Goal: Communication & Community: Answer question/provide support

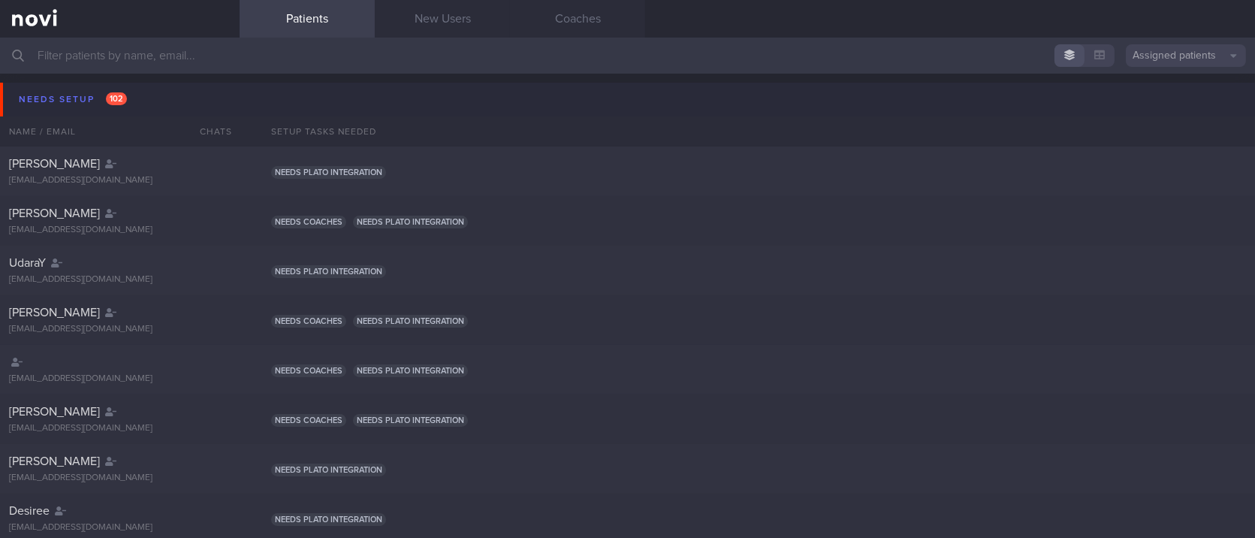
click at [101, 85] on button "Needs setup 102" at bounding box center [630, 100] width 1260 height 34
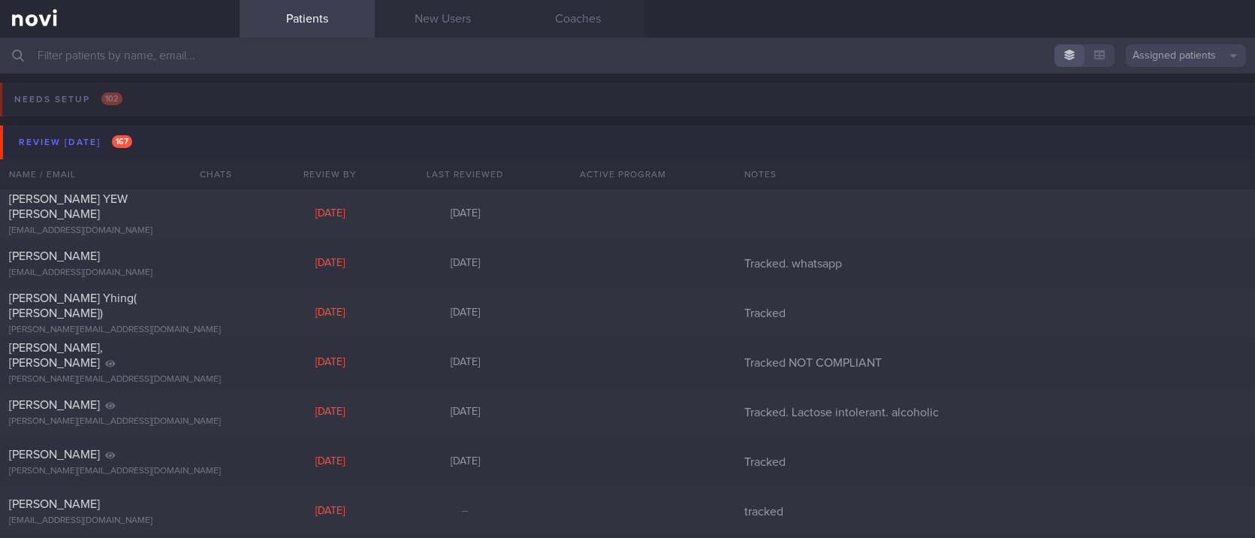
click at [68, 126] on button "Review today 167" at bounding box center [630, 142] width 1260 height 34
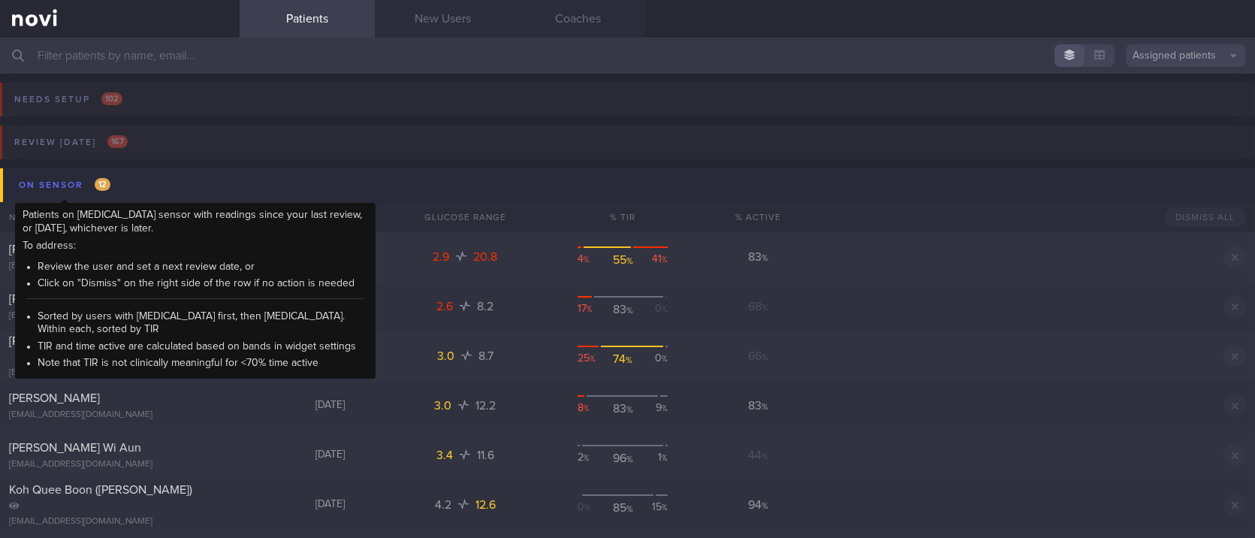
click at [102, 186] on span "12" at bounding box center [103, 184] width 16 height 13
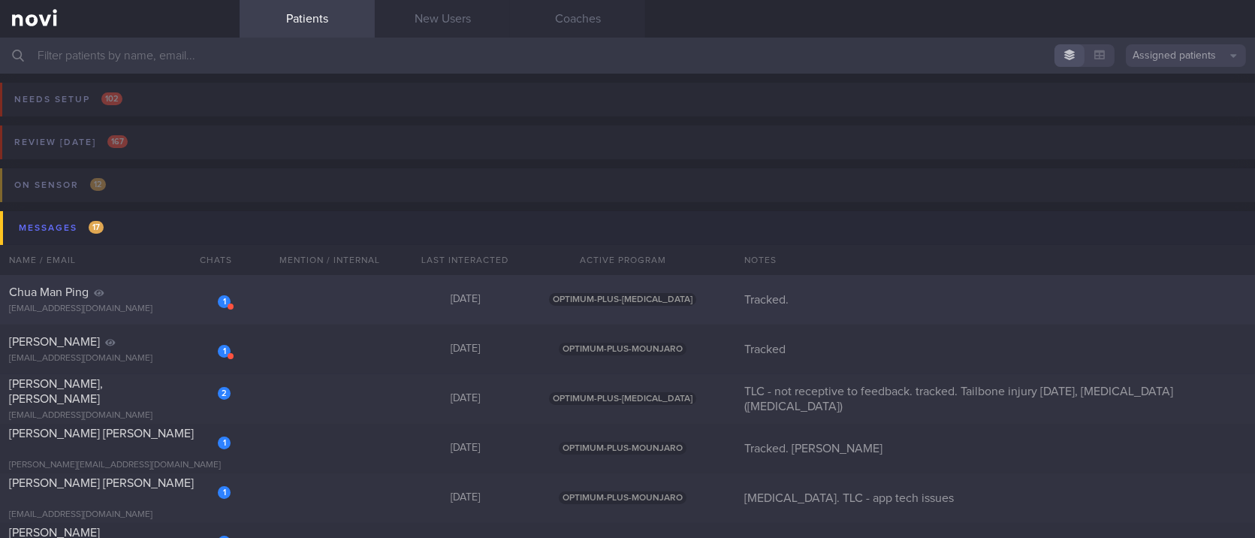
click at [397, 296] on div "[DATE]" at bounding box center [464, 300] width 135 height 14
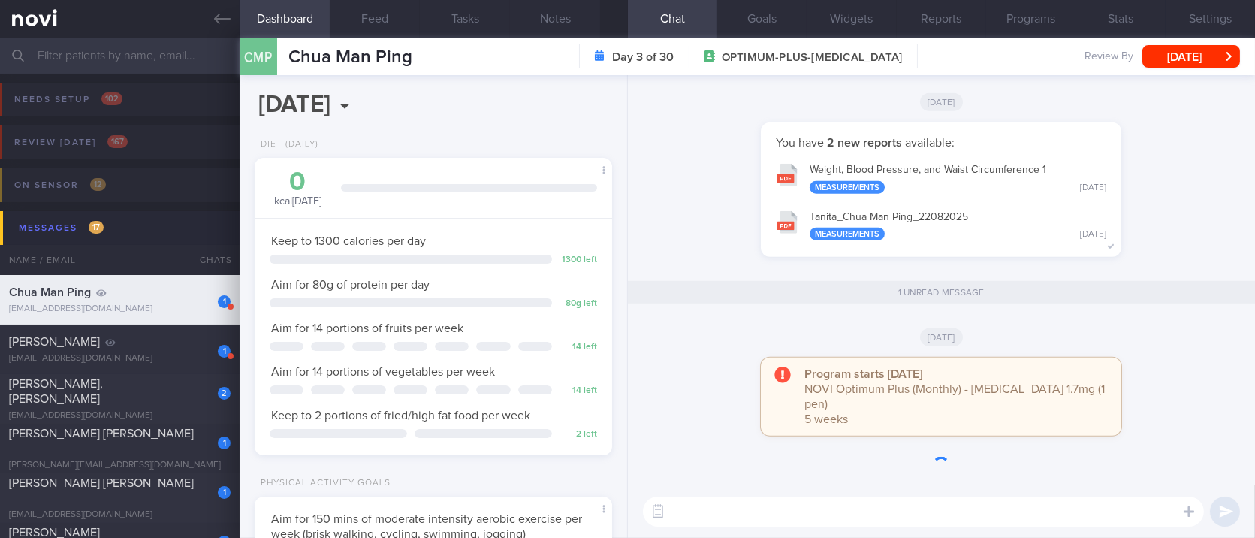
scroll to position [179, 315]
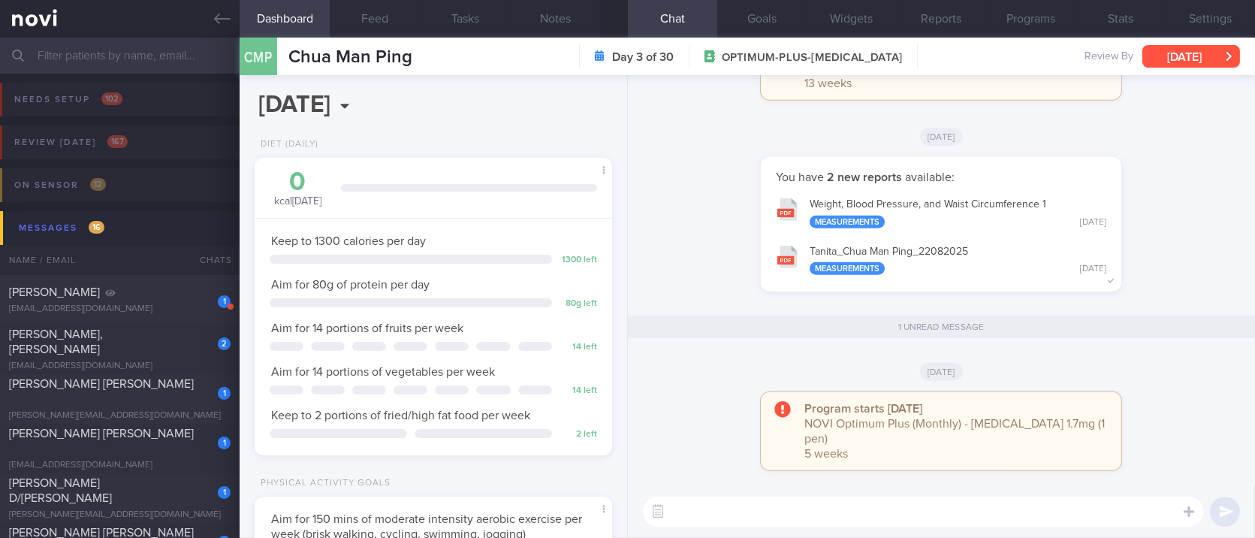
click at [1175, 53] on button "[DATE]" at bounding box center [1191, 56] width 98 height 23
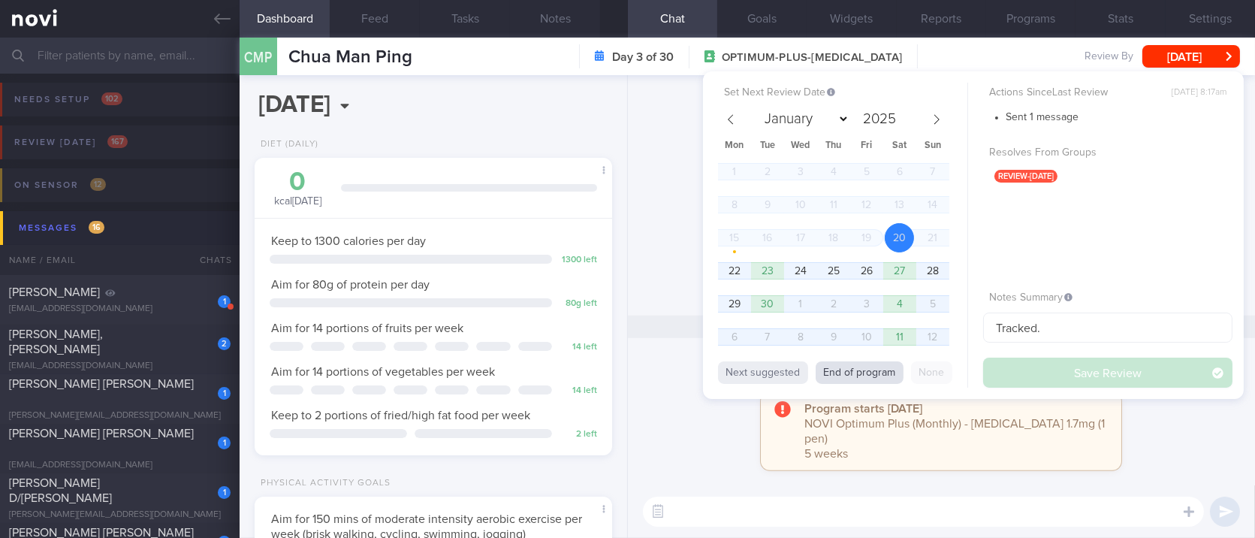
click at [849, 366] on button "End of program" at bounding box center [860, 372] width 88 height 23
select select "9"
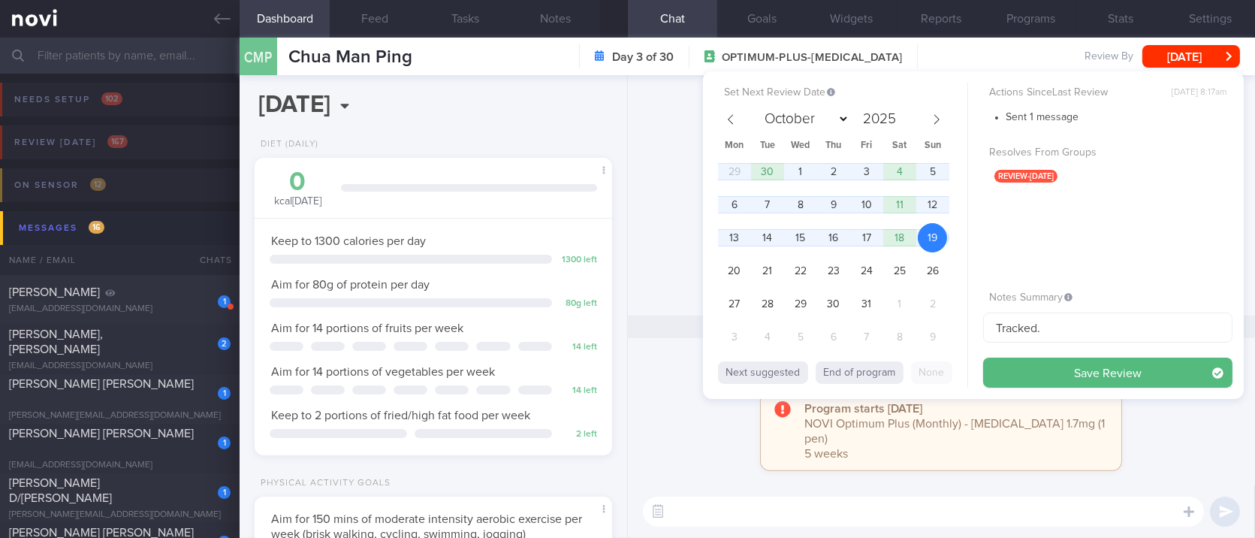
click at [650, 226] on div "You have 2 new reports available: Weight, Blood Pressure, and Waist Circumferen…" at bounding box center [941, 231] width 609 height 149
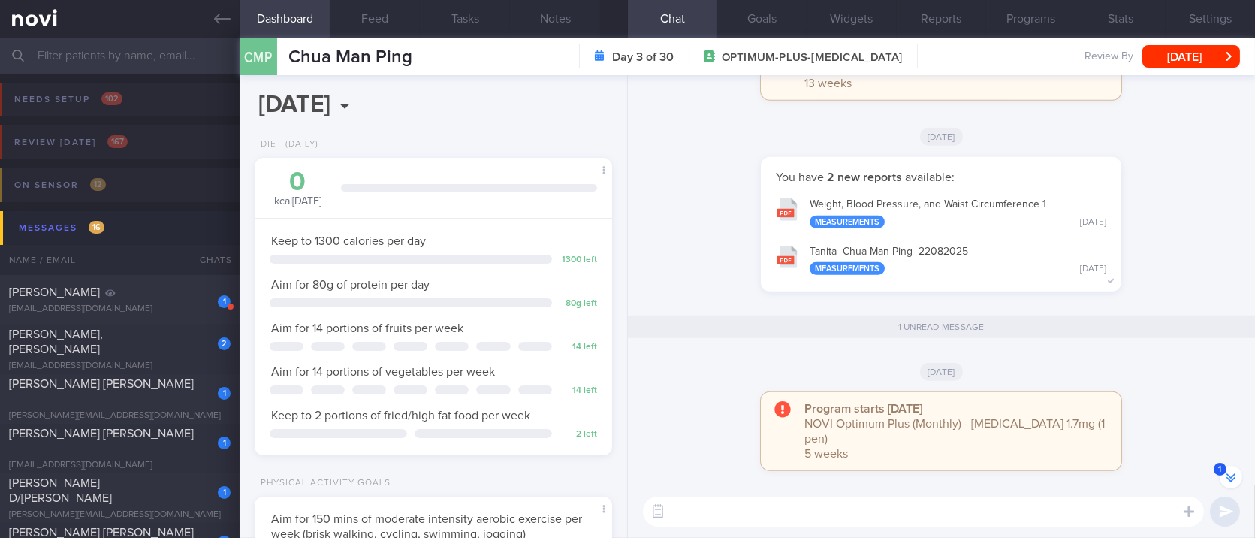
scroll to position [-400, 0]
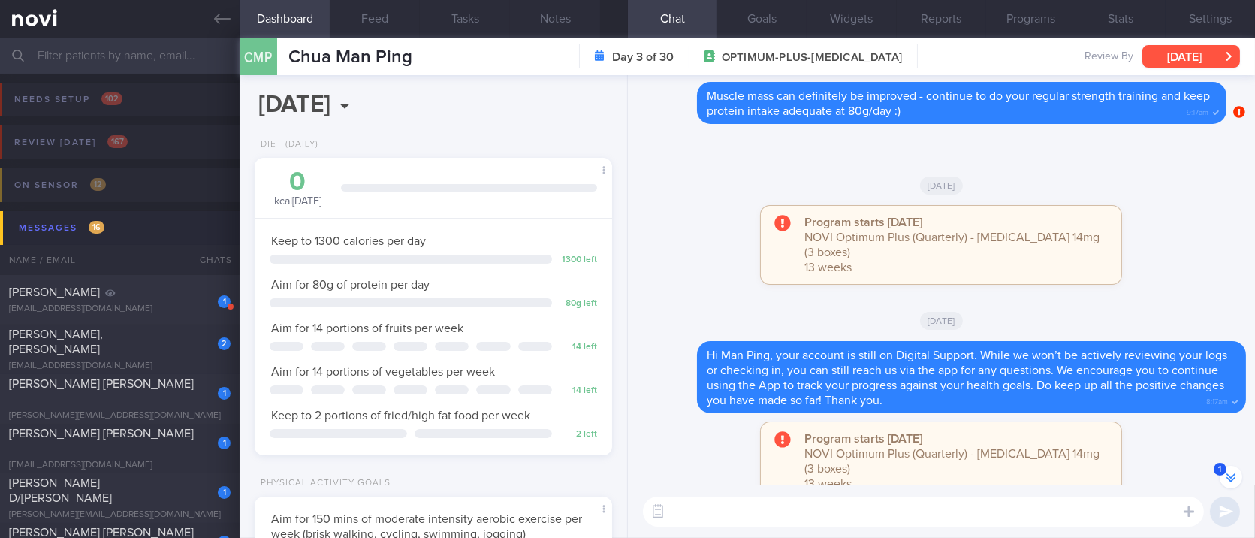
click at [1191, 58] on button "[DATE]" at bounding box center [1191, 56] width 98 height 23
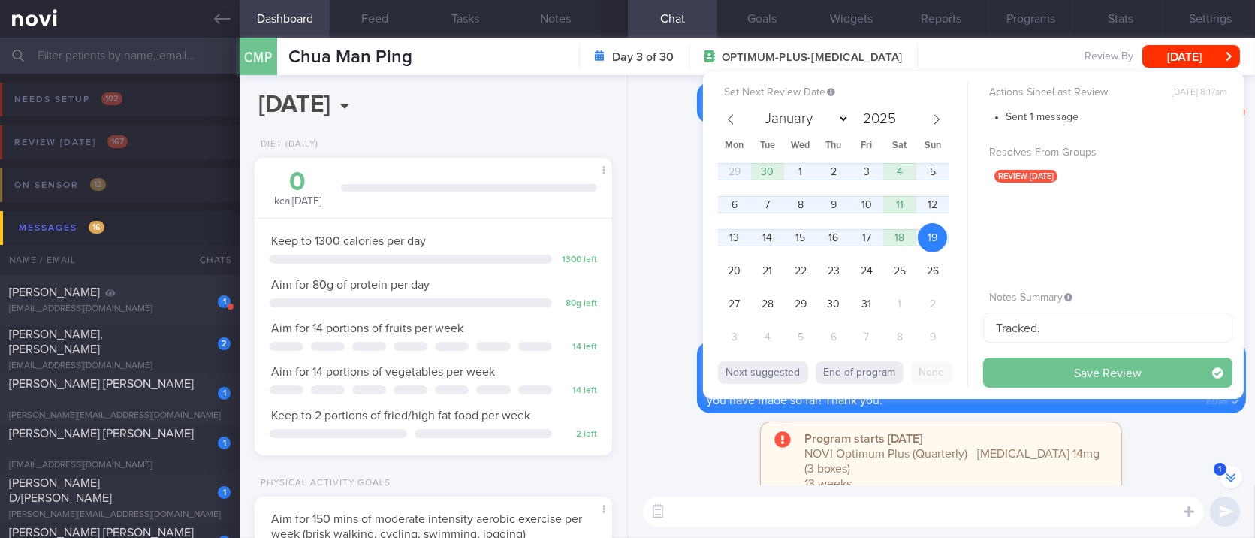
click at [1040, 376] on button "Save Review" at bounding box center [1107, 373] width 249 height 30
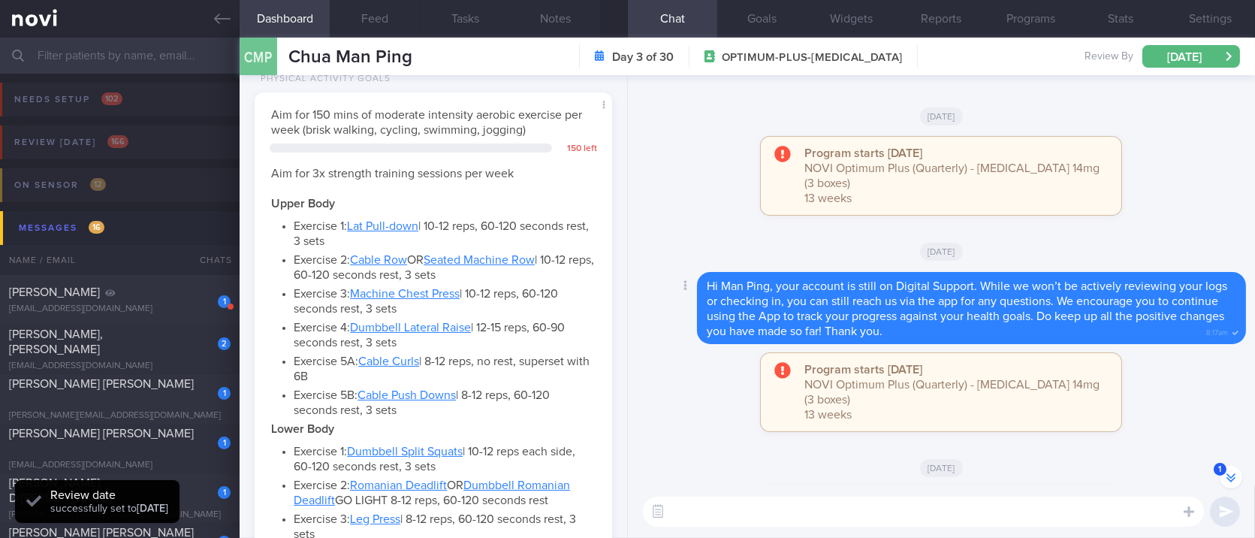
scroll to position [-300, 0]
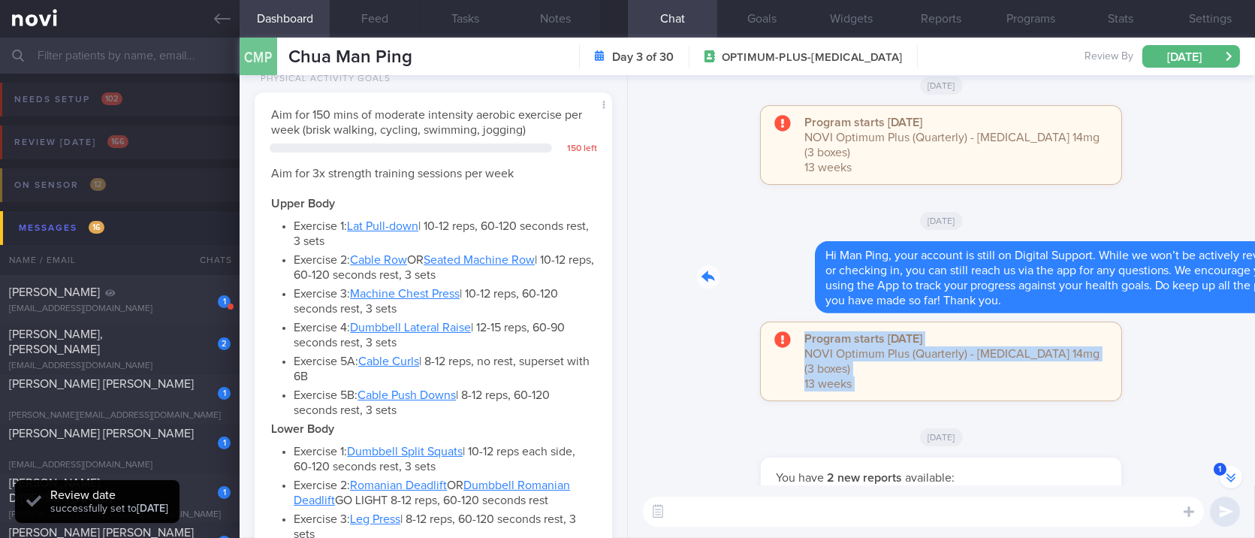
drag, startPoint x: 705, startPoint y: 287, endPoint x: 1113, endPoint y: 355, distance: 413.4
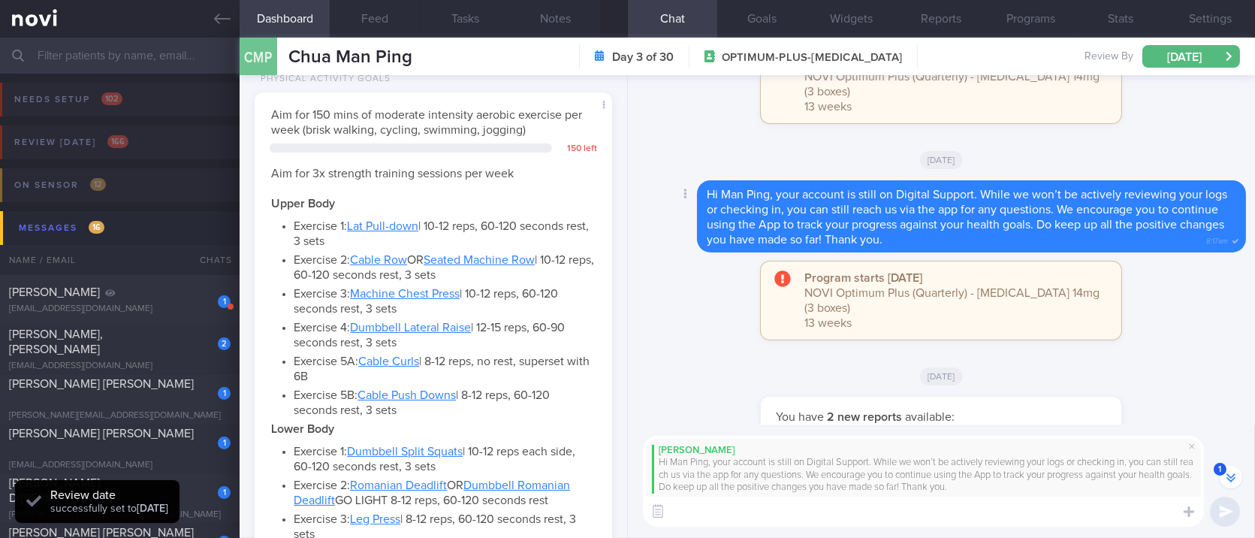
scroll to position [-360, 0]
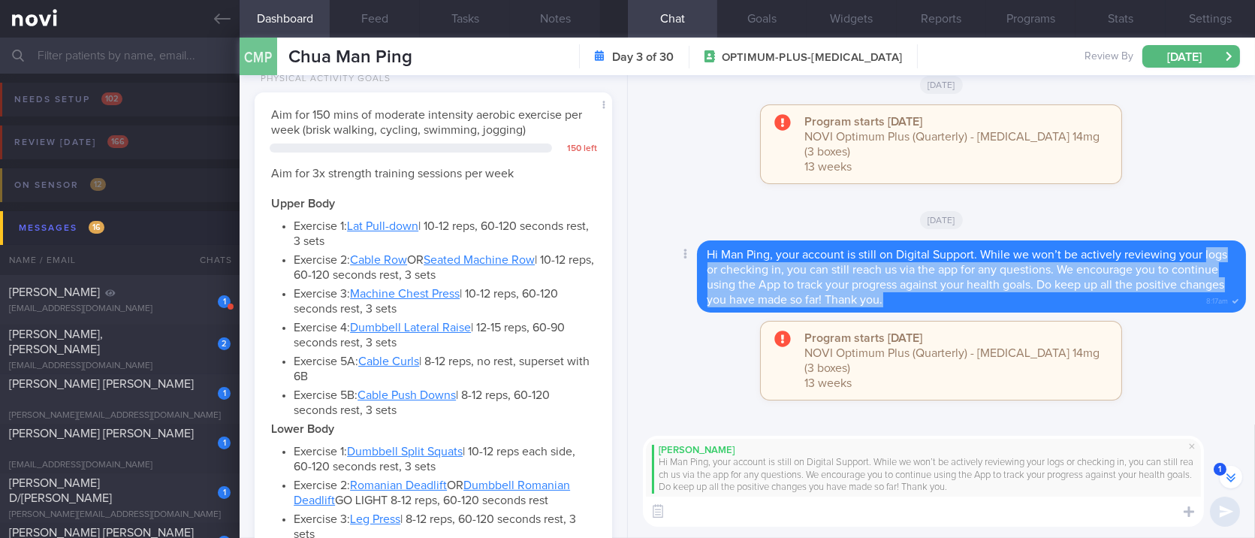
drag, startPoint x: 993, startPoint y: 327, endPoint x: 700, endPoint y: 295, distance: 294.7
click at [700, 295] on div "Hi Man Ping, your account is still on Digital Support. While we won’t be active…" at bounding box center [971, 276] width 549 height 72
click at [925, 306] on span "Hi Man Ping, your account is still on Digital Support. While we won’t be active…" at bounding box center [968, 277] width 521 height 57
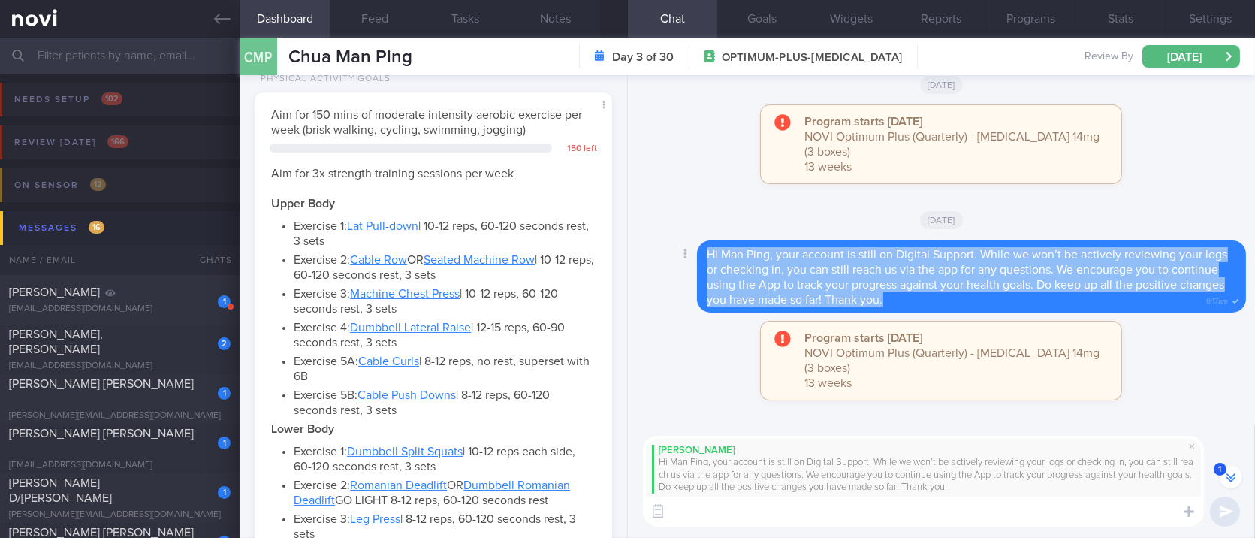
drag, startPoint x: 996, startPoint y: 336, endPoint x: 703, endPoint y: 289, distance: 296.6
click at [703, 289] on div "Hi Man Ping, your account is still on Digital Support. While we won’t be active…" at bounding box center [971, 276] width 549 height 72
copy span "Hi Man Ping, your account is still on Digital Support. While we won’t be active…"
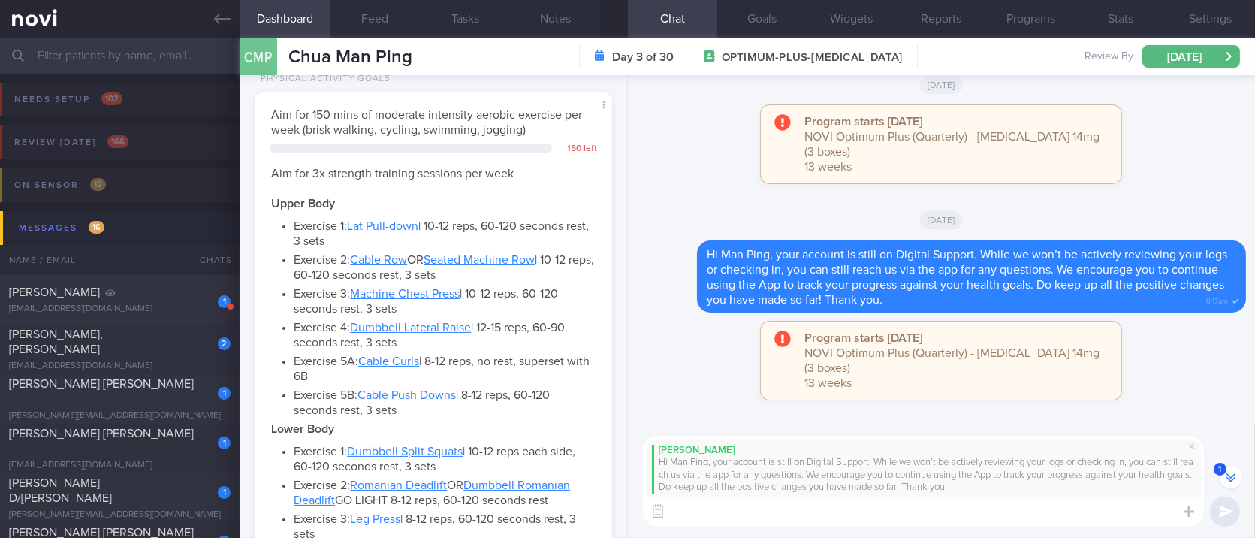
click at [720, 518] on textarea at bounding box center [923, 511] width 561 height 30
paste textarea "Hi Man Ping, your account is still on Digital Support. While we won’t be active…"
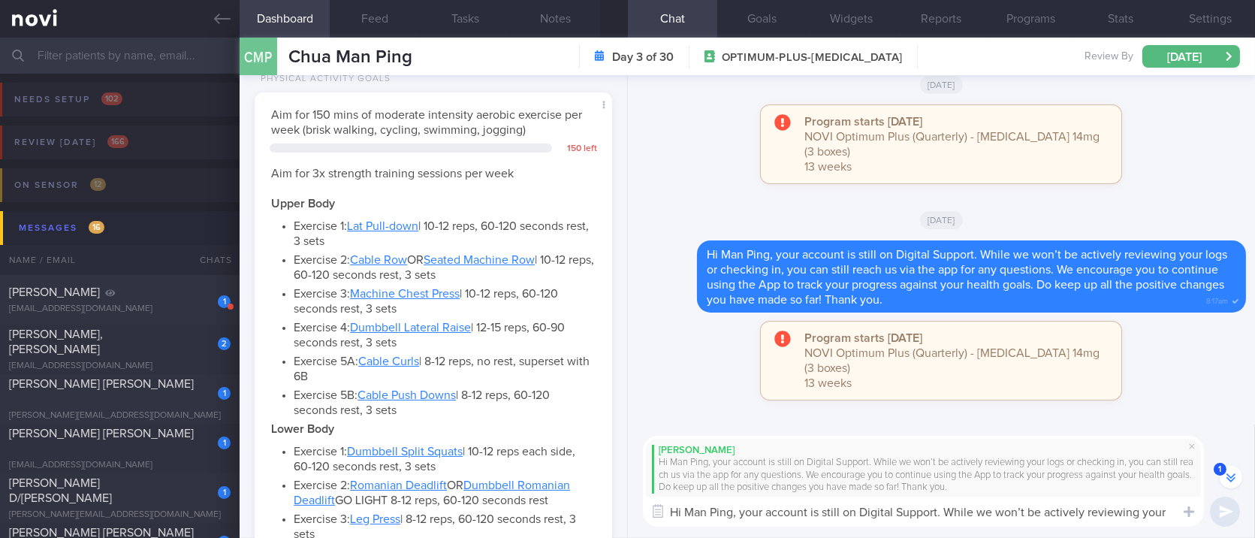
scroll to position [-405, 0]
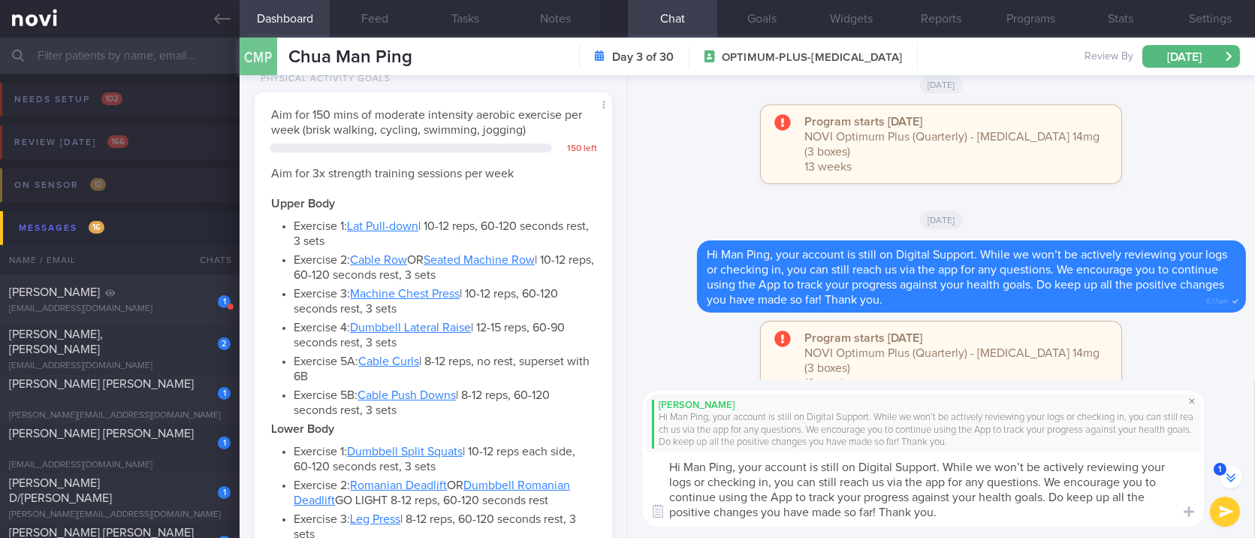
click at [1194, 403] on span at bounding box center [1192, 401] width 18 height 18
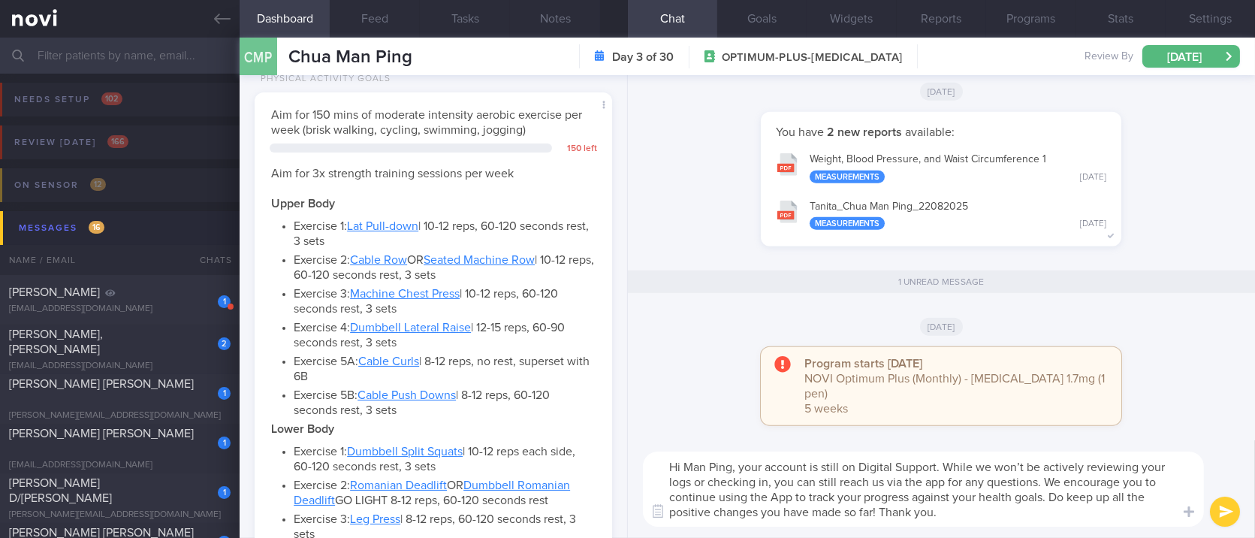
scroll to position [0, 0]
drag, startPoint x: 985, startPoint y: 462, endPoint x: 943, endPoint y: 465, distance: 41.4
click at [943, 465] on textarea "Hi Man Ping, your account is still on Digital Support. While we won’t be active…" at bounding box center [923, 488] width 561 height 75
click at [971, 473] on textarea "Hi Man Ping, your account is still on Digital Support. We won’t be actively rev…" at bounding box center [923, 488] width 561 height 75
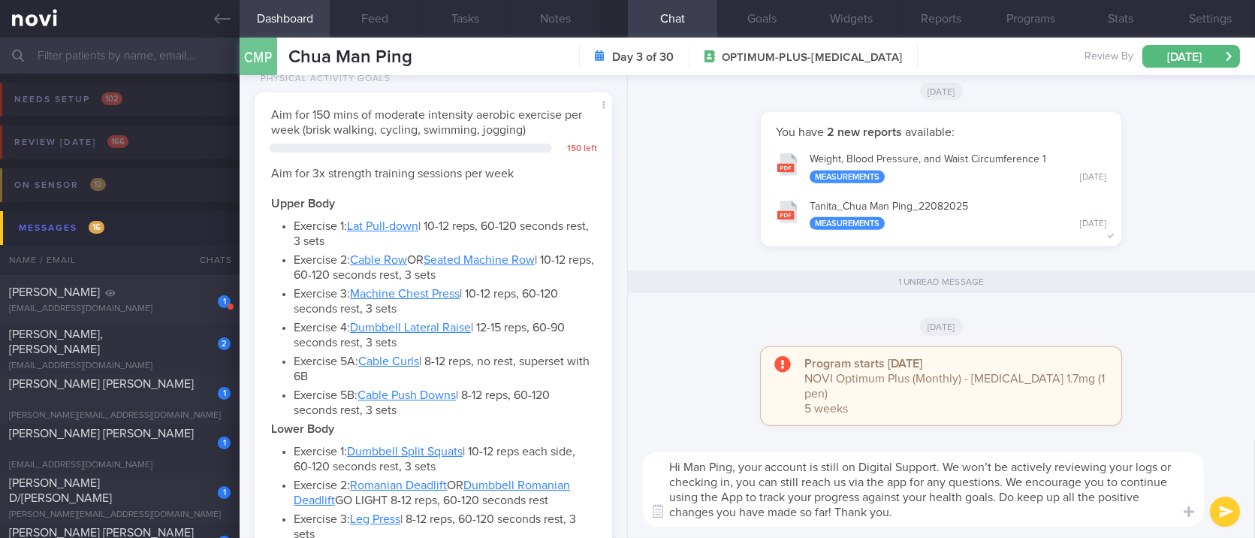
click at [731, 480] on textarea "Hi Man Ping, your account is still on Digital Support. We won’t be actively rev…" at bounding box center [923, 488] width 561 height 75
click at [991, 518] on textarea "Hi Man Ping, your account is still on Digital Support. We won’t be actively rev…" at bounding box center [923, 488] width 561 height 75
drag, startPoint x: 1000, startPoint y: 520, endPoint x: 613, endPoint y: 466, distance: 390.6
click at [613, 466] on div "Dashboard Feed Tasks Notes Chat 1 Goals Widgets Reports Programs Stats Settings…" at bounding box center [748, 288] width 1016 height 500
type textarea "Hi Man Ping, your account is still on Digital Support. We won’t be actively rev…"
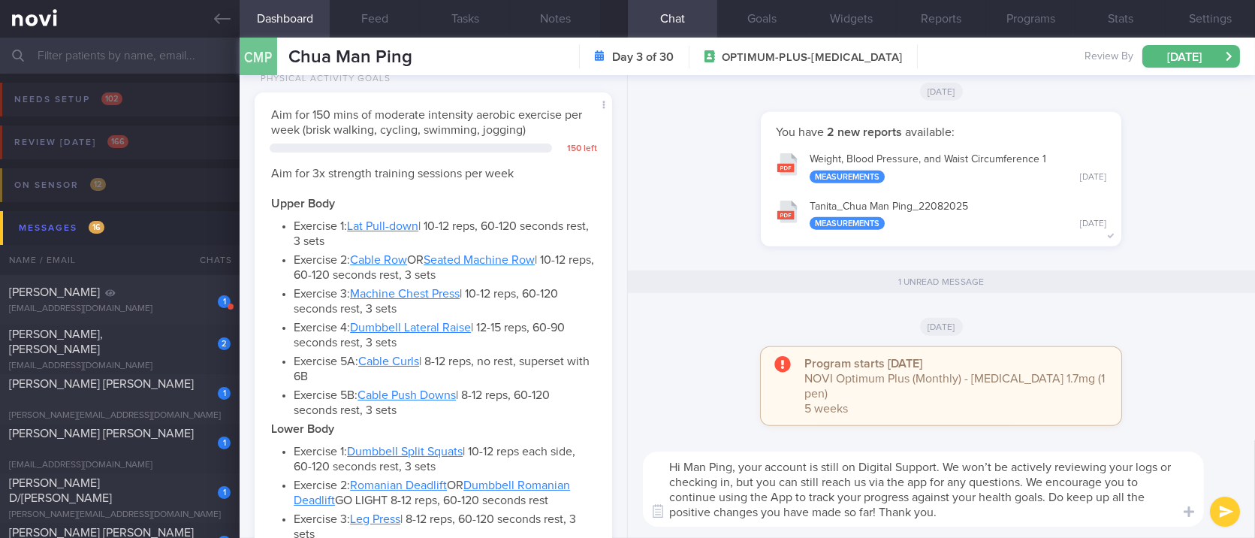
click at [1219, 503] on button "submit" at bounding box center [1225, 511] width 30 height 30
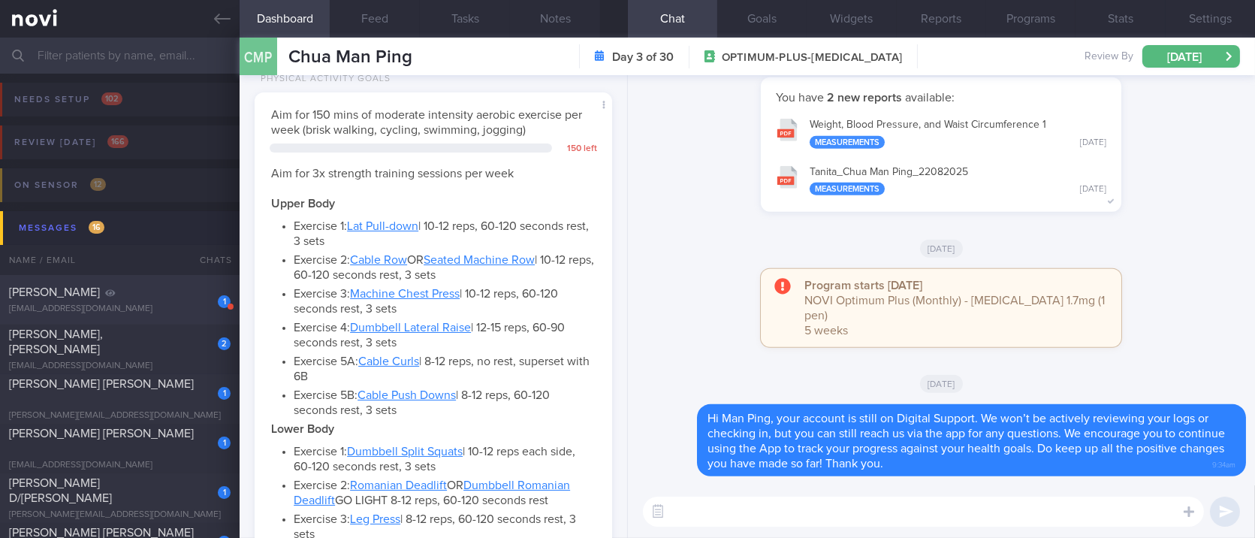
click at [188, 286] on div "Liew Lloyd" at bounding box center [118, 292] width 218 height 15
type input "Tracked"
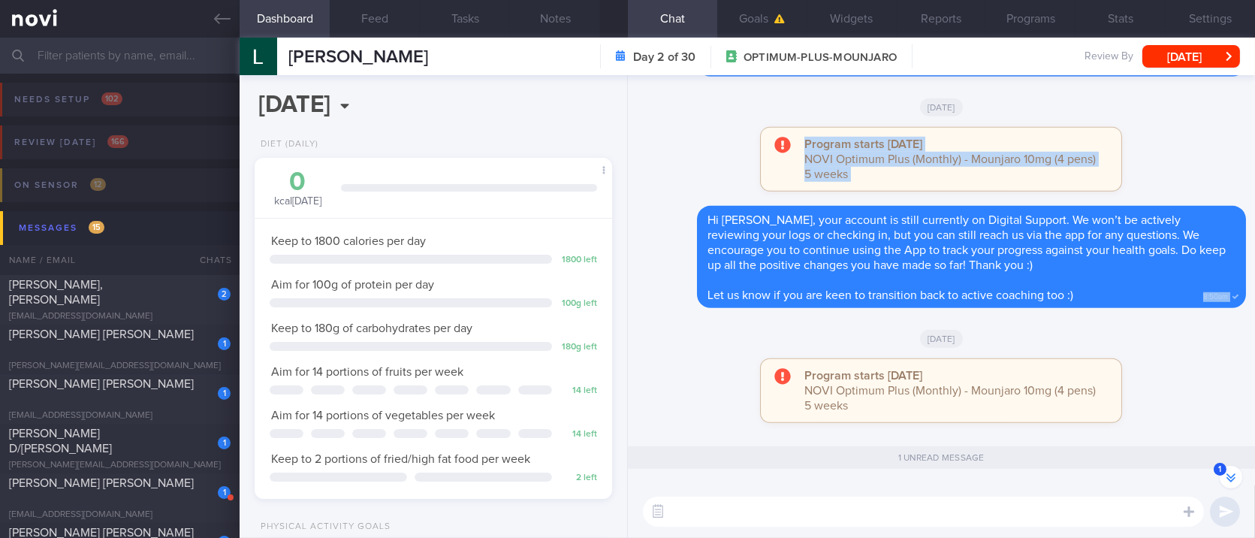
scroll to position [-127, 0]
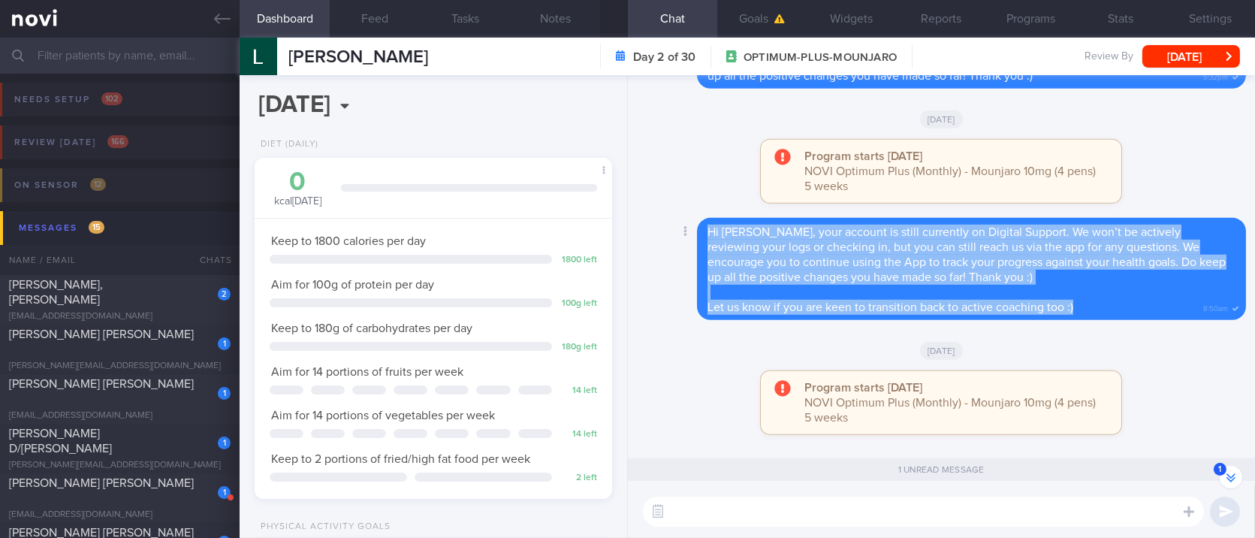
drag, startPoint x: 1084, startPoint y: 181, endPoint x: 698, endPoint y: 225, distance: 388.5
click at [698, 225] on div "Hi Lloyd, your account is still currently on Digital Support. We won’t be activ…" at bounding box center [971, 269] width 549 height 102
click at [1208, 62] on button "Sun, 21 Sep" at bounding box center [1191, 56] width 98 height 23
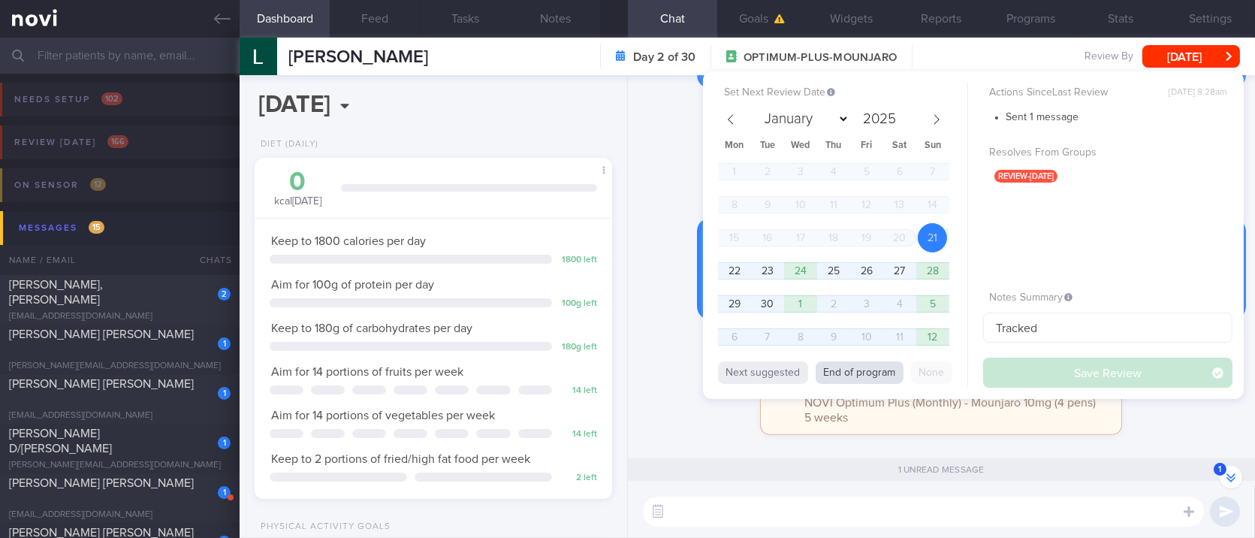
click at [862, 370] on button "End of program" at bounding box center [860, 372] width 88 height 23
select select "9"
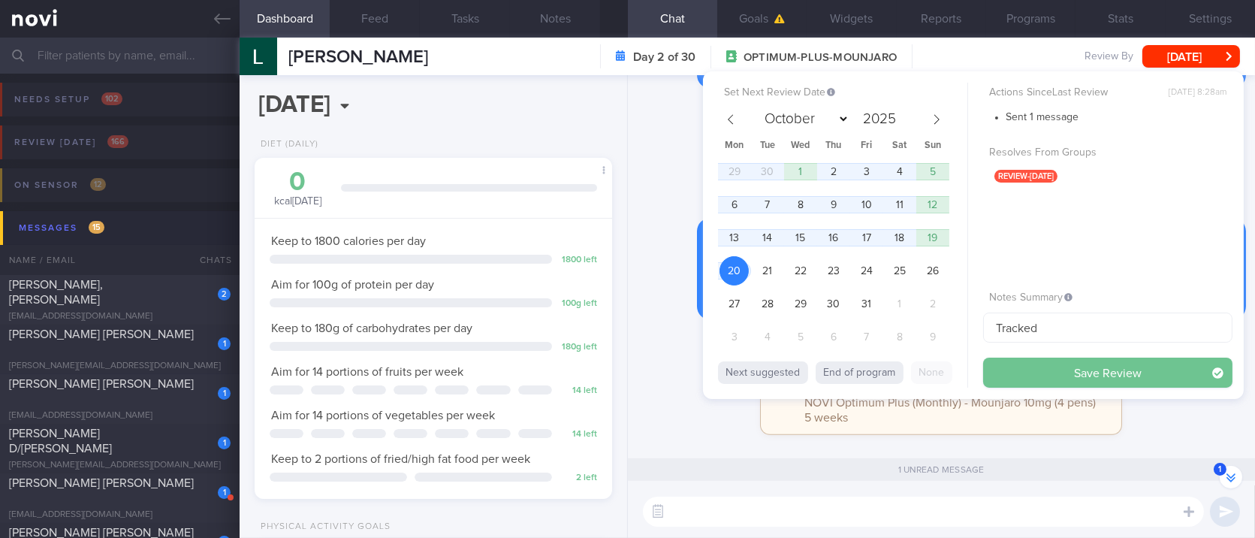
click at [1019, 374] on button "Save Review" at bounding box center [1107, 373] width 249 height 30
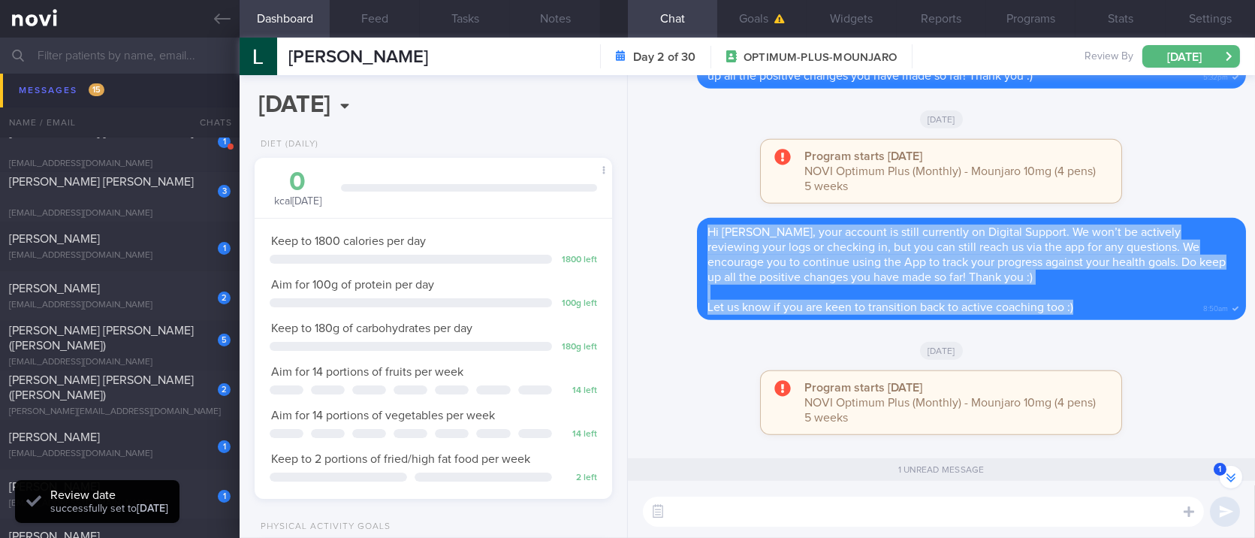
scroll to position [200, 0]
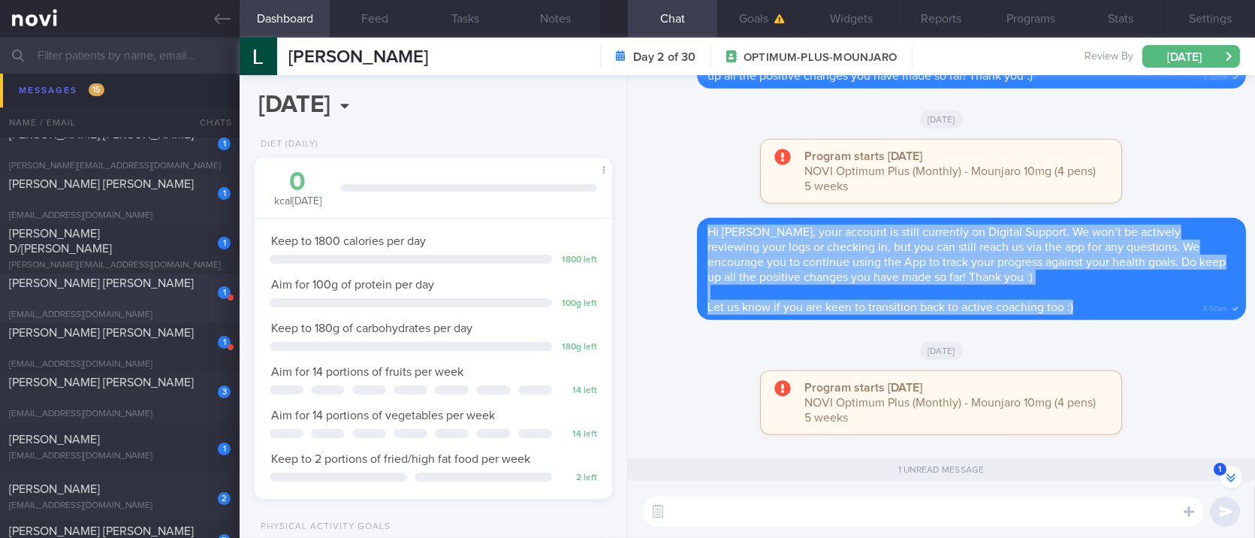
click at [207, 309] on div "[EMAIL_ADDRESS][DOMAIN_NAME]" at bounding box center [120, 314] width 222 height 11
type input "tracked."
select select "8"
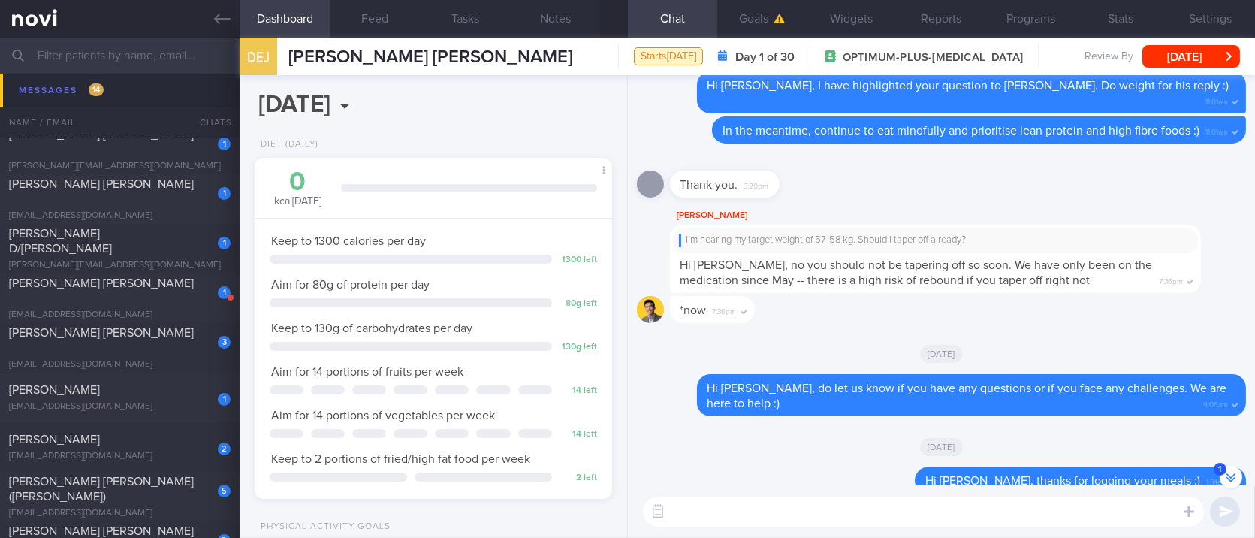
scroll to position [-888, 0]
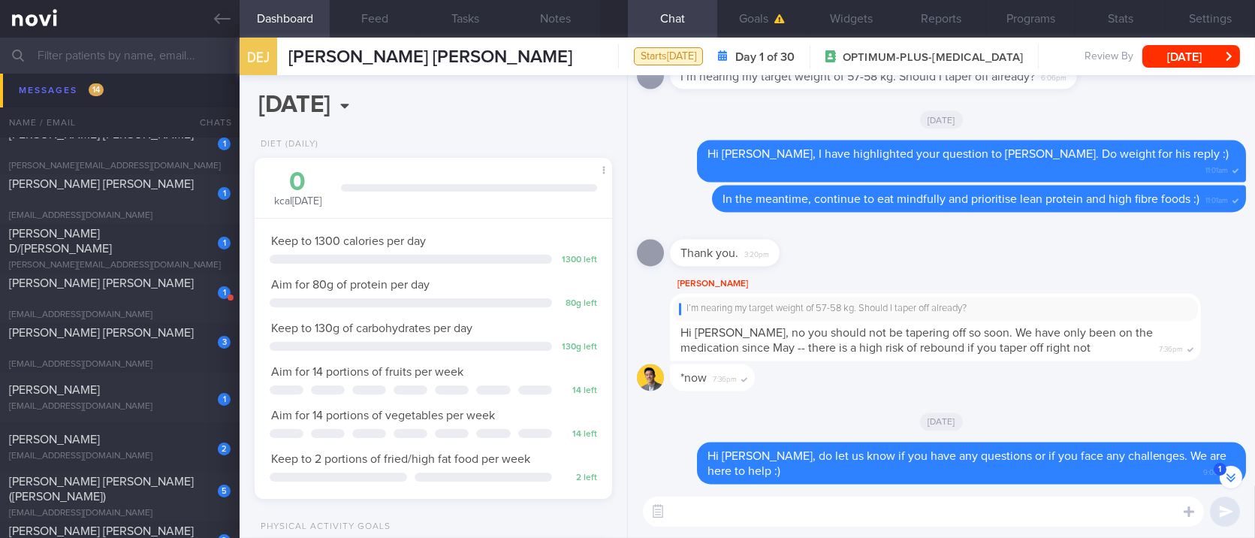
click at [844, 507] on textarea at bounding box center [923, 511] width 561 height 30
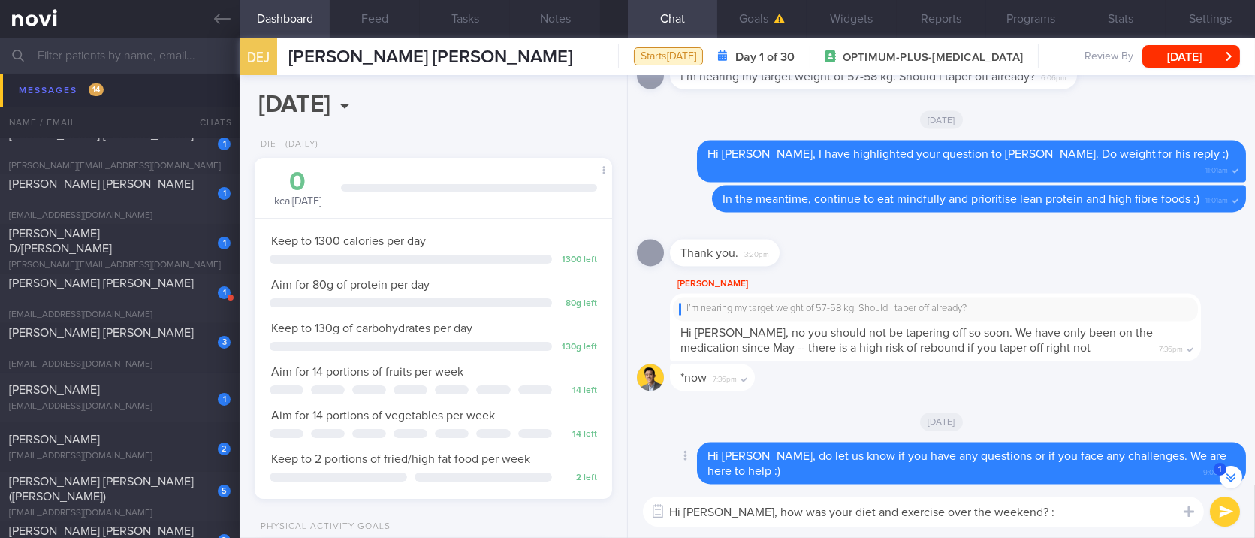
type textarea "Hi Earl, how was your diet and exercise over the weekend? :)"
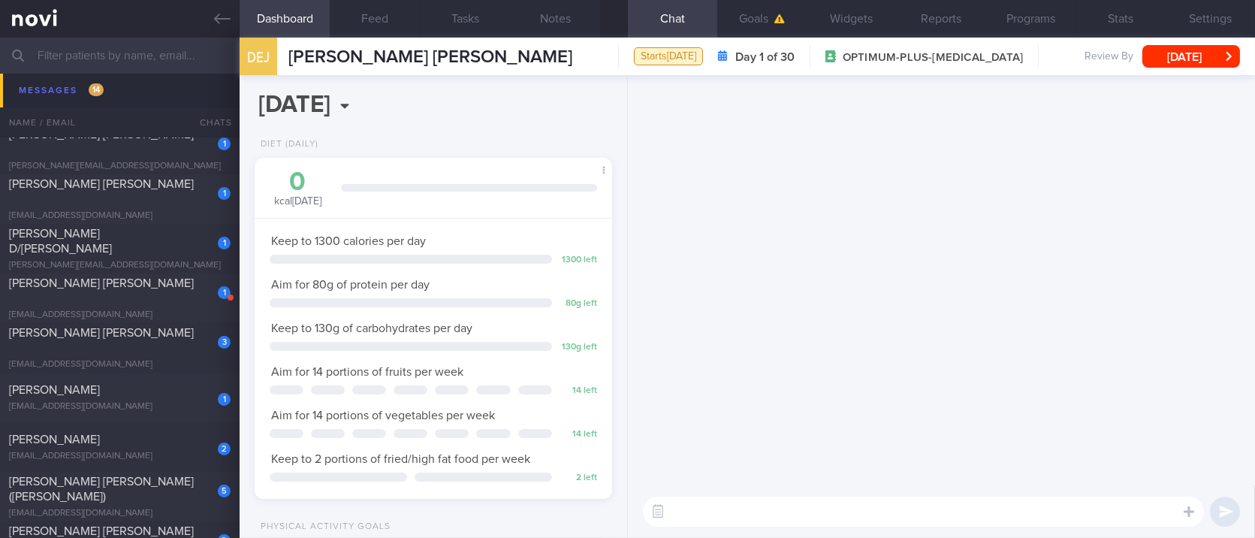
scroll to position [0, 0]
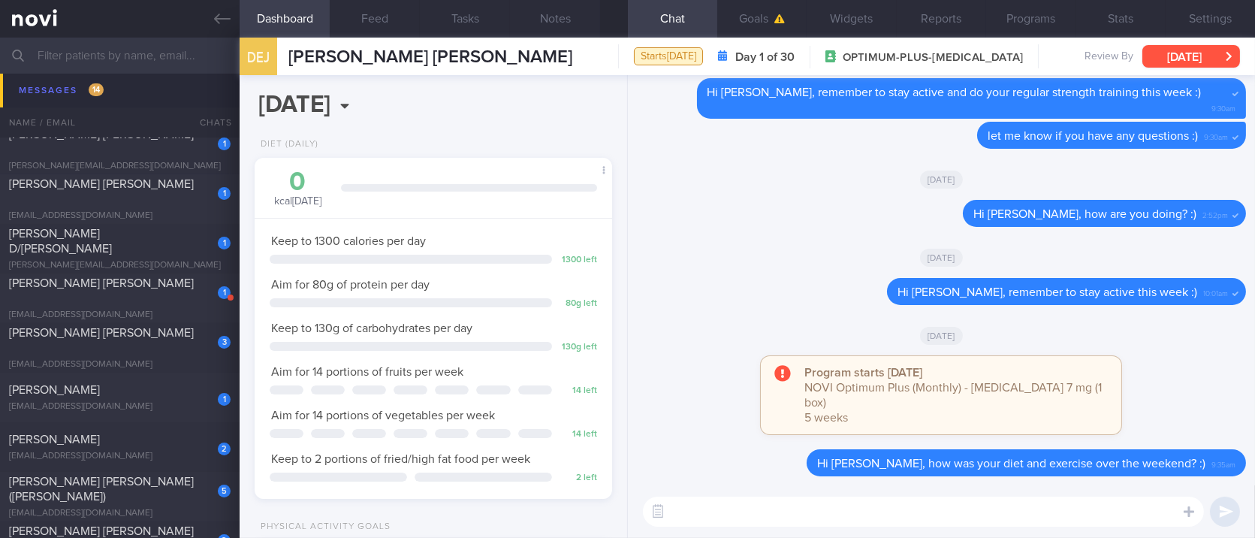
click at [1212, 62] on button "[DATE]" at bounding box center [1191, 56] width 98 height 23
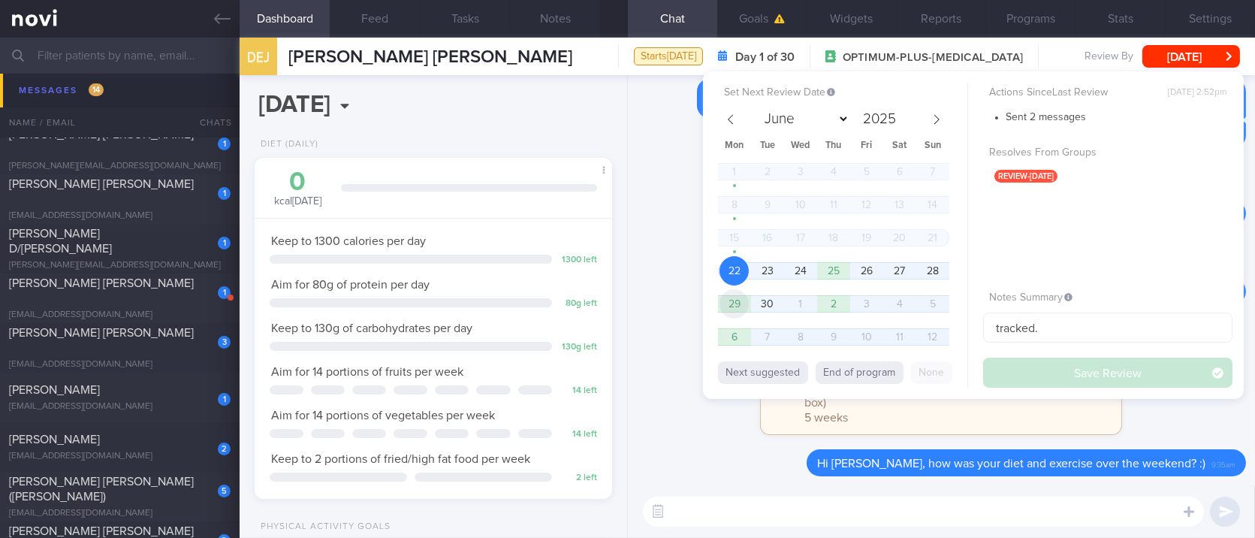
click at [732, 304] on span "29" at bounding box center [734, 303] width 29 height 29
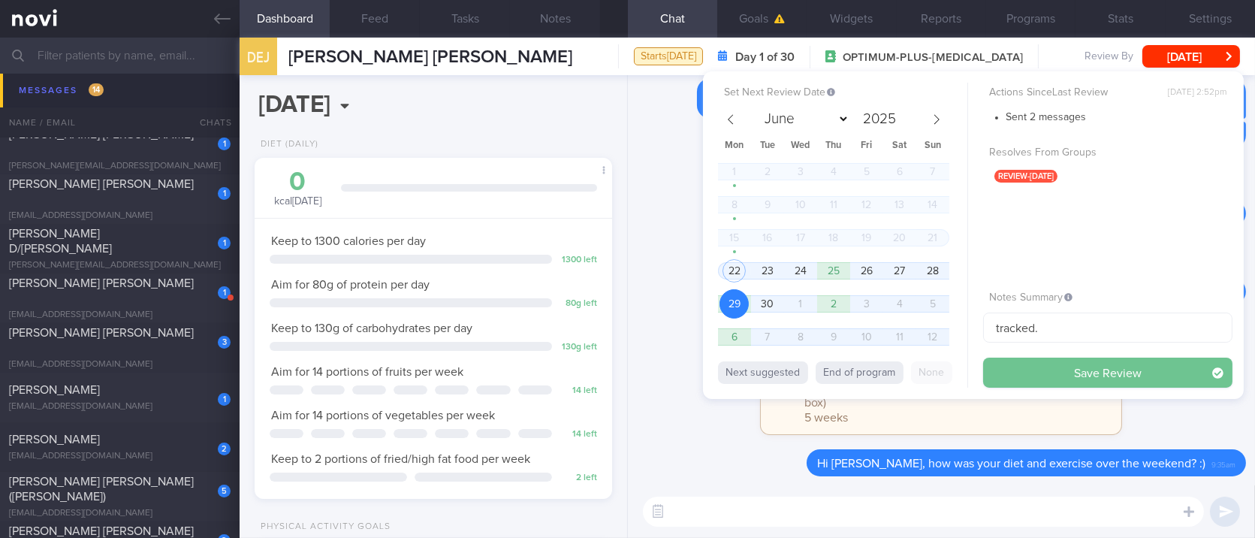
click at [1058, 381] on button "Save Review" at bounding box center [1107, 373] width 249 height 30
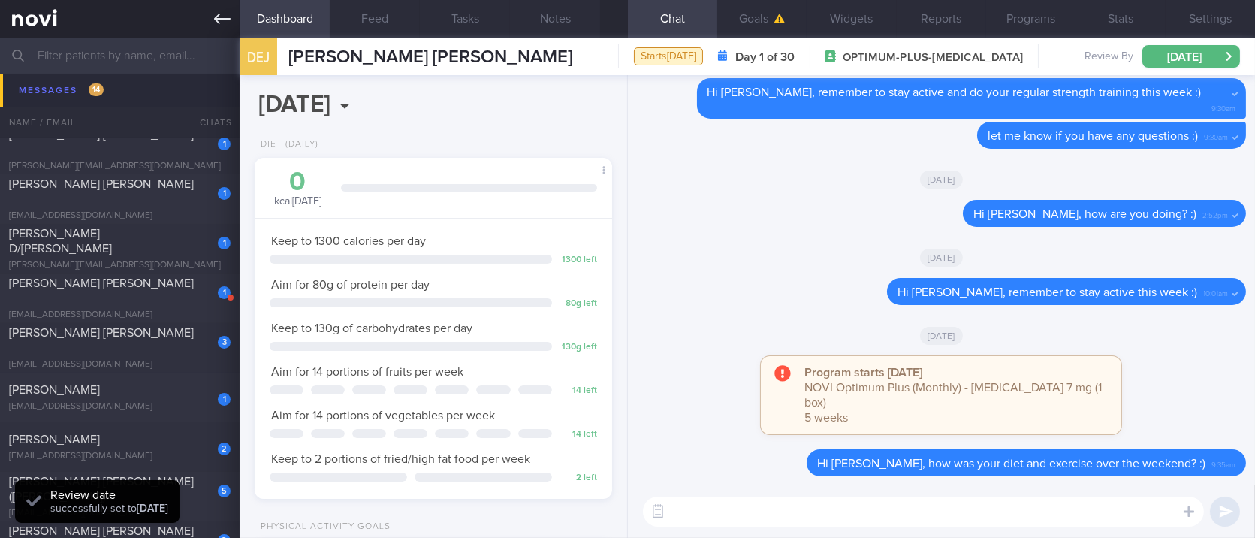
drag, startPoint x: 211, startPoint y: 20, endPoint x: 228, endPoint y: 36, distance: 23.4
click at [211, 20] on link at bounding box center [120, 19] width 240 height 38
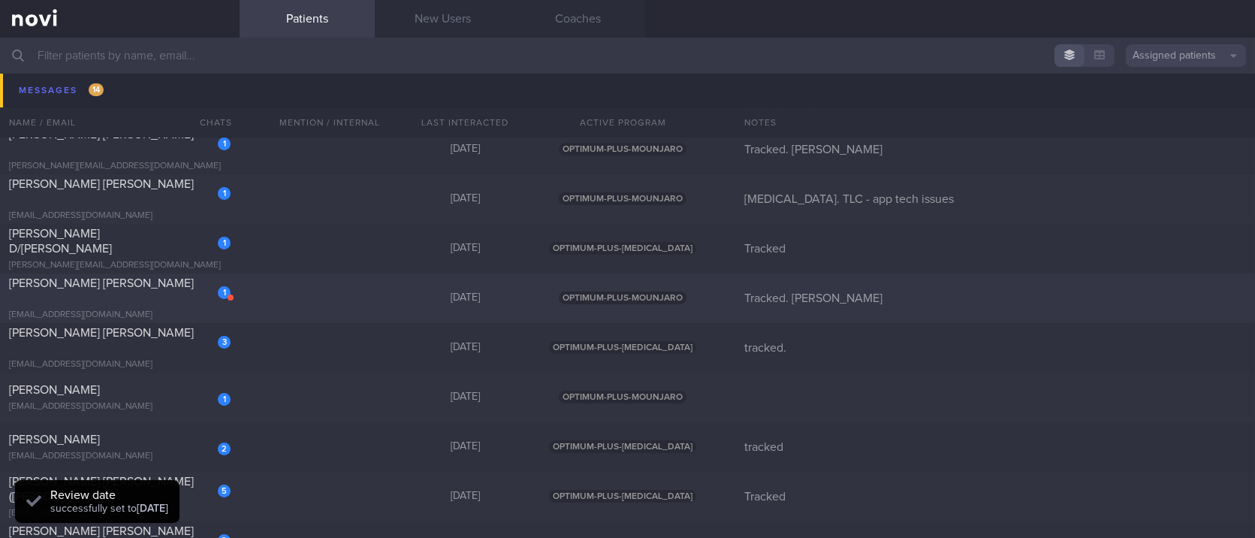
click at [242, 296] on div "1 ZUNIGA MEJIA JAIME EDUARDO jaimezunigamejia@gmail.com 4 days ago OPTIMUM-PLUS…" at bounding box center [627, 298] width 1255 height 50
select select "8"
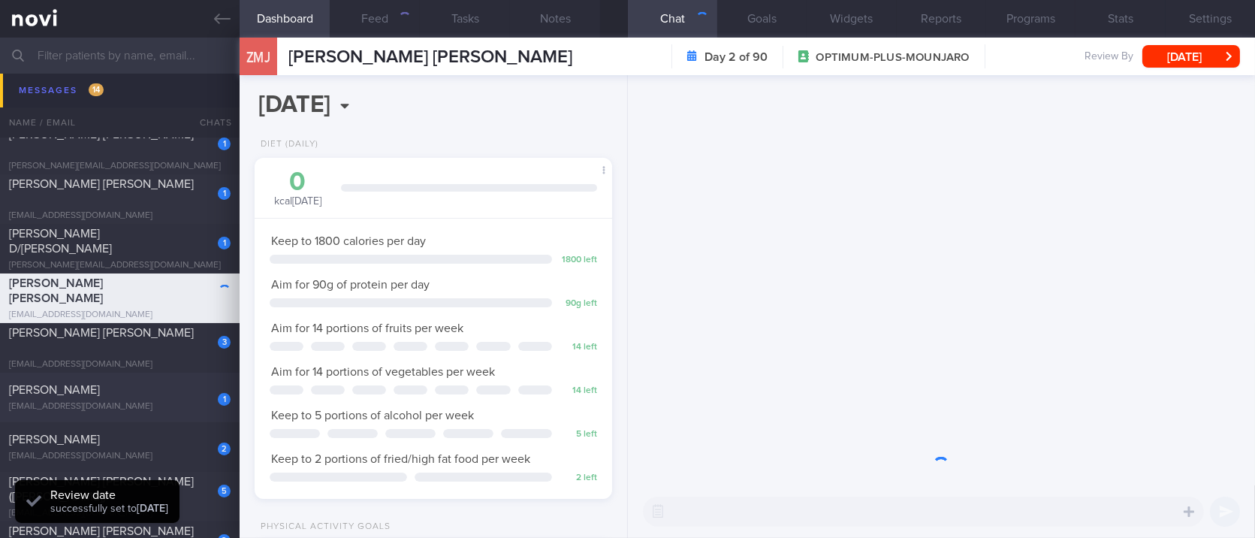
scroll to position [156, 315]
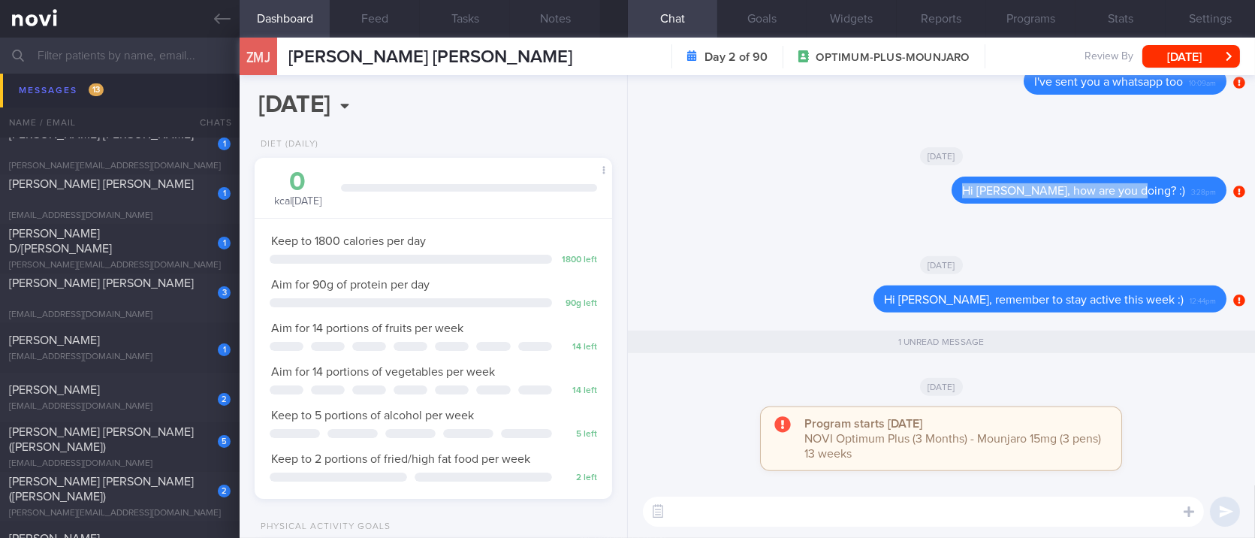
drag, startPoint x: 1173, startPoint y: 186, endPoint x: 991, endPoint y: 214, distance: 183.3
copy span "Hi Jaime, how are you doing? :)"
click at [870, 509] on textarea at bounding box center [923, 511] width 561 height 30
paste textarea "Hi Jaime, how are you doing? :)"
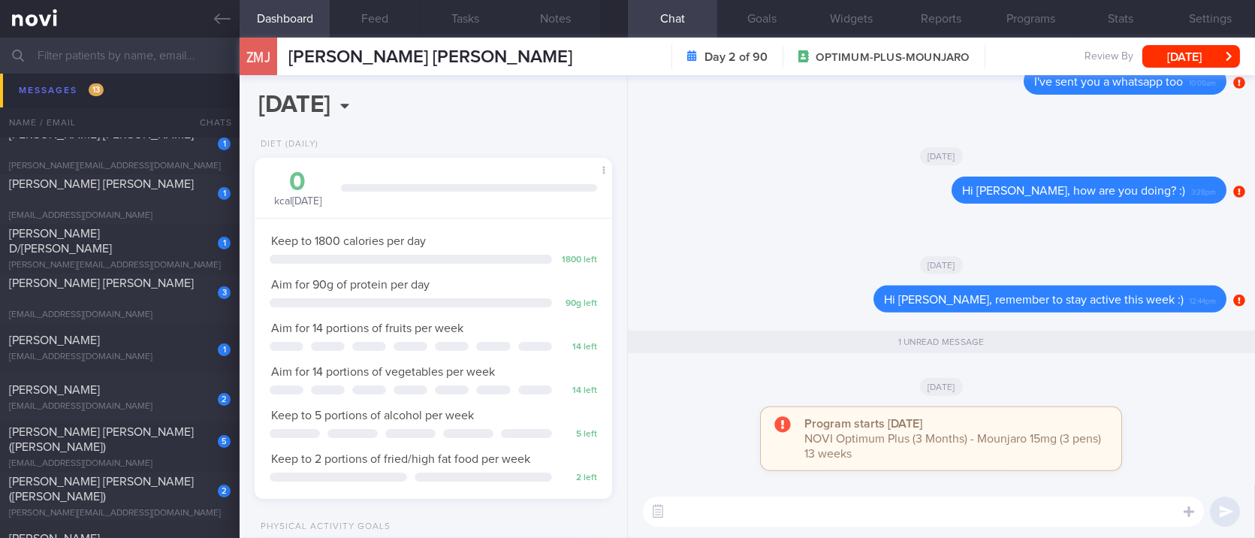
type textarea "Hi Jaime, how are you doing? :)"
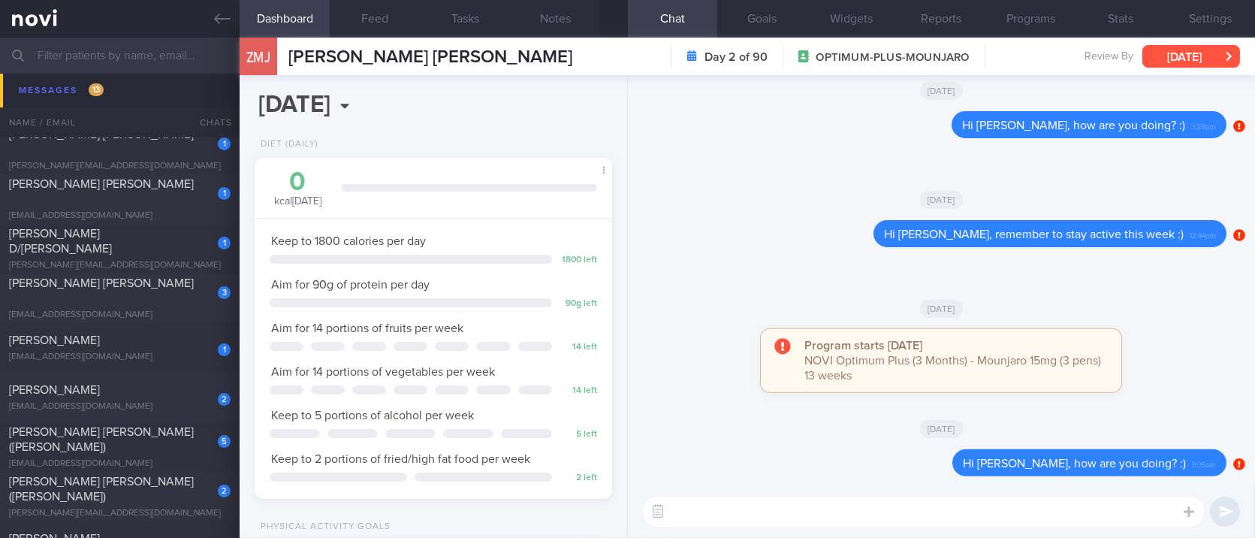
click at [1208, 58] on button "Sun, 21 Sep" at bounding box center [1191, 56] width 98 height 23
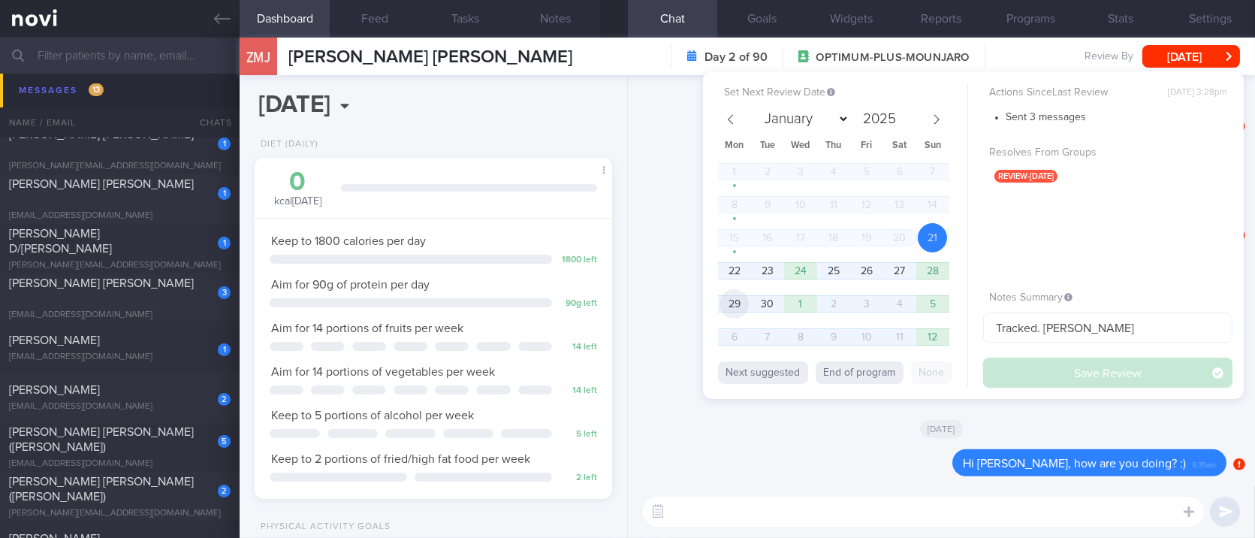
click at [732, 301] on span "29" at bounding box center [734, 303] width 29 height 29
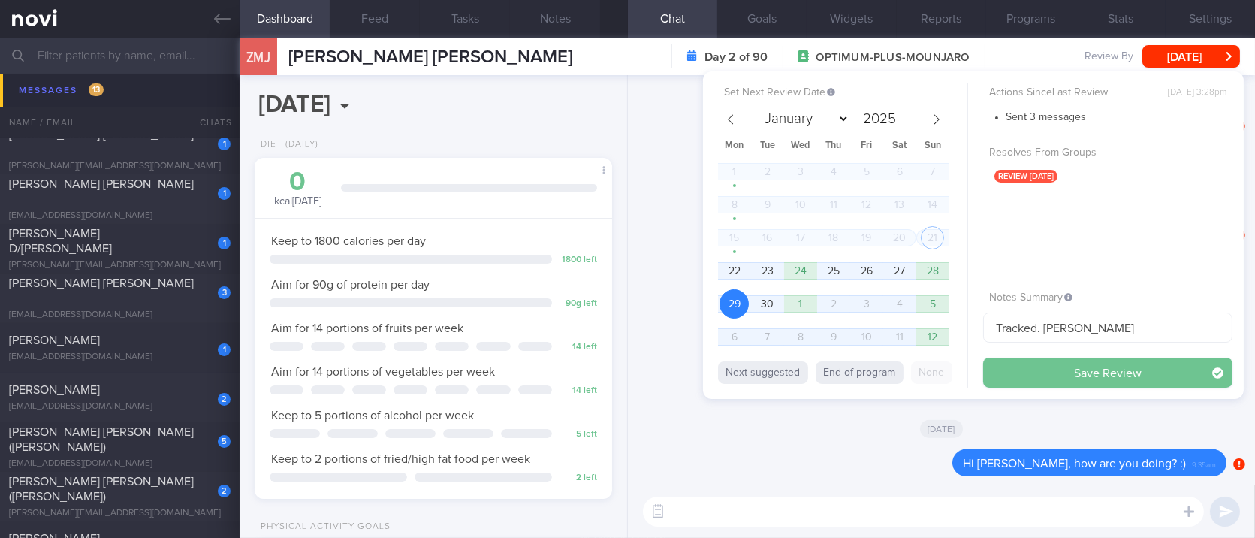
click at [1087, 370] on button "Save Review" at bounding box center [1107, 373] width 249 height 30
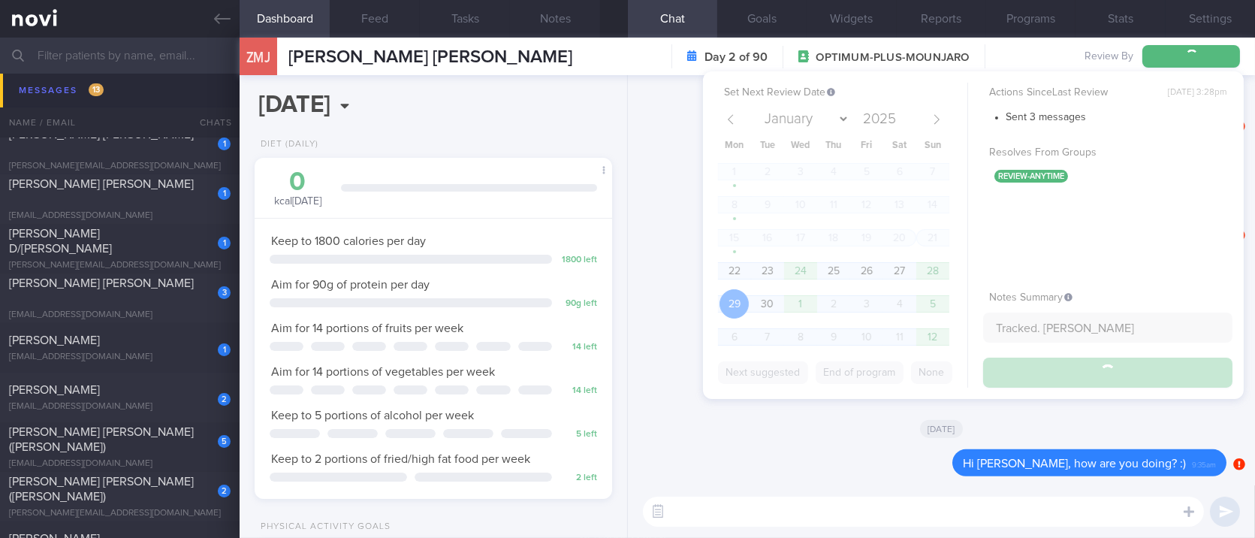
click at [649, 180] on div "[DATE]" at bounding box center [941, 199] width 609 height 42
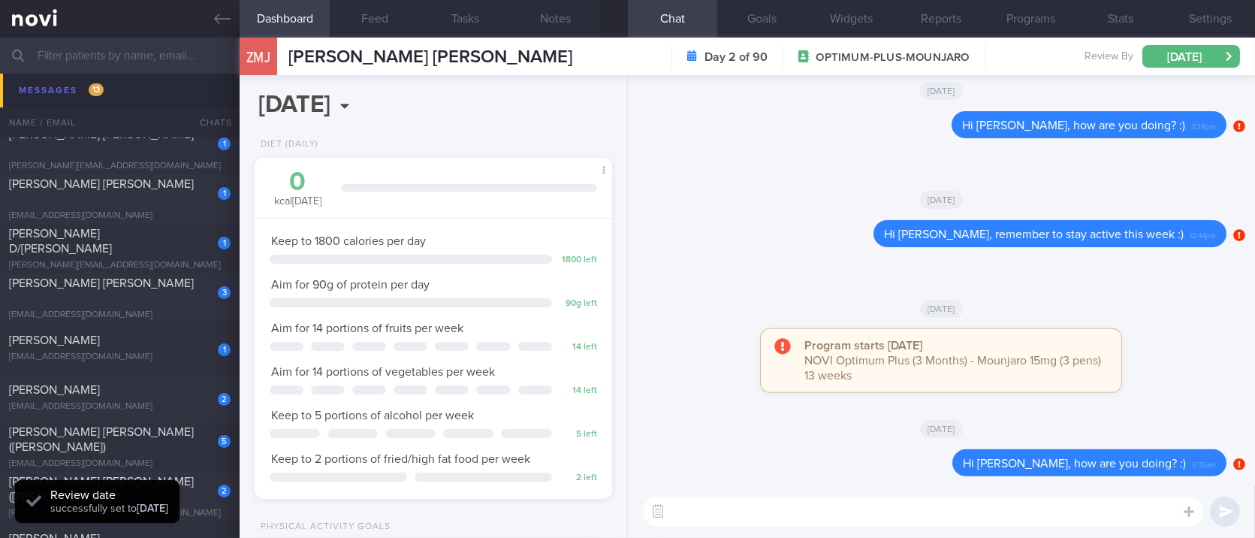
click at [721, 183] on div "[DATE]" at bounding box center [941, 199] width 609 height 42
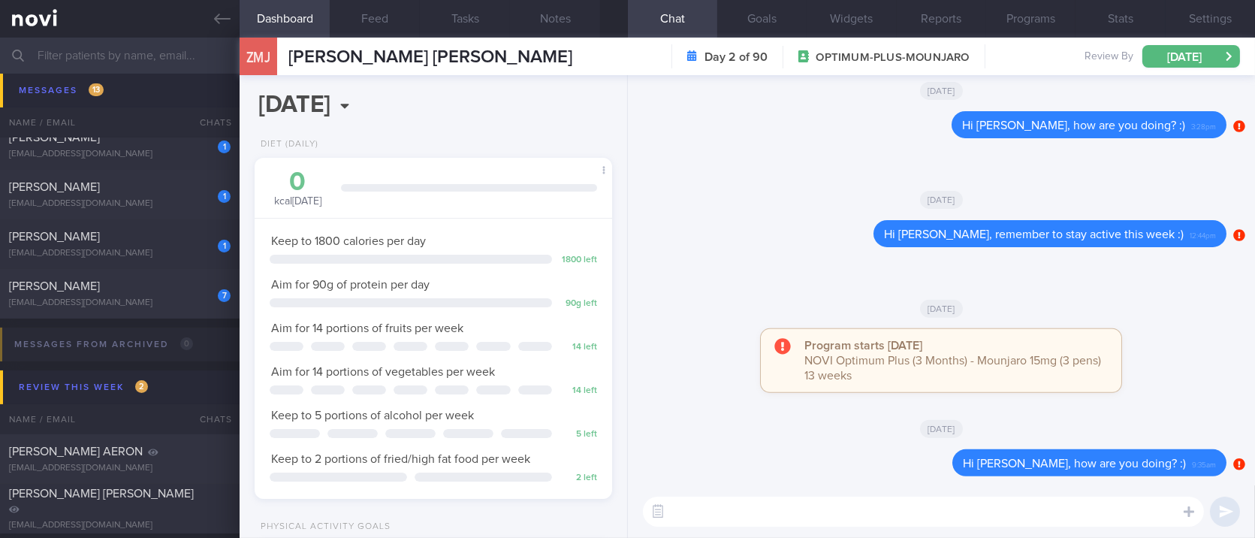
scroll to position [200, 0]
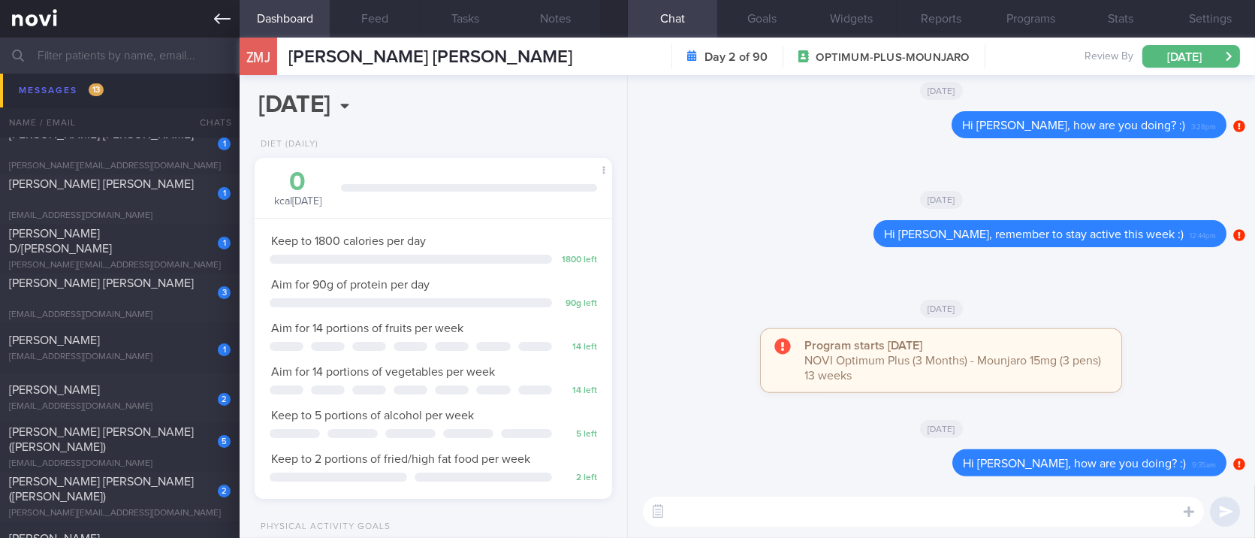
click at [206, 25] on link at bounding box center [120, 19] width 240 height 38
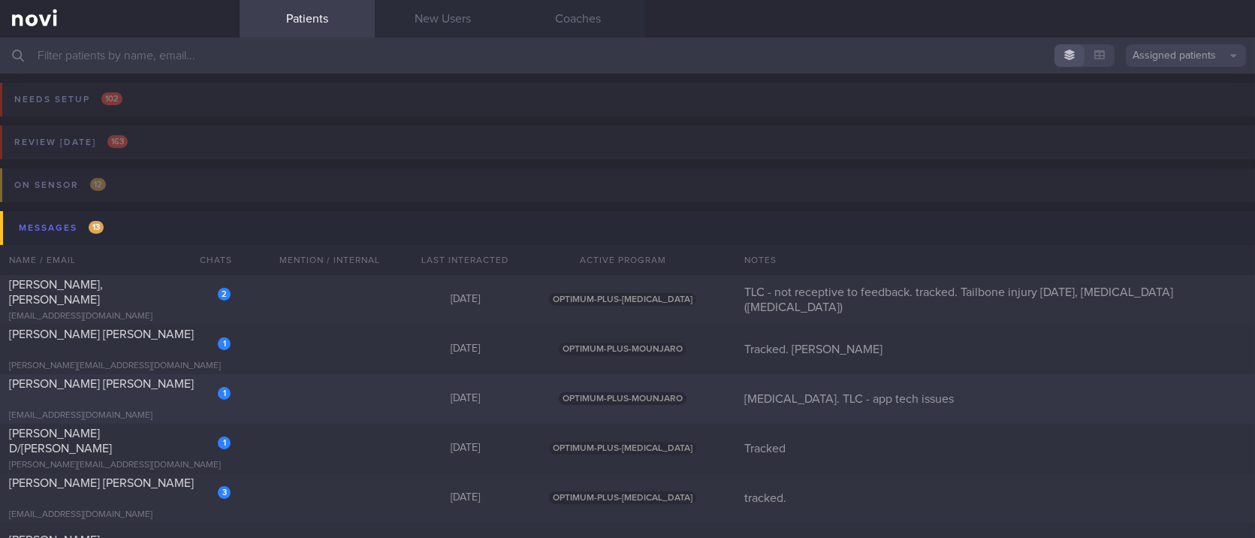
click at [344, 421] on div "1 Joanna Ng Li Peng joannang1103@yahoo.com 4 days ago OPTIMUM-PLUS-MOUNJARO Ryb…" at bounding box center [627, 399] width 1255 height 50
select select "8"
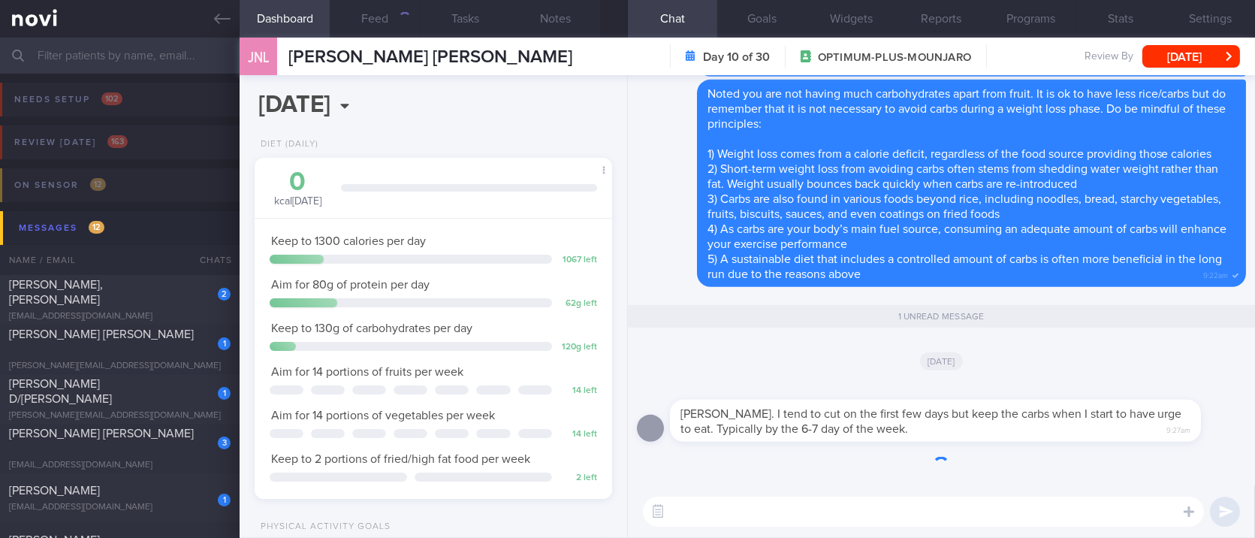
scroll to position [179, 315]
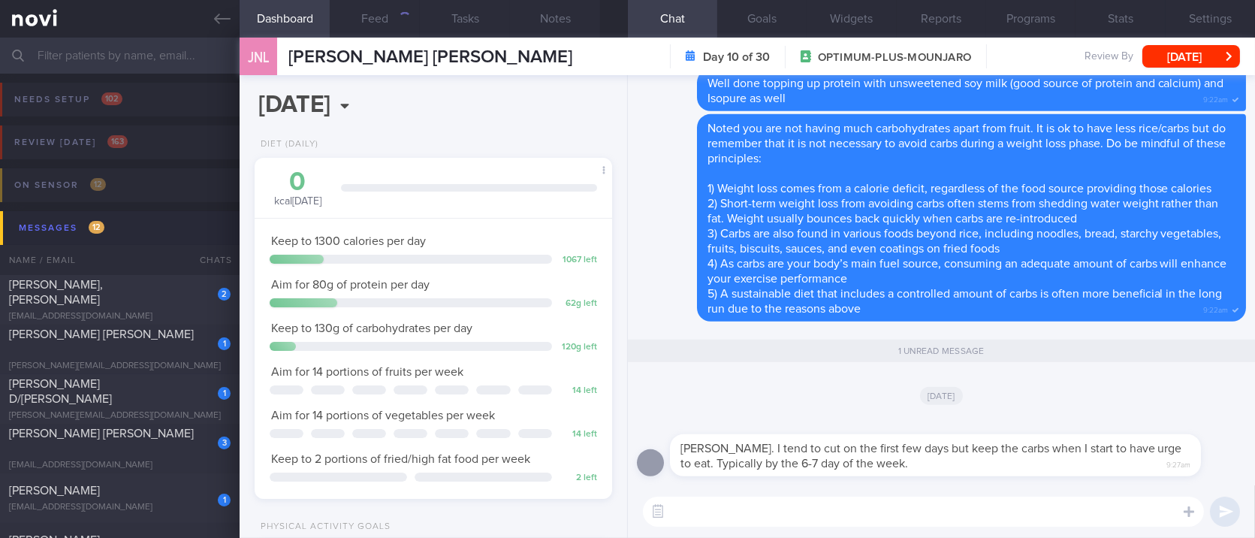
click at [839, 509] on textarea at bounding box center [923, 511] width 561 height 30
type textarea "Ok, no problem :)"
click at [403, 25] on button "Feed" at bounding box center [375, 19] width 90 height 38
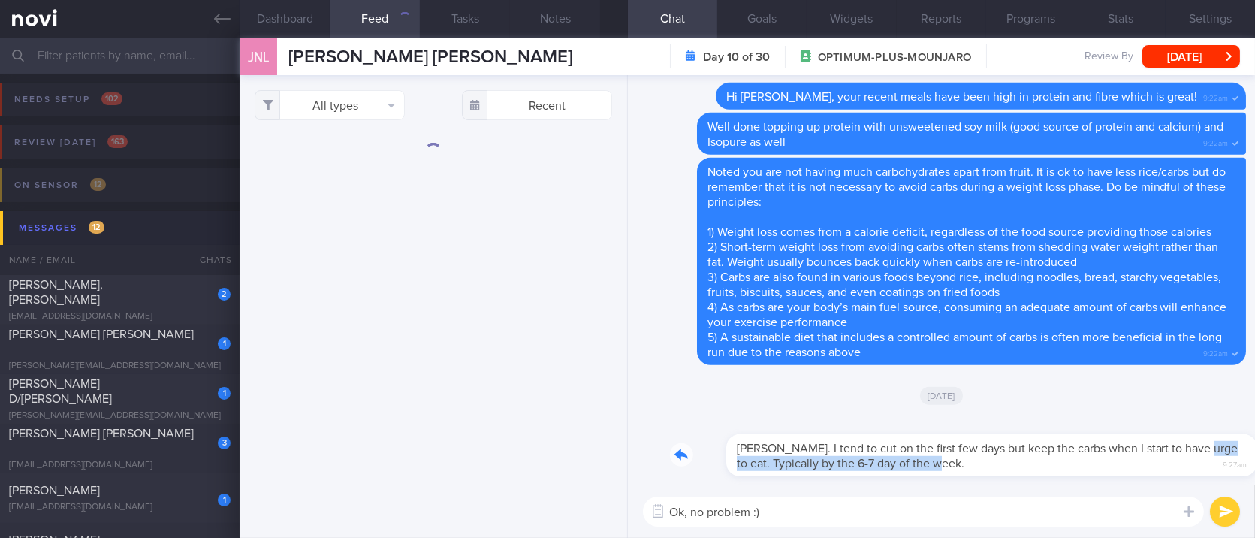
drag, startPoint x: 922, startPoint y: 466, endPoint x: 1143, endPoint y: 436, distance: 223.6
click at [1143, 436] on div "Okay Joel. I tend to cut on the first few days but keep the carbs when I start …" at bounding box center [958, 446] width 576 height 60
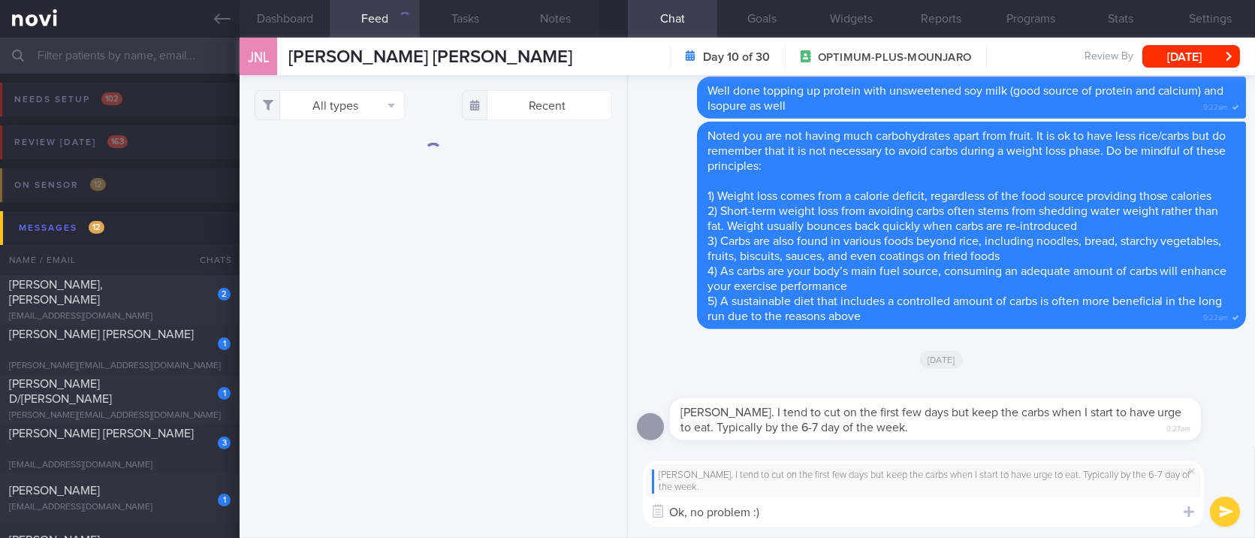
click at [1218, 510] on button "submit" at bounding box center [1225, 511] width 30 height 30
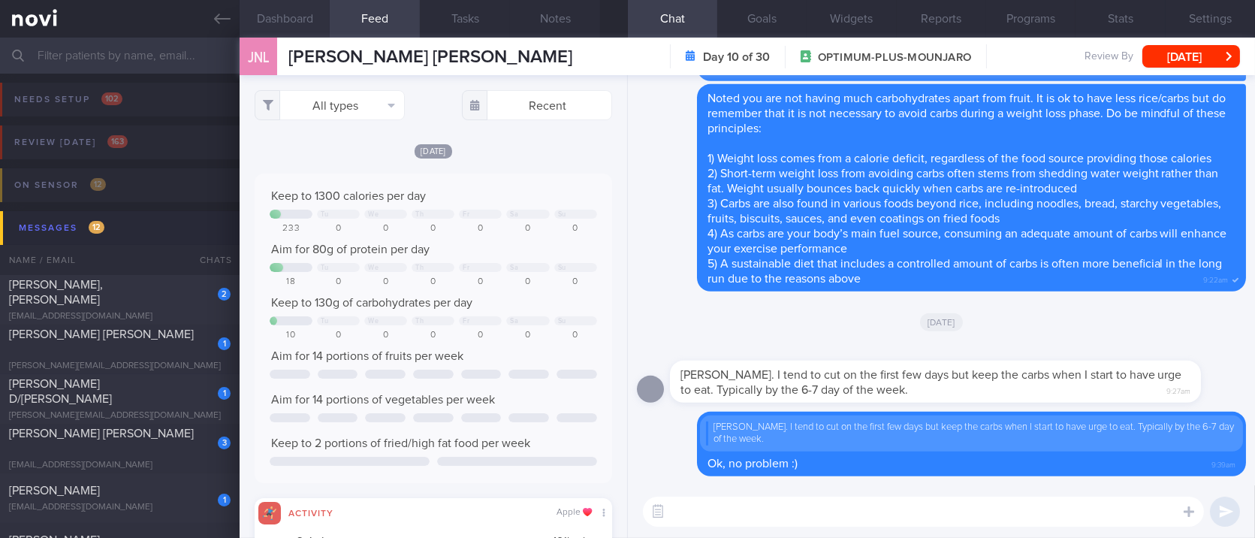
click at [296, 24] on button "Dashboard" at bounding box center [285, 19] width 90 height 38
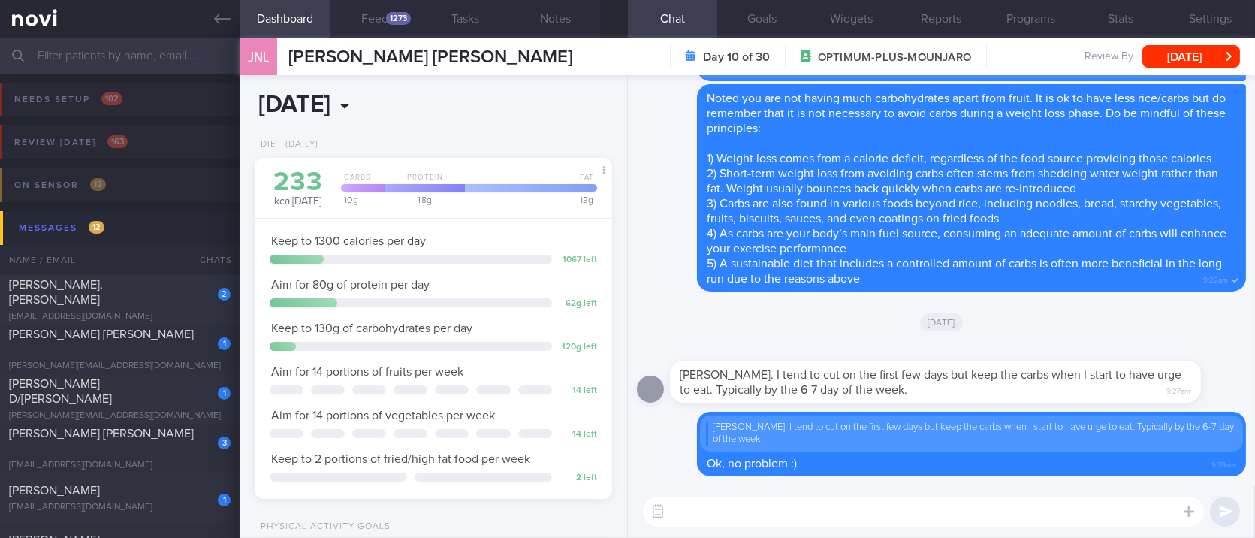
click at [365, 98] on input "[DATE]" at bounding box center [365, 105] width 221 height 38
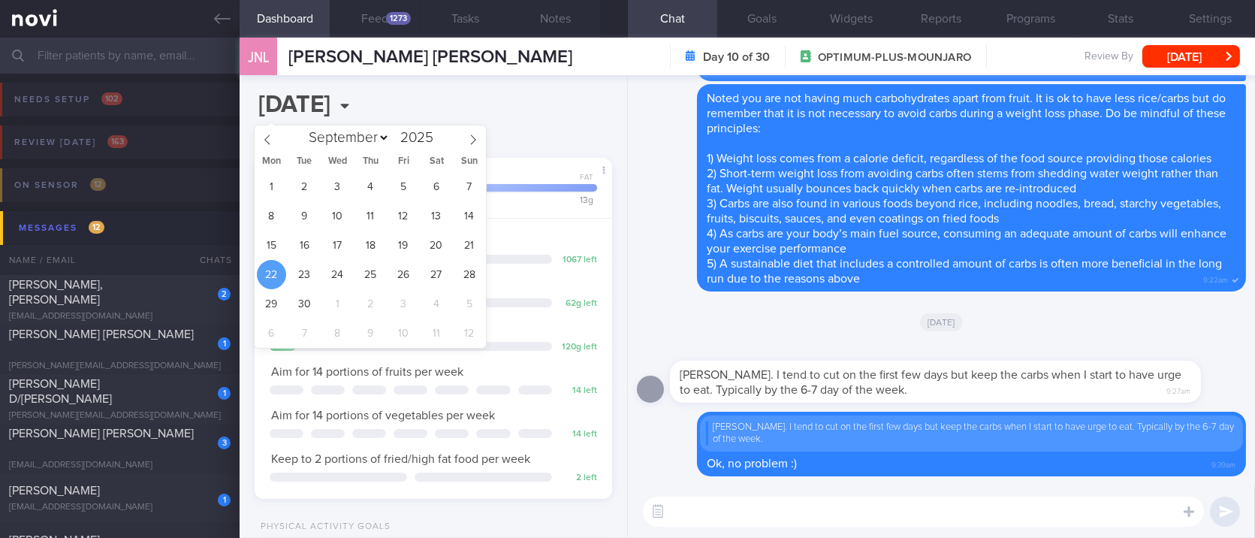
click at [497, 117] on div "2025-09-22 Mon, 22 Sep Diet (Daily) 233 kcal today Carbs Protein Fat 10 g 18 g …" at bounding box center [434, 306] width 388 height 463
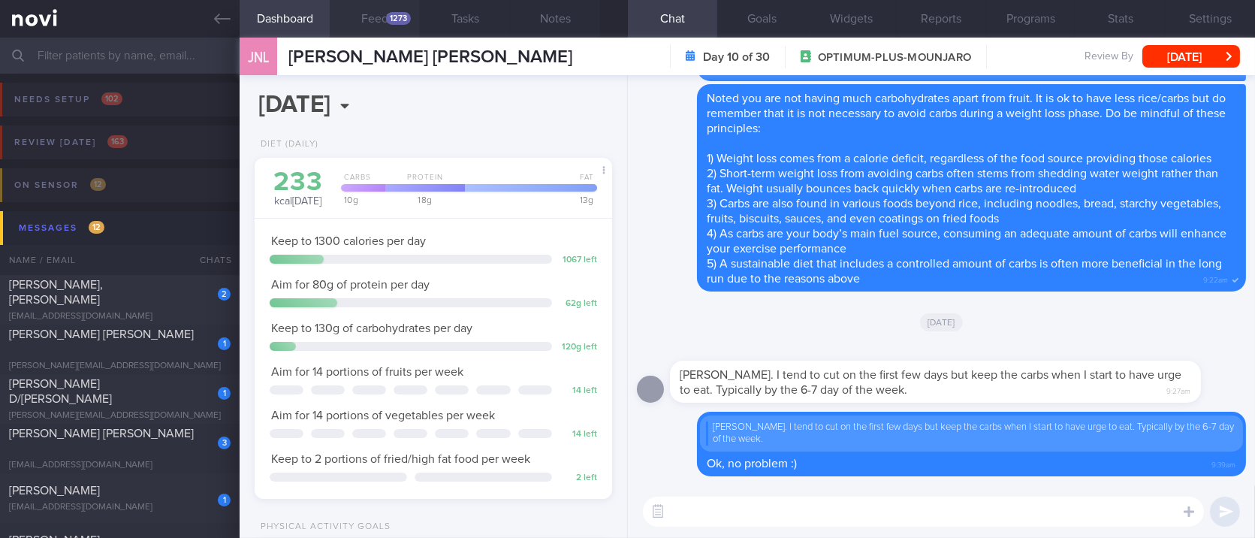
click at [392, 23] on div "1273" at bounding box center [398, 18] width 25 height 13
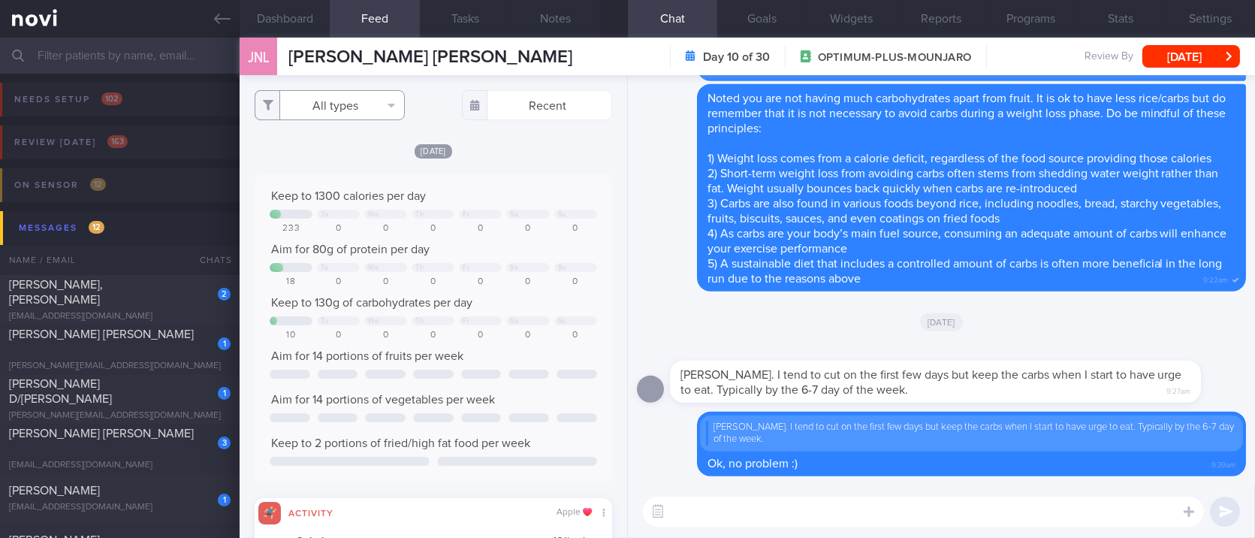
click at [364, 104] on button "All types" at bounding box center [330, 105] width 150 height 30
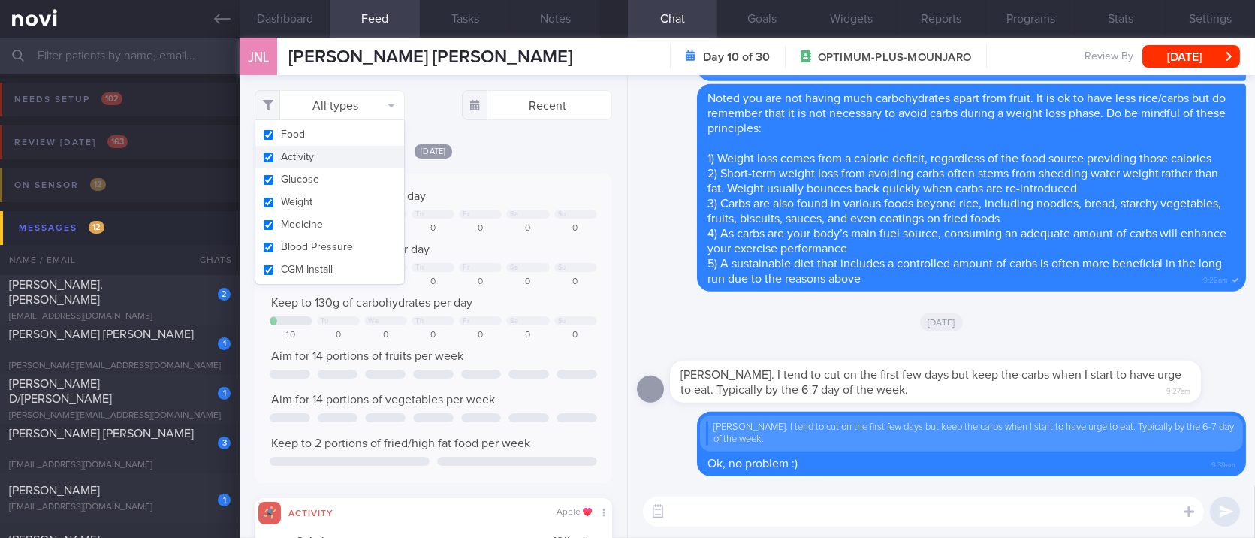
click at [324, 153] on button "Activity" at bounding box center [329, 157] width 149 height 23
click at [532, 183] on div "Keep to 1300 calories per day Tu We Th Fr Sa Su 233 0 0 0 0 0 0 Aim for 80g of …" at bounding box center [433, 328] width 357 height 309
checkbox input "false"
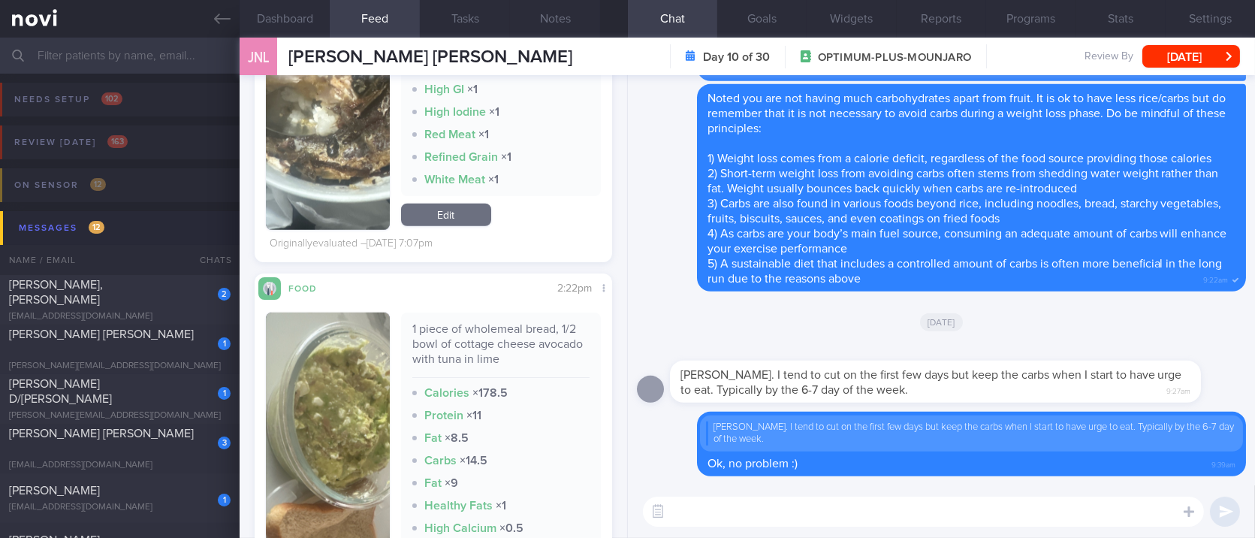
scroll to position [3204, 0]
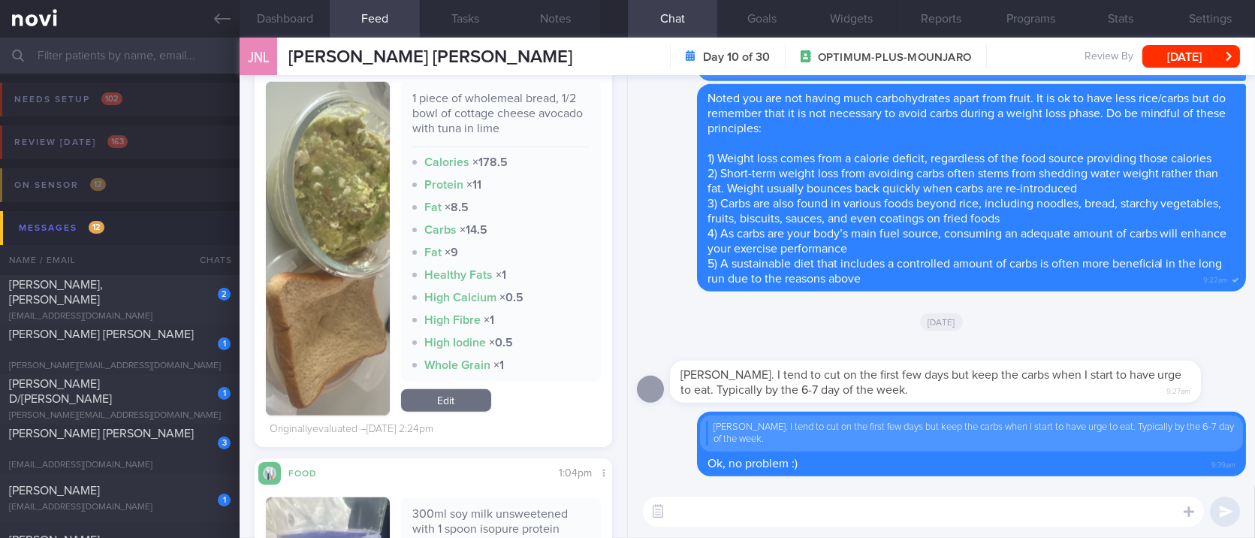
click at [735, 503] on textarea at bounding box center [923, 511] width 561 height 30
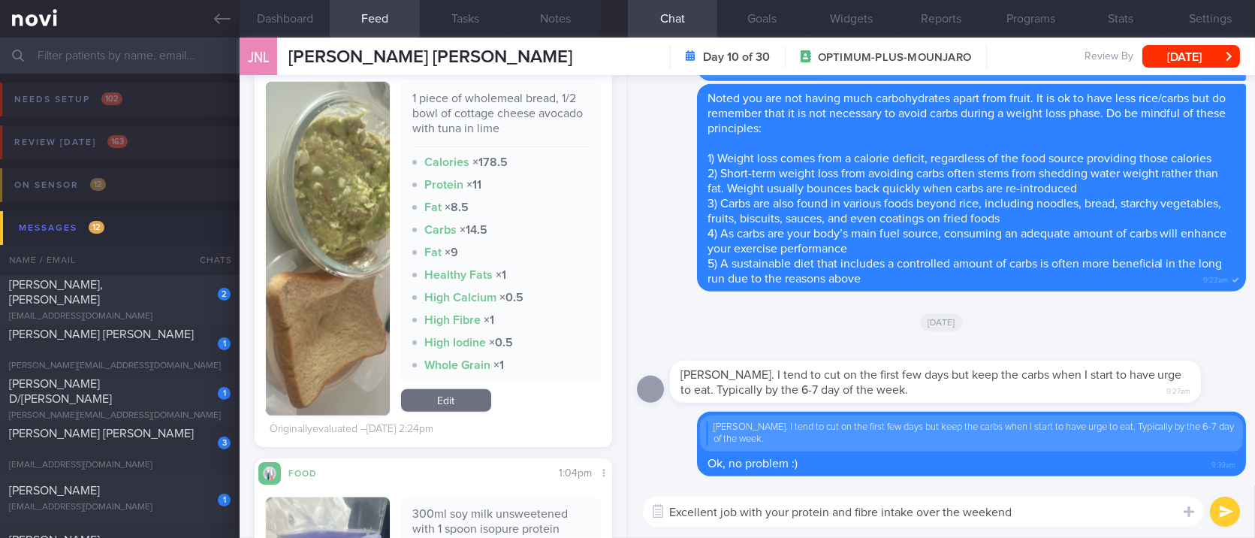
type textarea "Excellent job with your protein and fibre intake over the weekend!"
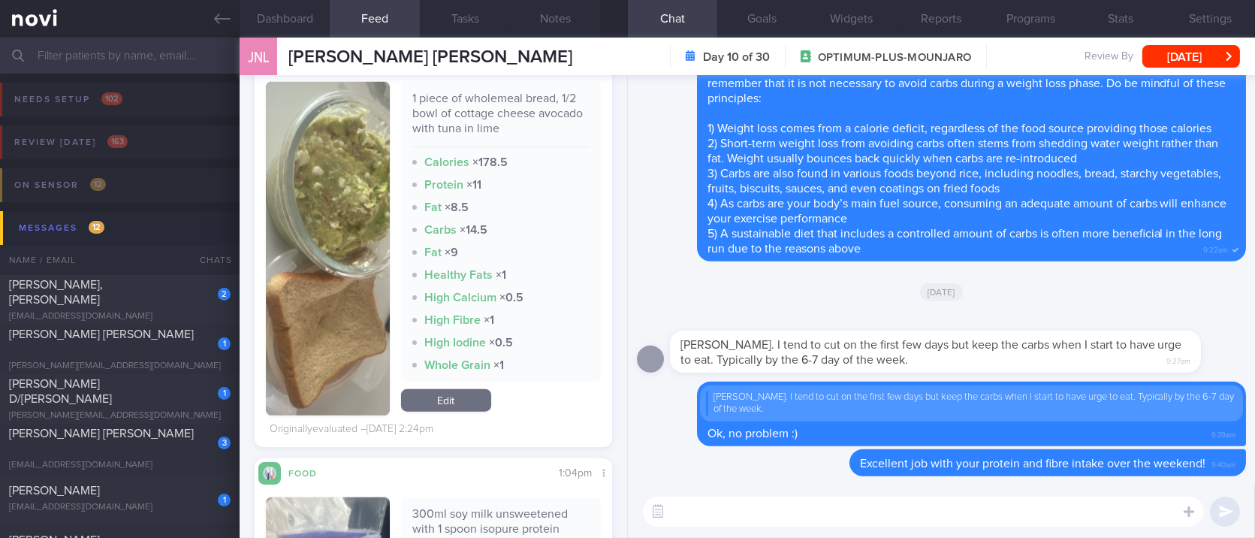
click at [1178, 68] on div "JNL Joanna Ng Li Peng Joanna Ng Li Peng joannang1103@yahoo.com Day 10 of 30 OPT…" at bounding box center [748, 57] width 1016 height 38
click at [1214, 57] on button "[DATE]" at bounding box center [1191, 56] width 98 height 23
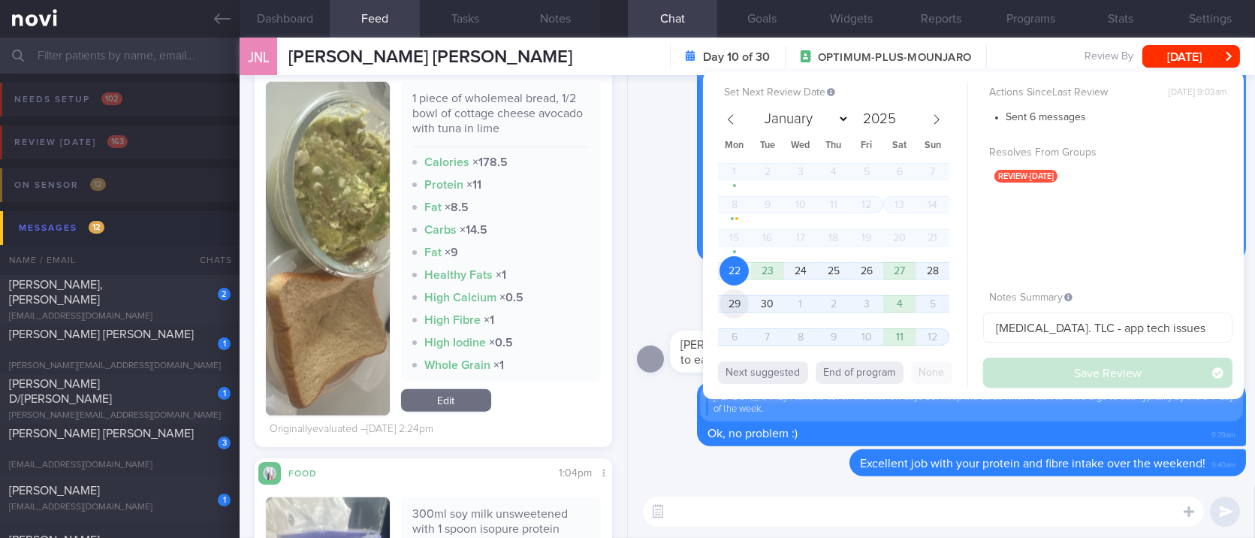
click at [726, 309] on span "29" at bounding box center [734, 303] width 29 height 29
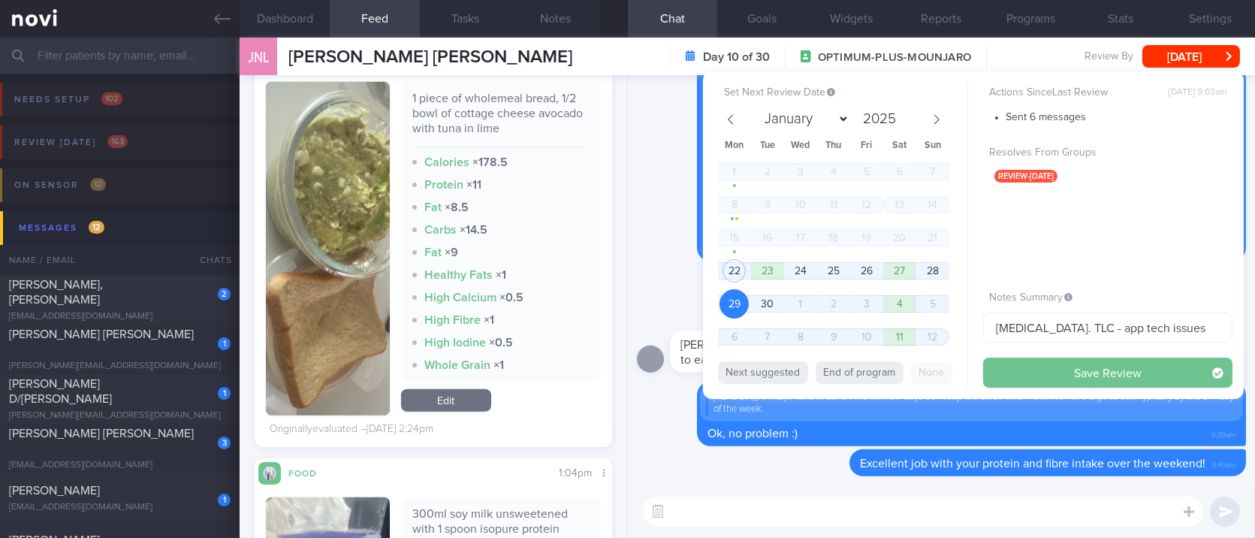
click at [1054, 376] on button "Save Review" at bounding box center [1107, 373] width 249 height 30
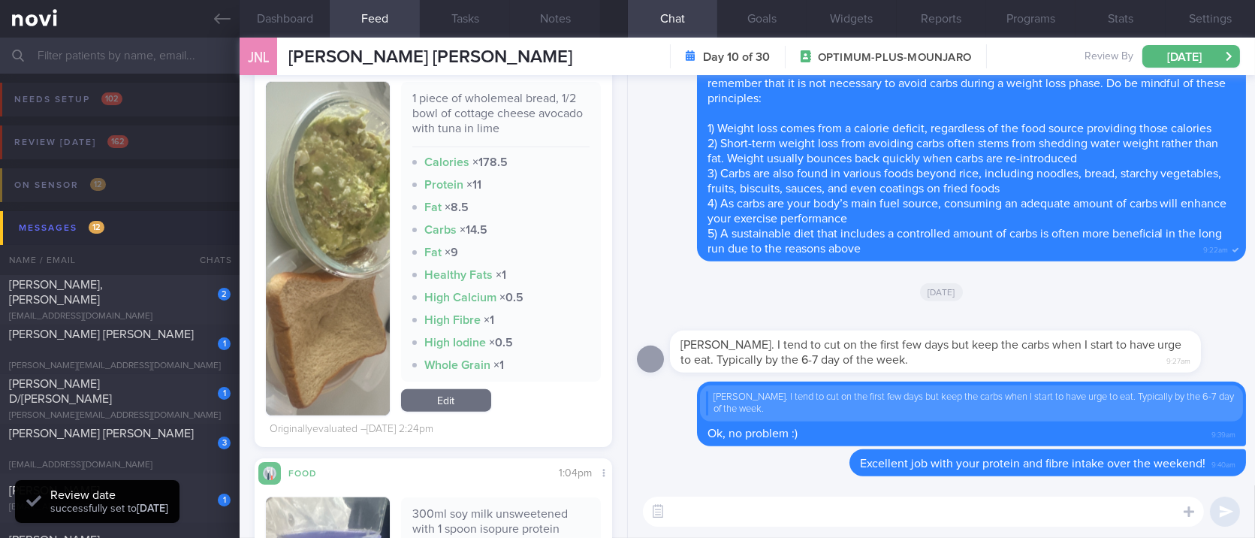
drag, startPoint x: 214, startPoint y: 12, endPoint x: 355, endPoint y: 44, distance: 144.9
click at [214, 12] on icon at bounding box center [222, 19] width 17 height 17
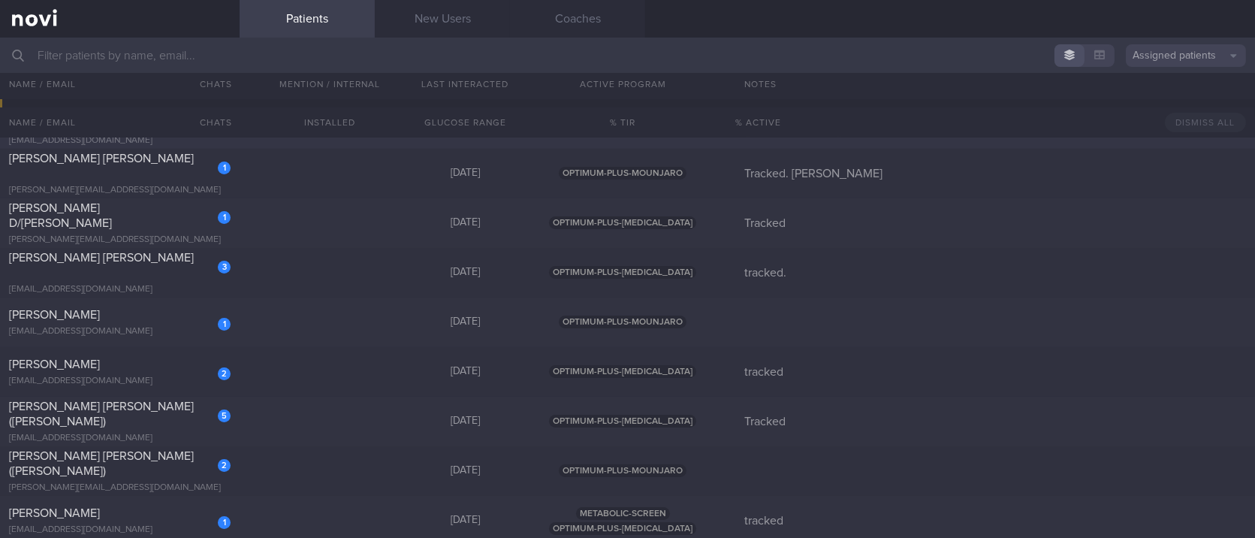
scroll to position [100, 0]
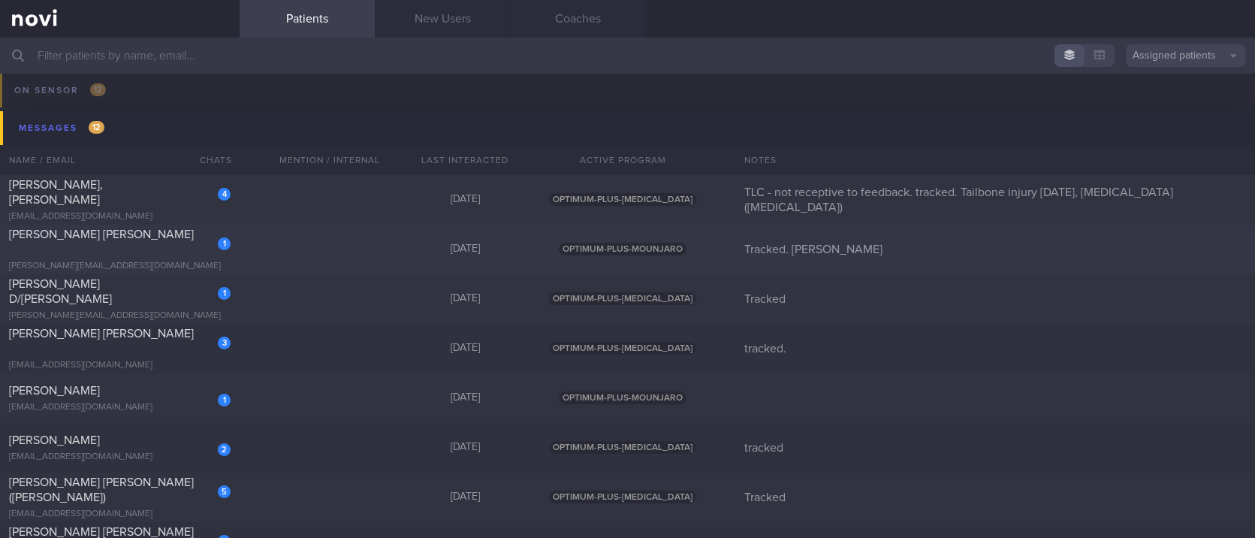
click at [321, 239] on div "1 Marques Rodriques Da Silva Guilen Nino nino_dasilva@telia.com 5 days ago OPTI…" at bounding box center [627, 250] width 1255 height 50
select select "8"
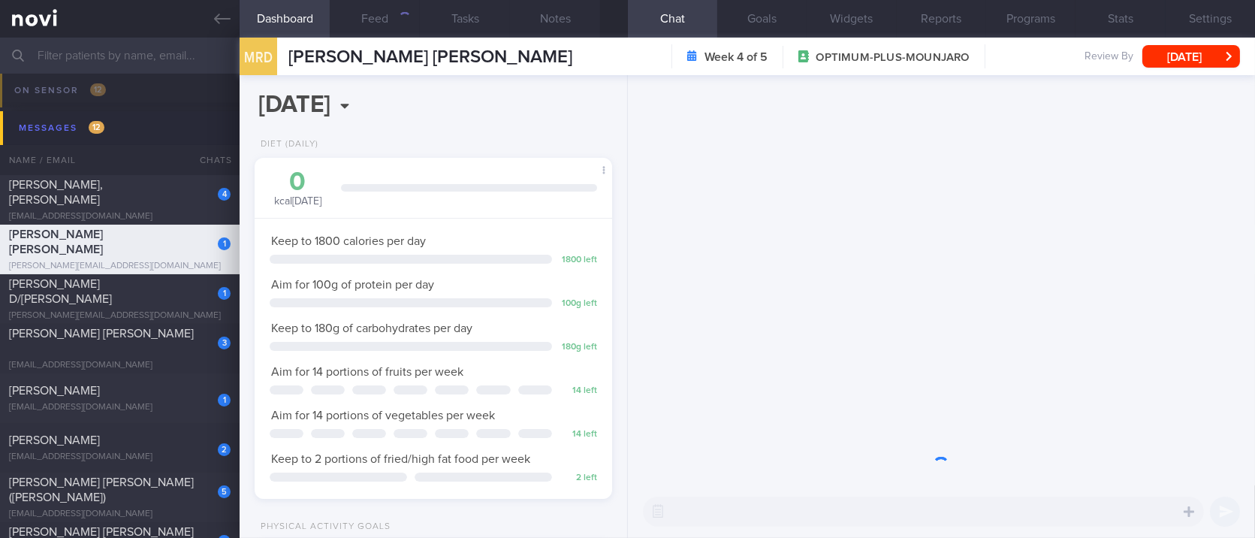
scroll to position [179, 315]
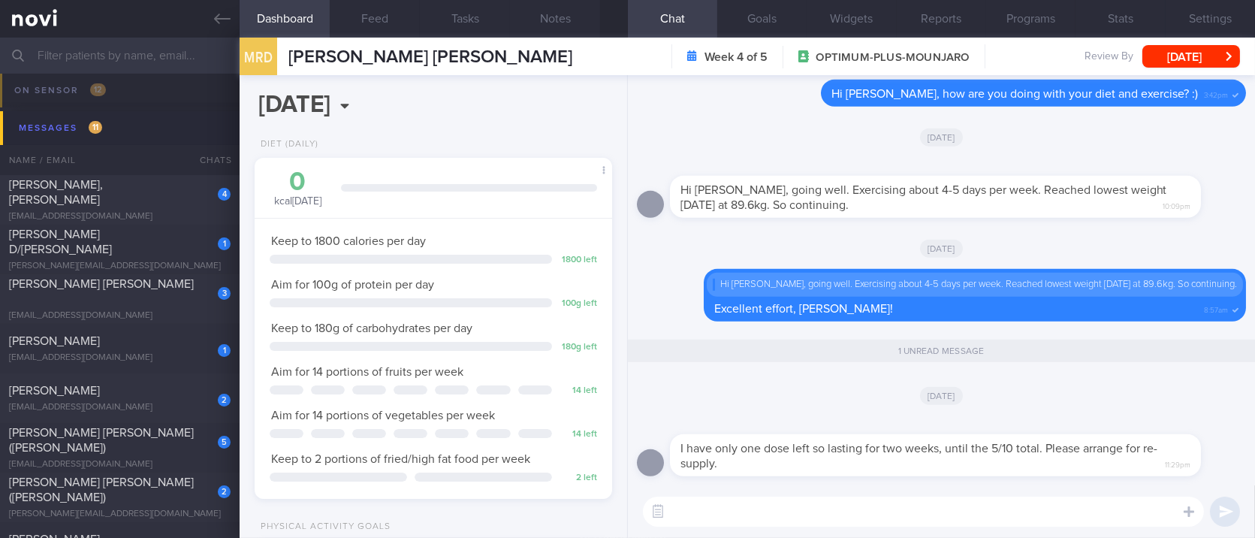
drag, startPoint x: 652, startPoint y: 57, endPoint x: 287, endPoint y: 62, distance: 365.1
click at [287, 62] on div "MRD Marques Rodriques Da Silva Guilen Nino Marques Rodriques Da Silva Guilen Ni…" at bounding box center [748, 57] width 1016 height 38
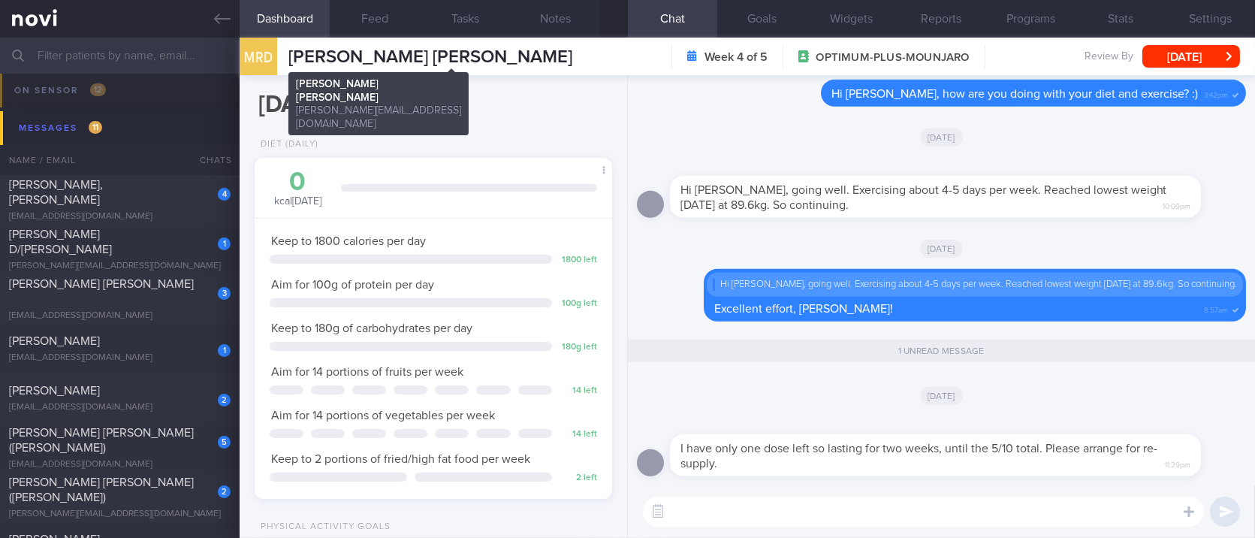
copy span "Marques Rodriques Da Silva Guilen Nino"
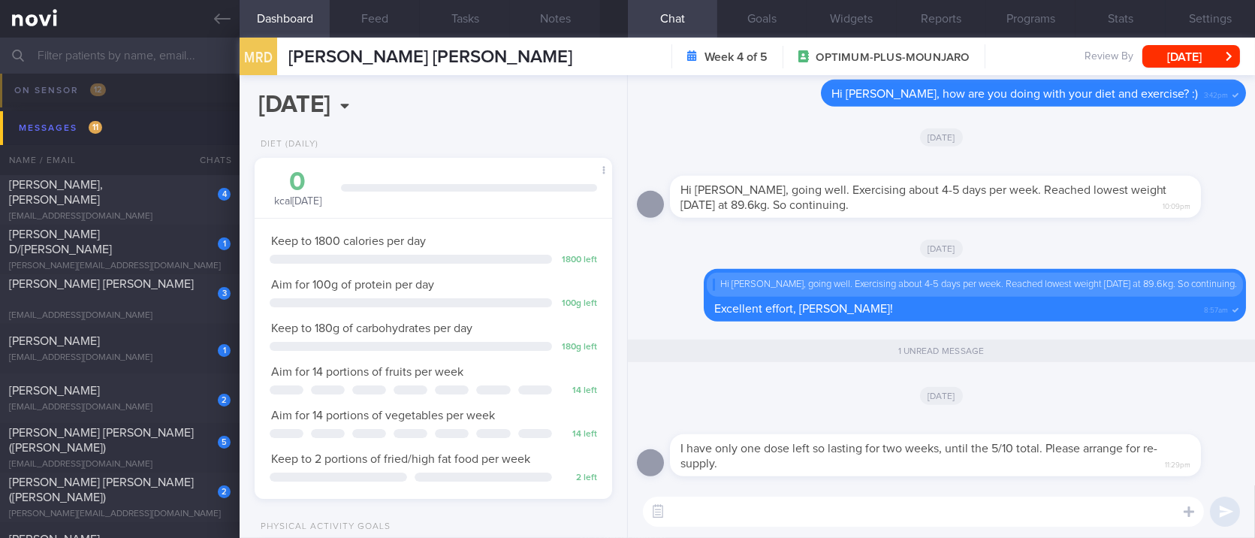
click at [787, 505] on textarea at bounding box center [923, 511] width 561 height 30
click at [1224, 6] on button "Settings" at bounding box center [1210, 19] width 89 height 38
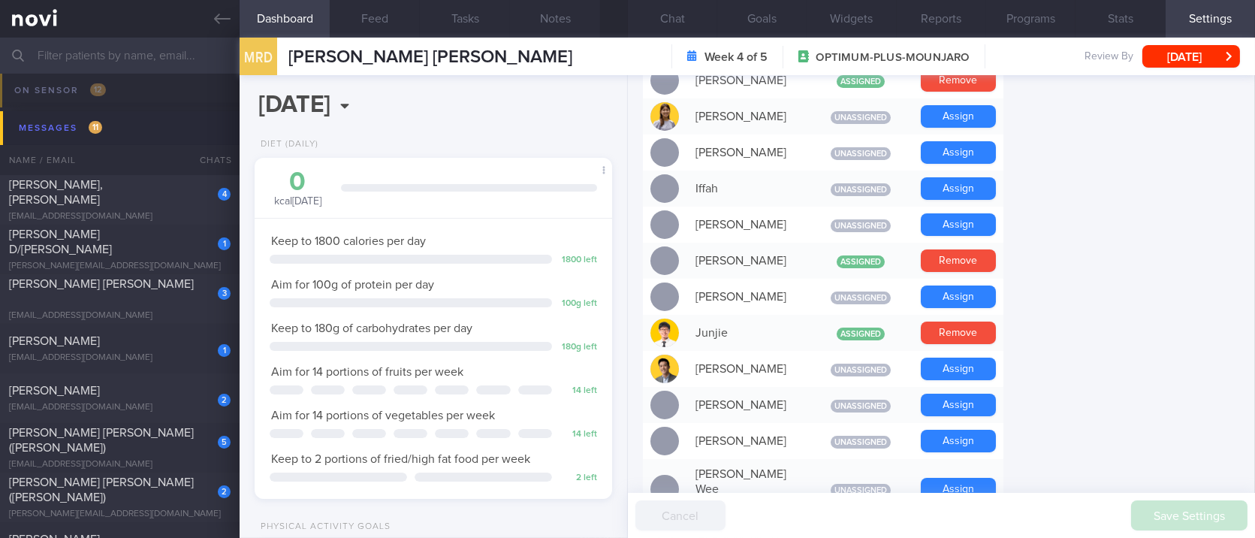
scroll to position [500, 0]
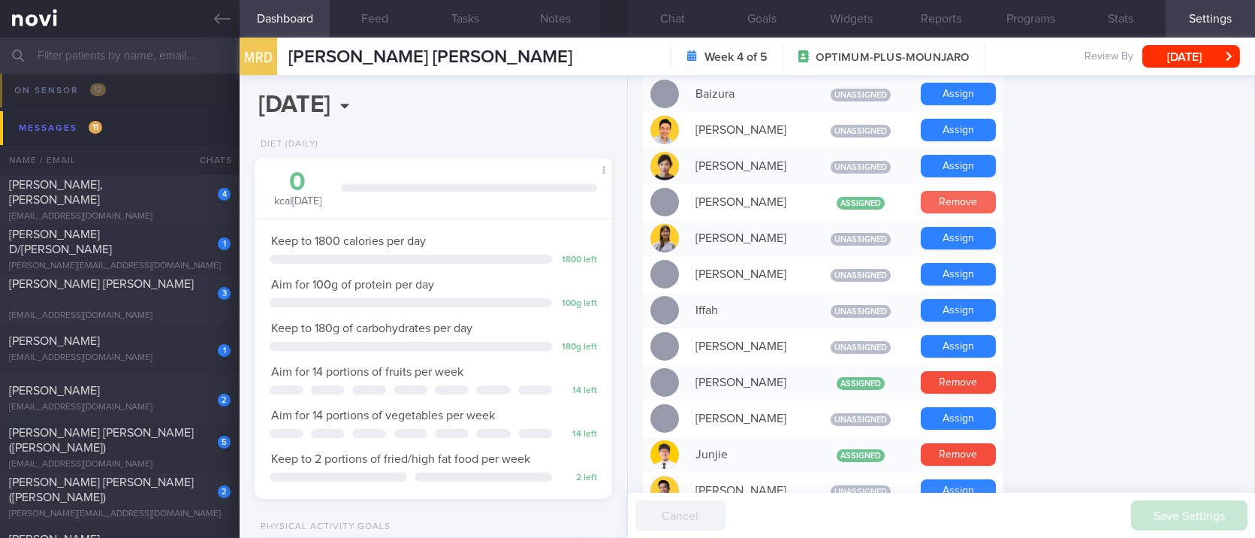
click at [958, 195] on button "Remove" at bounding box center [958, 202] width 75 height 23
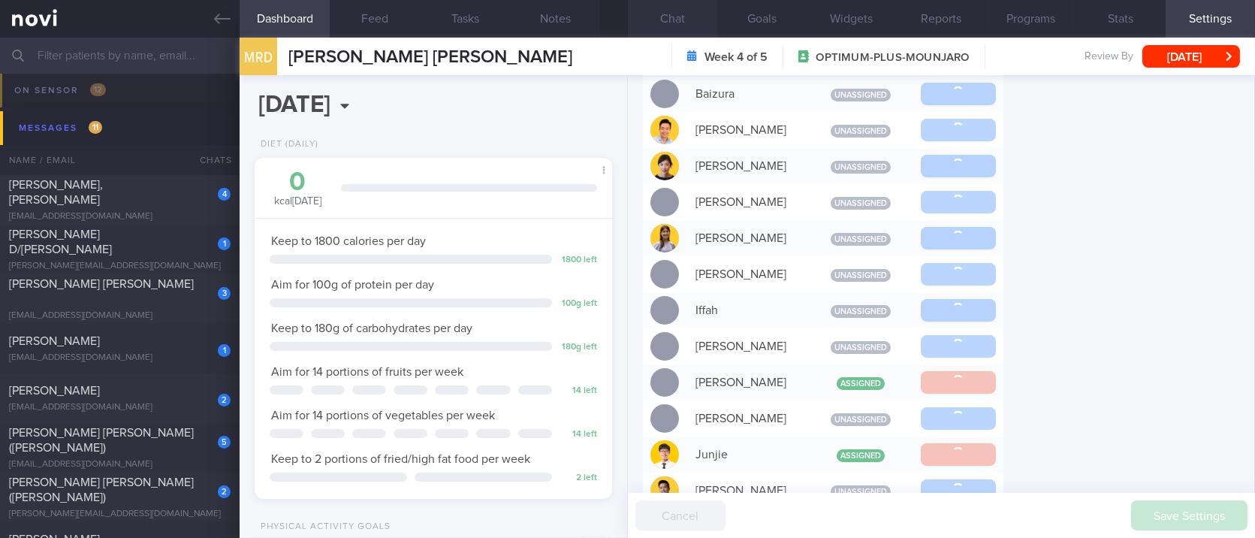
click at [691, 16] on button "Chat" at bounding box center [672, 19] width 89 height 38
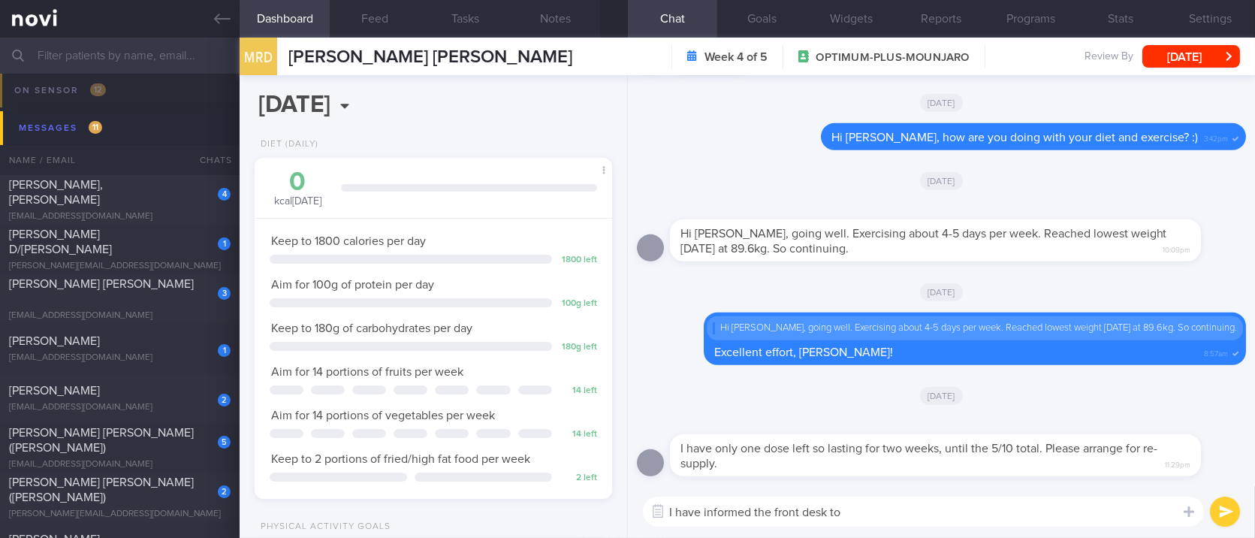
click at [1125, 395] on div "[DATE]" at bounding box center [941, 395] width 609 height 42
click at [907, 521] on textarea "I have informed the front desk to" at bounding box center [923, 511] width 561 height 30
drag, startPoint x: 931, startPoint y: 513, endPoint x: 752, endPoint y: 516, distance: 179.5
click at [752, 516] on textarea "I have informed the front desk to" at bounding box center [923, 511] width 561 height 30
click at [916, 502] on textarea "I have informed the front desk to" at bounding box center [923, 511] width 561 height 30
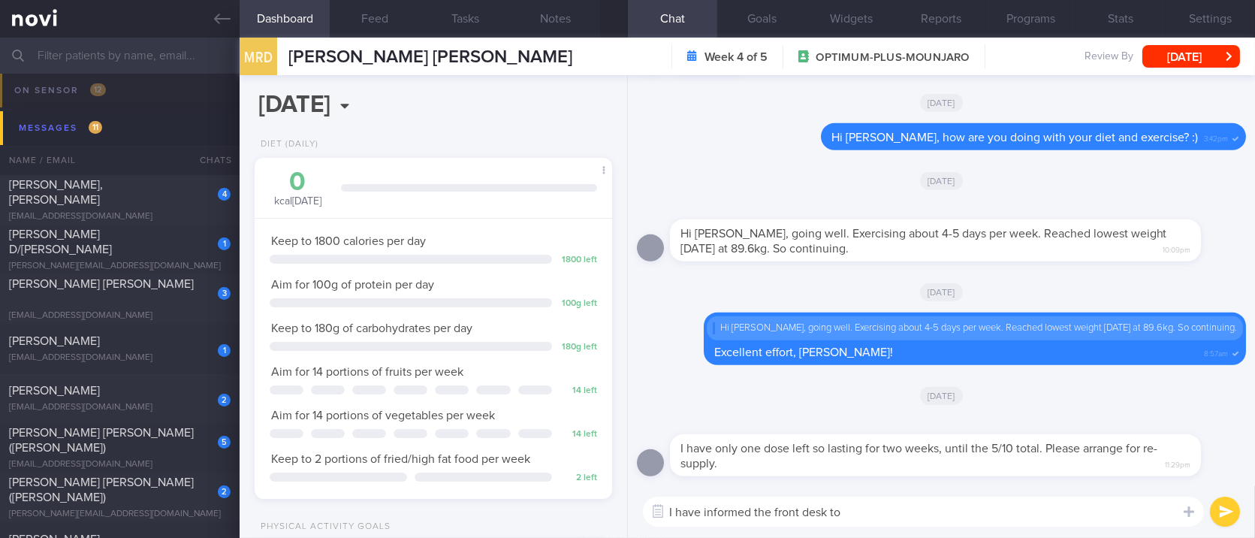
drag, startPoint x: 753, startPoint y: 512, endPoint x: 943, endPoint y: 495, distance: 191.6
click at [943, 495] on div "I have informed the front desk to I have informed the front desk to ​ I have in…" at bounding box center [941, 511] width 627 height 53
type textarea "I have informed Dr Yeo and the front desk team :)"
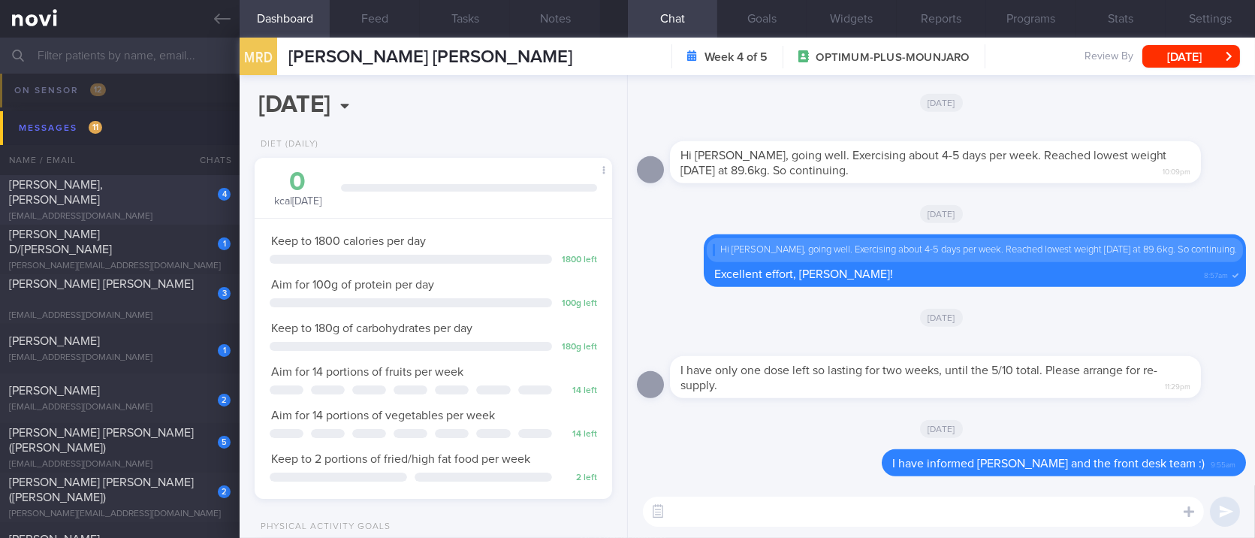
click at [125, 183] on div "4 LAI YILING, KARIN mzh8my77zk@privaterelay.appleid.com 21 days ago OPTIMUM-PLU…" at bounding box center [627, 200] width 1255 height 50
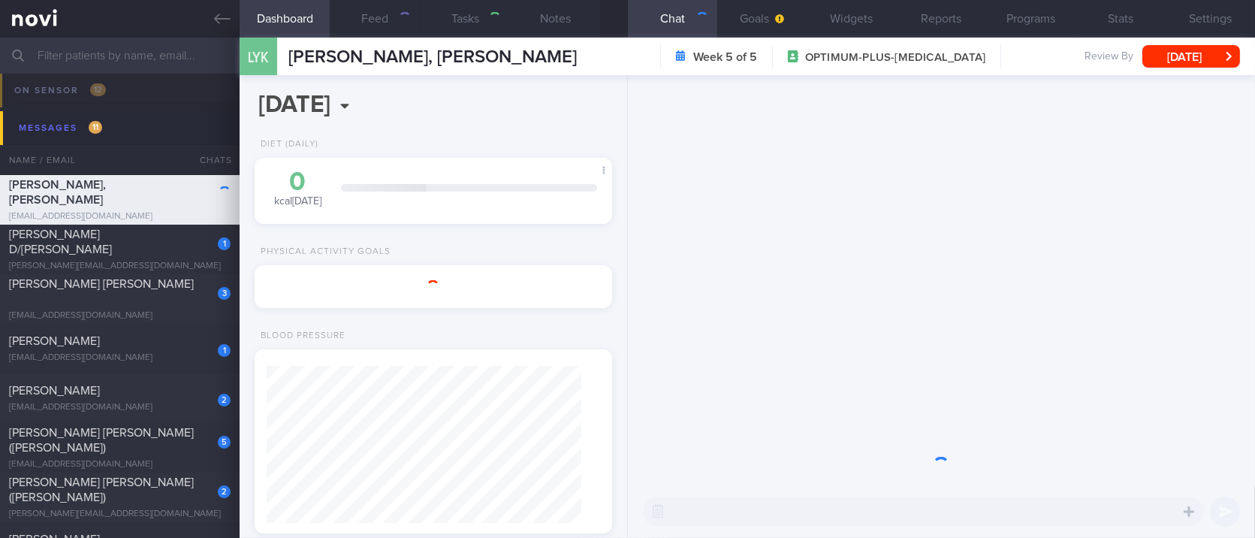
select select "7"
type input "TLC - not receptive to feedback. tracked. Tailbone injury May25, knee injuries …"
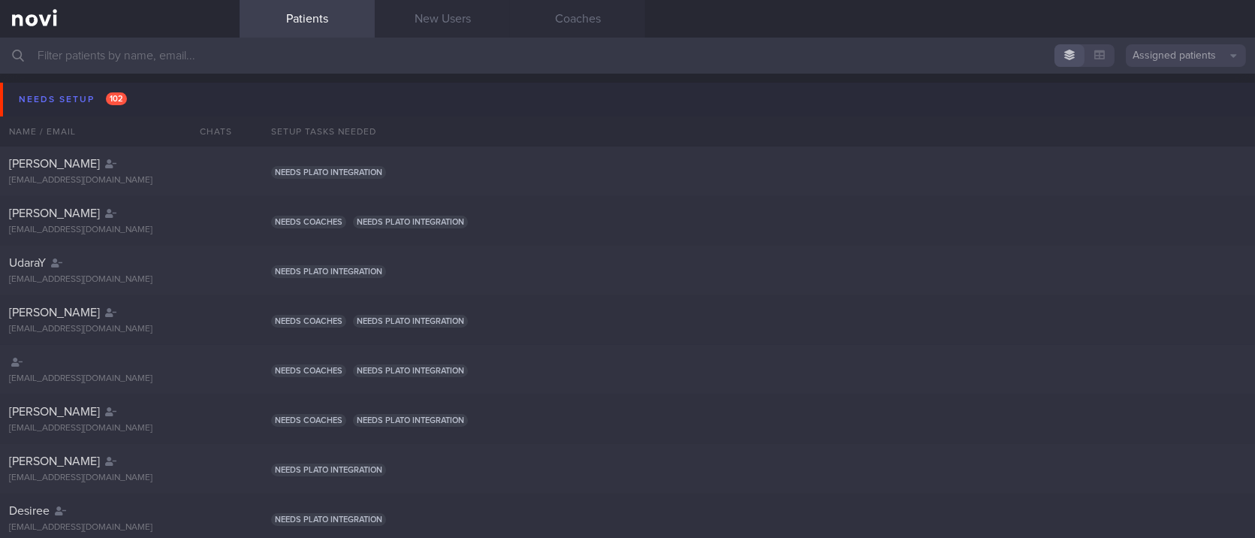
click at [264, 89] on button "Needs setup 102" at bounding box center [630, 100] width 1260 height 34
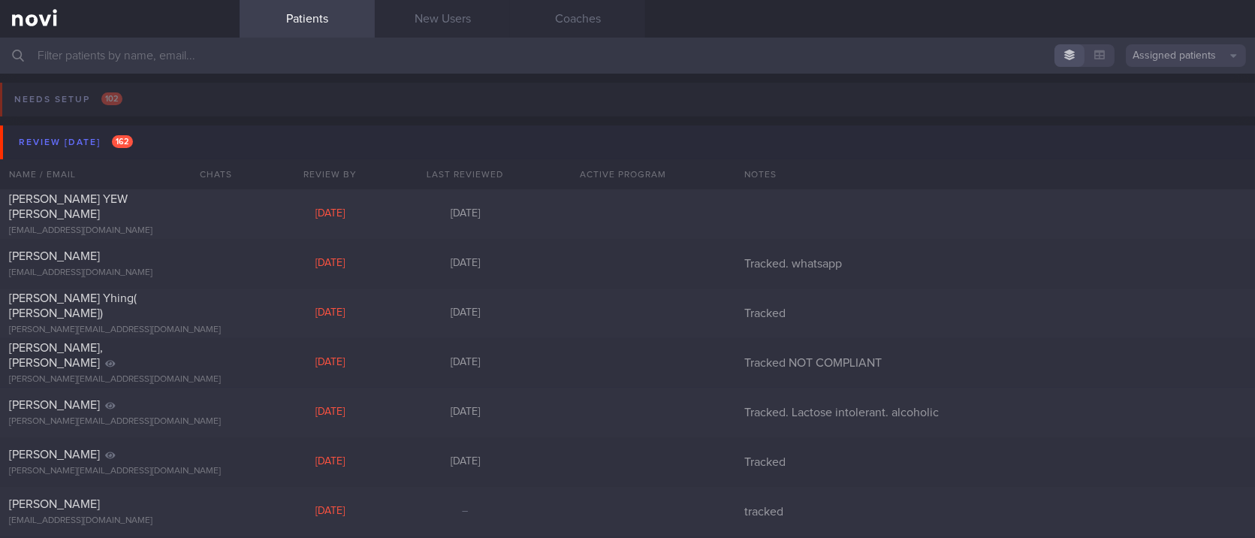
click at [238, 134] on button "Review today 162" at bounding box center [630, 142] width 1260 height 34
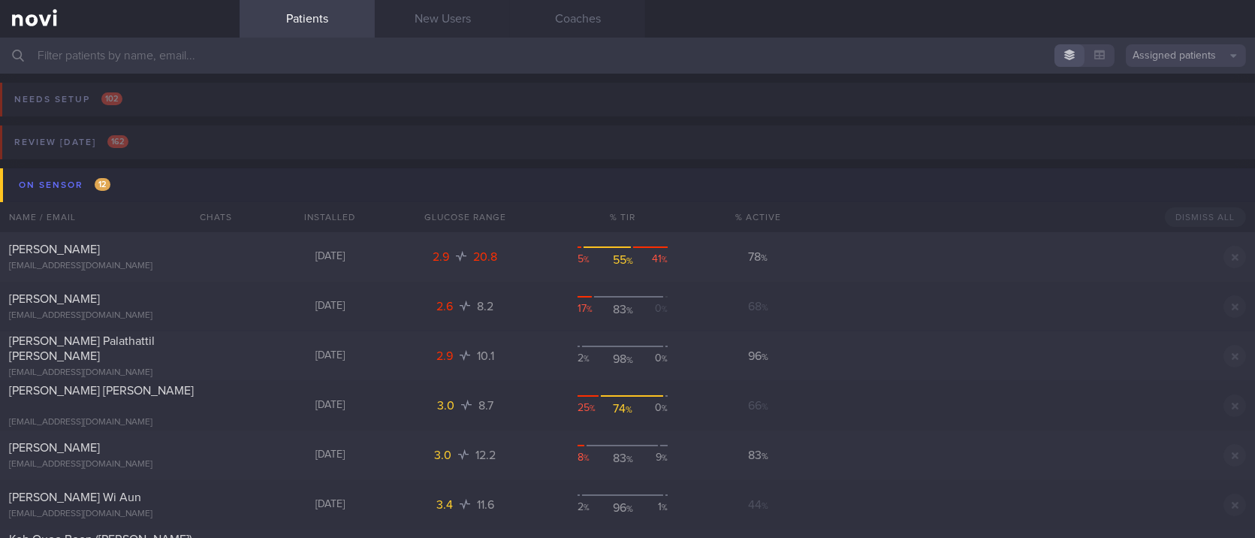
click at [246, 179] on button "On sensor 12" at bounding box center [630, 185] width 1260 height 34
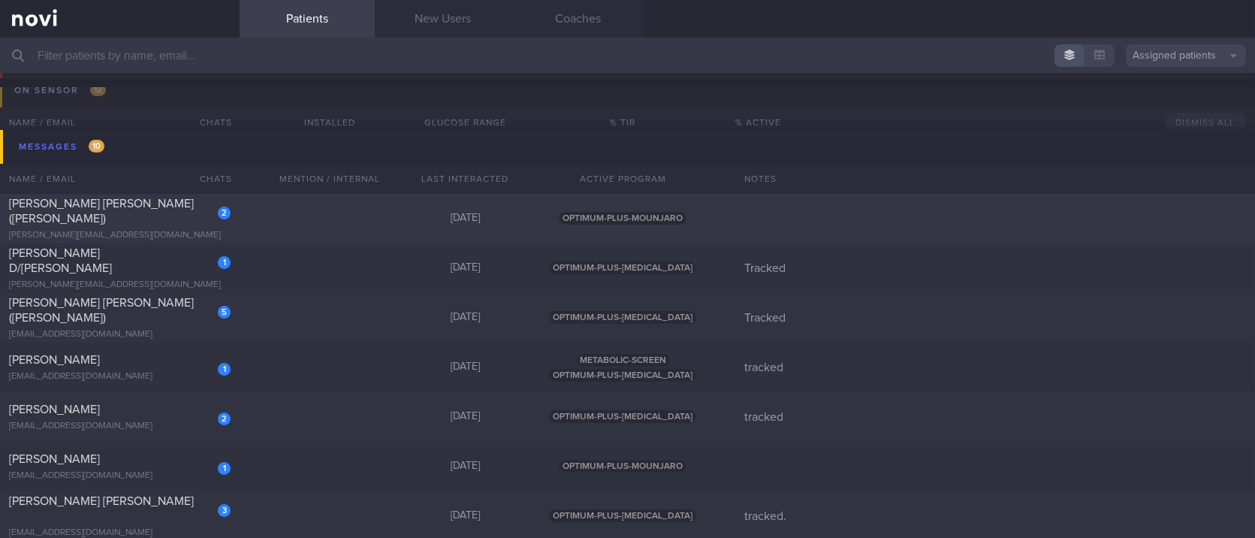
scroll to position [100, 0]
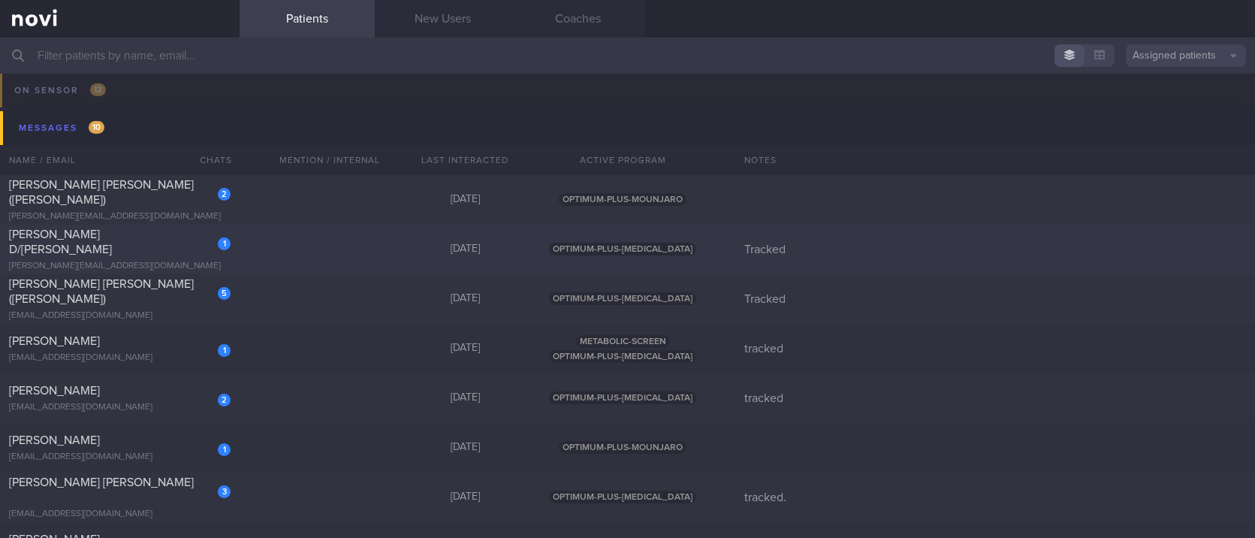
click at [295, 258] on div "1 Kasturi D/O Gunasegaran kasturi.guna45@gmail.com 4 days ago OPTIMUM-PLUS-RYBE…" at bounding box center [627, 250] width 1255 height 50
select select "8"
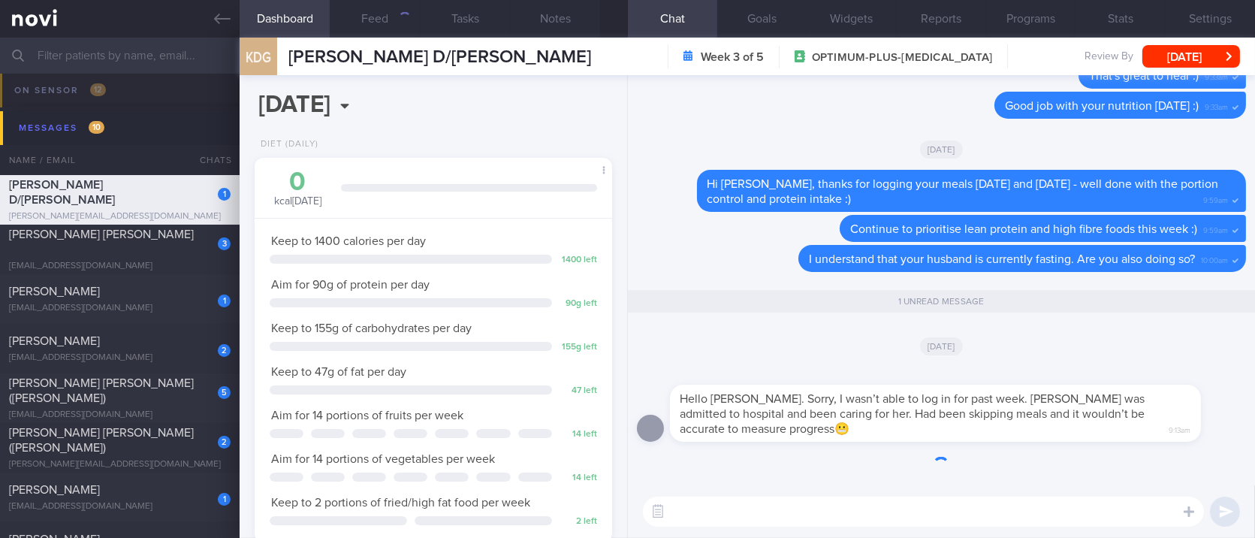
scroll to position [179, 315]
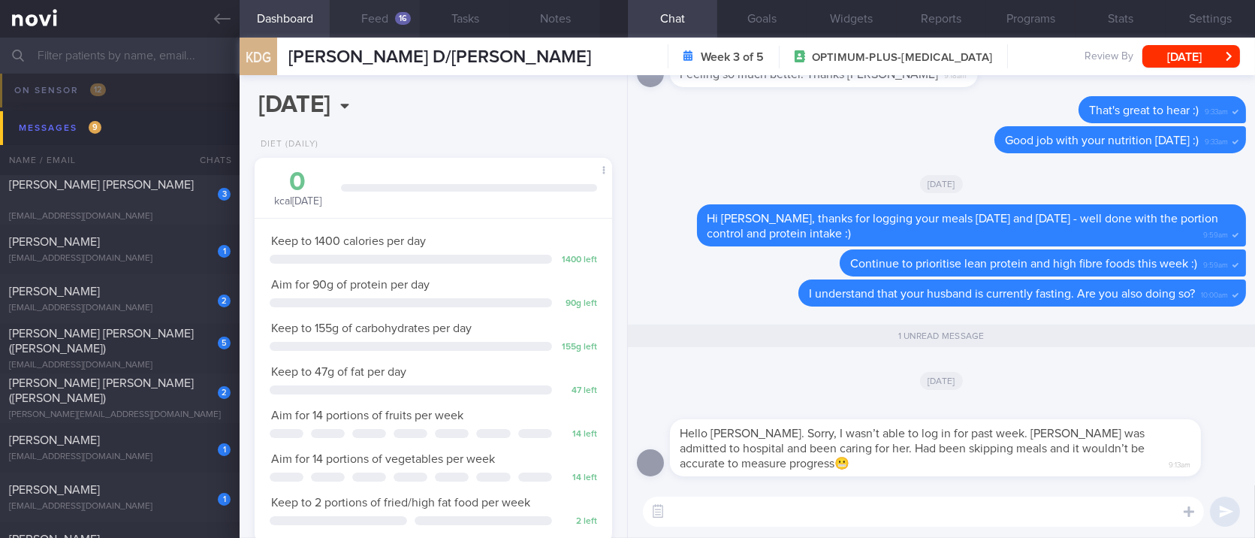
click at [385, 15] on button "Feed 16" at bounding box center [375, 19] width 90 height 38
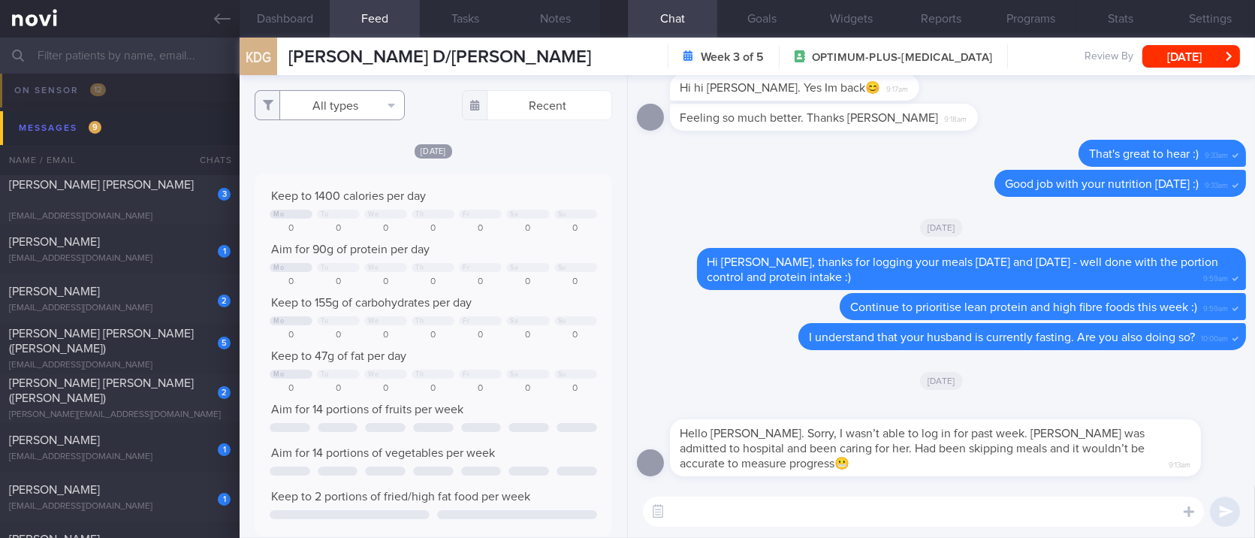
click at [374, 110] on button "All types" at bounding box center [330, 105] width 150 height 30
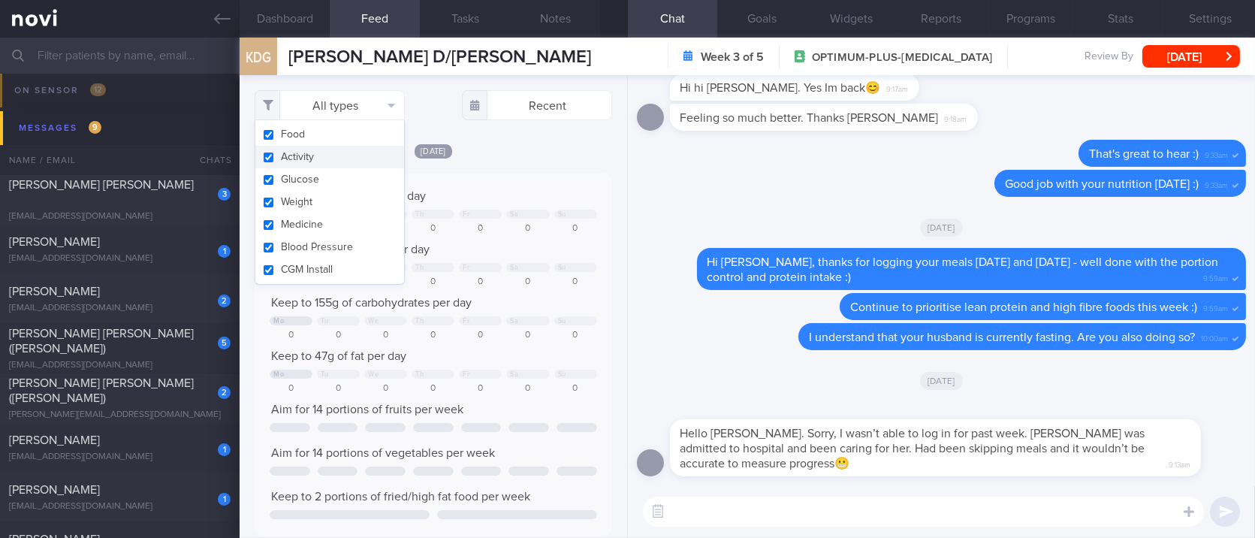
click at [335, 154] on button "Activity" at bounding box center [329, 157] width 149 height 23
checkbox input "false"
click at [461, 189] on div "Keep to 1400 calories per day" at bounding box center [433, 196] width 327 height 15
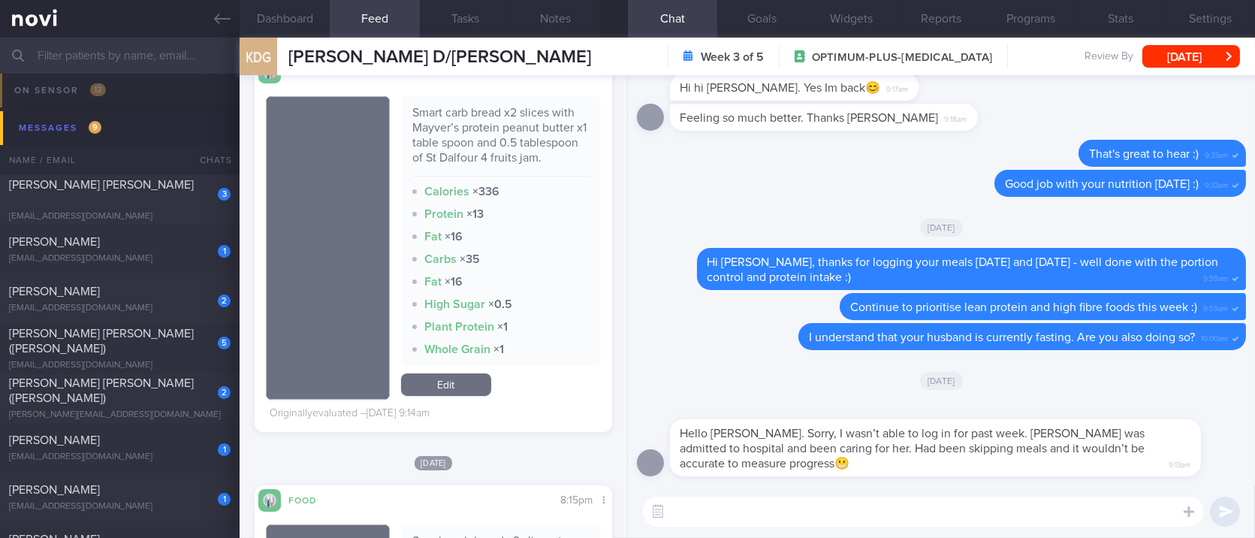
scroll to position [500, 0]
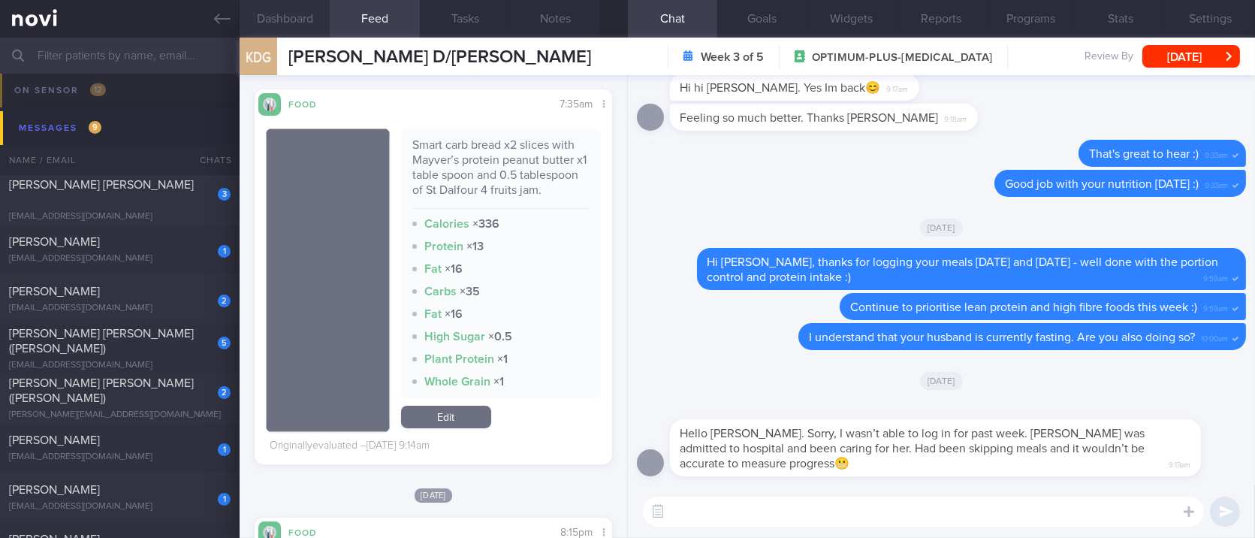
click at [300, 7] on button "Dashboard" at bounding box center [285, 19] width 90 height 38
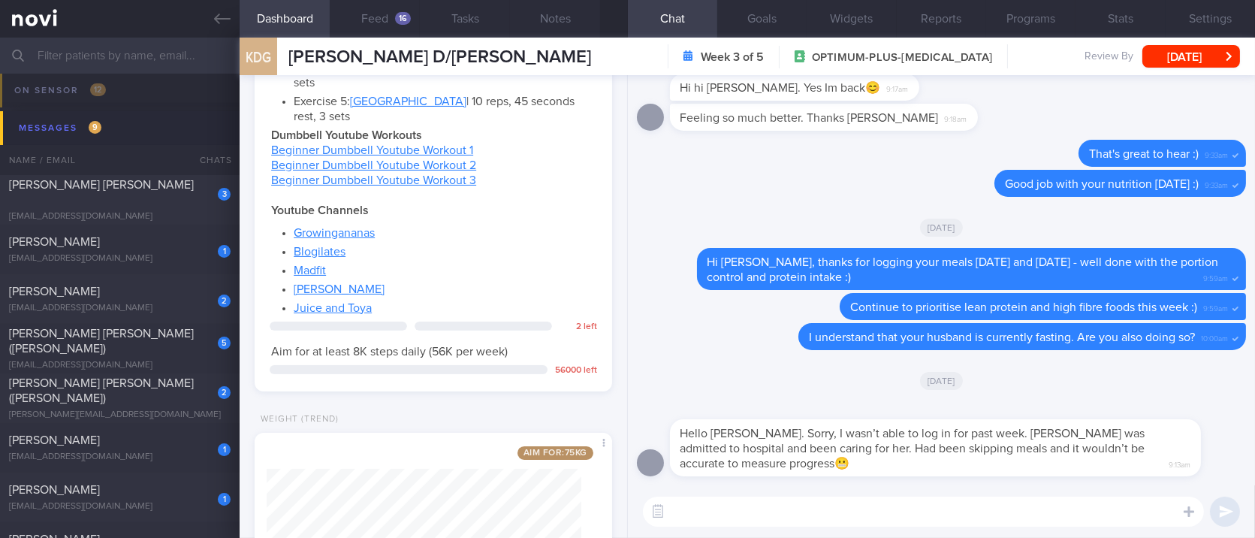
scroll to position [871, 0]
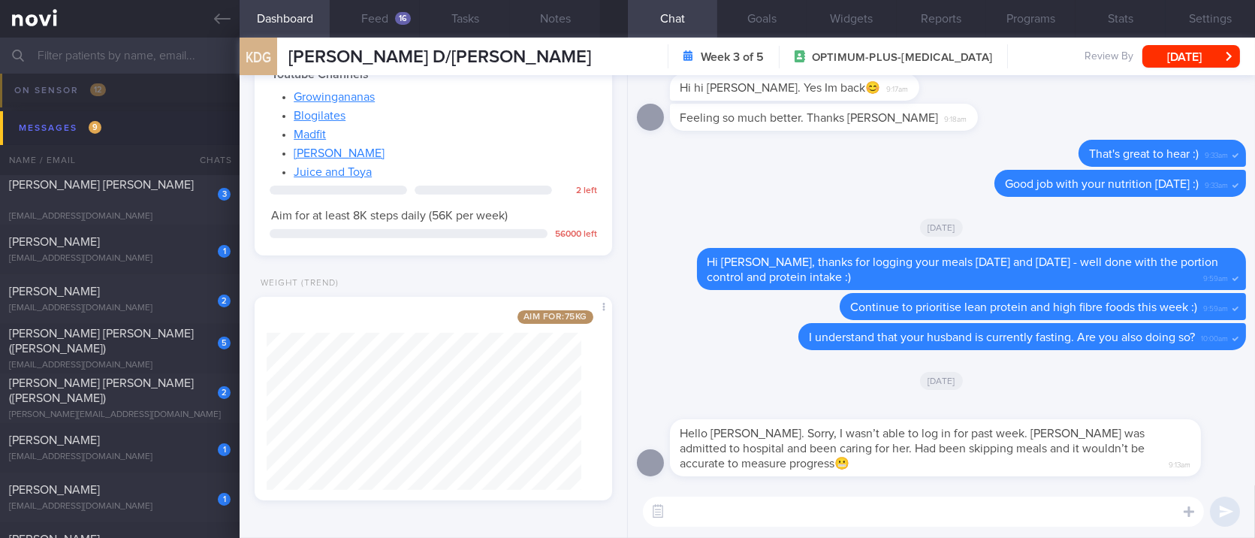
click at [896, 495] on div "​ ​" at bounding box center [941, 511] width 627 height 53
click at [895, 505] on textarea at bounding box center [923, 511] width 561 height 30
type textarea "I hope your mum is doing better!"
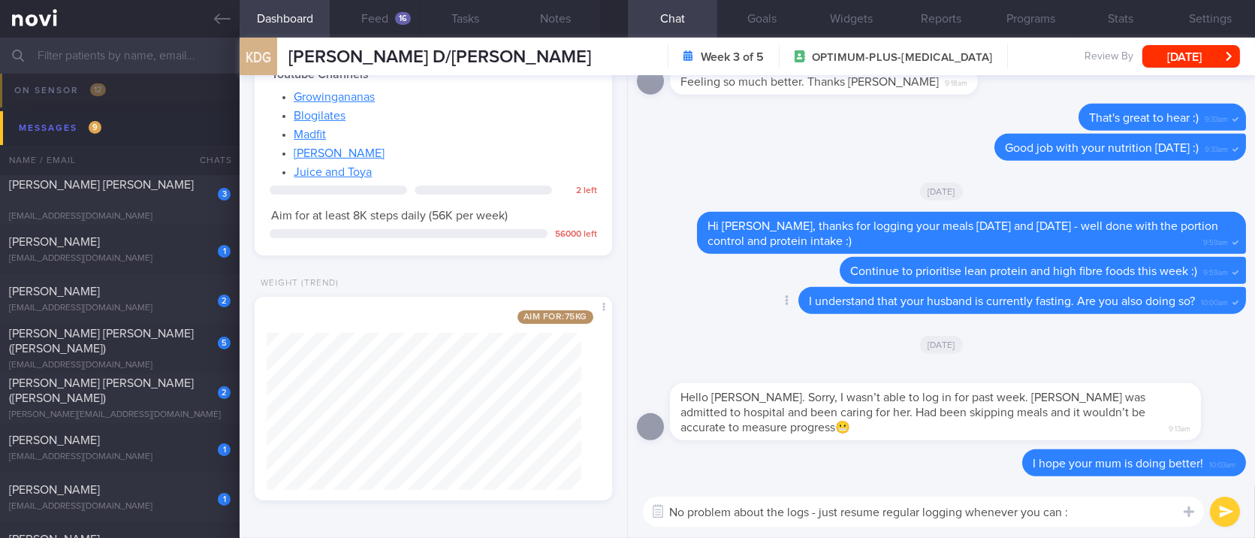
type textarea "No problem about the logs - just resume regular logging whenever you can :)"
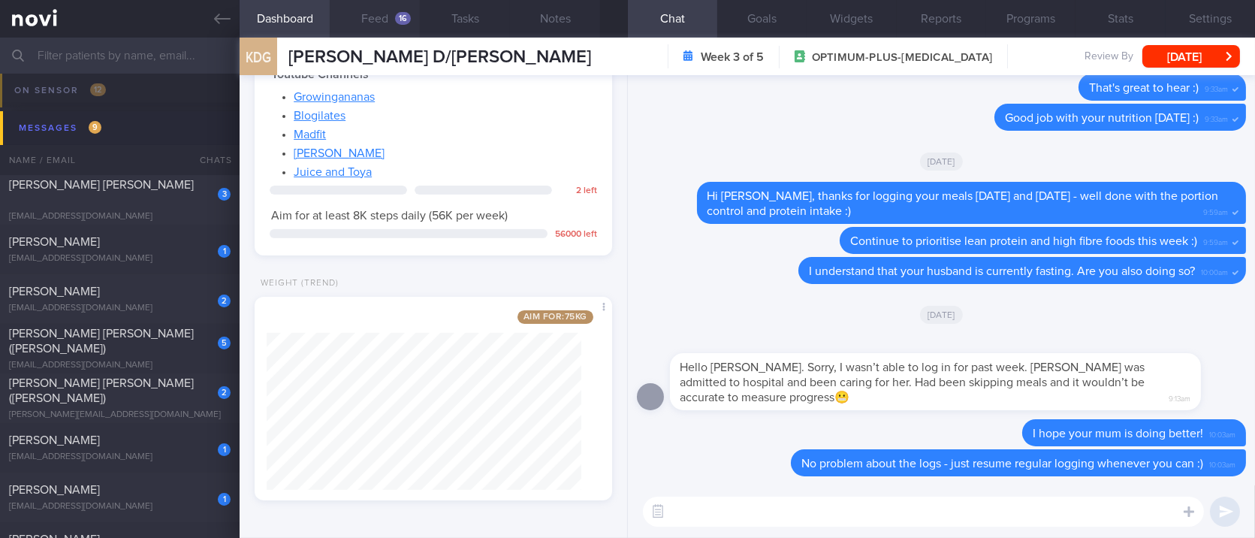
click at [376, 34] on button "Feed 16" at bounding box center [375, 19] width 90 height 38
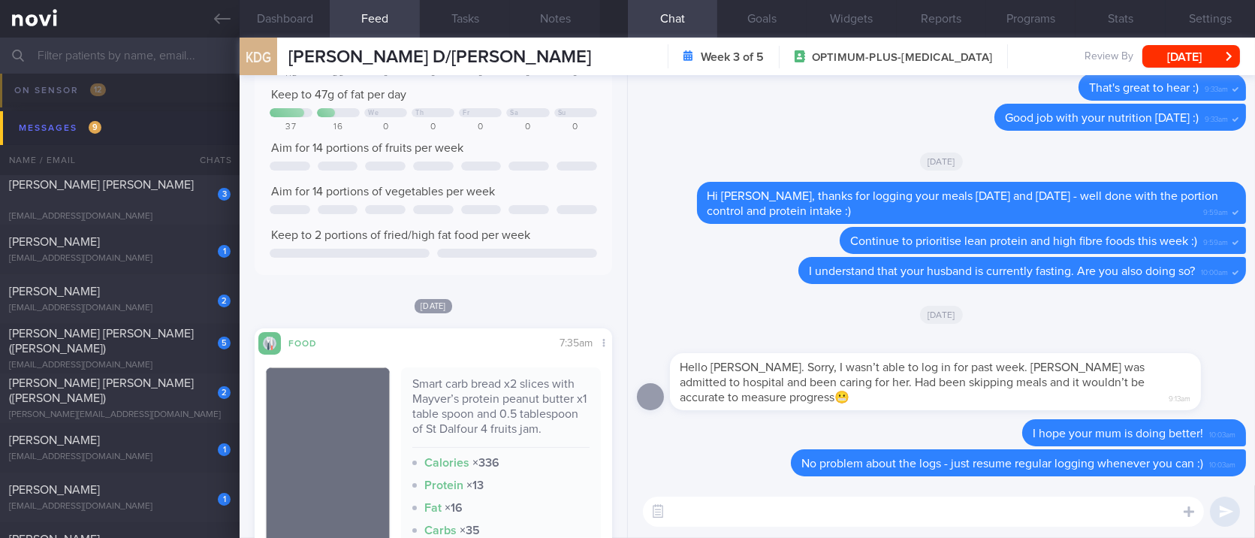
scroll to position [300, 0]
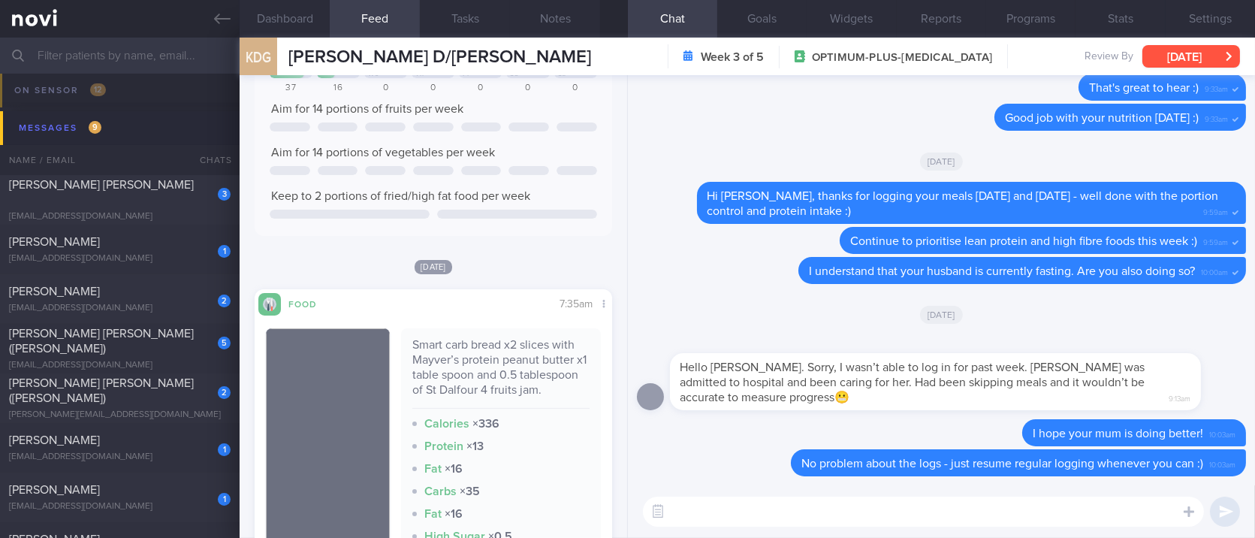
click at [1207, 61] on button "[DATE]" at bounding box center [1191, 56] width 98 height 23
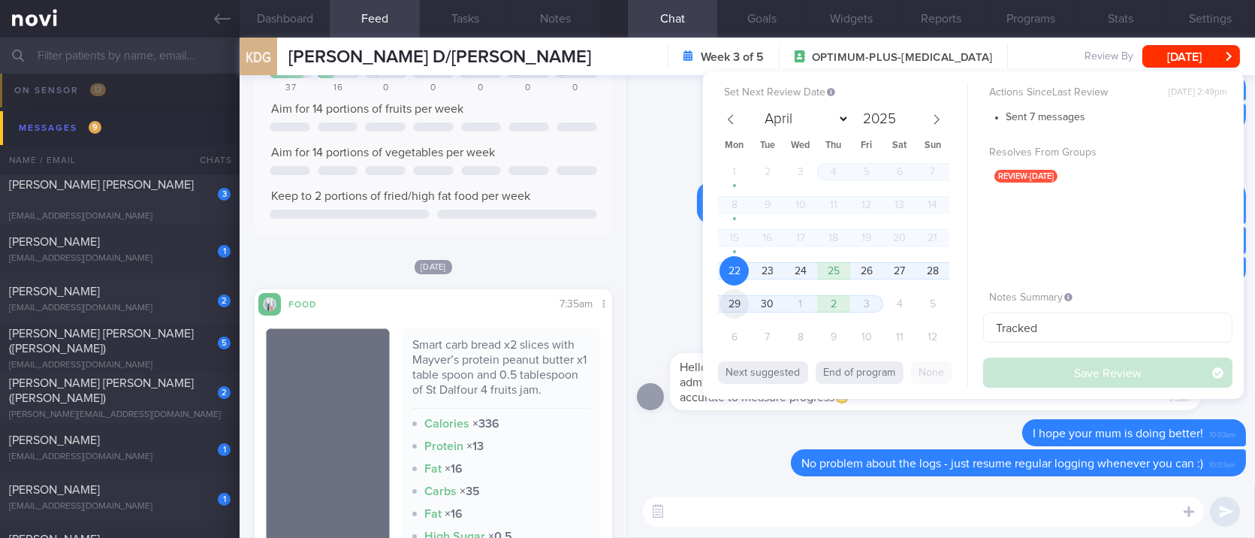
click at [736, 298] on span "29" at bounding box center [734, 303] width 29 height 29
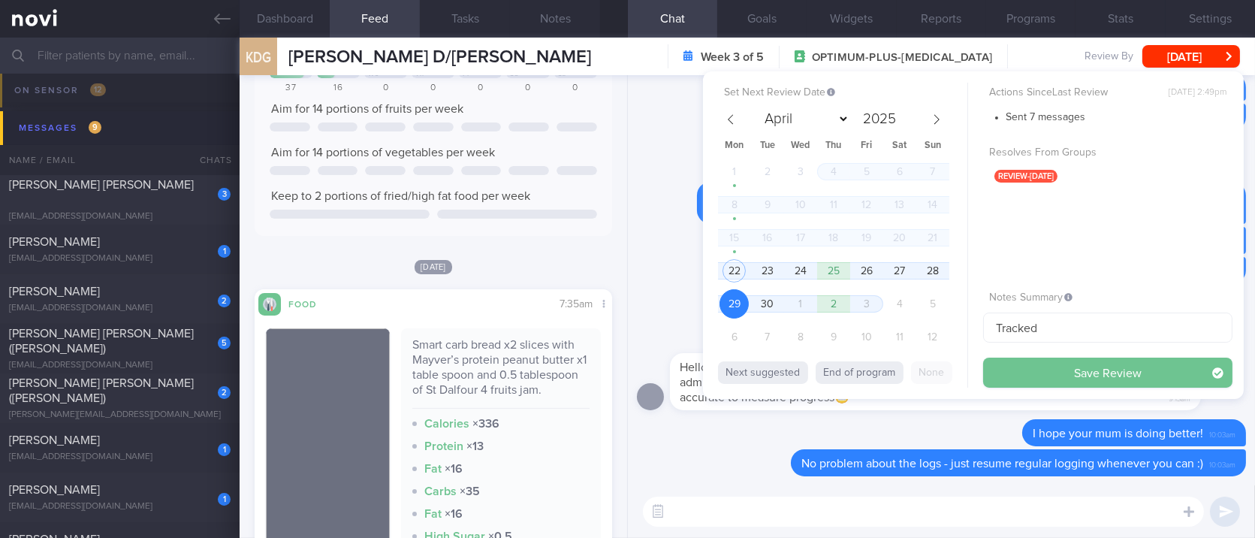
click at [1094, 376] on button "Save Review" at bounding box center [1107, 373] width 249 height 30
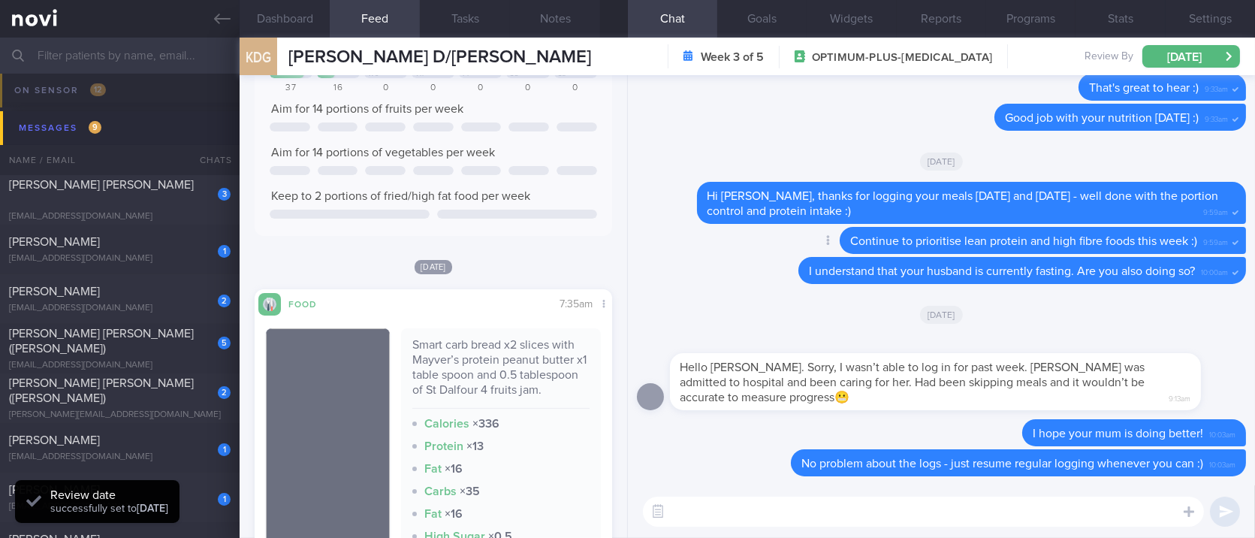
click at [678, 240] on div "Delete Continue to prioritise lean protein and high fibre foods this week :) 9:…" at bounding box center [941, 242] width 609 height 30
click at [172, 191] on div "[PERSON_NAME] [PERSON_NAME]" at bounding box center [118, 192] width 218 height 30
type input "tracked."
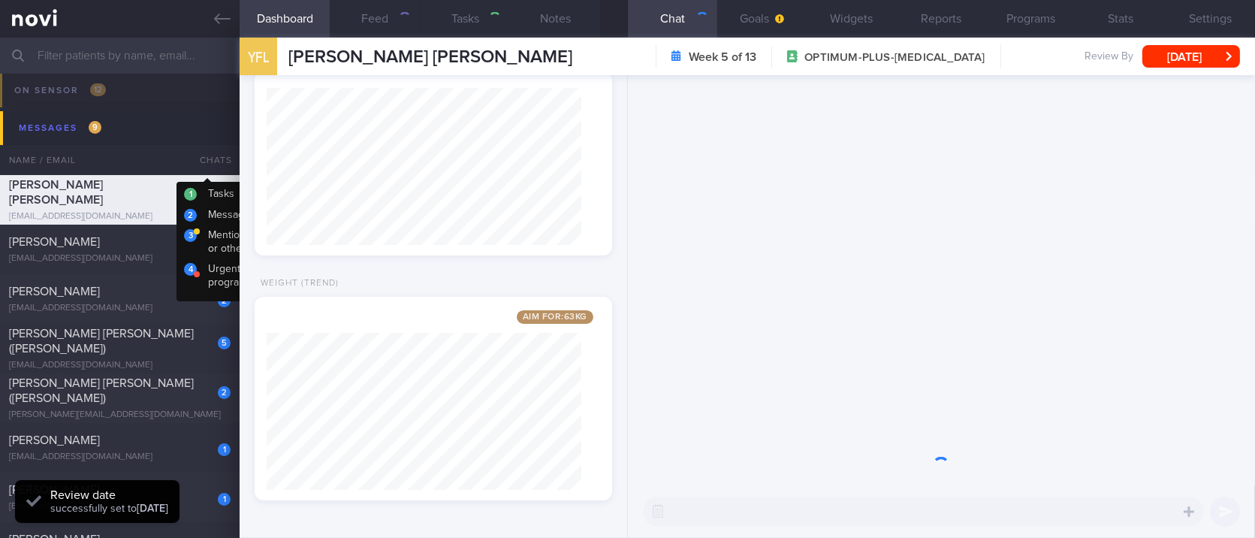
scroll to position [179, 315]
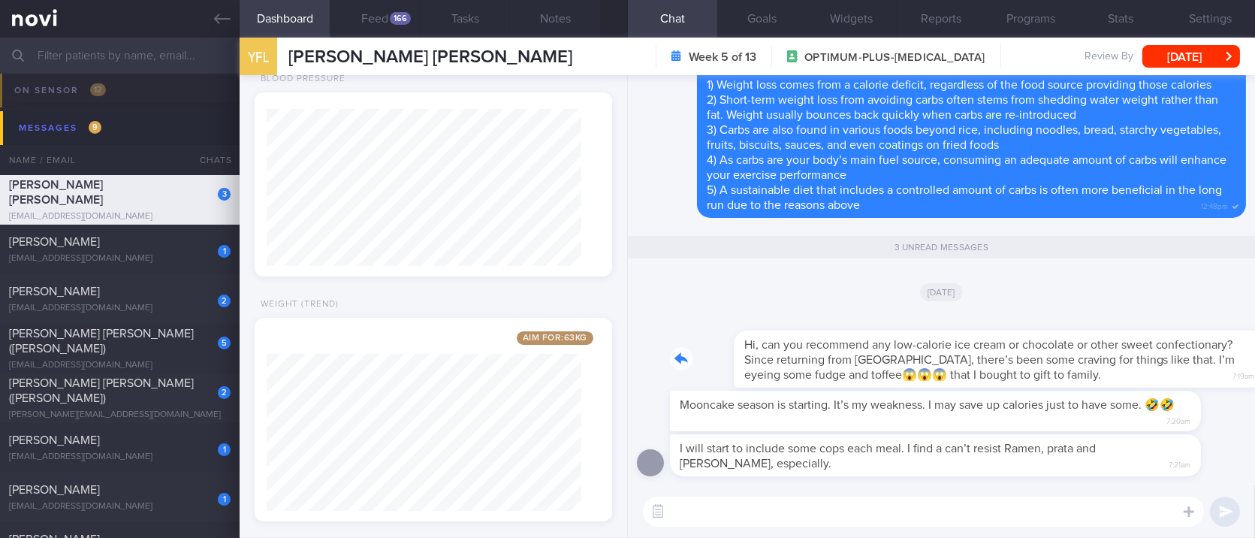
drag, startPoint x: 996, startPoint y: 378, endPoint x: 1212, endPoint y: 376, distance: 216.3
click at [1212, 376] on div "Hi, can you recommend any low-calorie ice cream or chocolate or other sweet con…" at bounding box center [958, 349] width 576 height 75
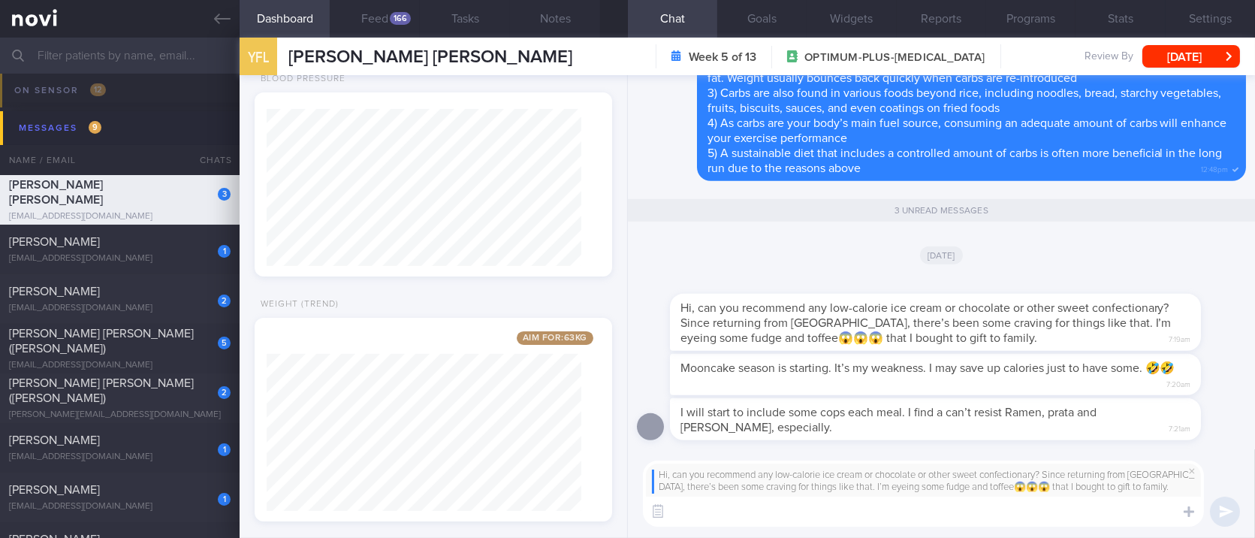
click at [774, 526] on textarea at bounding box center [923, 511] width 561 height 30
click at [772, 525] on textarea at bounding box center [923, 511] width 561 height 30
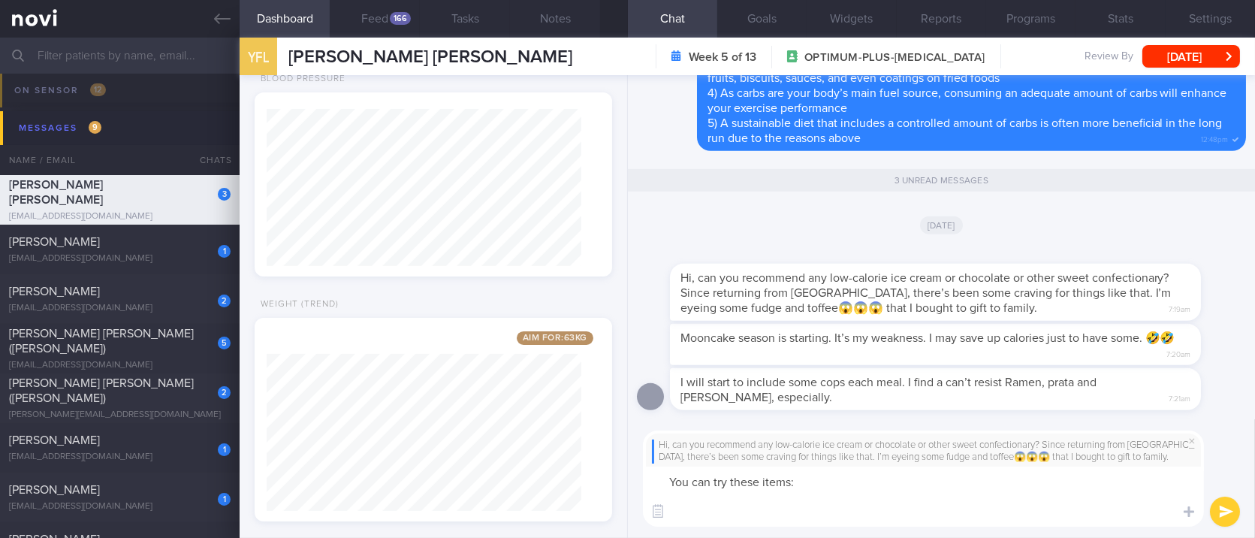
paste textarea "[Arla chocolate pudding](https://coldstorage.com.sg/en/p/Arla%20Protein%20Choco…"
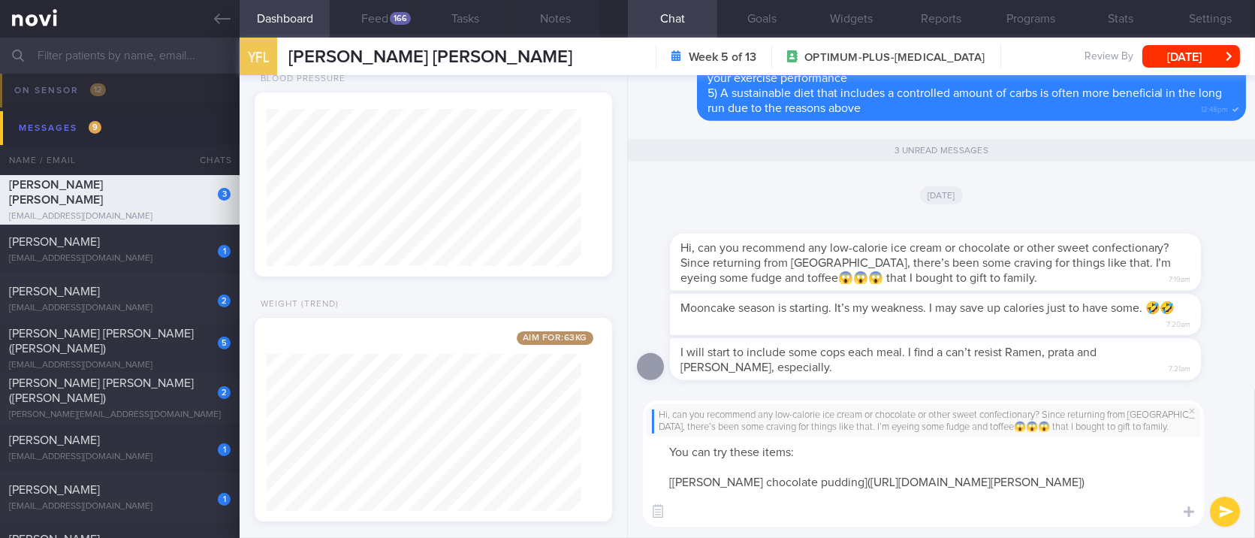
scroll to position [0, 0]
drag, startPoint x: 687, startPoint y: 442, endPoint x: 616, endPoint y: 450, distance: 71.0
click at [616, 450] on div "Dashboard Feed 166 Tasks Notes Chat 3 Goals Widgets Reports Programs Stats Sett…" at bounding box center [748, 288] width 1016 height 500
click at [848, 448] on textarea "Hi Yueh Fang, you can try these items: [Arla chocolate pudding](https://coldsto…" at bounding box center [923, 481] width 561 height 90
click at [850, 448] on textarea "Hi Yueh Fang, you can try these items: [Arla chocolate pudding](https://coldsto…" at bounding box center [923, 481] width 561 height 90
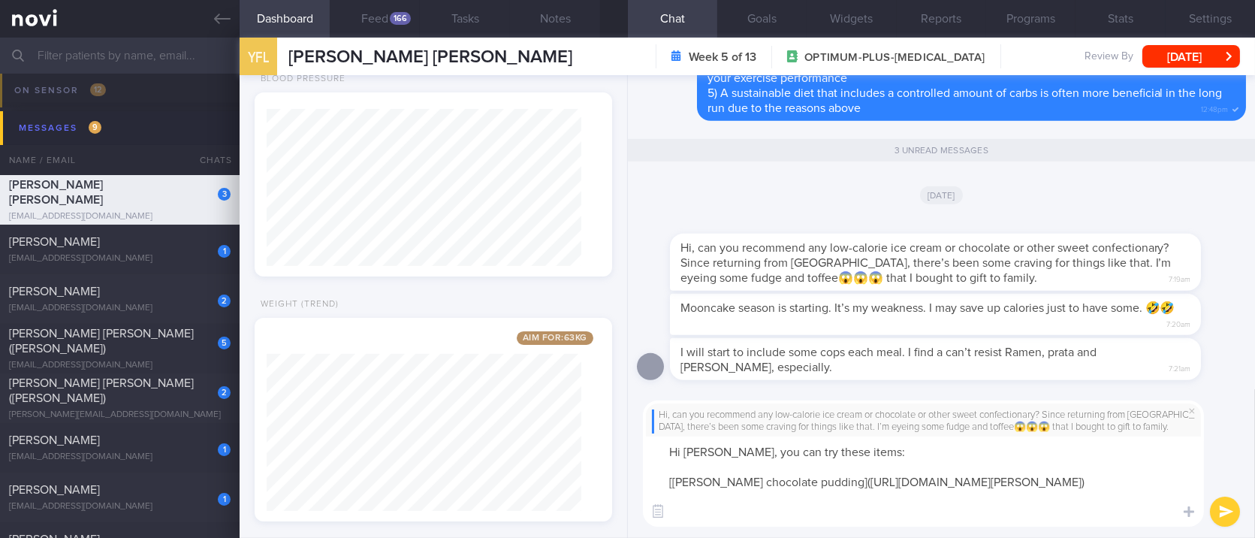
click at [853, 445] on textarea "Hi Yueh Fang, you can try these items: [Arla chocolate pudding](https://coldsto…" at bounding box center [923, 481] width 561 height 90
type textarea "Hi Yueh Fang, you can try these products: [Arla chocolate pudding](https://cold…"
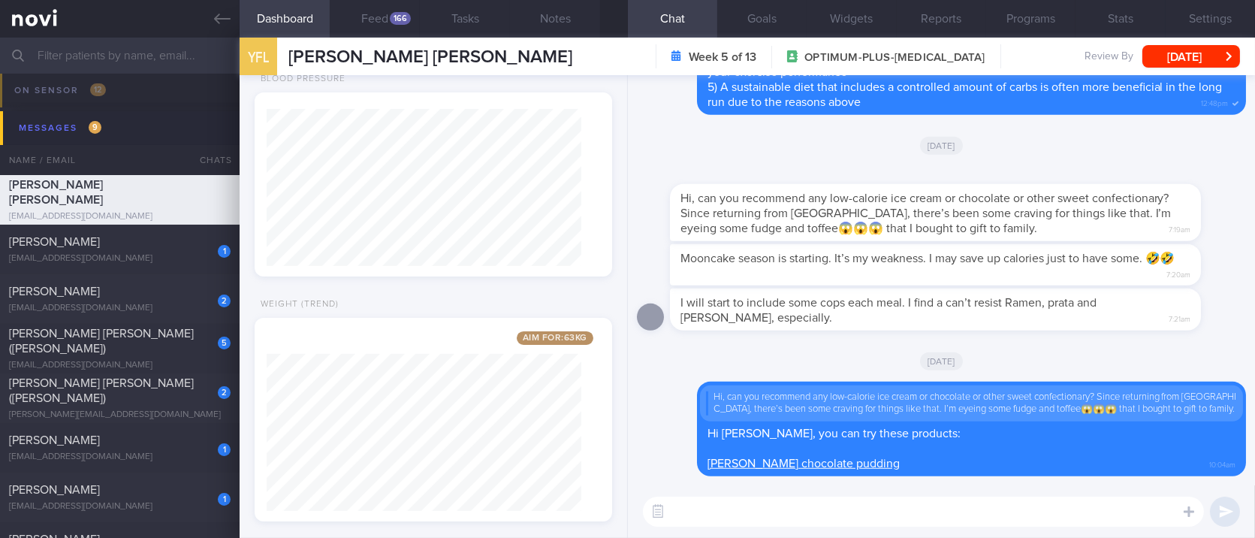
click at [948, 519] on textarea at bounding box center [923, 511] width 561 height 30
paste textarea "[Calli Earl Grey Ice Cream](https://coldstorage.com.sg/en/p/Calli%20Earl%20Grey…"
type textarea "[Calli Earl Grey Ice Cream](https://coldstorage.com.sg/en/p/Calli%20Earl%20Grey…"
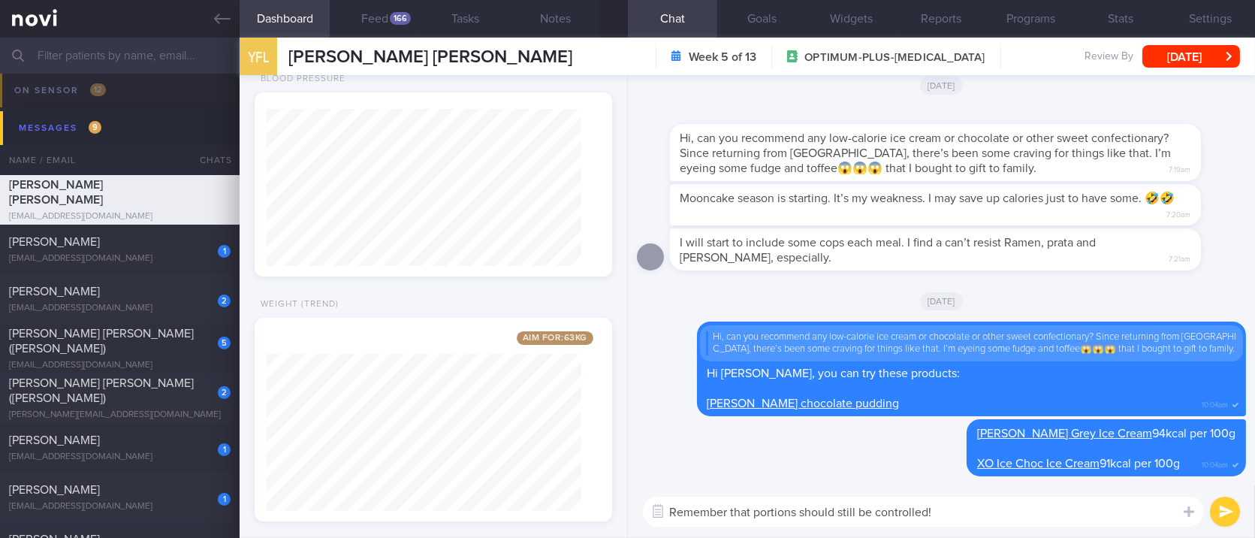
type textarea "Remember that portions should still be controlled!!"
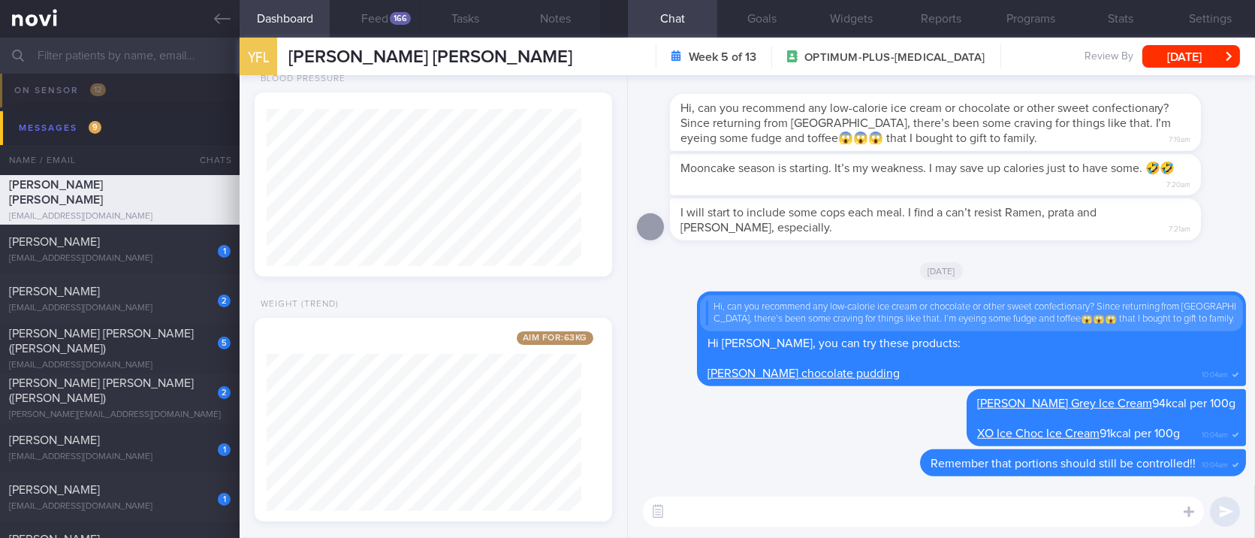
click at [890, 512] on textarea at bounding box center [923, 511] width 561 height 30
paste textarea "Here are some ways to manage sweet/sugar cravings: 1) My top tip is to increase…"
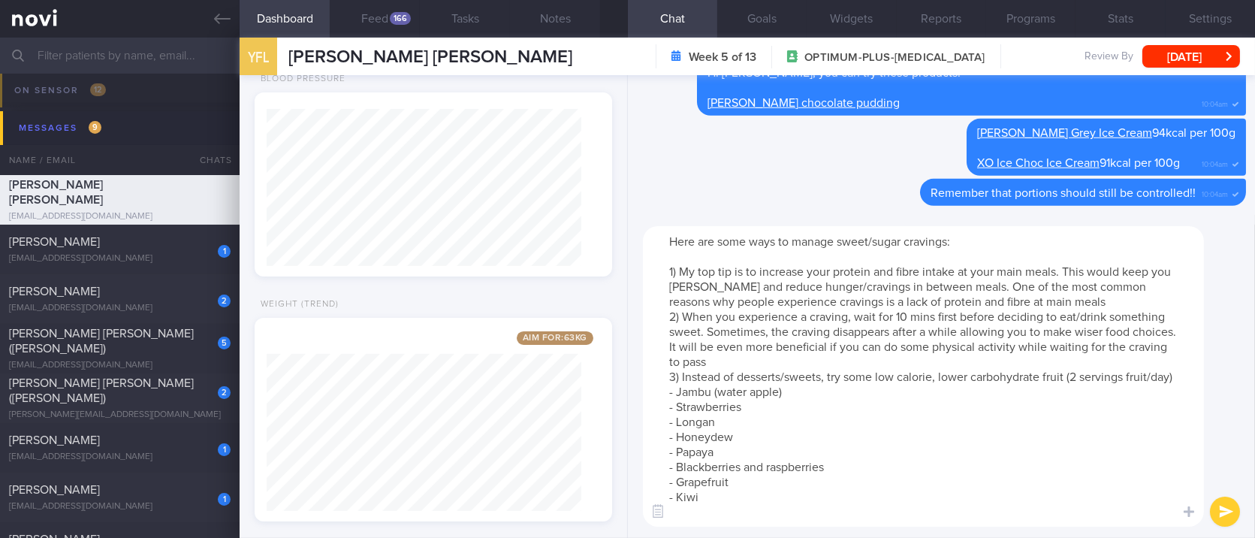
click at [907, 343] on textarea "Here are some ways to manage sweet/sugar cravings: 1) My top tip is to increase…" at bounding box center [923, 376] width 561 height 300
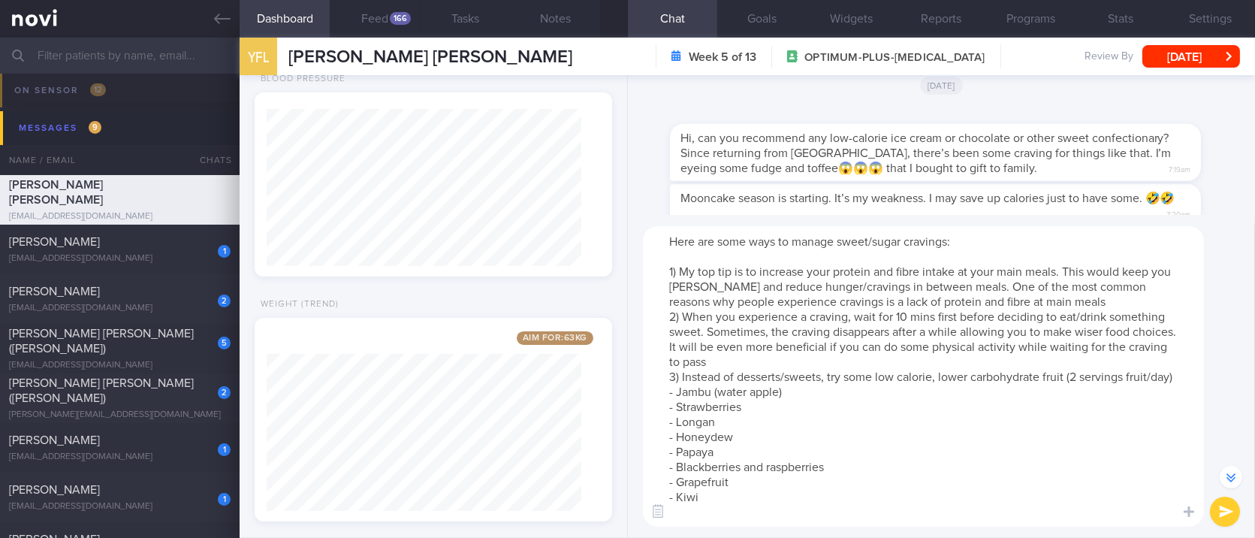
scroll to position [-200, 0]
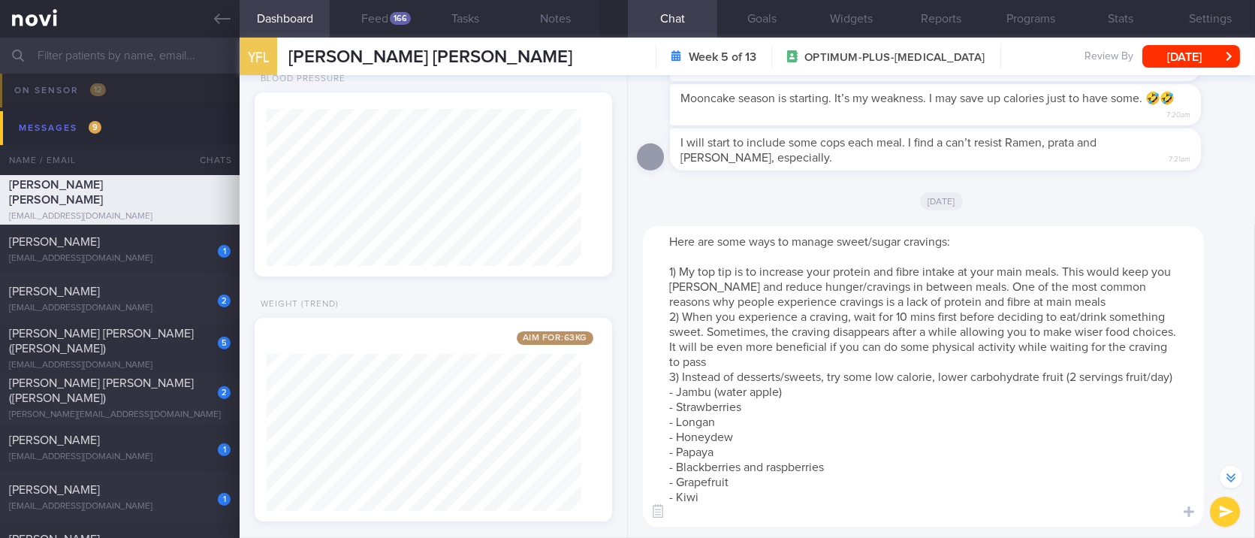
click at [679, 267] on textarea "Here are some ways to manage sweet/sugar cravings: 1) My top tip is to increase…" at bounding box center [923, 376] width 561 height 300
click at [1095, 303] on textarea "Here are some ways to manage sweet/sugar cravings: 1) *My top tip is to increas…" at bounding box center [923, 376] width 561 height 300
type textarea "Here are some ways to manage sweet/sugar cravings: 1) *My top tip is to increas…"
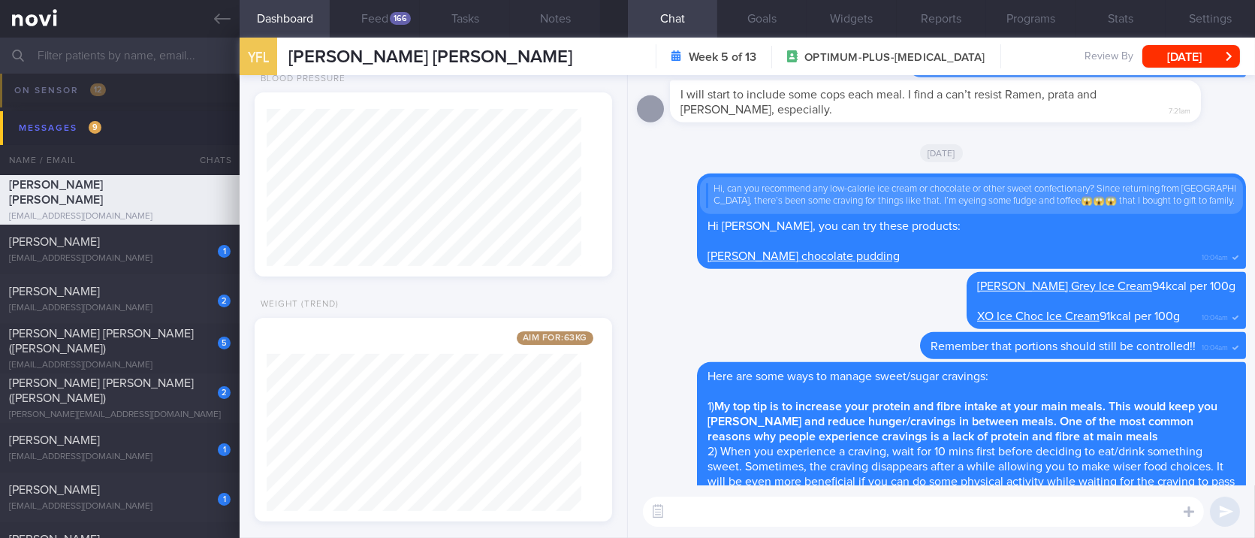
scroll to position [0, 0]
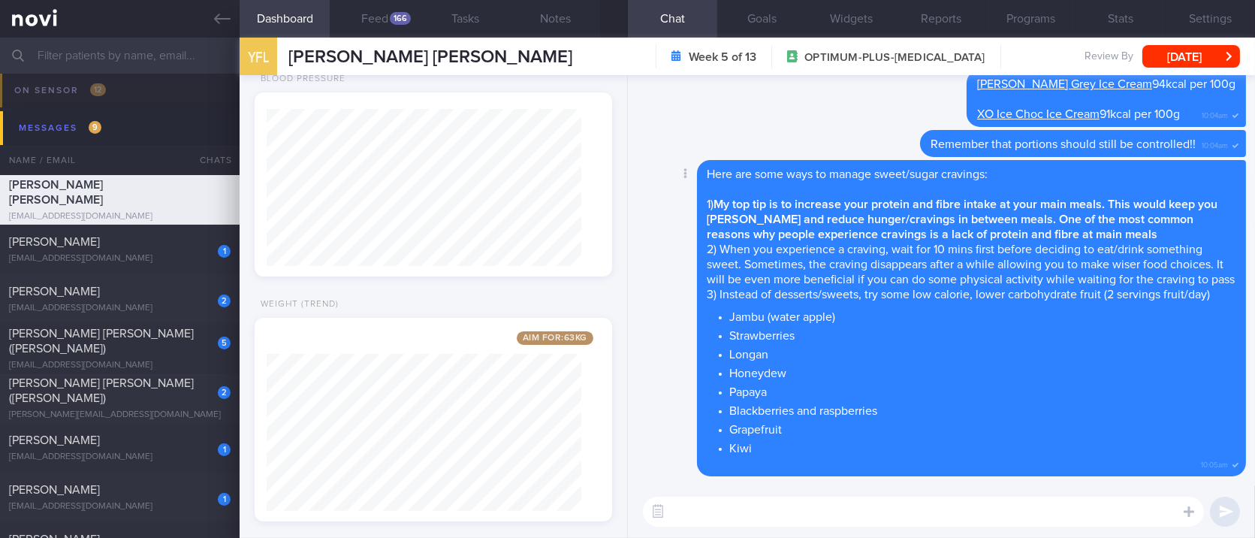
click at [668, 238] on div "Delete Here are some ways to manage sweet/sugar cravings: 1) My top tip is to i…" at bounding box center [941, 318] width 609 height 316
click at [394, 20] on div "166" at bounding box center [400, 18] width 21 height 13
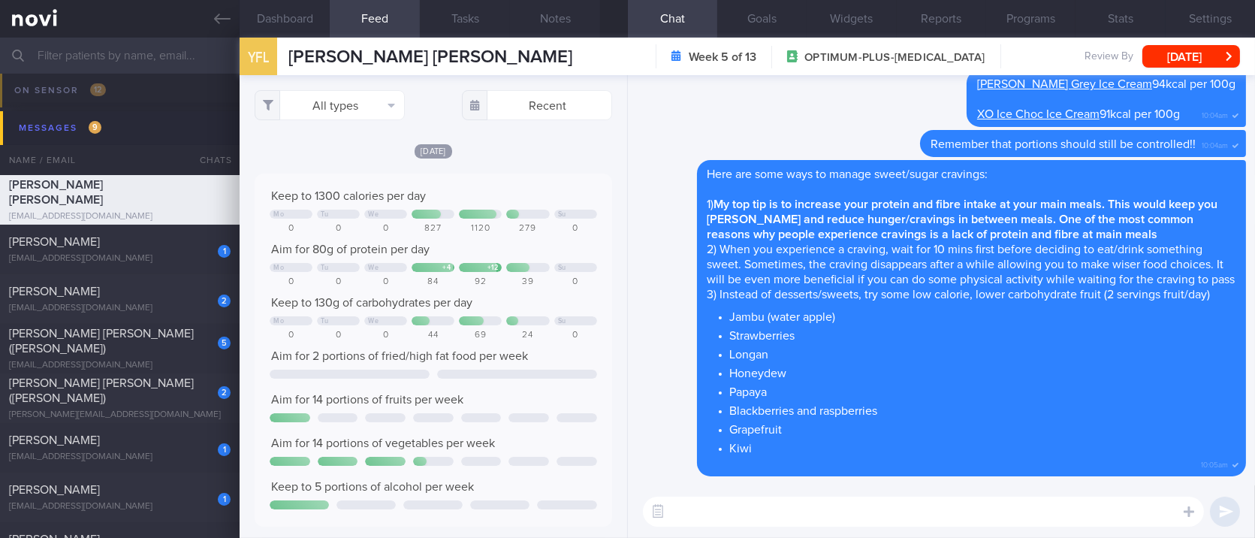
scroll to position [80, 321]
click at [1198, 65] on button "[DATE]" at bounding box center [1191, 56] width 98 height 23
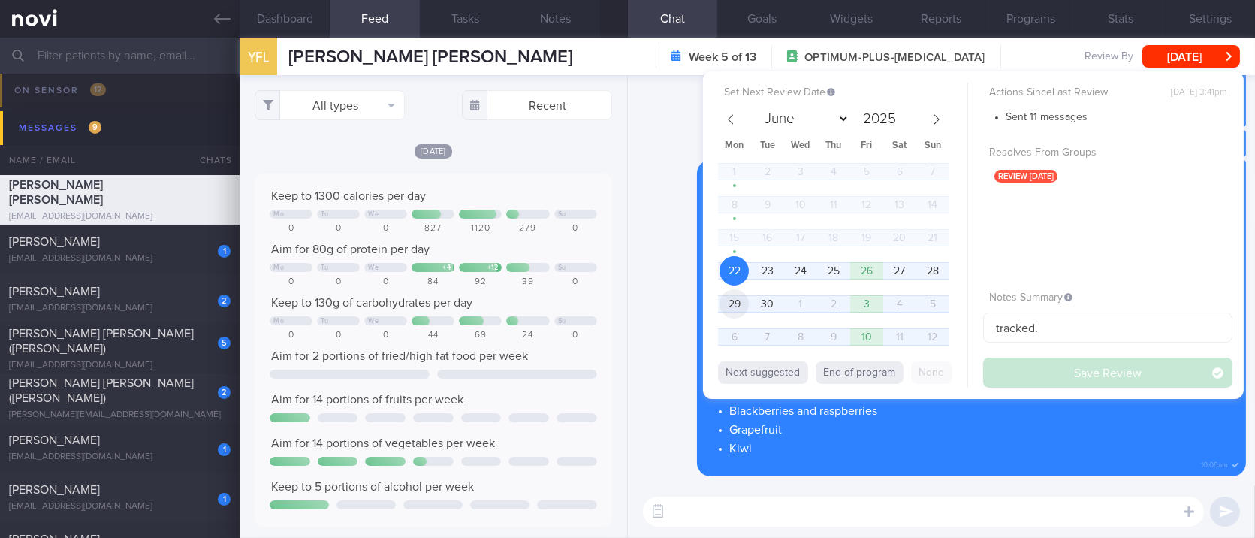
click at [721, 301] on span "29" at bounding box center [734, 303] width 29 height 29
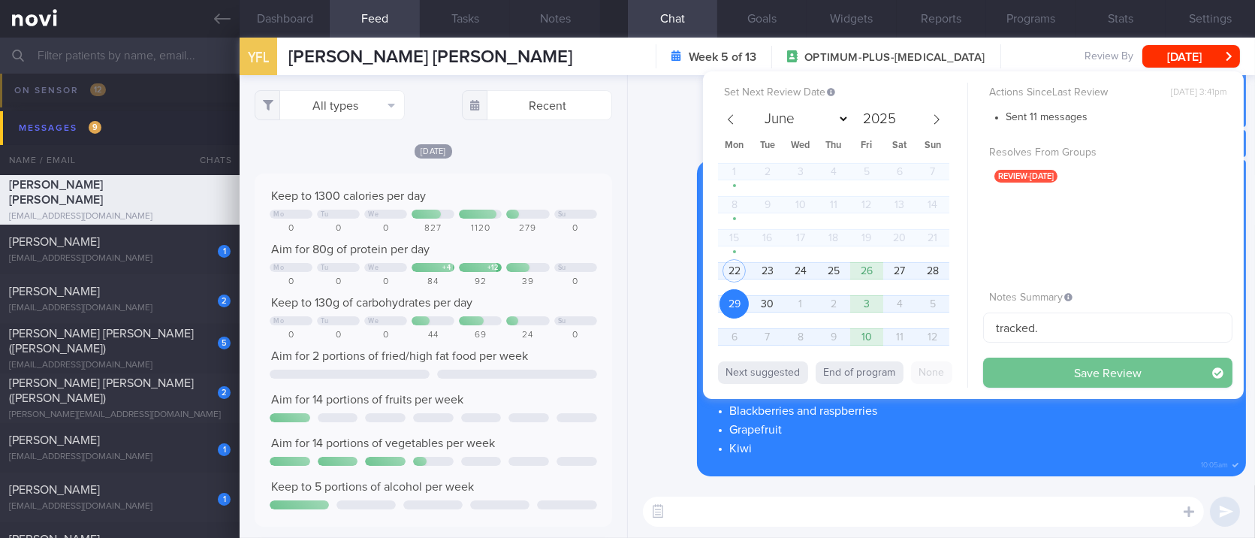
click at [1056, 364] on button "Save Review" at bounding box center [1107, 373] width 249 height 30
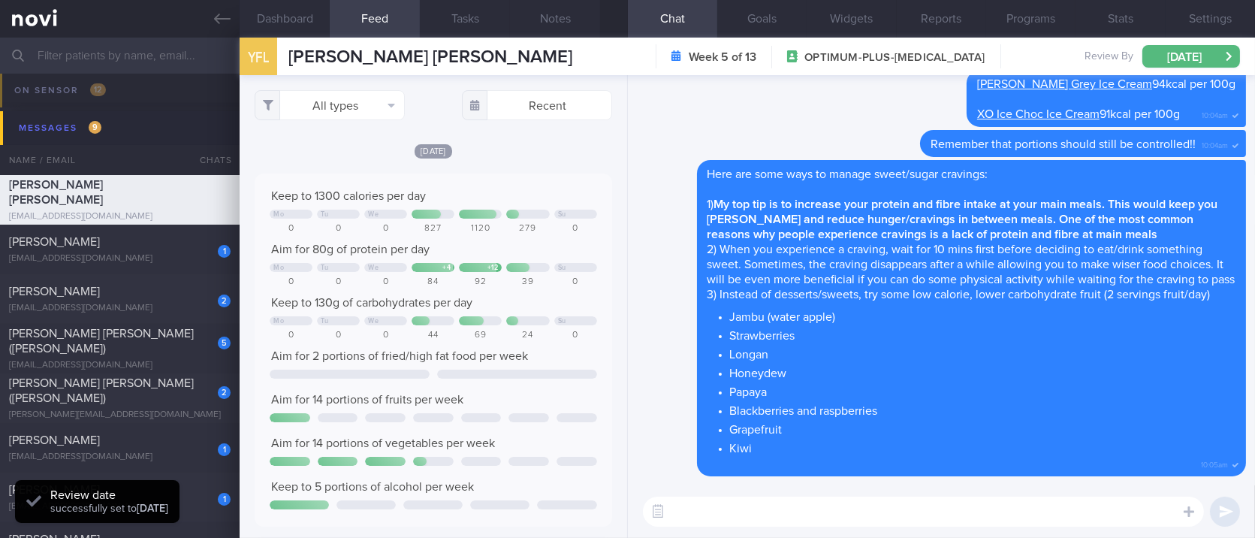
click at [524, 183] on div "Keep to 1300 calories per day Mo Tu We Su 0 0 0 827 1120 279 0 Aim for 80g of p…" at bounding box center [433, 350] width 357 height 353
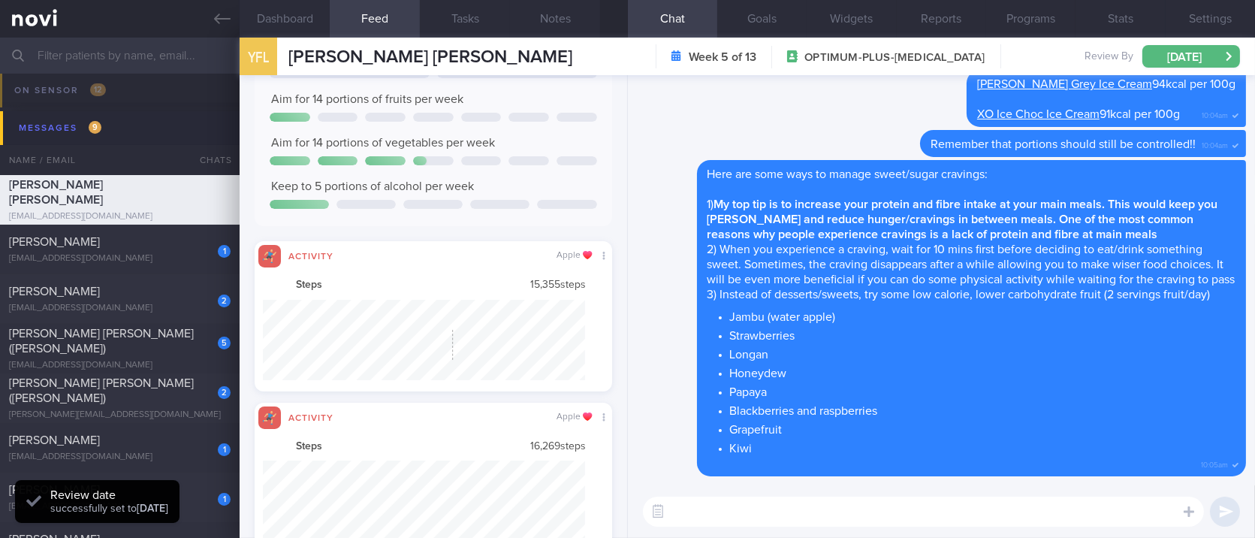
scroll to position [0, 0]
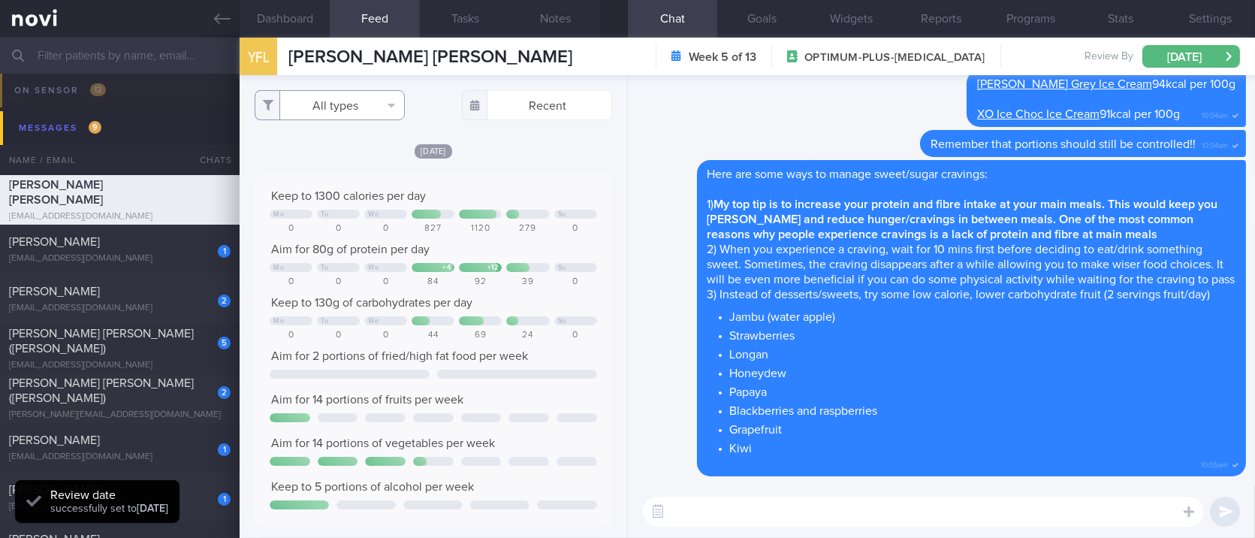
click at [334, 104] on button "All types" at bounding box center [330, 105] width 150 height 30
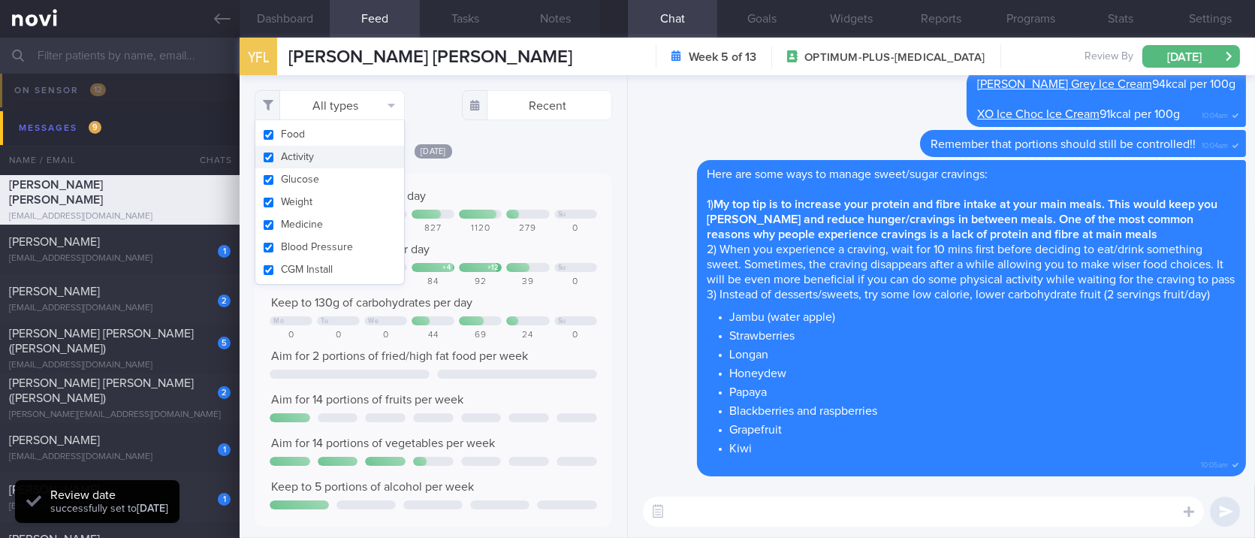
click at [318, 150] on button "Activity" at bounding box center [329, 157] width 149 height 23
checkbox input "false"
click at [521, 192] on div "Keep to 1300 calories per day" at bounding box center [433, 196] width 327 height 15
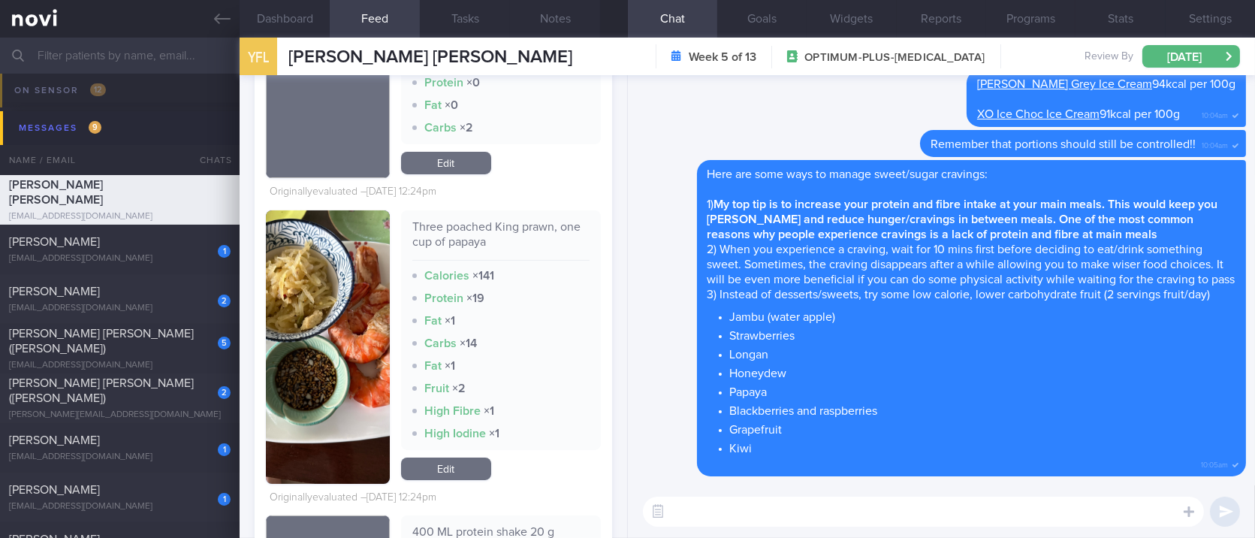
click at [353, 364] on button "button" at bounding box center [327, 346] width 123 height 273
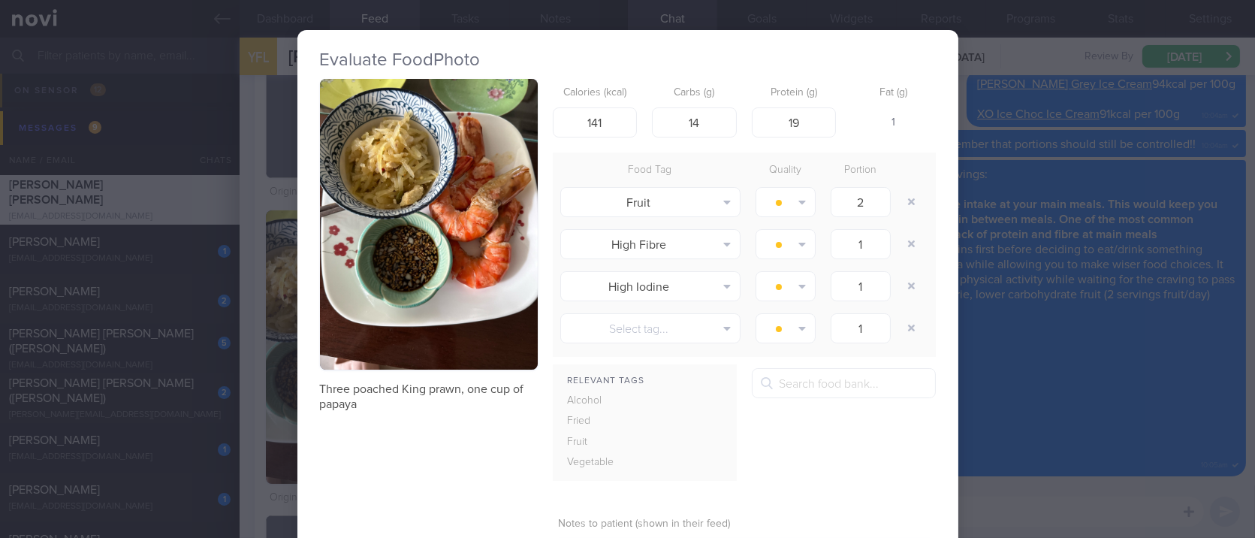
click at [475, 207] on button "button" at bounding box center [429, 224] width 218 height 291
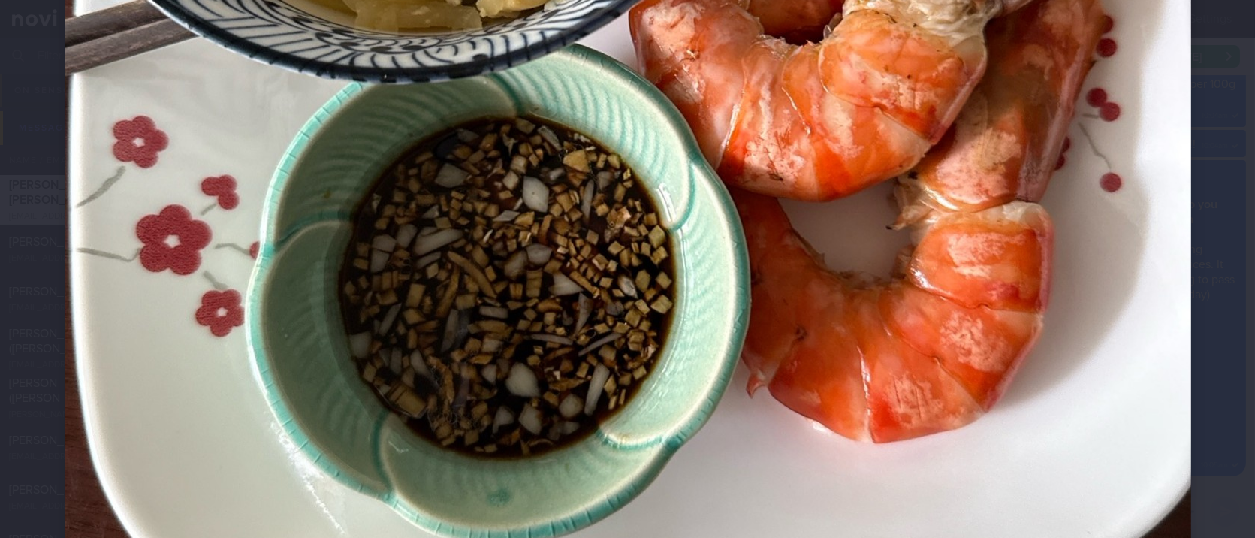
click at [1139, 391] on img at bounding box center [628, 110] width 1127 height 1502
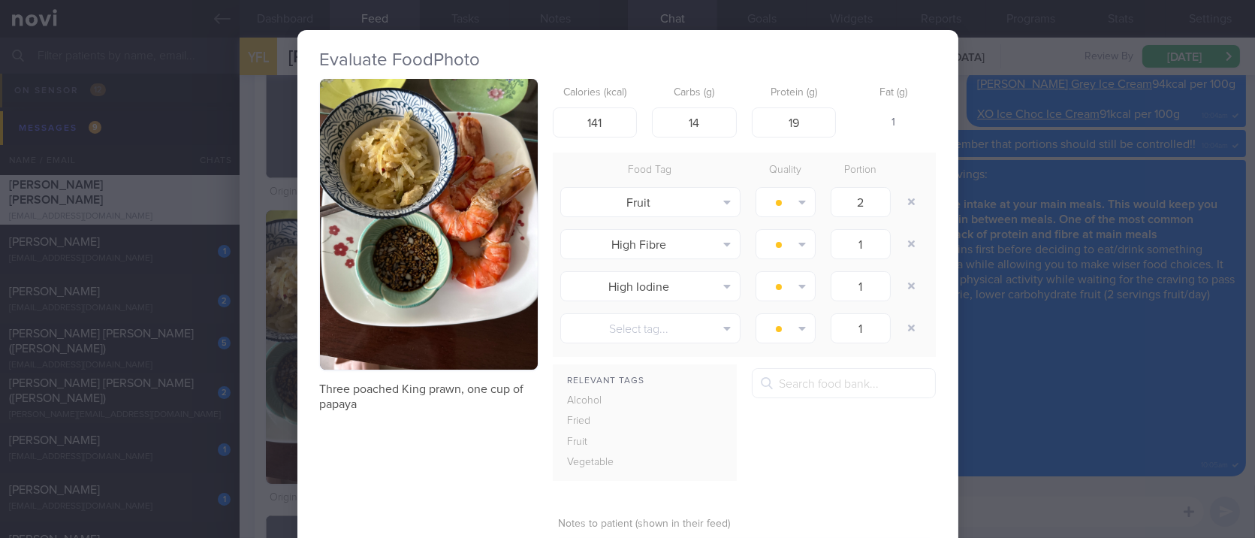
click at [1157, 367] on div "Evaluate Food Photo Three poached King prawn, one cup of papaya Calories (kcal)…" at bounding box center [627, 269] width 1255 height 538
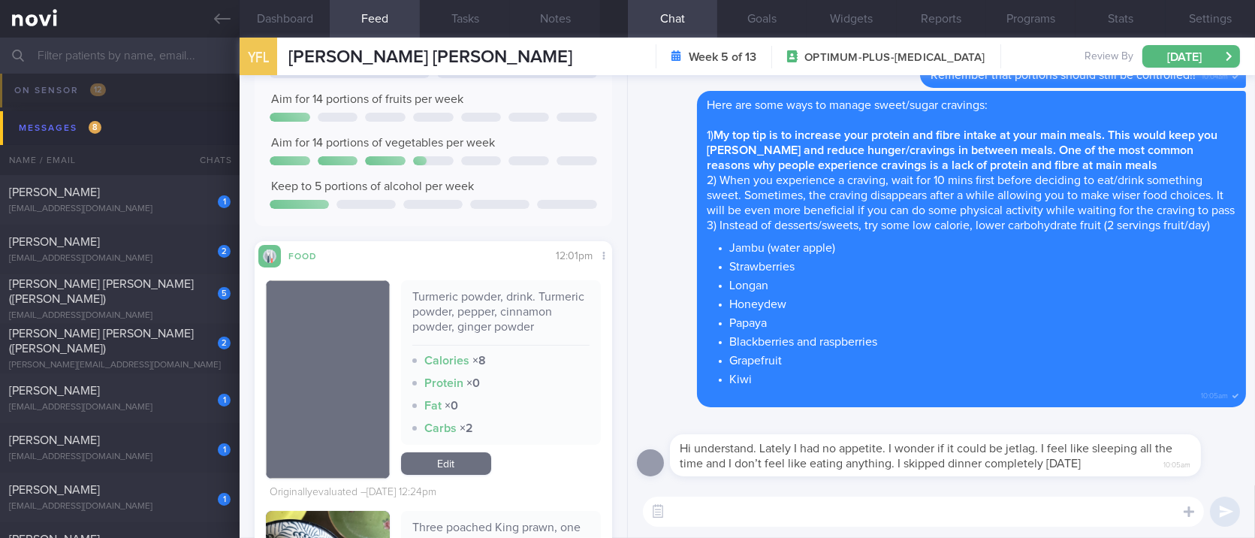
click at [1067, 518] on textarea at bounding box center [923, 511] width 561 height 30
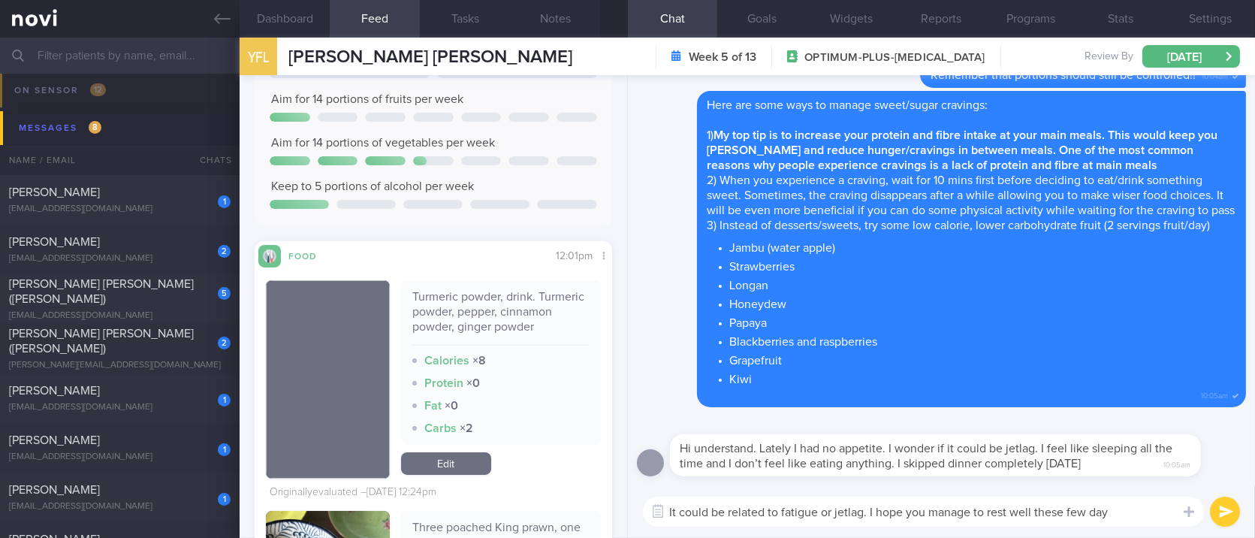
type textarea "It could be related to fatigue or jetlag. I hope you manage to rest well these …"
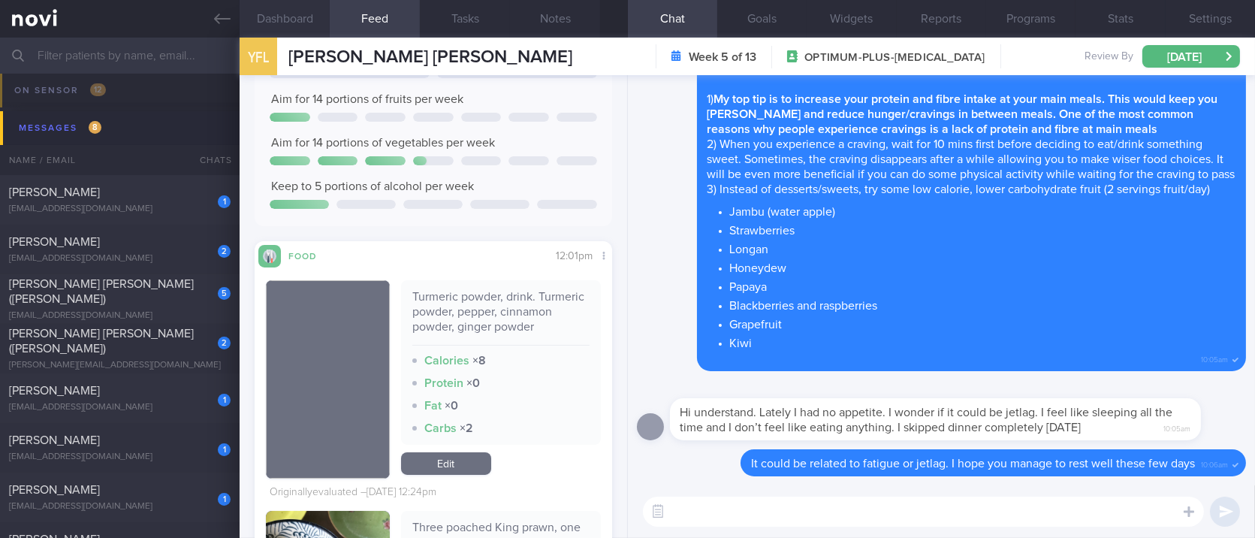
click at [304, 35] on button "Dashboard" at bounding box center [285, 19] width 90 height 38
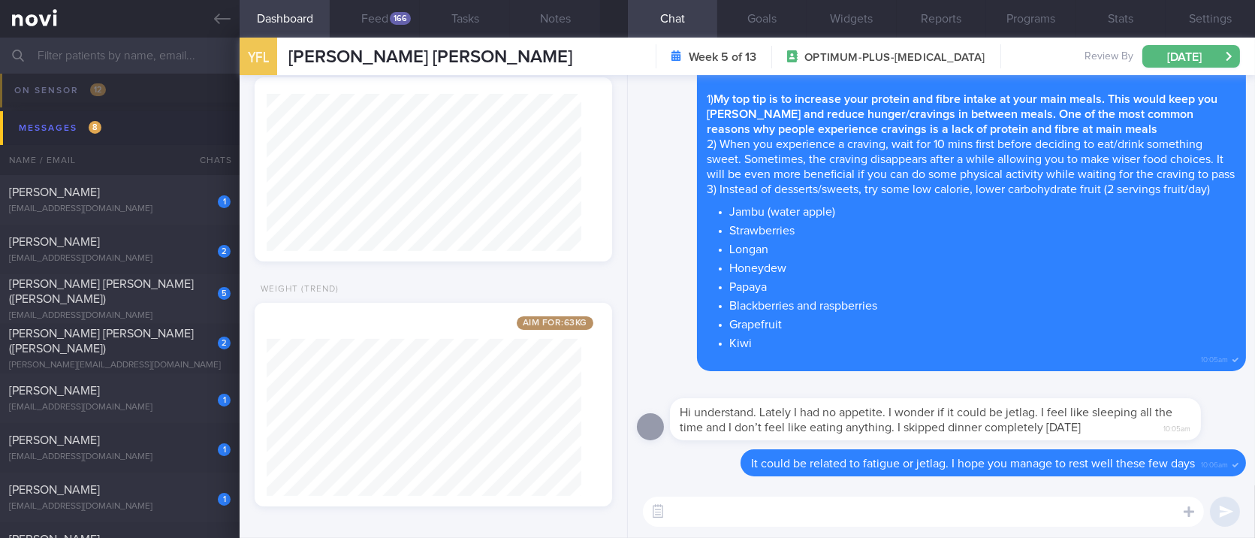
scroll to position [732, 0]
click at [713, 520] on textarea at bounding box center [923, 511] width 561 height 30
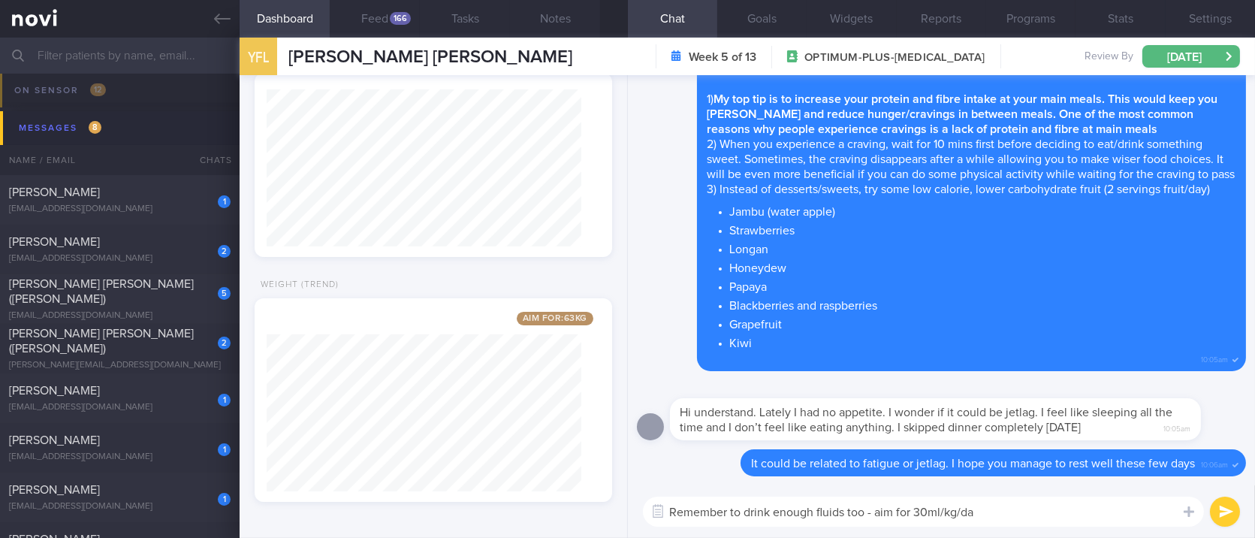
type textarea "Remember to drink enough fluids too - aim for 30ml/kg/day"
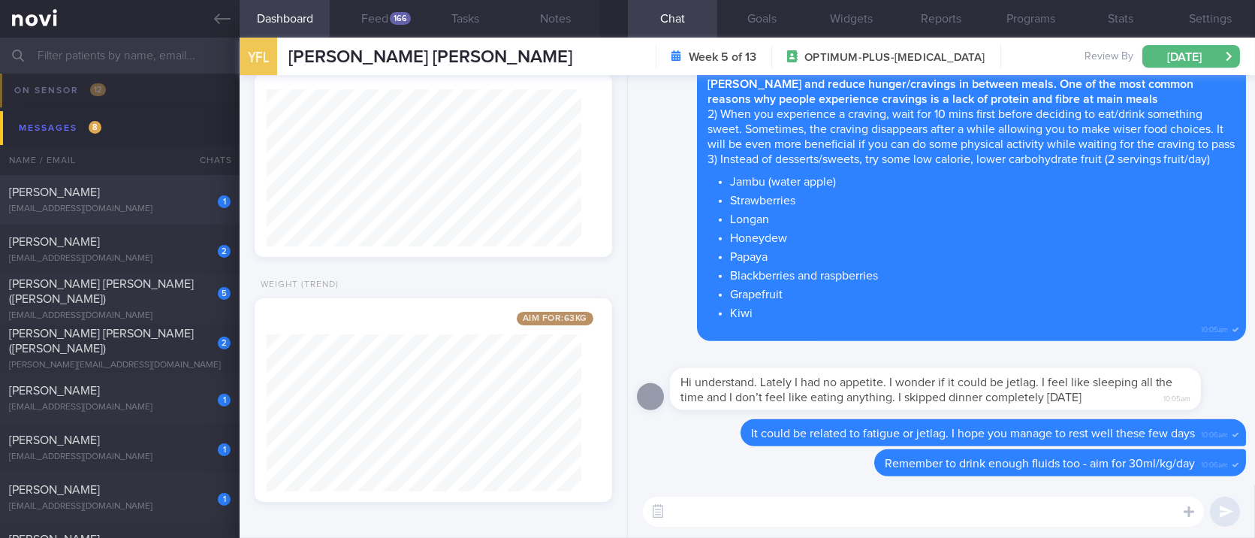
click at [186, 200] on div "1 VARUN SINGH CHANDEL vschandel.2023@mba.smu.edu.sg" at bounding box center [120, 200] width 240 height 30
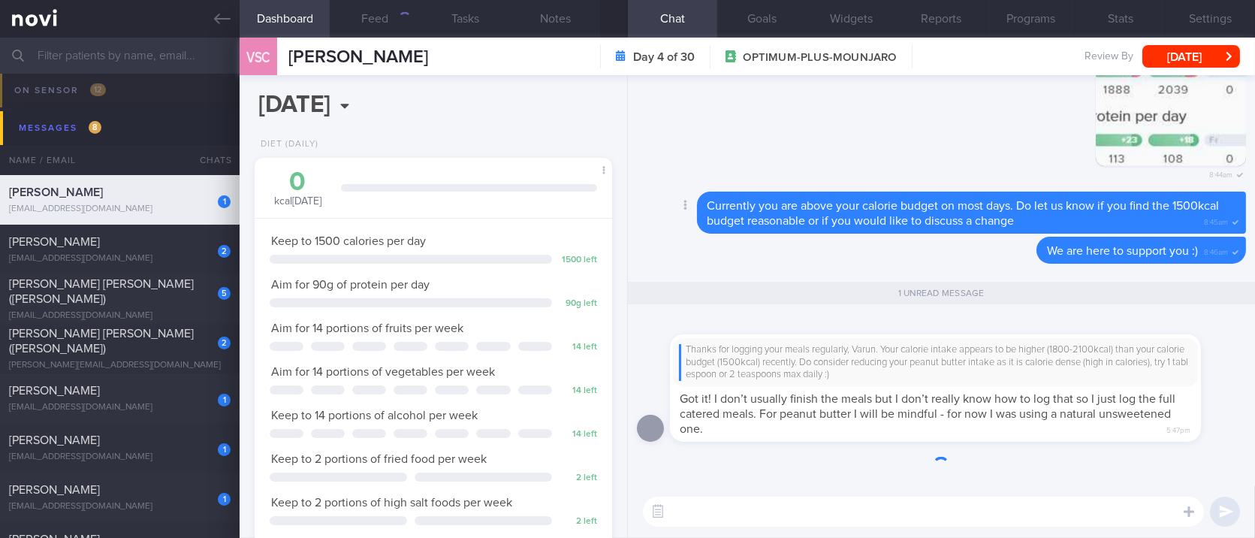
scroll to position [179, 315]
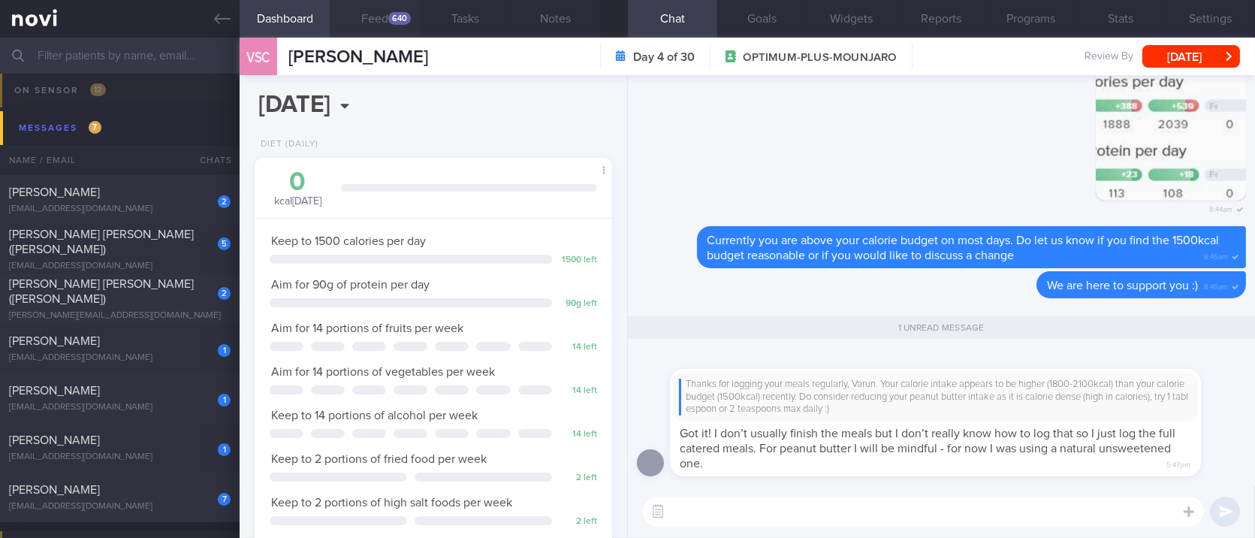
click at [393, 20] on div "640" at bounding box center [399, 18] width 23 height 13
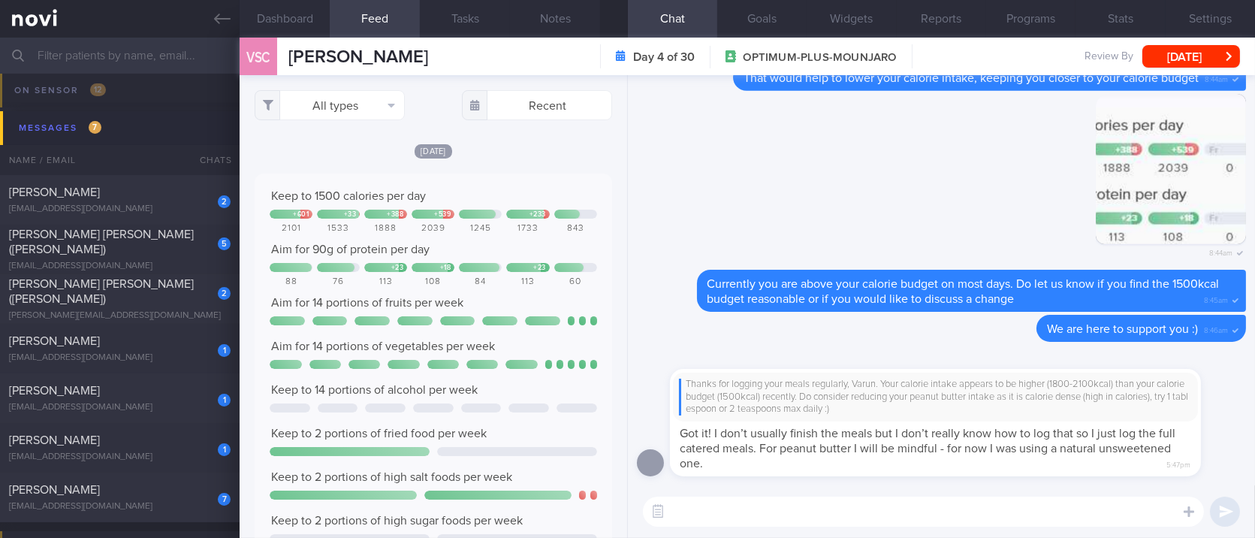
scroll to position [80, 321]
click at [373, 95] on button "All types" at bounding box center [330, 105] width 150 height 30
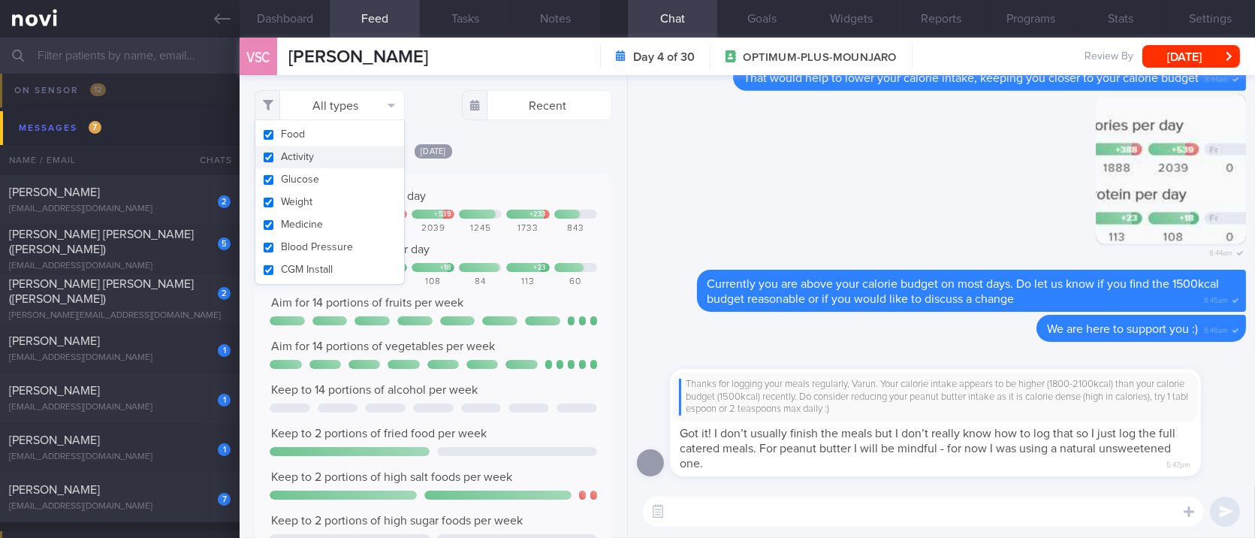
click at [330, 158] on button "Activity" at bounding box center [329, 157] width 149 height 23
checkbox input "false"
click at [544, 155] on div "[DATE]" at bounding box center [433, 151] width 357 height 16
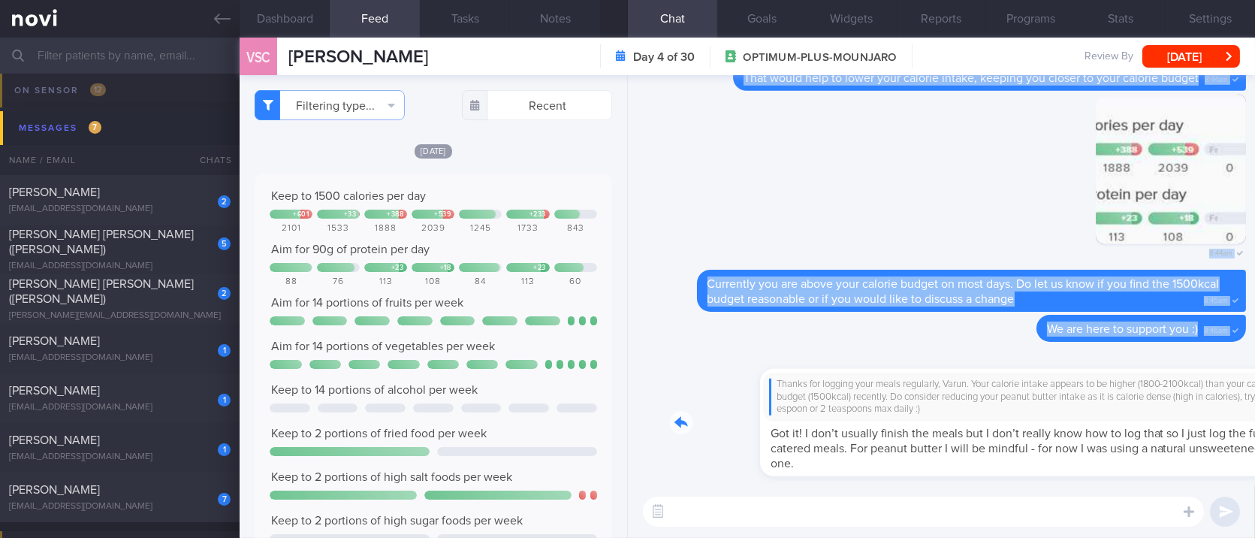
drag, startPoint x: 736, startPoint y: 466, endPoint x: 1008, endPoint y: 485, distance: 272.6
click at [1008, 485] on div "Thanks for logging your meals regularly, Varun. Your calorie intake appears to …" at bounding box center [941, 306] width 627 height 463
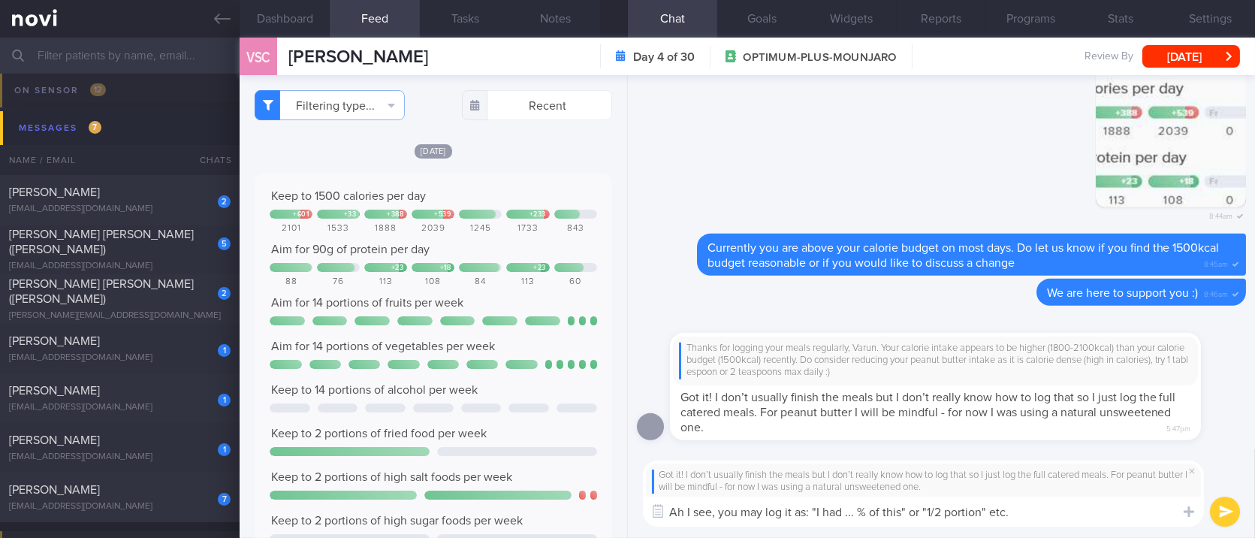
type textarea "Ah I see, you may log it as: "I had ... % of this" or "1/2 portion" etc"
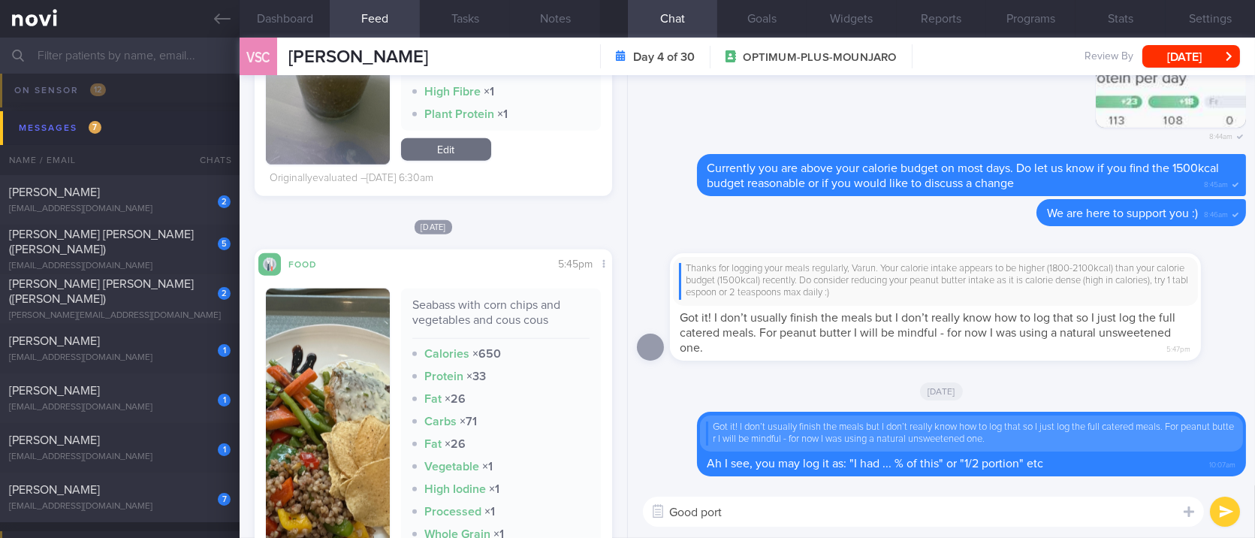
scroll to position [3405, 0]
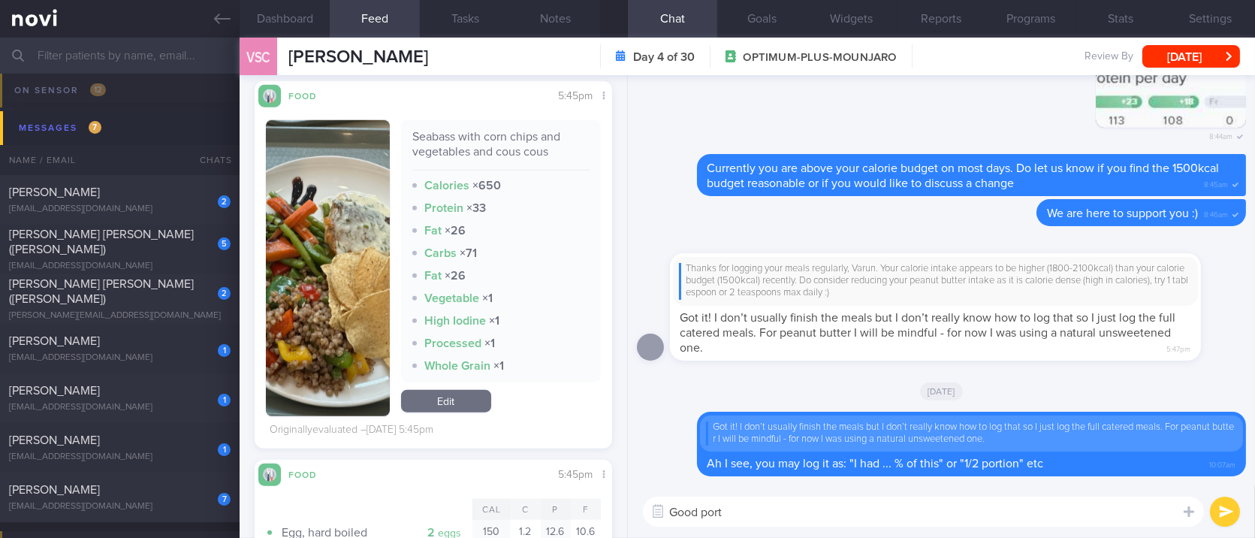
drag, startPoint x: 775, startPoint y: 514, endPoint x: 506, endPoint y: 512, distance: 268.9
click at [506, 512] on div "Dashboard Feed 640 Tasks Notes Chat Goals Widgets Reports Programs Stats Settin…" at bounding box center [748, 288] width 1016 height 500
click at [327, 279] on button "button" at bounding box center [327, 268] width 123 height 296
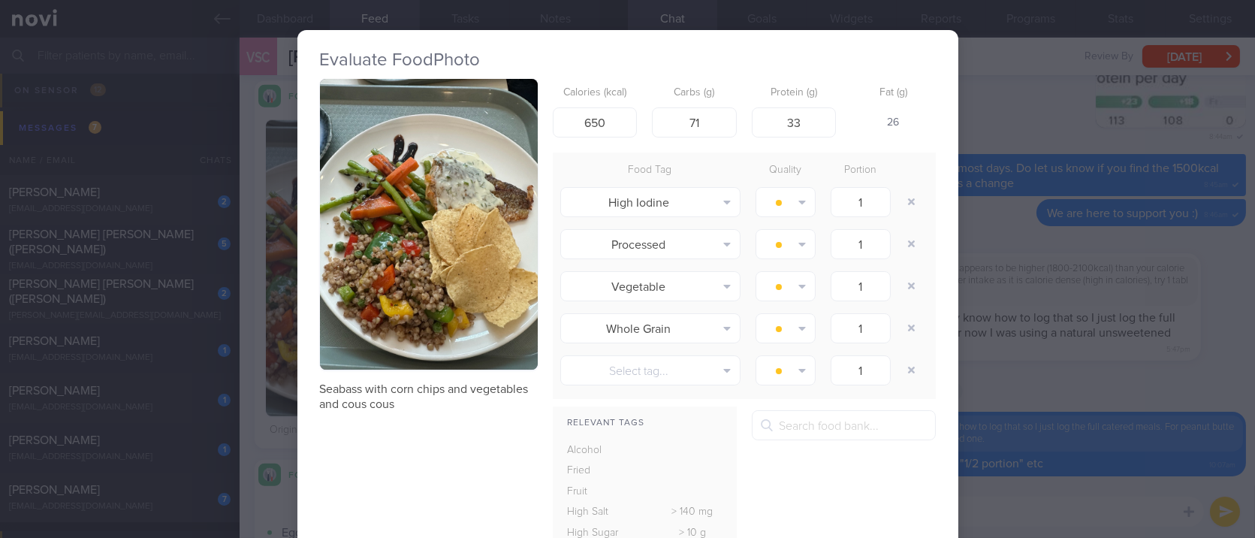
click at [991, 336] on div "Evaluate Food Photo Seabass with corn chips and vegetables and cous cous Calori…" at bounding box center [627, 269] width 1255 height 538
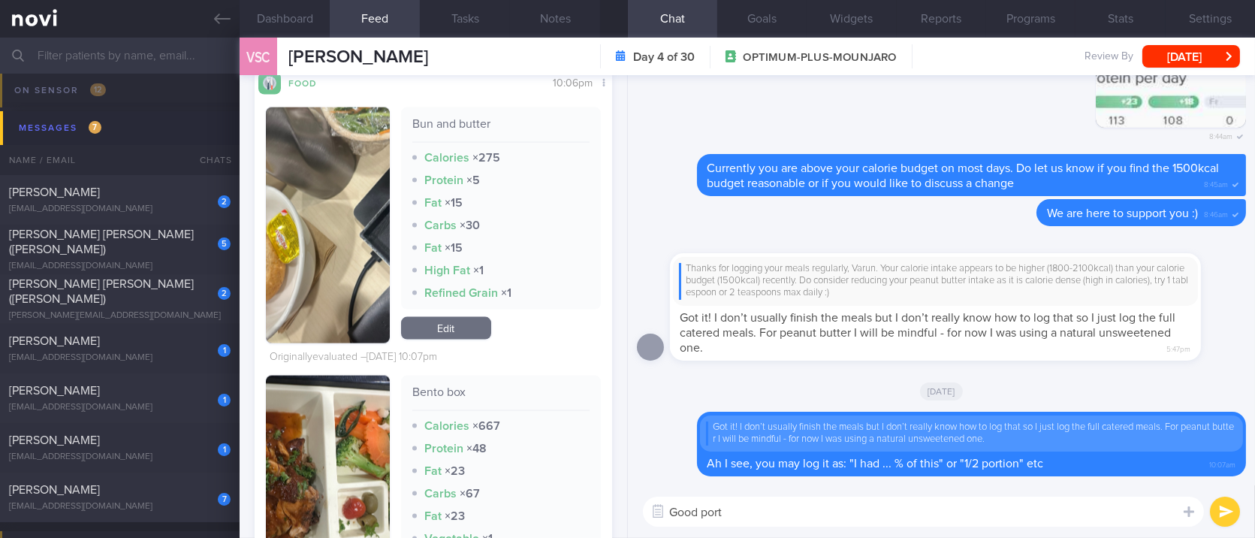
scroll to position [4907, 0]
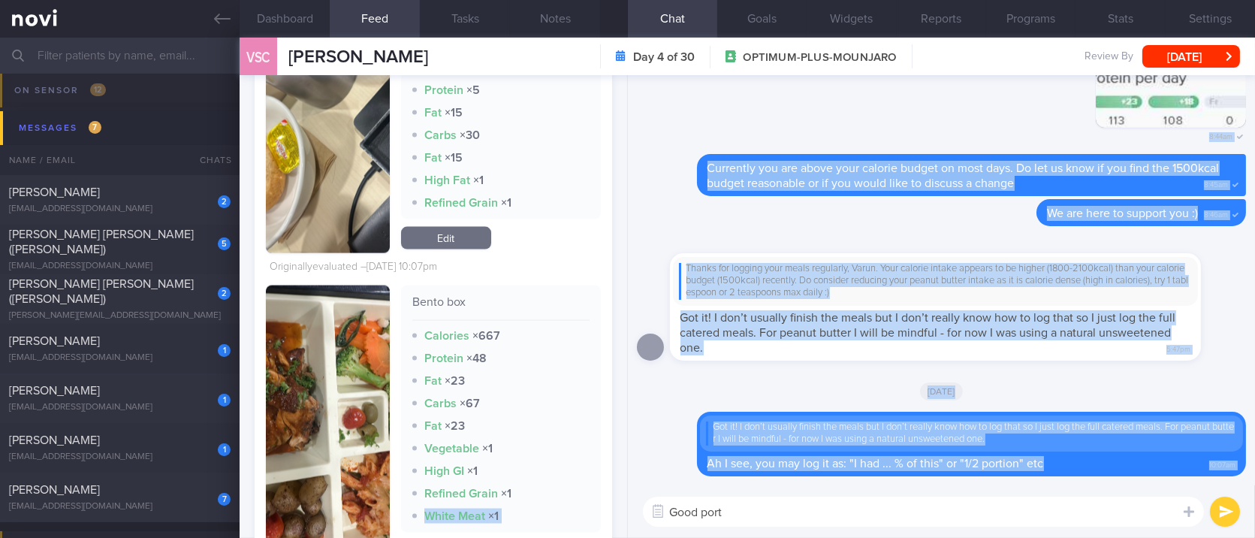
drag, startPoint x: 779, startPoint y: 529, endPoint x: 544, endPoint y: 496, distance: 237.4
click at [544, 496] on div "Dashboard Feed 640 Tasks Notes Chat Goals Widgets Reports Programs Stats Settin…" at bounding box center [748, 288] width 1016 height 500
click at [919, 506] on textarea "Good port" at bounding box center [923, 511] width 561 height 30
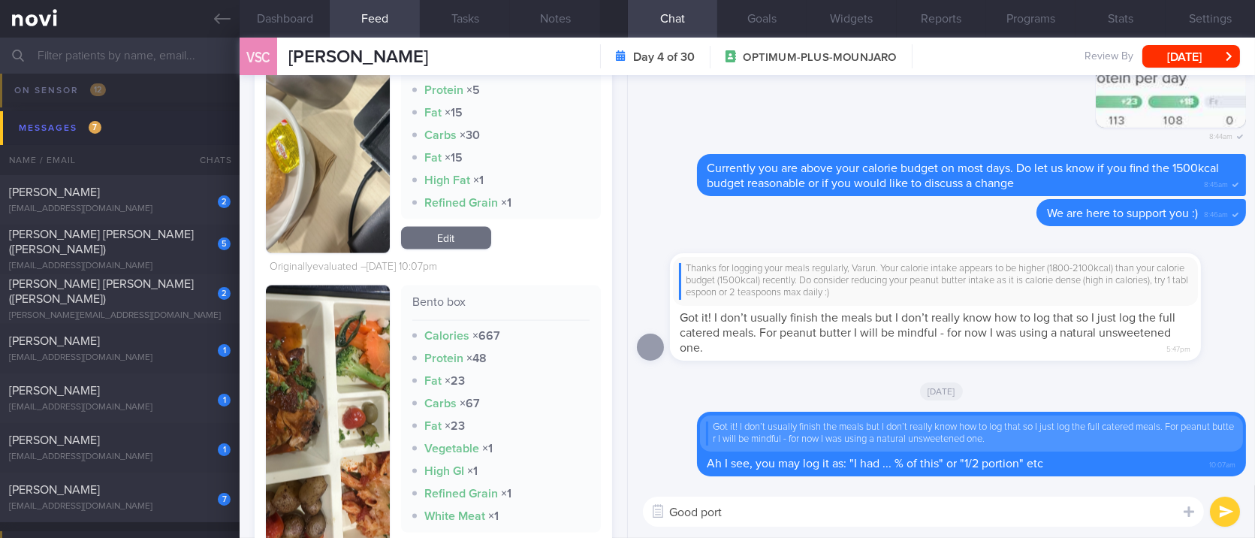
drag, startPoint x: 739, startPoint y: 512, endPoint x: 587, endPoint y: 512, distance: 152.5
click at [587, 512] on div "Dashboard Feed 640 Tasks Notes Chat Goals Widgets Reports Programs Stats Settin…" at bounding box center [748, 288] width 1016 height 500
type textarea "Good job including protein and fibre at most meals lately :)"
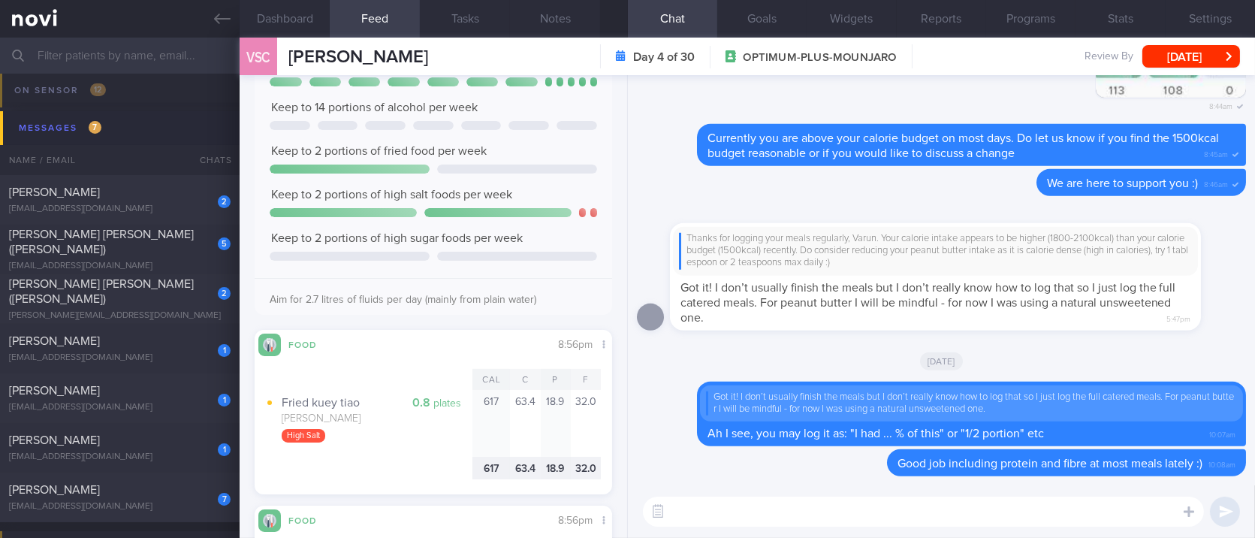
scroll to position [0, 0]
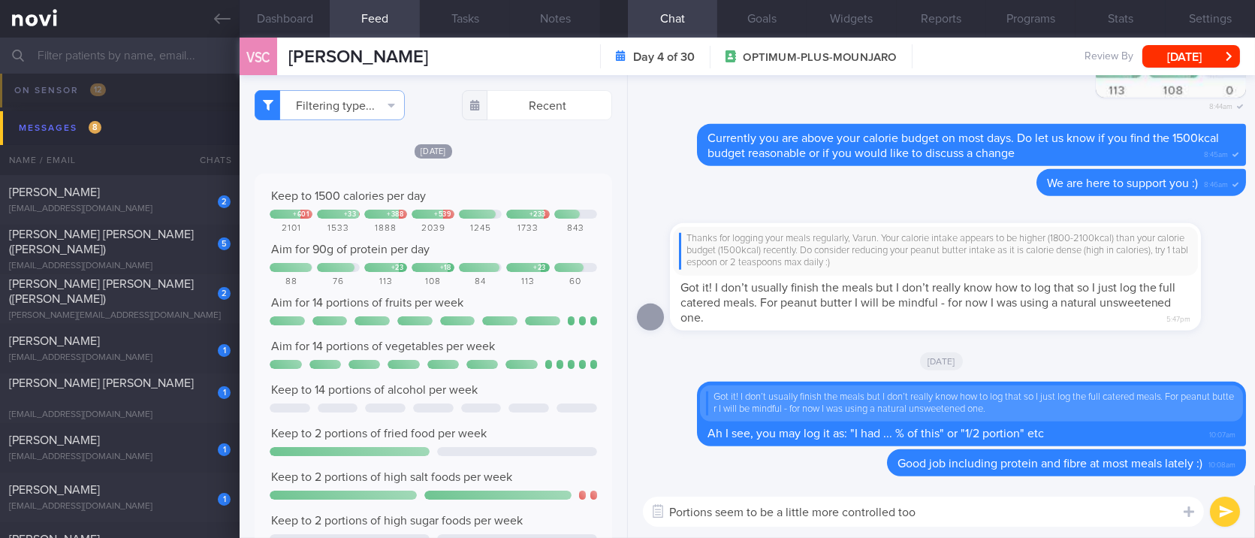
type textarea "Portions seem to be a little more controlled too"
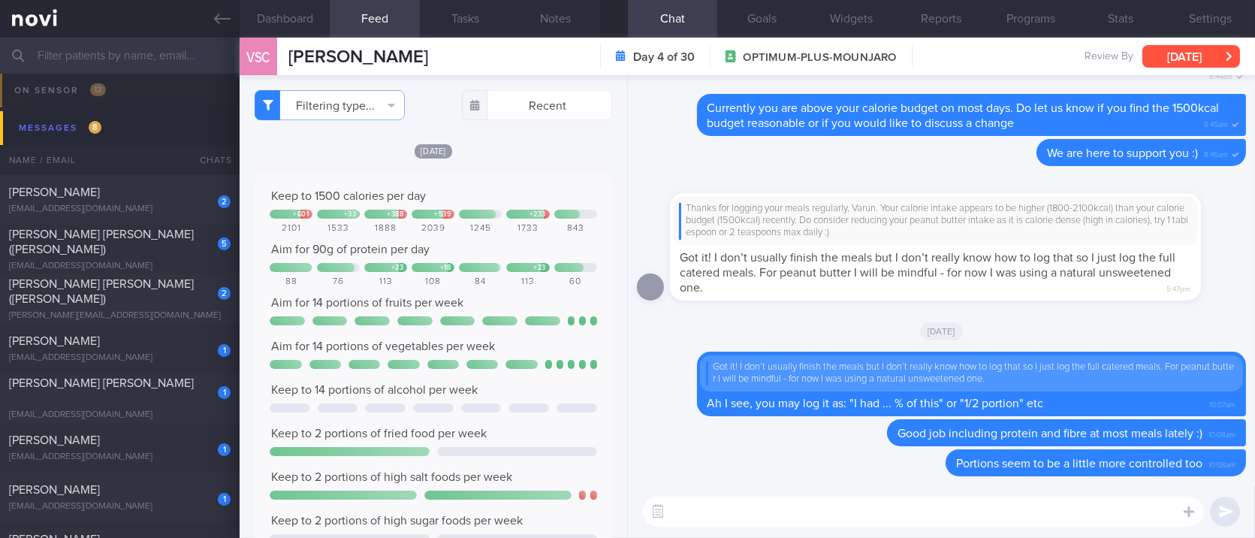
click at [1196, 50] on button "[DATE]" at bounding box center [1191, 56] width 98 height 23
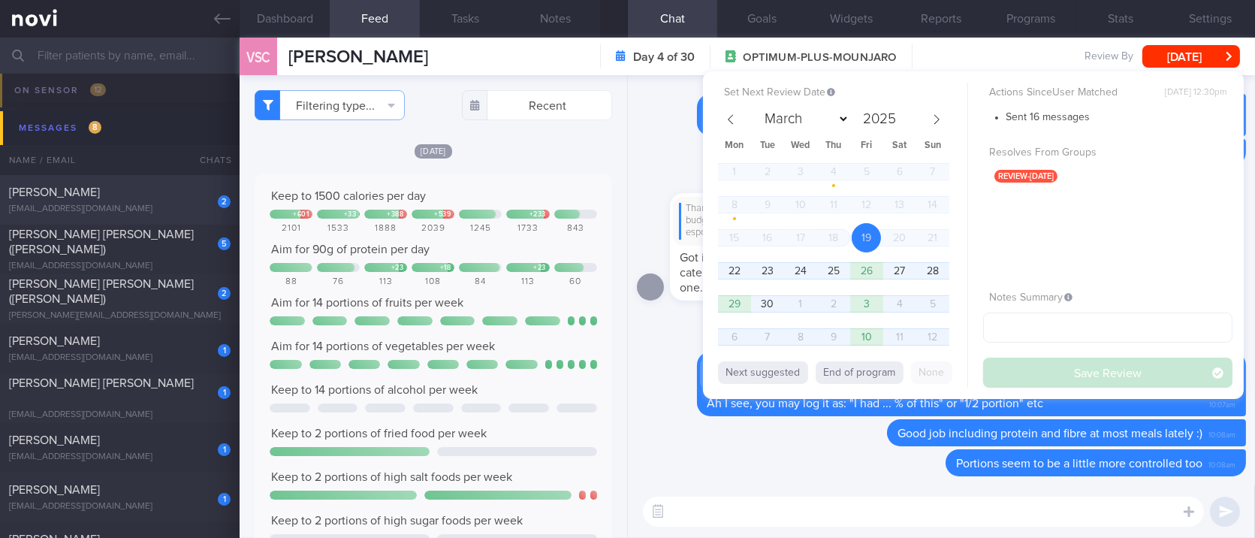
click at [148, 195] on div "Pimjay Kaur" at bounding box center [118, 192] width 218 height 15
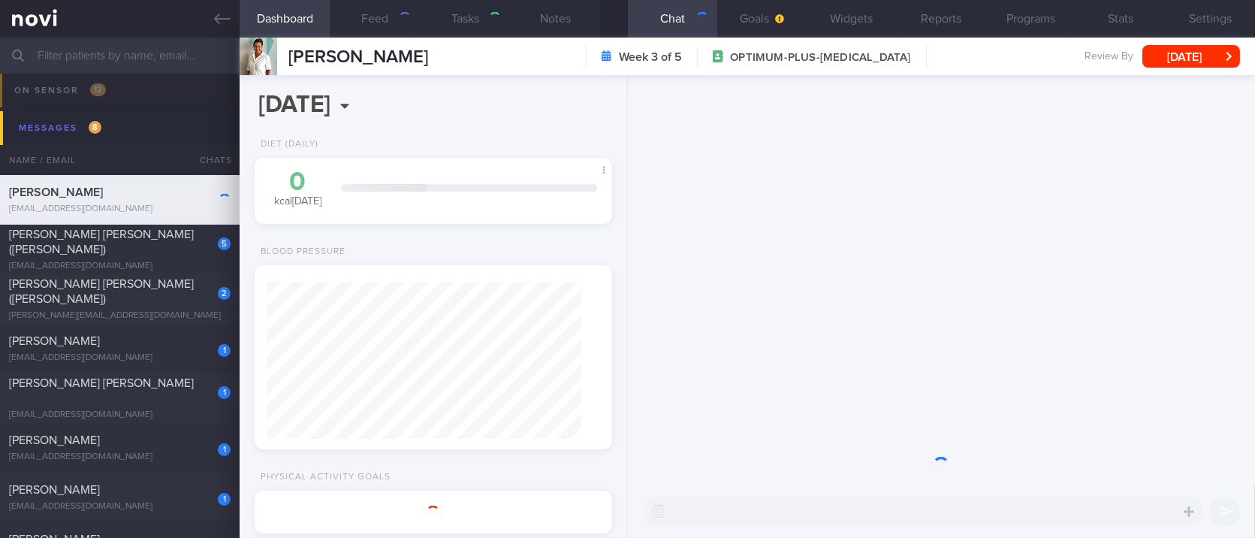
type input "tracked"
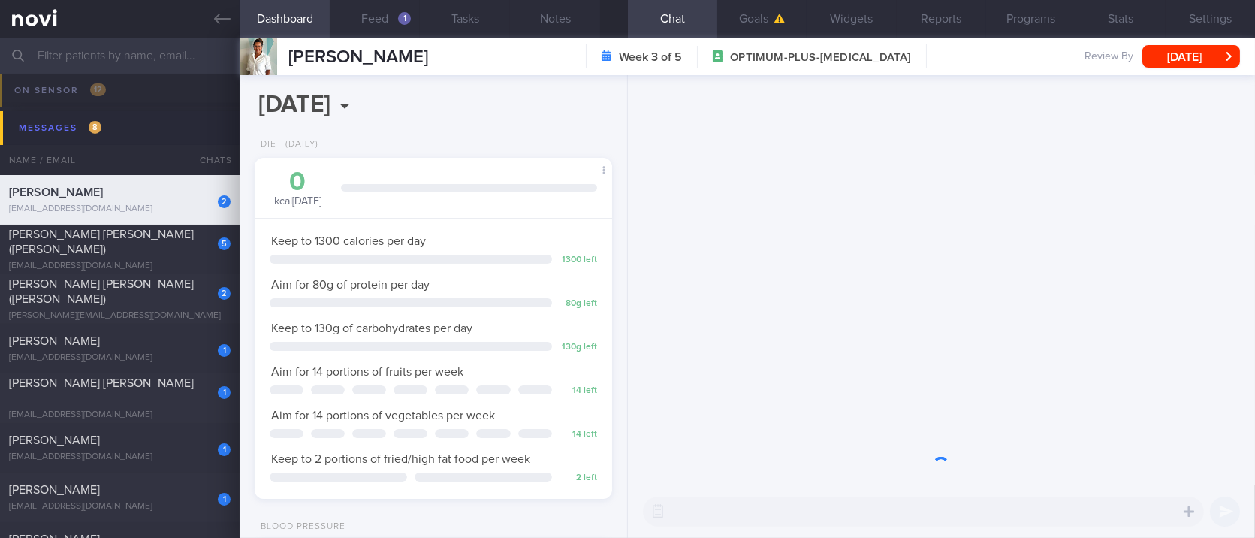
scroll to position [179, 315]
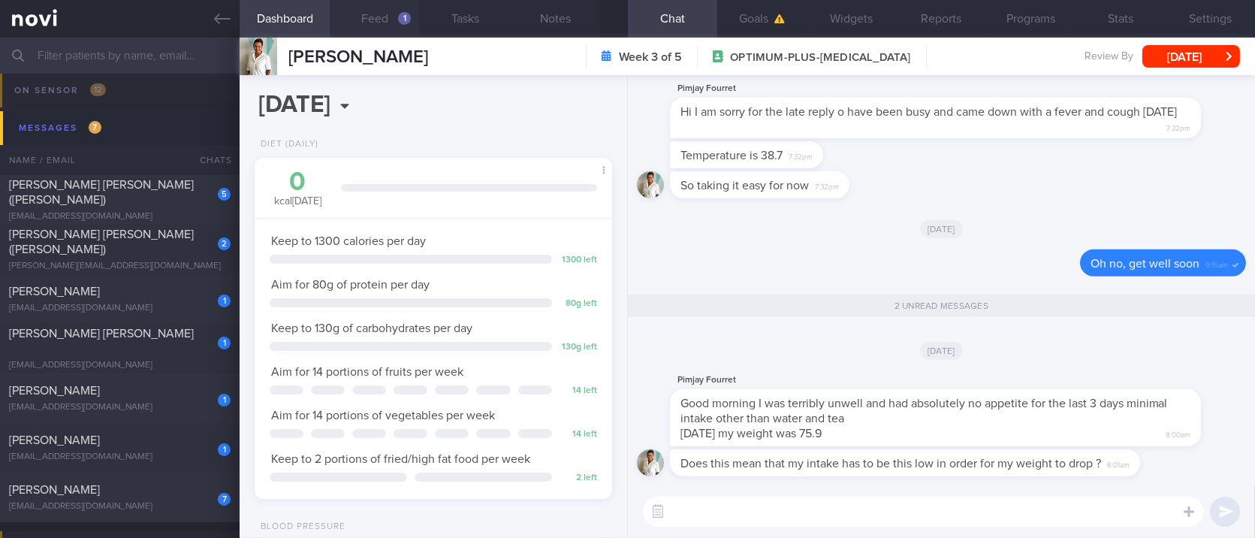
click at [386, 25] on button "Feed 1" at bounding box center [375, 19] width 90 height 38
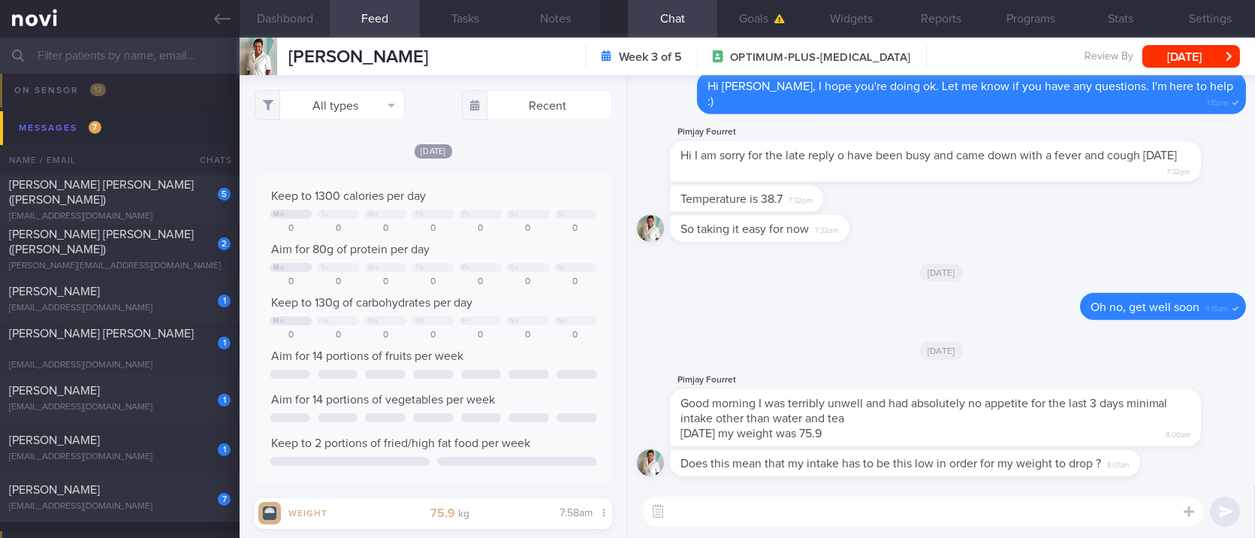
click at [295, 23] on button "Dashboard" at bounding box center [285, 19] width 90 height 38
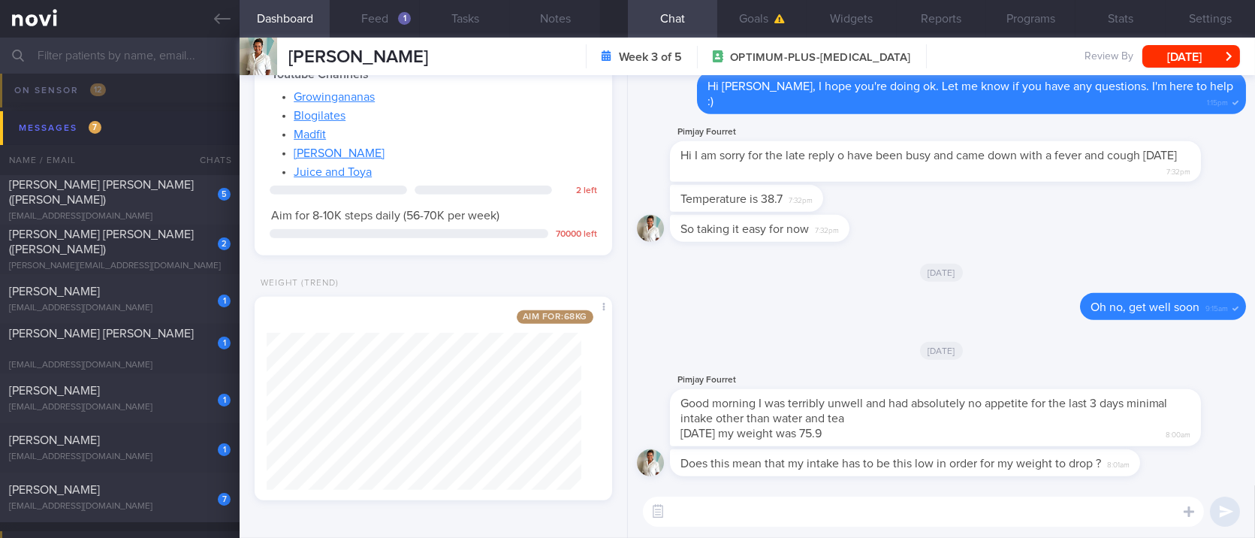
scroll to position [1458, 0]
drag, startPoint x: 762, startPoint y: 472, endPoint x: 1006, endPoint y: 472, distance: 243.4
click at [1006, 472] on div "Does this mean that my intake has to be this low in order for my weight to drop…" at bounding box center [927, 462] width 515 height 27
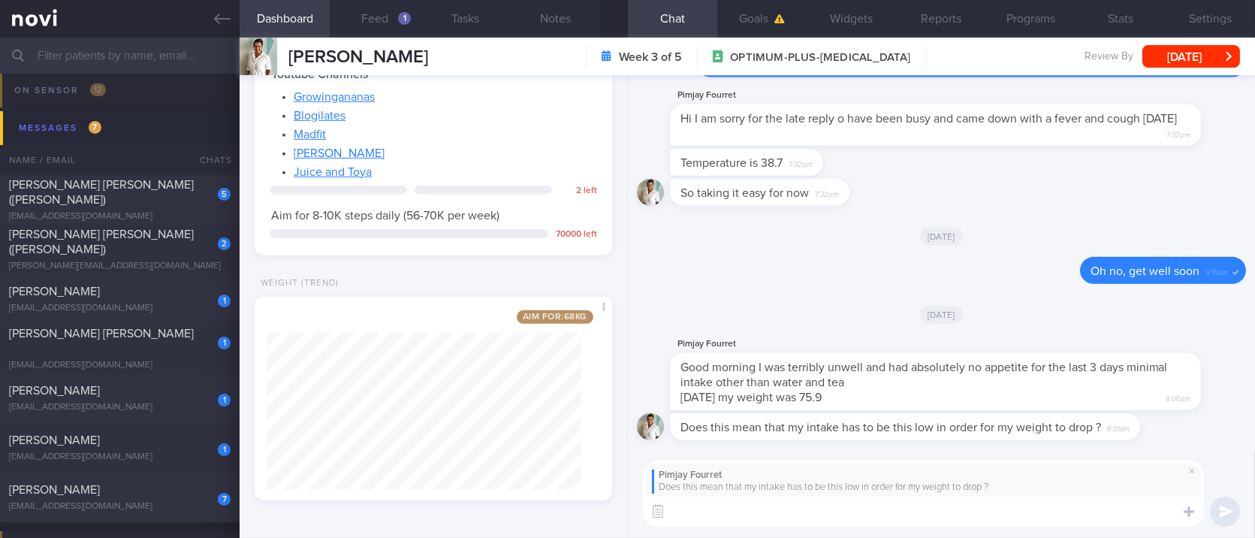
click at [841, 515] on textarea at bounding box center [923, 511] width 561 height 30
click at [717, 520] on textarea at bounding box center [923, 511] width 561 height 30
type textarea "I"
click at [1188, 472] on span at bounding box center [1192, 471] width 18 height 18
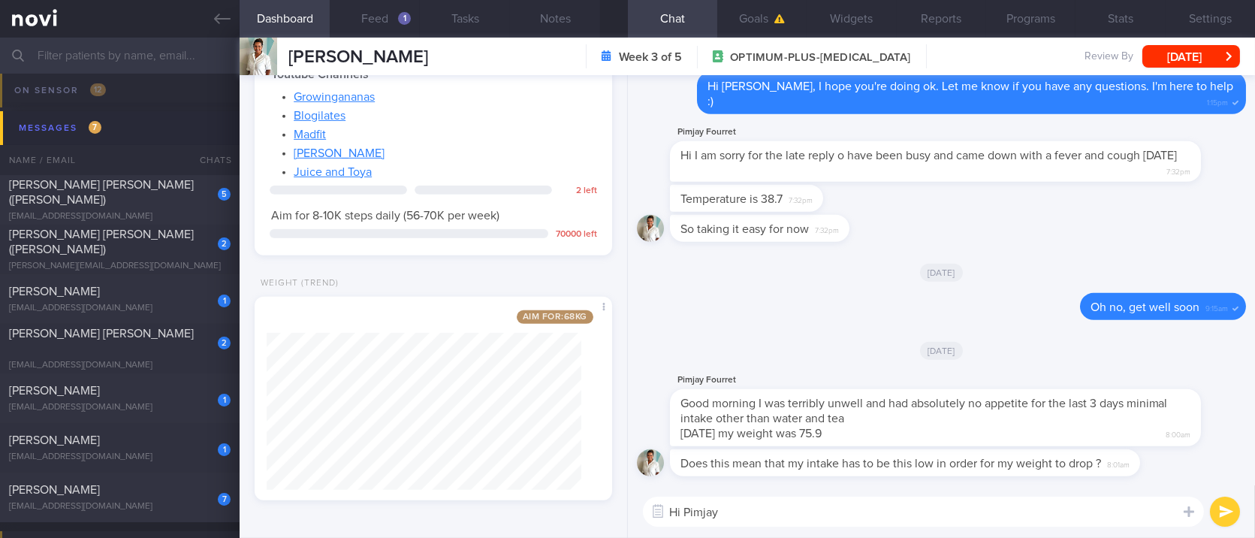
click at [847, 514] on textarea "Hi Pimjay" at bounding box center [923, 511] width 561 height 30
type textarea "Hi Pimjay, I hope you feel 100% soon"
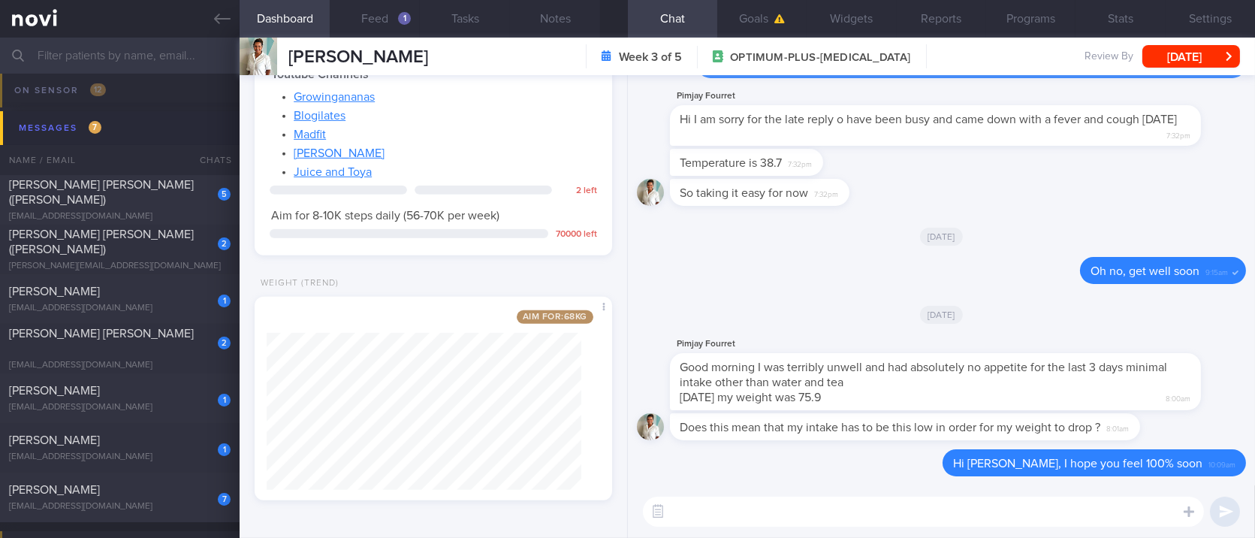
click at [730, 435] on div "Does this mean that my intake has to be this low in order for my weight to drop…" at bounding box center [905, 426] width 470 height 27
drag, startPoint x: 751, startPoint y: 435, endPoint x: 931, endPoint y: 421, distance: 180.8
click at [929, 421] on div "Does this mean that my intake has to be this low in order for my weight to drop…" at bounding box center [927, 426] width 515 height 27
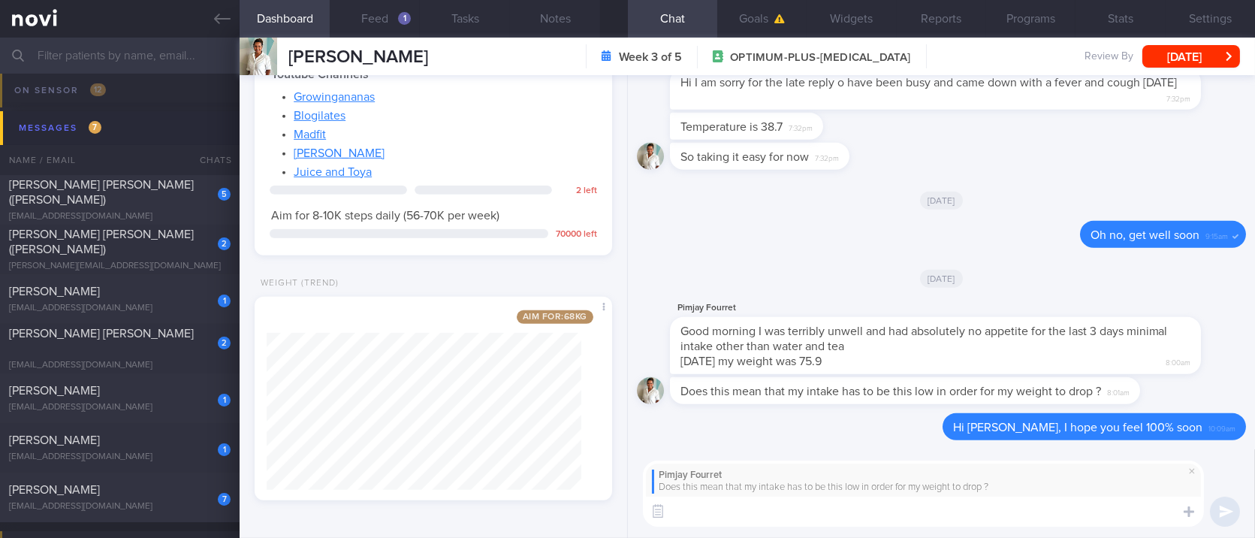
click at [855, 505] on textarea at bounding box center [923, 511] width 561 height 30
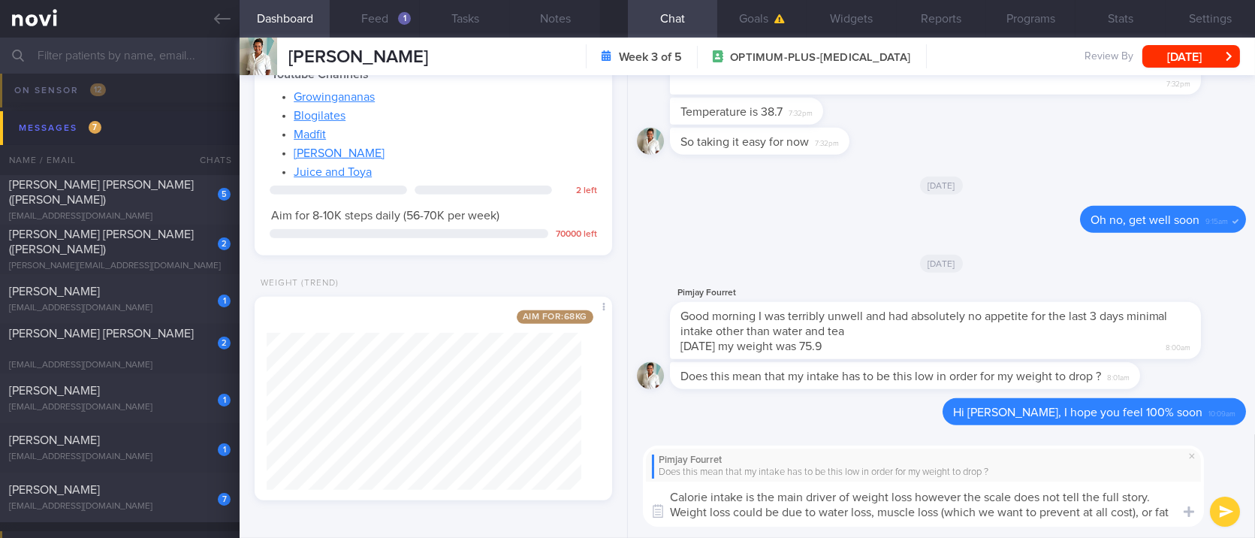
scroll to position [0, 0]
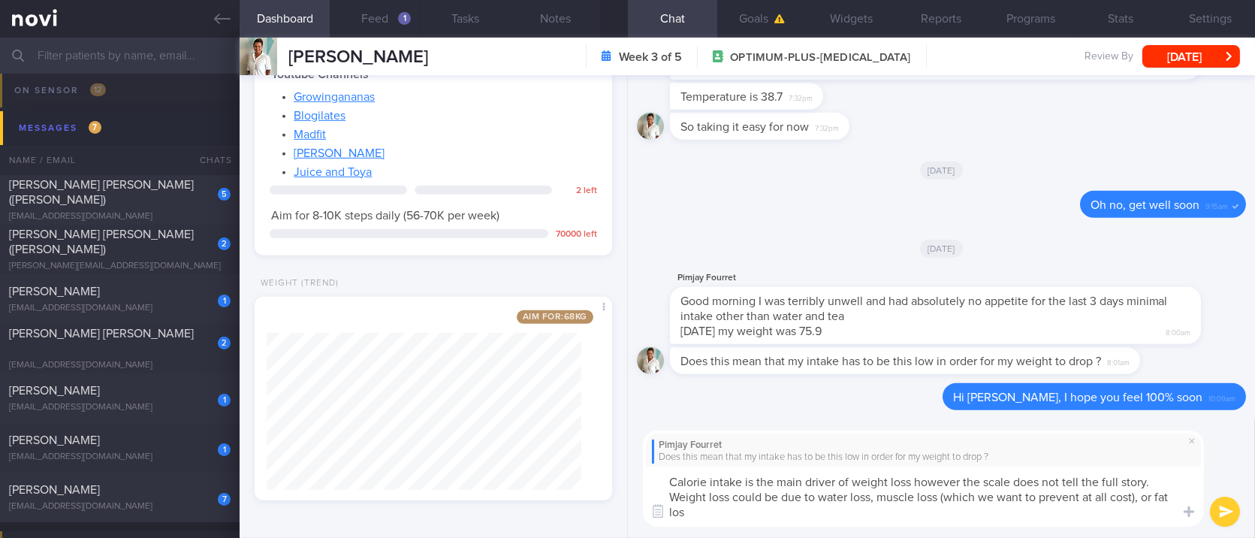
type textarea "Calorie intake is the main driver of weight loss however the scale does not tel…"
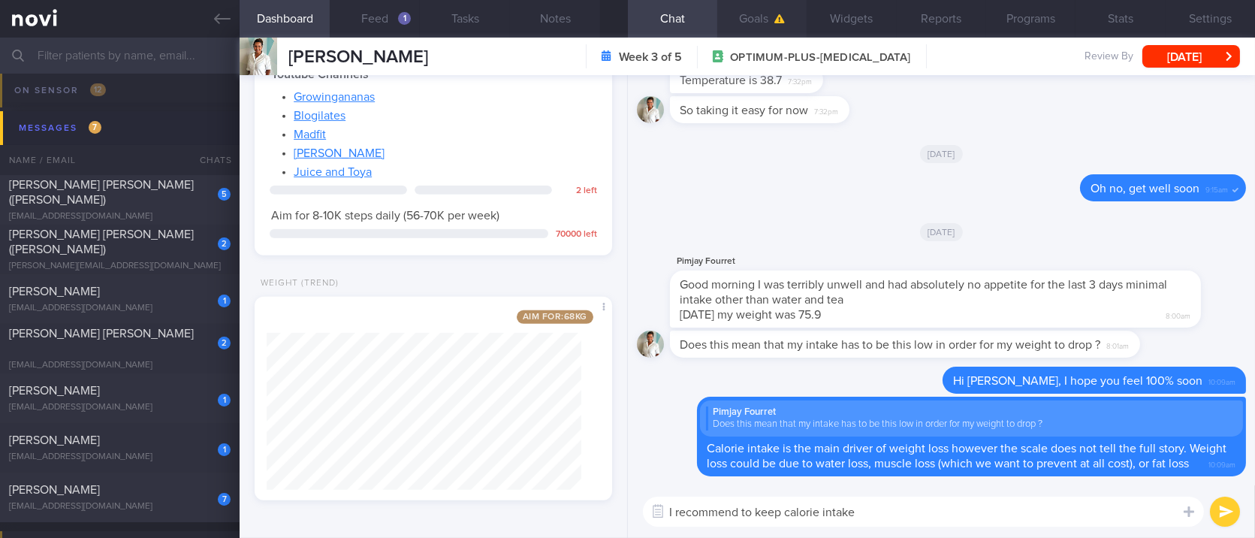
click at [756, 10] on button "Goals" at bounding box center [761, 19] width 89 height 38
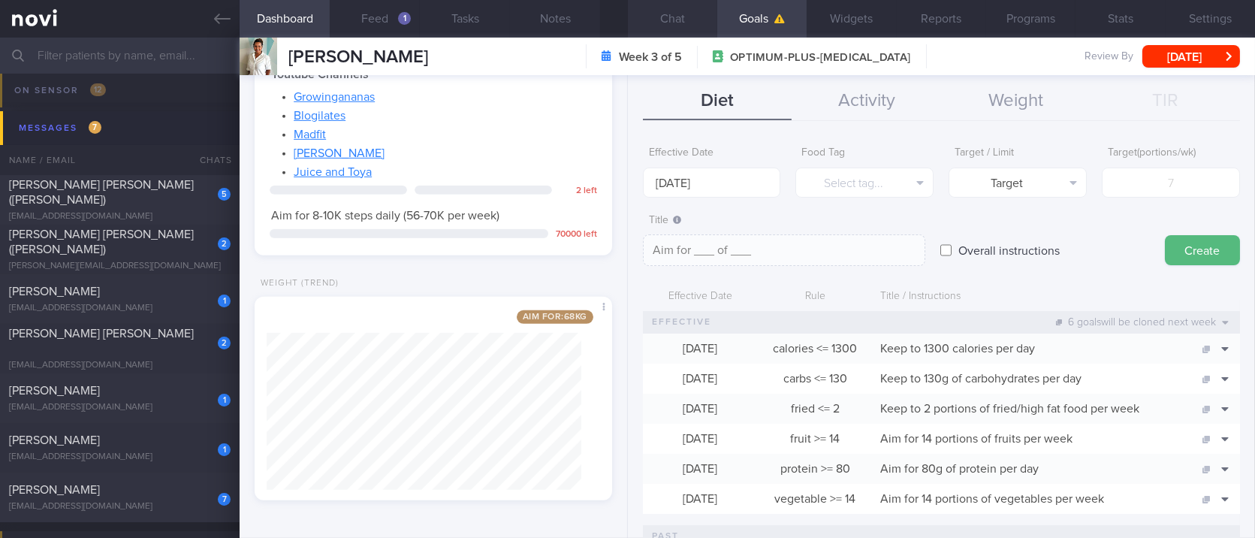
click at [693, 20] on button "Chat" at bounding box center [672, 19] width 89 height 38
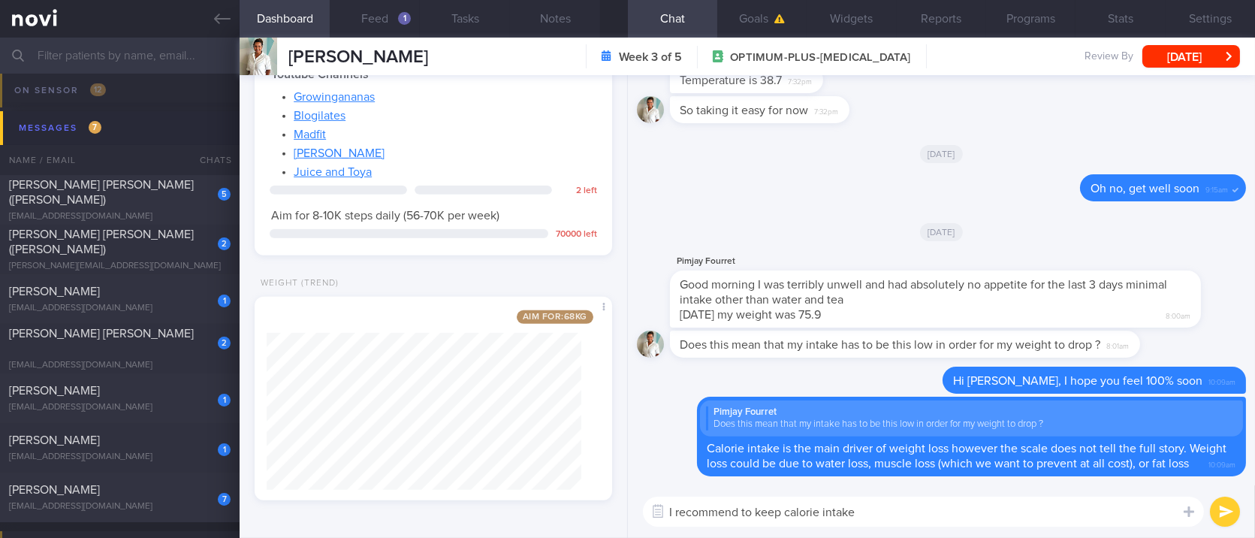
click at [901, 509] on textarea "I recommend to keep calorie intake" at bounding box center [923, 511] width 561 height 30
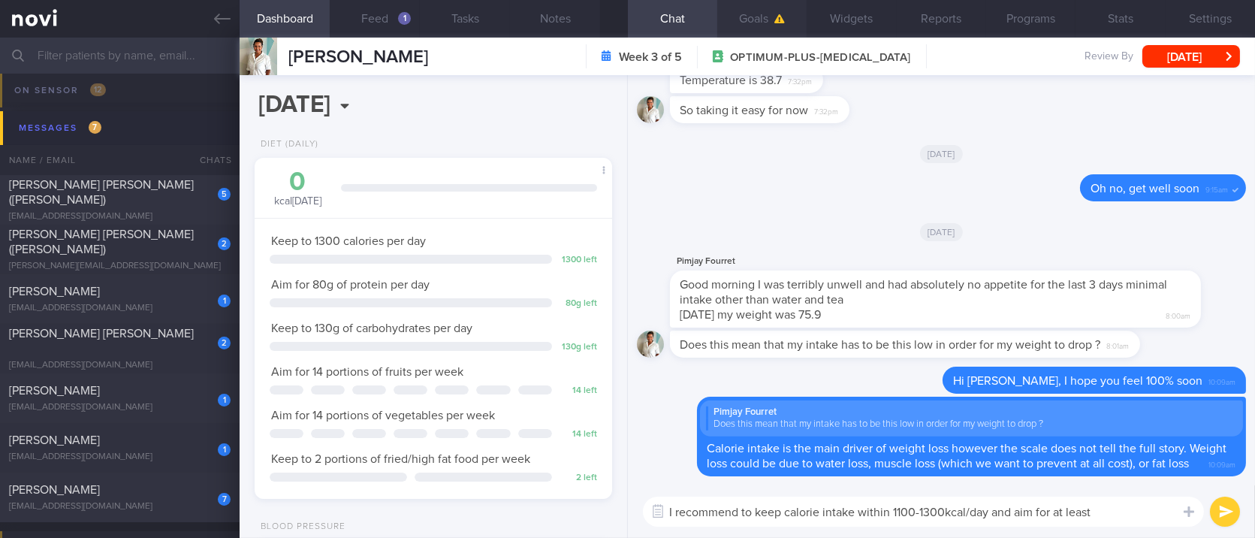
click at [727, 18] on button "Goals" at bounding box center [761, 19] width 89 height 38
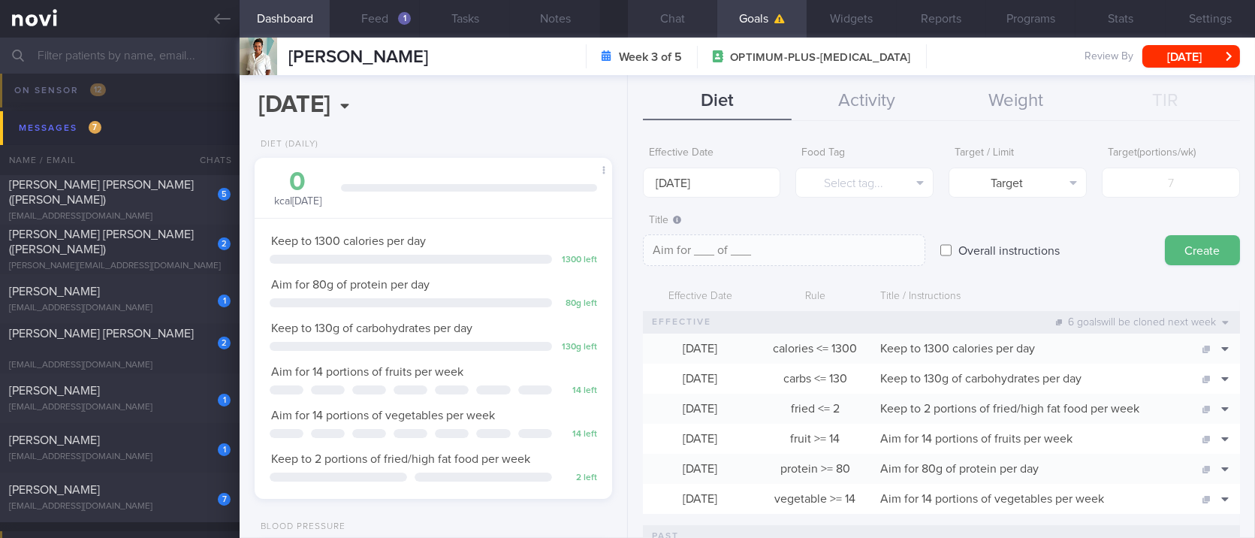
drag, startPoint x: 661, startPoint y: 36, endPoint x: 1184, endPoint y: 273, distance: 574.1
click at [661, 35] on button "Chat" at bounding box center [672, 19] width 89 height 38
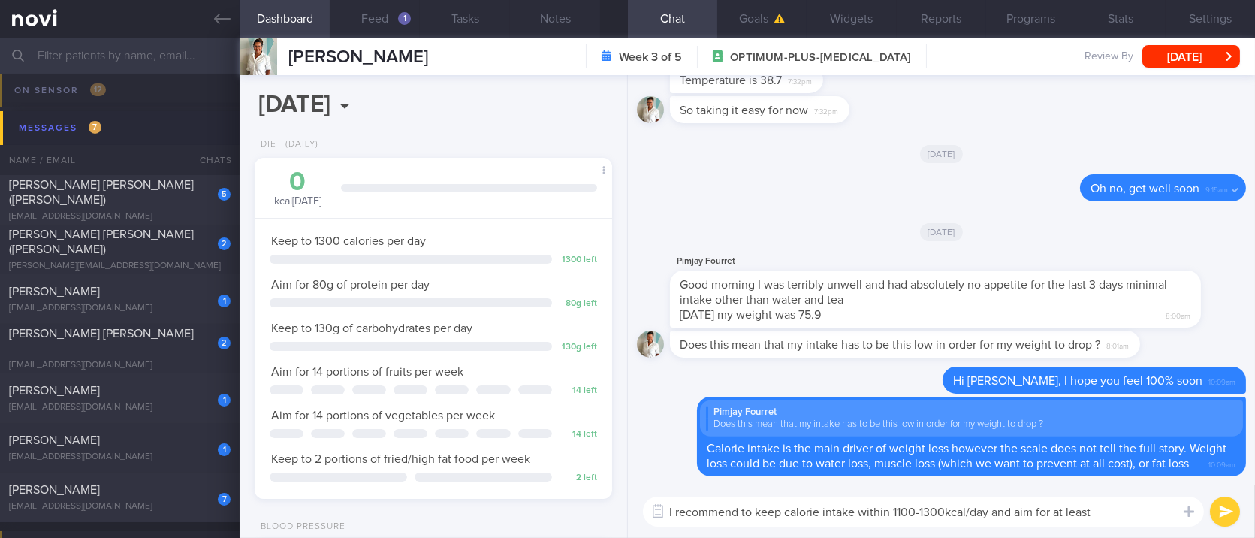
click at [1154, 515] on textarea "I recommend to keep calorie intake within 1100-1300kcal/day and aim for at least" at bounding box center [923, 511] width 561 height 30
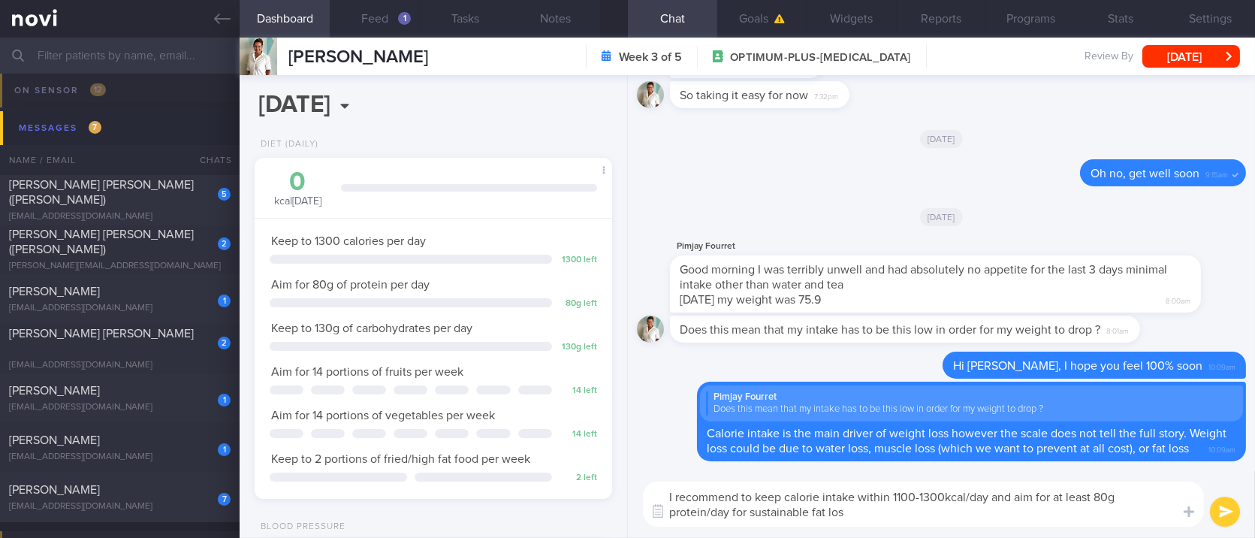
type textarea "I recommend to keep calorie intake within 1100-1300kcal/day and aim for at leas…"
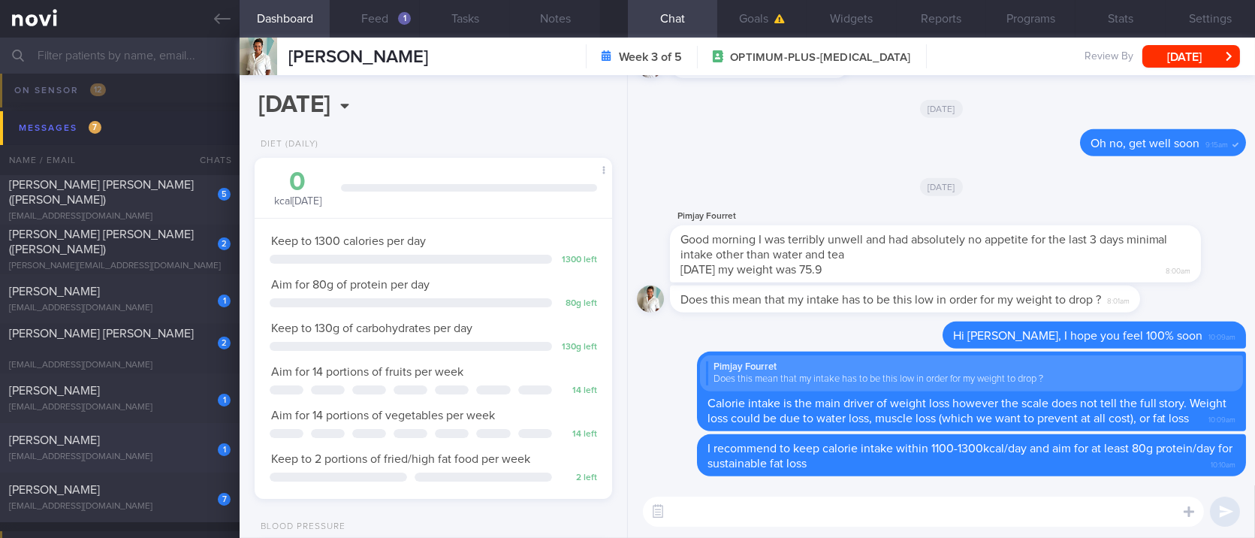
click at [155, 448] on div "1 KARAMJIT KAUR RIAR kimriarbana@gmail.com" at bounding box center [120, 448] width 240 height 30
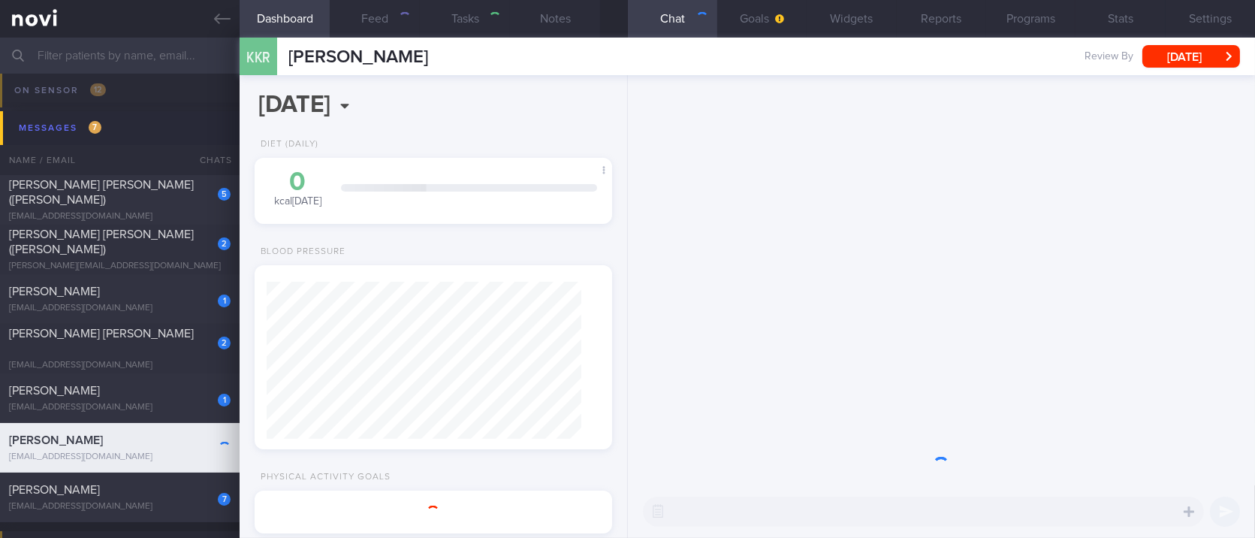
type input "tracked. pescatarian ([PERSON_NAME])"
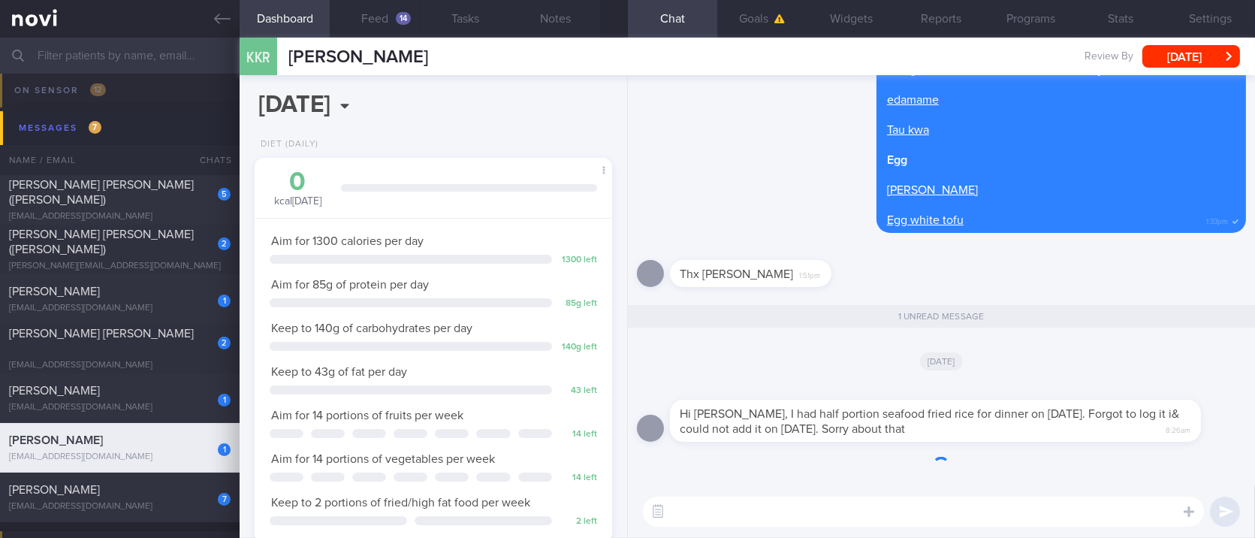
scroll to position [179, 315]
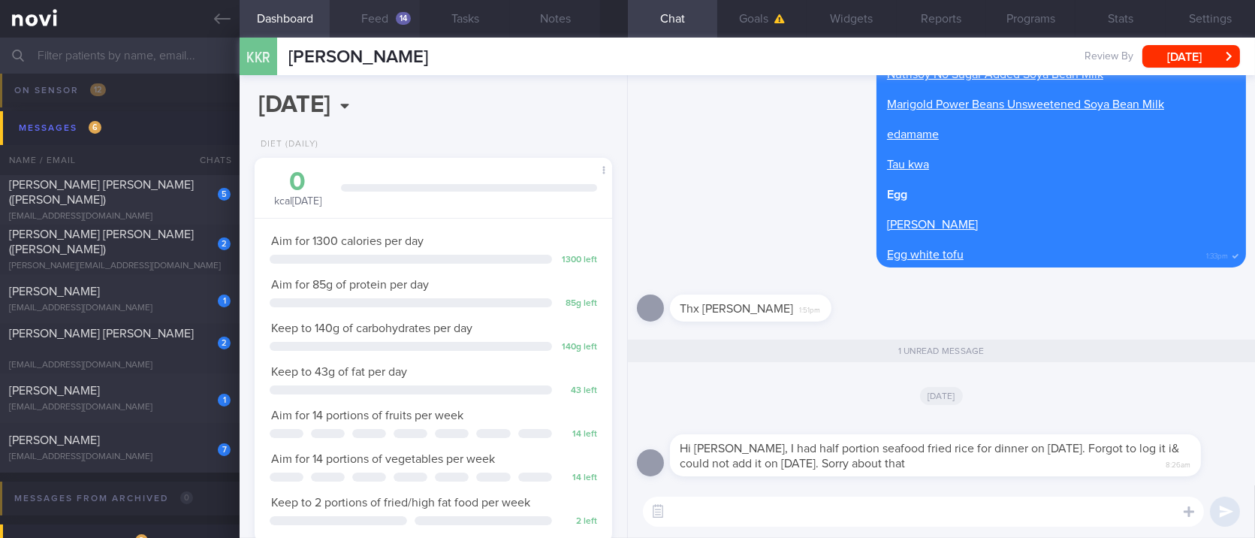
click at [389, 21] on button "Feed 14" at bounding box center [375, 19] width 90 height 38
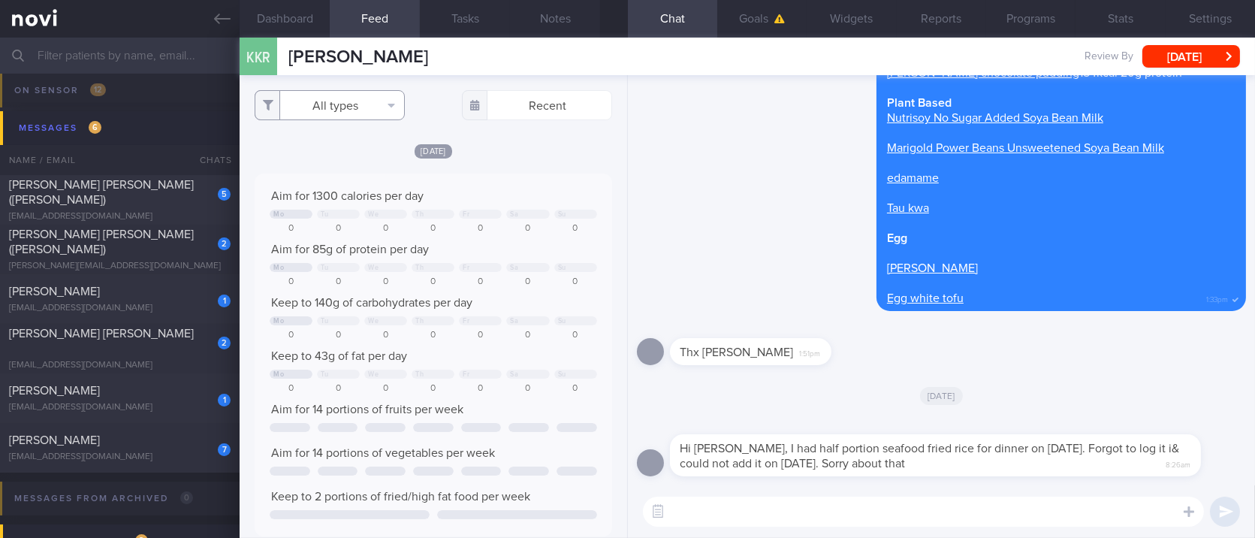
click at [364, 98] on button "All types" at bounding box center [330, 105] width 150 height 30
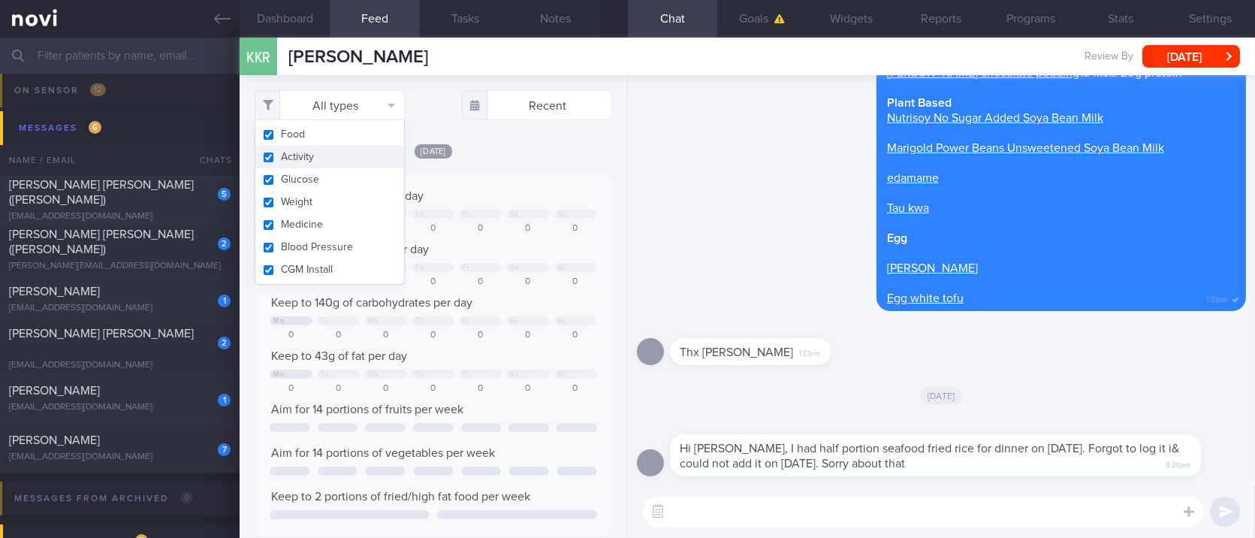
click at [330, 150] on button "Activity" at bounding box center [329, 157] width 149 height 23
checkbox input "false"
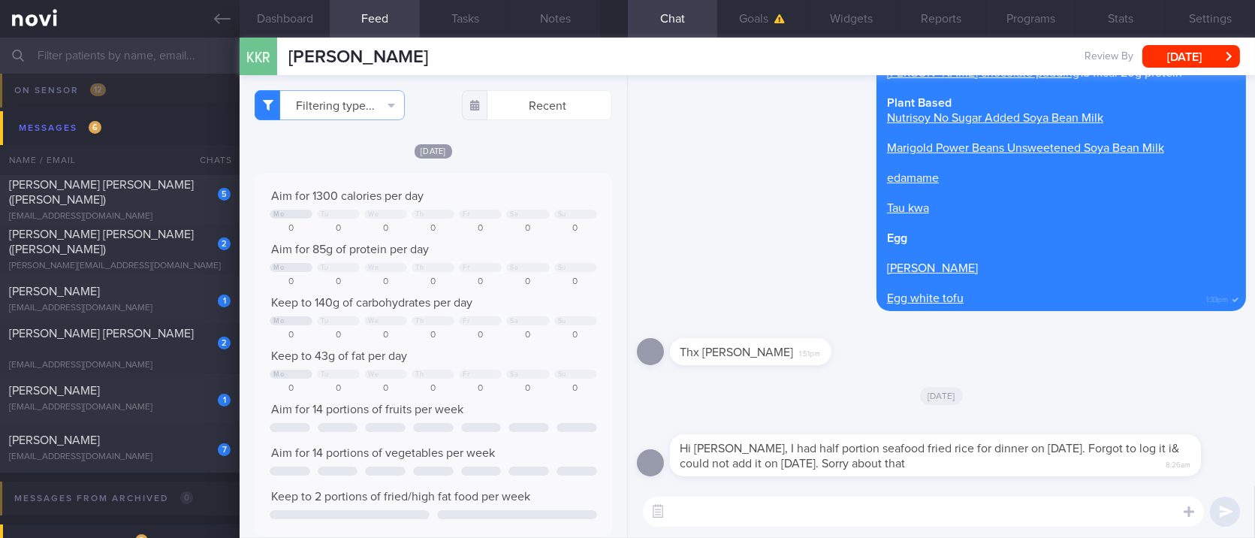
click at [734, 526] on textarea at bounding box center [923, 511] width 561 height 30
type textarea "n"
type textarea "No problem, I appreciate the accountability :)"
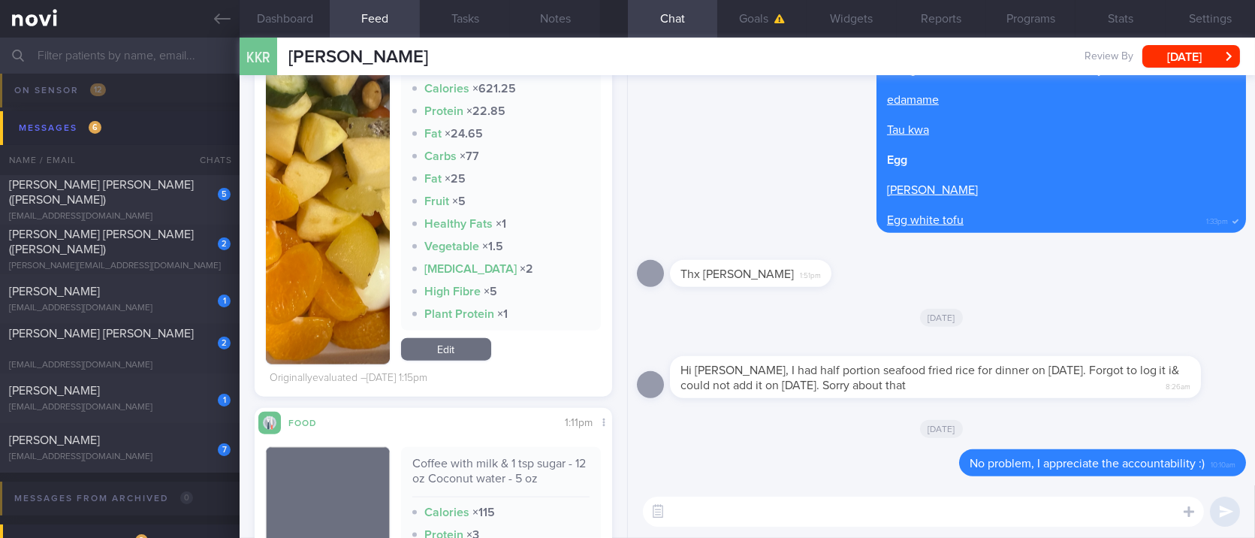
scroll to position [3705, 0]
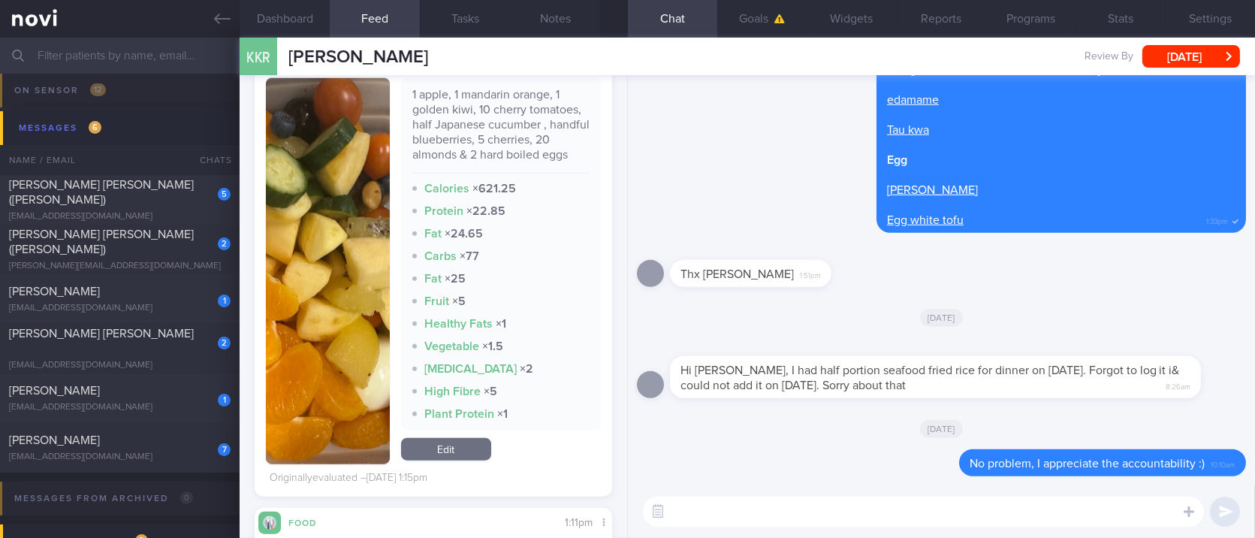
click at [478, 460] on link "Edit" at bounding box center [446, 449] width 90 height 23
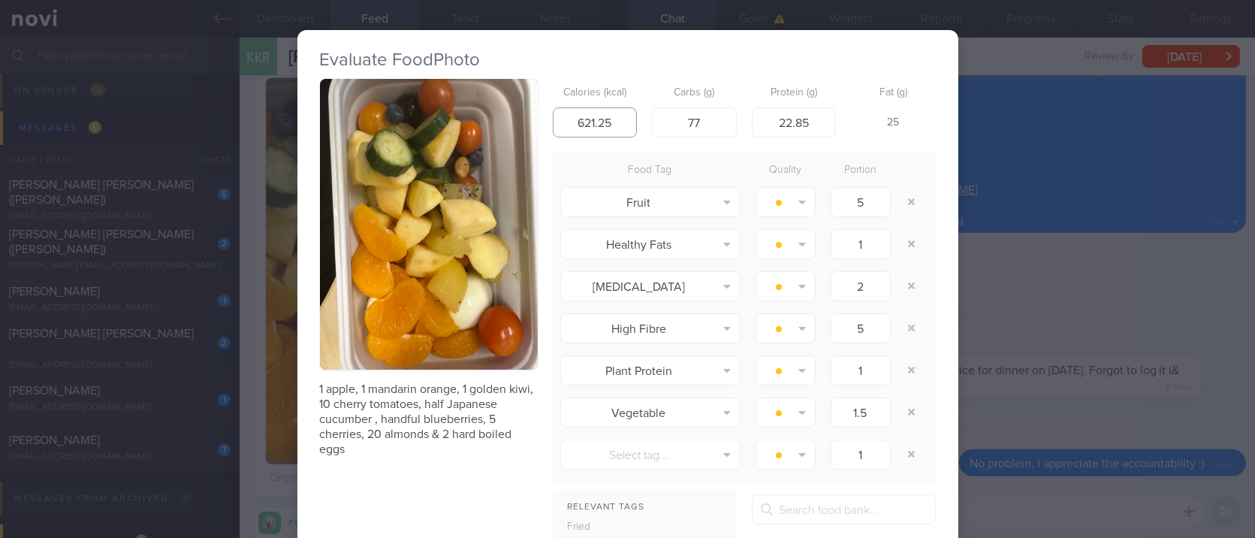
drag, startPoint x: 616, startPoint y: 131, endPoint x: 533, endPoint y: 131, distance: 82.6
click at [533, 131] on div "1 apple, 1 mandarin orange, 1 golden kiwi, 10 cherry tomatoes, half Japanese cu…" at bounding box center [628, 401] width 616 height 644
type input "350"
drag, startPoint x: 694, startPoint y: 118, endPoint x: 620, endPoint y: 120, distance: 73.6
click at [620, 120] on div "Calories (kcal) 350 Carbs (g) 77 Protein (g) 22.85 Fat (g) -" at bounding box center [744, 108] width 383 height 59
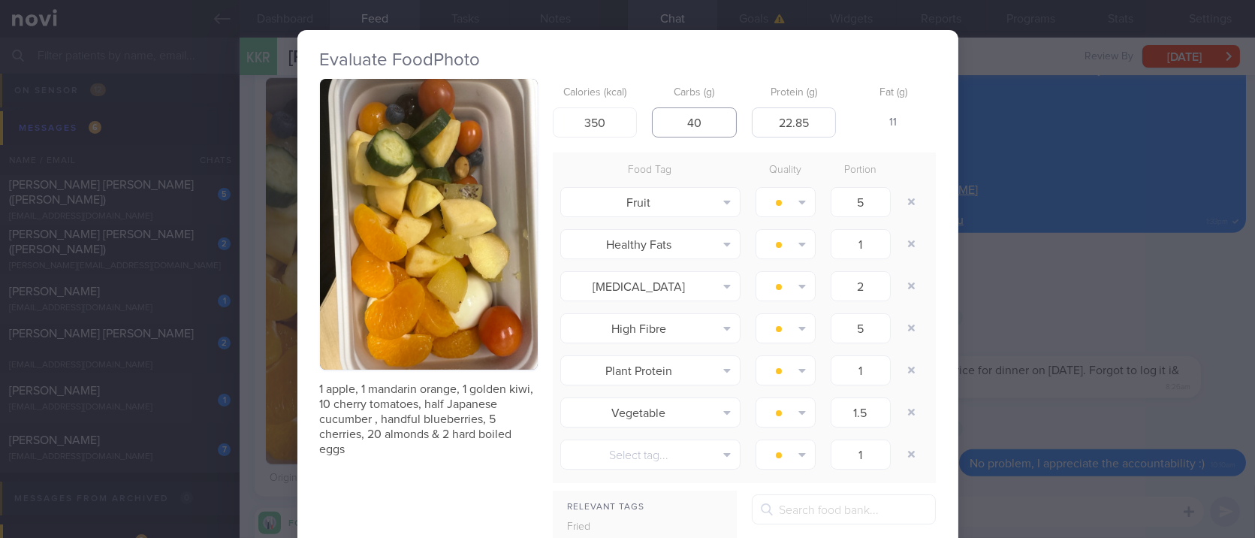
type input "40"
drag, startPoint x: 822, startPoint y: 125, endPoint x: 729, endPoint y: 143, distance: 94.9
click at [729, 143] on form "Calories (kcal) 350 Carbs (g) 40 Protein (g) 22.85 Fat (g) 11 Food Tag Quality …" at bounding box center [744, 401] width 383 height 644
type input "15"
click at [904, 195] on button "button" at bounding box center [911, 202] width 27 height 27
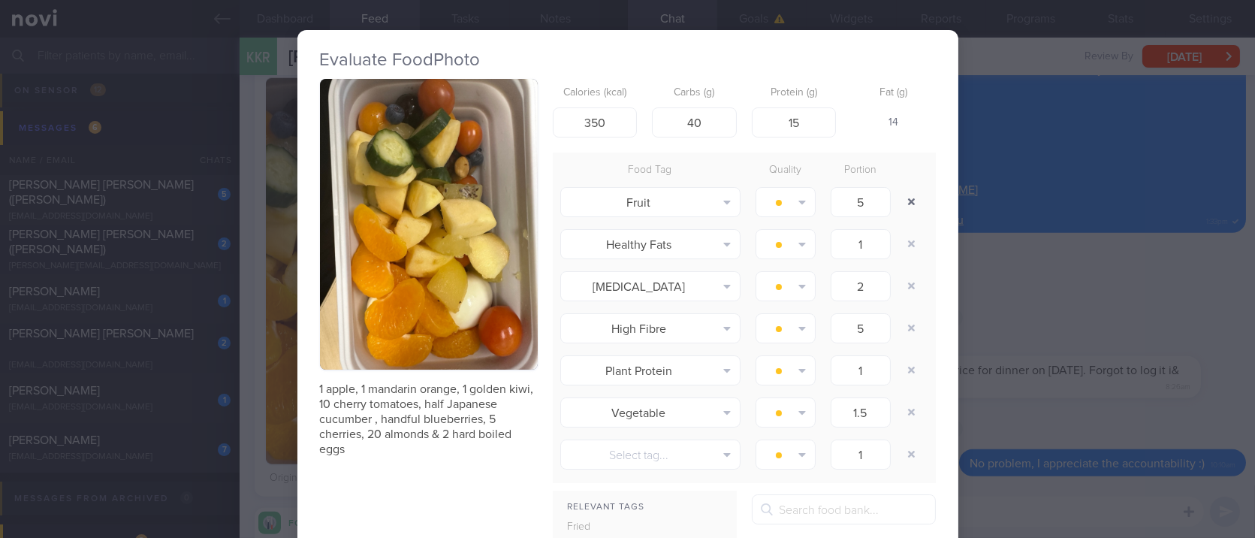
type input "1"
type input "2"
type input "5"
type input "1"
type input "1.5"
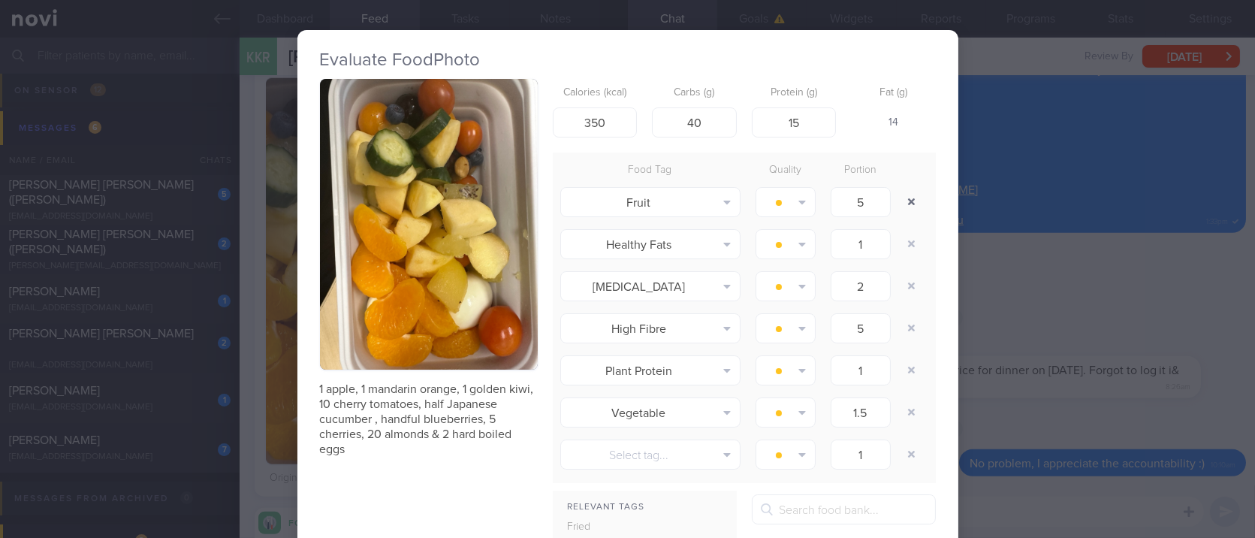
type input "1"
click at [904, 195] on button "button" at bounding box center [911, 202] width 27 height 27
type input "2"
type input "5"
type input "1"
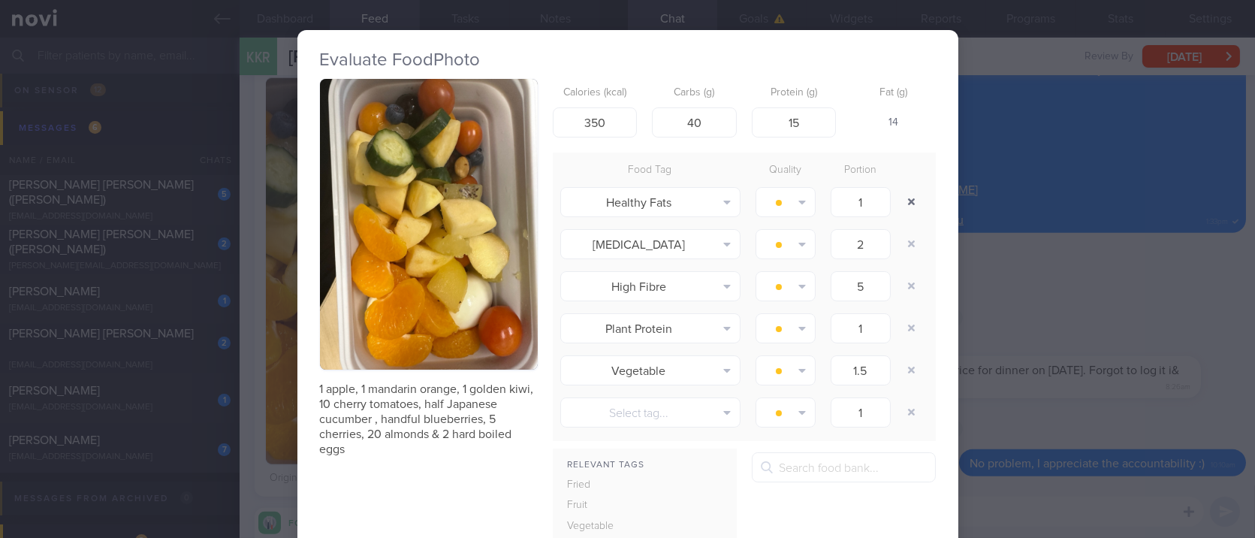
type input "1.5"
type input "1"
click at [904, 195] on button "button" at bounding box center [911, 202] width 27 height 27
type input "5"
type input "1"
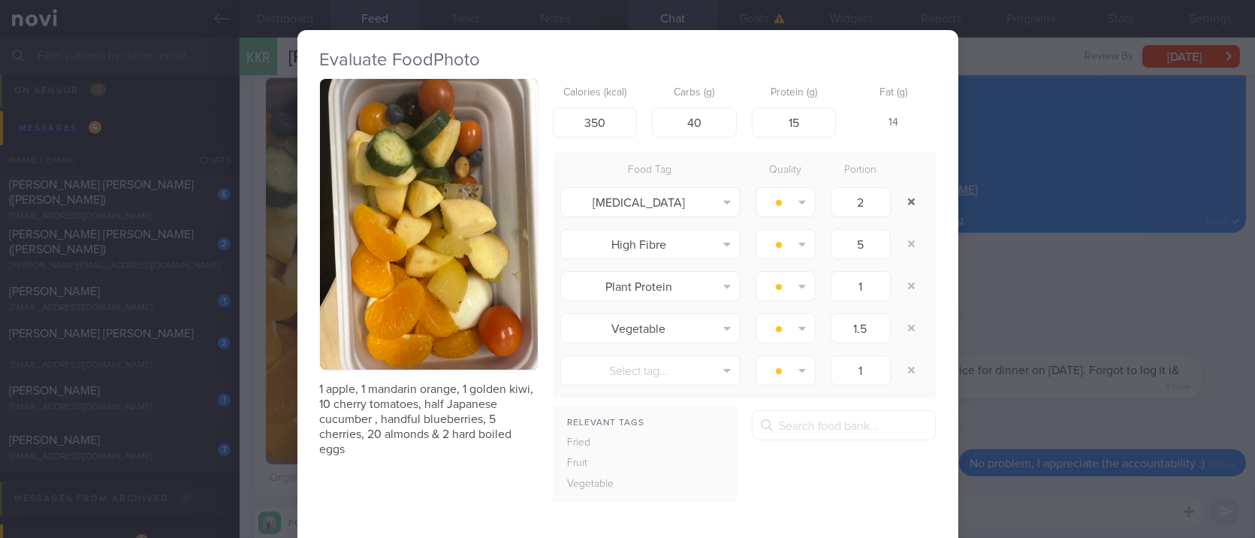
type input "1.5"
type input "1"
click at [904, 195] on button "button" at bounding box center [911, 202] width 27 height 27
type input "1"
type input "1.5"
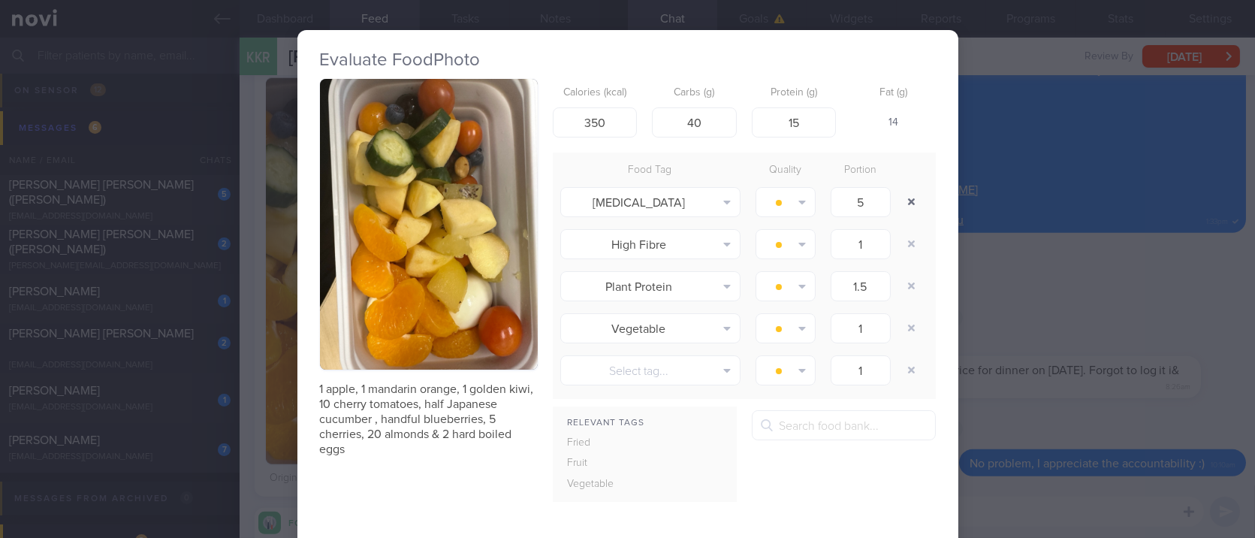
type input "1"
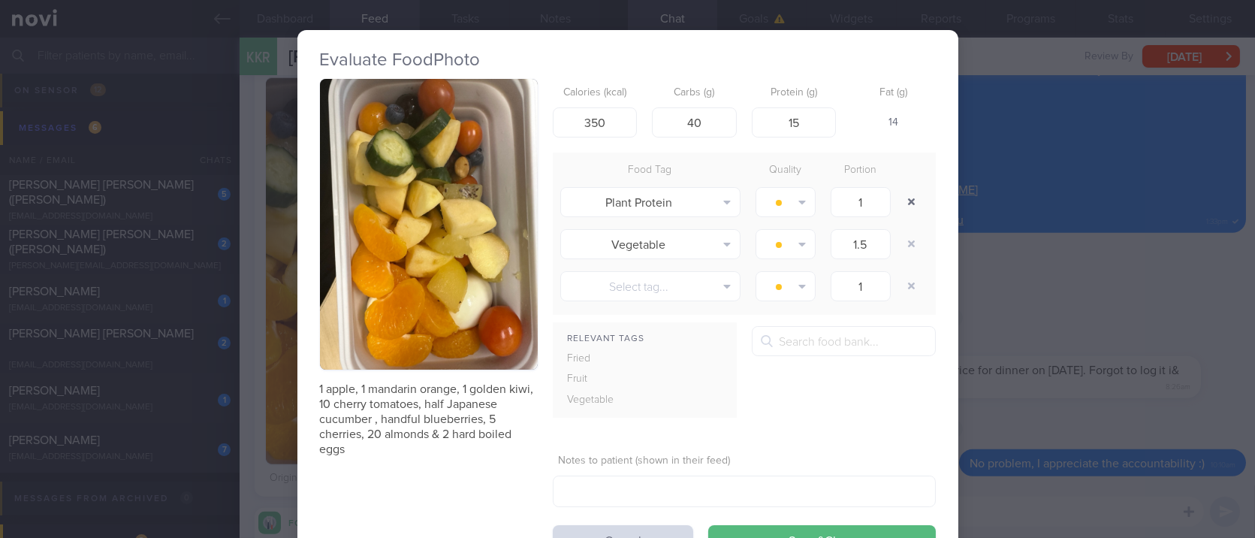
click at [904, 195] on button "button" at bounding box center [911, 202] width 27 height 27
type input "1.5"
type input "1"
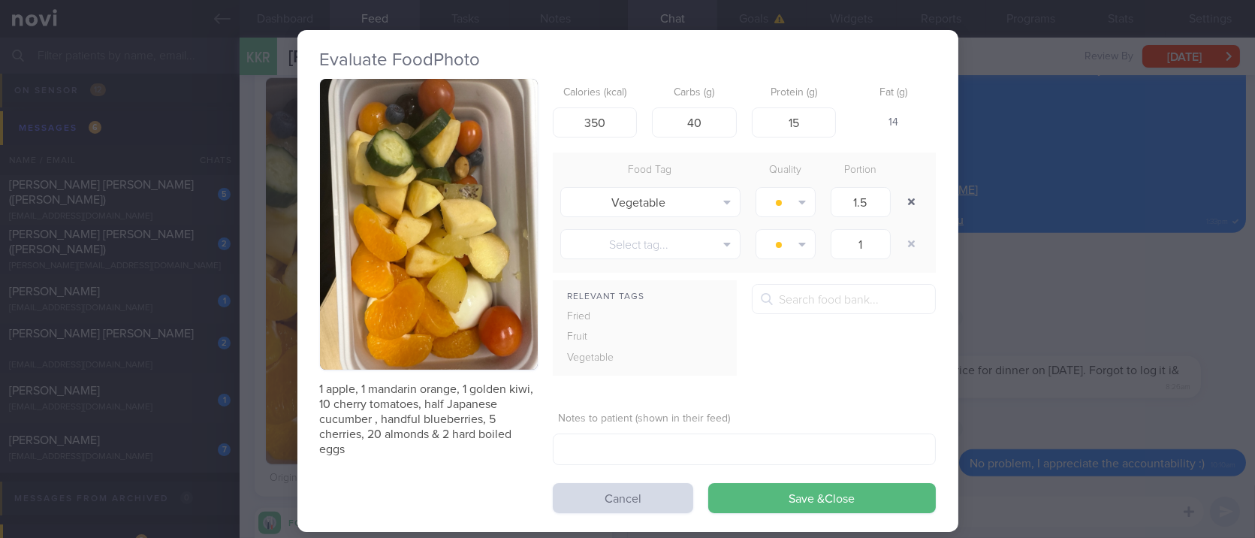
click at [904, 195] on button "button" at bounding box center [911, 202] width 27 height 27
type input "1"
click at [904, 195] on div at bounding box center [913, 202] width 30 height 42
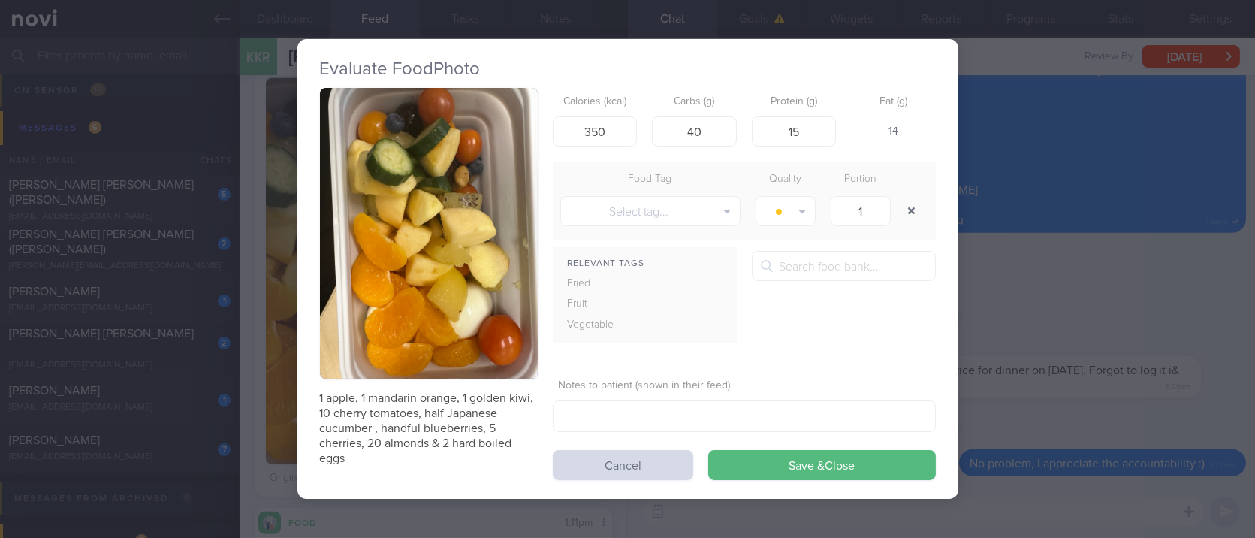
click at [904, 195] on div at bounding box center [913, 211] width 30 height 42
click at [838, 478] on button "Save & Close" at bounding box center [822, 465] width 228 height 30
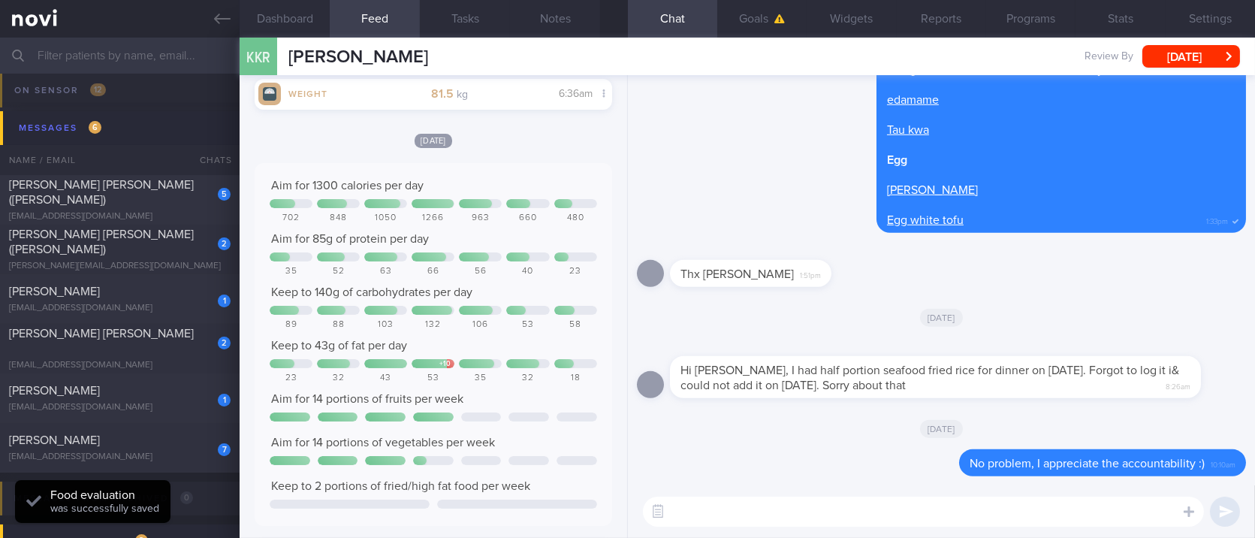
scroll to position [400, 0]
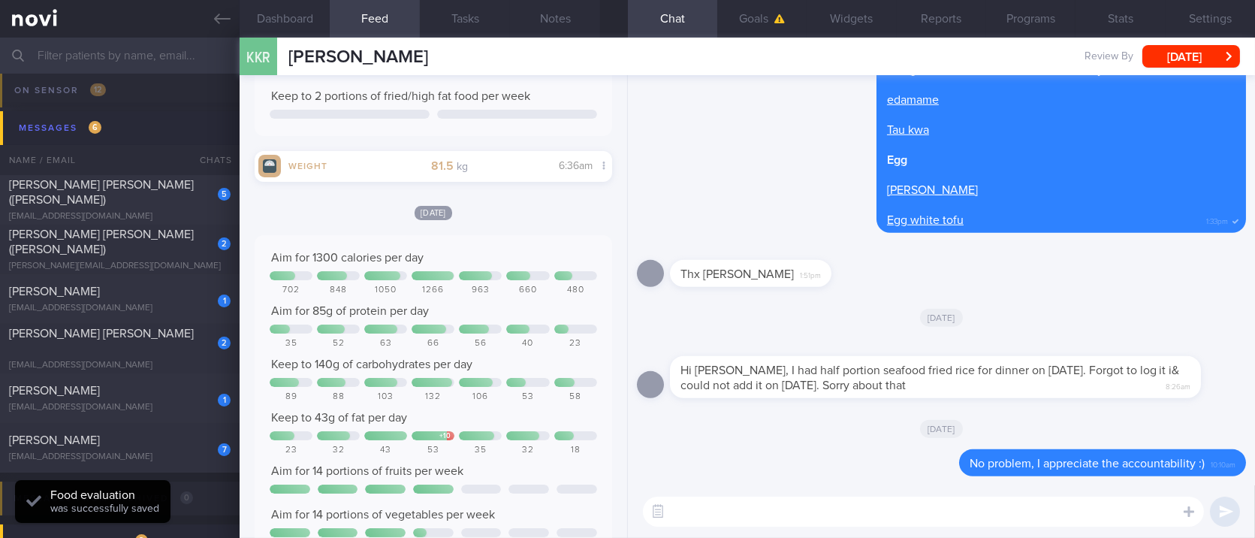
click at [769, 519] on textarea at bounding box center [923, 511] width 561 height 30
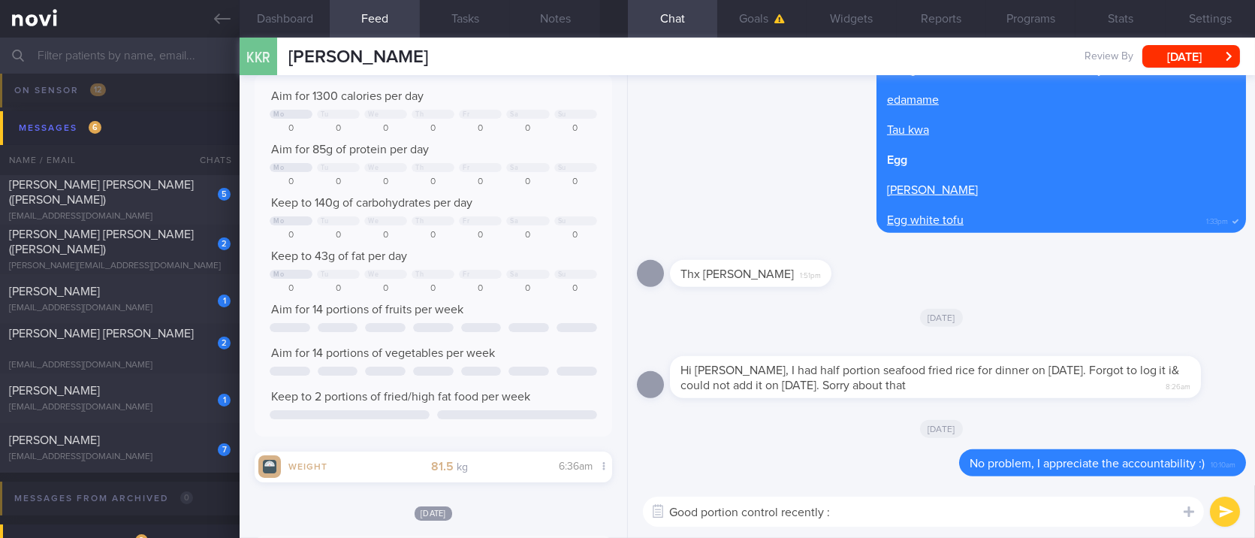
type textarea "Good portion control recently :)"
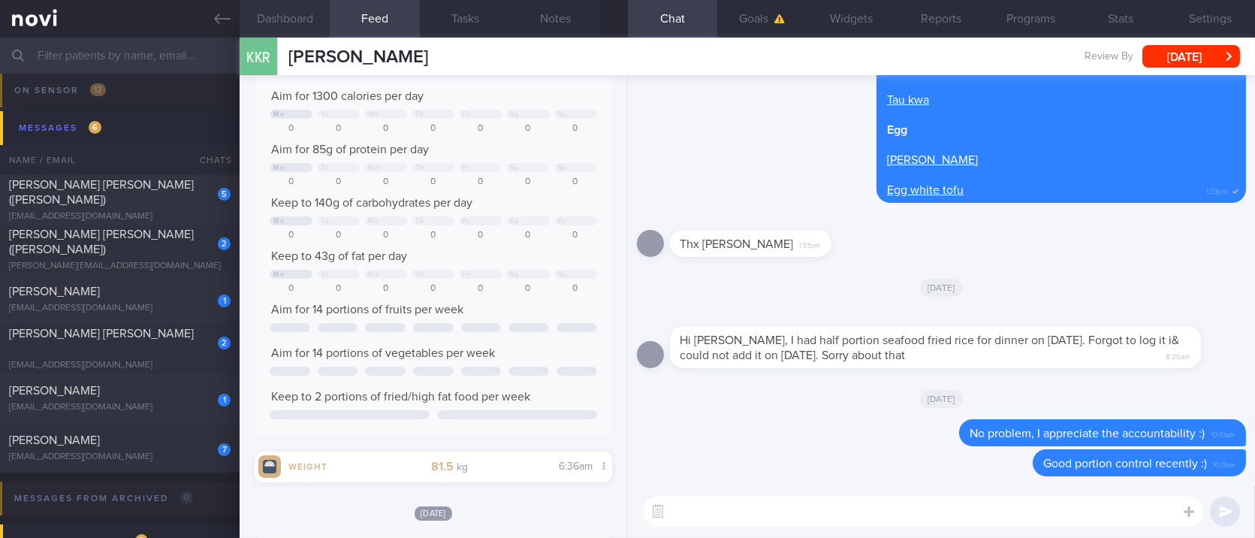
click at [298, 23] on button "Dashboard" at bounding box center [285, 19] width 90 height 38
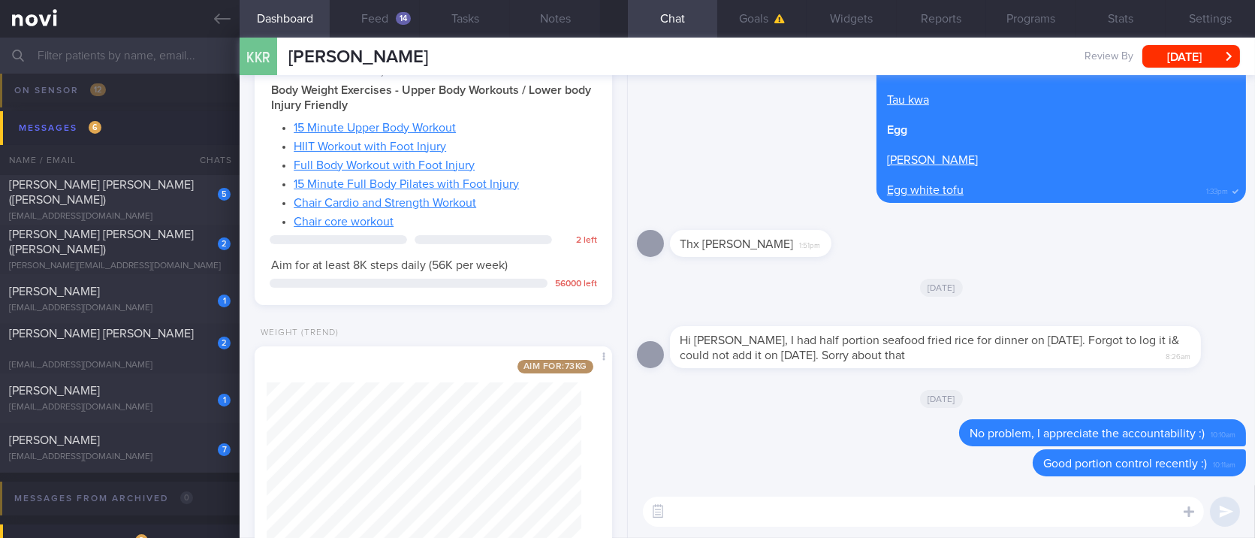
scroll to position [1040, 0]
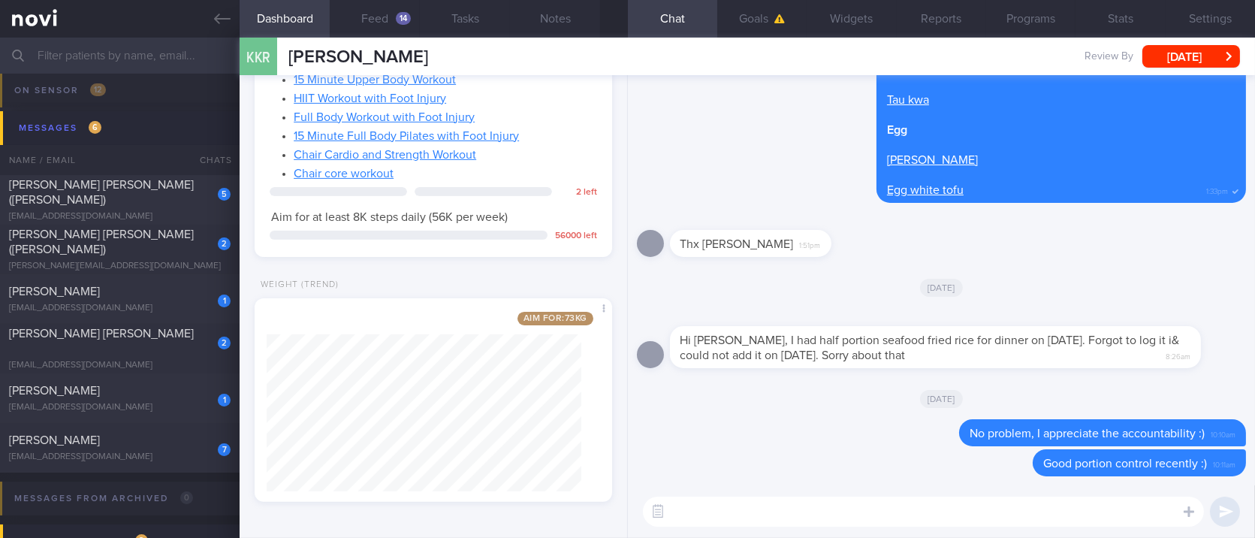
click at [723, 506] on textarea at bounding box center [923, 511] width 561 height 30
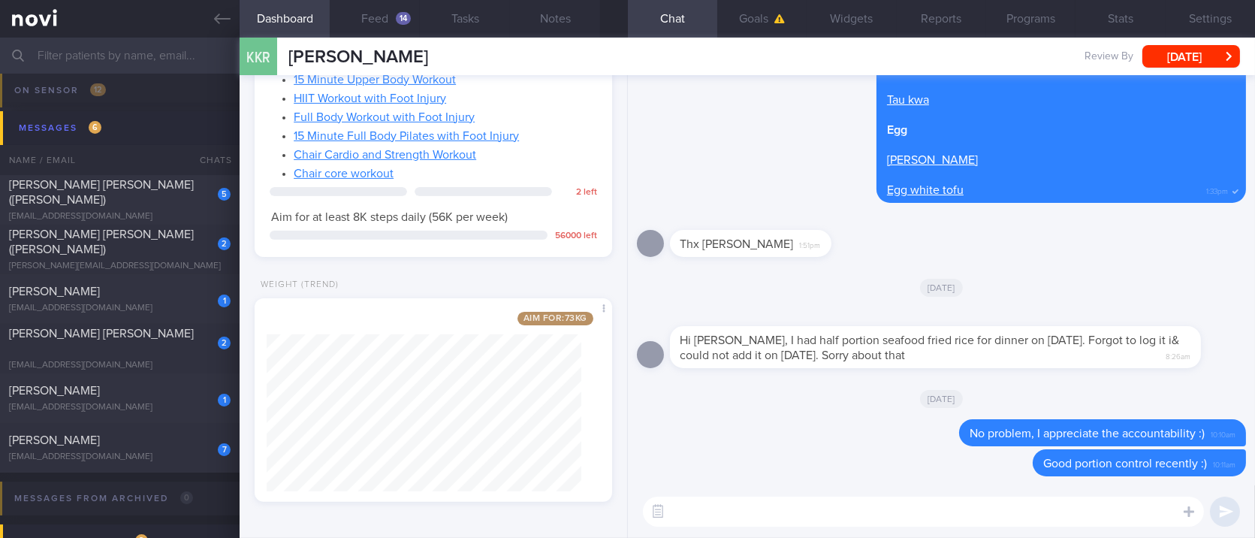
click at [723, 506] on textarea at bounding box center [923, 511] width 561 height 30
click at [1214, 50] on button "[DATE]" at bounding box center [1191, 56] width 98 height 23
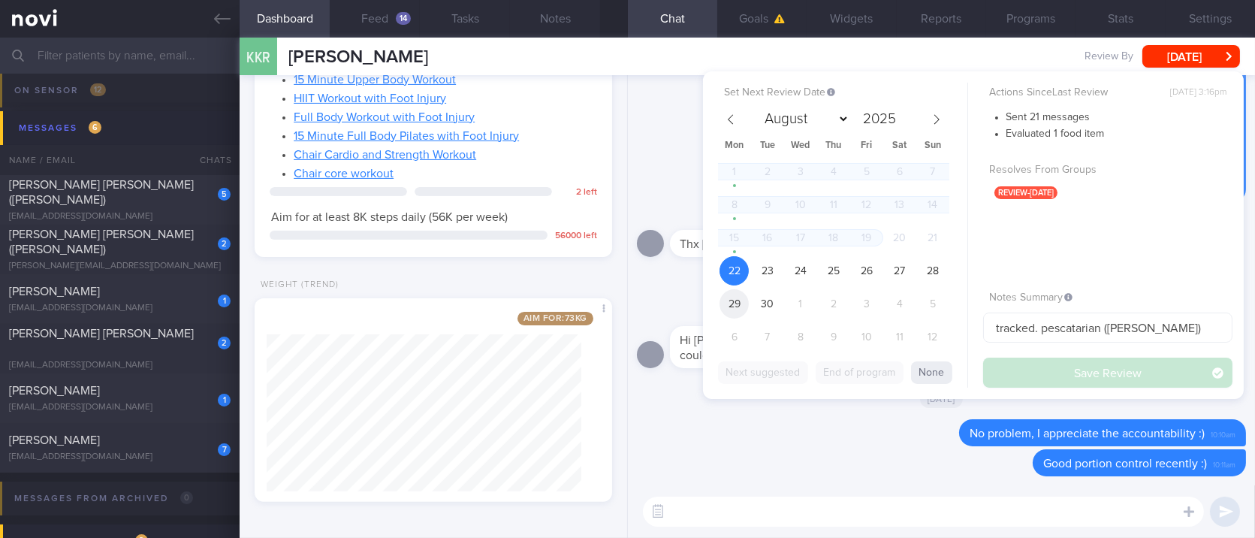
click at [744, 297] on span "29" at bounding box center [734, 303] width 29 height 29
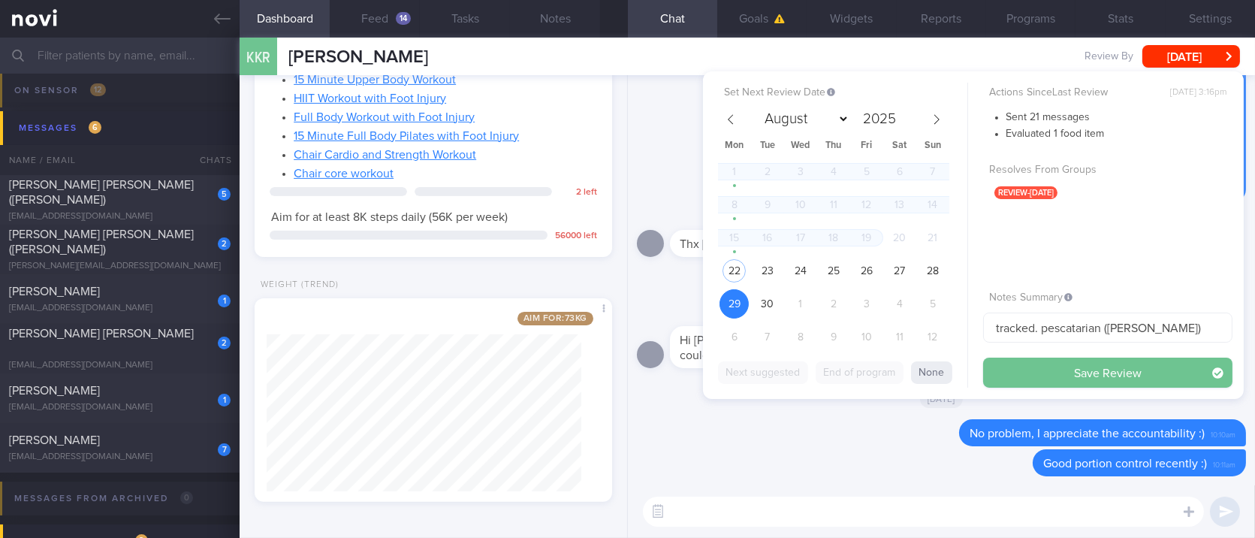
click at [1115, 369] on button "Save Review" at bounding box center [1107, 373] width 249 height 30
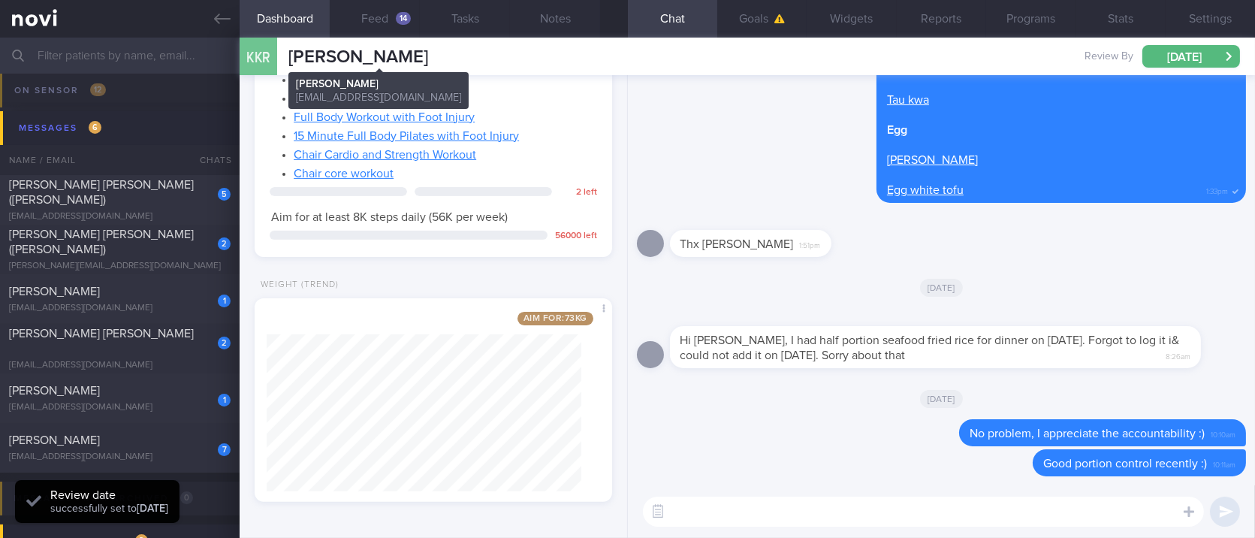
click at [335, 54] on span "[PERSON_NAME]" at bounding box center [358, 57] width 140 height 18
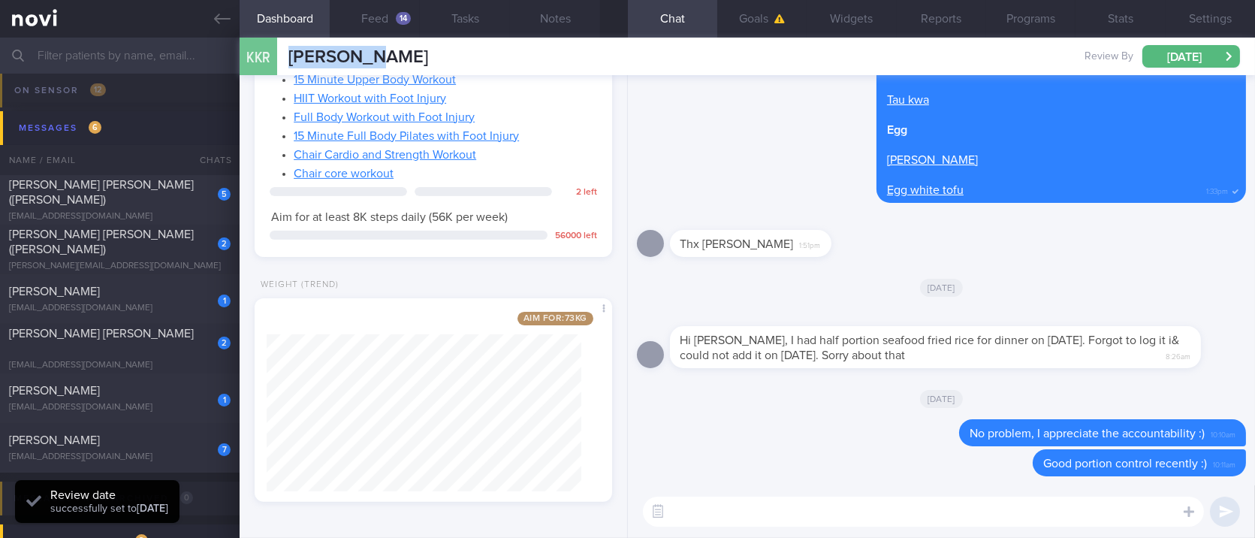
copy span "KARAMJIT"
click at [1031, 17] on button "Programs" at bounding box center [1030, 19] width 89 height 38
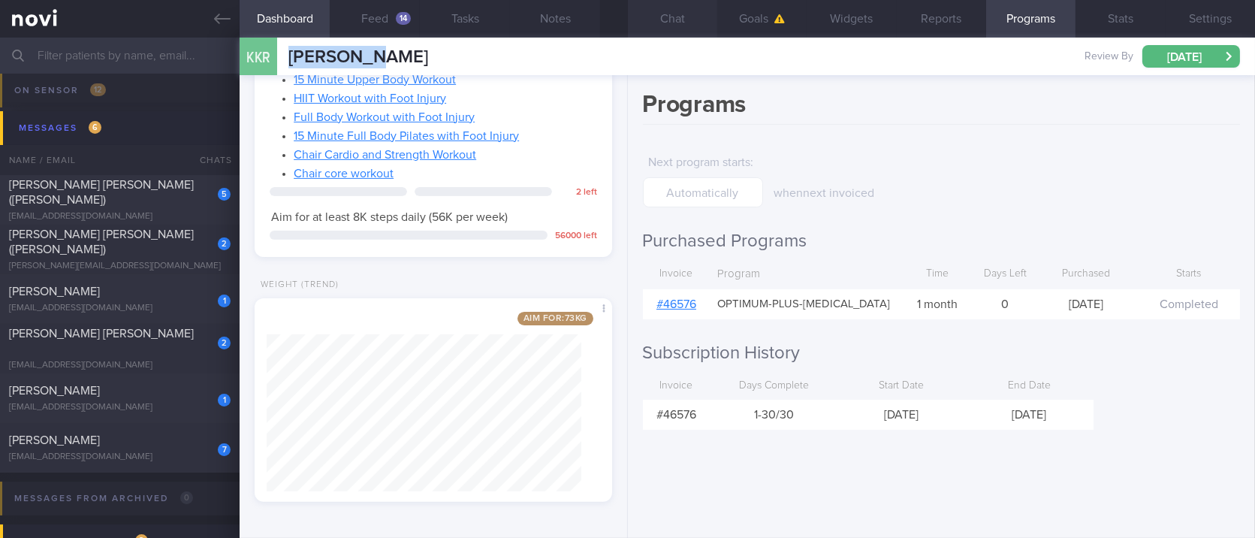
click at [682, 14] on button "Chat" at bounding box center [672, 19] width 89 height 38
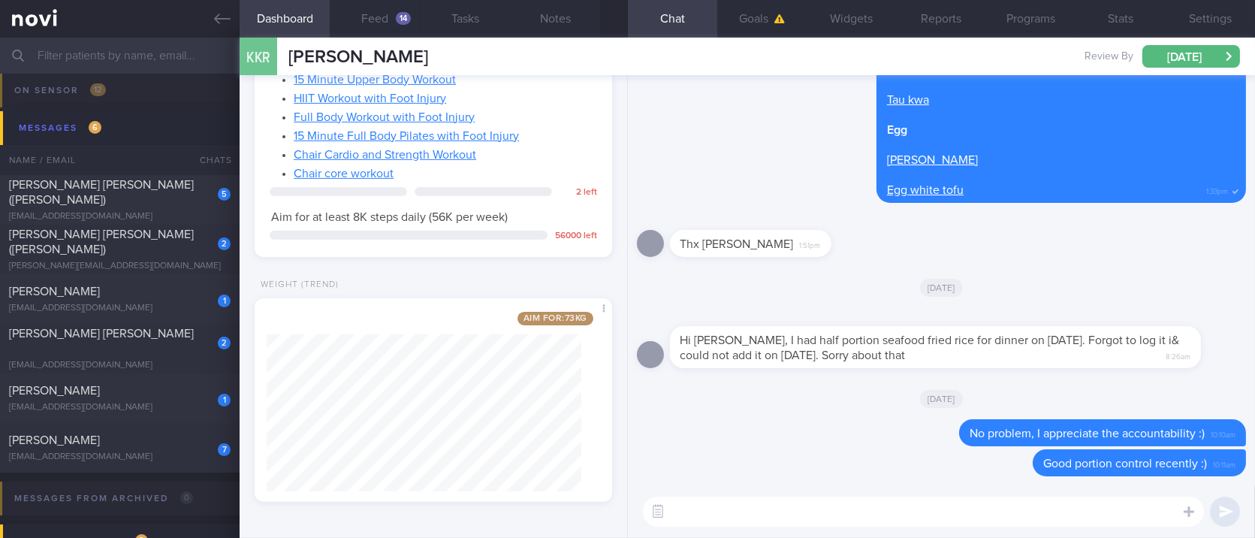
click at [1070, 512] on textarea at bounding box center [923, 511] width 561 height 30
paste textarea "we noticed your program has ended, and there are no upcoming appointments sched…"
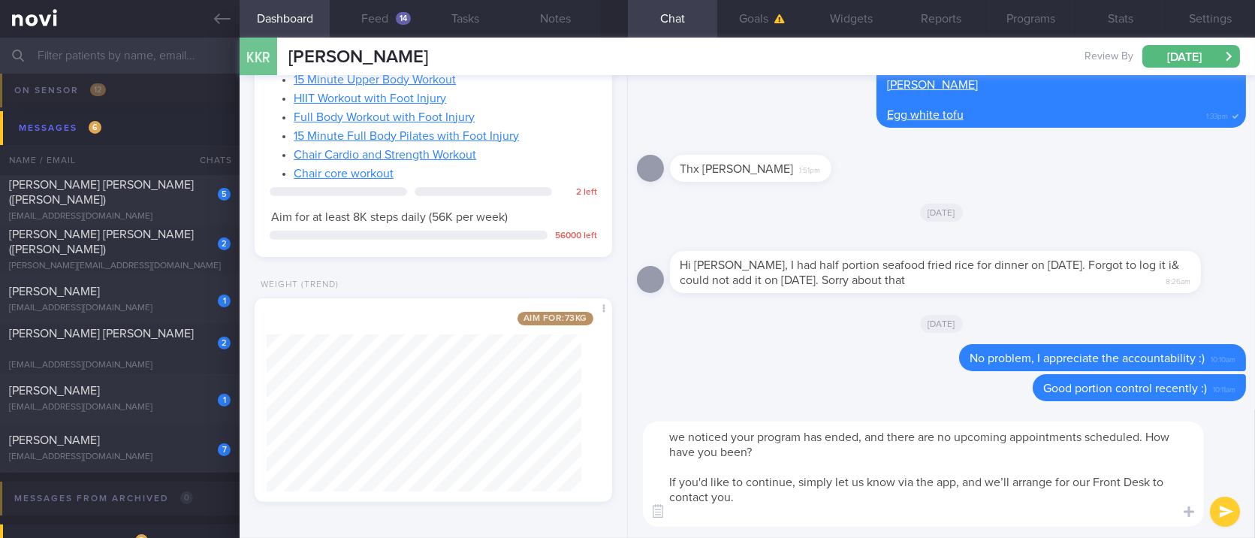
drag, startPoint x: 673, startPoint y: 438, endPoint x: 653, endPoint y: 438, distance: 19.5
click at [653, 438] on textarea "we noticed your program has ended, and there are no upcoming appointments sched…" at bounding box center [923, 473] width 561 height 105
drag, startPoint x: 675, startPoint y: 439, endPoint x: 659, endPoint y: 442, distance: 15.2
click at [659, 442] on textarea "we noticed your program has ended, and there are no upcoming appointments sched…" at bounding box center [923, 473] width 561 height 105
click at [817, 463] on textarea "We noticed your program has ended, and there are no upcoming appointments sched…" at bounding box center [923, 473] width 561 height 105
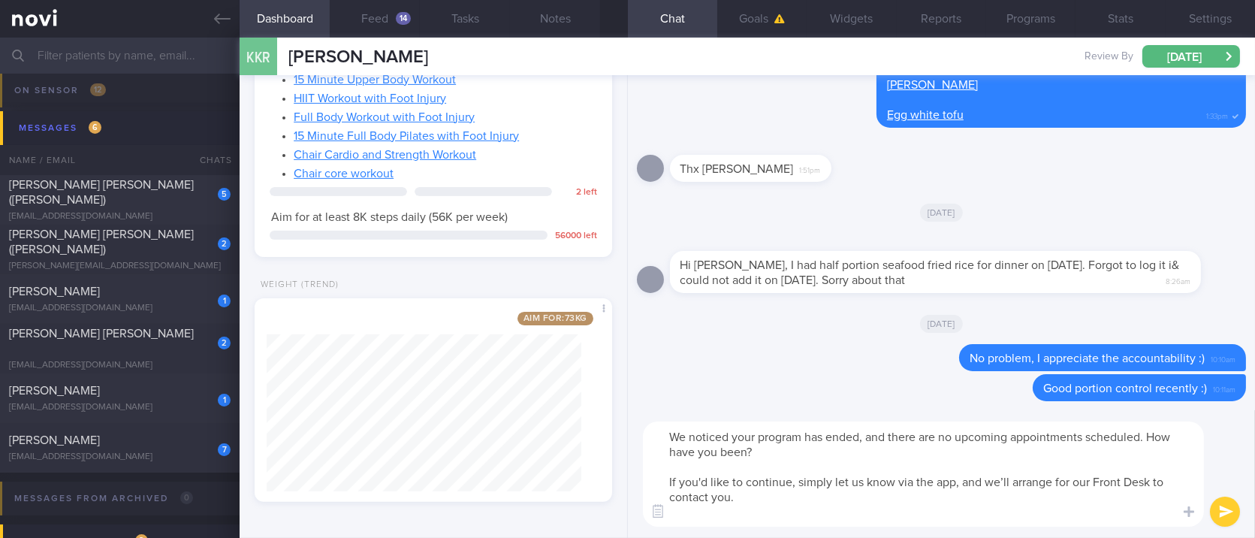
click at [860, 436] on textarea "We noticed your program has ended, and there are no upcoming appointments sched…" at bounding box center [923, 473] width 561 height 105
click at [1028, 26] on button "Programs" at bounding box center [1030, 19] width 89 height 38
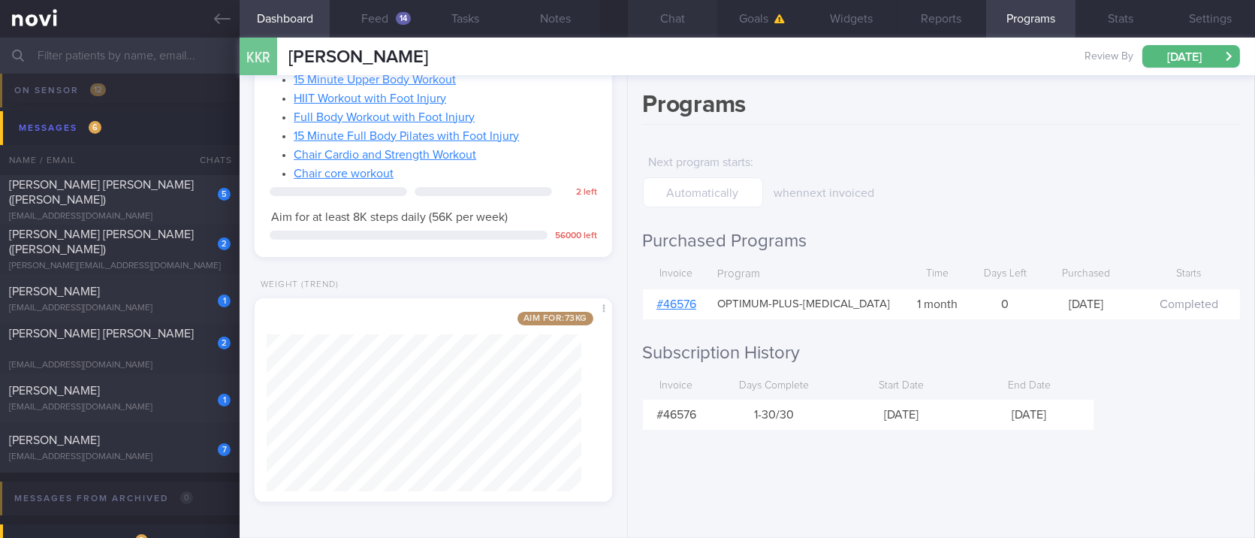
click at [696, 21] on button "Chat" at bounding box center [672, 19] width 89 height 38
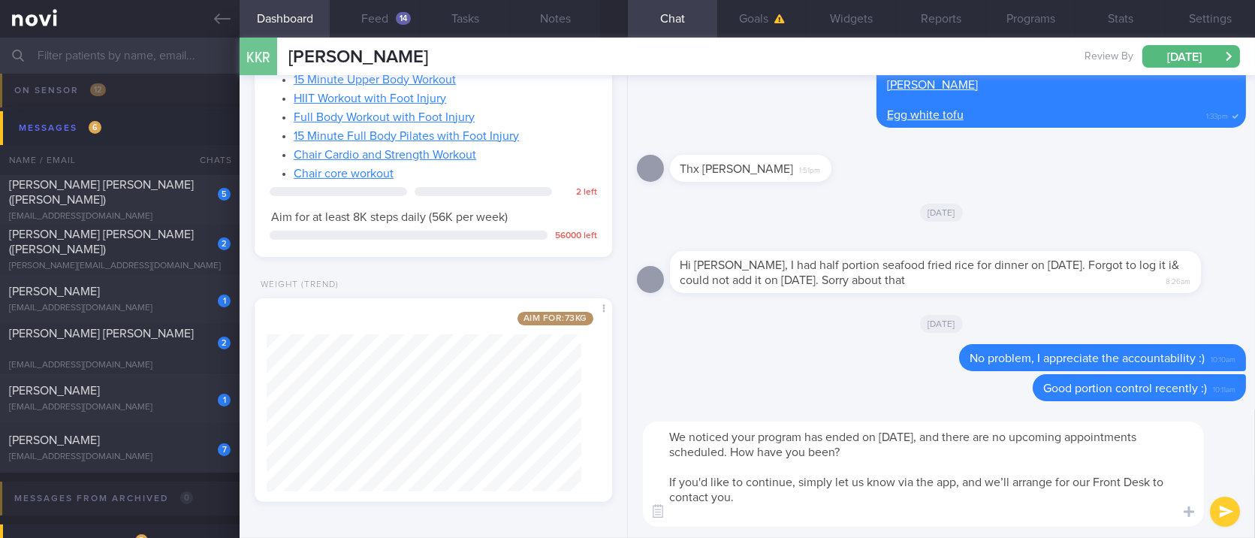
click at [893, 438] on textarea "We noticed your program has ended on 21st September, and there are no upcoming …" at bounding box center [923, 473] width 561 height 105
drag, startPoint x: 804, startPoint y: 451, endPoint x: 956, endPoint y: 447, distance: 151.8
click at [956, 447] on textarea "We noticed your program has ended on 19th September, and there are no upcoming …" at bounding box center [923, 473] width 561 height 105
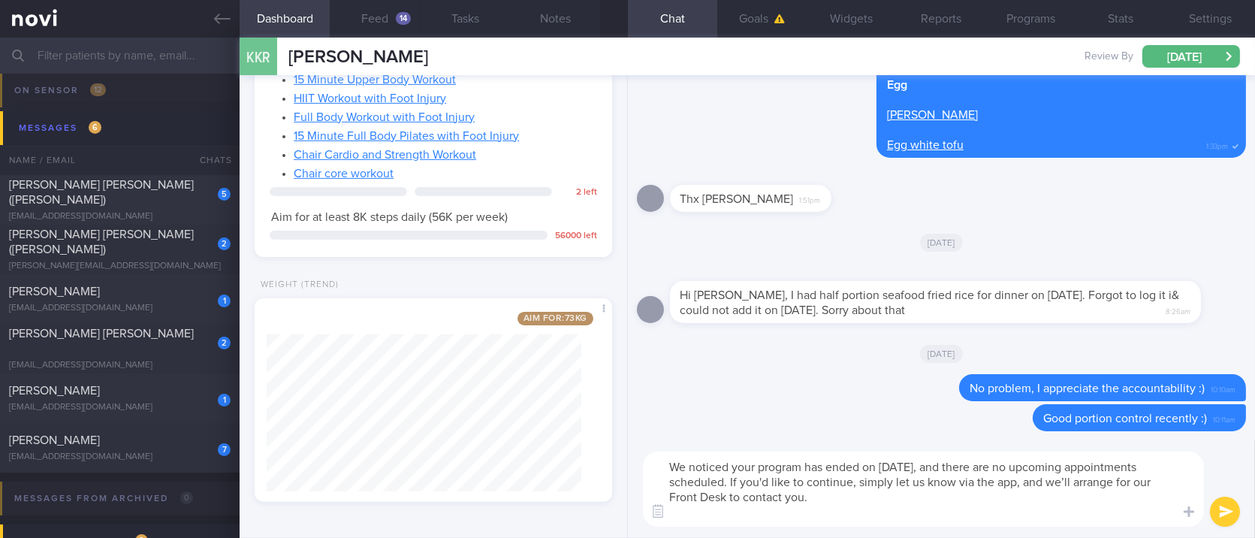
drag, startPoint x: 937, startPoint y: 484, endPoint x: 1091, endPoint y: 484, distance: 154.0
click at [1091, 484] on textarea "We noticed your program has ended on 19th September, and there are no upcoming …" at bounding box center [923, 488] width 561 height 75
click at [1053, 514] on textarea "We noticed your program has ended on 19th September, and there are no upcoming …" at bounding box center [923, 488] width 561 height 75
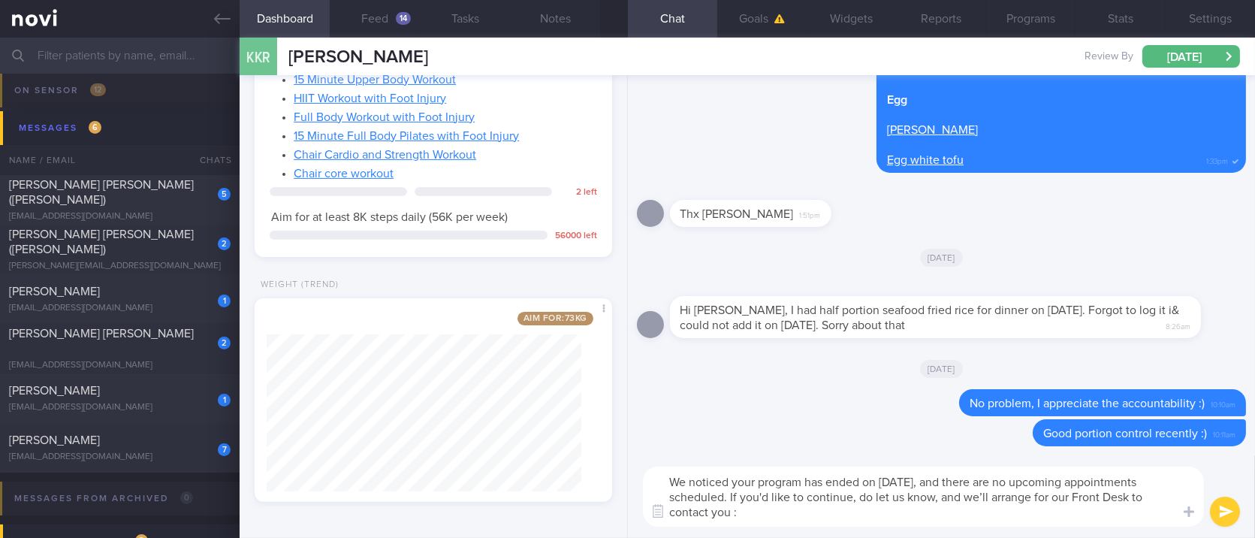
type textarea "We noticed your program has ended on 19th September, and there are no upcoming …"
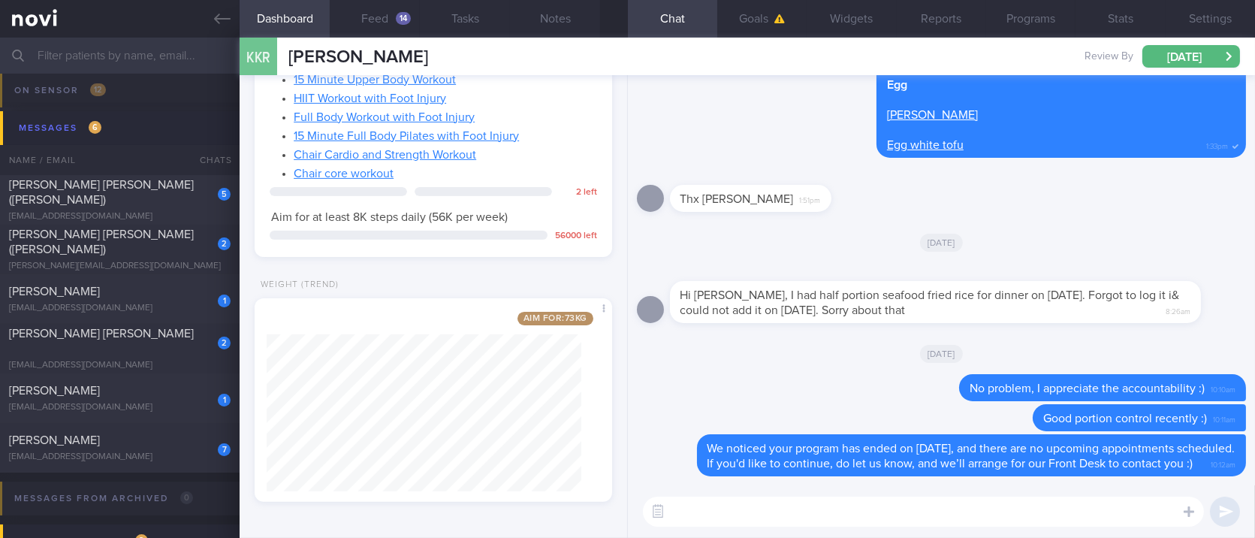
drag, startPoint x: 198, startPoint y: 296, endPoint x: 298, endPoint y: 297, distance: 99.9
click at [198, 296] on div "1" at bounding box center [214, 295] width 33 height 23
type input "tracked"
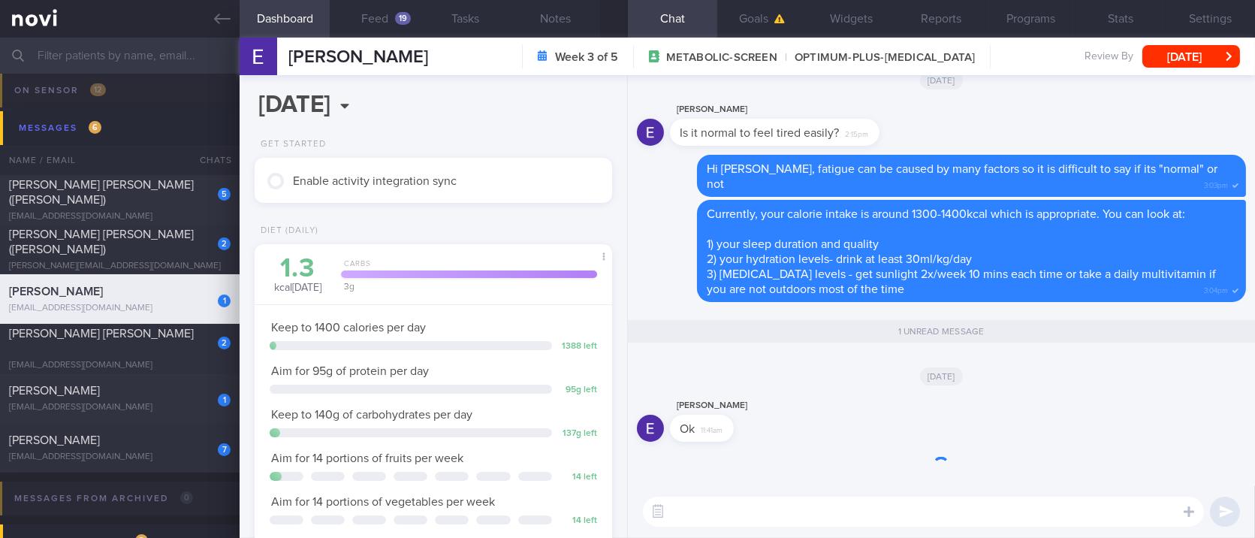
scroll to position [179, 315]
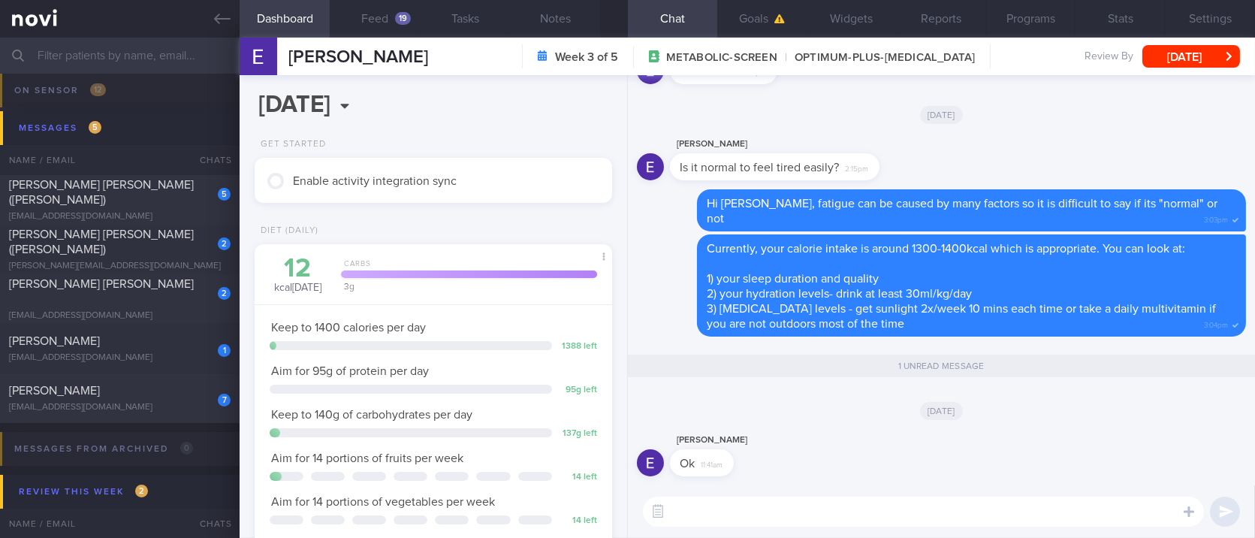
click at [834, 517] on textarea at bounding box center [923, 511] width 561 height 30
click at [394, 27] on button "Feed 19" at bounding box center [375, 19] width 90 height 38
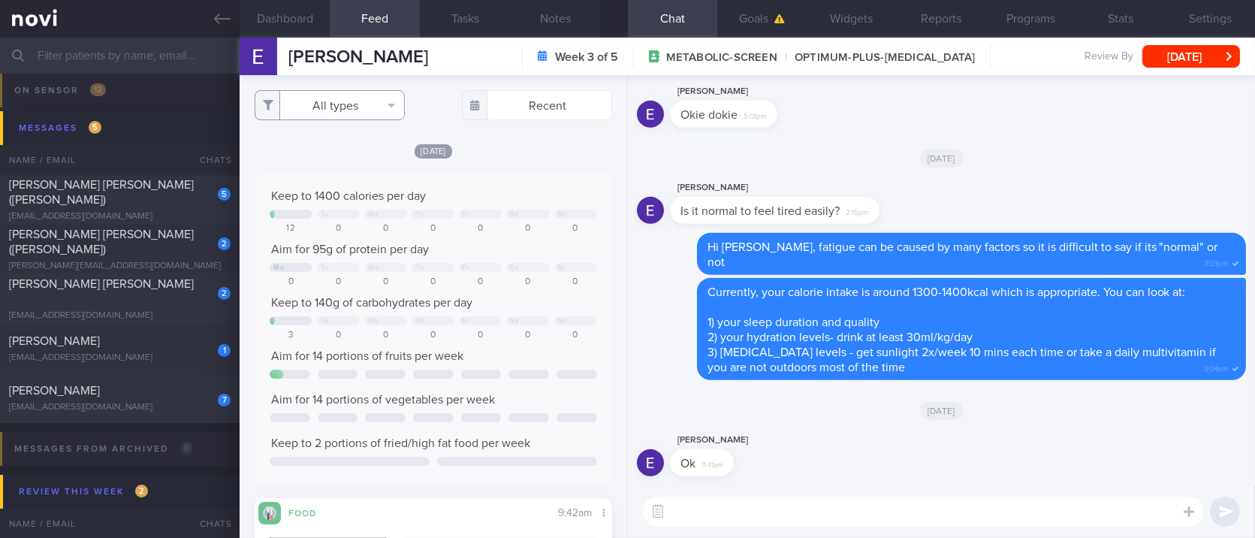
click at [327, 112] on button "All types" at bounding box center [330, 105] width 150 height 30
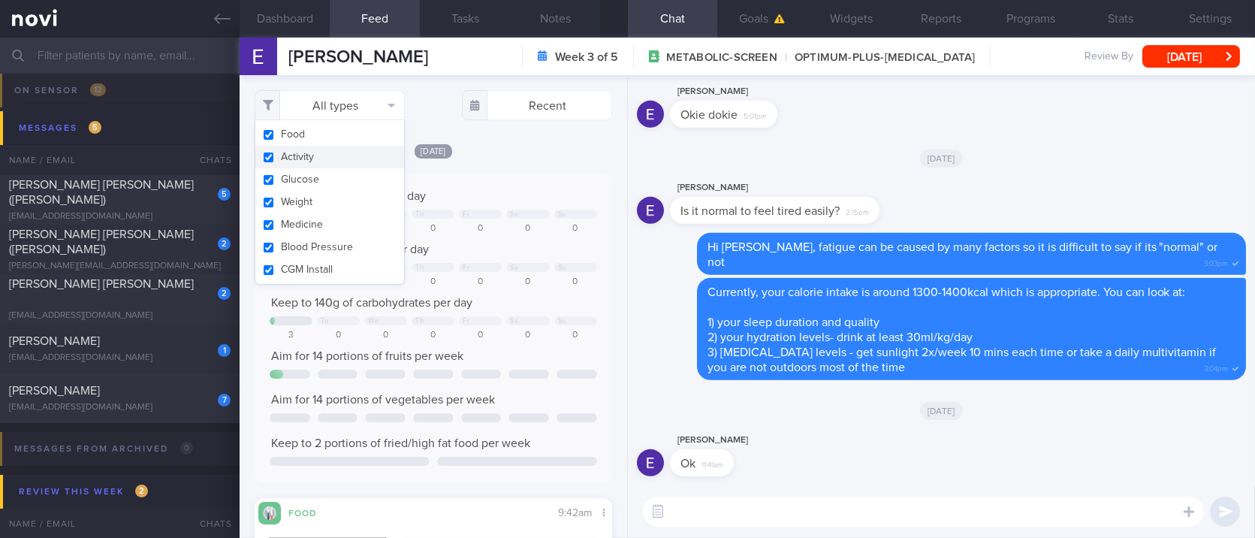
click at [330, 150] on button "Activity" at bounding box center [329, 157] width 149 height 23
checkbox input "false"
click at [442, 171] on div "Today Keep to 1400 calories per day Tu We Th Fr Sa Su 12 0 0 0 0 0 0 Aim for 95…" at bounding box center [433, 459] width 357 height 632
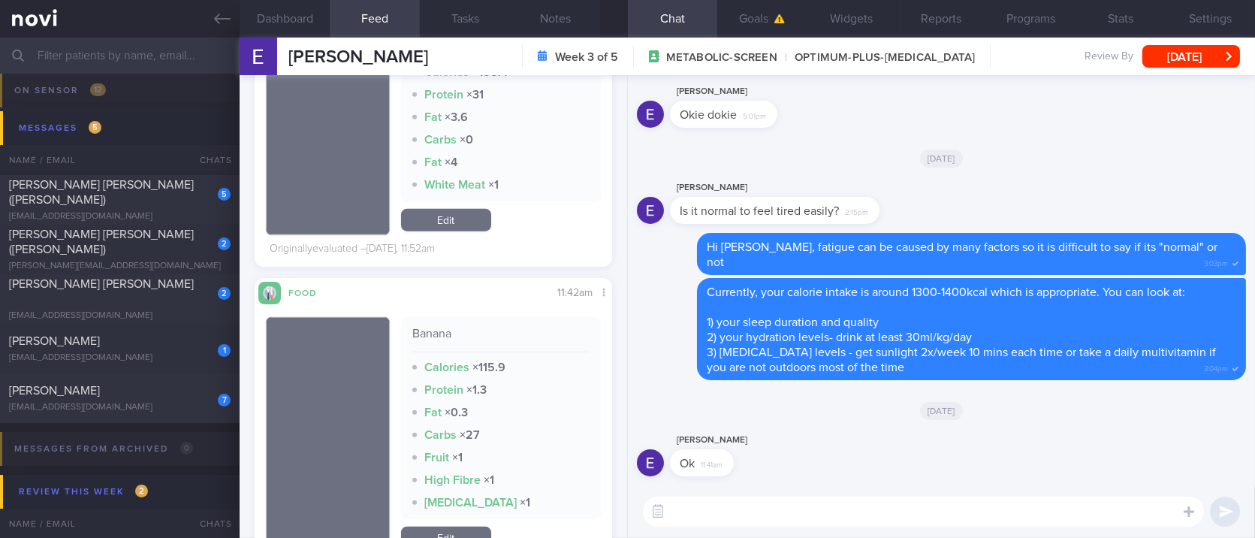
scroll to position [3204, 0]
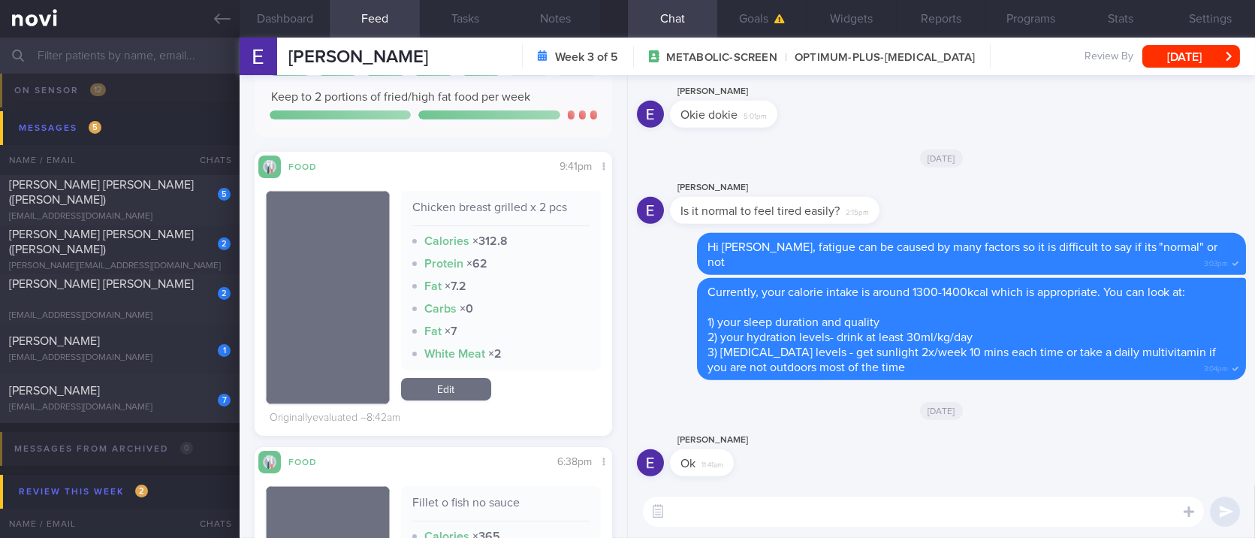
drag, startPoint x: 722, startPoint y: 509, endPoint x: 547, endPoint y: 382, distance: 216.2
click at [722, 509] on textarea at bounding box center [923, 511] width 561 height 30
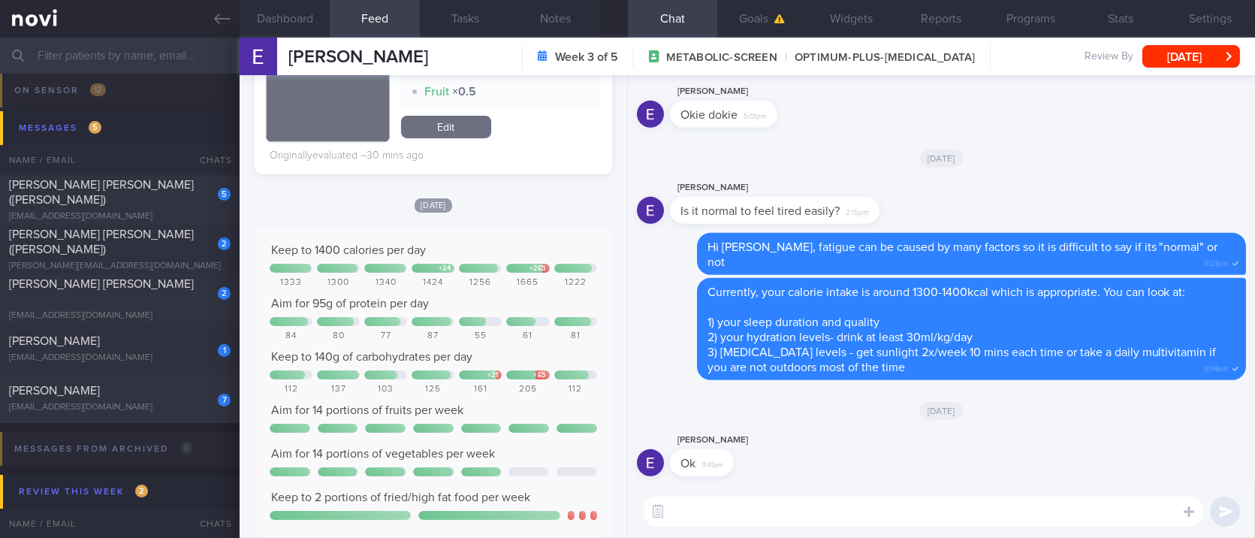
scroll to position [300, 0]
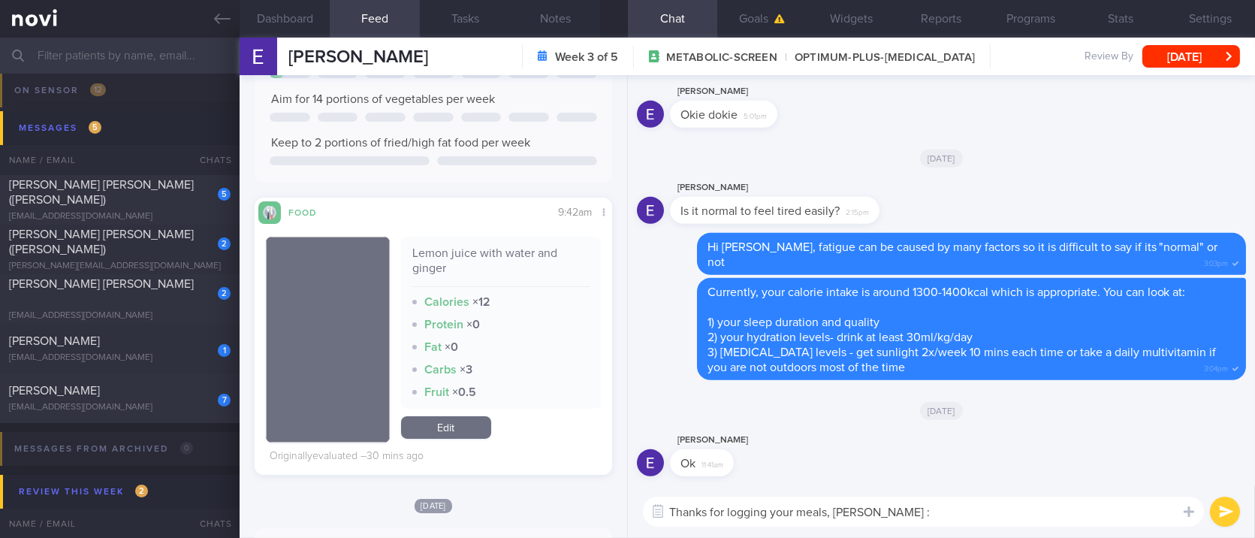
type textarea "Thanks for logging your meals, Erina :)"
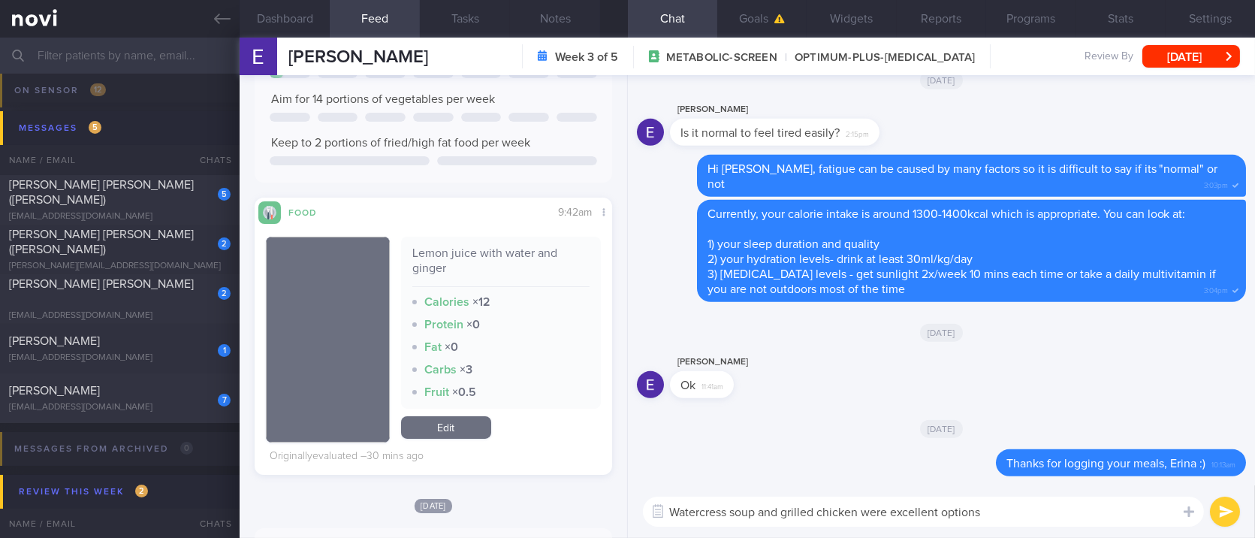
type textarea "Watercress soup and grilled chicken were excellent options"
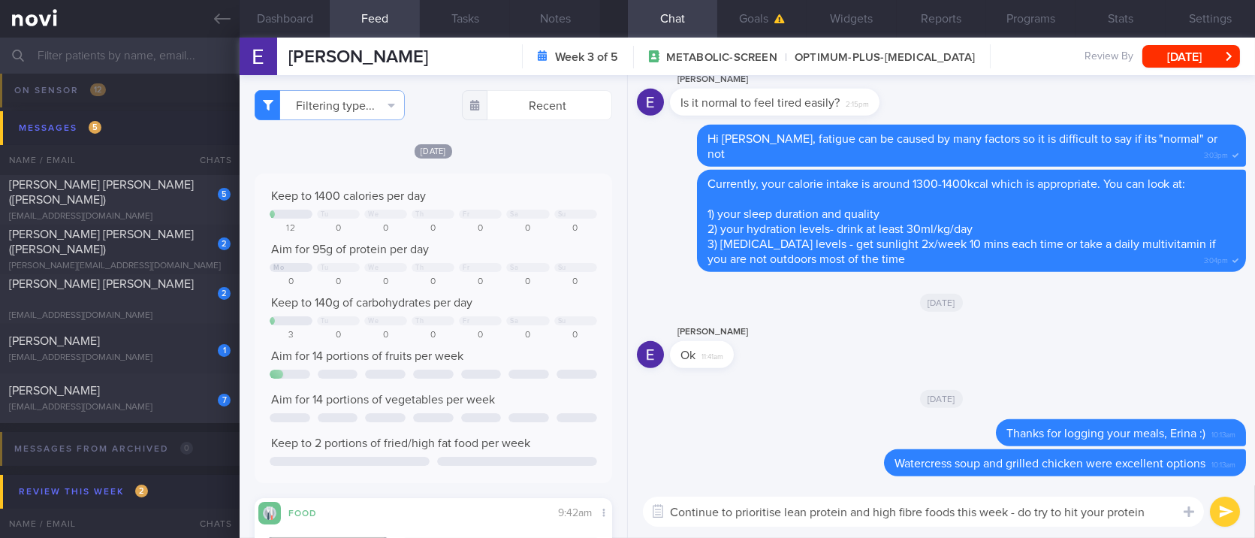
scroll to position [0, 0]
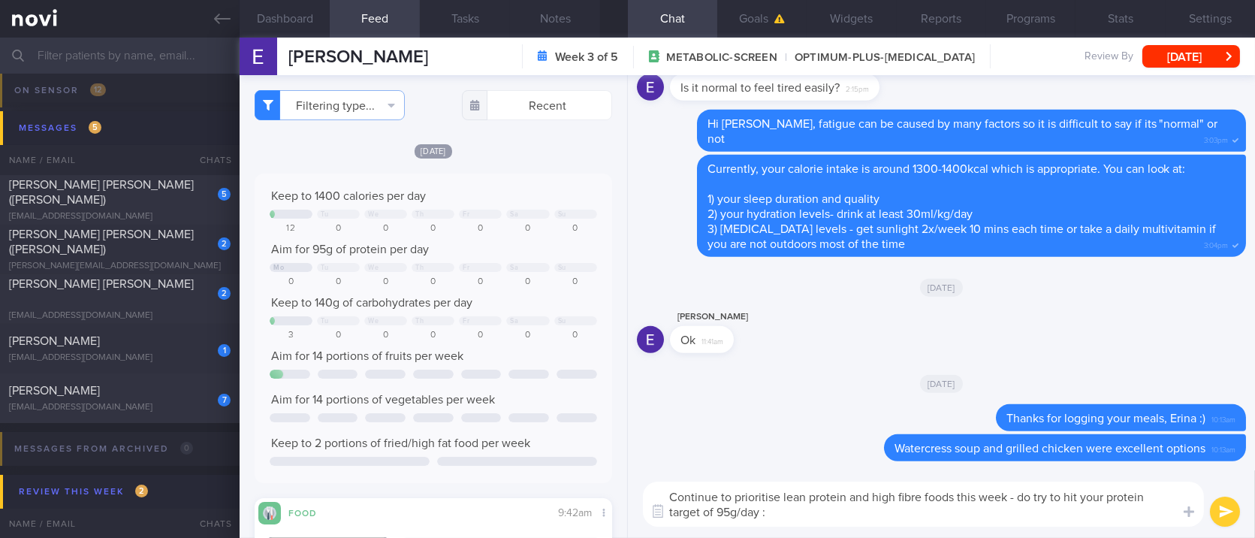
type textarea "Continue to prioritise lean protein and high fibre foods this week - do try to …"
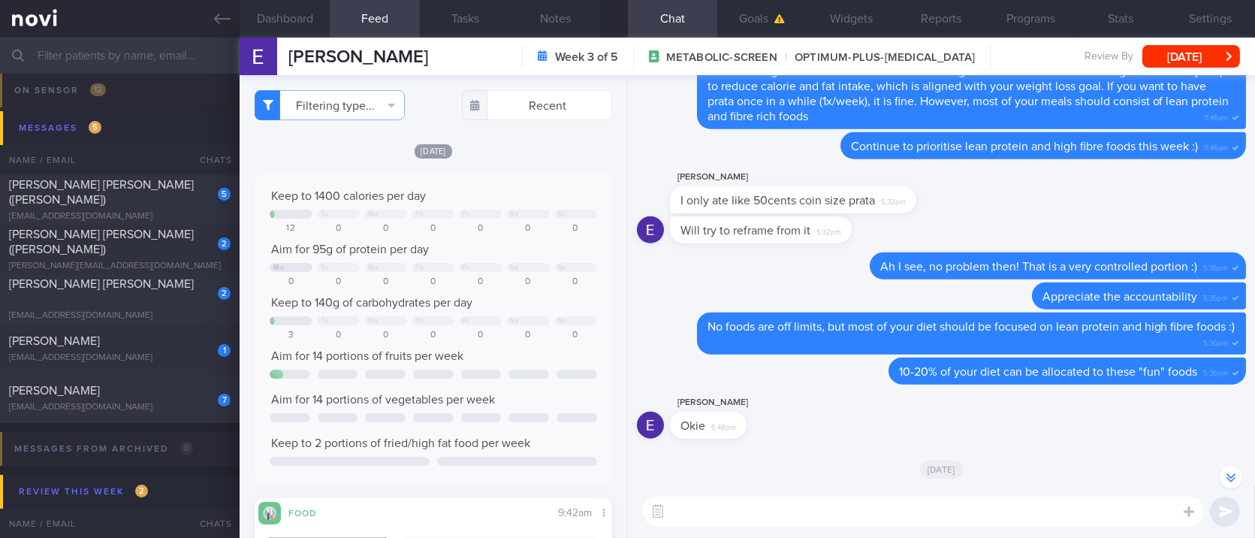
scroll to position [-1202, 0]
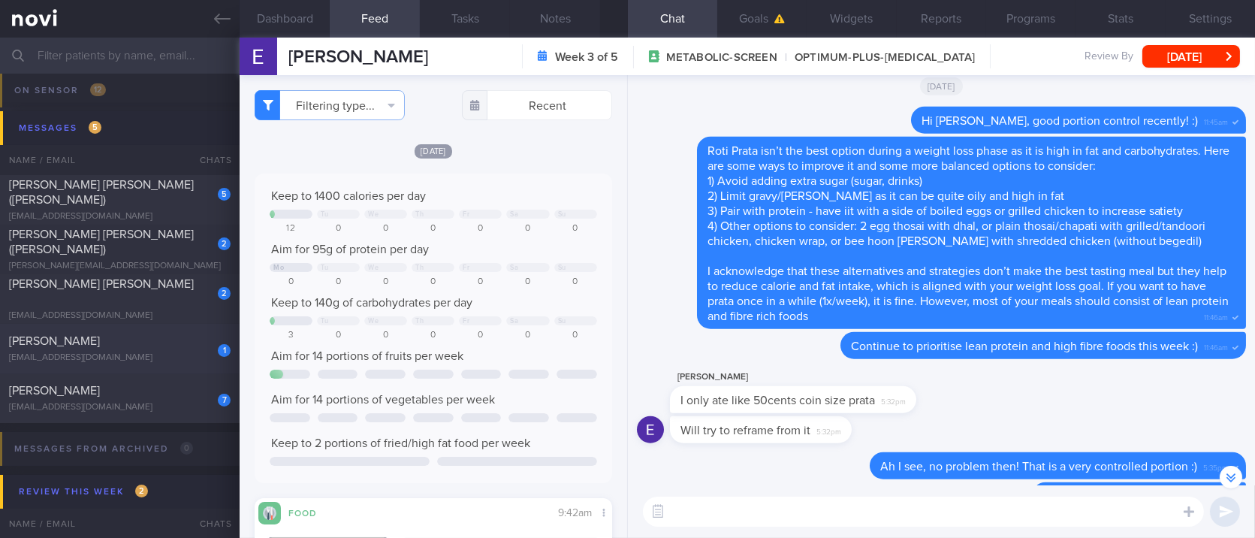
click at [166, 343] on div "[PERSON_NAME]" at bounding box center [118, 341] width 218 height 15
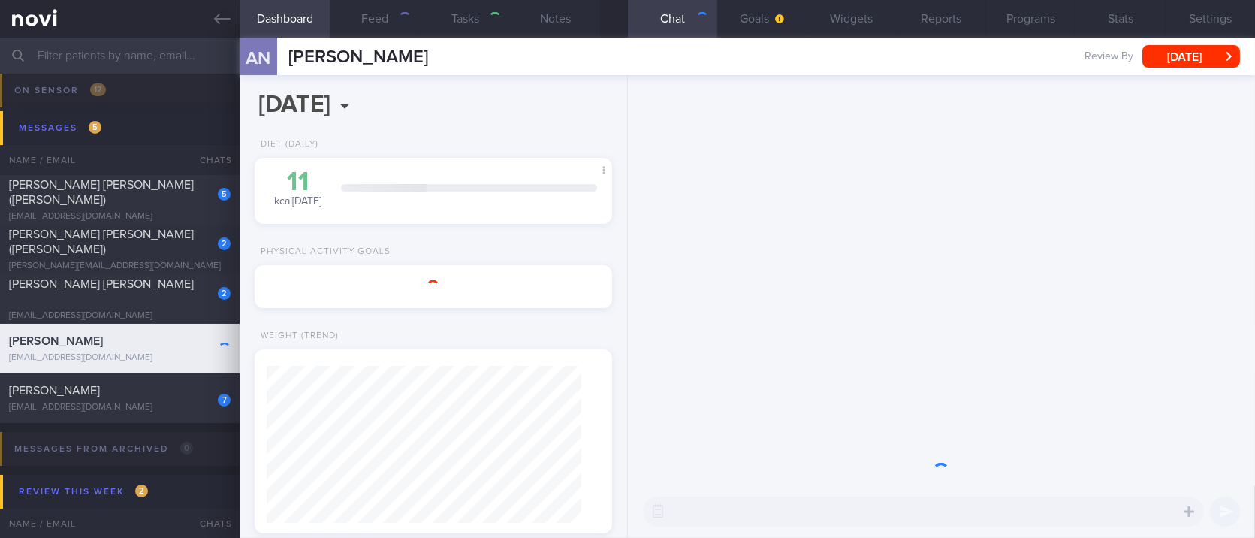
type input "Tracked"
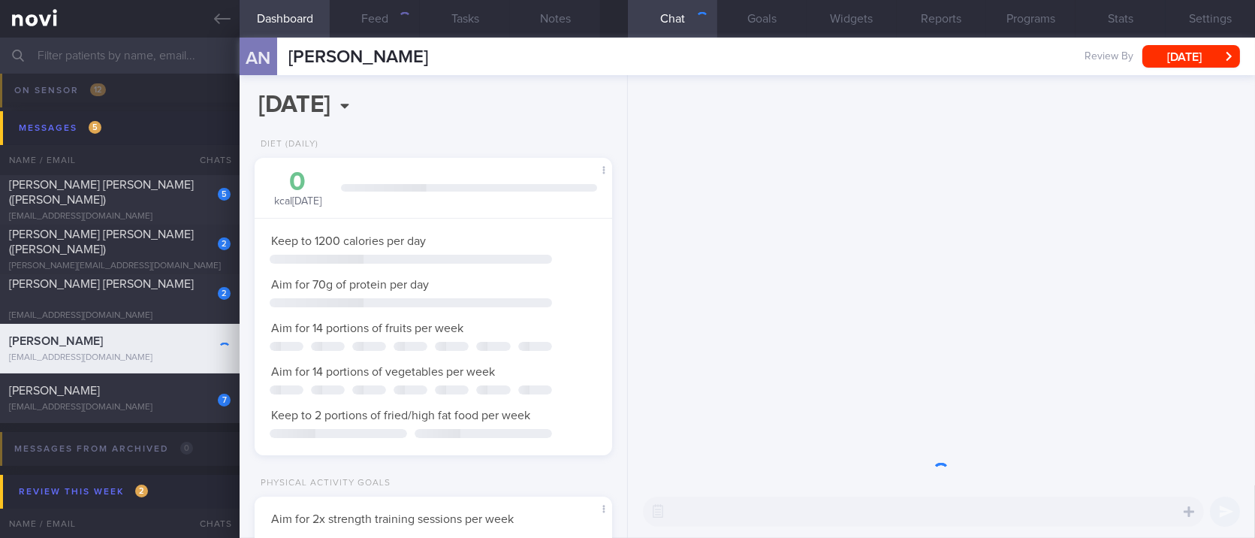
scroll to position [179, 315]
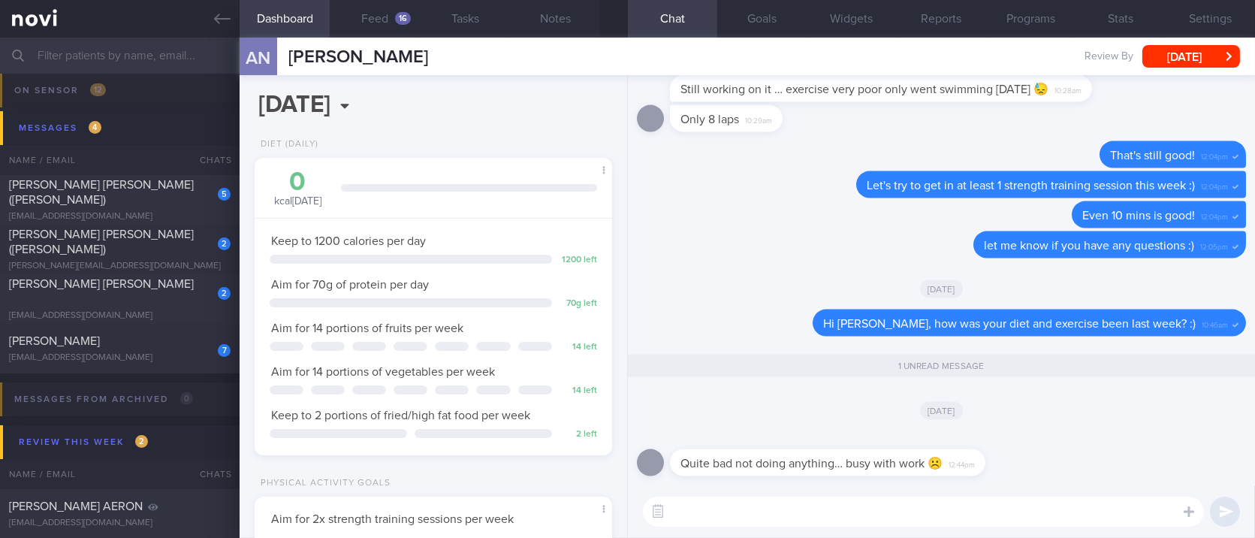
click at [1193, 40] on div "AN Ayuni Ng Ayuni Ng ayuning@u.nus.edu Review By Mon, 22 Sep Set Next Review Da…" at bounding box center [748, 57] width 1016 height 38
click at [1216, 53] on button "[DATE]" at bounding box center [1191, 56] width 98 height 23
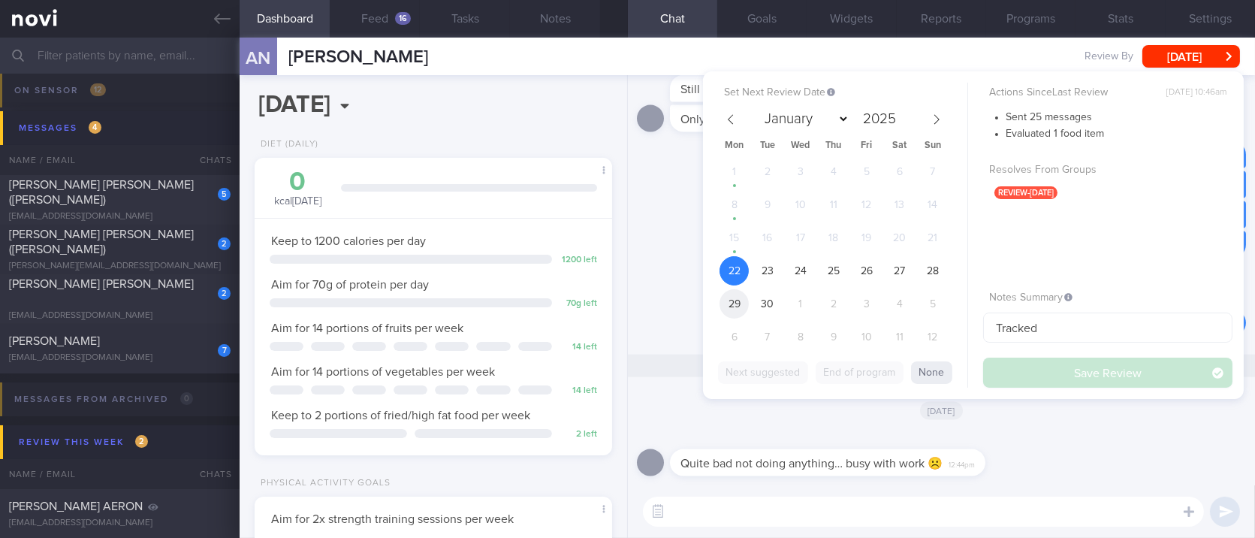
click at [736, 291] on span "29" at bounding box center [734, 303] width 29 height 29
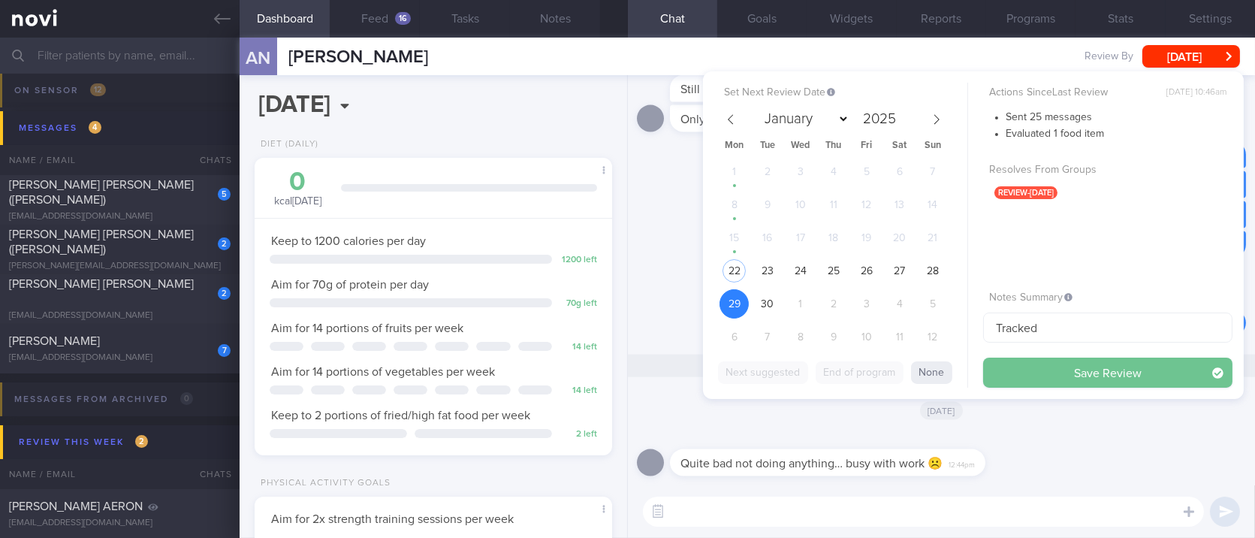
click at [1026, 366] on button "Save Review" at bounding box center [1107, 373] width 249 height 30
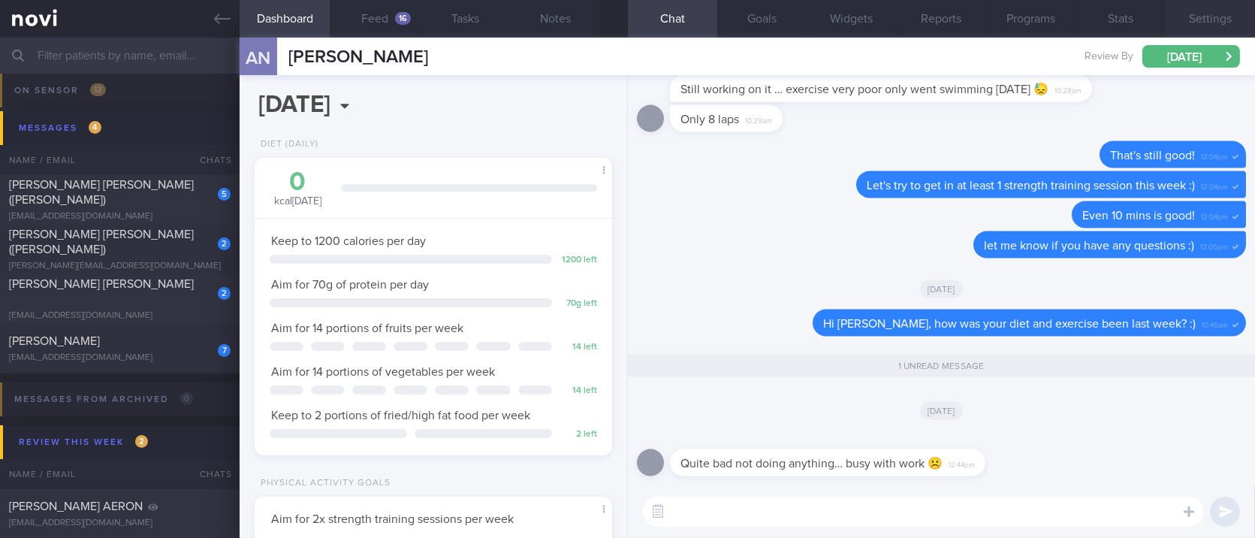
click at [1225, 14] on button "Settings" at bounding box center [1210, 19] width 89 height 38
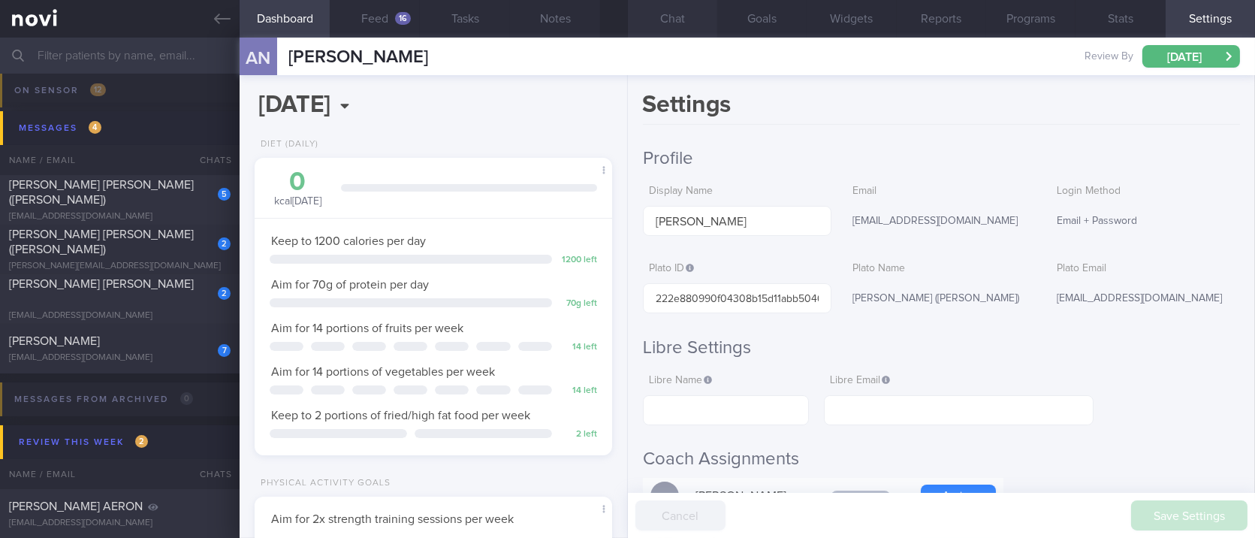
click at [657, 5] on button "Chat" at bounding box center [672, 19] width 89 height 38
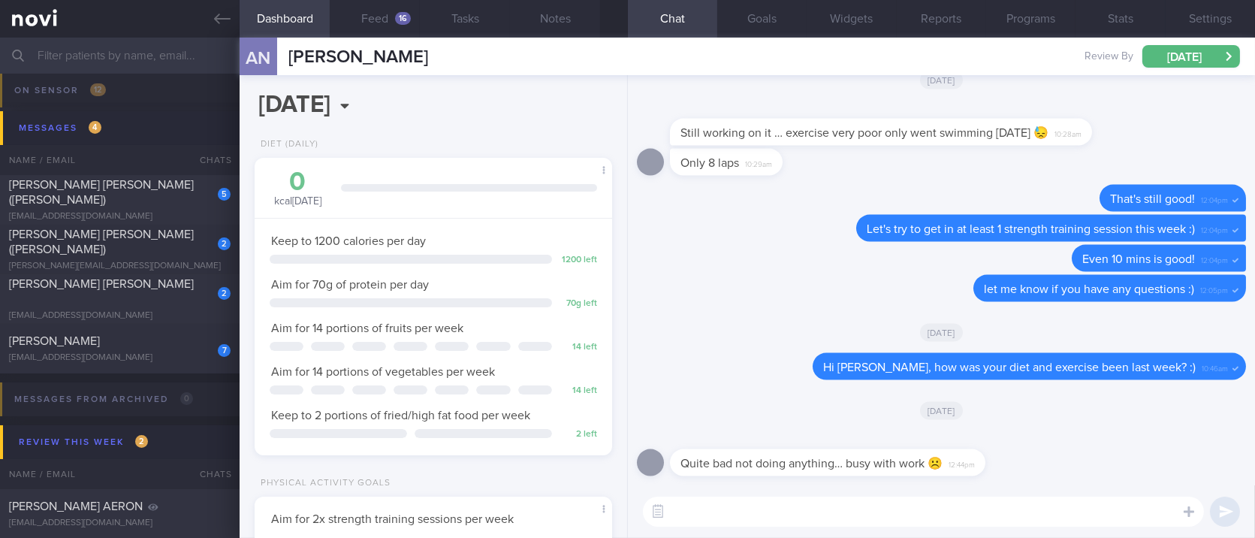
click at [892, 528] on div "​ ​" at bounding box center [941, 511] width 627 height 53
click at [905, 508] on textarea at bounding box center [923, 511] width 561 height 30
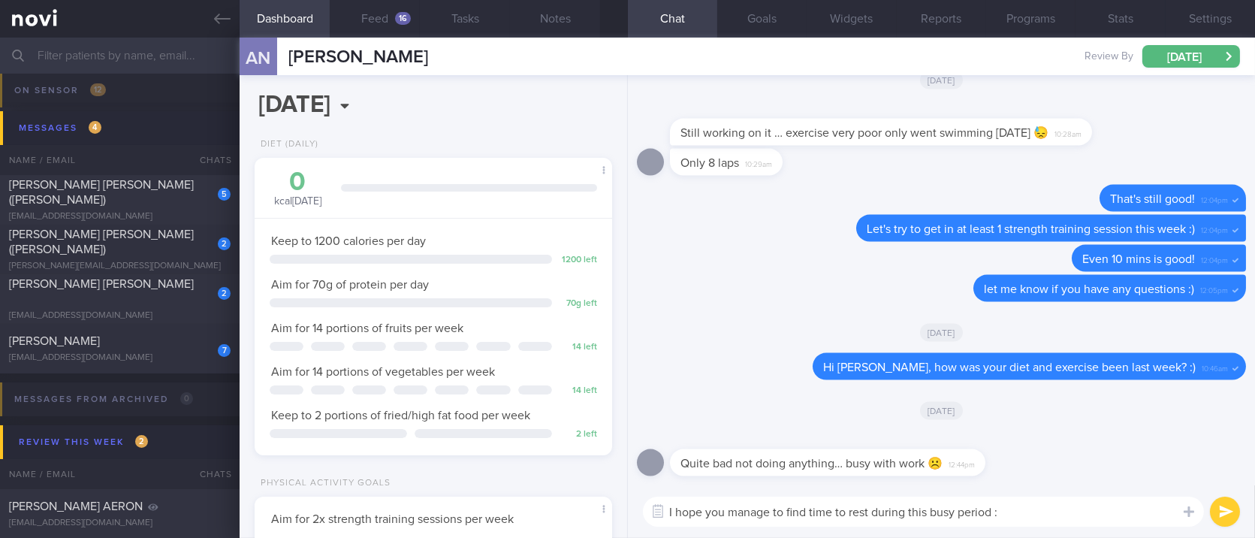
type textarea "I hope you manage to find time to rest during this busy period :)"
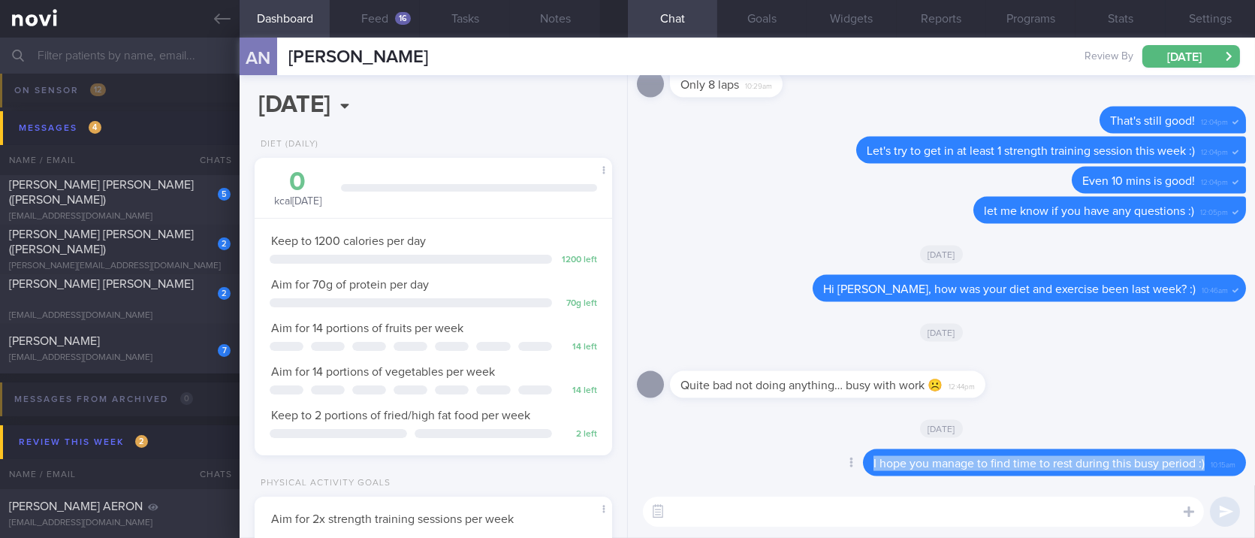
drag, startPoint x: 1179, startPoint y: 461, endPoint x: 858, endPoint y: 478, distance: 321.2
click at [858, 478] on div "Delete I hope you manage to find time to rest during this busy period :) 10:15am" at bounding box center [941, 467] width 609 height 36
copy span "I hope you manage to find time to rest during this busy period :)"
click at [837, 472] on div at bounding box center [850, 464] width 27 height 28
click at [825, 433] on button "Delete" at bounding box center [833, 432] width 61 height 23
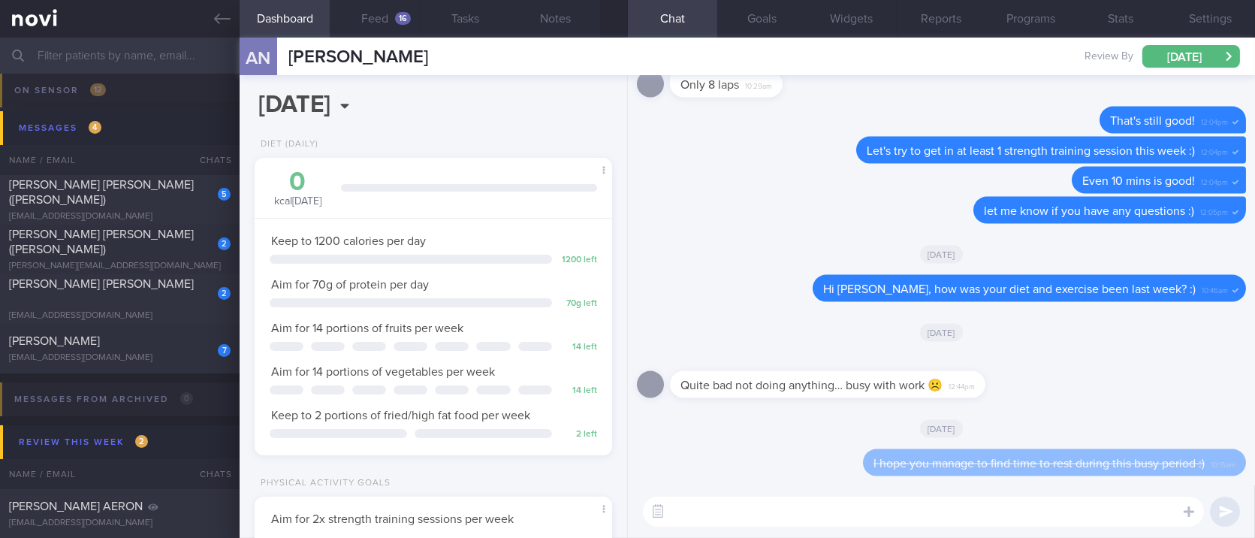
click at [787, 492] on div "​ ​" at bounding box center [941, 511] width 627 height 53
click at [787, 506] on textarea at bounding box center [923, 511] width 561 height 30
paste textarea "I hope you manage to find time to rest during this busy period :)"
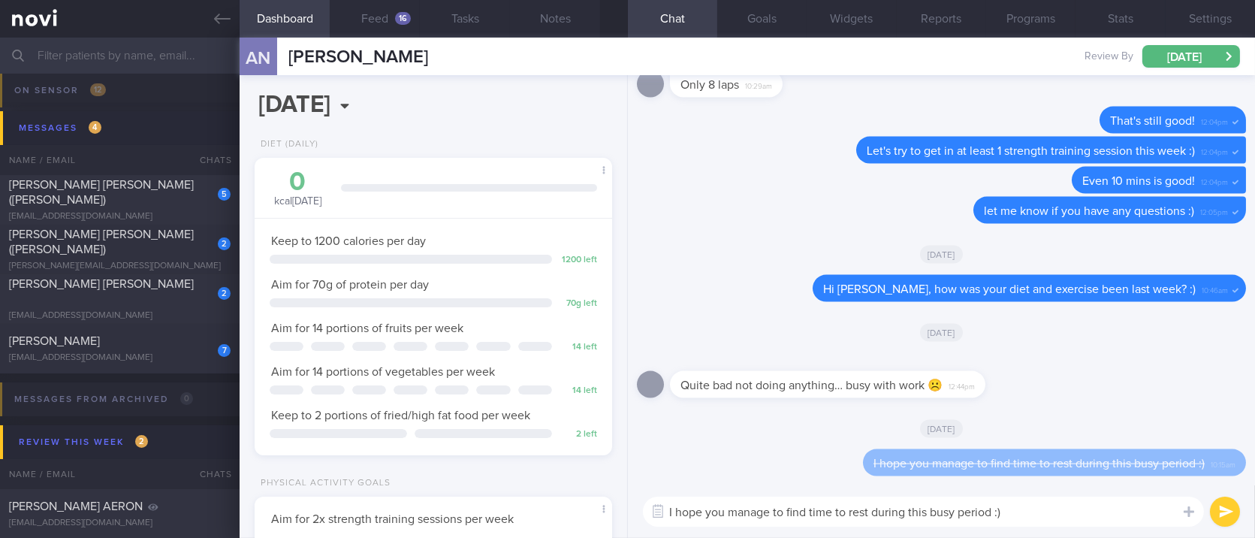
click at [876, 514] on textarea "I hope you manage to find time to rest during this busy period :)" at bounding box center [923, 511] width 561 height 30
type textarea "I hope you manage to find time to rest and exercise during this busy period :)"
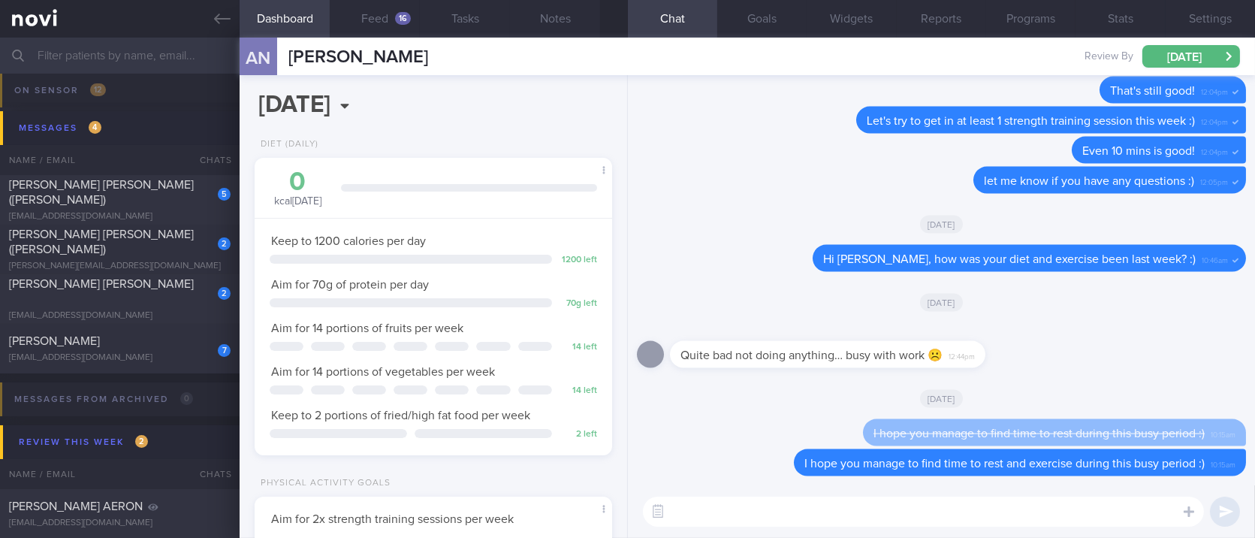
click at [757, 513] on textarea at bounding box center [923, 511] width 561 height 30
drag, startPoint x: 862, startPoint y: 527, endPoint x: 862, endPoint y: 515, distance: 12.0
click at [862, 527] on div "Noted your next appointment Noted your next appointment ​ Noted your next appoi…" at bounding box center [941, 511] width 627 height 53
click at [862, 515] on textarea "Noted your next appointment" at bounding box center [923, 511] width 561 height 30
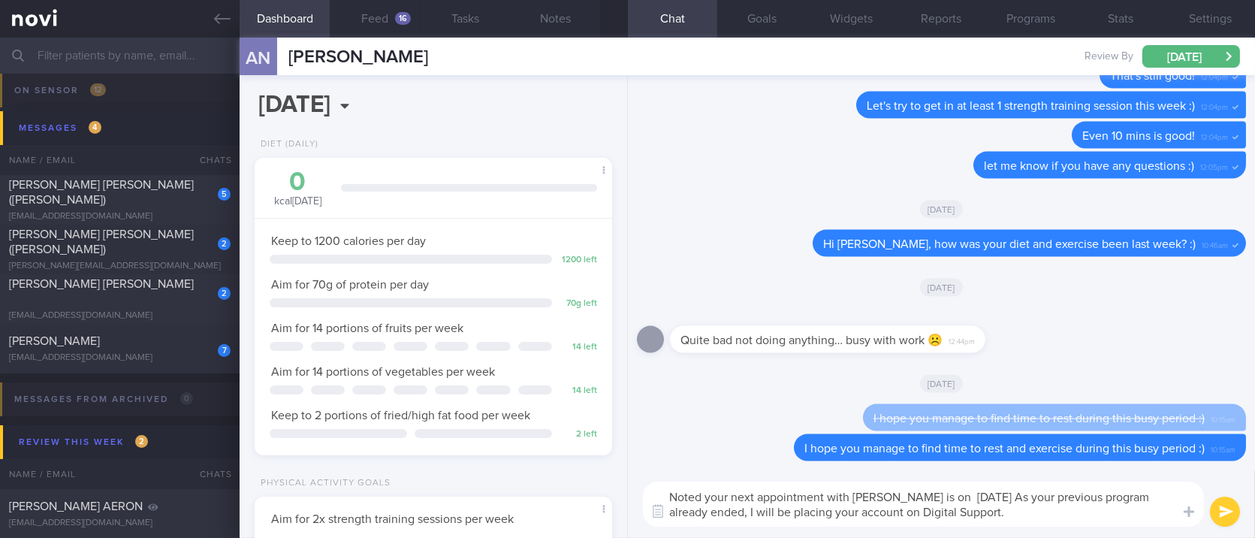
paste textarea "This means we’ll pause active reviews and check-ins but remain available throug…"
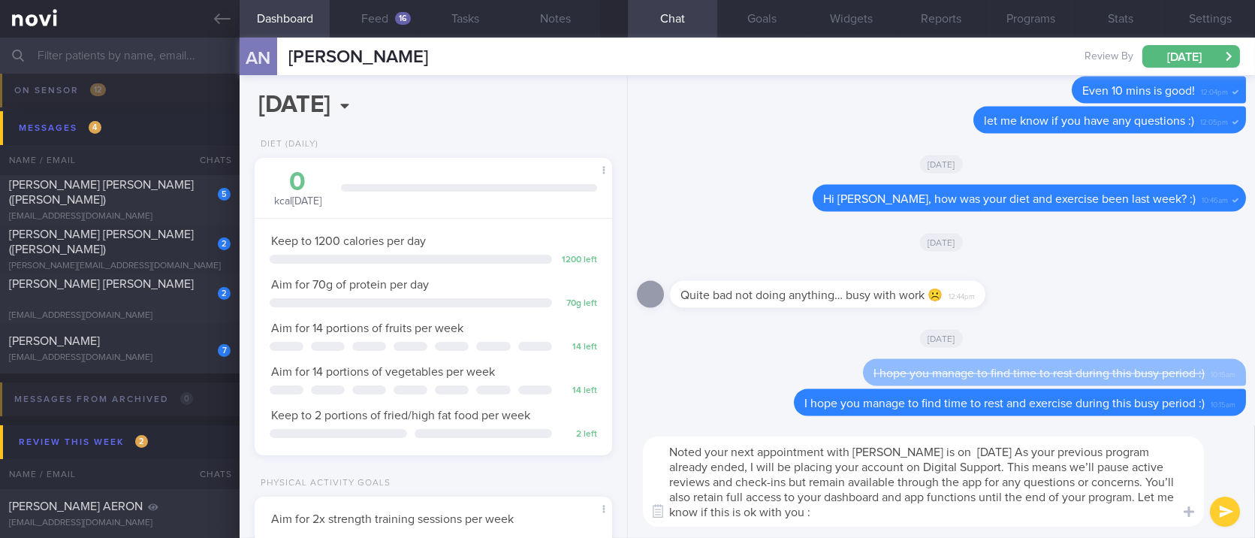
type textarea "Noted your next appointment with Dr Kyle is on 20th Nov. As your previous progr…"
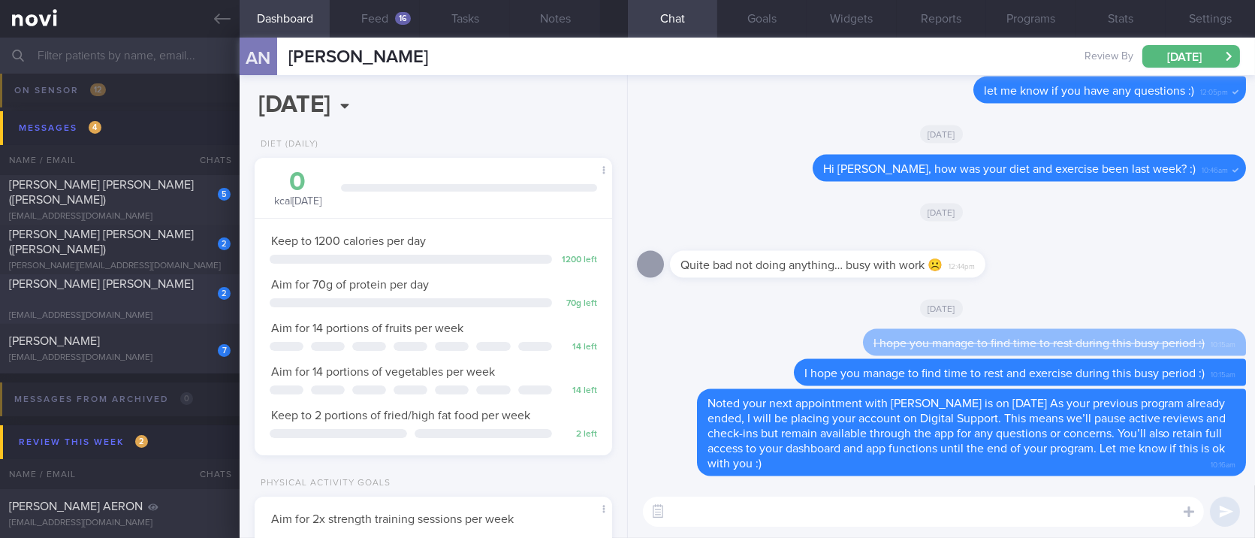
click at [168, 286] on div "[PERSON_NAME] [PERSON_NAME]" at bounding box center [118, 291] width 218 height 30
type input "tracked."
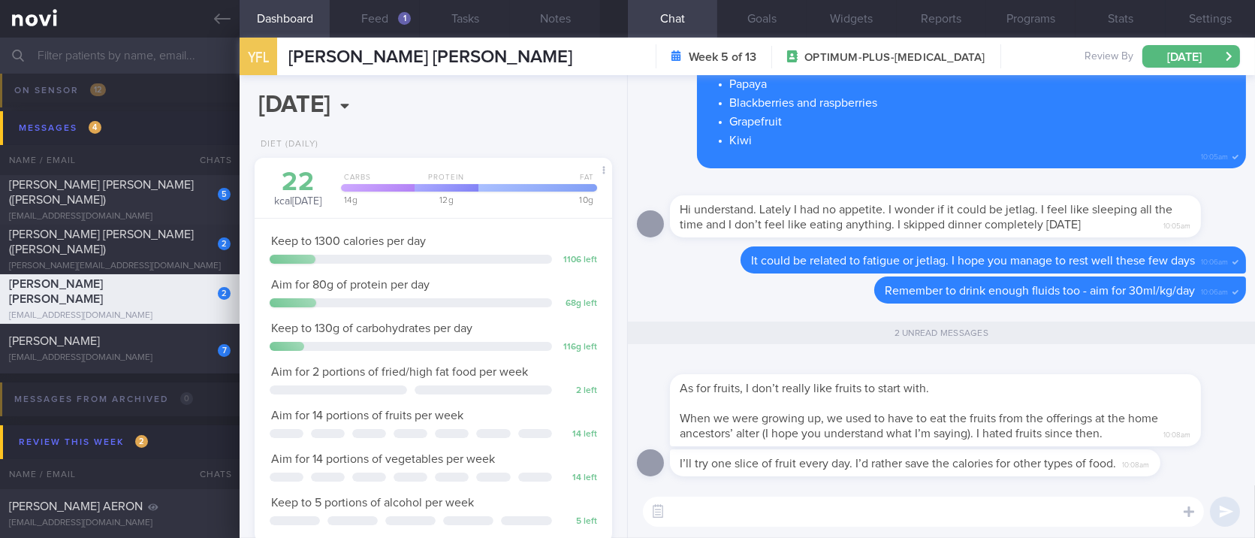
scroll to position [156, 315]
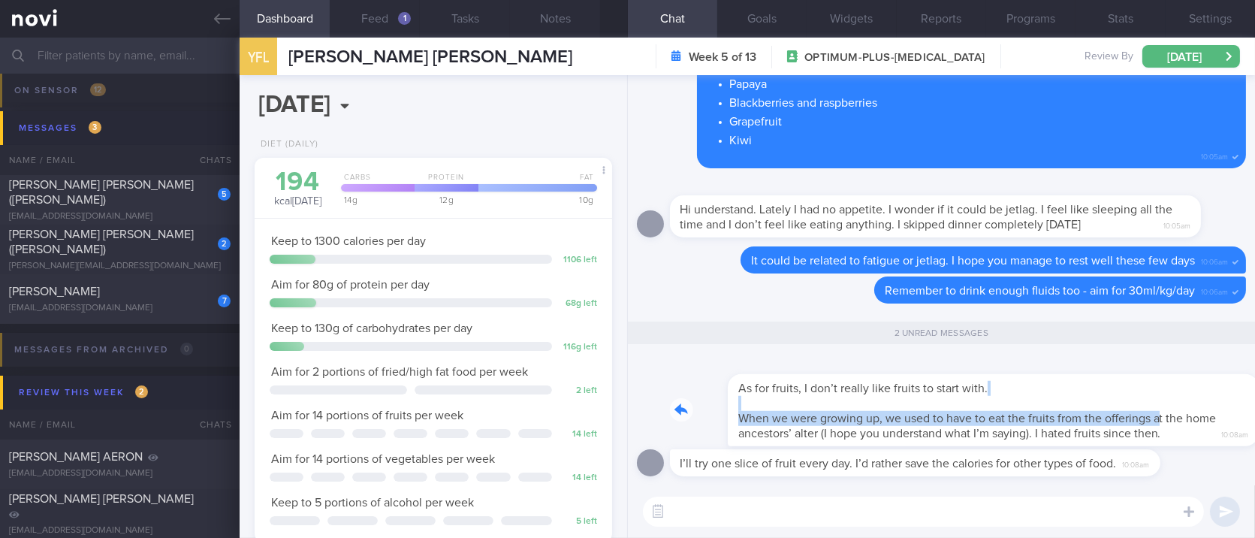
drag, startPoint x: 759, startPoint y: 404, endPoint x: 1100, endPoint y: 426, distance: 341.0
click at [1100, 426] on div "As for fruits, I don’t really like fruits to start with. When we were growing u…" at bounding box center [958, 401] width 576 height 90
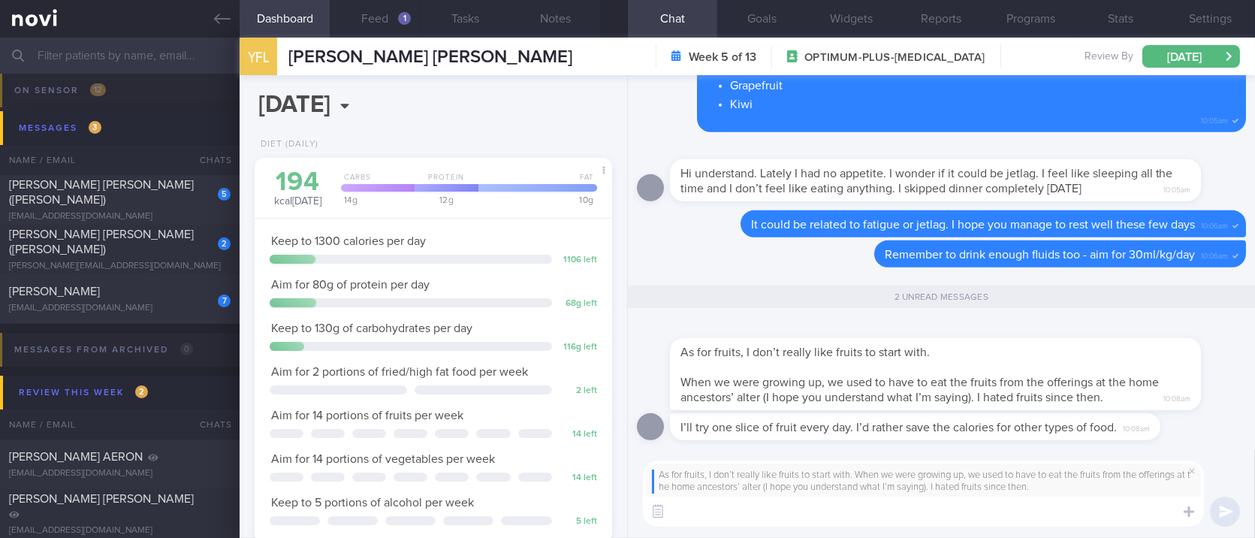
click at [837, 514] on textarea at bounding box center [923, 511] width 561 height 30
click at [557, 17] on button "Notes" at bounding box center [555, 19] width 90 height 38
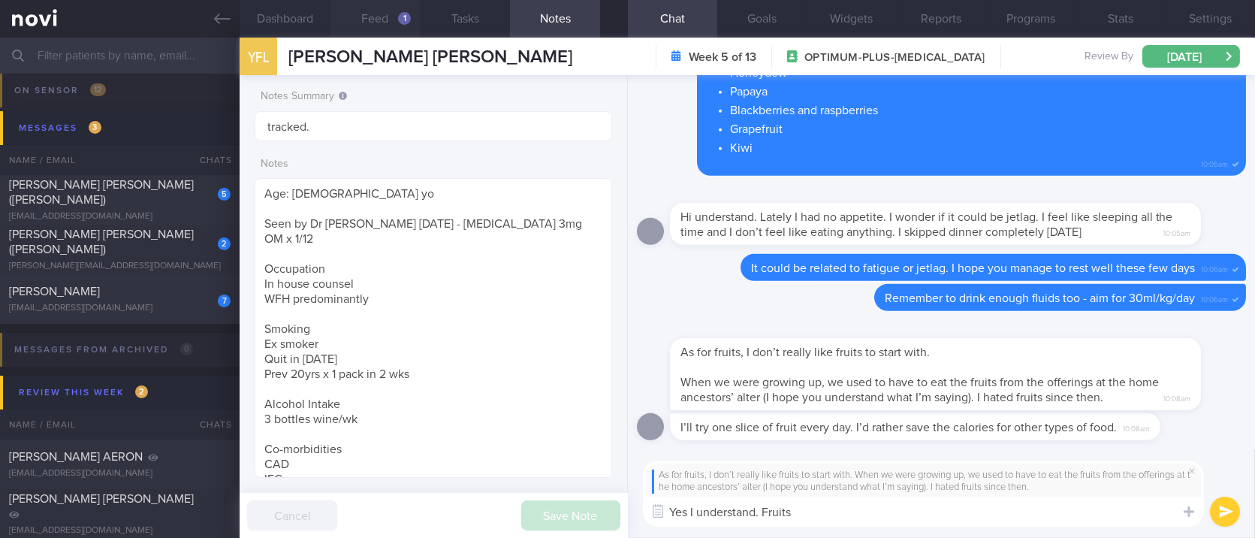
click at [394, 18] on button "Feed 1" at bounding box center [375, 19] width 90 height 38
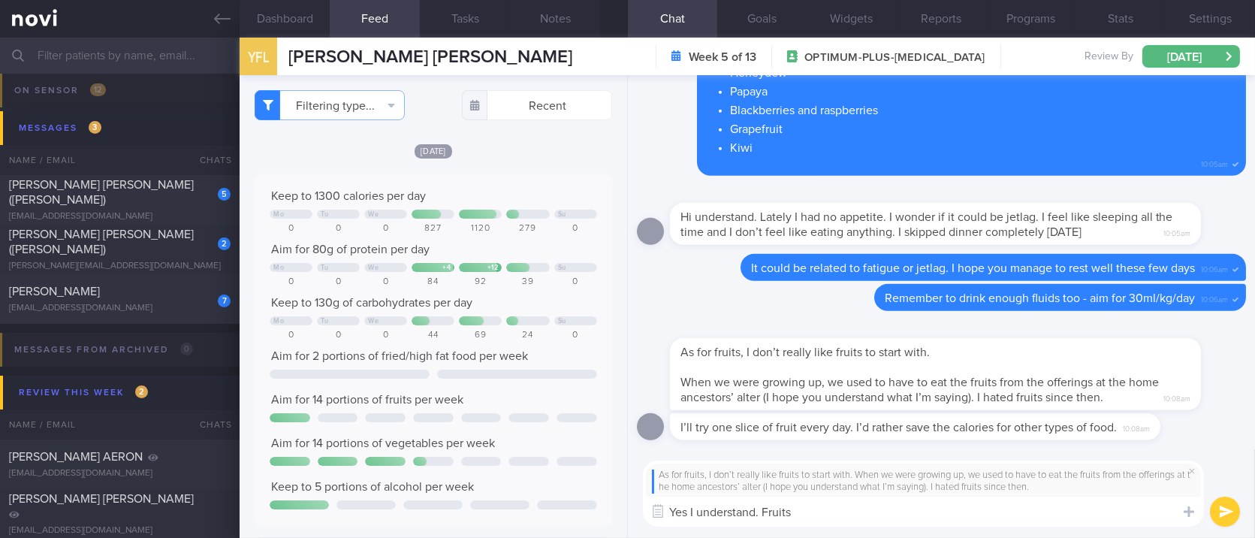
click at [824, 510] on textarea "Yes I understand. Fruits" at bounding box center [923, 511] width 561 height 30
drag, startPoint x: 824, startPoint y: 510, endPoint x: 763, endPoint y: 510, distance: 60.8
click at [763, 510] on textarea "Yes I understand. Fruits" at bounding box center [923, 511] width 561 height 30
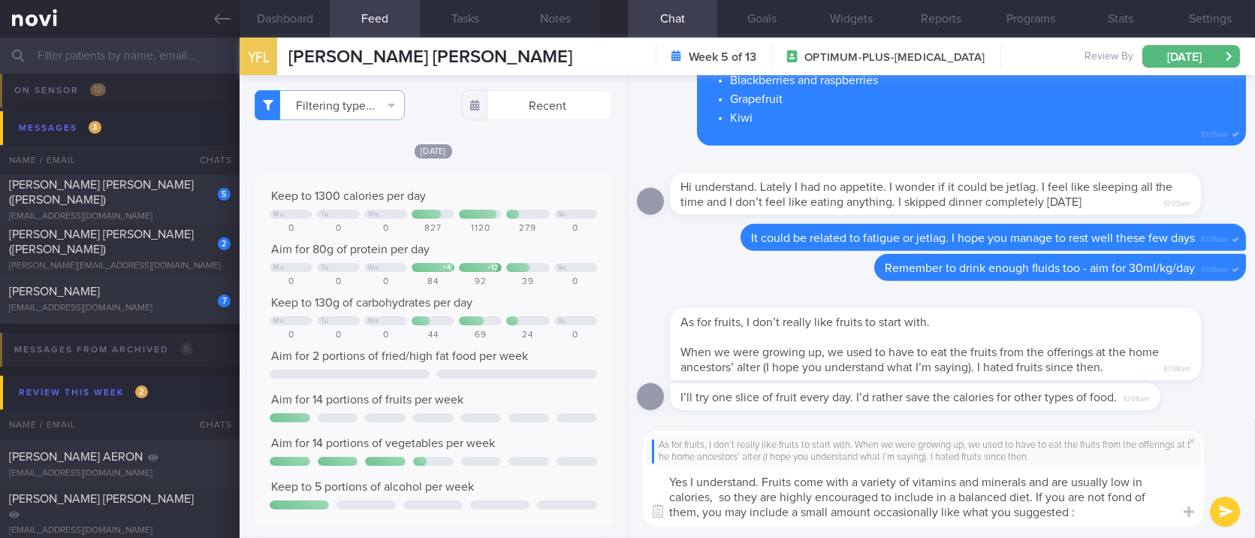
type textarea "Yes I understand. Fruits come with a variety of vitamins and minerals and are u…"
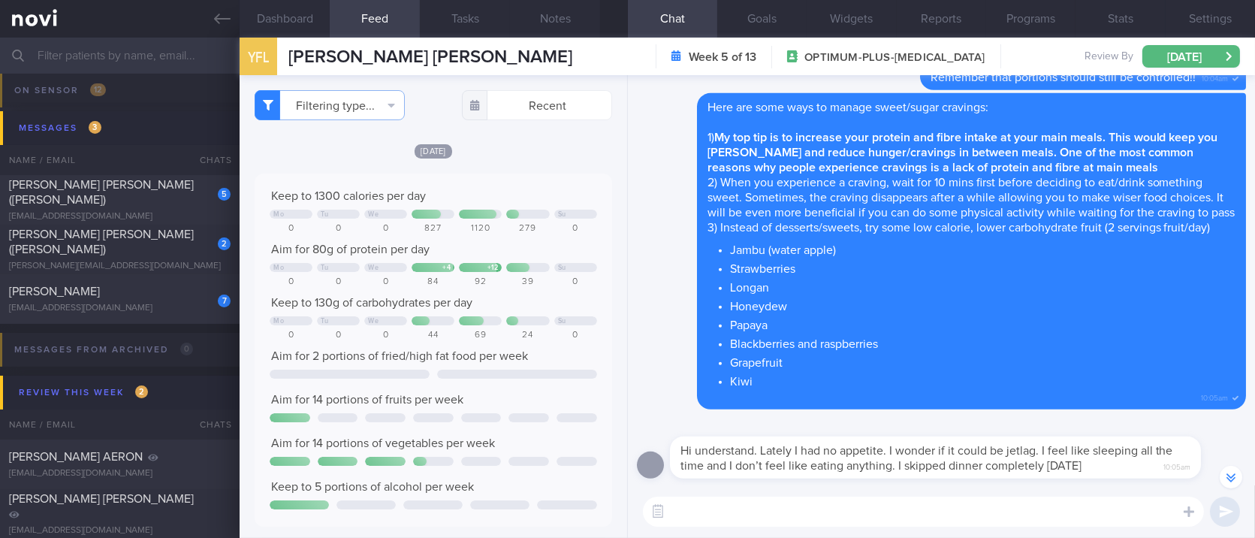
scroll to position [-602, 0]
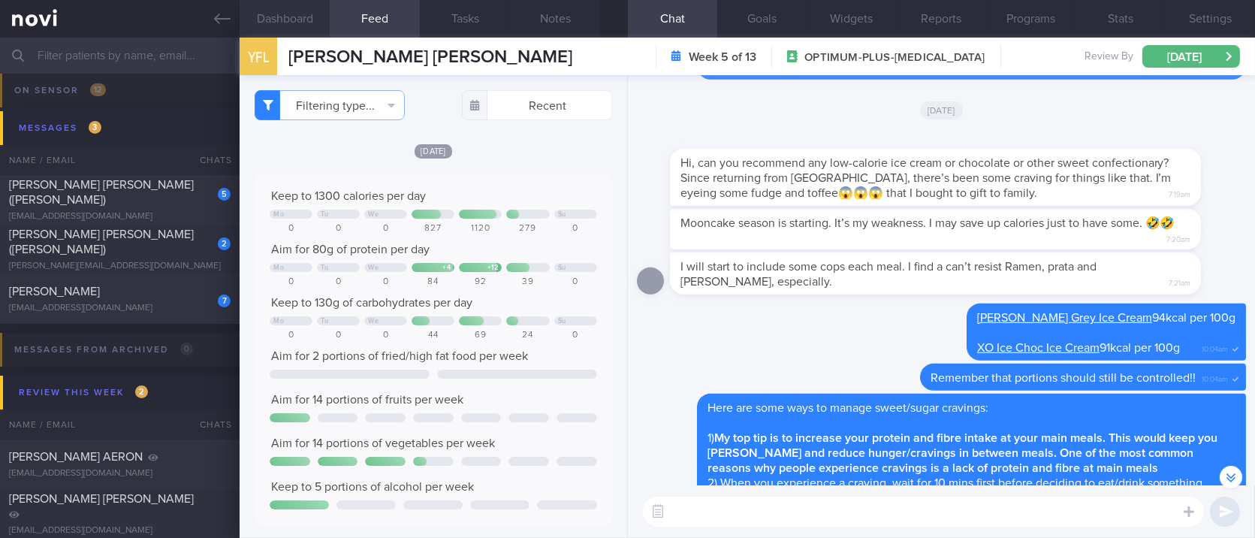
click at [305, 4] on button "Dashboard" at bounding box center [285, 19] width 90 height 38
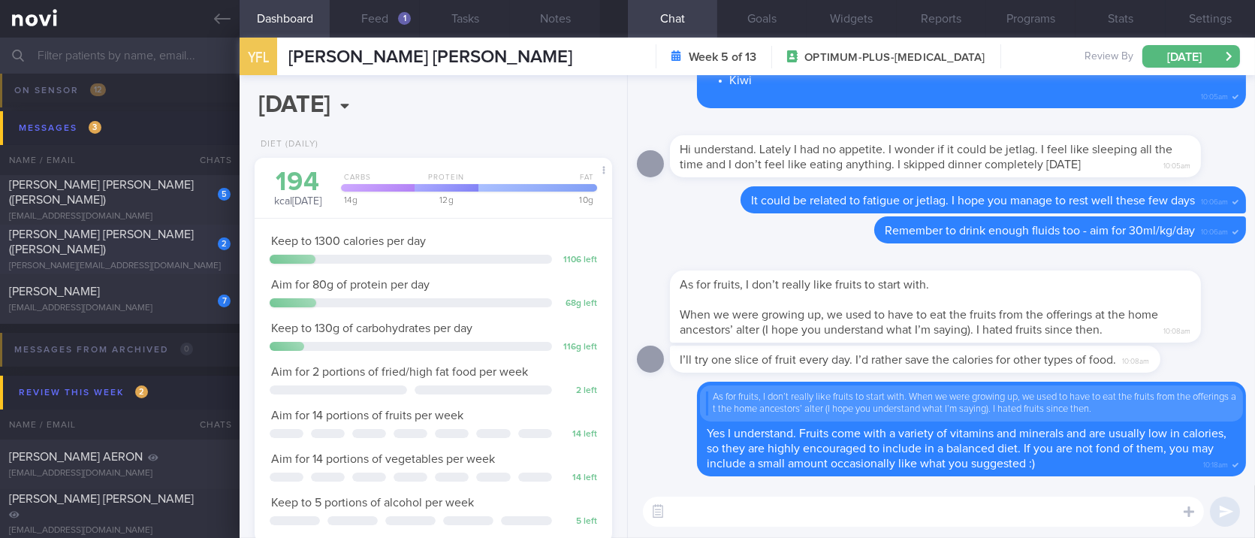
drag, startPoint x: 124, startPoint y: 252, endPoint x: 453, endPoint y: 248, distance: 329.0
click at [125, 252] on div "2 CHAN CHOON HOCK (Desmond) desmond_chchan@yahoo.com.sg" at bounding box center [120, 249] width 240 height 45
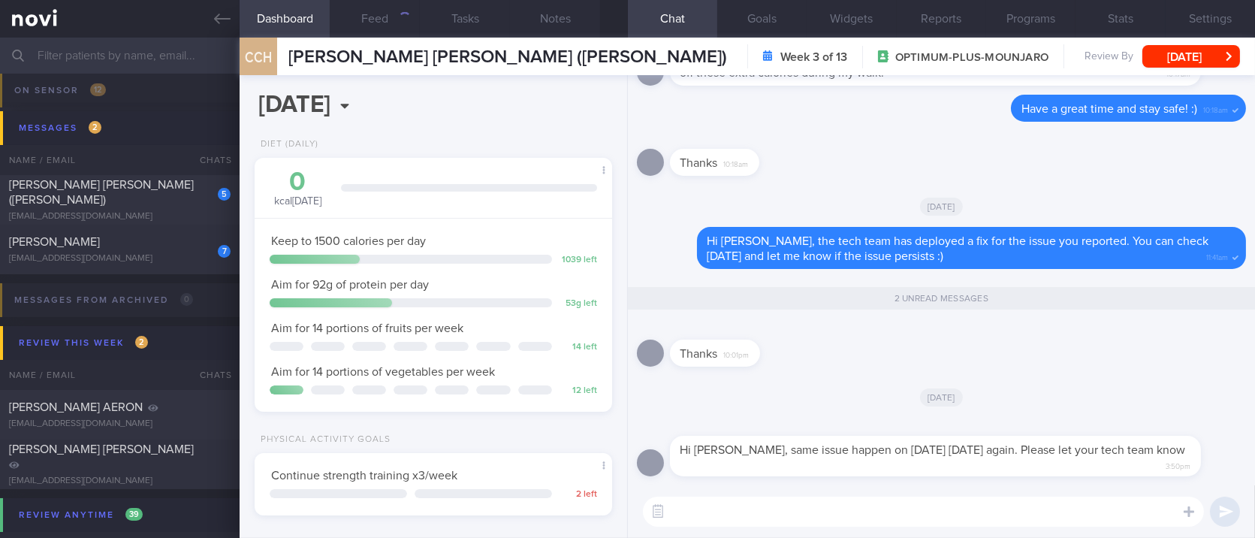
scroll to position [179, 315]
drag, startPoint x: 1081, startPoint y: 179, endPoint x: 690, endPoint y: 27, distance: 419.0
click at [1081, 179] on div "Thanks 10:18am" at bounding box center [941, 158] width 609 height 54
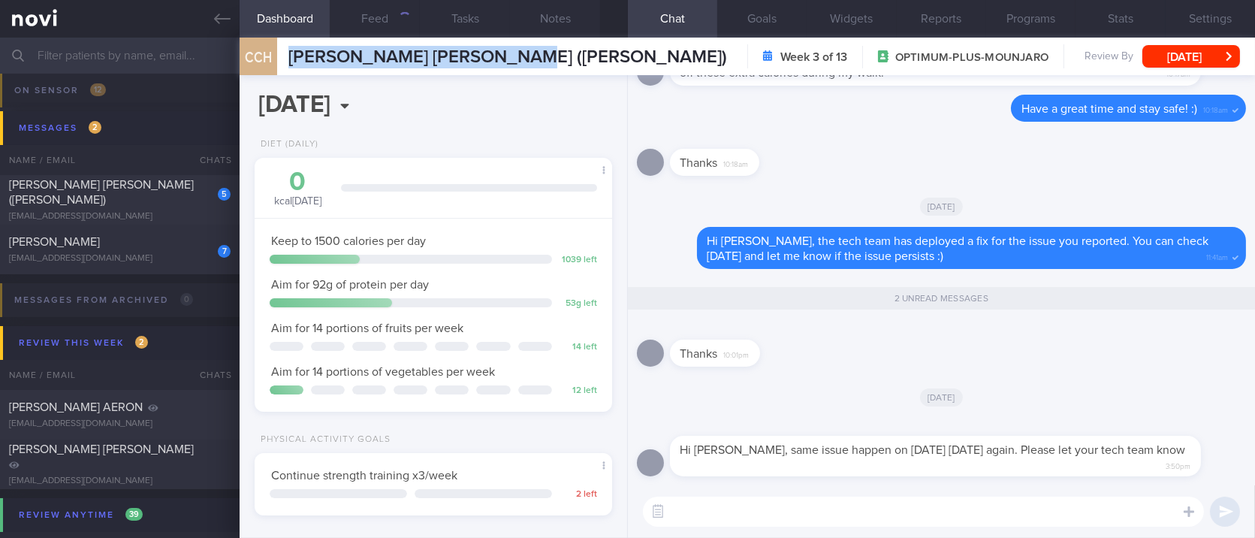
drag, startPoint x: 559, startPoint y: 51, endPoint x: 291, endPoint y: 46, distance: 267.5
click at [291, 46] on div "CCH CHAN CHOON HOCK (Desmond) CHAN CHOON HOCK (Desmond) desmond_chchan@yahoo.co…" at bounding box center [748, 57] width 1016 height 38
copy span "[PERSON_NAME] [PERSON_NAME] ([PERSON_NAME])"
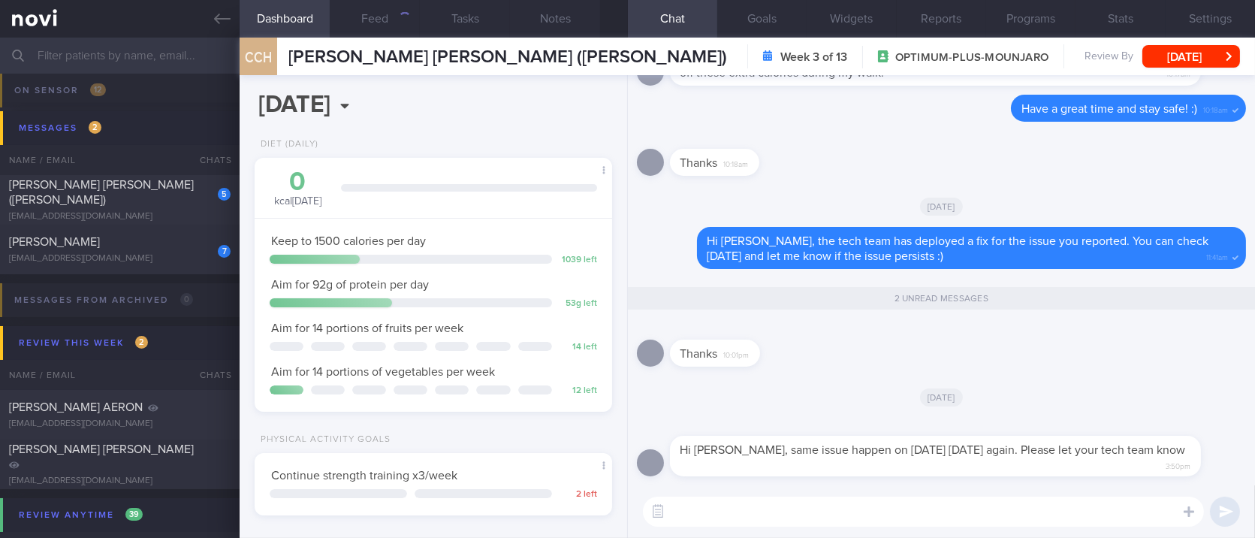
click at [1066, 395] on div "[DATE]" at bounding box center [941, 397] width 609 height 42
click at [1028, 508] on textarea at bounding box center [923, 511] width 561 height 30
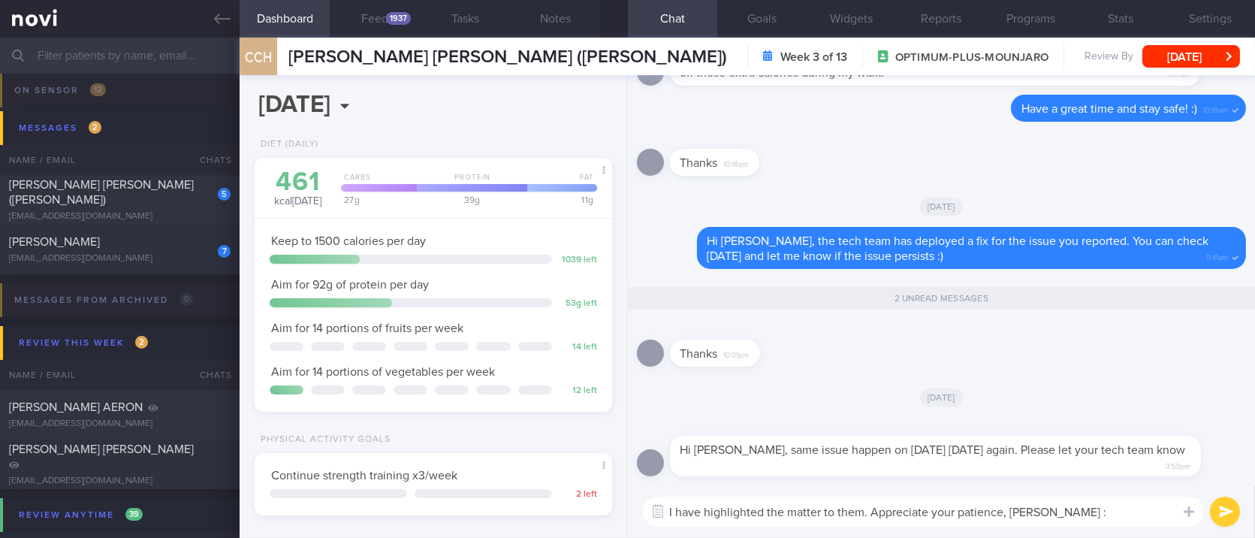
type textarea "I have highlighted the matter to them. Appreciate your patience, Desmond :)"
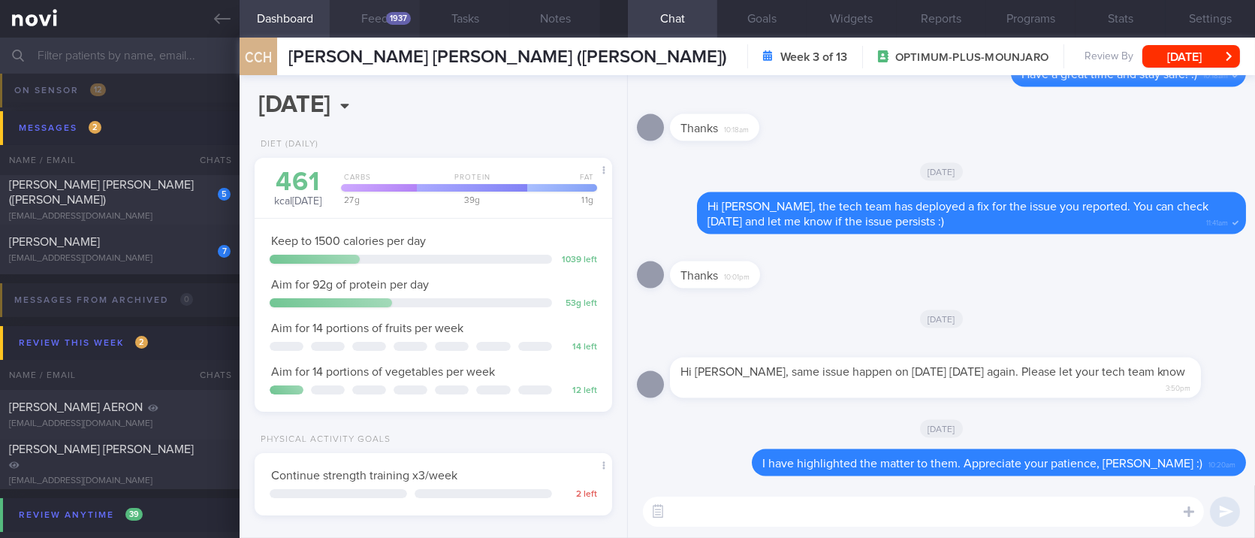
click at [379, 27] on button "Feed 1937" at bounding box center [375, 19] width 90 height 38
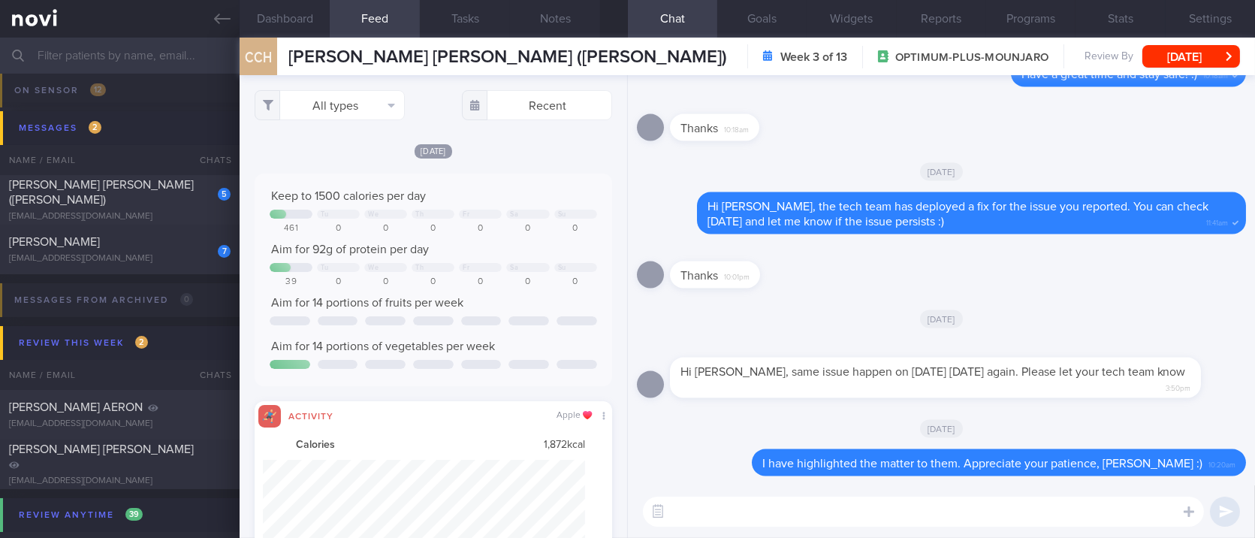
scroll to position [80, 321]
click at [391, 99] on icon "button" at bounding box center [392, 105] width 8 height 12
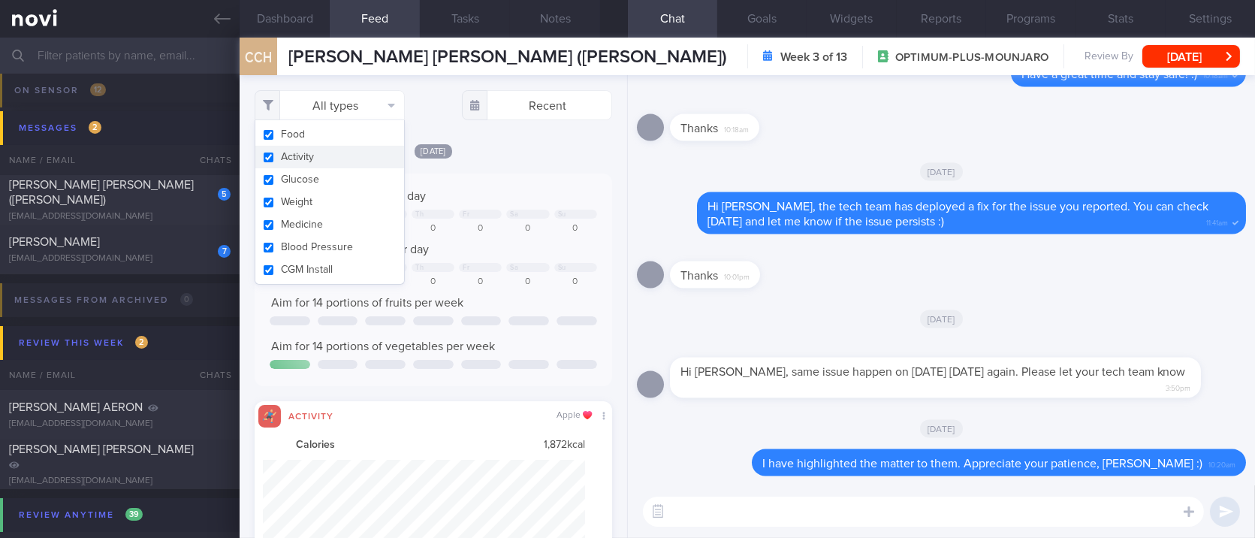
click at [351, 149] on button "Activity" at bounding box center [329, 157] width 149 height 23
checkbox input "false"
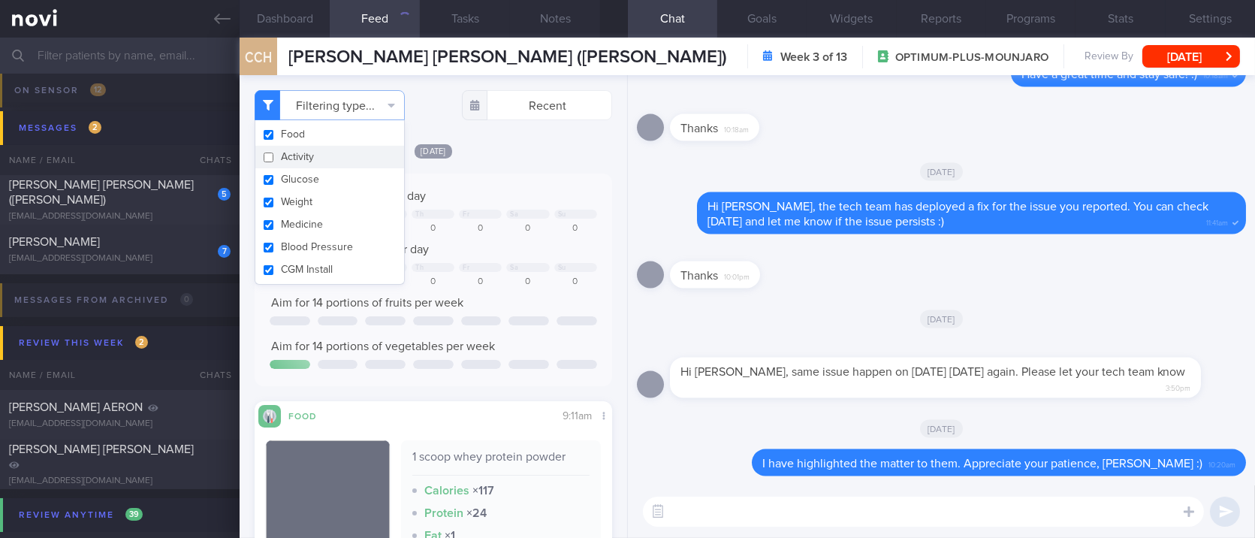
click at [478, 189] on div "Keep to 1500 calories per day" at bounding box center [433, 196] width 327 height 15
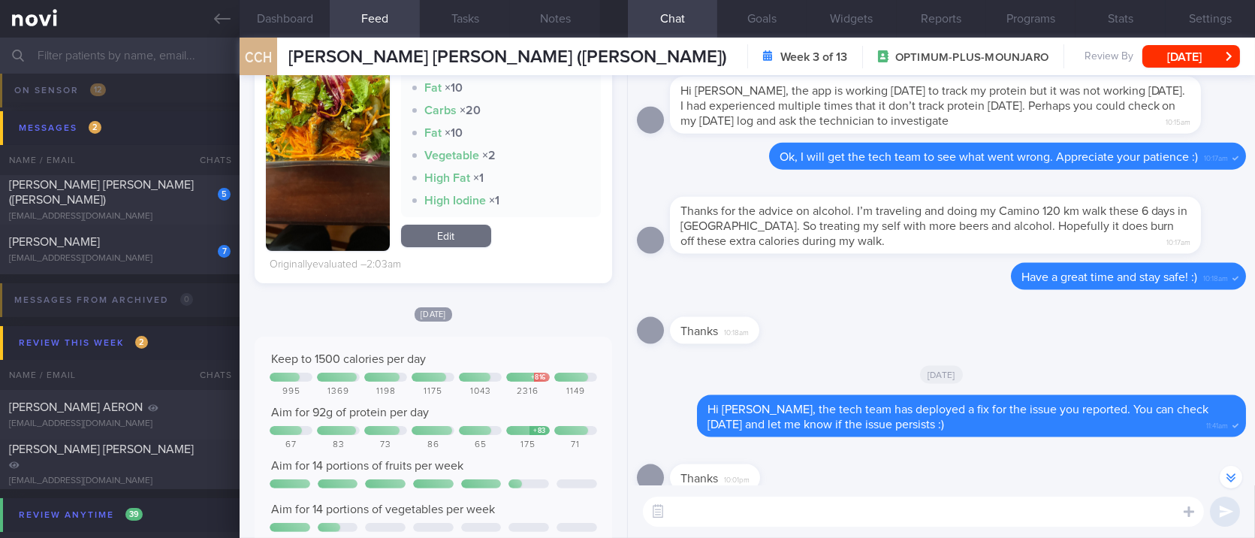
scroll to position [901, 0]
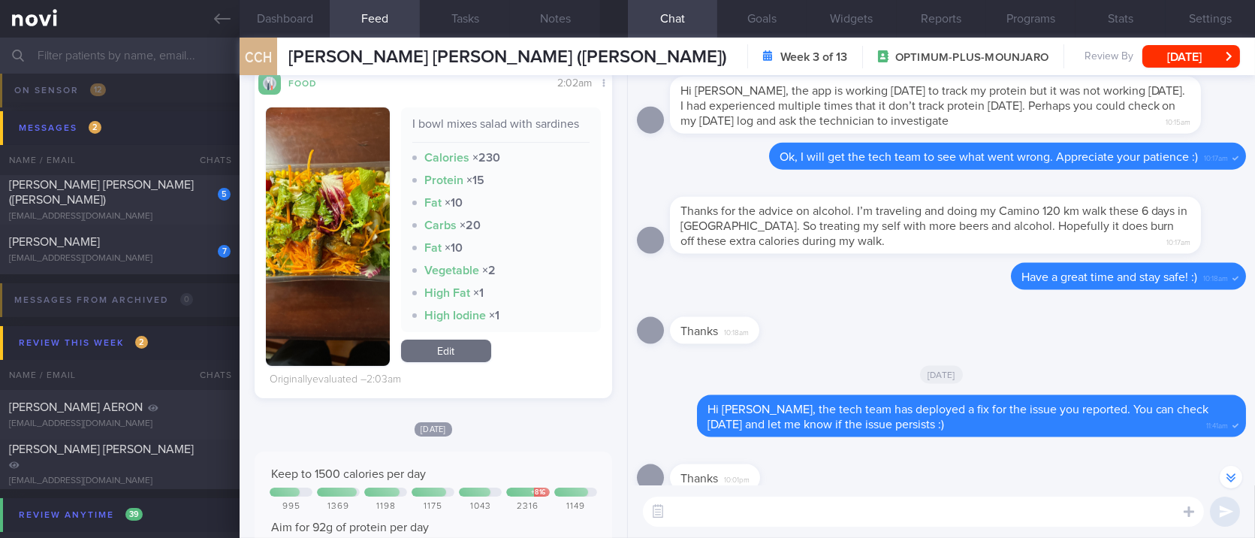
click at [318, 246] on button "button" at bounding box center [327, 236] width 123 height 258
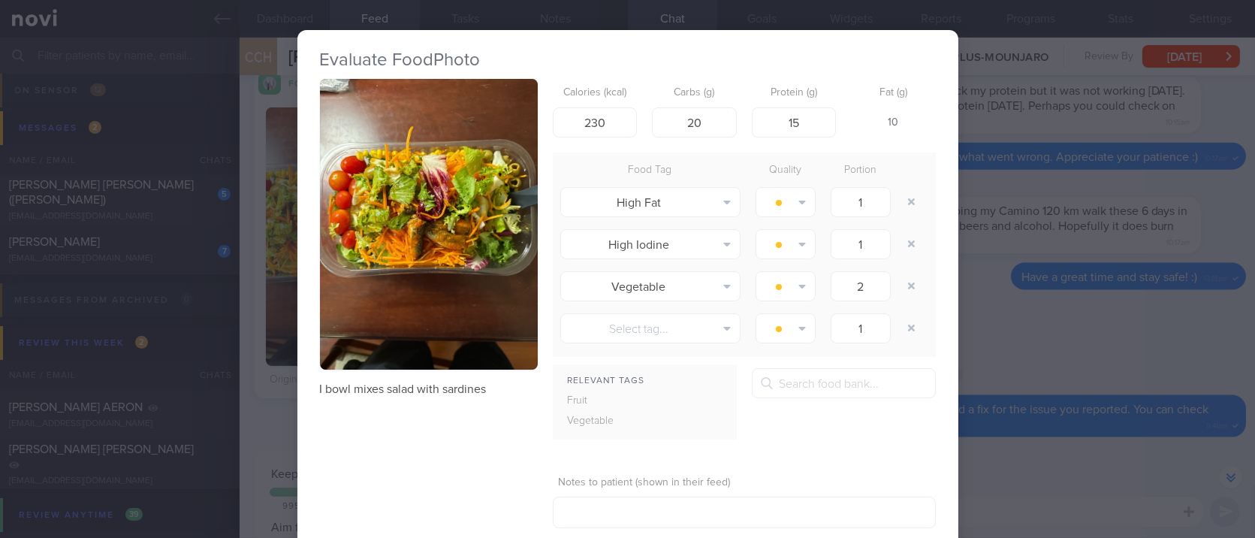
click at [418, 204] on button "button" at bounding box center [429, 224] width 218 height 291
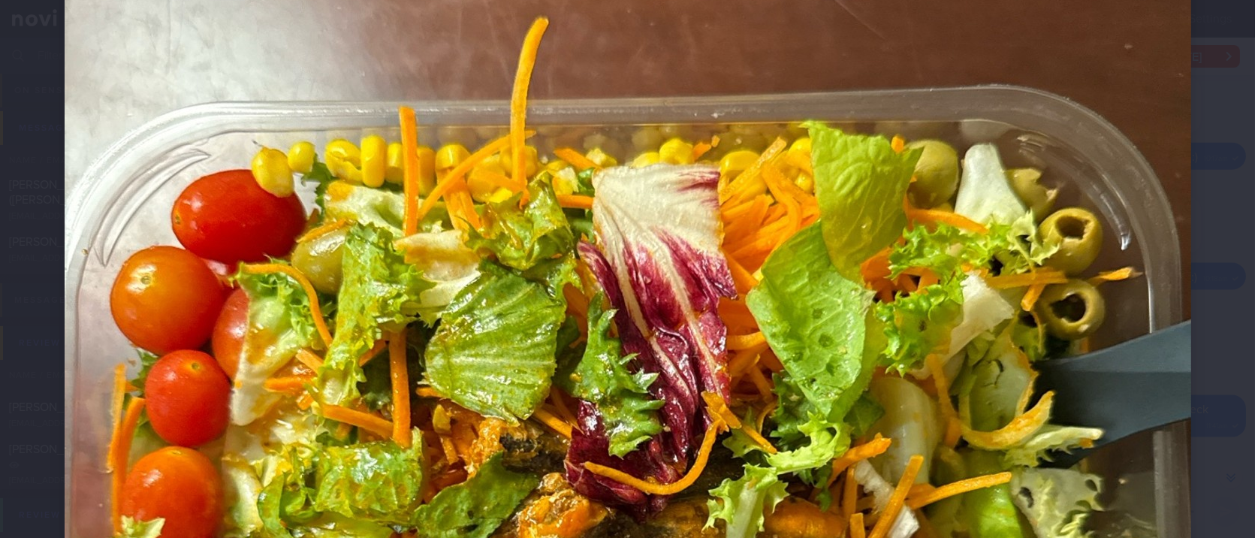
scroll to position [500, 0]
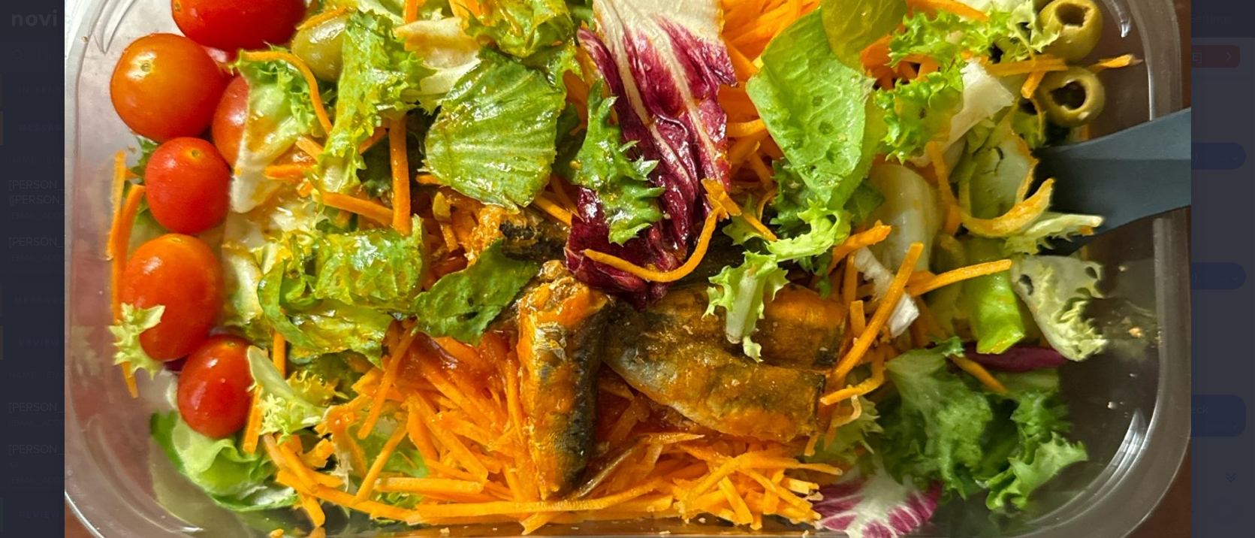
click at [1022, 400] on img at bounding box center [628, 311] width 1127 height 1502
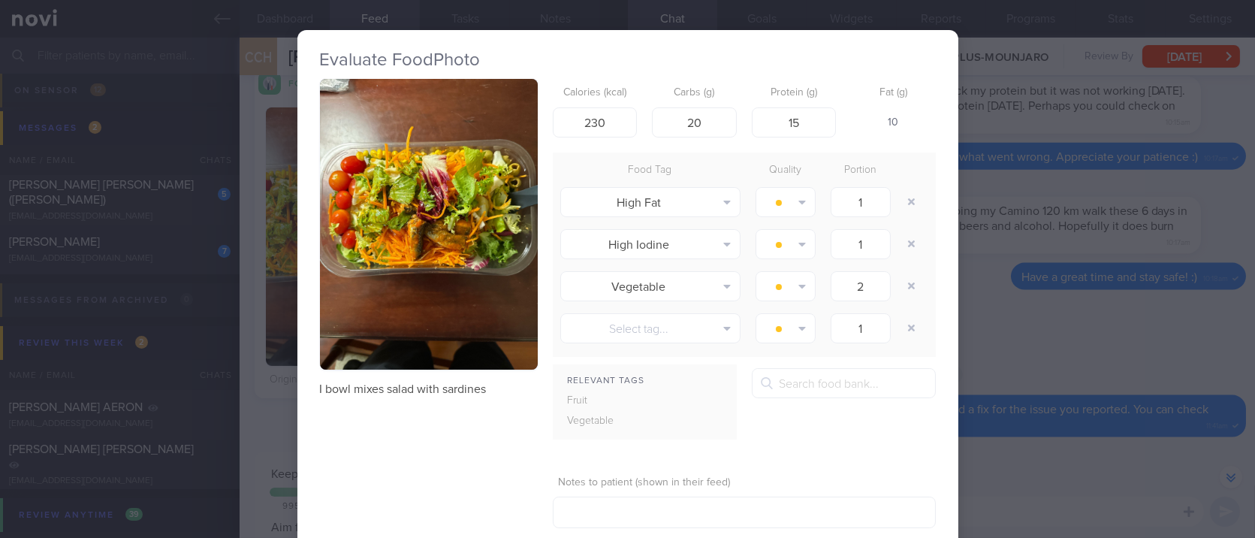
click at [1073, 363] on div "Evaluate Food Photo I bowl mixes salad with sardines Calories (kcal) 230 Carbs …" at bounding box center [627, 269] width 1255 height 538
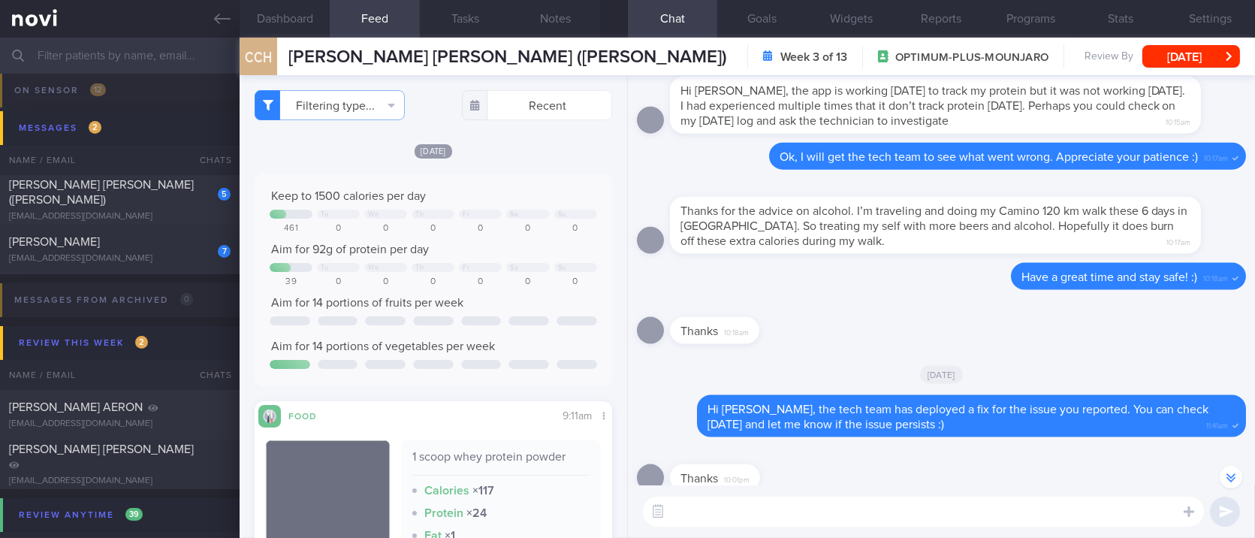
click at [796, 501] on textarea at bounding box center [923, 511] width 561 height 30
click at [795, 502] on textarea at bounding box center [923, 511] width 561 height 30
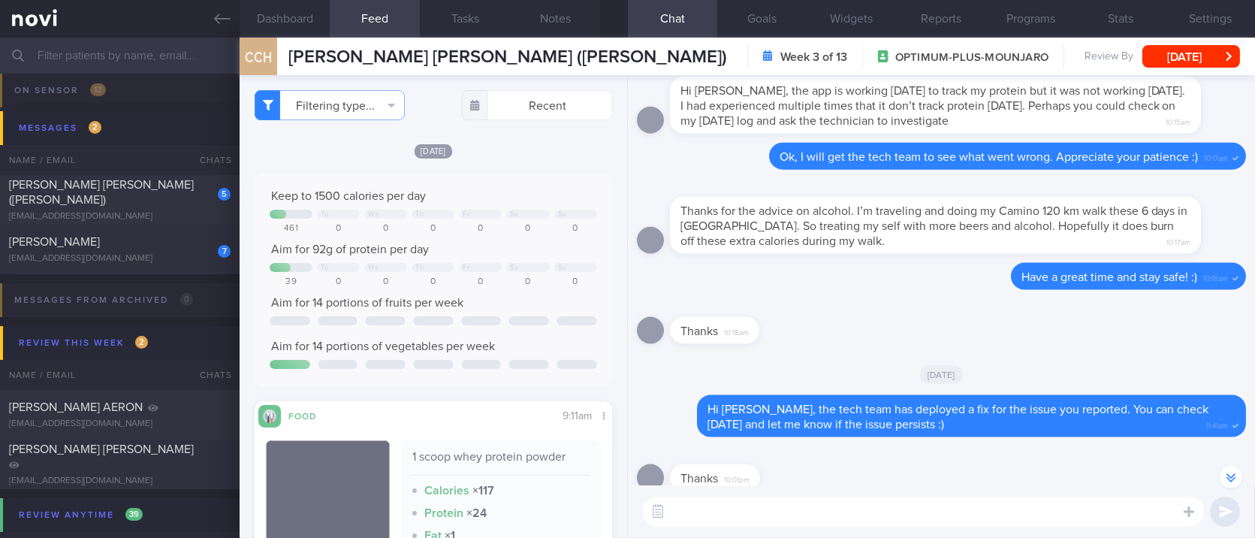
click at [795, 502] on textarea at bounding box center [923, 511] width 561 height 30
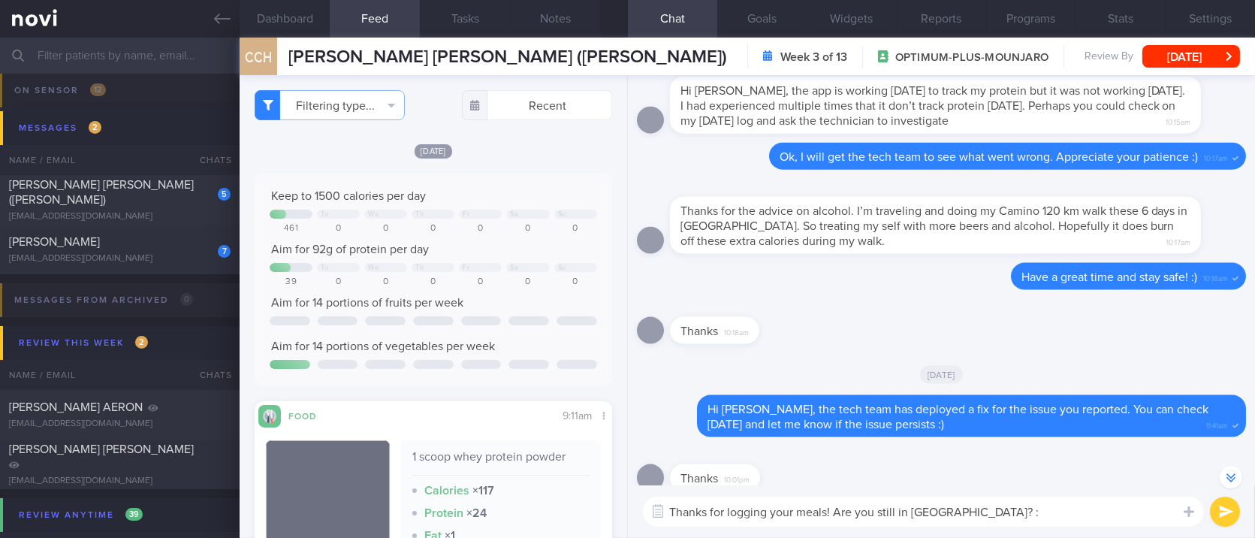
type textarea "Thanks for logging your meals! Are you still in Spain? :)"
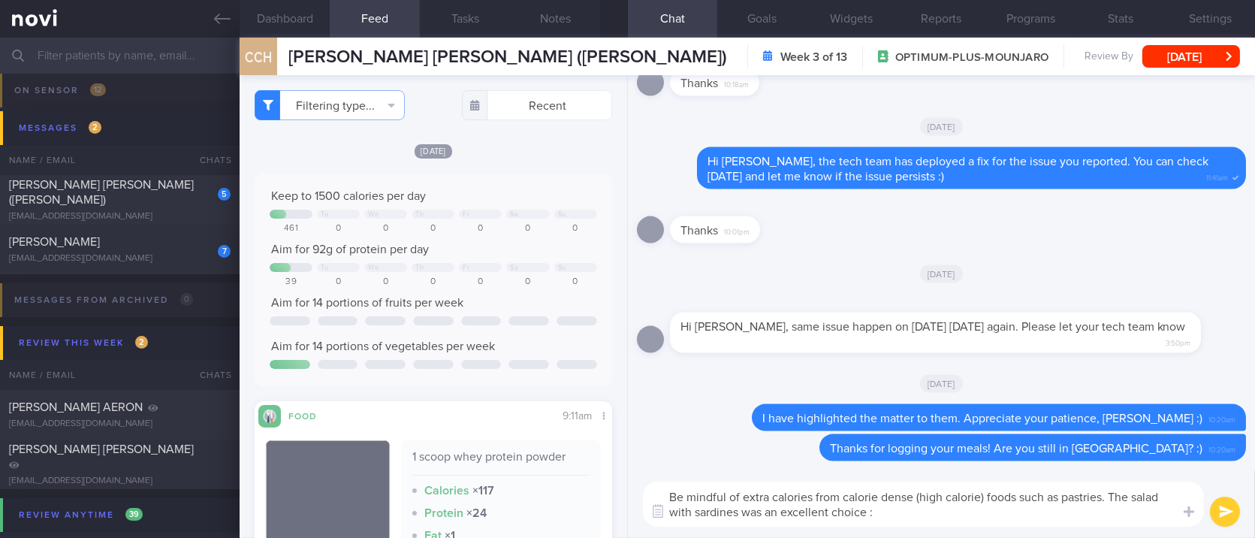
type textarea "Be mindful of extra calories from calorie dense (high calorie) foods such as pa…"
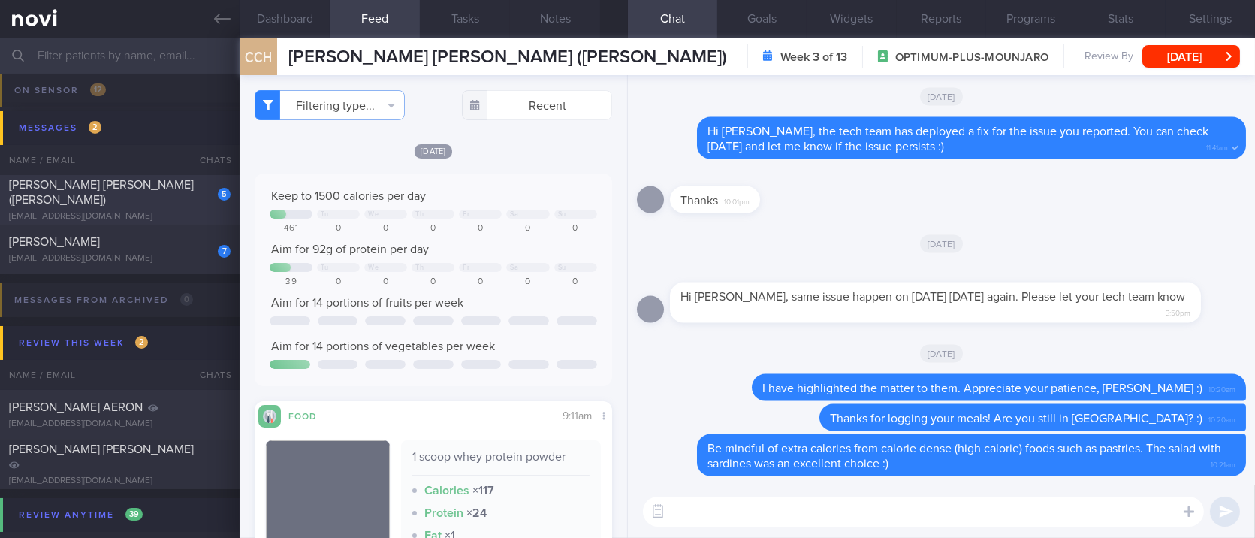
click at [110, 201] on div "5 LEONG FOONG LIN (CAROLINE) cacabeki@gmail.com" at bounding box center [120, 199] width 240 height 45
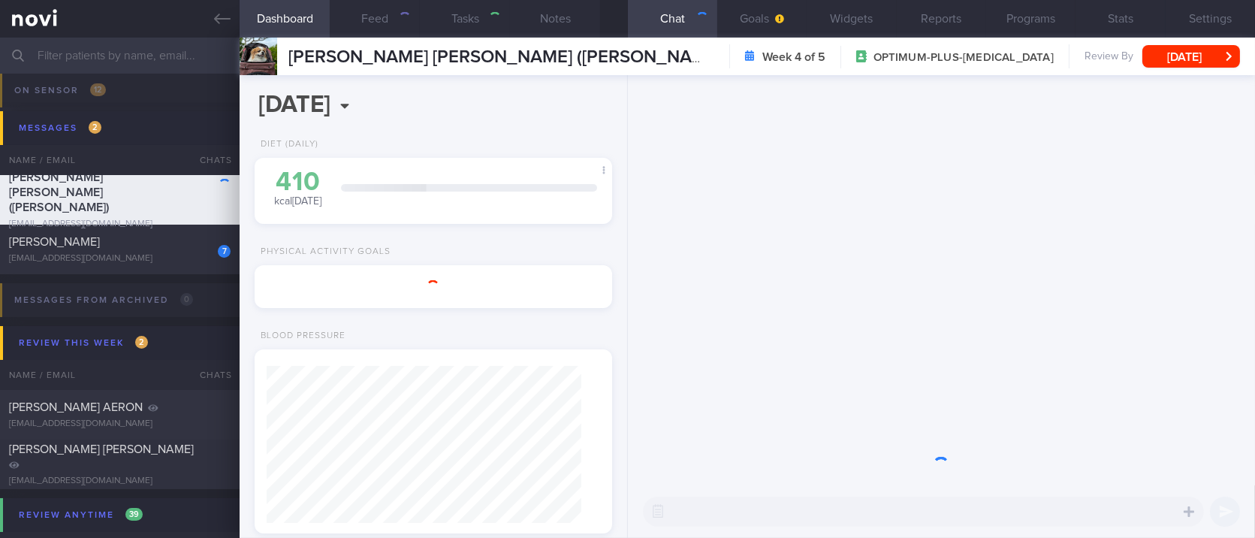
type input "Tracked"
type textarea "Ms LEONG FOONG LIN (CAROLINE) cacabeki@gmail.com +6583283843 NRIC: S7040802C Na…"
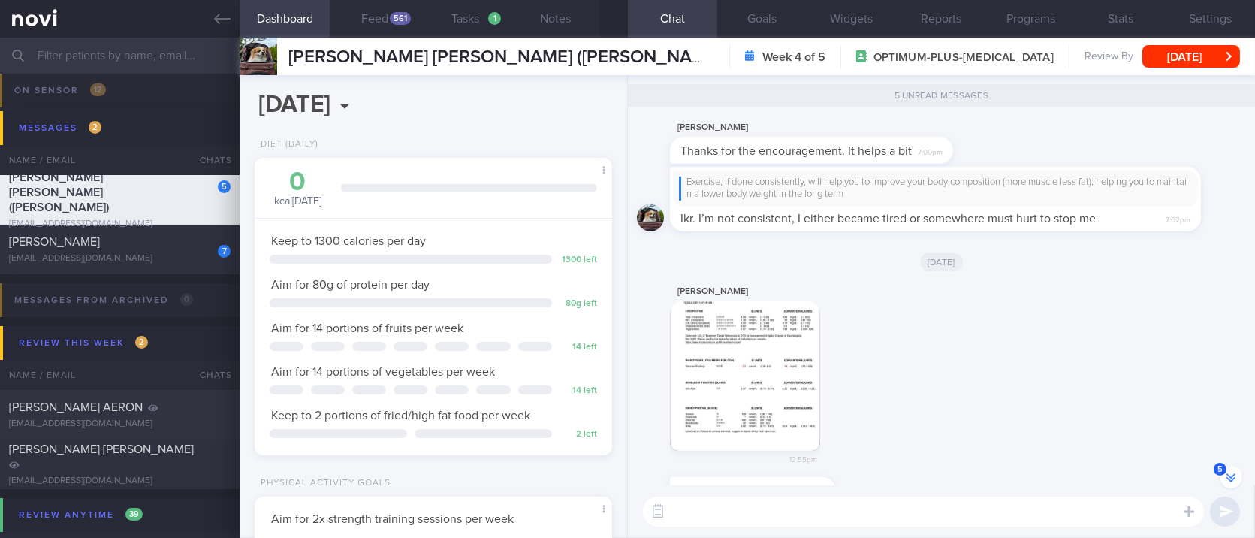
scroll to position [-103, 0]
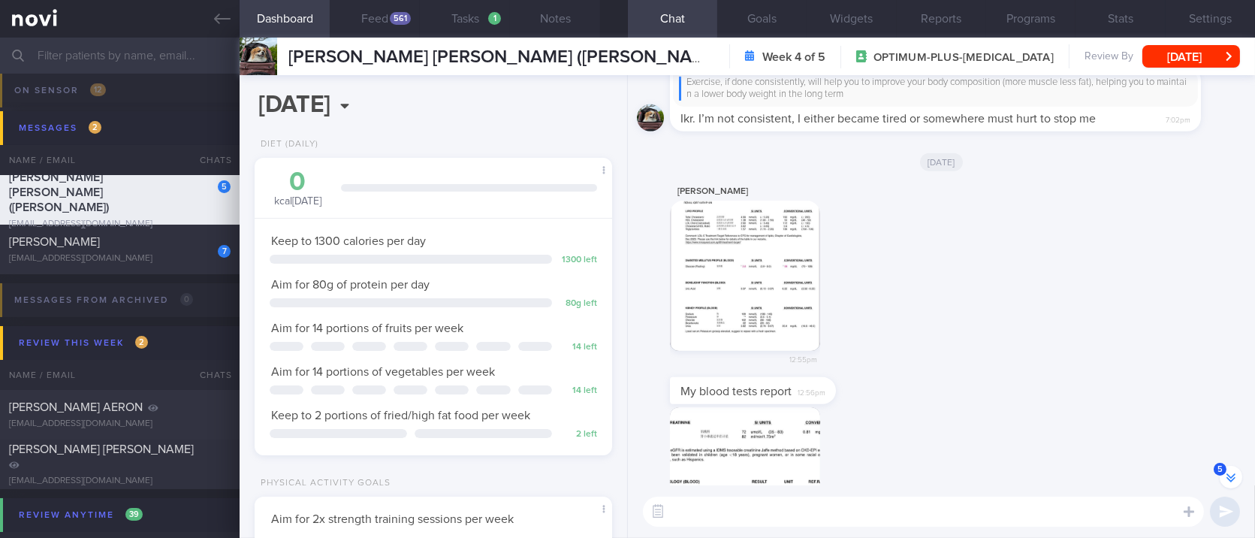
click at [754, 301] on button "button" at bounding box center [745, 276] width 150 height 150
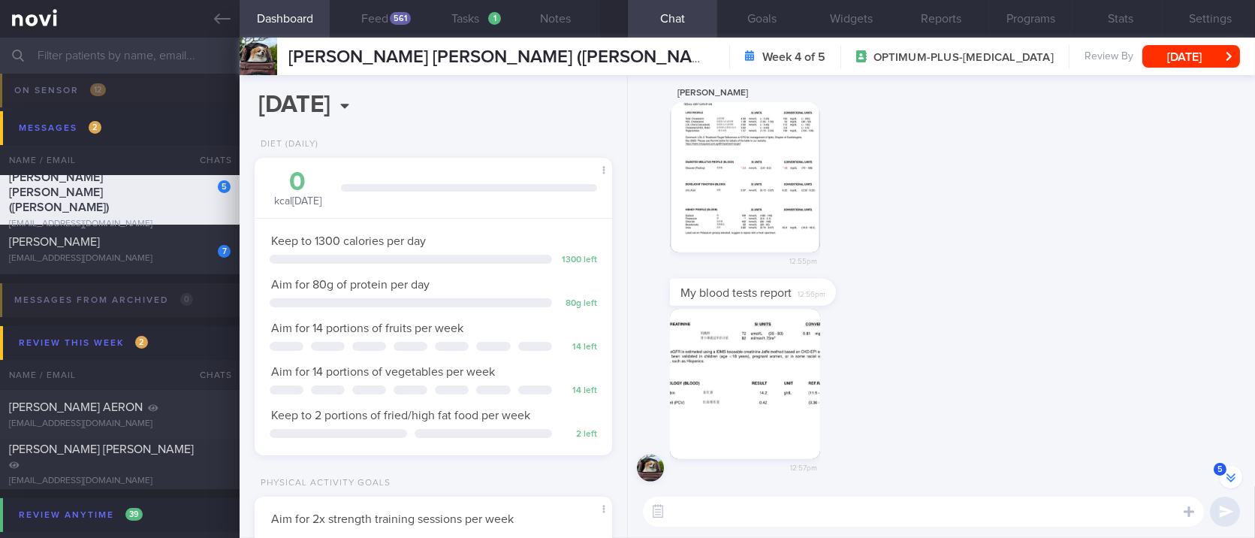
scroll to position [0, 0]
click at [723, 383] on button "button" at bounding box center [745, 378] width 150 height 150
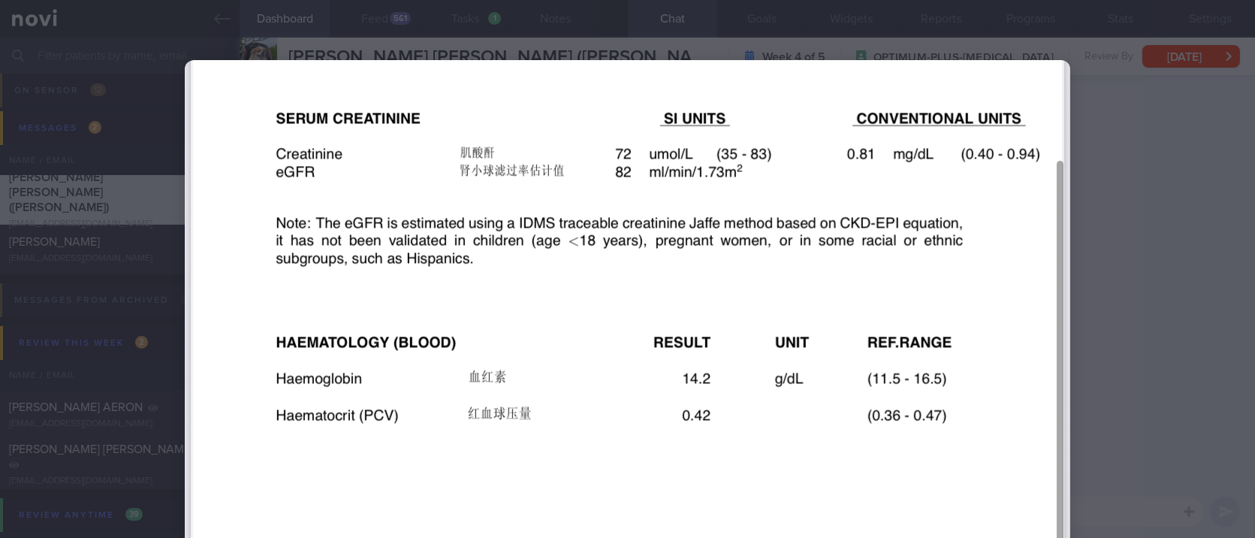
click at [1124, 334] on div at bounding box center [627, 269] width 1255 height 538
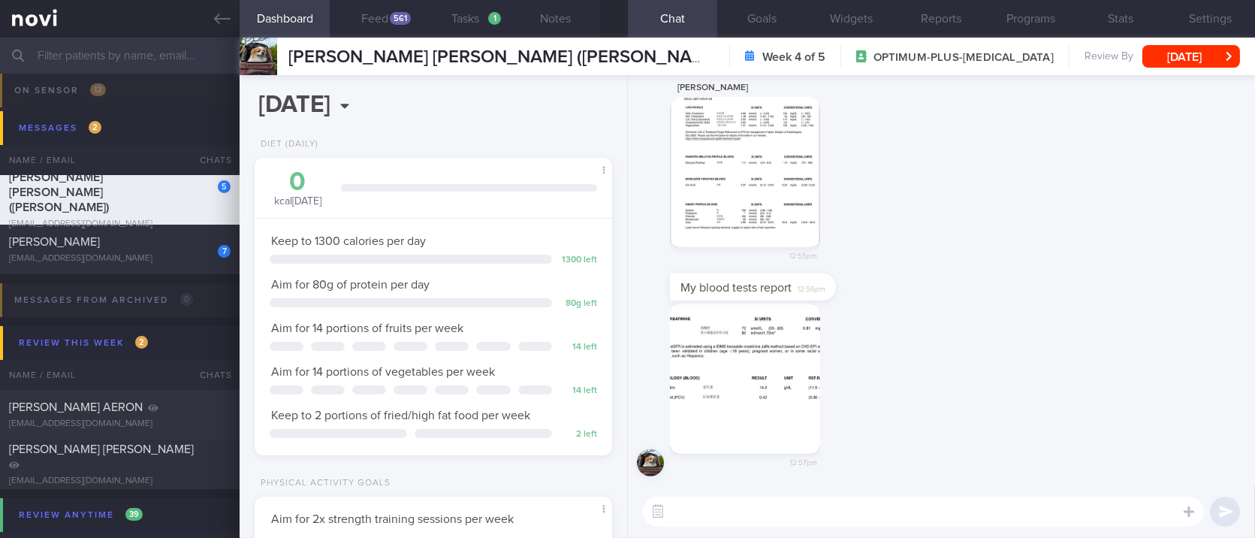
click at [747, 346] on img "button" at bounding box center [745, 378] width 150 height 150
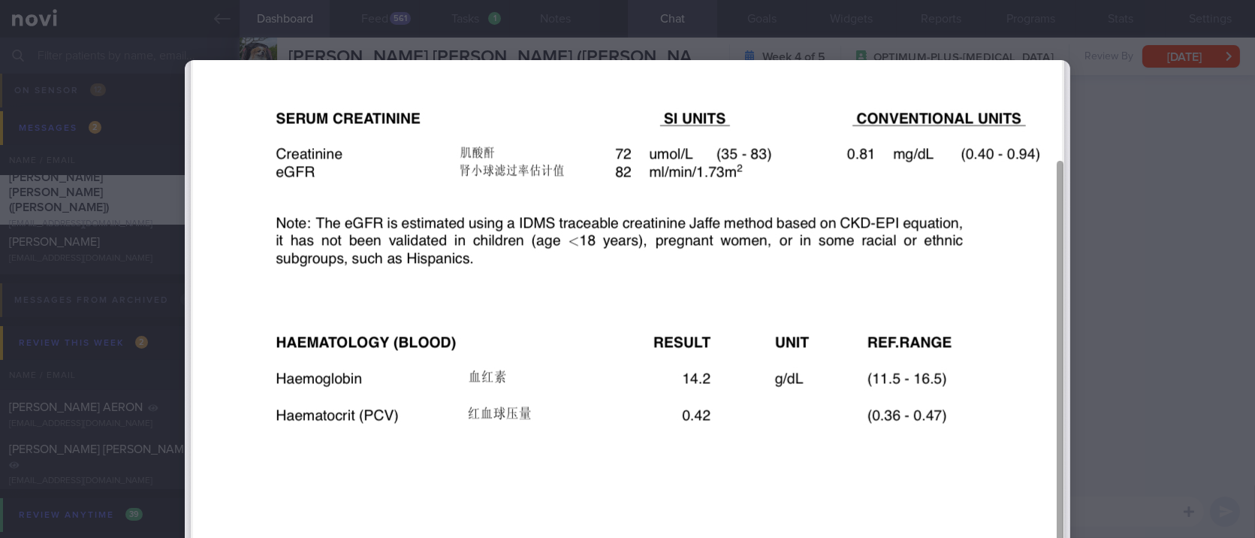
scroll to position [150, 0]
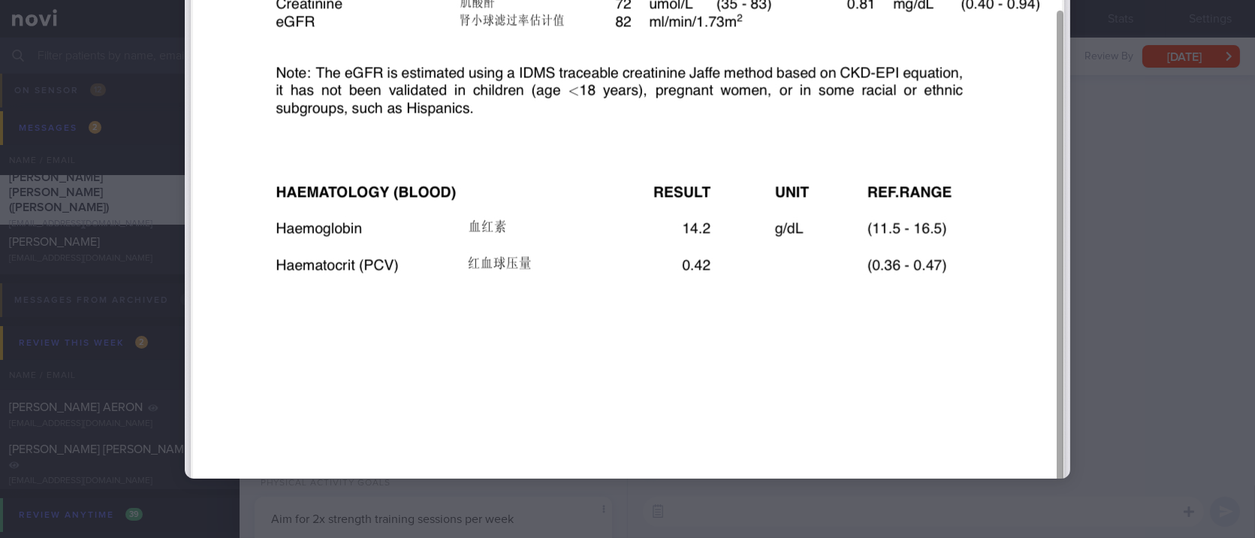
click at [1130, 237] on div at bounding box center [627, 269] width 1255 height 538
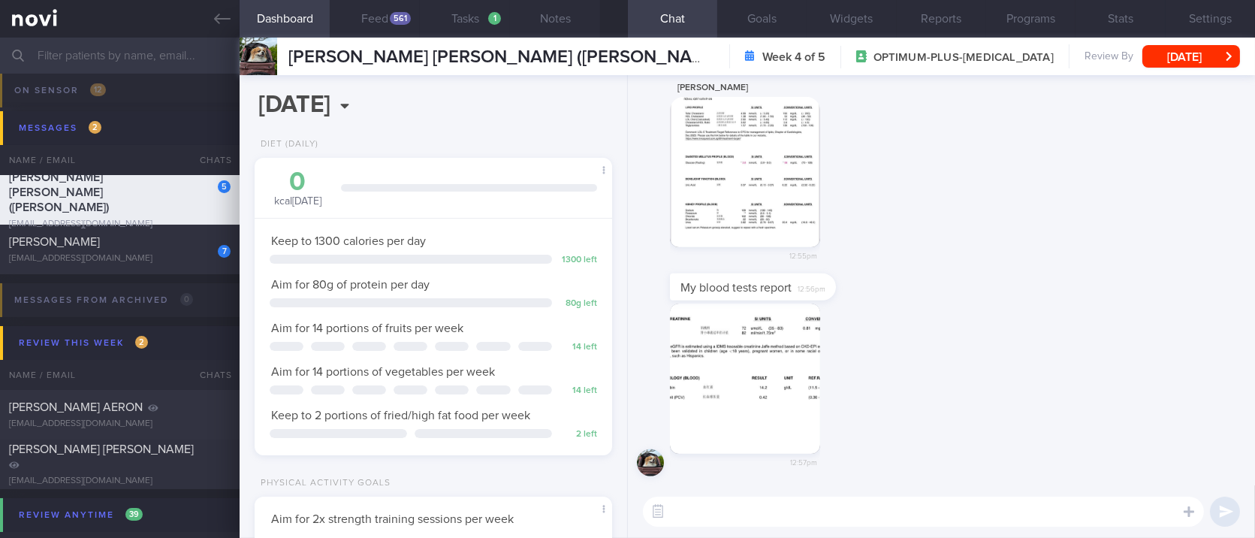
click at [778, 171] on button "button" at bounding box center [745, 172] width 150 height 150
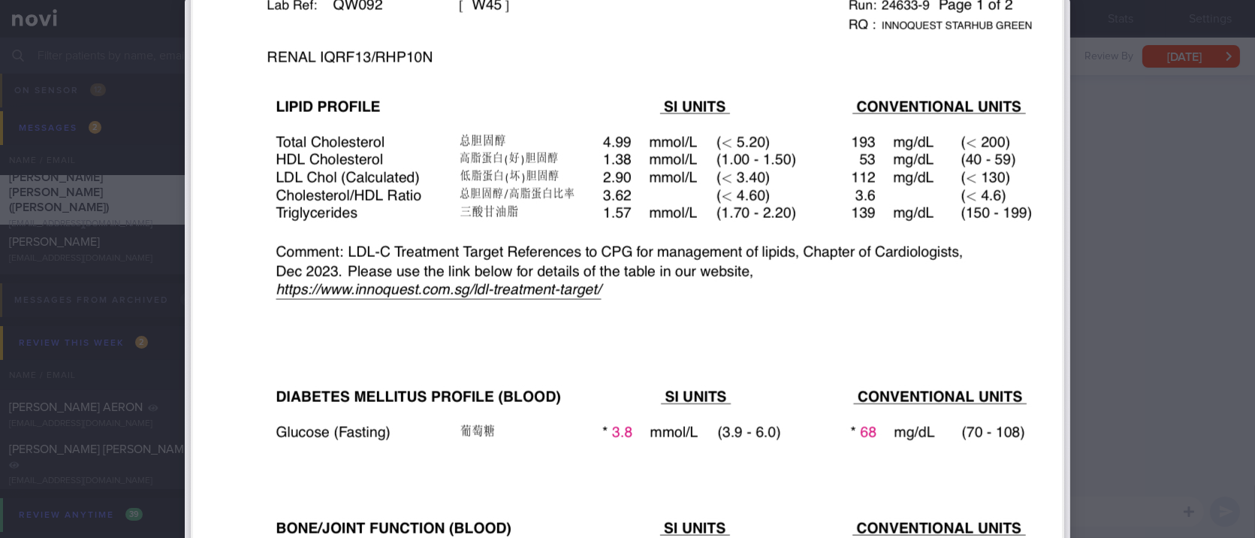
scroll to position [0, 0]
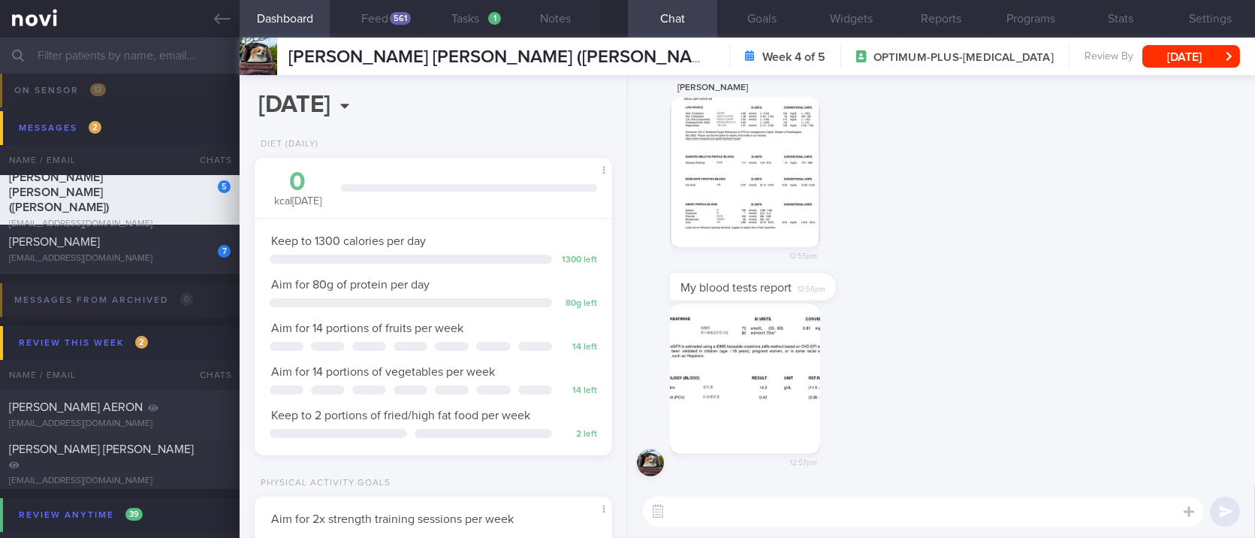
click at [1103, 297] on div "My blood tests report 12:56pm" at bounding box center [941, 288] width 609 height 30
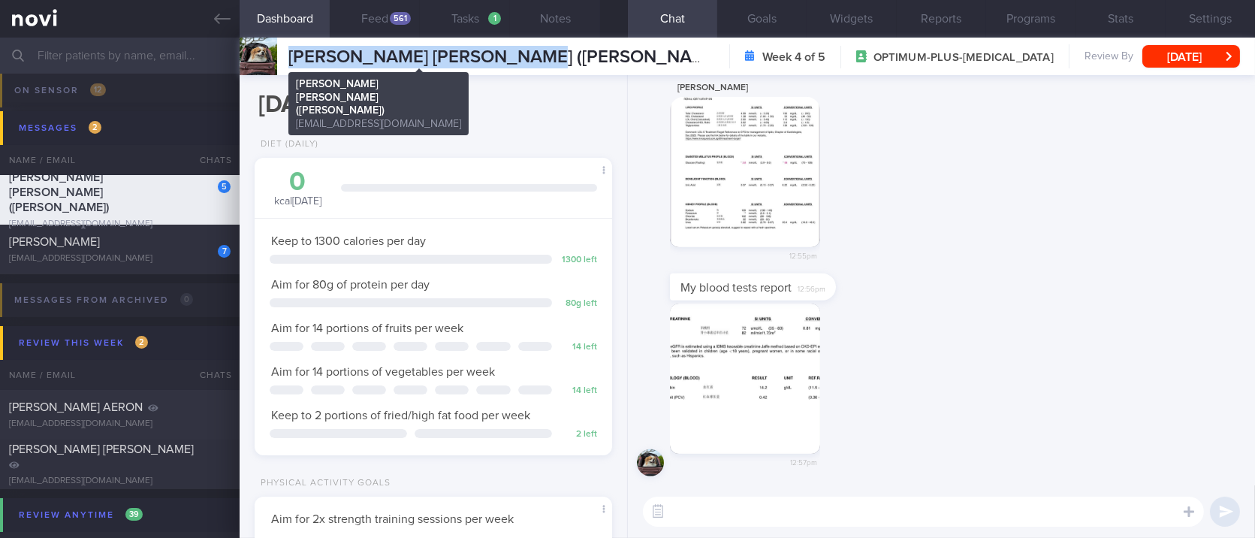
drag, startPoint x: 586, startPoint y: 61, endPoint x: 291, endPoint y: 47, distance: 294.8
click at [291, 47] on div "LEONG FOONG LIN (CAROLINE) LEONG FOONG LIN (CAROLINE) cacabeki@gmail.com Week 4…" at bounding box center [748, 57] width 1016 height 38
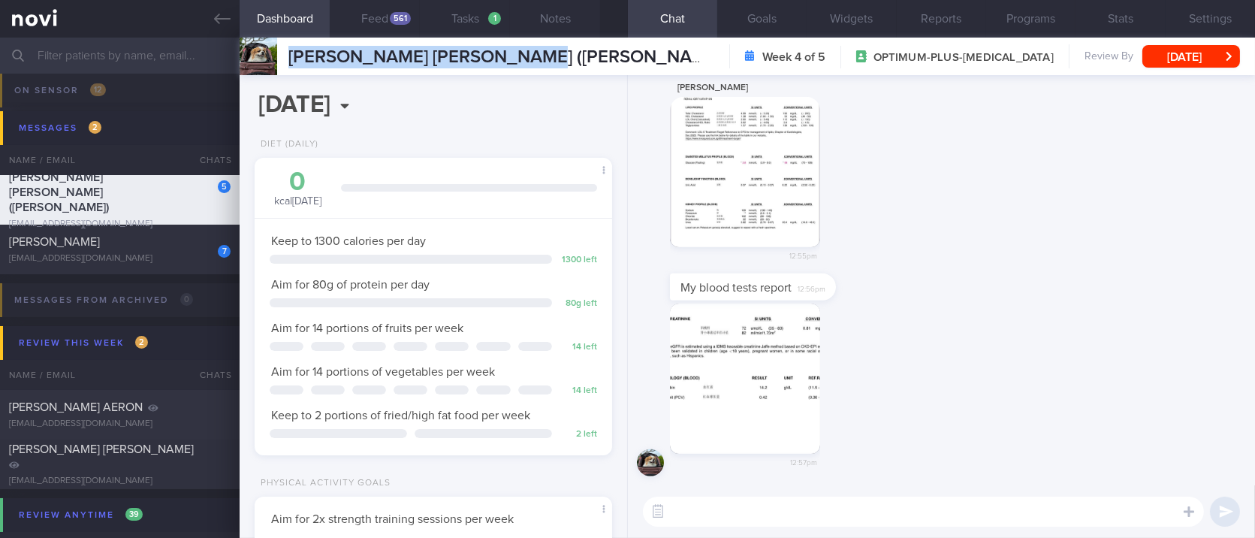
copy span "[PERSON_NAME] [PERSON_NAME] ([PERSON_NAME])"
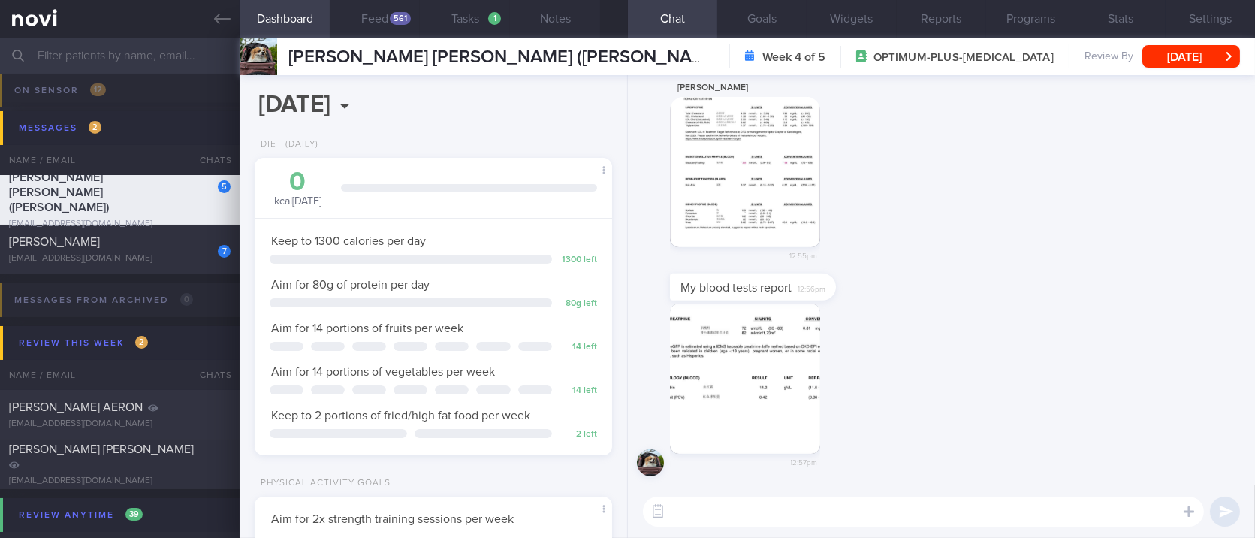
click at [1107, 285] on div "My blood tests report 12:56pm" at bounding box center [941, 288] width 609 height 30
click at [770, 215] on button "button" at bounding box center [745, 172] width 150 height 150
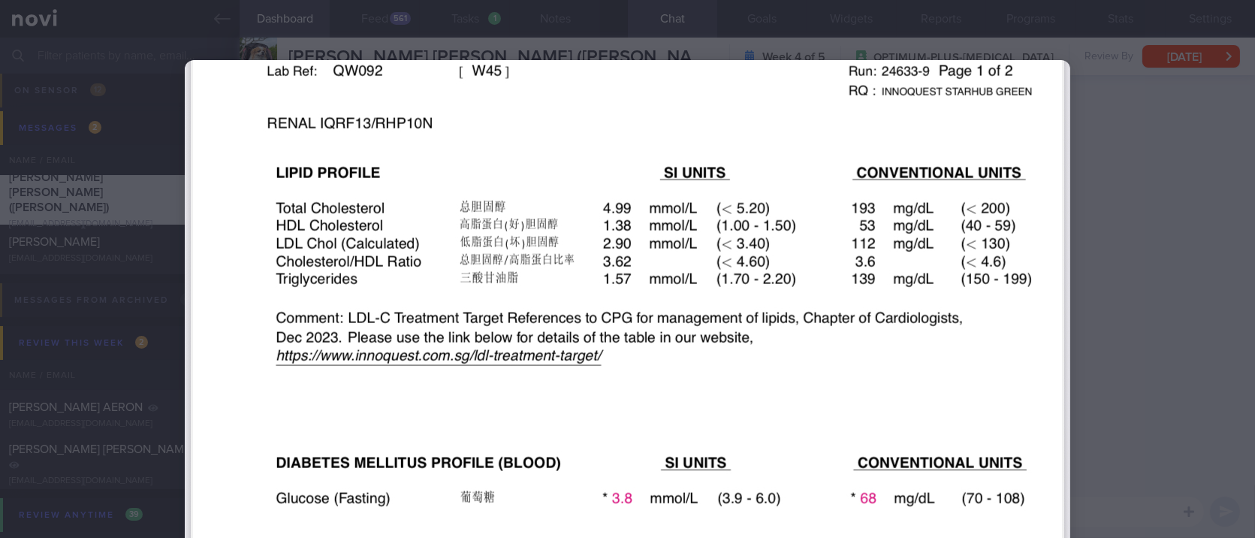
click at [1150, 291] on div at bounding box center [627, 269] width 1255 height 538
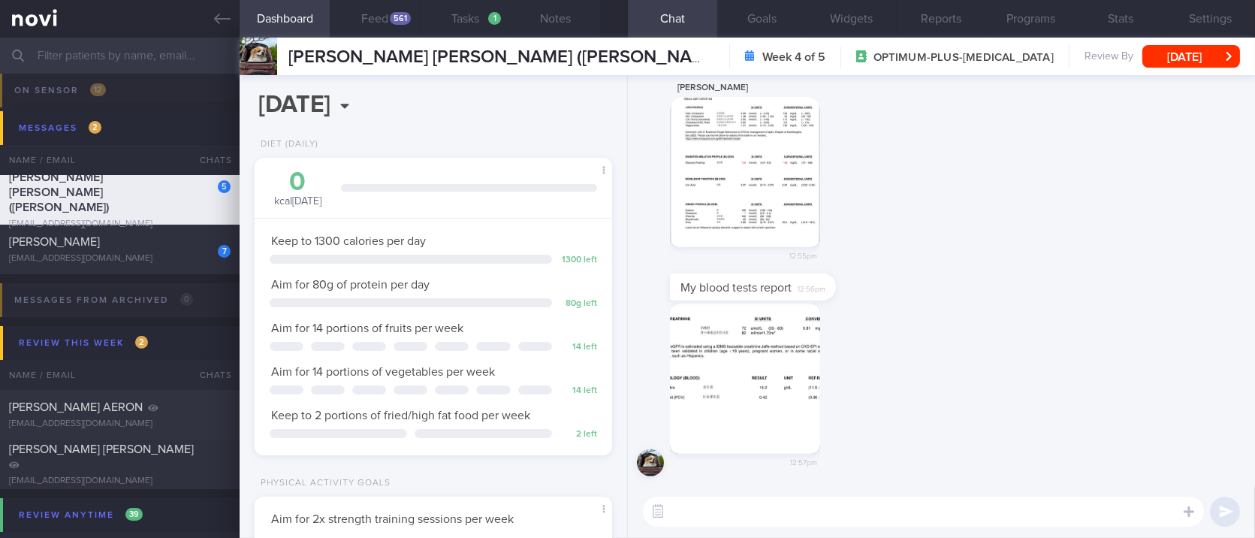
click at [1097, 282] on div "My blood tests report 12:56pm" at bounding box center [941, 288] width 609 height 30
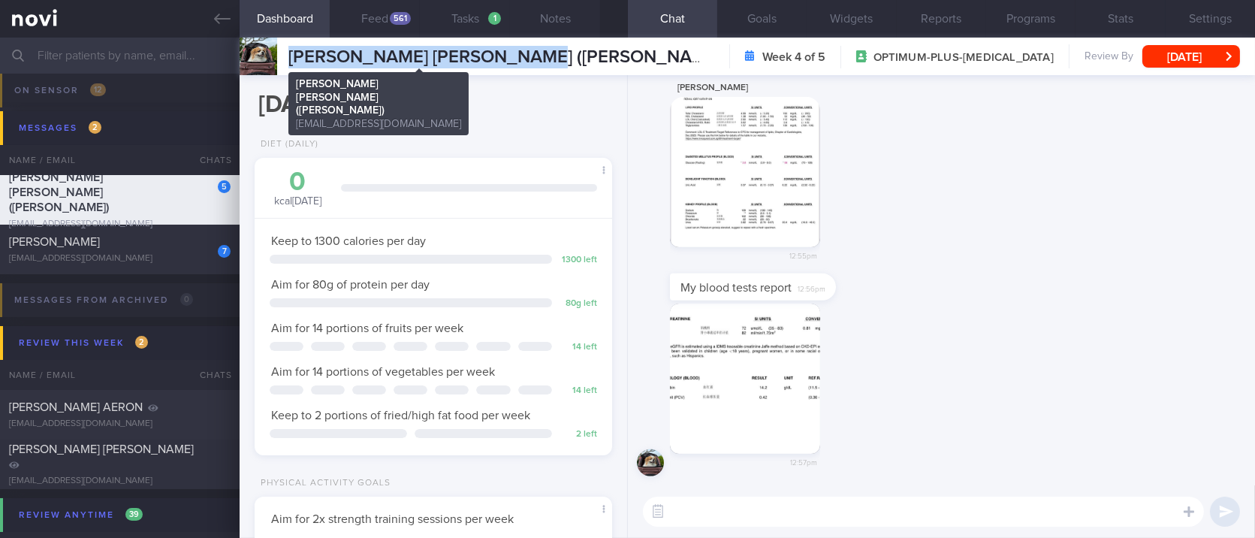
drag, startPoint x: 567, startPoint y: 57, endPoint x: 293, endPoint y: 59, distance: 274.2
click at [293, 59] on div "LEONG FOONG LIN (CAROLINE) LEONG FOONG LIN (CAROLINE) cacabeki@gmail.com Week 4…" at bounding box center [748, 57] width 1016 height 38
copy span "[PERSON_NAME] [PERSON_NAME] ([PERSON_NAME])"
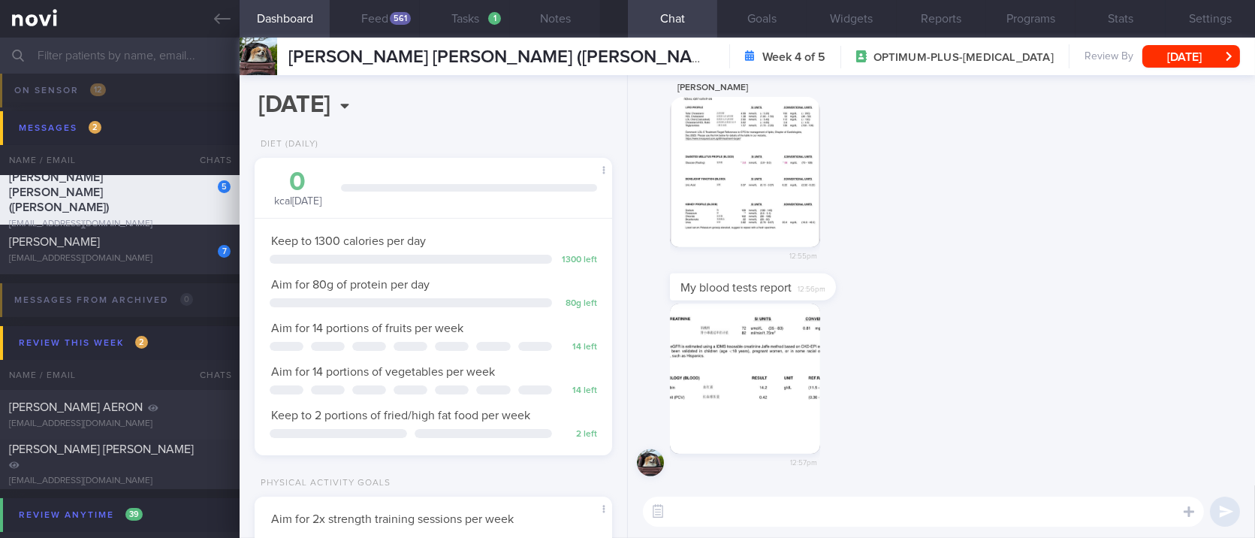
click at [1130, 262] on div "Sir Cookie린 12:55pm" at bounding box center [941, 176] width 609 height 195
click at [823, 506] on textarea at bounding box center [923, 511] width 561 height 30
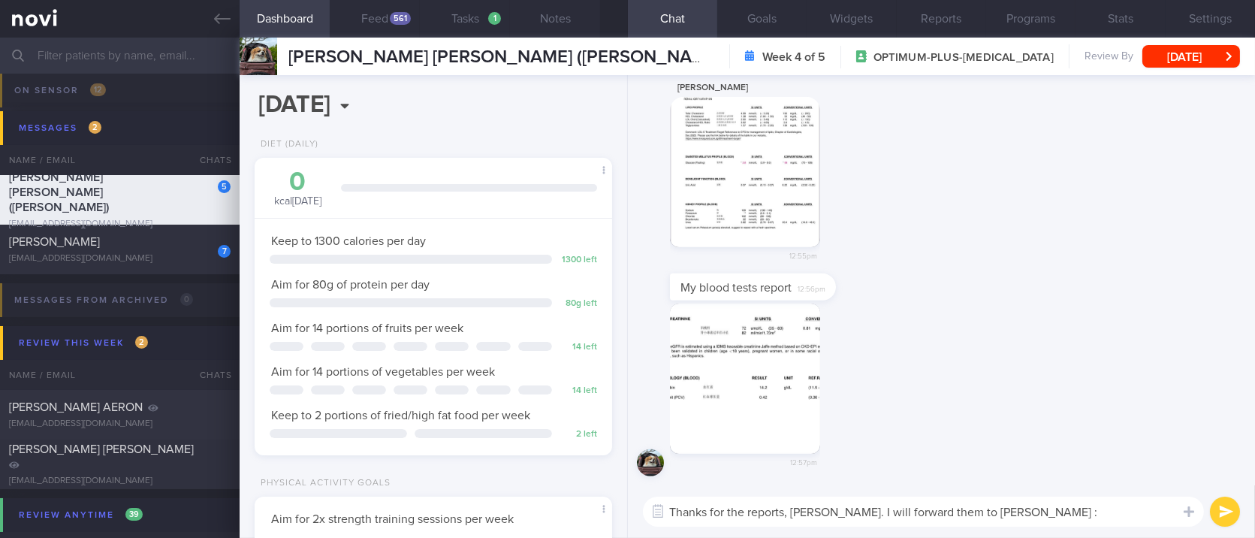
type textarea "Thanks for the reports, Caroline. I will forward them to Dr Yeo :)"
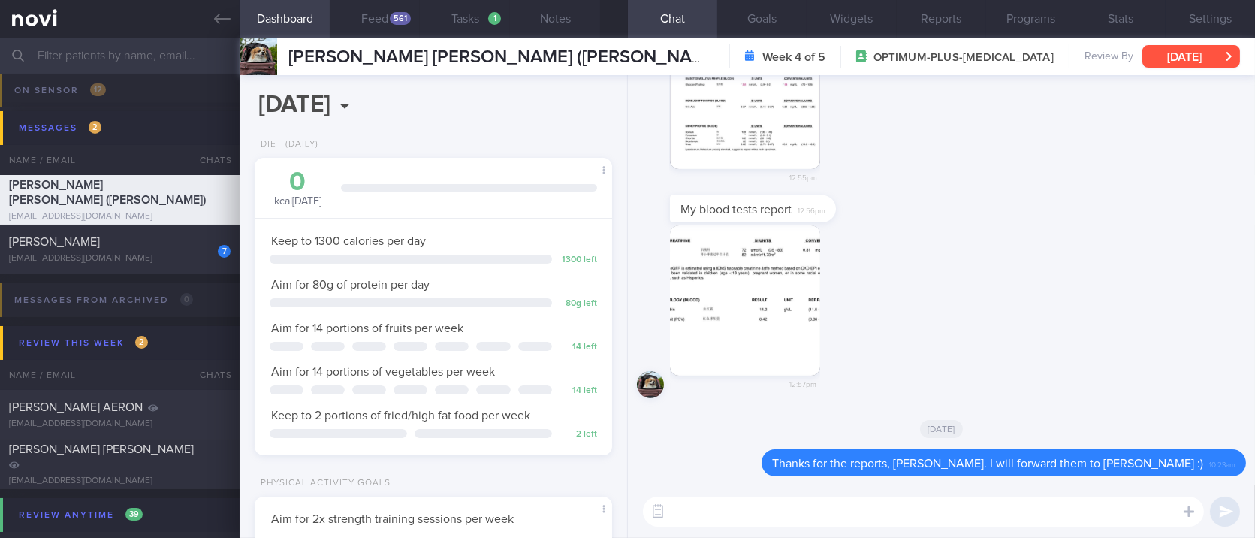
click at [1184, 17] on button "Settings" at bounding box center [1210, 19] width 89 height 38
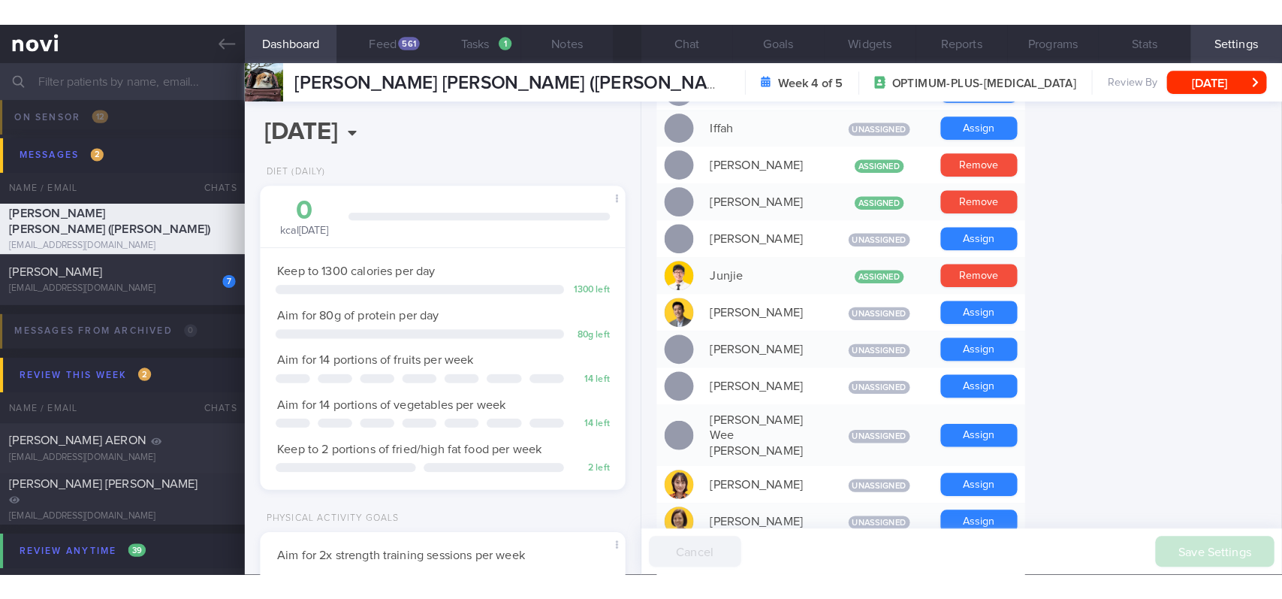
scroll to position [701, 0]
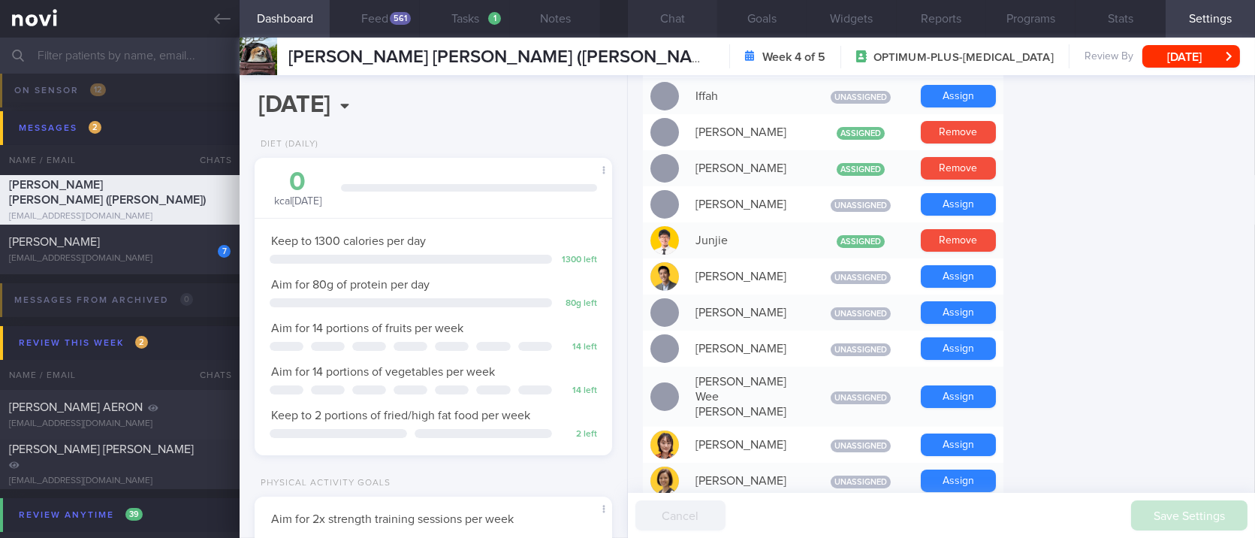
click at [652, 24] on button "Chat" at bounding box center [672, 19] width 89 height 38
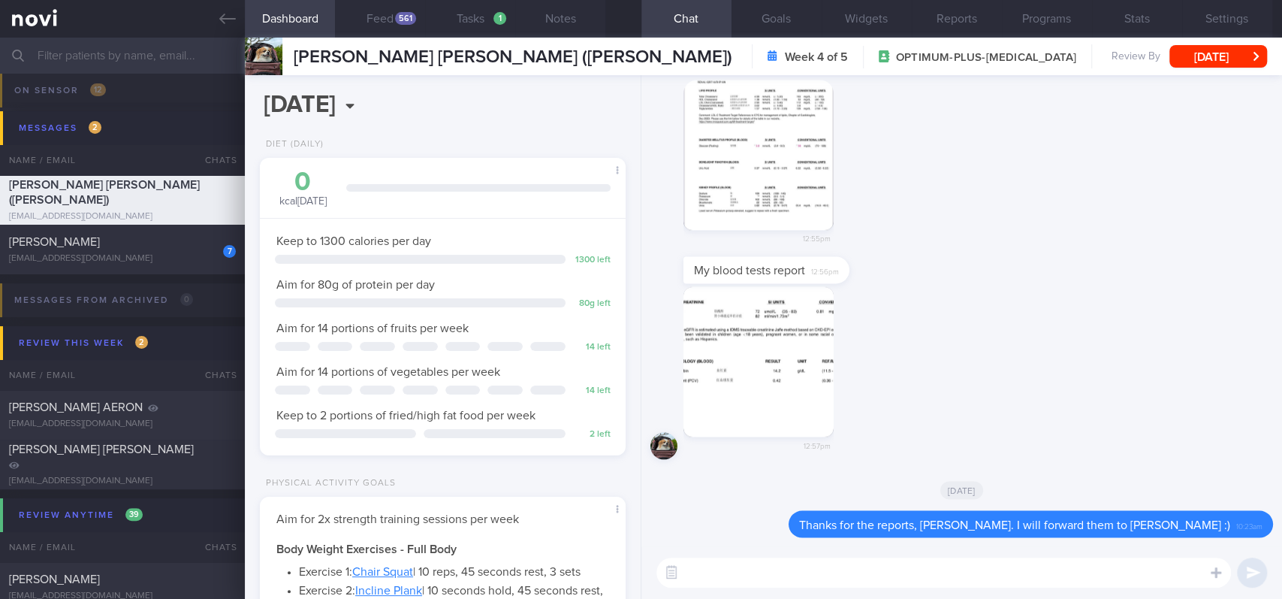
scroll to position [183, 323]
click at [381, 22] on button "Feed 561" at bounding box center [380, 19] width 90 height 38
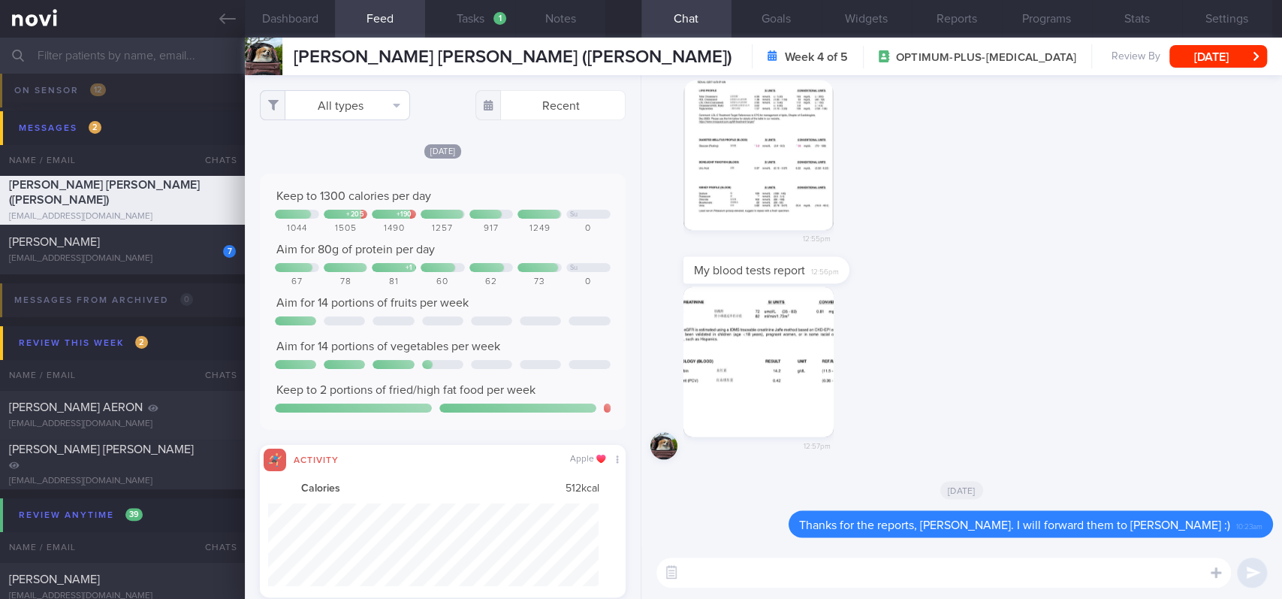
scroll to position [83, 330]
click at [373, 109] on button "All types" at bounding box center [335, 105] width 150 height 30
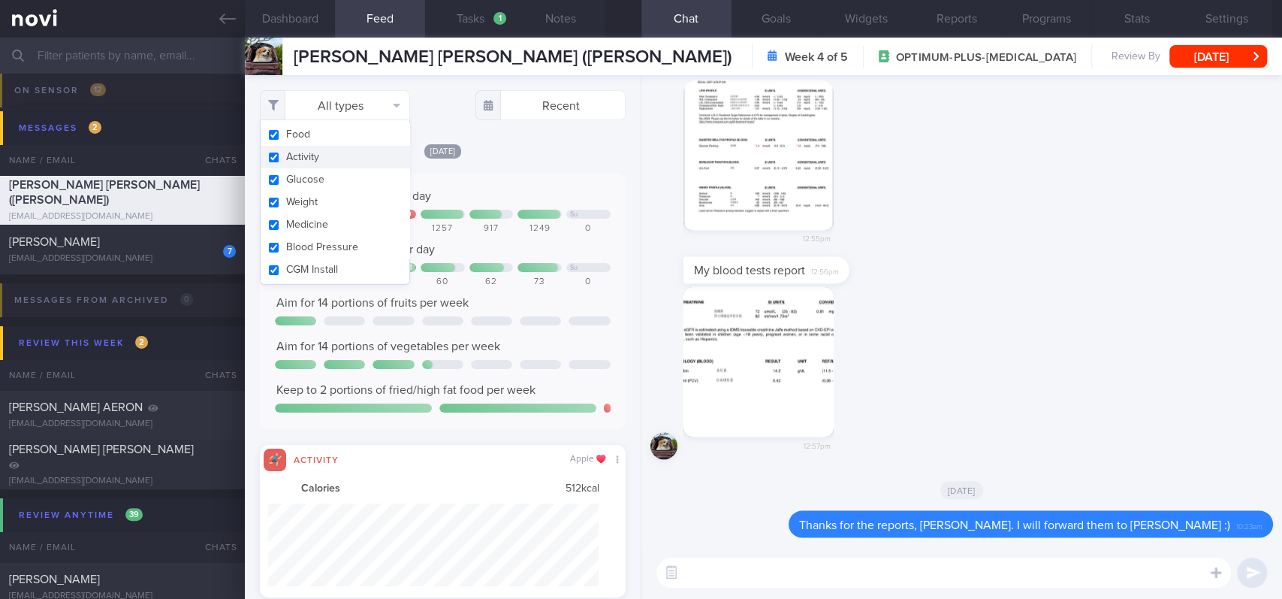
click at [331, 153] on button "Activity" at bounding box center [335, 157] width 149 height 23
checkbox input "false"
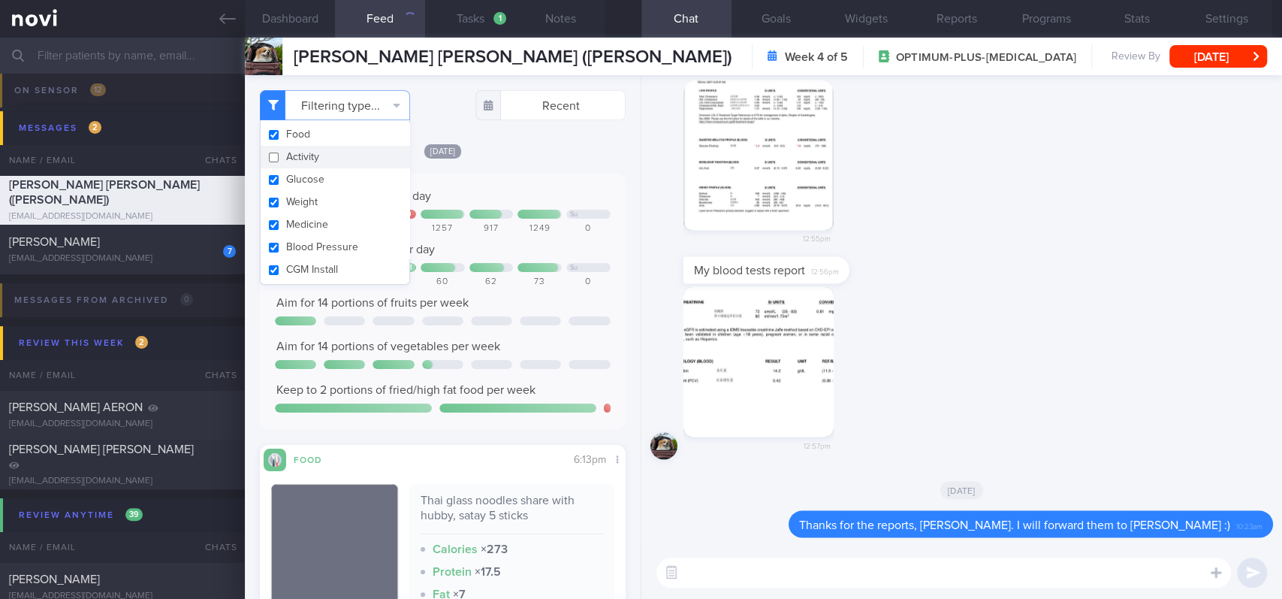
click at [541, 185] on div "Keep to 1300 calories per day + 205 + 190 Su 1044 1505 1490 1257 917 1249 0 Aim…" at bounding box center [443, 302] width 366 height 256
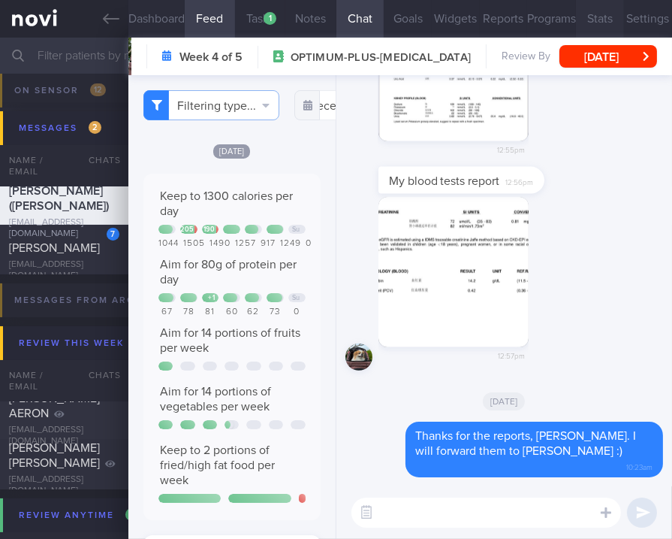
scroll to position [751042, 750996]
click at [521, 509] on textarea at bounding box center [487, 512] width 270 height 30
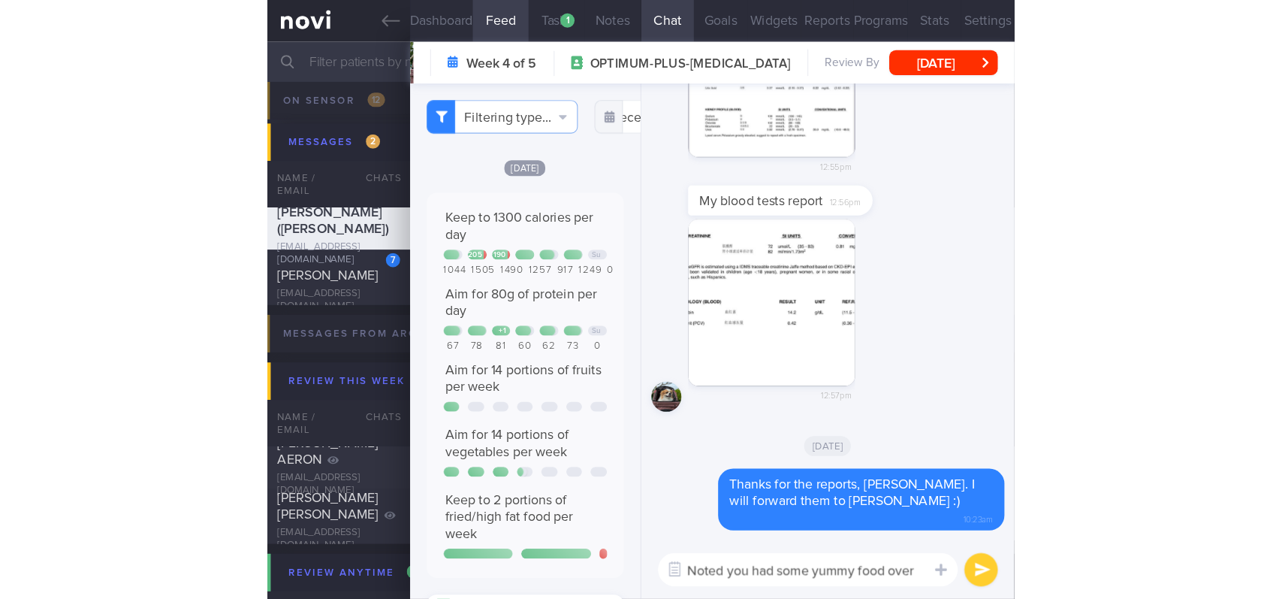
scroll to position [0, 0]
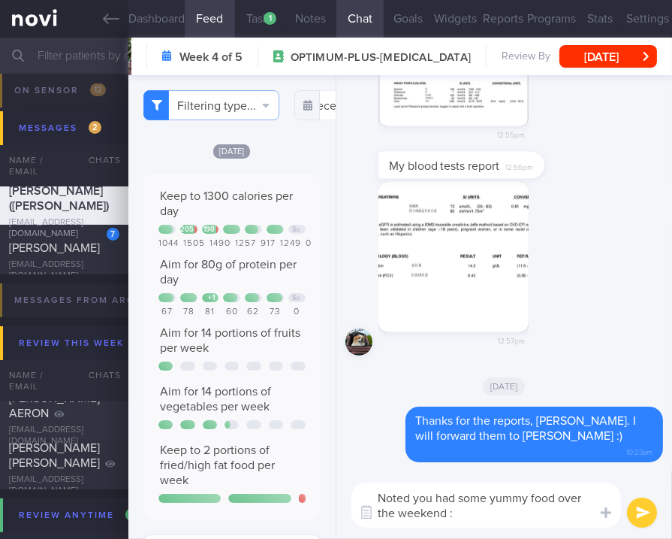
type textarea "Noted you had some yummy food over the weekend :)"
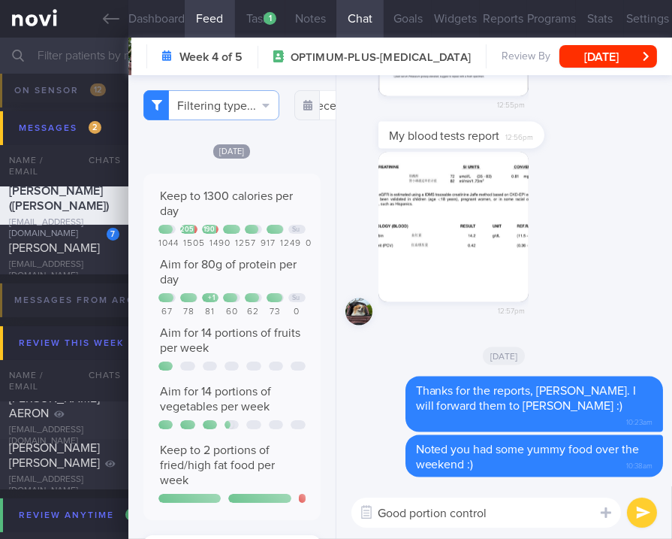
type textarea "Good portion control!"
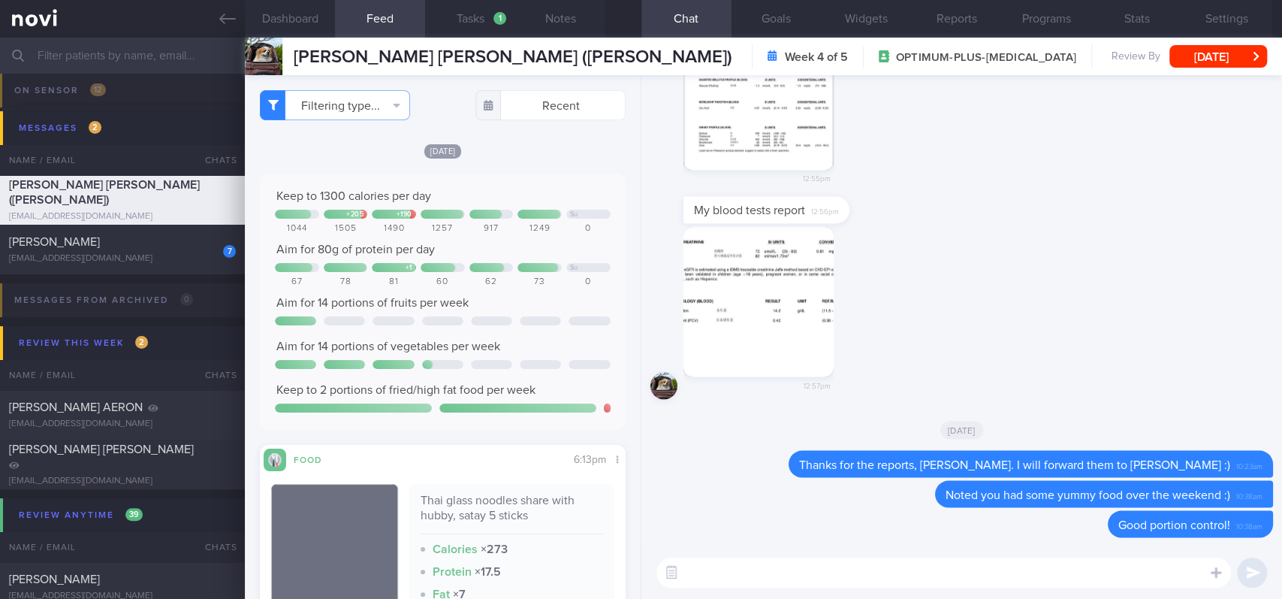
click at [120, 63] on input "text" at bounding box center [641, 56] width 1282 height 36
click at [1214, 56] on button "[DATE]" at bounding box center [1219, 56] width 98 height 23
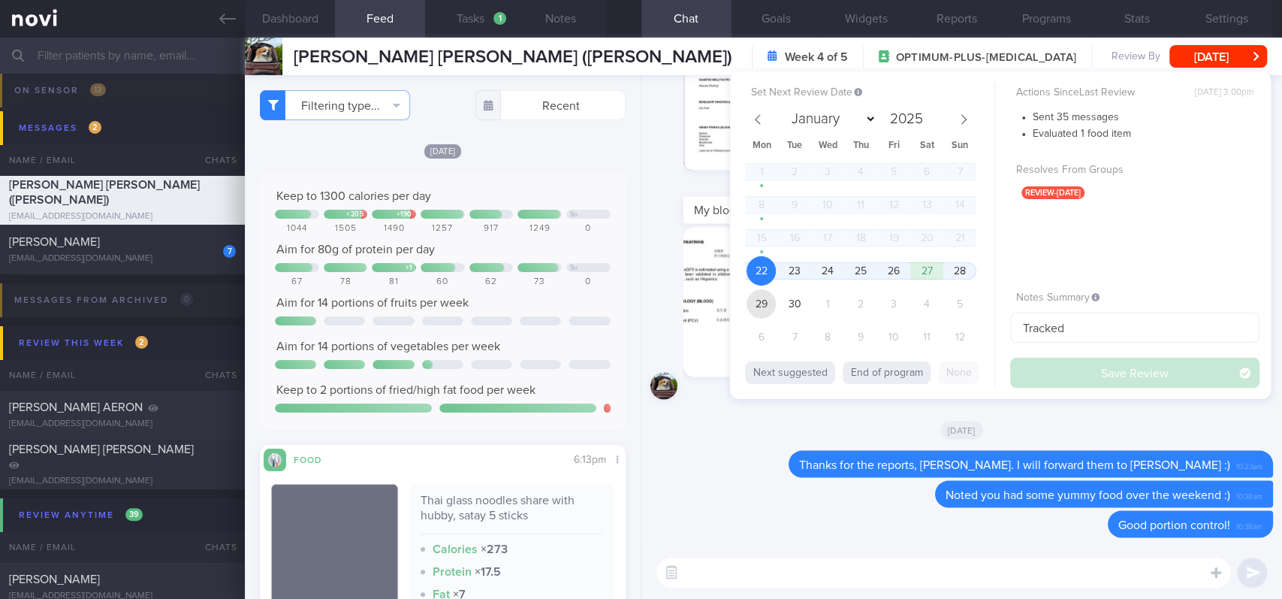
drag, startPoint x: 753, startPoint y: 294, endPoint x: 1016, endPoint y: 355, distance: 269.8
click at [755, 294] on span "29" at bounding box center [761, 303] width 29 height 29
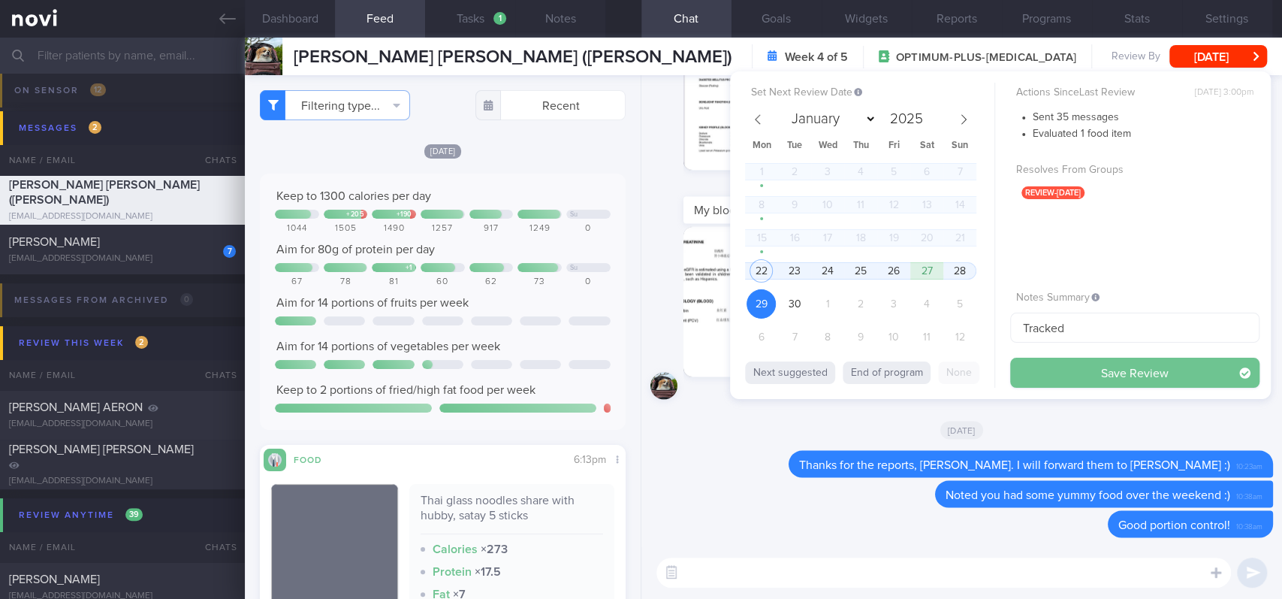
click at [1065, 372] on button "Save Review" at bounding box center [1134, 373] width 249 height 30
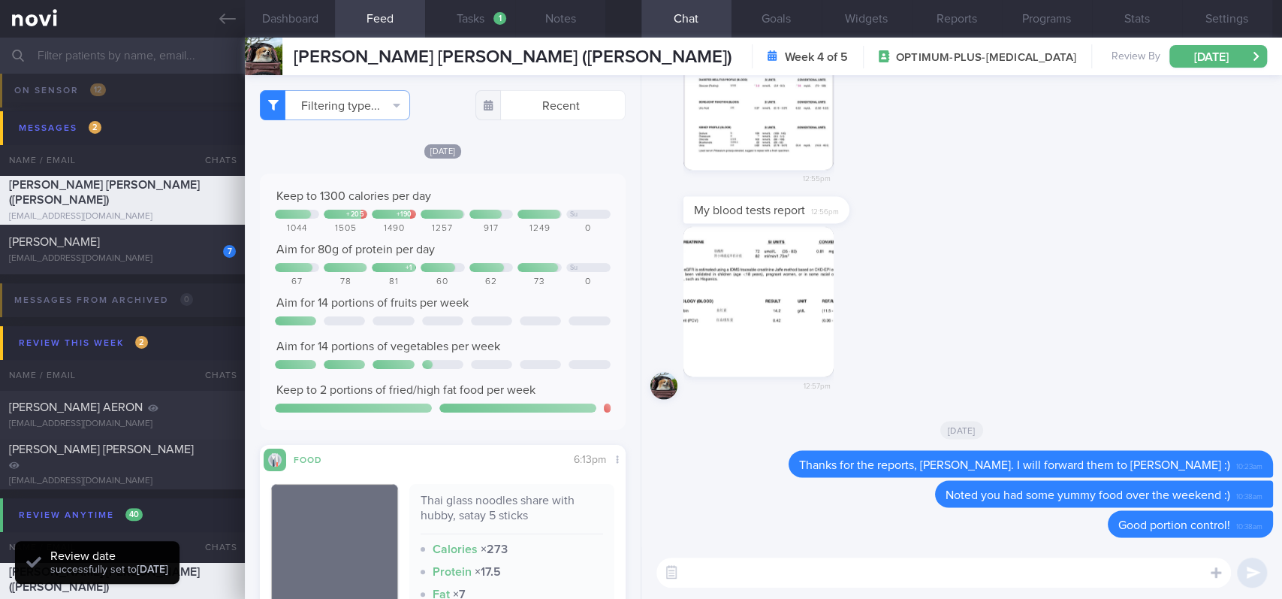
click at [127, 66] on input "text" at bounding box center [641, 56] width 1282 height 36
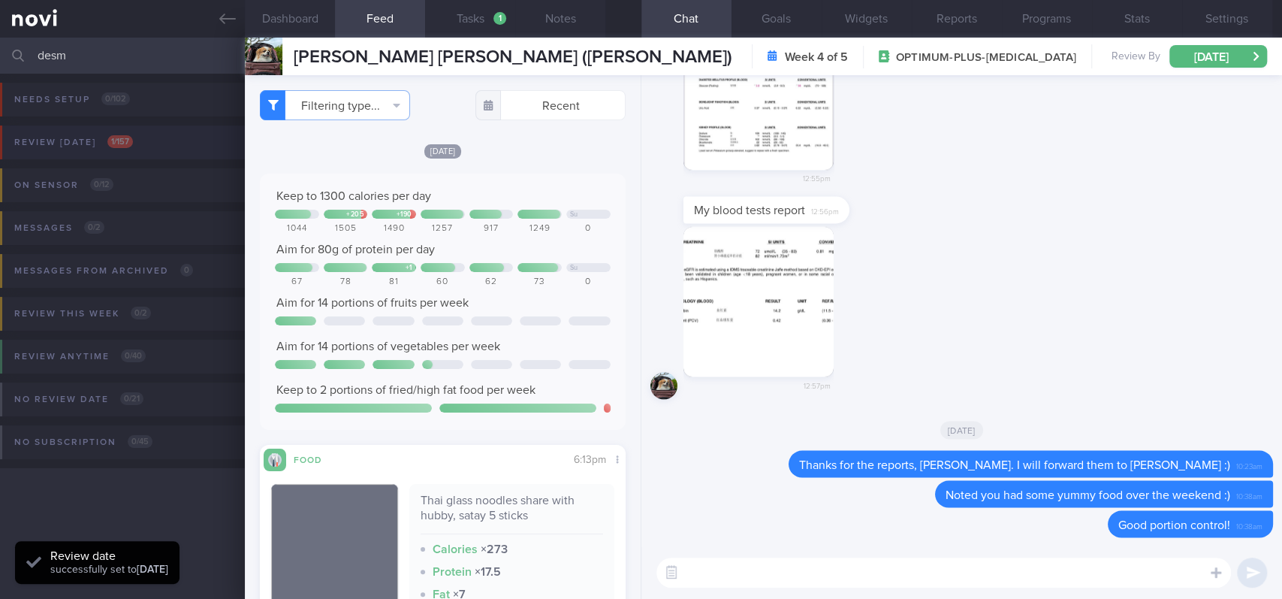
type input "desm"
click at [156, 146] on button "Review today 1 / 157" at bounding box center [638, 146] width 1287 height 43
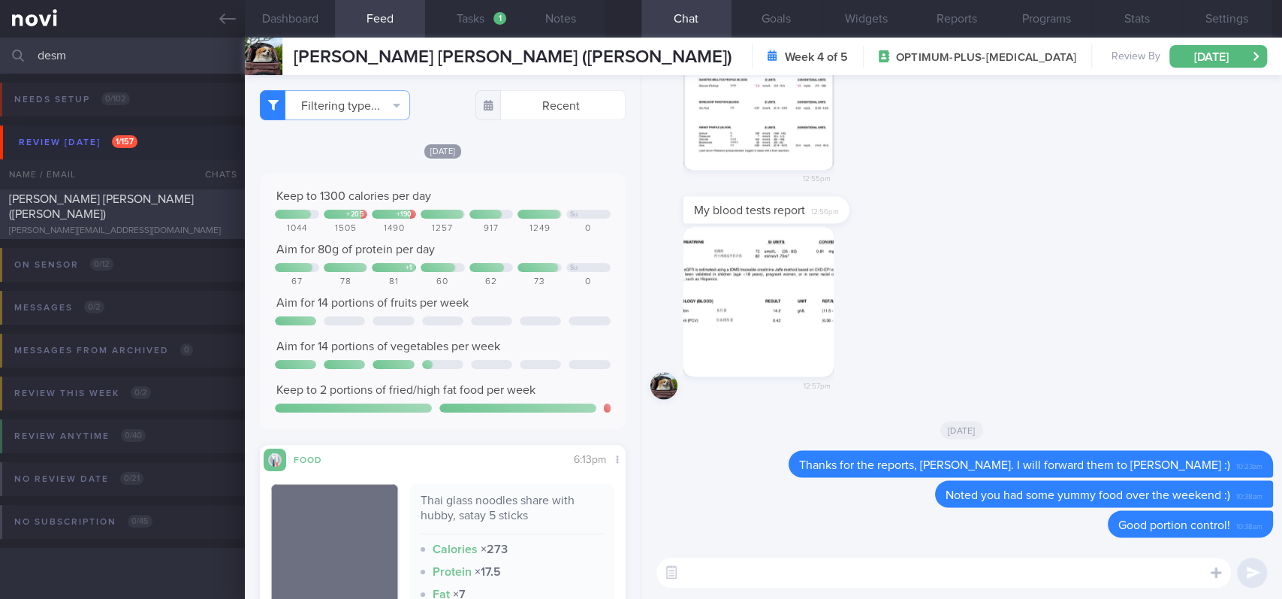
click at [152, 213] on div "[PERSON_NAME] [PERSON_NAME] ([PERSON_NAME])" at bounding box center [120, 207] width 223 height 30
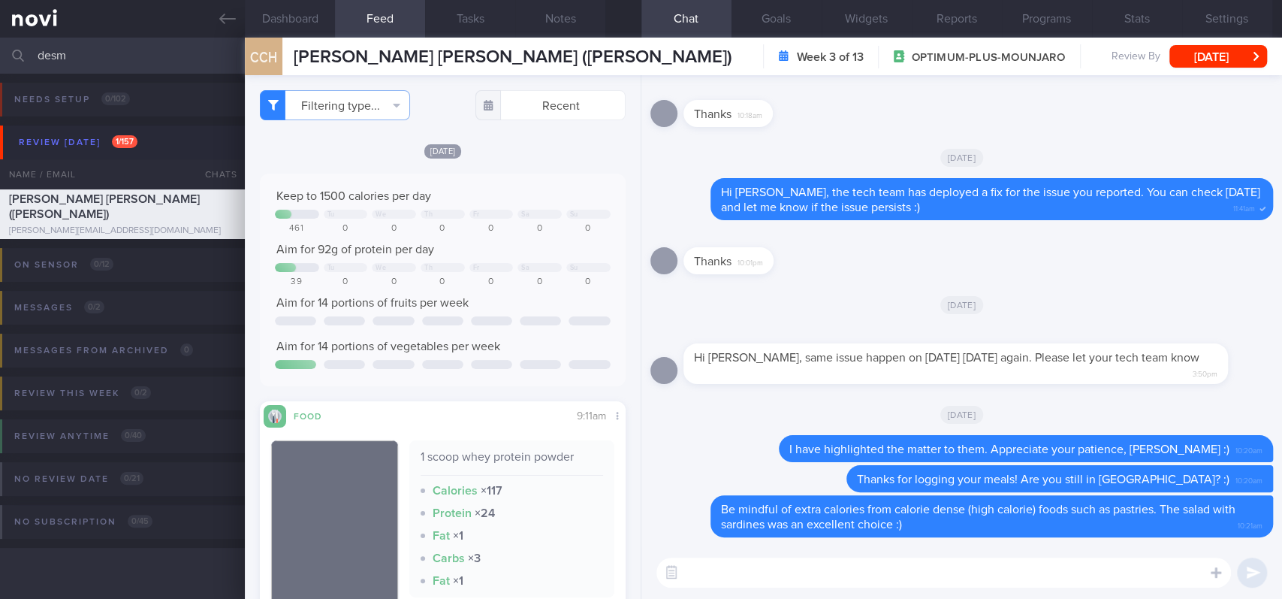
click at [852, 537] on textarea at bounding box center [943, 572] width 575 height 30
drag, startPoint x: 782, startPoint y: 383, endPoint x: 1033, endPoint y: 352, distance: 252.9
click at [1033, 352] on div "Hi Joel, same issue happen on today Sunday again. Please let your tech team kno…" at bounding box center [979, 354] width 590 height 59
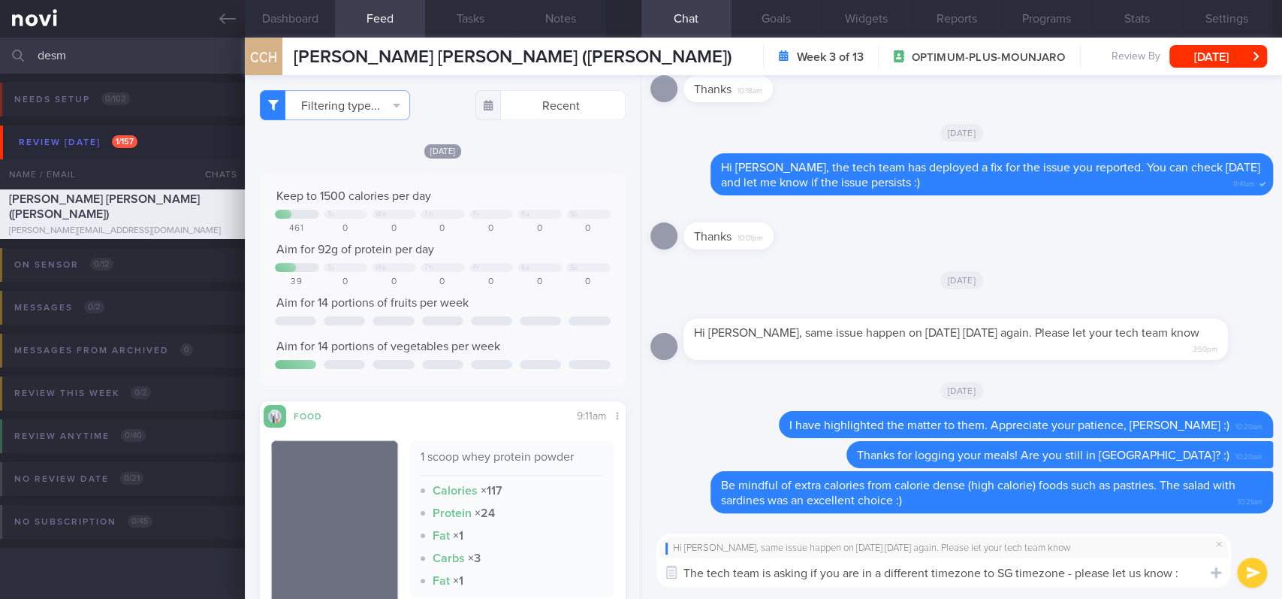
type textarea "The tech team is asking if you are in a different timezone to SG timezone - ple…"
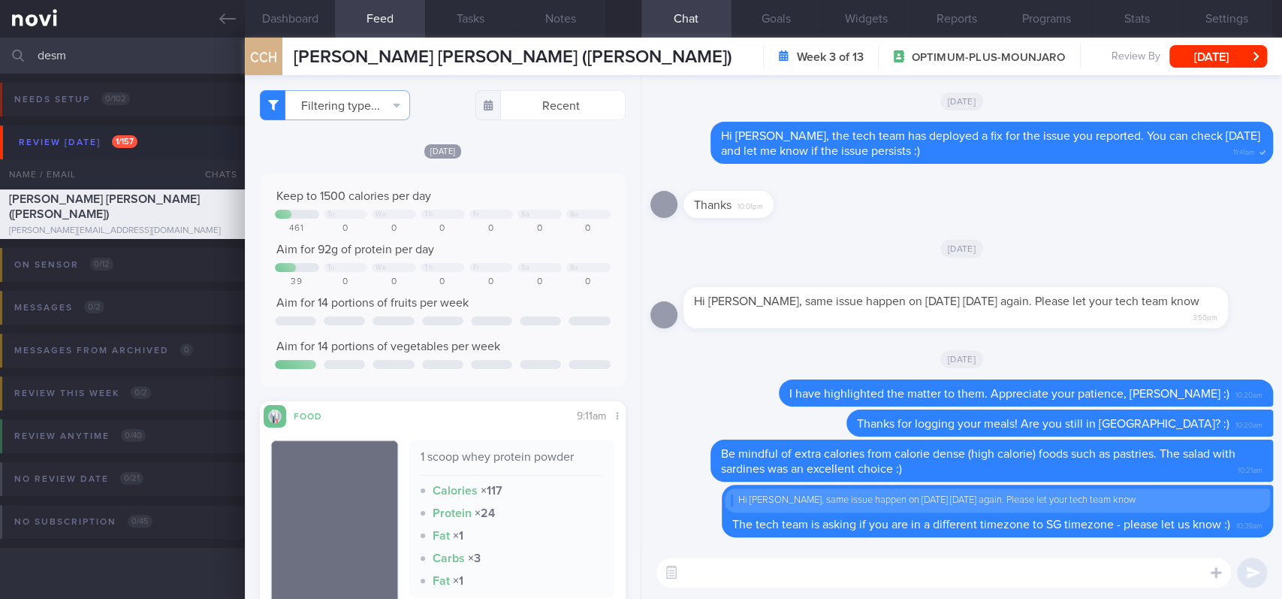
drag, startPoint x: 140, startPoint y: 53, endPoint x: 0, endPoint y: 52, distance: 139.7
click at [0, 52] on input "desm" at bounding box center [641, 56] width 1282 height 36
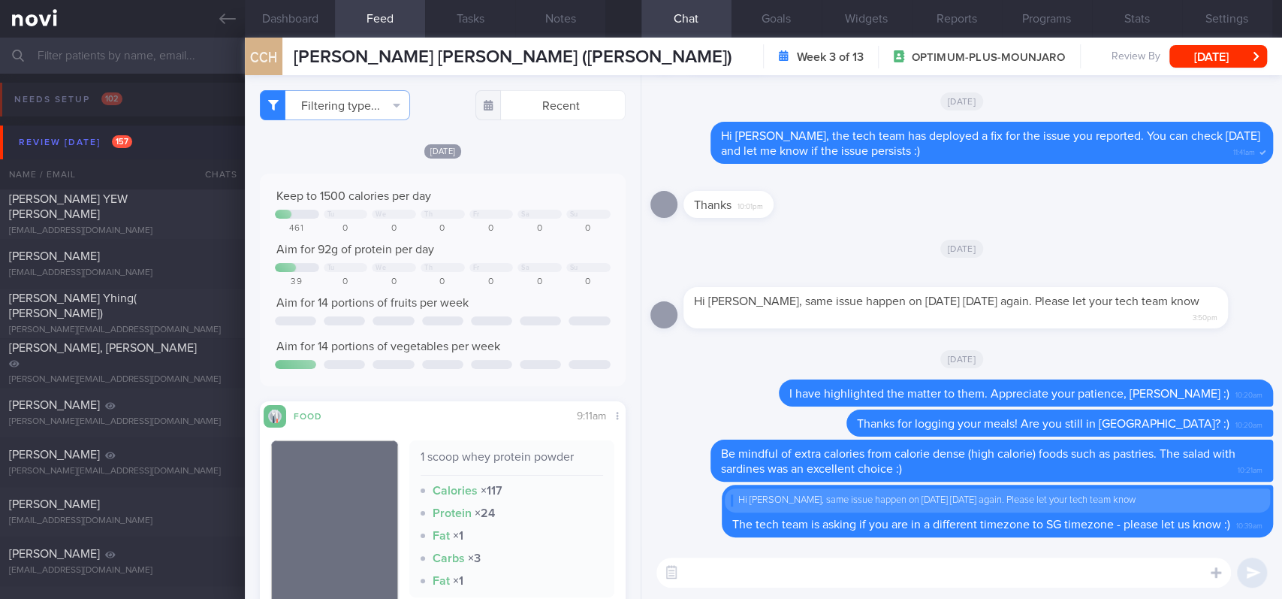
click at [229, 32] on link at bounding box center [122, 19] width 245 height 38
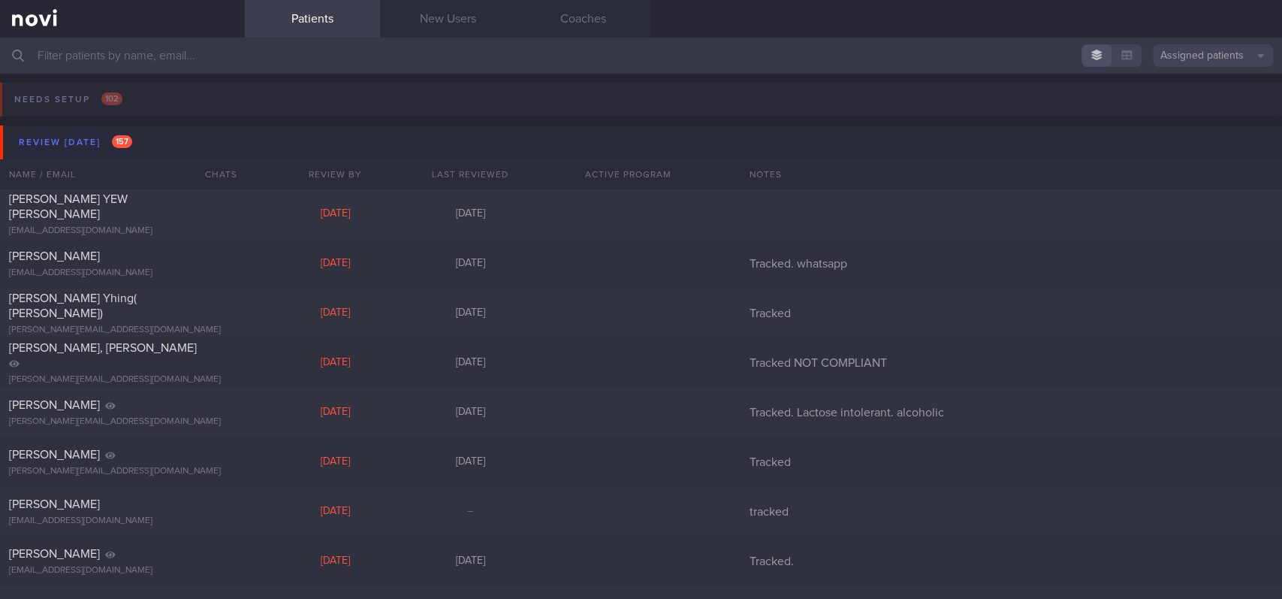
click at [143, 131] on button "Review today 157" at bounding box center [643, 142] width 1287 height 34
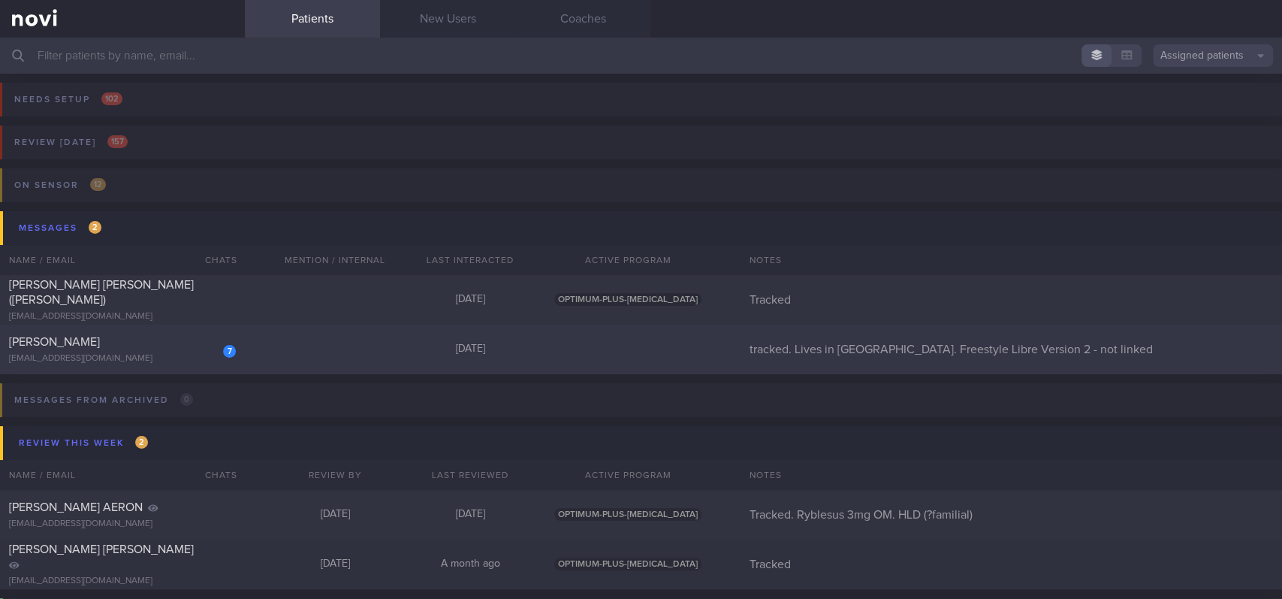
click at [280, 337] on div "7 Rebecca Goh rebeccagsw@hotmail.com 4 days ago tracked. Lives in UK. Freestyle…" at bounding box center [641, 349] width 1282 height 50
select select "8"
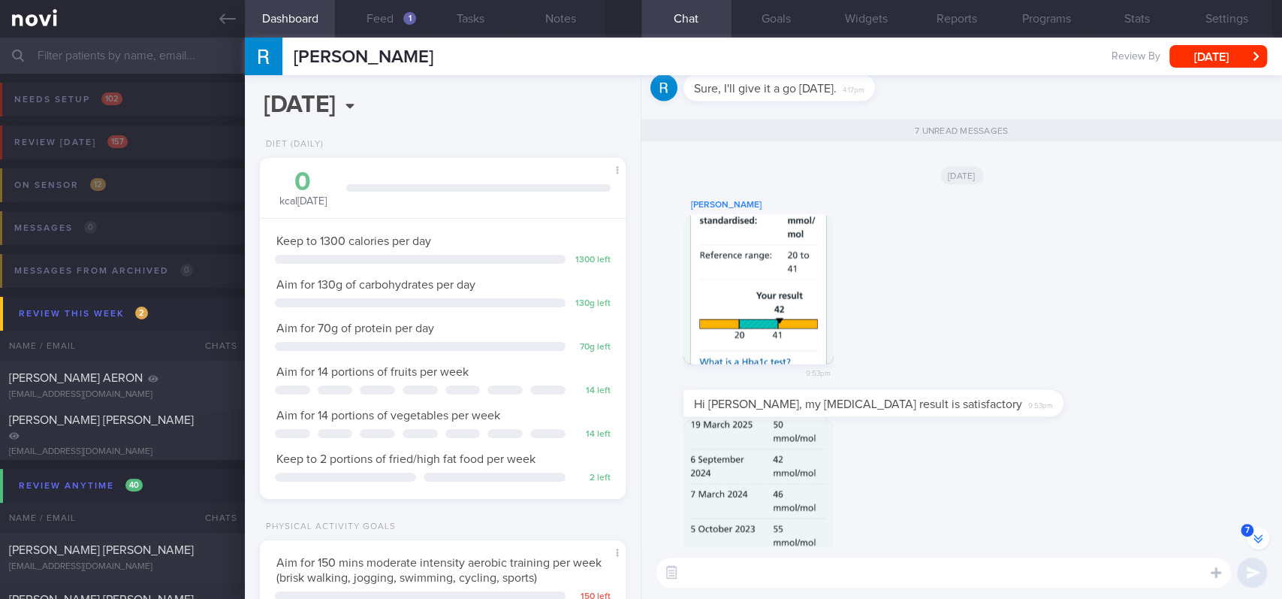
scroll to position [-287, 0]
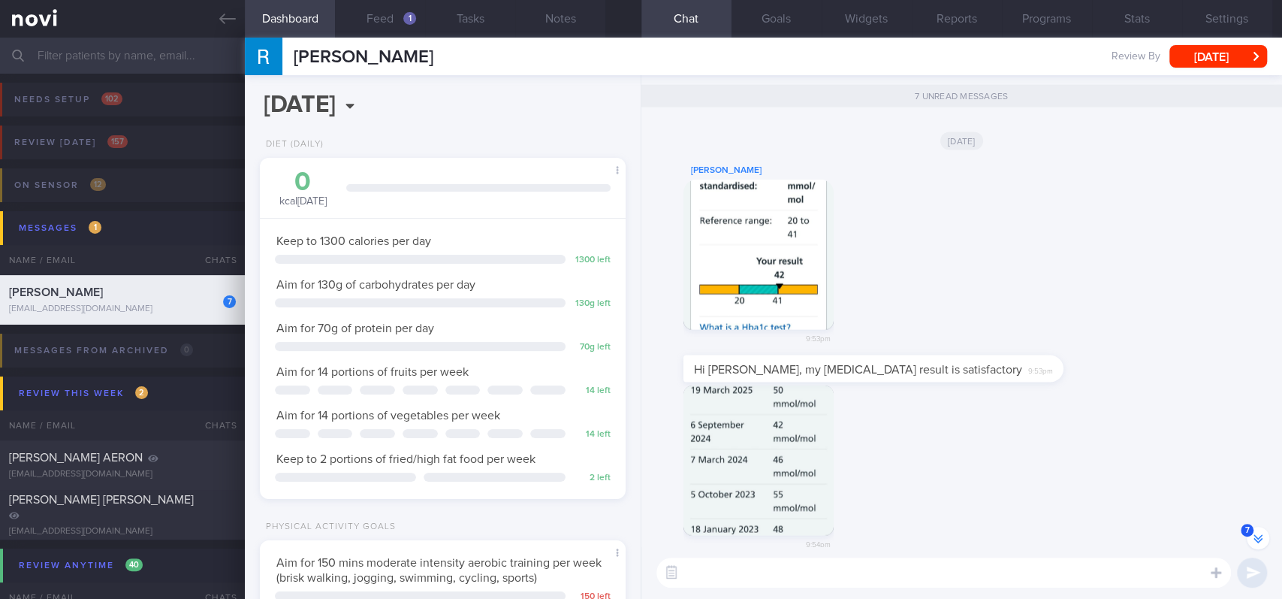
click at [957, 291] on div "Rebecca Goh 9:53pm" at bounding box center [961, 258] width 623 height 195
click at [774, 258] on button "button" at bounding box center [759, 255] width 150 height 150
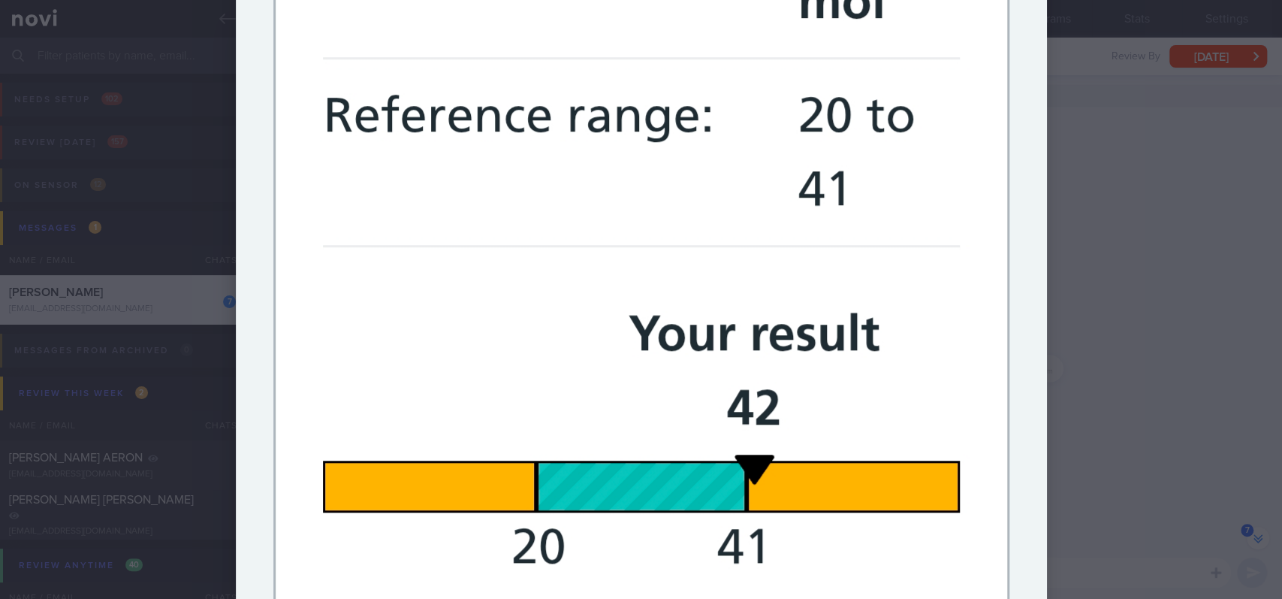
scroll to position [701, 0]
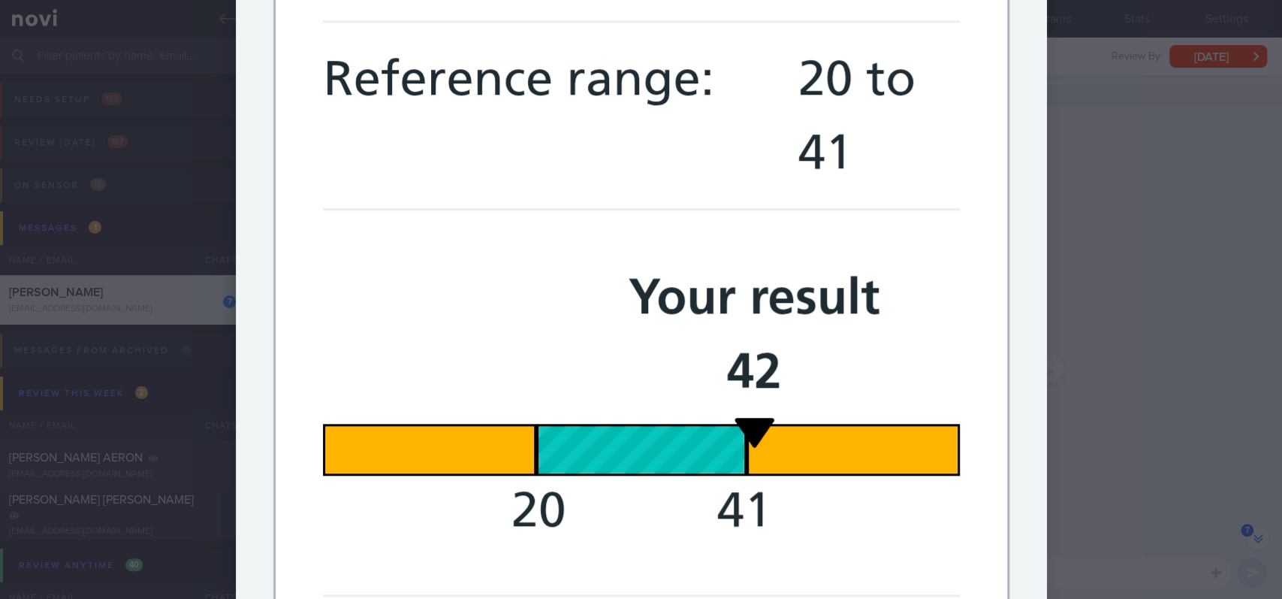
click at [1086, 327] on div at bounding box center [641, 260] width 931 height 1923
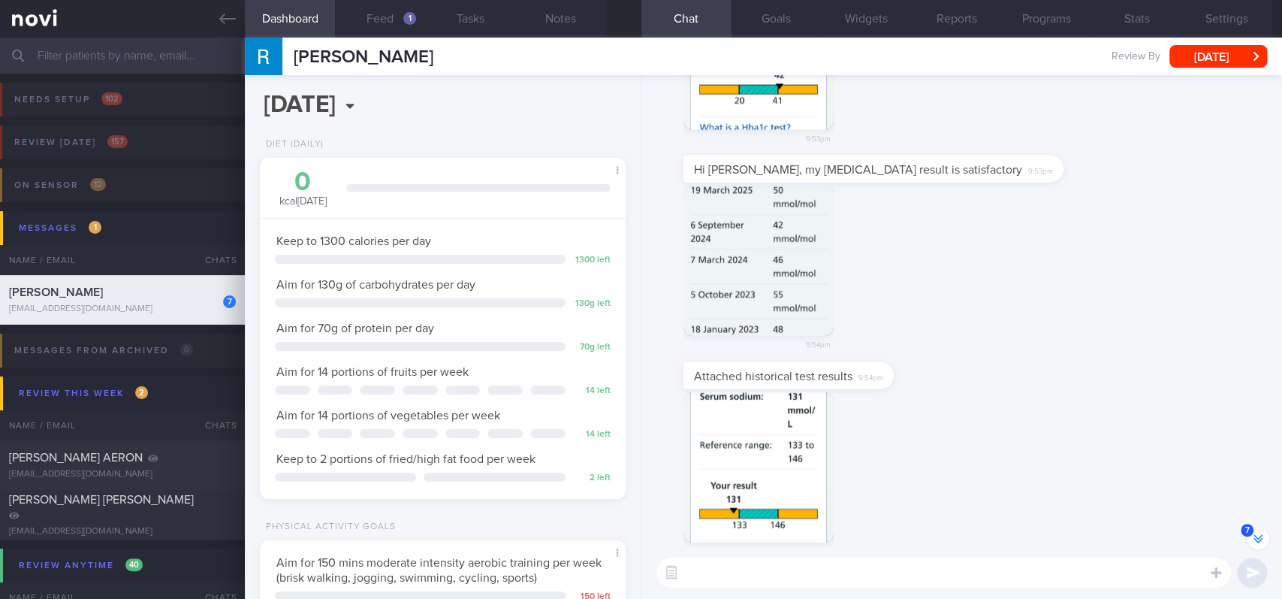
scroll to position [0, 0]
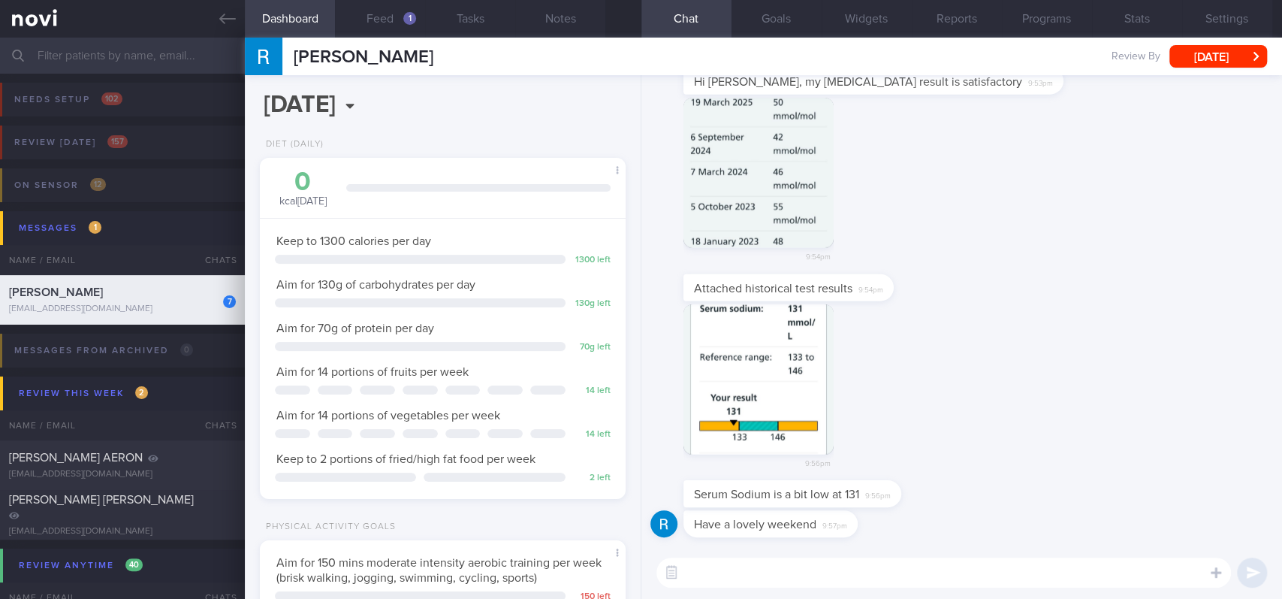
click at [733, 338] on button "button" at bounding box center [759, 379] width 150 height 150
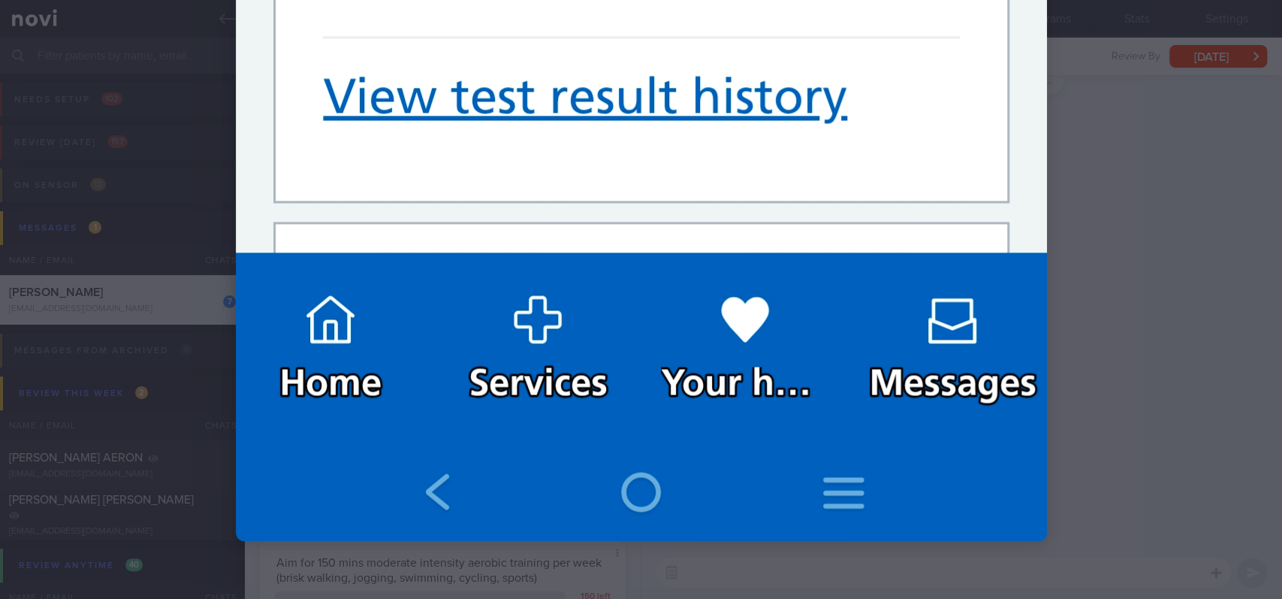
scroll to position [1323, 0]
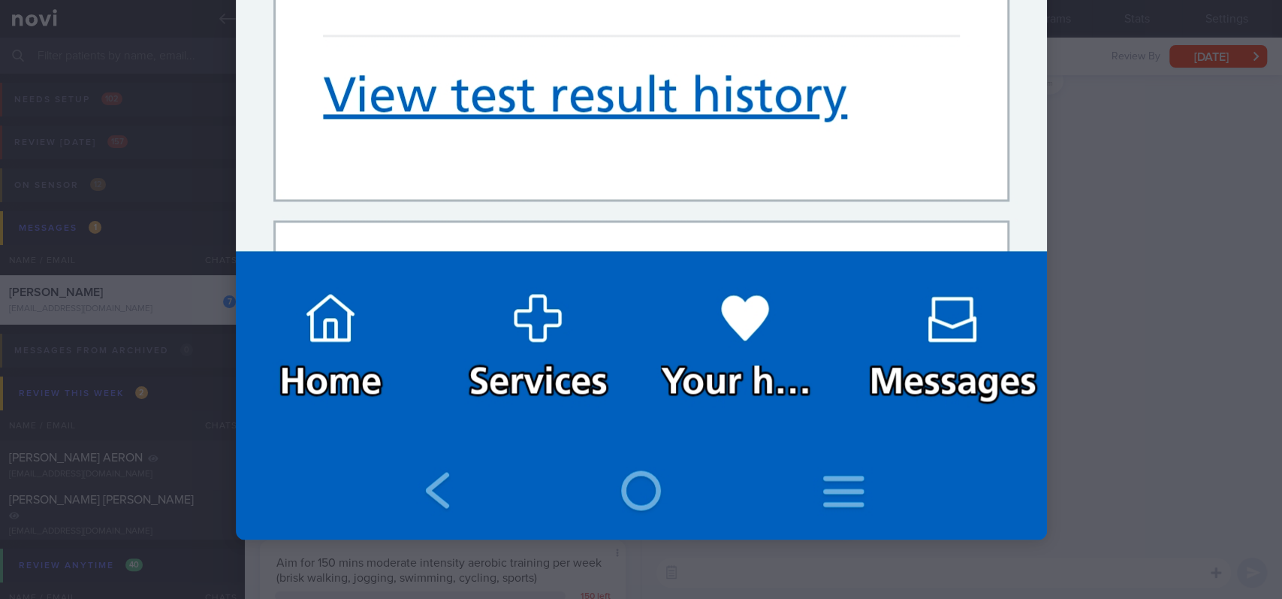
click at [1115, 358] on div at bounding box center [641, 299] width 1282 height 599
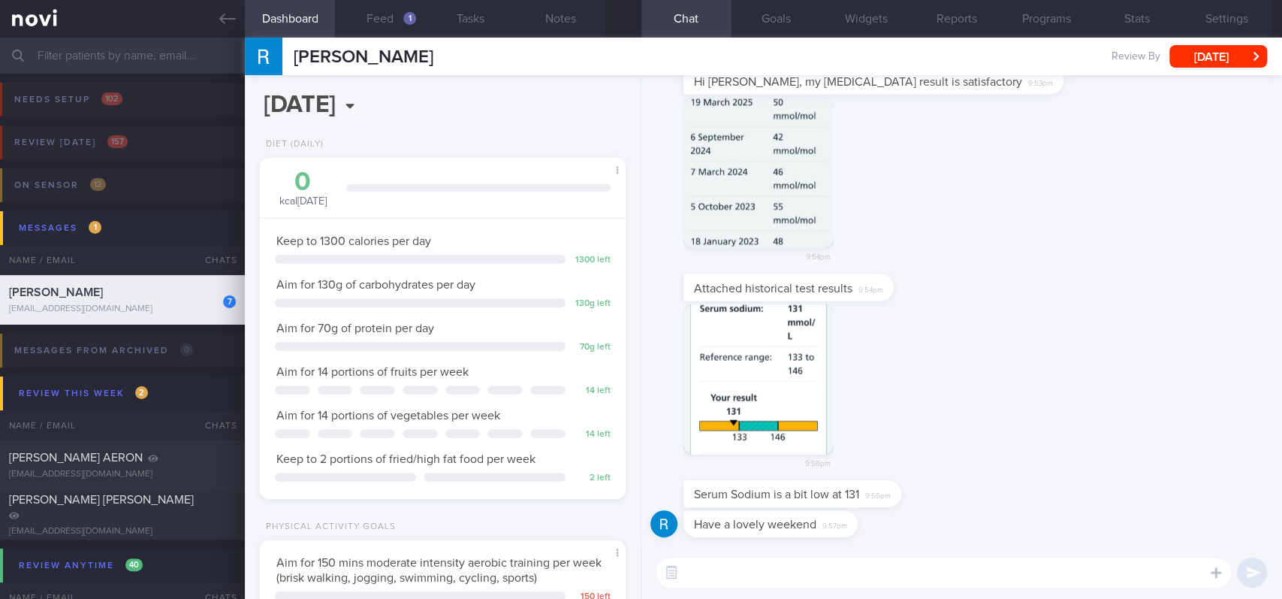
click at [804, 537] on textarea at bounding box center [943, 572] width 575 height 30
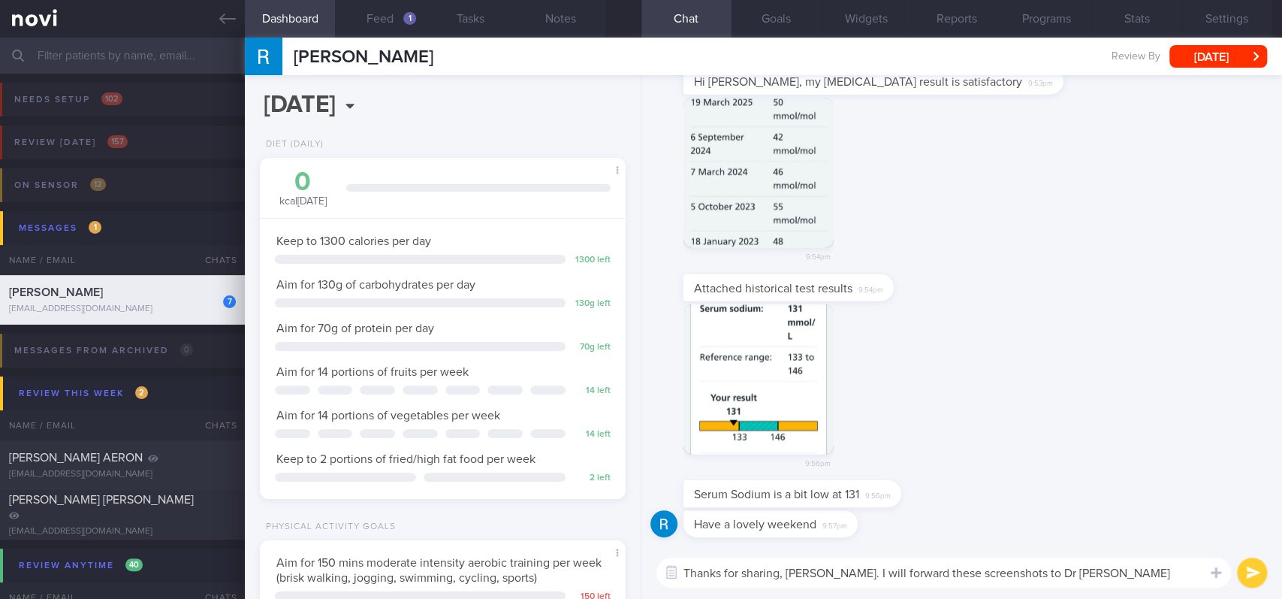
type textarea "Thanks for sharing, Rebecca. I will forward these screenshots to Dr Todd"
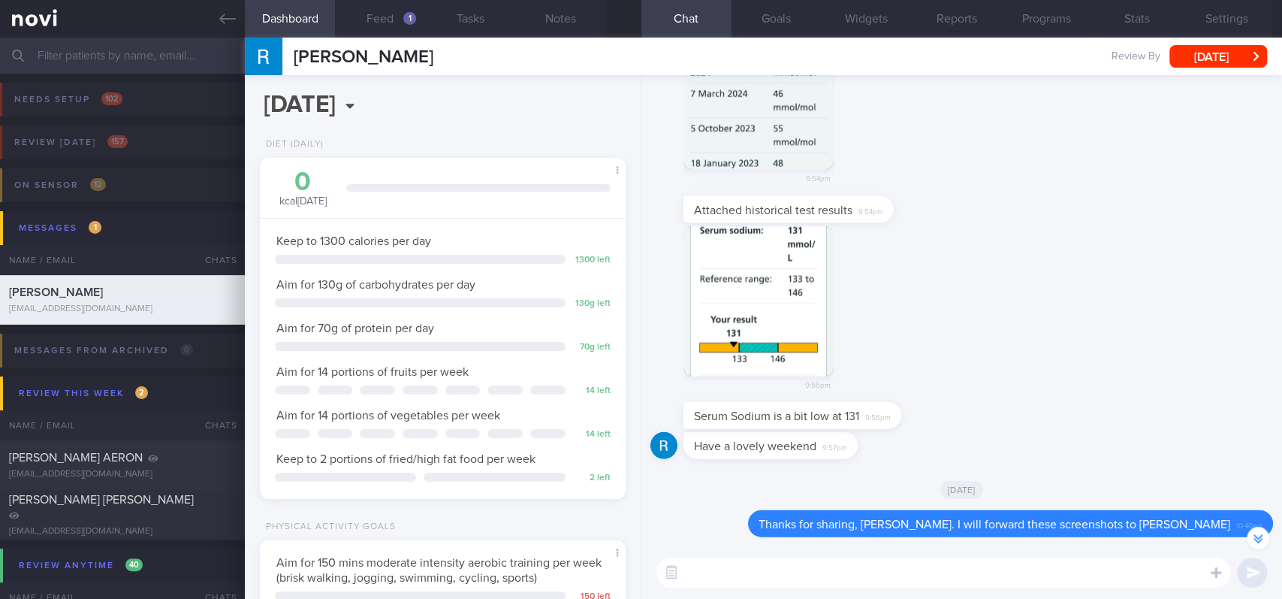
scroll to position [-400, 0]
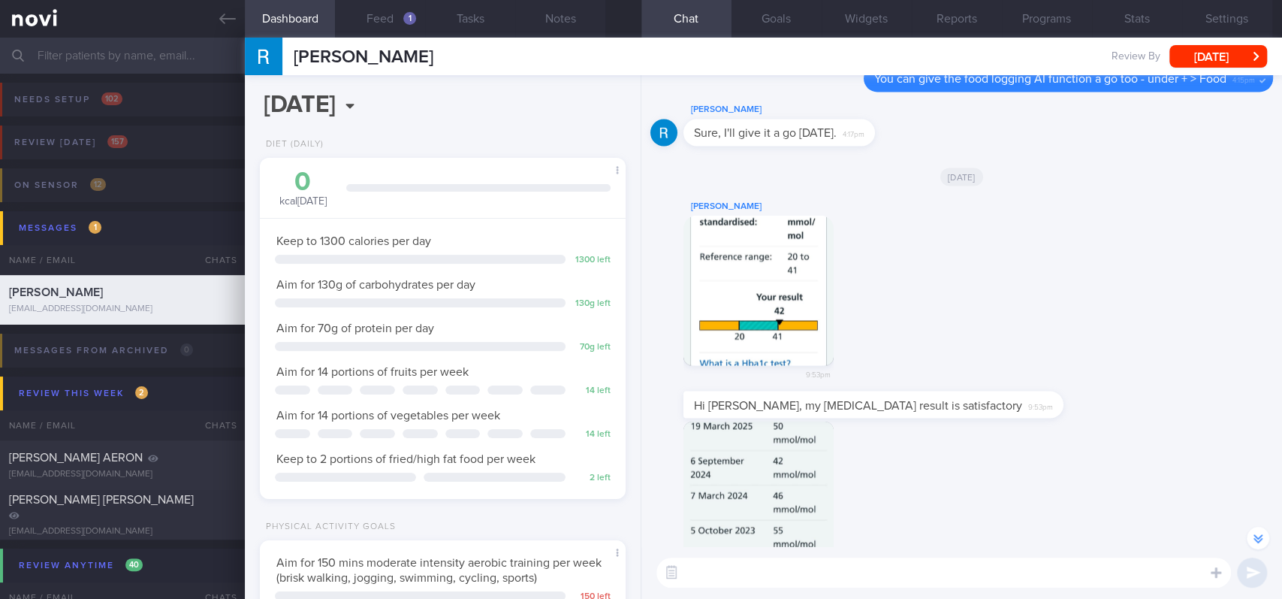
click at [782, 291] on button "button" at bounding box center [759, 290] width 150 height 150
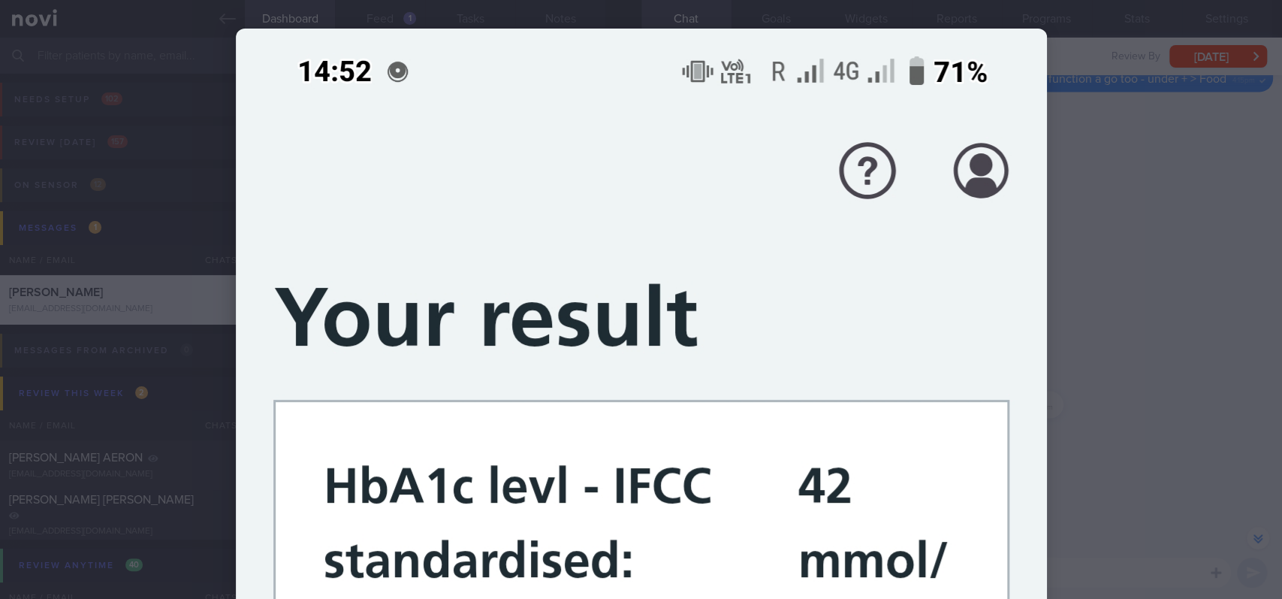
scroll to position [0, 0]
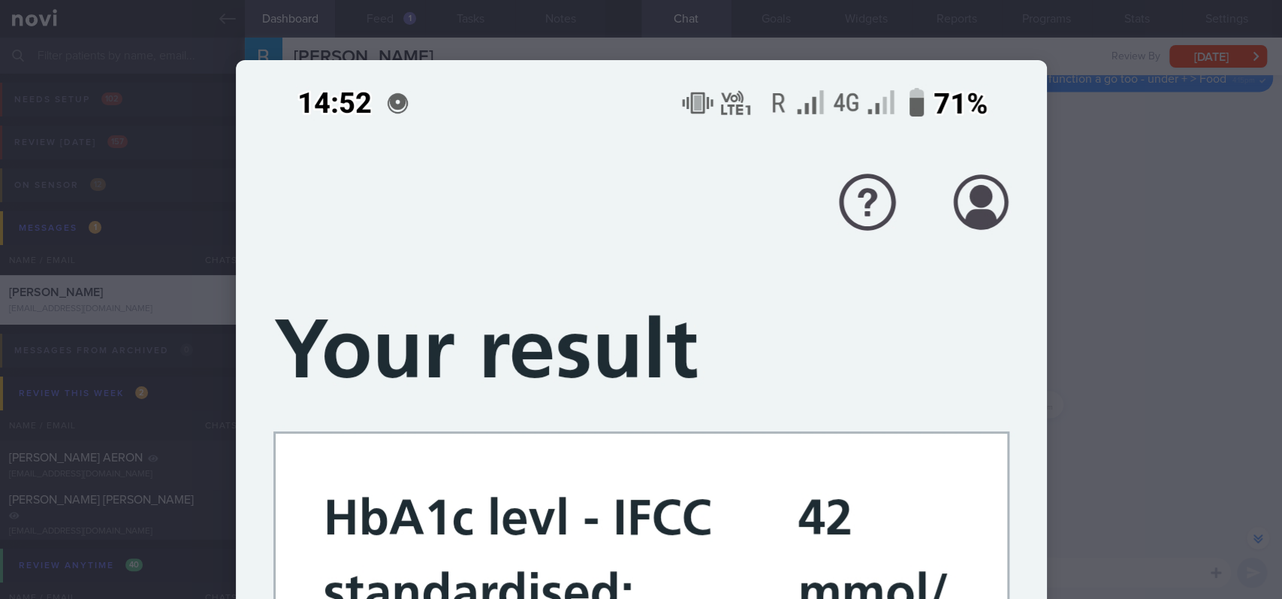
click at [1135, 362] on div at bounding box center [641, 299] width 1282 height 599
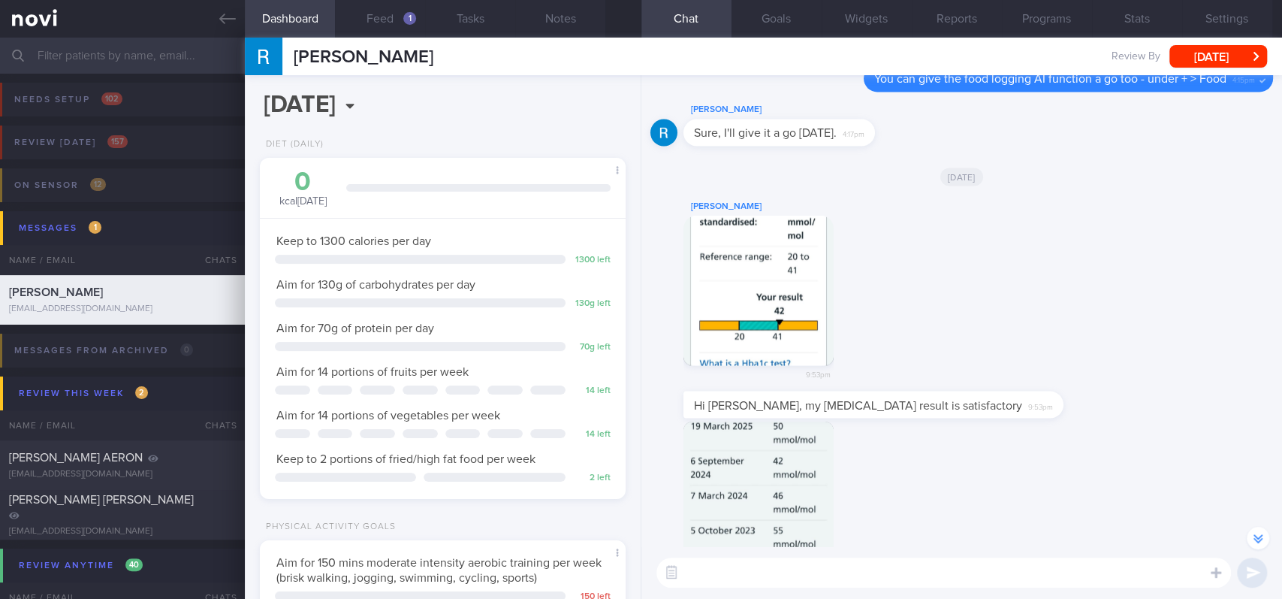
click at [1182, 359] on div "Rebecca Goh 9:53pm" at bounding box center [961, 294] width 623 height 195
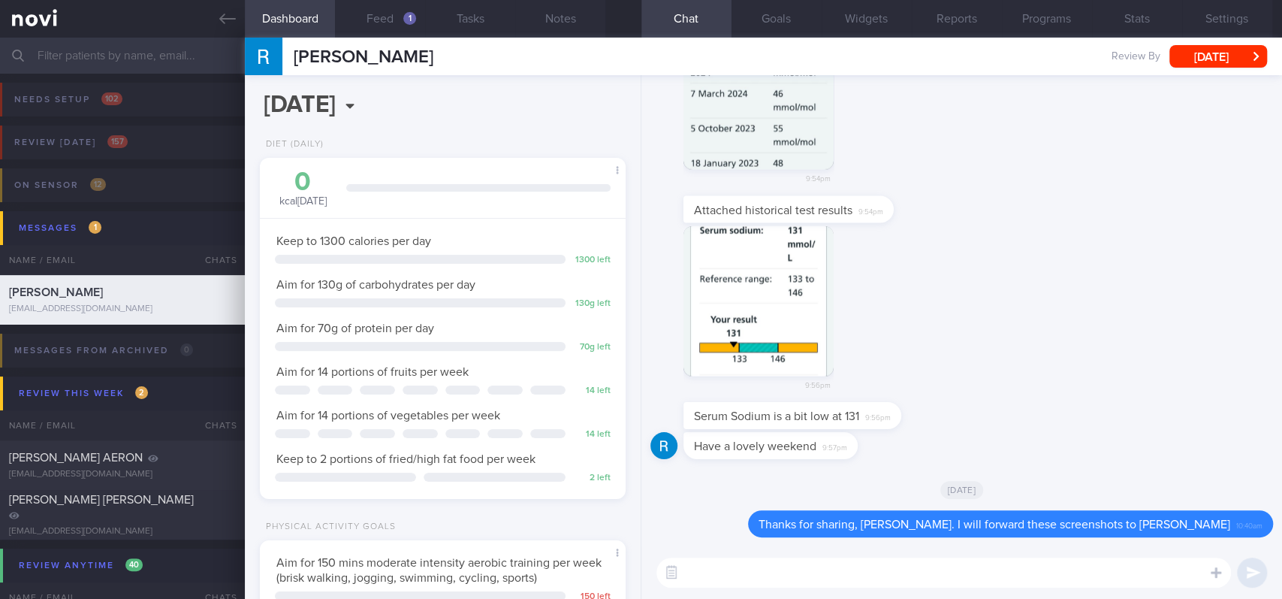
click at [1022, 537] on textarea at bounding box center [943, 572] width 575 height 30
type textarea "What was the date for these results? :)"
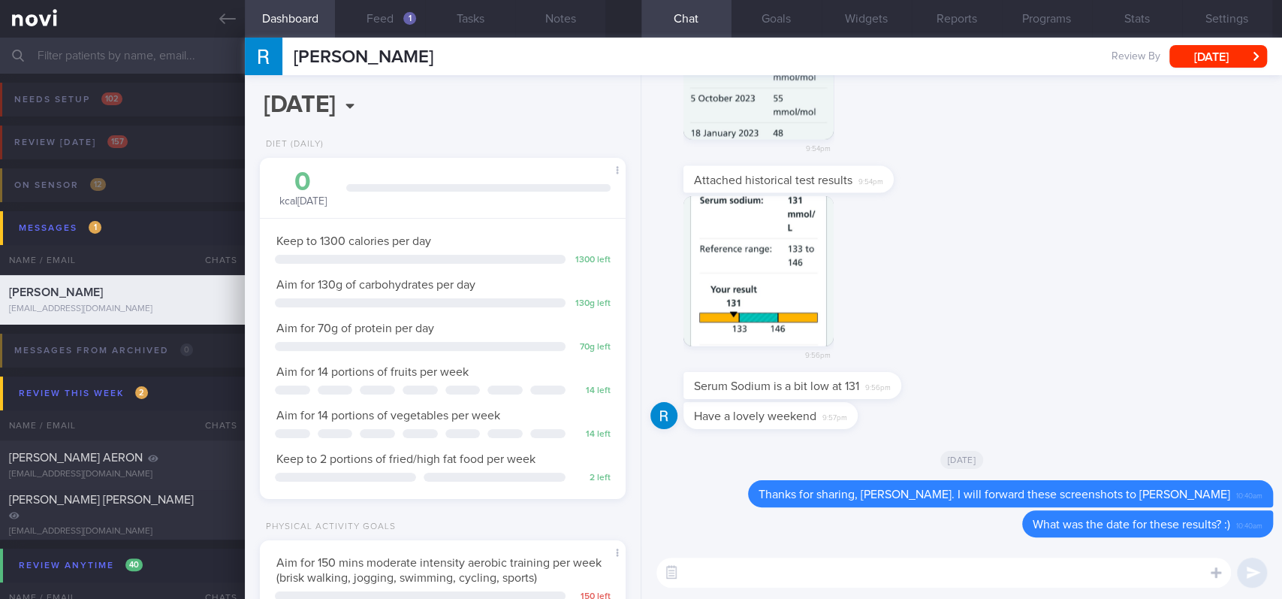
click at [1048, 327] on div "9:56pm" at bounding box center [961, 284] width 623 height 177
click at [224, 33] on link at bounding box center [122, 19] width 245 height 38
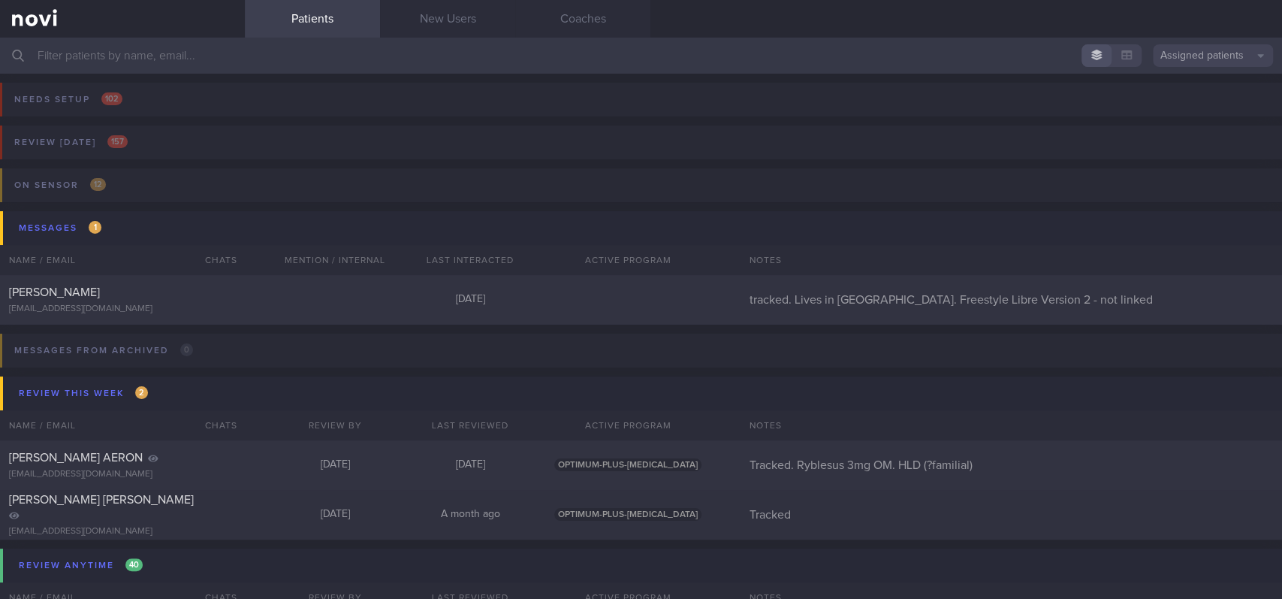
drag, startPoint x: 508, startPoint y: 49, endPoint x: 300, endPoint y: 49, distance: 207.3
click at [300, 49] on input "text" at bounding box center [641, 56] width 1282 height 36
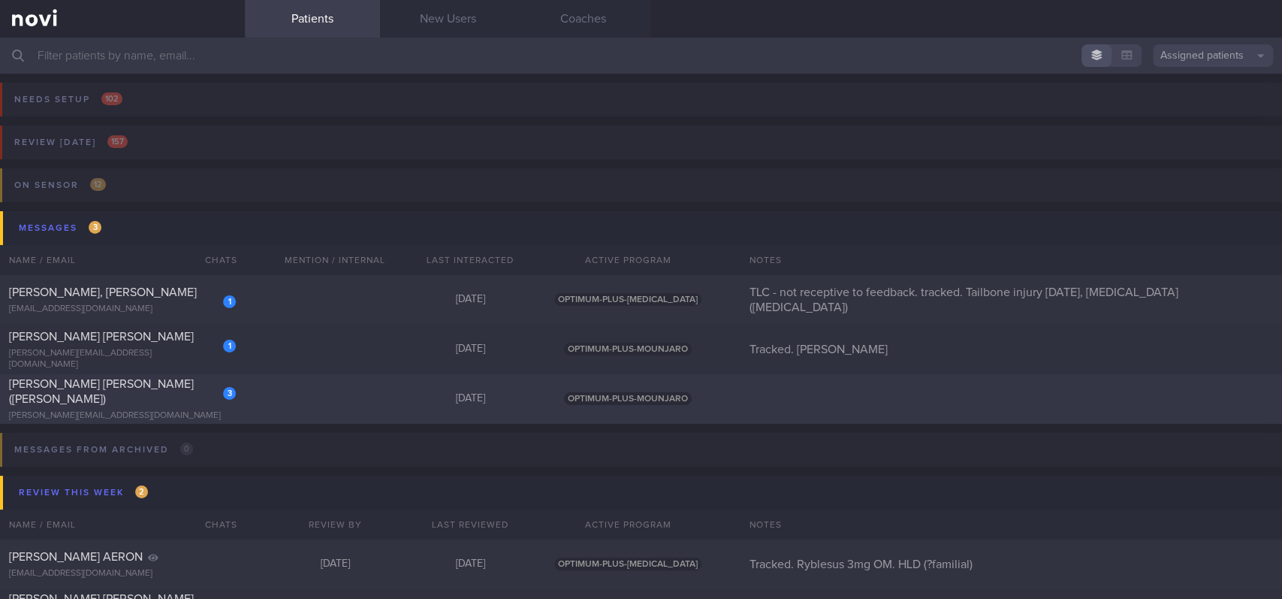
click at [260, 403] on div "3 CHAN CHOON HOCK (Desmond) desmond_chchan@yahoo.com.sg Today OPTIMUM-PLUS-MOUN…" at bounding box center [641, 399] width 1282 height 50
select select "8"
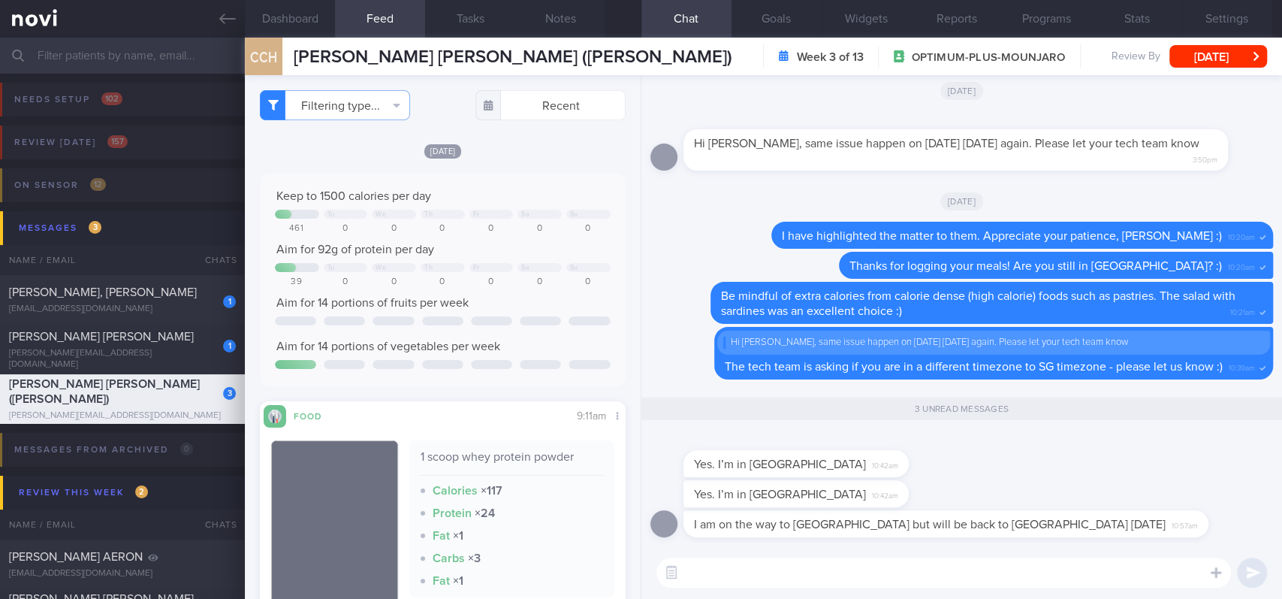
click at [791, 537] on textarea at bounding box center [943, 572] width 575 height 30
type textarea "Got it!"
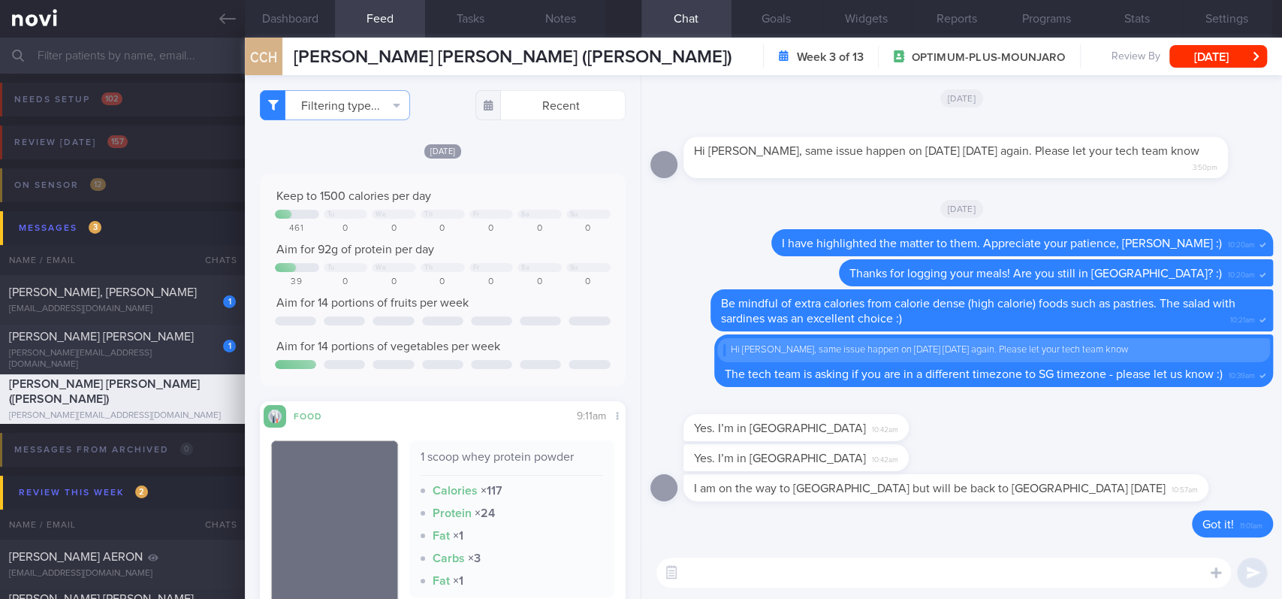
click at [181, 357] on div "1 Marques Rodriques Da Silva Guilen Nino nino_dasilva@telia.com" at bounding box center [122, 349] width 245 height 41
type input "Tracked. Nino"
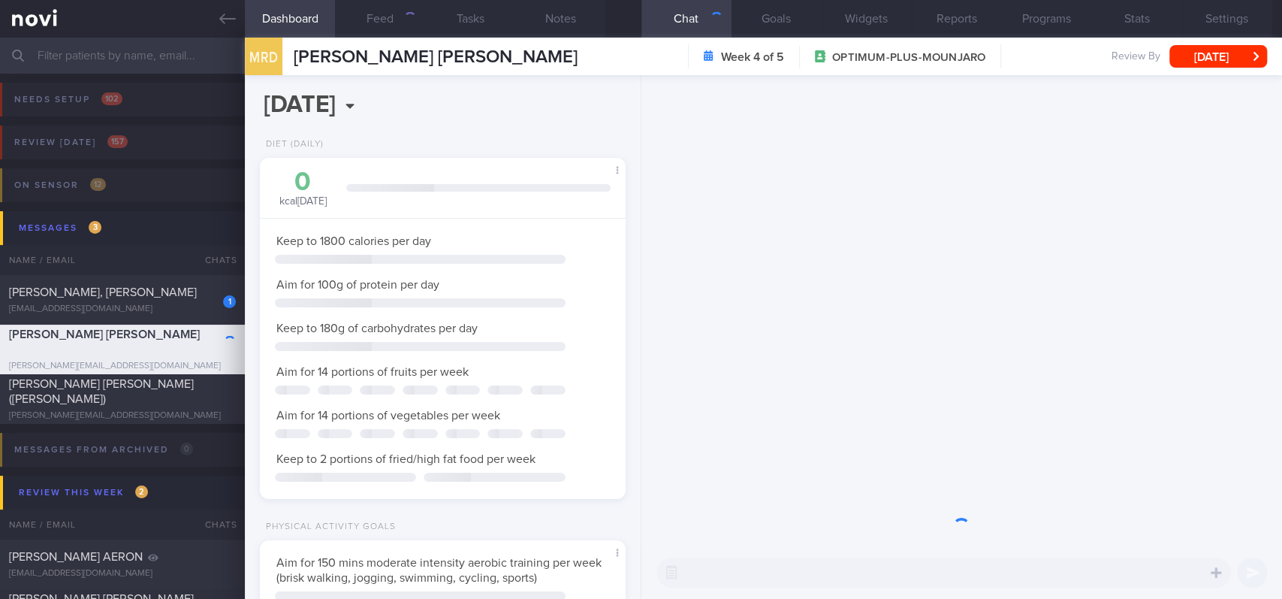
scroll to position [183, 323]
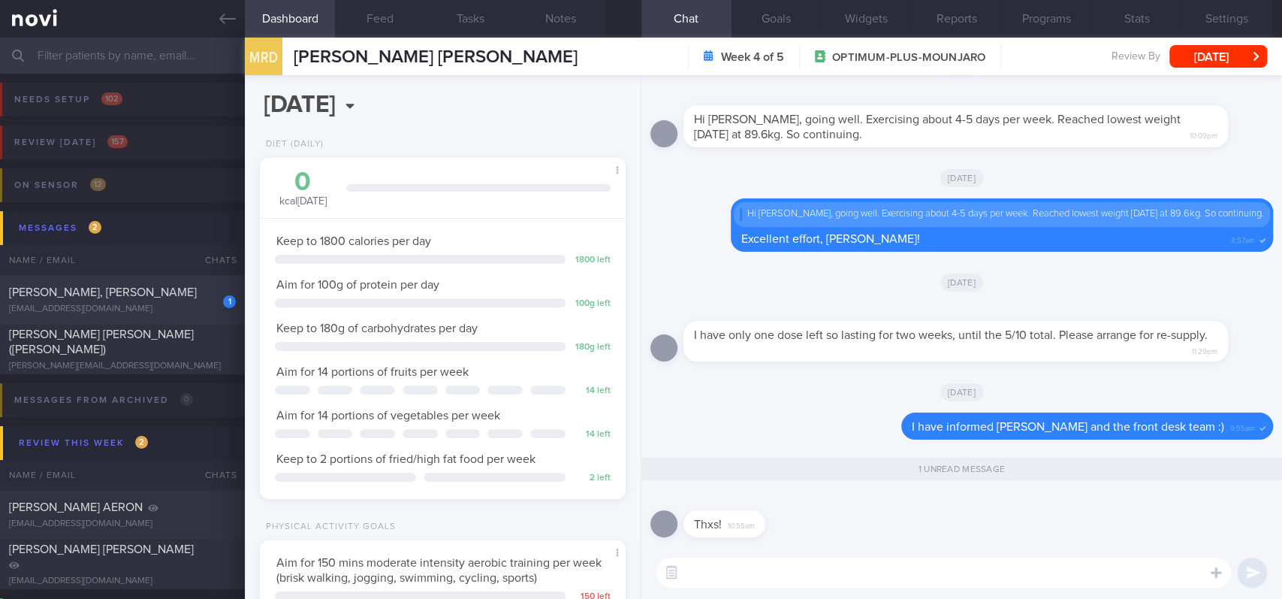
click at [186, 300] on div "1 LAI YILING, KARIN mzh8my77zk@privaterelay.appleid.com" at bounding box center [122, 300] width 245 height 30
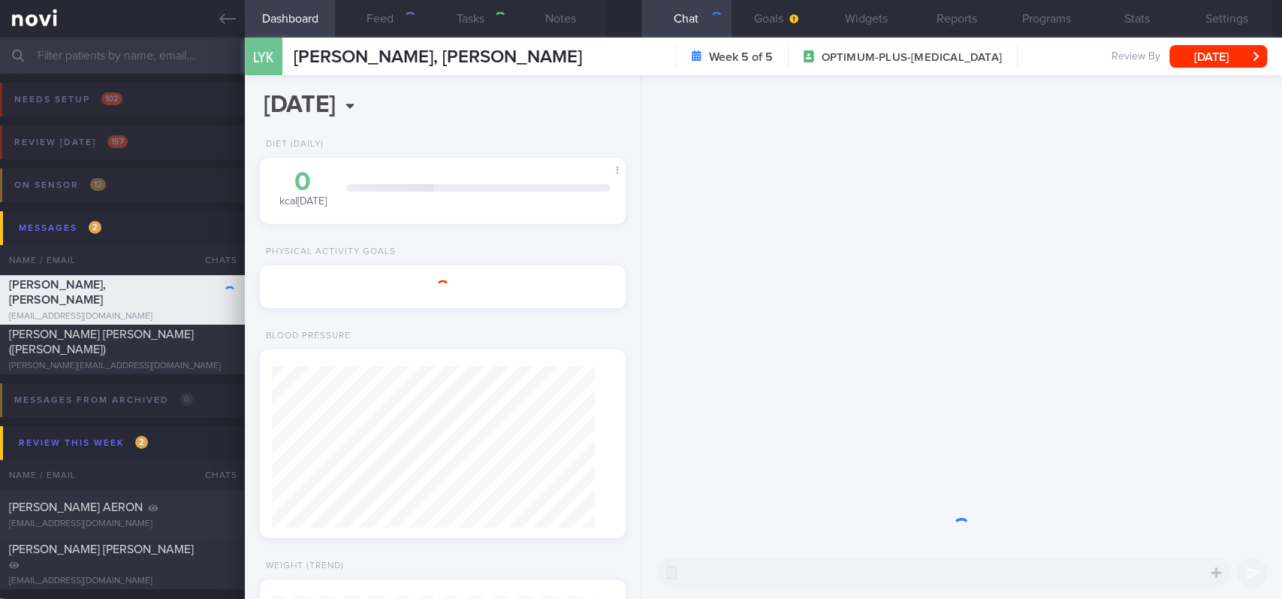
select select "7"
type input "TLC - not receptive to feedback. tracked. Tailbone injury May25, knee injuries …"
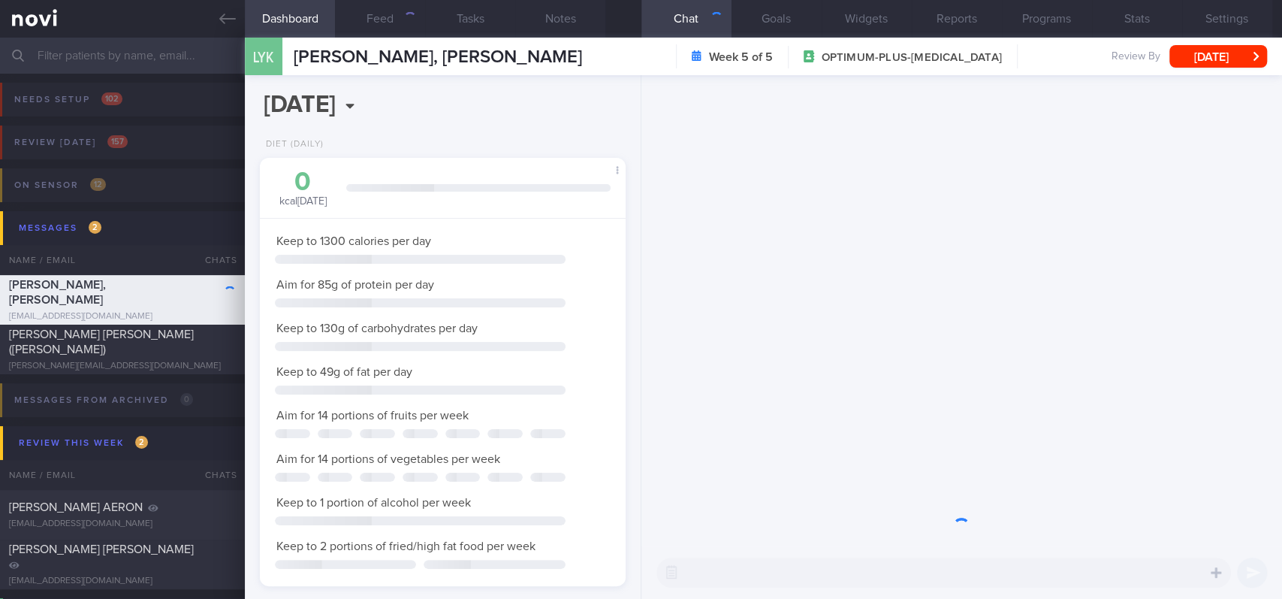
scroll to position [161, 323]
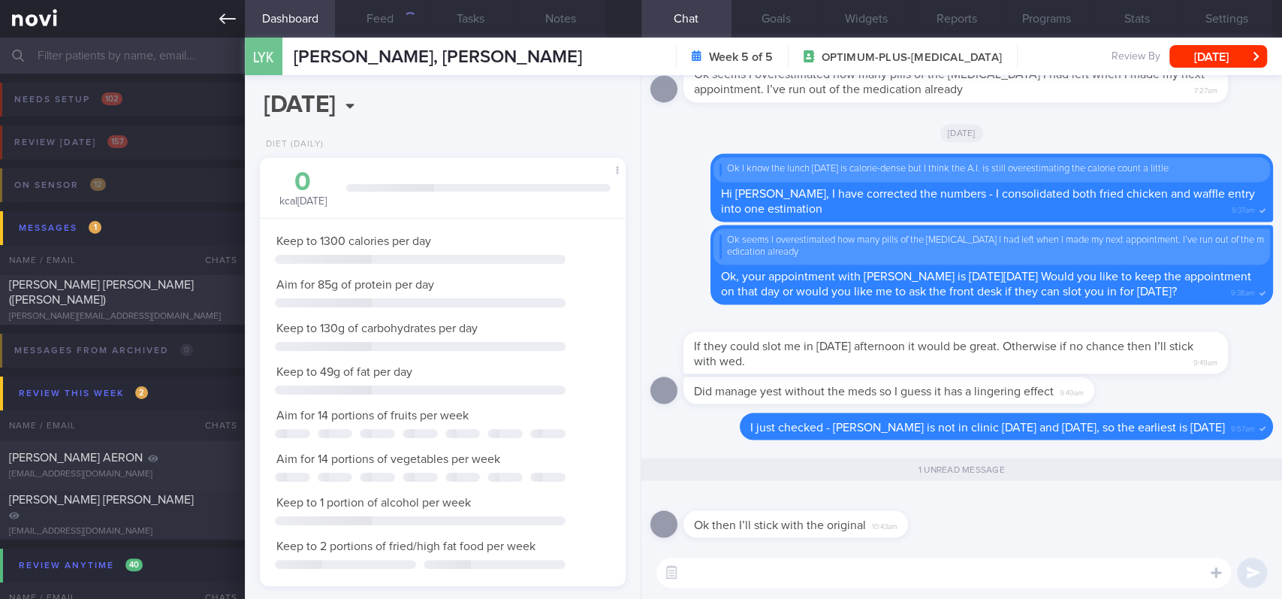
click at [224, 12] on icon at bounding box center [227, 19] width 17 height 17
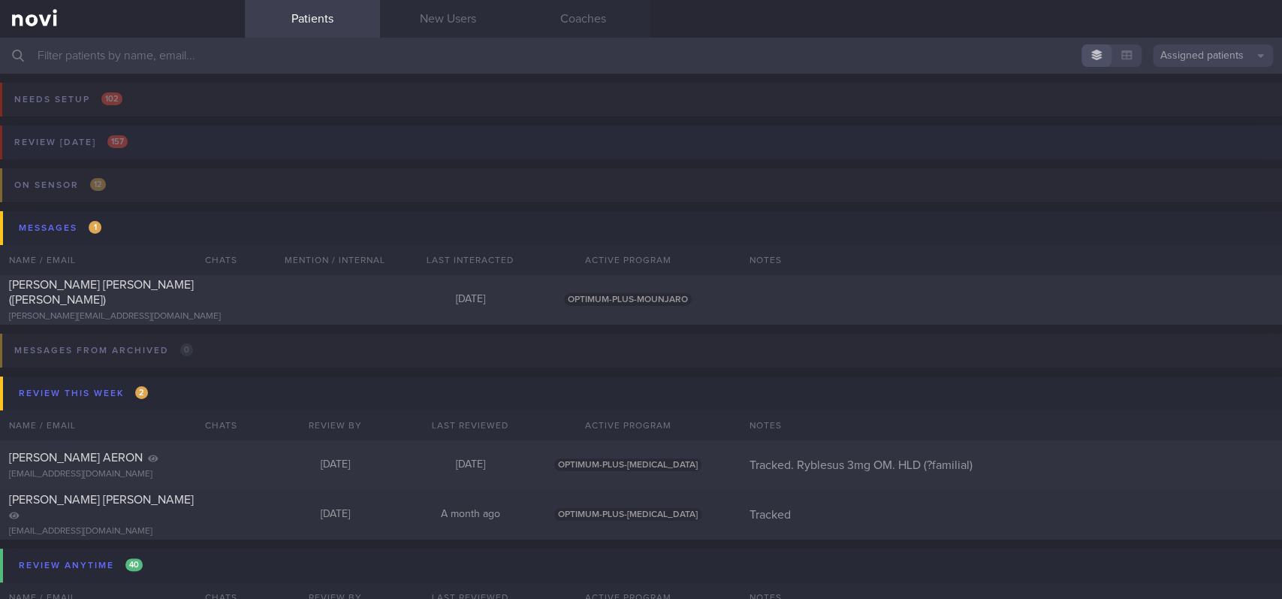
click at [179, 134] on button "Review today 157" at bounding box center [638, 146] width 1287 height 43
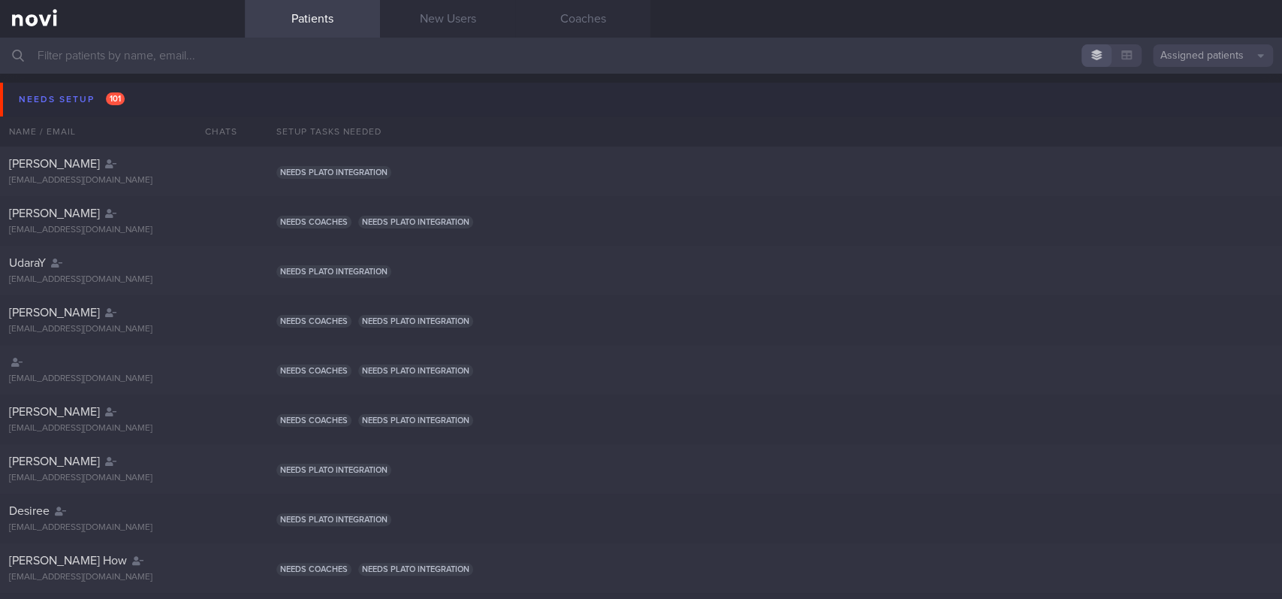
click at [192, 109] on button "Needs setup 101" at bounding box center [643, 100] width 1287 height 34
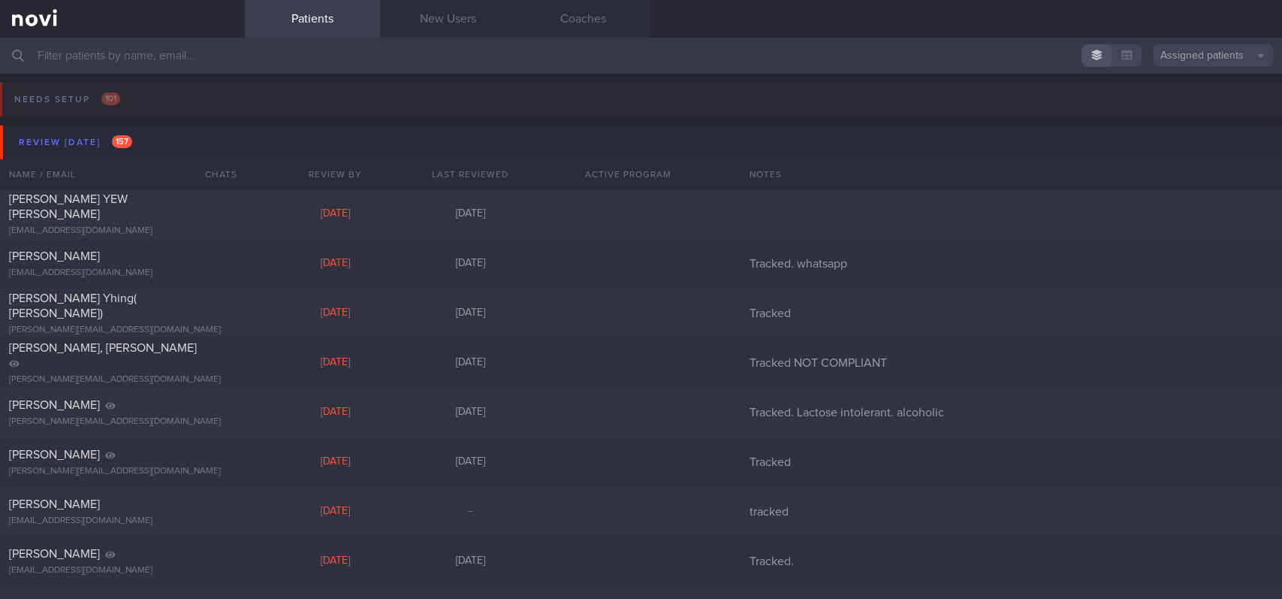
click at [207, 140] on button "Review [DATE] 157" at bounding box center [643, 142] width 1287 height 34
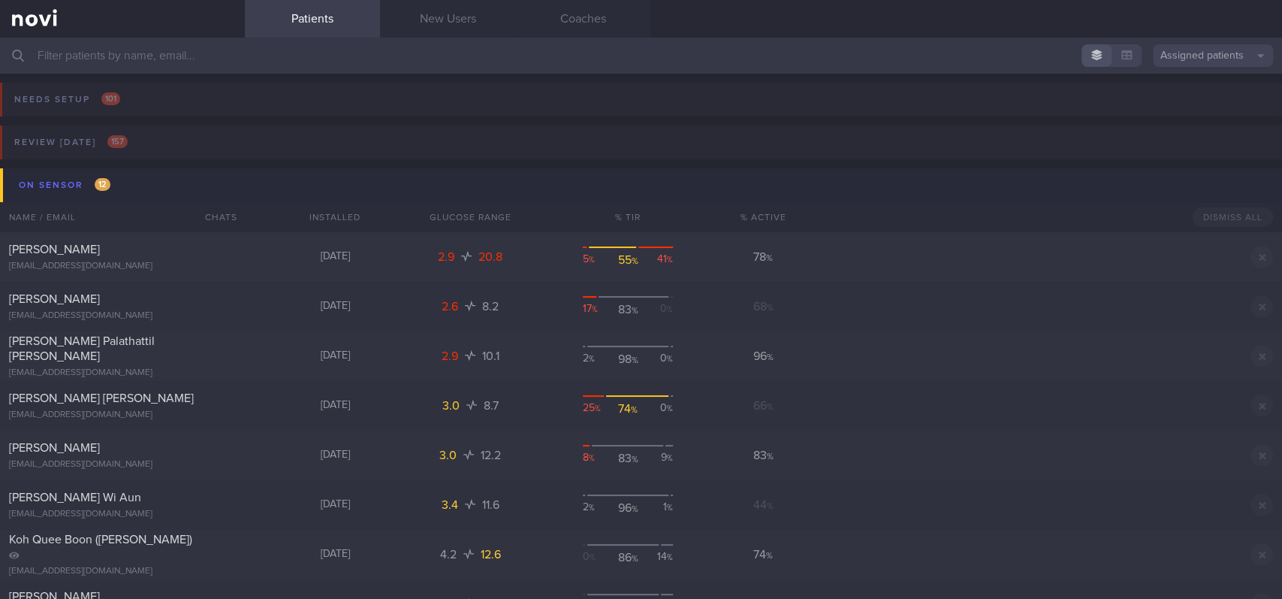
click at [204, 181] on button "On sensor 12" at bounding box center [643, 185] width 1287 height 34
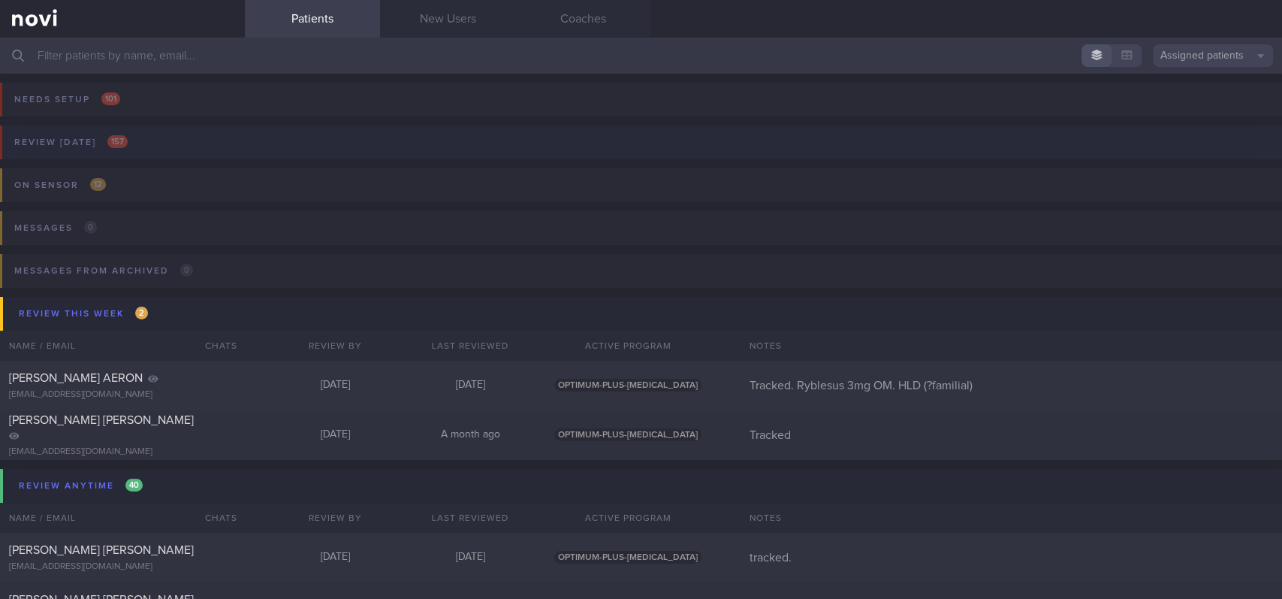
click at [237, 152] on button "Review [DATE] 157" at bounding box center [638, 146] width 1287 height 43
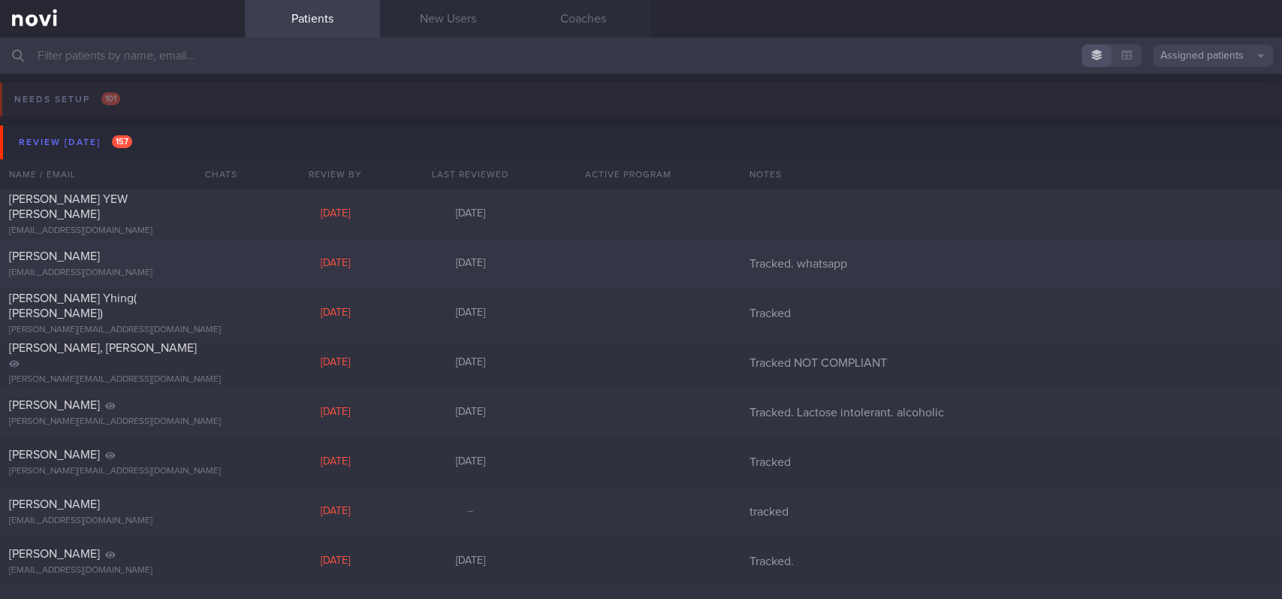
click at [267, 261] on div "[DATE]" at bounding box center [334, 264] width 135 height 14
select select "3"
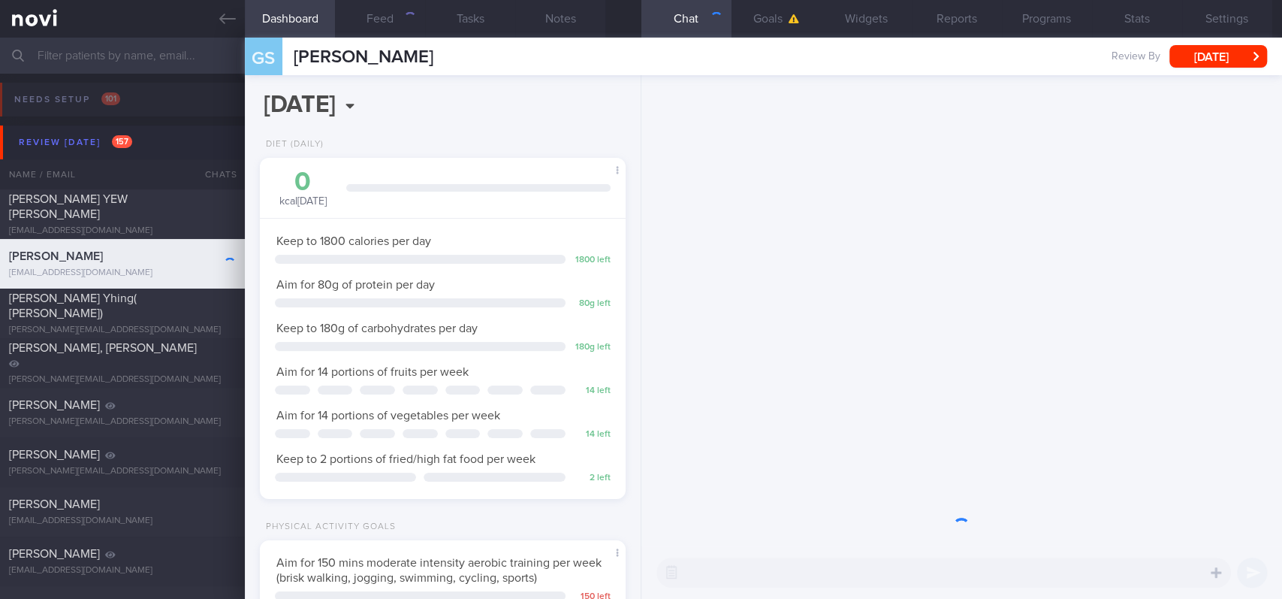
scroll to position [164, 329]
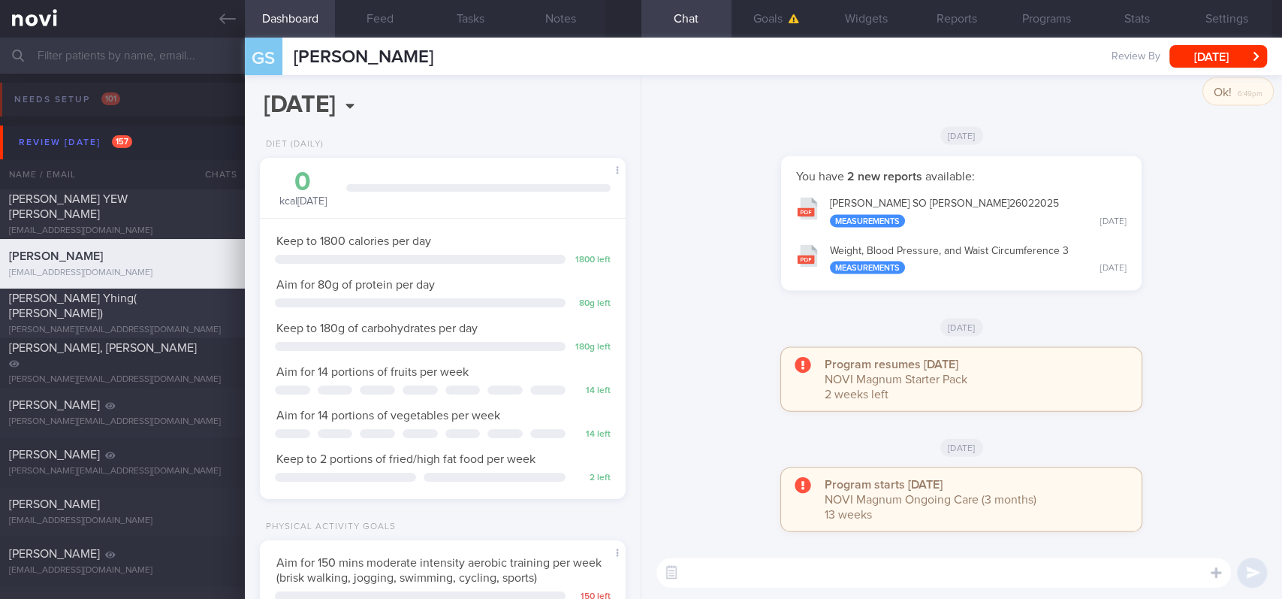
click at [168, 302] on div "[PERSON_NAME] Yhing( [PERSON_NAME])" at bounding box center [120, 306] width 223 height 30
type input "Tracked"
select select "4"
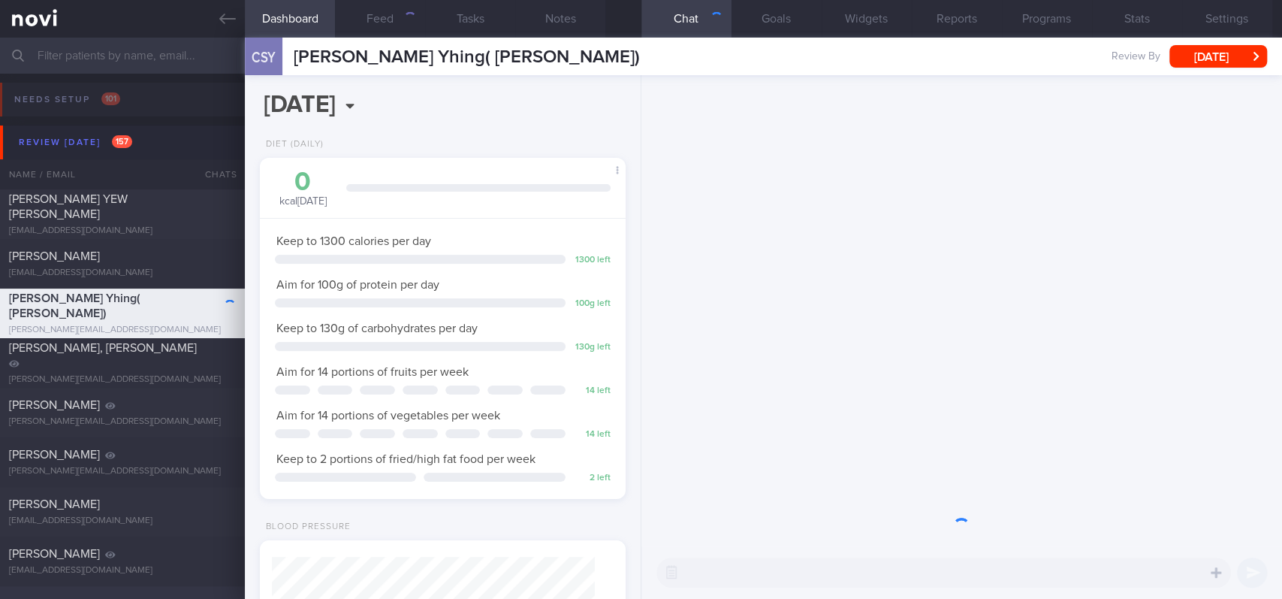
scroll to position [183, 323]
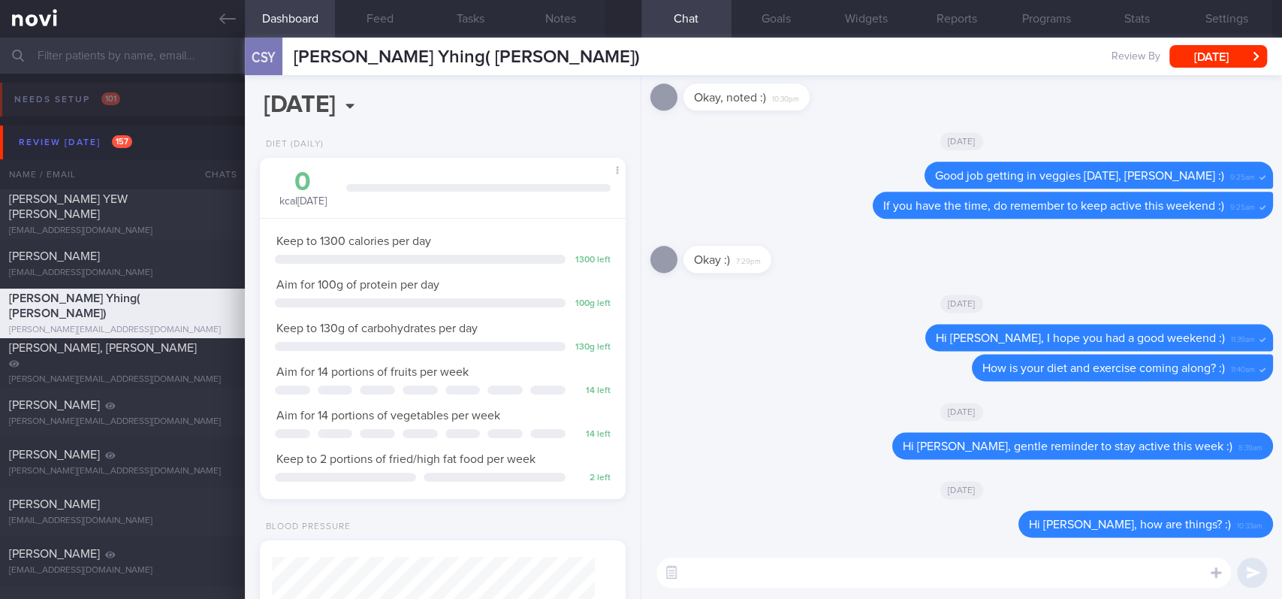
click at [1214, 409] on div "[DATE]" at bounding box center [961, 411] width 623 height 42
click at [1012, 557] on textarea at bounding box center [943, 572] width 575 height 30
type textarea "Hi [PERSON_NAME], I hope you are doing ok!"
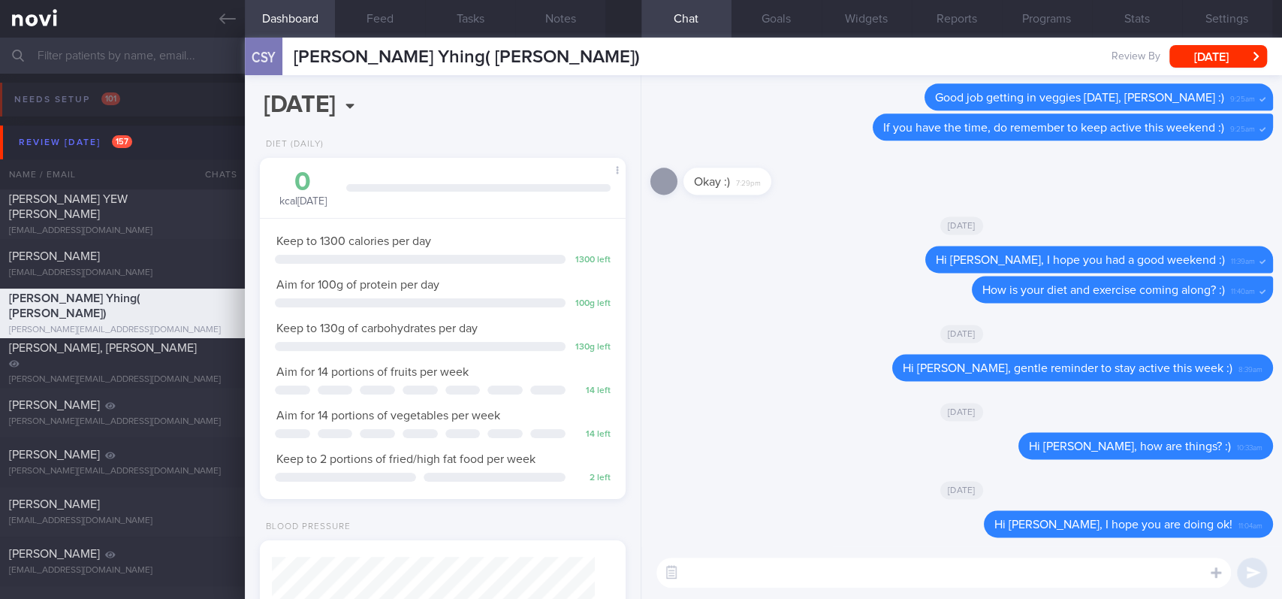
click at [1184, 167] on div "Okay :) 7:29pm" at bounding box center [961, 176] width 623 height 54
click at [889, 581] on textarea at bounding box center [943, 572] width 575 height 30
type textarea "Let me know if you would prefer to take a pause from coaching"
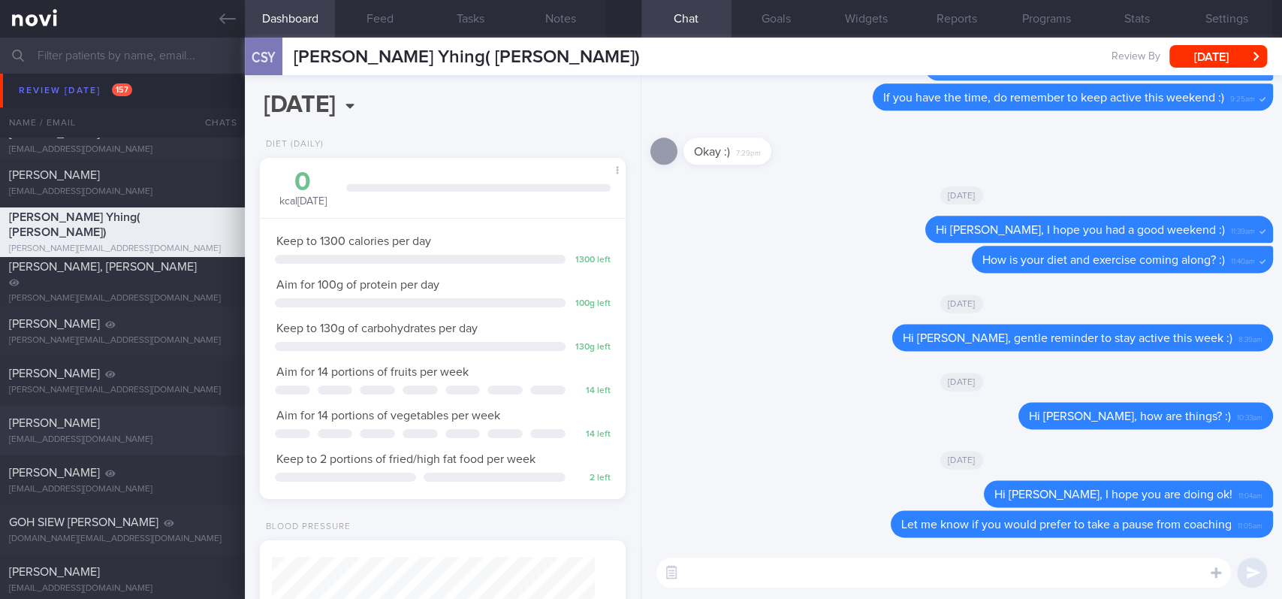
scroll to position [100, 0]
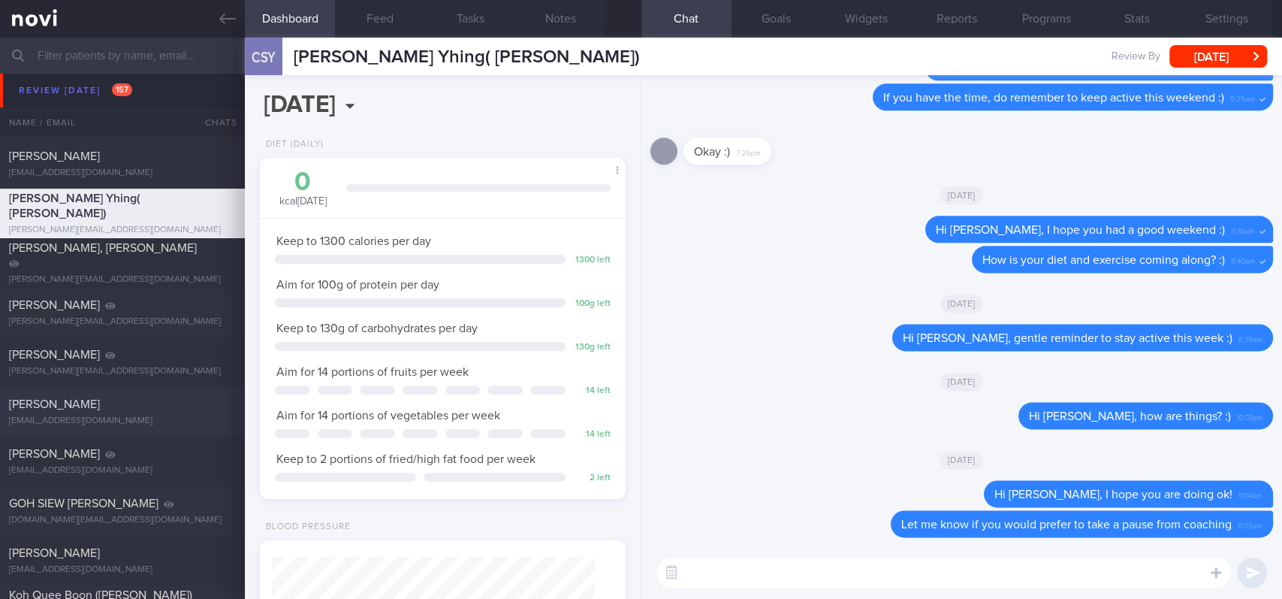
click at [159, 400] on div "[PERSON_NAME]" at bounding box center [120, 404] width 223 height 15
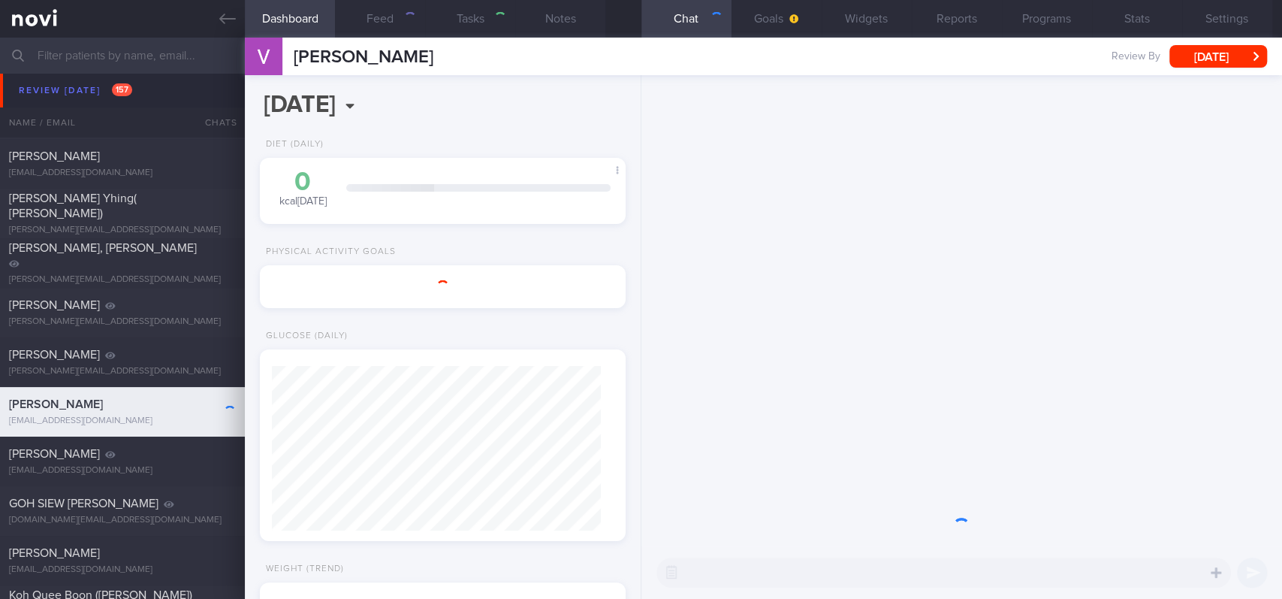
select select "Month"
type input "tracked"
select select "8"
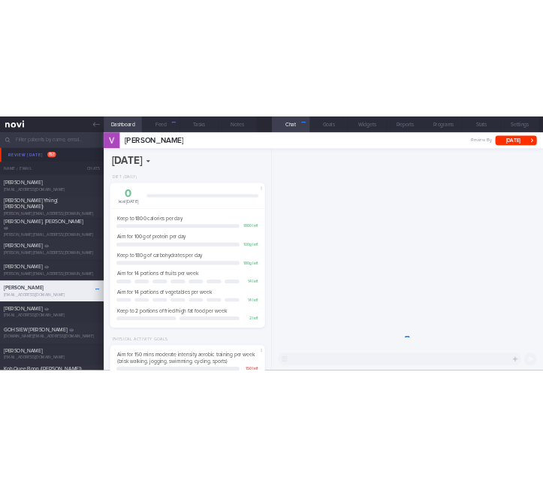
scroll to position [164, 329]
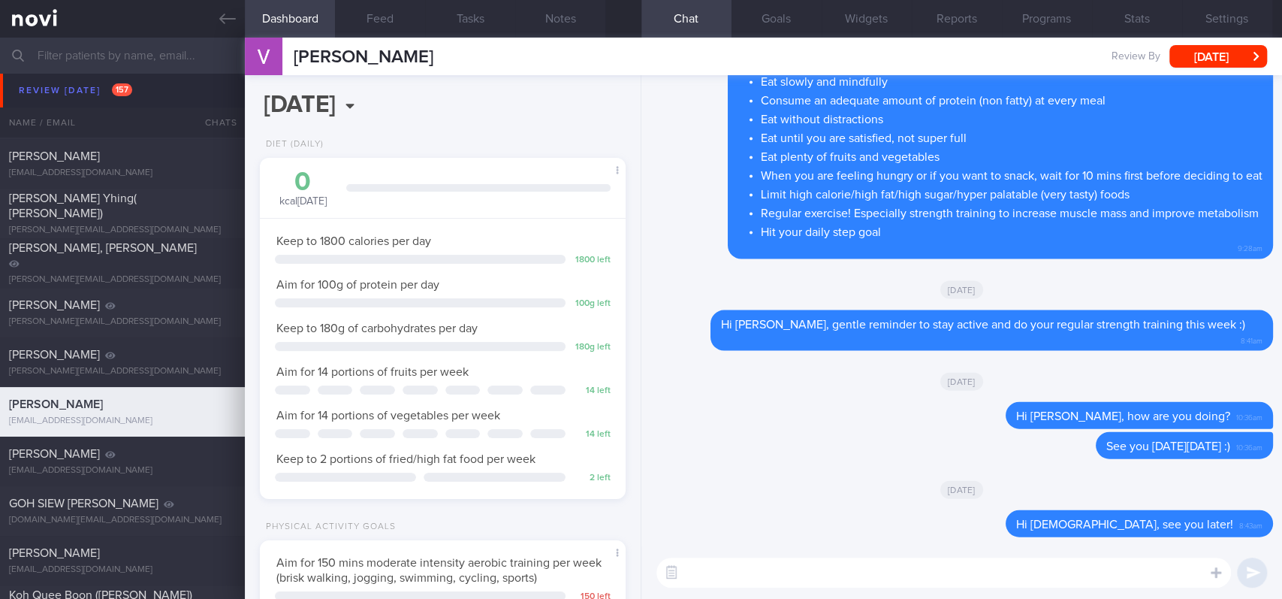
click at [1014, 581] on textarea at bounding box center [943, 572] width 575 height 30
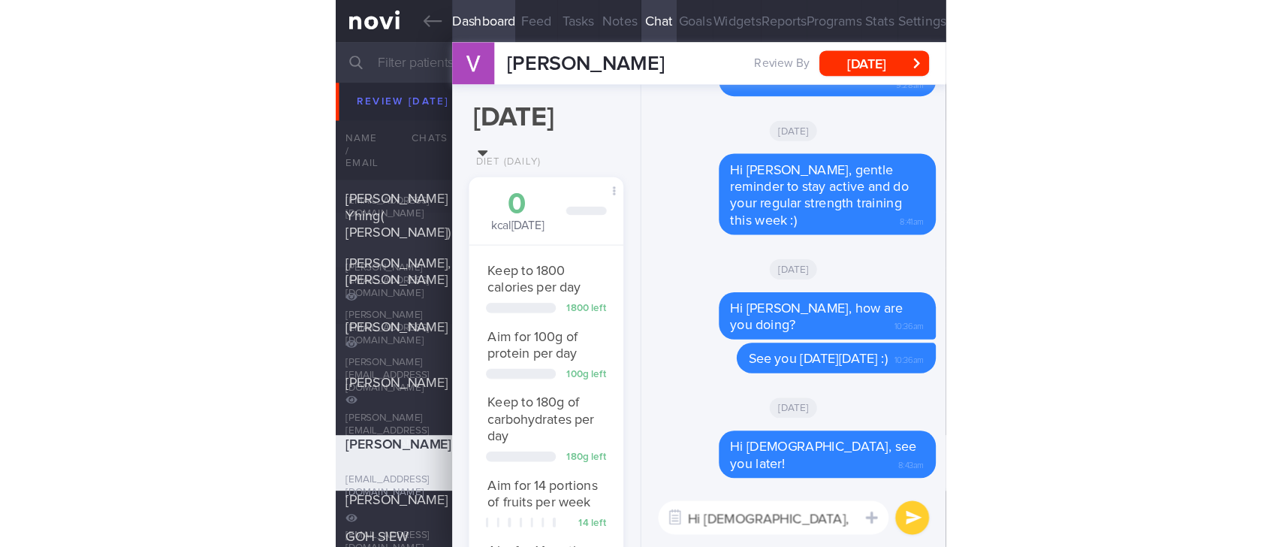
scroll to position [751081, 751030]
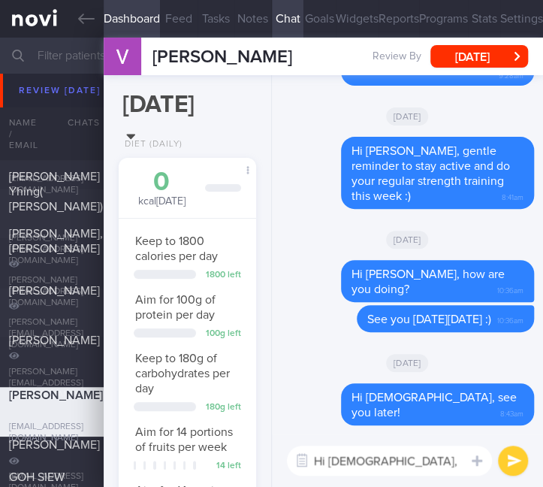
click at [447, 454] on textarea "Hi [DEMOGRAPHIC_DATA], how are you" at bounding box center [389, 460] width 205 height 30
type textarea "Hi [DEMOGRAPHIC_DATA], how are you?"
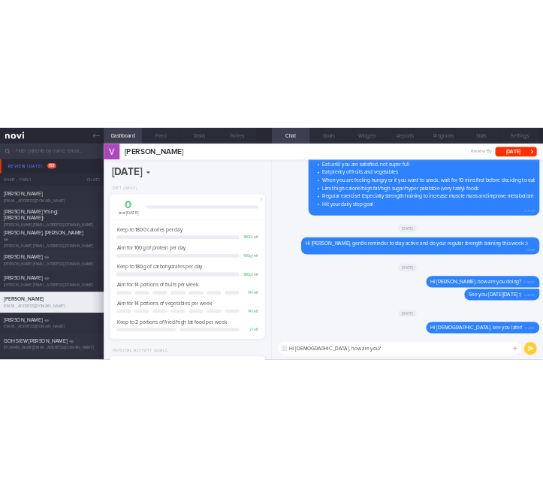
scroll to position [164, 329]
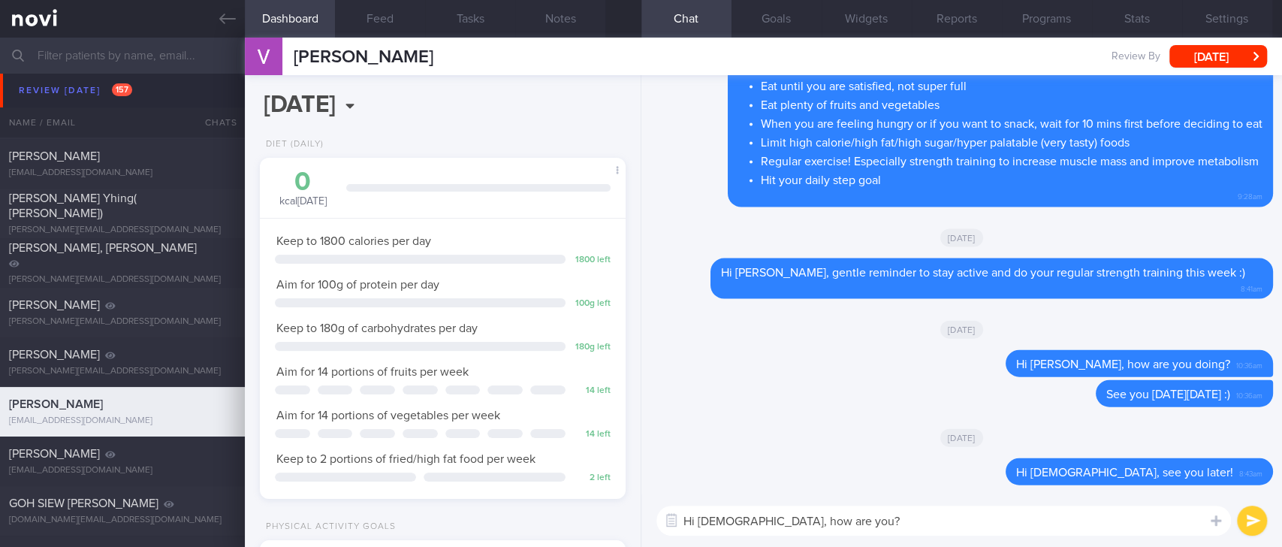
click at [871, 517] on textarea "Hi [DEMOGRAPHIC_DATA], how are you?" at bounding box center [943, 521] width 575 height 30
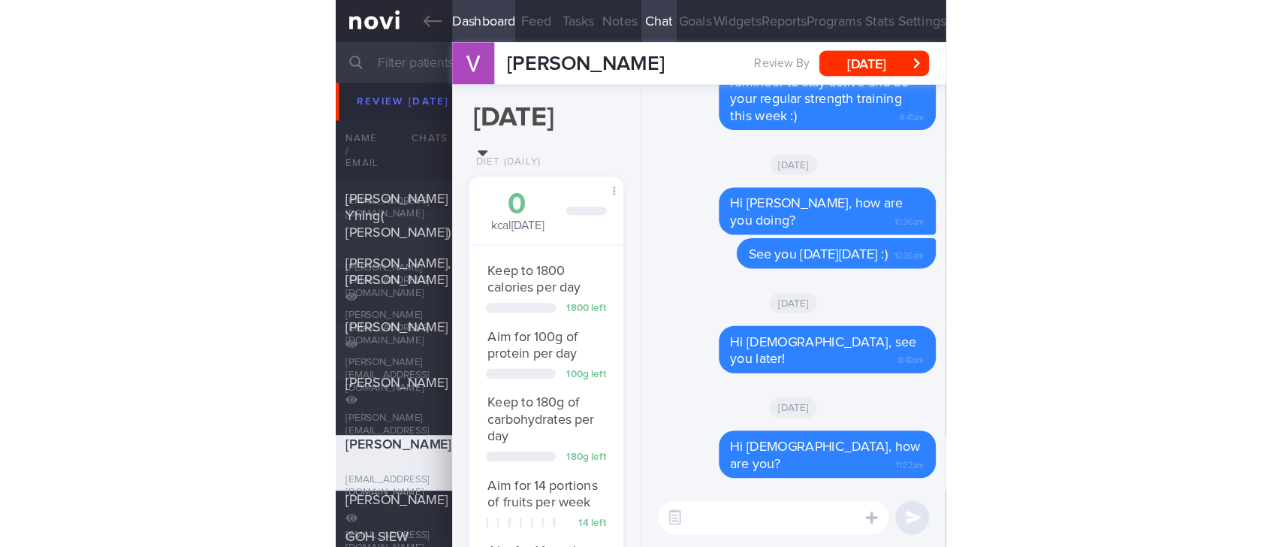
scroll to position [751081, 751030]
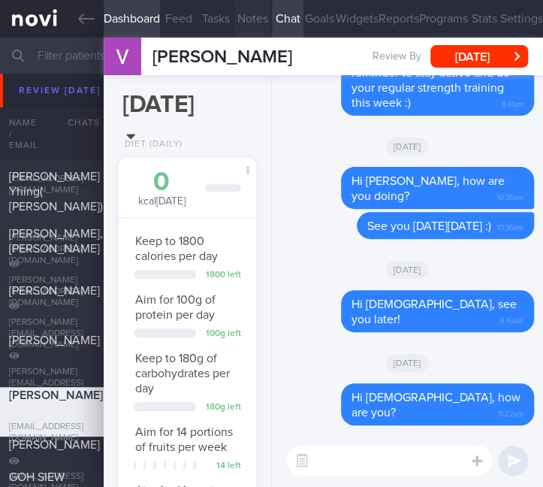
click at [240, 27] on button "Notes" at bounding box center [252, 19] width 37 height 38
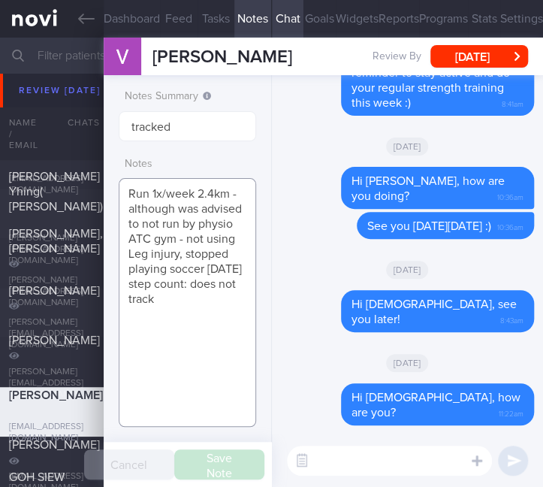
click at [141, 189] on textarea "Run 1x/week 2.4km - although was advised to not run by physio ATC gym - not usi…" at bounding box center [187, 302] width 137 height 249
click at [131, 186] on textarea "Run 1x/week 2.4km - although was advised to not run by physio ATC gym - not usi…" at bounding box center [187, 302] width 137 height 249
paste textarea "Pre-DM (dx [DATE] on [MEDICAL_DATA] 6.3%), with [MEDICAL_DATA] since 30y"
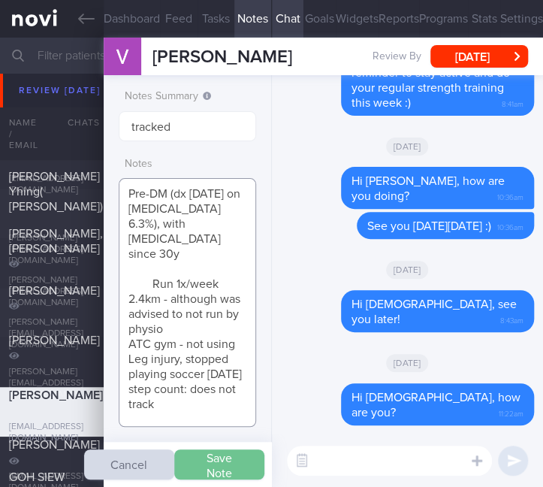
type textarea "Pre-DM (dx [DATE] on [MEDICAL_DATA] 6.3%), with [MEDICAL_DATA] since 30y Run 1x…"
click at [228, 454] on button "Save Note" at bounding box center [219, 464] width 90 height 30
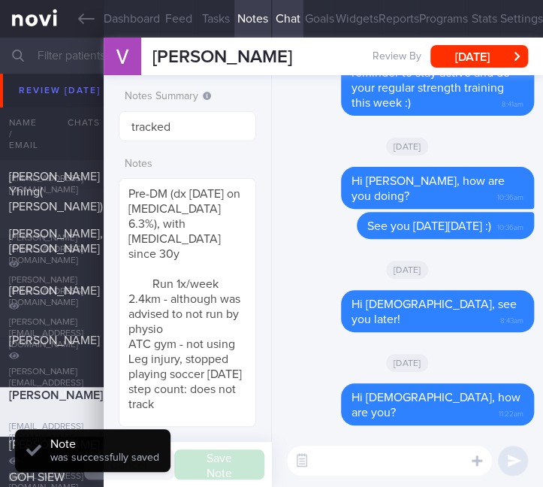
select select "6"
click at [201, 228] on textarea "Pre-DM (dx [DATE] on [MEDICAL_DATA] 6.3%), with [MEDICAL_DATA] since 30y Run 1x…" at bounding box center [187, 302] width 137 height 249
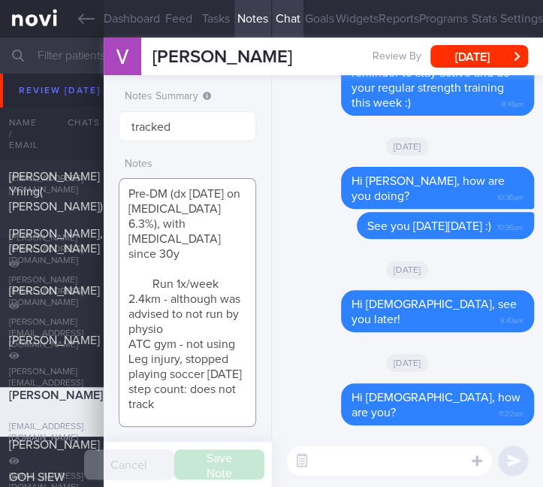
drag, startPoint x: 120, startPoint y: 324, endPoint x: 154, endPoint y: 350, distance: 42.8
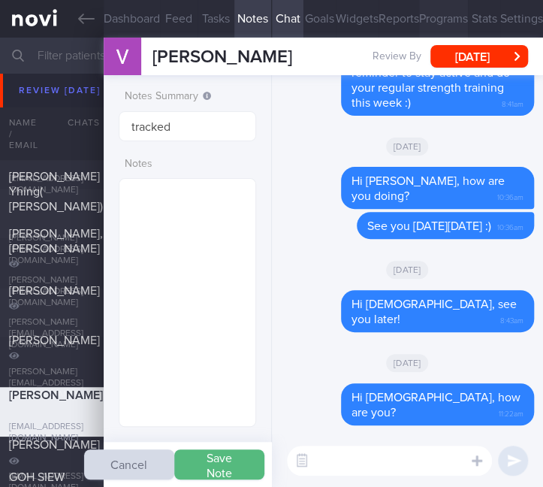
drag, startPoint x: 234, startPoint y: 449, endPoint x: 427, endPoint y: 7, distance: 482.4
click at [236, 451] on button "Save Note" at bounding box center [219, 464] width 90 height 30
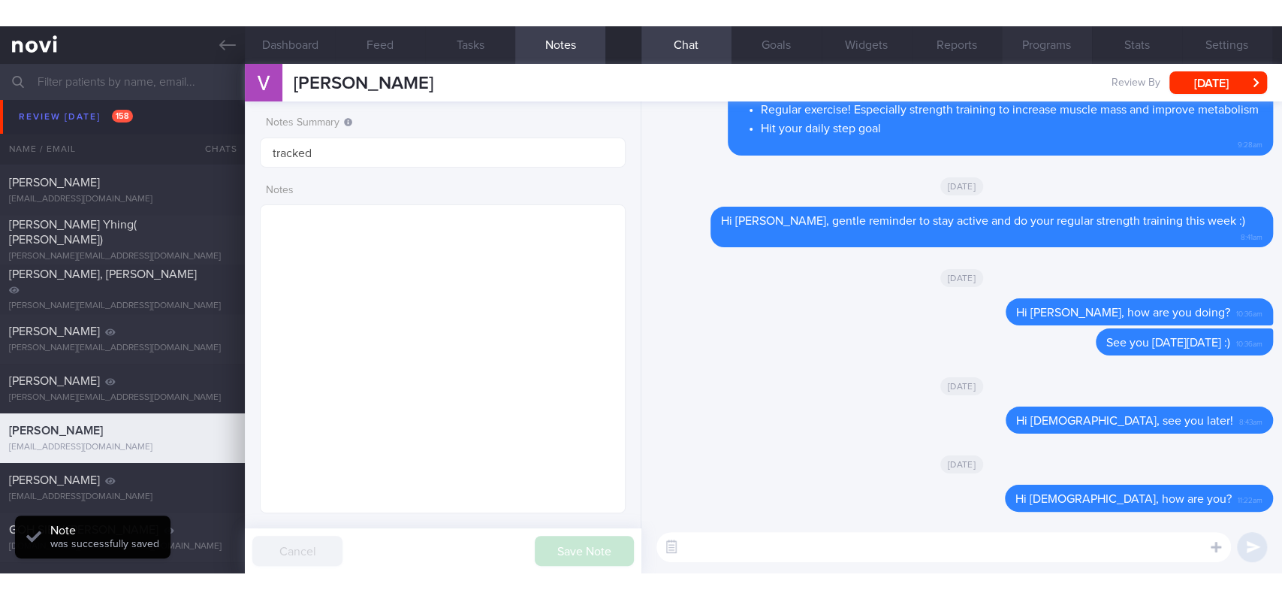
scroll to position [164, 329]
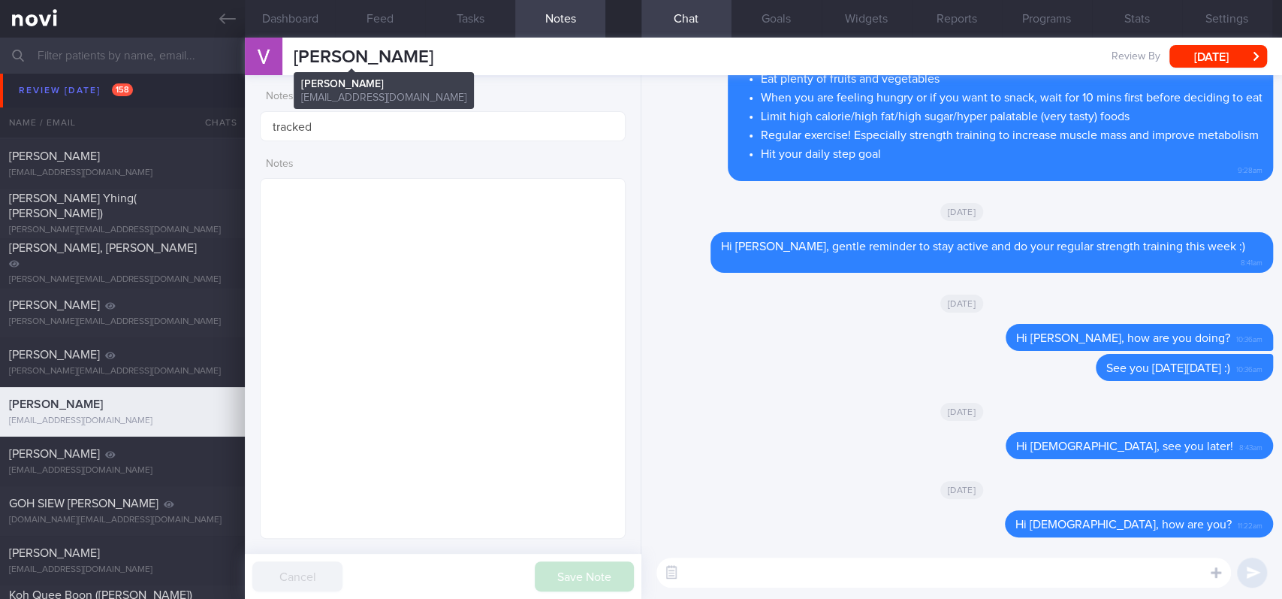
drag, startPoint x: 353, startPoint y: 54, endPoint x: 291, endPoint y: 63, distance: 63.0
click at [291, 63] on div "[PERSON_NAME] [PERSON_NAME] [EMAIL_ADDRESS][DOMAIN_NAME] Review By [DATE] Set N…" at bounding box center [763, 57] width 1037 height 38
copy span "[PERSON_NAME]"
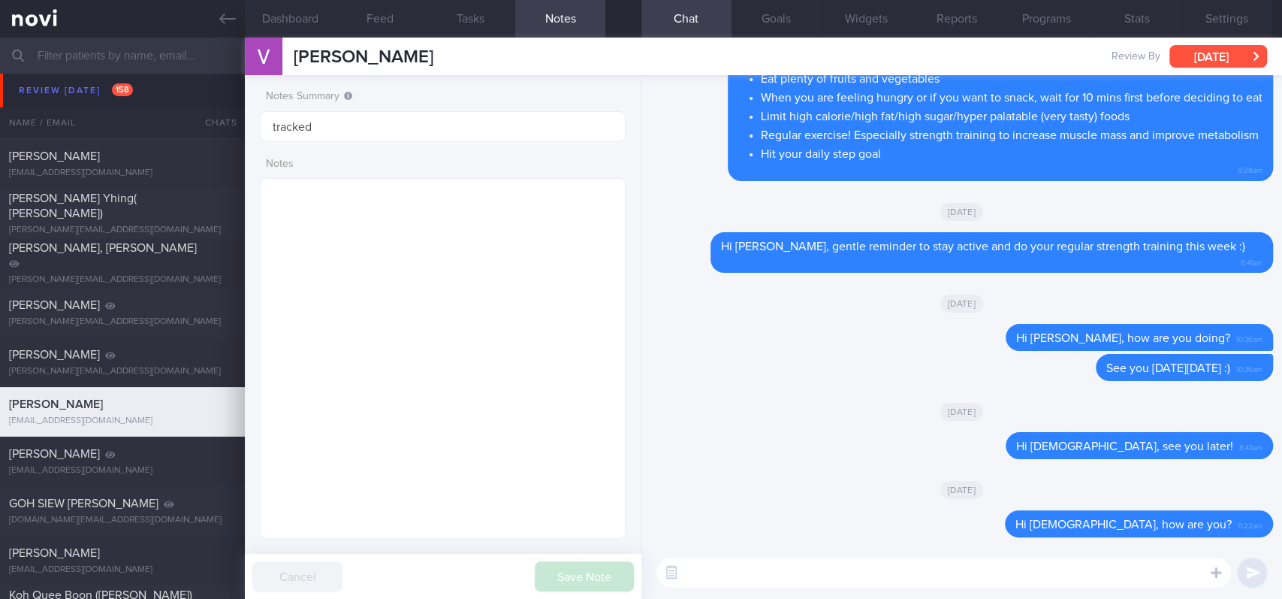
click at [1209, 57] on button "[DATE]" at bounding box center [1219, 56] width 98 height 23
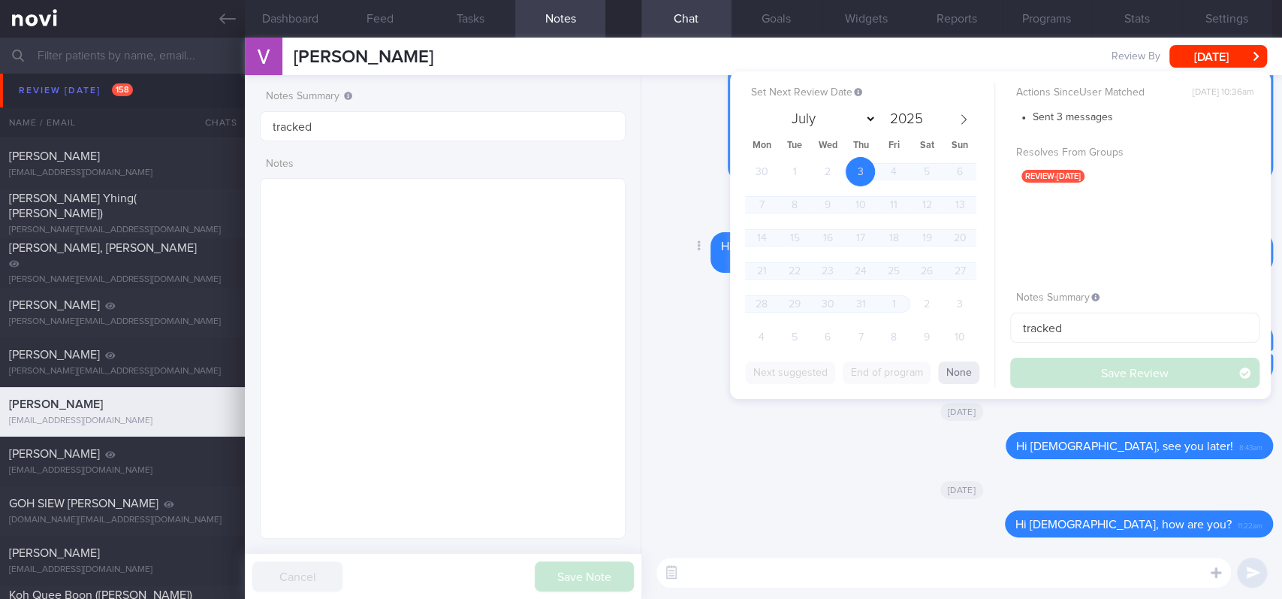
click at [699, 259] on div "Delete Hi [PERSON_NAME], gentle reminder to stay active and do your regular str…" at bounding box center [961, 252] width 623 height 41
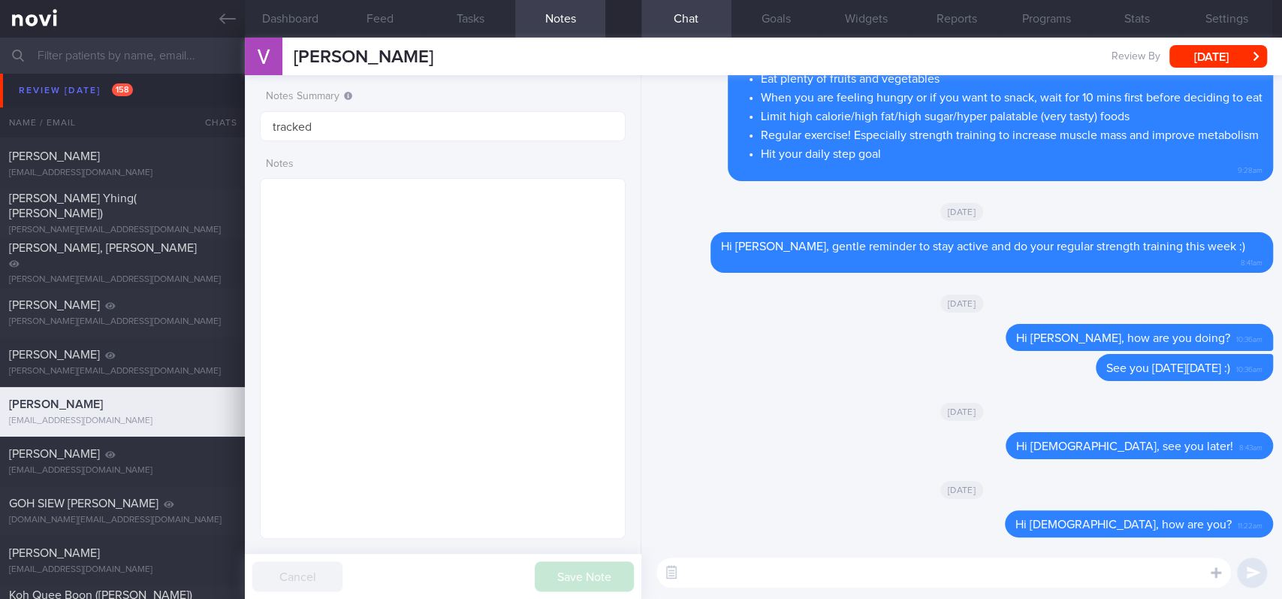
click at [817, 557] on textarea at bounding box center [943, 572] width 575 height 30
type textarea "Don't forget to reschedule your review appointment :)"
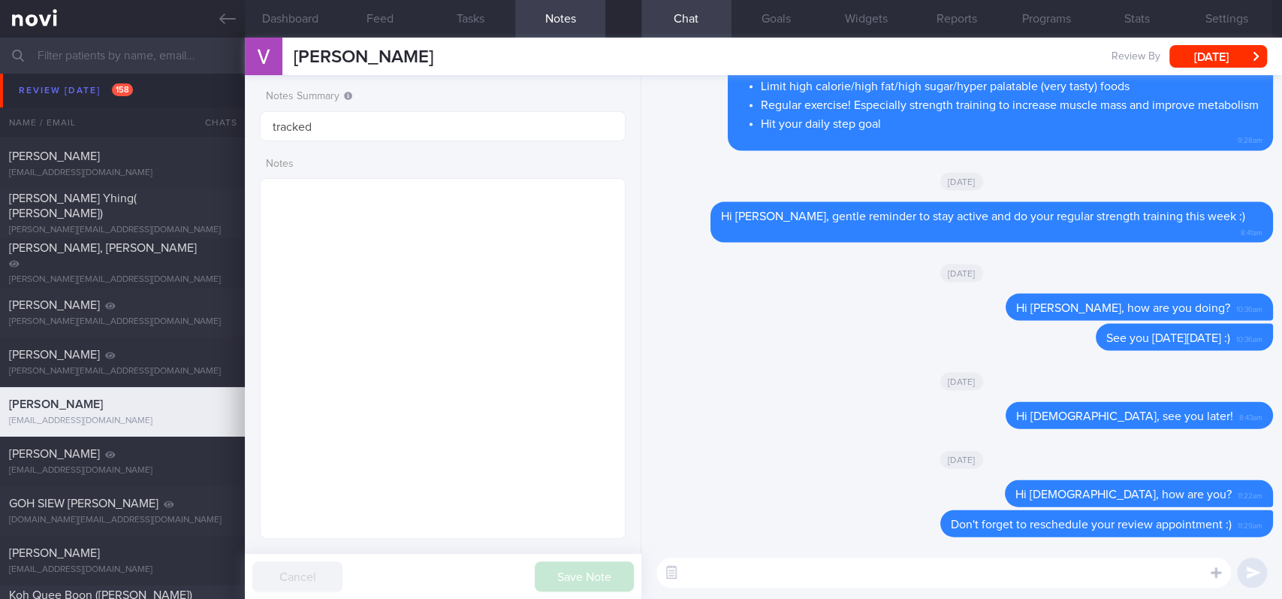
scroll to position [300, 0]
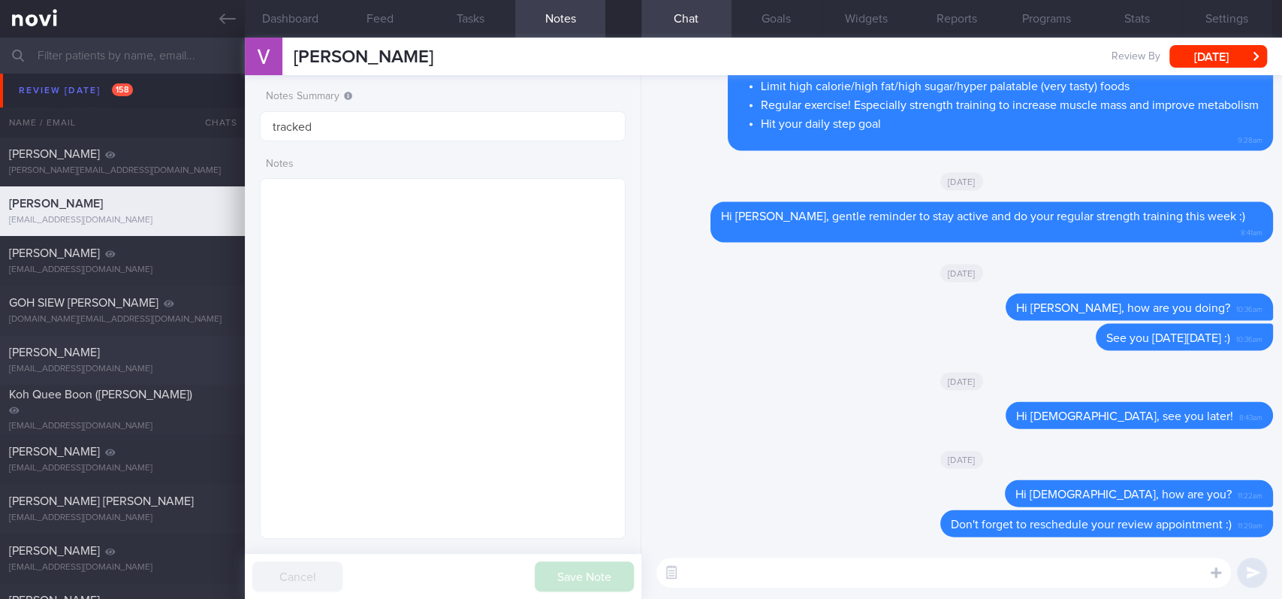
click at [149, 367] on div "[EMAIL_ADDRESS][DOMAIN_NAME]" at bounding box center [122, 369] width 227 height 11
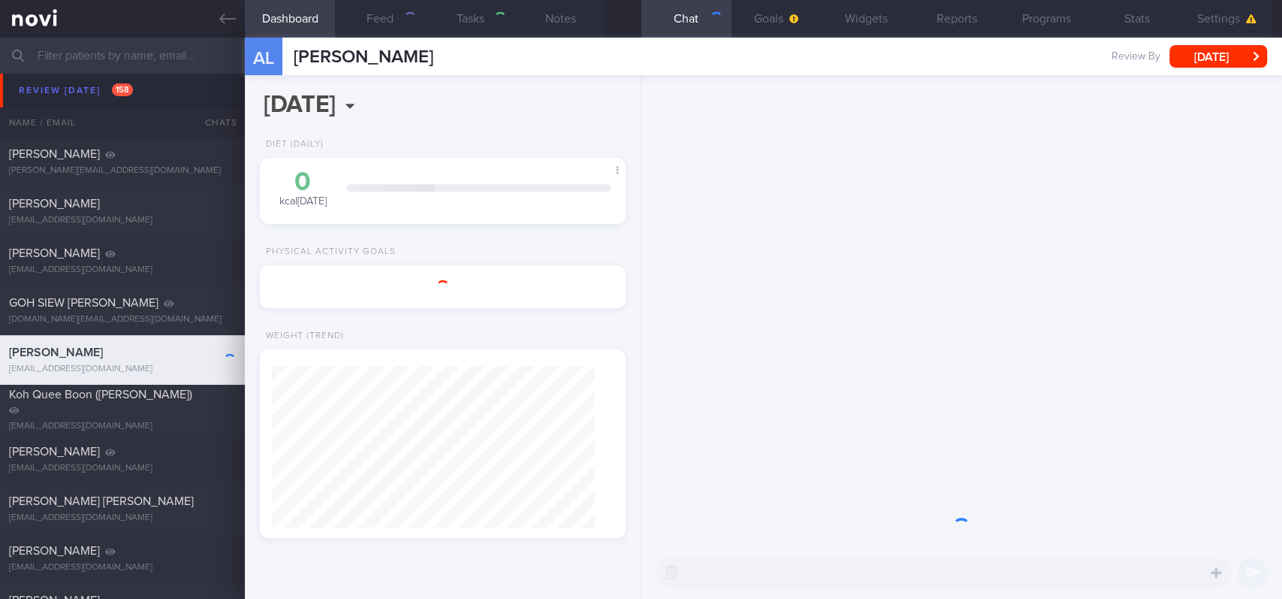
select select "Month"
type input "tracked. TLC - requires [MEDICAL_DATA], assistance with behaviour change. pt re…"
type textarea "NRIC: S7639691D Name: [PERSON_NAME] [PERSON_NAME] Gender: [DEMOGRAPHIC_DATA] DO…"
select select "8"
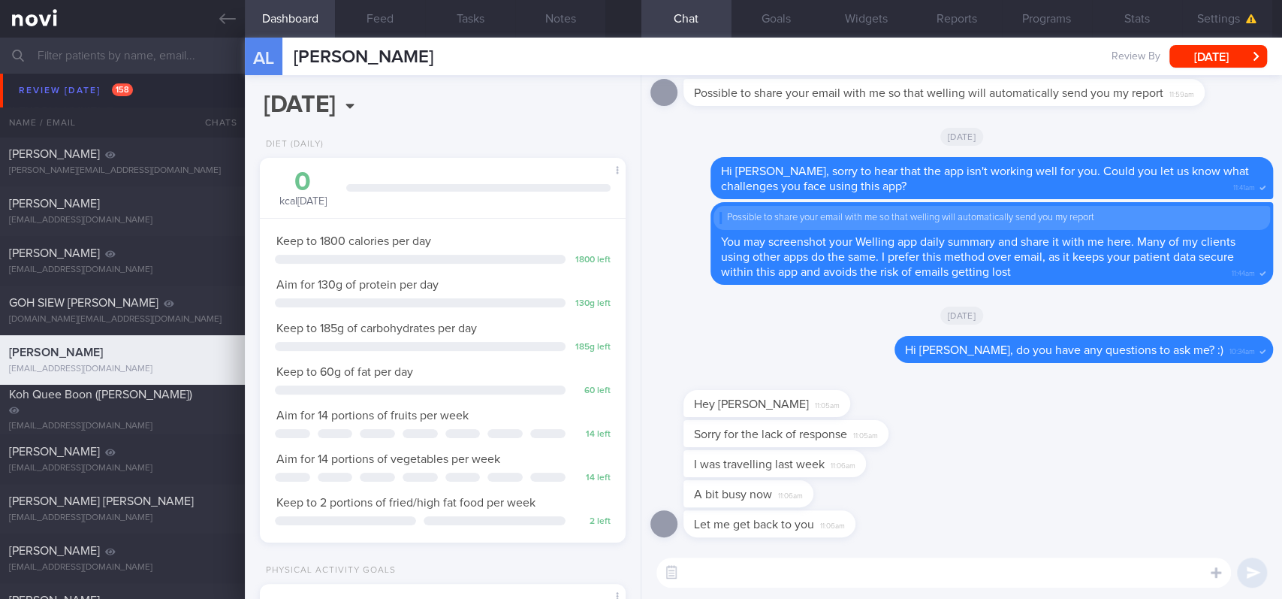
scroll to position [400, 0]
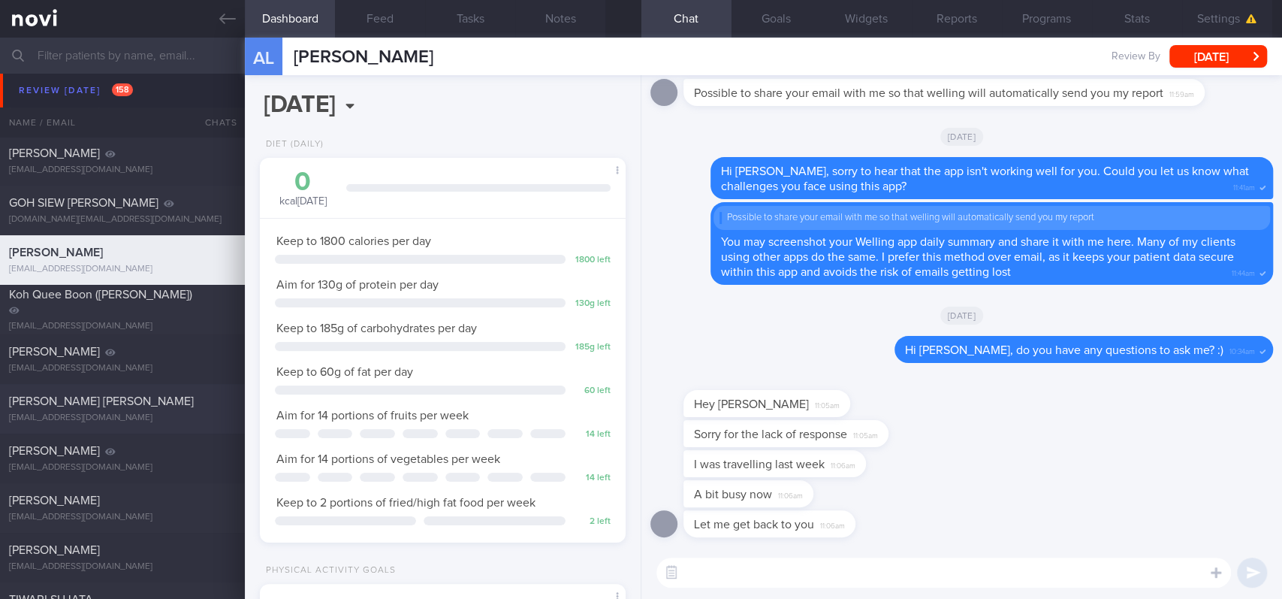
click at [136, 410] on div "[PERSON_NAME] [PERSON_NAME] [EMAIL_ADDRESS][DOMAIN_NAME]" at bounding box center [122, 409] width 245 height 30
type input "tracked. buzud [PERSON_NAME]"
type textarea "[DEMOGRAPHIC_DATA] Gentleman Occupation Security day shift 12h Comorbidities T2…"
select select "7"
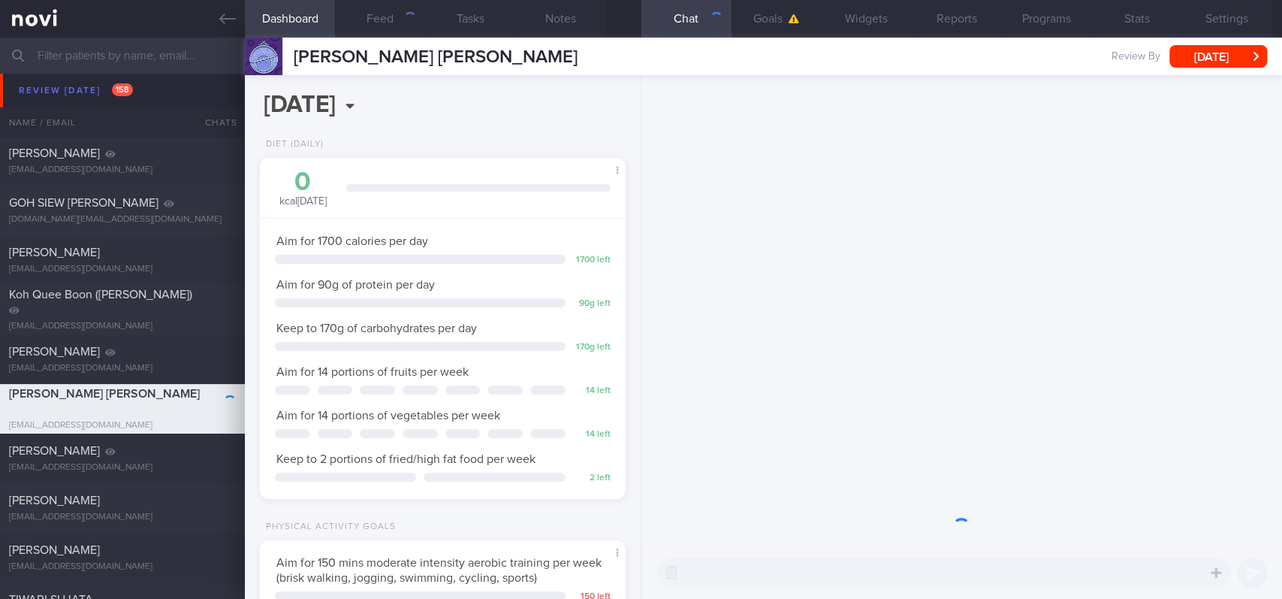
scroll to position [164, 329]
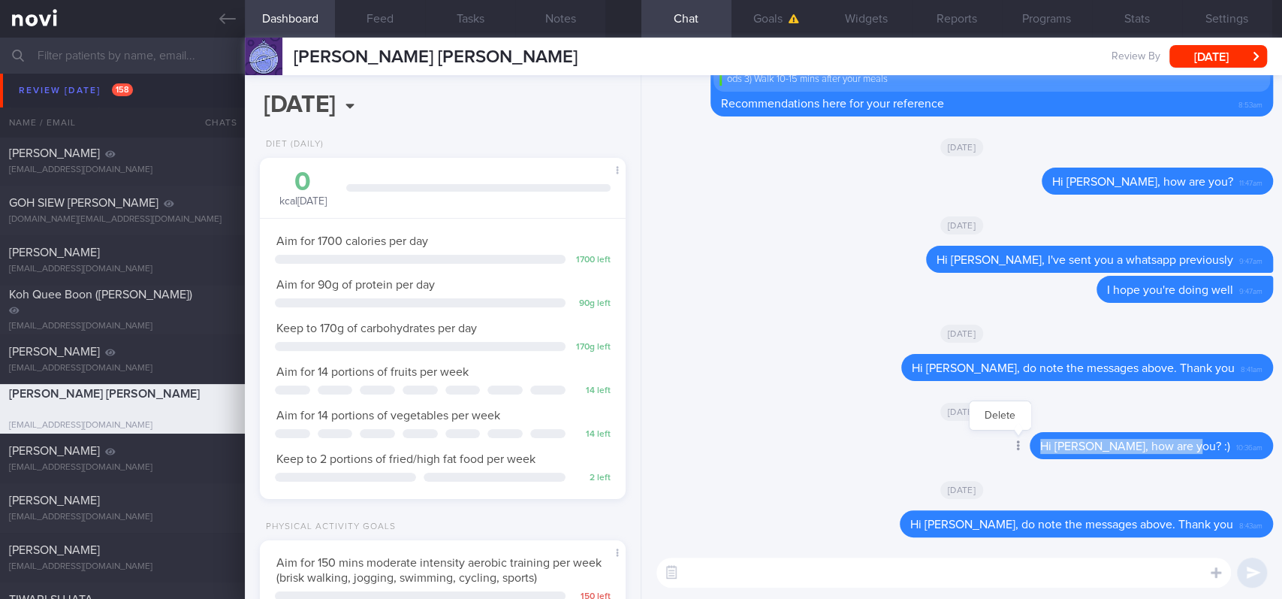
drag, startPoint x: 1215, startPoint y: 442, endPoint x: 1058, endPoint y: 456, distance: 158.4
click at [1058, 456] on div "Delete Hi [PERSON_NAME], how are you? :) 10:36am" at bounding box center [1121, 445] width 303 height 27
copy span "Hi [PERSON_NAME], how are you? :)"
click at [961, 563] on textarea at bounding box center [943, 572] width 575 height 30
paste textarea "Hi [PERSON_NAME], how are you? :)"
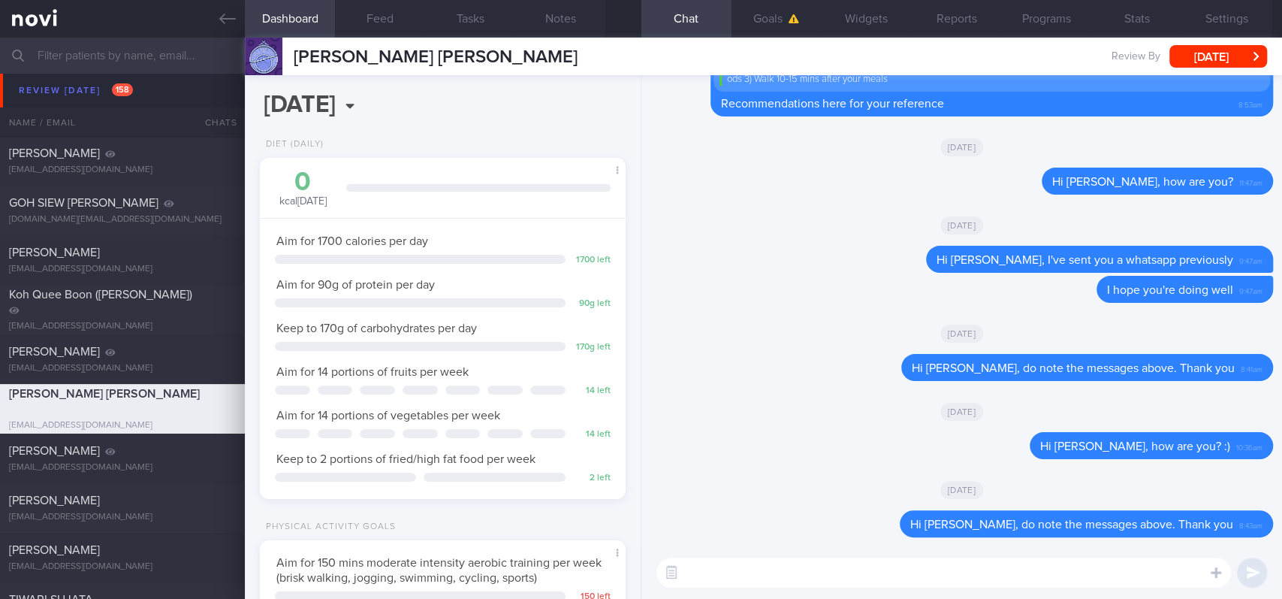
type textarea "Hi [PERSON_NAME], how are you? :)"
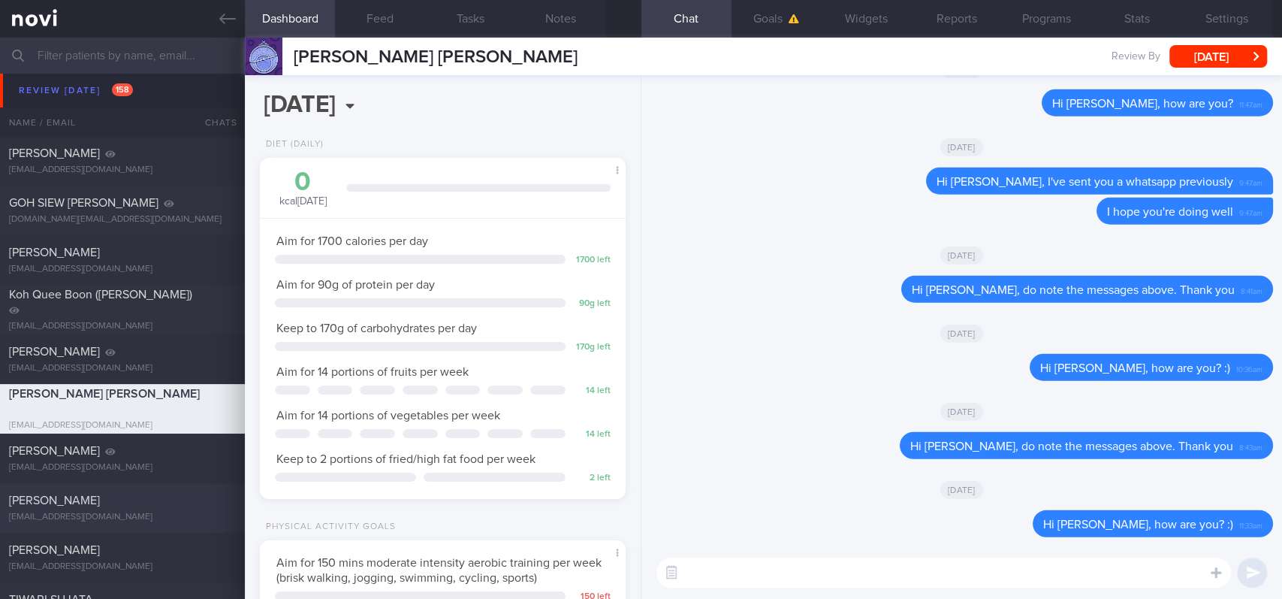
click at [103, 497] on div "[PERSON_NAME]" at bounding box center [120, 500] width 223 height 15
type input "tracked"
type textarea "[DEMOGRAPHIC_DATA] Woman Occupation IT consultant Comorbidities nil ?high LDL p…"
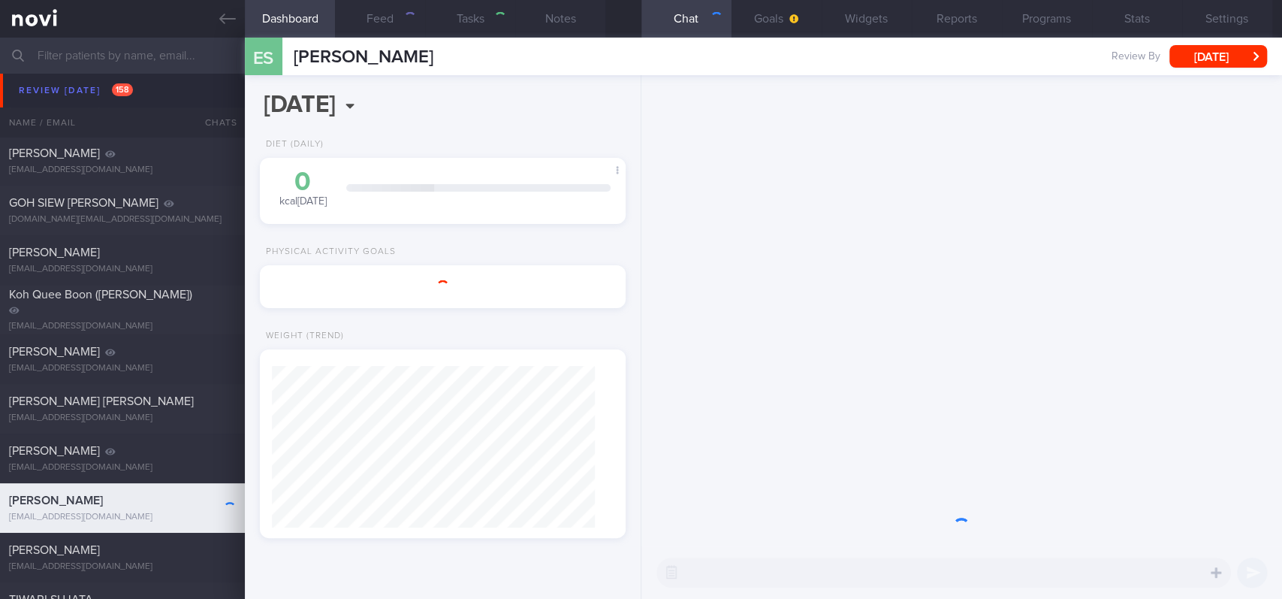
select select "8"
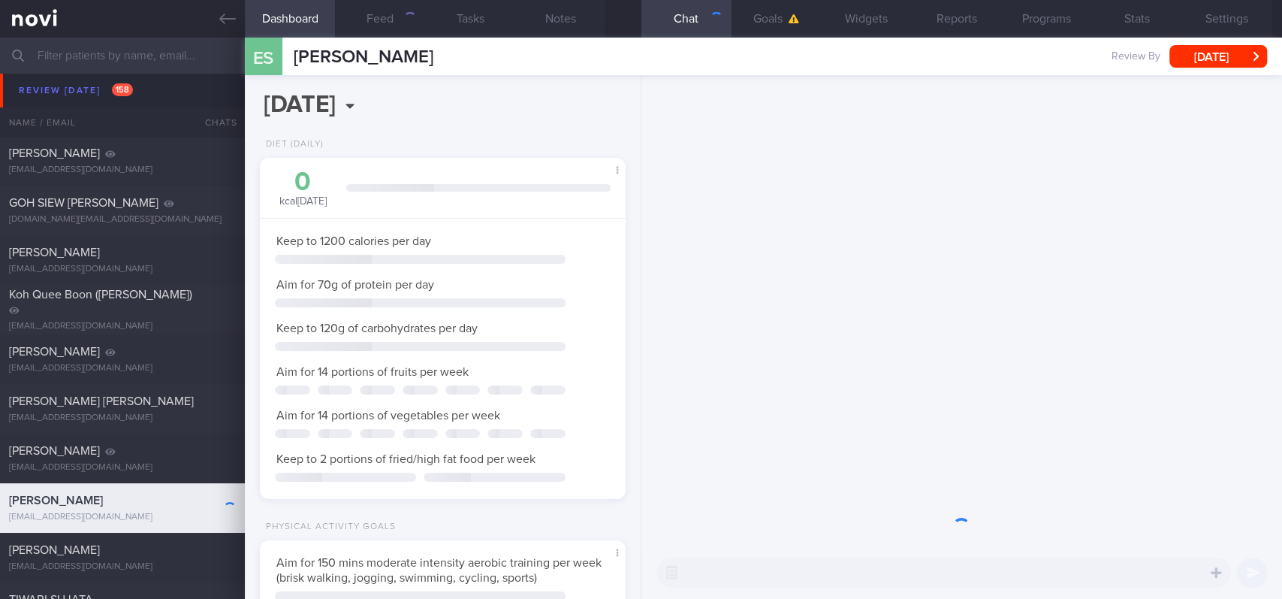
scroll to position [750947, 750807]
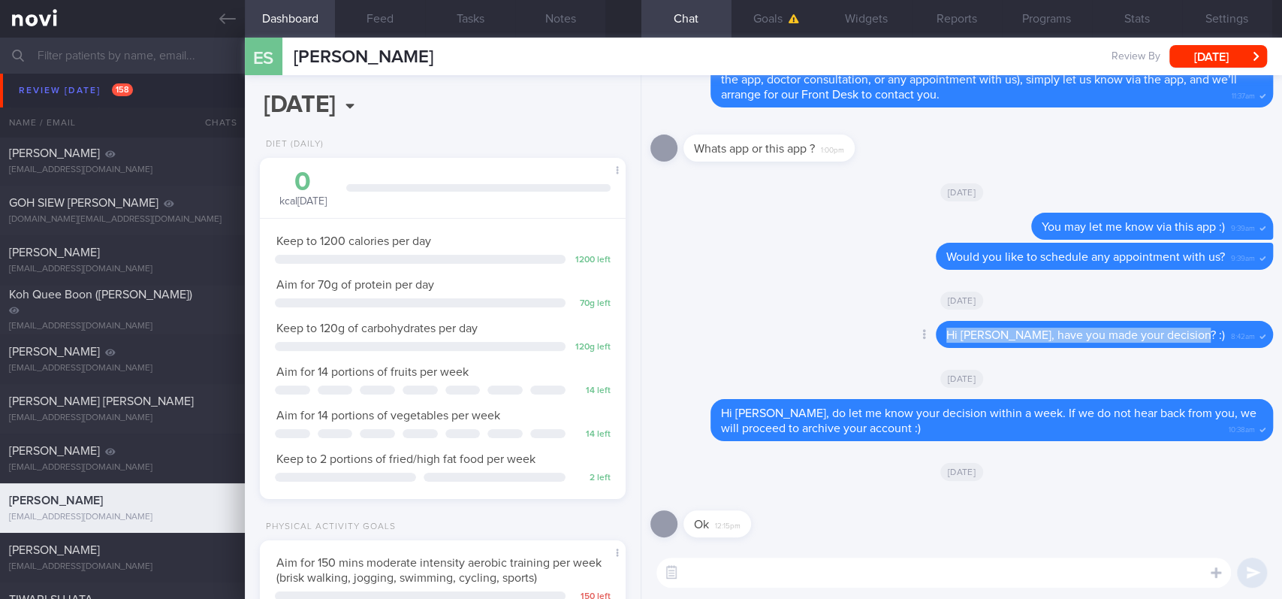
drag, startPoint x: 1209, startPoint y: 335, endPoint x: 874, endPoint y: 333, distance: 334.3
click at [874, 333] on div "Delete Hi [PERSON_NAME], have you made your decision? :) 8:42am" at bounding box center [961, 339] width 623 height 36
click at [805, 557] on textarea at bounding box center [943, 572] width 575 height 30
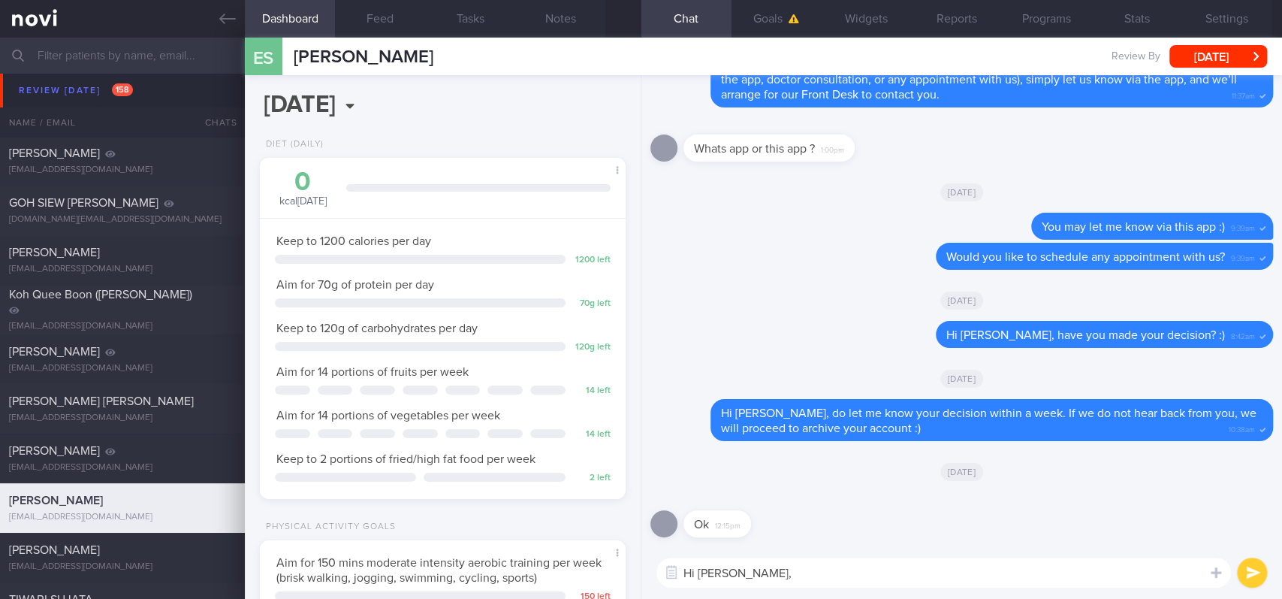
paste textarea "as I haven't heard from you in a while, I will be archiving your account shortl…"
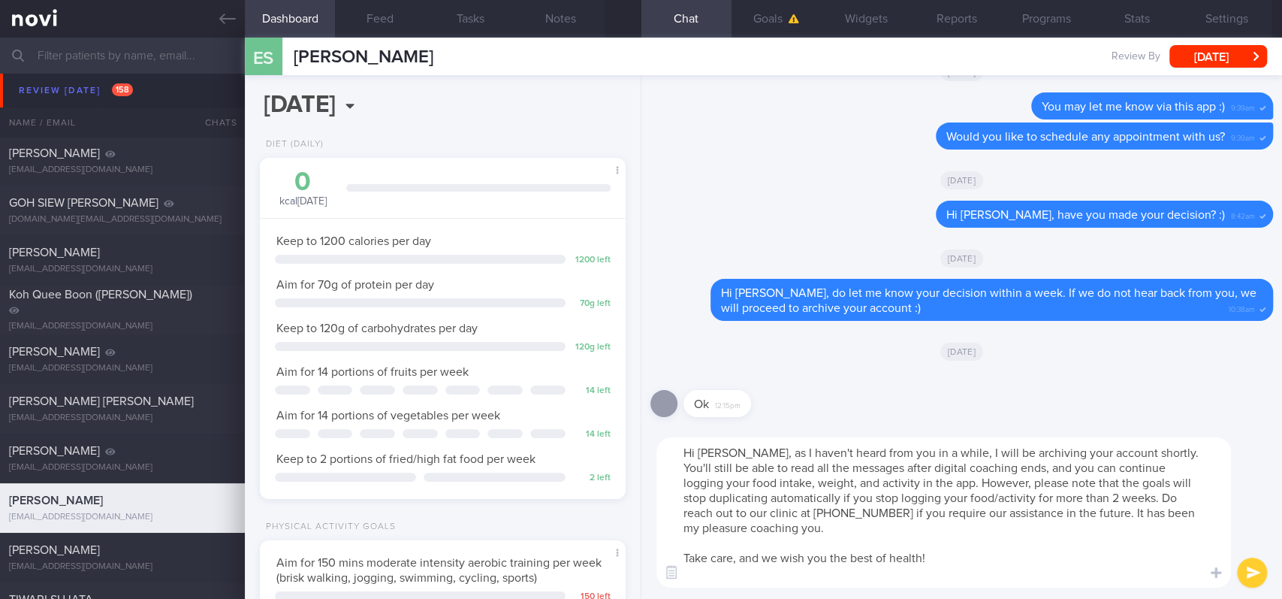
drag, startPoint x: 753, startPoint y: 454, endPoint x: 949, endPoint y: 448, distance: 196.1
click at [949, 448] on textarea "Hi [PERSON_NAME], as I haven't heard from you in a while, I will be archiving y…" at bounding box center [943, 512] width 575 height 150
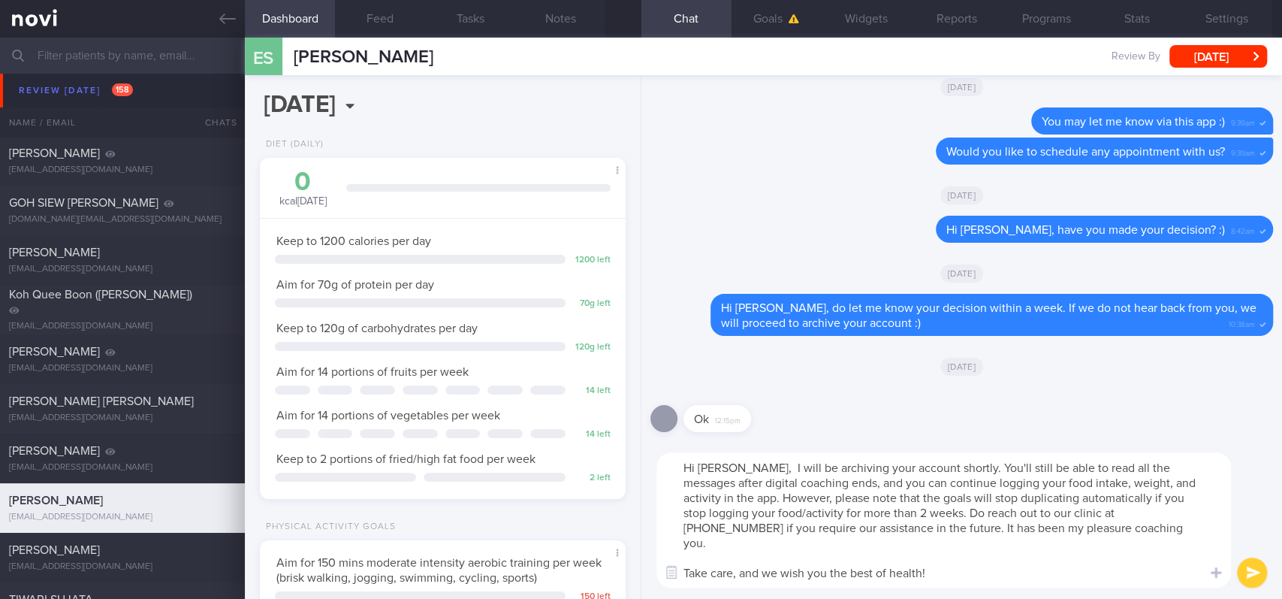
type textarea "Hi [PERSON_NAME], I will be archiving your account shortly. You'll still be abl…"
click at [949, 560] on textarea "Hi [PERSON_NAME], I will be archiving your account shortly. You'll still be abl…" at bounding box center [943, 519] width 575 height 135
click at [957, 534] on textarea "Hi [PERSON_NAME], I will be archiving your account shortly. You'll still be abl…" at bounding box center [943, 519] width 575 height 135
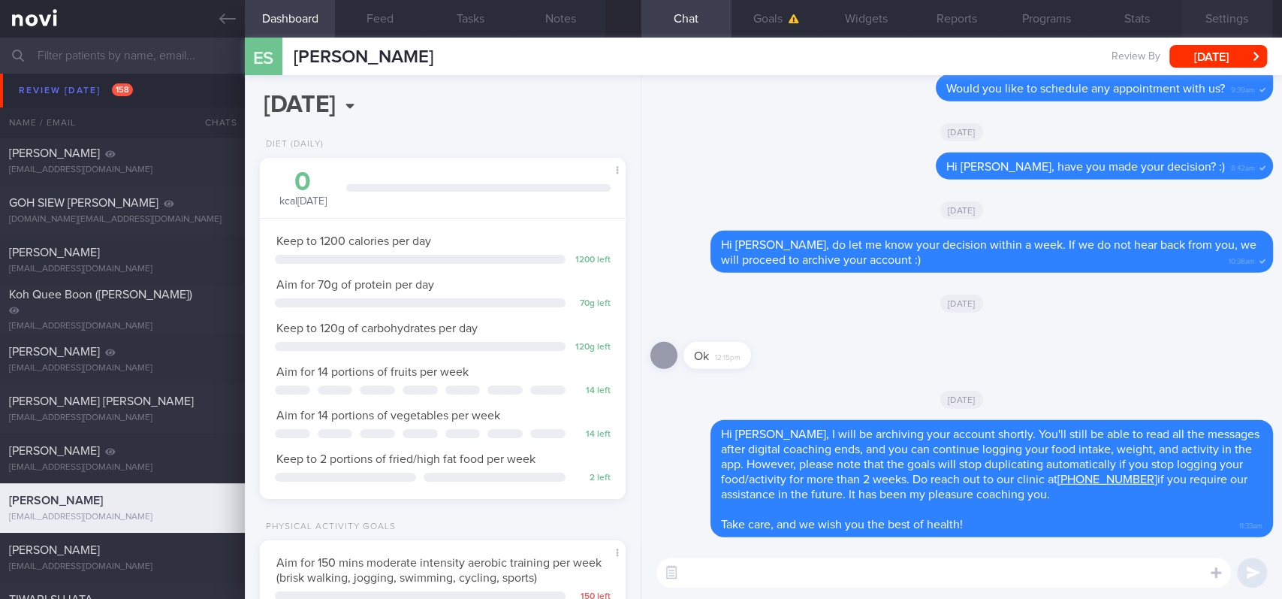
click at [1202, 19] on button "Settings" at bounding box center [1227, 19] width 90 height 38
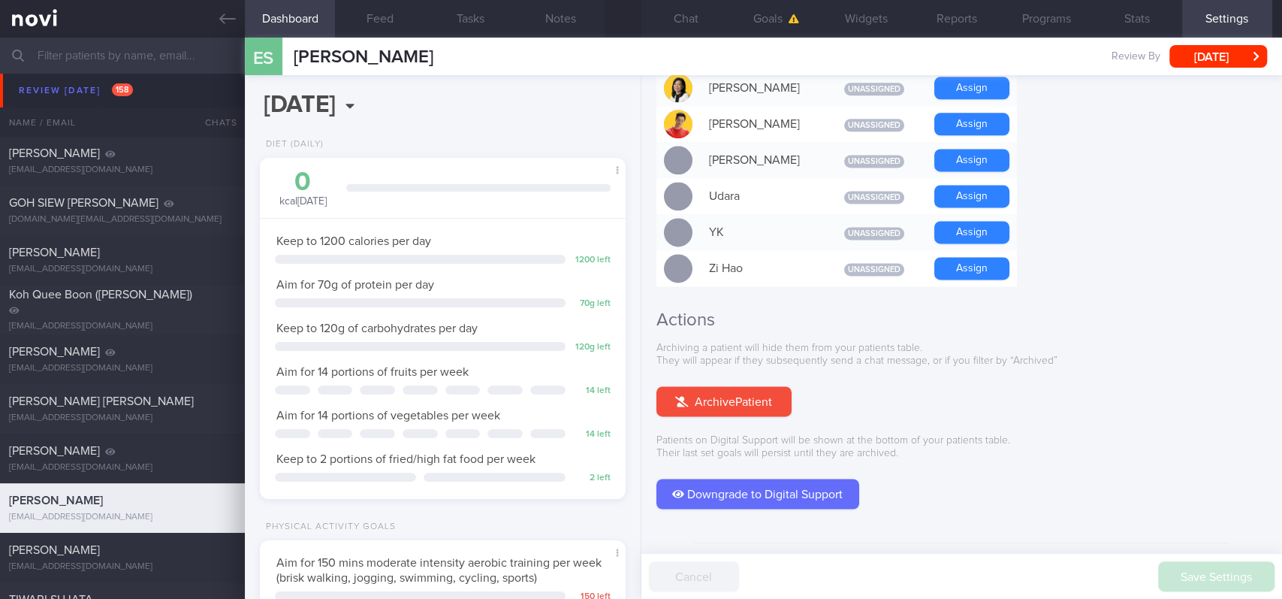
scroll to position [1376, 0]
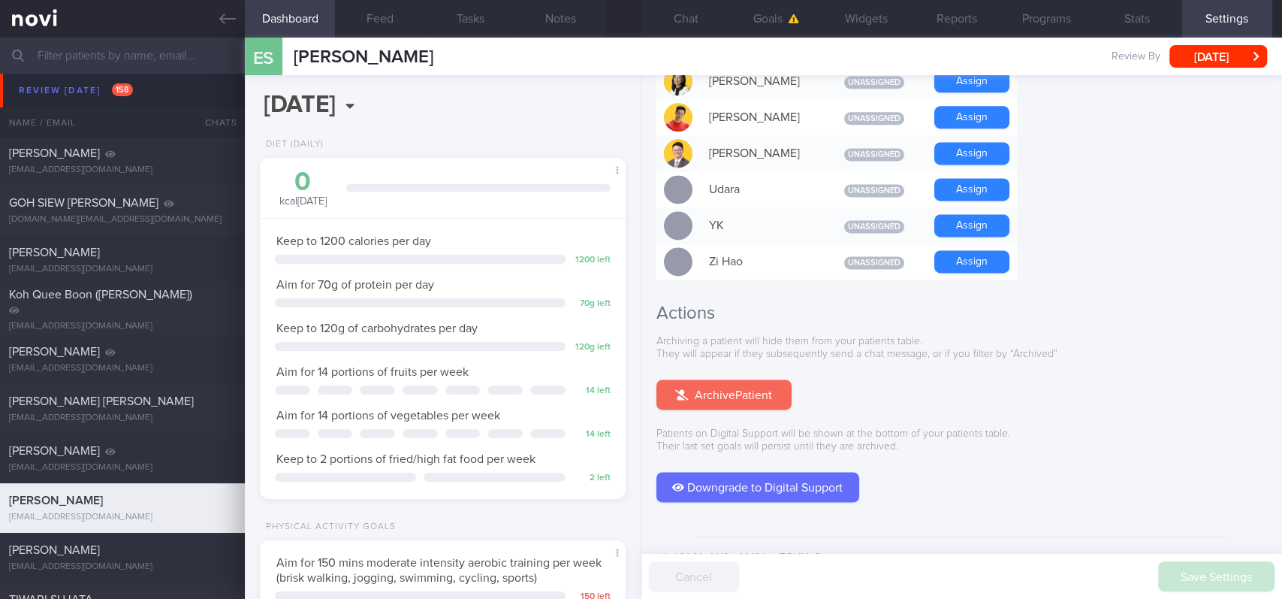
click at [756, 379] on button "Archive Patient" at bounding box center [723, 394] width 135 height 30
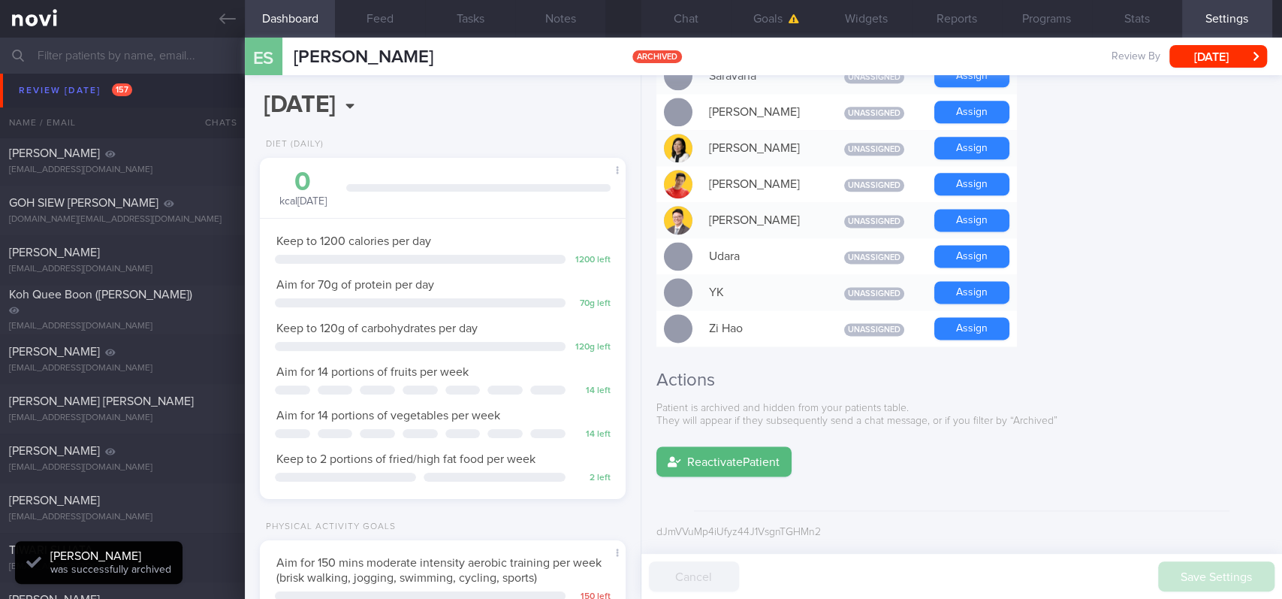
scroll to position [1284, 0]
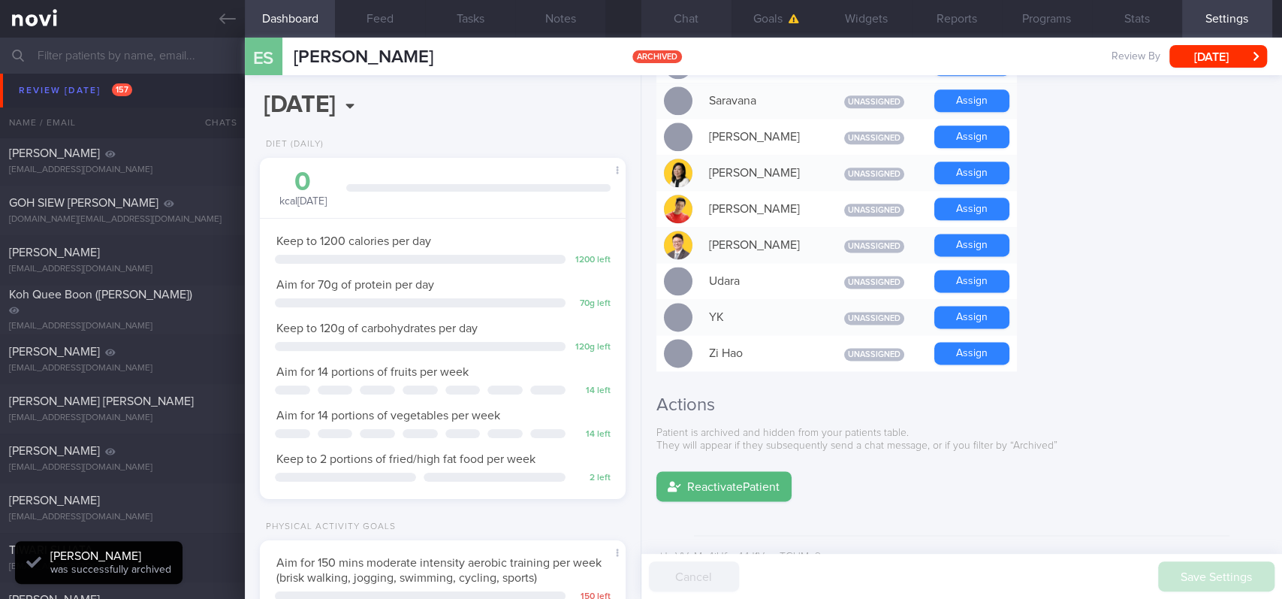
click at [701, 16] on button "Chat" at bounding box center [686, 19] width 90 height 38
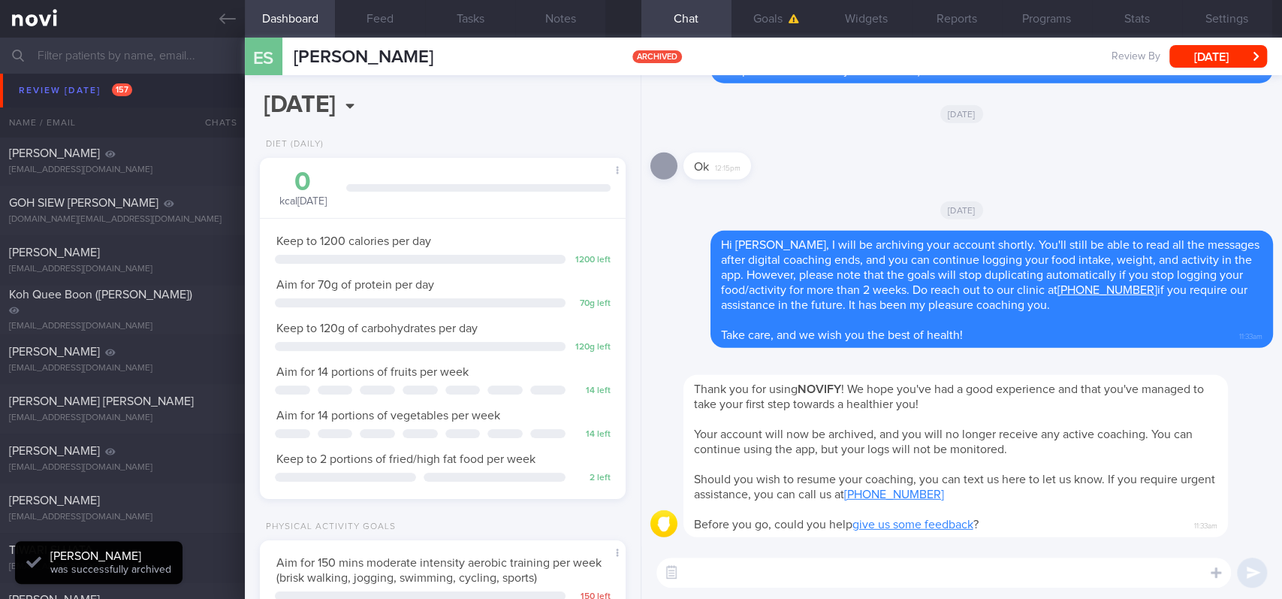
select select "Month"
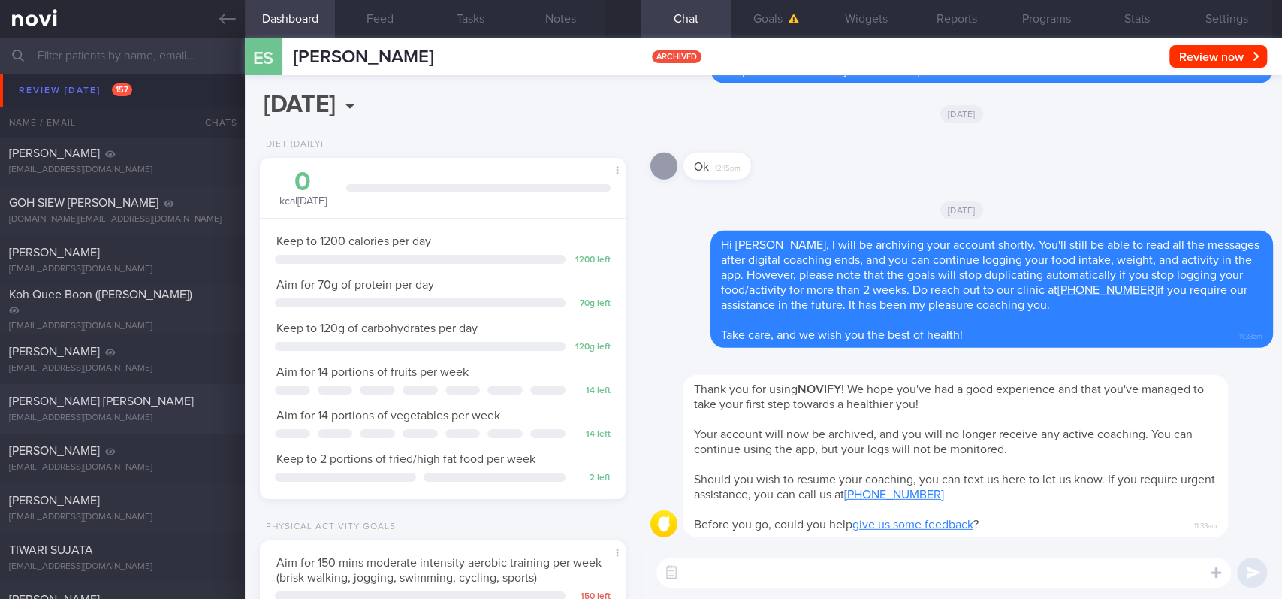
click at [162, 401] on span "[PERSON_NAME] [PERSON_NAME]" at bounding box center [101, 401] width 185 height 12
type input "tracked. buzud [PERSON_NAME]"
type textarea "[DEMOGRAPHIC_DATA] Gentleman Occupation Security day shift 12h Comorbidities T2…"
select select "7"
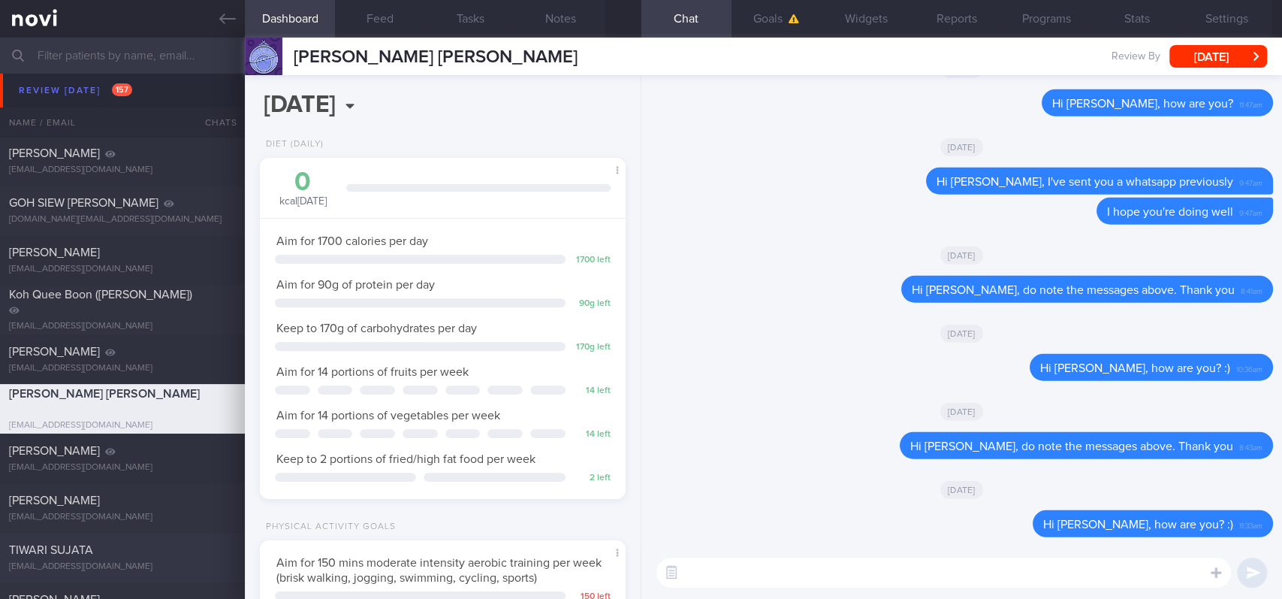
scroll to position [500, 0]
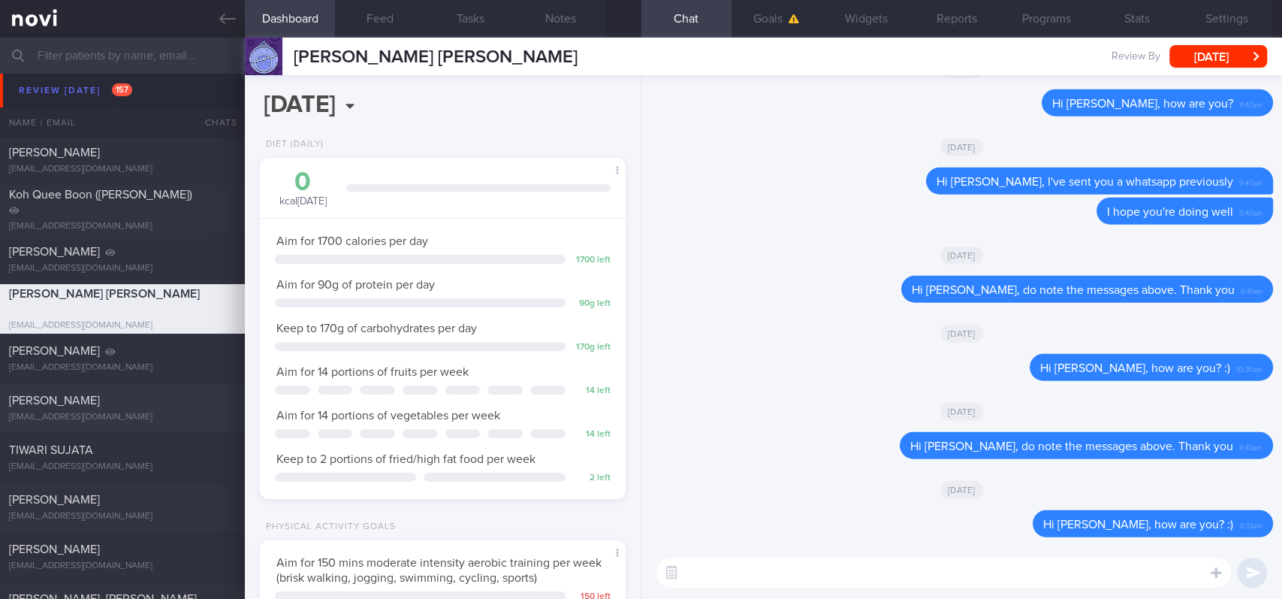
click at [176, 404] on div "[PERSON_NAME]" at bounding box center [120, 400] width 223 height 15
type input "tracked. DM HLD HTN CKD high uric acid. Buzud"
type textarea "Seen by [PERSON_NAME] [DATE] [MEDICAL_DATA] 3.5mg for 10 days, then 7mg [MEDICA…"
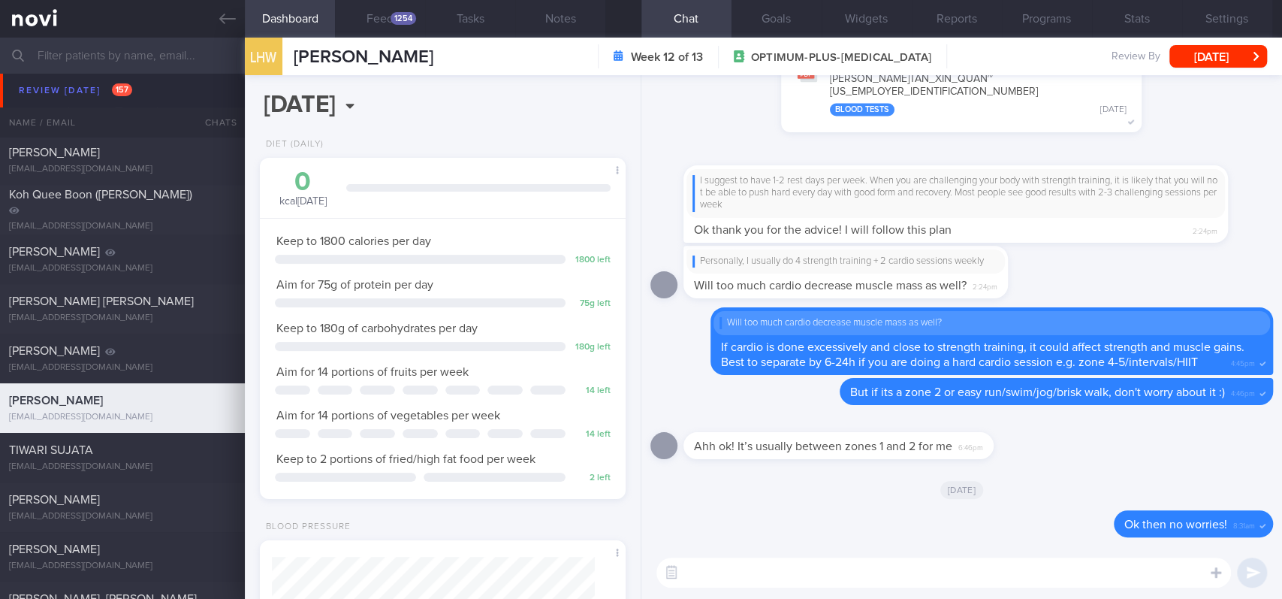
scroll to position [164, 329]
click at [394, 33] on button "Feed 1254" at bounding box center [380, 19] width 90 height 38
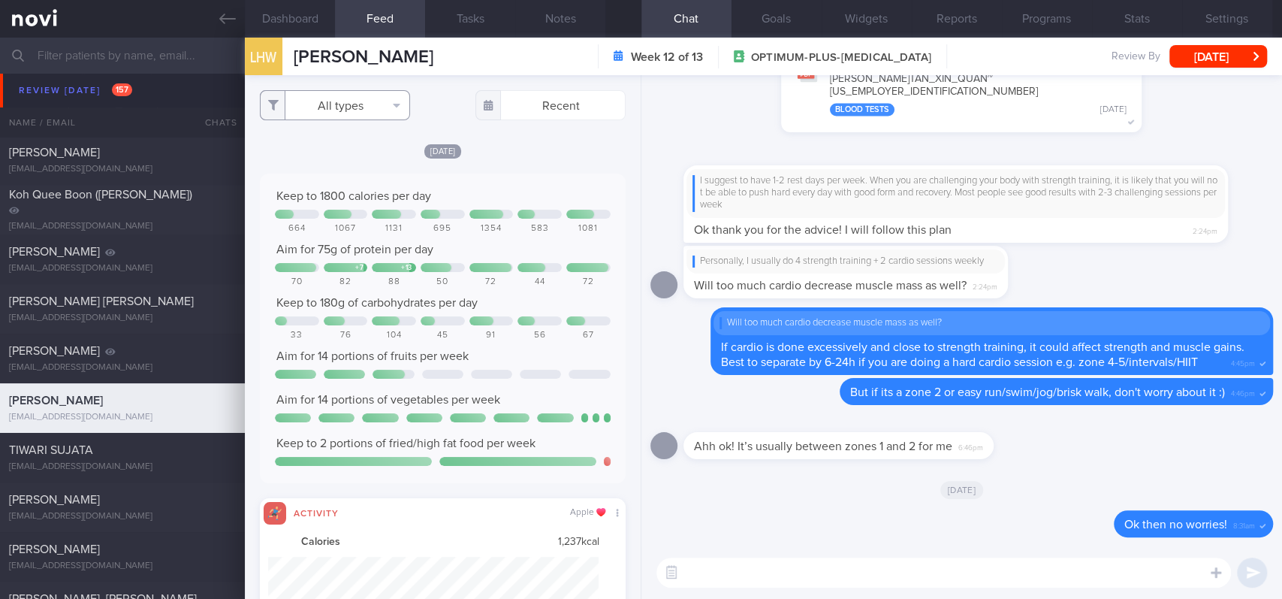
click at [369, 101] on button "All types" at bounding box center [335, 105] width 150 height 30
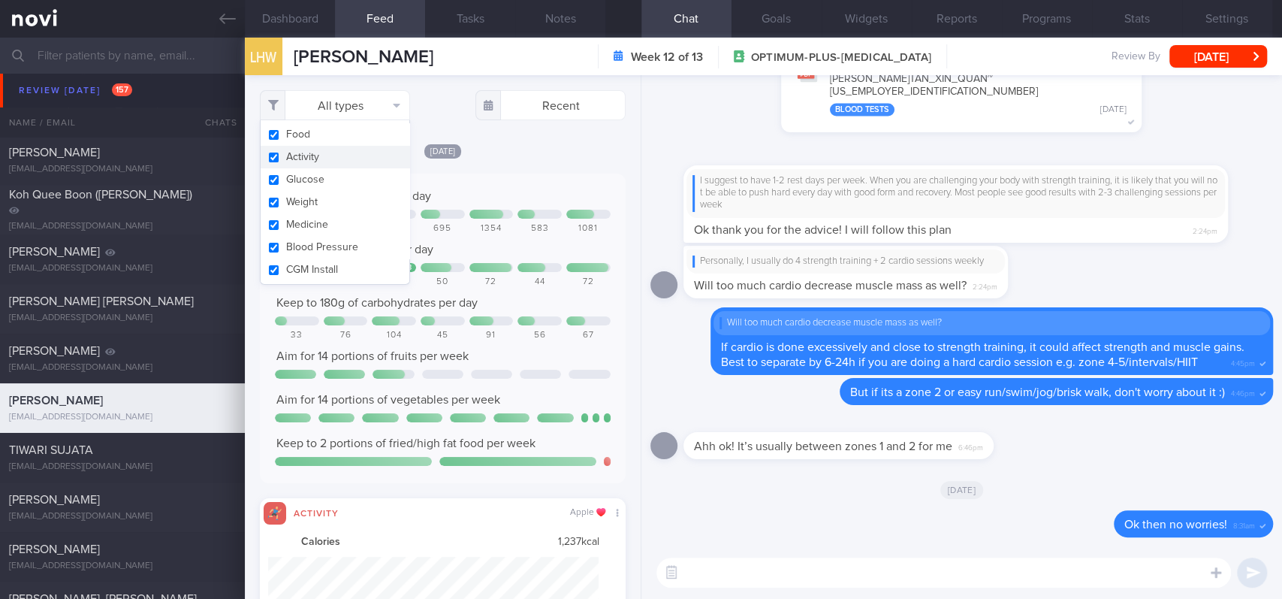
click at [335, 156] on button "Activity" at bounding box center [335, 157] width 149 height 23
checkbox input "false"
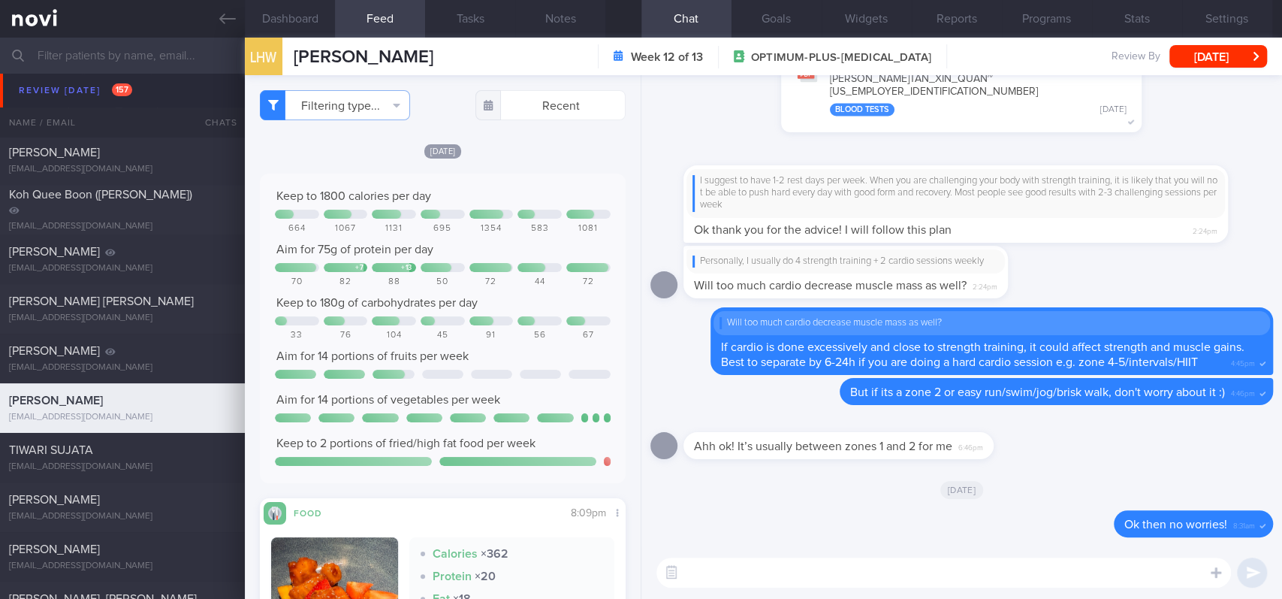
click at [477, 265] on div at bounding box center [488, 267] width 47 height 9
click at [811, 577] on textarea at bounding box center [943, 572] width 575 height 30
type textarea "Glad to see some veggies over the weekend! :)"
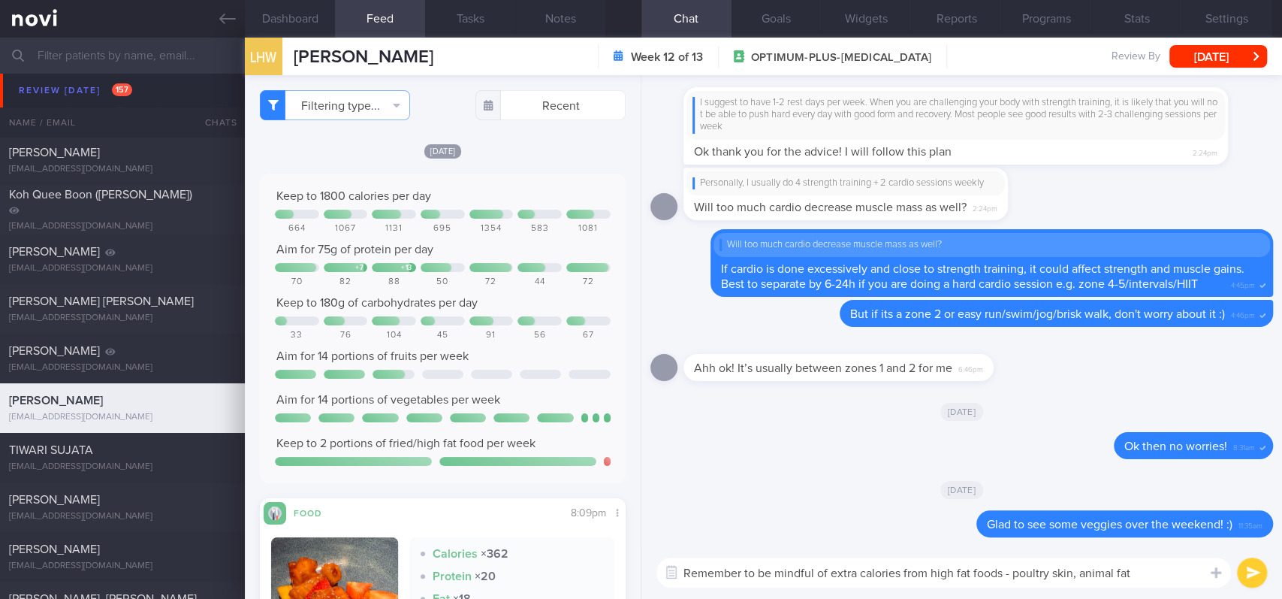
scroll to position [300, 0]
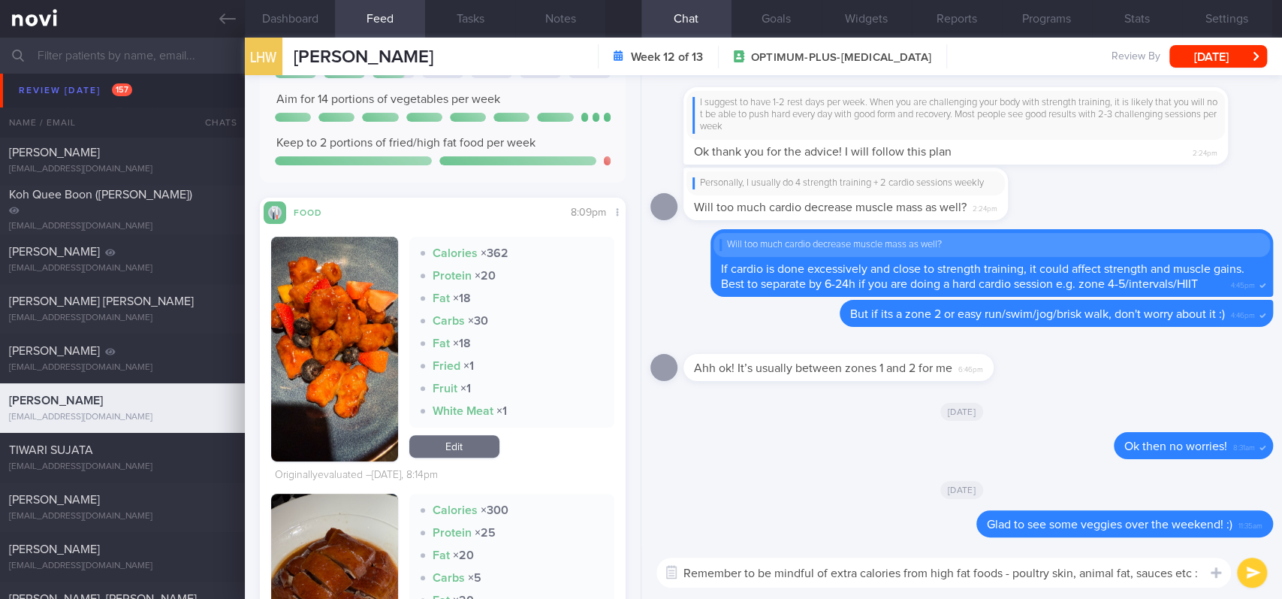
type textarea "Remember to be mindful of extra calories from high fat foods - poultry skin, an…"
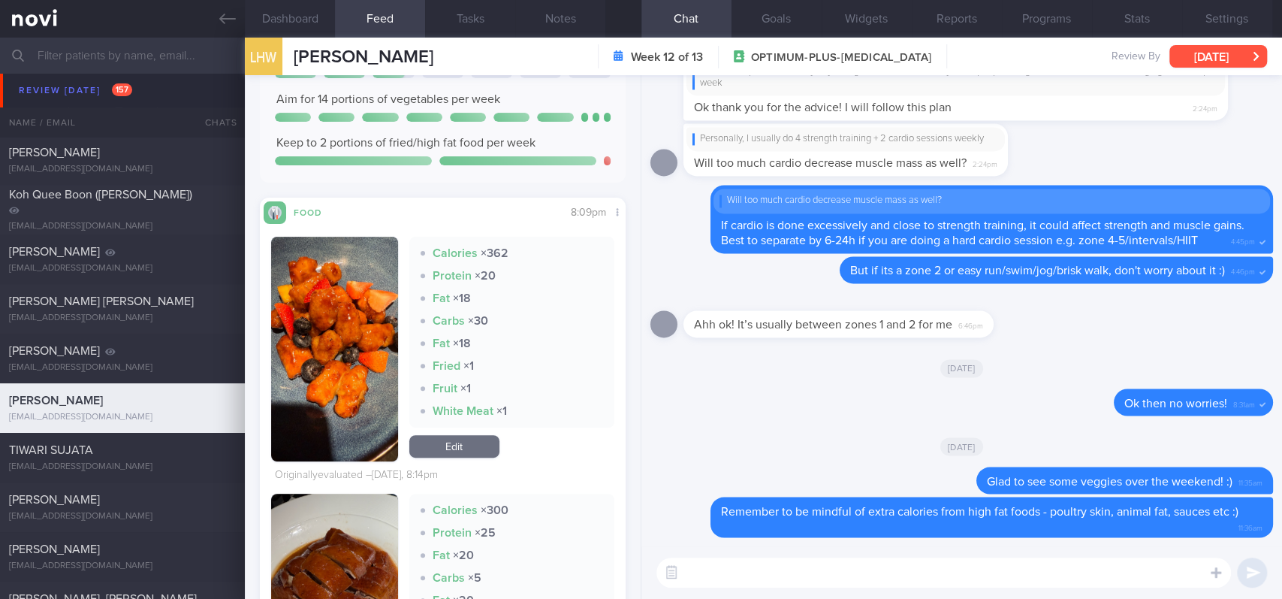
click at [1208, 60] on button "[DATE]" at bounding box center [1219, 56] width 98 height 23
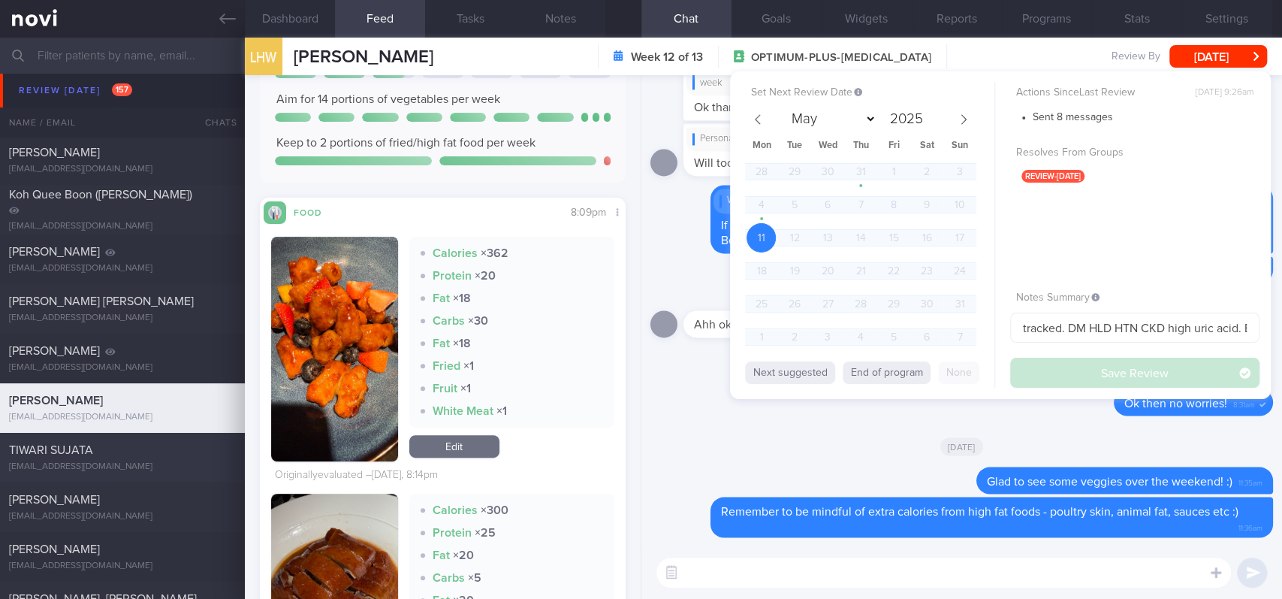
click at [150, 468] on div "[EMAIL_ADDRESS][DOMAIN_NAME]" at bounding box center [122, 466] width 227 height 11
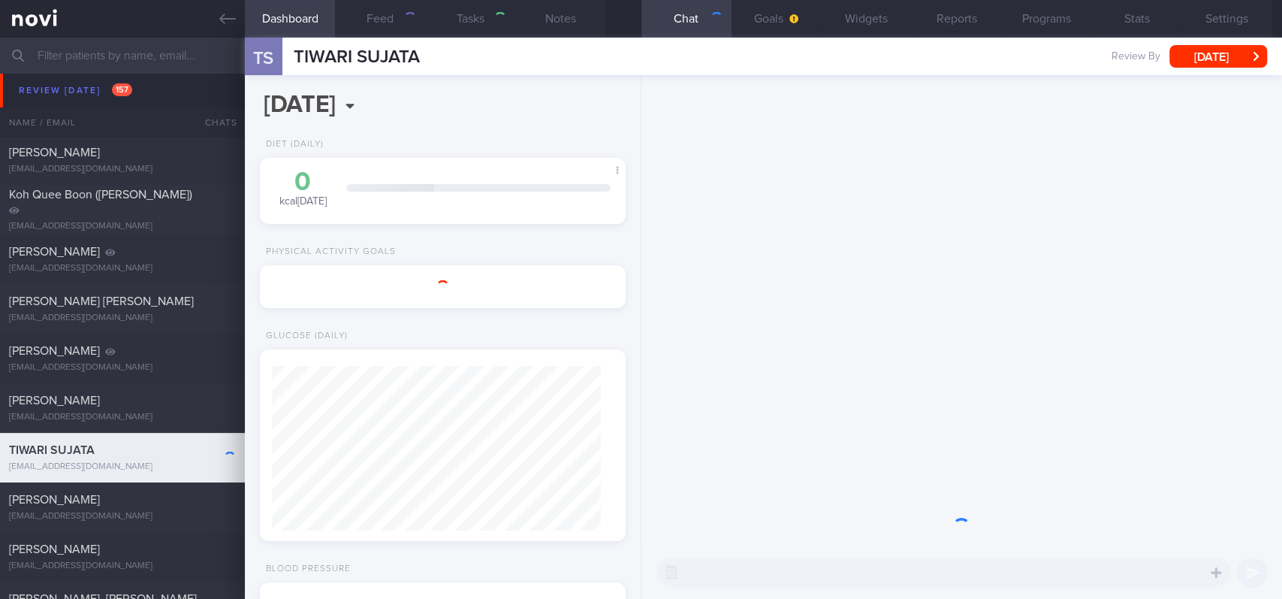
type input "Tracked. Has many diet misconceptions. TLC"
type textarea "Ms TIWARI SUJATA G6367983L 02 September 2024 19 Feb 1961 intl_coordination@yaho…"
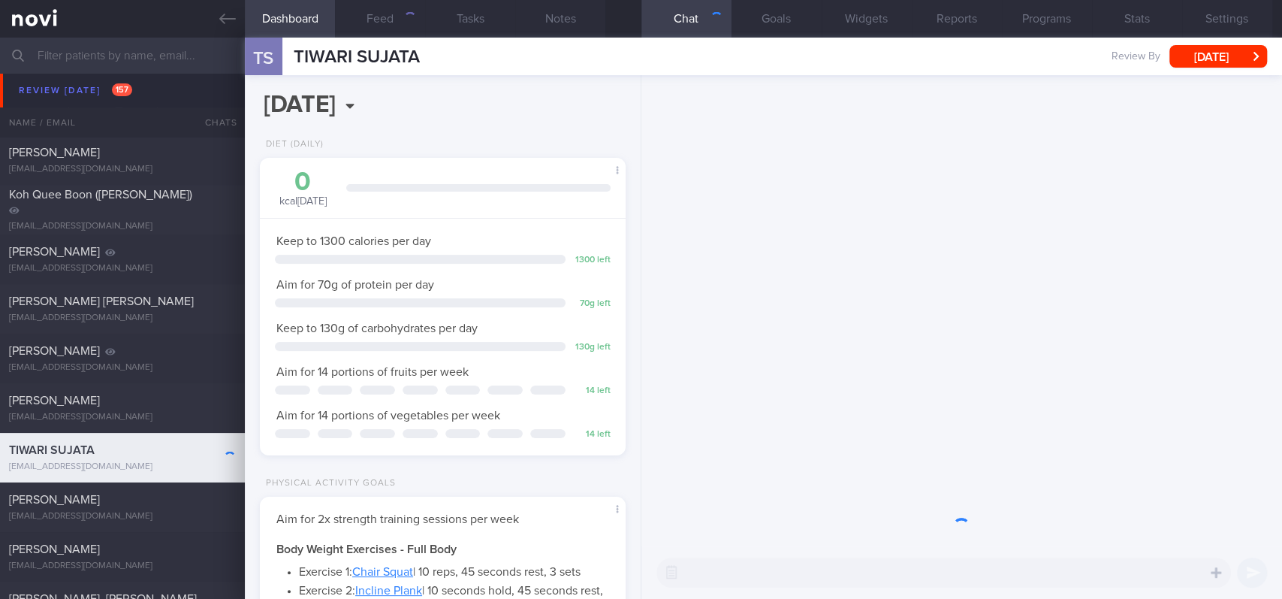
scroll to position [164, 329]
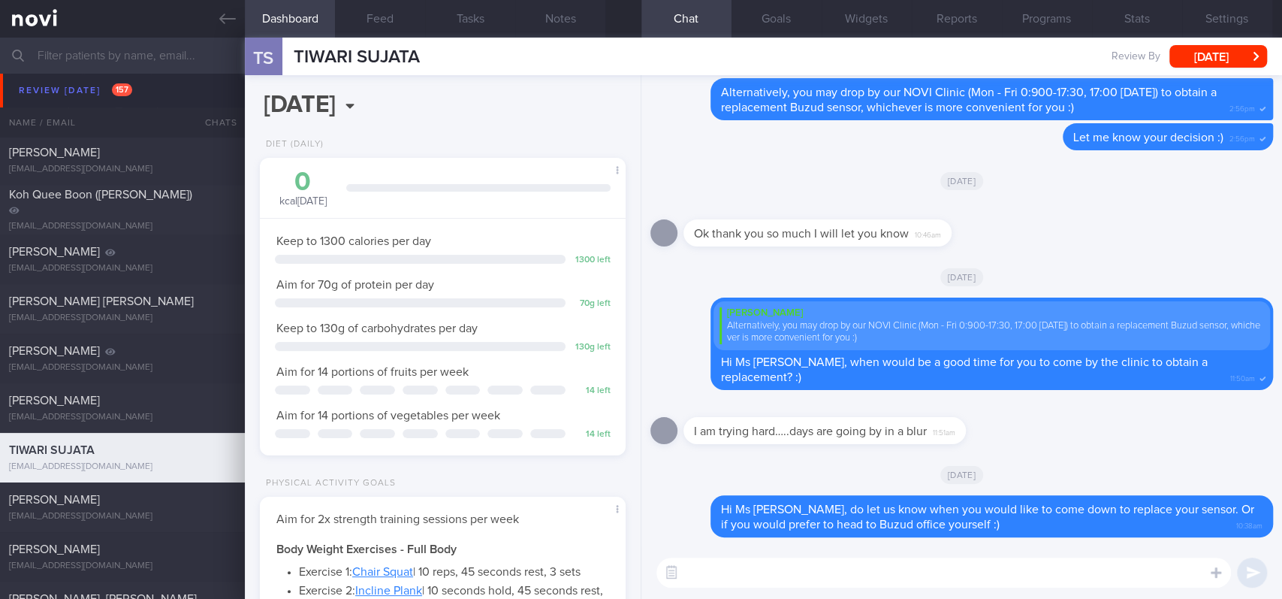
click at [1060, 574] on textarea at bounding box center [943, 572] width 575 height 30
click at [984, 559] on textarea at bounding box center [943, 572] width 575 height 30
type textarea "Hi Ms Sujata, do let us know :)"
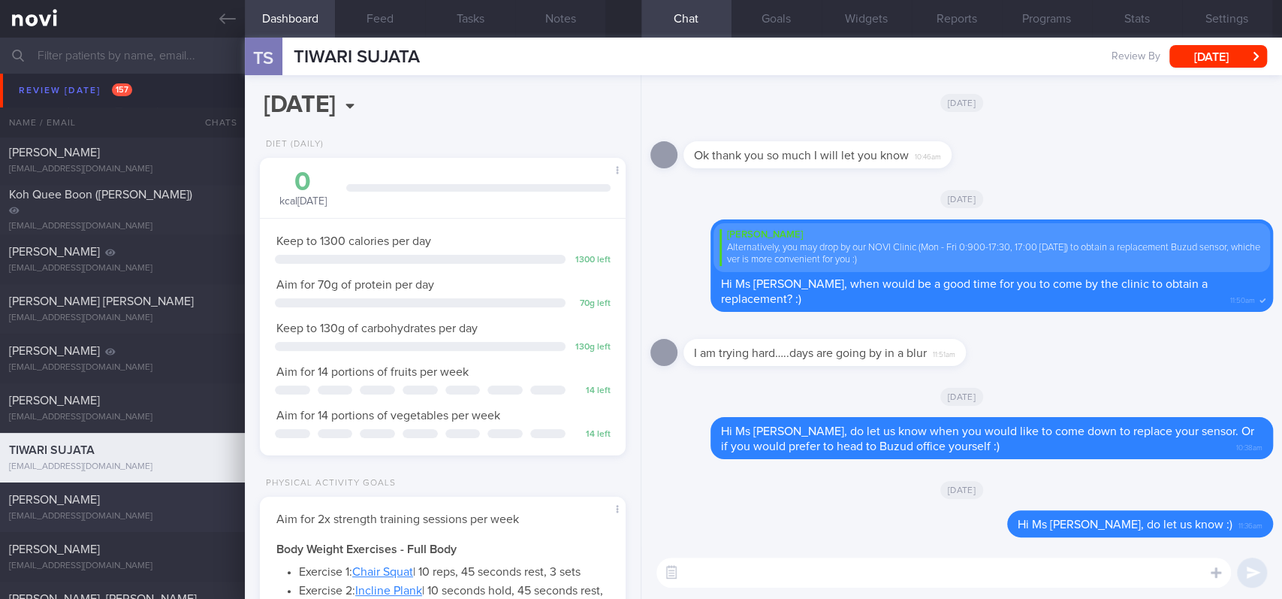
click at [154, 503] on div "[PERSON_NAME]" at bounding box center [120, 499] width 223 height 15
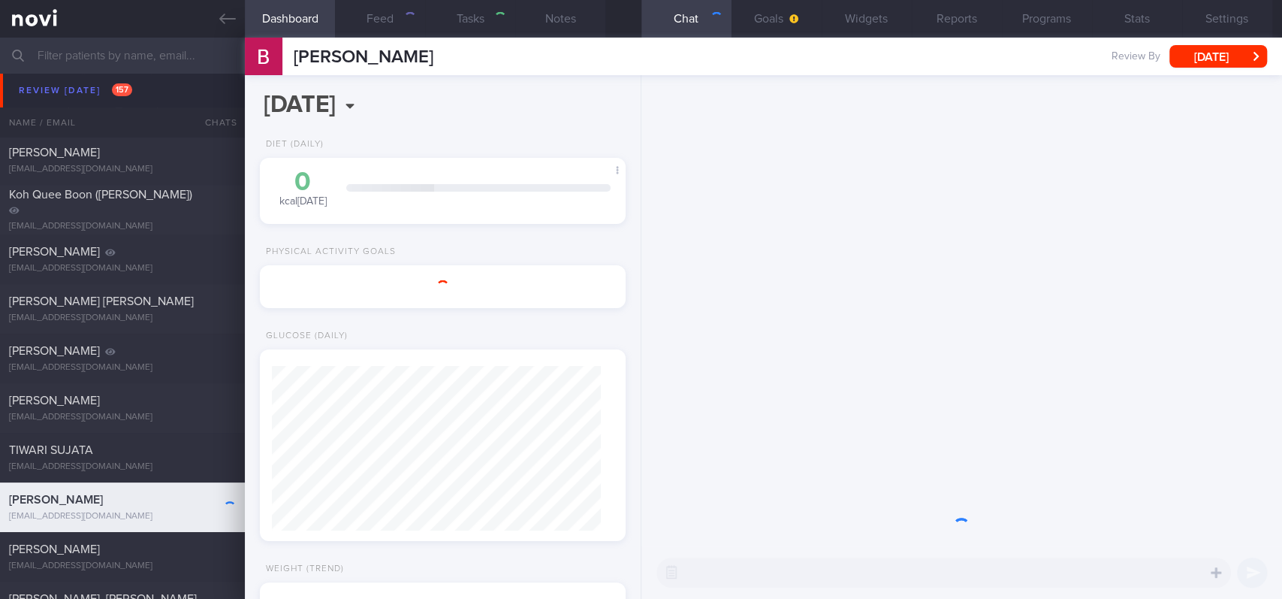
select select "Month"
type input "tracked"
select select "8"
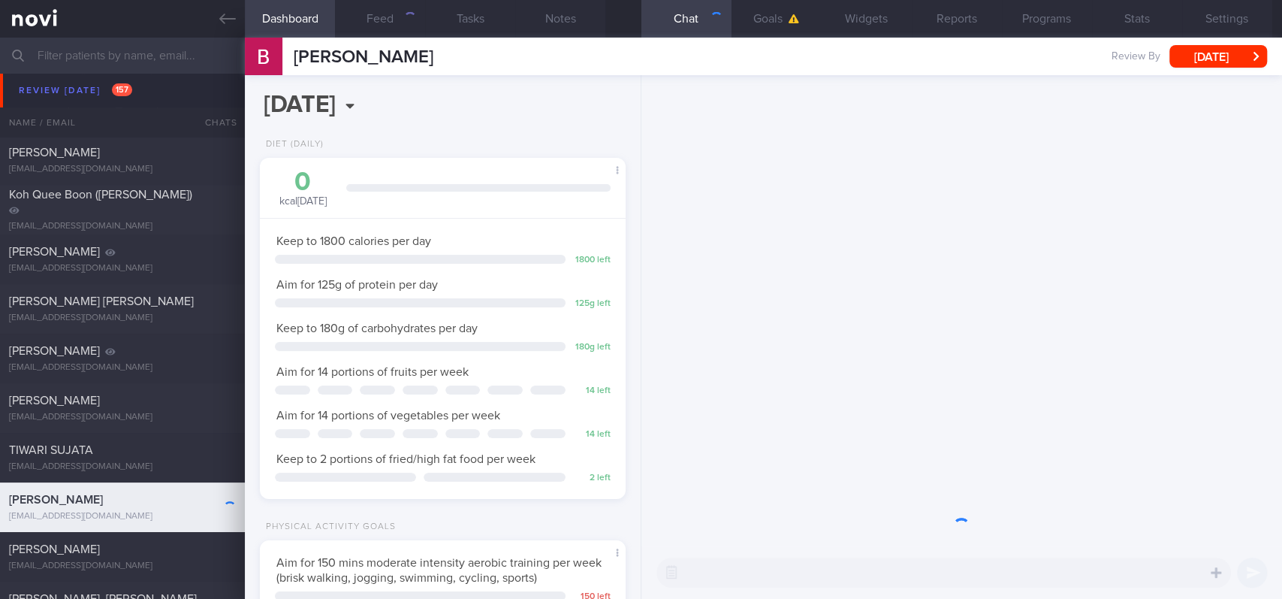
scroll to position [164, 329]
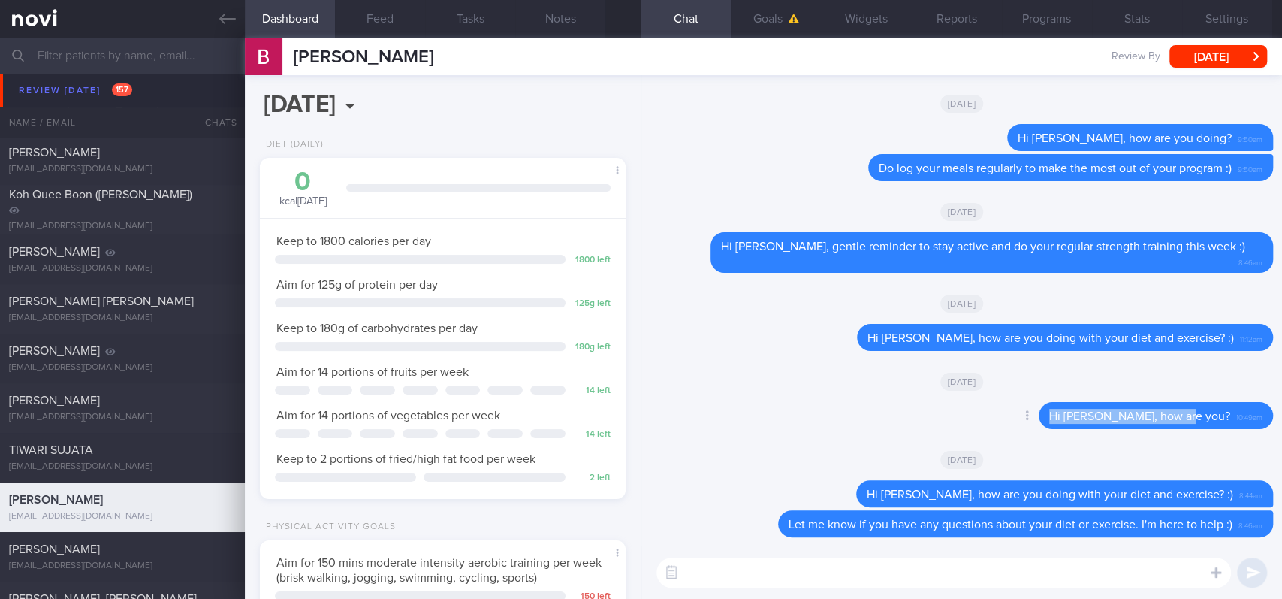
drag, startPoint x: 1219, startPoint y: 411, endPoint x: 1080, endPoint y: 424, distance: 139.5
click at [1080, 424] on div "Hi Brandon, how are you? 10:49am" at bounding box center [1156, 415] width 234 height 27
copy span "Hi Brandon, how are you?"
click at [872, 561] on textarea at bounding box center [943, 572] width 575 height 30
paste textarea "Hi Brandon, how are you?"
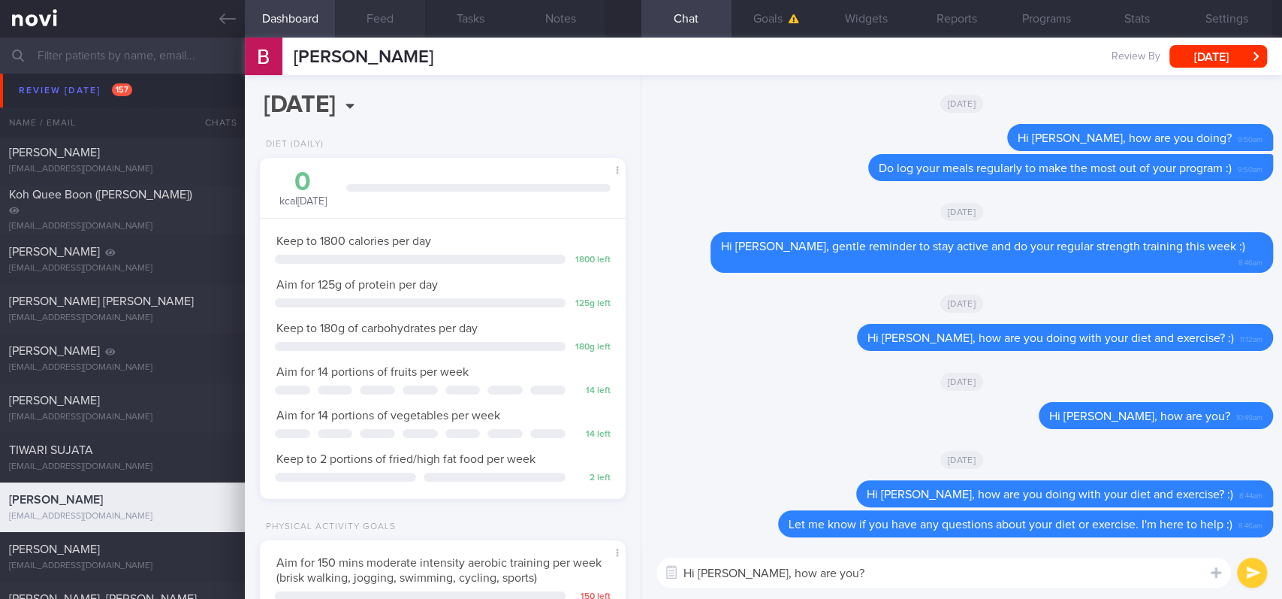
click at [394, 23] on button "Feed" at bounding box center [380, 19] width 90 height 38
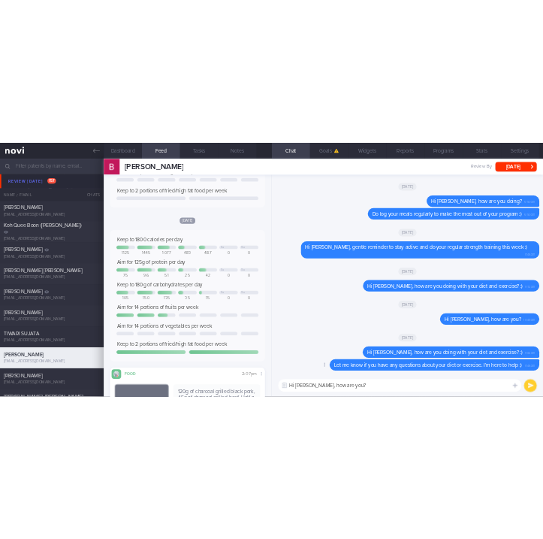
scroll to position [400, 0]
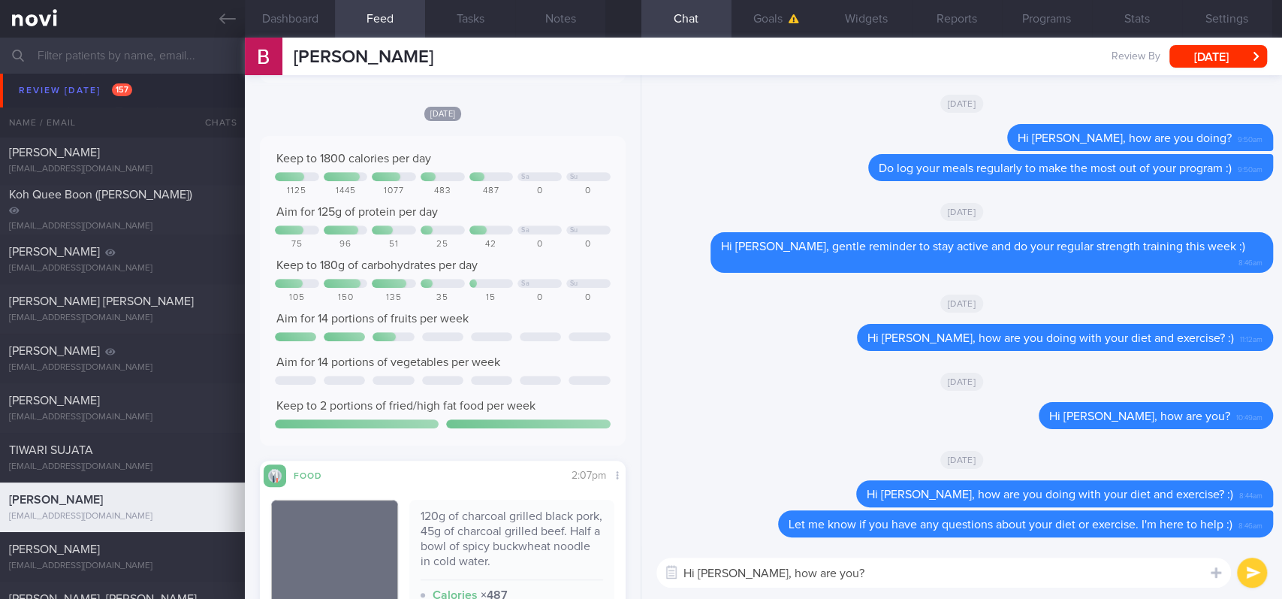
click at [877, 566] on textarea "Hi Brandon, how are you?" at bounding box center [943, 572] width 575 height 30
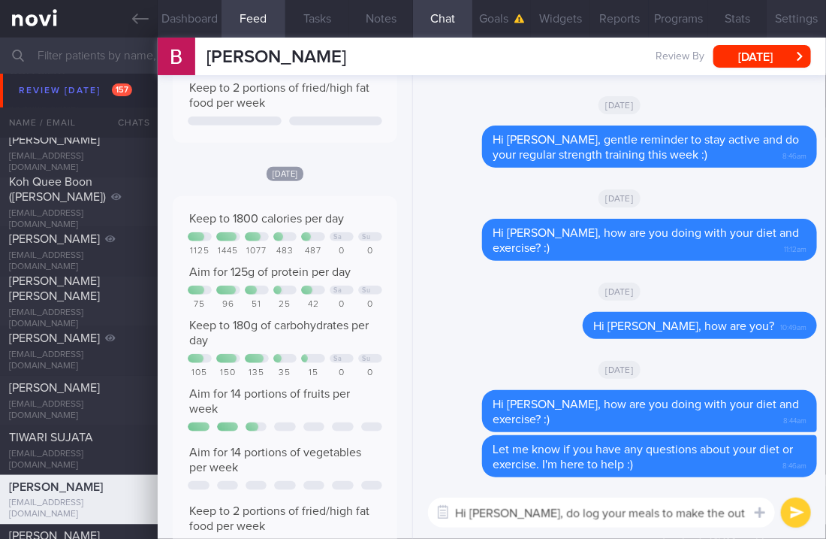
scroll to position [750950, 750870]
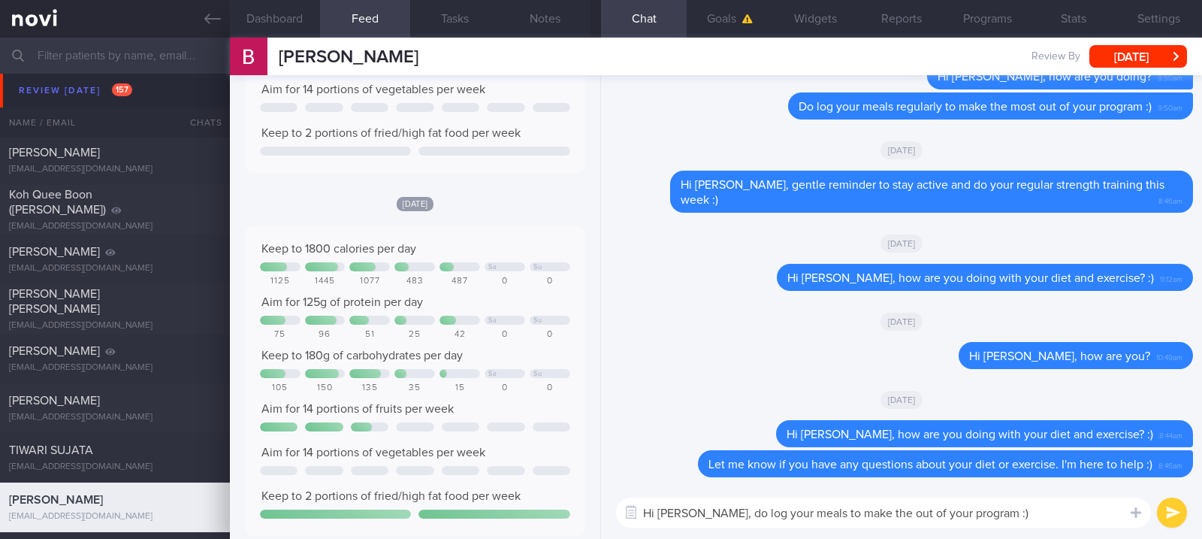
click at [804, 509] on textarea "Hi Brandon, do log your meals to make the out of your program :)" at bounding box center [883, 512] width 535 height 30
click at [831, 512] on textarea "Hi Brandon, do log your meals reguarly to make the out of your program :)" at bounding box center [883, 512] width 535 height 30
type textarea "Hi Brandon, do log your meals regularly to make the out of your program :)"
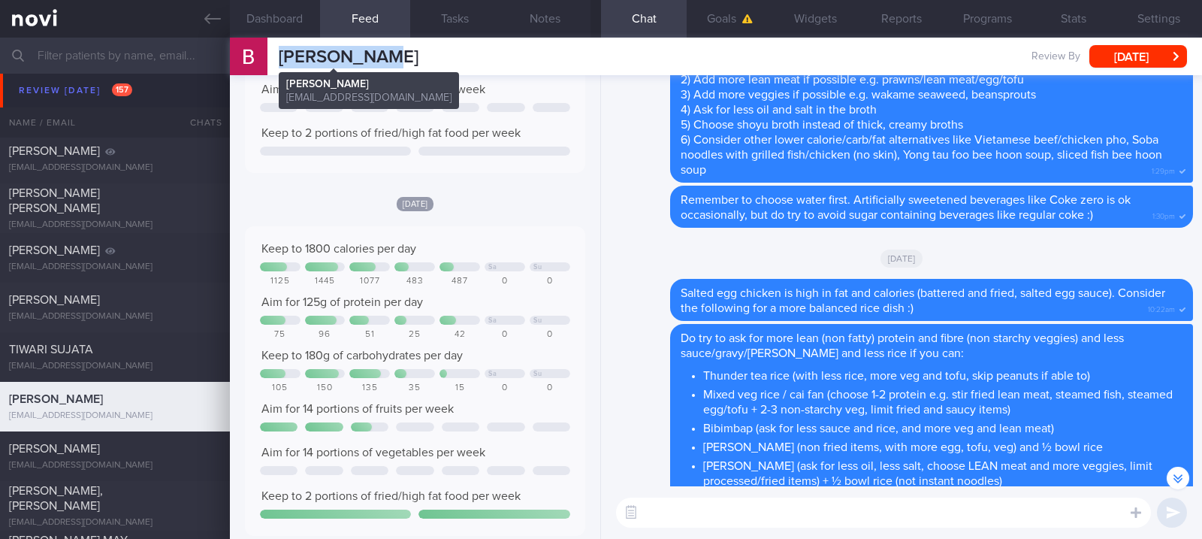
drag, startPoint x: 469, startPoint y: 56, endPoint x: 282, endPoint y: 58, distance: 186.3
click at [282, 58] on div "Brandon Kow Brandon Kow brandonkow@gmail.com Review By Thu, 21 Aug Set Next Rev…" at bounding box center [716, 57] width 972 height 38
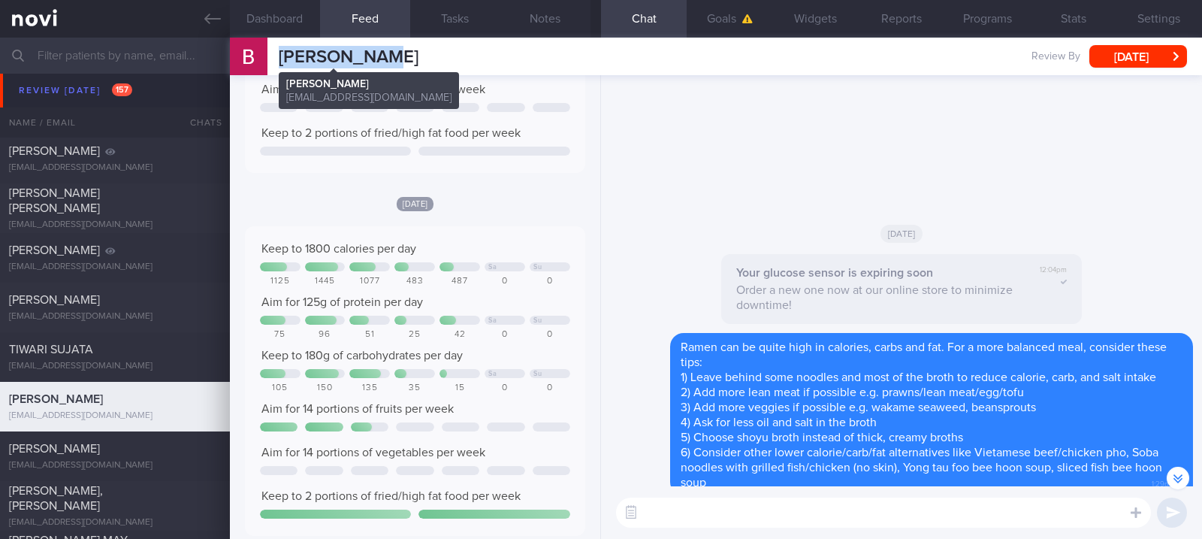
copy span "[PERSON_NAME]"
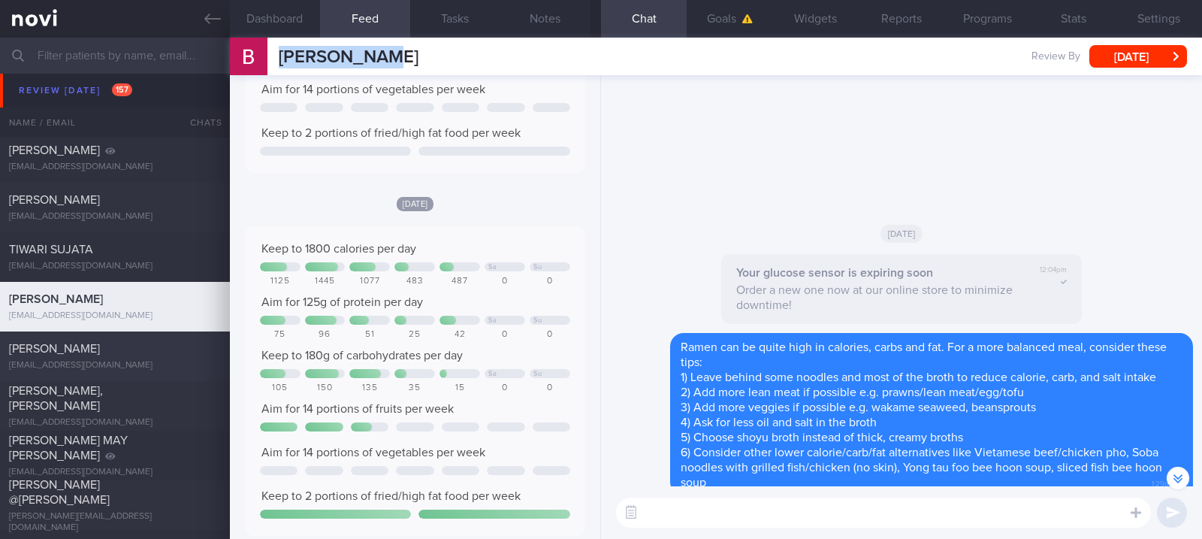
click at [148, 352] on div "[PERSON_NAME]" at bounding box center [113, 348] width 208 height 15
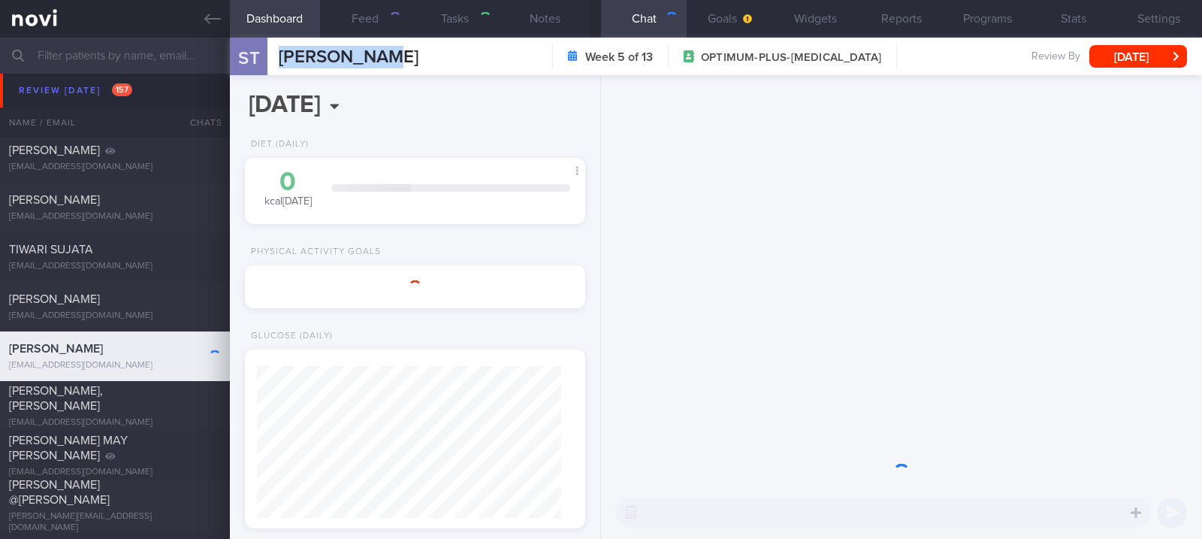
select select "7"
type input "tracked. T1DM on libre - watch for hypos"
type textarea "32F T1DM dx (2015) - Hba1c: 8.4% (Mar 2024)<--9.4%(2023)<--10.3% (2022) HLD - M…"
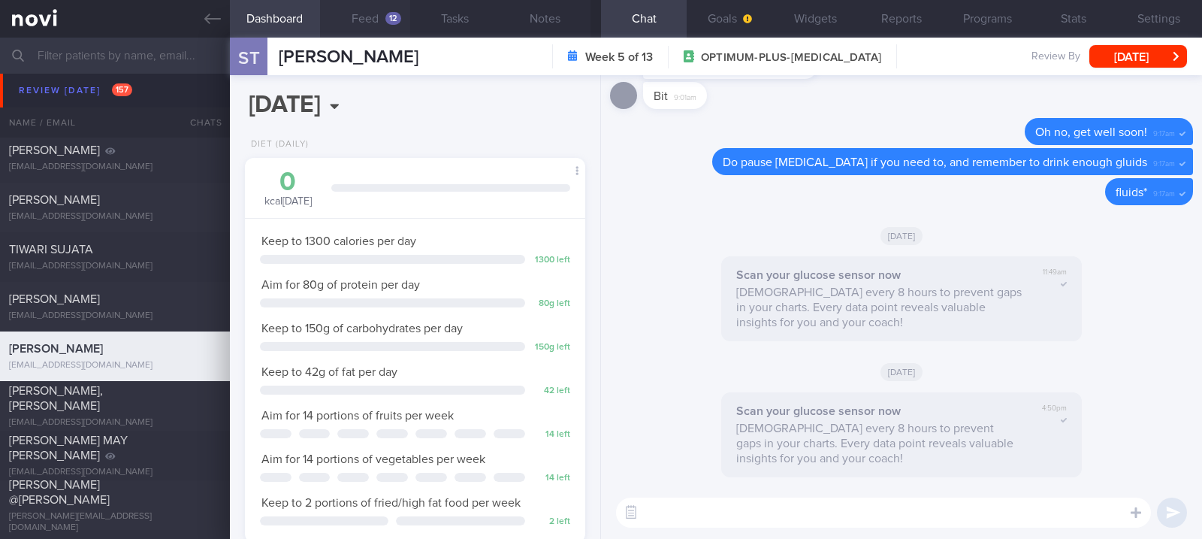
click at [383, 20] on button "Feed 12" at bounding box center [365, 19] width 90 height 38
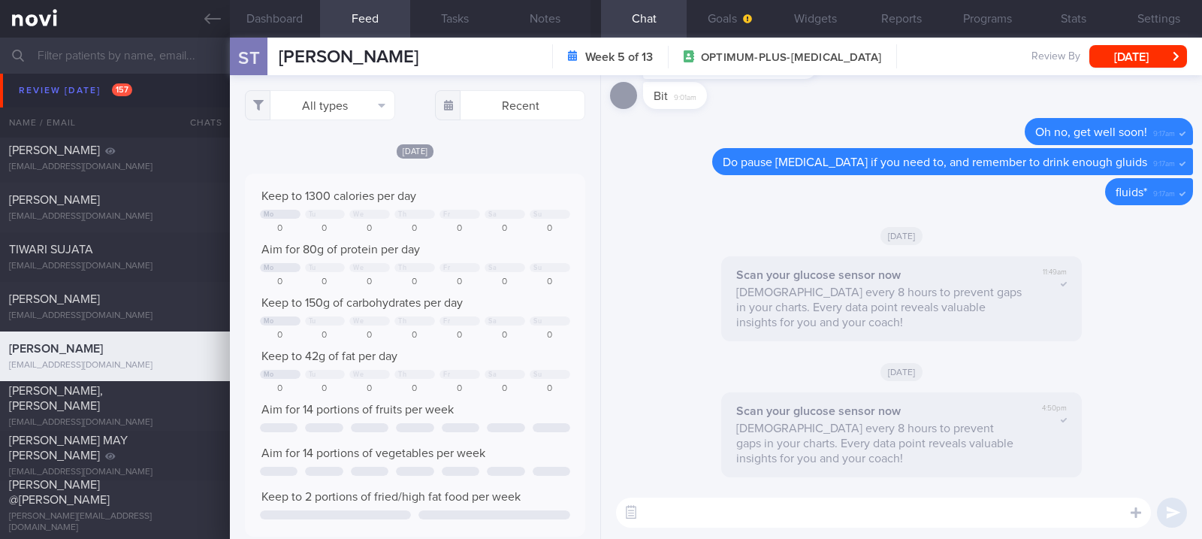
scroll to position [75, 306]
click at [367, 111] on button "All types" at bounding box center [320, 105] width 150 height 30
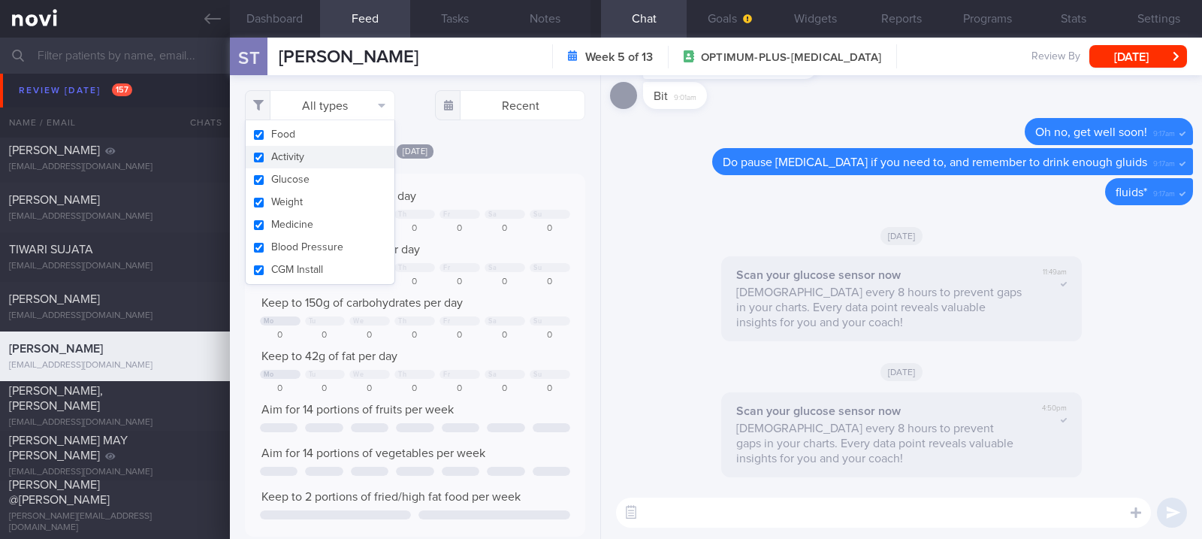
click at [312, 153] on button "Activity" at bounding box center [320, 157] width 149 height 23
checkbox input "false"
click at [517, 210] on div "Mo Tu We Th Fr Sa Su" at bounding box center [415, 214] width 310 height 9
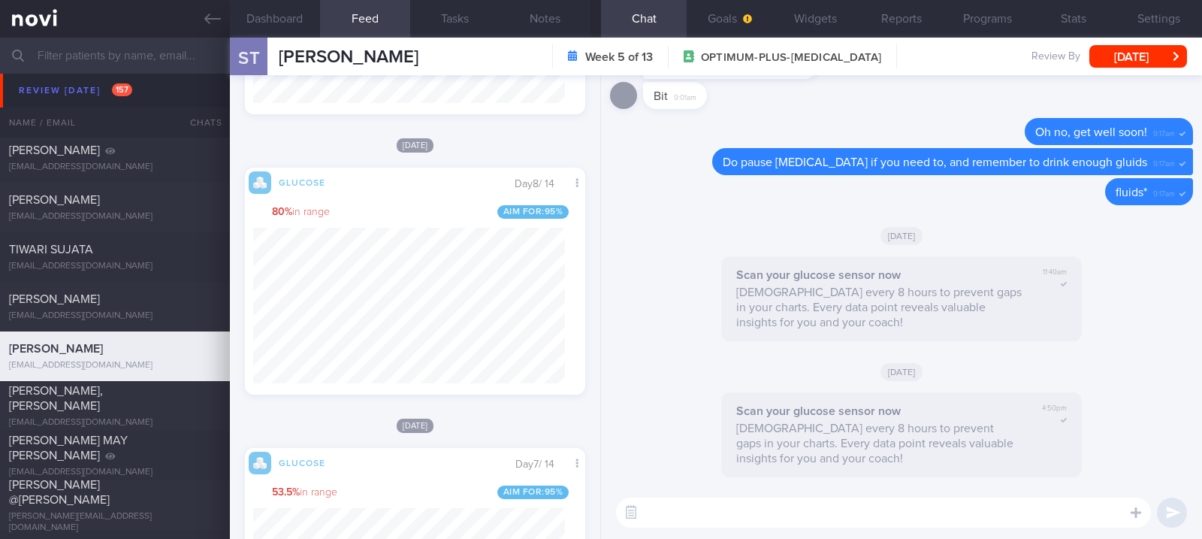
scroll to position [207, 312]
click at [669, 497] on textarea at bounding box center [883, 512] width 535 height 30
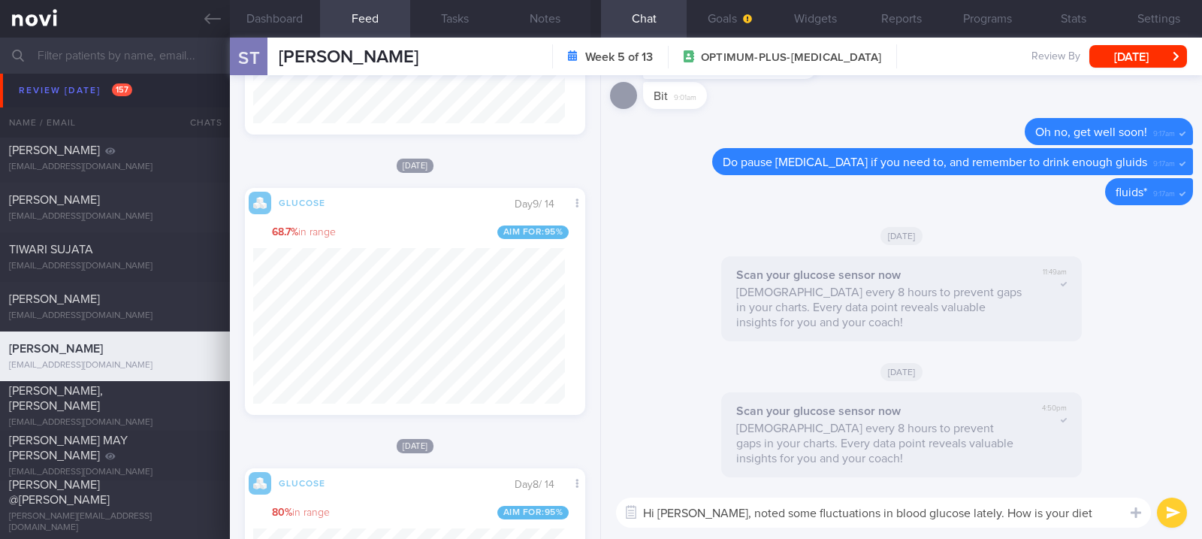
type textarea "Hi Sherilyn, noted some fluctuations in blood glucose lately. How is your diet …"
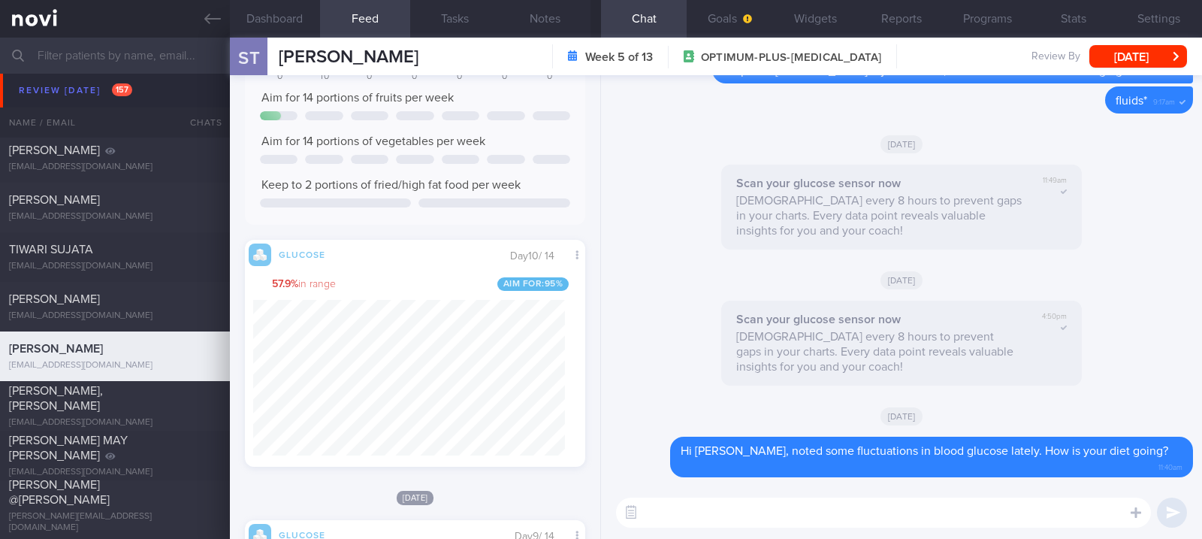
scroll to position [1001, 0]
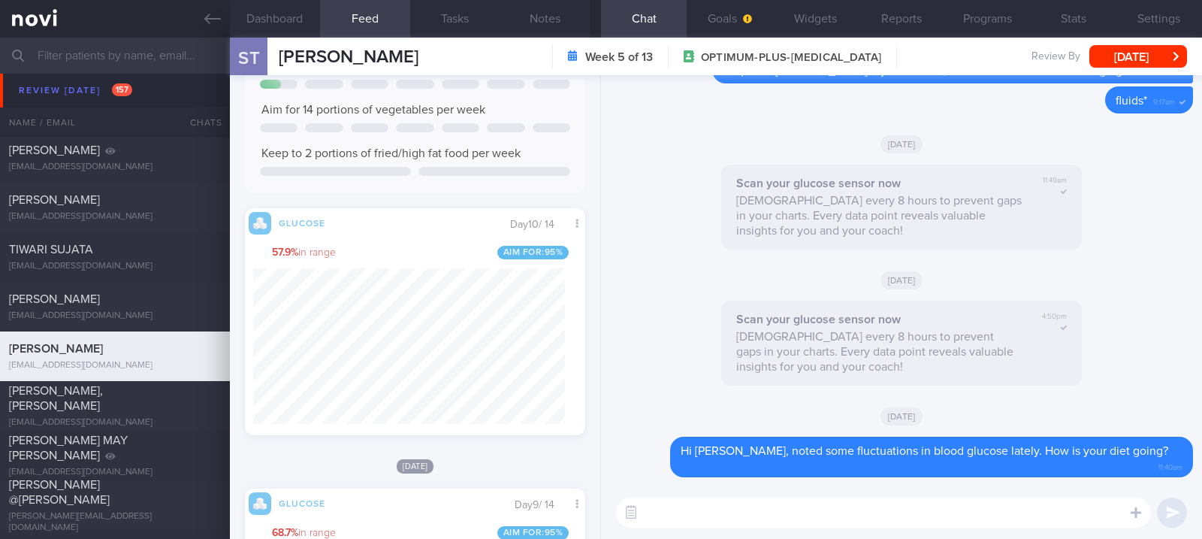
click at [675, 509] on textarea at bounding box center [883, 512] width 535 height 30
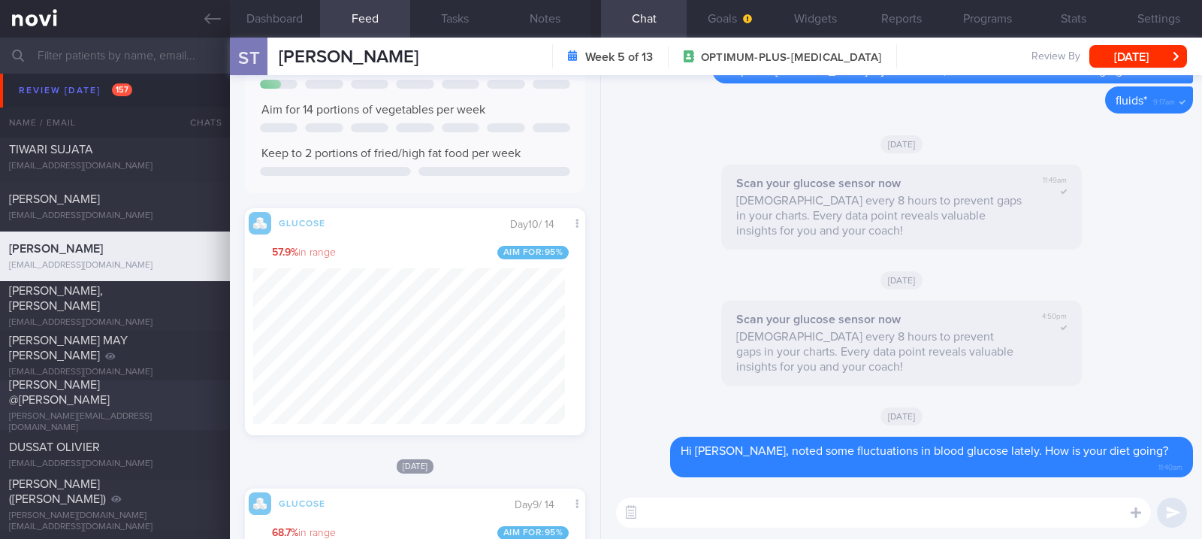
click at [171, 406] on div "[PERSON_NAME] @[PERSON_NAME]" at bounding box center [113, 392] width 208 height 30
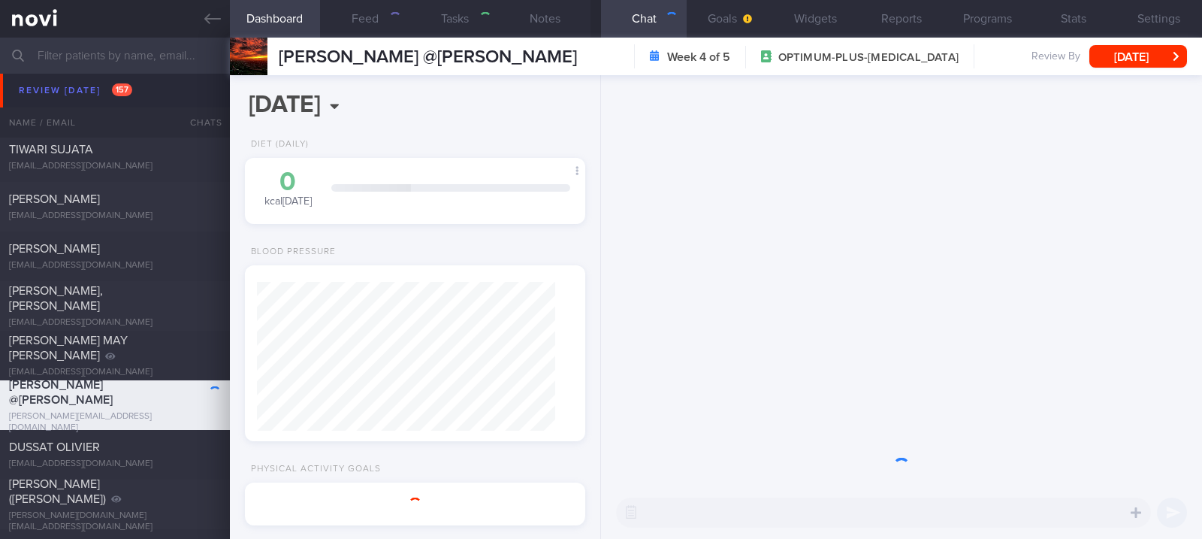
type input "Tracked"
type textarea "Restauraunt Co-owner Single Cask - 6 days week - 11am/5pm to midnight works at …"
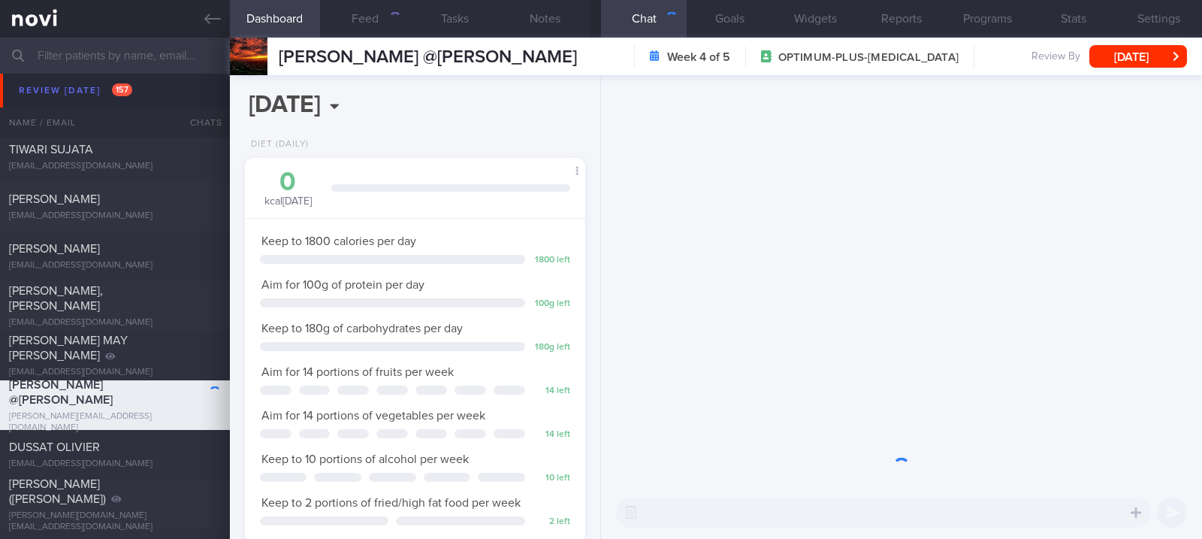
scroll to position [149, 298]
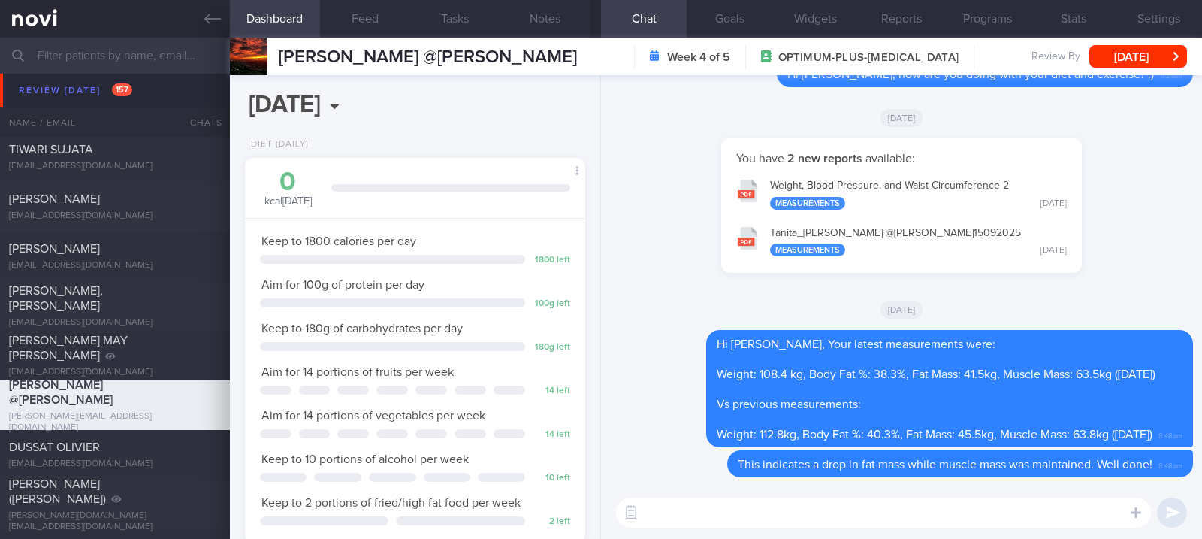
click at [484, 189] on div "Carbs Protein Fat" at bounding box center [450, 182] width 239 height 19
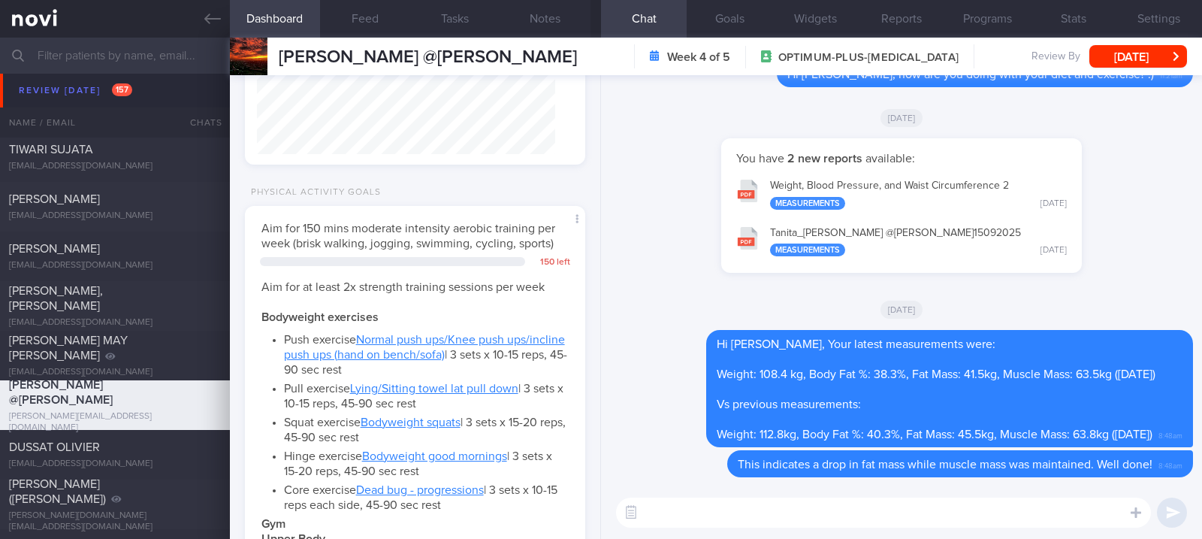
scroll to position [701, 0]
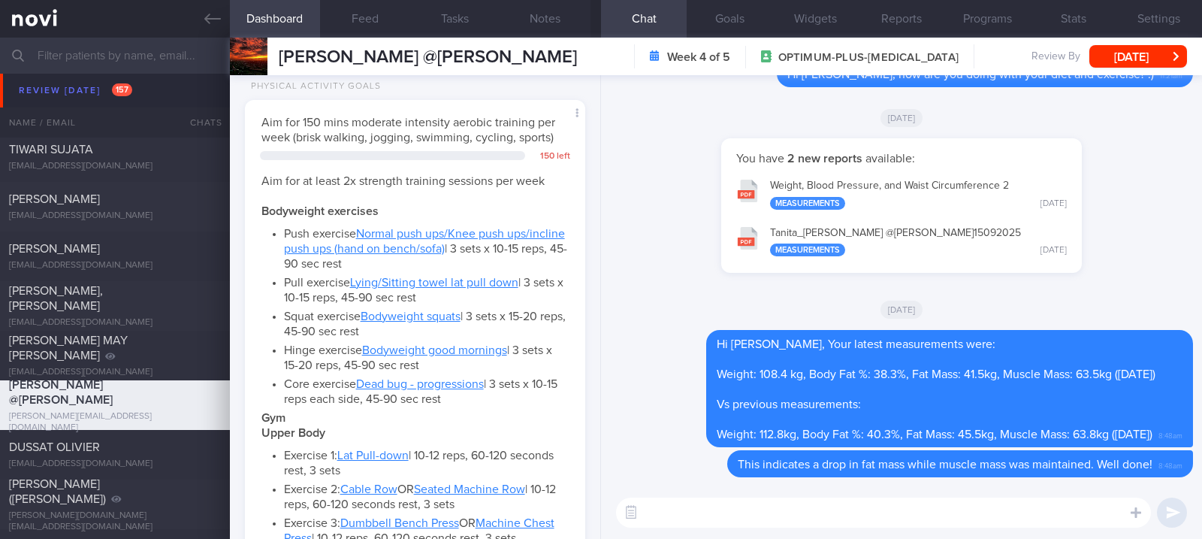
click at [919, 512] on textarea at bounding box center [883, 512] width 535 height 30
type textarea "Hi Brendan, how are you doing"
click at [355, 12] on button "Feed" at bounding box center [365, 19] width 90 height 38
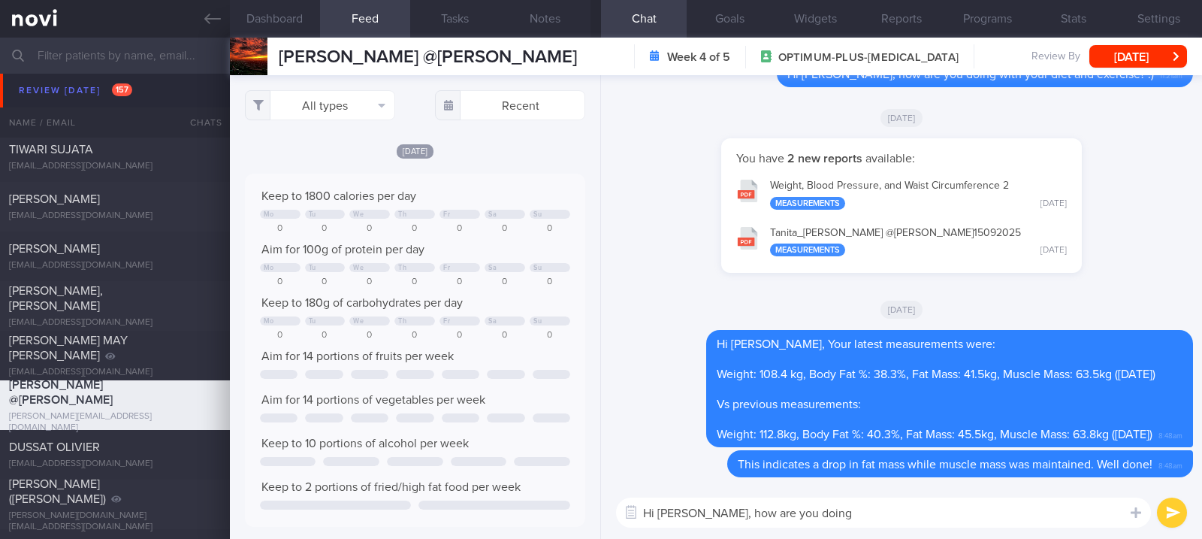
scroll to position [75, 306]
click at [348, 113] on button "All types" at bounding box center [320, 105] width 150 height 30
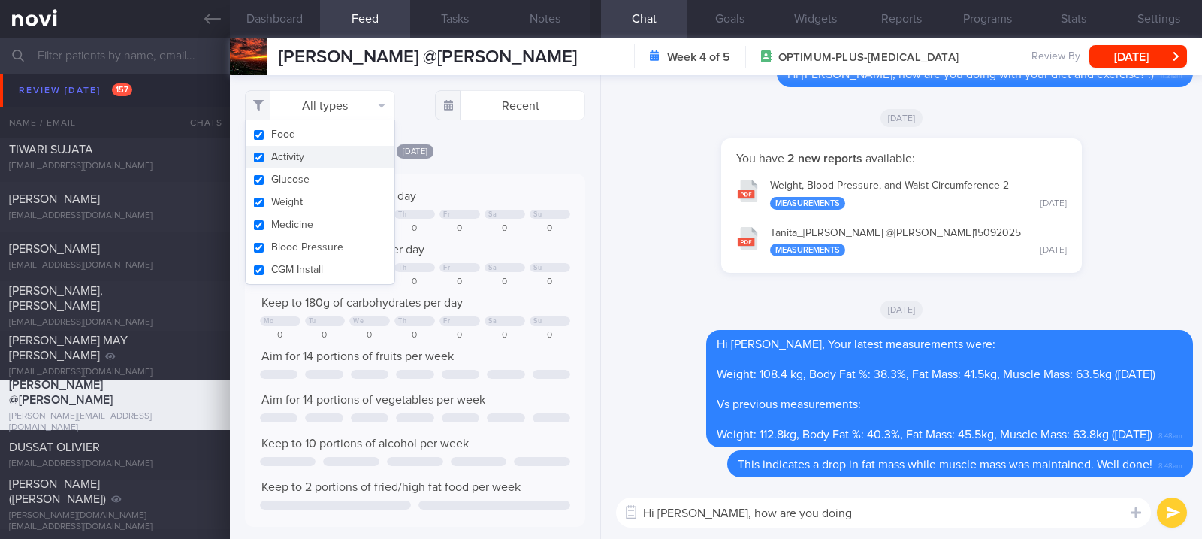
click at [317, 161] on button "Activity" at bounding box center [320, 157] width 149 height 23
click at [481, 168] on div "Tue, 16 Sep Keep to 1800 calories per day Mo Tu We Th Fr Sa Su 0 0 0 0 0 0 0 Ai…" at bounding box center [415, 335] width 340 height 384
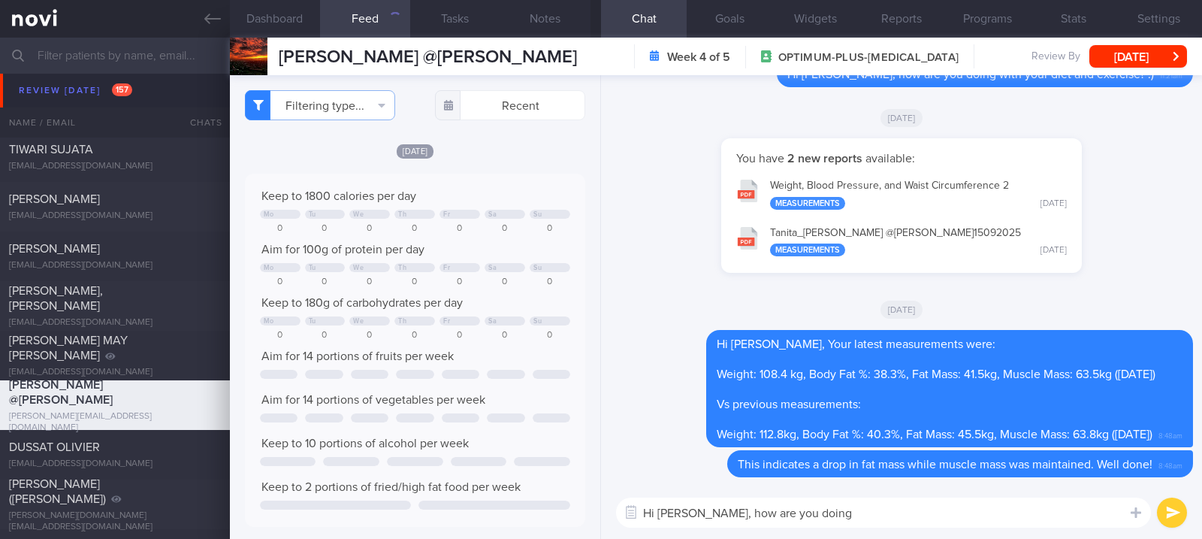
checkbox input "false"
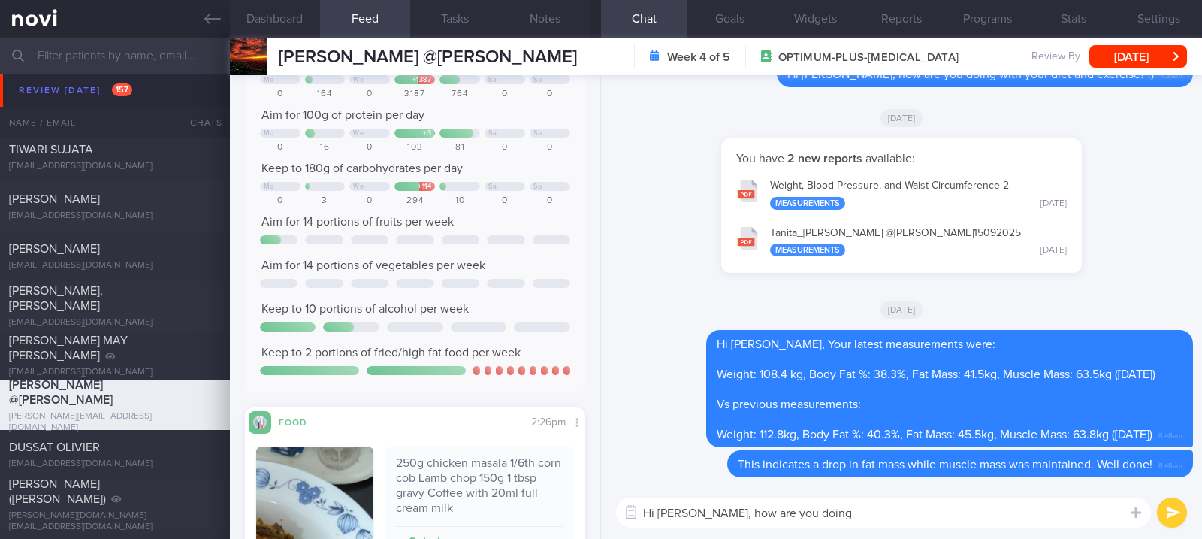
scroll to position [400, 0]
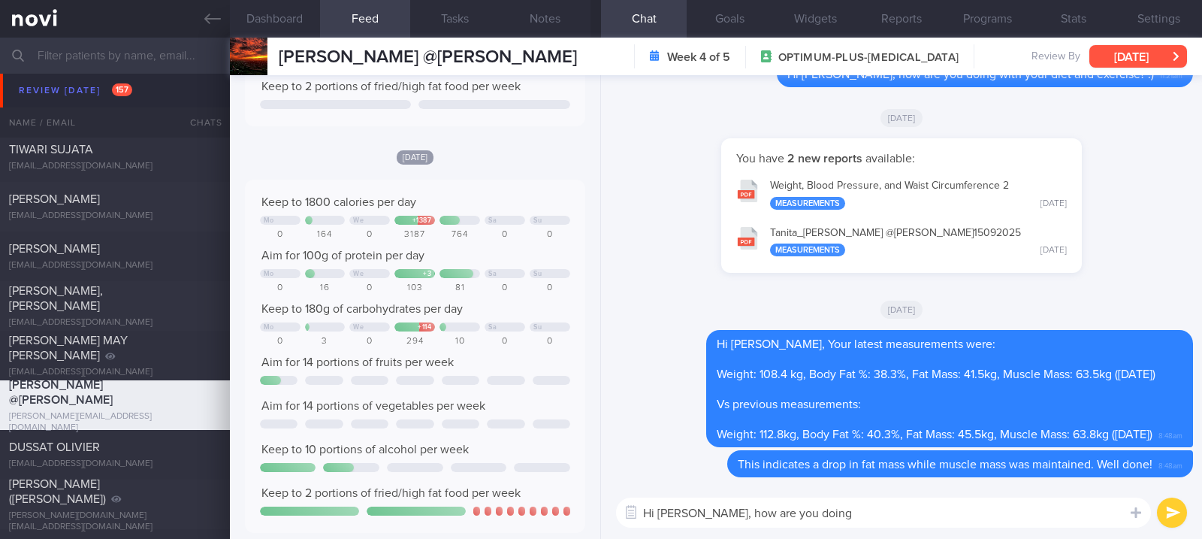
click at [1137, 54] on button "Fri, 29 Aug" at bounding box center [1138, 56] width 98 height 23
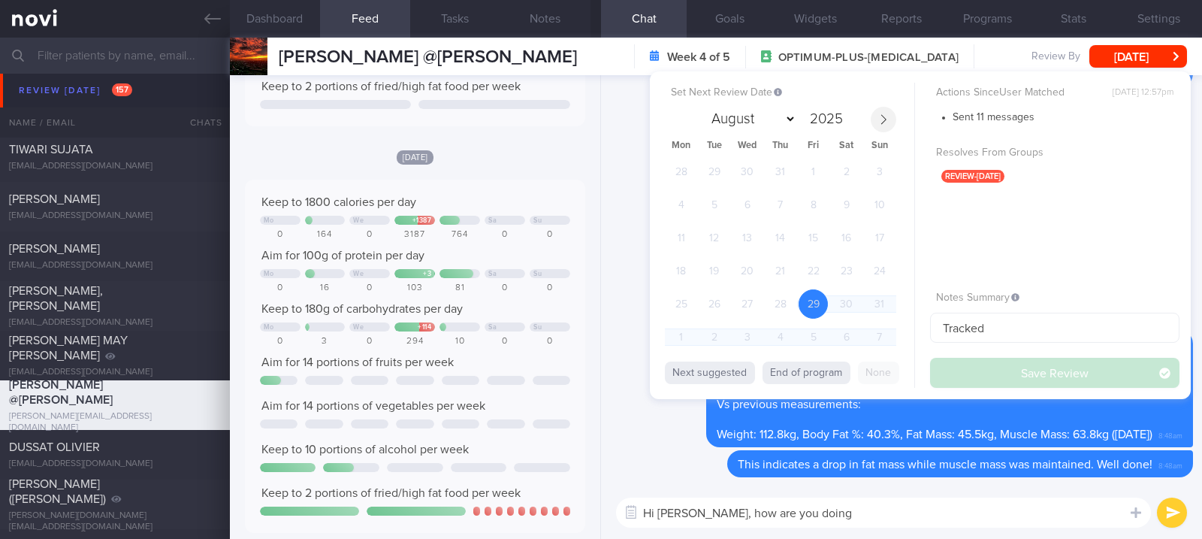
click at [871, 119] on span at bounding box center [884, 120] width 26 height 26
select select "8"
click at [678, 297] on span "29" at bounding box center [680, 303] width 29 height 29
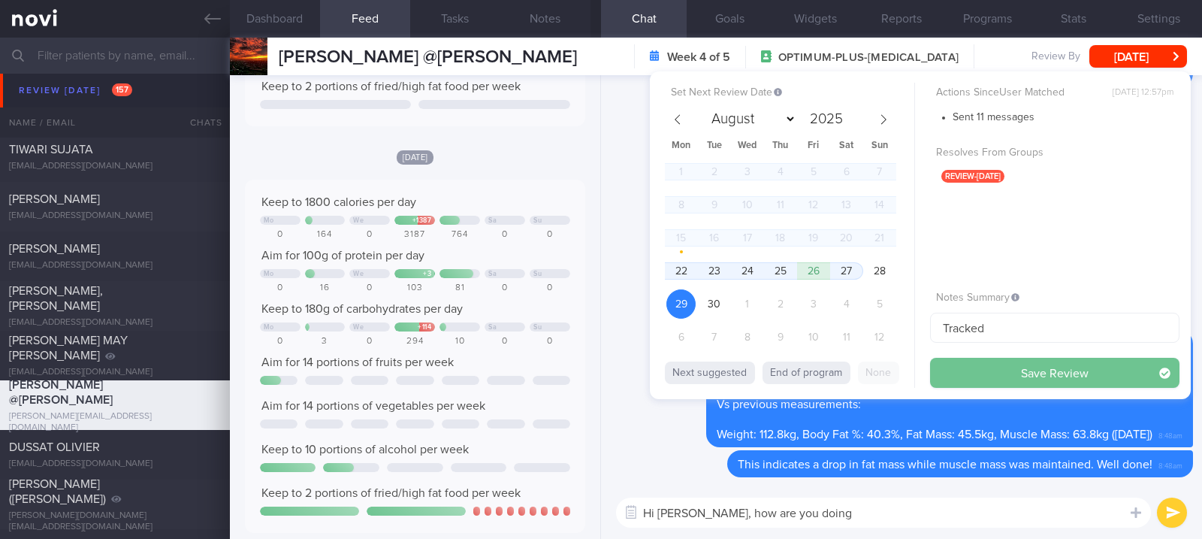
click at [1018, 379] on button "Save Review" at bounding box center [1054, 373] width 249 height 30
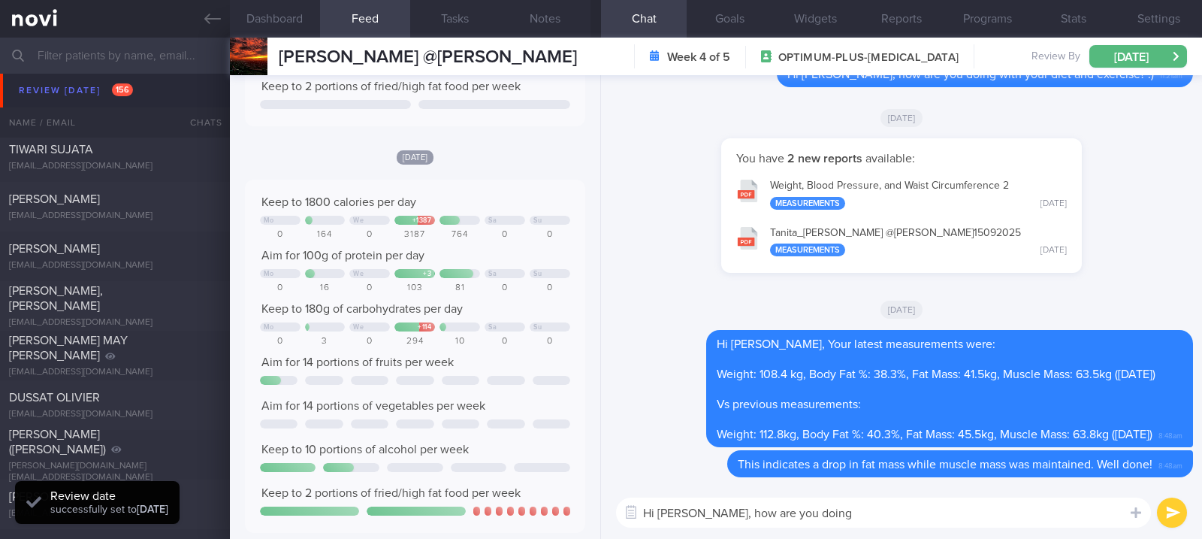
click at [983, 528] on div "Hi Brendan, how are you doing Hi Brendan, how are you doing ​ Hi Brendan, how a…" at bounding box center [901, 512] width 601 height 53
click at [952, 518] on textarea "Hi Brendan, how are you doing" at bounding box center [883, 512] width 535 height 30
type textarea "Hi Brendan, how are you doing with your diet and exercise? :)"
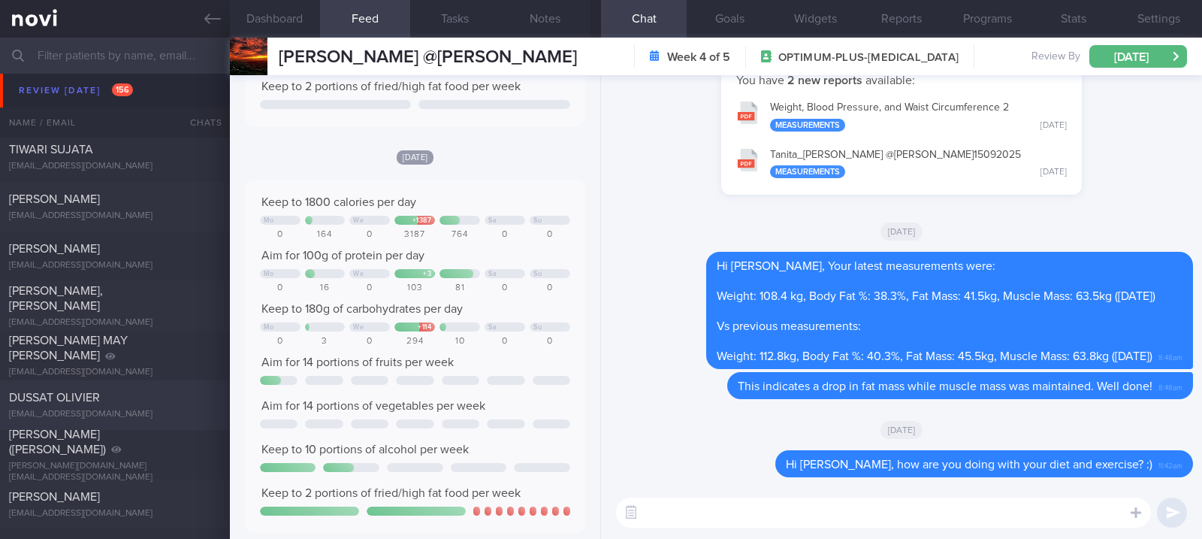
click at [137, 409] on div "[EMAIL_ADDRESS][DOMAIN_NAME]" at bounding box center [115, 414] width 212 height 11
type input "tracked"
type textarea "DM, no sensor Gym 3x/week with empower PT Swim 800-1200m 1-2x/week step count: …"
select select "7"
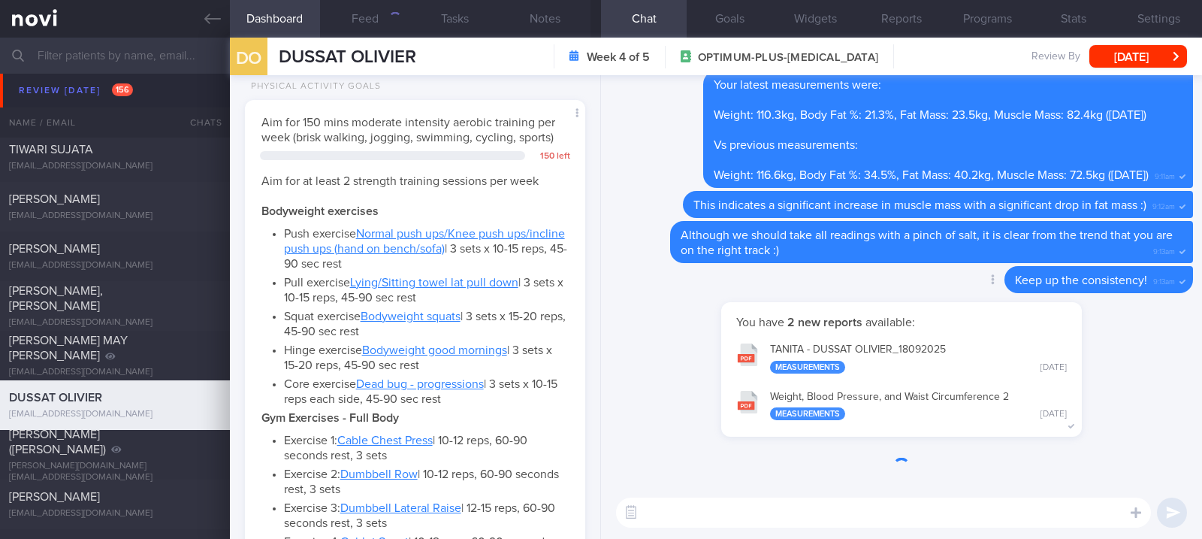
scroll to position [149, 298]
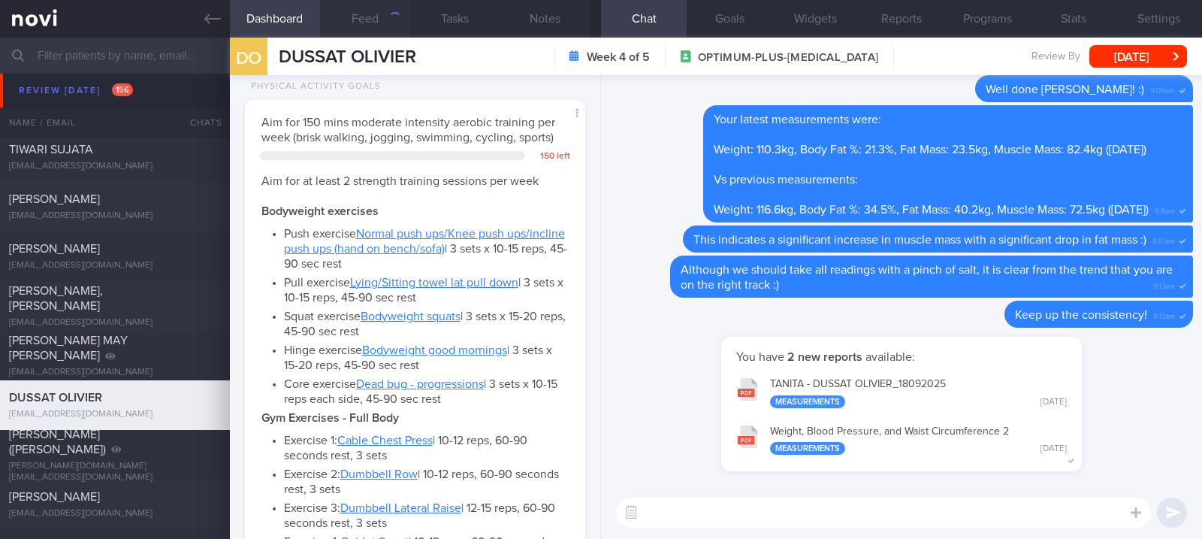
click at [396, 25] on button "Feed" at bounding box center [365, 19] width 90 height 38
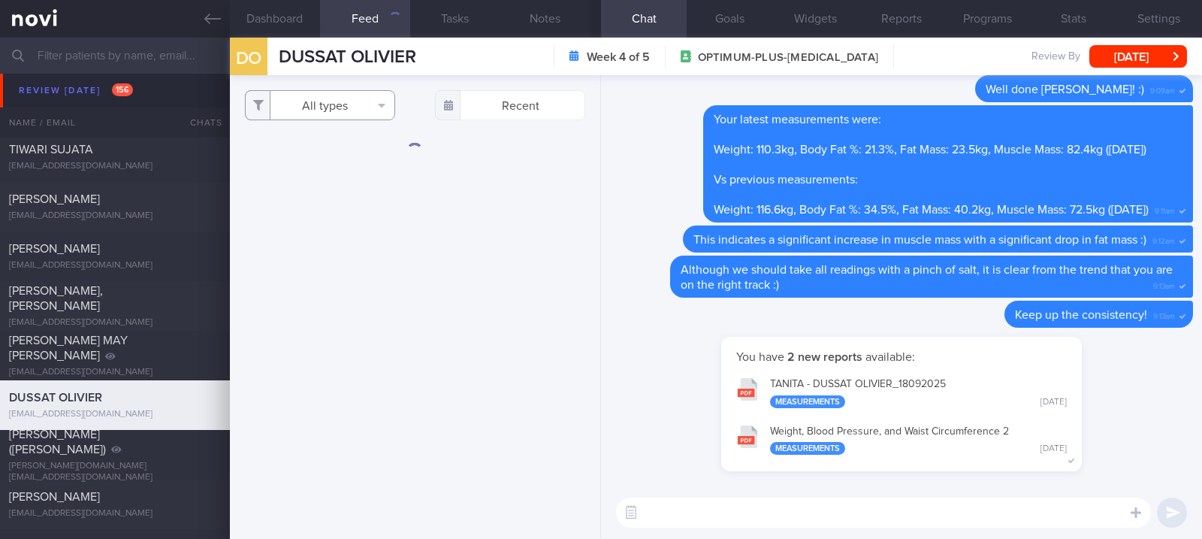
click at [382, 100] on button "All types" at bounding box center [320, 105] width 150 height 30
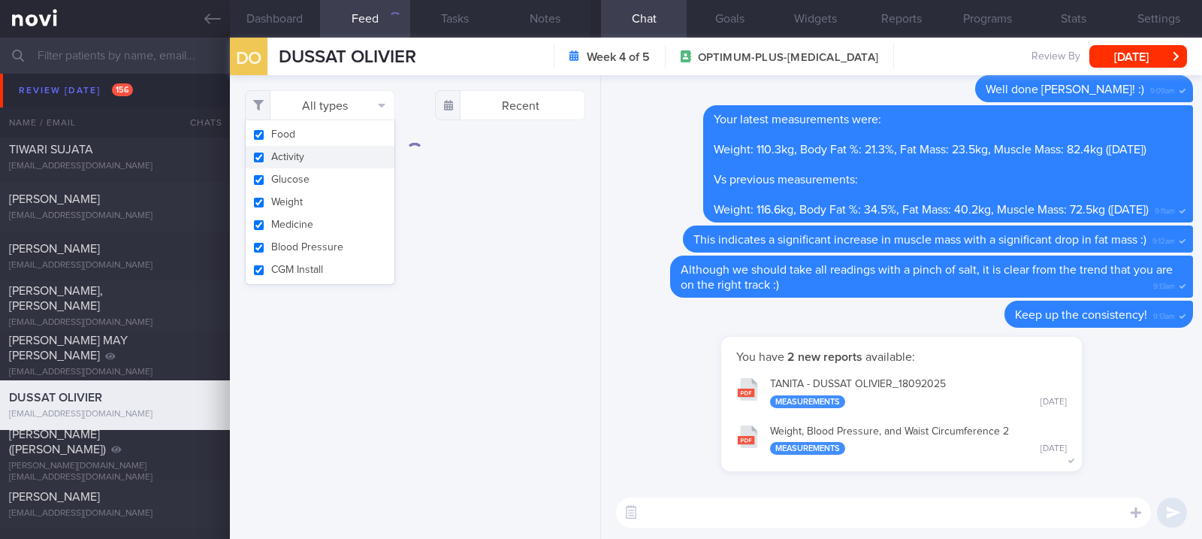
click at [343, 158] on button "Activity" at bounding box center [320, 157] width 149 height 23
checkbox input "false"
click at [545, 225] on div "Filtering type... Food Activity Glucose Weight Medicine Blood Pressure CGM Inst…" at bounding box center [415, 306] width 370 height 463
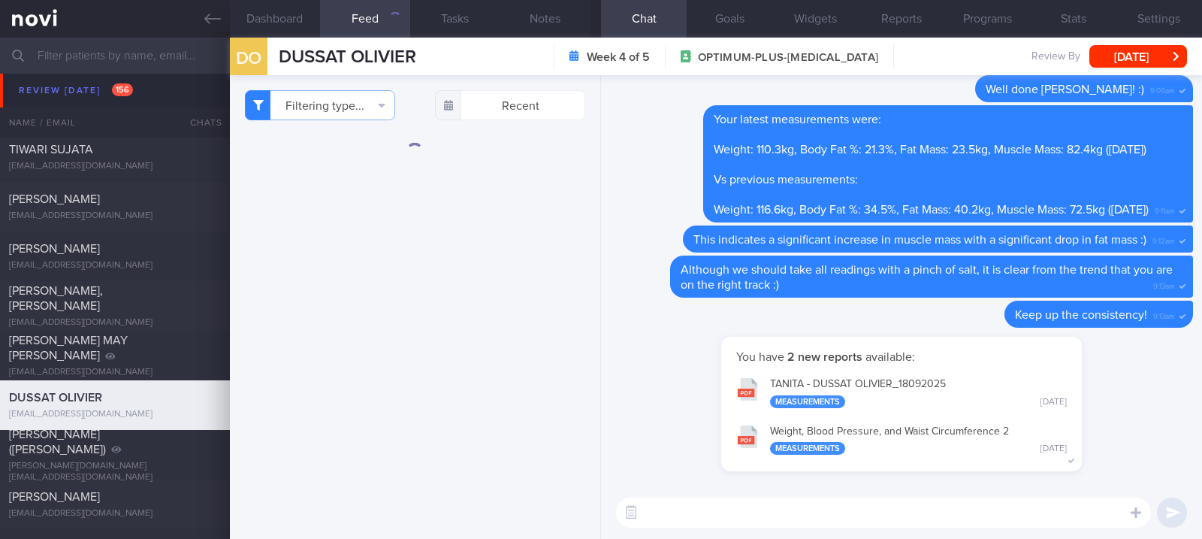
click at [761, 503] on textarea at bounding box center [883, 512] width 535 height 30
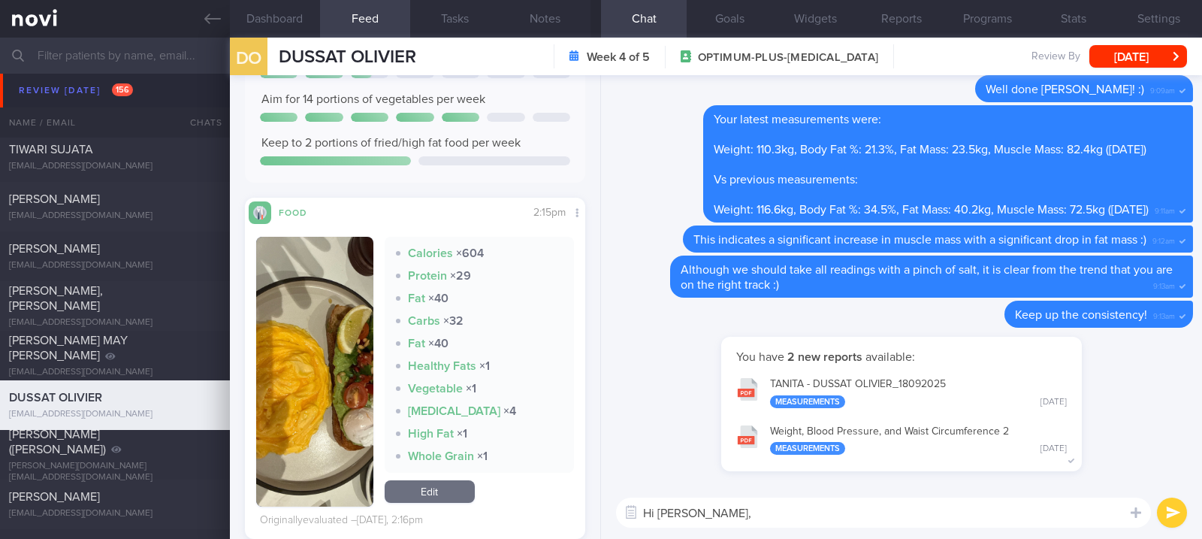
scroll to position [246, 0]
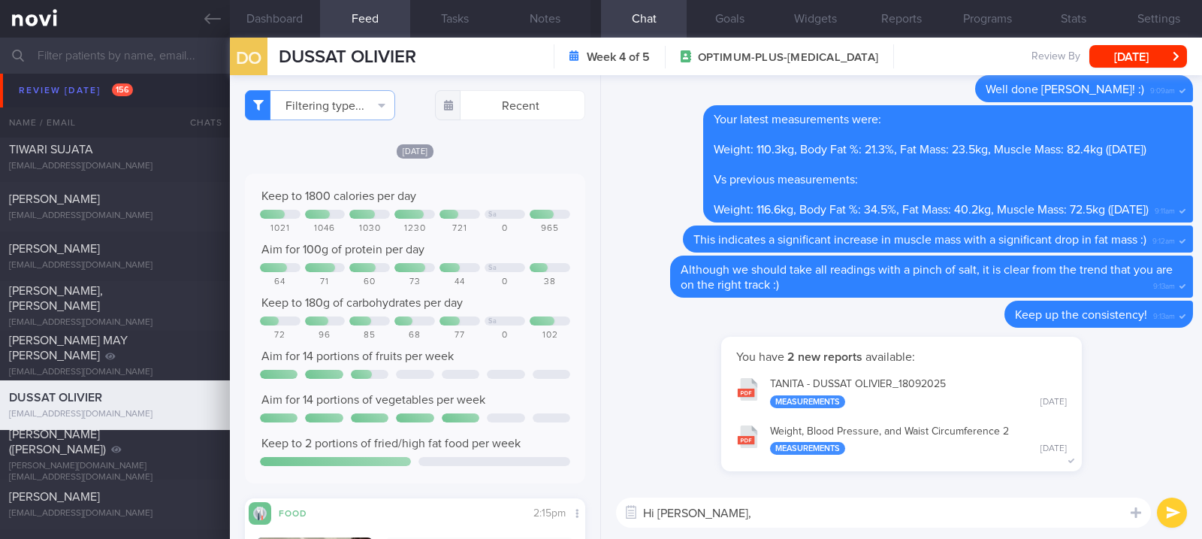
click at [729, 526] on textarea "Hi Olivier," at bounding box center [883, 512] width 535 height 30
click at [736, 511] on textarea "Hi Olivier," at bounding box center [883, 512] width 535 height 30
type textarea "Hi Olivier, I hope you had a good weekend :)"
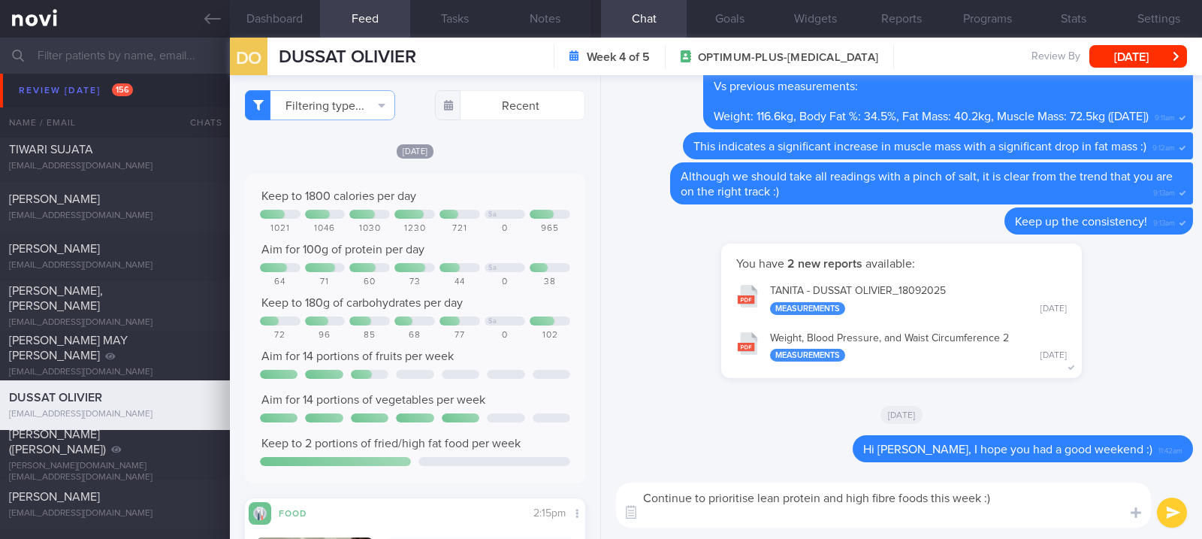
scroll to position [0, 0]
type textarea "Continue to prioritise lean protein and high fibre foods this week :)"
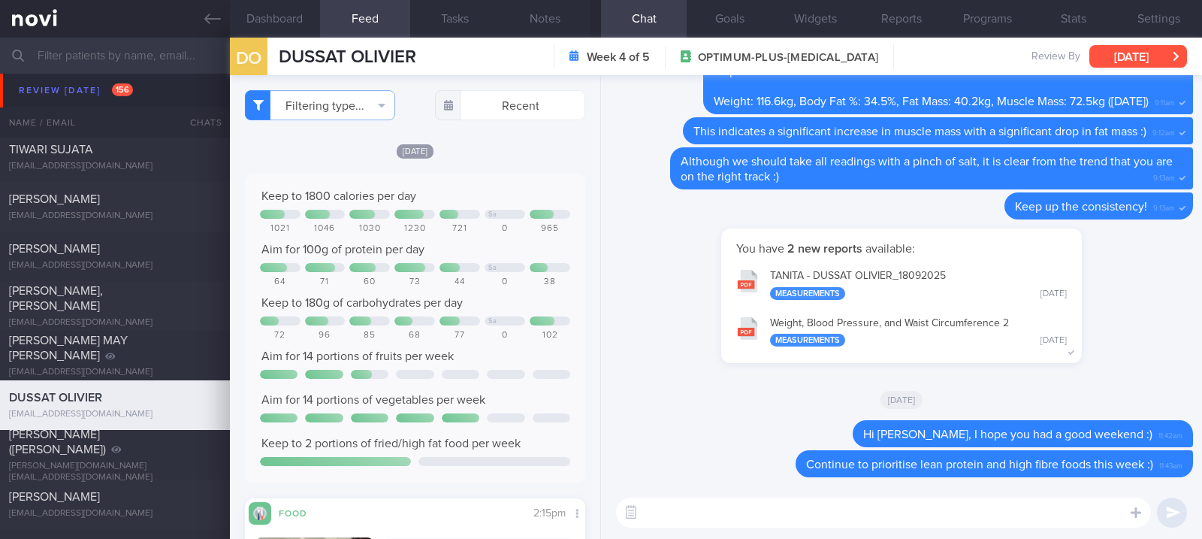
click at [1114, 54] on button "Sat, 30 Aug" at bounding box center [1138, 56] width 98 height 23
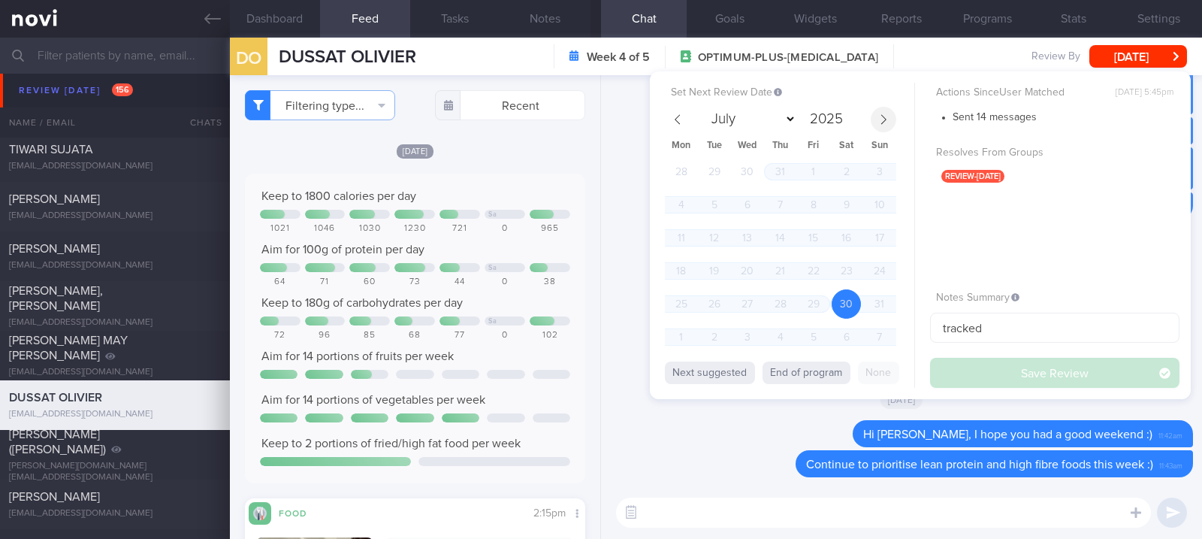
click at [883, 114] on icon at bounding box center [883, 119] width 11 height 11
select select "8"
click at [685, 265] on span "22" at bounding box center [680, 270] width 29 height 29
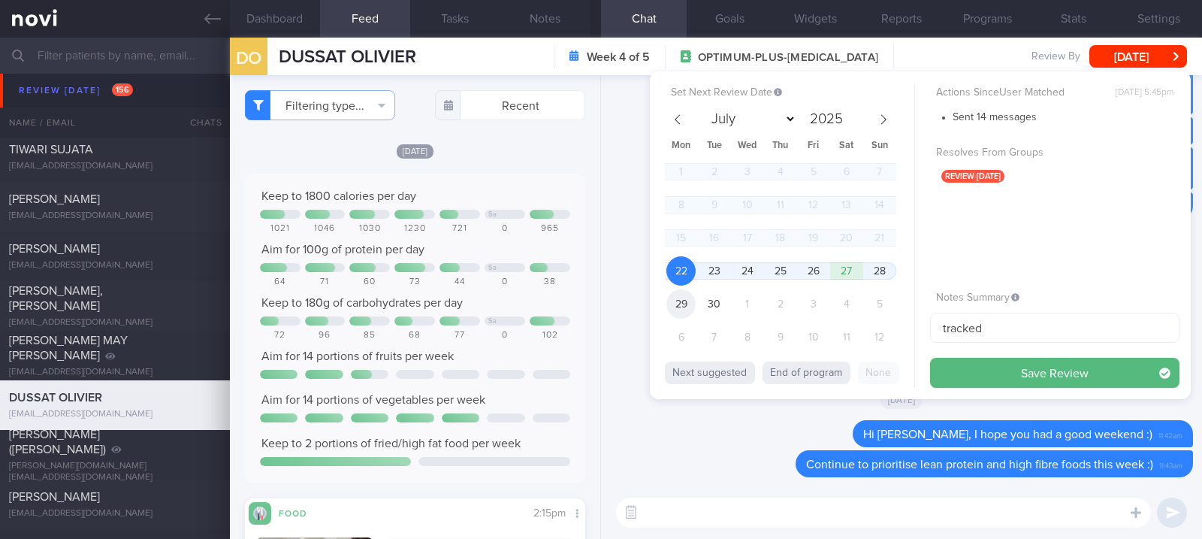
click at [687, 309] on span "29" at bounding box center [680, 303] width 29 height 29
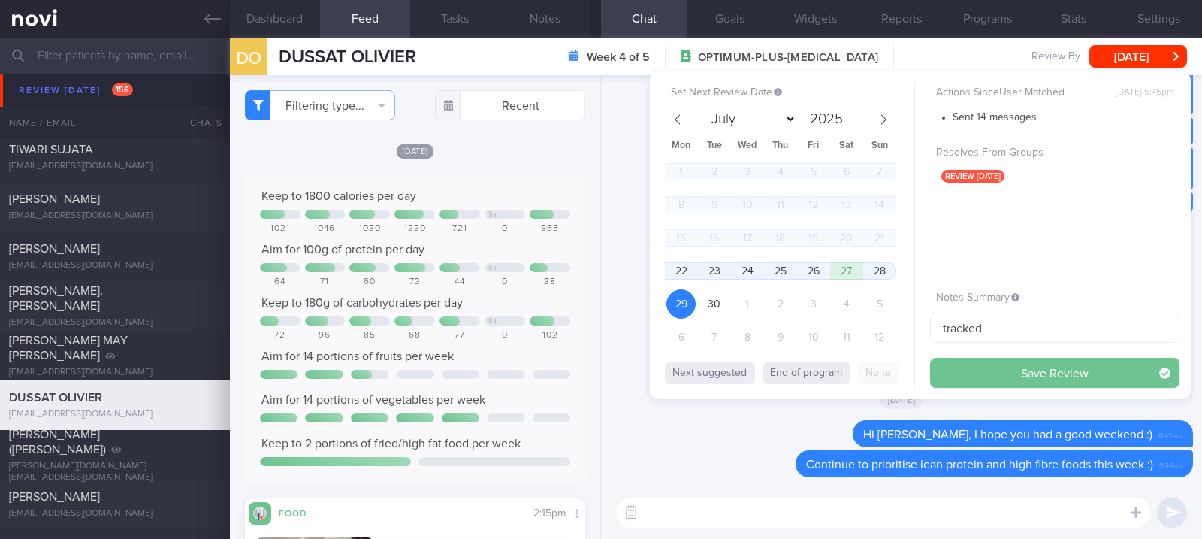
click at [970, 375] on button "Save Review" at bounding box center [1054, 373] width 249 height 30
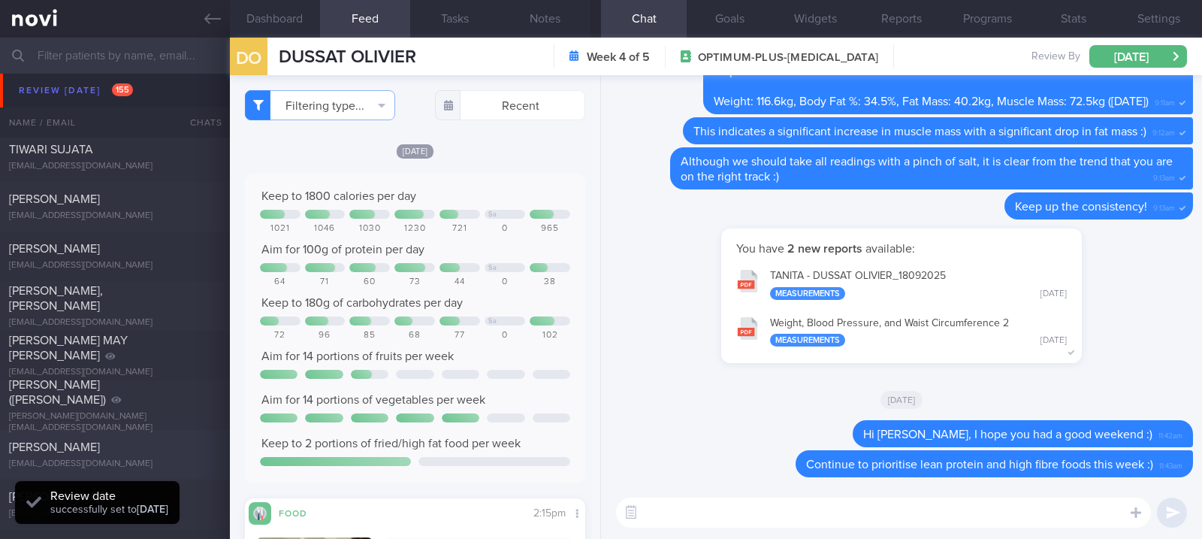
scroll to position [152, 304]
click at [99, 454] on div "David Blake blakedj@tcd.ie" at bounding box center [115, 454] width 230 height 30
type textarea "Co-morbidities HTN HLD Lumbar degenerative disc w sciatica Colitis Screening la…"
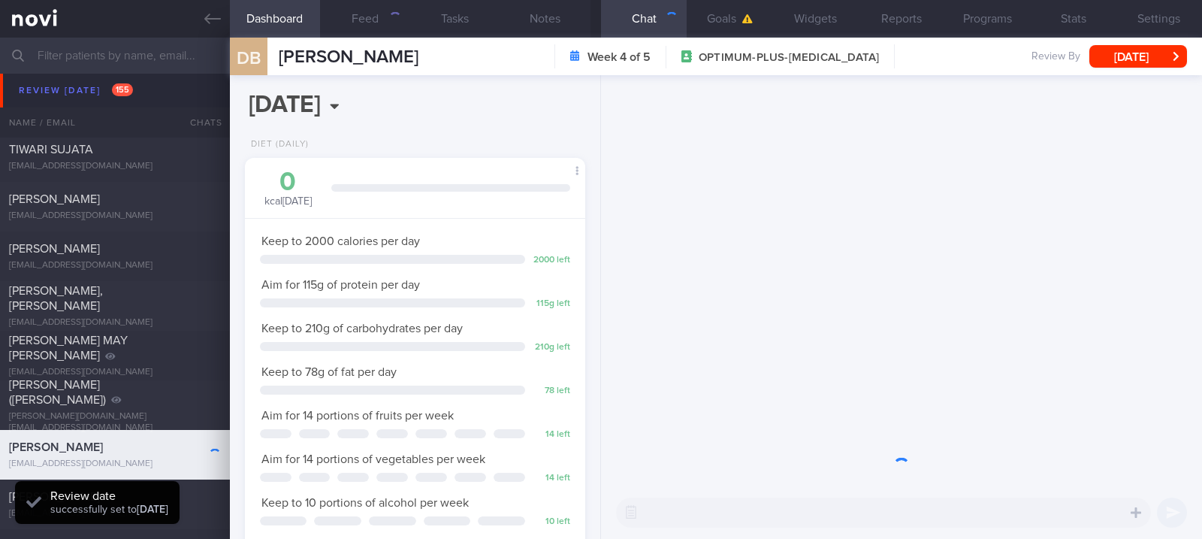
scroll to position [149, 298]
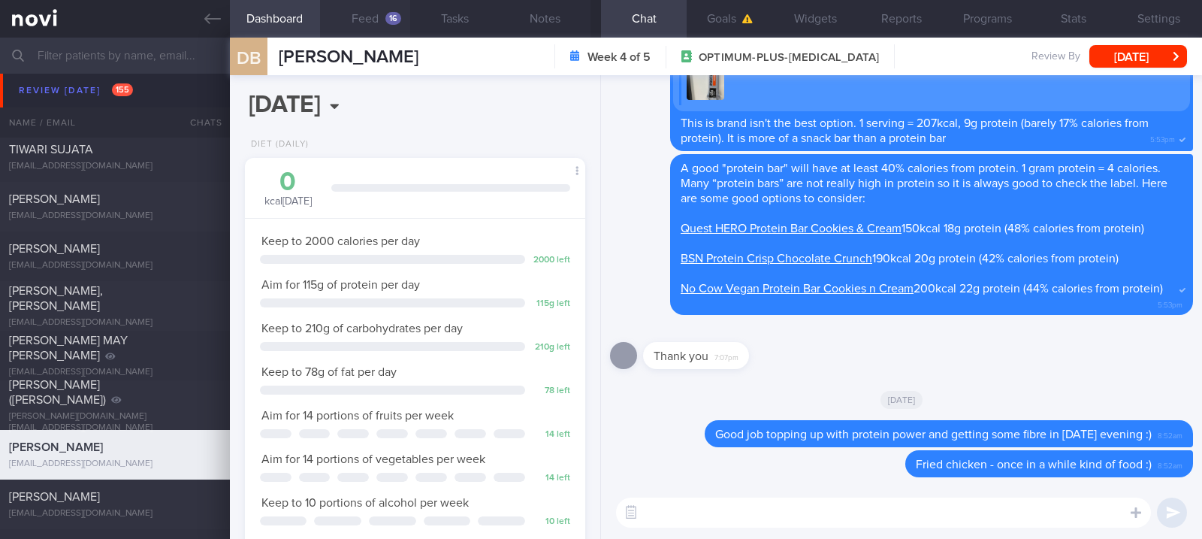
click at [391, 28] on button "Feed 16" at bounding box center [365, 19] width 90 height 38
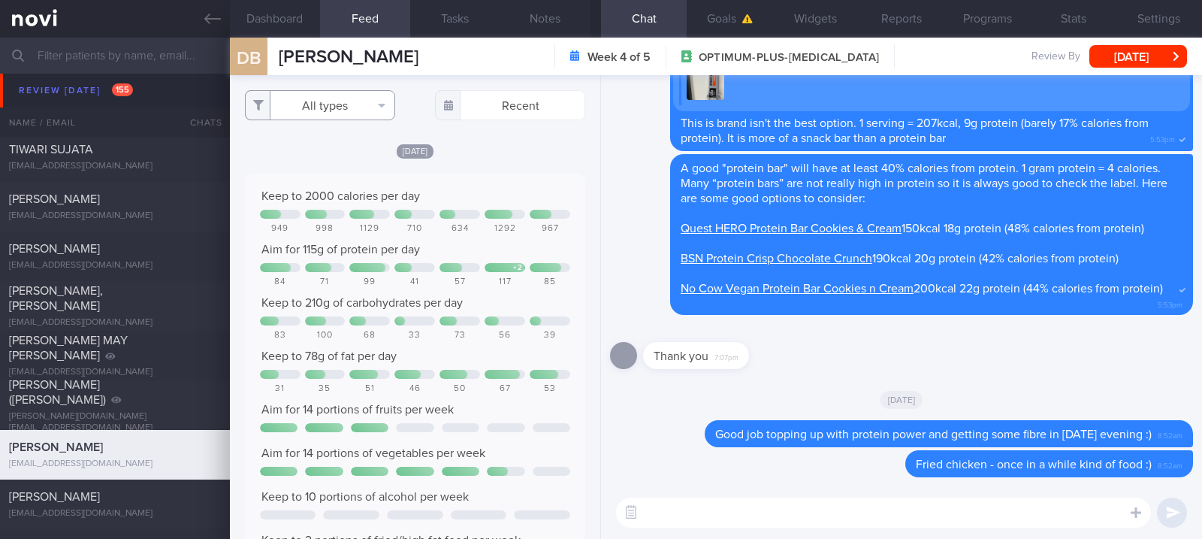
click at [332, 104] on button "All types" at bounding box center [320, 105] width 150 height 30
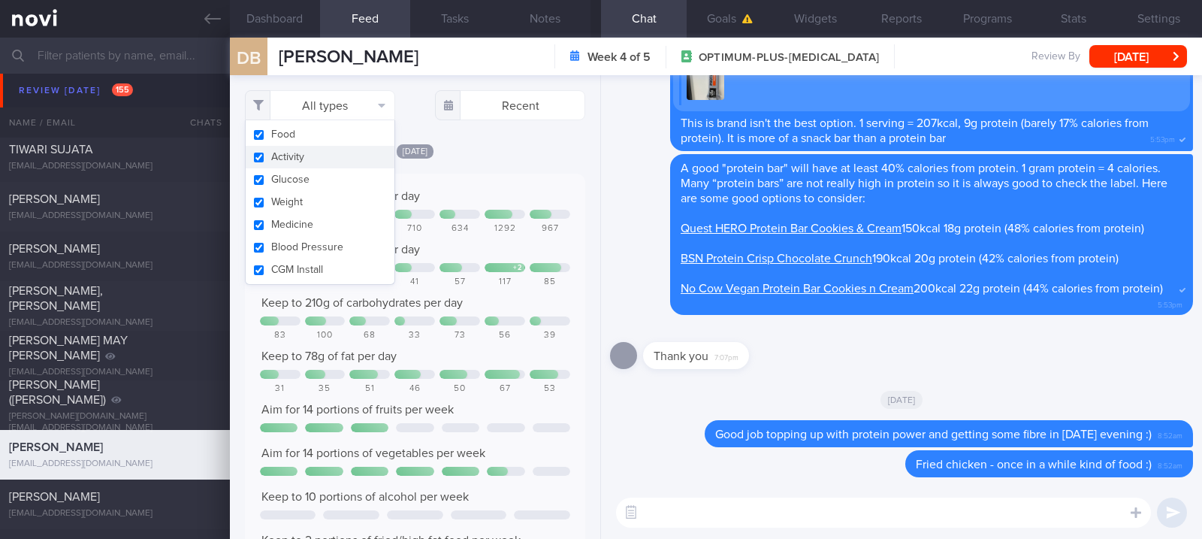
click at [316, 160] on button "Activity" at bounding box center [320, 157] width 149 height 23
checkbox input "false"
click at [453, 221] on div "Keep to 2000 calories per day 949 998 1129 710 634 1292 967 Aim for 115g of pro…" at bounding box center [415, 377] width 310 height 376
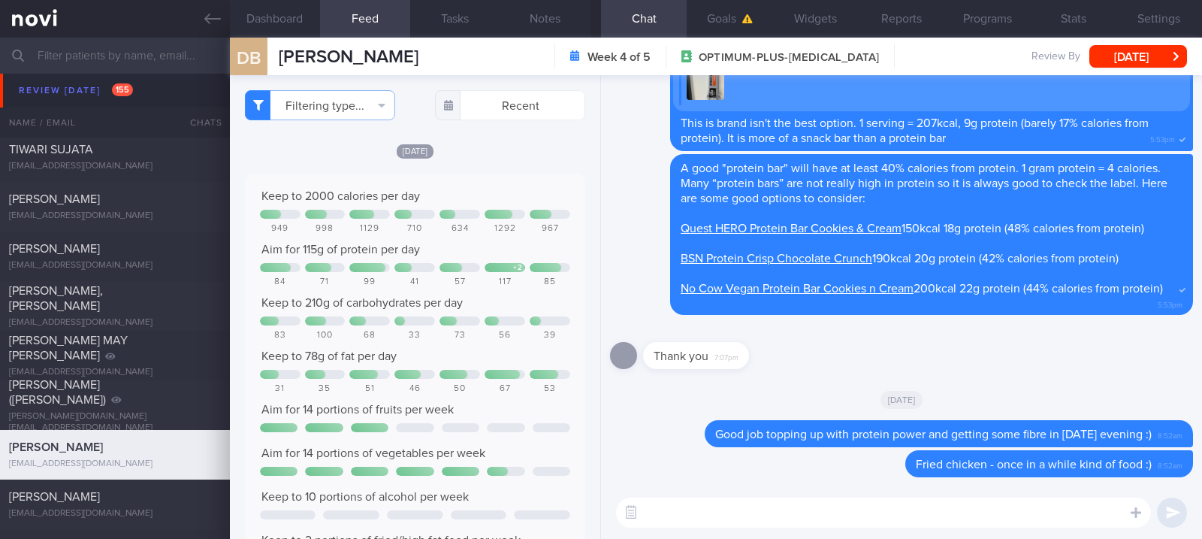
click at [711, 510] on textarea at bounding box center [883, 512] width 535 height 30
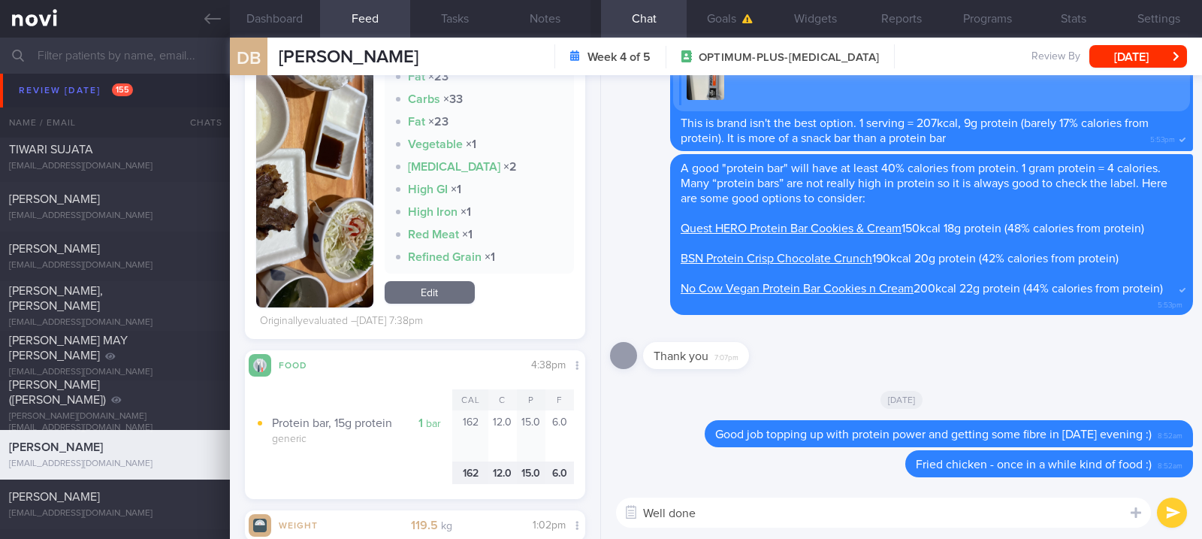
scroll to position [1402, 0]
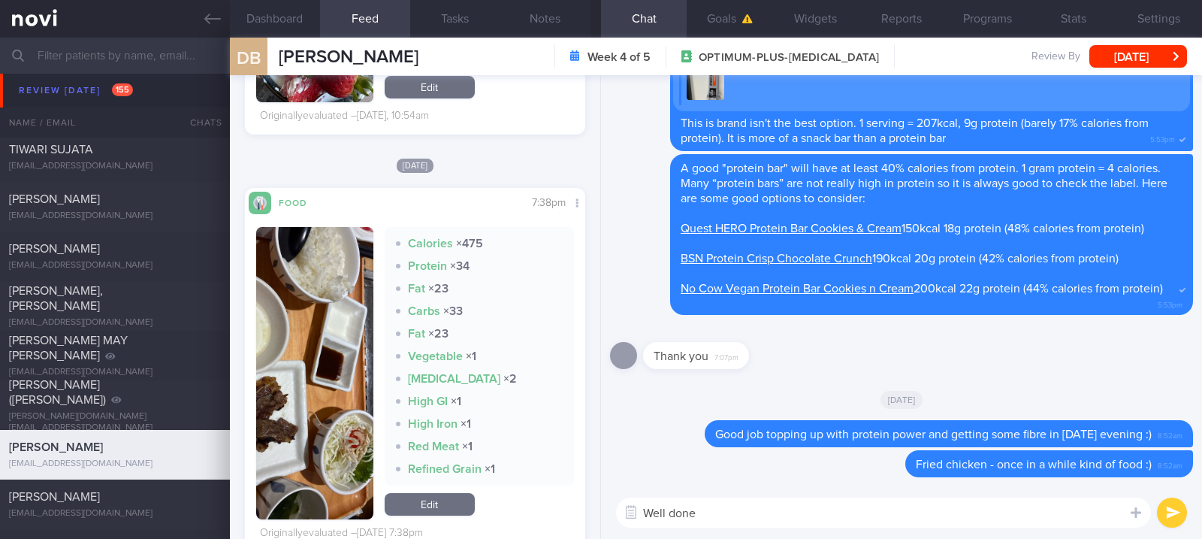
click at [348, 412] on button "button" at bounding box center [314, 373] width 117 height 292
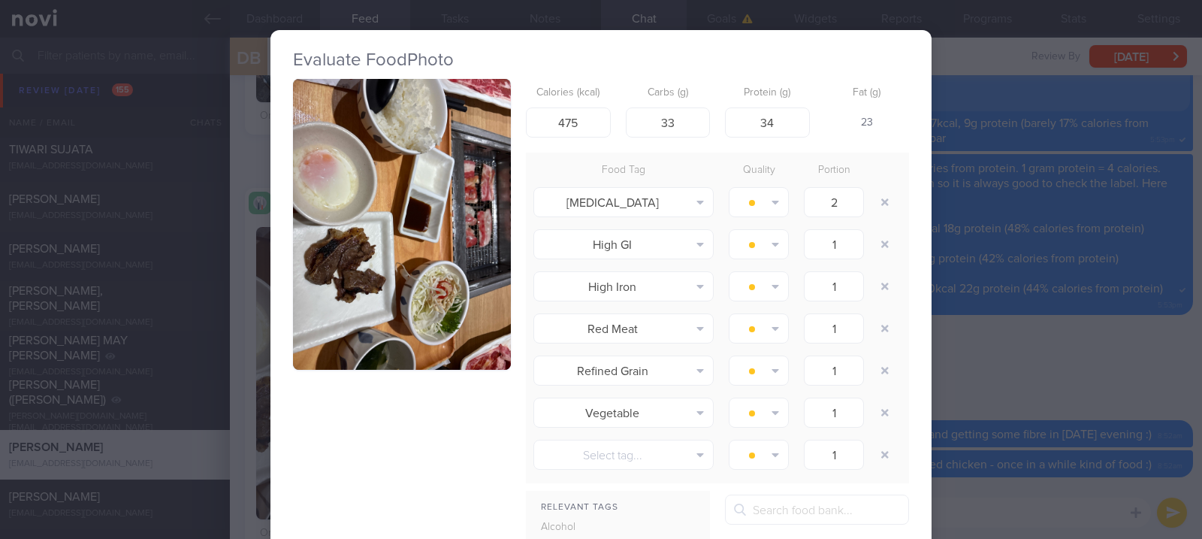
click at [417, 315] on img "button" at bounding box center [402, 224] width 218 height 291
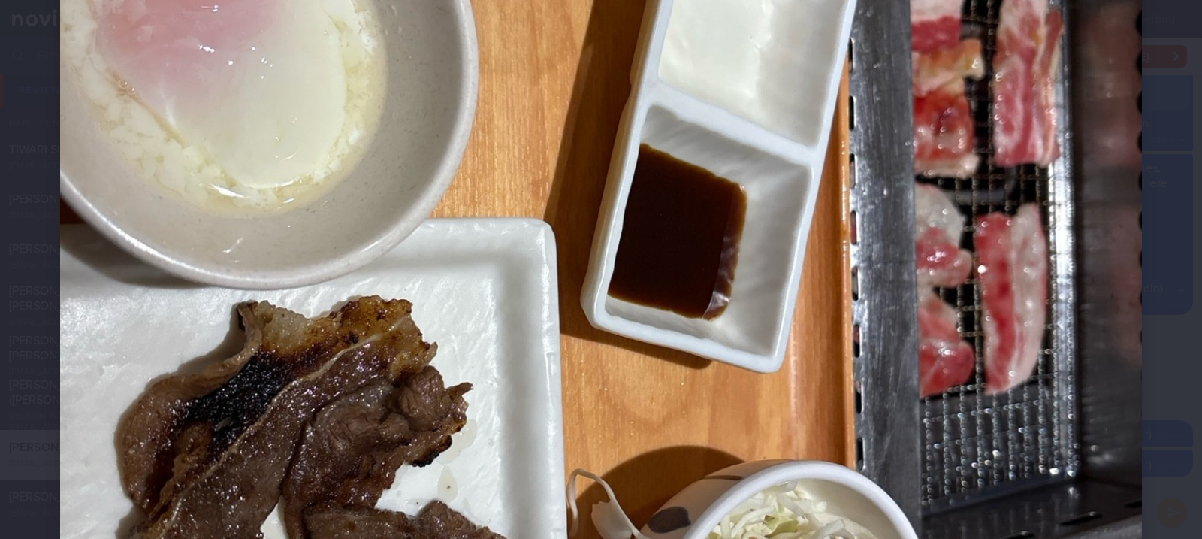
scroll to position [801, 0]
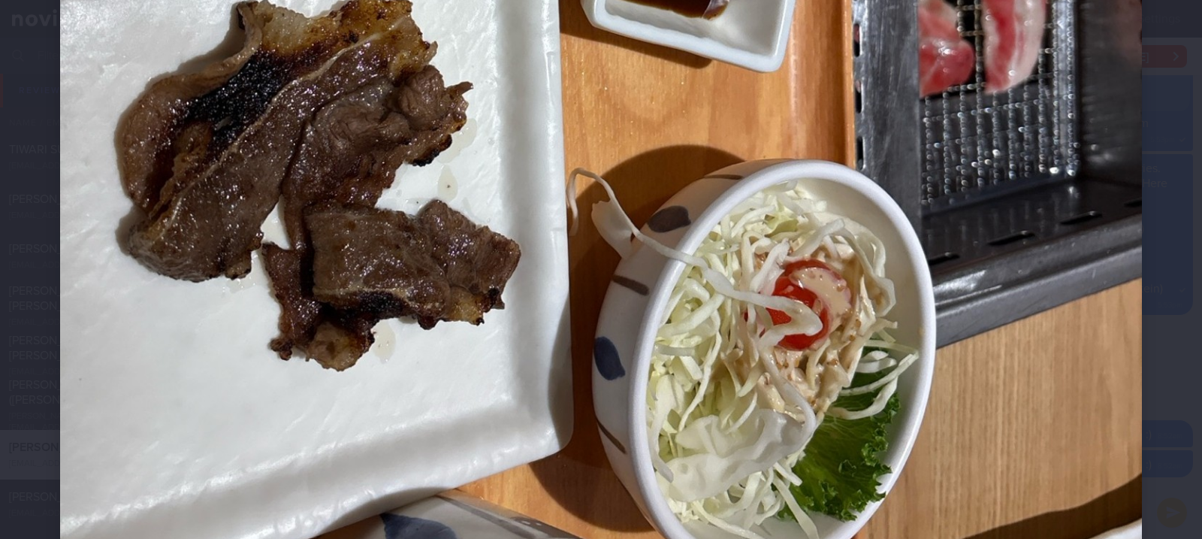
drag, startPoint x: 975, startPoint y: 450, endPoint x: 1010, endPoint y: 435, distance: 37.7
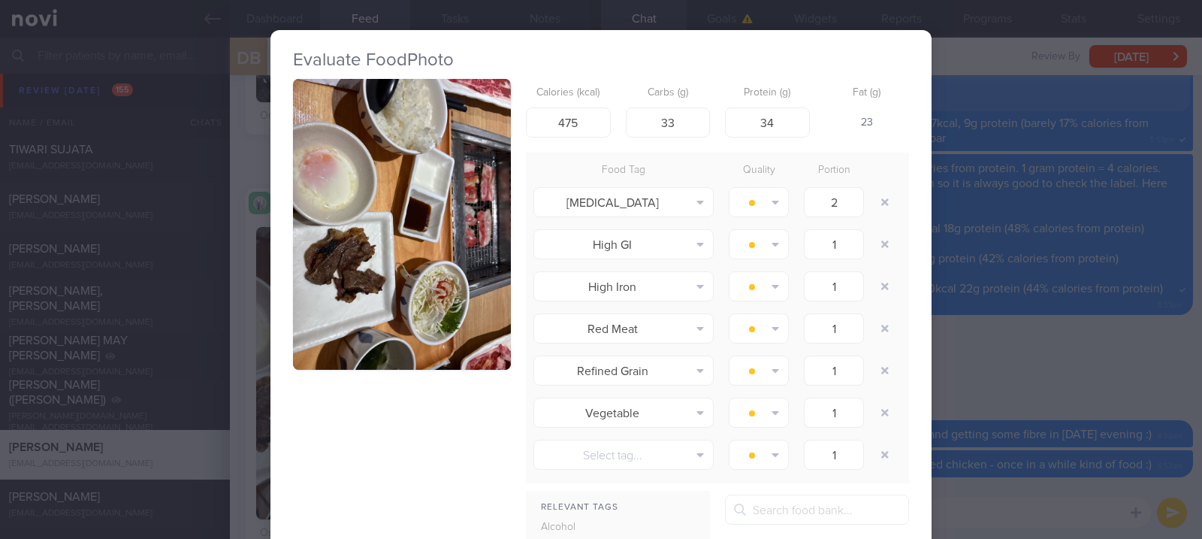
click at [1058, 410] on div "Evaluate Food Photo Calories (kcal) 475 Carbs (g) 33 Protein (g) 34 Fat (g) 23 …" at bounding box center [601, 269] width 1202 height 539
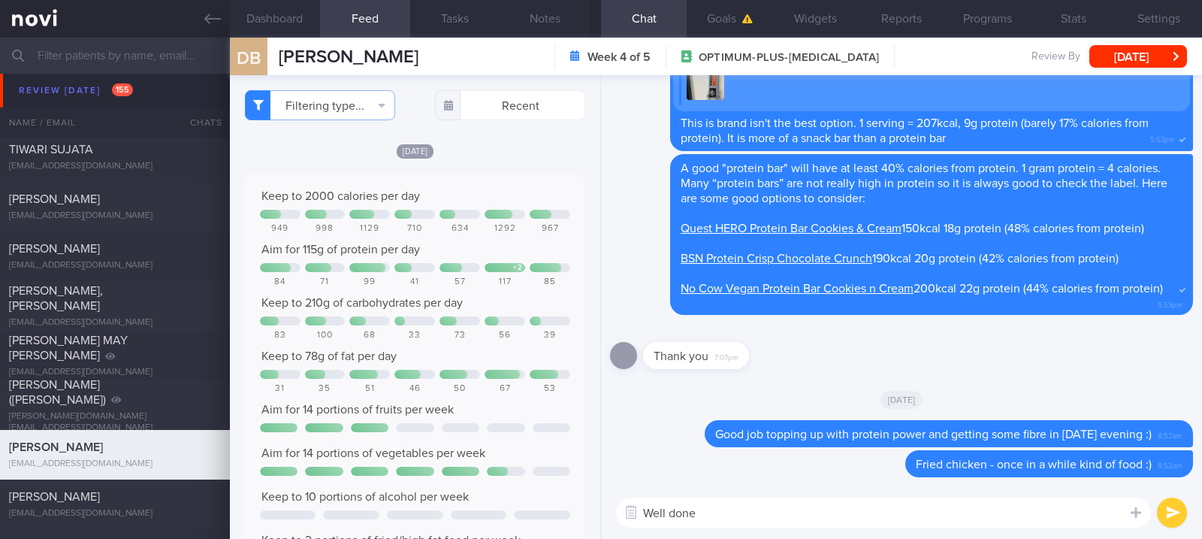
click at [733, 521] on textarea "Well done" at bounding box center [883, 512] width 535 height 30
type textarea "Well done with your protein intake on Saturday, David :)"
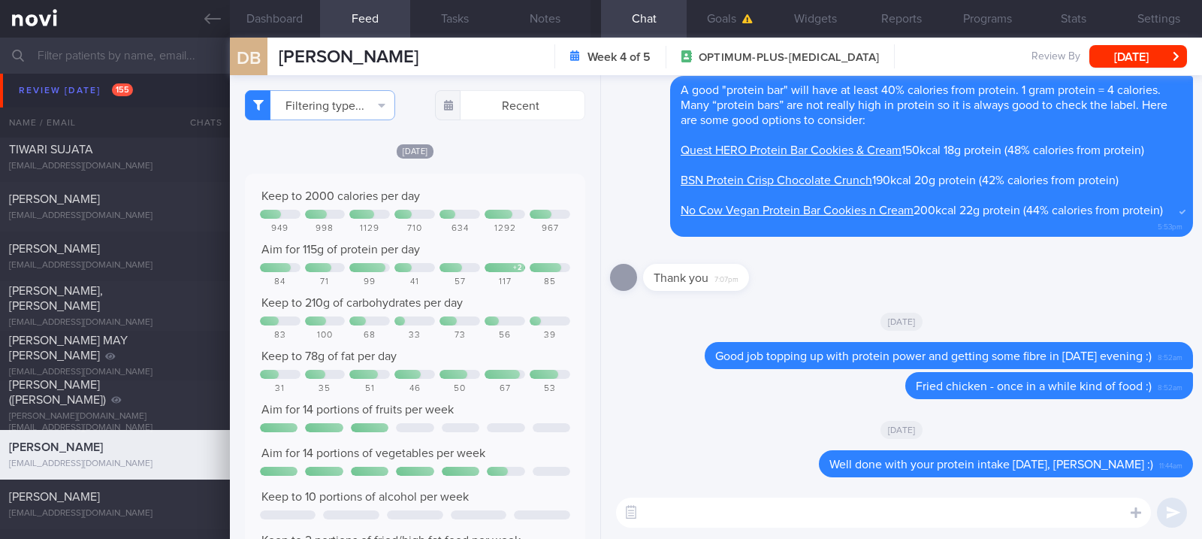
scroll to position [500, 0]
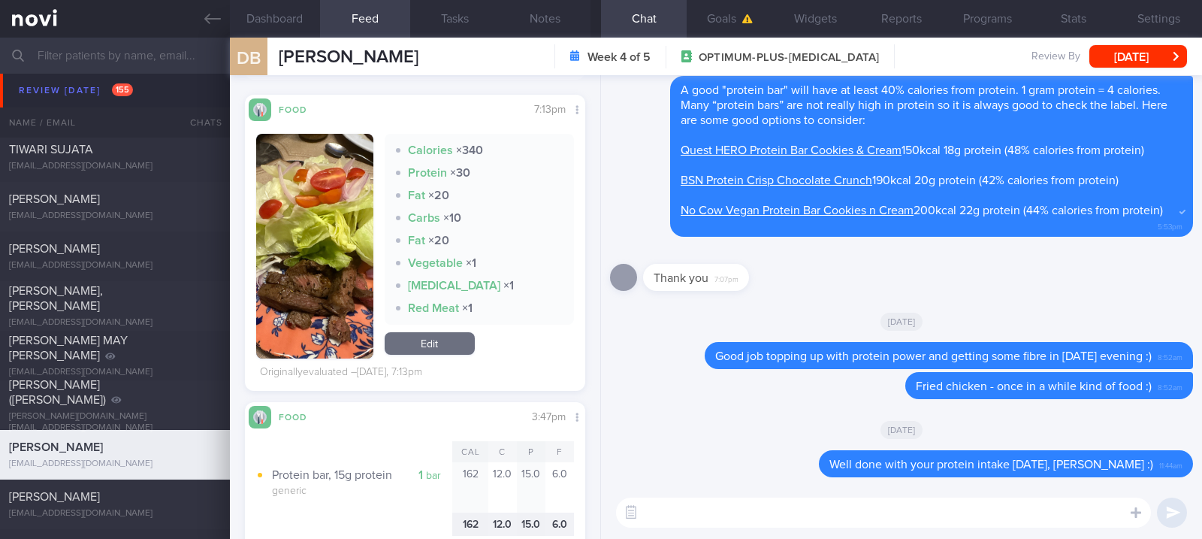
click at [363, 309] on img "button" at bounding box center [314, 246] width 117 height 225
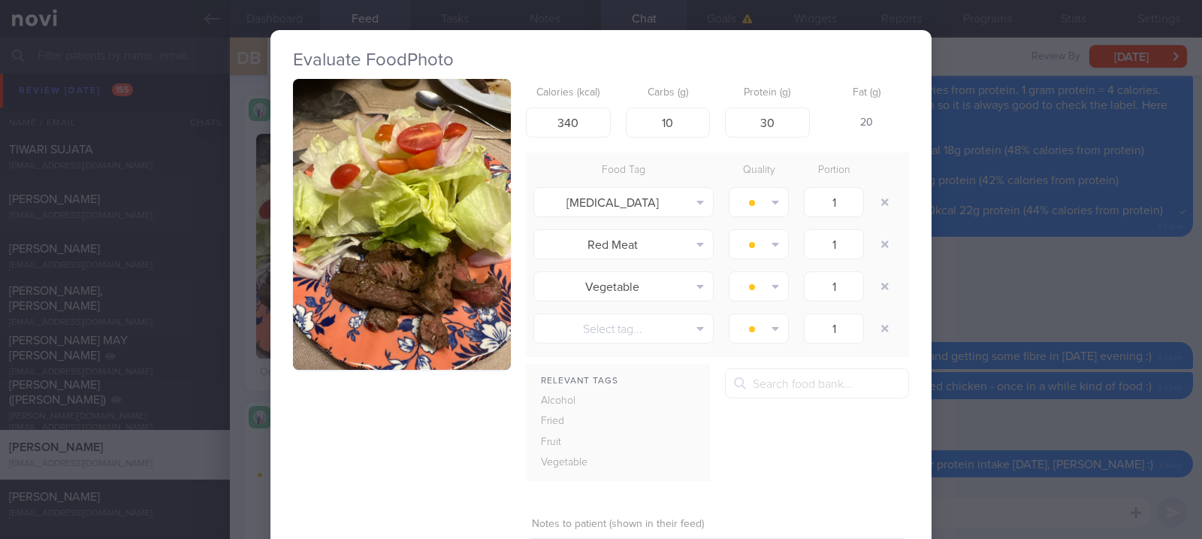
click at [437, 245] on button "button" at bounding box center [402, 224] width 218 height 291
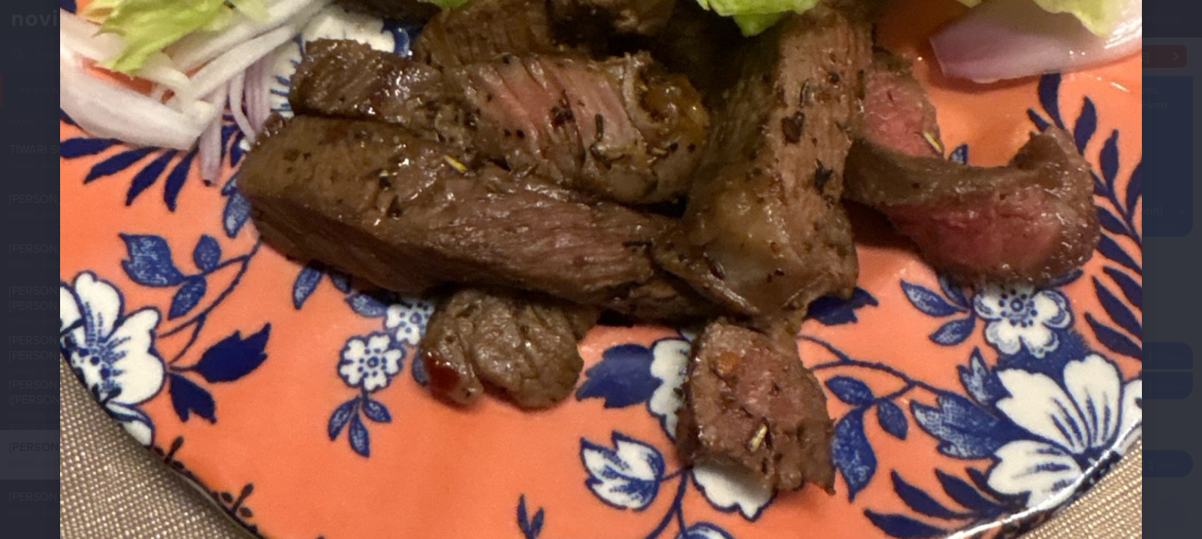
scroll to position [1001, 0]
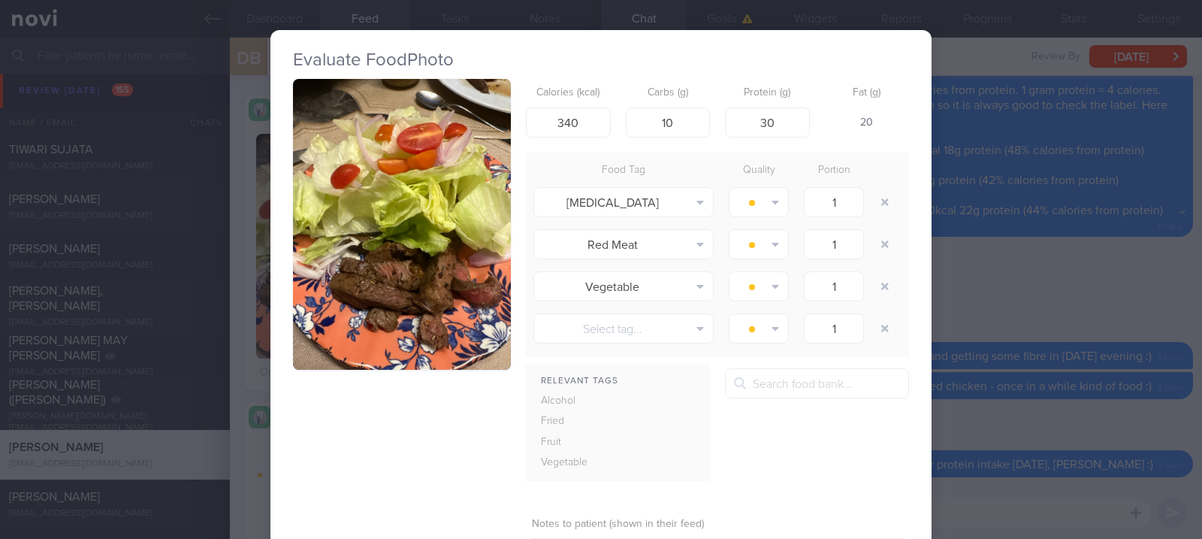
click at [938, 391] on div "Evaluate Food Photo Calories (kcal) 340 Carbs (g) 10 Protein (g) 30 Fat (g) 20 …" at bounding box center [601, 269] width 1202 height 539
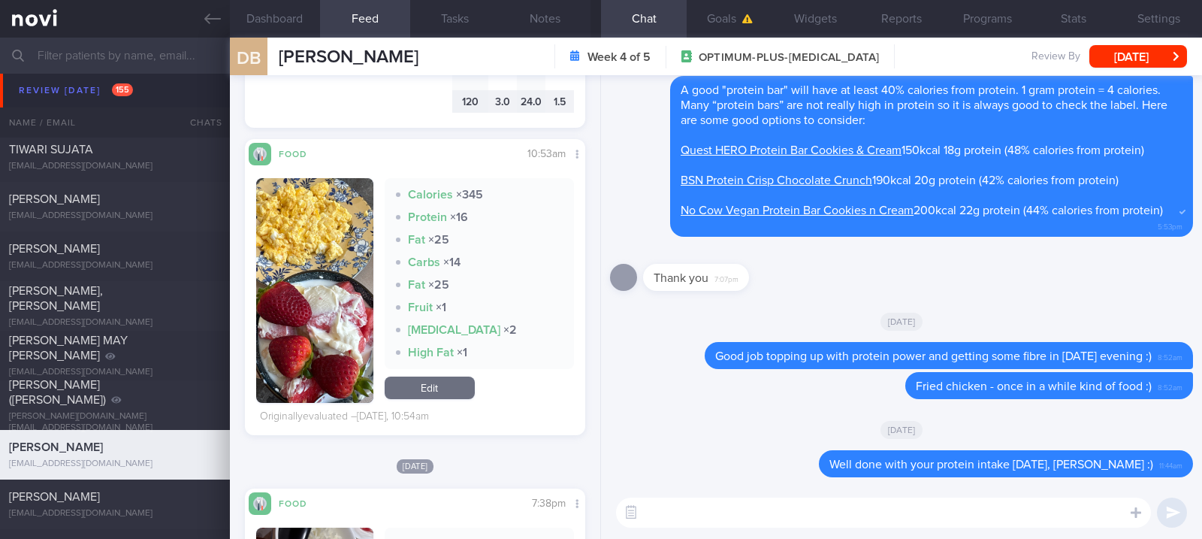
scroll to position [1402, 0]
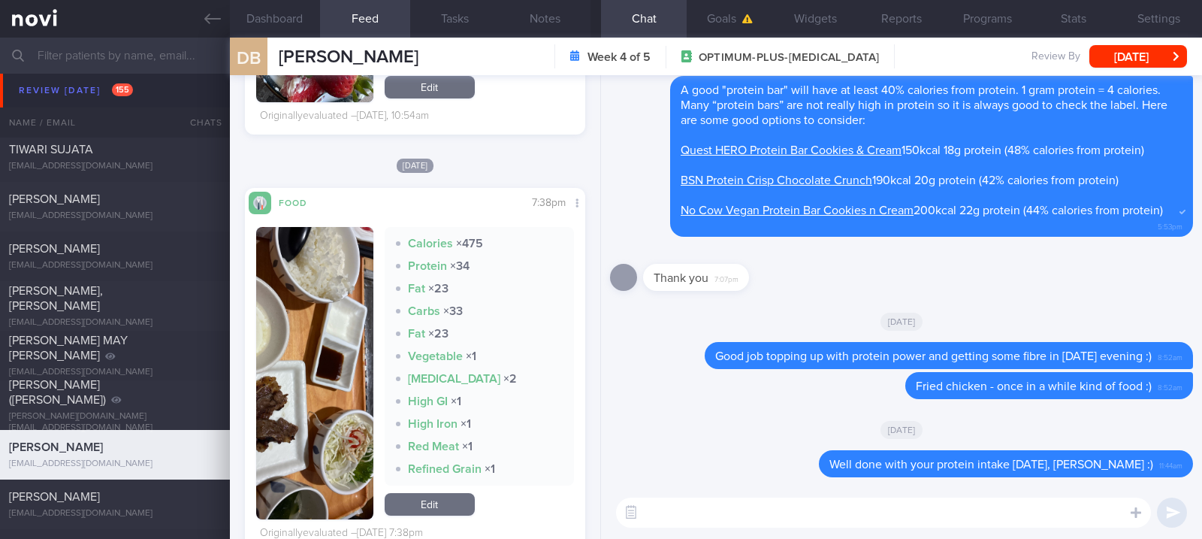
click at [699, 522] on textarea at bounding box center [883, 512] width 535 height 30
type textarea "Yesterday's meals appear to be well controlled too"
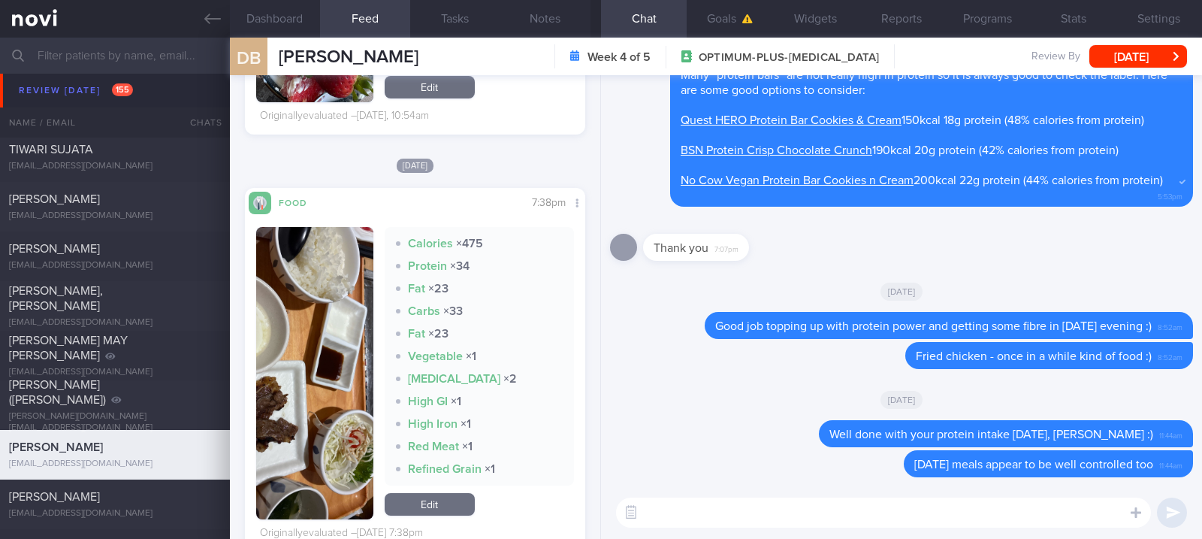
click at [887, 523] on textarea at bounding box center [883, 512] width 535 height 30
paste textarea "Most Yakiniku meats are fatty including pork belly, pork jowl, wagyu and karubi…"
type textarea "Most Yakiniku meats are fatty including pork belly, pork jowl, wagyu and karubi…"
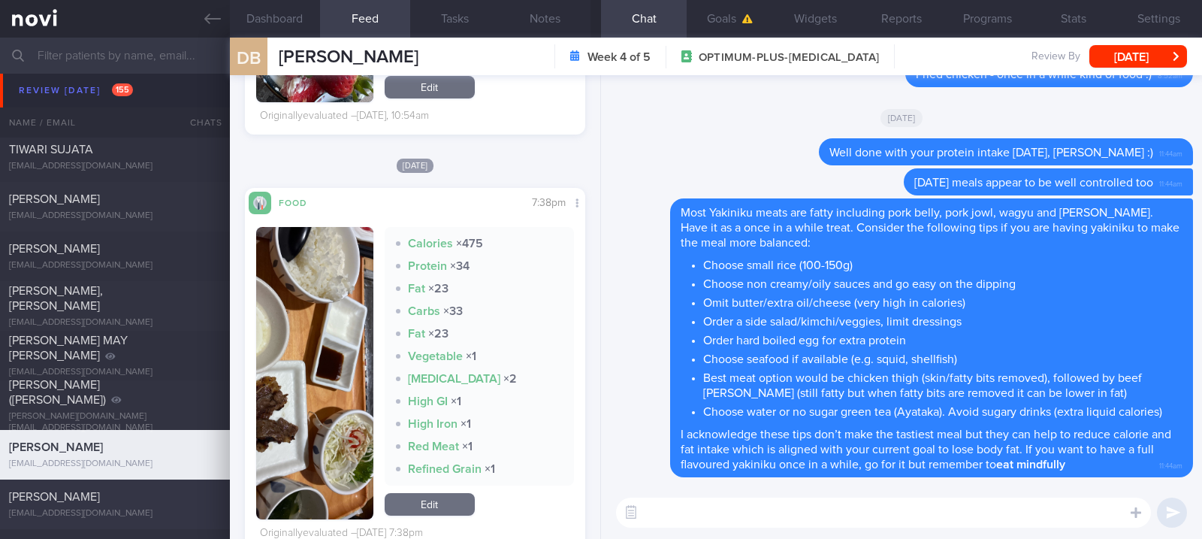
scroll to position [1001, 0]
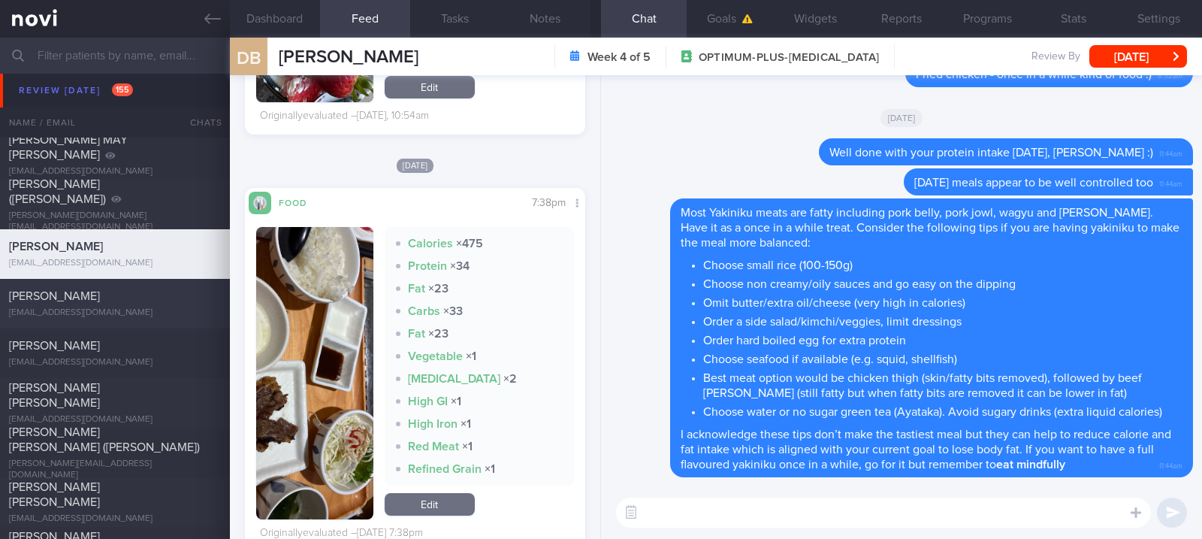
click at [162, 297] on div "Li Jie Tan" at bounding box center [113, 295] width 208 height 15
click at [121, 293] on div "Li Jie Tan" at bounding box center [113, 295] width 208 height 15
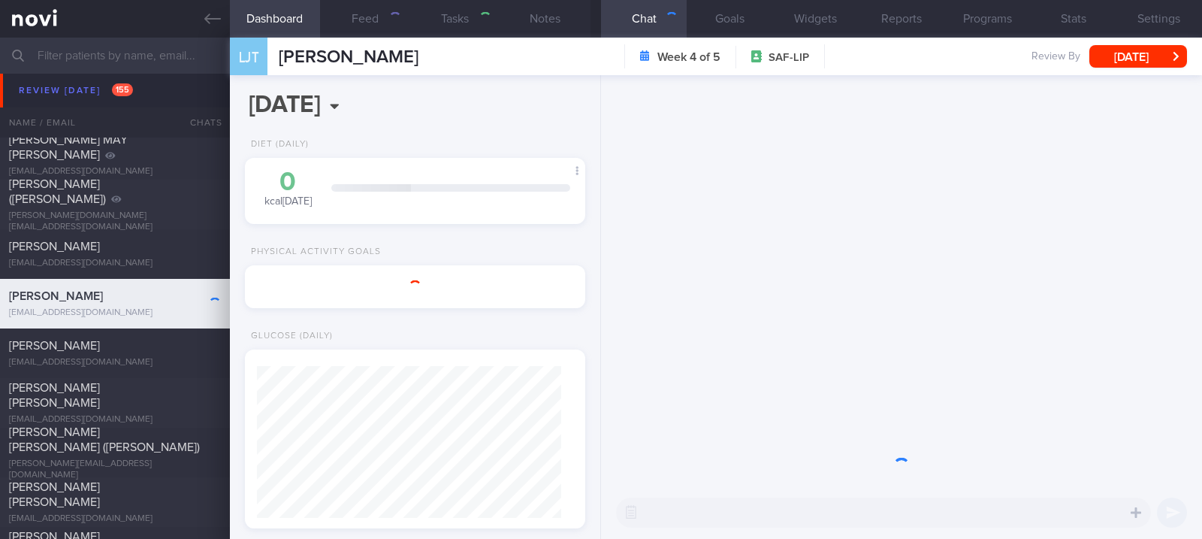
type textarea "currently sedentary Snapfitness (yet to start)"
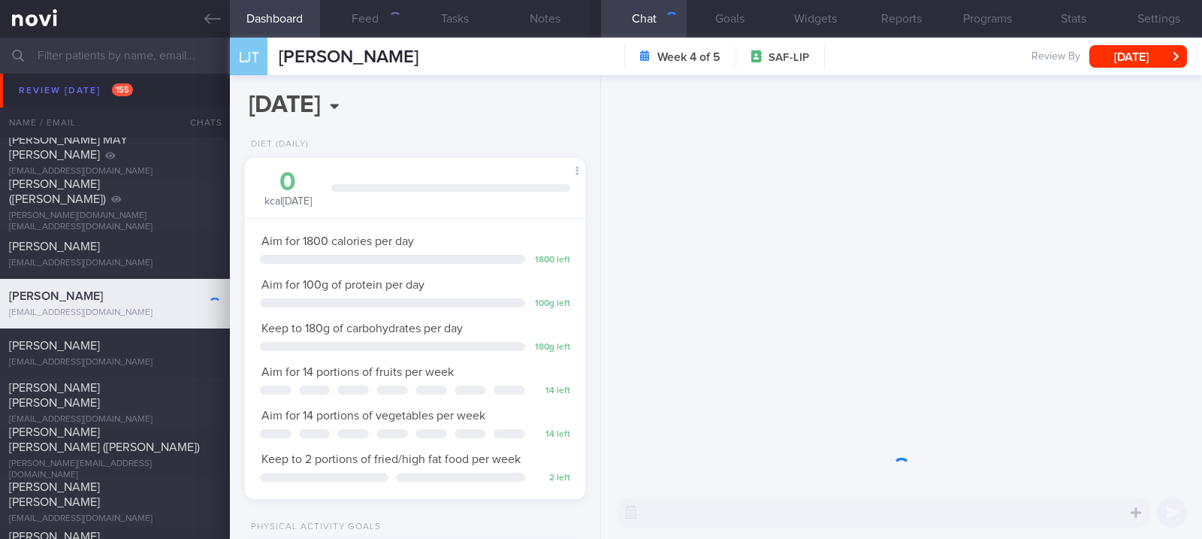
scroll to position [152, 304]
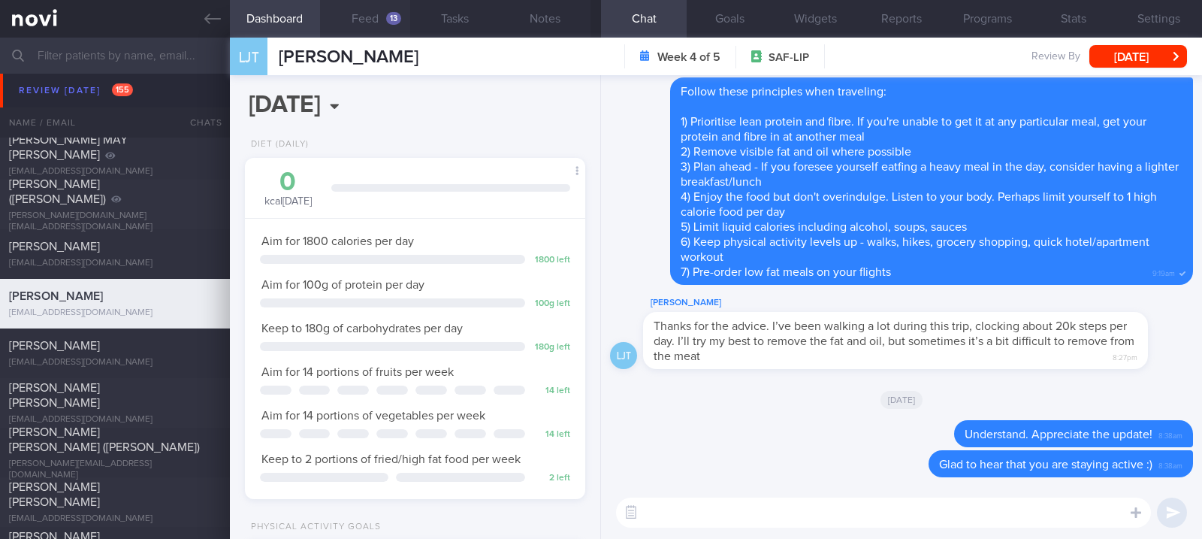
click at [397, 23] on div "13" at bounding box center [393, 18] width 15 height 13
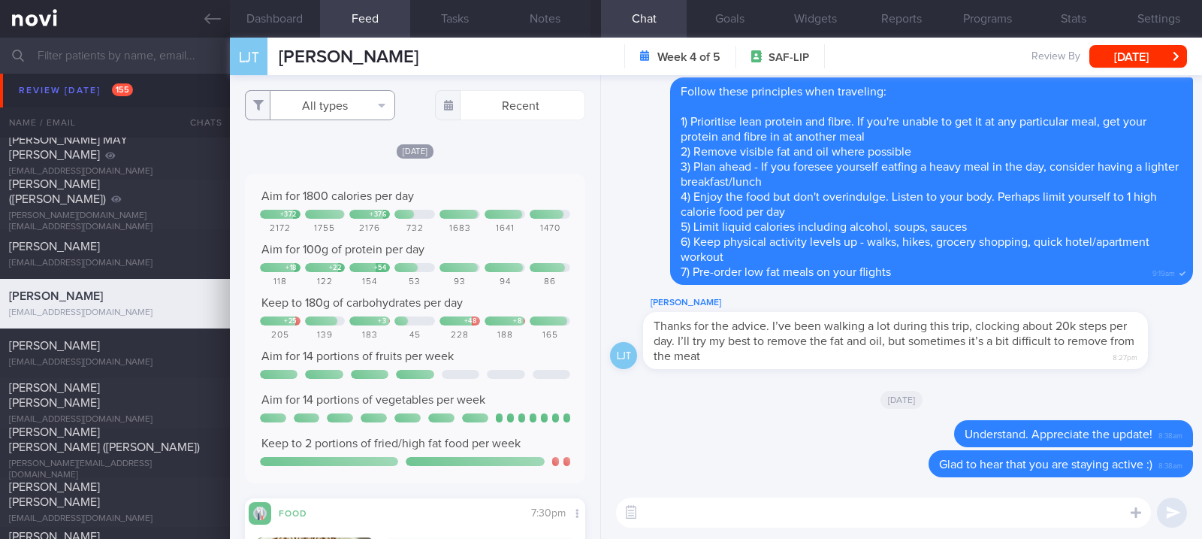
click at [333, 112] on button "All types" at bounding box center [320, 105] width 150 height 30
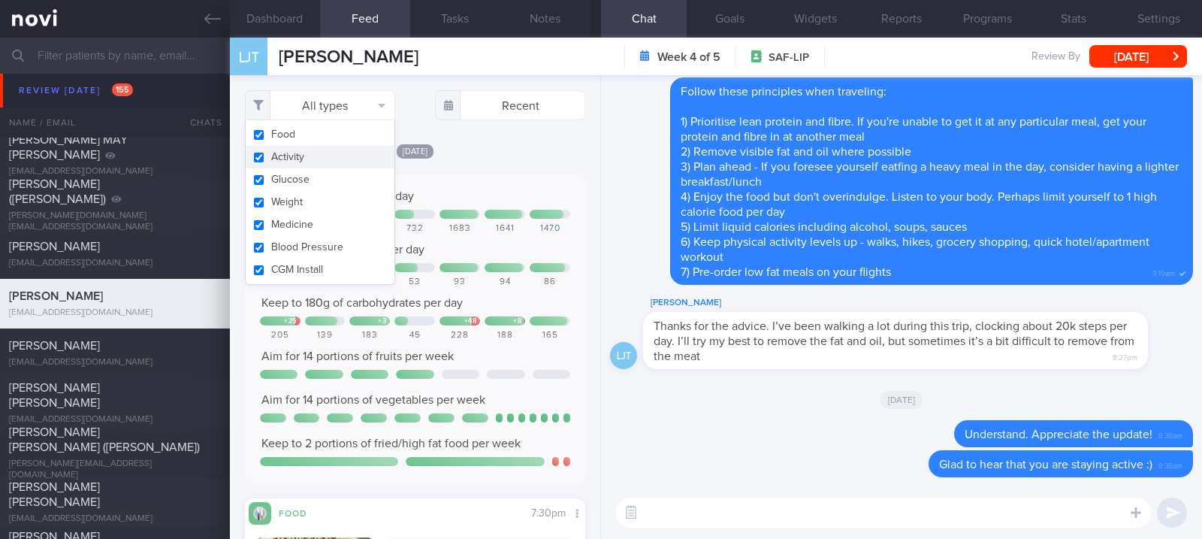
click at [341, 150] on button "Activity" at bounding box center [320, 157] width 149 height 23
checkbox input "false"
click at [499, 229] on div "1641" at bounding box center [504, 228] width 41 height 11
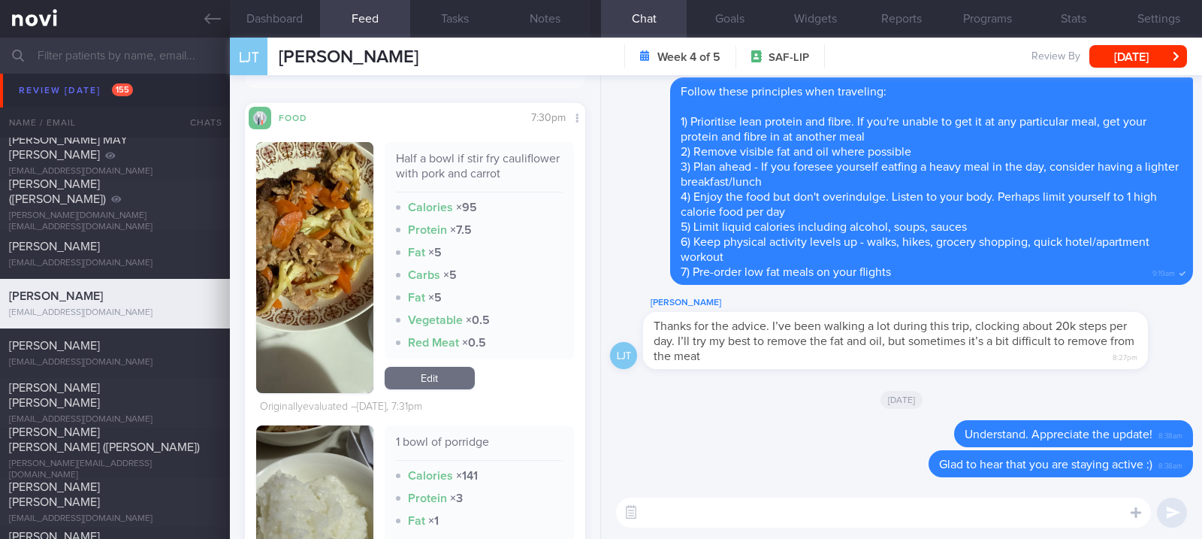
scroll to position [400, 0]
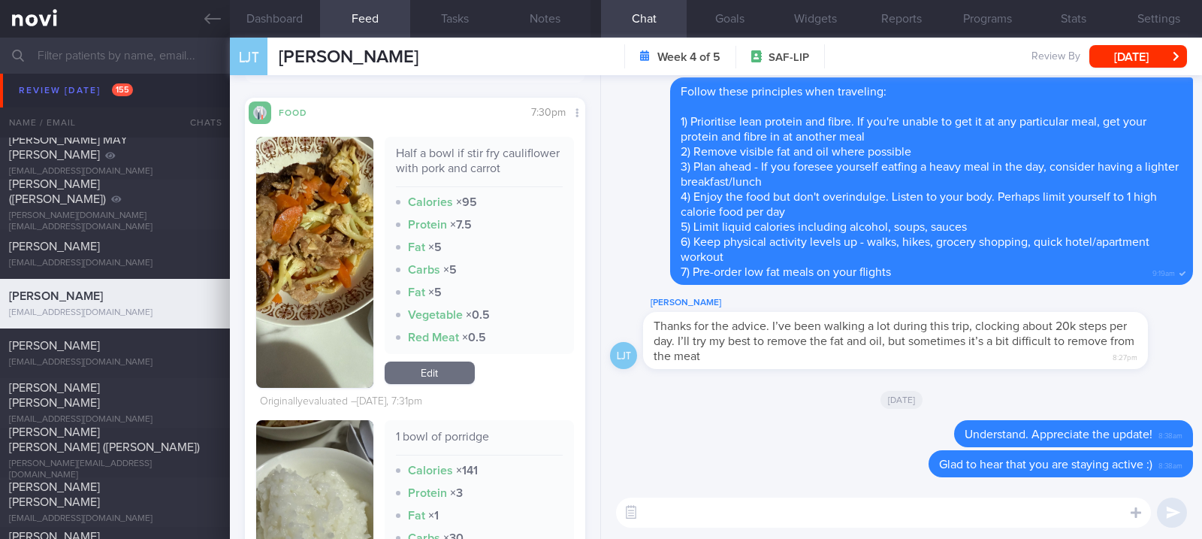
click at [341, 283] on button "button" at bounding box center [314, 262] width 117 height 251
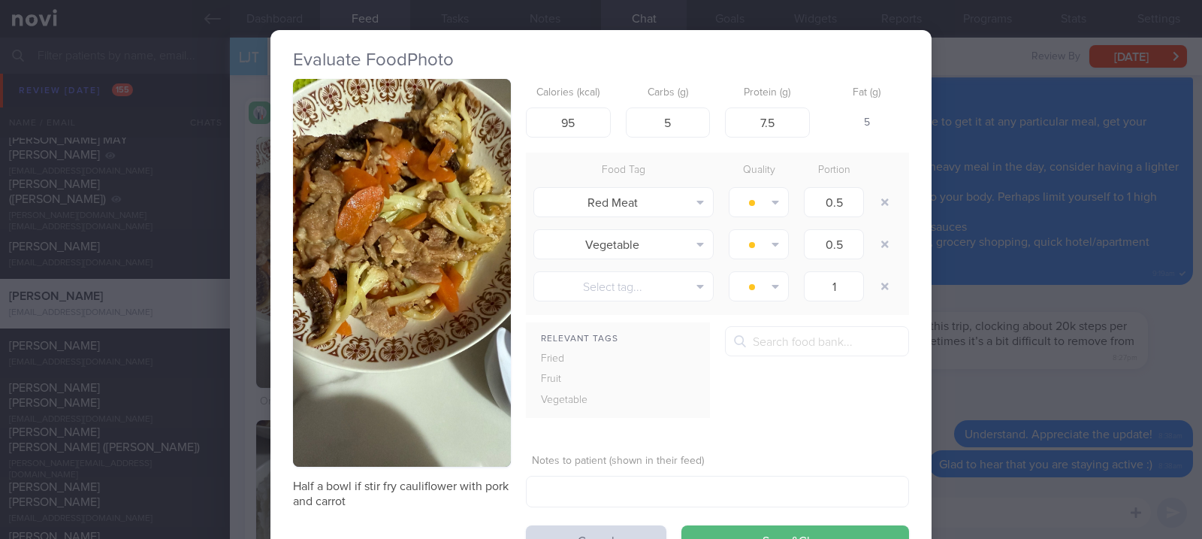
click at [1140, 349] on div "Evaluate Food Photo Half a bowl if stir fry cauliflower with pork and carrot Ca…" at bounding box center [601, 269] width 1202 height 539
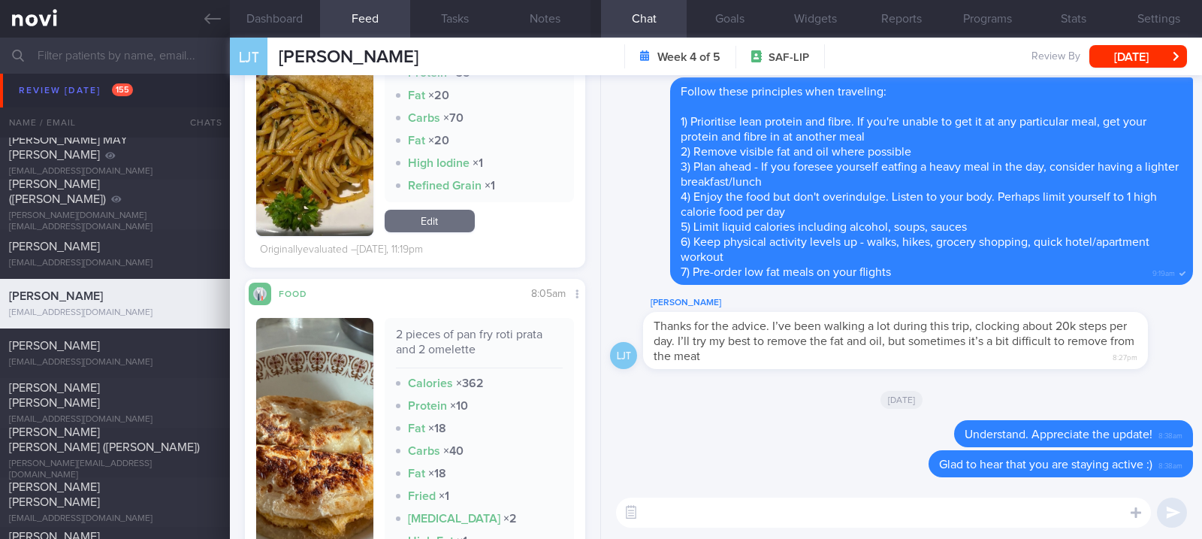
scroll to position [1502, 0]
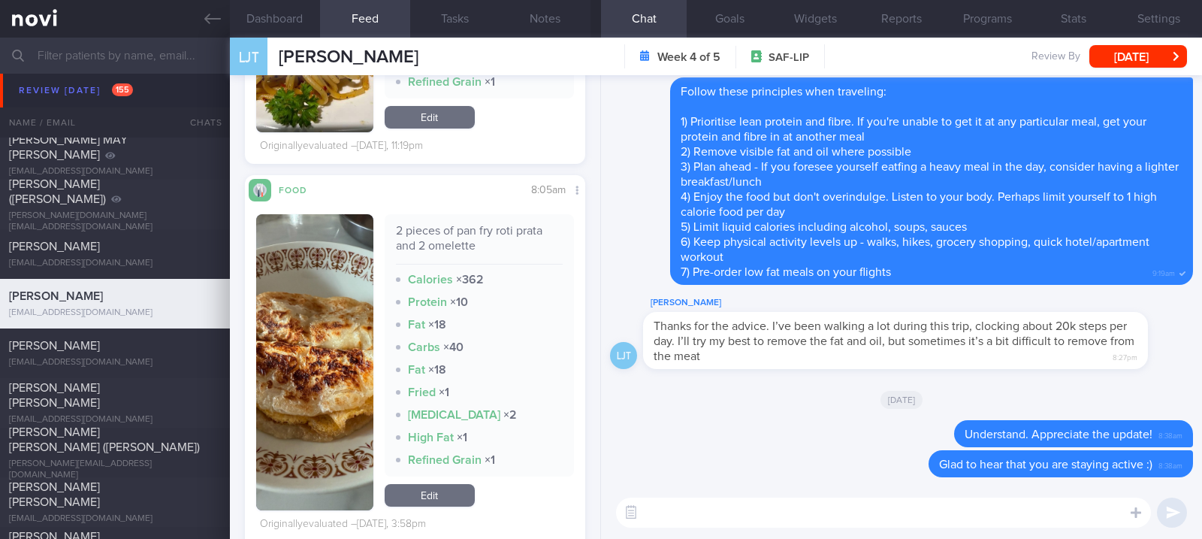
click at [738, 521] on textarea at bounding box center [883, 512] width 535 height 30
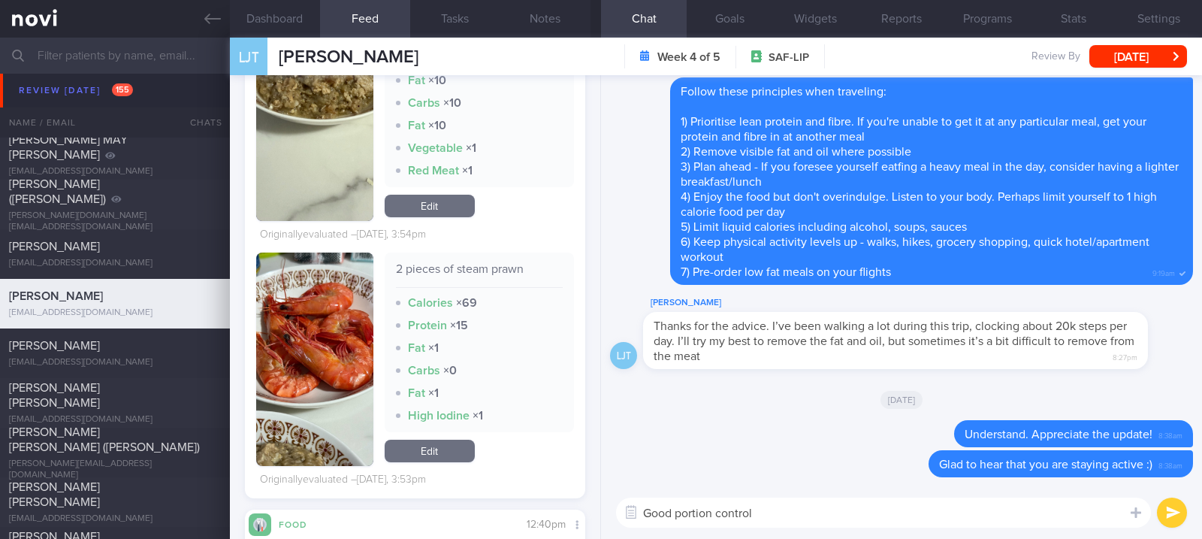
scroll to position [2804, 0]
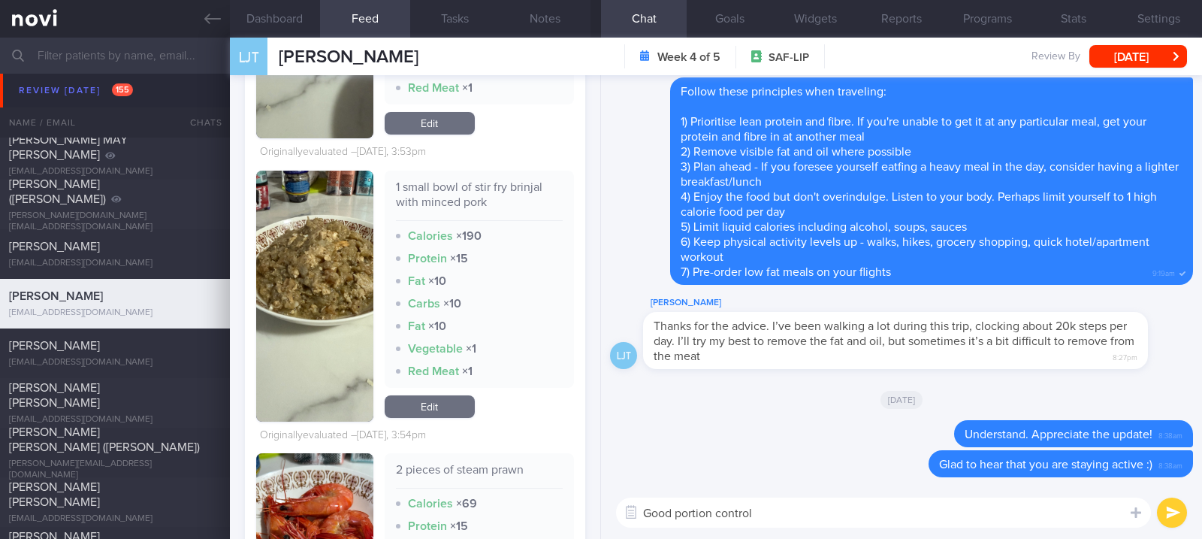
click at [315, 349] on button "button" at bounding box center [314, 296] width 117 height 251
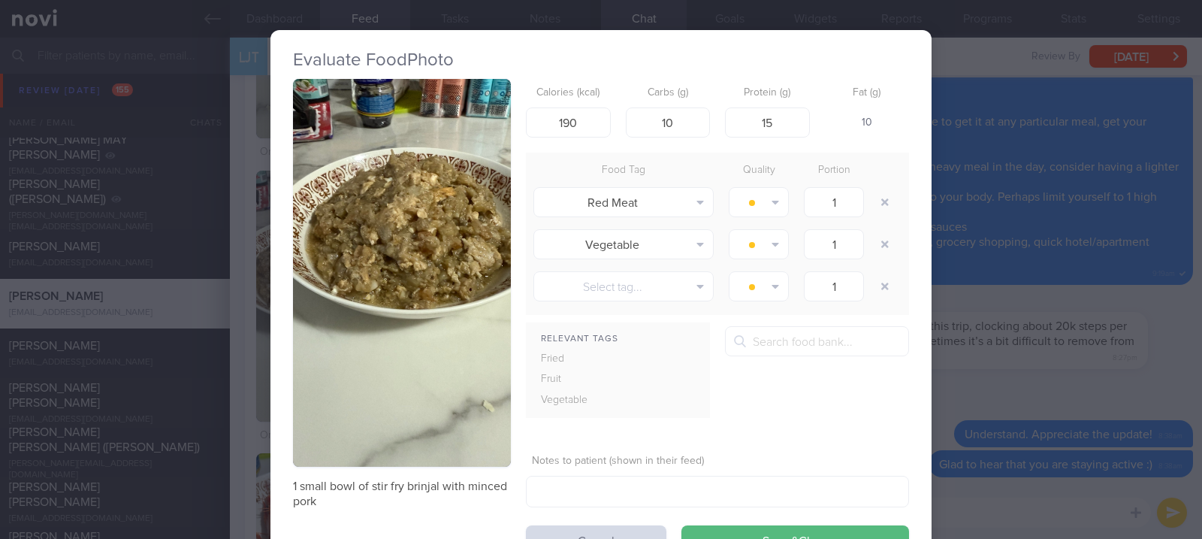
click at [430, 164] on button "button" at bounding box center [402, 273] width 218 height 388
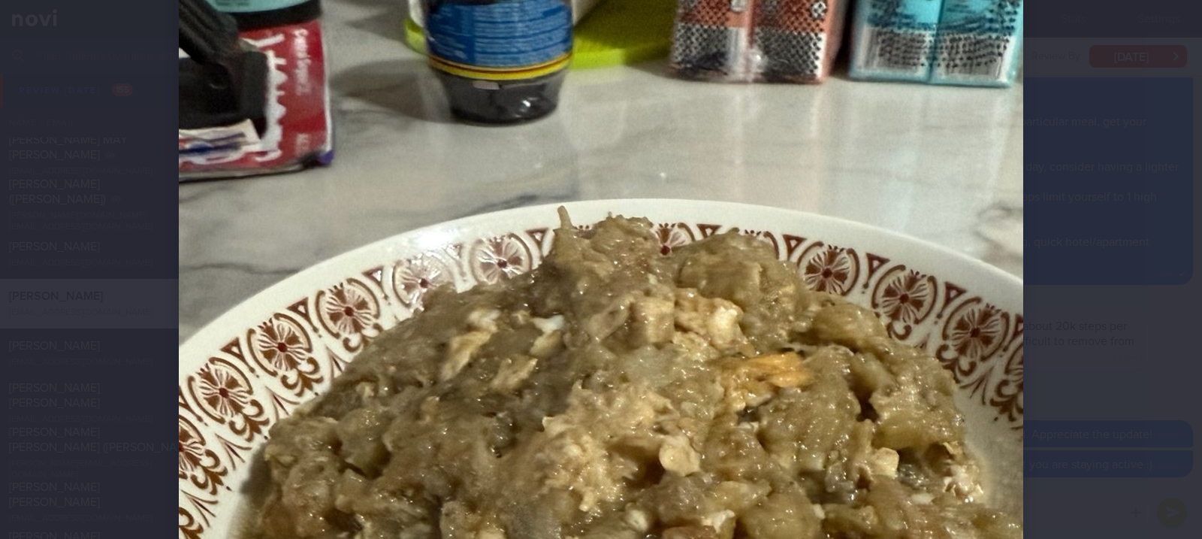
scroll to position [500, 0]
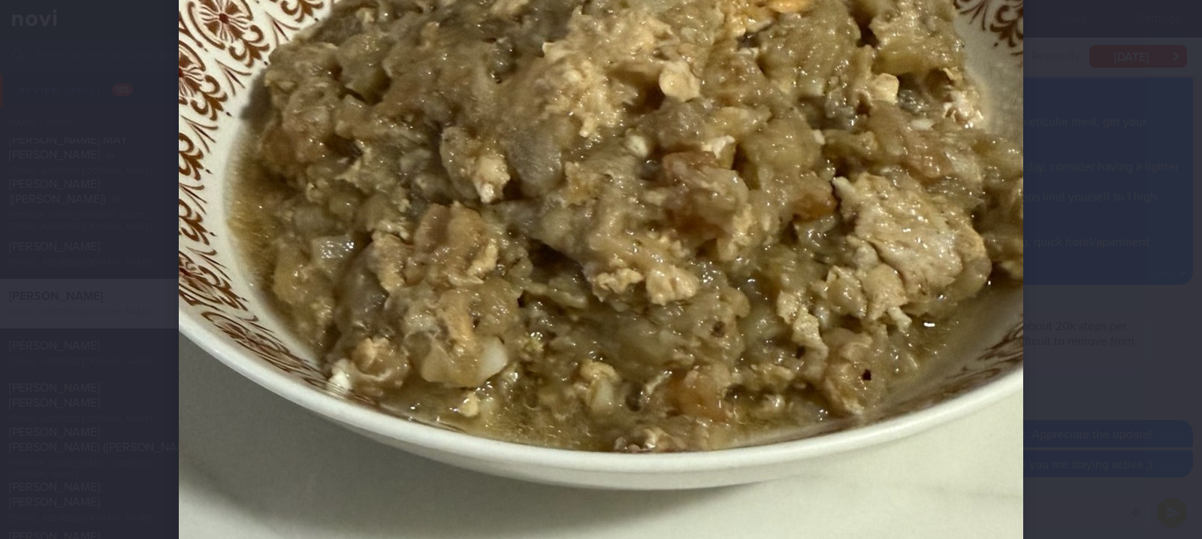
click at [982, 418] on img at bounding box center [601, 311] width 844 height 1502
click at [983, 355] on div "Evaluate Food Photo 1 small bowl of stir fry brinjal with minced pork Calories …" at bounding box center [601, 269] width 1202 height 539
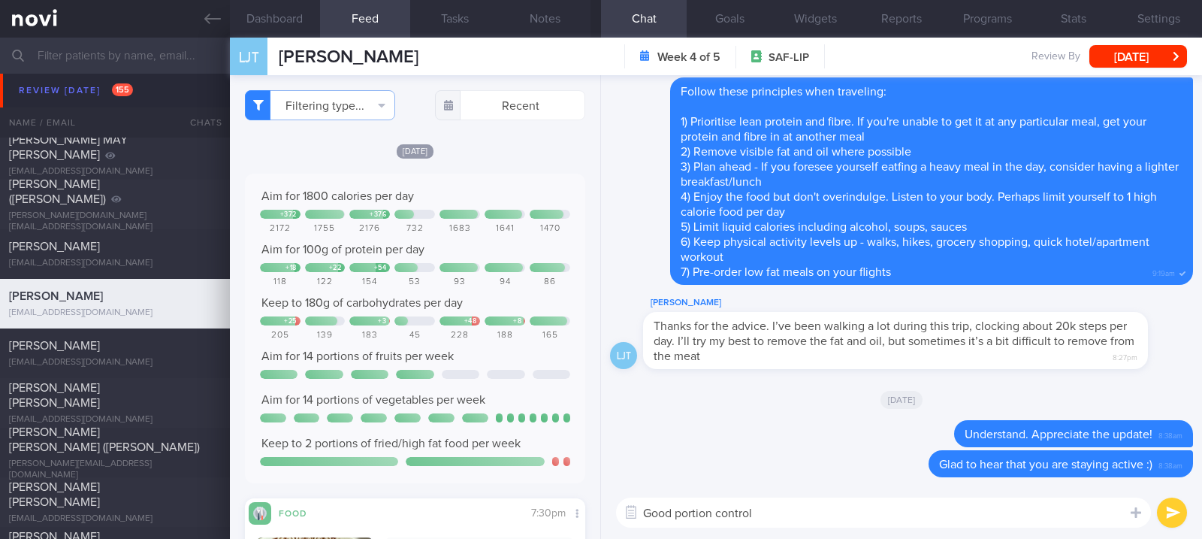
click at [795, 512] on textarea "Good portion control" at bounding box center [883, 512] width 535 height 30
type textarea "Good portion control over the weekend, Li Jie :)"
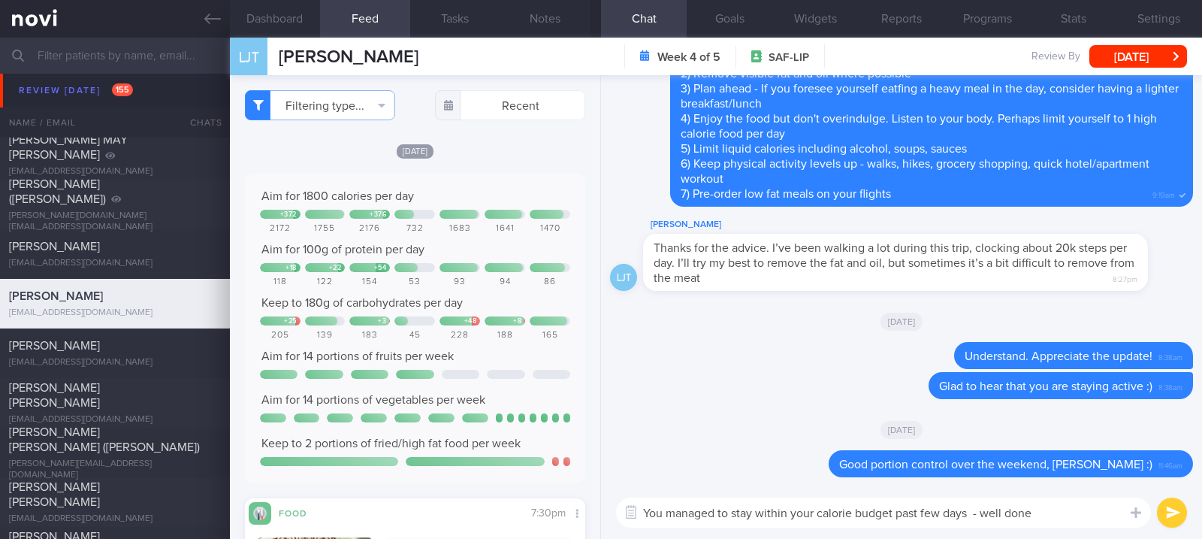
type textarea "You managed to stay within your calorie budget past few days - well done!"
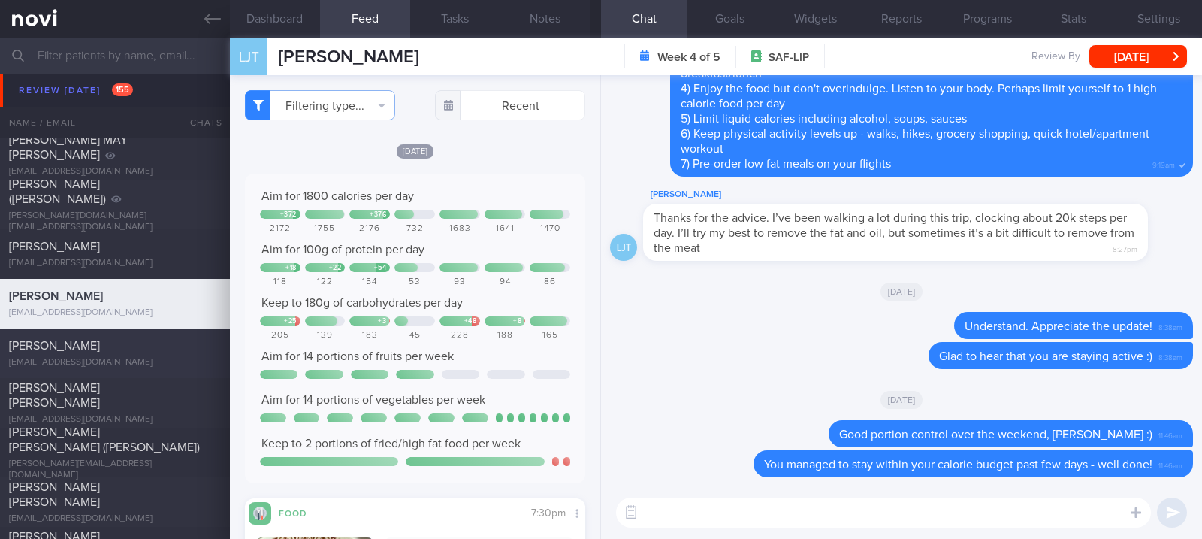
click at [142, 351] on div "[PERSON_NAME]" at bounding box center [113, 345] width 208 height 15
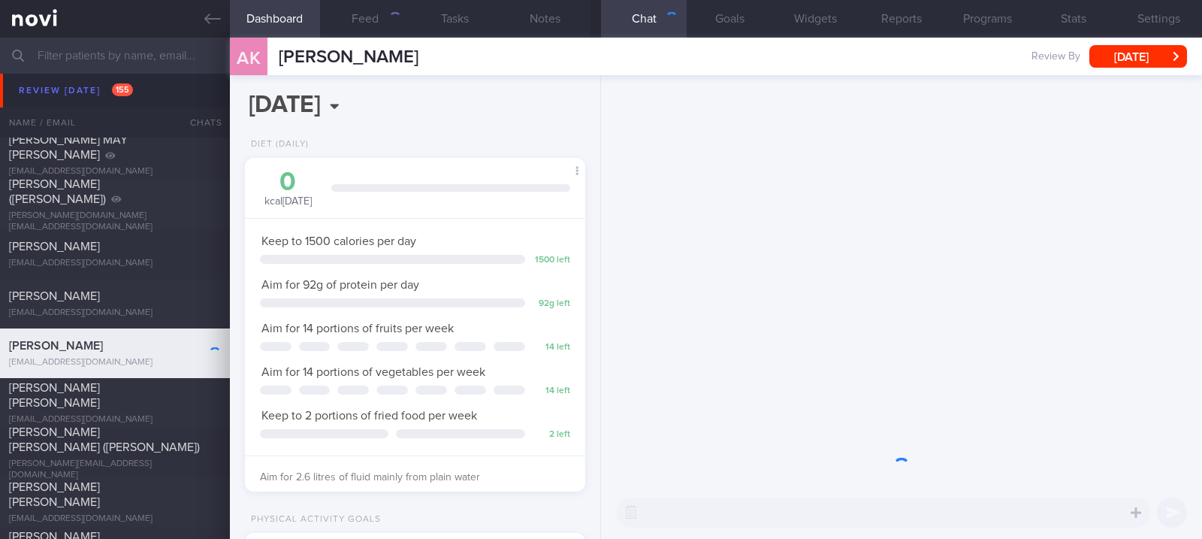
scroll to position [171, 298]
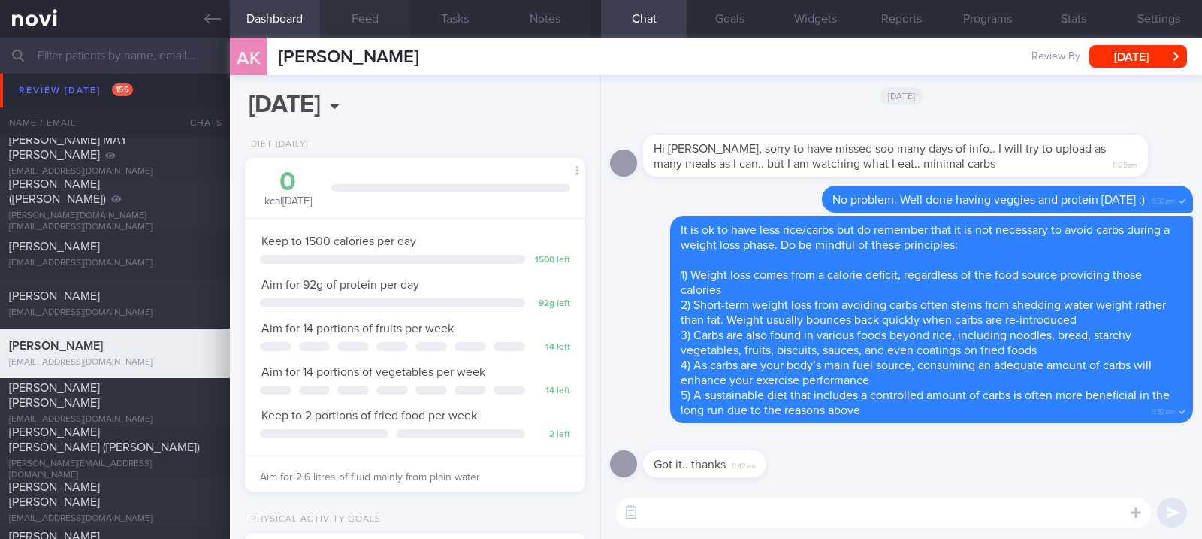
click at [377, 24] on button "Feed" at bounding box center [365, 19] width 90 height 38
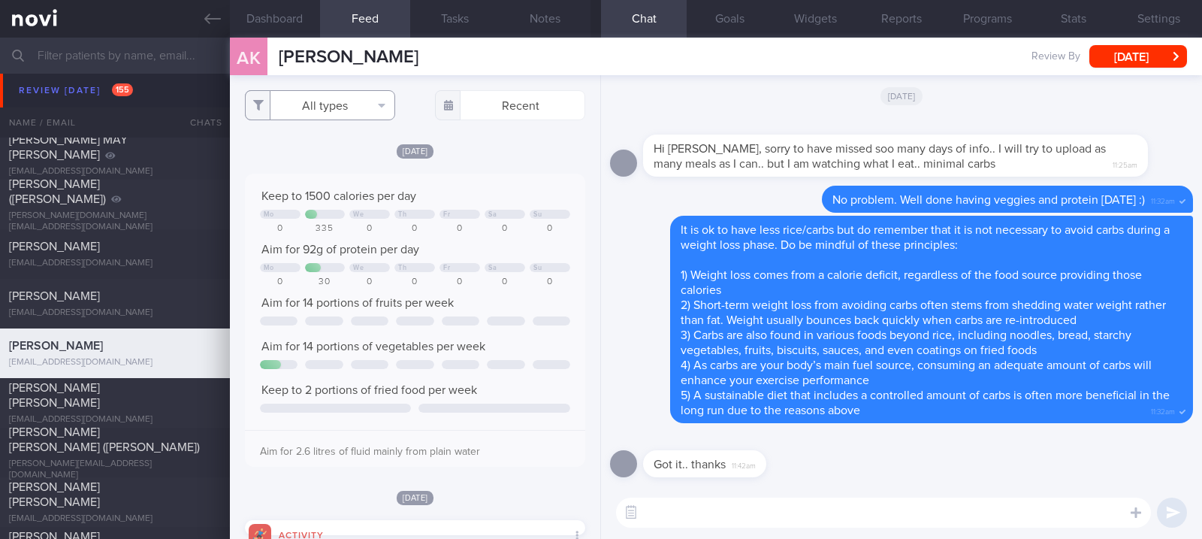
click at [361, 107] on button "All types" at bounding box center [320, 105] width 150 height 30
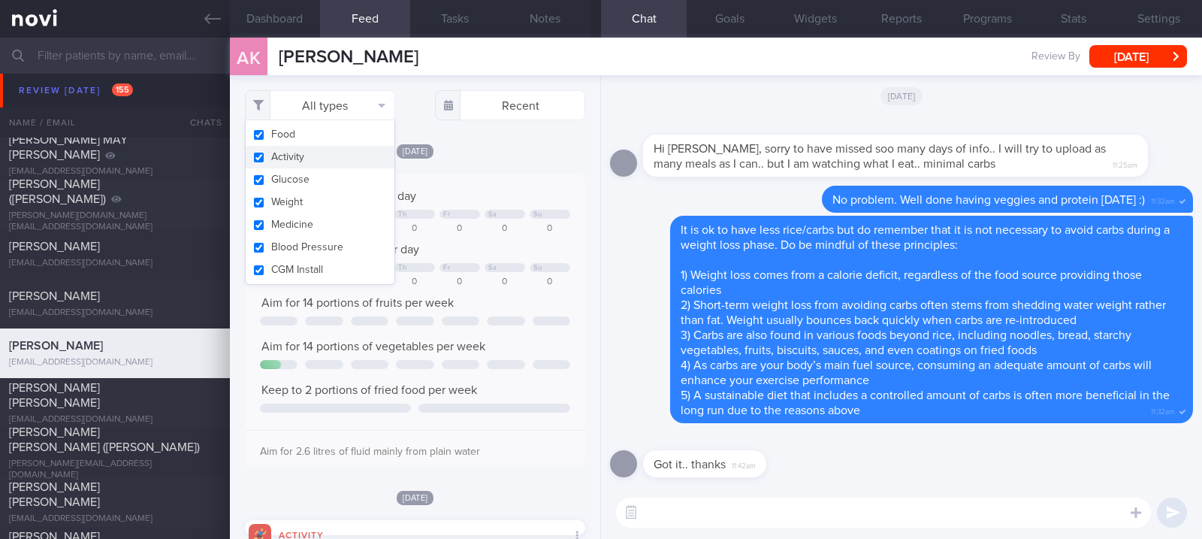
click at [351, 149] on button "Activity" at bounding box center [320, 157] width 149 height 23
click at [489, 263] on div at bounding box center [504, 267] width 41 height 9
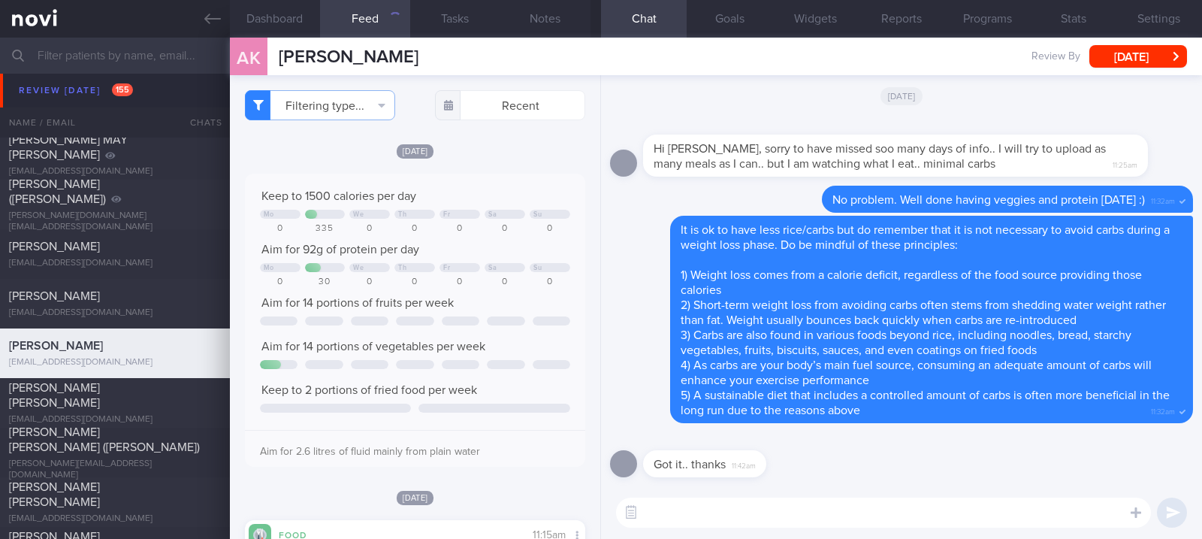
checkbox input "false"
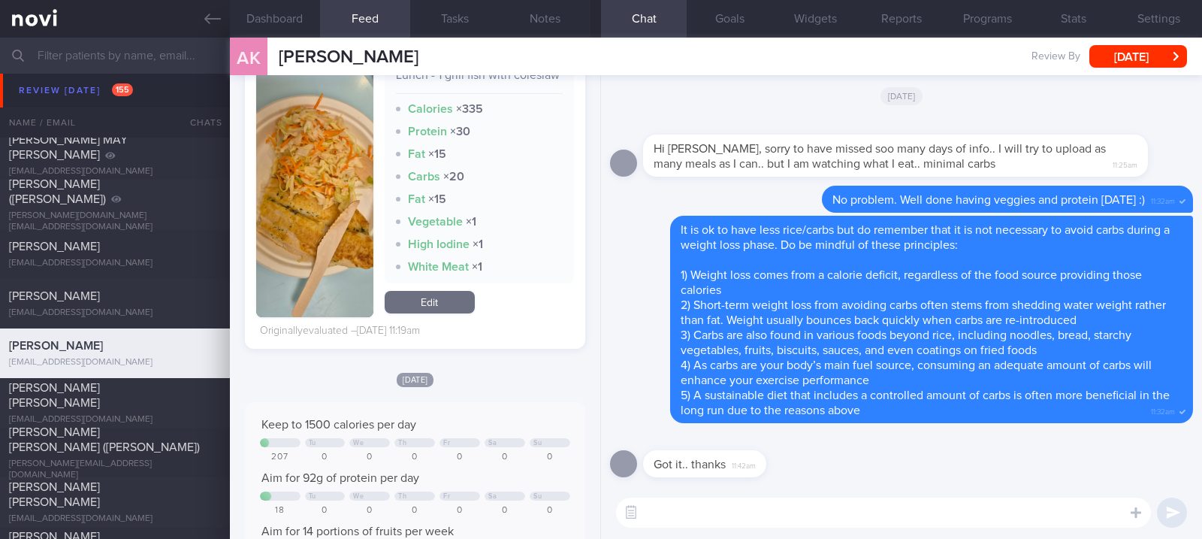
scroll to position [200, 0]
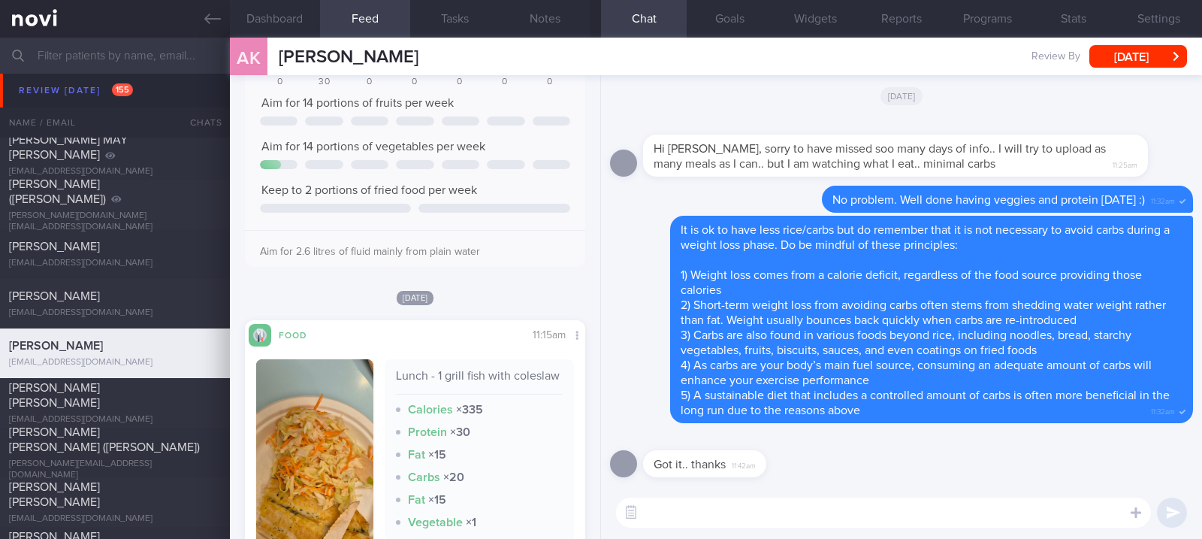
click at [717, 509] on textarea at bounding box center [883, 512] width 535 height 30
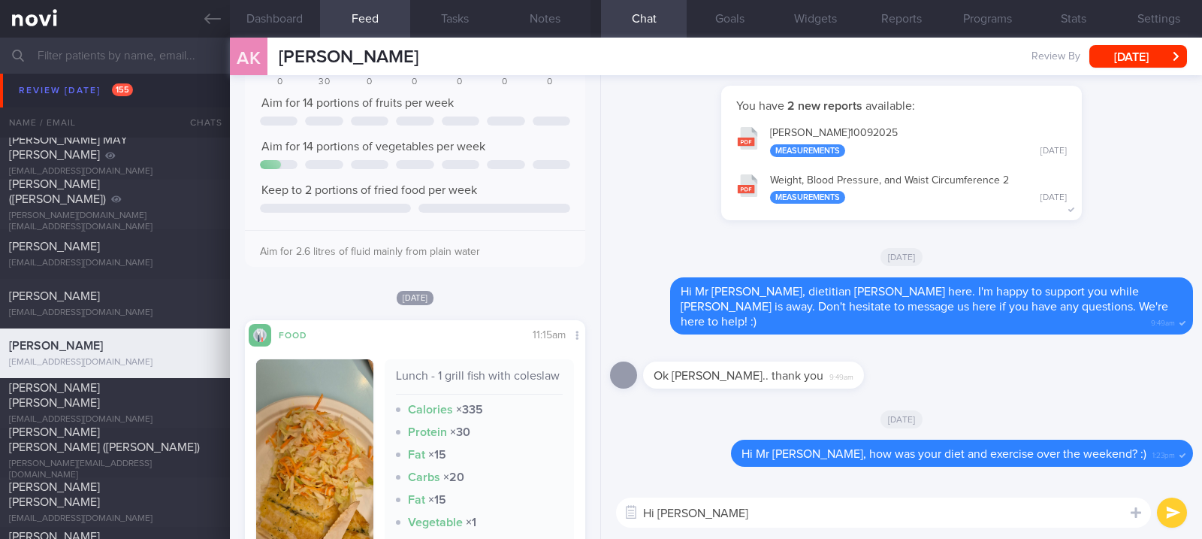
scroll to position [0, 0]
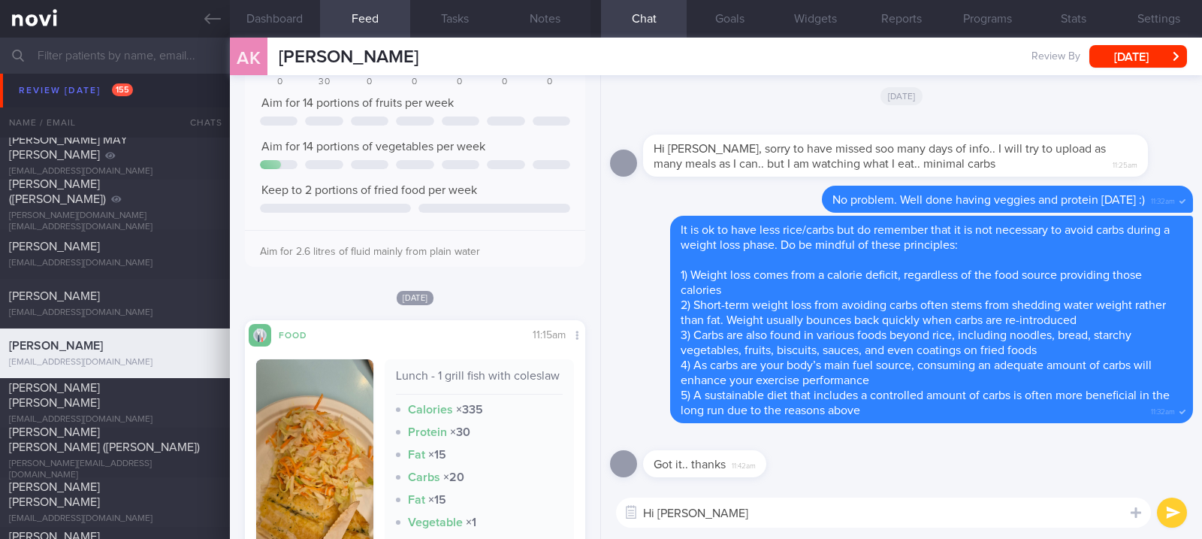
click at [673, 514] on textarea "Hi Andy" at bounding box center [883, 512] width 535 height 30
type textarea "Hi Mr Andy, gentle reminder to prioritise lean protein and high fibre foods thi…"
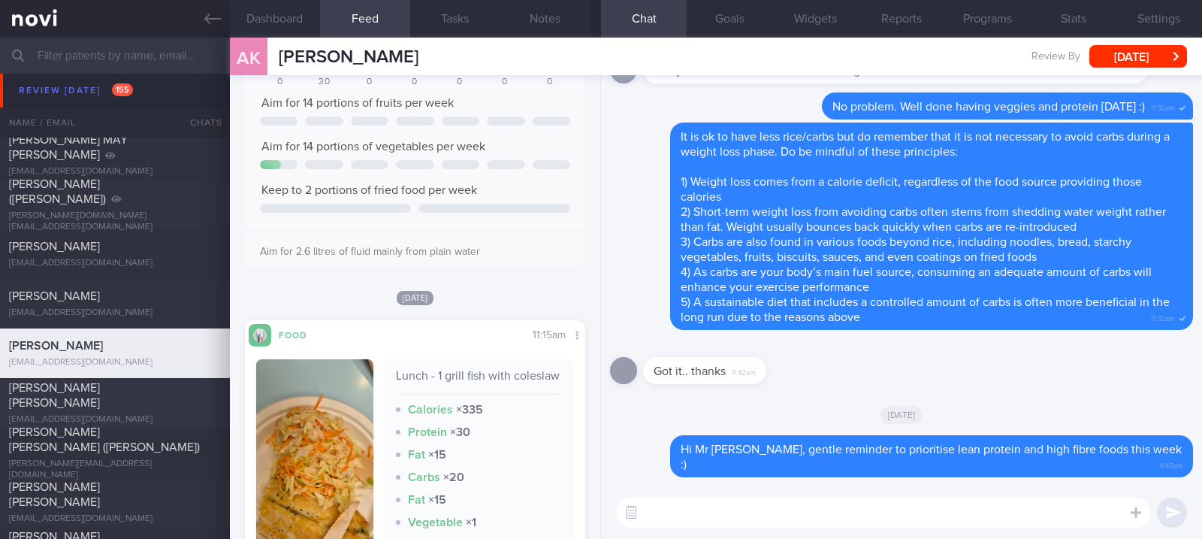
click at [211, 395] on div "[PERSON_NAME] [PERSON_NAME]" at bounding box center [113, 395] width 208 height 30
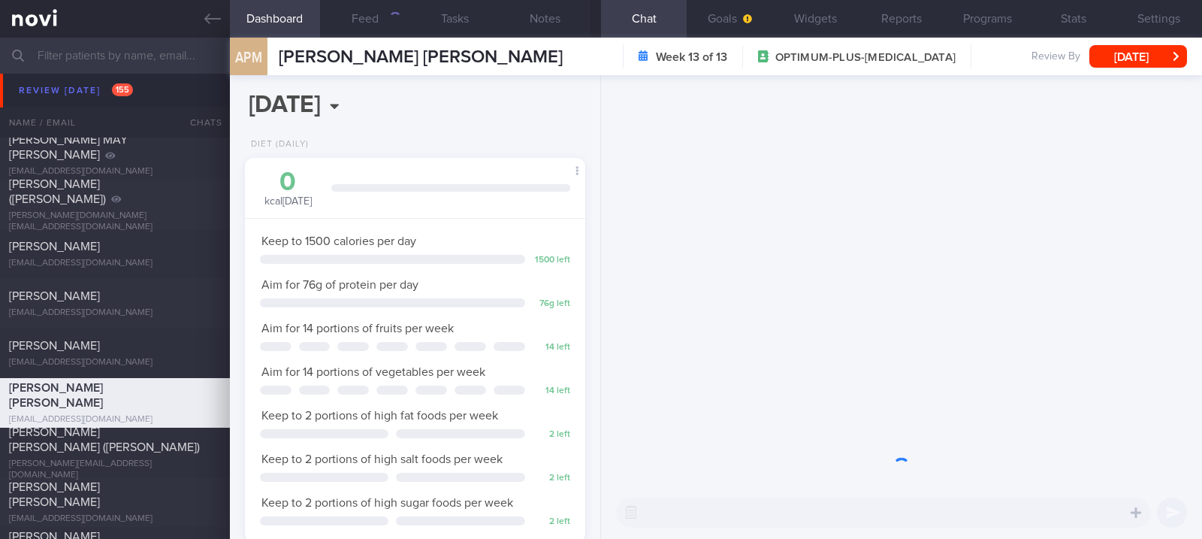
scroll to position [171, 298]
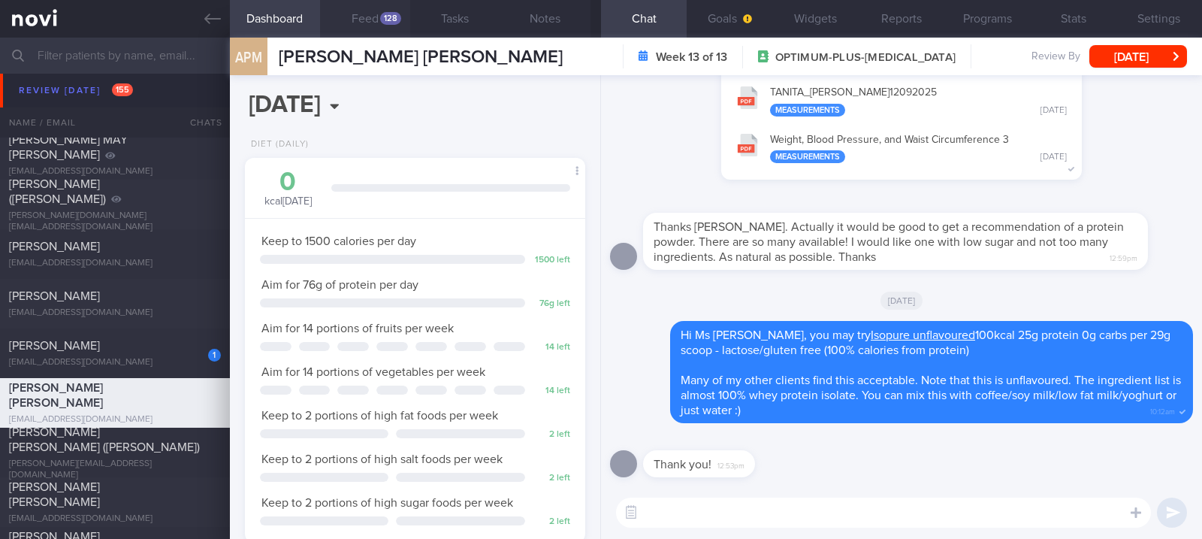
click at [385, 17] on div "128" at bounding box center [390, 18] width 21 height 13
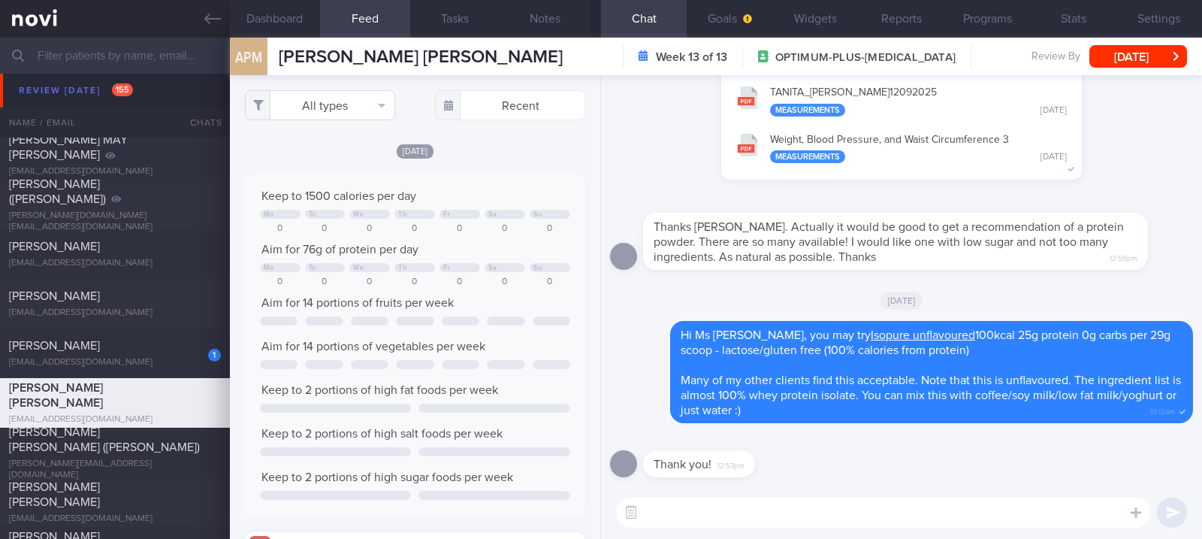
scroll to position [75, 306]
click at [350, 97] on button "All types" at bounding box center [320, 105] width 150 height 30
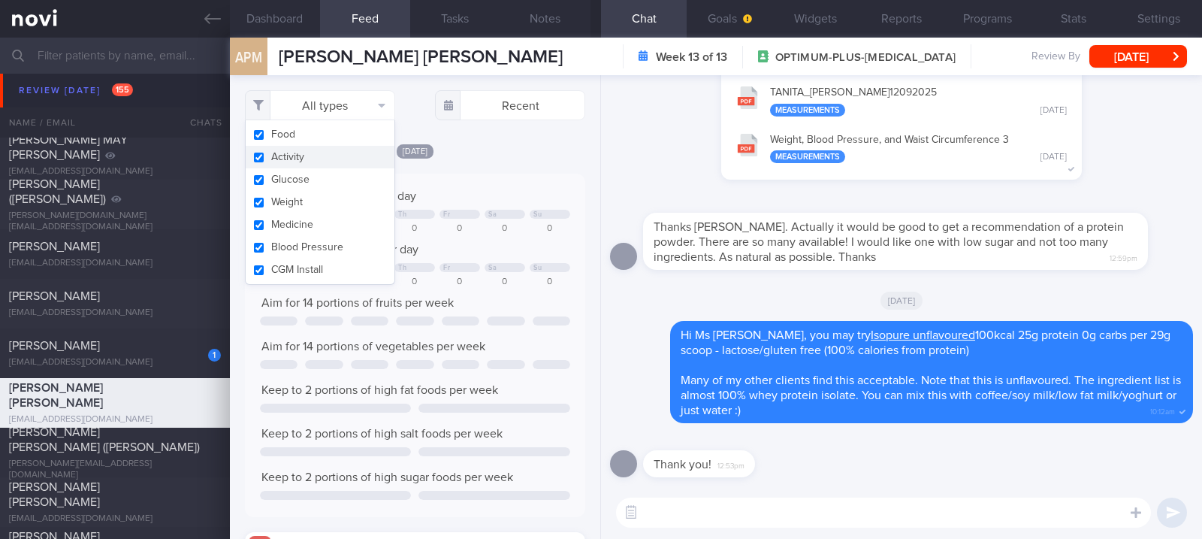
click at [327, 161] on button "Activity" at bounding box center [320, 157] width 149 height 23
checkbox input "false"
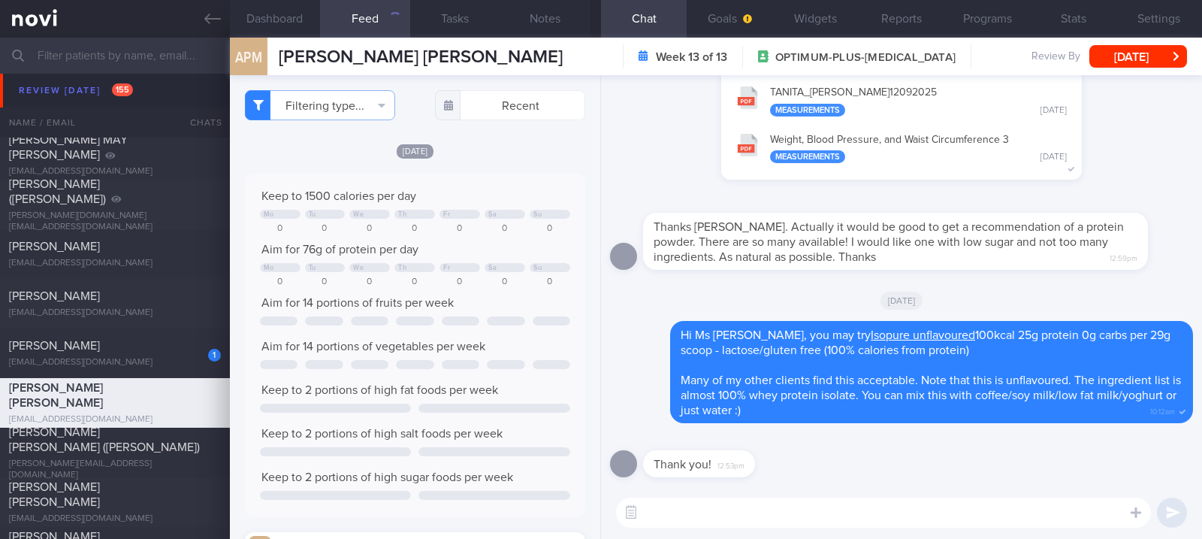
click at [448, 236] on div "Keep to 1500 calories per day Mo Tu We Th Fr Sa Su 0 0 0 0 0 0 0 Aim for 76g of…" at bounding box center [415, 345] width 310 height 313
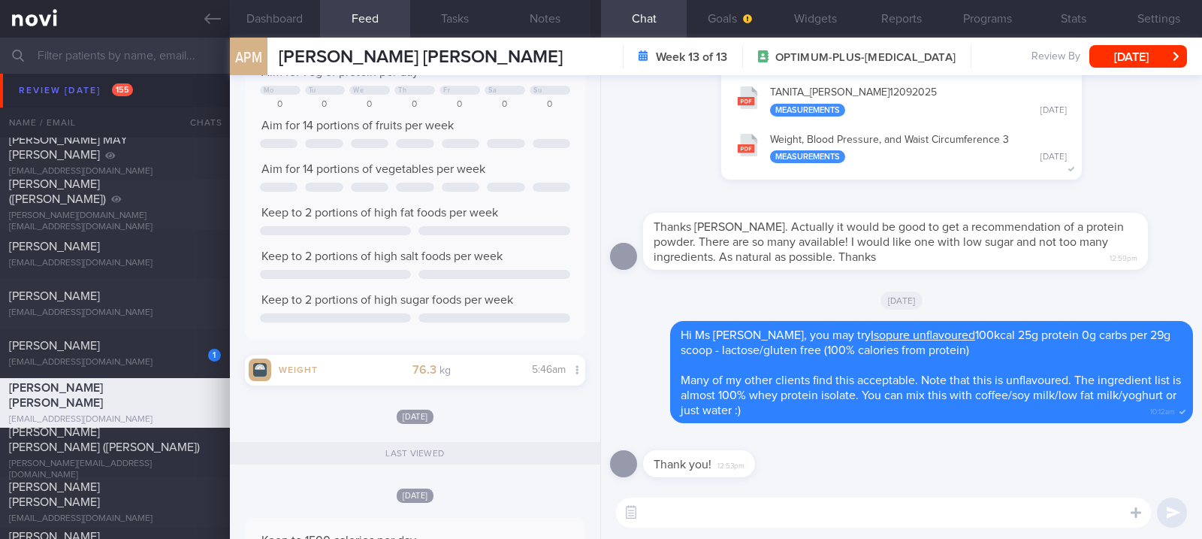
drag, startPoint x: 293, startPoint y: 27, endPoint x: 300, endPoint y: 51, distance: 25.0
click at [291, 26] on button "Dashboard" at bounding box center [275, 19] width 90 height 38
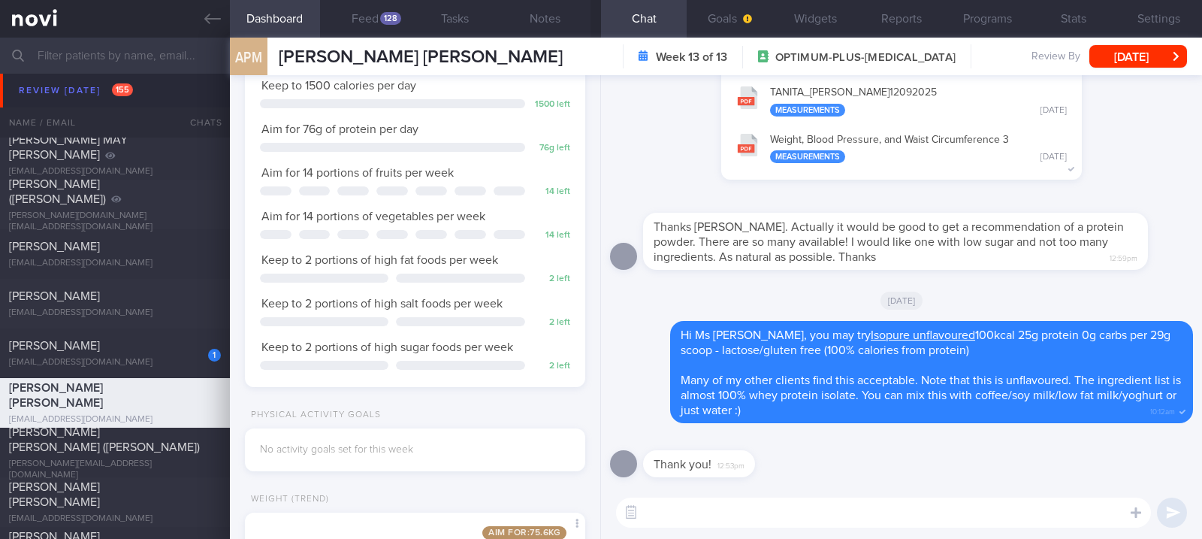
scroll to position [361, 0]
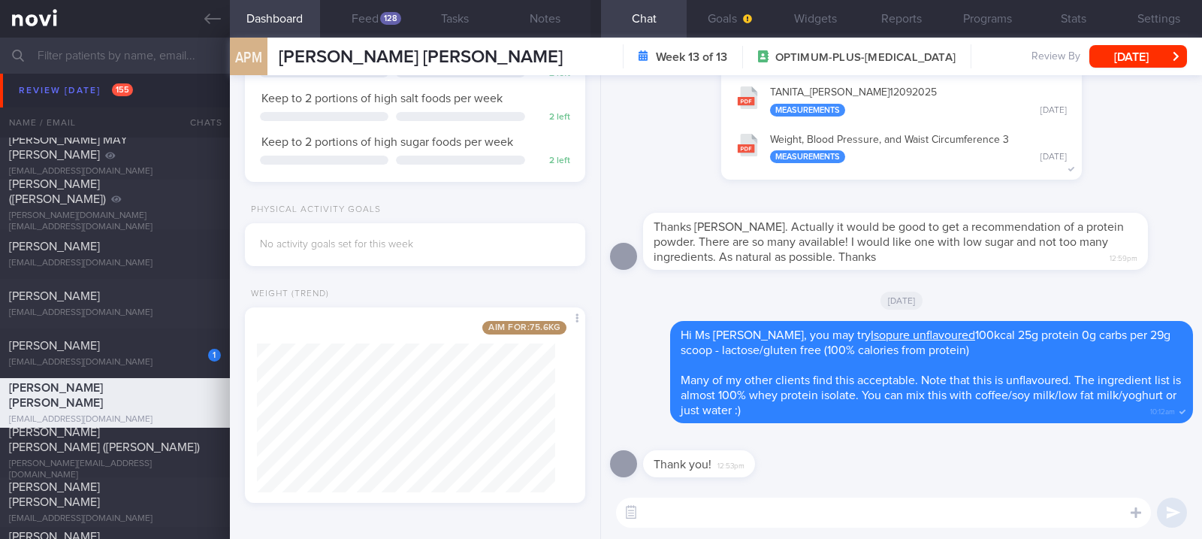
click at [705, 530] on div "​ ​" at bounding box center [901, 512] width 601 height 53
click at [715, 519] on textarea at bounding box center [883, 512] width 535 height 30
type textarea "Well done reaching 76.3kg, Ms Patricia :)"
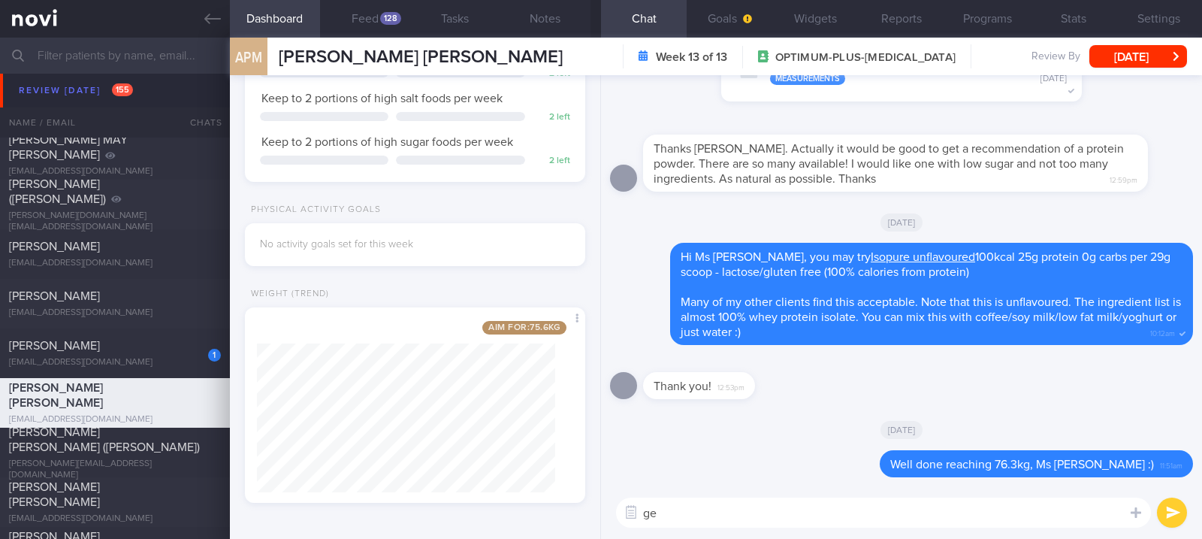
type textarea "g"
type textarea "Gentle reminder to prioritise protein and fibre this week :)"
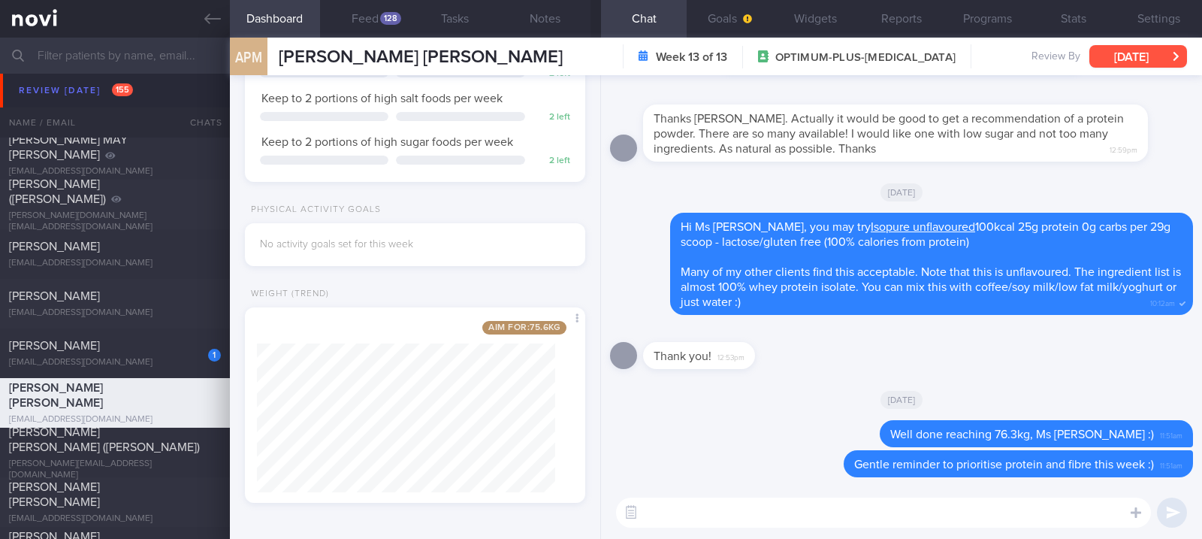
click at [1145, 51] on button "[DATE]" at bounding box center [1138, 56] width 98 height 23
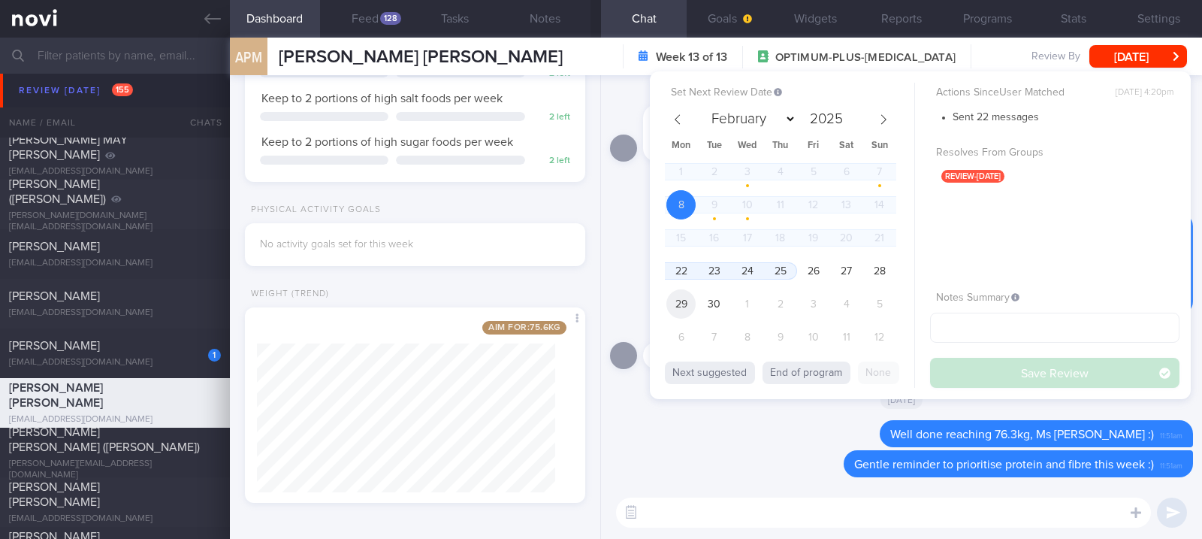
click at [679, 296] on span "29" at bounding box center [680, 303] width 29 height 29
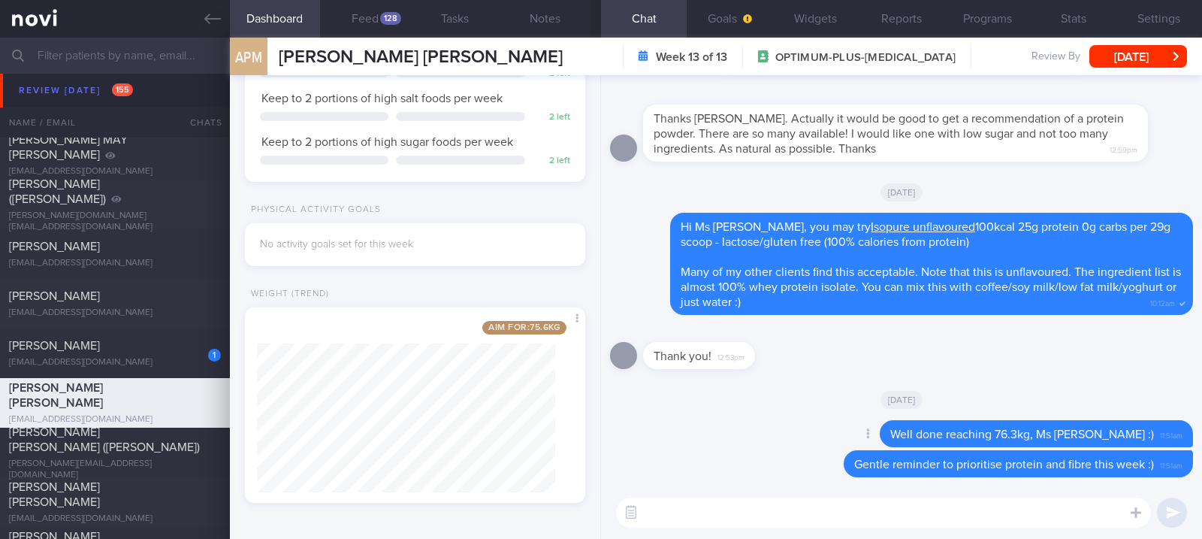
click at [733, 430] on div "Delete Well done reaching 76.3kg, Ms Patricia :) 11:51am" at bounding box center [901, 435] width 583 height 30
click at [132, 358] on div "[EMAIL_ADDRESS][DOMAIN_NAME]" at bounding box center [115, 362] width 212 height 11
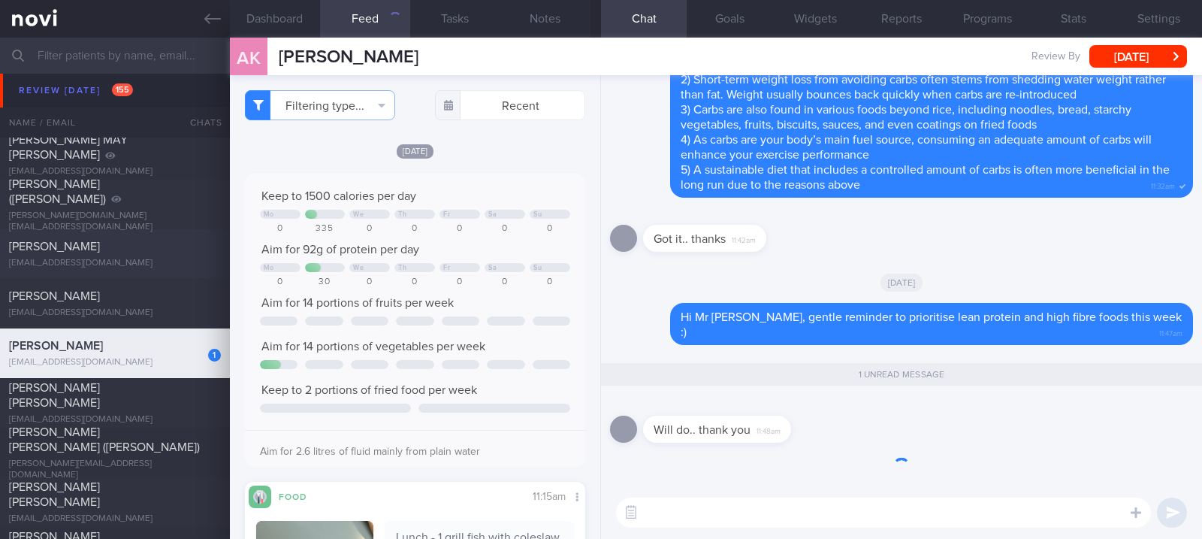
scroll to position [1101, 0]
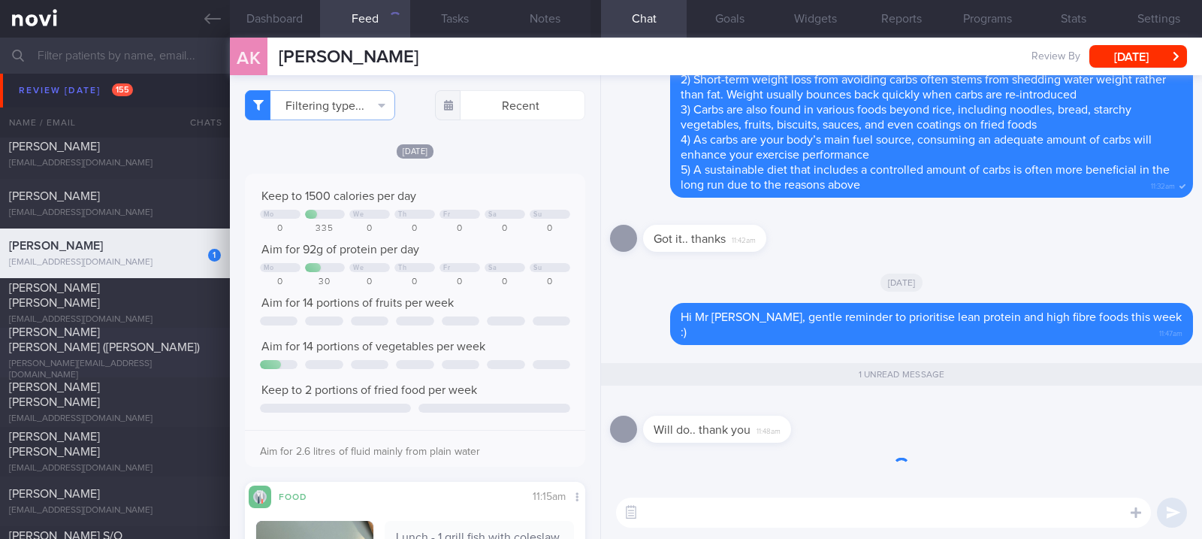
click at [144, 352] on div "[PERSON_NAME] [PERSON_NAME] ([PERSON_NAME])" at bounding box center [113, 339] width 208 height 30
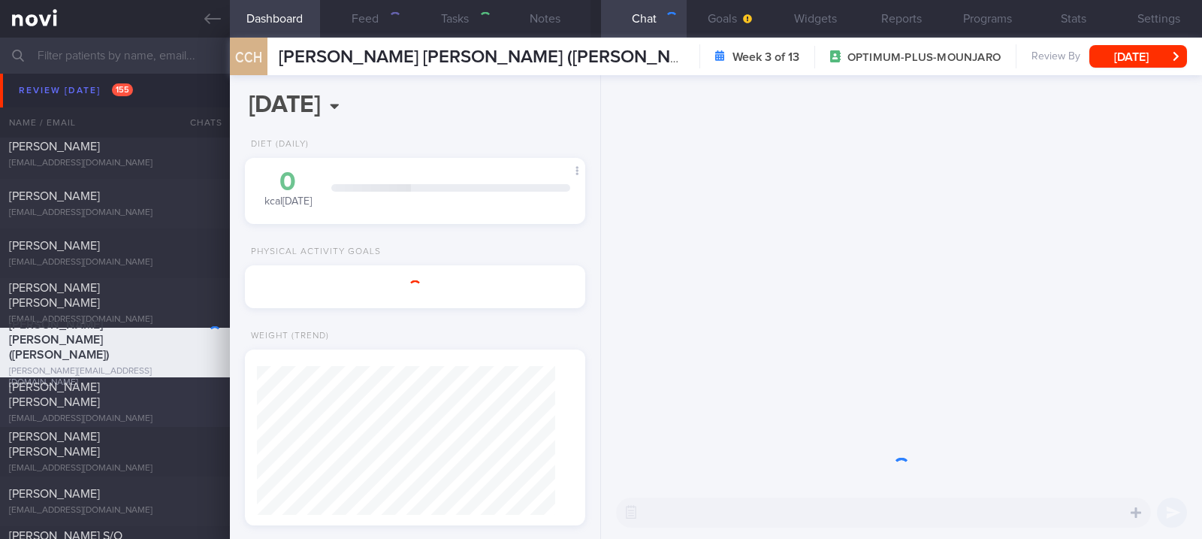
click at [129, 401] on div "Cosgrave Philip Patrick pcosgrave@me.com" at bounding box center [115, 401] width 230 height 45
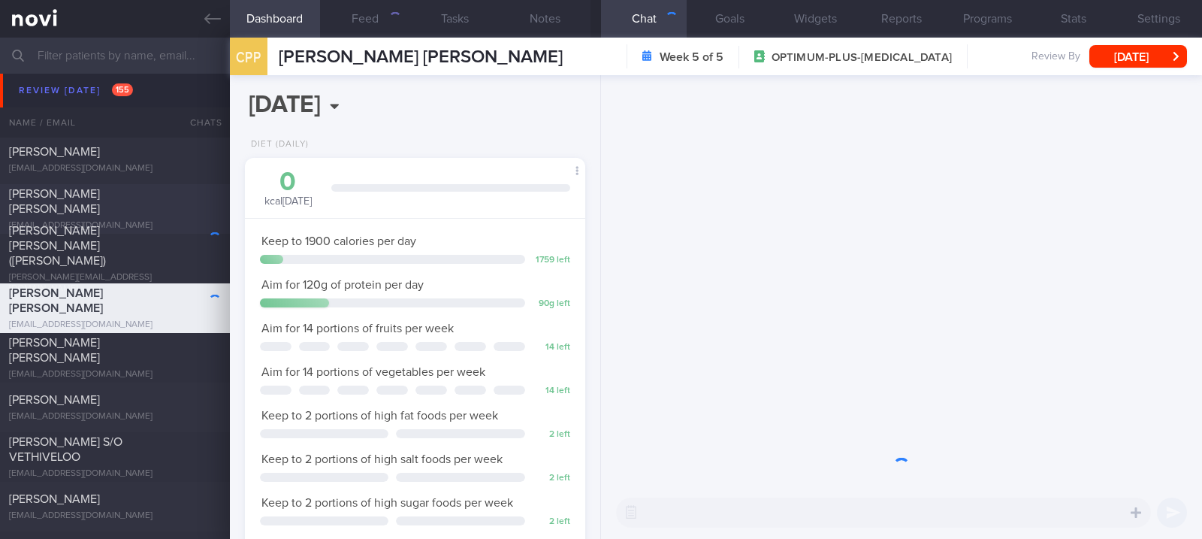
scroll to position [1202, 0]
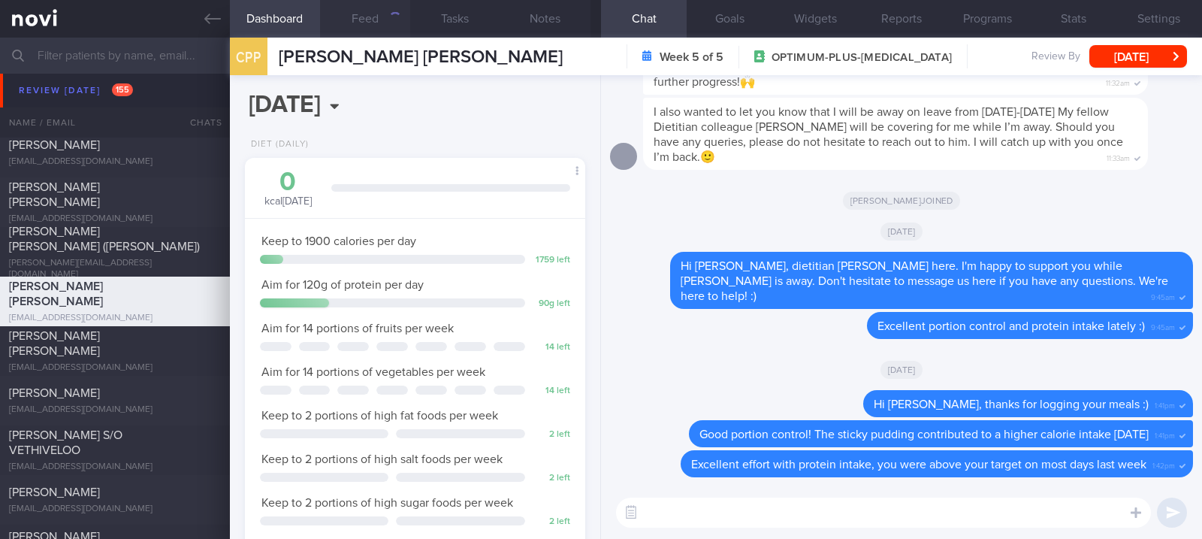
click at [358, 17] on button "Feed" at bounding box center [365, 19] width 90 height 38
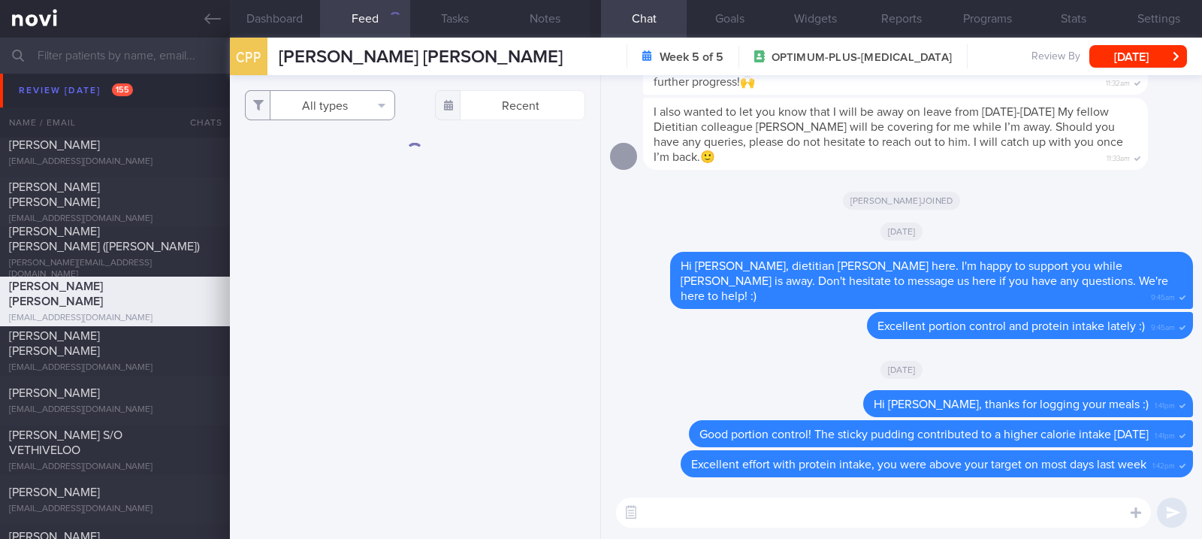
click at [336, 108] on button "All types" at bounding box center [320, 105] width 150 height 30
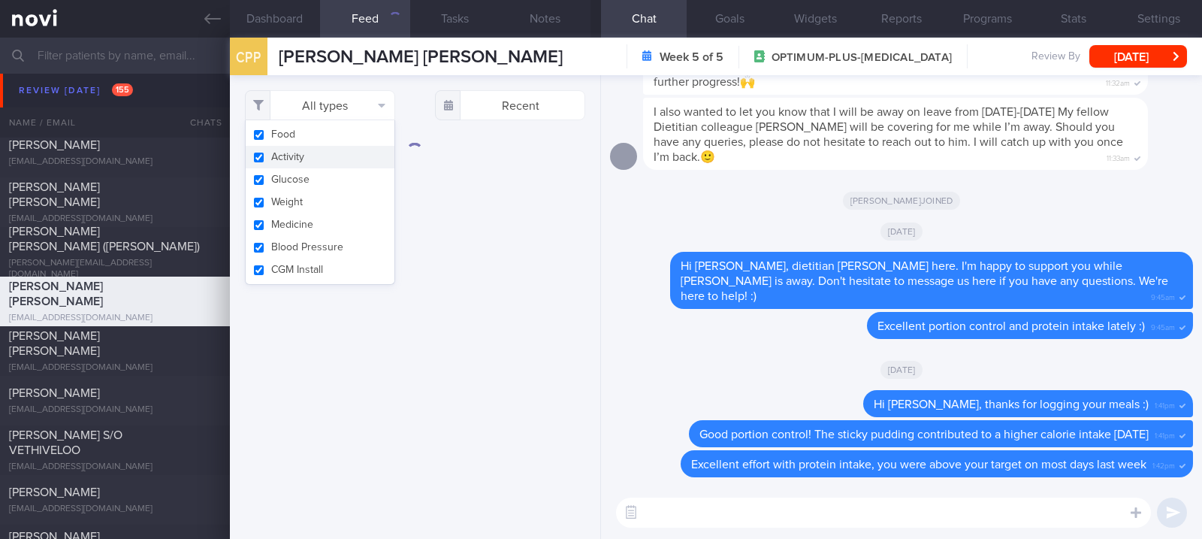
click at [318, 153] on button "Activity" at bounding box center [320, 157] width 149 height 23
checkbox input "false"
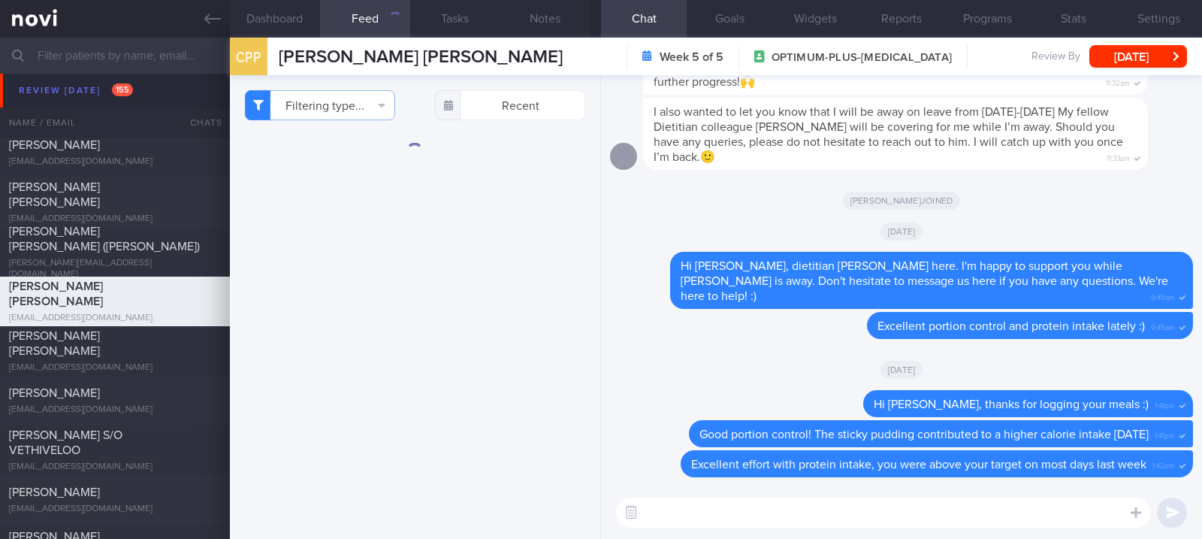
click at [737, 514] on textarea at bounding box center [883, 512] width 535 height 30
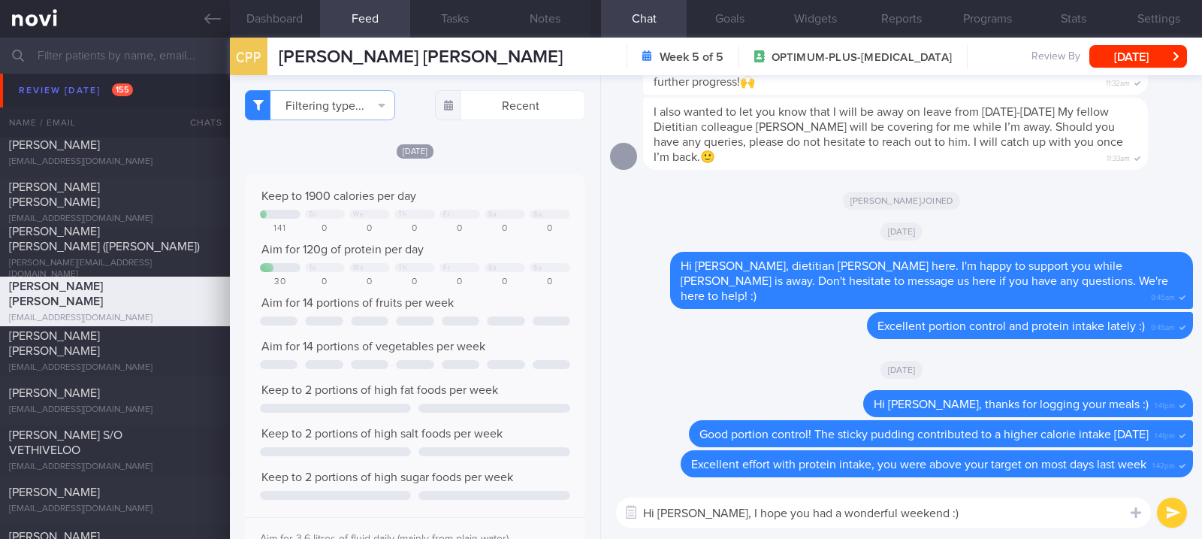
type textarea "Hi Patrick, I hope you had a wonderful weekend :)"
click at [469, 346] on span "Aim for 14 portions of vegetables per week" at bounding box center [373, 346] width 224 height 12
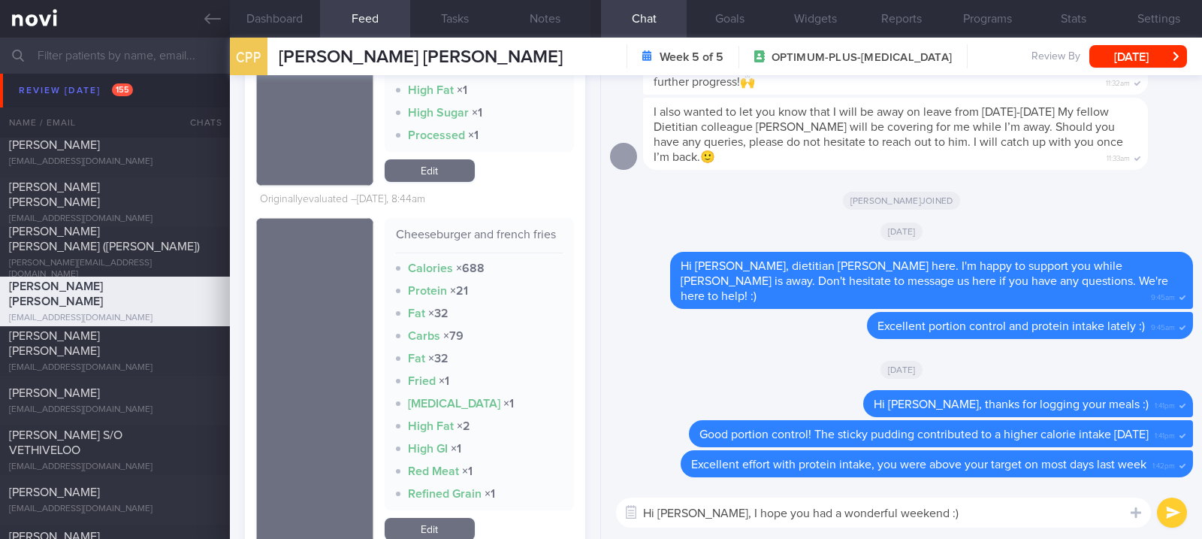
scroll to position [3293, 0]
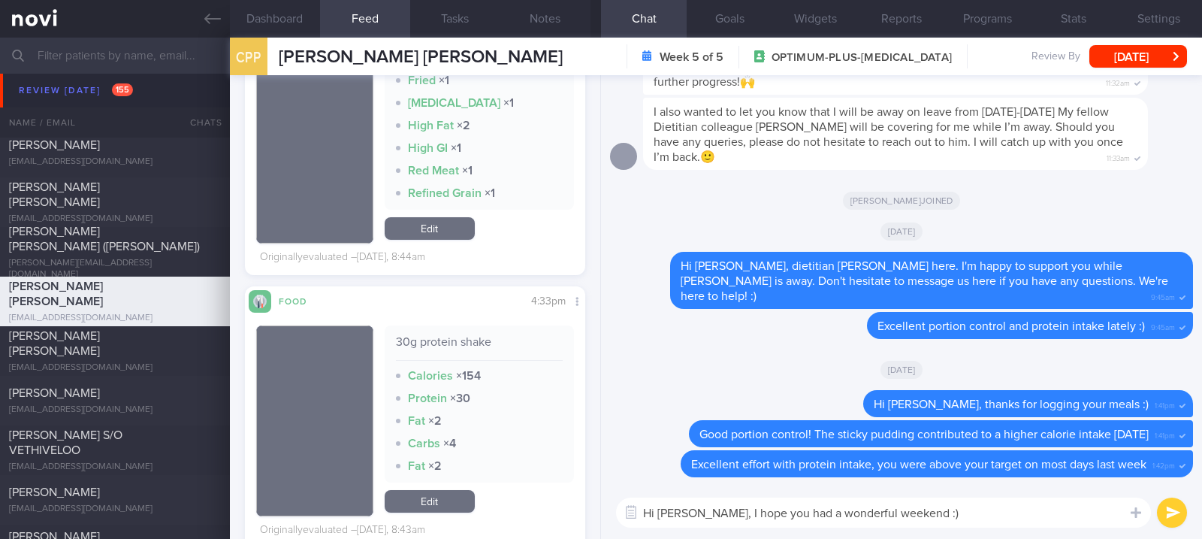
click at [1007, 521] on textarea "Hi Patrick, I hope you had a wonderful weekend :)" at bounding box center [883, 512] width 535 height 30
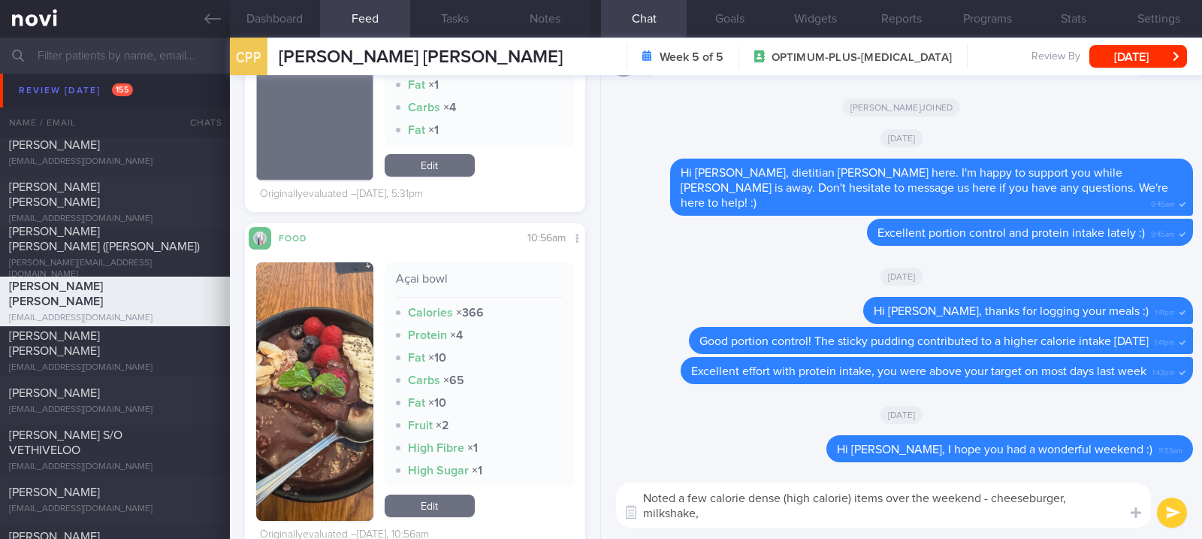
scroll to position [1691, 0]
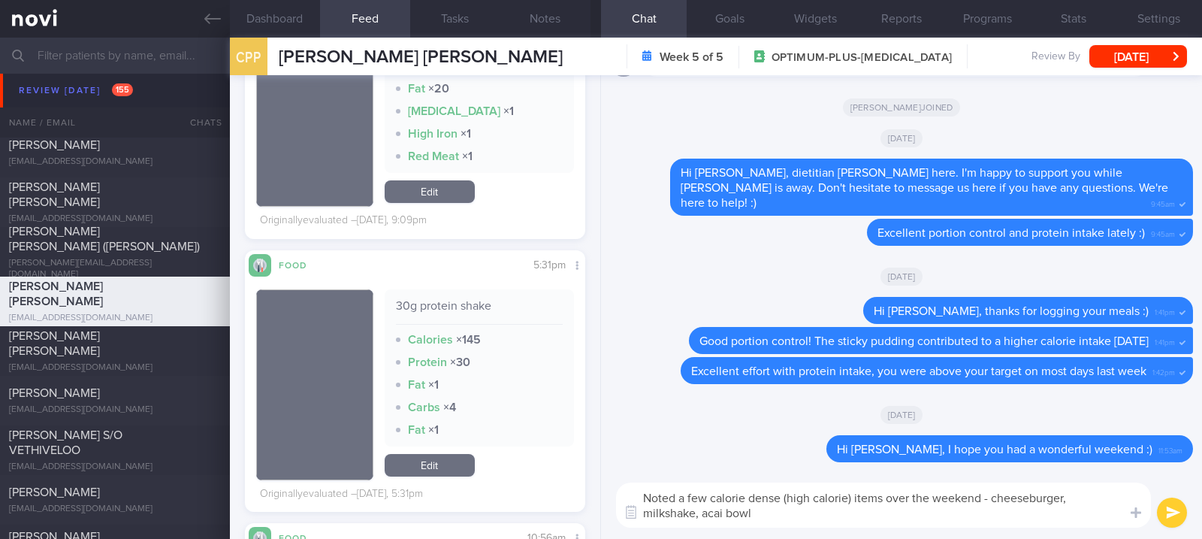
click at [1082, 502] on textarea "Noted a few calorie dense (high calorie) items over the weekend - cheeseburger,…" at bounding box center [883, 504] width 535 height 45
click at [855, 517] on textarea "Noted a few calorie dense (high calorie) items over the weekend - cheeseburger,…" at bounding box center [883, 504] width 535 height 45
type textarea "Noted a few calorie dense (high calorie) items over the weekend - cheeseburger,…"
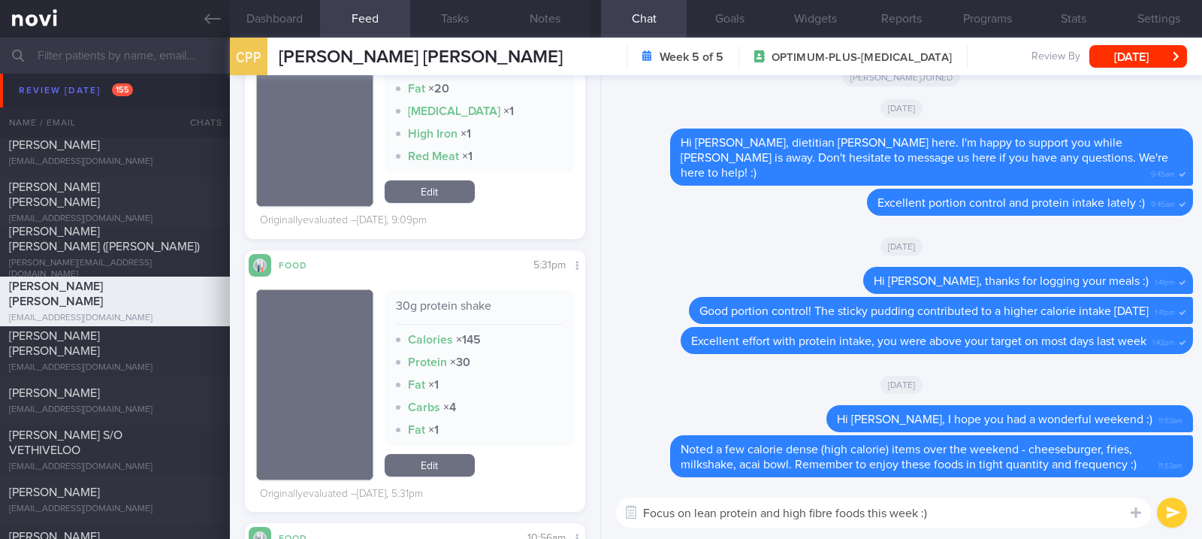
click at [662, 509] on textarea "Focus on lean protein and high fibre foods this week :)" at bounding box center [883, 512] width 535 height 30
click at [1019, 513] on textarea "Continue to focus on lean protein and high fibre foods this week :)" at bounding box center [883, 512] width 535 height 30
type textarea "Continue to focus on lean protein and high fibre foods this week"
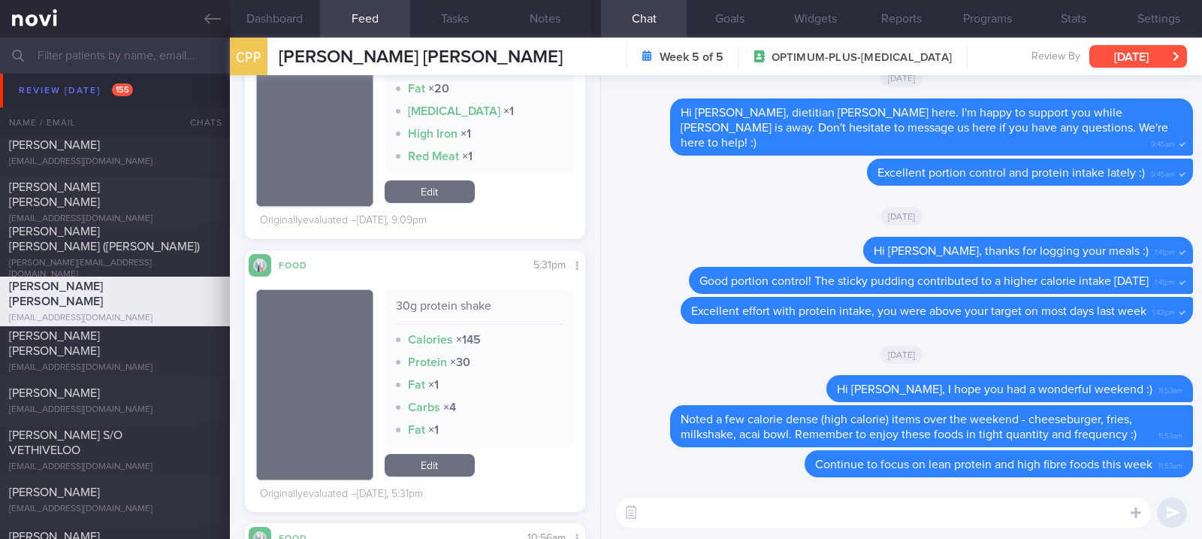
click at [1137, 47] on button "[DATE]" at bounding box center [1138, 56] width 98 height 23
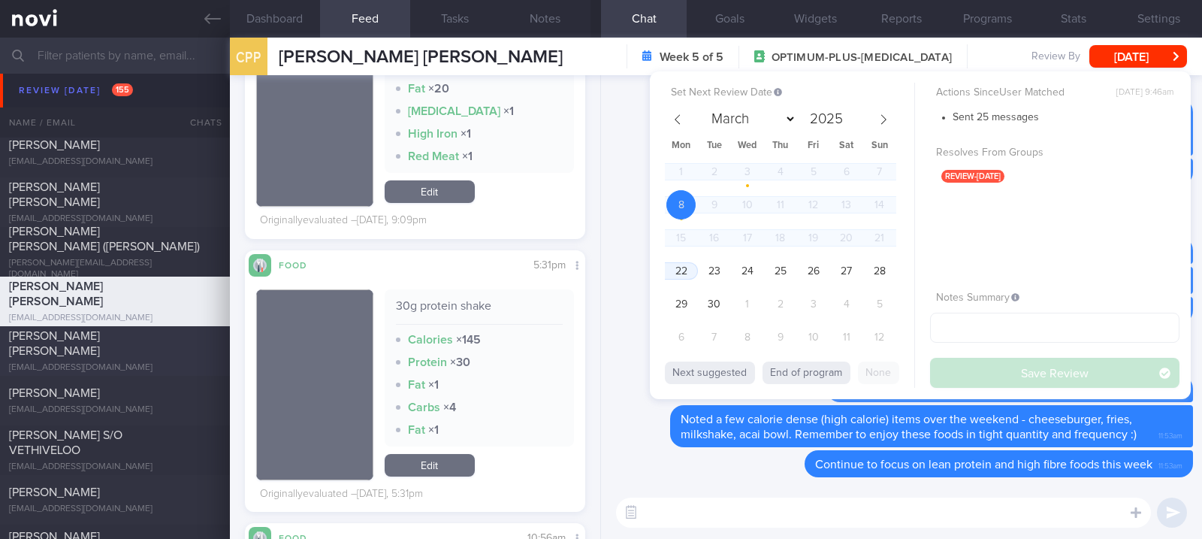
click at [218, 334] on div "HENG WAN JING, MICHELLE mich.tangyuan@gmail.com Mon, 8 Sep 14 days ago OPTIMUM-…" at bounding box center [601, 351] width 1202 height 50
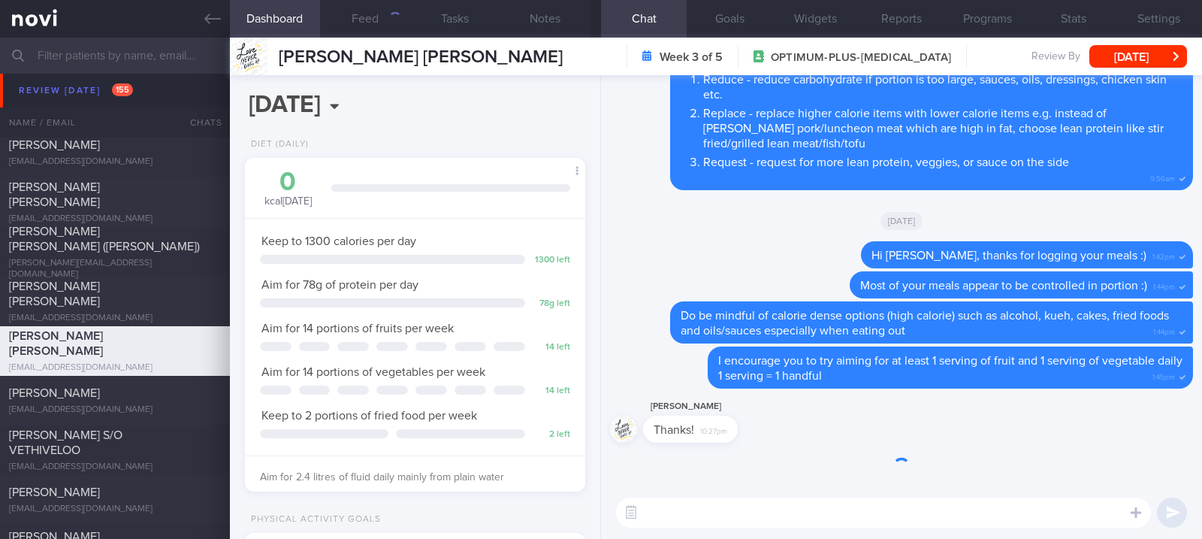
scroll to position [171, 298]
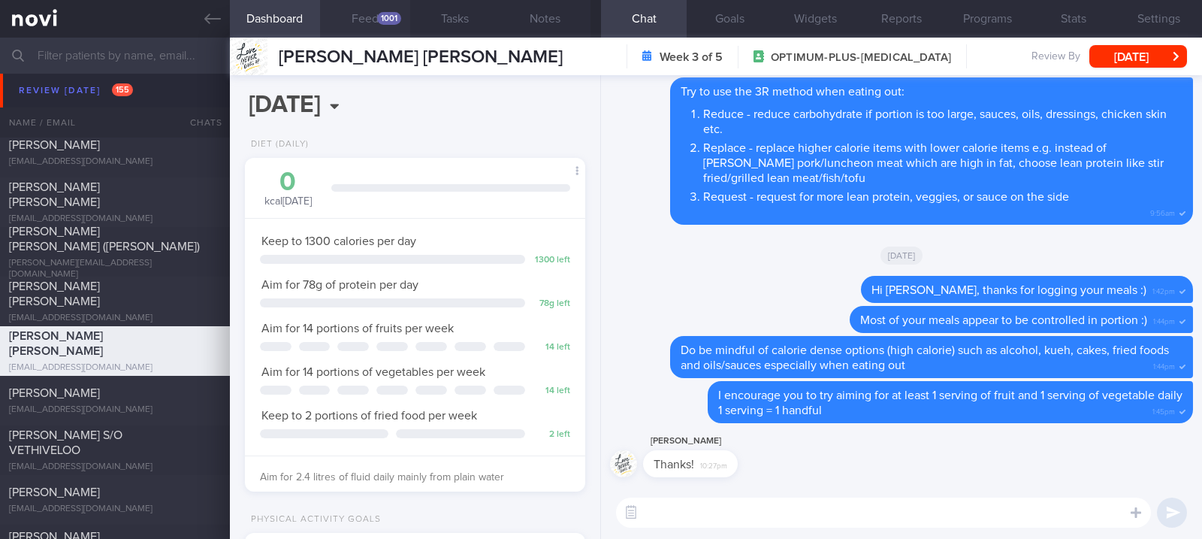
click at [373, 17] on button "Feed 1001" at bounding box center [365, 19] width 90 height 38
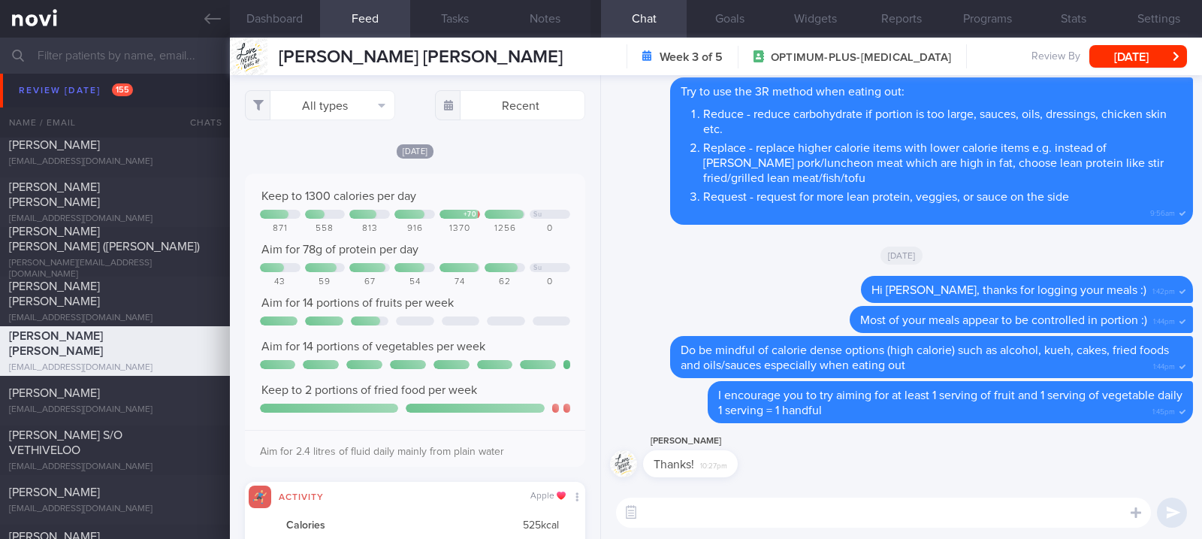
scroll to position [75, 306]
click at [349, 116] on button "All types" at bounding box center [320, 105] width 150 height 30
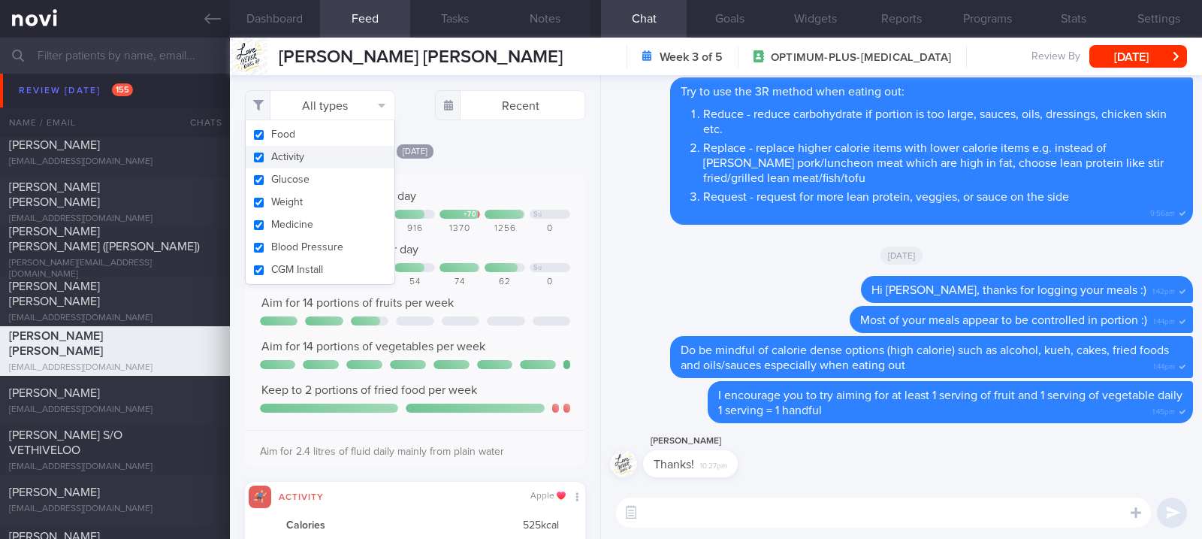
click at [334, 147] on button "Activity" at bounding box center [320, 157] width 149 height 23
checkbox input "false"
click at [481, 180] on div "Keep to 1300 calories per day + 70 Su 871 558 813 916 1370 1256 0 Aim for 78g o…" at bounding box center [415, 320] width 340 height 293
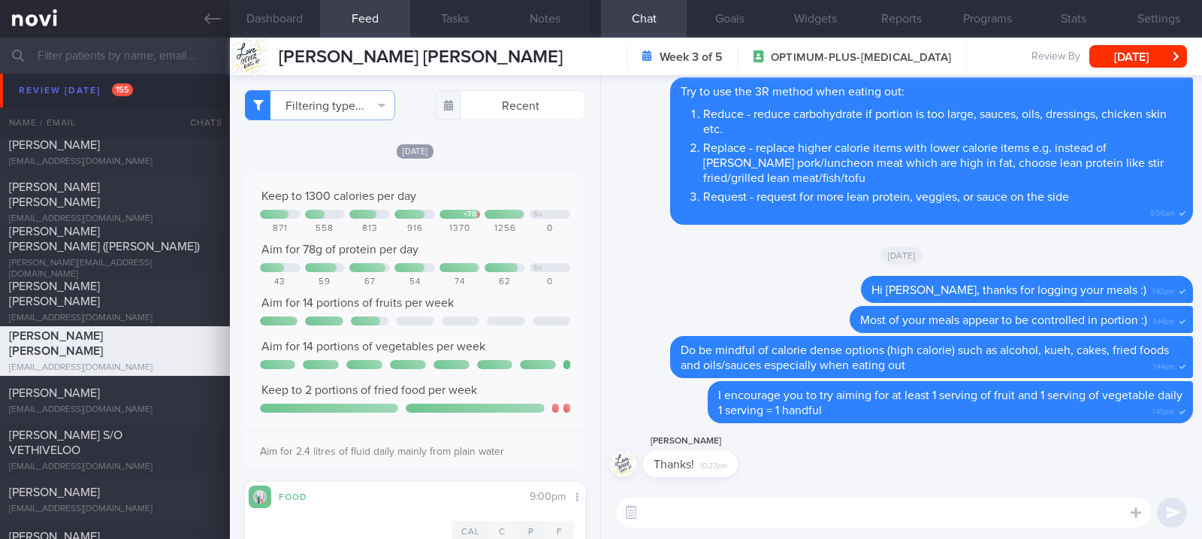
click at [474, 316] on div at bounding box center [415, 320] width 310 height 9
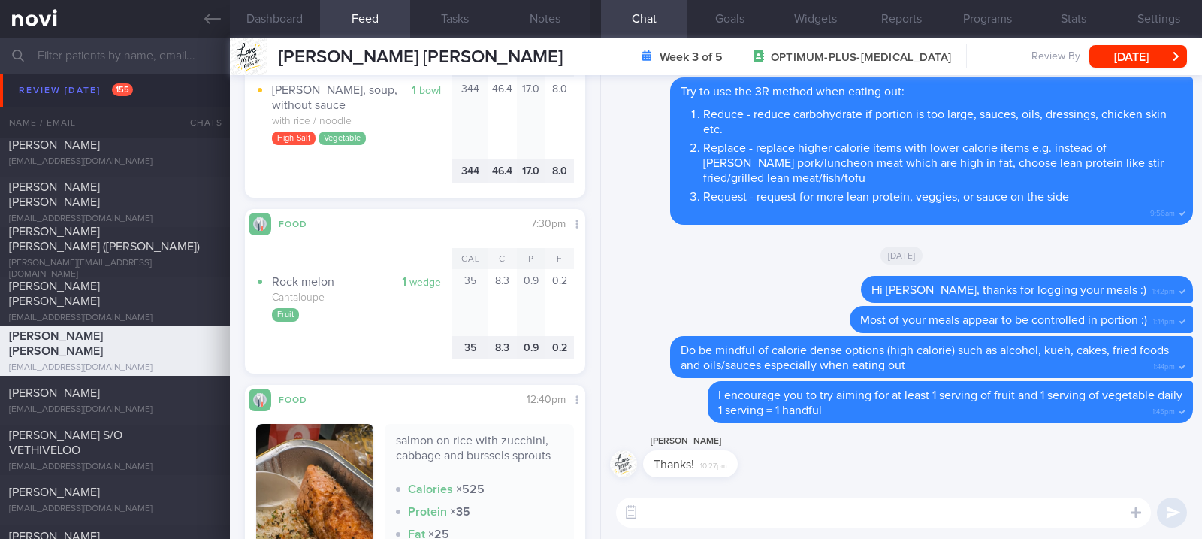
scroll to position [2504, 0]
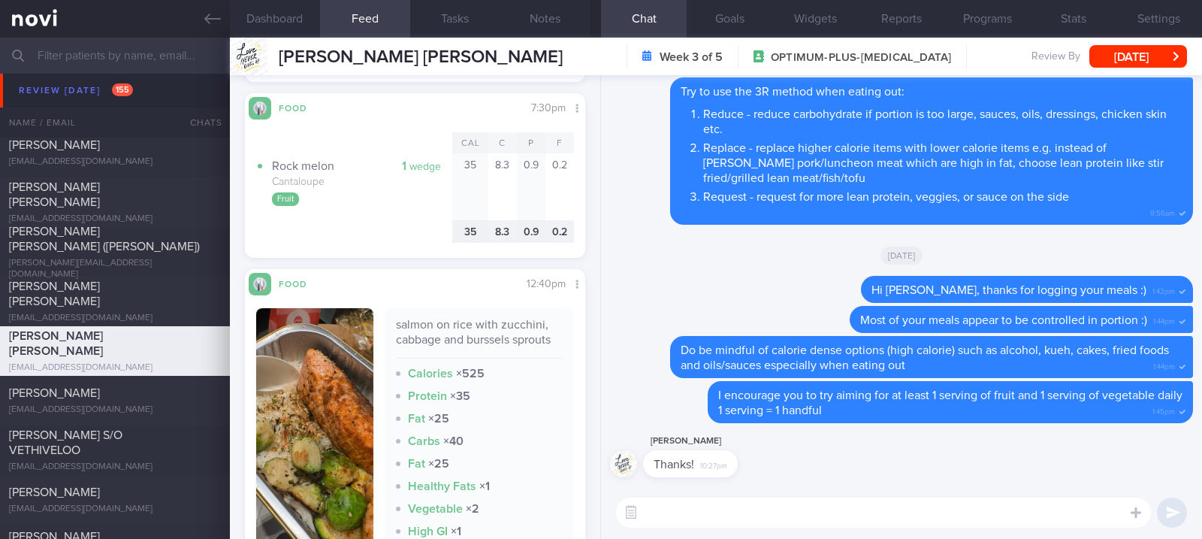
click at [676, 523] on textarea at bounding box center [883, 512] width 535 height 30
click at [678, 521] on textarea at bounding box center [883, 512] width 535 height 30
type textarea "Thanks for logging your meals, Michelle :)"
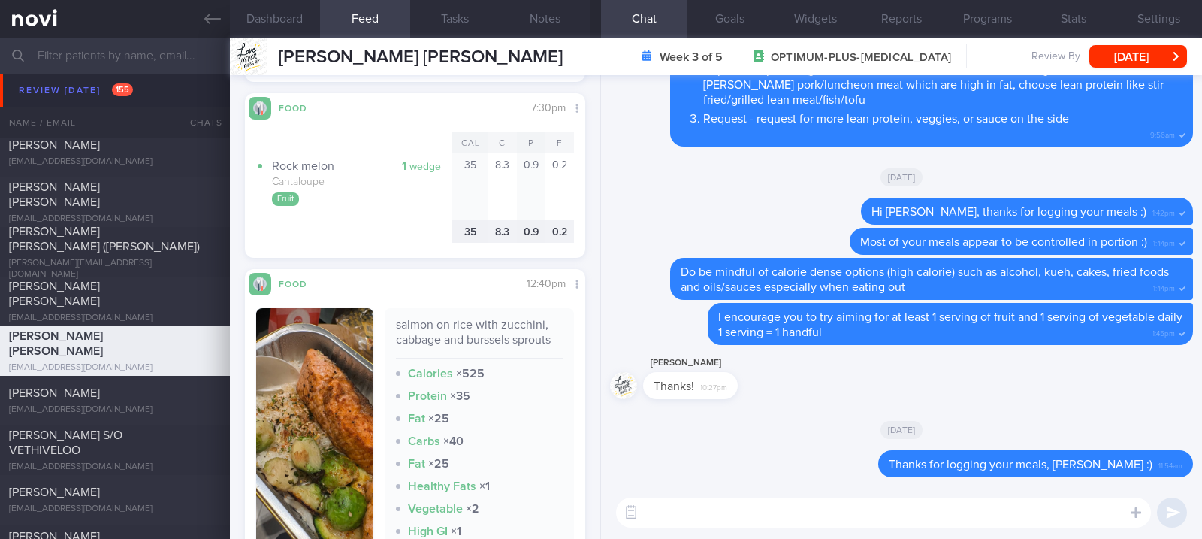
type textarea "W"
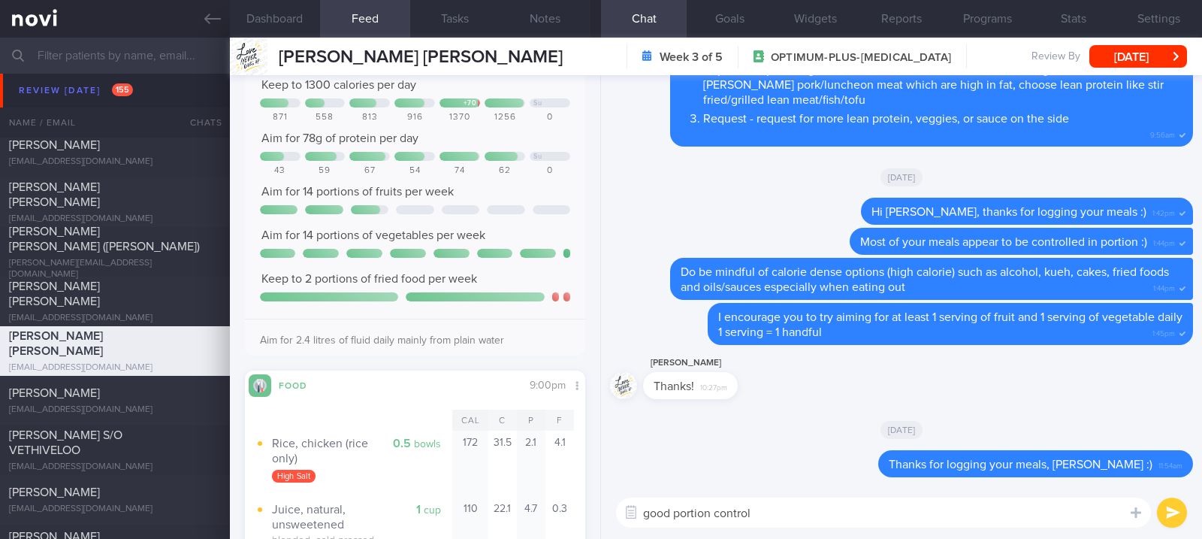
scroll to position [0, 0]
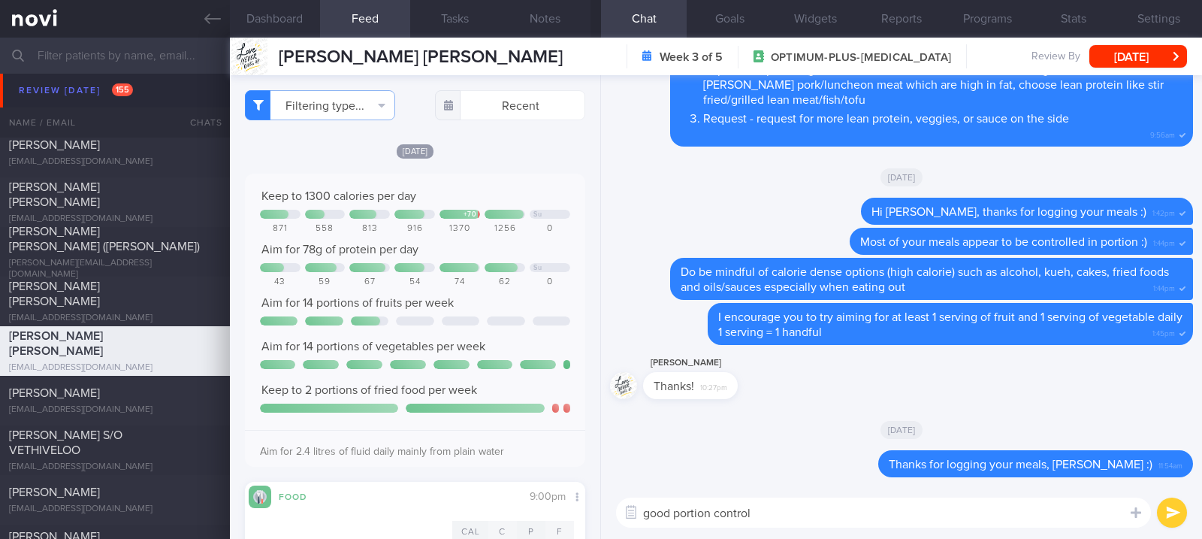
drag, startPoint x: 794, startPoint y: 514, endPoint x: 716, endPoint y: 515, distance: 78.1
click at [716, 515] on textarea "good portion control" at bounding box center [883, 512] width 535 height 30
click at [783, 509] on textarea "good portion control" at bounding box center [883, 512] width 535 height 30
drag, startPoint x: 647, startPoint y: 519, endPoint x: 631, endPoint y: 517, distance: 15.9
click at [631, 517] on div "Chat Templates Admin CGM Weight Nutrition Physical Activity Infographics Articl…" at bounding box center [901, 512] width 601 height 53
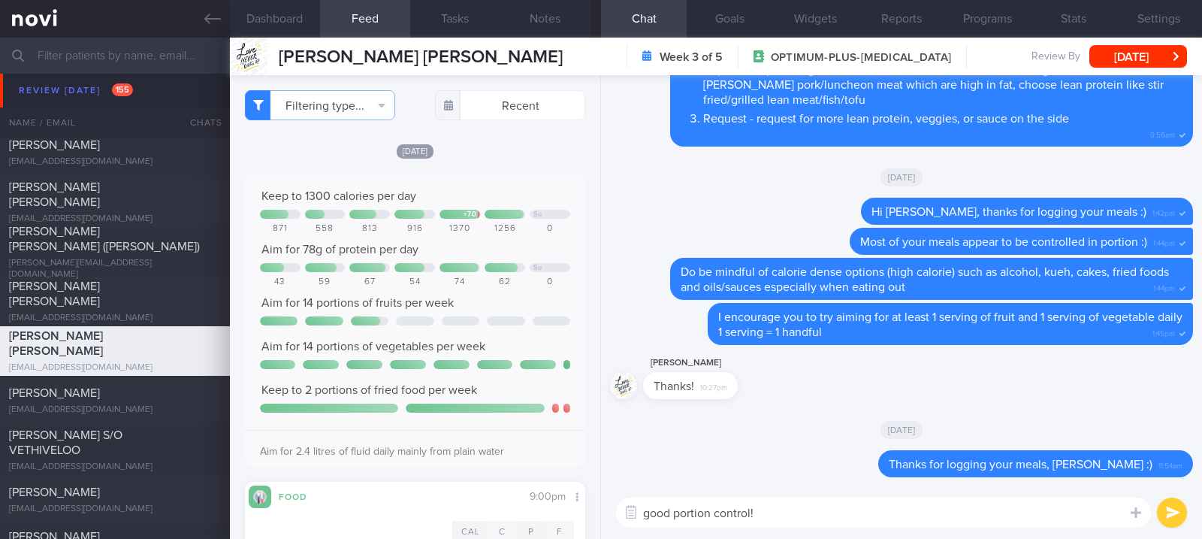
type textarea "Good portion control!"
click at [904, 517] on textarea "Good portion control!" at bounding box center [883, 512] width 535 height 30
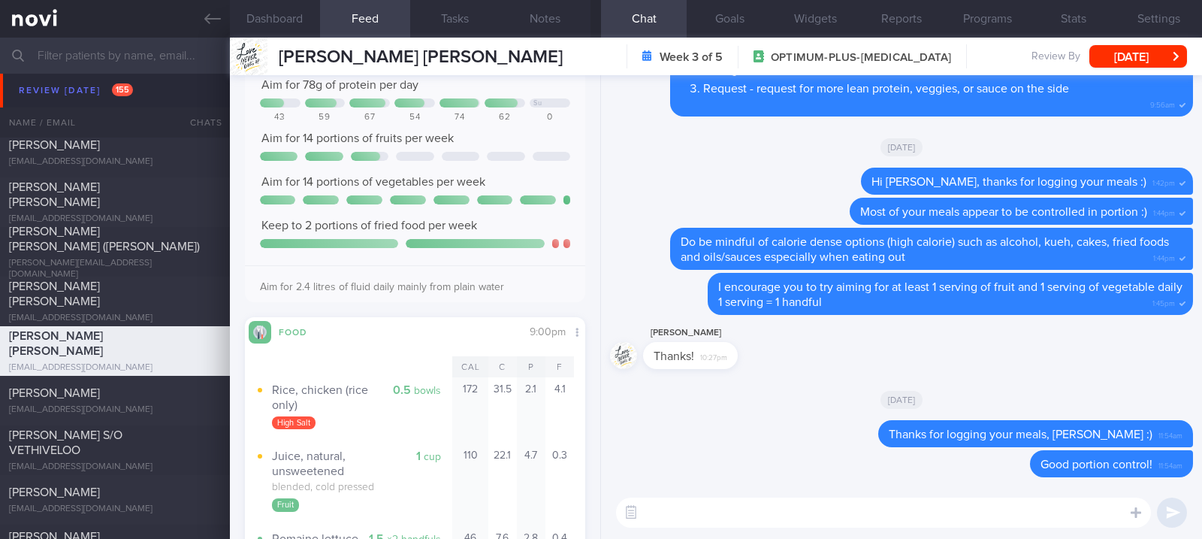
scroll to position [701, 0]
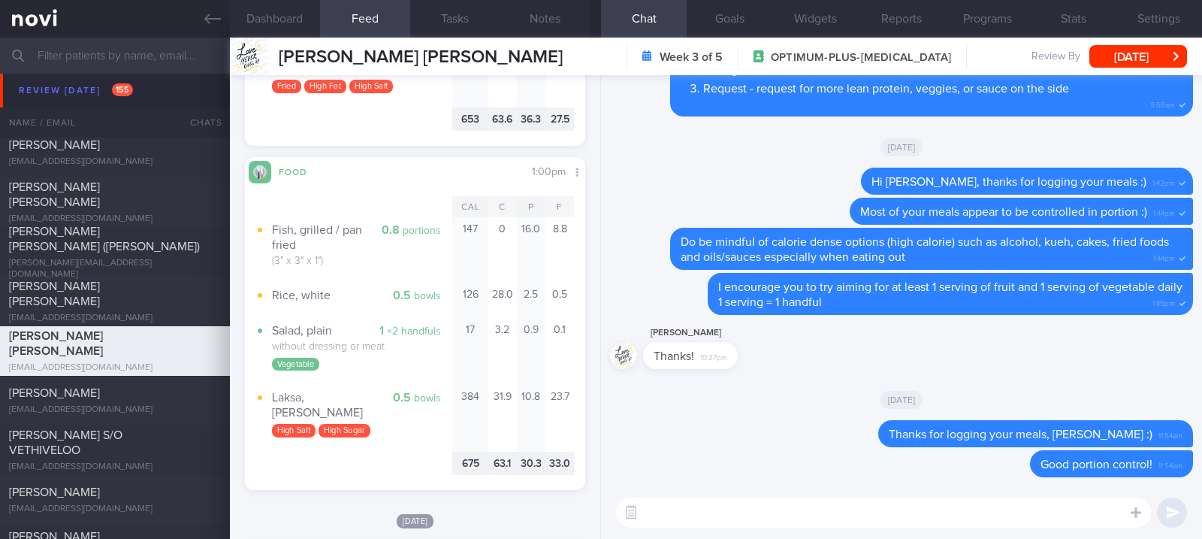
click at [691, 524] on textarea at bounding box center [883, 512] width 535 height 30
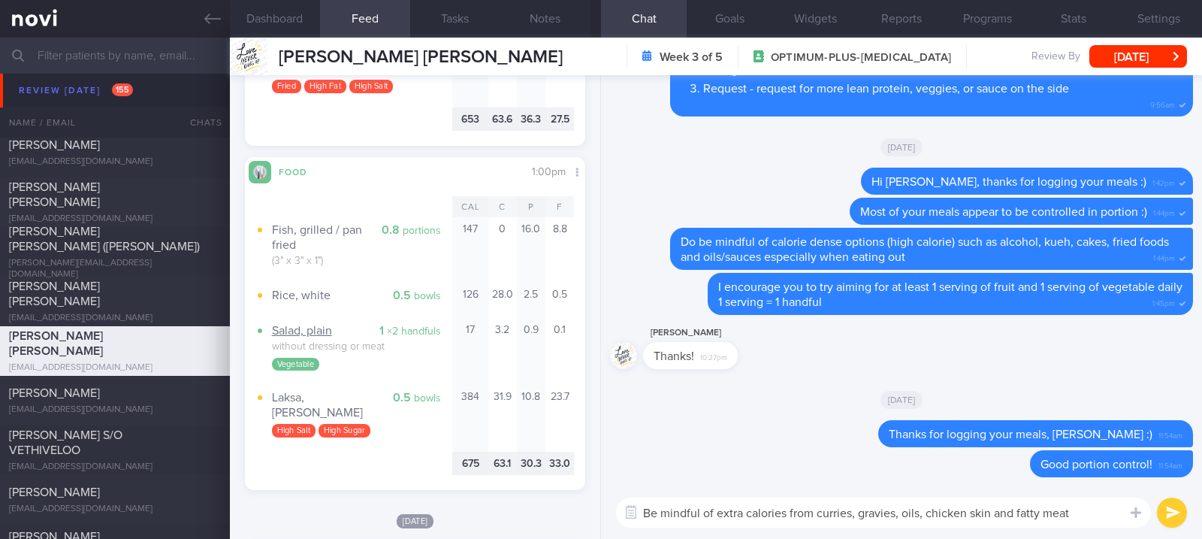
scroll to position [0, 0]
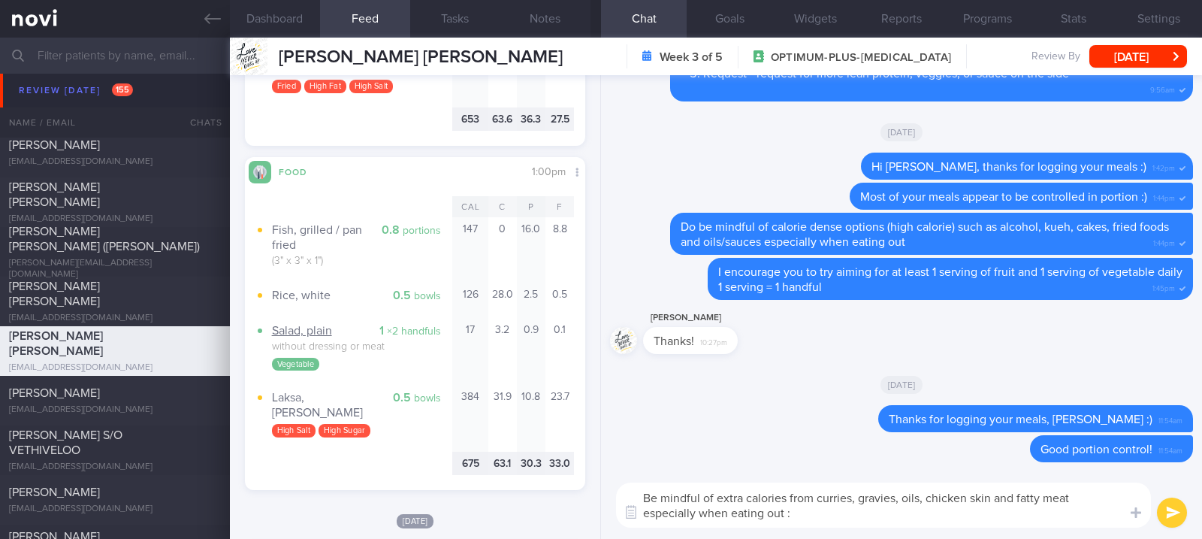
type textarea "Be mindful of extra calories from curries, gravies, oils, chicken skin and fatt…"
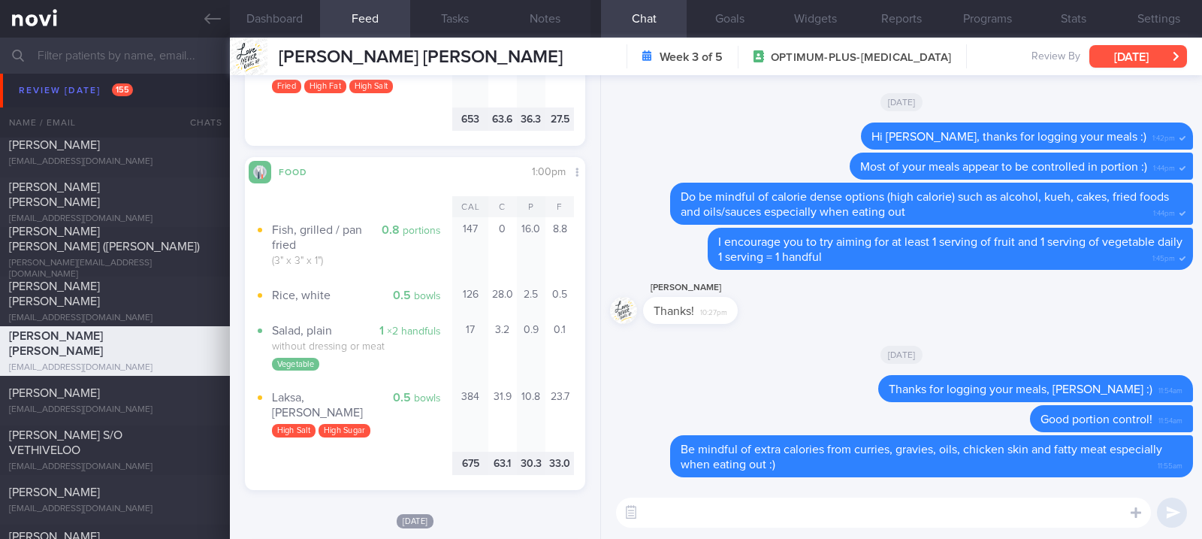
click at [1166, 56] on button "[DATE]" at bounding box center [1138, 56] width 98 height 23
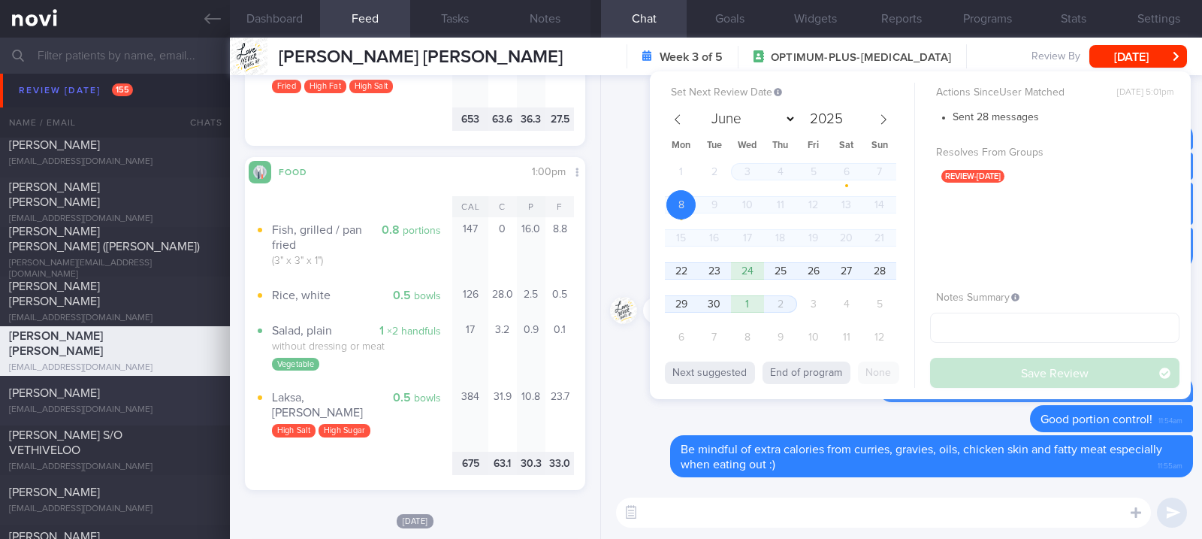
click at [161, 394] on div "[PERSON_NAME]" at bounding box center [113, 392] width 208 height 15
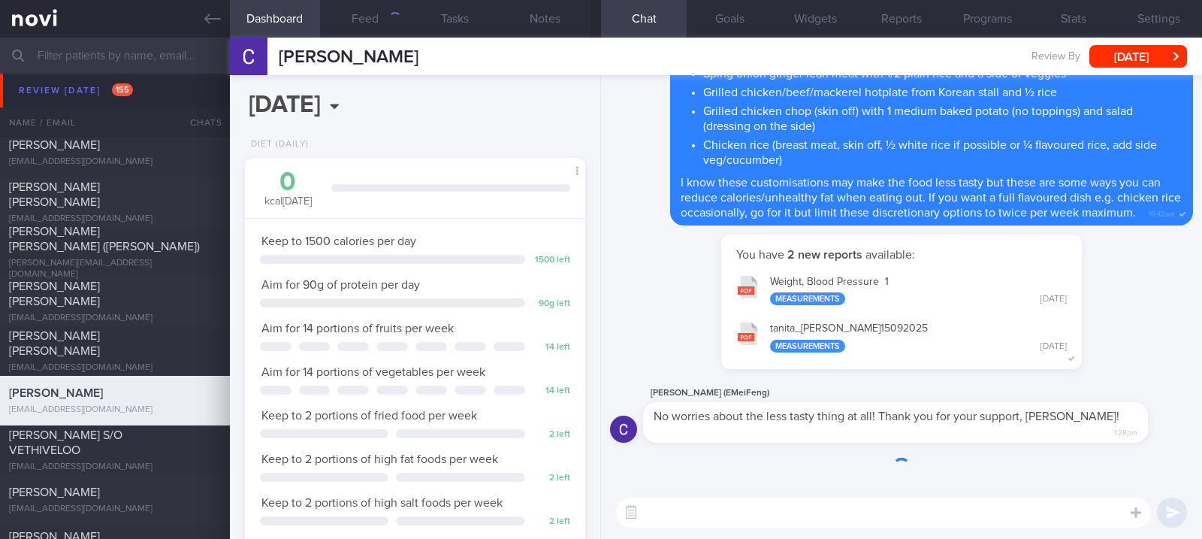
scroll to position [171, 298]
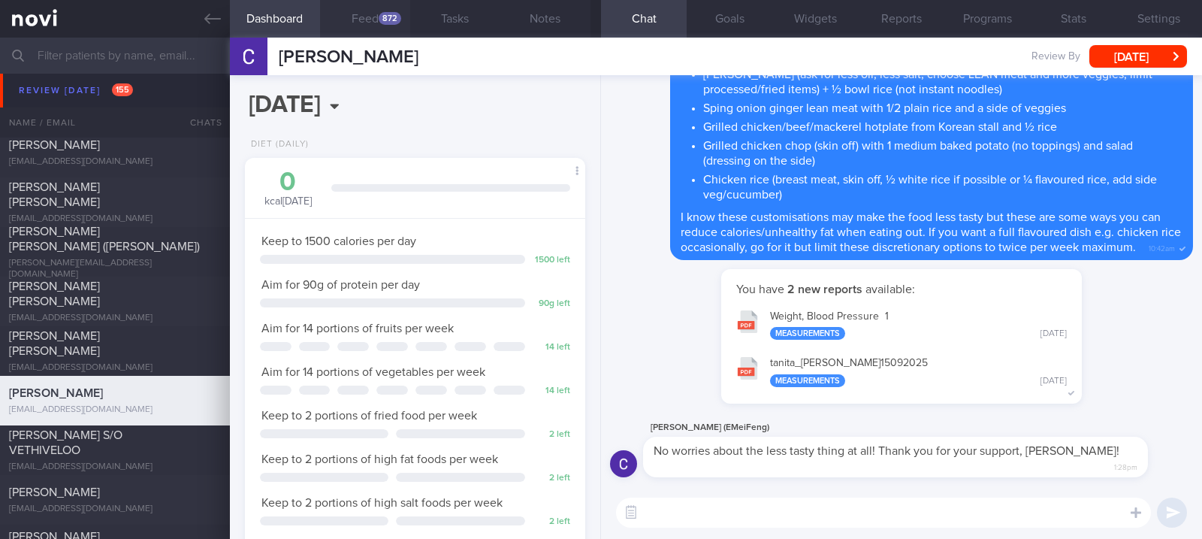
click at [346, 8] on button "Feed 872" at bounding box center [365, 19] width 90 height 38
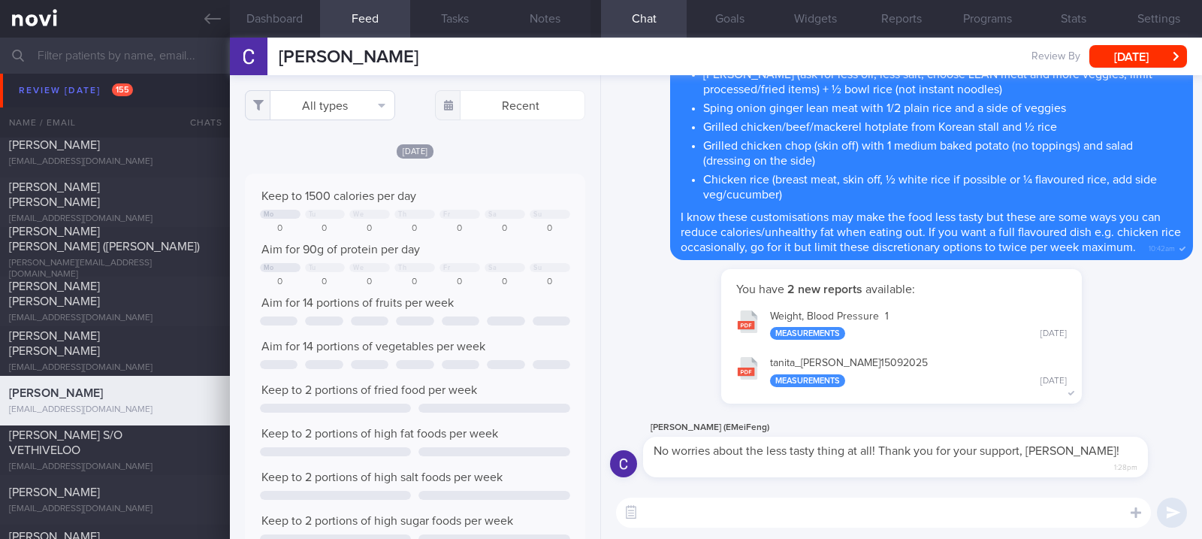
scroll to position [75, 306]
click at [353, 111] on button "All types" at bounding box center [320, 105] width 150 height 30
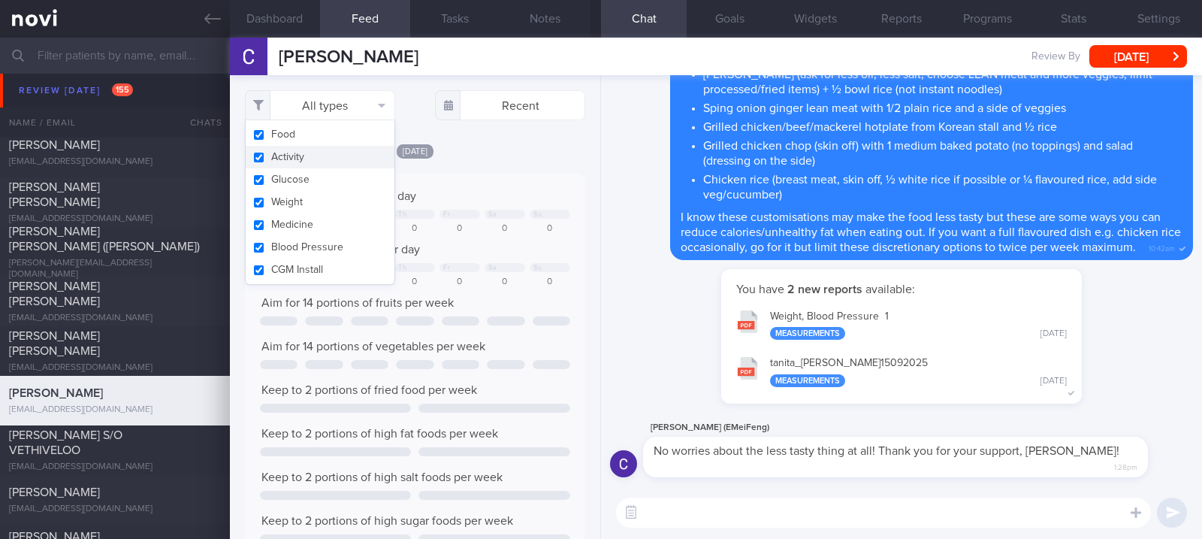
click at [313, 150] on button "Activity" at bounding box center [320, 157] width 149 height 23
click at [424, 177] on div "Keep to 1500 calories per day Mo Tu We Th Fr Sa Su 0 0 0 0 0 0 0 Aim for 90g of…" at bounding box center [415, 367] width 340 height 387
click at [466, 280] on div "0" at bounding box center [459, 281] width 41 height 11
checkbox input "false"
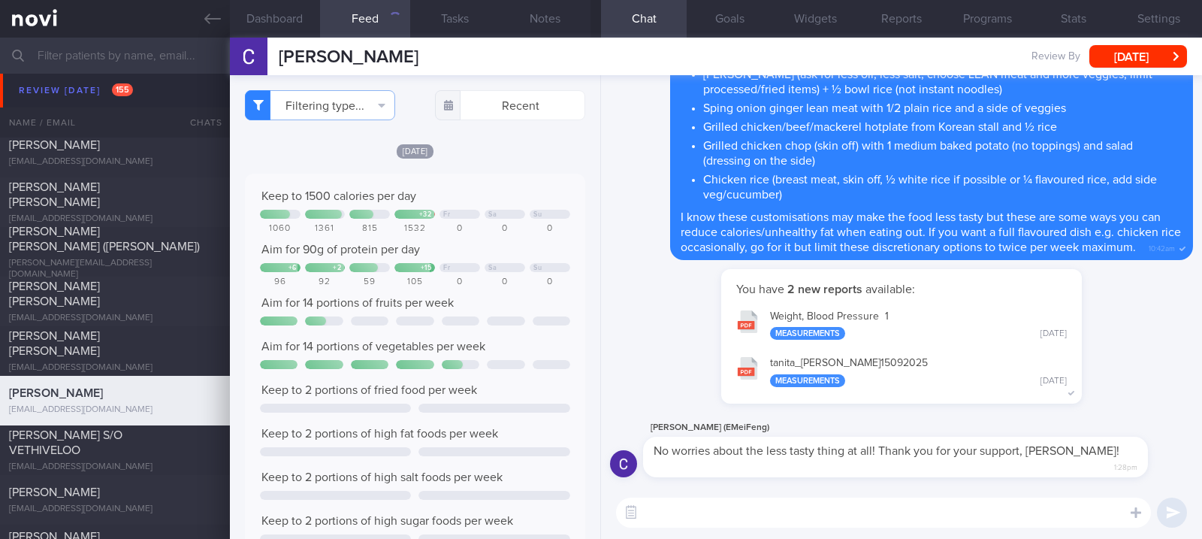
click at [470, 228] on div "1060 1361 815 1532 0 0 0" at bounding box center [415, 228] width 310 height 11
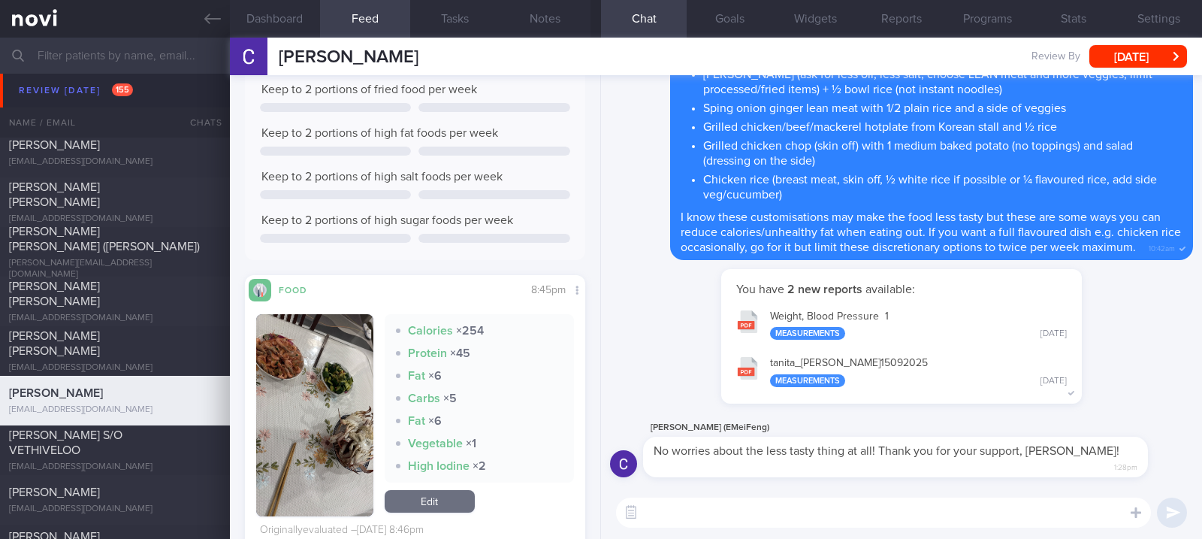
click at [752, 512] on textarea at bounding box center [883, 512] width 535 height 30
type textarea "h"
paste textarea "Your latest measurements were: Weight: kg, Body Fat %: %, Fat Mass: kg, Muscle …"
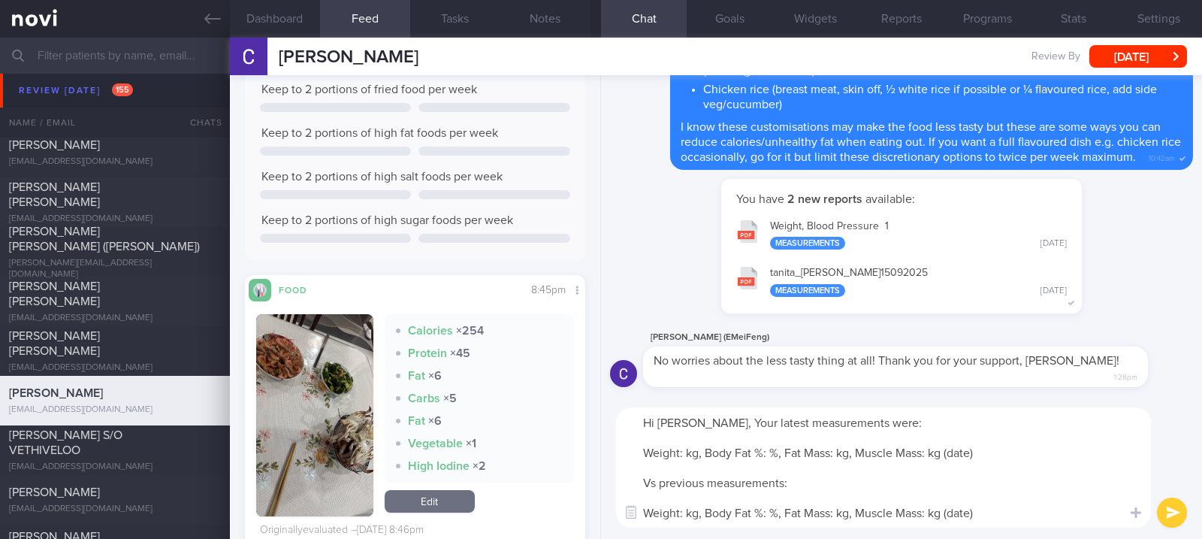
click at [963, 454] on textarea "Hi Mr Lin, Your latest measurements were: Weight: kg, Body Fat %: %, Fat Mass: …" at bounding box center [883, 467] width 535 height 120
click at [686, 444] on textarea "Hi Mr Lin, Your latest measurements were: Weight: kg, Body Fat %: %, Fat Mass: …" at bounding box center [883, 467] width 535 height 120
click at [685, 455] on textarea "Hi Mr Lin, Your latest measurements were: Weight: kg, Body Fat %: %, Fat Mass: …" at bounding box center [883, 467] width 535 height 120
click at [768, 451] on textarea "Hi Mr Lin, Your latest measurements were: Weight: 71kg, Body Fat %: %, Fat Mass…" at bounding box center [883, 467] width 535 height 120
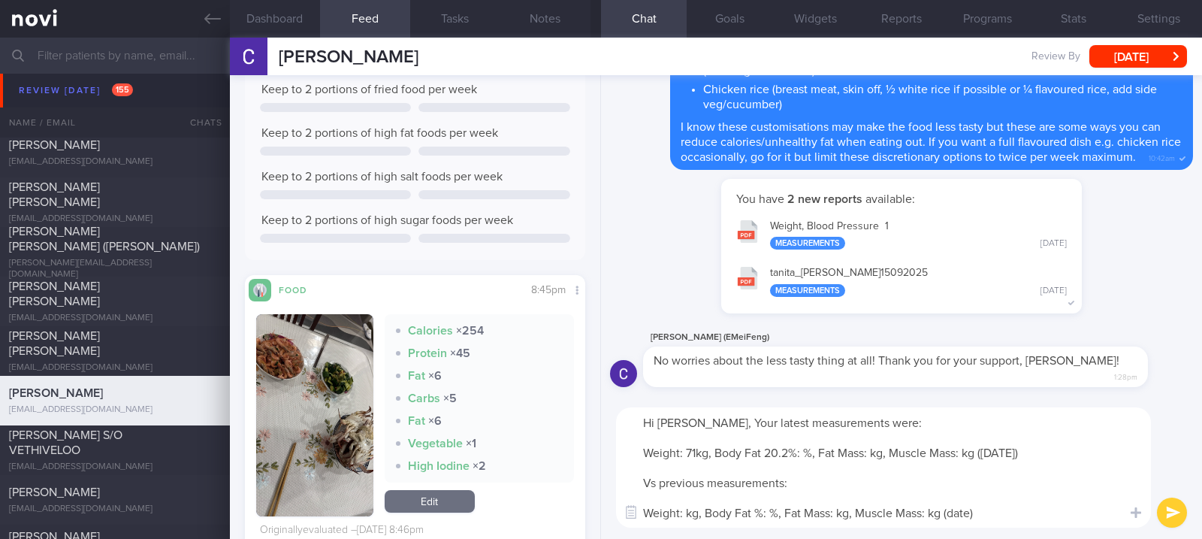
click at [868, 454] on textarea "Hi Mr Lin, Your latest measurements were: Weight: 71kg, Body Fat 20.2%: %, Fat …" at bounding box center [883, 467] width 535 height 120
click at [981, 452] on textarea "Hi Mr Lin, Your latest measurements were: Weight: 71kg, Body Fat 20.2%: %, Fat …" at bounding box center [883, 467] width 535 height 120
click at [953, 514] on textarea "Hi Mr Lin, Your latest measurements were: Weight: 71kg, Body Fat 20.2%: %, Fat …" at bounding box center [883, 467] width 535 height 120
click at [684, 509] on textarea "Hi Mr Lin, Your latest measurements were: Weight: 71kg, Body Fat 20.2%: %, Fat …" at bounding box center [883, 467] width 535 height 120
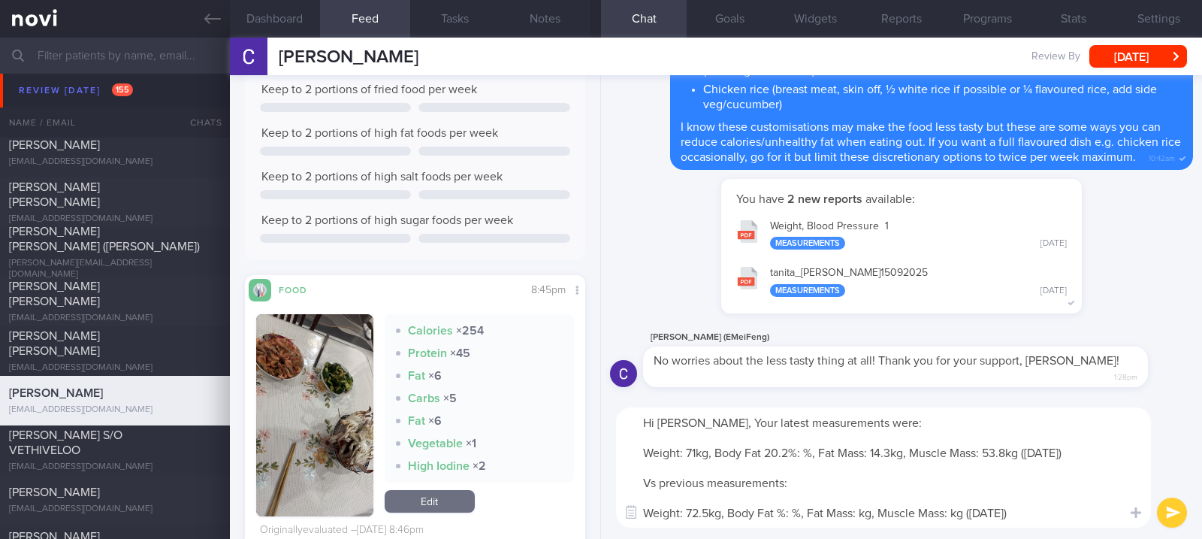
click at [793, 514] on textarea "Hi Mr Lin, Your latest measurements were: Weight: 71kg, Body Fat 20.2%: %, Fat …" at bounding box center [883, 467] width 535 height 120
click at [883, 514] on textarea "Hi Mr Lin, Your latest measurements were: Weight: 71kg, Body Fat 20.2%: %, Fat …" at bounding box center [883, 467] width 535 height 120
click at [880, 521] on textarea "Hi Mr Lin, Your latest measurements were: Weight: 71kg, Body Fat 20.2%: %, Fat …" at bounding box center [883, 467] width 535 height 120
click at [989, 509] on textarea "Hi Mr Lin, Your latest measurements were: Weight: 71kg, Body Fat 20.2%: %, Fat …" at bounding box center [883, 467] width 535 height 120
click at [1073, 460] on textarea "Hi Mr Lin, Your latest measurements were: Weight: 71kg, Body Fat 20.2%: %, Fat …" at bounding box center [883, 467] width 535 height 120
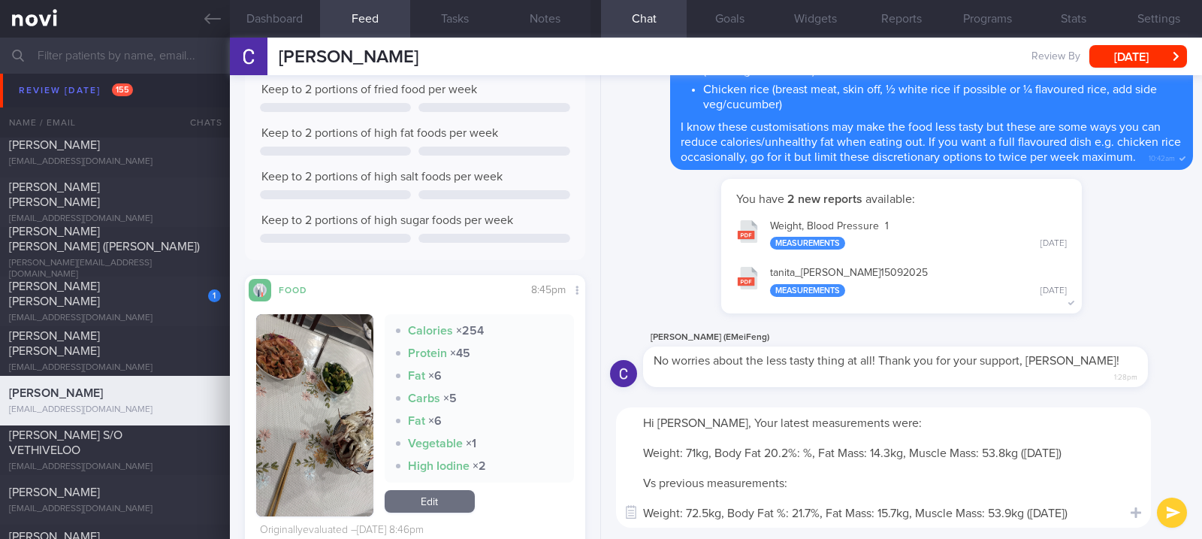
click at [988, 459] on textarea "Hi Mr Lin, Your latest measurements were: Weight: 71kg, Body Fat 20.2%: %, Fat …" at bounding box center [883, 467] width 535 height 120
type textarea "Hi Mr Lin, Your latest measurements were: Weight: 71kg, Body Fat 20.2%: %, Fat …"
click at [1172, 518] on button "submit" at bounding box center [1172, 512] width 30 height 30
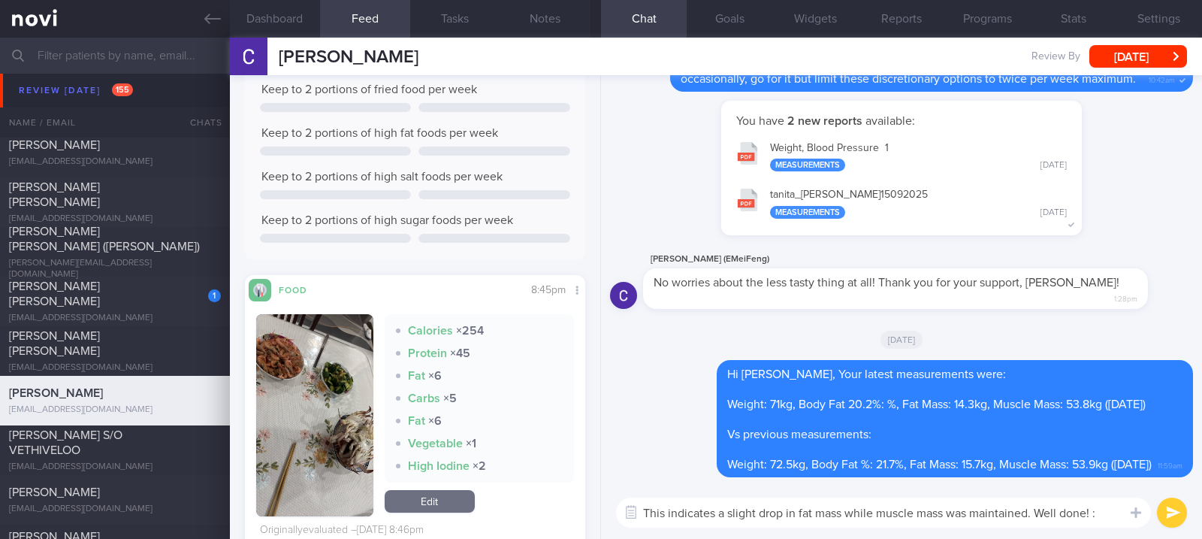
type textarea "This indicates a slight drop in fat mass while muscle mass was maintained. Well…"
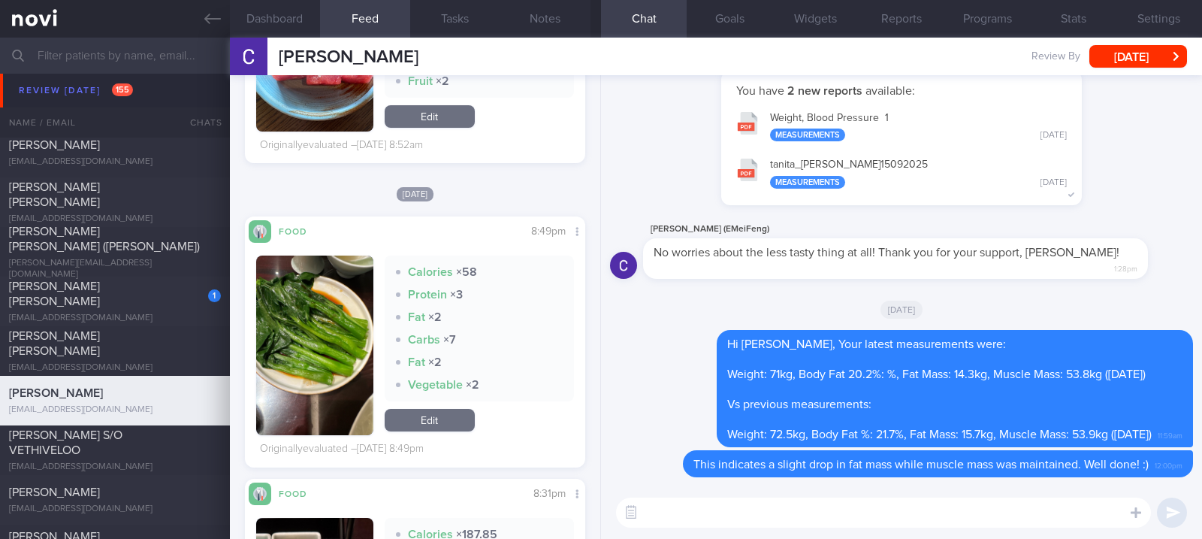
scroll to position [2904, 0]
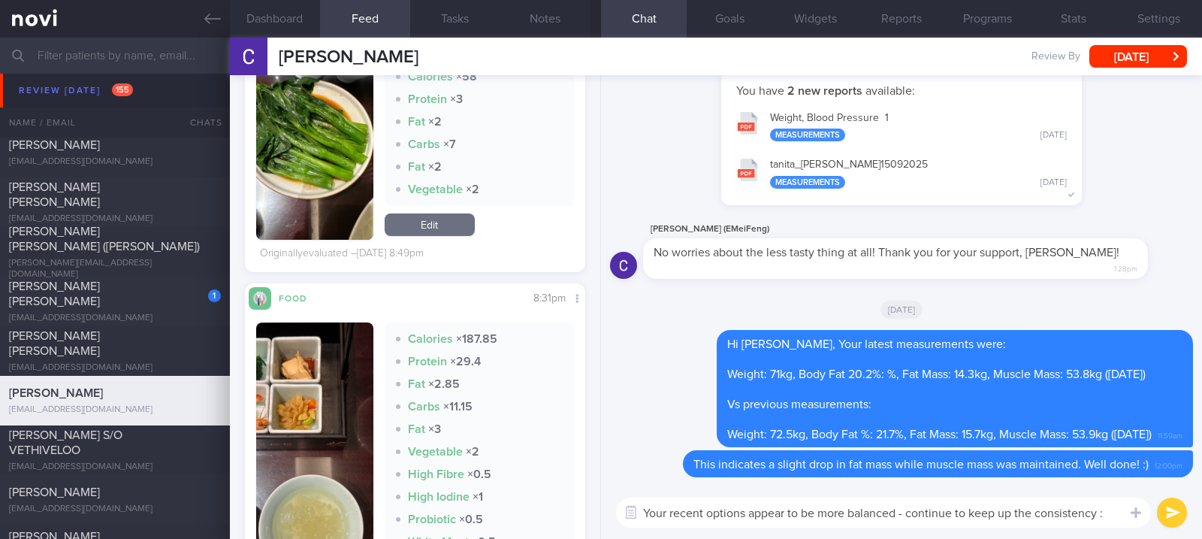
type textarea "Your recent options appear to be more balanced - continue to keep up the consis…"
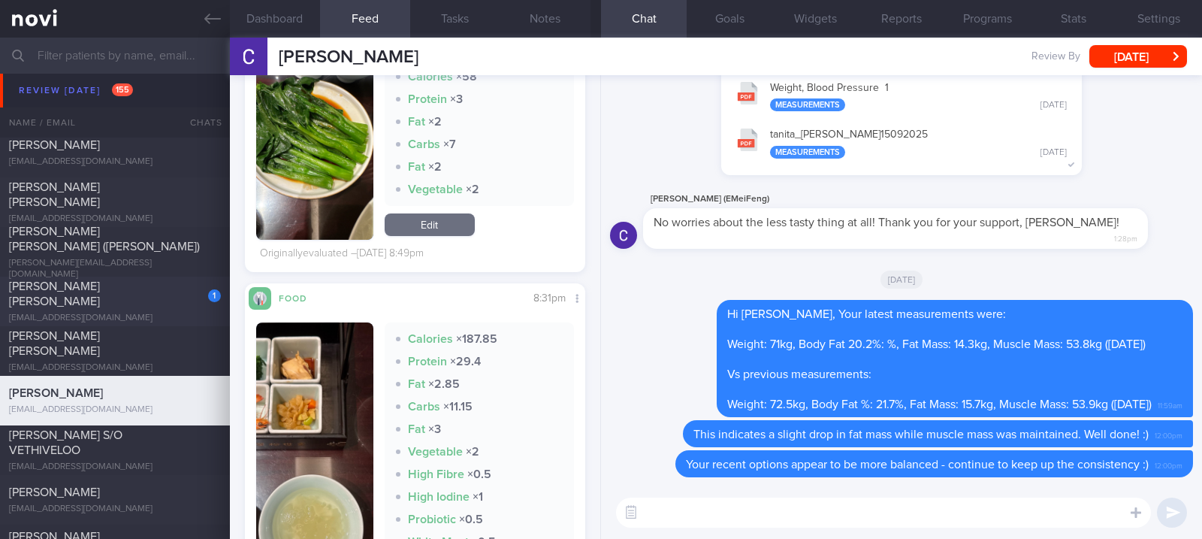
click at [171, 301] on div "1 Cosgrave Philip Patrick pcosgrave@me.com" at bounding box center [115, 301] width 230 height 45
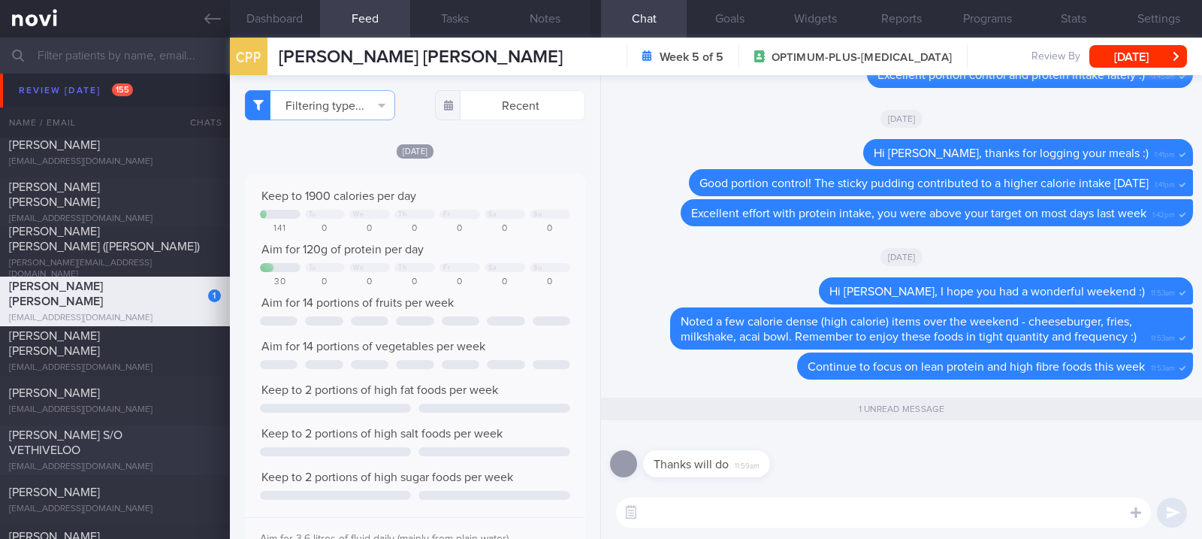
click at [171, 442] on div "[PERSON_NAME] S/O VETHIVELOO" at bounding box center [113, 442] width 208 height 30
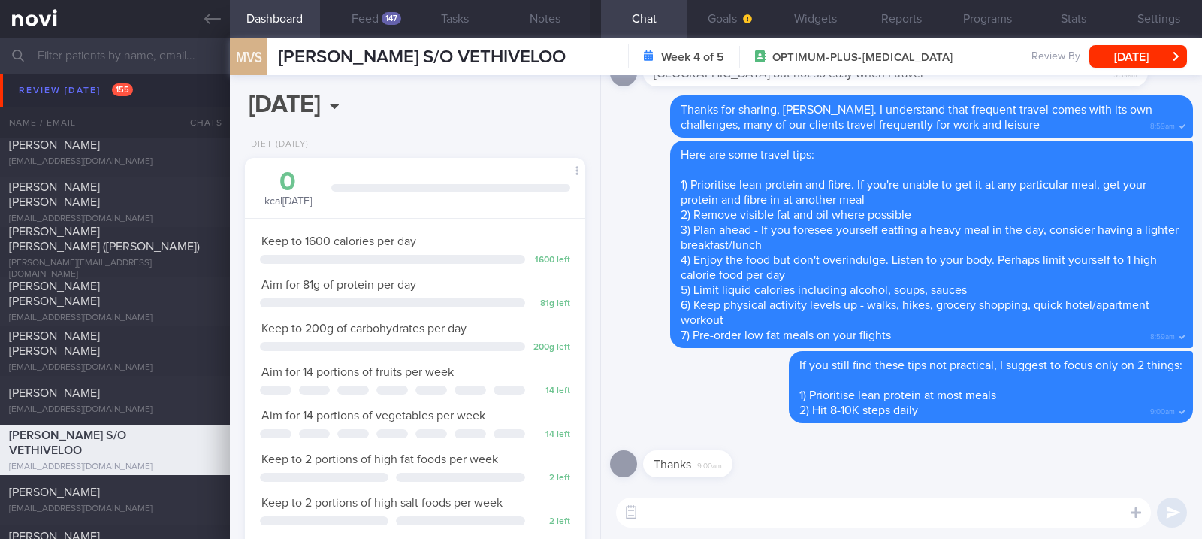
scroll to position [152, 304]
click at [364, 27] on button "Feed 147" at bounding box center [365, 19] width 90 height 38
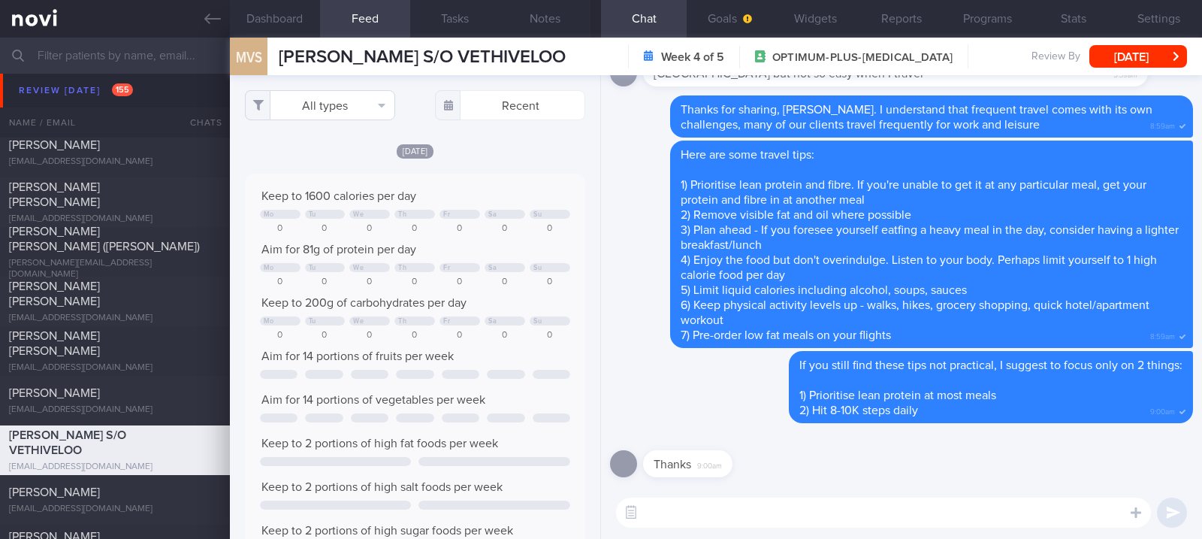
scroll to position [75, 306]
click at [357, 102] on button "All types" at bounding box center [320, 105] width 150 height 30
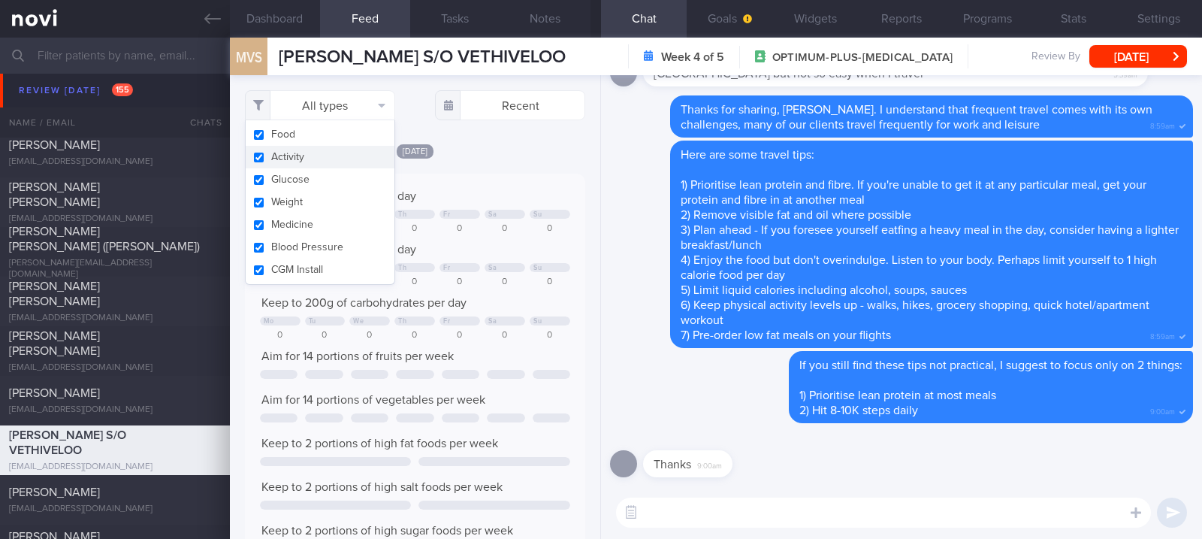
click at [324, 158] on button "Activity" at bounding box center [320, 157] width 149 height 23
click at [472, 189] on div "Keep to 1600 calories per day" at bounding box center [415, 196] width 310 height 15
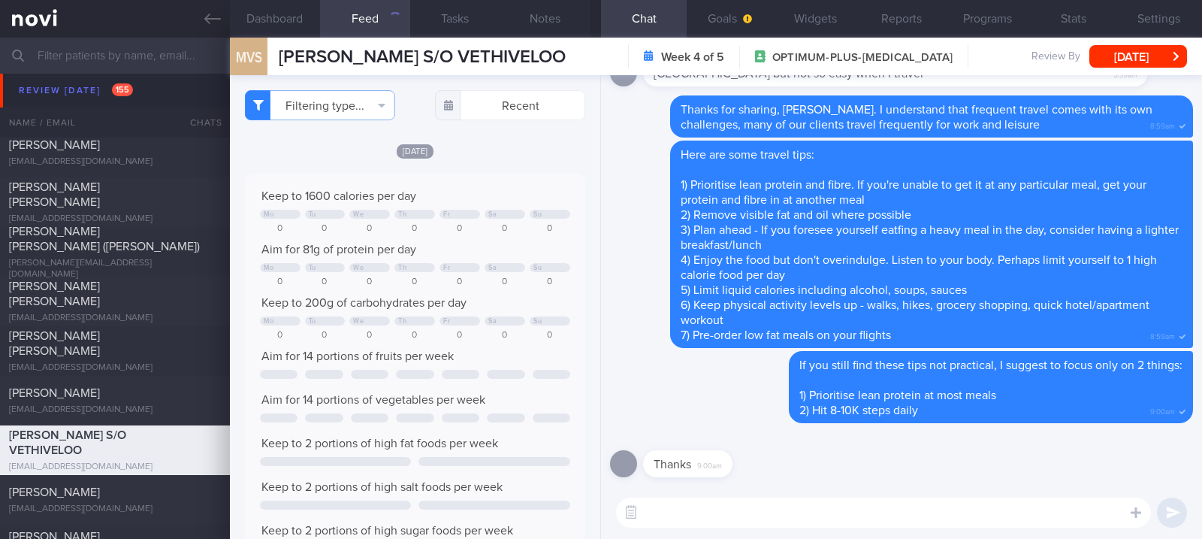
checkbox input "false"
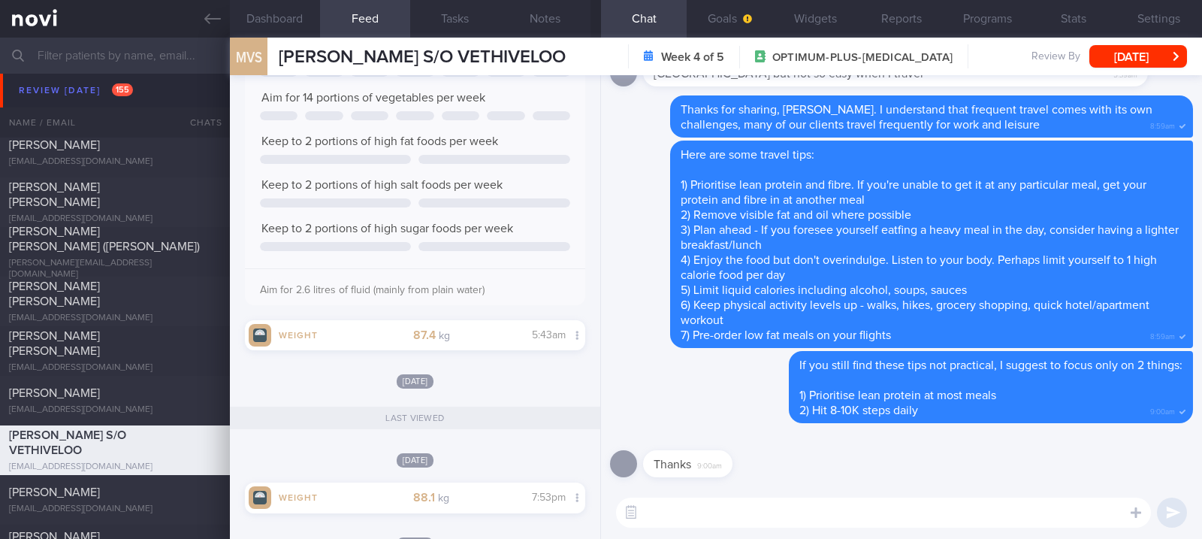
scroll to position [300, 0]
click at [295, 29] on button "Dashboard" at bounding box center [275, 19] width 90 height 38
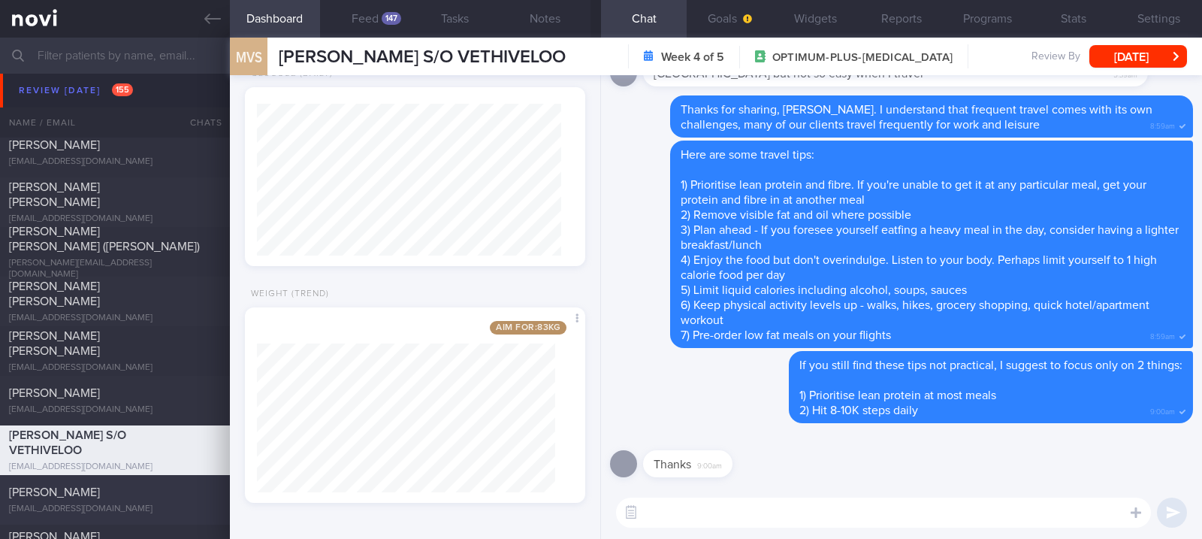
scroll to position [1402, 0]
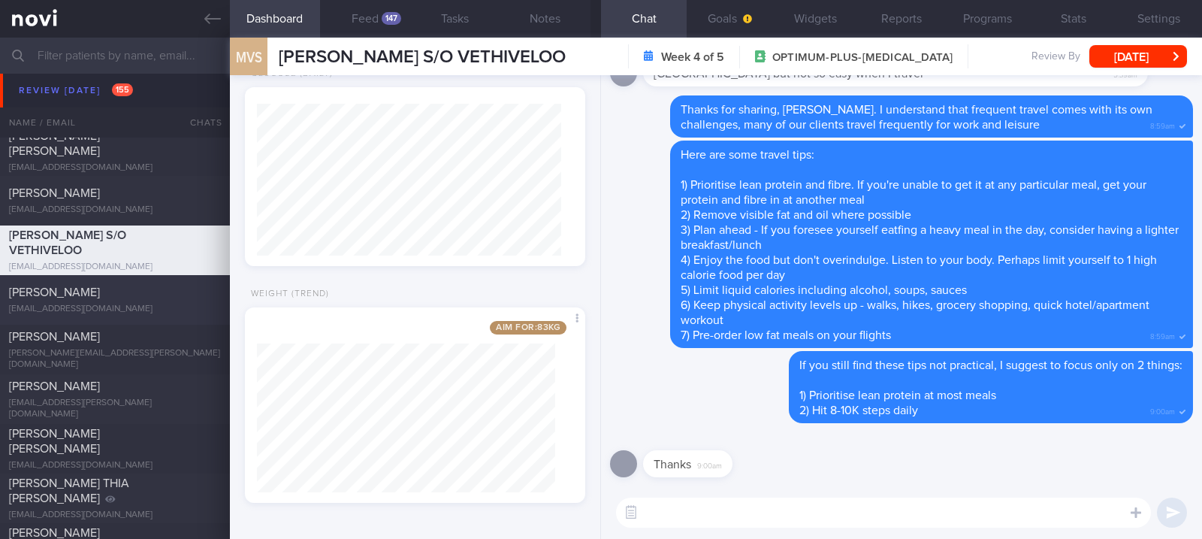
click at [138, 297] on div "[PERSON_NAME]" at bounding box center [113, 292] width 208 height 15
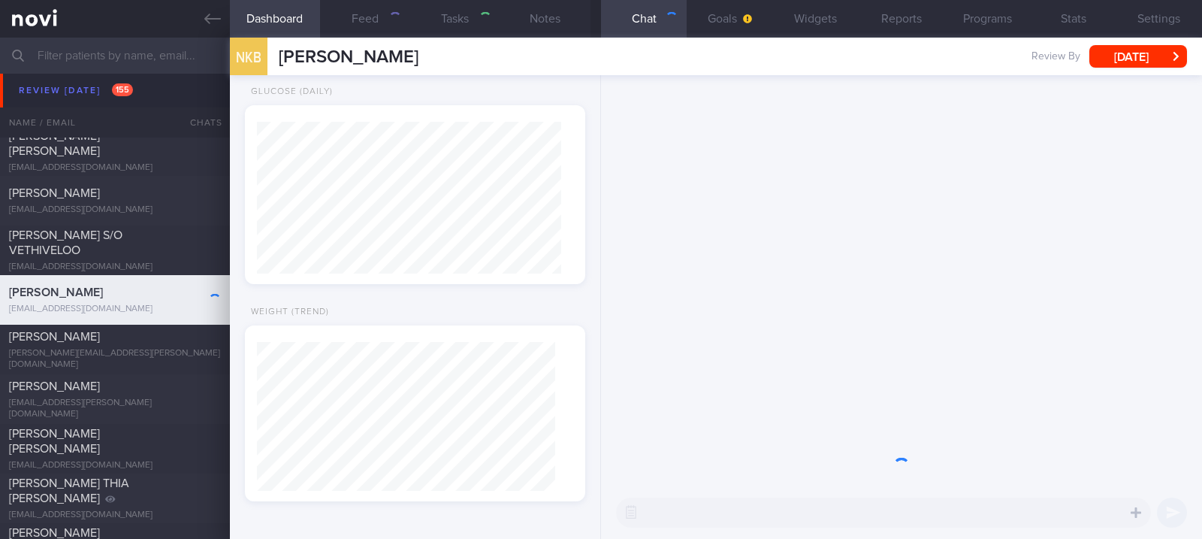
select select "Month"
type input "tracked"
select select "8"
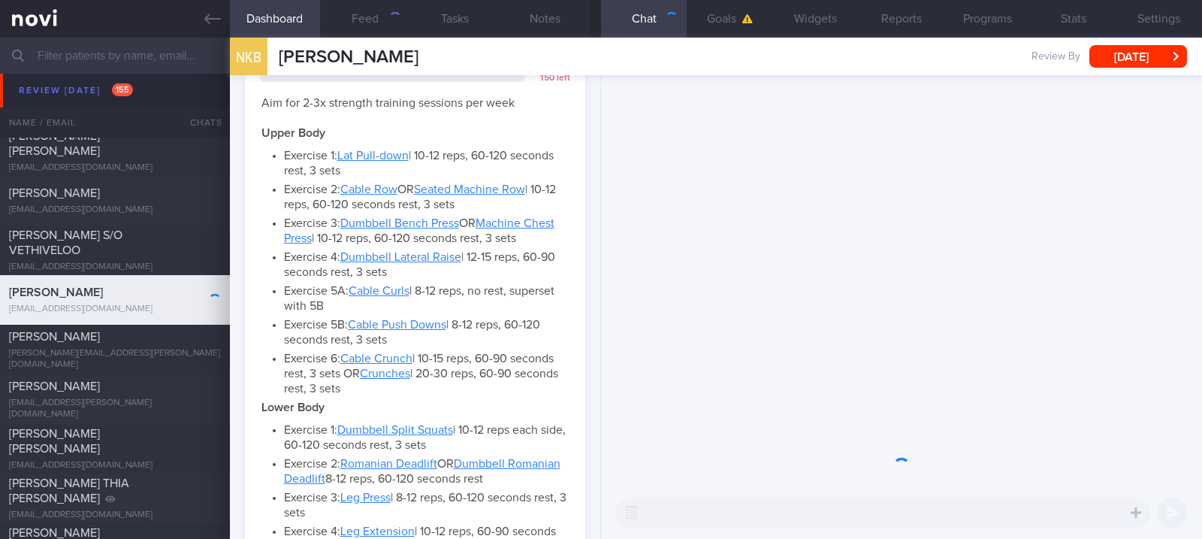
scroll to position [152, 304]
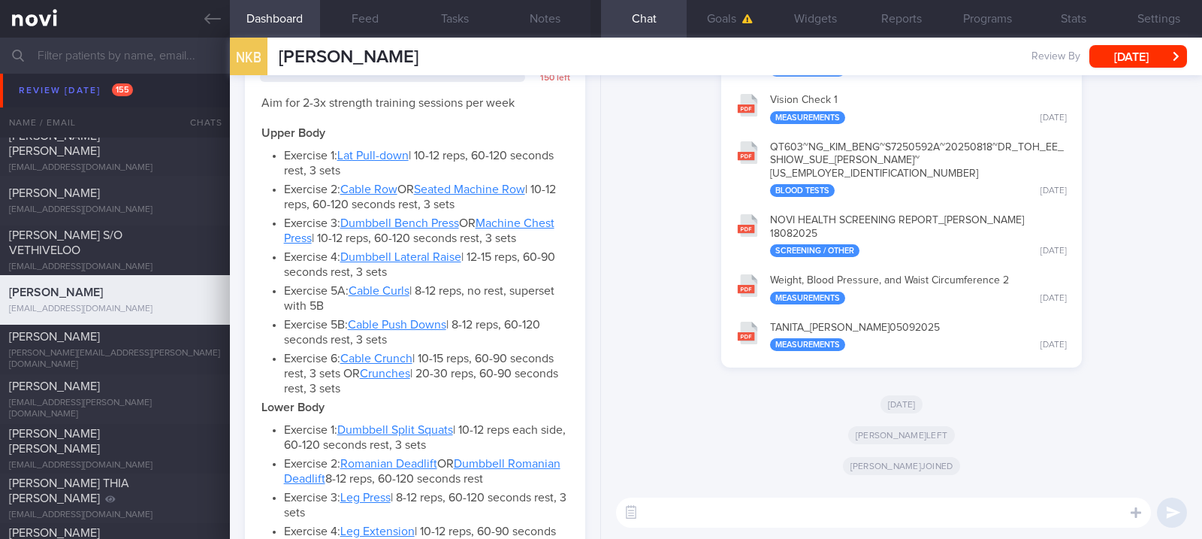
click at [1056, 392] on div "[DATE]" at bounding box center [901, 397] width 583 height 31
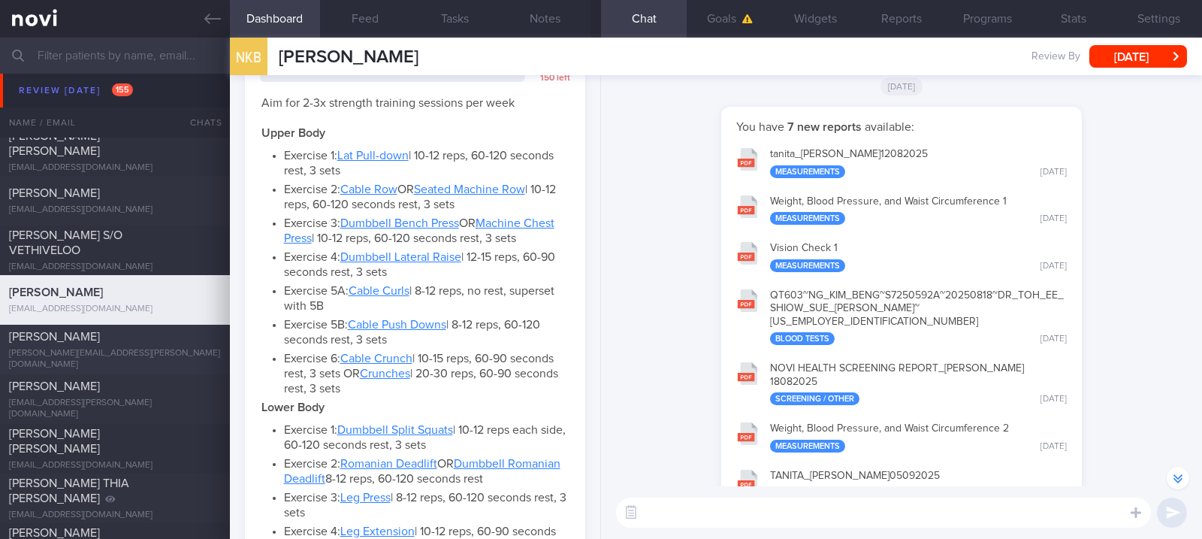
scroll to position [0, 0]
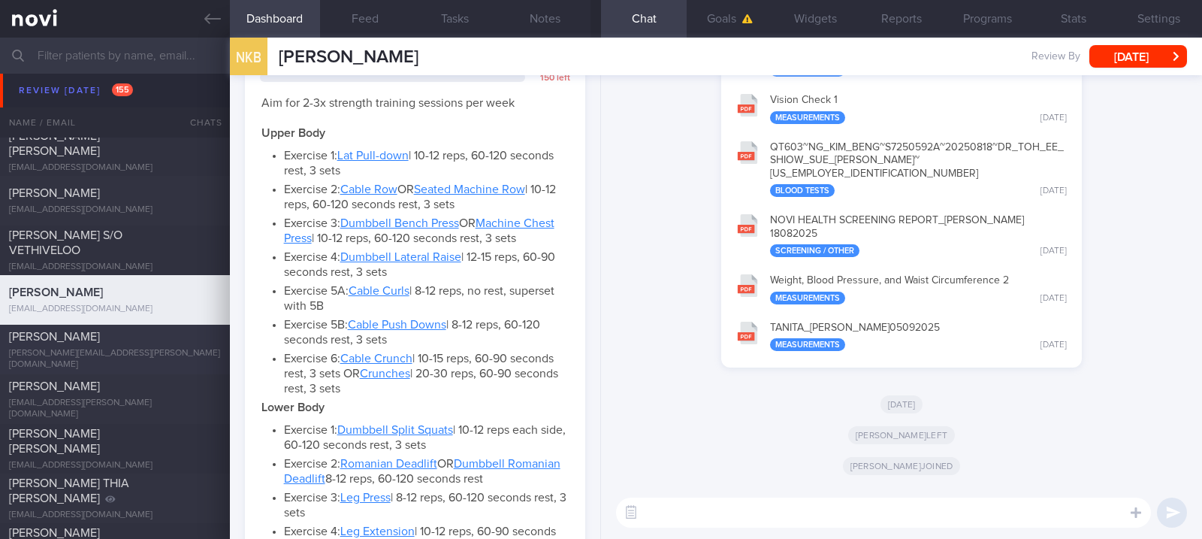
click at [133, 344] on div "[PERSON_NAME]" at bounding box center [113, 336] width 208 height 15
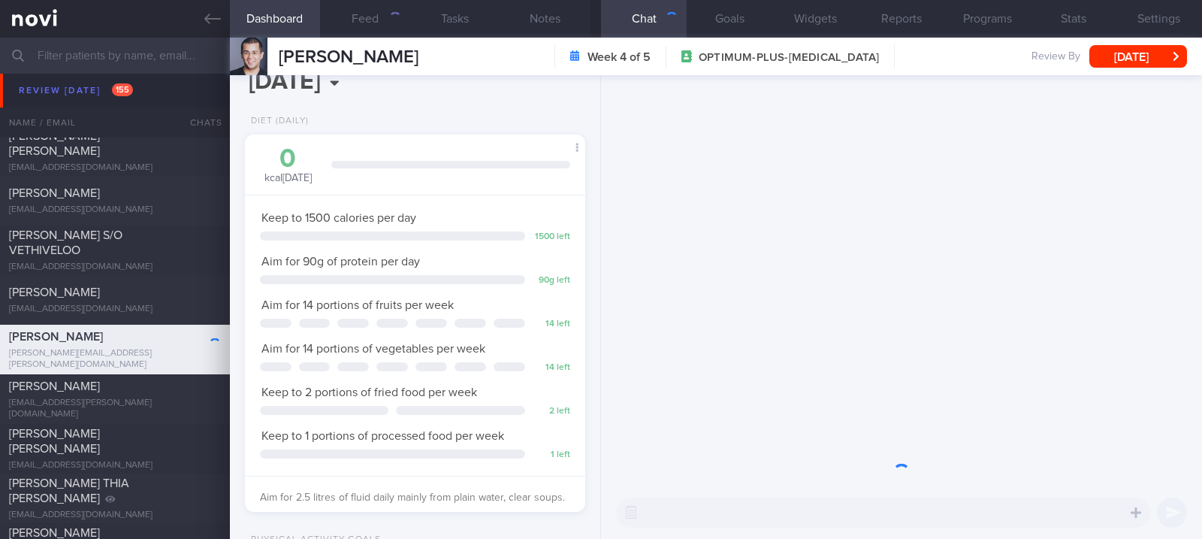
scroll to position [171, 298]
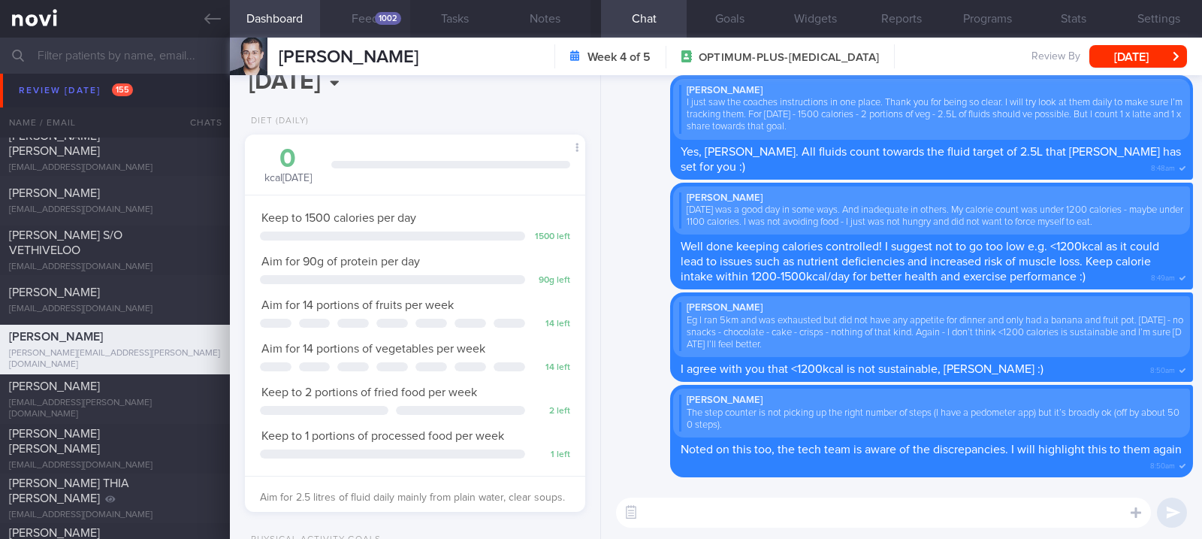
click at [375, 23] on button "Feed 1002" at bounding box center [365, 19] width 90 height 38
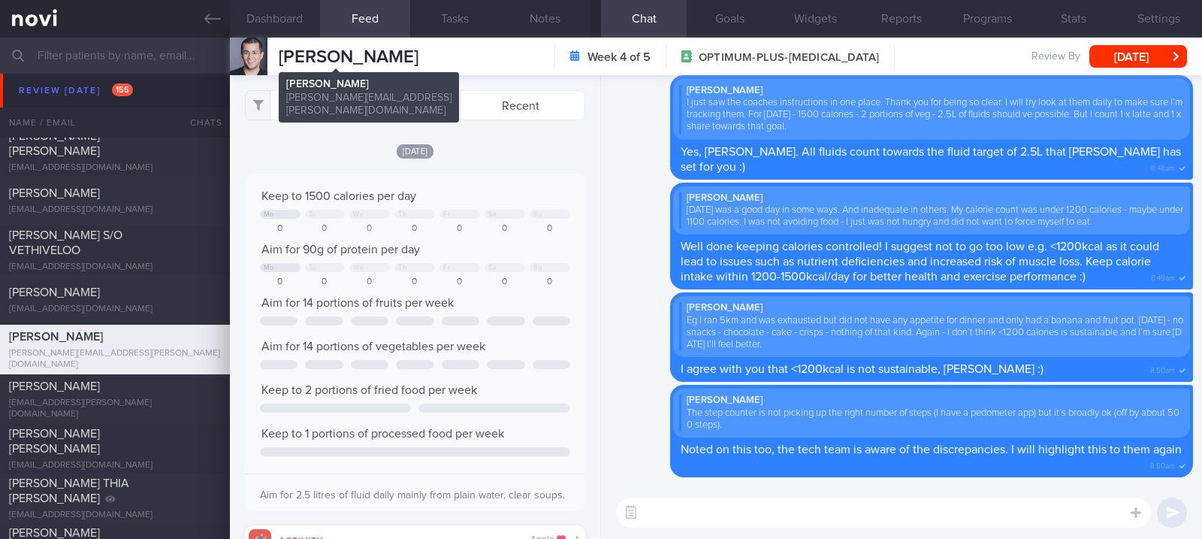
scroll to position [75, 306]
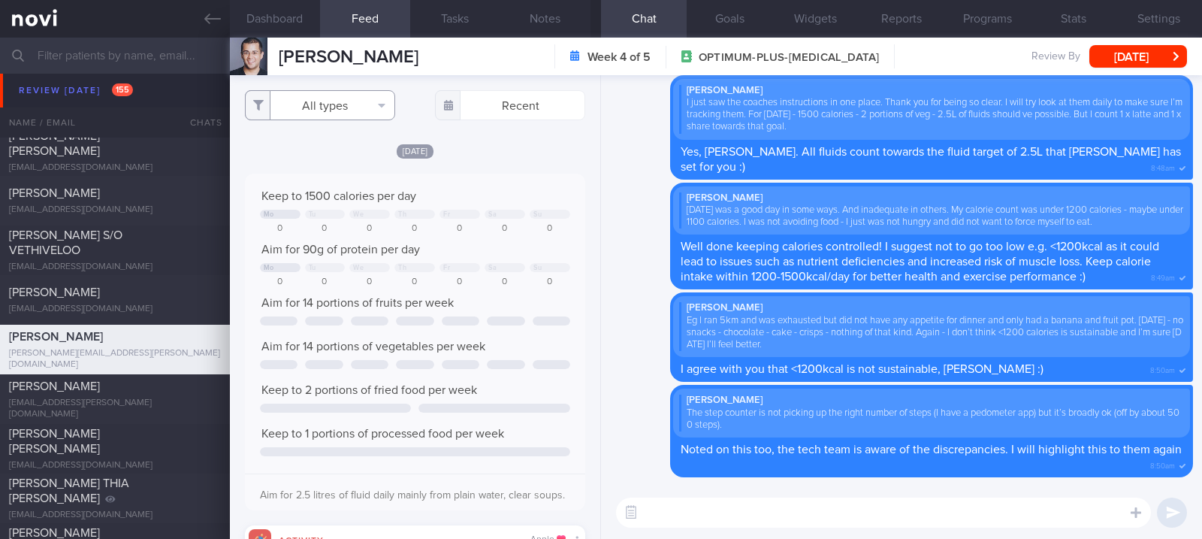
click at [356, 100] on button "All types" at bounding box center [320, 105] width 150 height 30
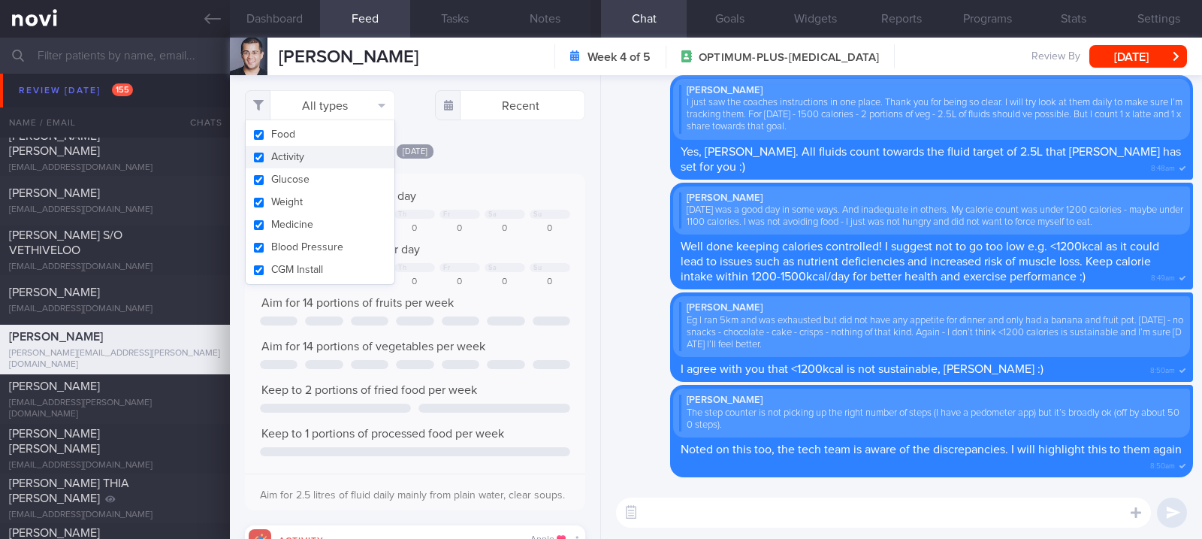
click at [318, 156] on button "Activity" at bounding box center [320, 157] width 149 height 23
checkbox input "false"
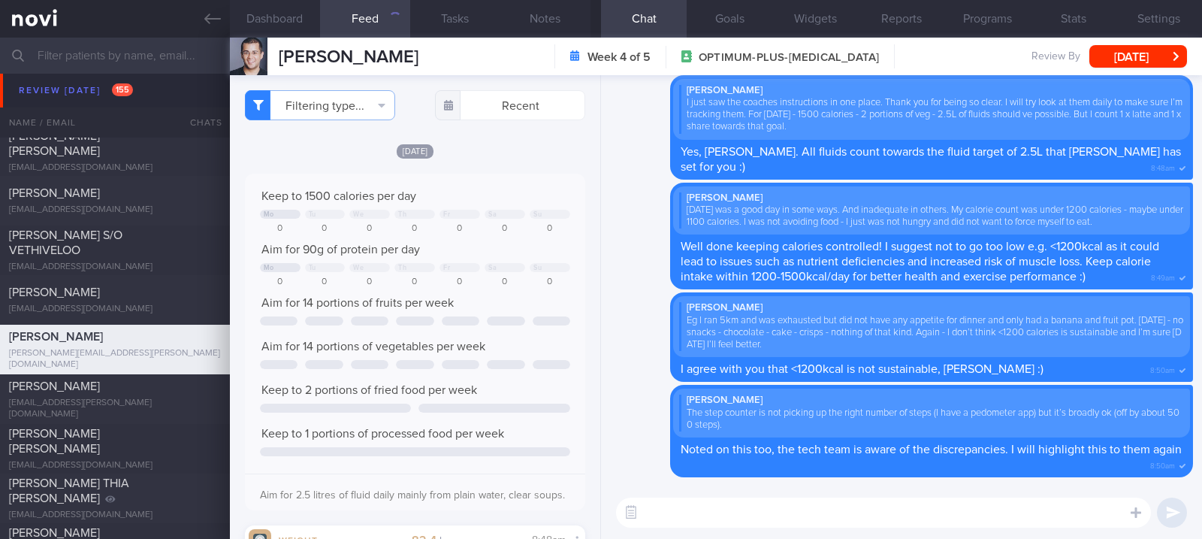
click at [481, 164] on div "Today Keep to 1500 calories per day Mo Tu We Th Fr Sa Su 0 0 0 0 0 0 0 Aim for …" at bounding box center [415, 349] width 340 height 412
drag, startPoint x: 301, startPoint y: 23, endPoint x: 346, endPoint y: 42, distance: 48.1
click at [300, 21] on button "Dashboard" at bounding box center [275, 19] width 90 height 38
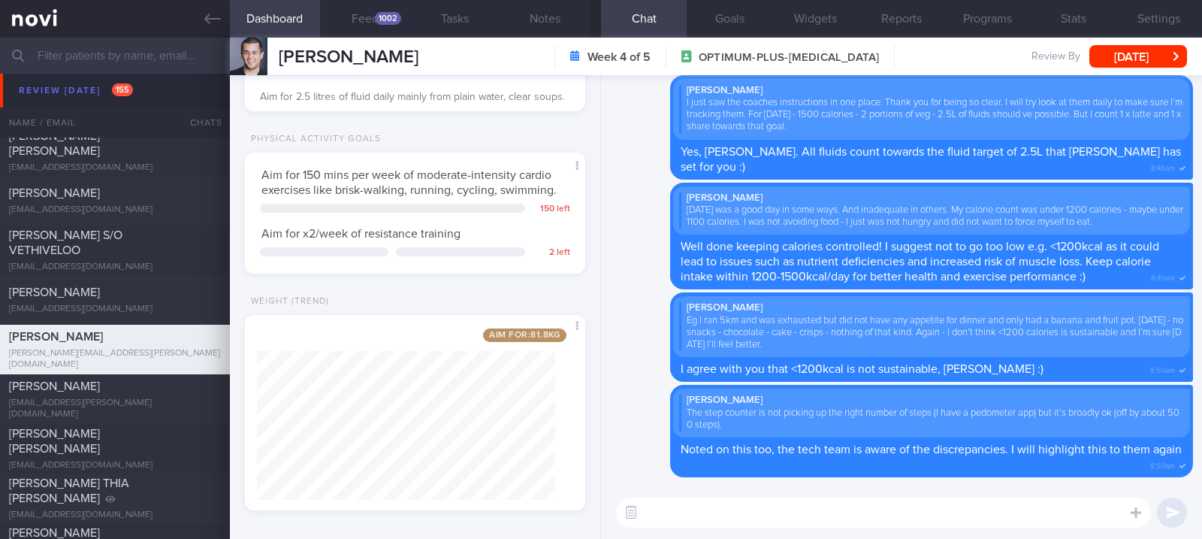
scroll to position [460, 0]
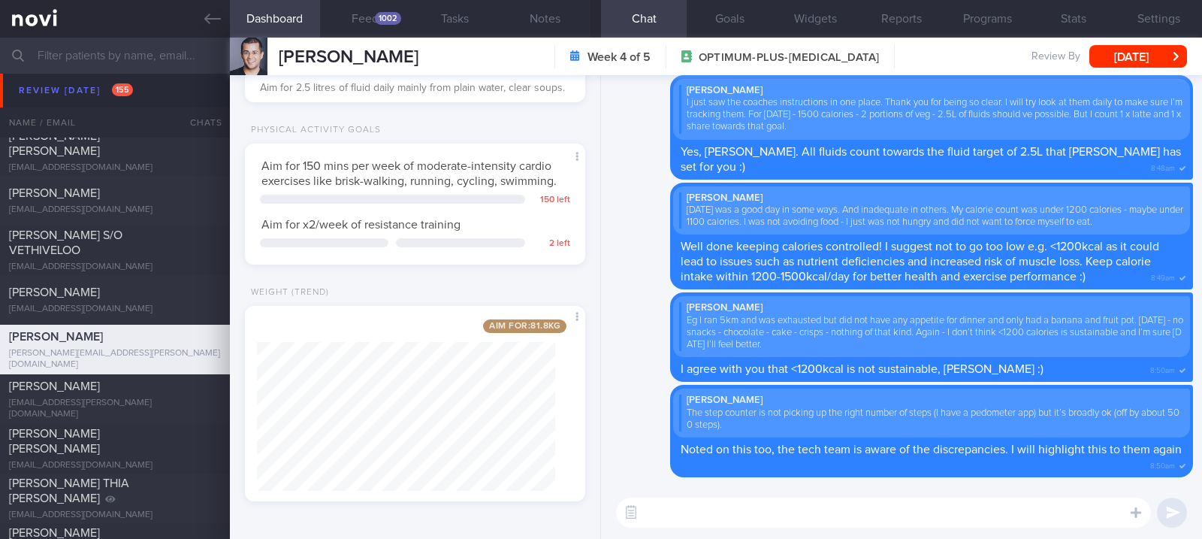
click at [699, 512] on textarea at bounding box center [883, 512] width 535 height 30
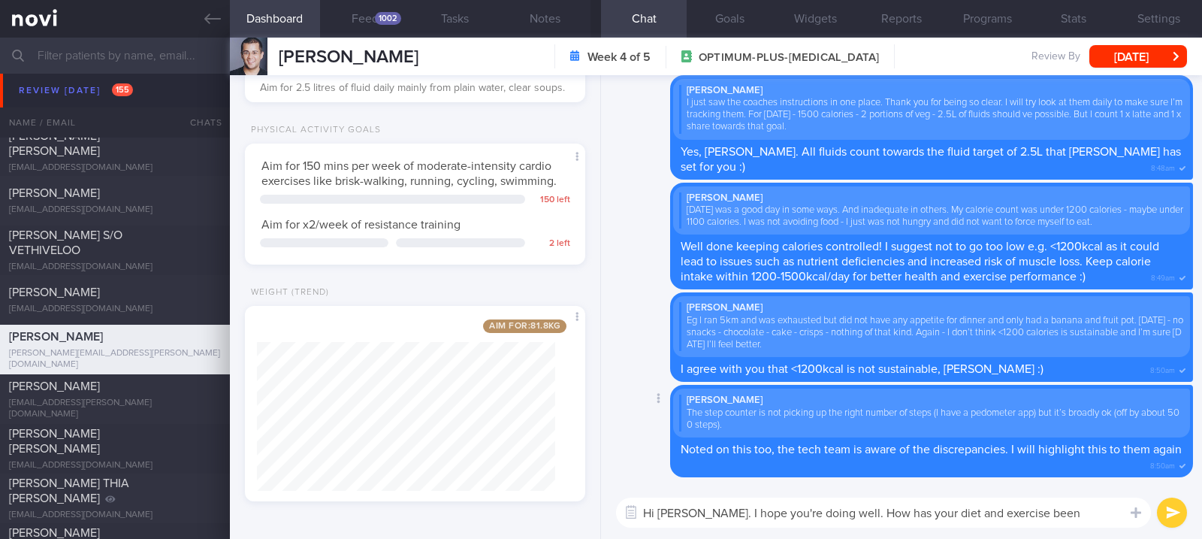
type textarea "Hi Mr Swajit. I hope you're doing well. How has your diet and exercise been rec…"
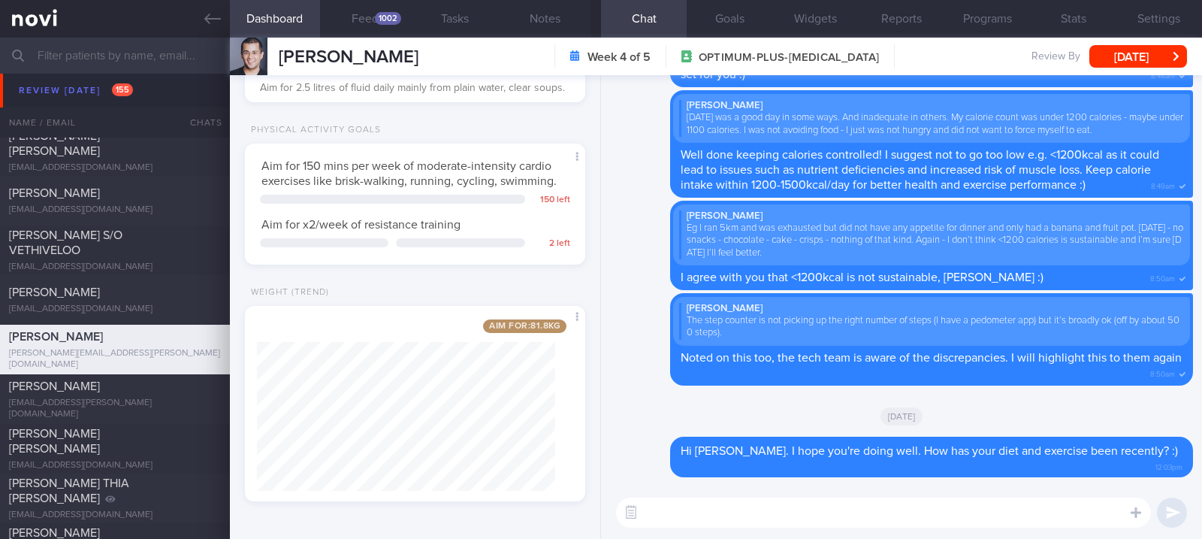
click at [138, 386] on div "[PERSON_NAME]" at bounding box center [113, 386] width 208 height 15
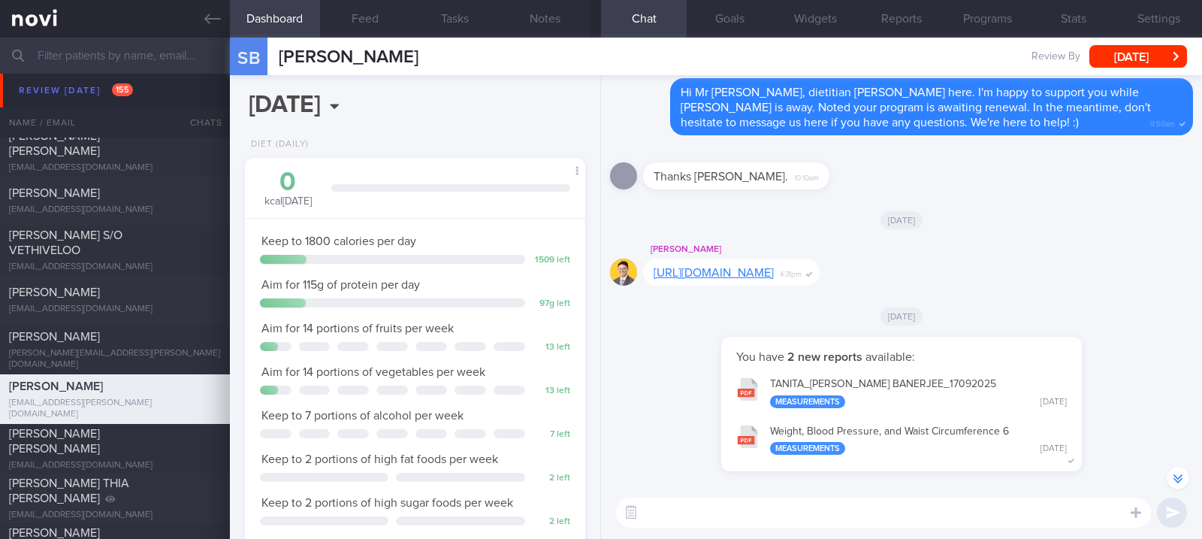
scroll to position [-100, 0]
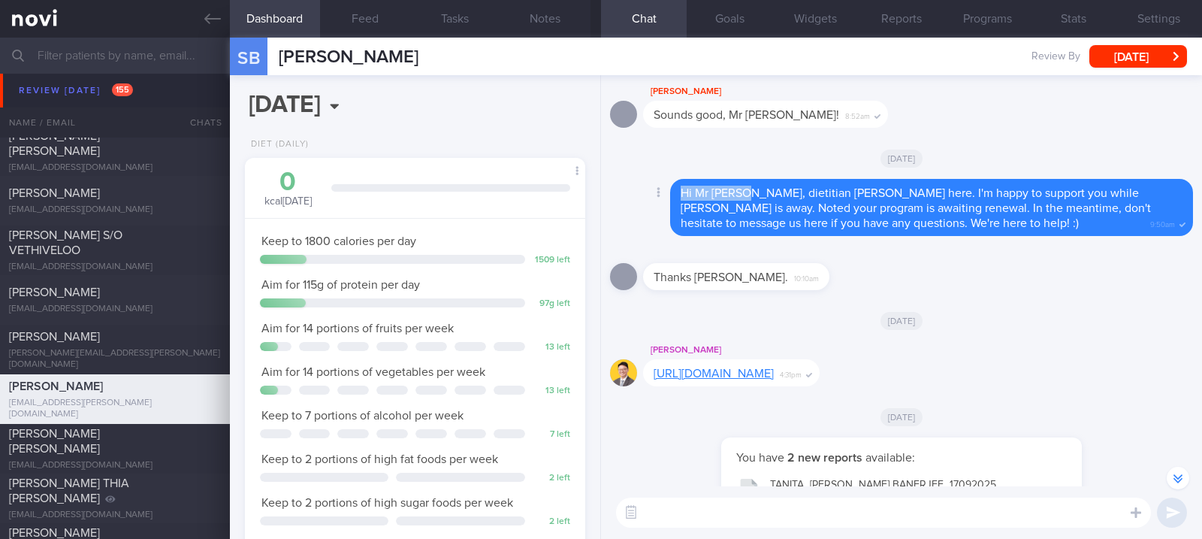
drag, startPoint x: 746, startPoint y: 192, endPoint x: 681, endPoint y: 194, distance: 65.4
click at [681, 194] on span "Hi Mr Sagnik, dietitian Joel here. I'm happy to support you while Sharon is awa…" at bounding box center [916, 208] width 470 height 42
copy span "Hi Mr Sagnik"
drag, startPoint x: 707, startPoint y: 504, endPoint x: 583, endPoint y: 315, distance: 225.6
click at [705, 504] on textarea at bounding box center [883, 512] width 535 height 30
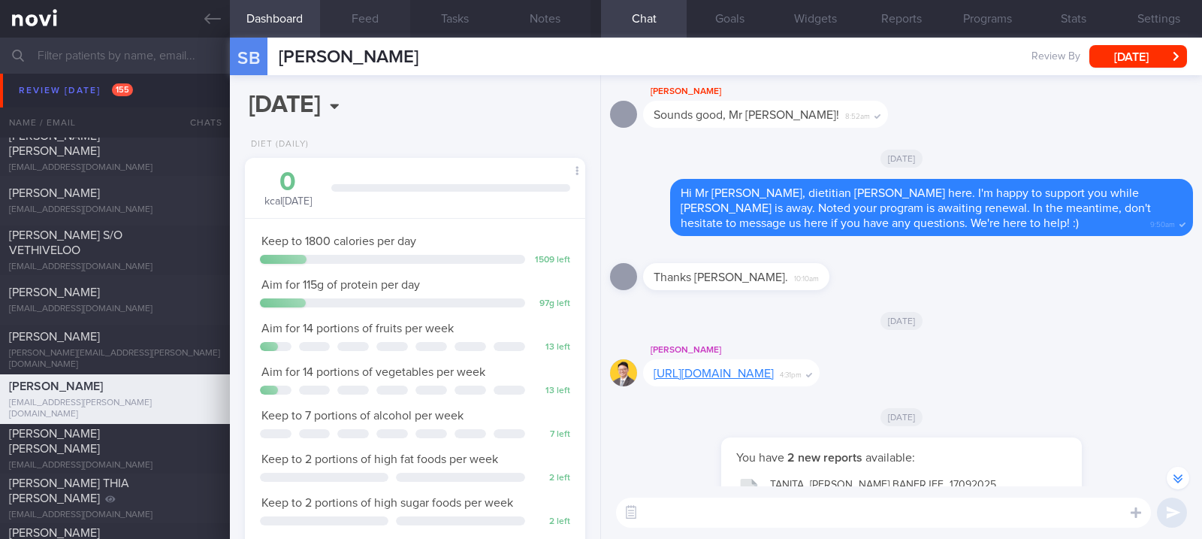
paste textarea "Hi Mr Sagnik"
type textarea "Hi Mr Sagnik"
click at [370, 28] on button "Feed" at bounding box center [365, 19] width 90 height 38
click at [370, 20] on button "Feed" at bounding box center [365, 19] width 90 height 38
click at [361, 17] on button "Feed" at bounding box center [365, 19] width 90 height 38
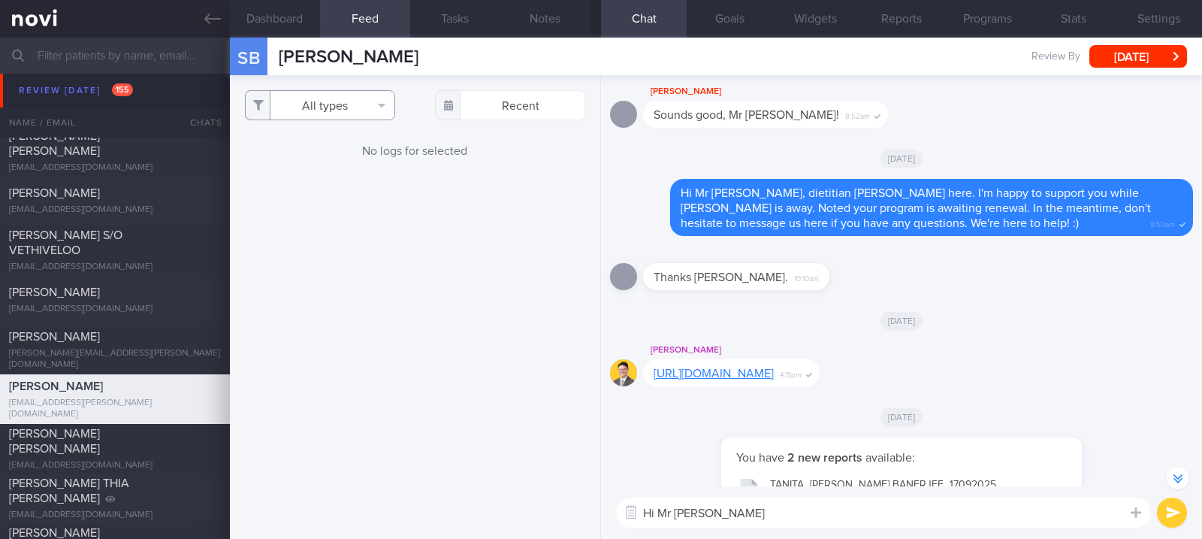
click at [324, 108] on button "All types" at bounding box center [320, 105] width 150 height 30
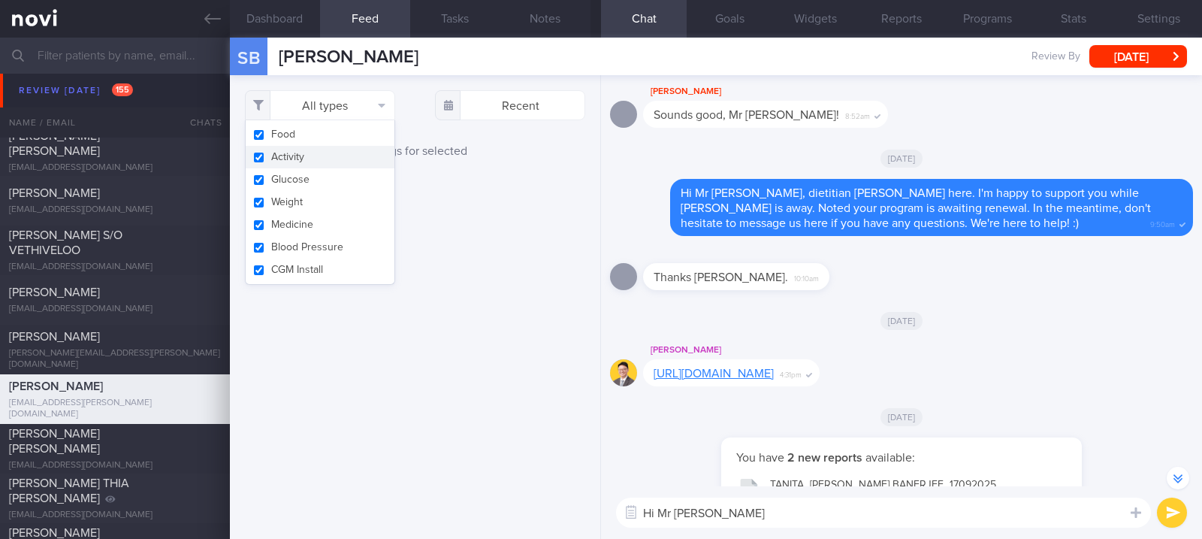
click at [318, 155] on button "Activity" at bounding box center [320, 157] width 149 height 23
click at [489, 198] on div "All types Food Activity Glucose Weight Medicine Blood Pressure CGM Install Rece…" at bounding box center [415, 306] width 370 height 463
checkbox input "false"
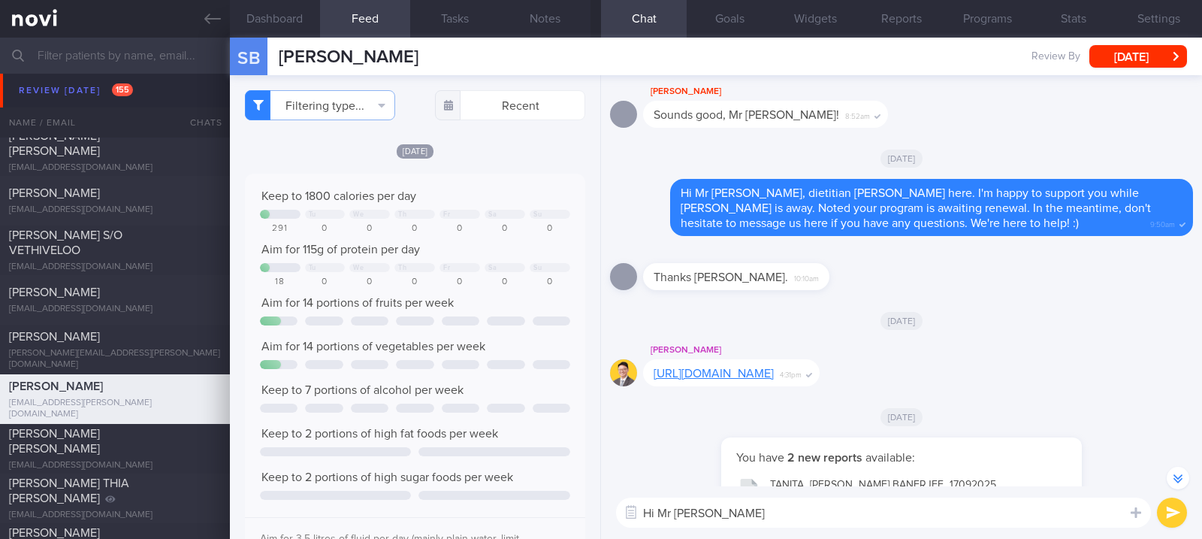
click at [433, 182] on div "Keep to 1800 calories per day Tu We Th Fr Sa Su 291 0 0 0 0 0 0 Aim for 115g of…" at bounding box center [415, 370] width 340 height 393
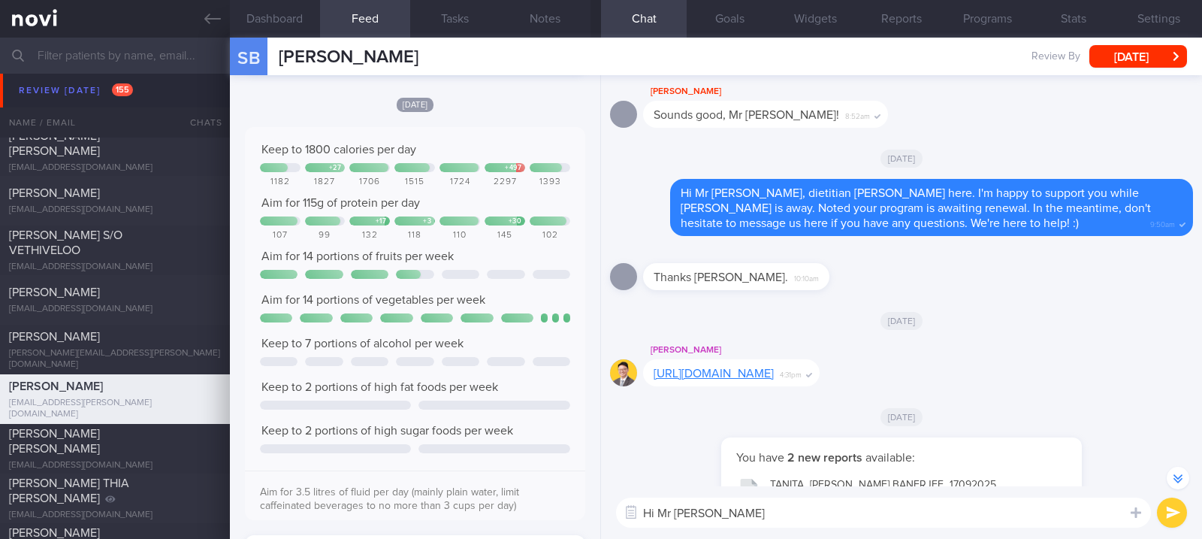
scroll to position [1001, 0]
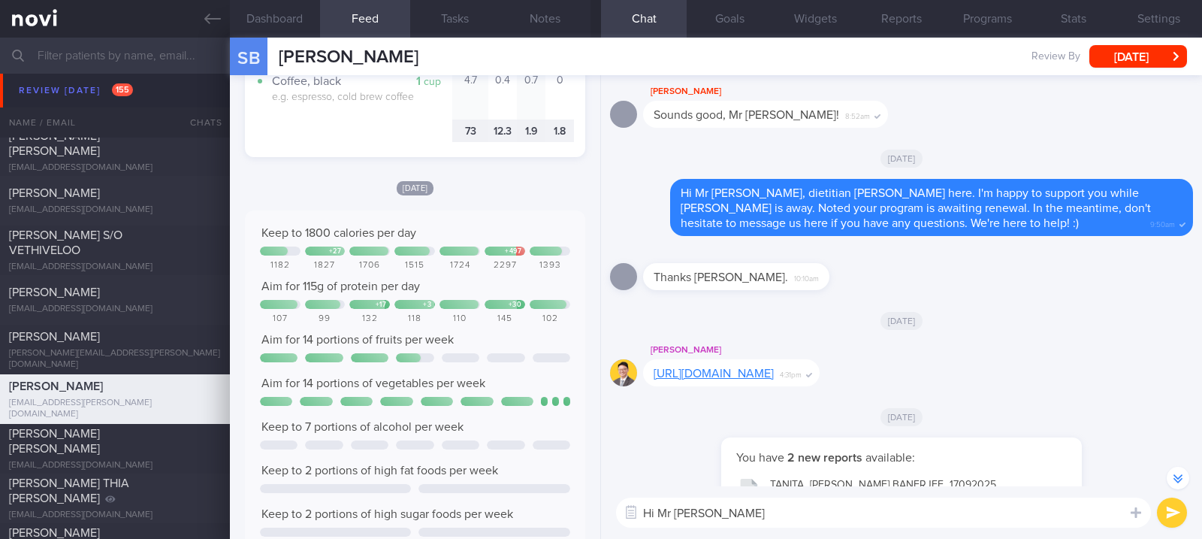
click at [757, 526] on textarea "Hi Mr Sagnik" at bounding box center [883, 512] width 535 height 30
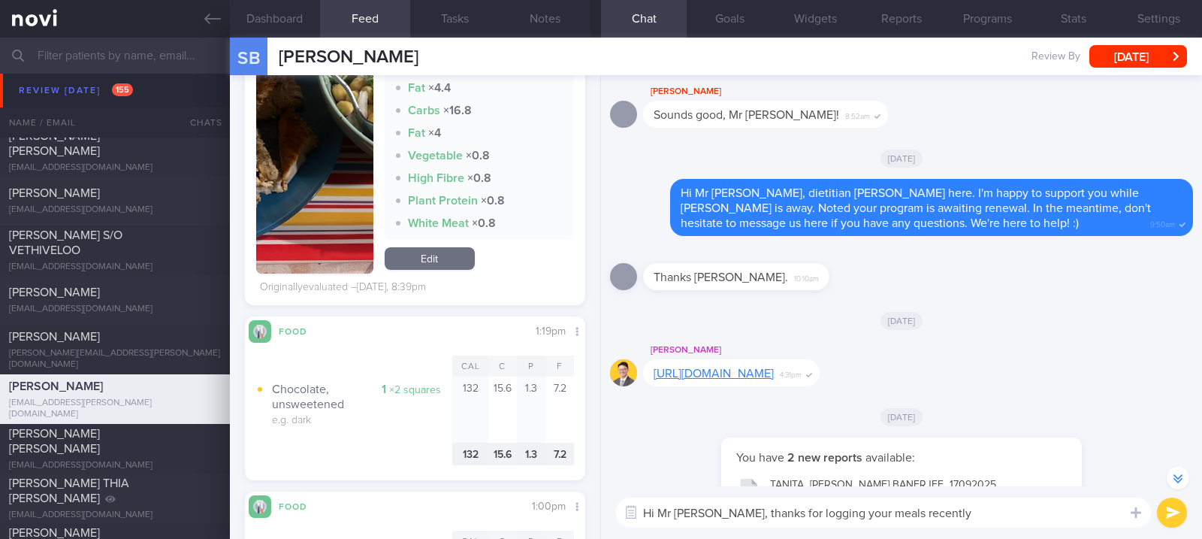
scroll to position [1602, 0]
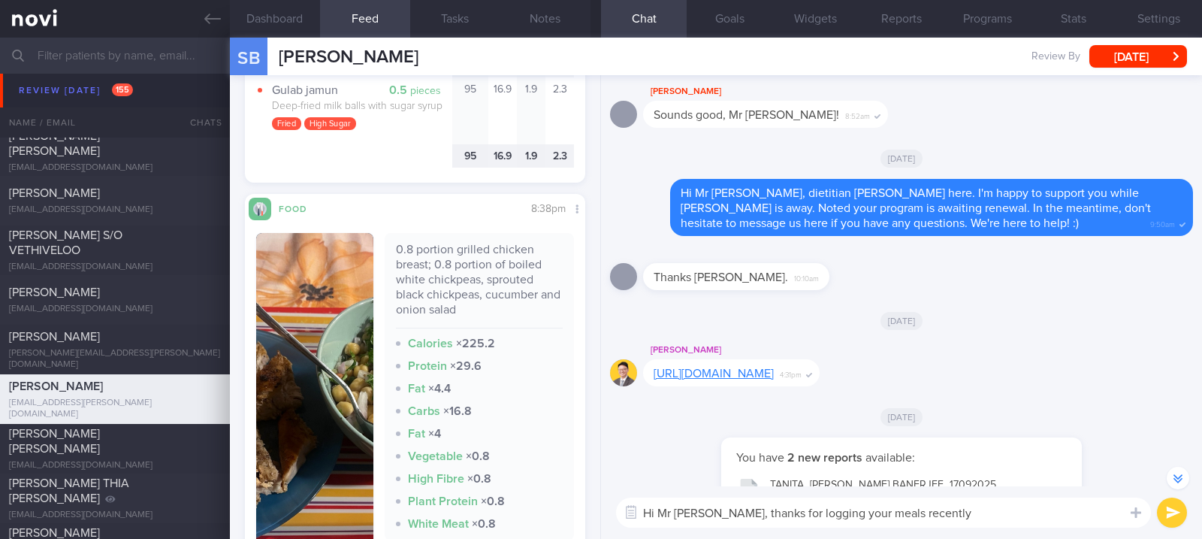
click at [330, 378] on button "button" at bounding box center [314, 403] width 117 height 341
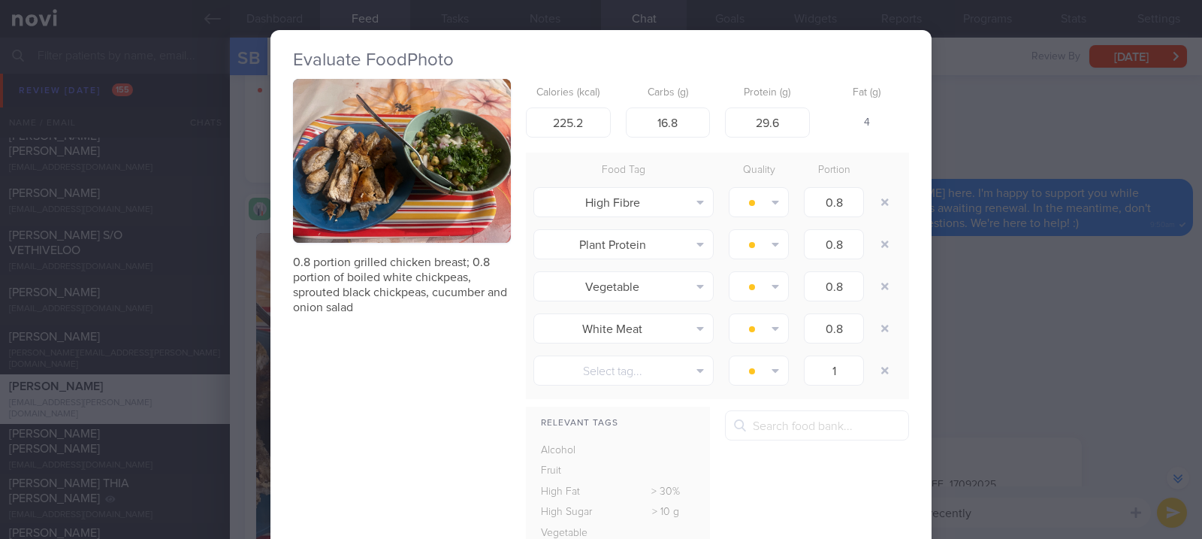
click at [424, 172] on button "button" at bounding box center [402, 161] width 218 height 164
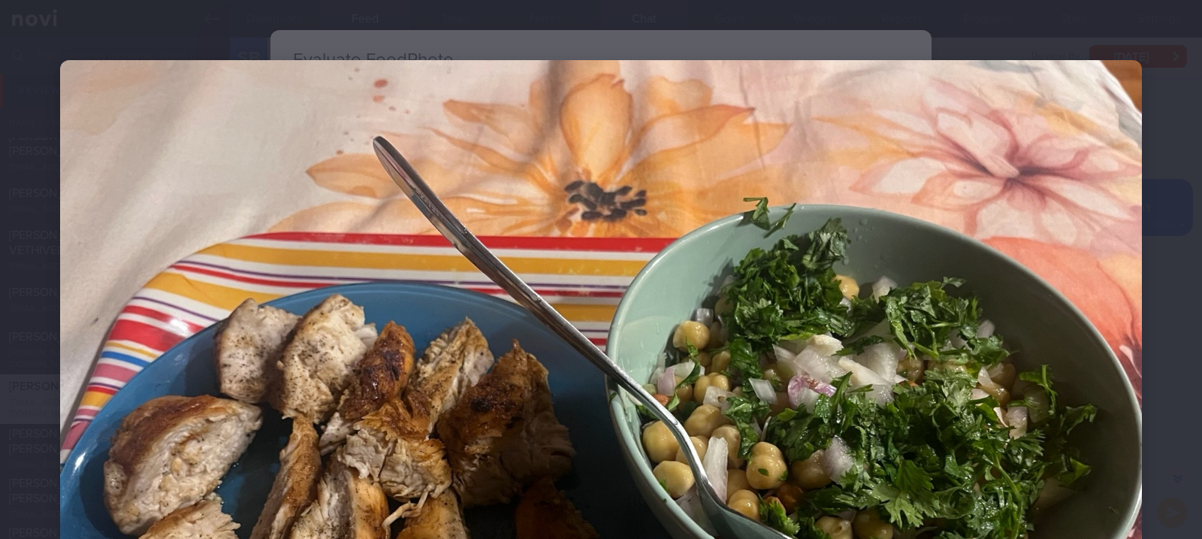
click at [1085, 388] on img at bounding box center [601, 465] width 1082 height 811
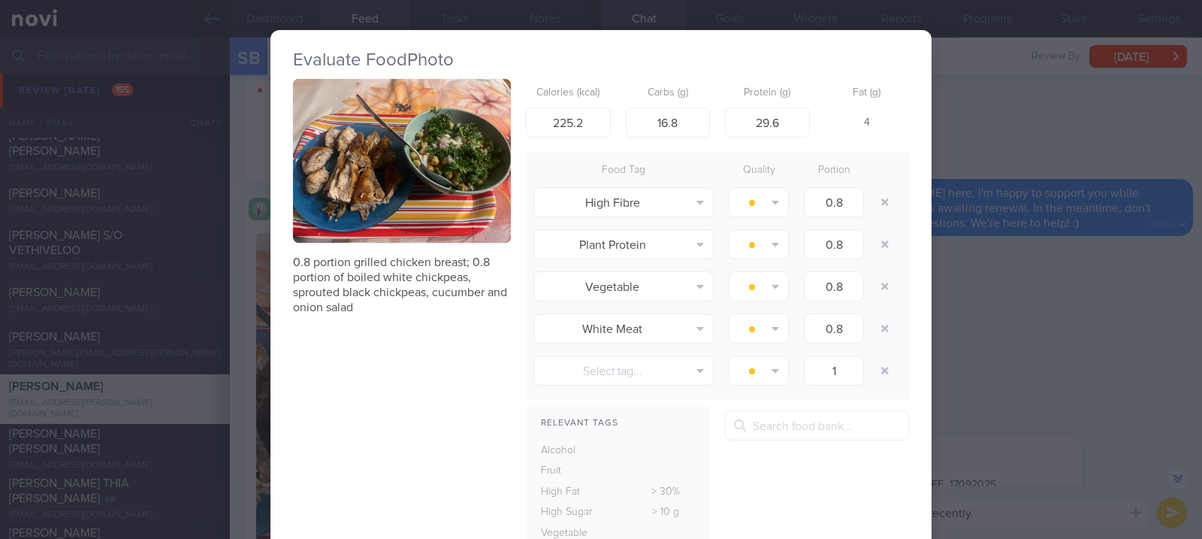
click at [1103, 399] on div "Evaluate Food Photo 0.8 portion grilled chicken breast; 0.8 portion of boiled w…" at bounding box center [601, 269] width 1202 height 539
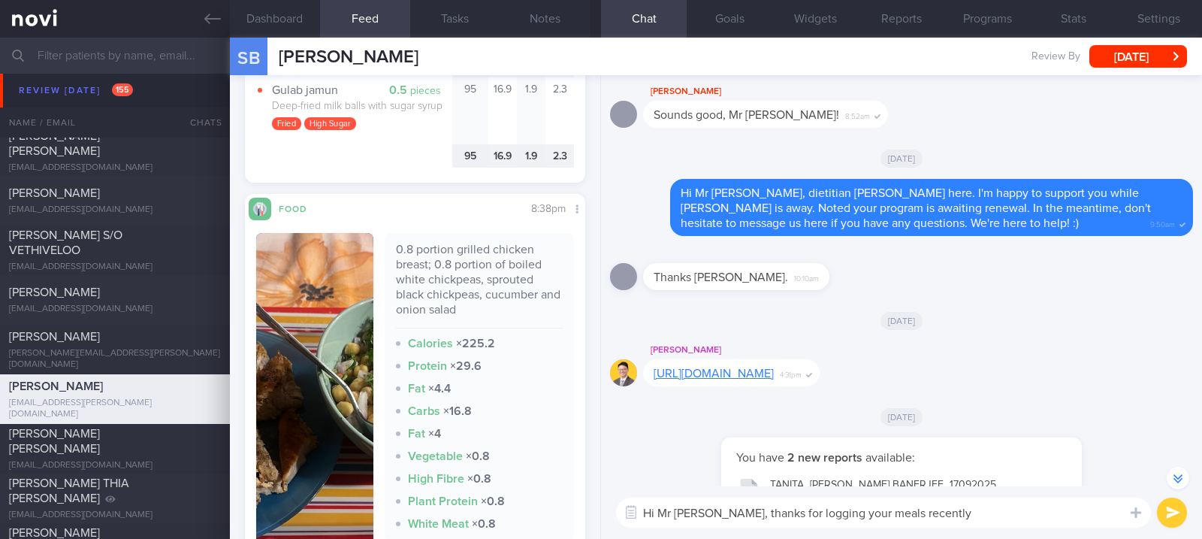
click at [347, 372] on button "button" at bounding box center [314, 403] width 117 height 341
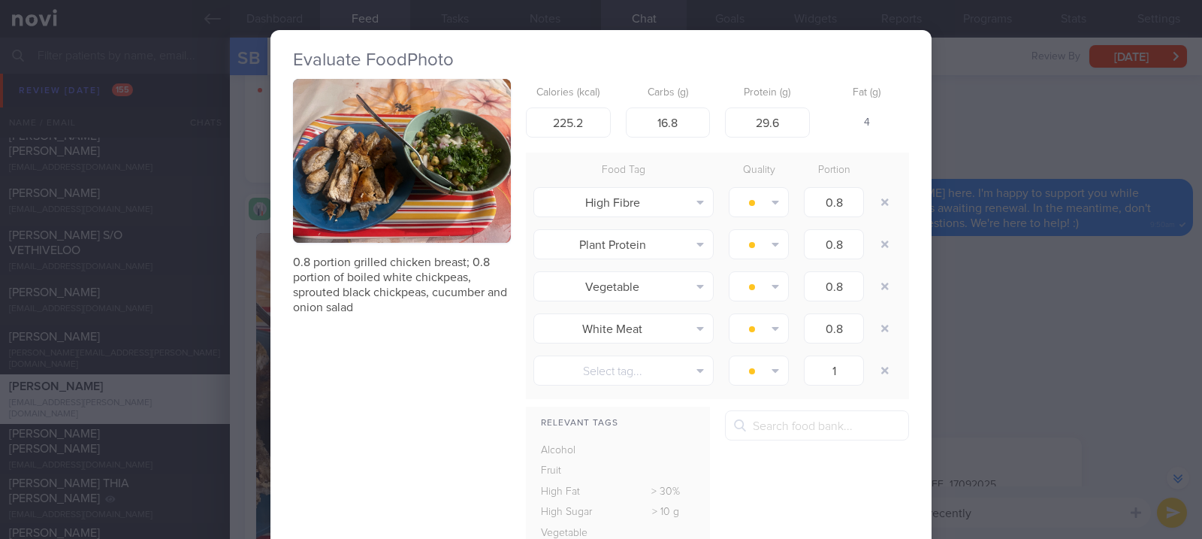
click at [493, 201] on button "button" at bounding box center [402, 161] width 218 height 164
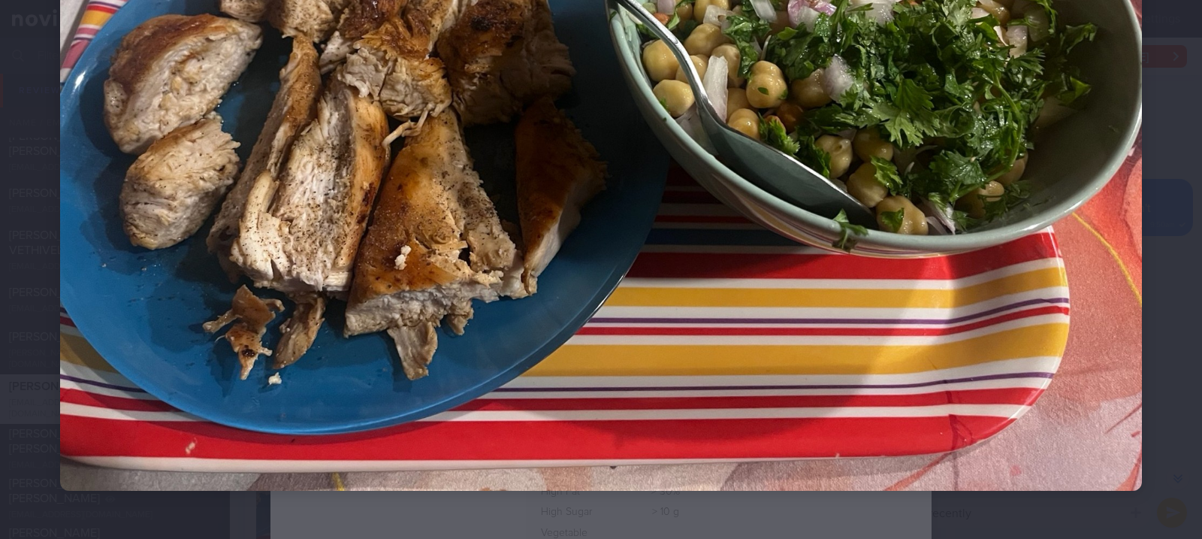
scroll to position [80, 0]
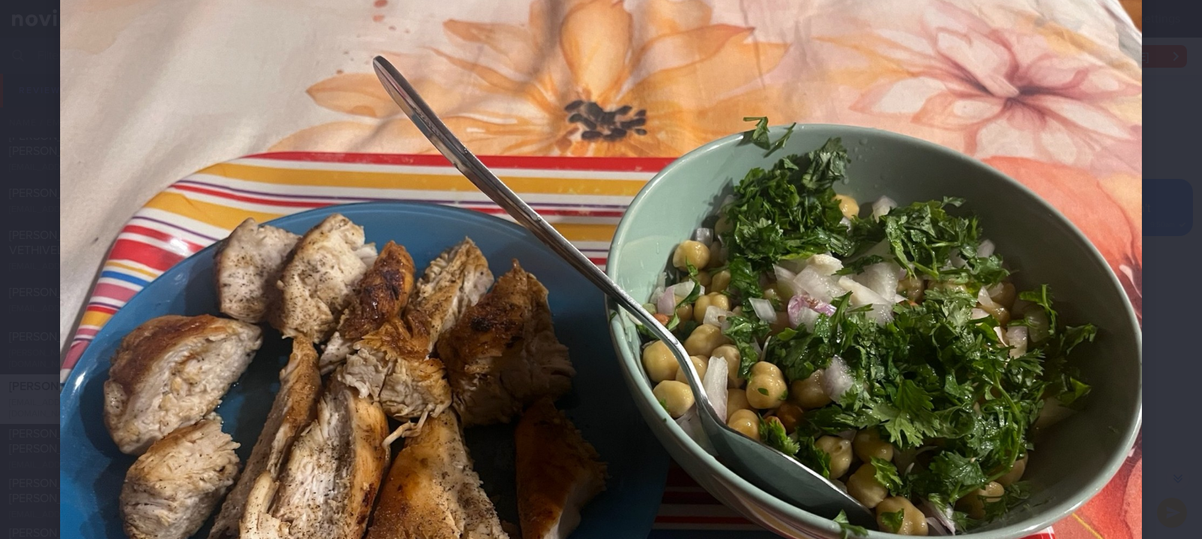
click at [1094, 320] on img at bounding box center [601, 385] width 1082 height 811
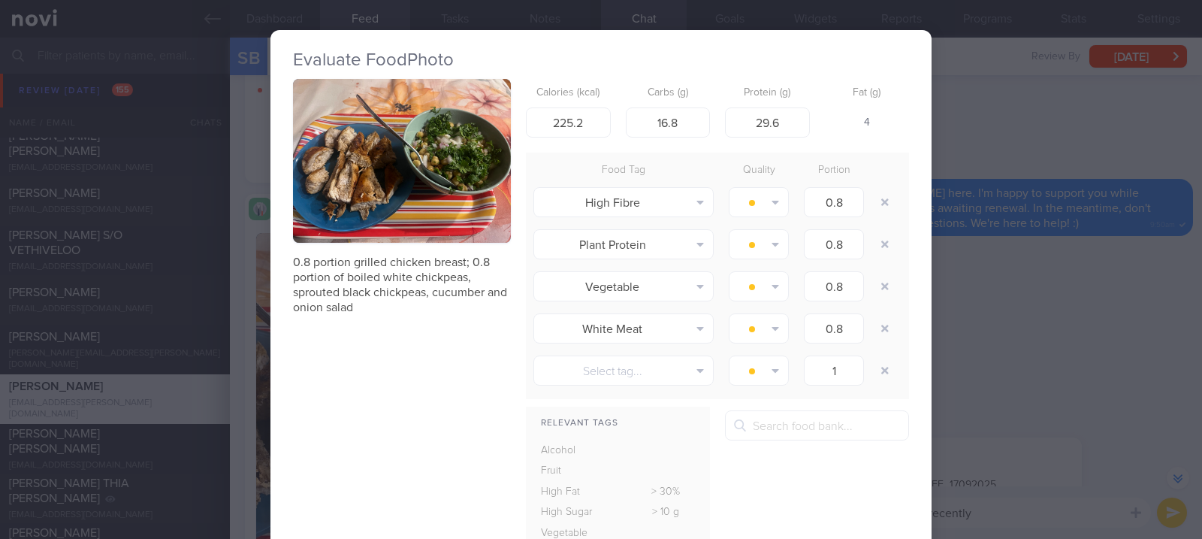
click at [973, 312] on div "Evaluate Food Photo 0.8 portion grilled chicken breast; 0.8 portion of boiled w…" at bounding box center [601, 269] width 1202 height 539
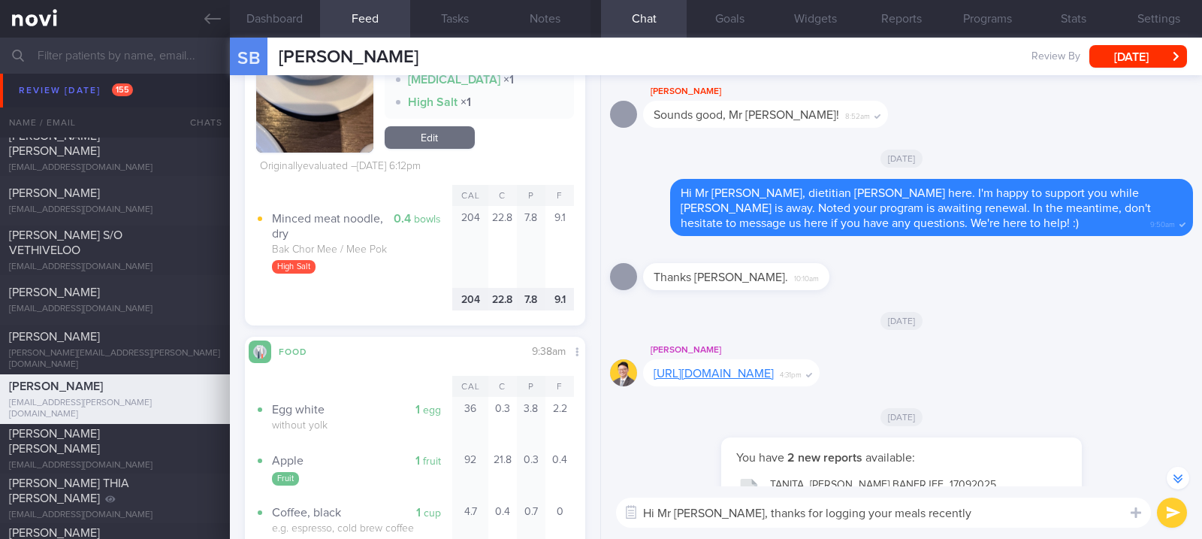
scroll to position [4017, 0]
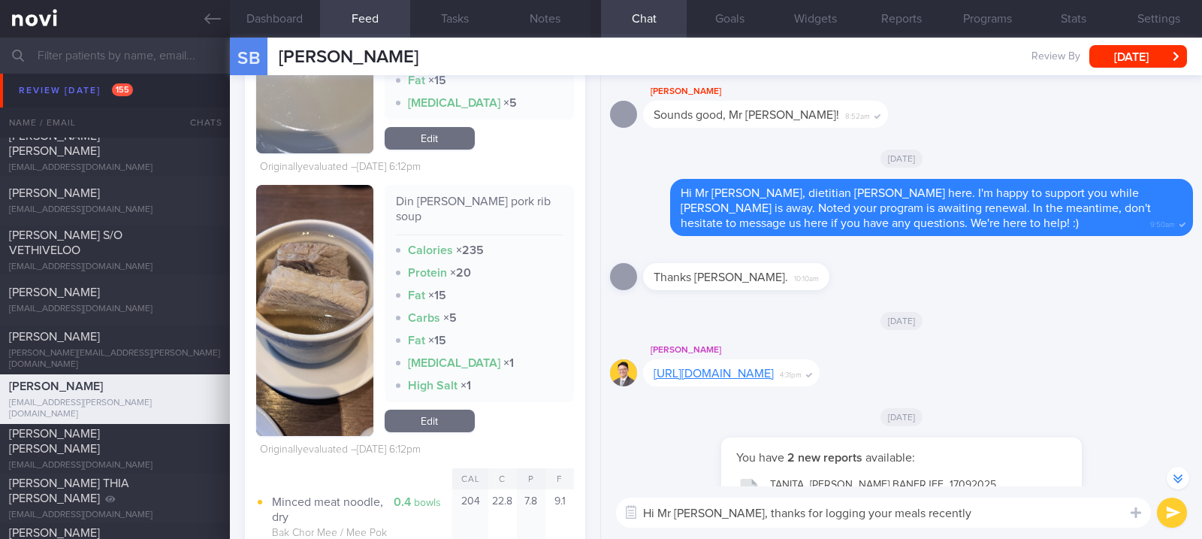
click at [297, 291] on button "button" at bounding box center [314, 310] width 117 height 251
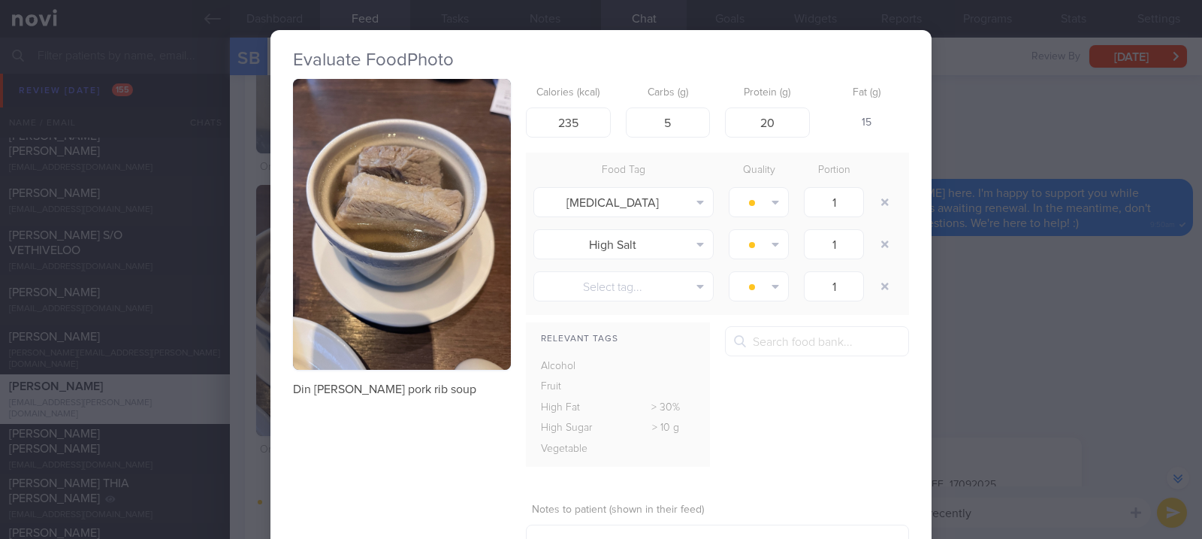
click at [409, 209] on img "button" at bounding box center [402, 224] width 218 height 291
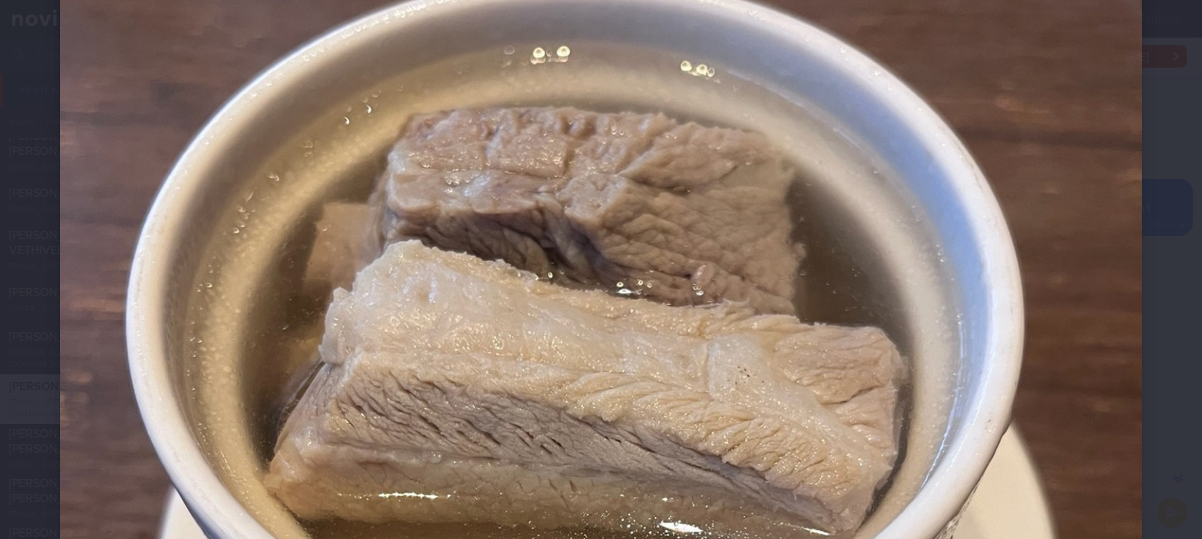
scroll to position [400, 0]
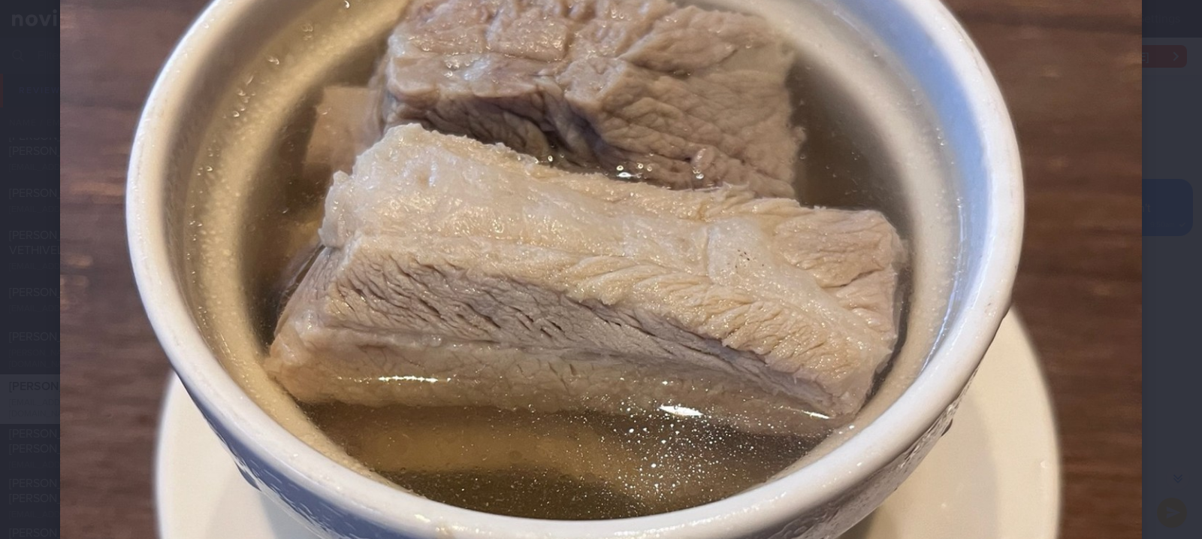
click at [1130, 382] on div at bounding box center [601, 381] width 1202 height 1562
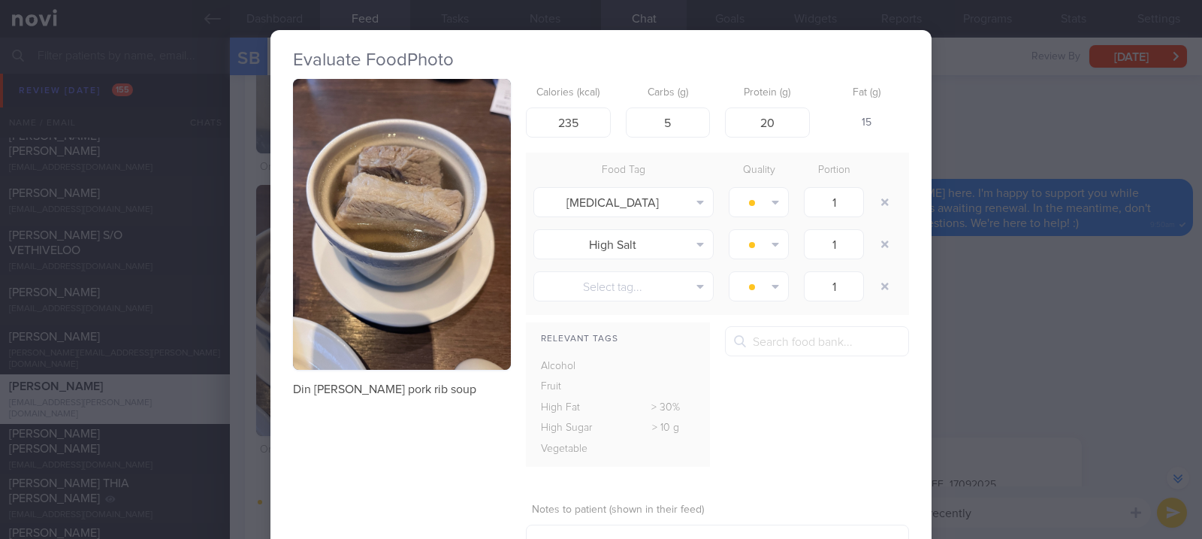
click at [1133, 355] on div "Evaluate Food Photo Din Tai Fung pork rib soup Calories (kcal) 235 Carbs (g) 5 …" at bounding box center [601, 269] width 1202 height 539
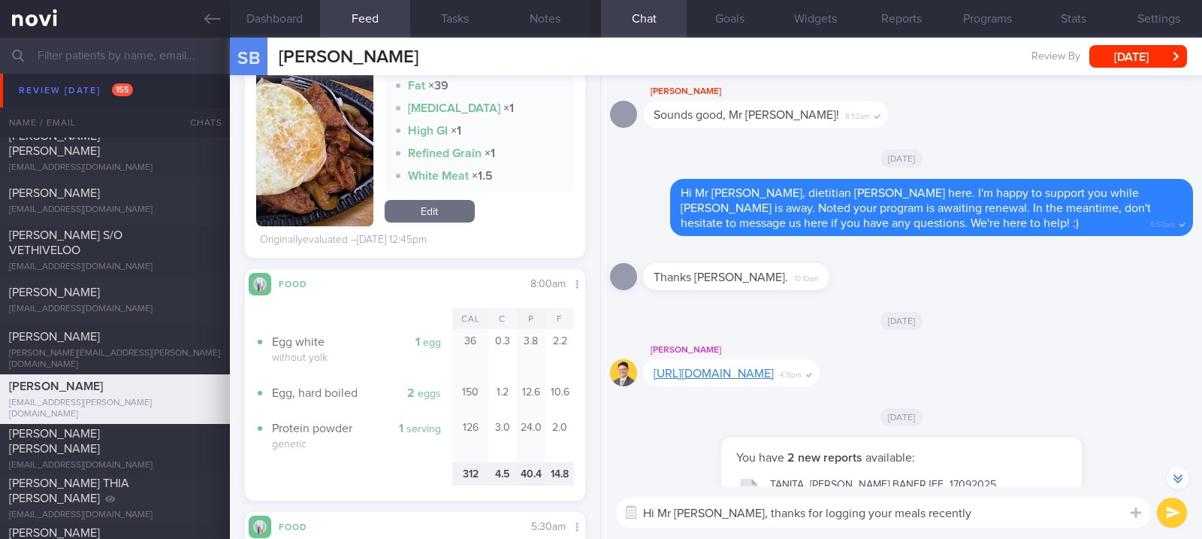
scroll to position [7121, 0]
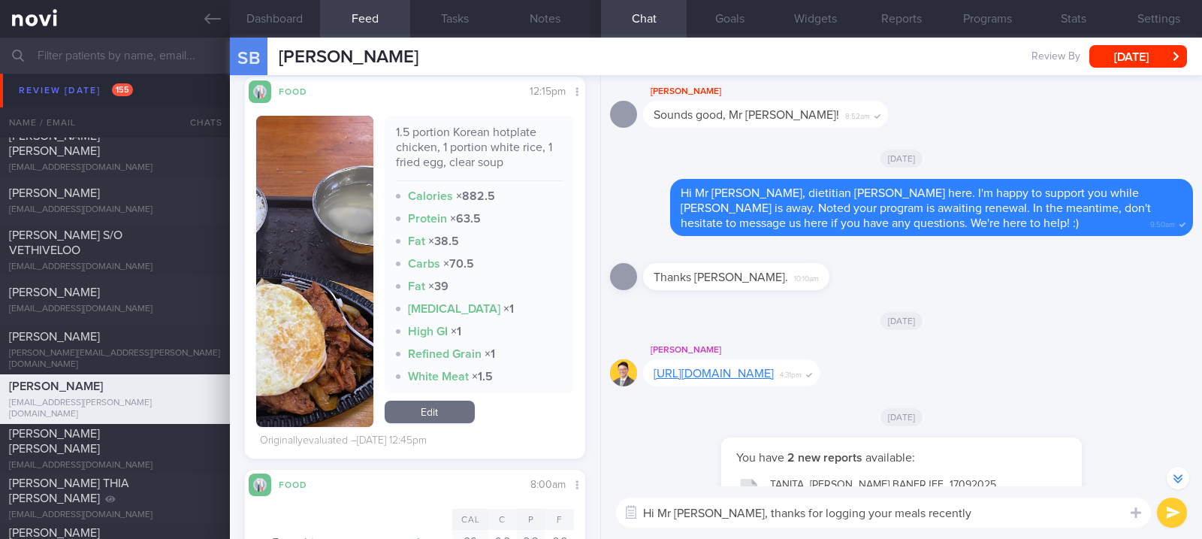
drag, startPoint x: 352, startPoint y: 334, endPoint x: 410, endPoint y: 367, distance: 67.6
click at [352, 334] on img "button" at bounding box center [314, 271] width 117 height 311
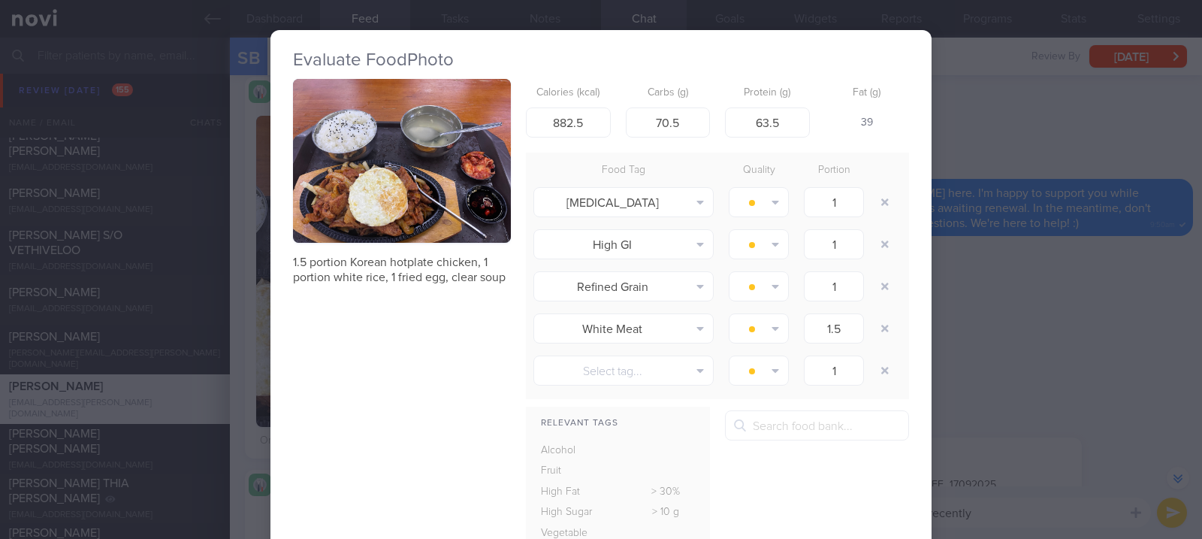
click at [937, 318] on div "Evaluate Food Photo 1.5 portion Korean hotplate chicken, 1 portion white rice, …" at bounding box center [601, 269] width 1202 height 539
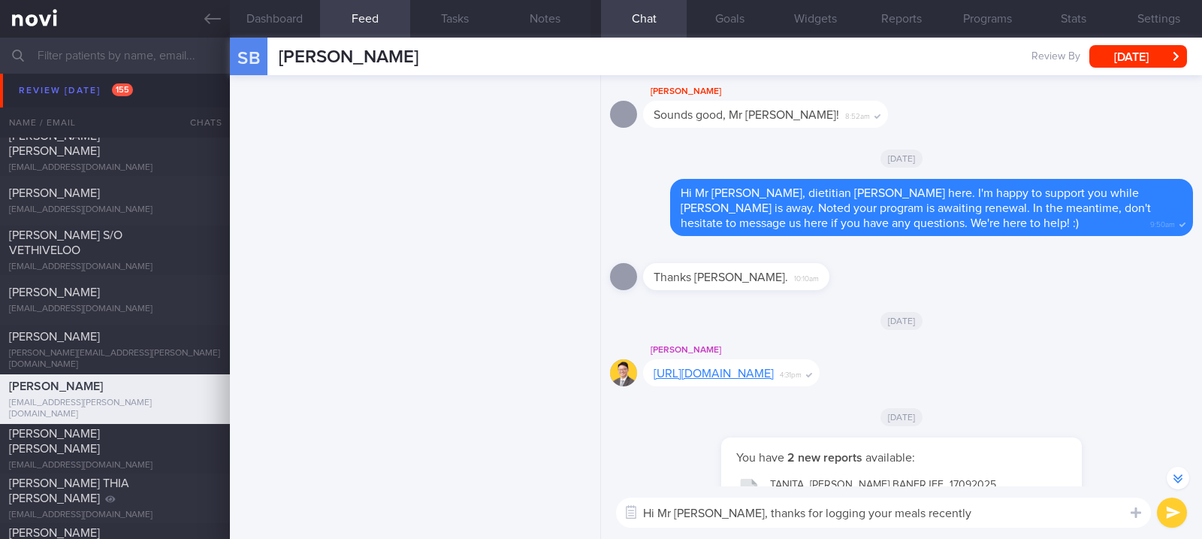
scroll to position [45, 0]
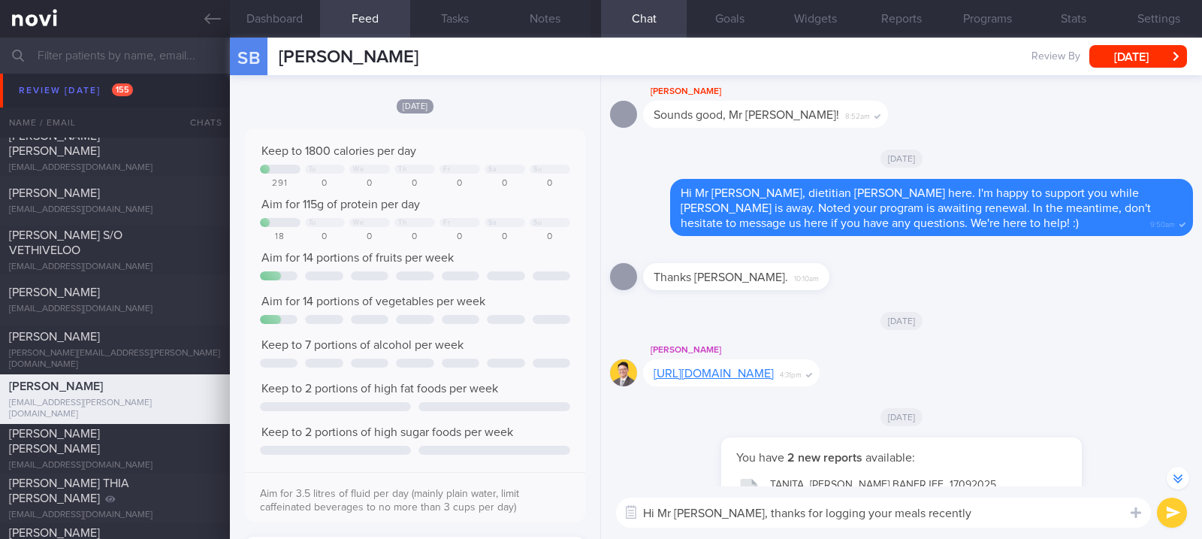
click at [953, 526] on textarea "Hi Mr Sagnik, thanks for logging your meals recently" at bounding box center [883, 512] width 535 height 30
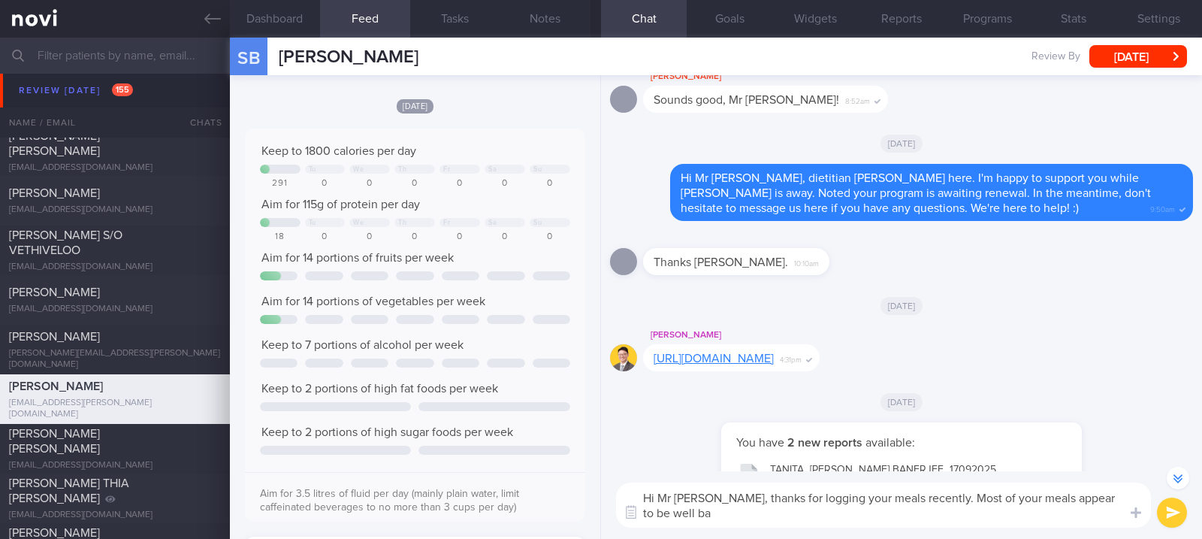
scroll to position [-114, 0]
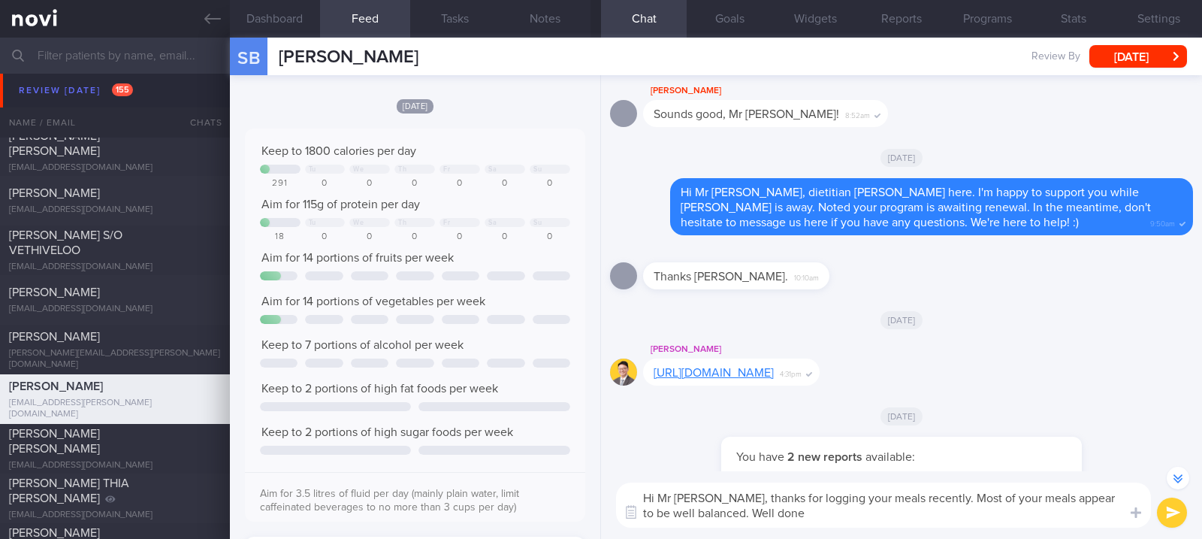
type textarea "Hi Mr Sagnik, thanks for logging your meals recently. Most of your meals appear…"
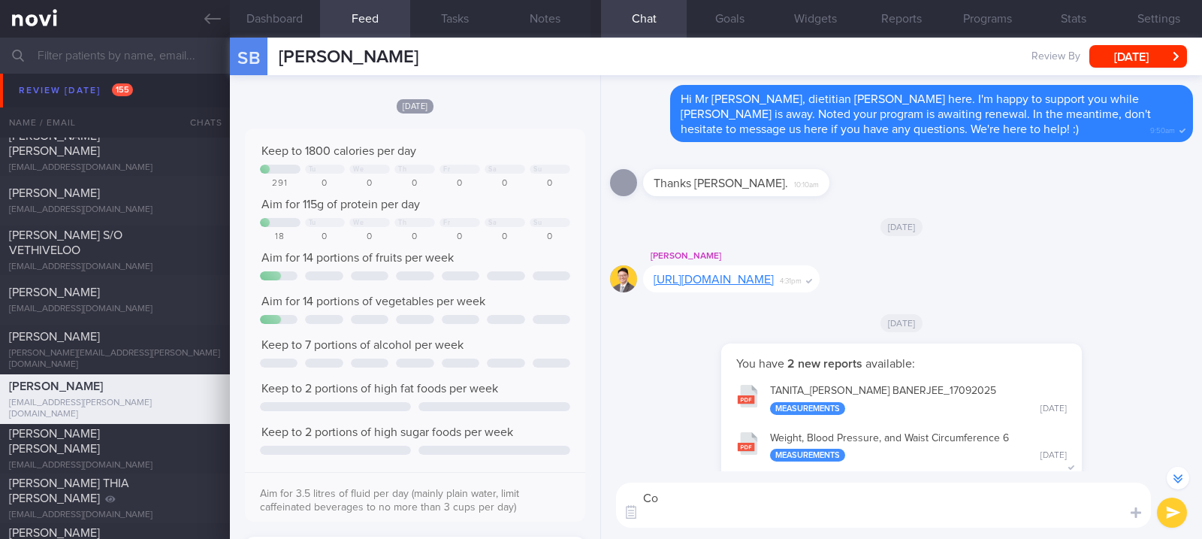
scroll to position [-77, 0]
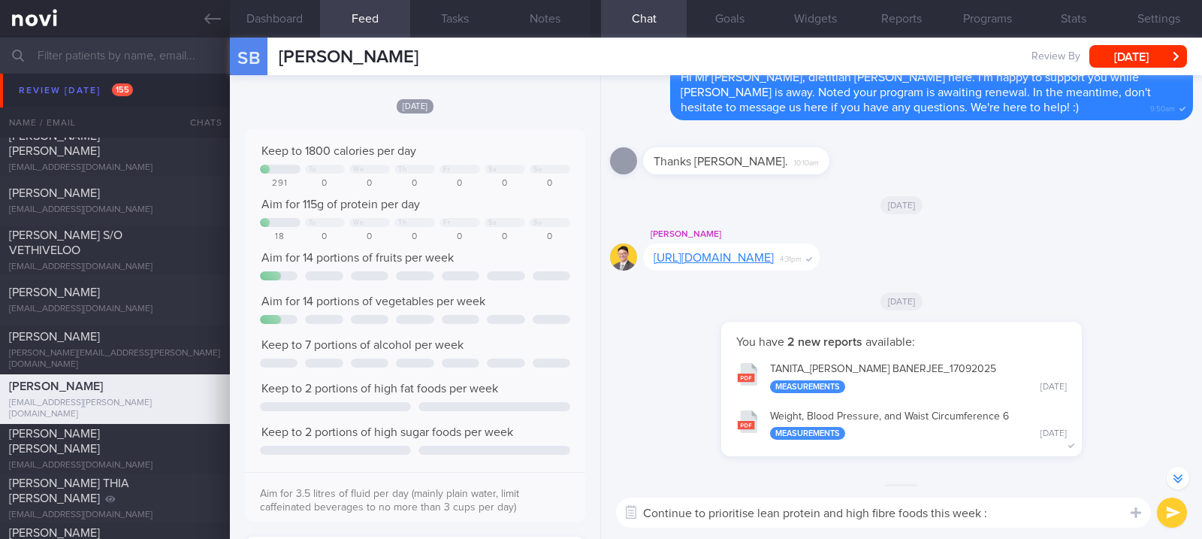
type textarea "Continue to prioritise lean protein and high fibre foods this week :)"
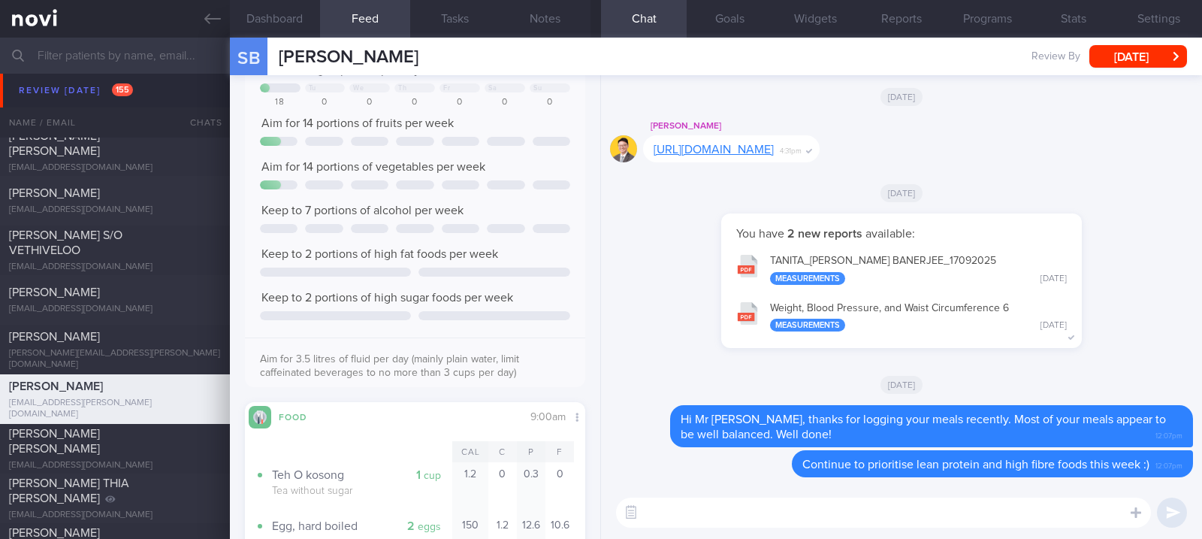
scroll to position [246, 0]
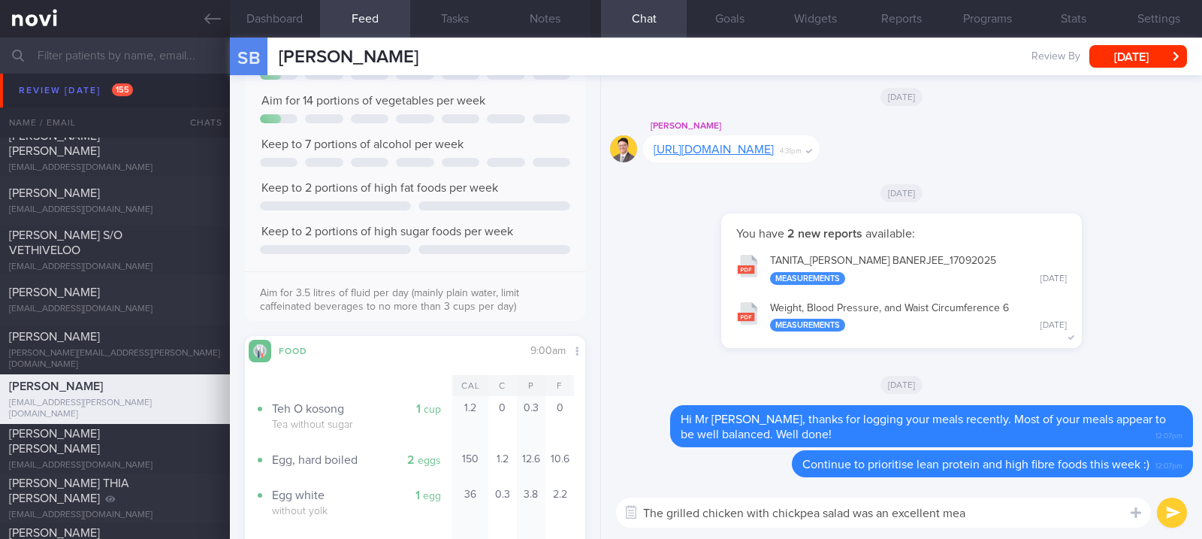
type textarea "The grilled chicken with chickpea salad was an excellent meal"
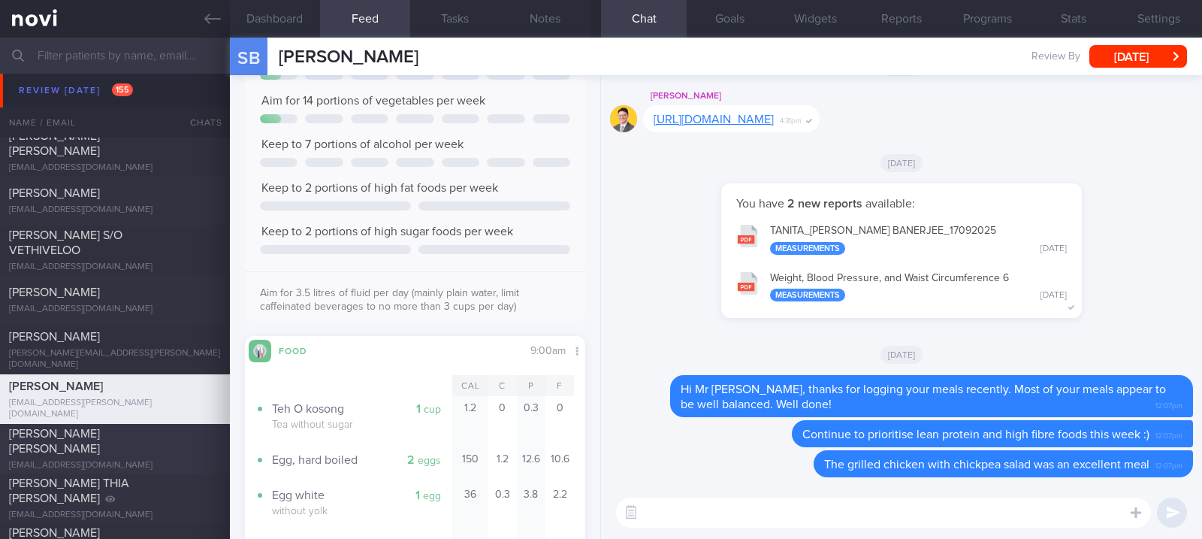
scroll to position [1602, 0]
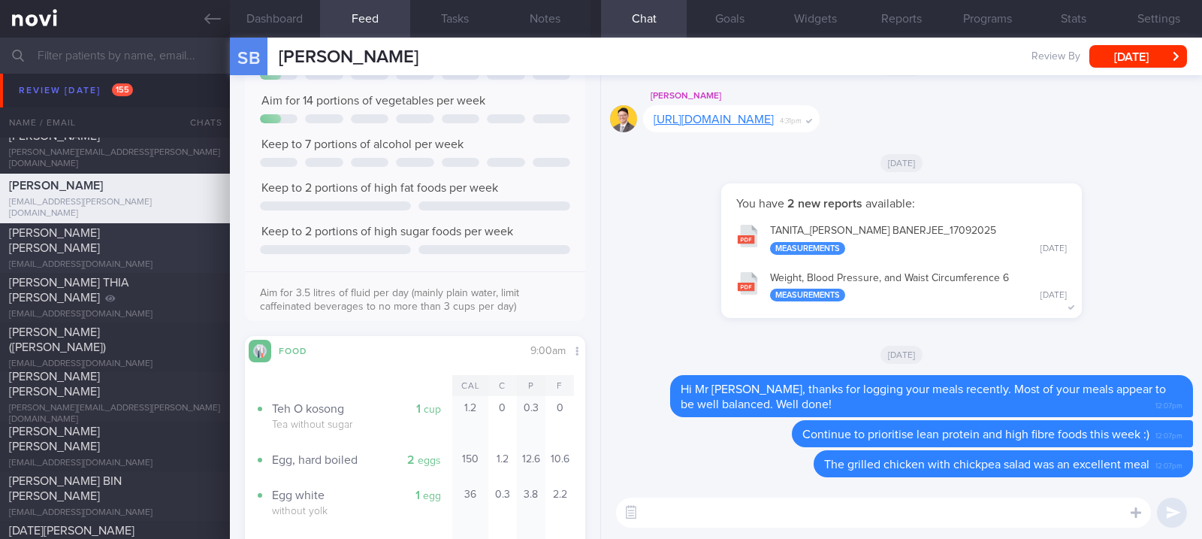
click at [193, 234] on div "[PERSON_NAME] [PERSON_NAME]" at bounding box center [113, 240] width 208 height 30
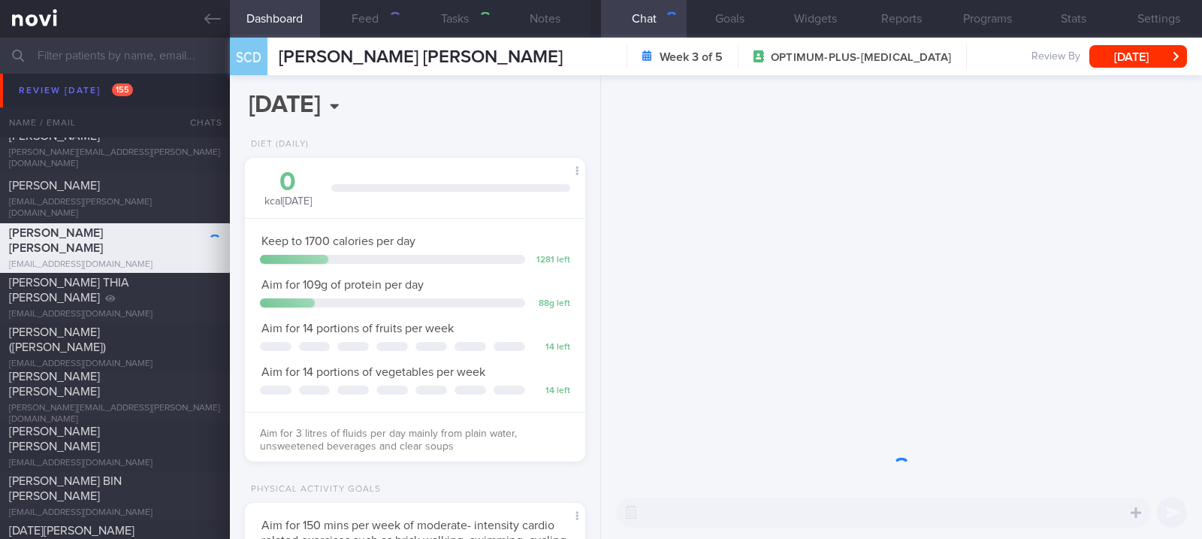
scroll to position [171, 298]
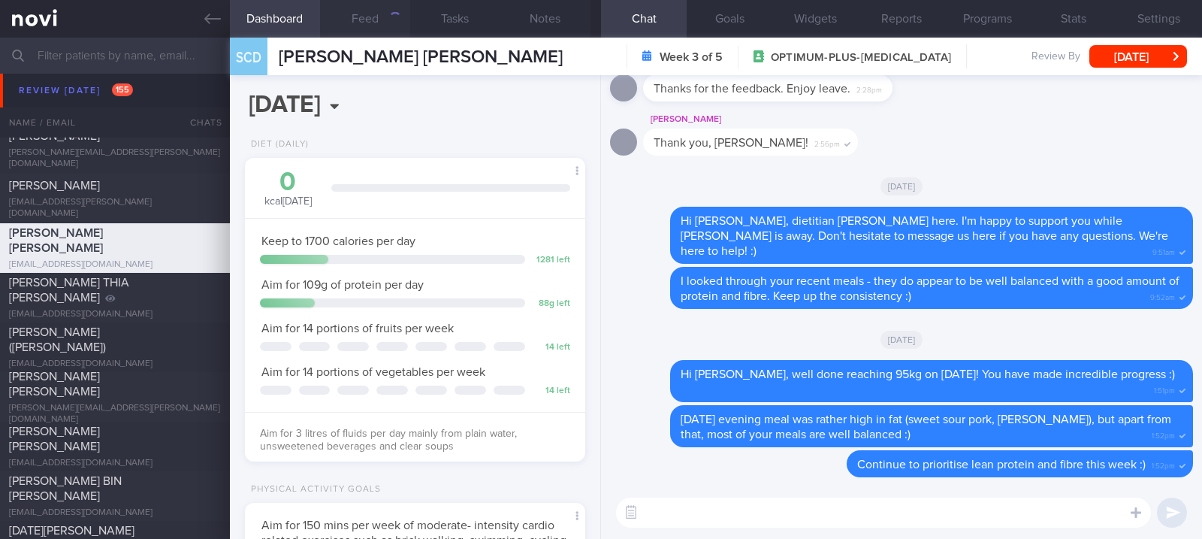
click at [361, 15] on button "Feed" at bounding box center [365, 19] width 90 height 38
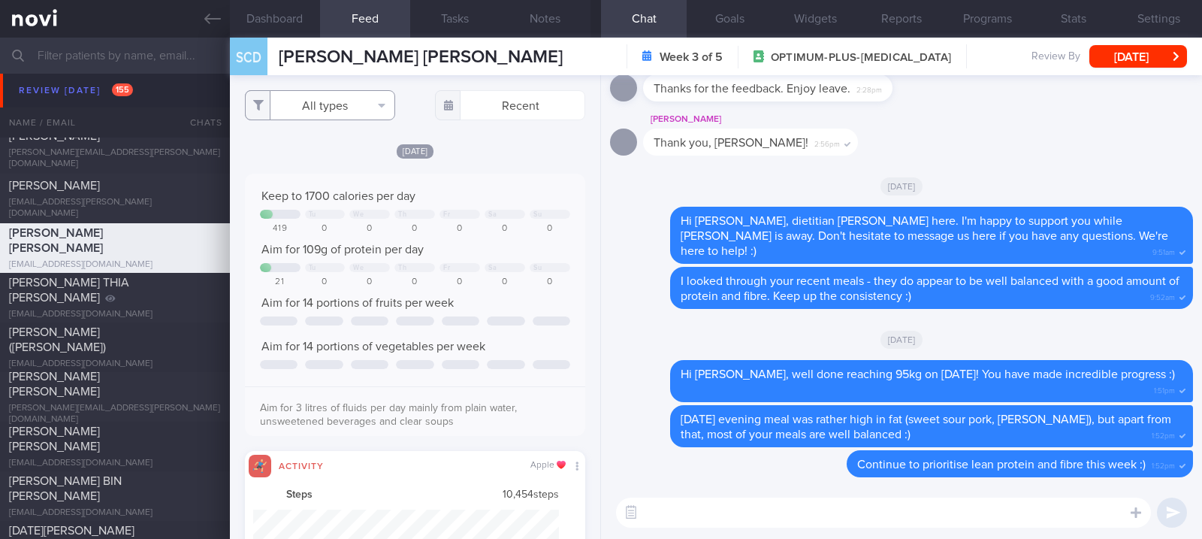
click at [348, 95] on button "All types" at bounding box center [320, 105] width 150 height 30
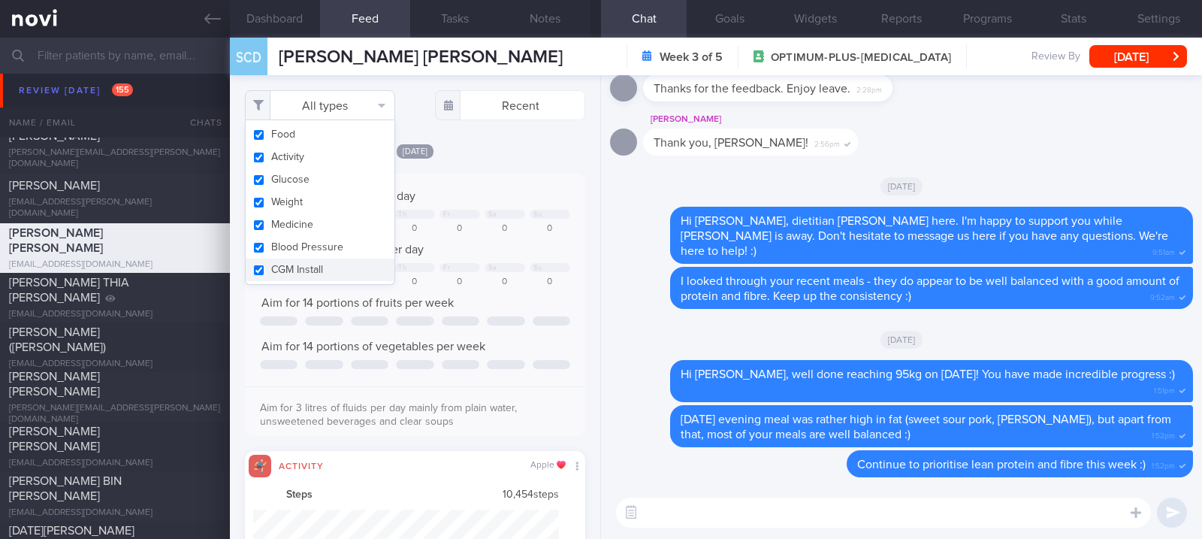
scroll to position [75, 306]
click at [315, 159] on button "Activity" at bounding box center [320, 157] width 149 height 23
checkbox input "false"
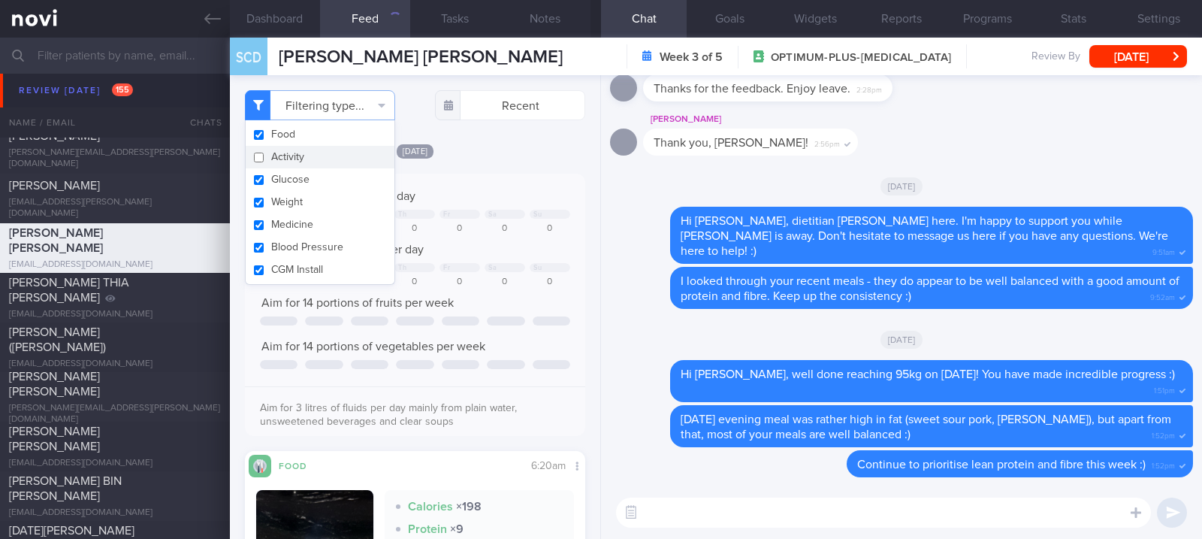
click at [761, 521] on textarea at bounding box center [883, 512] width 535 height 30
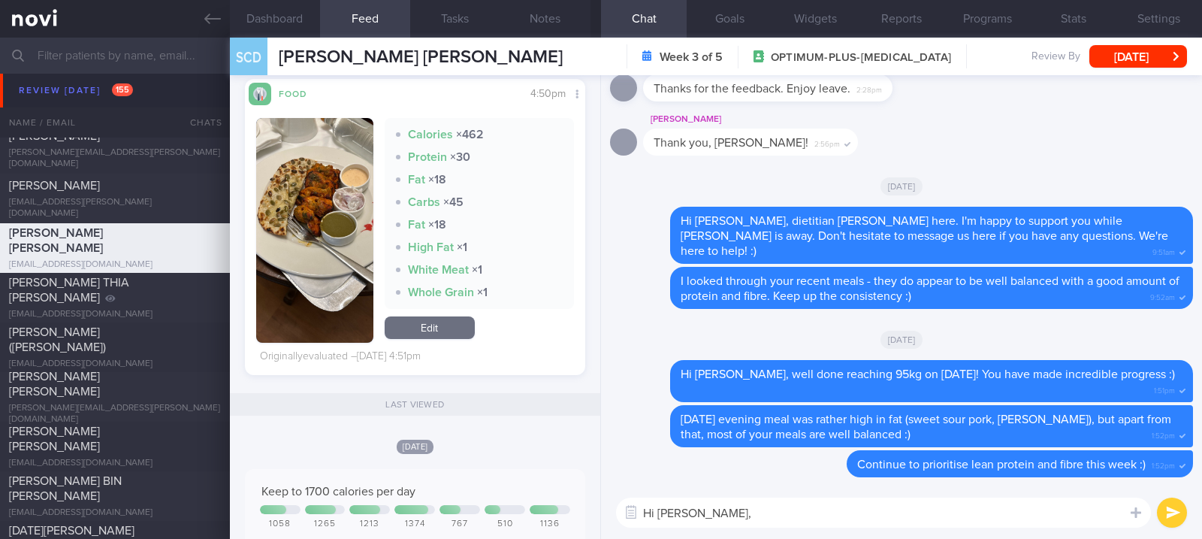
scroll to position [4406, 0]
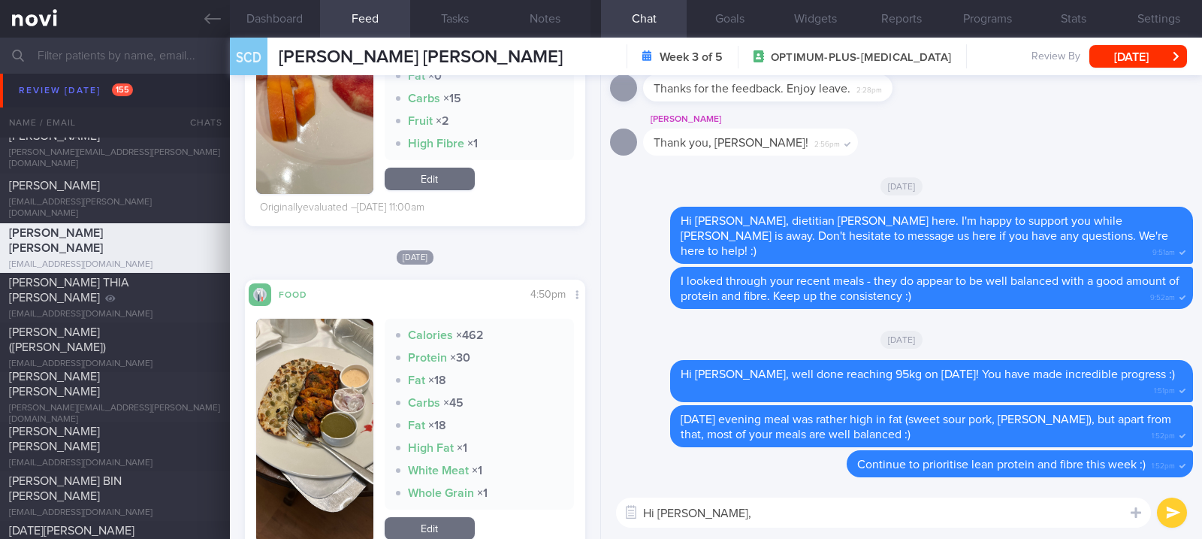
click at [313, 392] on button "button" at bounding box center [314, 430] width 117 height 225
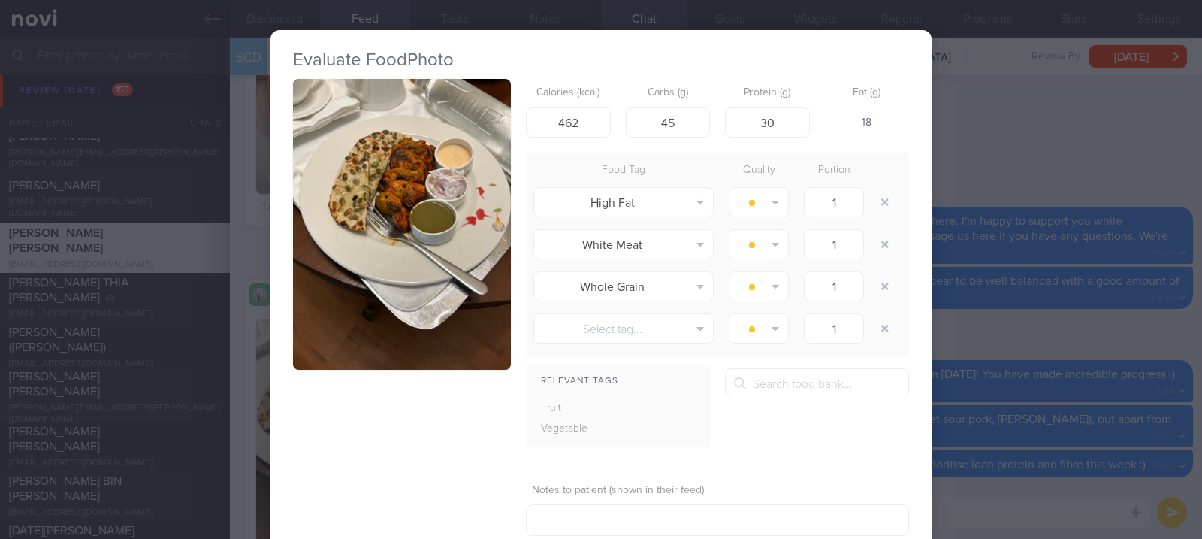
click at [390, 212] on button "button" at bounding box center [402, 224] width 218 height 291
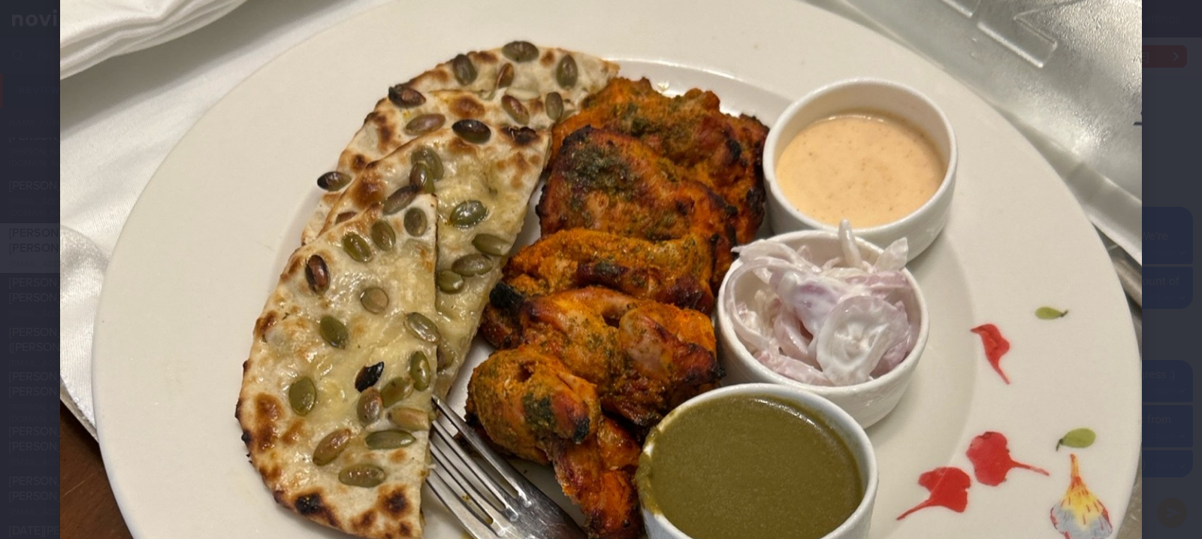
scroll to position [300, 0]
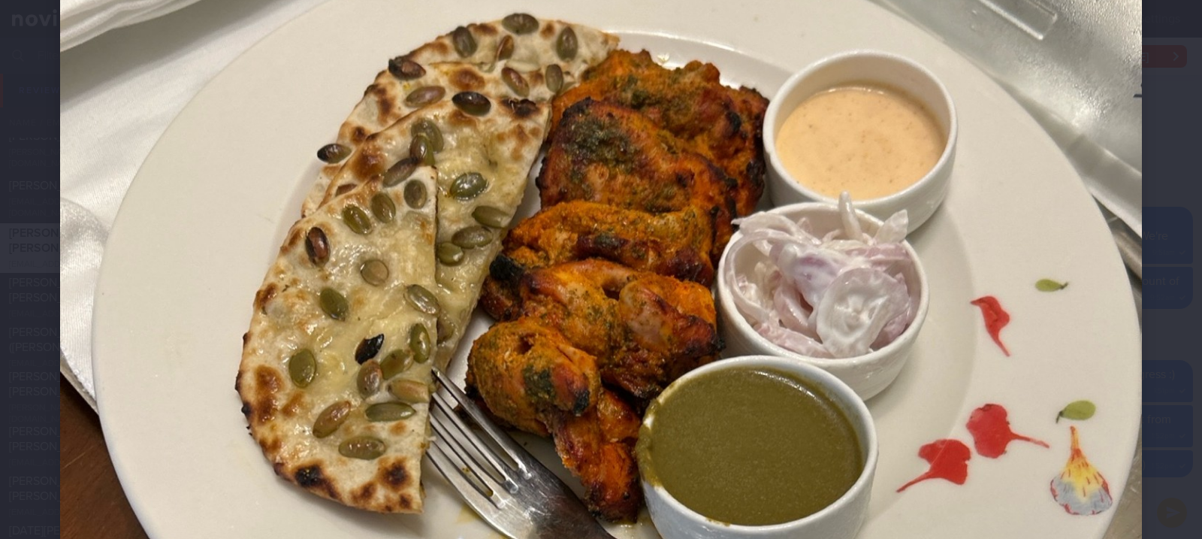
click at [1028, 395] on img at bounding box center [601, 481] width 1082 height 1442
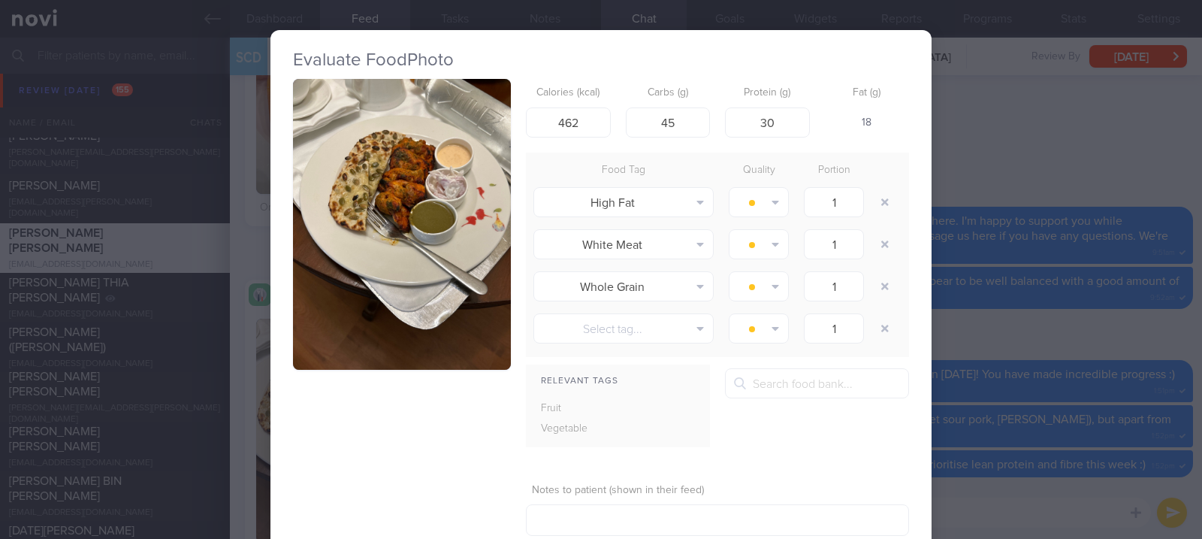
click at [1063, 346] on div "Evaluate Food Photo Calories (kcal) 462 Carbs (g) 45 Protein (g) 30 Fat (g) 18 …" at bounding box center [601, 269] width 1202 height 539
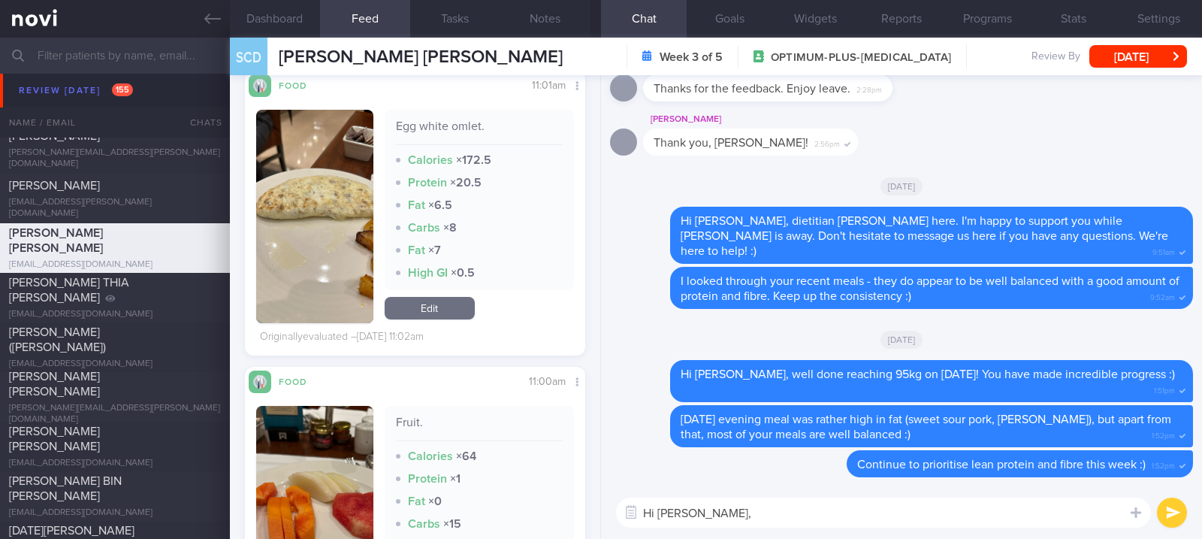
scroll to position [3995, 0]
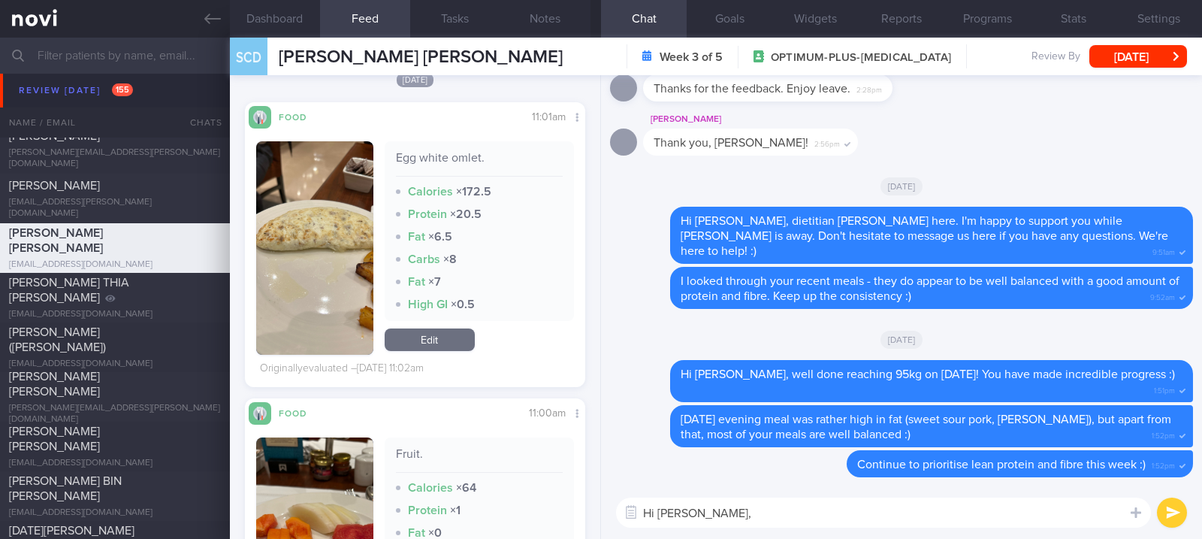
drag, startPoint x: 750, startPoint y: 527, endPoint x: 753, endPoint y: 518, distance: 9.5
click at [750, 527] on textarea "Hi Chris," at bounding box center [883, 512] width 535 height 30
type textarea "Hi Chris, thanks for logging your meals :)"
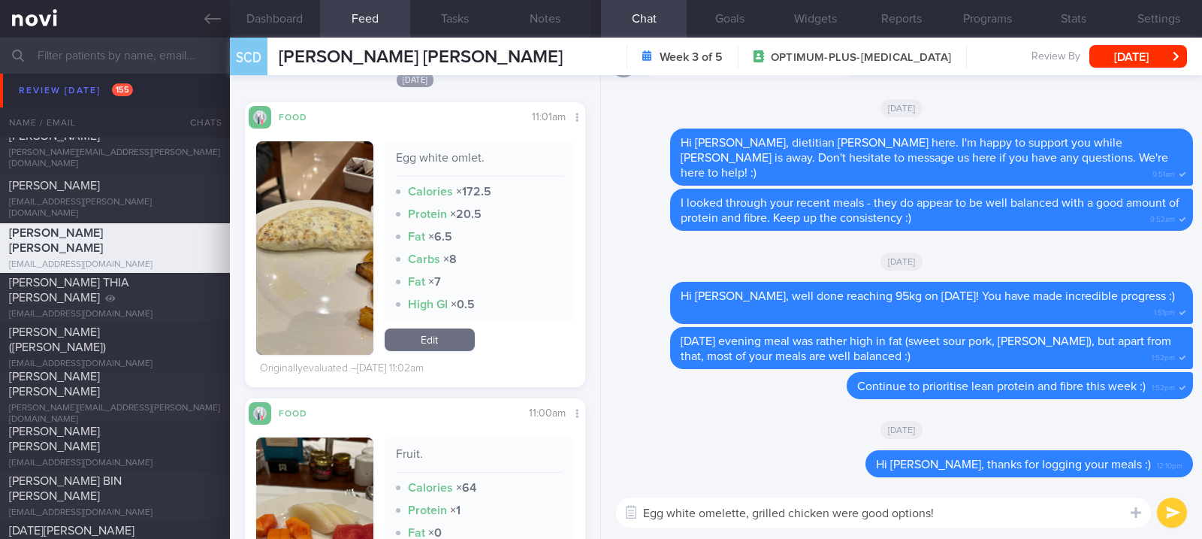
type textarea "Egg white omelette, grilled chicken were good options!"
drag, startPoint x: 719, startPoint y: 513, endPoint x: 459, endPoint y: 352, distance: 306.0
click at [459, 352] on div "Egg white omlet. Calories × 172.5 Protein × 20.5 Fat × 6.5 Carbs × 8 Fat × 7 Hi…" at bounding box center [479, 247] width 189 height 213
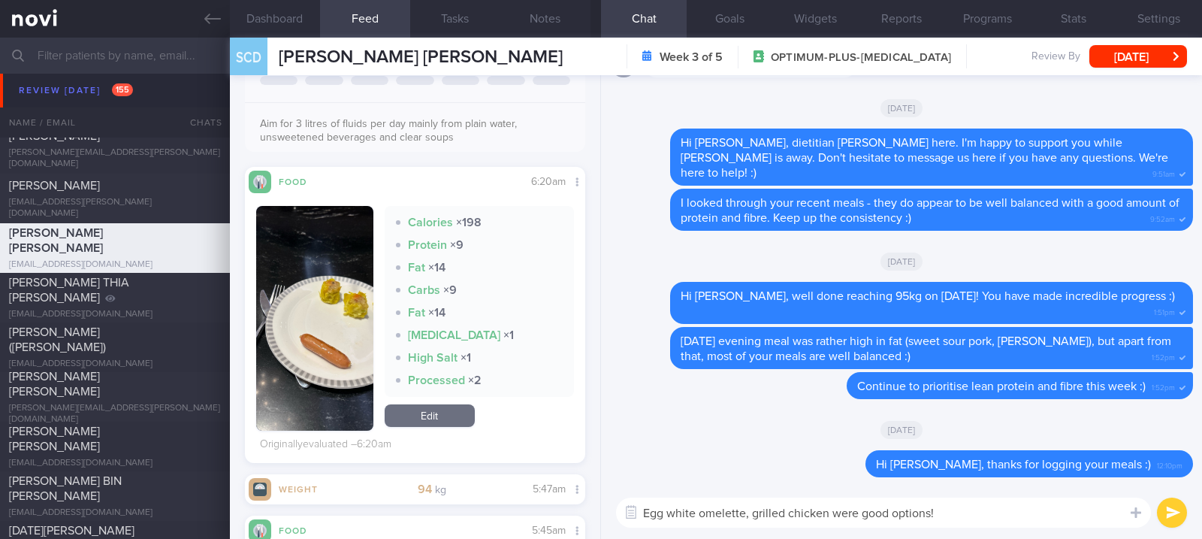
scroll to position [200, 0]
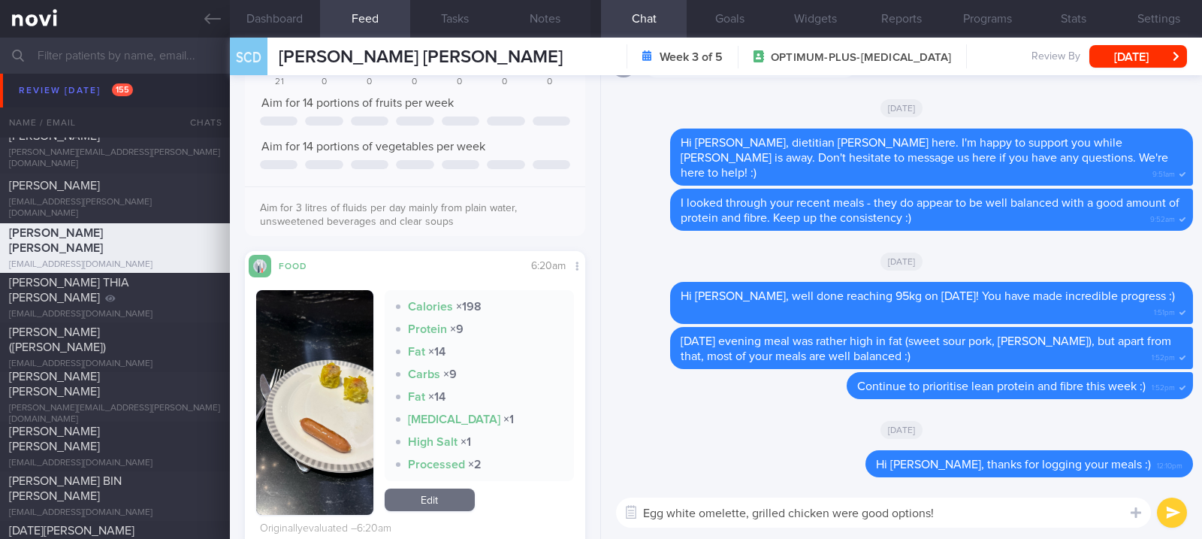
click at [1007, 524] on textarea "Egg white omelette, grilled chicken were good options!" at bounding box center [883, 512] width 535 height 30
click at [1007, 520] on textarea "Egg white omelette, grilled chicken were good options!" at bounding box center [883, 512] width 535 height 30
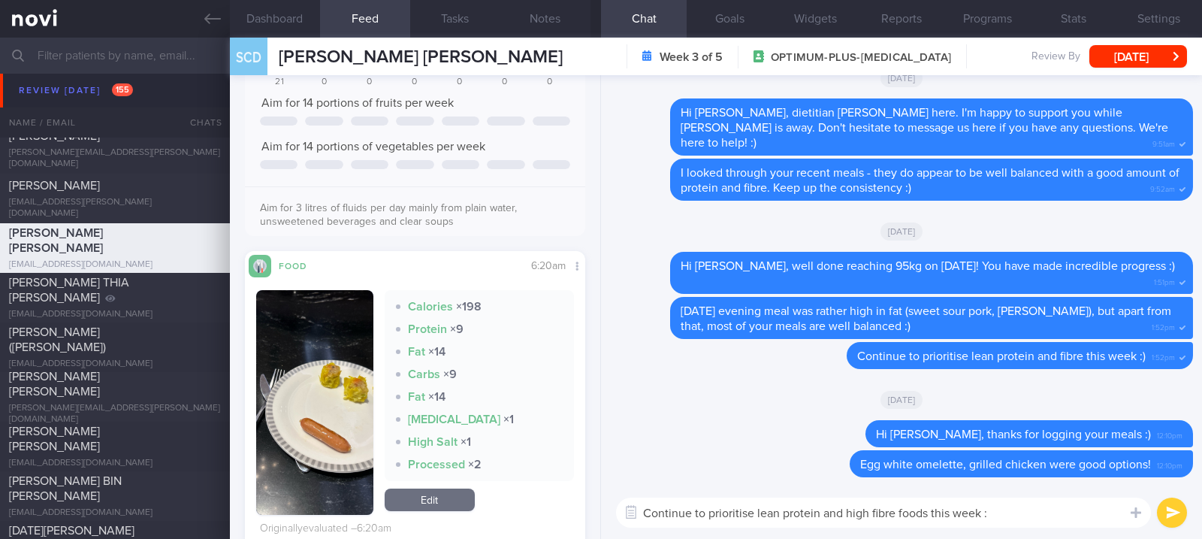
type textarea "Continue to prioritise lean protein and high fibre foods this week :)"
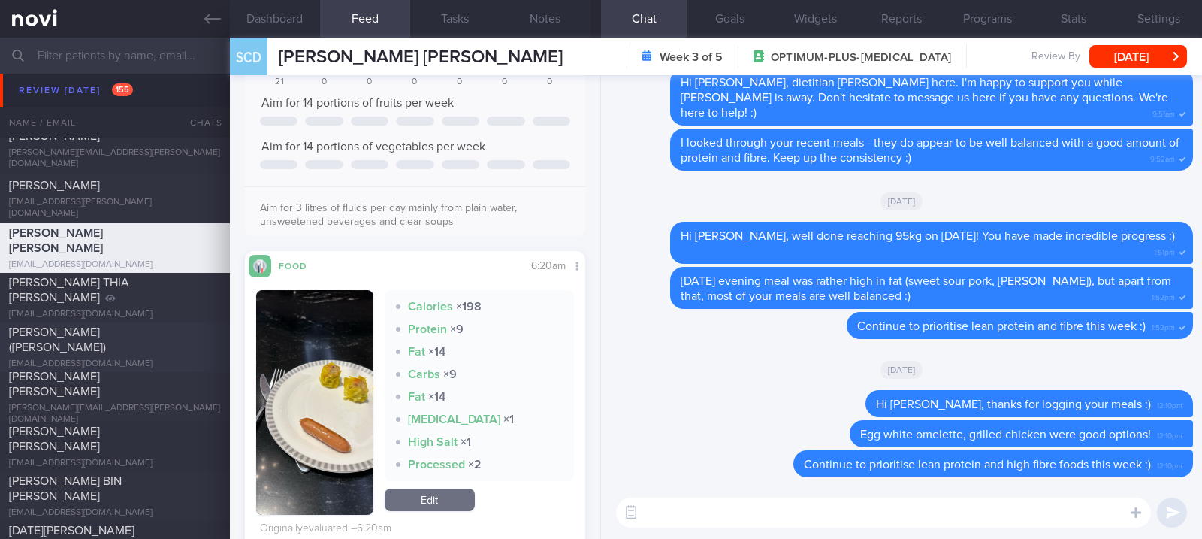
click at [106, 337] on span "[PERSON_NAME] ([PERSON_NAME])" at bounding box center [57, 339] width 97 height 27
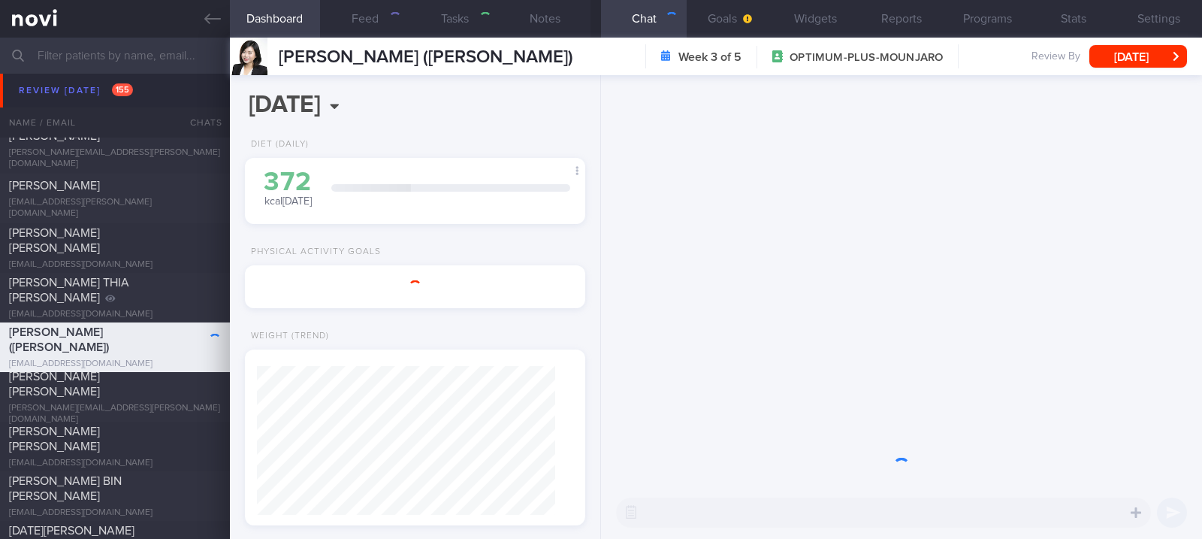
type input "tracked"
type textarea "40F [MEDICAL_DATA] [MEDICAL_DATA] with [PERSON_NAME] syndrome [MEDICAL_DATA] [M…"
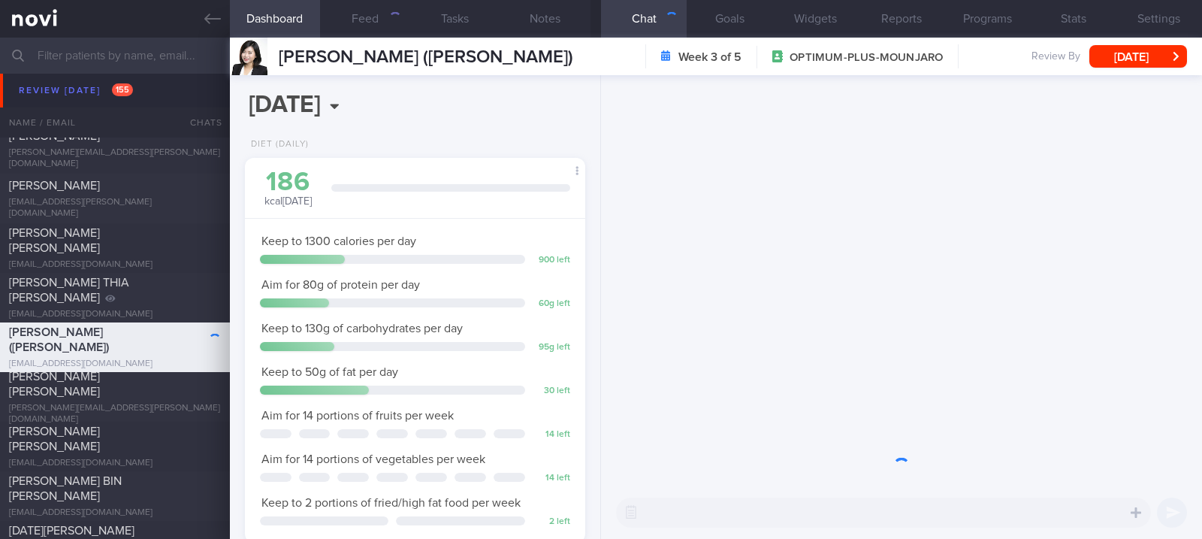
scroll to position [171, 298]
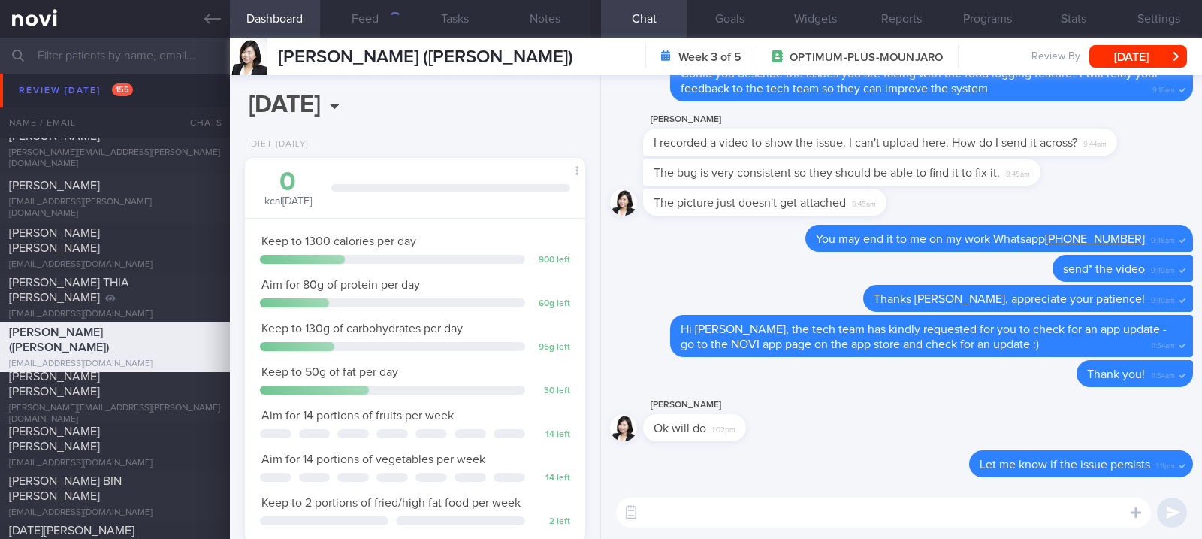
click at [403, 186] on div "Carbs Protein Fat" at bounding box center [450, 182] width 239 height 19
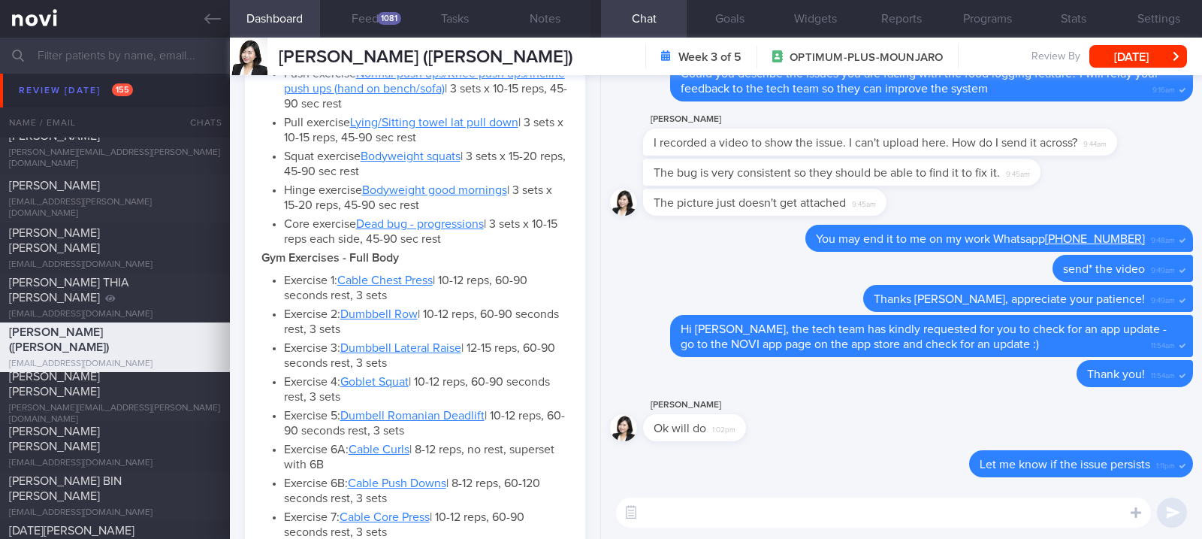
scroll to position [901, 0]
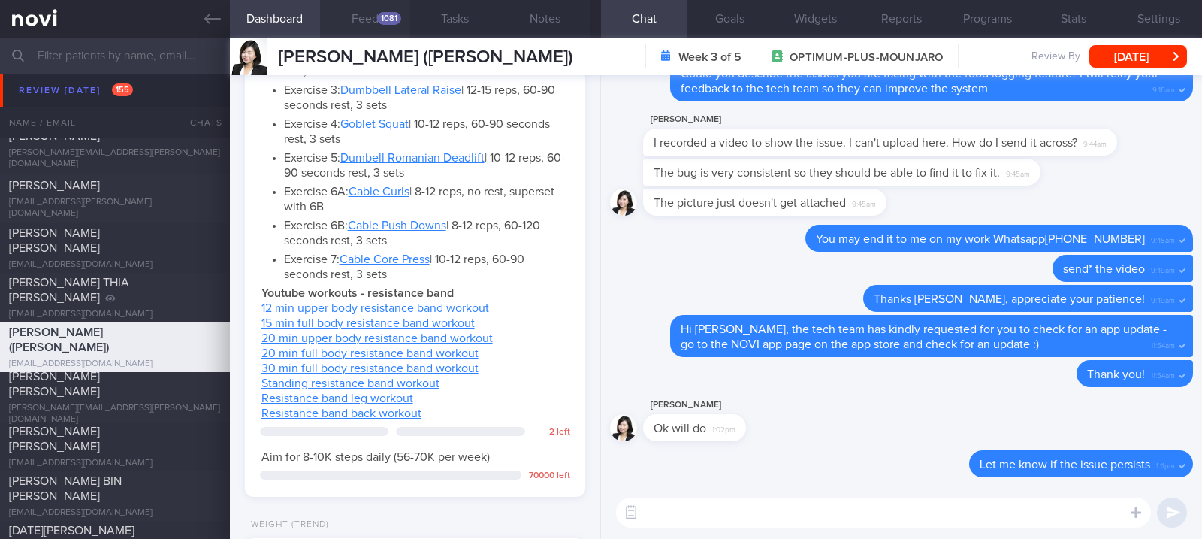
click at [376, 21] on button "Feed 1081" at bounding box center [365, 19] width 90 height 38
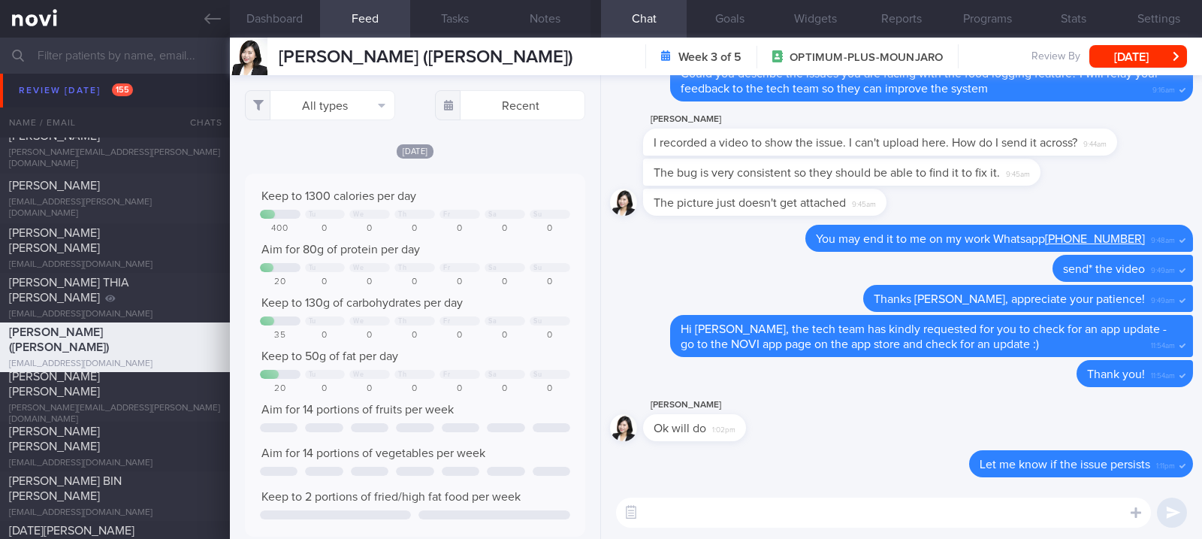
scroll to position [75, 306]
click at [454, 250] on div "Aim for 80g of protein per day" at bounding box center [415, 249] width 310 height 15
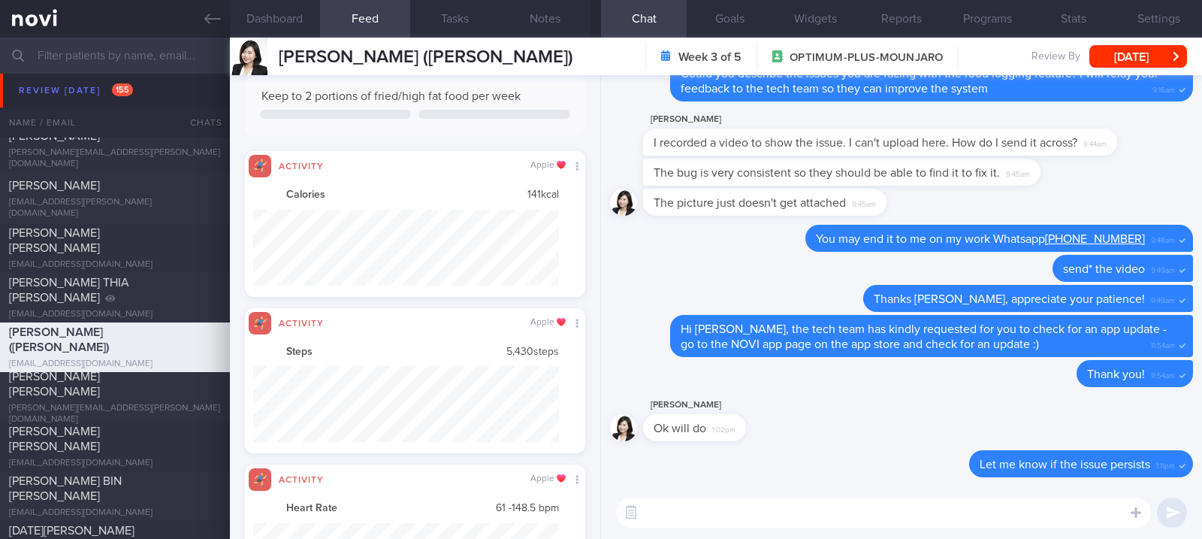
scroll to position [0, 0]
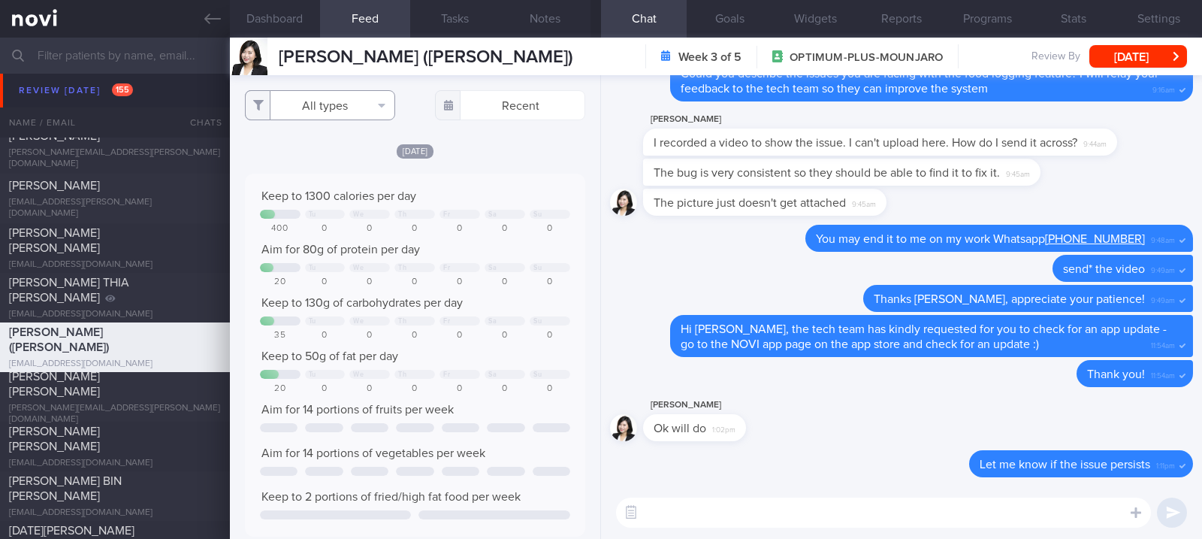
click at [343, 91] on button "All types" at bounding box center [320, 105] width 150 height 30
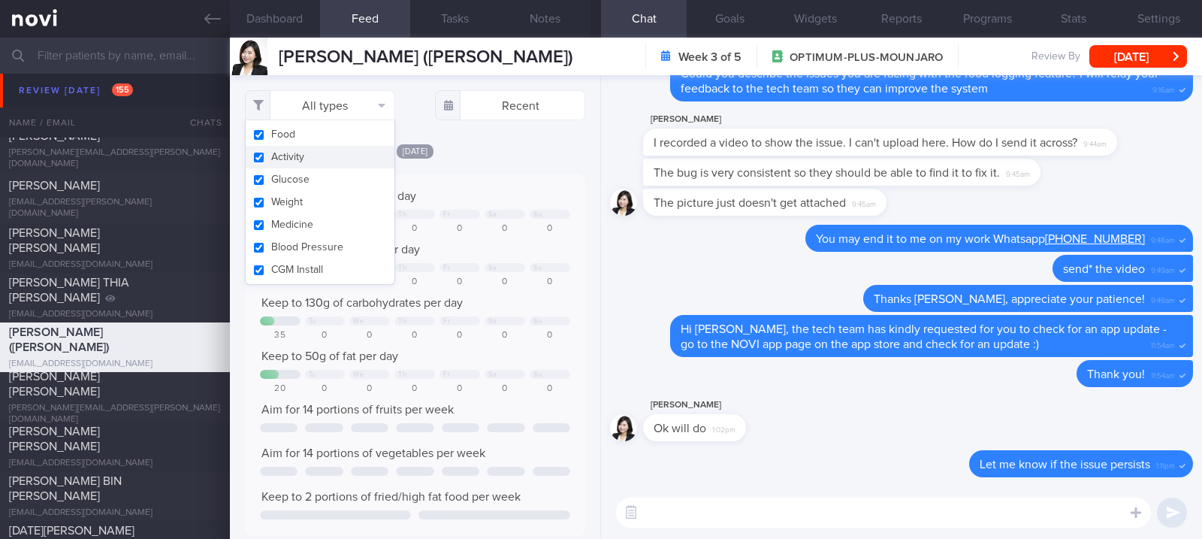
click at [289, 151] on button "Activity" at bounding box center [320, 157] width 149 height 23
click at [488, 210] on div "Sa" at bounding box center [492, 214] width 8 height 8
checkbox input "false"
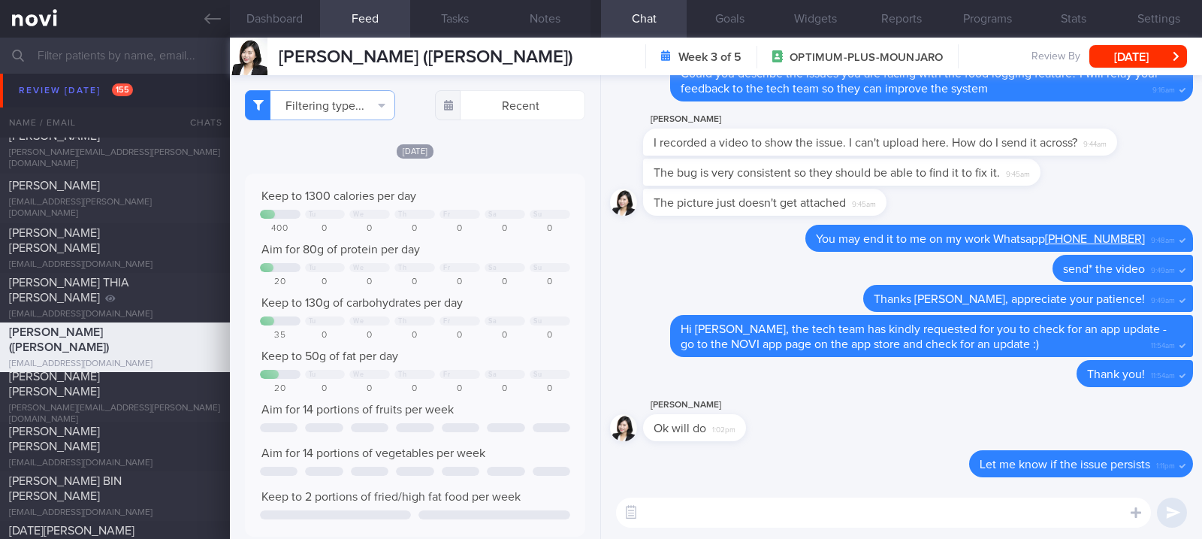
click at [532, 323] on div at bounding box center [550, 320] width 41 height 9
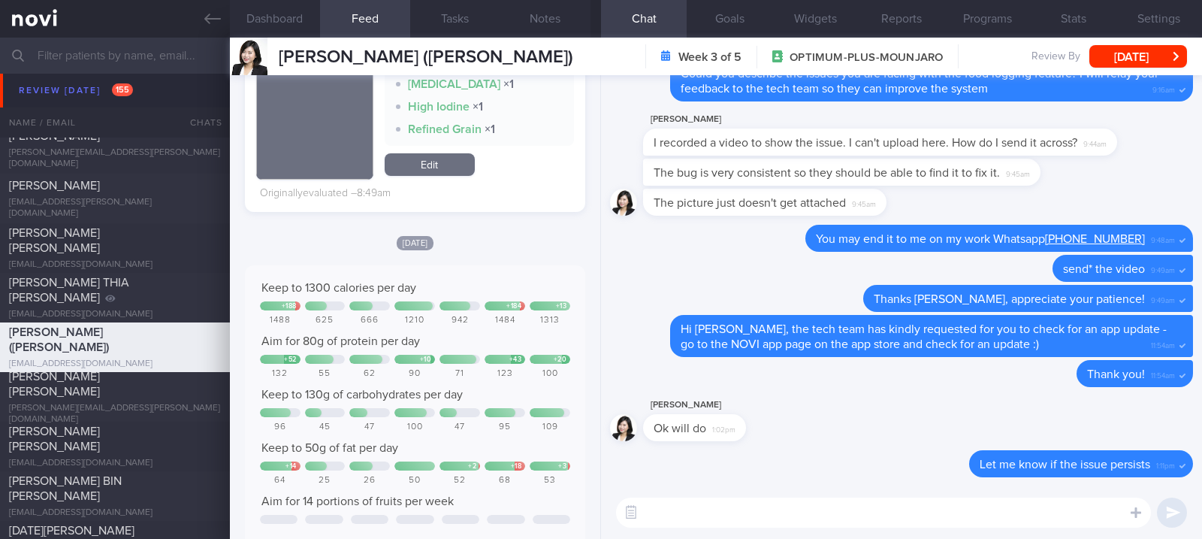
scroll to position [701, 0]
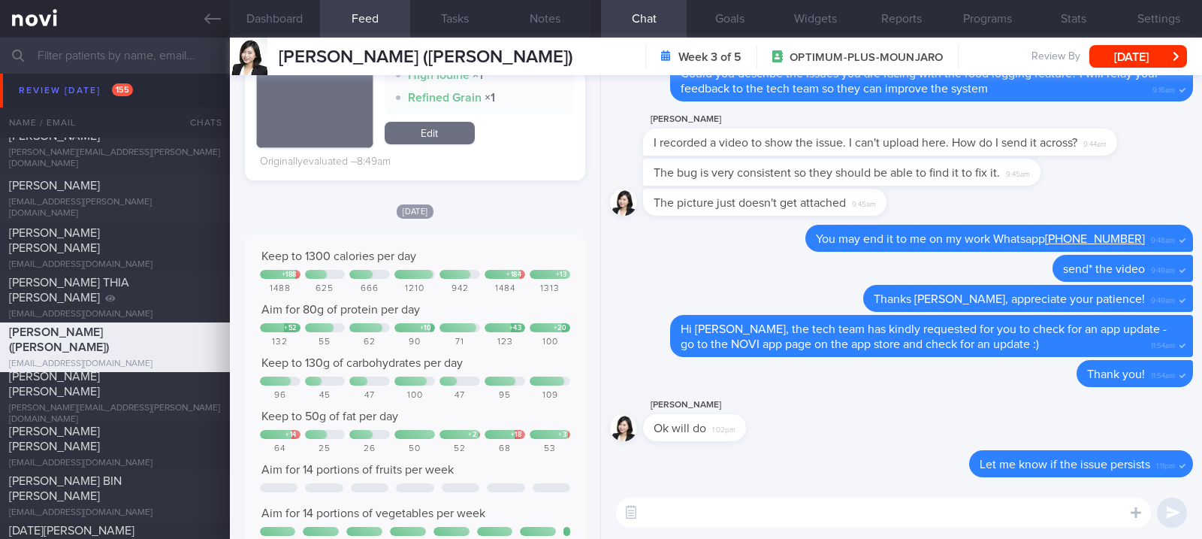
click at [667, 524] on textarea at bounding box center [883, 512] width 535 height 30
type textarea "Hi [PERSON_NAME], I hope you had a good weekend :)"
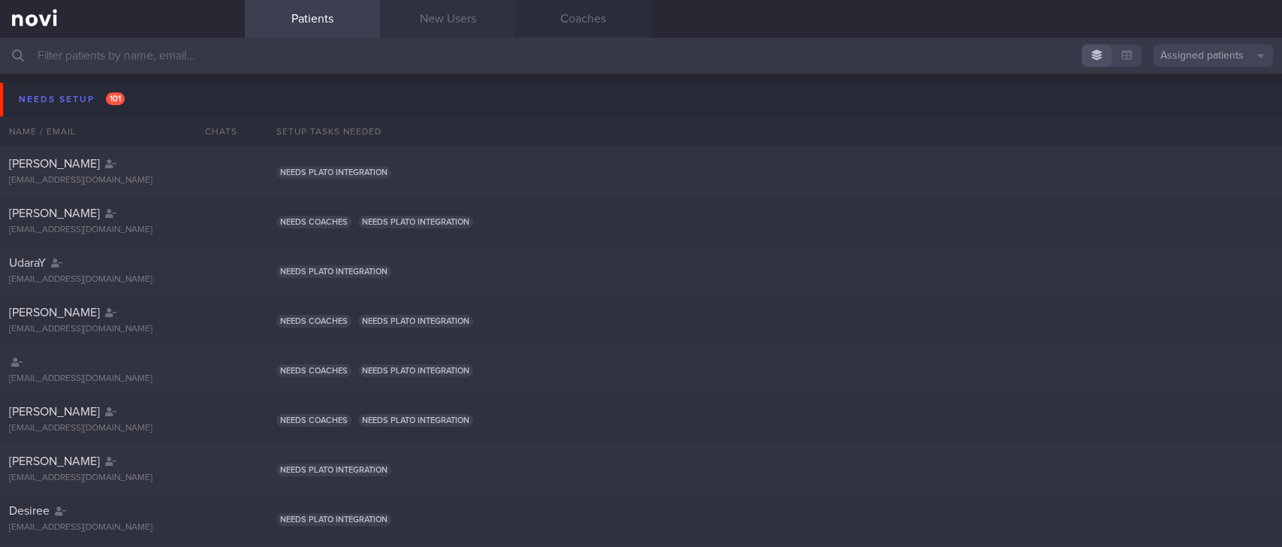
click at [409, 24] on link "New Users" at bounding box center [447, 19] width 135 height 38
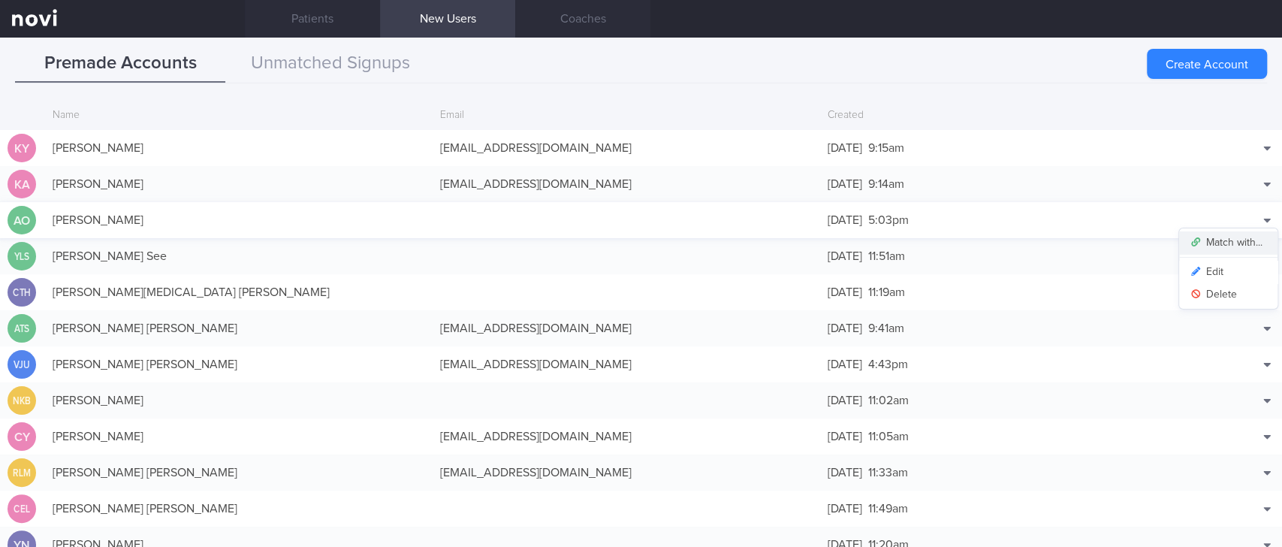
click at [1239, 245] on button "Match with..." at bounding box center [1228, 242] width 98 height 23
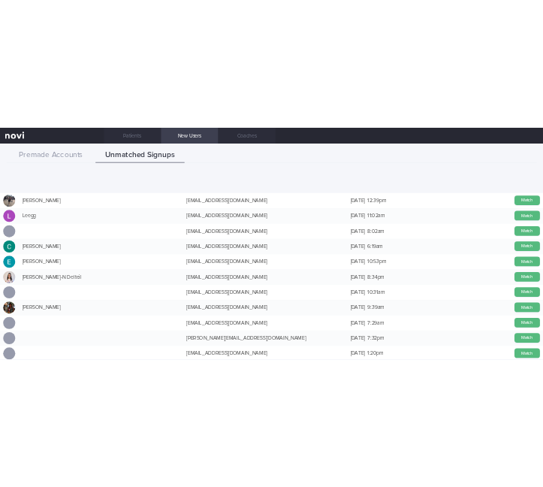
scroll to position [500, 0]
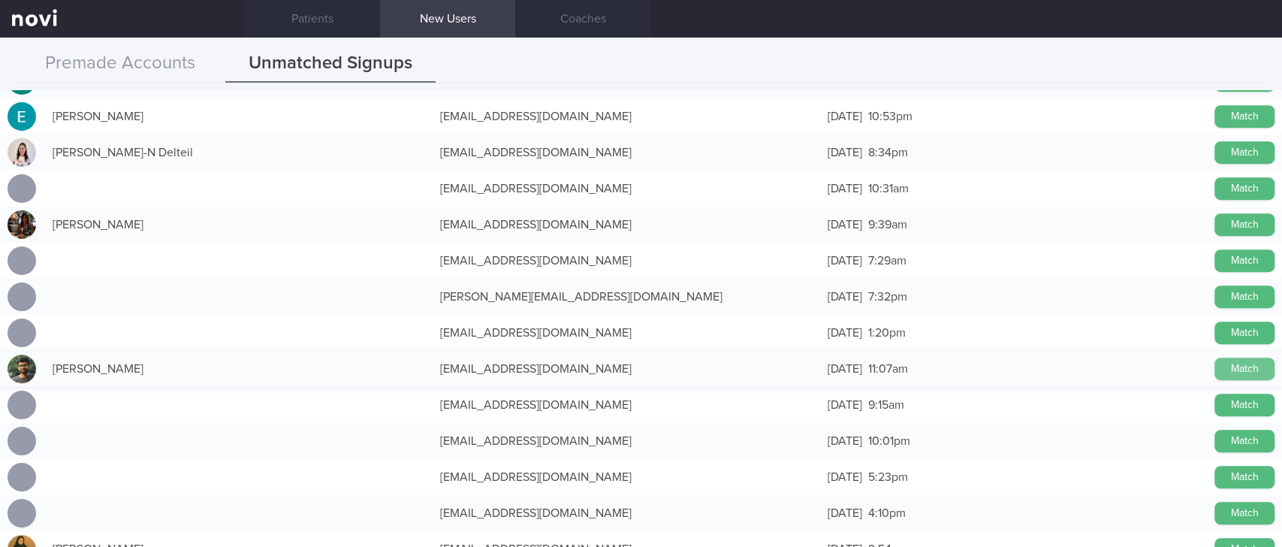
click at [1215, 370] on button "Match" at bounding box center [1245, 369] width 60 height 23
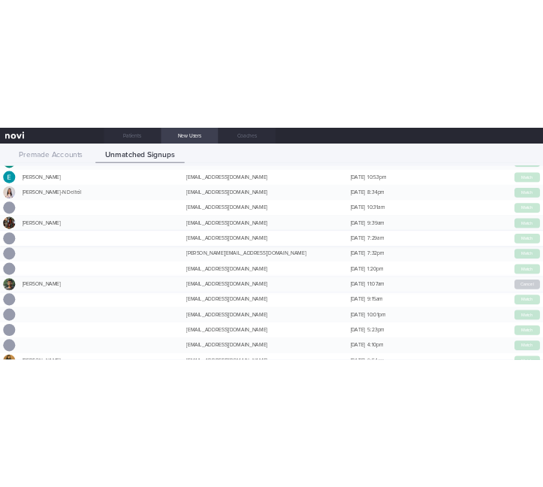
scroll to position [509, 0]
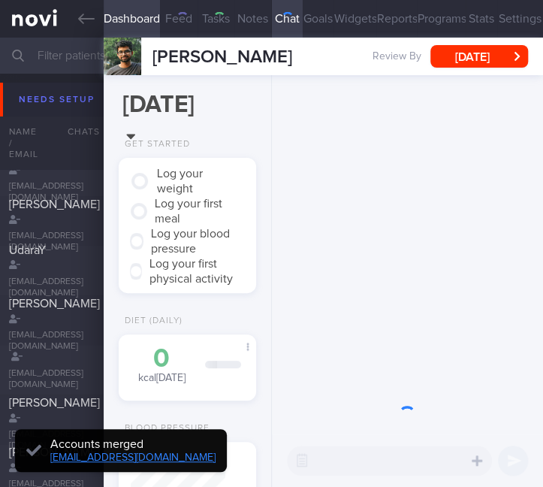
type input "Tracked"
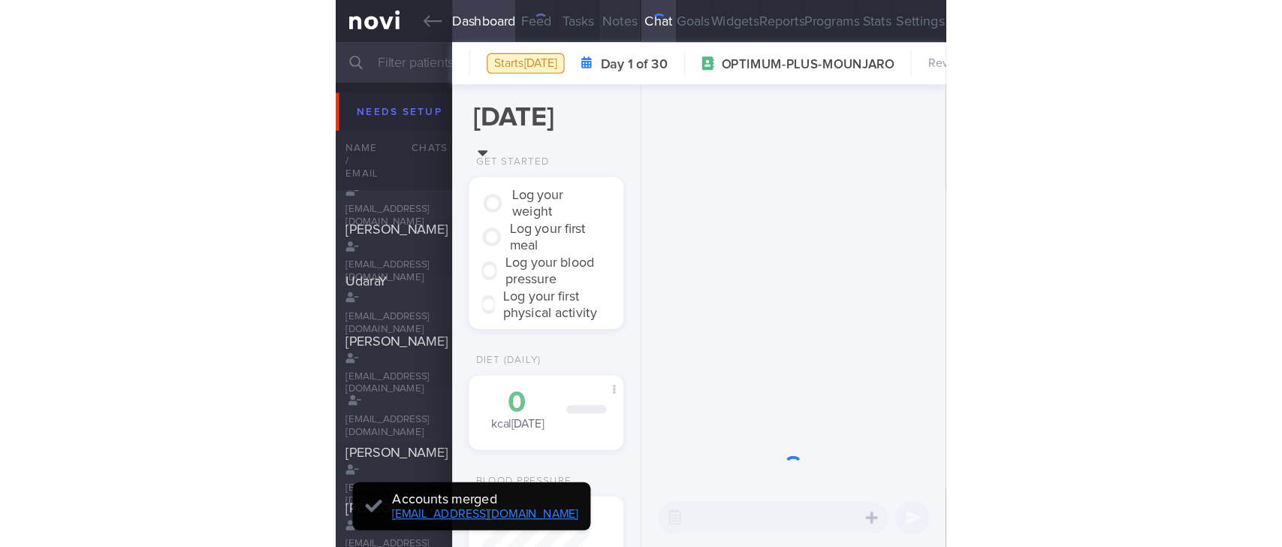
scroll to position [47, 94]
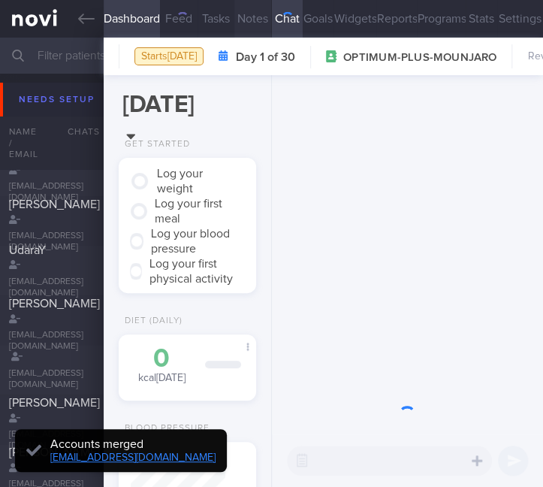
click at [249, 24] on button "Notes" at bounding box center [252, 19] width 37 height 38
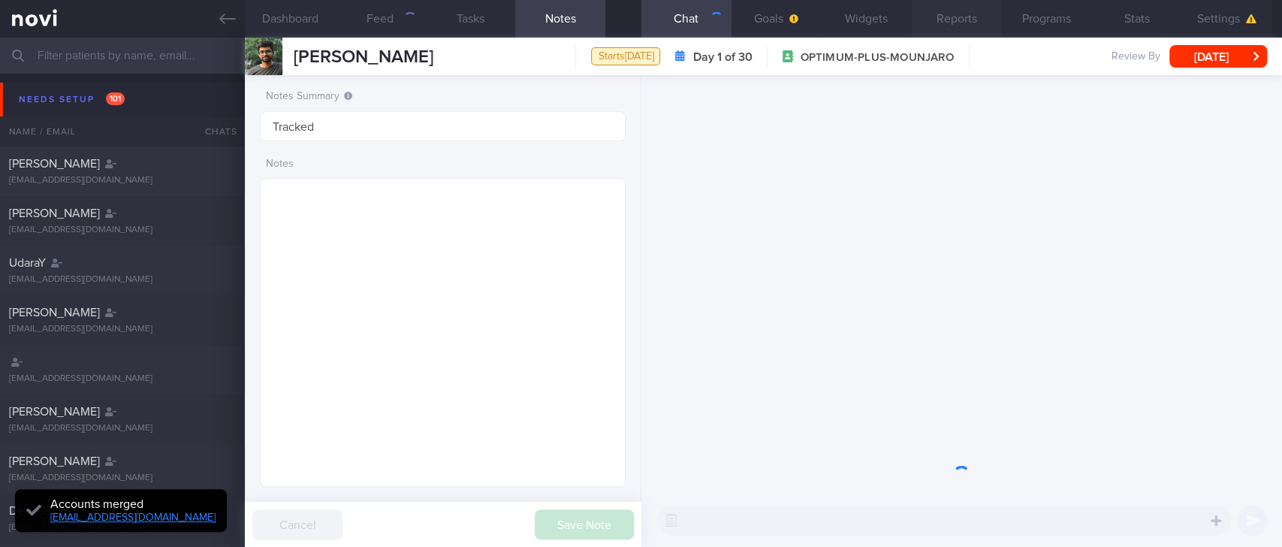
scroll to position [164, 329]
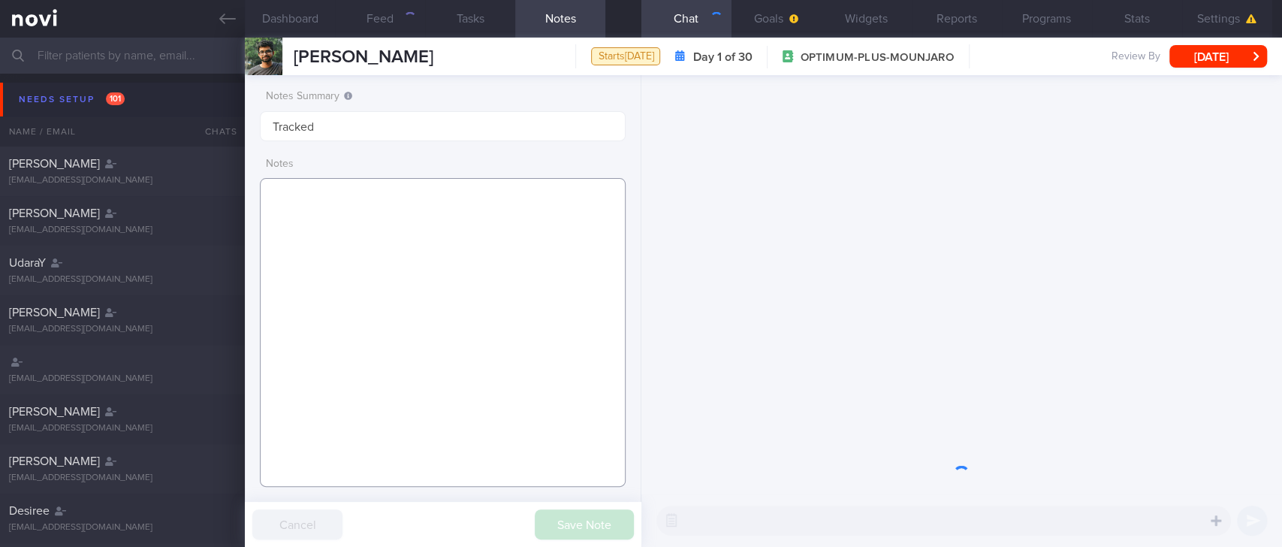
click at [379, 273] on textarea at bounding box center [443, 332] width 366 height 309
paste textarea "swimming 30min, 2-3x/week no resistance training now condo gym - not using"
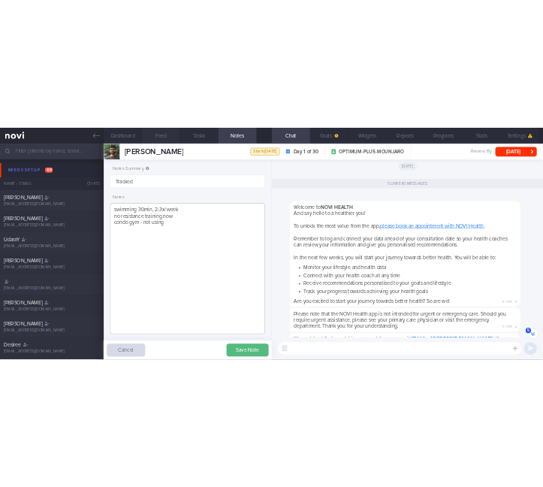
scroll to position [-270, 0]
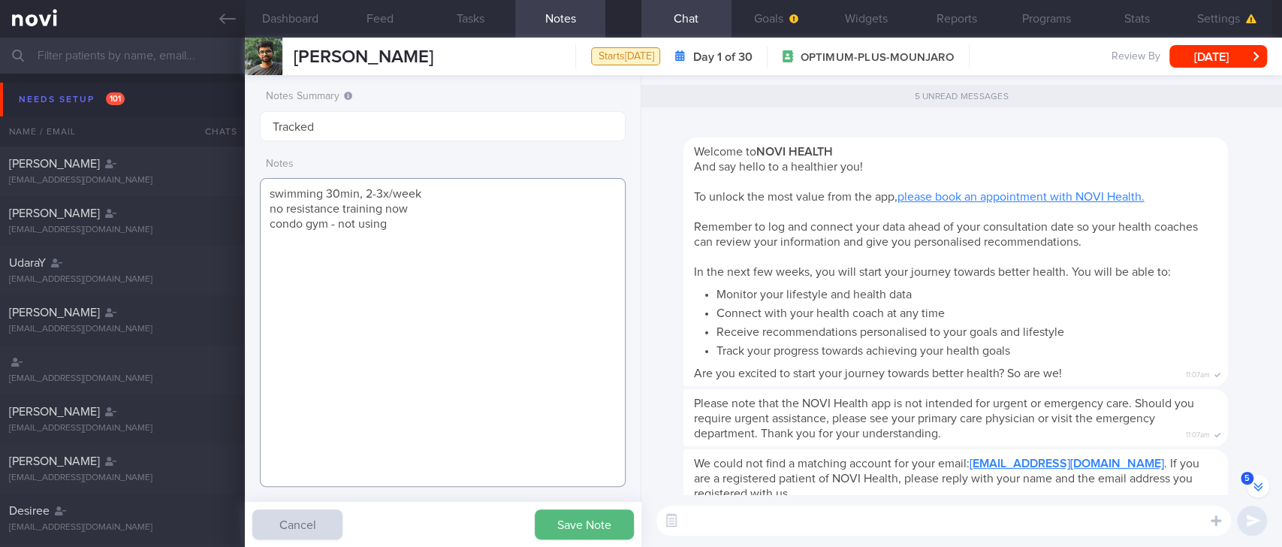
click at [446, 251] on textarea "swimming 30min, 2-3x/week no resistance training now condo gym - not using" at bounding box center [443, 332] width 366 height 309
click at [264, 189] on textarea "swimming 30min, 2-3x/week no resistance training now condo gym - not using" at bounding box center [443, 332] width 366 height 309
paste textarea "Pre-DM (dx [DATE] on [MEDICAL_DATA] 6.3%), with [MEDICAL_DATA] since 30y Run 1x…"
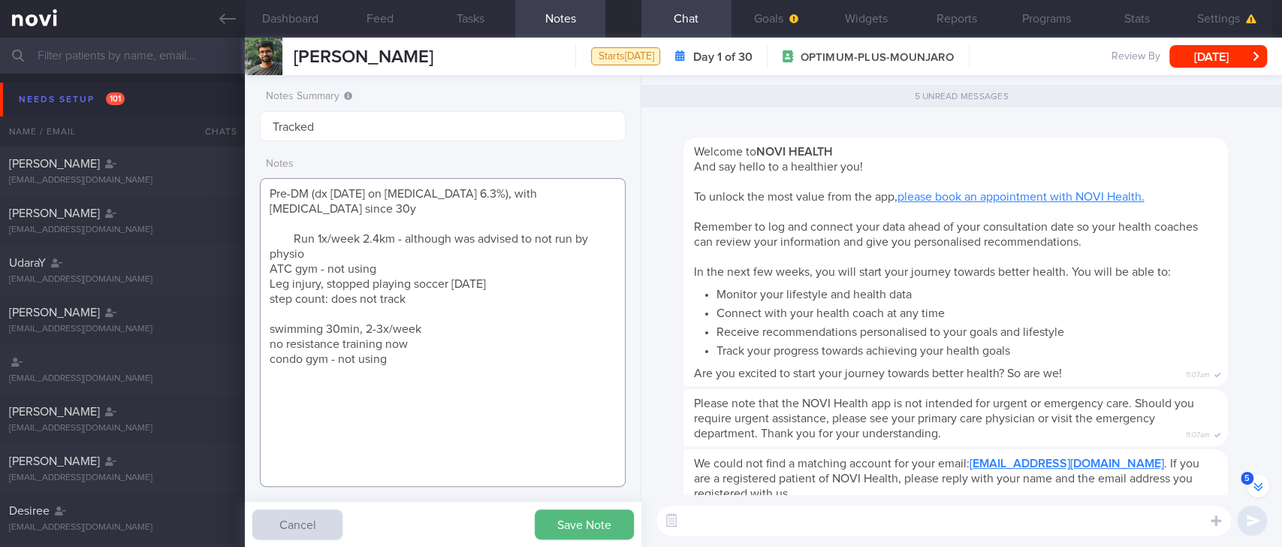
drag, startPoint x: 454, startPoint y: 302, endPoint x: 297, endPoint y: 242, distance: 168.8
click at [297, 242] on textarea "Pre-DM (dx 15/9/25 on Hba1c 6.3%), with Acanthosis nigricans since 30y Run 1x/w…" at bounding box center [443, 332] width 366 height 309
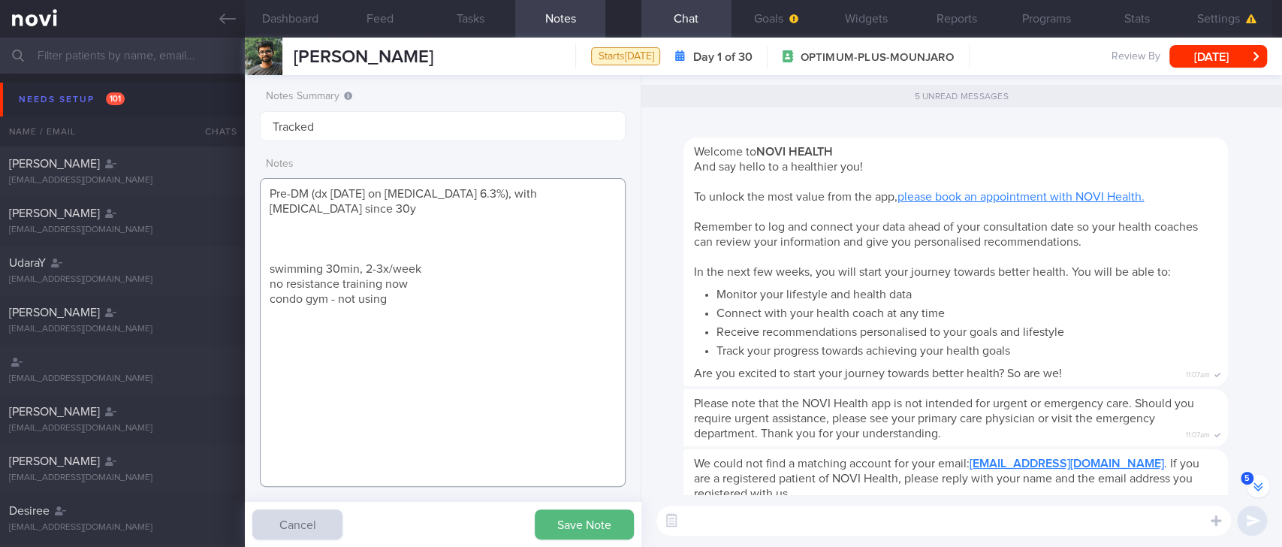
type textarea "Pre-DM (dx 15/9/25 on Hba1c 6.3%), with Acanthosis nigricans since 30y swimming…"
click at [620, 517] on button "Save Note" at bounding box center [584, 524] width 99 height 30
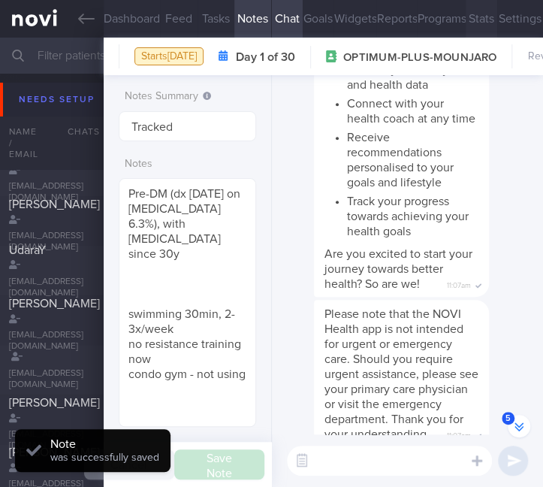
scroll to position [751081, 751030]
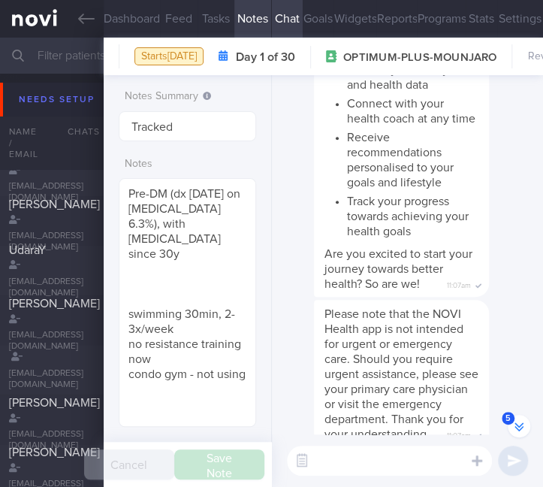
drag, startPoint x: 356, startPoint y: 161, endPoint x: 318, endPoint y: 23, distance: 143.9
click at [356, 190] on li "Track your progress towards achieving your health goals" at bounding box center [412, 214] width 131 height 49
click at [303, 15] on button "Goals" at bounding box center [318, 19] width 31 height 38
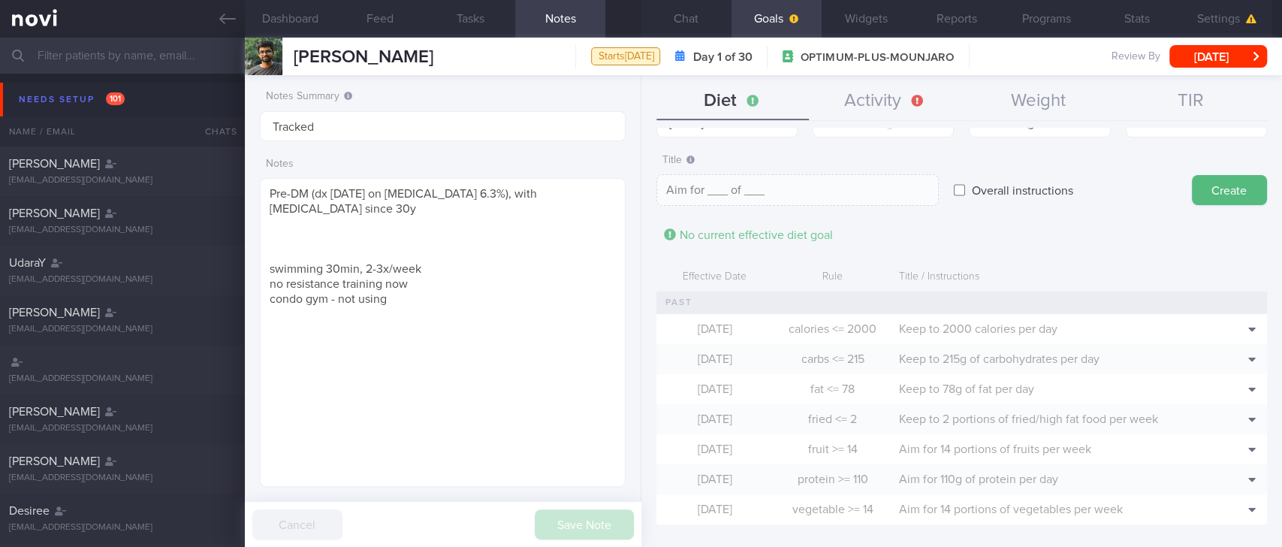
scroll to position [164, 329]
click at [1227, 349] on button "Clone" at bounding box center [1228, 352] width 69 height 23
type input "2000"
type textarea "Keep to 2000 calories per day"
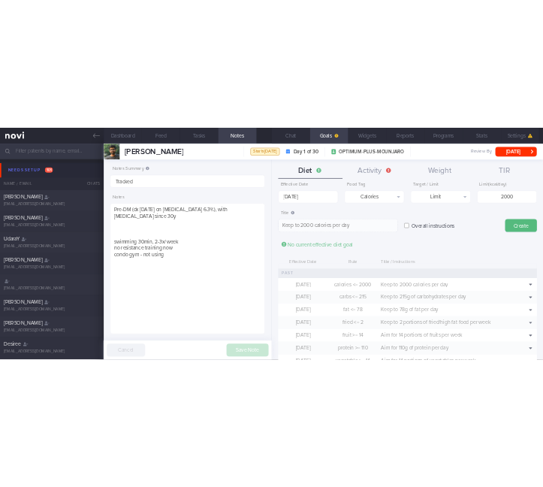
scroll to position [0, 0]
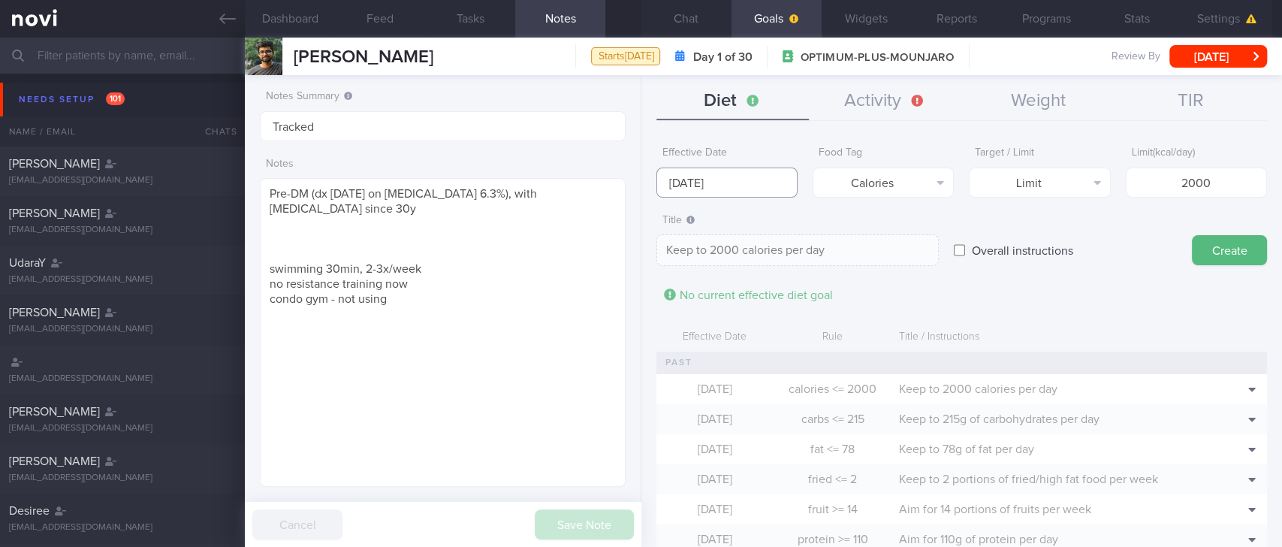
click at [761, 169] on input "[DATE]" at bounding box center [726, 183] width 141 height 30
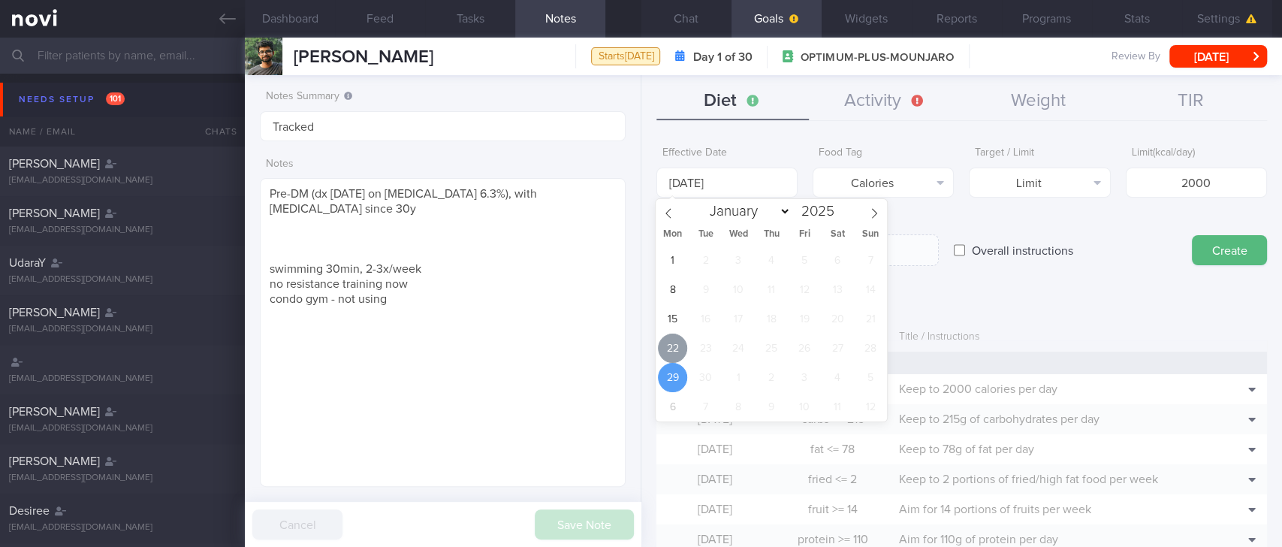
click at [668, 343] on span "22" at bounding box center [672, 348] width 29 height 29
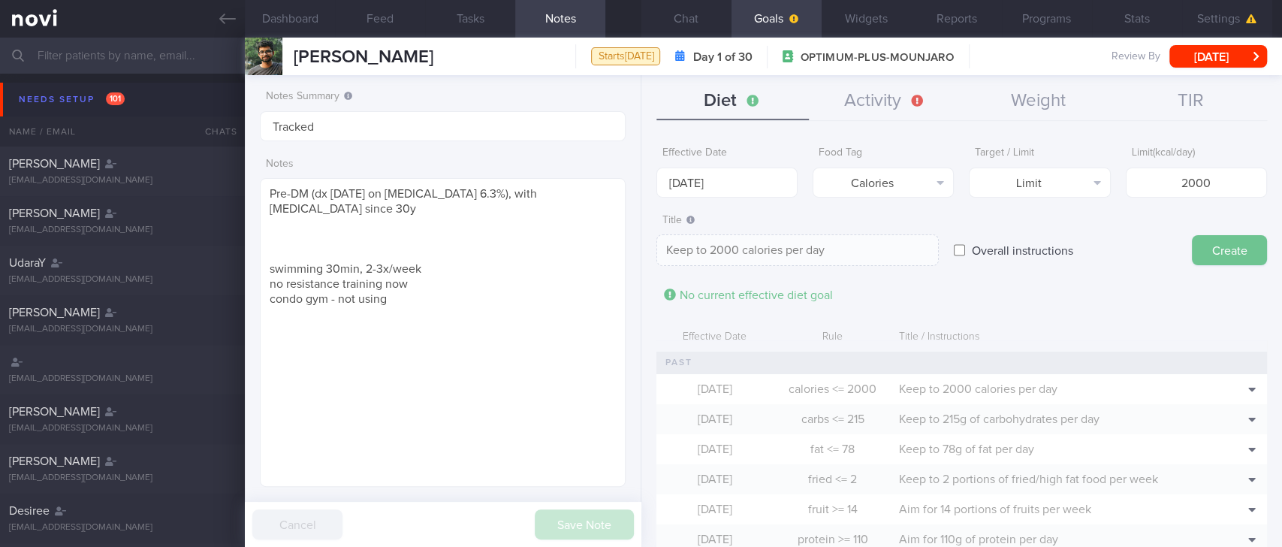
click at [1220, 254] on button "Create" at bounding box center [1229, 250] width 75 height 30
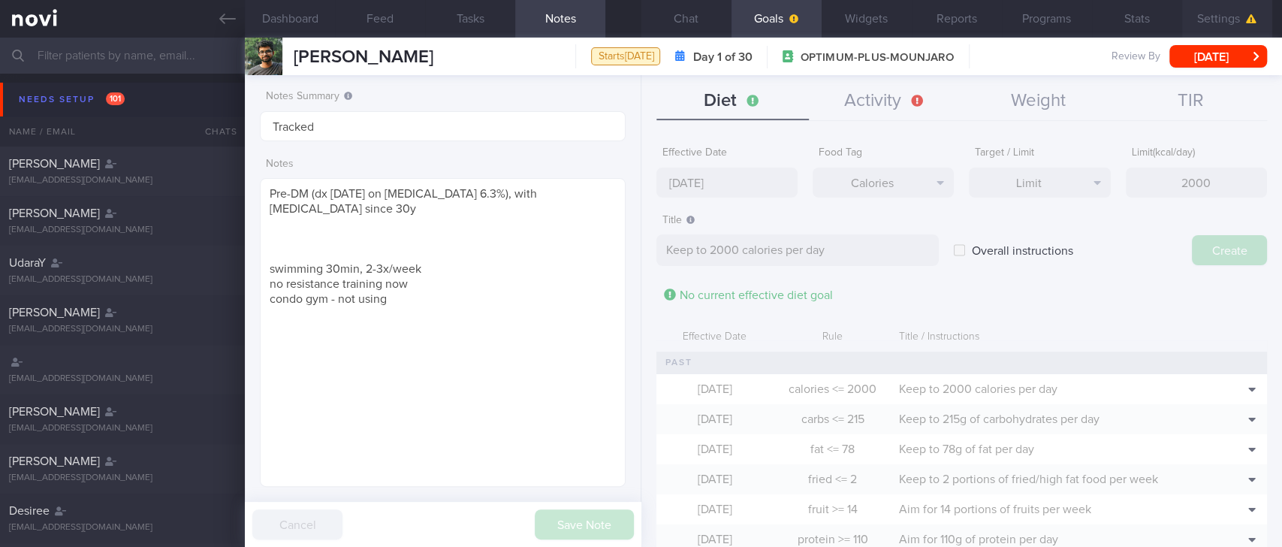
type input "[DATE]"
type textarea "Aim for ___ of ___"
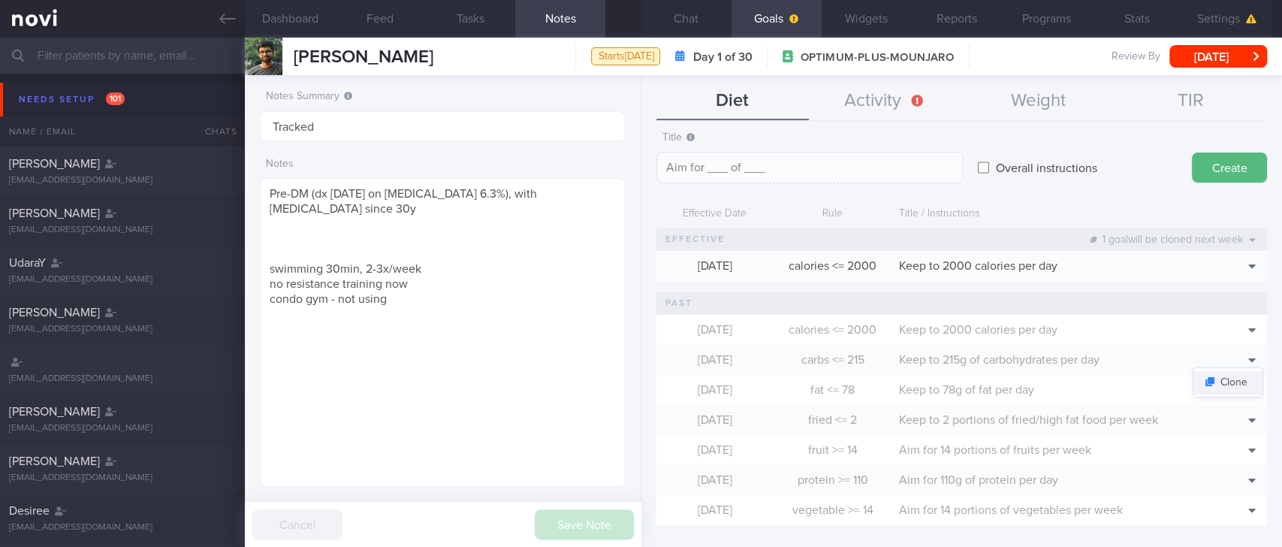
click at [1219, 380] on button "Clone" at bounding box center [1228, 382] width 69 height 23
type input "215"
type textarea "Keep to 215g of carbohydrates per day"
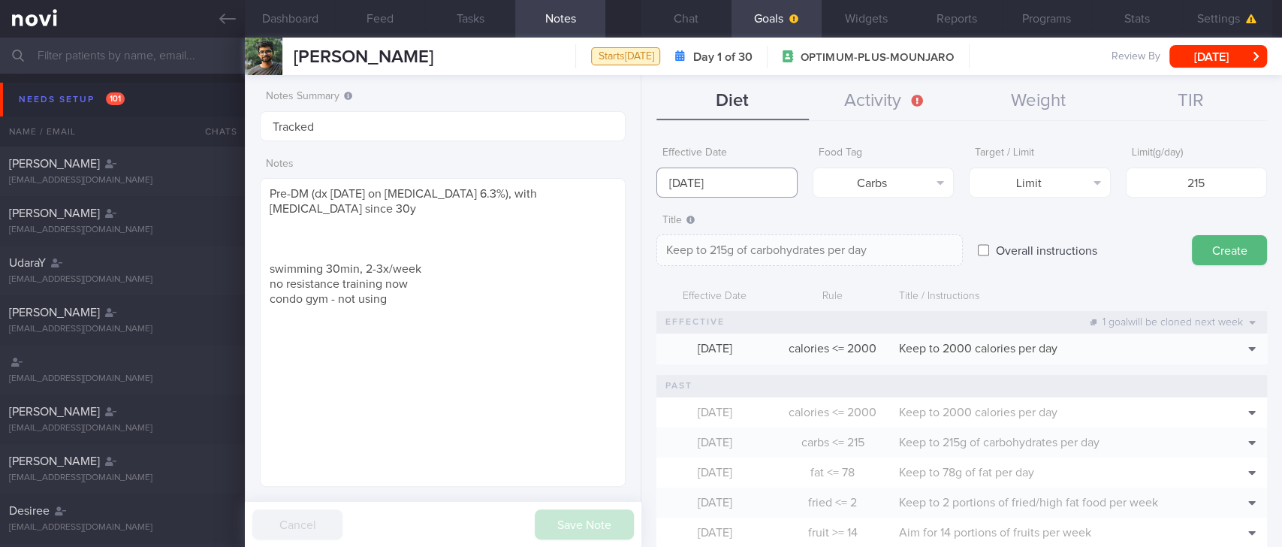
click at [723, 184] on input "[DATE]" at bounding box center [726, 183] width 141 height 30
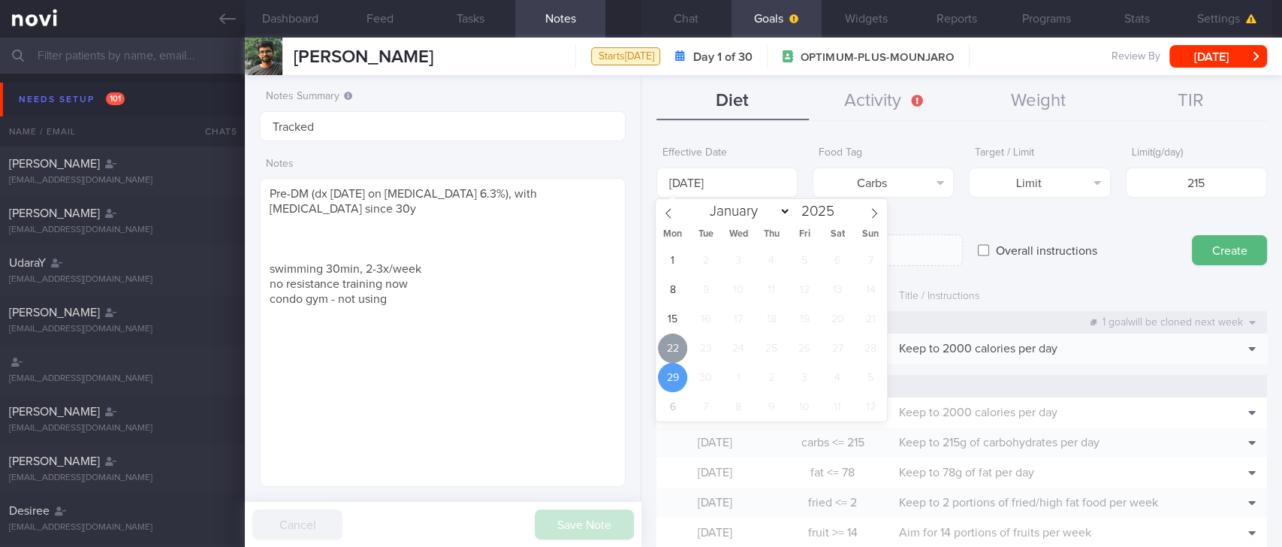
click at [674, 334] on span "22" at bounding box center [672, 348] width 29 height 29
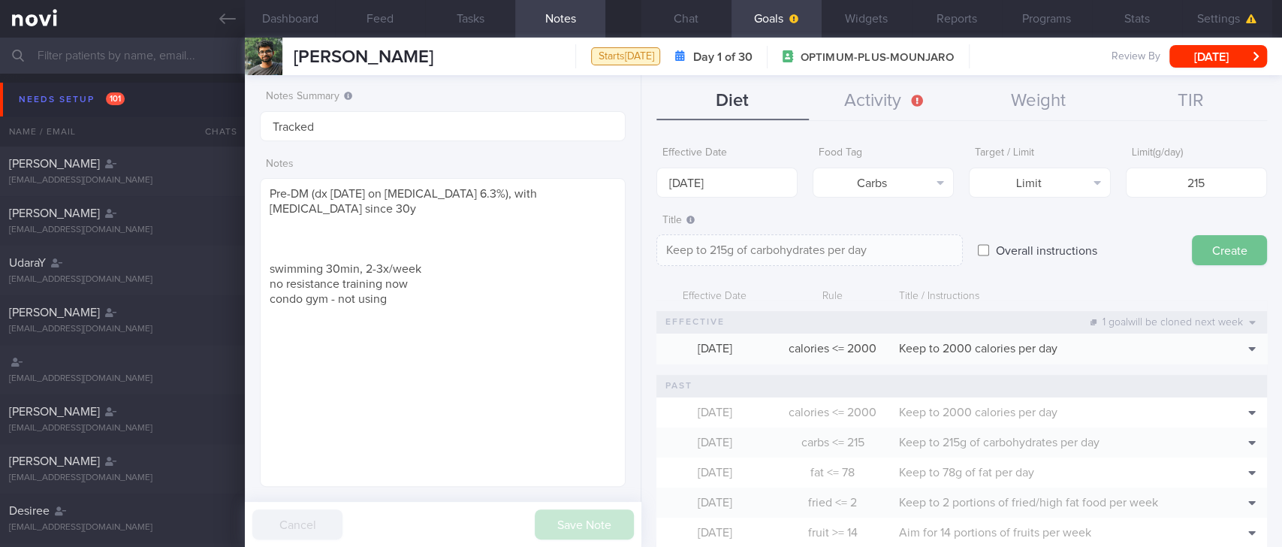
click at [1222, 248] on button "Create" at bounding box center [1229, 250] width 75 height 30
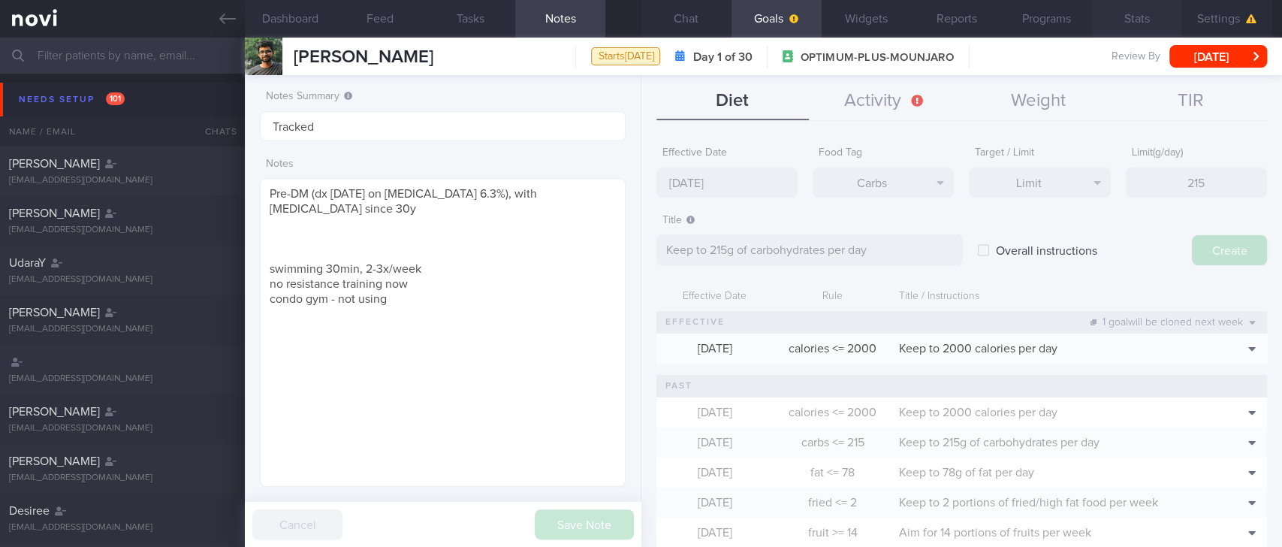
type input "[DATE]"
type textarea "Aim for ___ of ___"
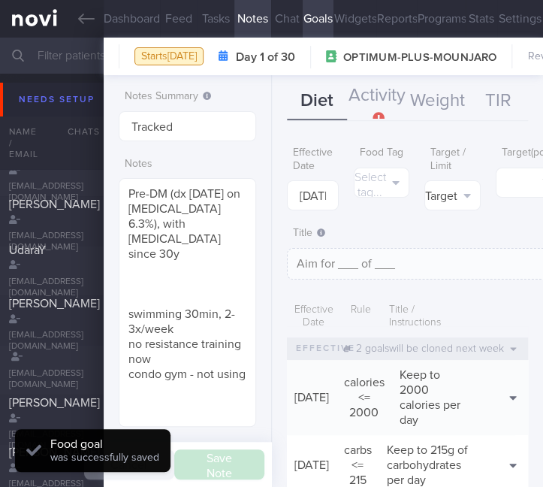
click at [409, 237] on label "Title" at bounding box center [446, 234] width 306 height 14
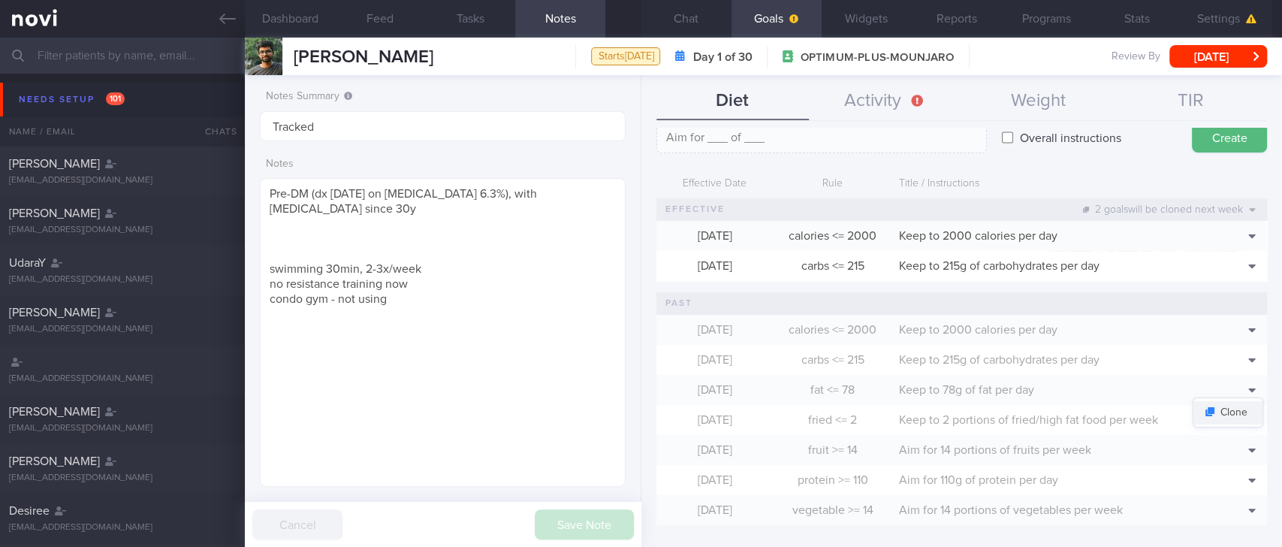
click at [1227, 412] on button "Clone" at bounding box center [1228, 412] width 69 height 23
type input "78"
type textarea "Keep to 78g of fat per day"
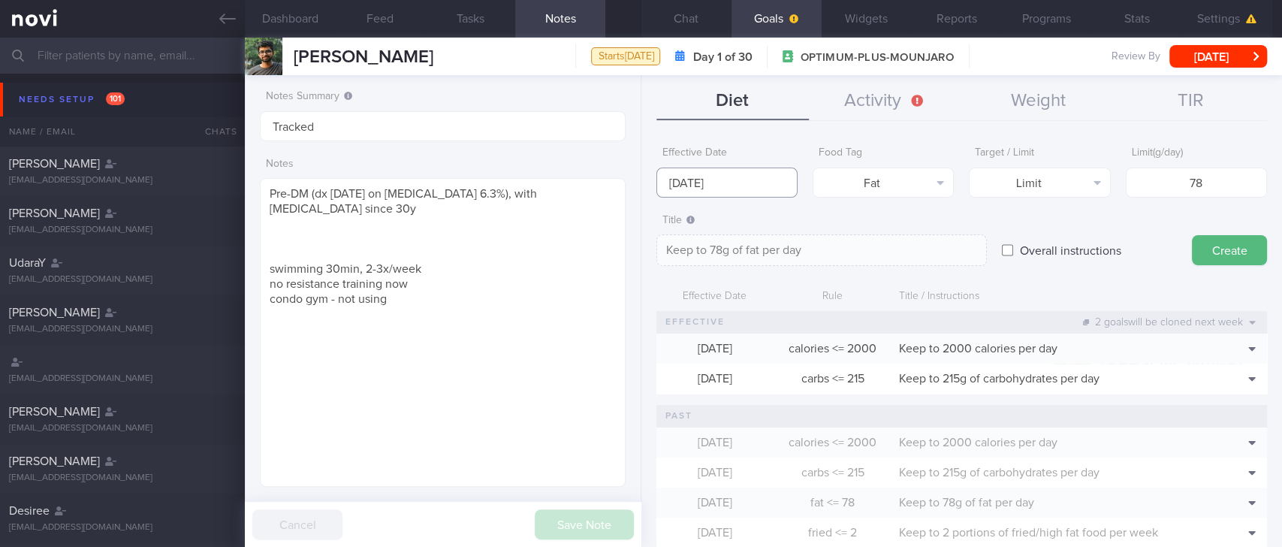
click at [717, 181] on input "[DATE]" at bounding box center [726, 183] width 141 height 30
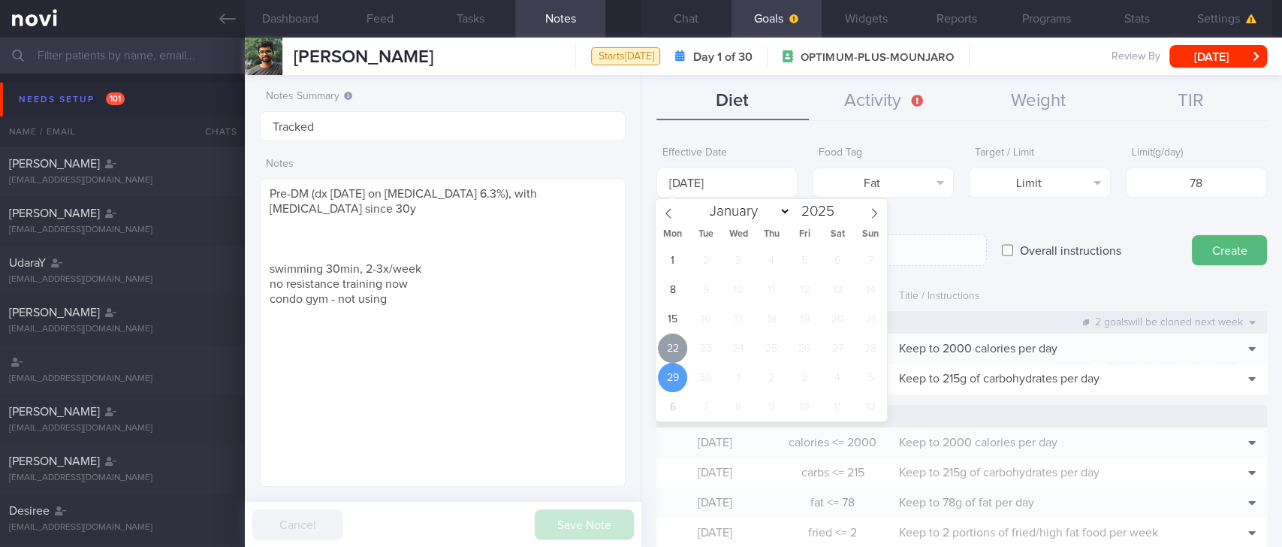
click at [667, 343] on span "22" at bounding box center [672, 348] width 29 height 29
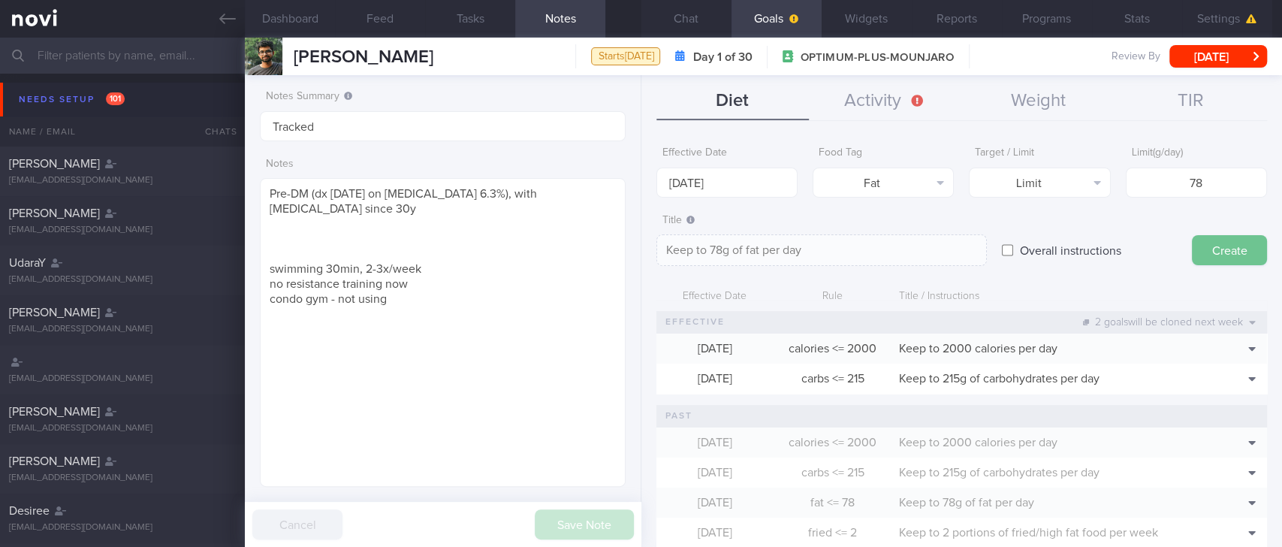
click at [1227, 249] on button "Create" at bounding box center [1229, 250] width 75 height 30
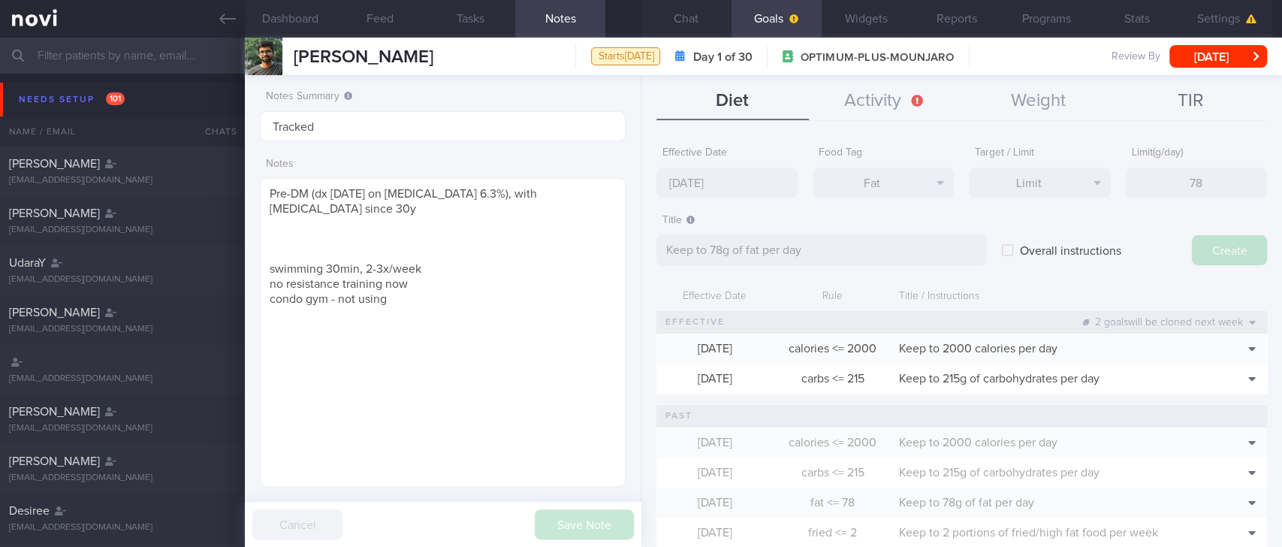
type input "[DATE]"
type textarea "Aim for ___ of ___"
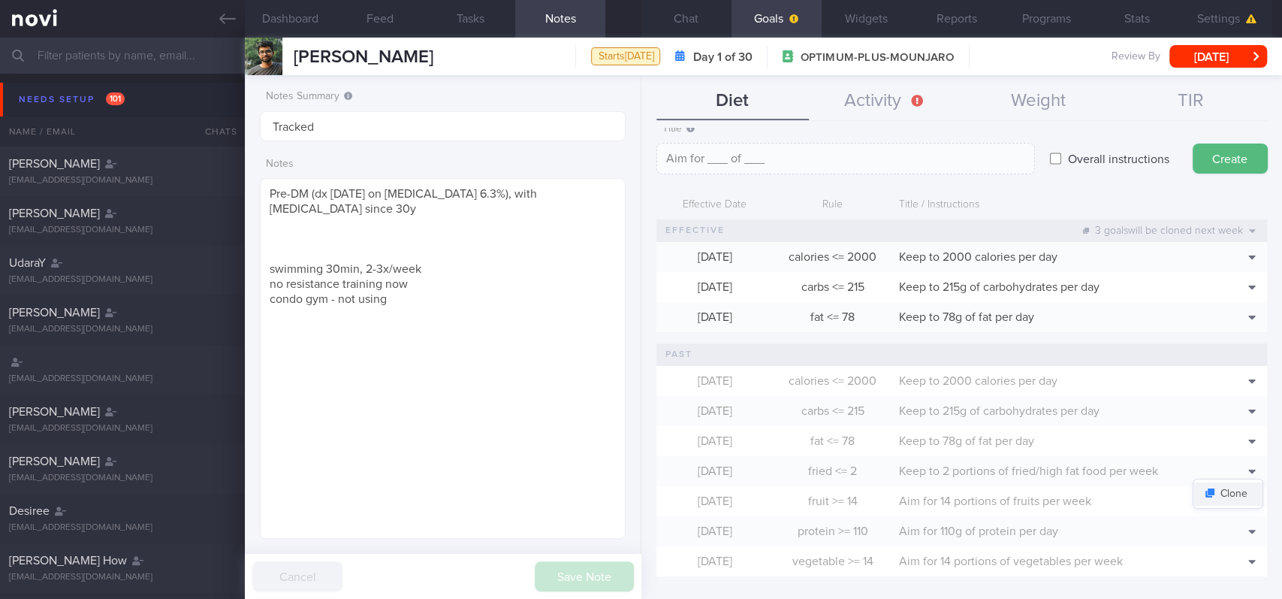
click at [1224, 482] on button "Clone" at bounding box center [1228, 493] width 69 height 23
type input "2"
type textarea "Keep to 2 portions of fried/high fat food per week"
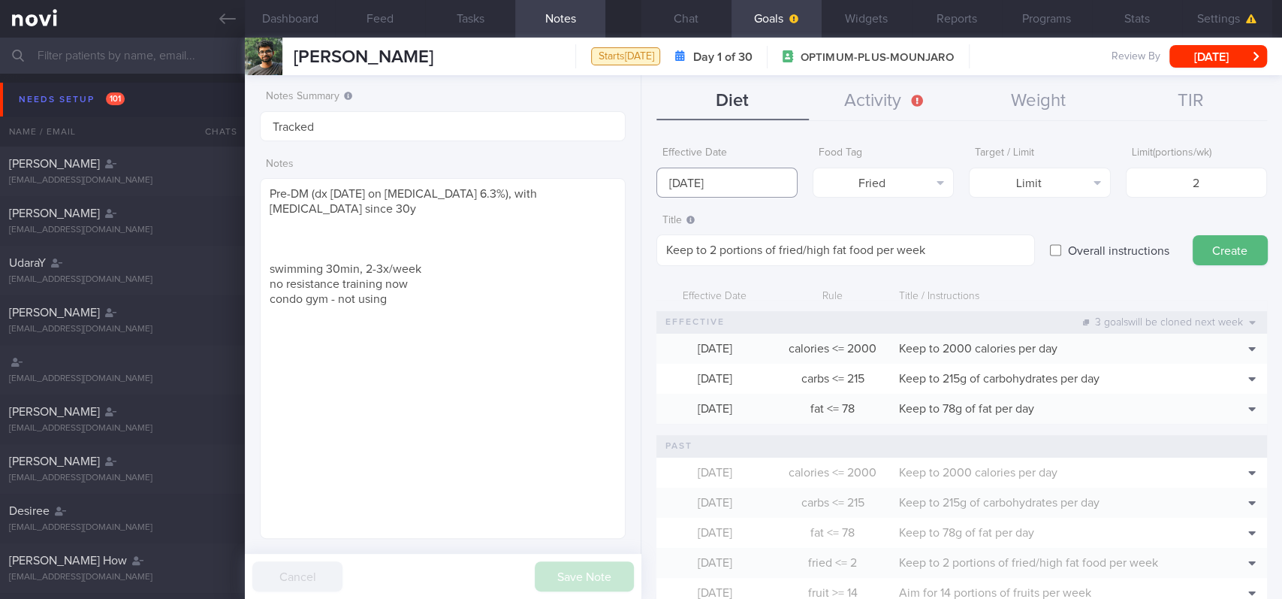
click at [716, 195] on input "[DATE]" at bounding box center [726, 183] width 141 height 30
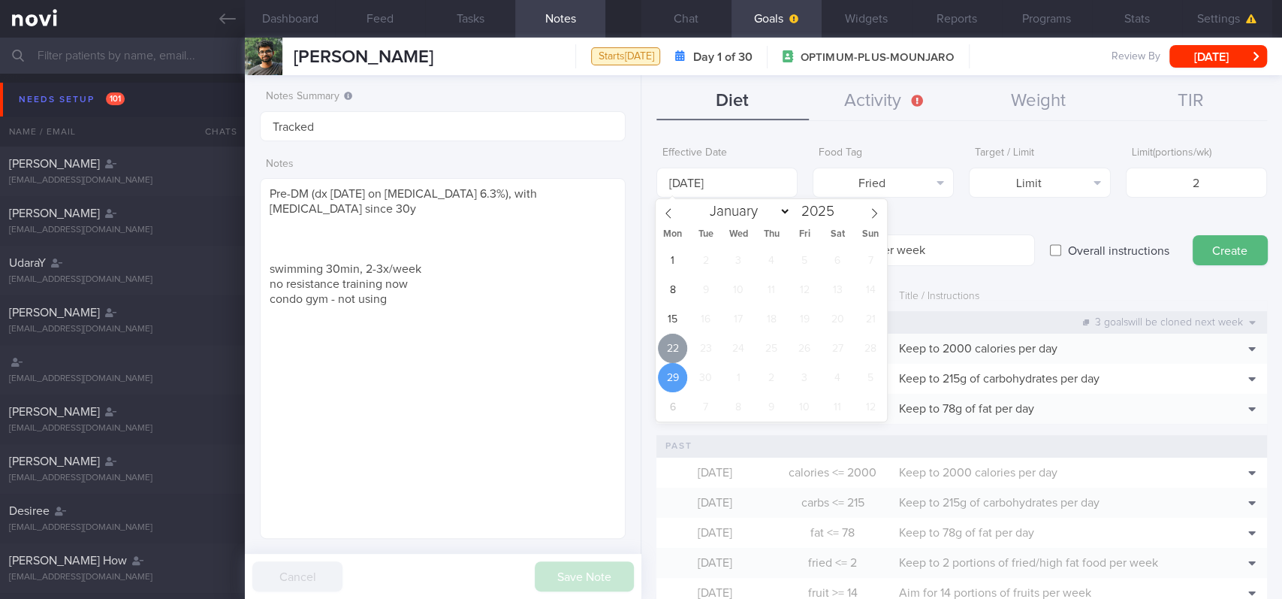
click at [673, 351] on span "22" at bounding box center [672, 348] width 29 height 29
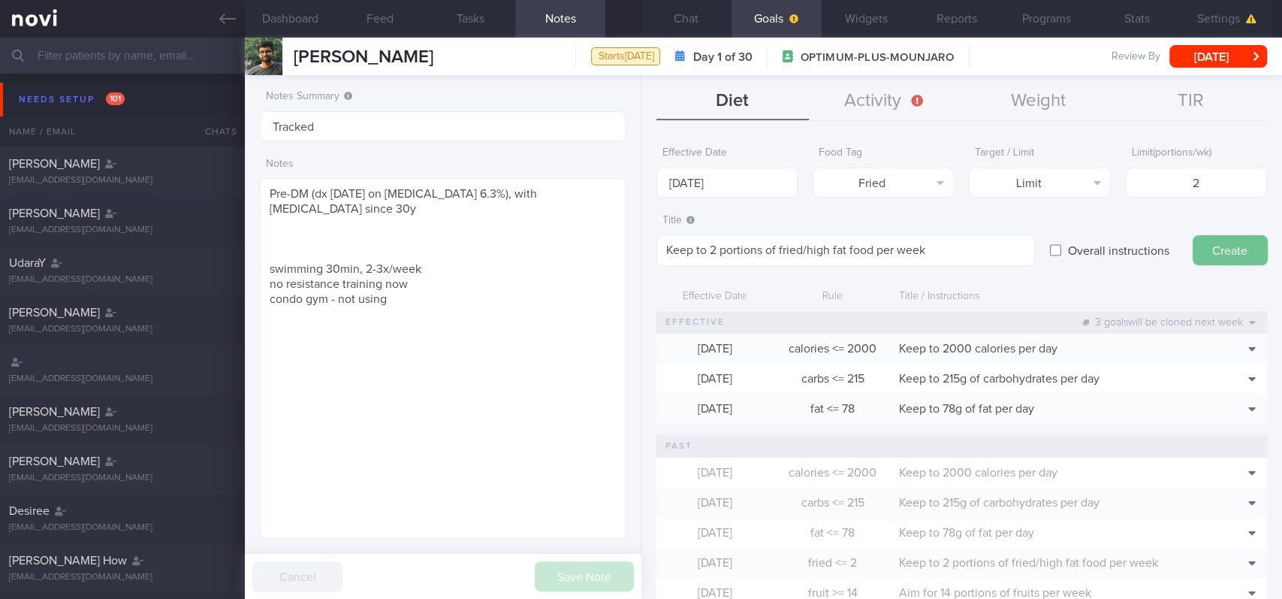
click at [1232, 250] on button "Create" at bounding box center [1230, 250] width 75 height 30
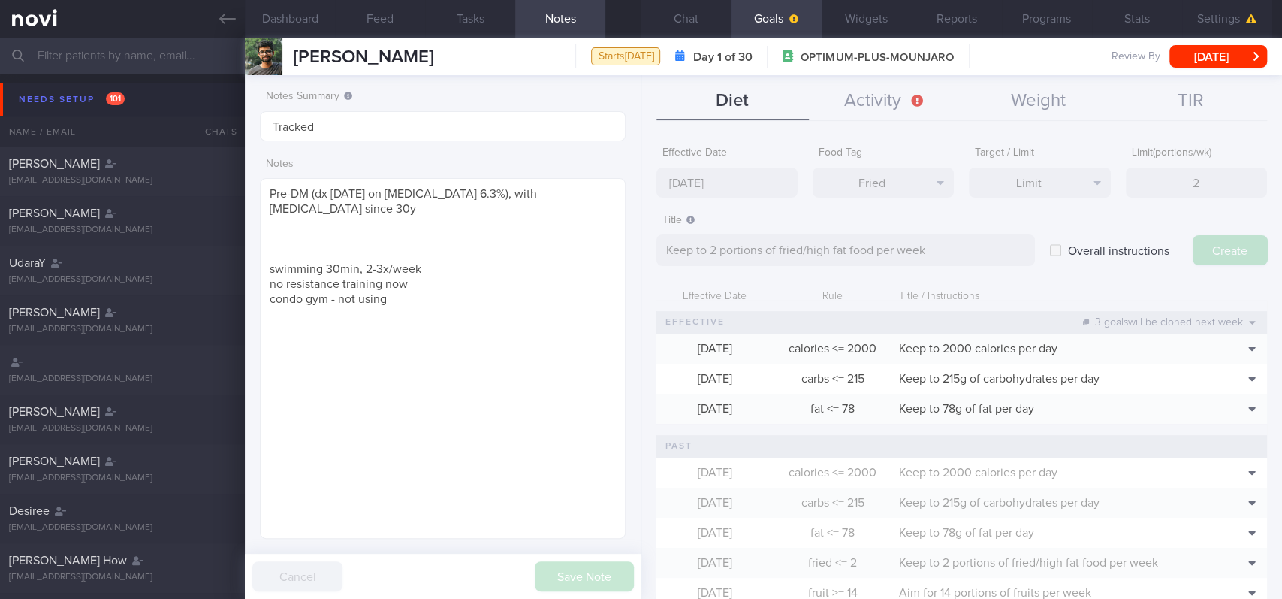
type input "[DATE]"
type textarea "Aim for ___ of ___"
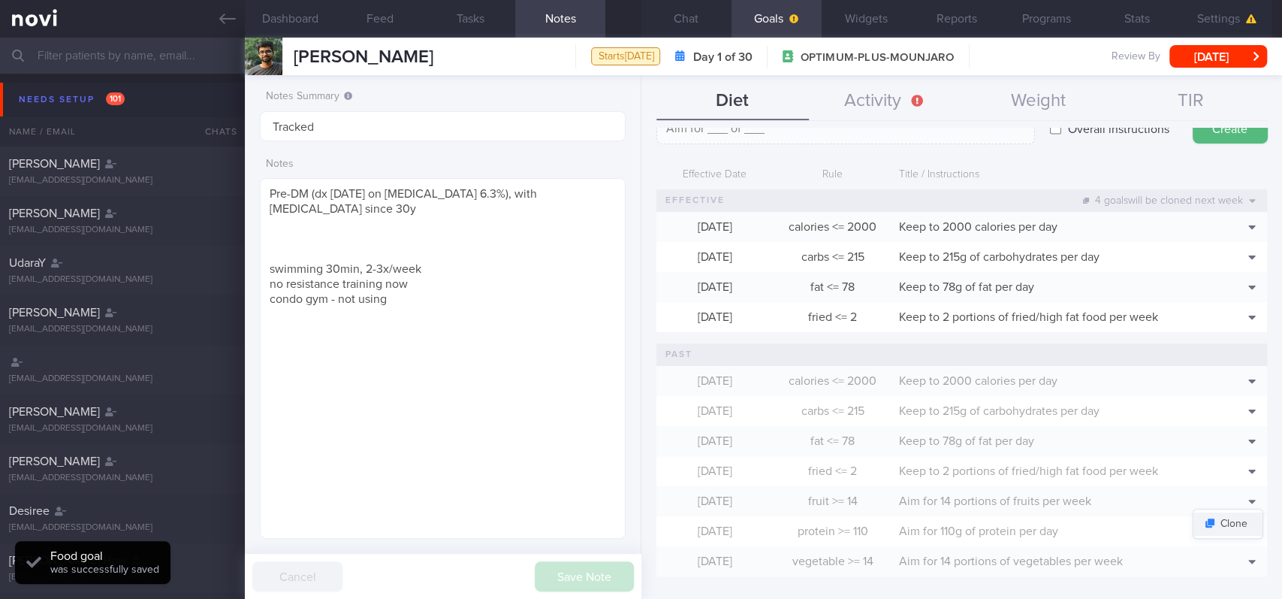
click at [1222, 512] on button "Clone" at bounding box center [1228, 523] width 69 height 23
type input "14"
type textarea "Aim for 14 portions of fruits per week"
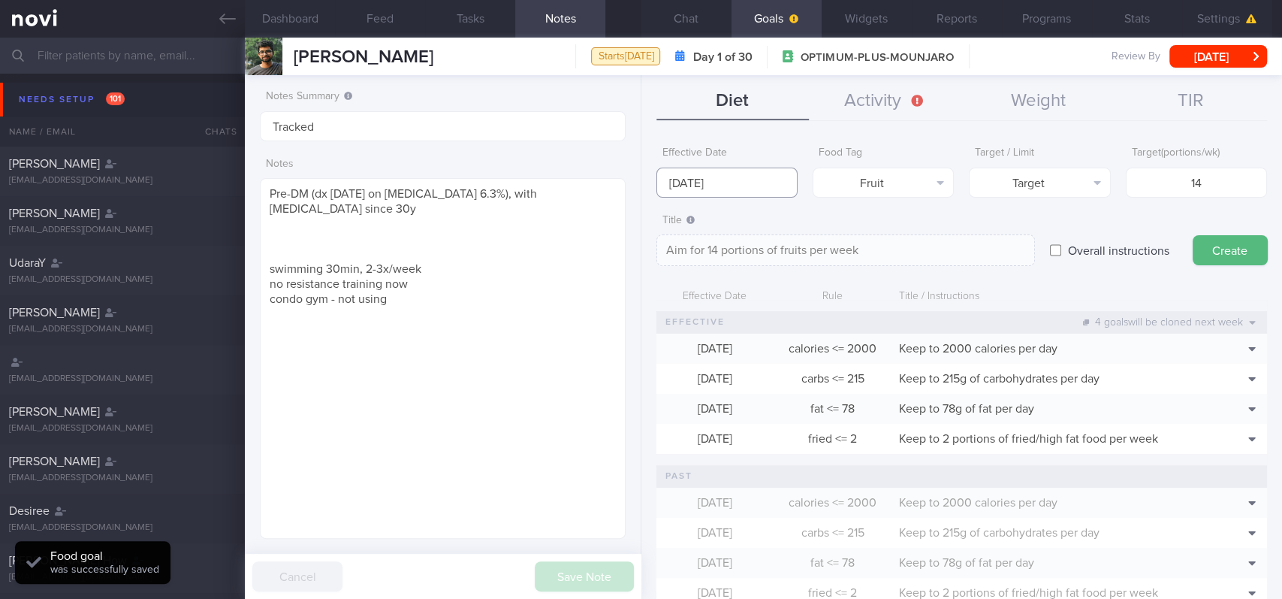
click at [751, 189] on input "[DATE]" at bounding box center [726, 183] width 141 height 30
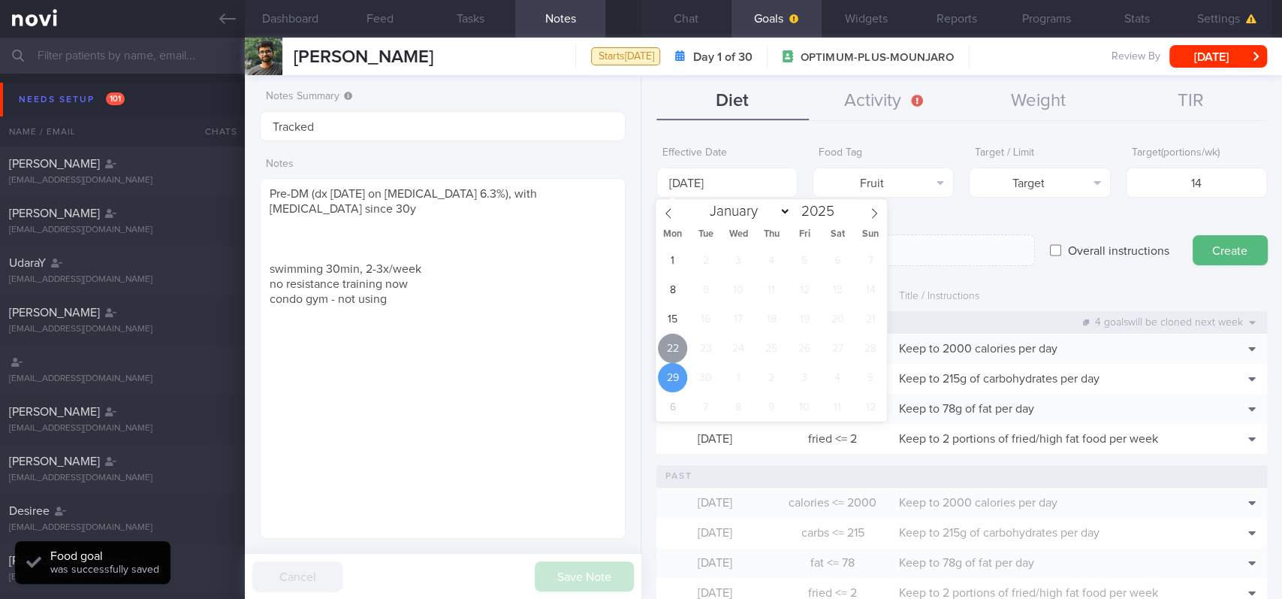
click at [674, 340] on span "22" at bounding box center [672, 348] width 29 height 29
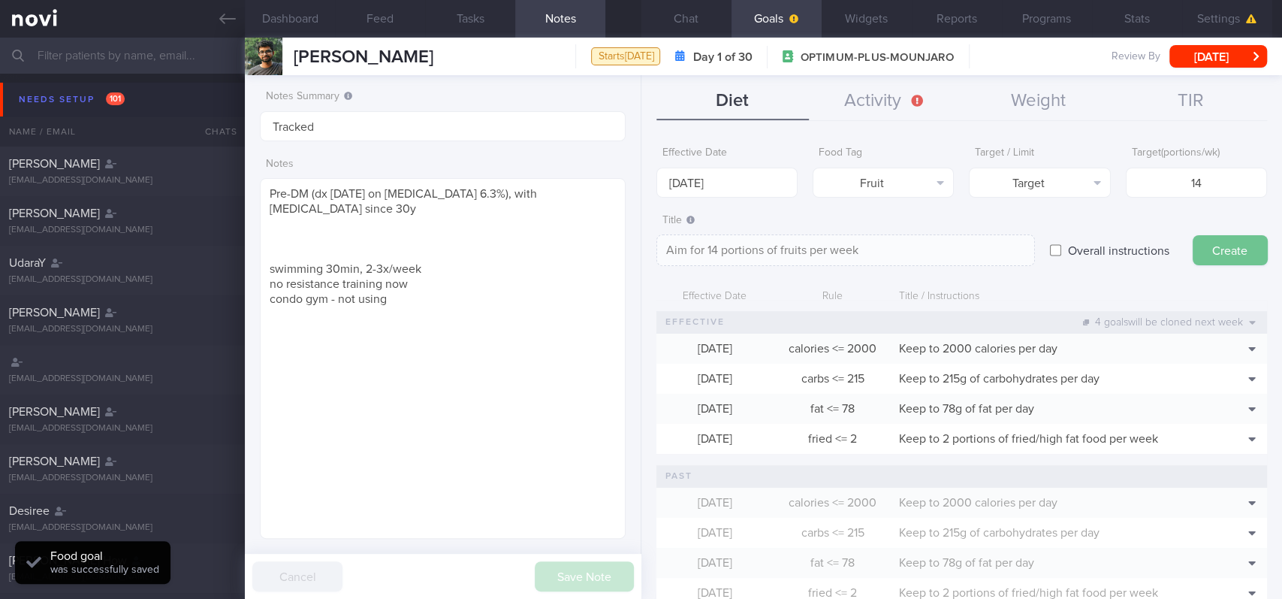
click at [1216, 261] on button "Create" at bounding box center [1230, 250] width 75 height 30
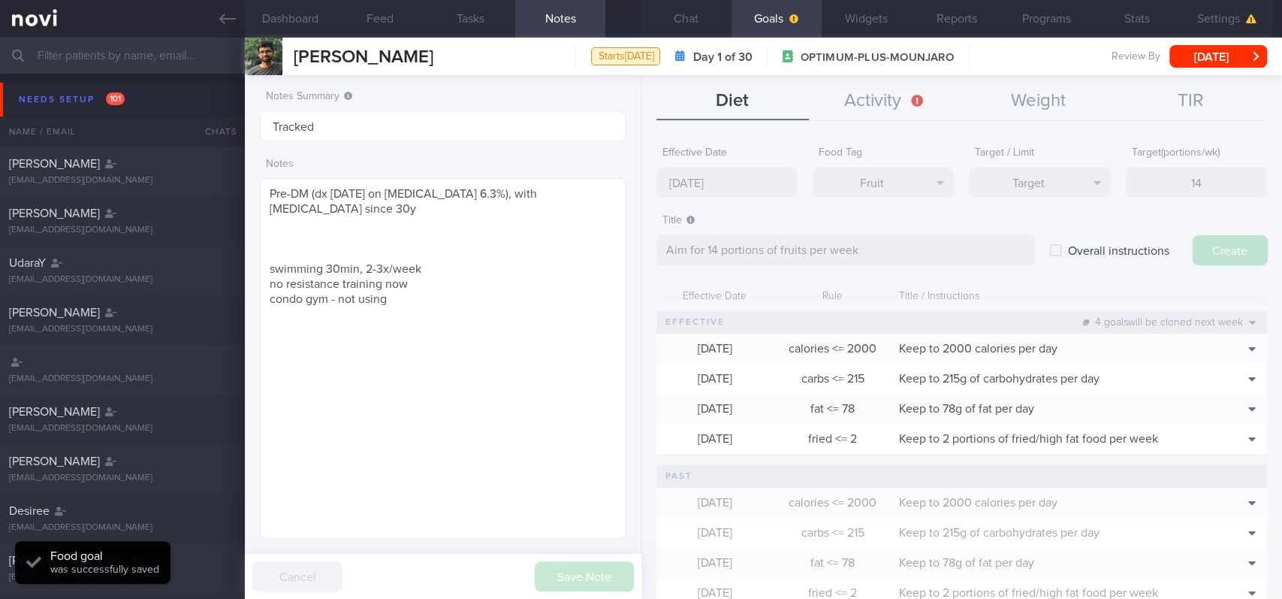
type input "[DATE]"
type textarea "Aim for ___ of ___"
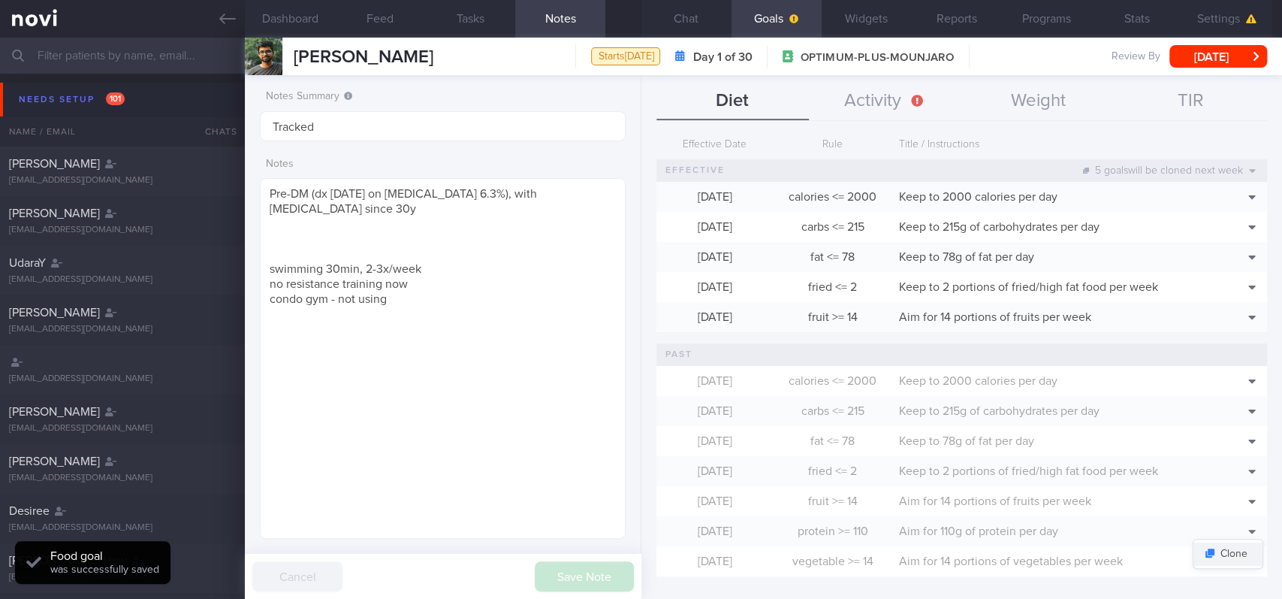
click at [1225, 542] on button "Clone" at bounding box center [1228, 553] width 69 height 23
type input "110"
type textarea "Aim for 110g of protein per day"
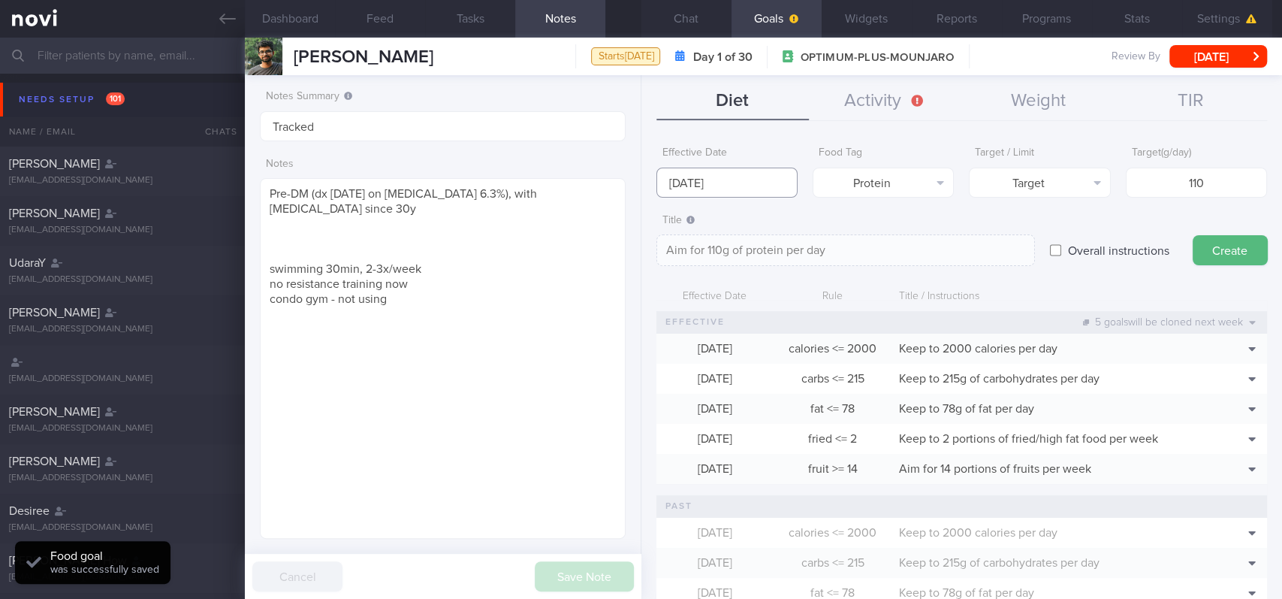
click at [715, 177] on input "[DATE]" at bounding box center [726, 183] width 141 height 30
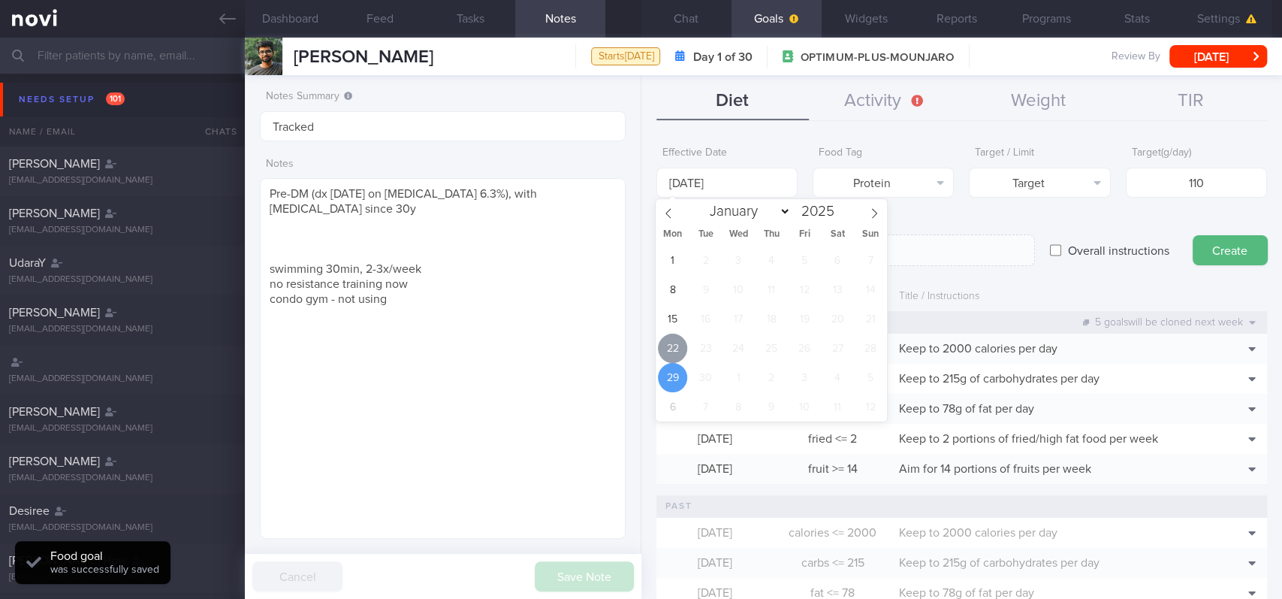
click at [675, 340] on span "22" at bounding box center [672, 348] width 29 height 29
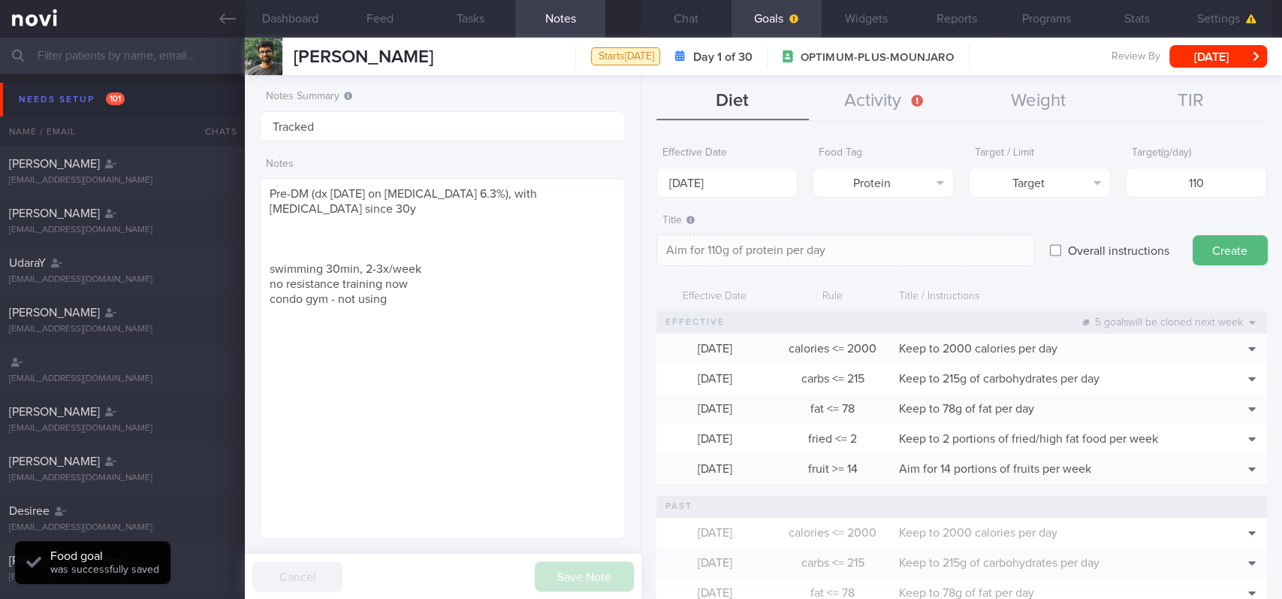
click at [1204, 258] on button "Create" at bounding box center [1230, 250] width 75 height 30
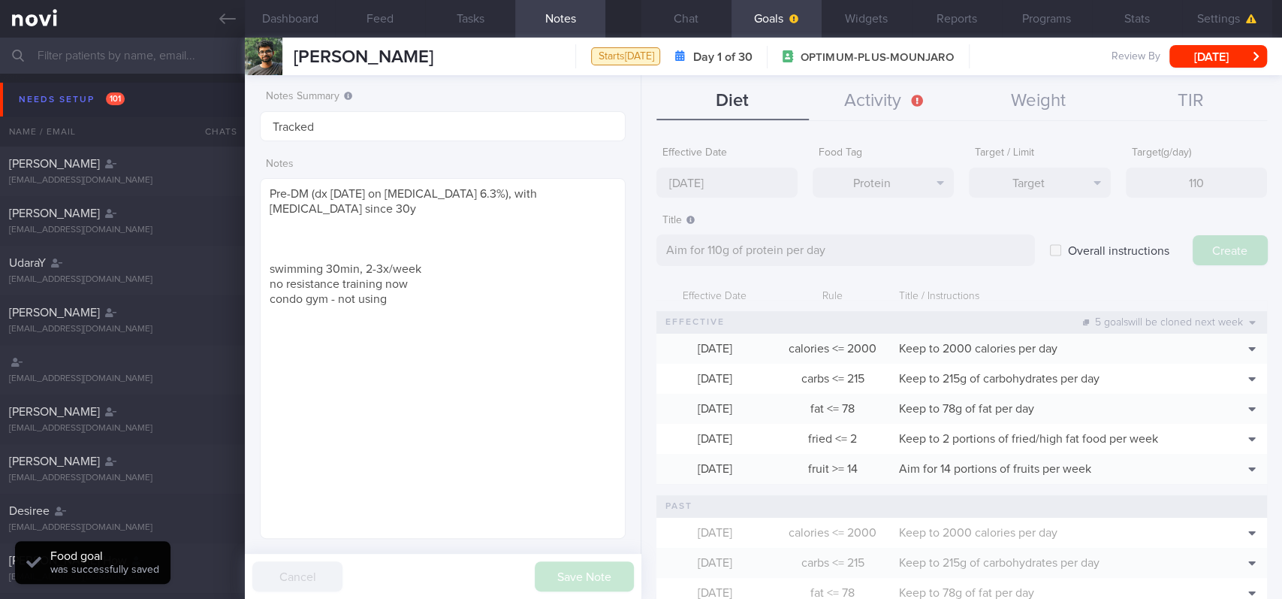
type input "[DATE]"
type textarea "Aim for ___ of ___"
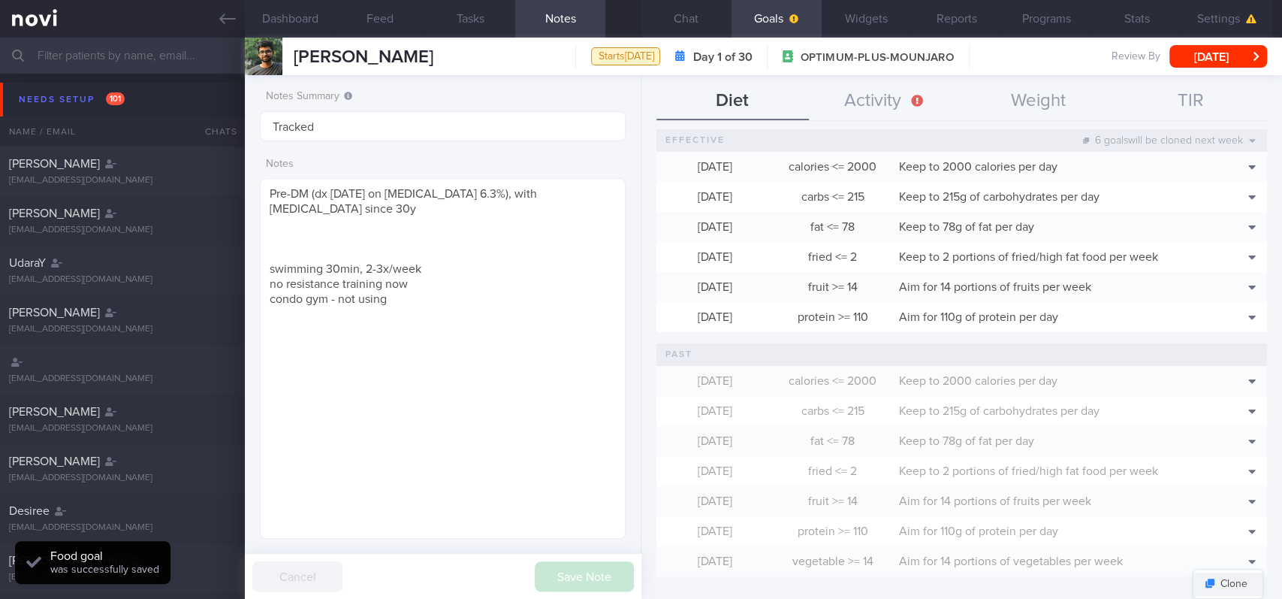
click at [1215, 546] on button "Clone" at bounding box center [1228, 583] width 69 height 23
type input "14"
type textarea "Aim for 14 portions of vegetables per week"
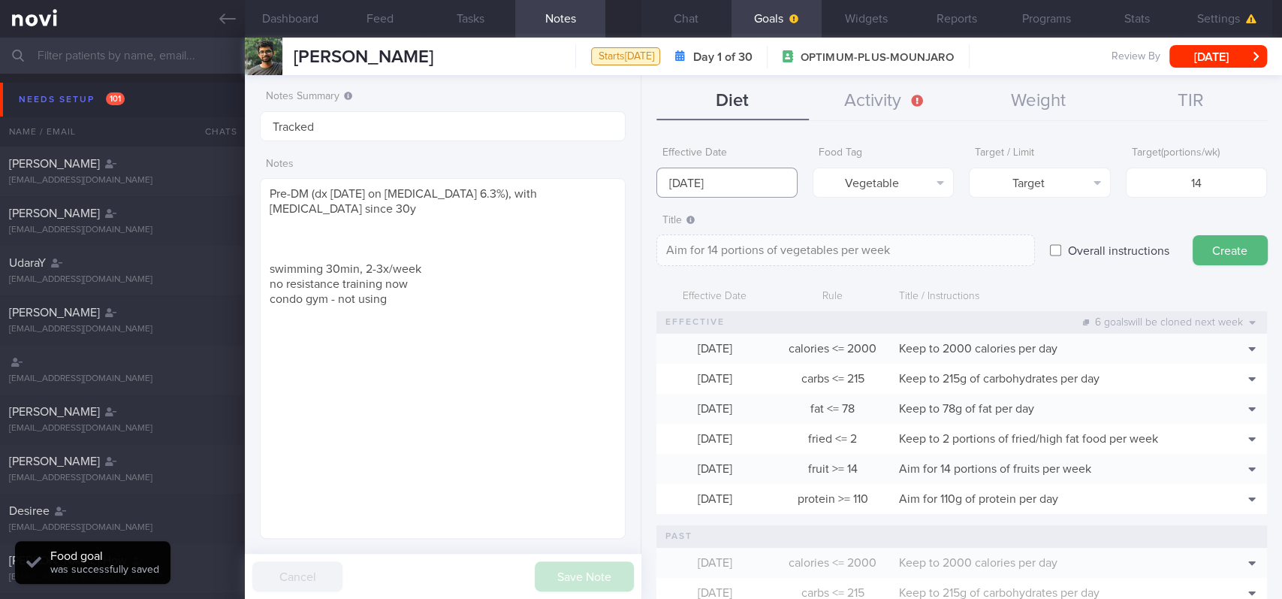
click at [753, 173] on input "[DATE]" at bounding box center [726, 183] width 141 height 30
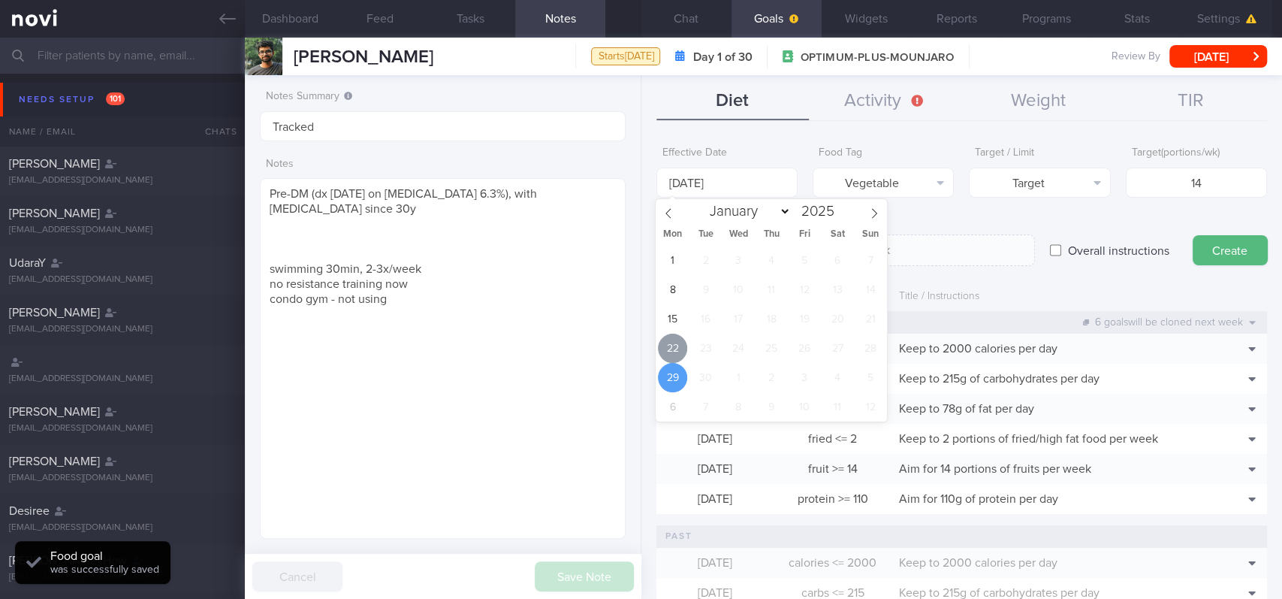
click at [678, 343] on span "22" at bounding box center [672, 348] width 29 height 29
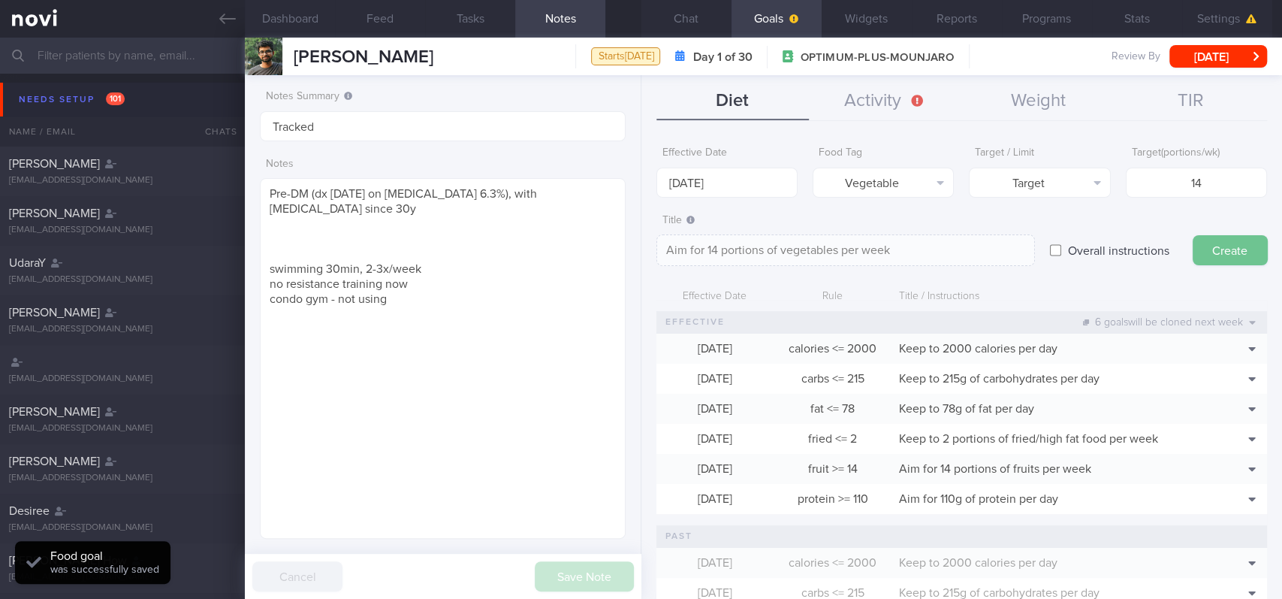
click at [1212, 252] on button "Create" at bounding box center [1230, 250] width 75 height 30
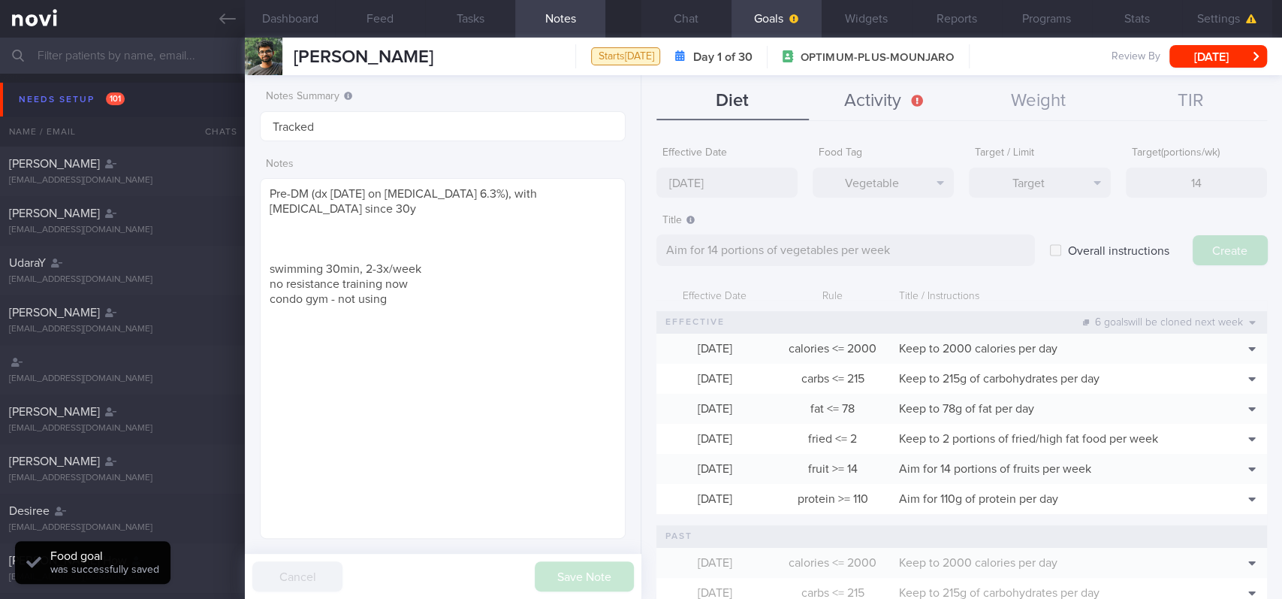
type input "[DATE]"
type textarea "Aim for ___ of ___"
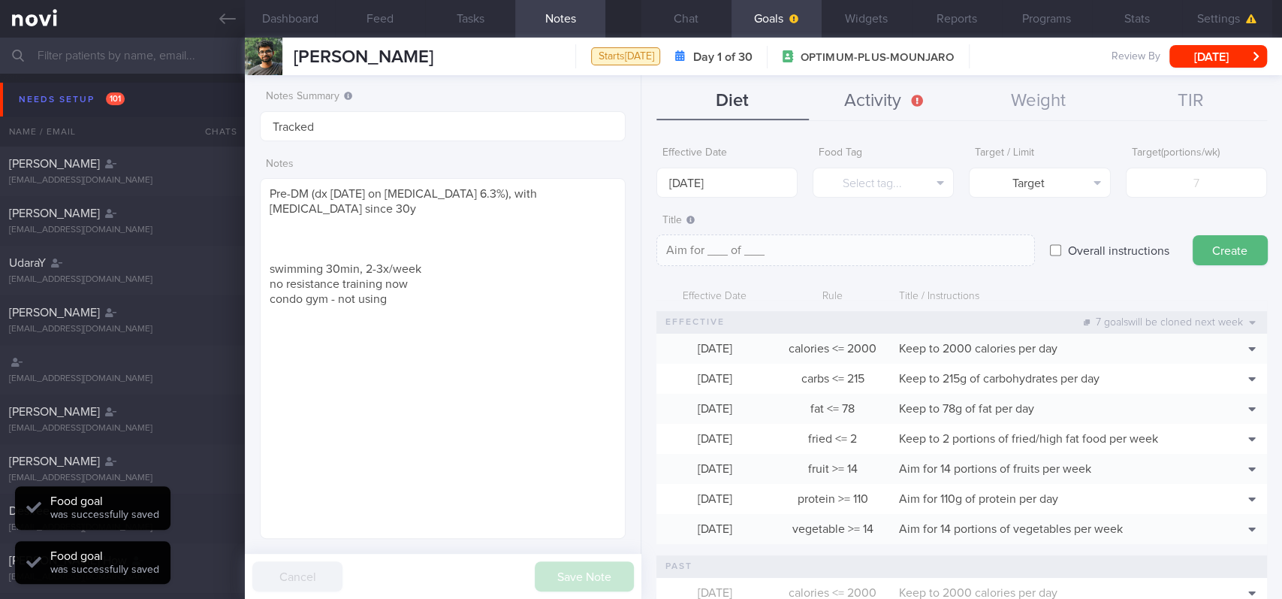
click at [904, 93] on button "Activity" at bounding box center [885, 102] width 152 height 38
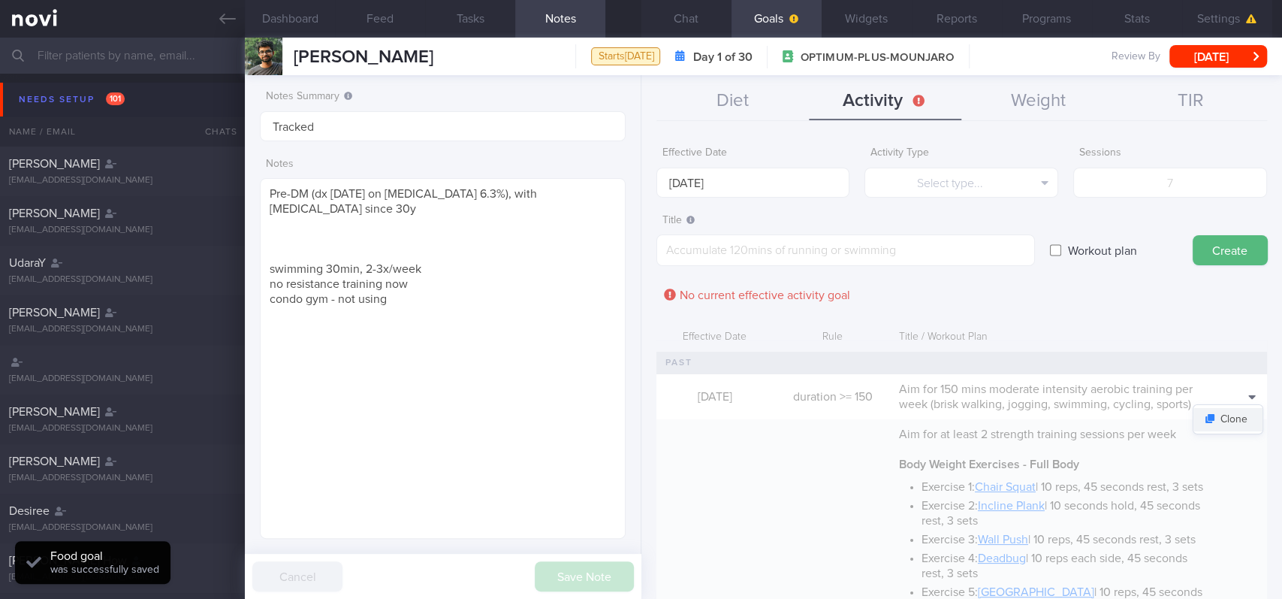
click at [1226, 413] on button "Clone" at bounding box center [1228, 419] width 69 height 23
type textarea "Aim for 150 mins moderate intensity aerobic training per week (brisk walking, j…"
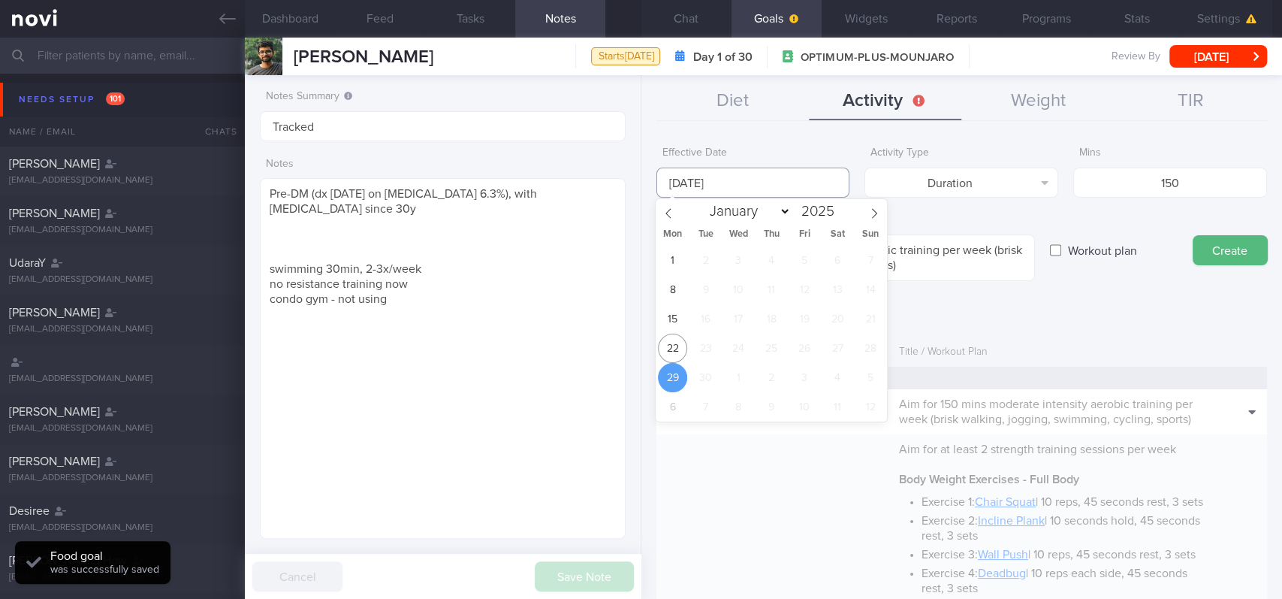
click at [791, 186] on input "[DATE]" at bounding box center [753, 183] width 194 height 30
click at [674, 346] on span "22" at bounding box center [672, 348] width 29 height 29
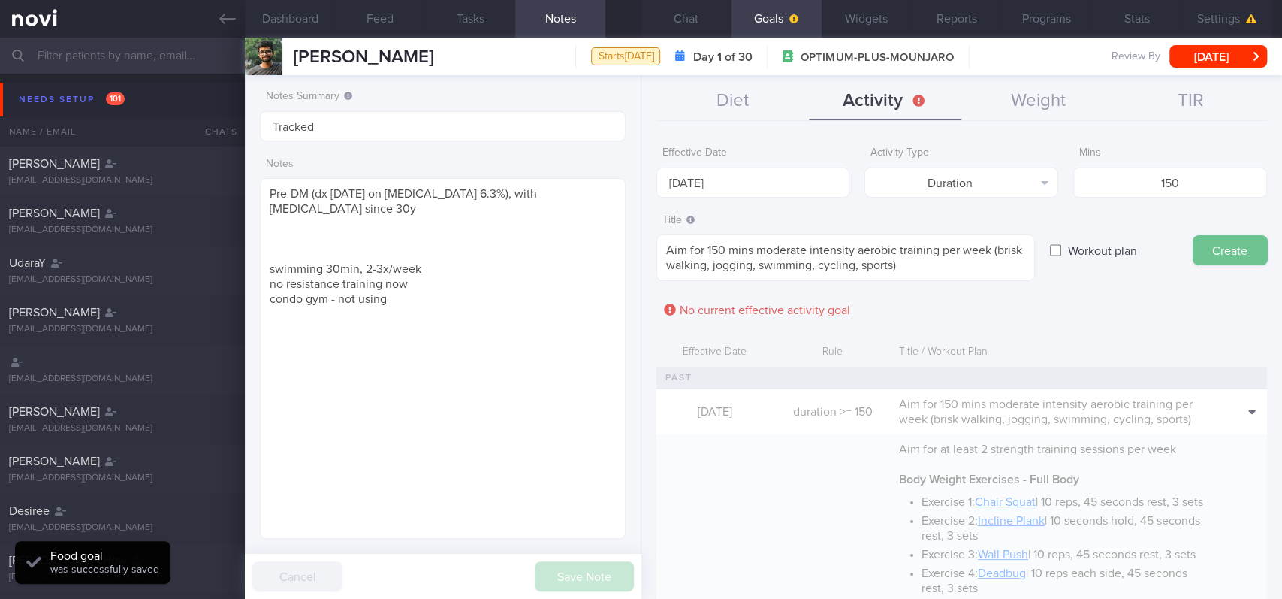
click at [1231, 256] on button "Create" at bounding box center [1230, 250] width 75 height 30
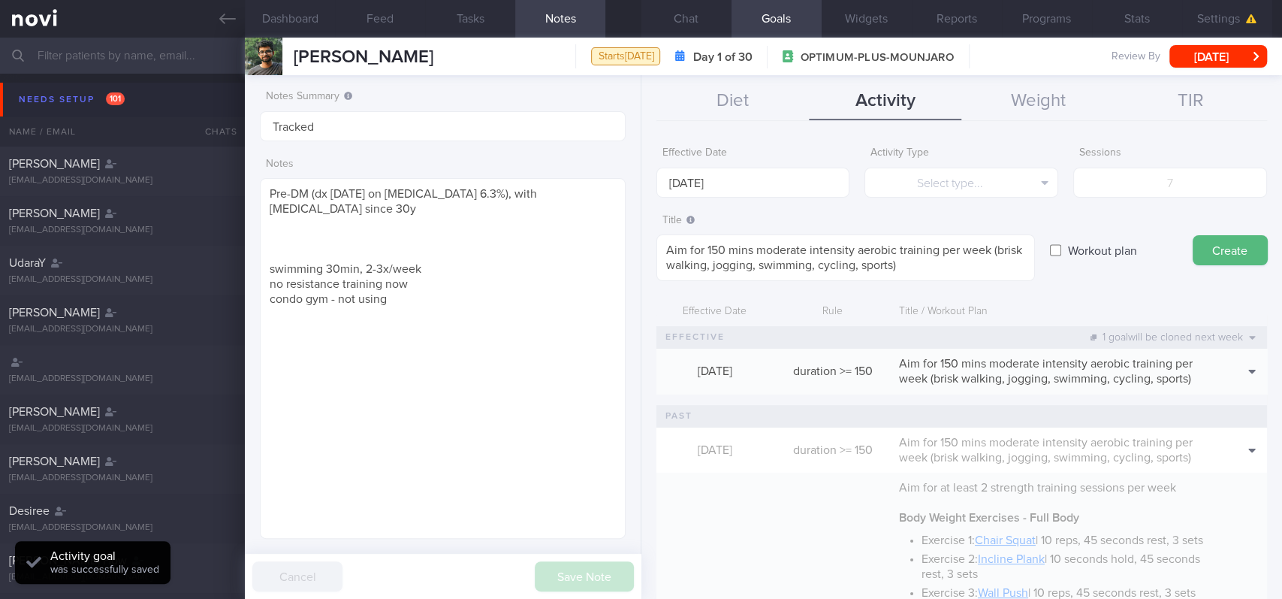
type input "[DATE]"
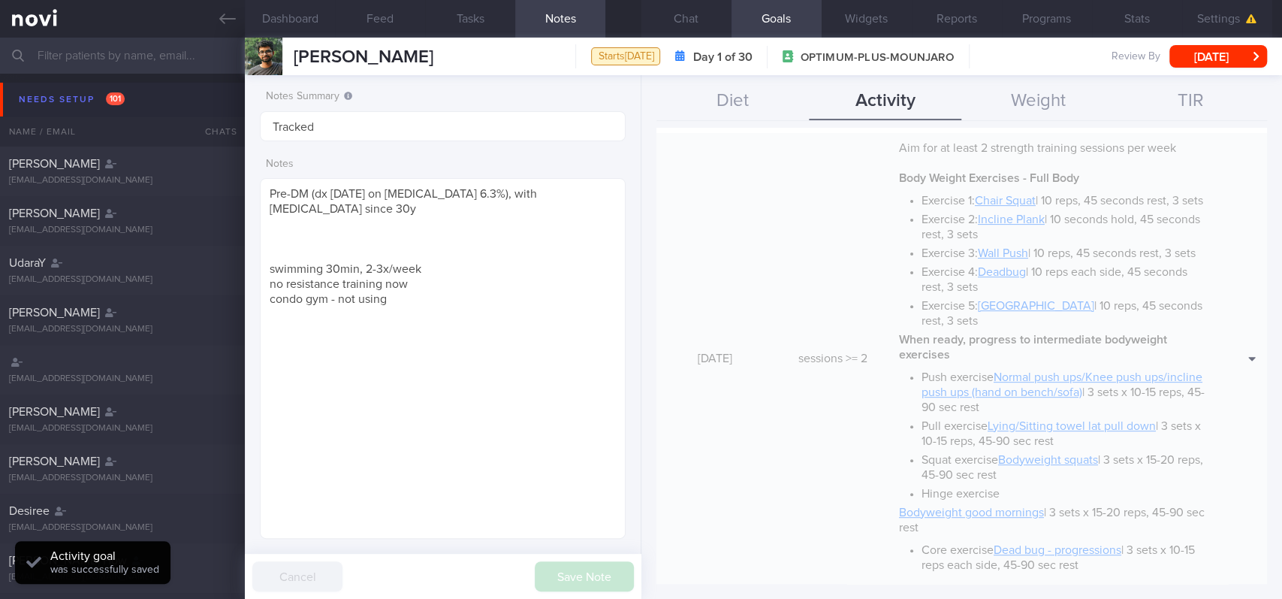
drag, startPoint x: 1224, startPoint y: 348, endPoint x: 1074, endPoint y: 340, distance: 149.7
click at [1224, 370] on button "Clone" at bounding box center [1228, 381] width 69 height 23
type textarea "Aim for at least 2 strength training sessions per week *Body Weight Exercises -…"
type input "2"
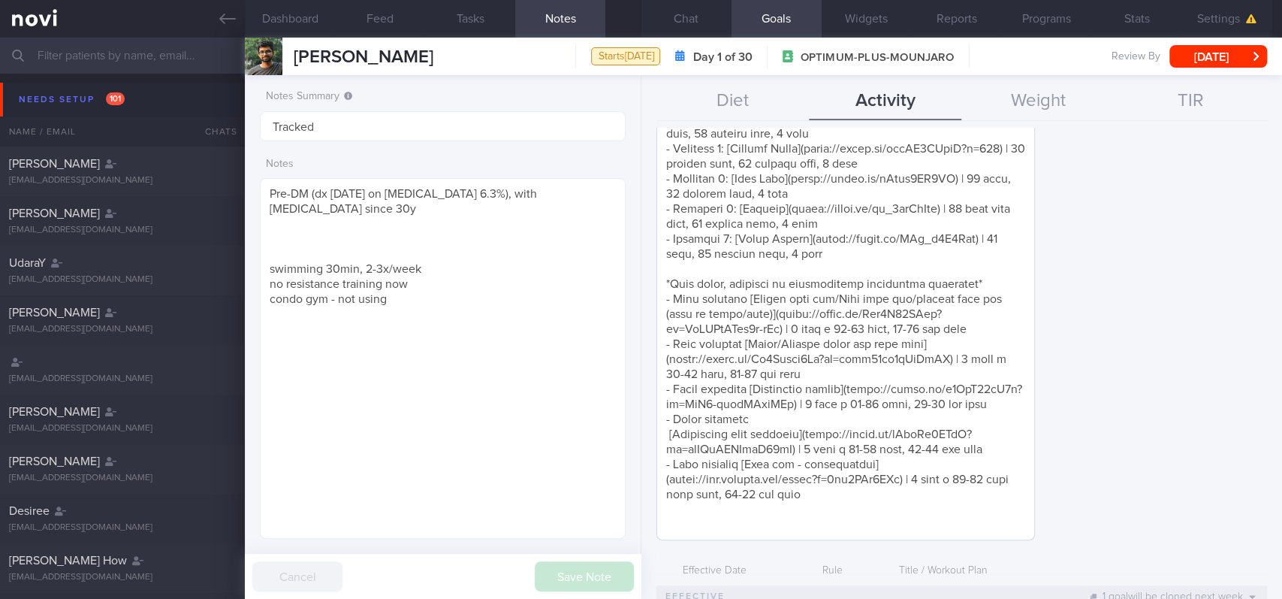
scroll to position [400, 0]
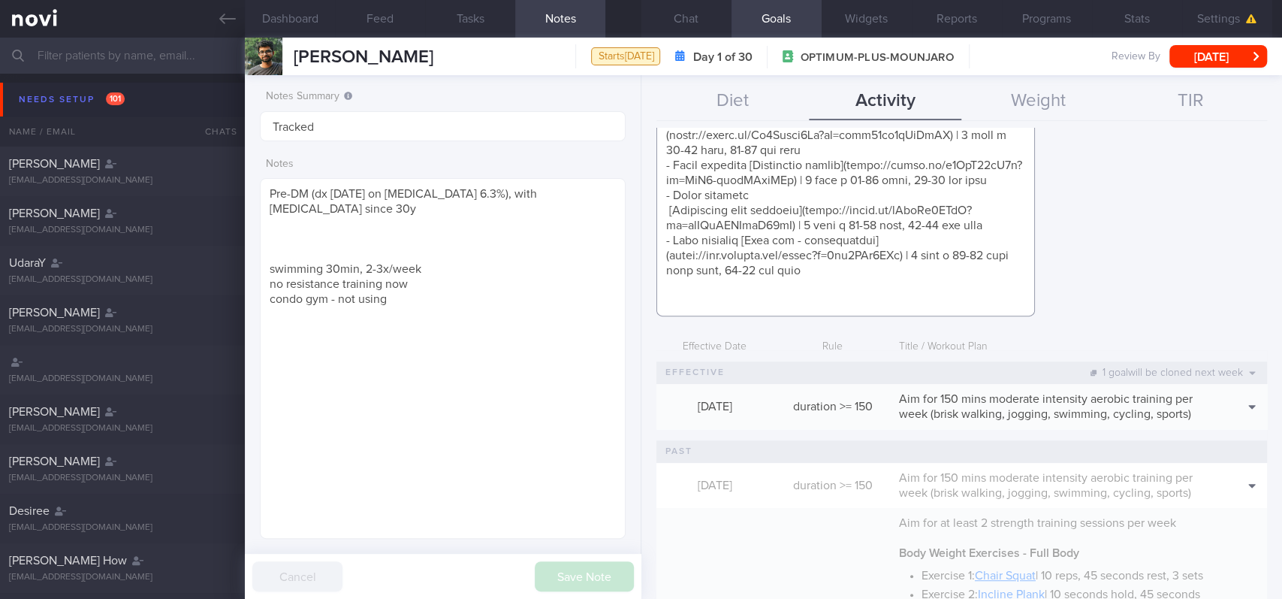
click at [834, 273] on textarea at bounding box center [845, 75] width 379 height 482
click at [832, 291] on textarea at bounding box center [845, 75] width 379 height 482
click at [832, 298] on textarea at bounding box center [845, 75] width 379 height 482
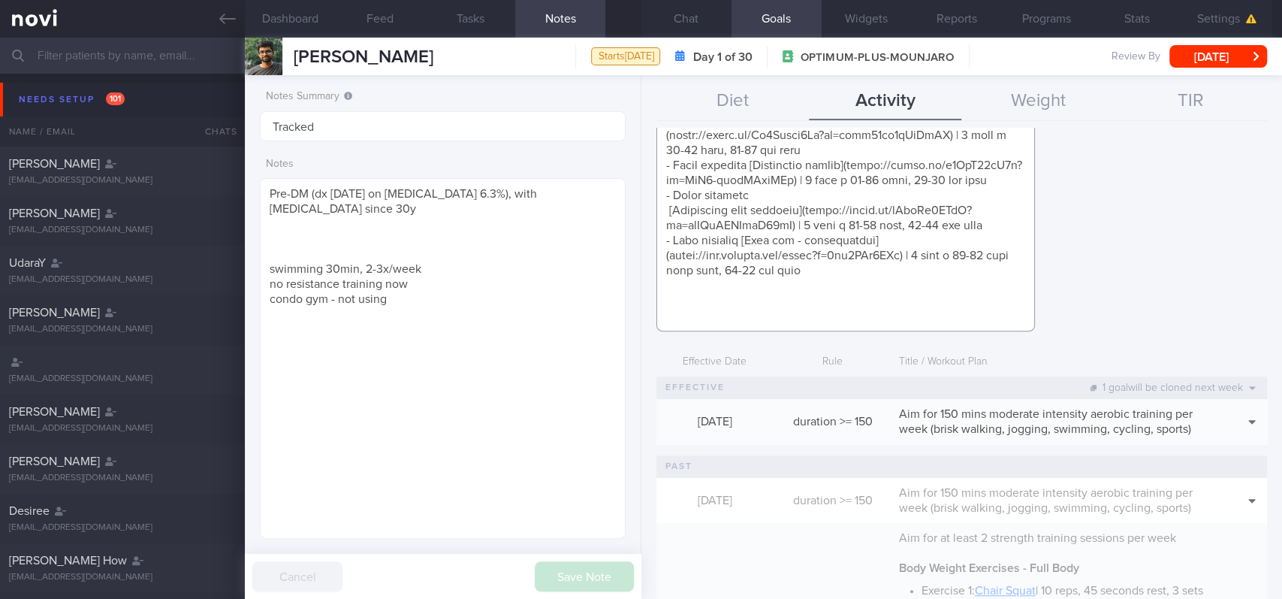
paste textarea "*Gym Exercises - Full Body* - Exercise 1: [Cable Chest Press](https://youtube.c…"
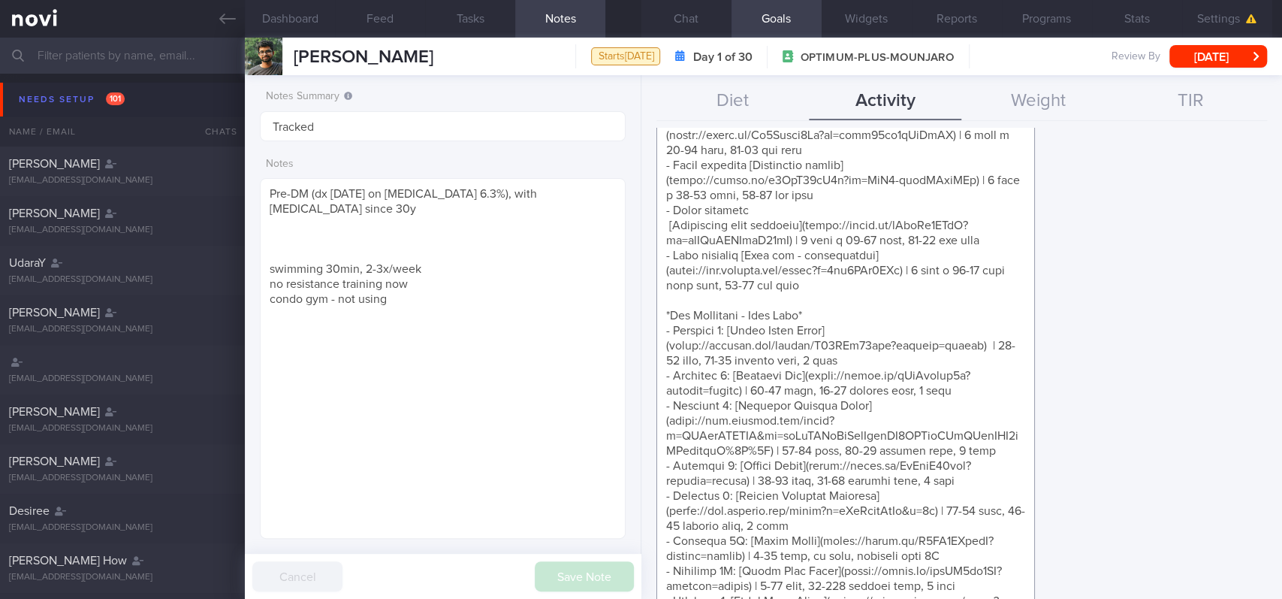
scroll to position [0, 0]
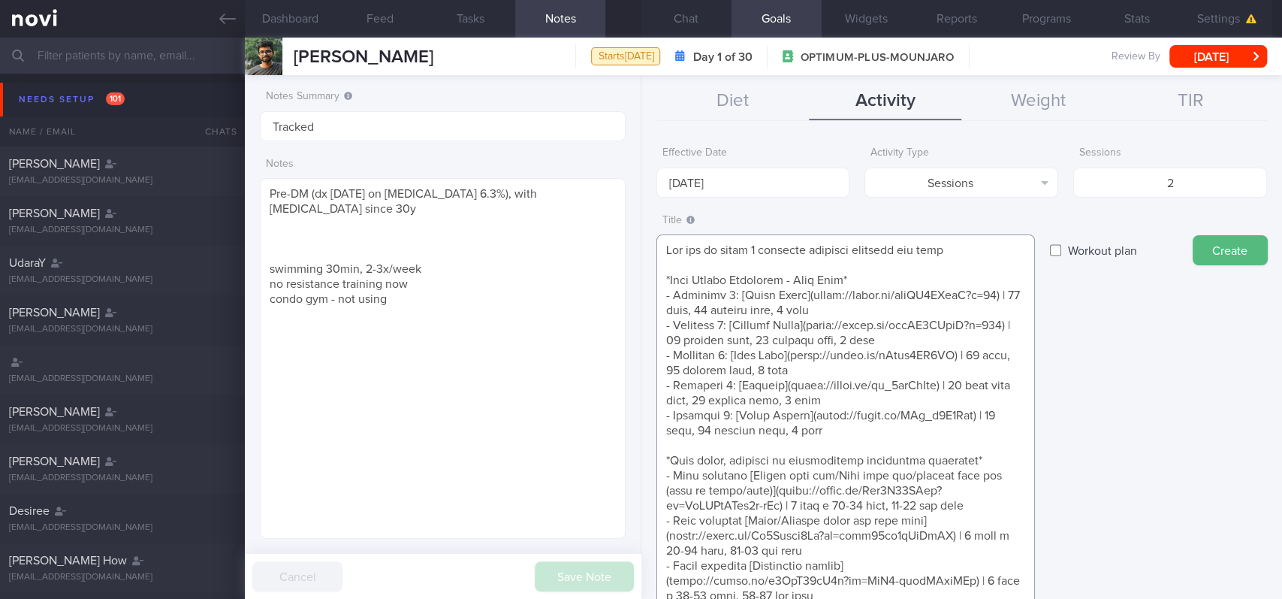
type textarea "Aim for at least 2 strength training sessions per week *Body Weight Exercises -…"
click at [735, 156] on label "Effective Date" at bounding box center [753, 153] width 182 height 14
click at [728, 171] on input "[DATE]" at bounding box center [753, 183] width 194 height 30
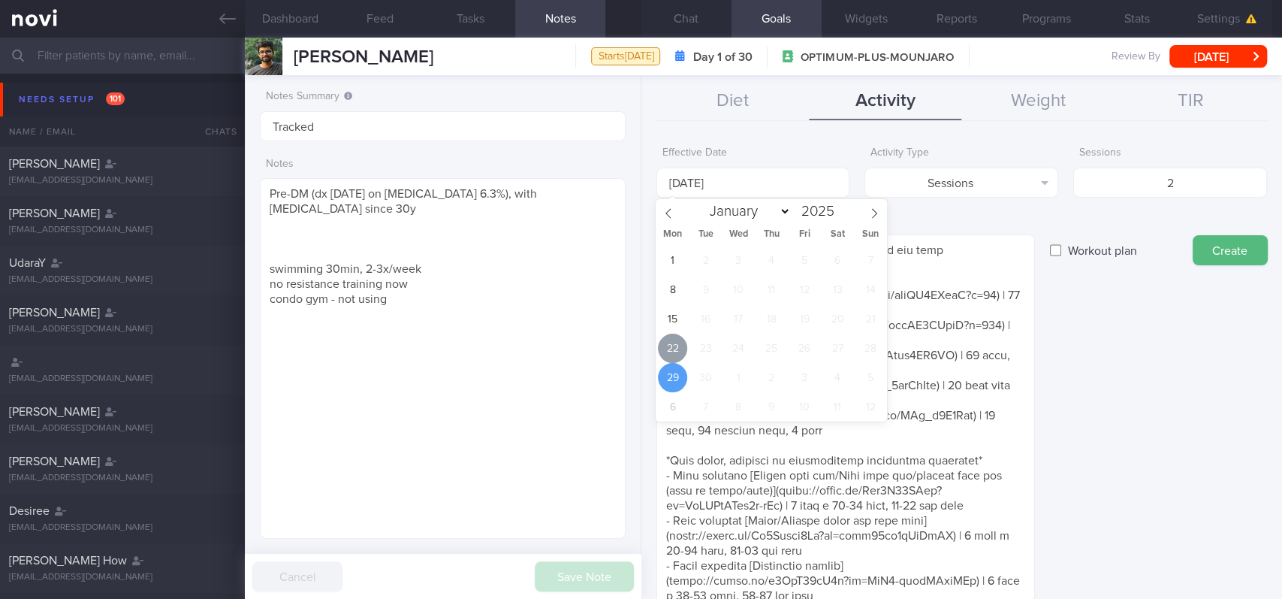
click at [667, 345] on span "22" at bounding box center [672, 348] width 29 height 29
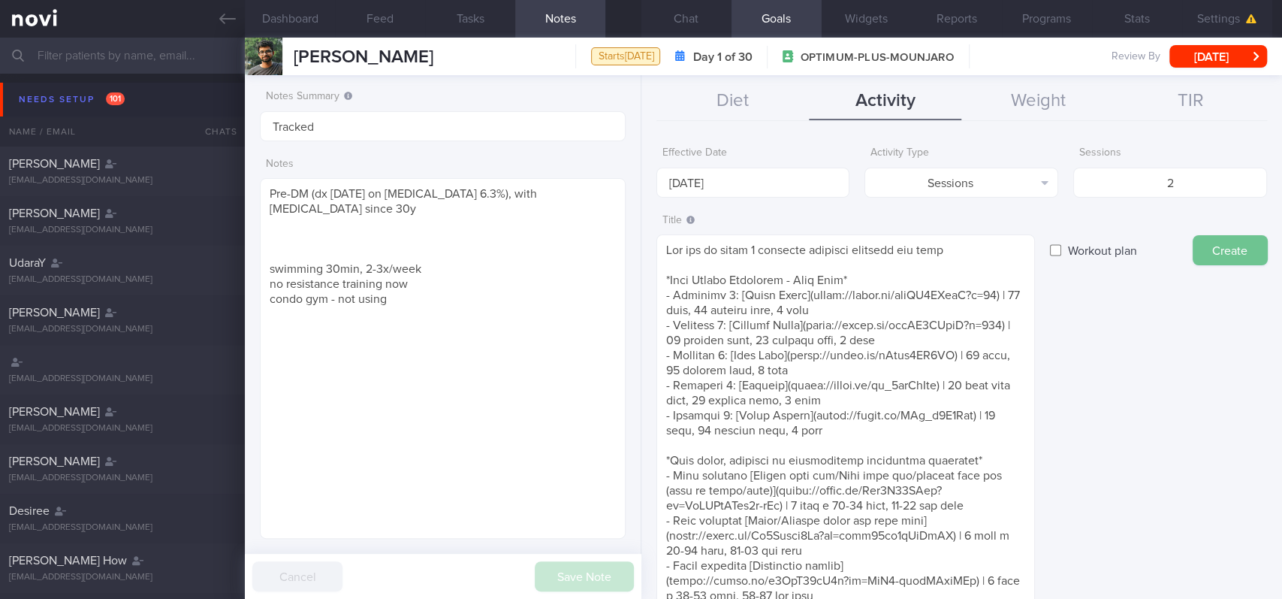
click at [1250, 258] on button "Create" at bounding box center [1230, 250] width 75 height 30
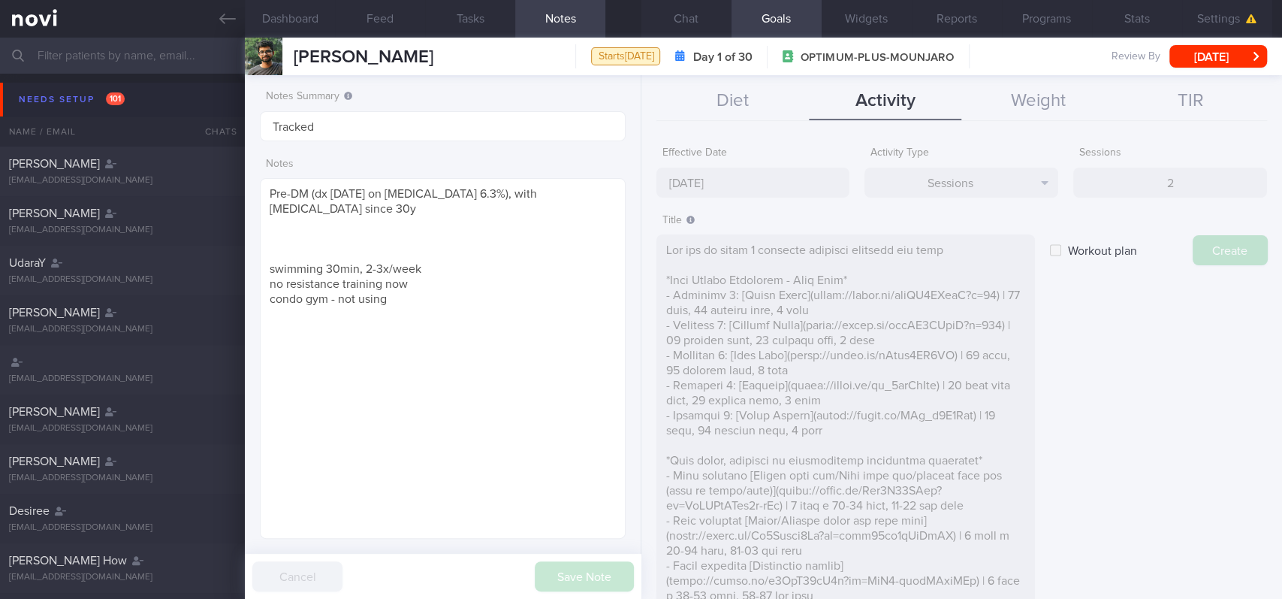
type input "[DATE]"
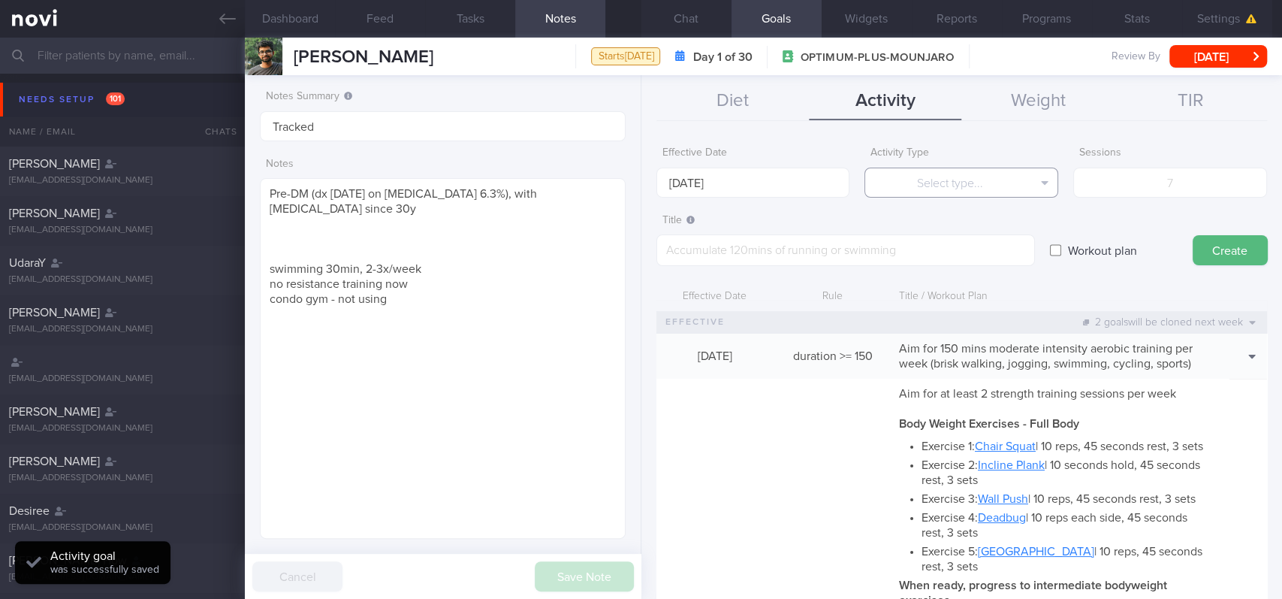
click at [952, 184] on button "Select type..." at bounding box center [962, 183] width 194 height 30
click at [968, 273] on button "Steps" at bounding box center [961, 279] width 192 height 23
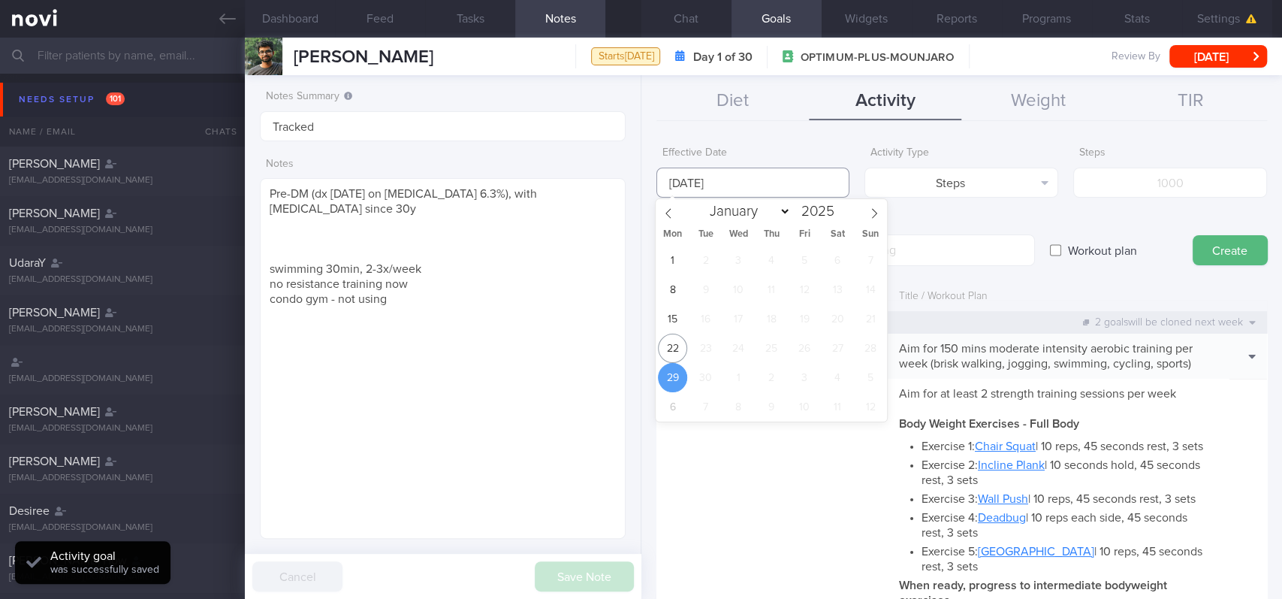
click at [711, 180] on input "[DATE]" at bounding box center [753, 183] width 194 height 30
click at [675, 346] on span "22" at bounding box center [672, 348] width 29 height 29
type input "[DATE]"
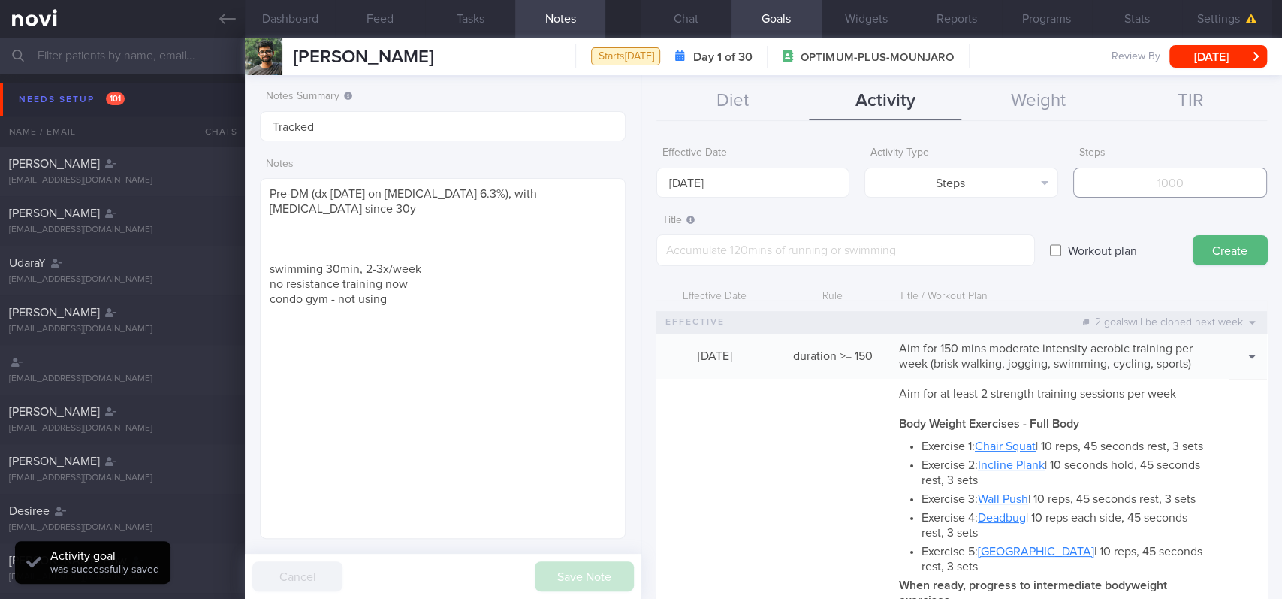
click at [1151, 175] on input "number" at bounding box center [1170, 183] width 194 height 30
type input "56000"
click at [859, 251] on textarea at bounding box center [845, 250] width 379 height 32
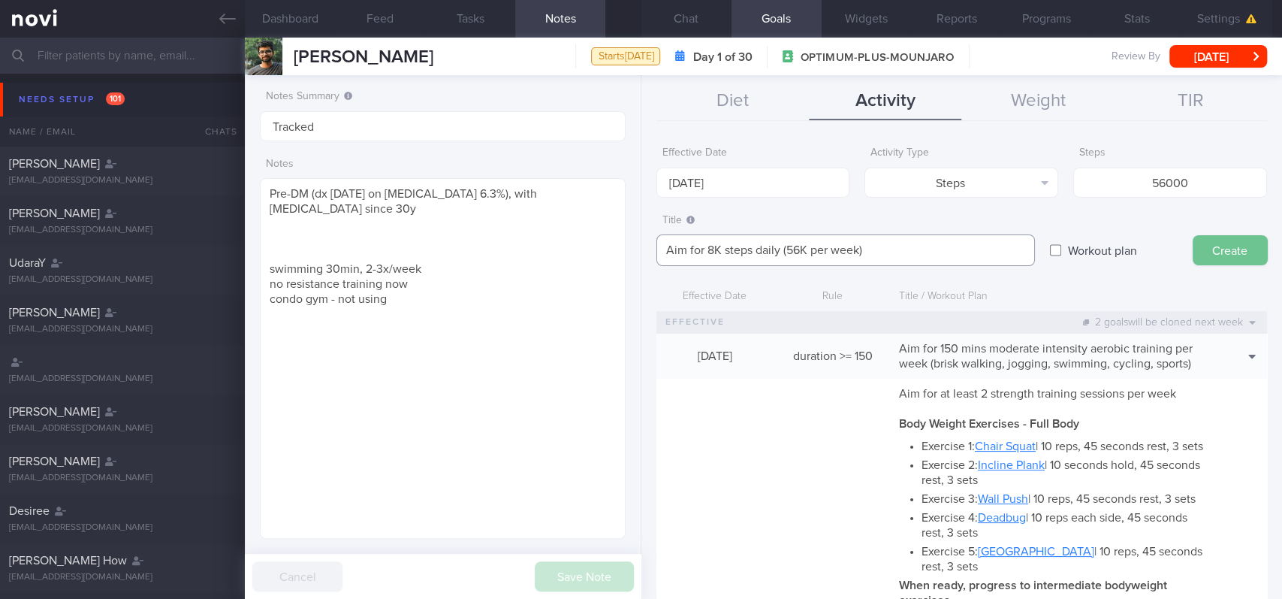
type textarea "Aim for 8K steps daily (56K per week)"
click at [1212, 243] on button "Create" at bounding box center [1230, 250] width 75 height 30
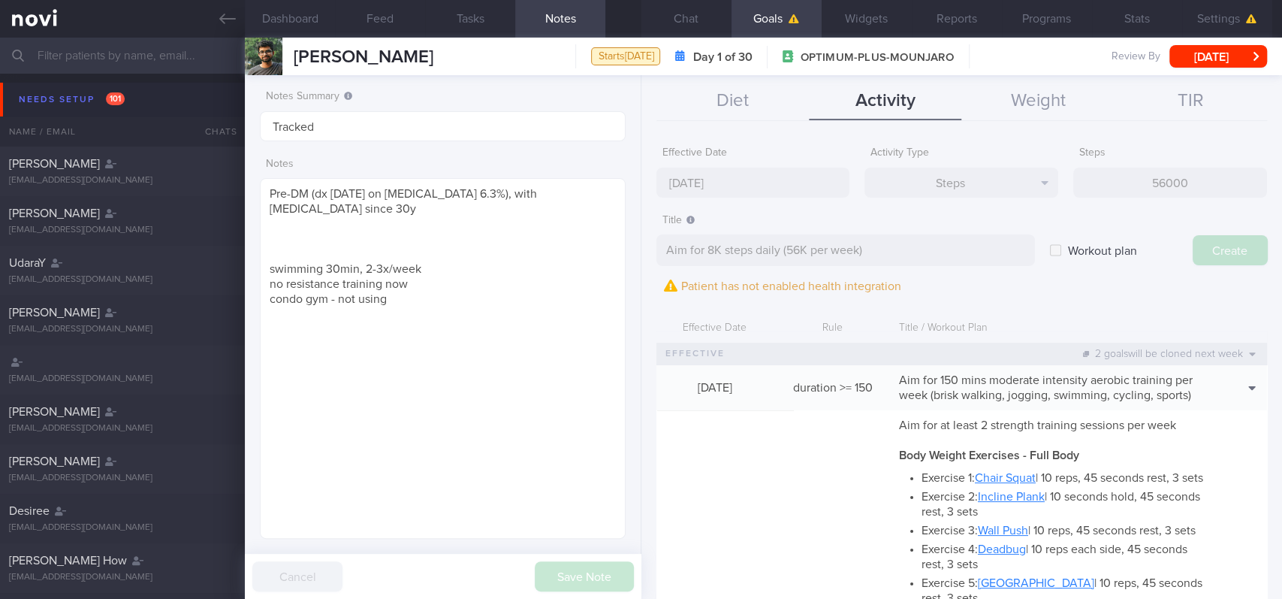
type input "[DATE]"
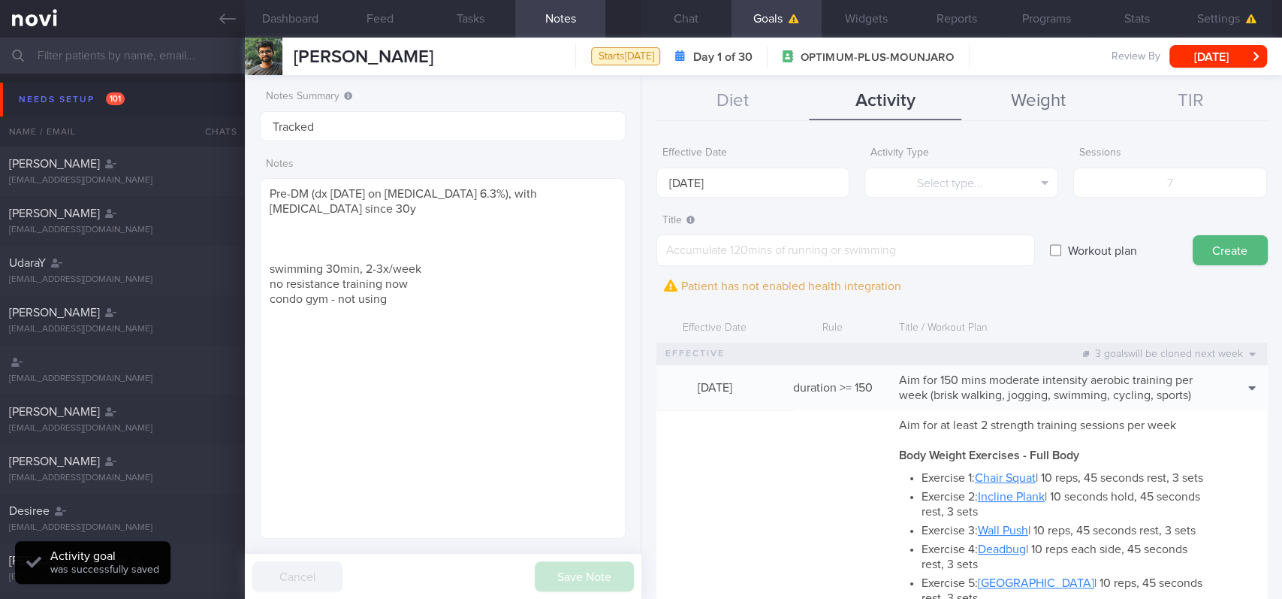
click at [1025, 107] on button "Weight" at bounding box center [1037, 102] width 152 height 38
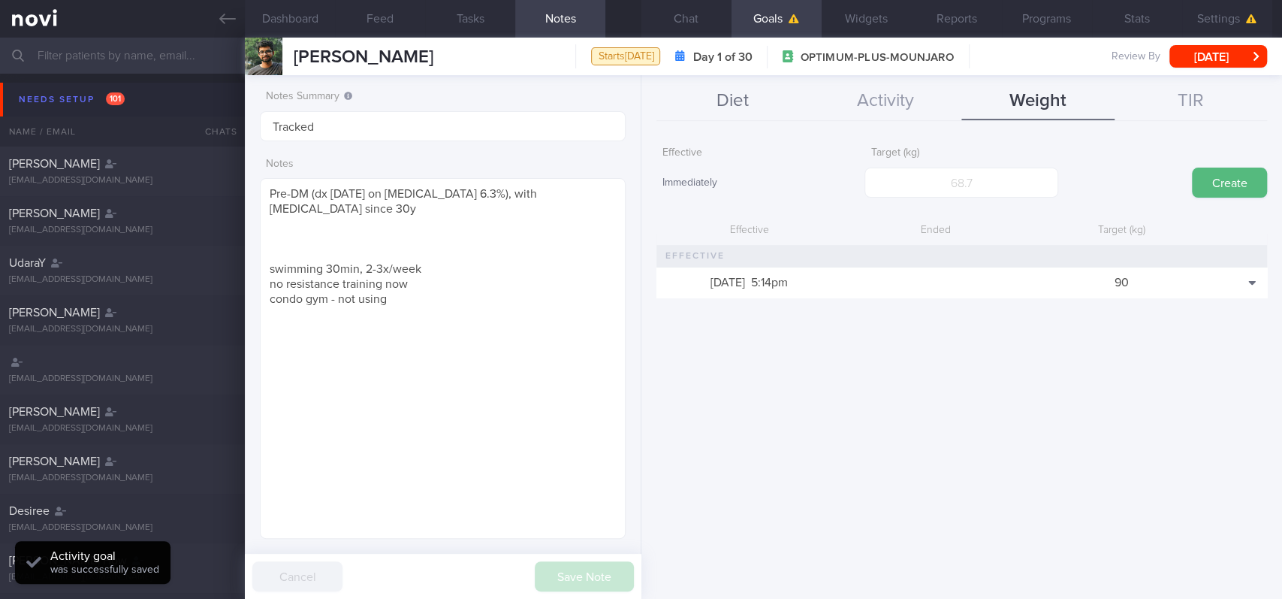
click at [707, 83] on button "Diet" at bounding box center [732, 102] width 152 height 38
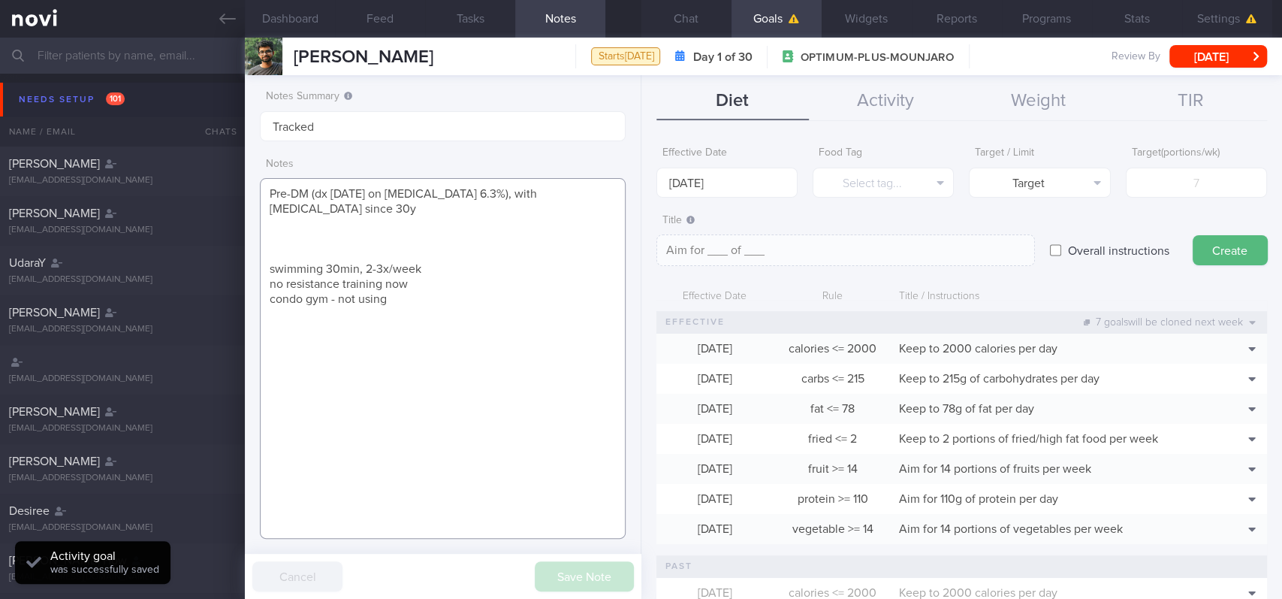
drag, startPoint x: 496, startPoint y: 340, endPoint x: 261, endPoint y: 255, distance: 250.0
click at [261, 255] on textarea "Pre-DM (dx 15/9/25 on Hba1c 6.3%), with Acanthosis nigricans since 30y swimming…" at bounding box center [443, 358] width 366 height 361
click at [697, 39] on div "AHMAD OMER AHMAD OMER omerahmad93@gmail.com Starts today Day 1 of 30 OPTIMUM-PL…" at bounding box center [763, 57] width 1037 height 38
click at [693, 14] on button "Chat" at bounding box center [686, 19] width 90 height 38
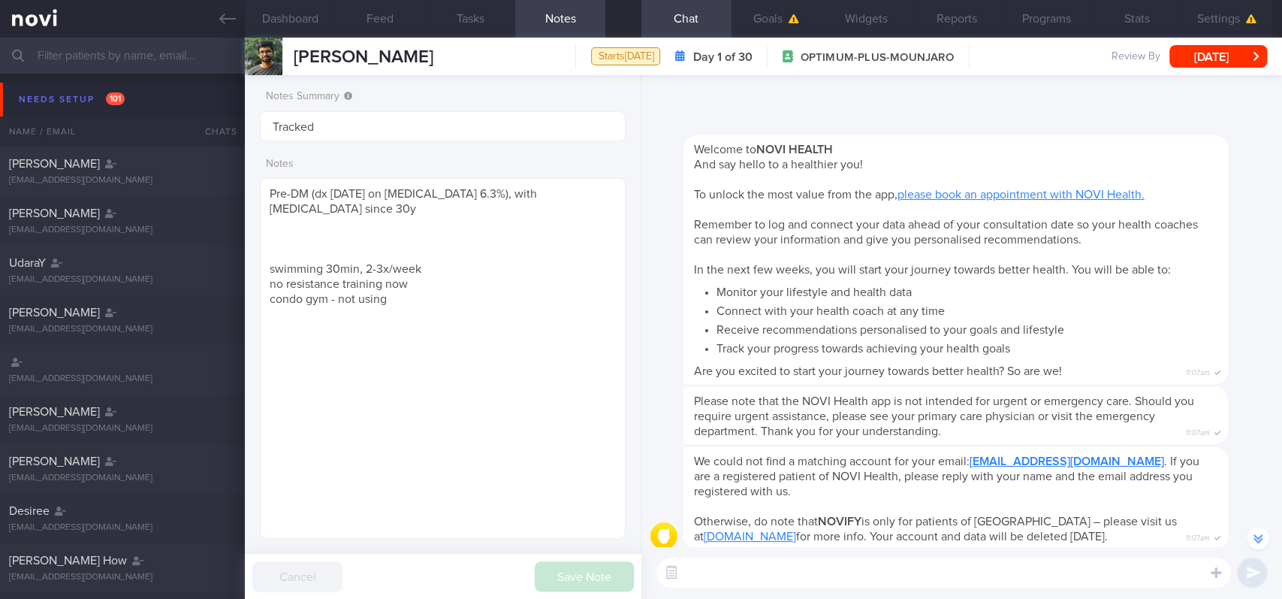
click at [893, 546] on textarea at bounding box center [943, 572] width 575 height 30
paste textarea "Hi Suzanne! This is Joel, the dietitian. It was nice chatting with you today Pl…"
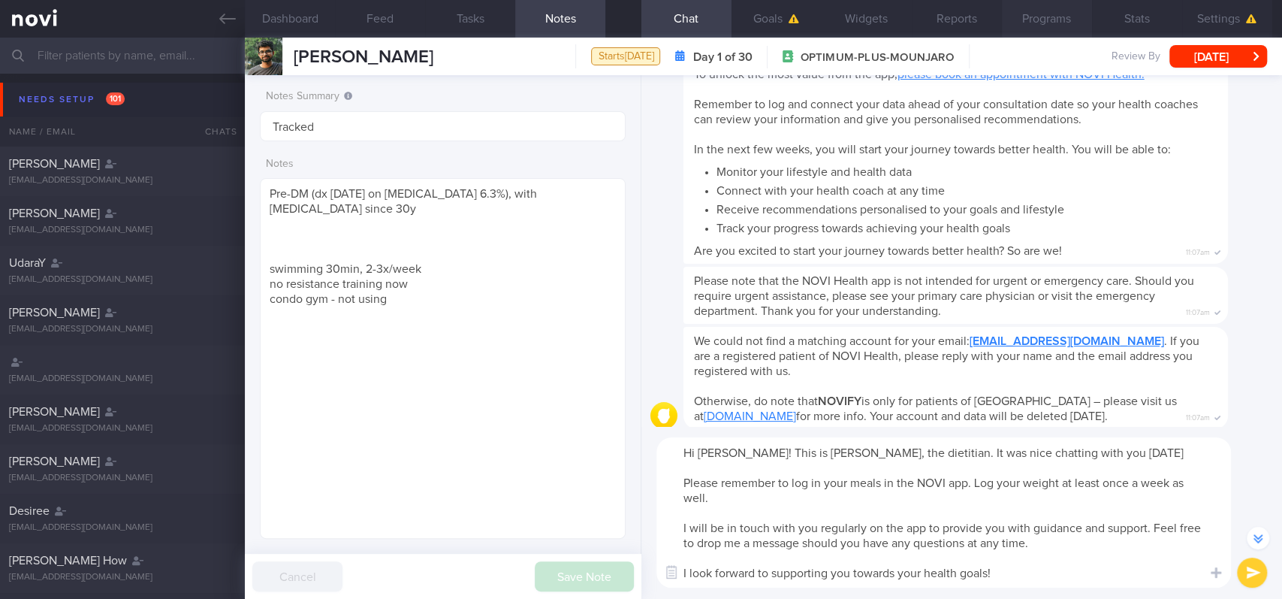
scroll to position [-336, 0]
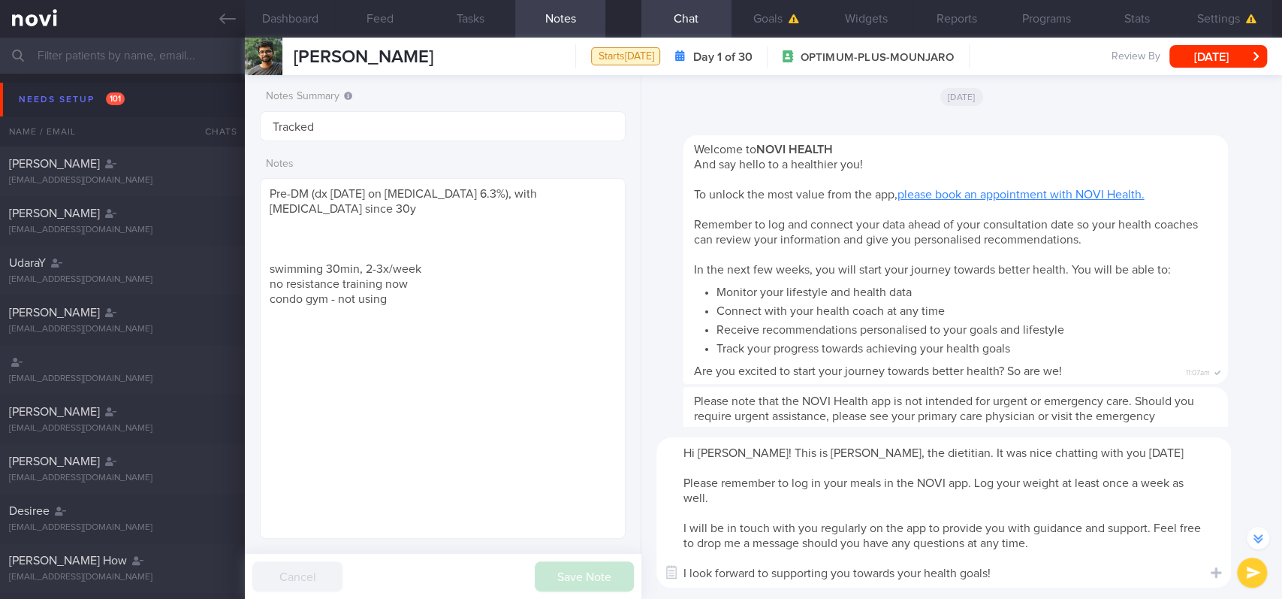
click at [721, 450] on textarea "Hi Suzanne! This is Joel, the dietitian. It was nice chatting with you today Pl…" at bounding box center [943, 512] width 575 height 150
type textarea "Hi Omer! This is Joel, the dietitian. It was nice chatting with you today Pleas…"
click at [919, 466] on textarea "Hi Omer! This is Joel, the dietitian. It was nice chatting with you today Pleas…" at bounding box center [943, 512] width 575 height 150
click at [891, 527] on textarea "Hi Omer! This is Joel, the dietitian. It was nice chatting with you today Pleas…" at bounding box center [943, 512] width 575 height 150
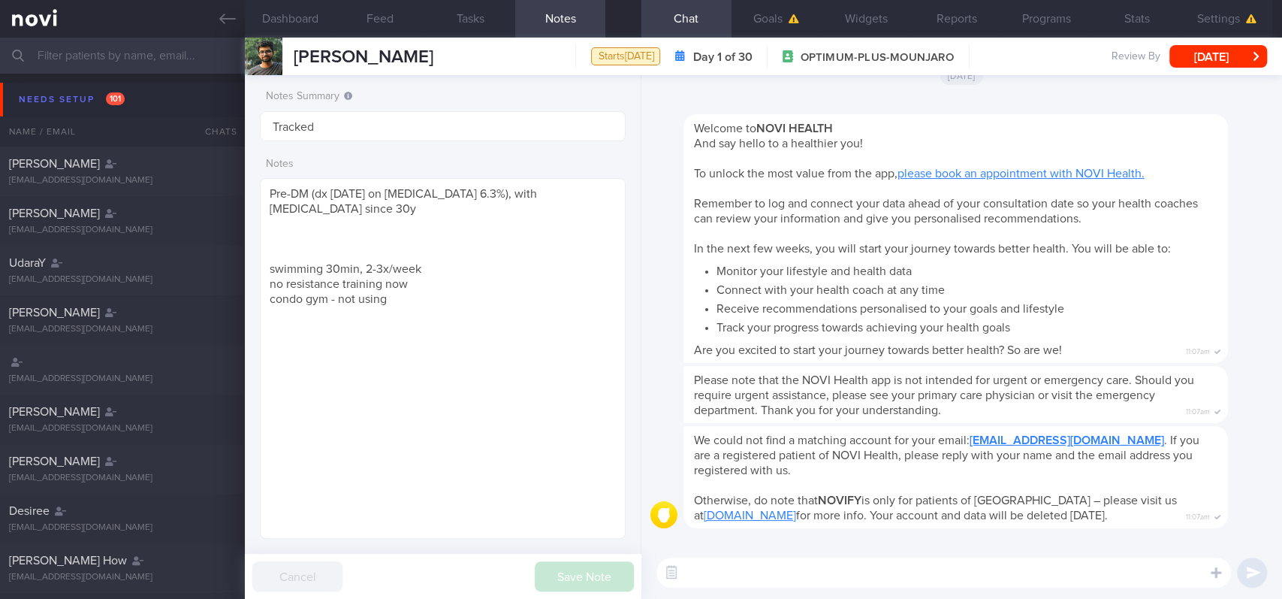
scroll to position [0, 0]
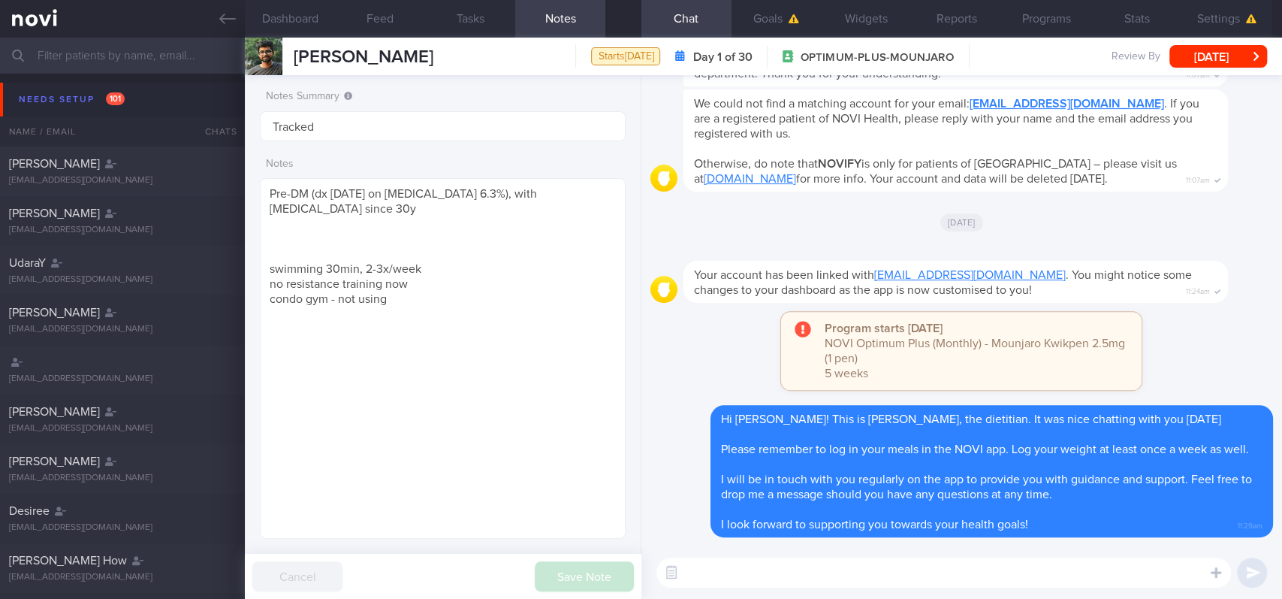
click at [846, 546] on textarea at bounding box center [943, 572] width 575 height 30
paste textarea "Here are the points we discussed just now, with additional suggestions Weight m…"
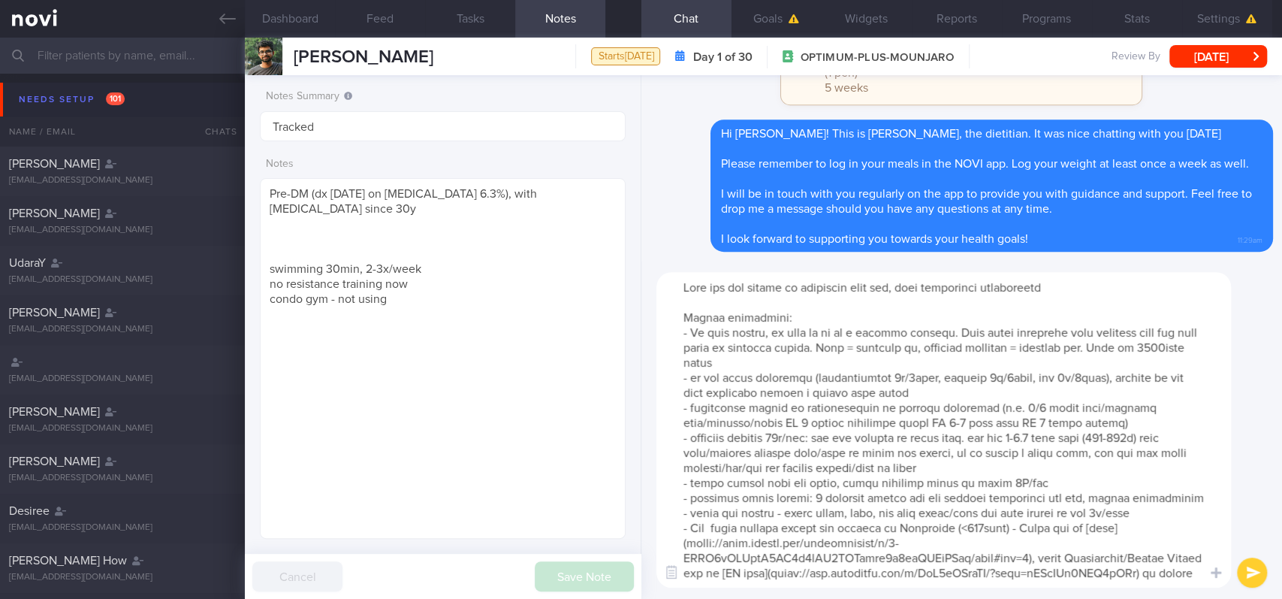
click at [913, 294] on textarea at bounding box center [943, 429] width 575 height 315
click at [877, 358] on textarea at bounding box center [943, 429] width 575 height 315
click at [1031, 421] on textarea at bounding box center [943, 429] width 575 height 315
click at [696, 384] on textarea at bounding box center [943, 429] width 575 height 315
click at [782, 448] on textarea at bounding box center [943, 429] width 575 height 315
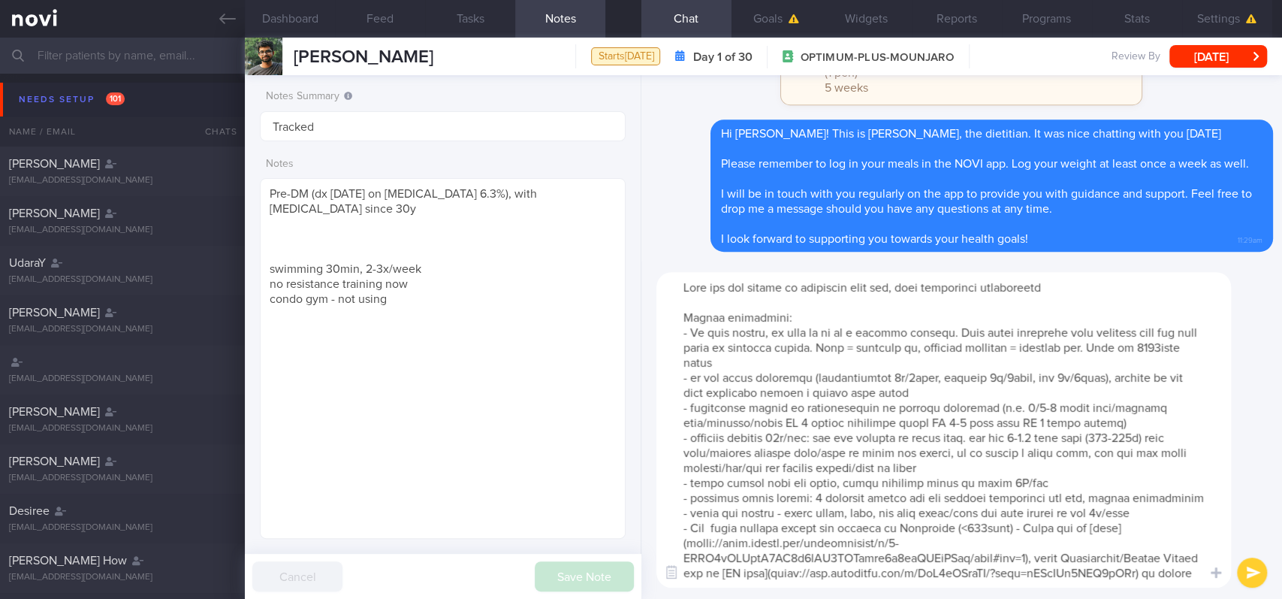
click at [788, 448] on textarea at bounding box center [943, 429] width 575 height 315
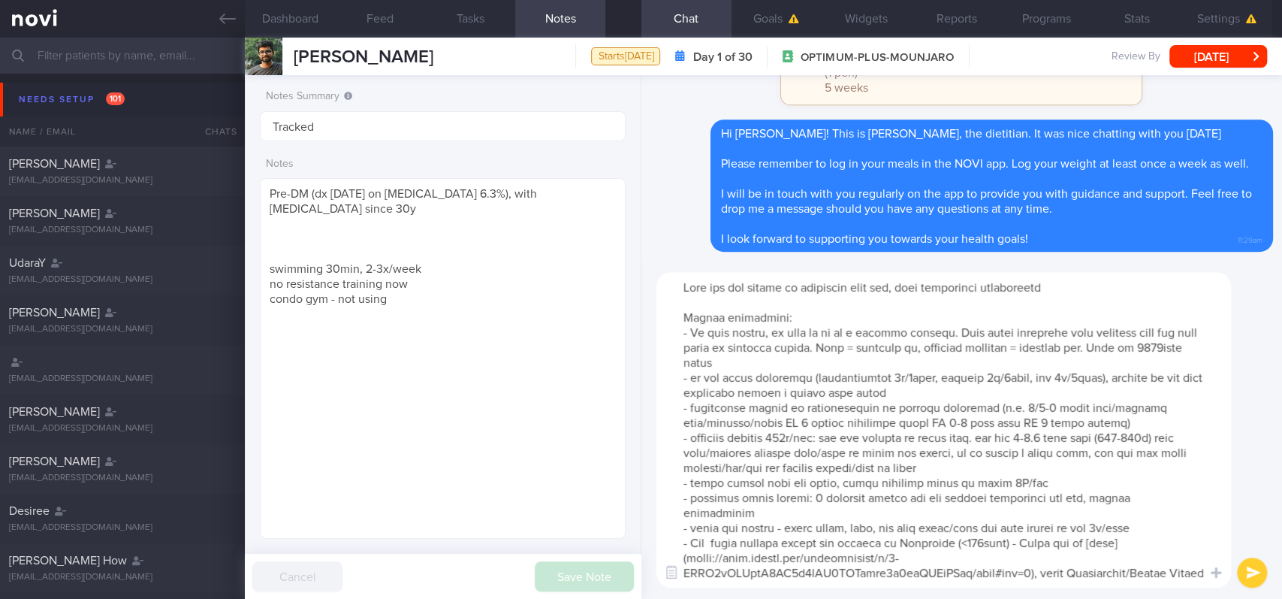
click at [1152, 451] on textarea at bounding box center [943, 429] width 575 height 315
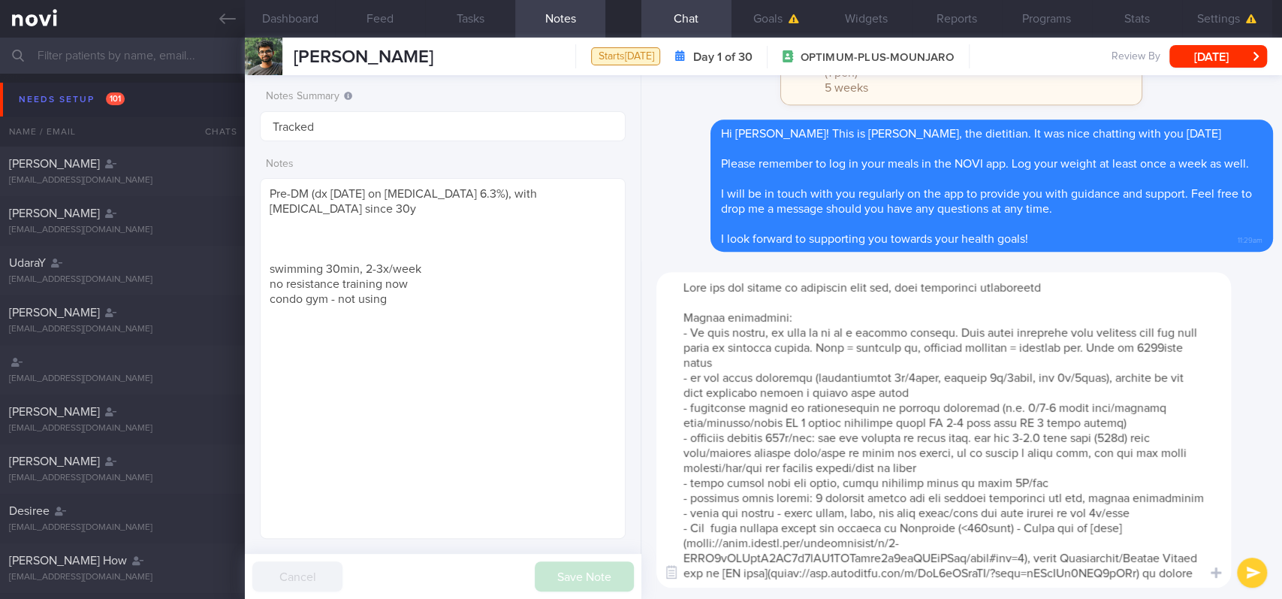
click at [955, 478] on textarea at bounding box center [943, 429] width 575 height 315
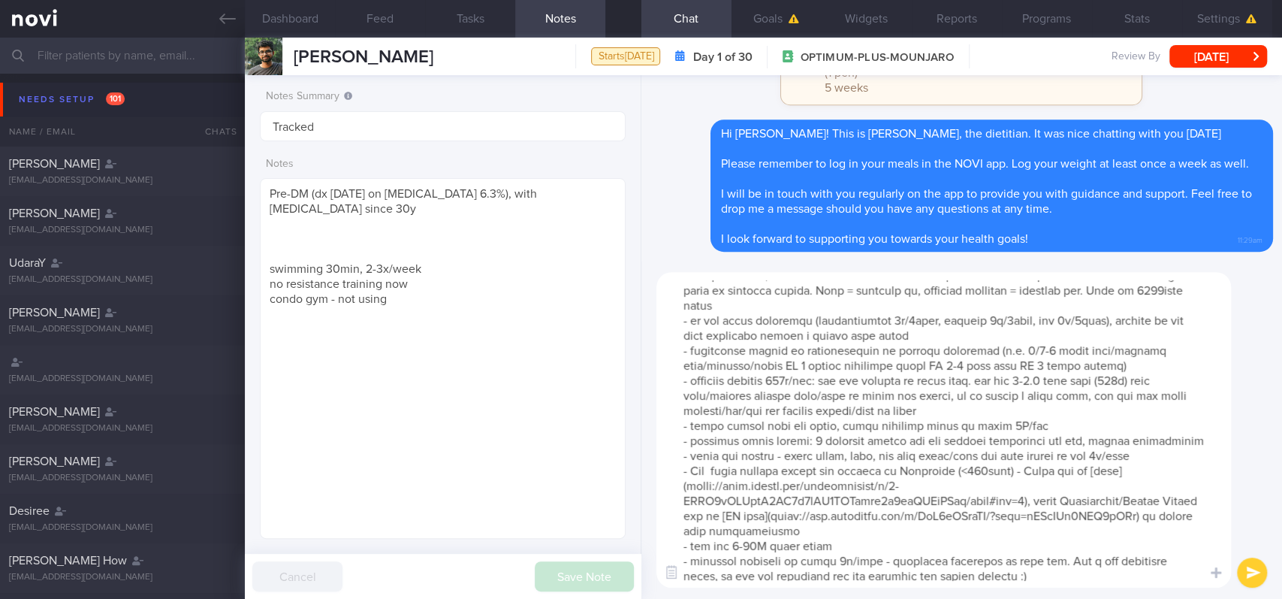
scroll to position [89, 0]
click at [1004, 394] on textarea at bounding box center [943, 429] width 575 height 315
click at [748, 524] on textarea at bounding box center [943, 429] width 575 height 315
click at [724, 527] on textarea at bounding box center [943, 429] width 575 height 315
click at [1016, 546] on textarea at bounding box center [943, 429] width 575 height 315
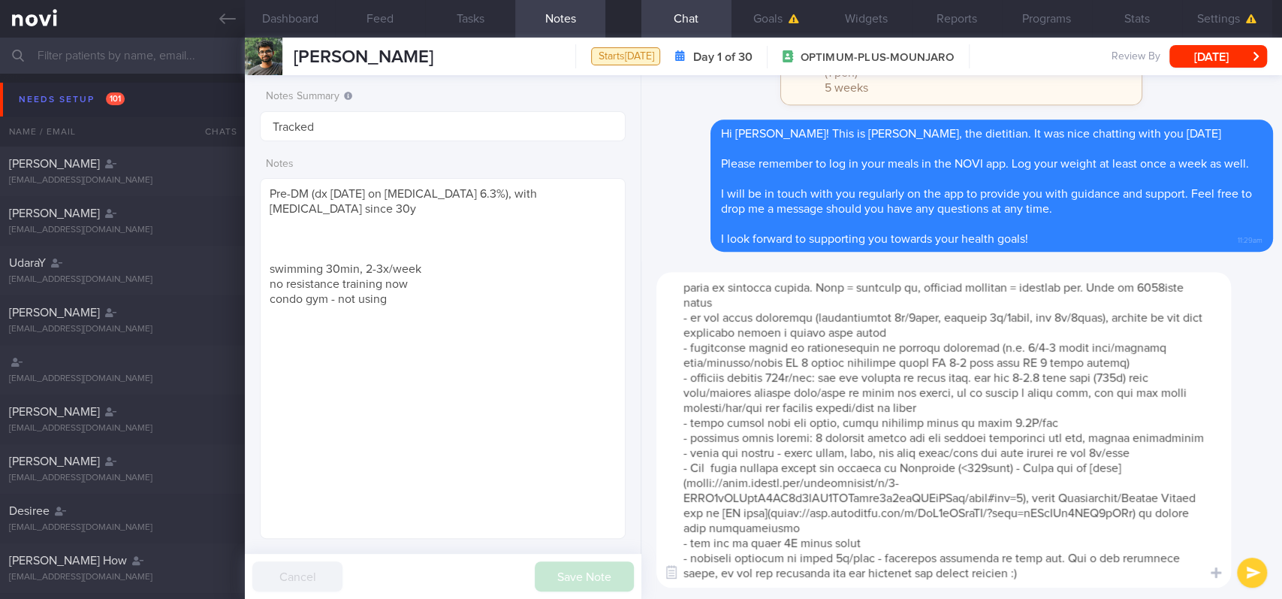
click at [1040, 542] on textarea at bounding box center [943, 429] width 575 height 315
click at [1045, 542] on textarea at bounding box center [943, 429] width 575 height 315
type textarea "Here are the points we discussed just now, with additional suggestions Weight m…"
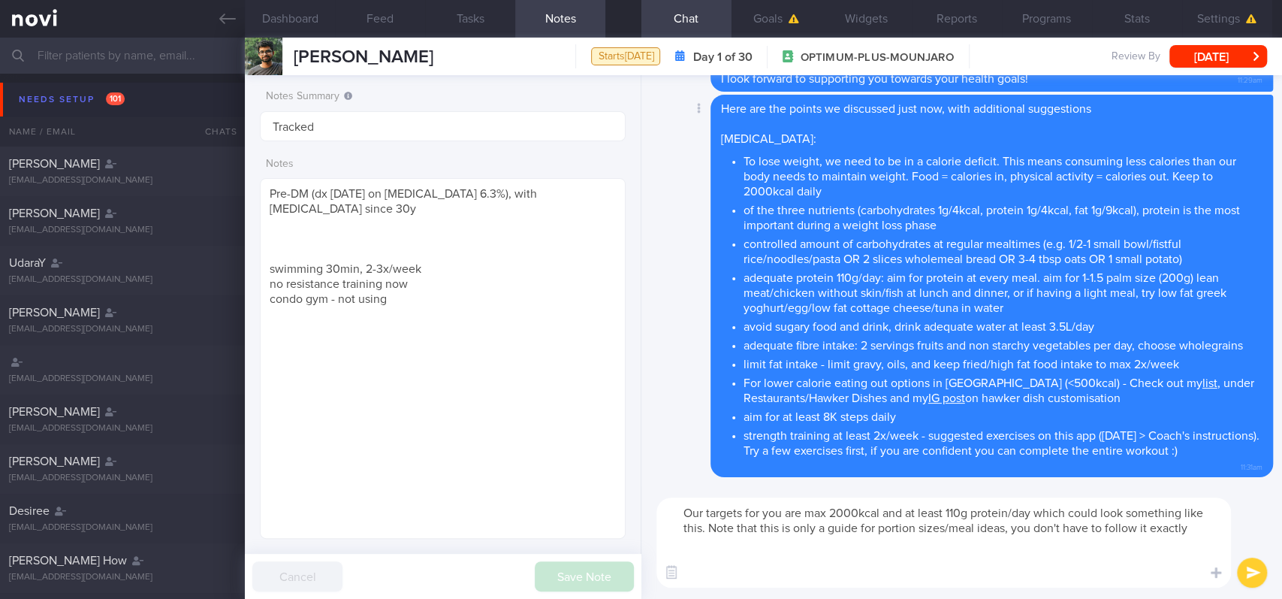
scroll to position [0, 0]
paste textarea "8-9am Breakfast: oats (3-4 tbsp) + 1 tsp unsweetened peanut butter + 1 cup unsw…"
type textarea "Our targets for you are max 2000kcal and at least 110g protein/day which could …"
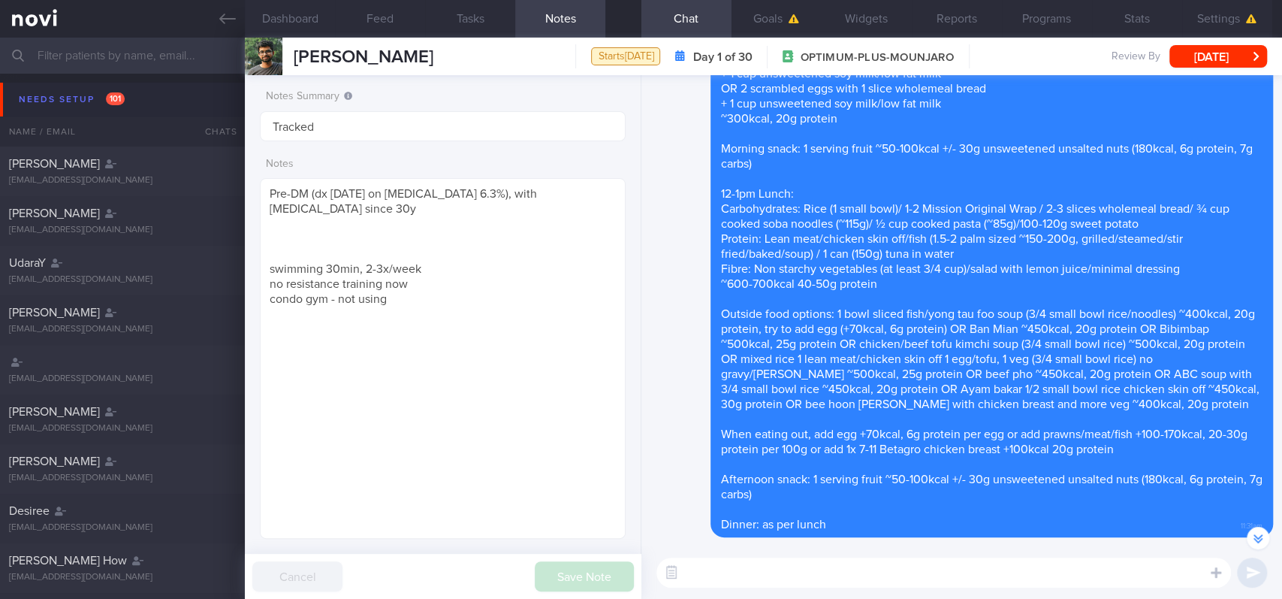
scroll to position [-200, 0]
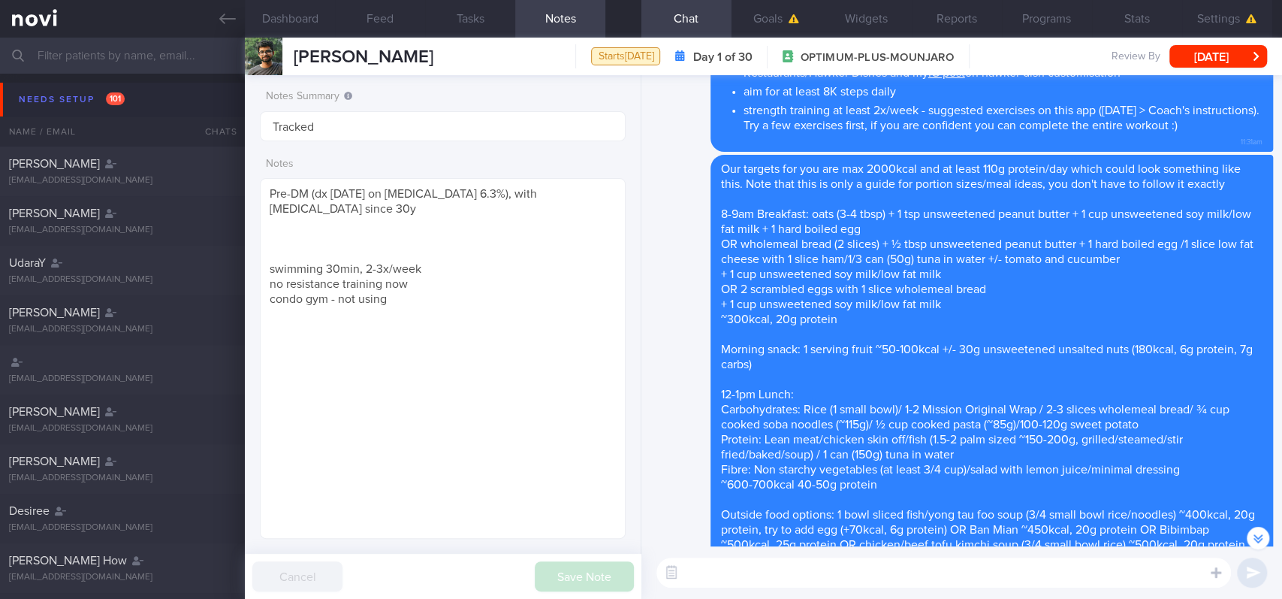
click at [892, 546] on textarea at bounding box center [943, 572] width 575 height 30
paste textarea "*Protein powders:* [MyProtein Impact Whey Isolate](https://shopee.sg/Myprotein-…"
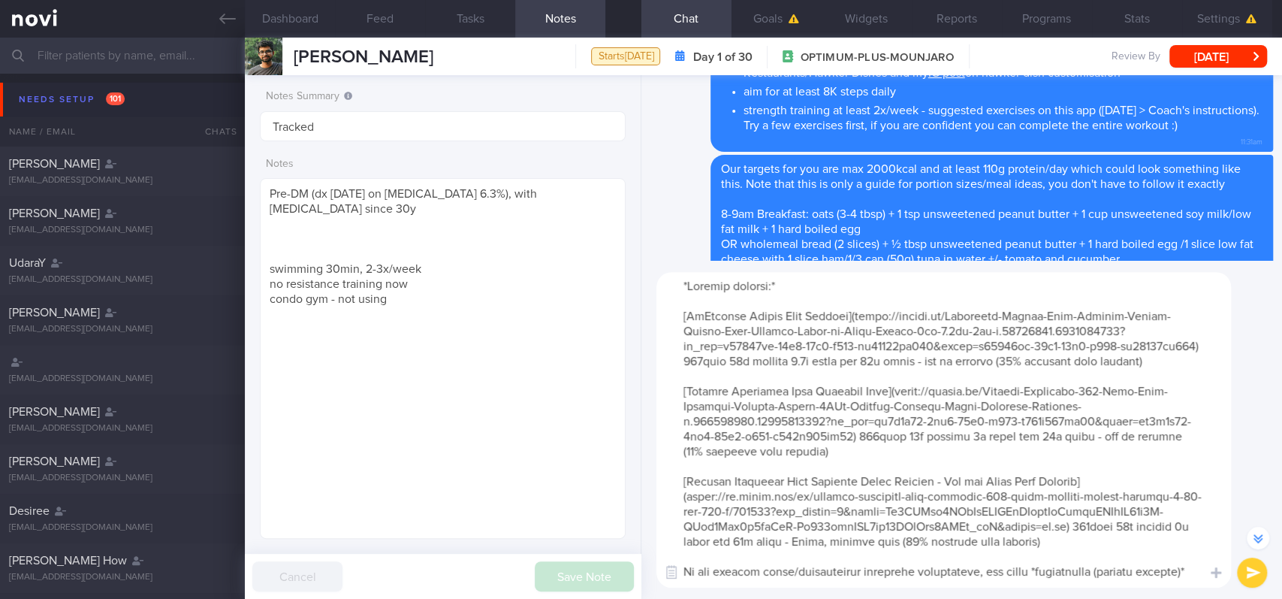
scroll to position [0, 0]
click at [675, 285] on textarea at bounding box center [943, 429] width 575 height 315
drag, startPoint x: 830, startPoint y: 379, endPoint x: 628, endPoint y: 300, distance: 217.2
click at [628, 300] on div "Dashboard Feed Tasks Notes Chat Goals Widgets Reports Programs Stats Settings A…" at bounding box center [763, 318] width 1037 height 561
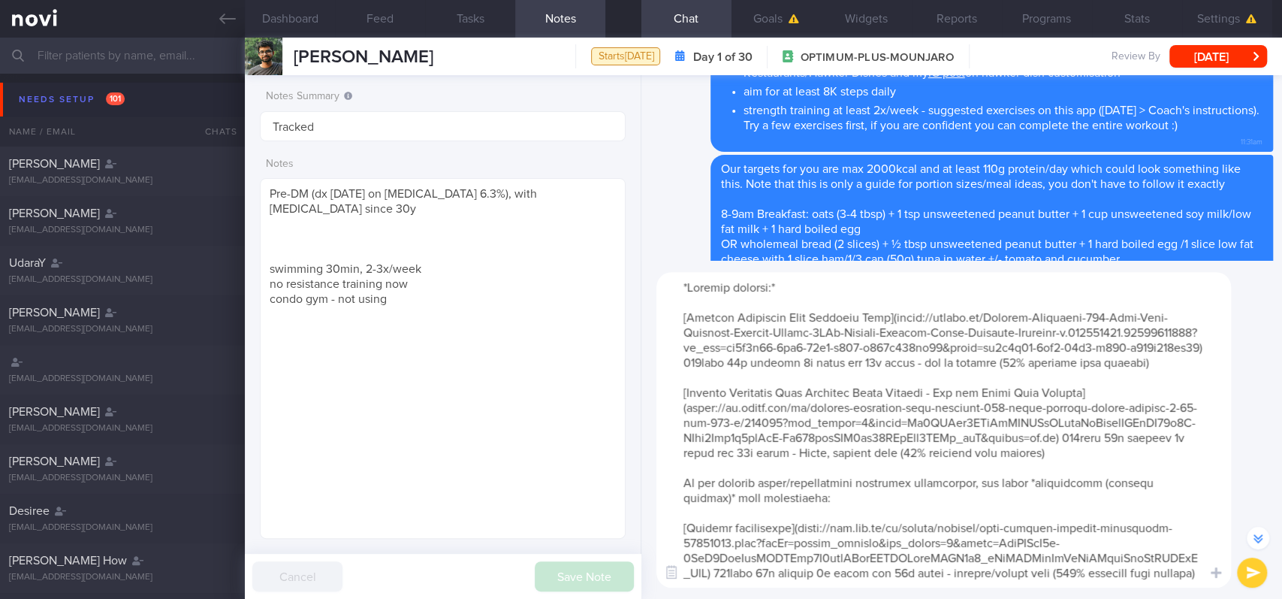
drag, startPoint x: 798, startPoint y: 394, endPoint x: 1124, endPoint y: 491, distance: 340.3
click at [1124, 491] on textarea at bounding box center [943, 429] width 575 height 315
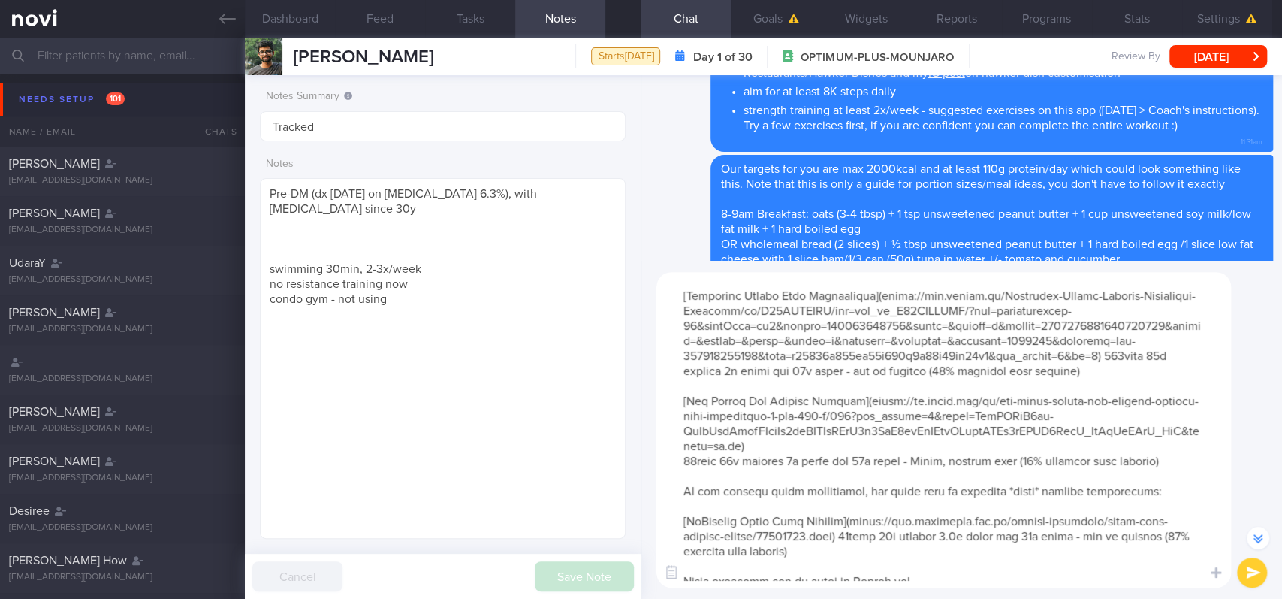
scroll to position [285, 0]
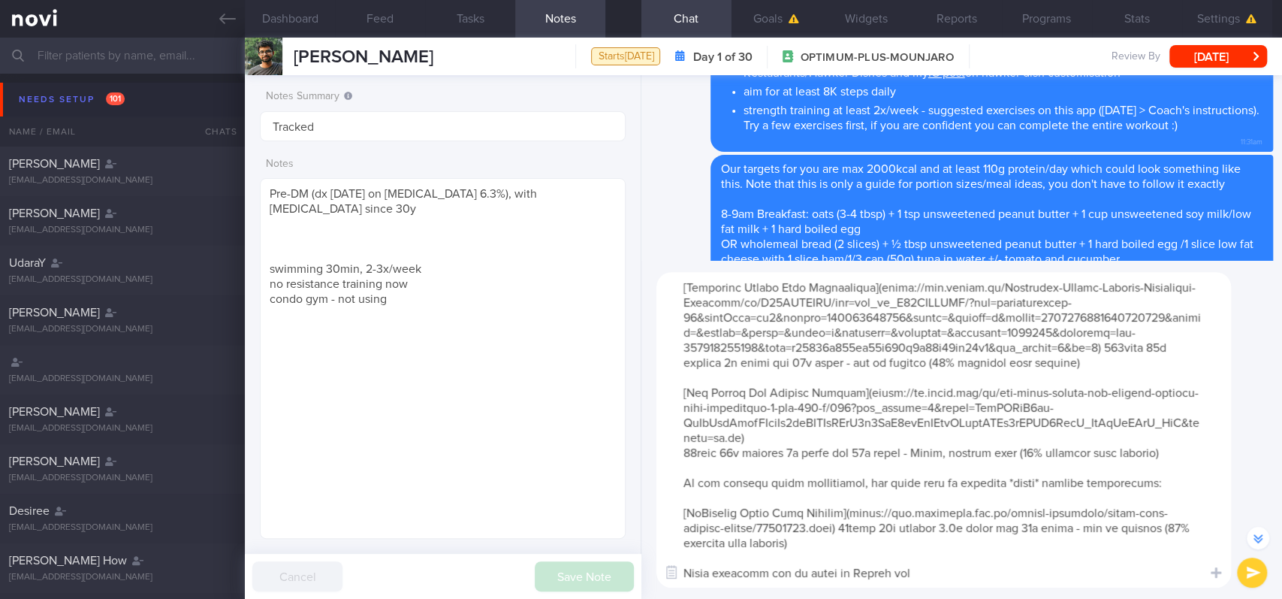
drag, startPoint x: 794, startPoint y: 421, endPoint x: 1194, endPoint y: 451, distance: 401.5
click at [1194, 451] on textarea at bounding box center [943, 429] width 575 height 315
type textarea "*Protein powders:* [Optimum Nutrition Gold Standard Whey](https://shopee.sg/Opt…"
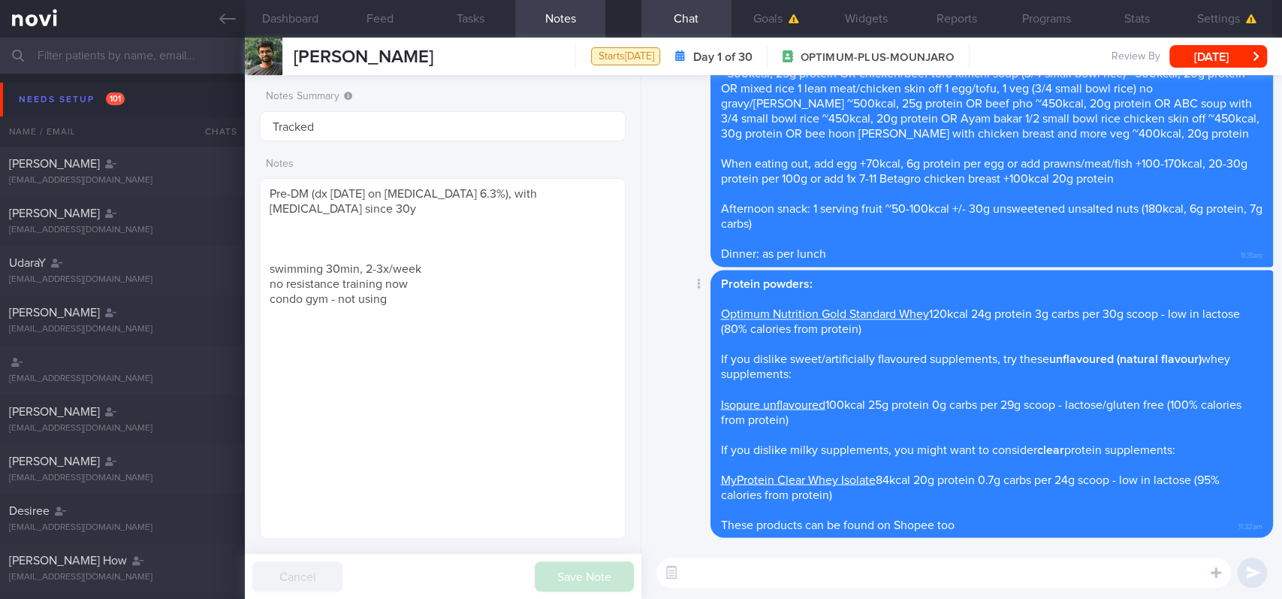
scroll to position [0, 0]
paste textarea "Here are the instructions for [AI photo food logging](https://novi-health.notio…"
type textarea "Here are the instructions for [AI photo food logging](https://novi-health.notio…"
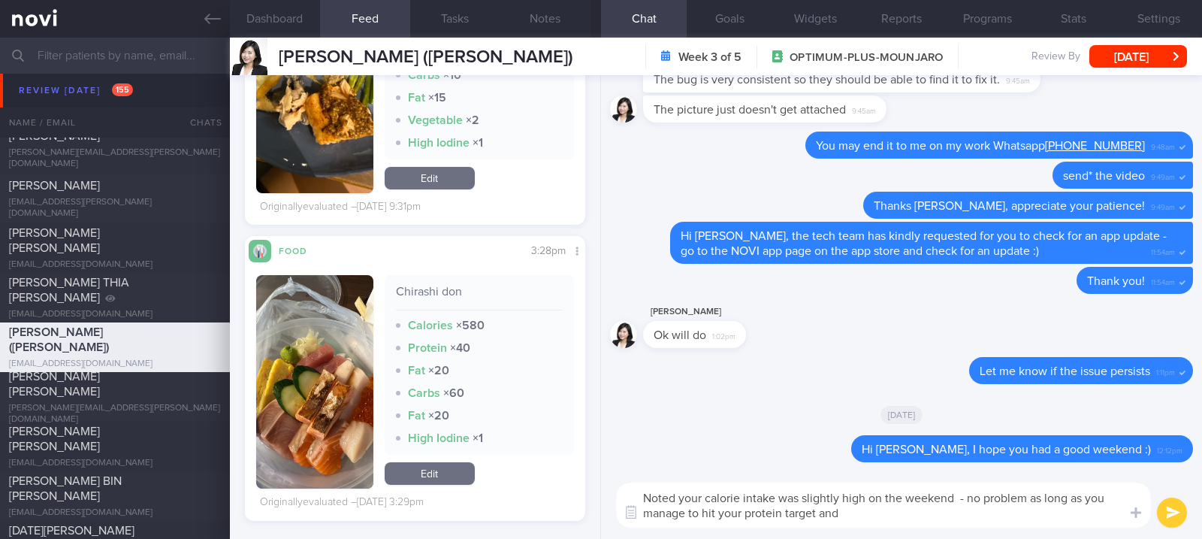
drag, startPoint x: 1088, startPoint y: 520, endPoint x: 1091, endPoint y: 496, distance: 23.4
click at [1091, 496] on textarea "Noted your calorie intake was slightly high on the weekend - no problem as long…" at bounding box center [883, 504] width 535 height 45
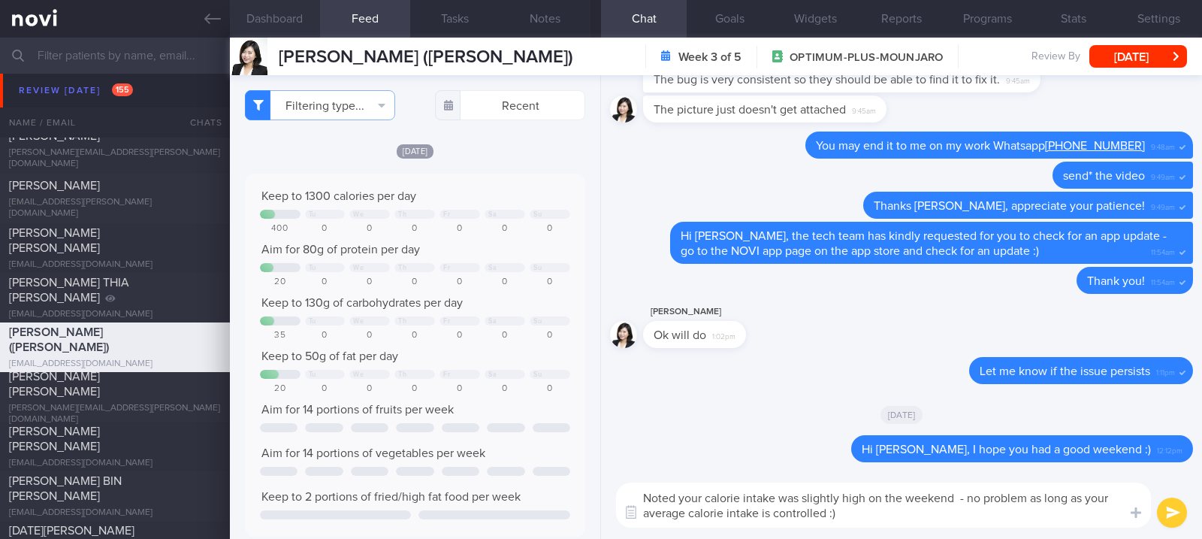
type textarea "Noted your calorie intake was slightly high on the weekend - no problem as long…"
drag, startPoint x: 278, startPoint y: 27, endPoint x: 487, endPoint y: 101, distance: 221.7
click at [278, 27] on button "Dashboard" at bounding box center [275, 19] width 90 height 38
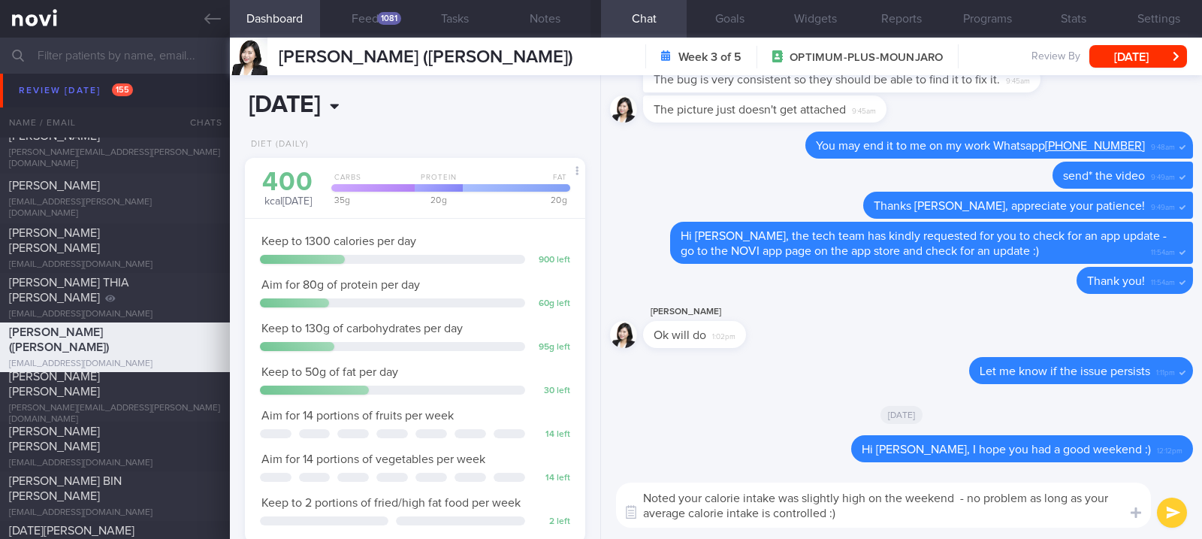
click at [367, 95] on input "[DATE]" at bounding box center [350, 105] width 210 height 38
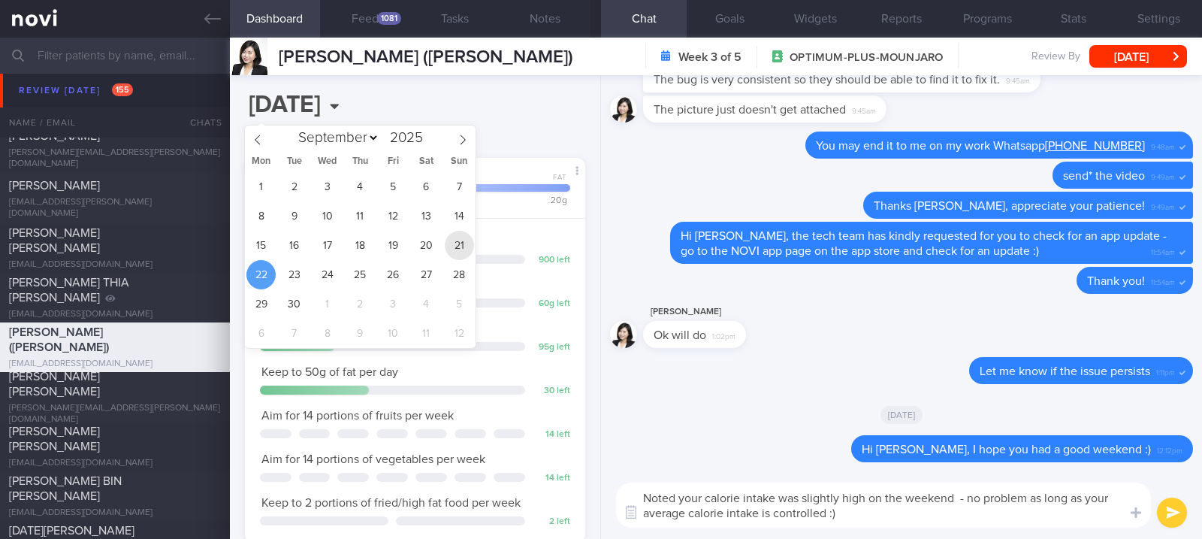
click at [463, 249] on span "21" at bounding box center [459, 245] width 29 height 29
type input "[DATE]"
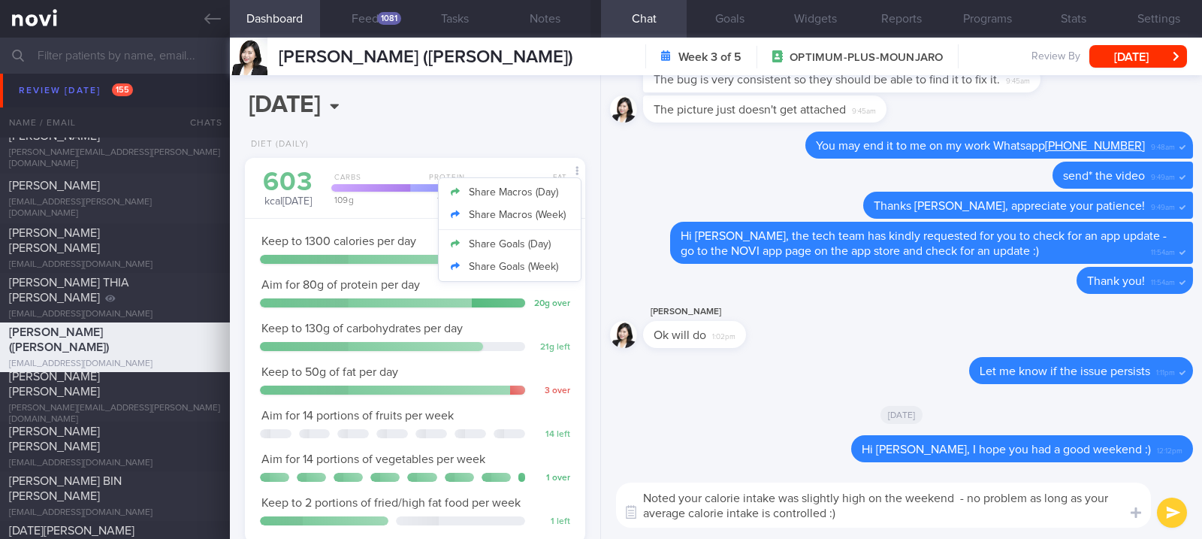
scroll to position [171, 298]
click at [542, 213] on button "Share Macros (Week)" at bounding box center [510, 215] width 142 height 23
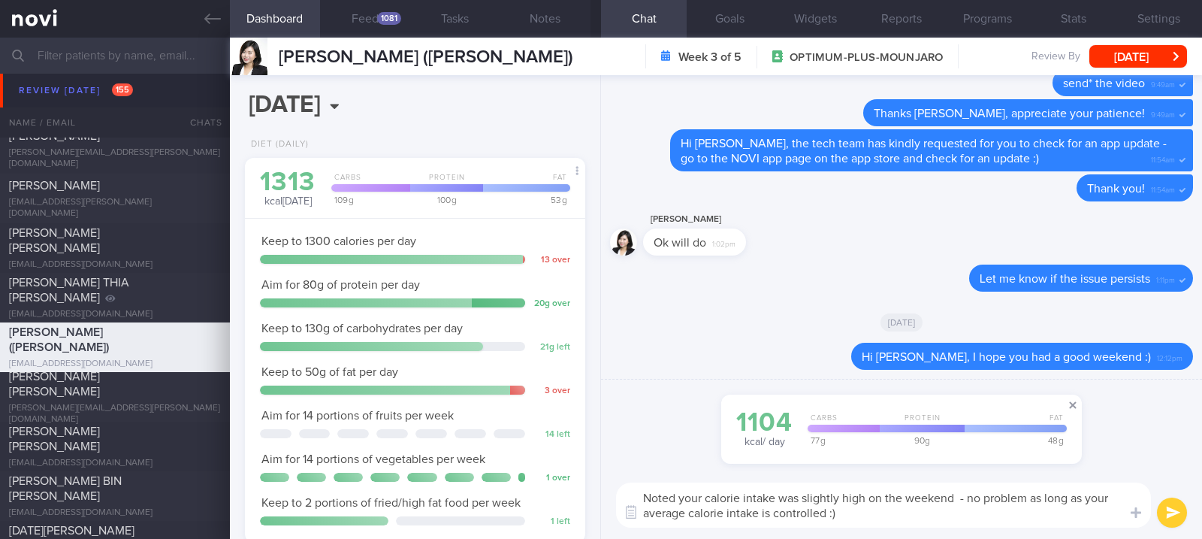
click at [1071, 406] on span at bounding box center [1073, 405] width 18 height 18
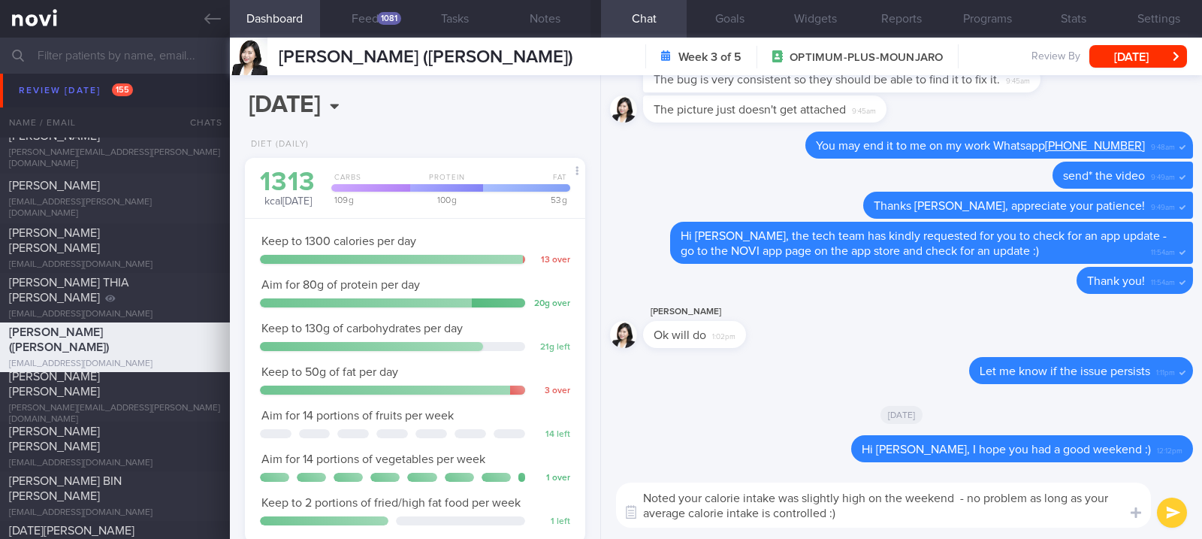
click at [889, 509] on textarea "Noted your calorie intake was slightly high on the weekend - no problem as long…" at bounding box center [883, 504] width 535 height 45
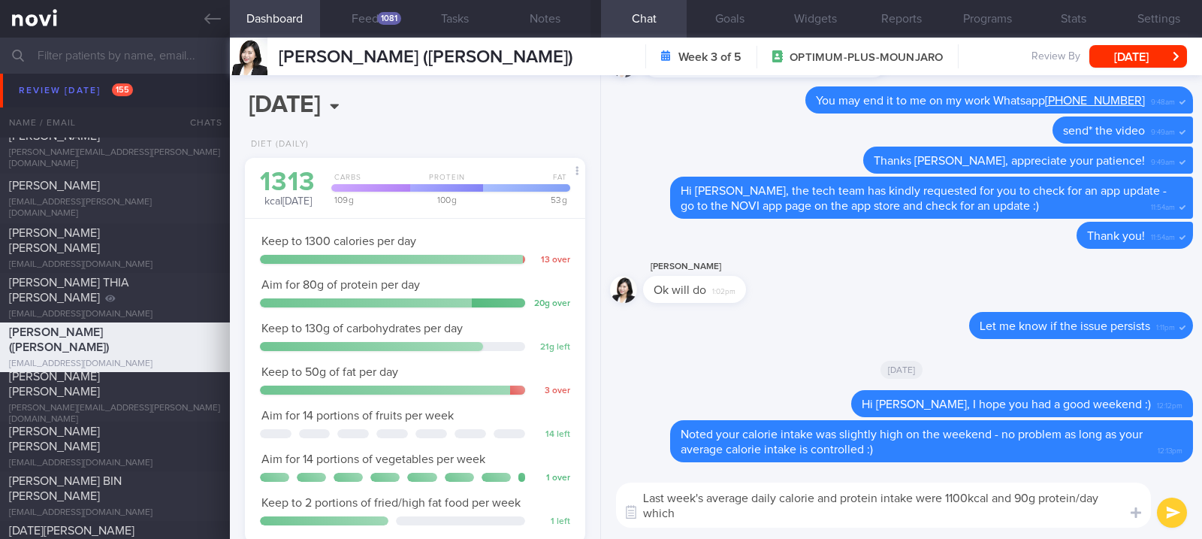
scroll to position [0, 0]
type textarea "Last week's average daily calorie and protein intake were 1100kcal and 90g prot…"
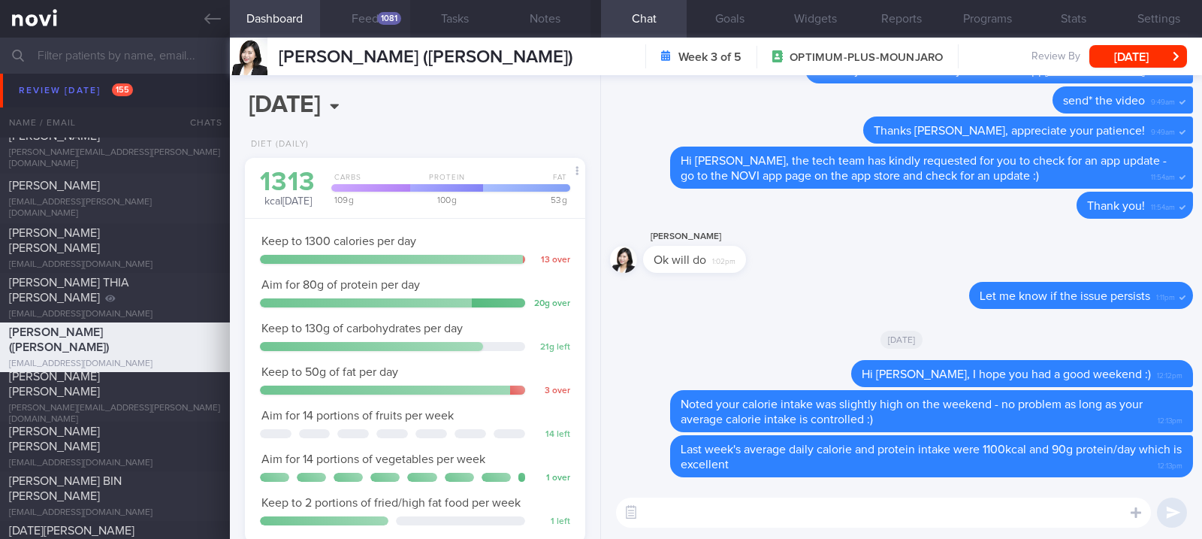
click at [361, 21] on button "Feed 1081" at bounding box center [365, 19] width 90 height 38
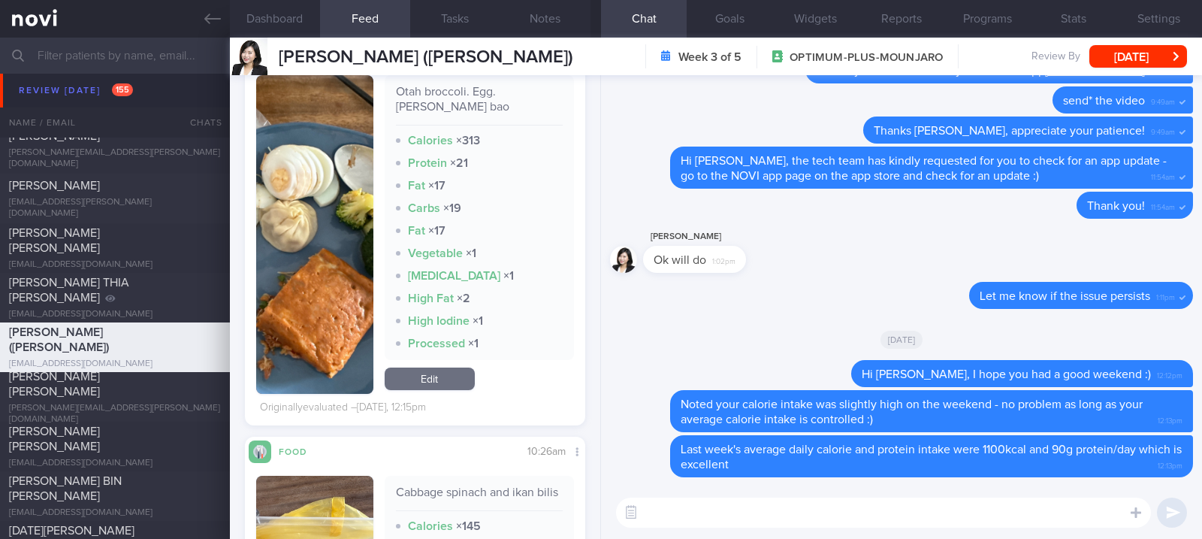
scroll to position [1602, 0]
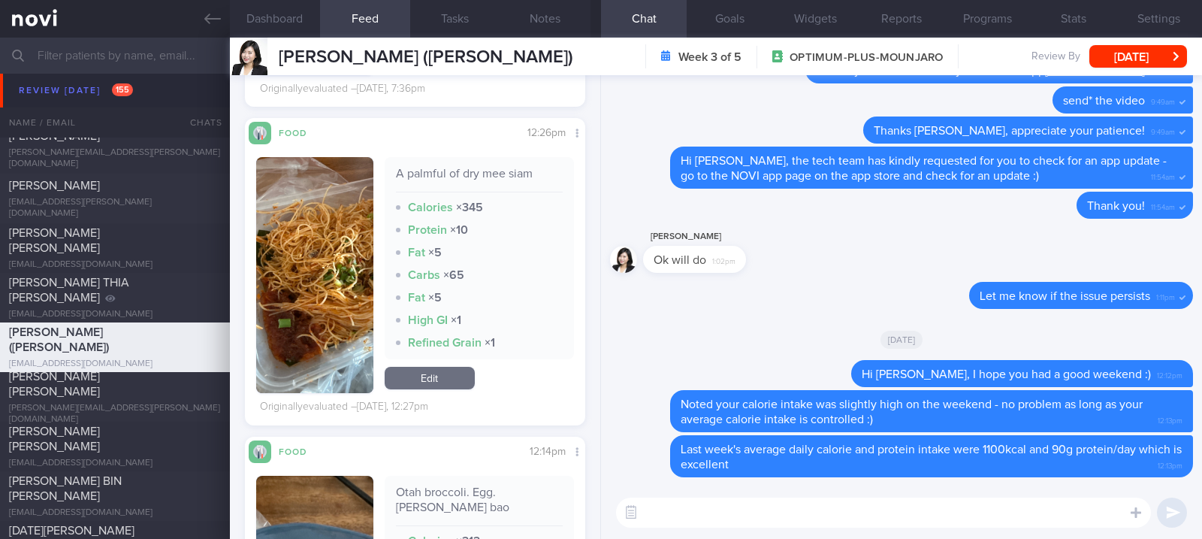
click at [317, 299] on button "button" at bounding box center [314, 275] width 117 height 236
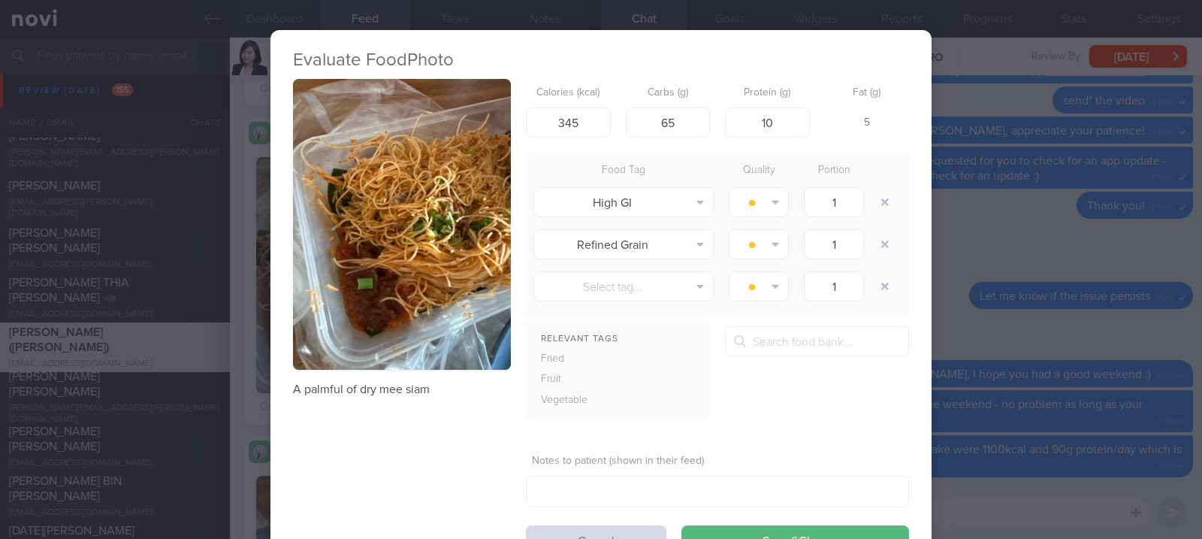
click at [988, 219] on div "Evaluate Food Photo A palmful of dry mee siam Calories (kcal) 345 Carbs (g) 65 …" at bounding box center [601, 269] width 1202 height 539
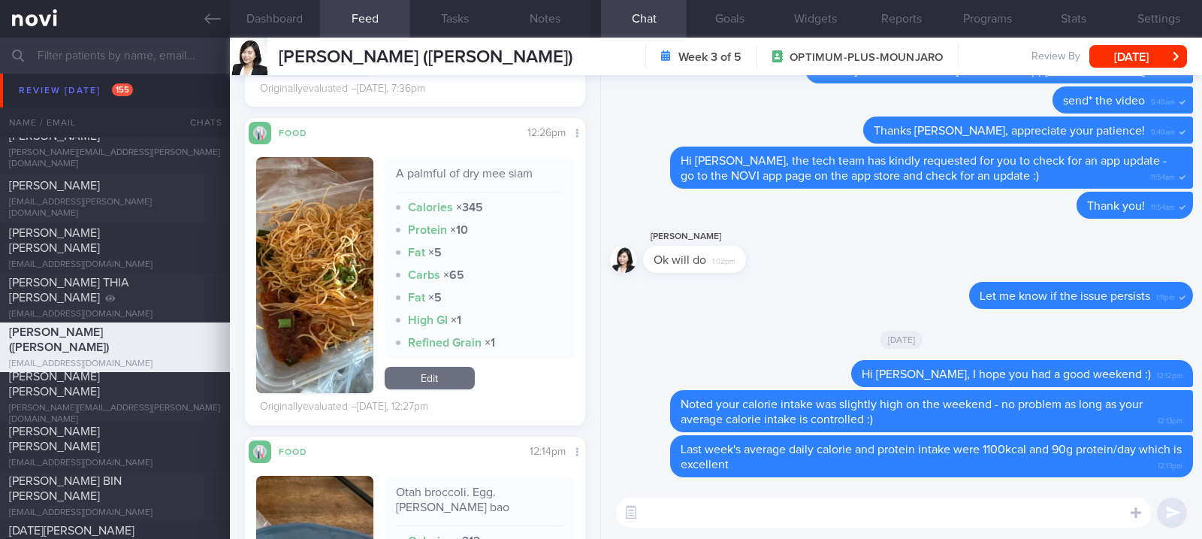
click at [828, 510] on textarea at bounding box center [883, 512] width 535 height 30
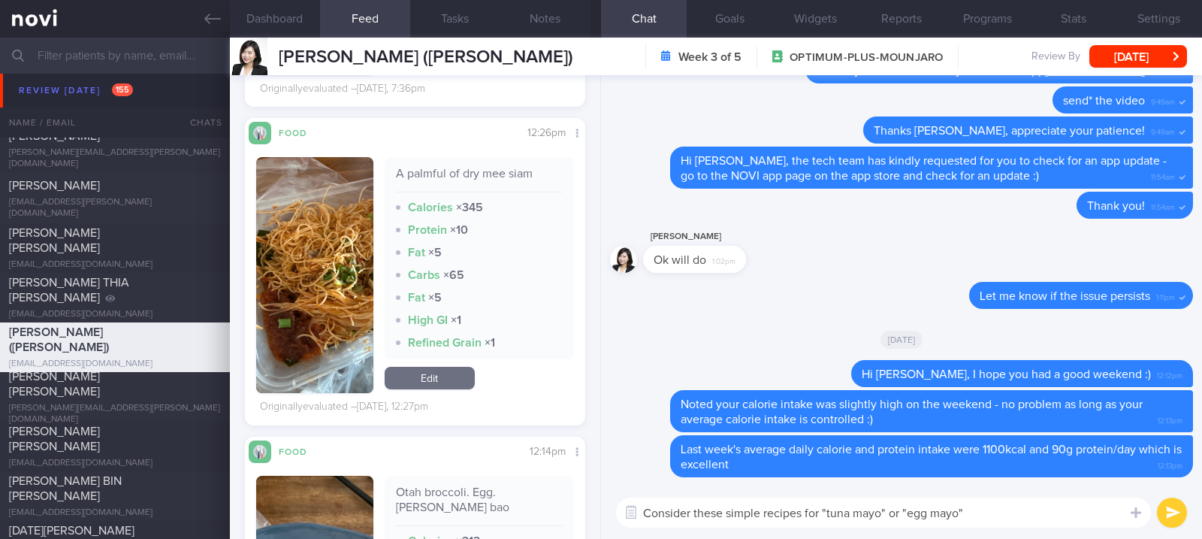
drag, startPoint x: 982, startPoint y: 510, endPoint x: 847, endPoint y: 515, distance: 134.5
click at [847, 515] on textarea "Consider these simple recipes for "tuna mayo" or "egg mayo"" at bounding box center [883, 512] width 535 height 30
click at [763, 508] on textarea "Consider these simple recipes for "tuna/egg mayo"" at bounding box center [883, 512] width 535 height 30
type textarea "Consider these simple high protein low fat recipes for "tuna/egg mayo""
click at [1026, 507] on textarea "Consider these simple high protein low fat recipes for "tuna/egg mayo"" at bounding box center [883, 512] width 535 height 30
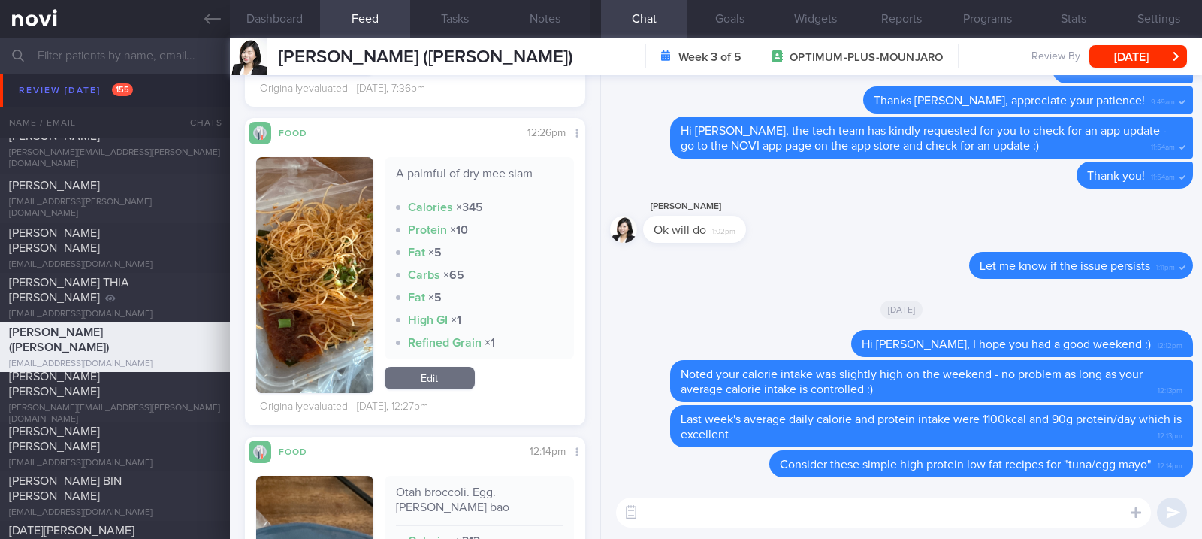
paste textarea "*“Egg mayo” Sandwich* 1 slice [Smart carb low GI bread]([URL][DOMAIN_NAME]) 2 e…"
type textarea "*“Egg mayo” Sandwich* 1 slice [Smart carb low GI bread]([URL][DOMAIN_NAME]) 2 e…"
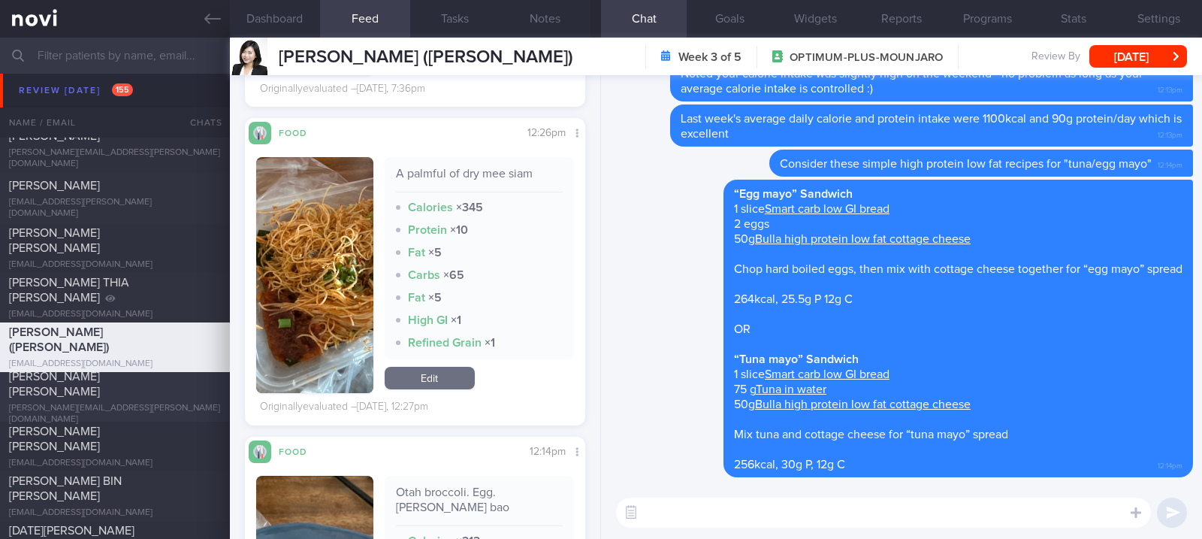
scroll to position [1702, 0]
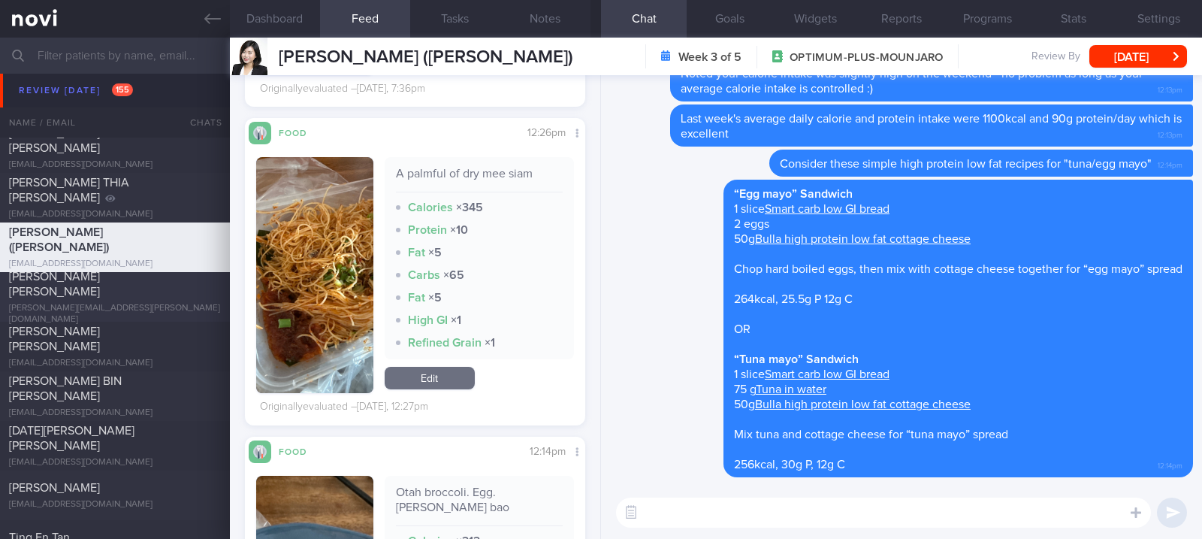
click at [141, 294] on div "[PERSON_NAME] [PERSON_NAME]" at bounding box center [113, 284] width 208 height 30
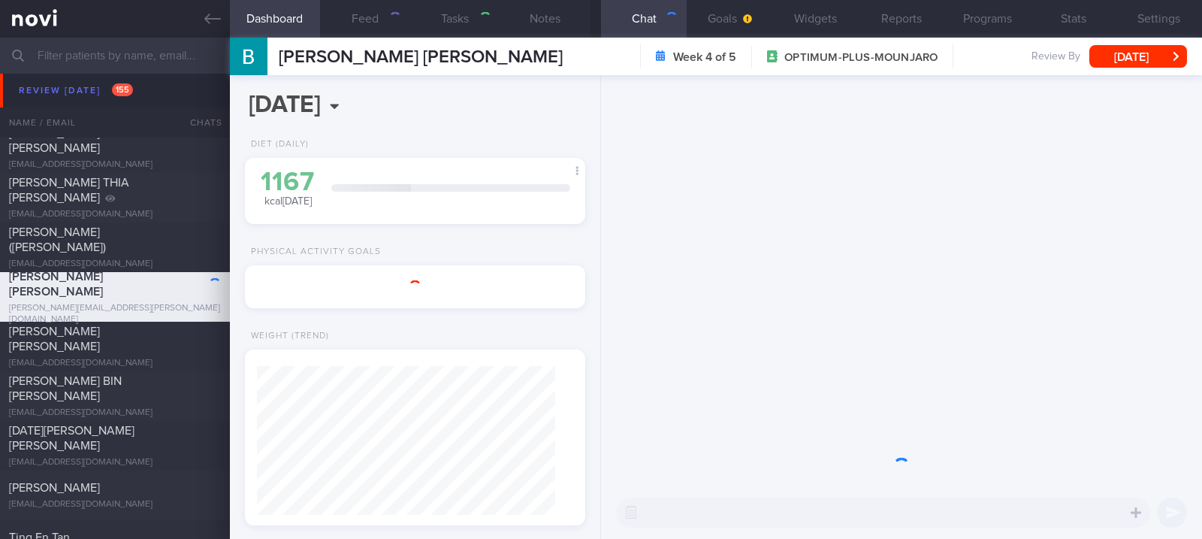
type input "[DATE]"
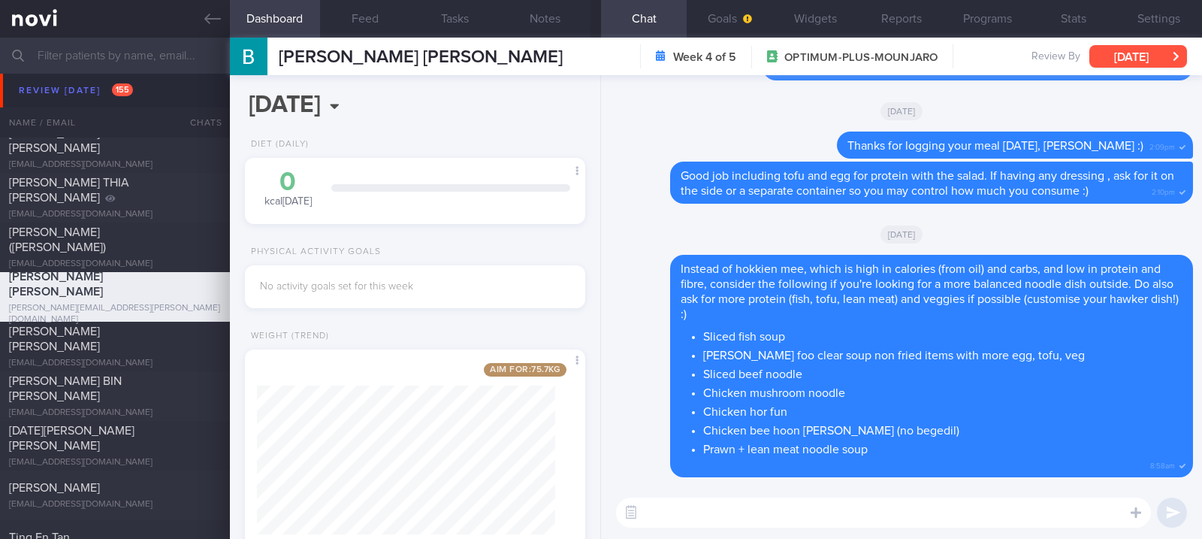
click at [1145, 50] on button "[DATE]" at bounding box center [1138, 56] width 98 height 23
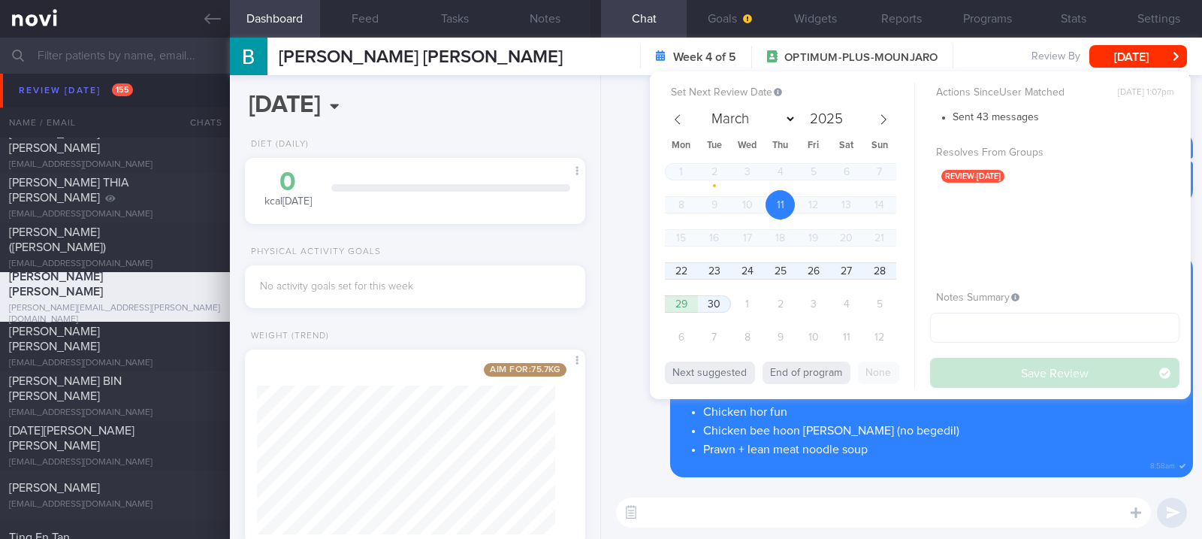
click at [617, 166] on div "Delete Good job including tofu and egg for protein with the salad. If having an…" at bounding box center [901, 182] width 583 height 42
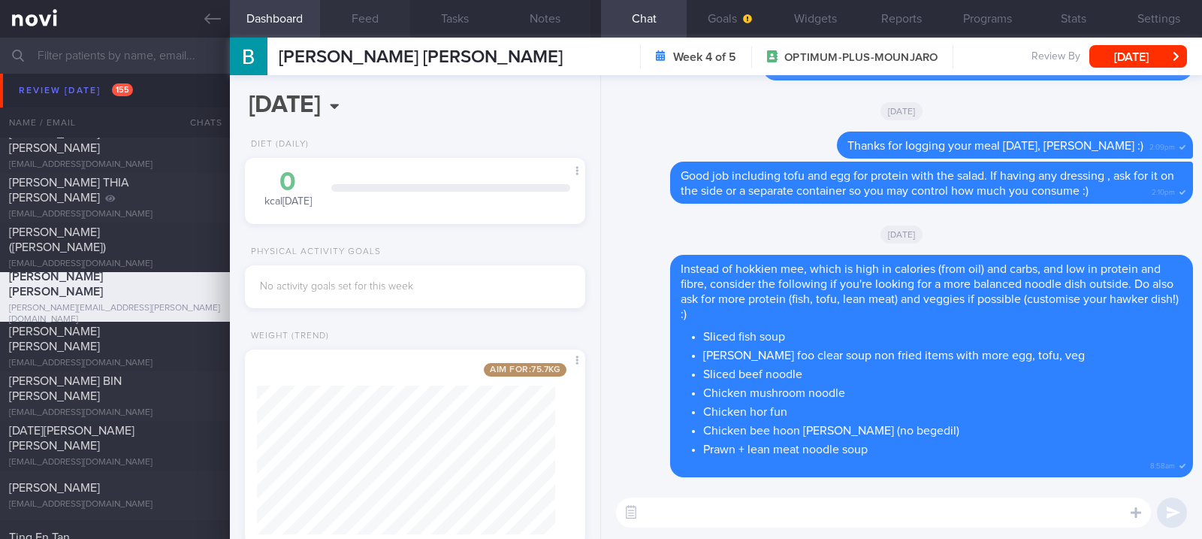
click at [343, 17] on button "Feed" at bounding box center [365, 19] width 90 height 38
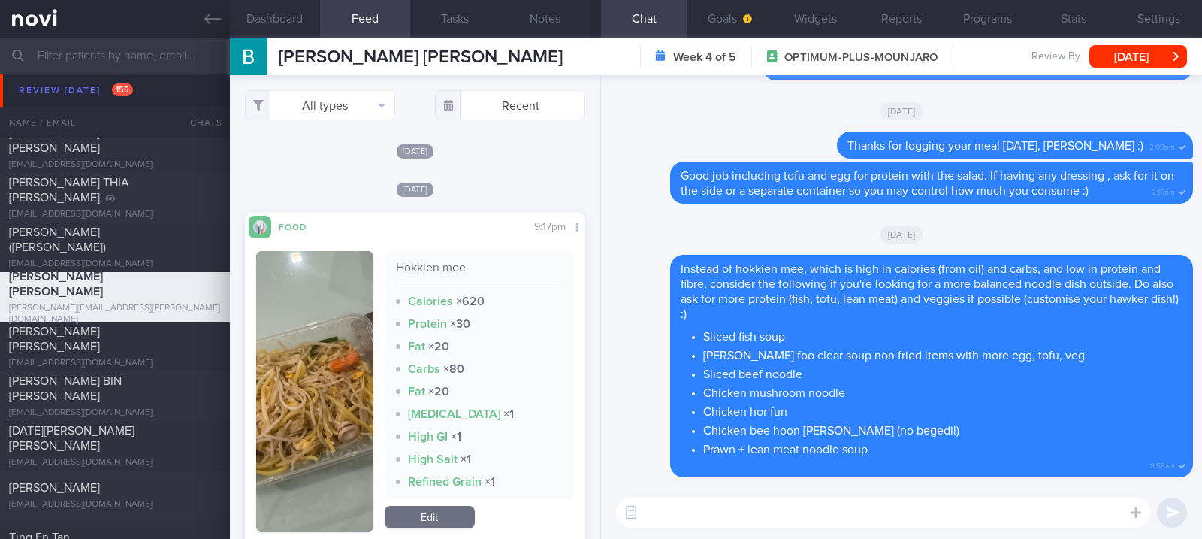
click at [705, 521] on textarea at bounding box center [883, 512] width 535 height 30
click at [711, 518] on textarea at bounding box center [883, 512] width 535 height 30
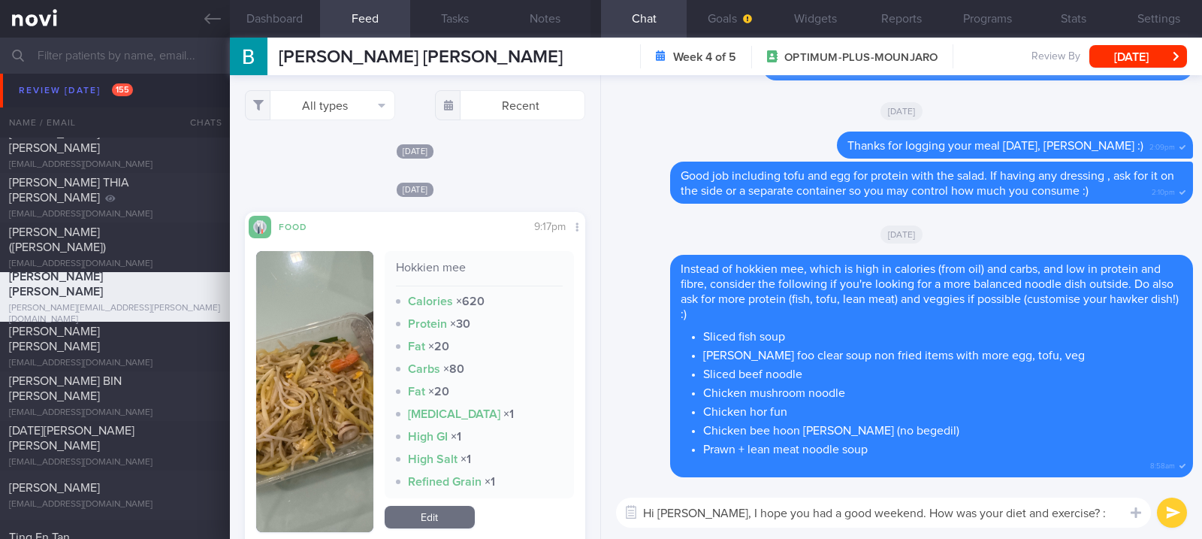
type textarea "Hi [PERSON_NAME], I hope you had a good weekend. How was your diet and exercise…"
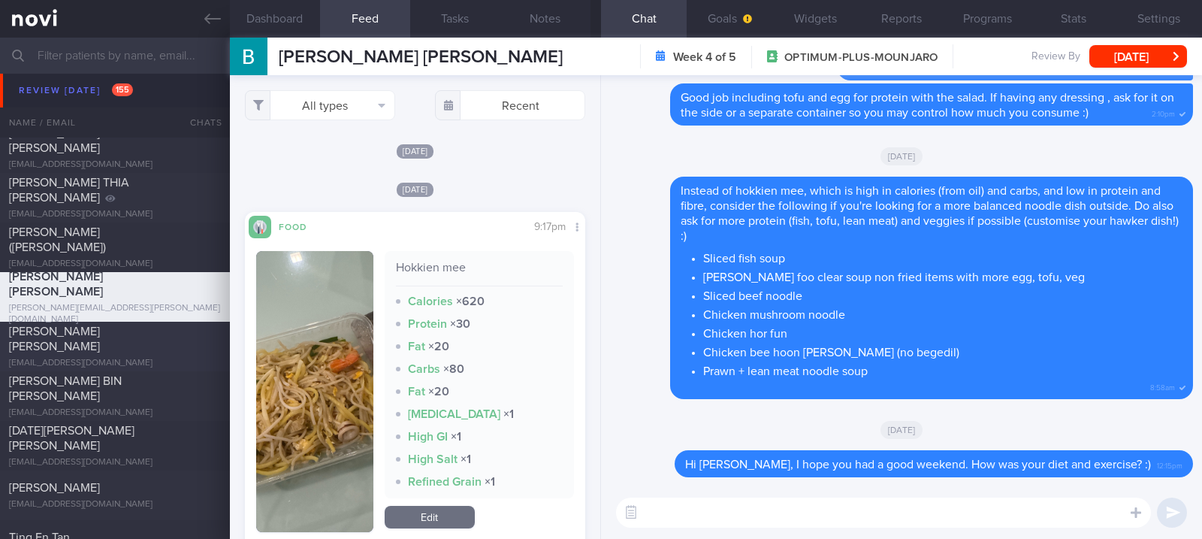
click at [150, 334] on div "[PERSON_NAME] [PERSON_NAME]" at bounding box center [113, 339] width 208 height 30
type input "tracked"
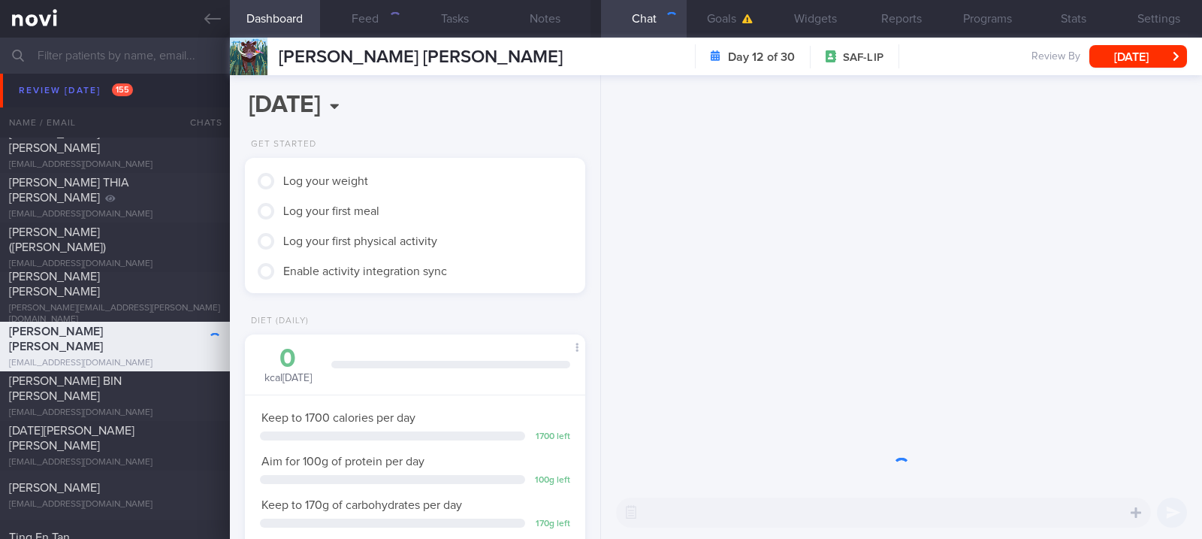
scroll to position [152, 304]
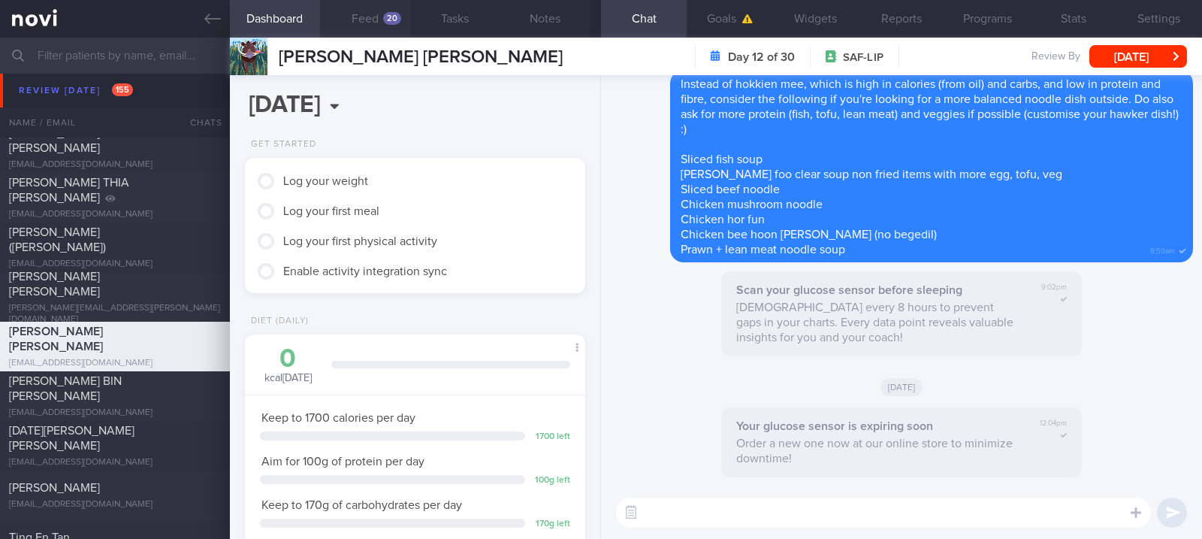
click at [370, 11] on button "Feed 20" at bounding box center [365, 19] width 90 height 38
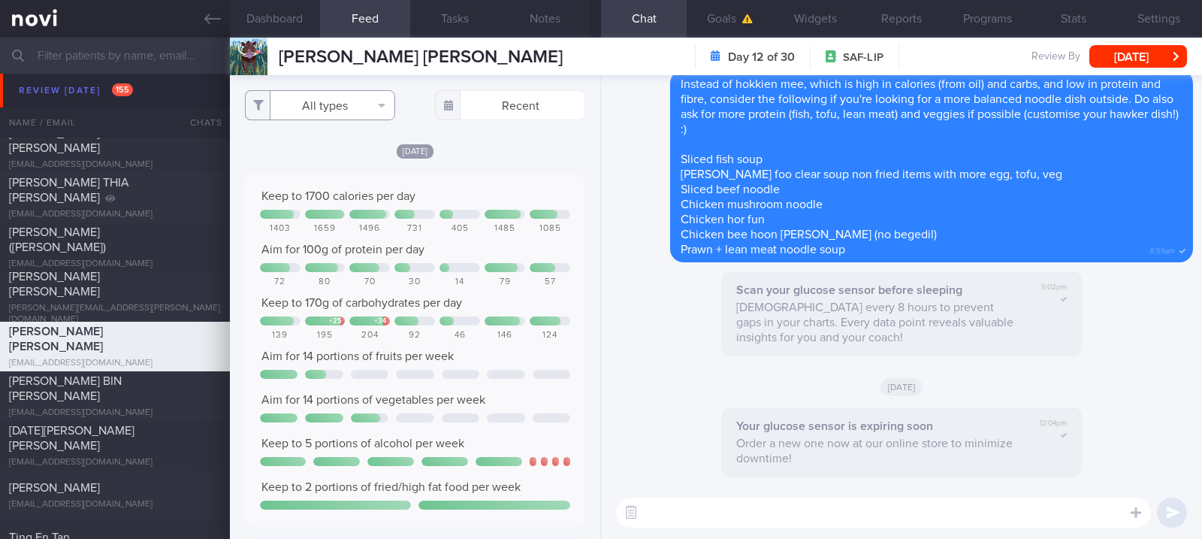
click at [330, 90] on button "All types" at bounding box center [320, 105] width 150 height 30
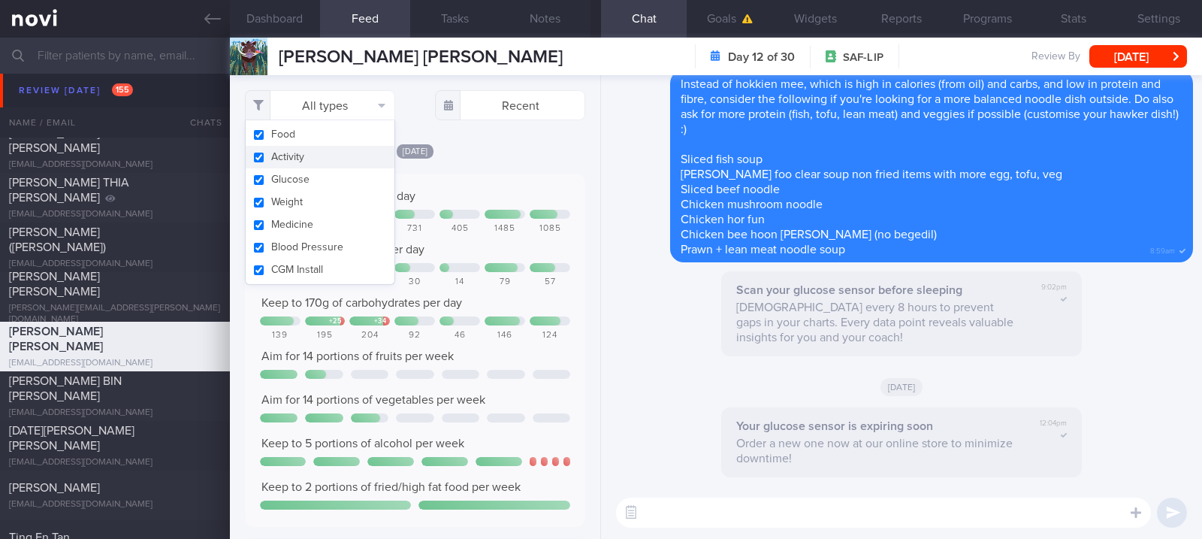
click at [311, 156] on button "Activity" at bounding box center [320, 157] width 149 height 23
checkbox input "false"
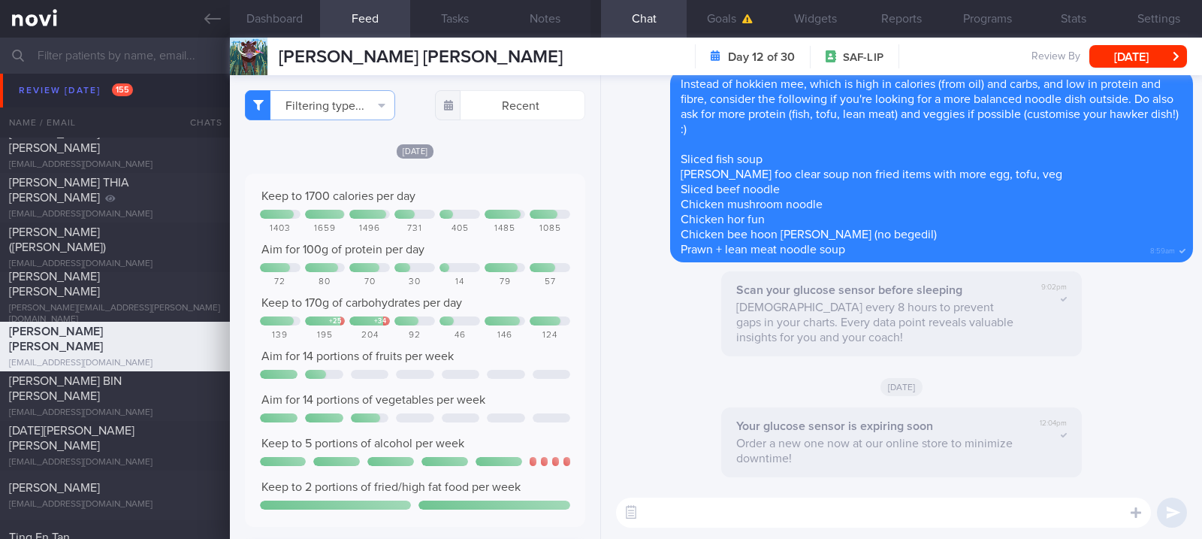
click at [476, 159] on div "[DATE] Keep to 1700 calories per day 1403 1659 1496 731 405 1485 1085 Aim for 1…" at bounding box center [415, 485] width 340 height 684
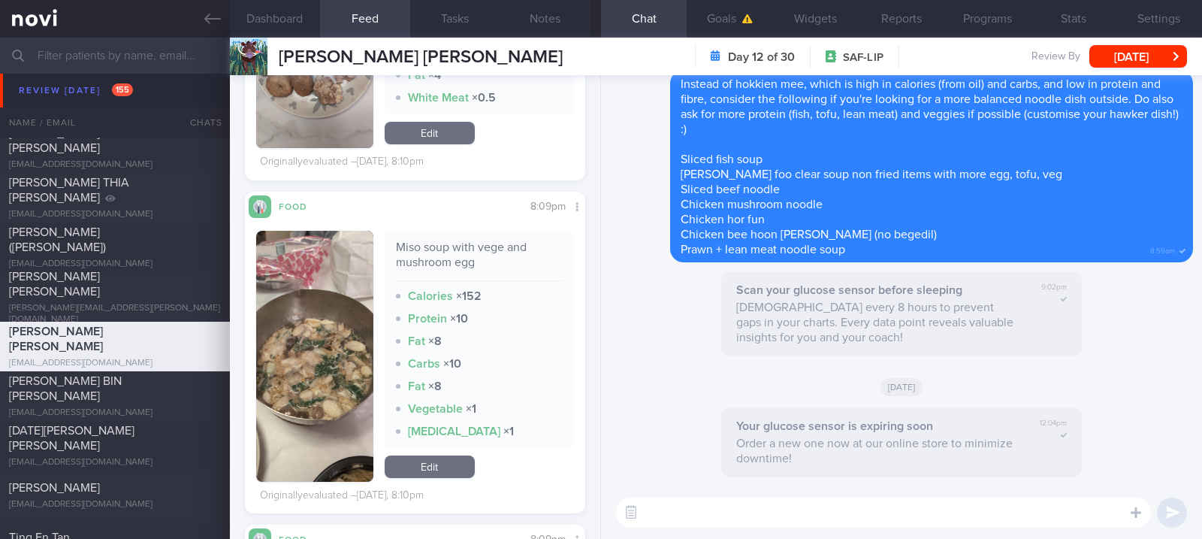
scroll to position [801, 0]
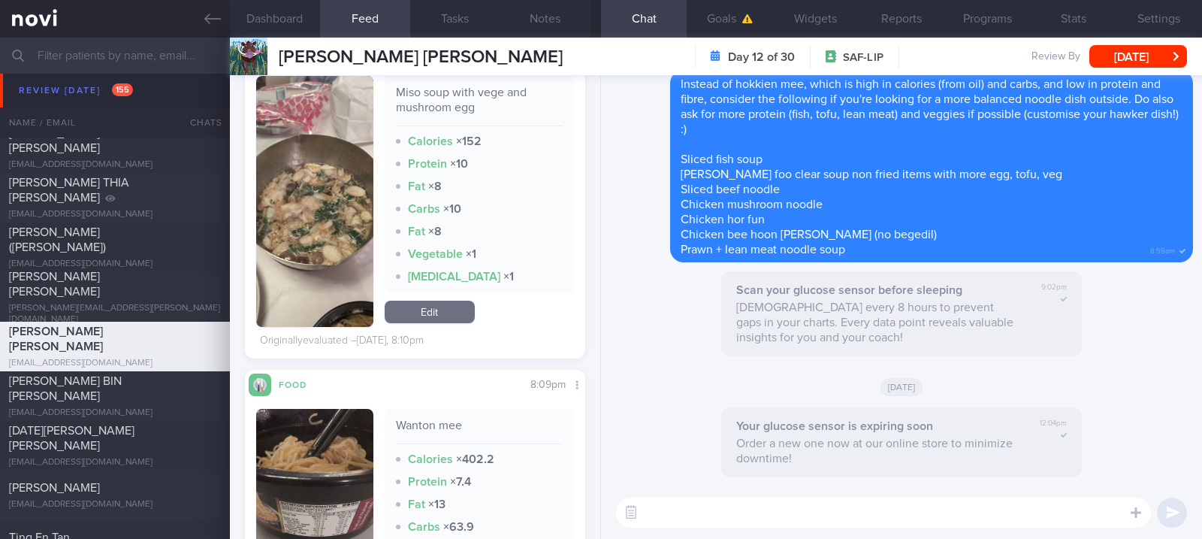
click at [332, 240] on img "button" at bounding box center [314, 201] width 117 height 251
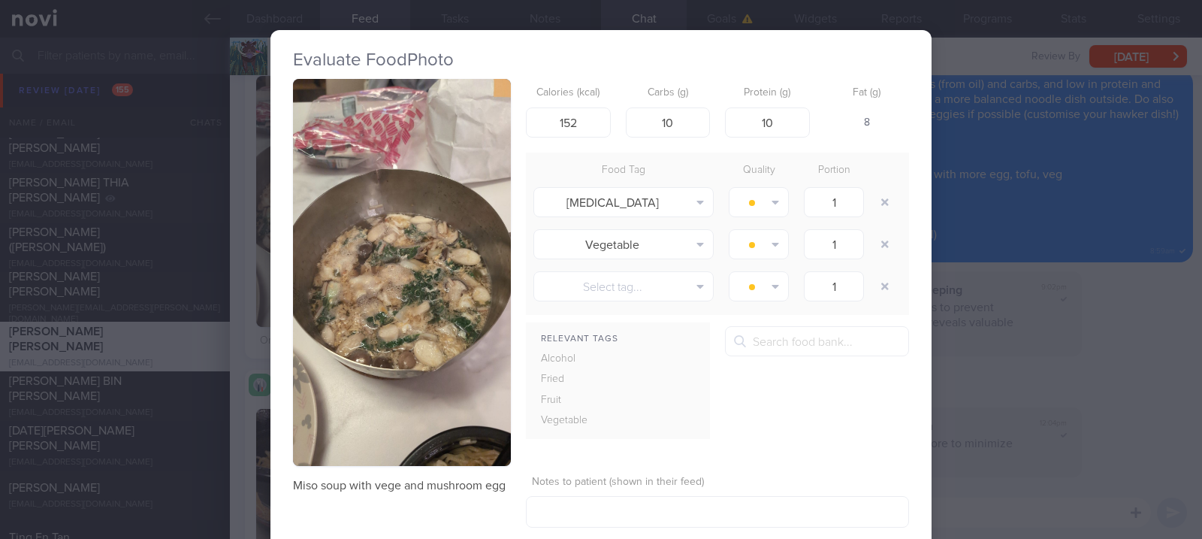
click at [398, 246] on button "button" at bounding box center [402, 272] width 218 height 387
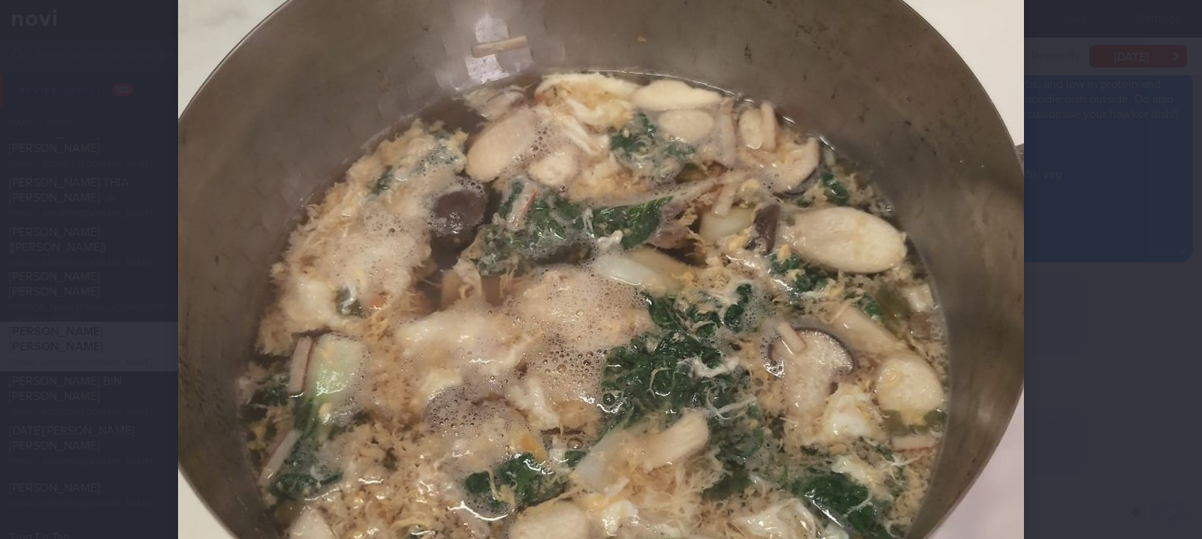
scroll to position [601, 0]
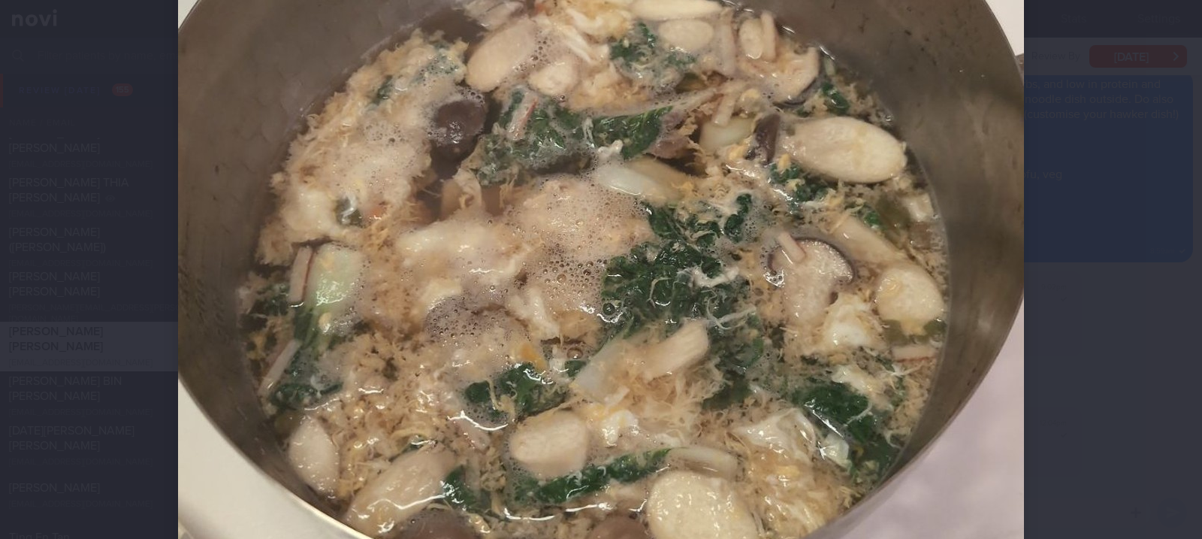
click at [1082, 367] on div at bounding box center [601, 269] width 1202 height 539
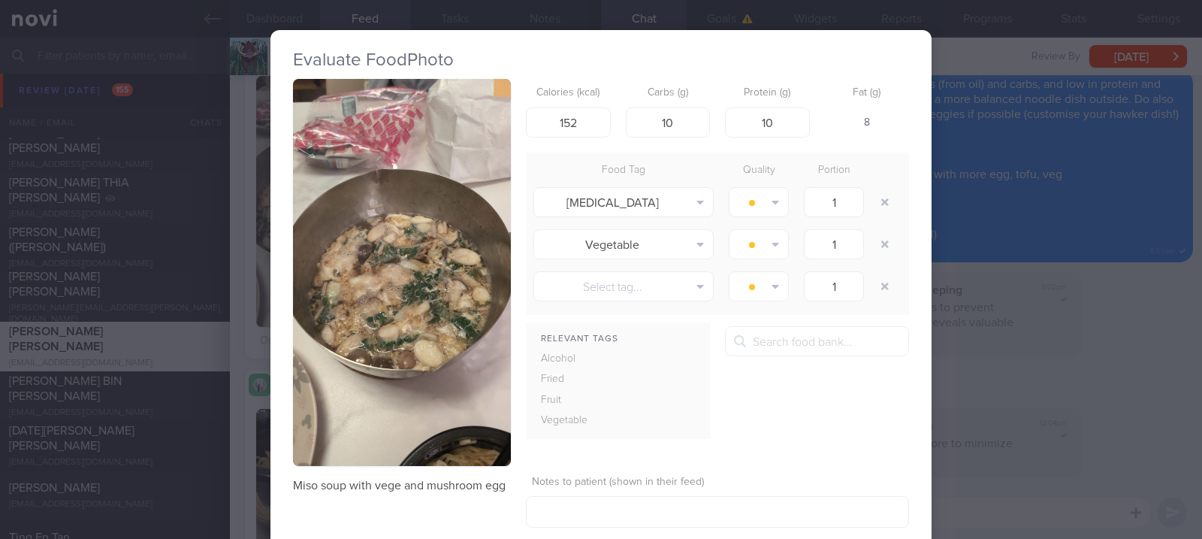
drag, startPoint x: 1088, startPoint y: 308, endPoint x: 984, endPoint y: 297, distance: 104.3
click at [1088, 306] on div "Evaluate Food Photo Miso soup with vege and mushroom egg Calories (kcal) 152 Ca…" at bounding box center [601, 269] width 1202 height 539
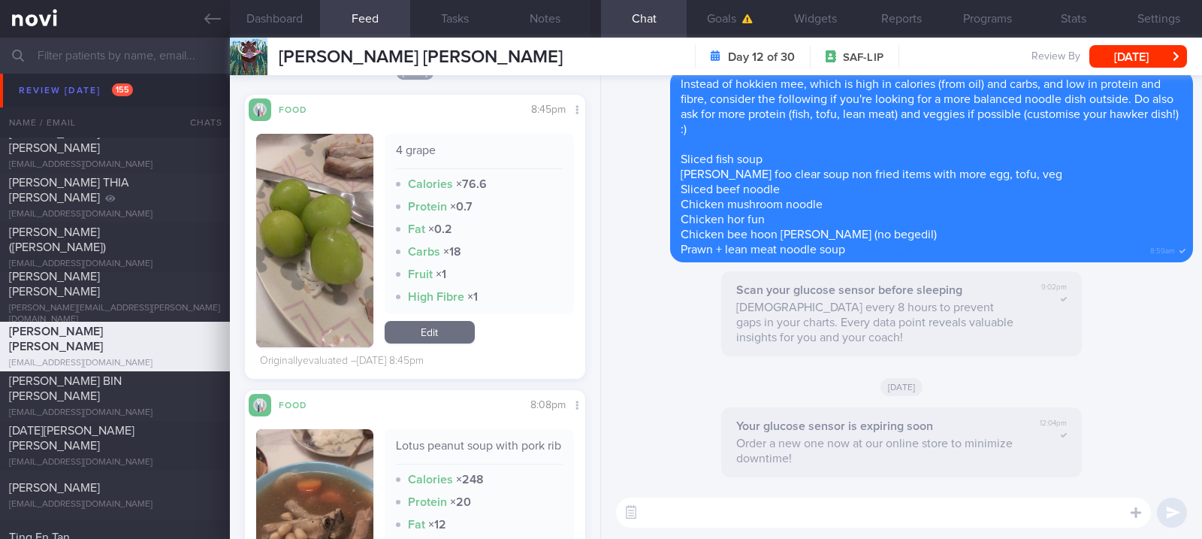
scroll to position [1302, 0]
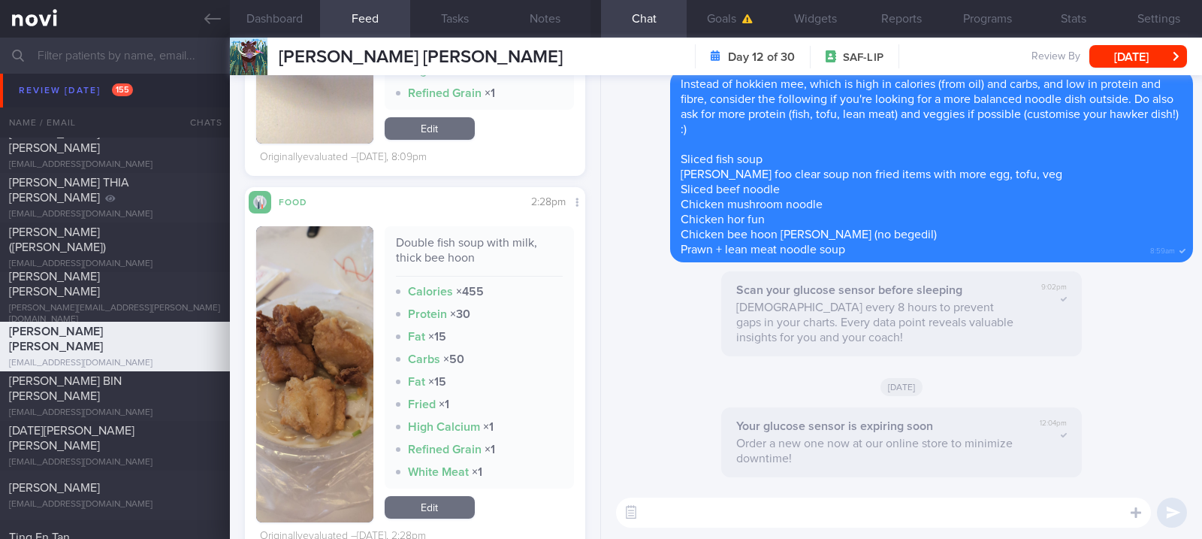
drag, startPoint x: 390, startPoint y: 384, endPoint x: 367, endPoint y: 388, distance: 23.6
click at [388, 385] on div "Double fish soup with milk, thick bee hoon Calories × 455 Protein × 30 Fat × 15…" at bounding box center [479, 357] width 189 height 262
click at [321, 388] on button "button" at bounding box center [314, 374] width 117 height 296
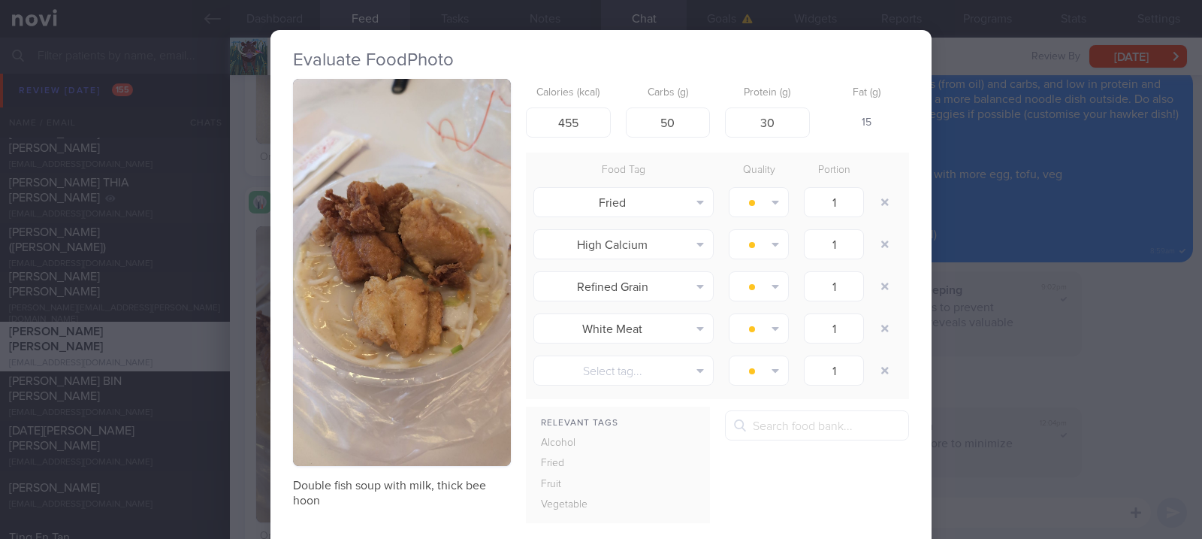
click at [436, 213] on button "button" at bounding box center [402, 272] width 218 height 387
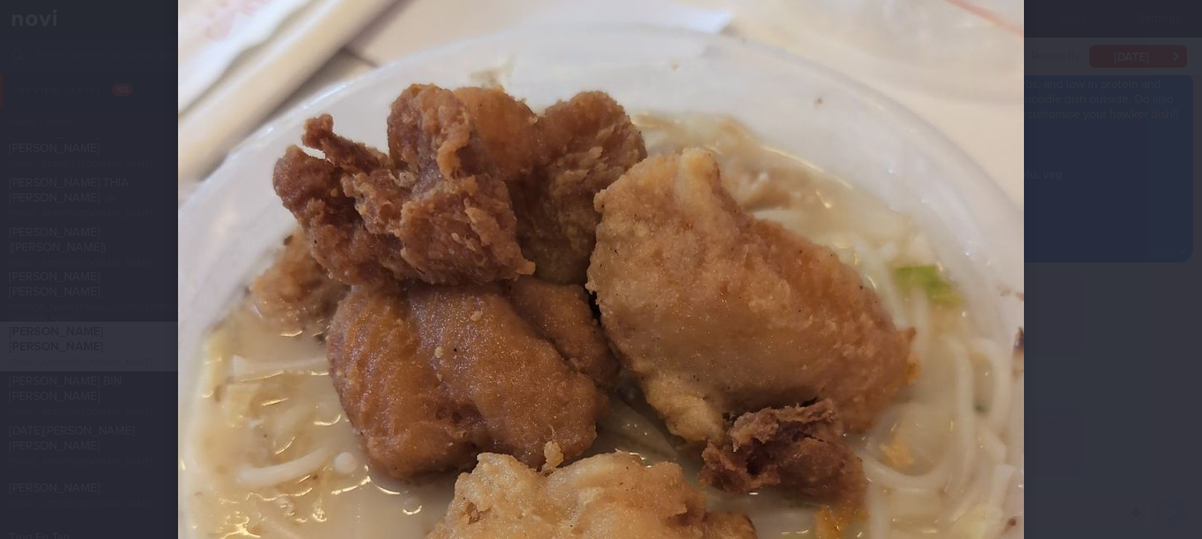
scroll to position [300, 0]
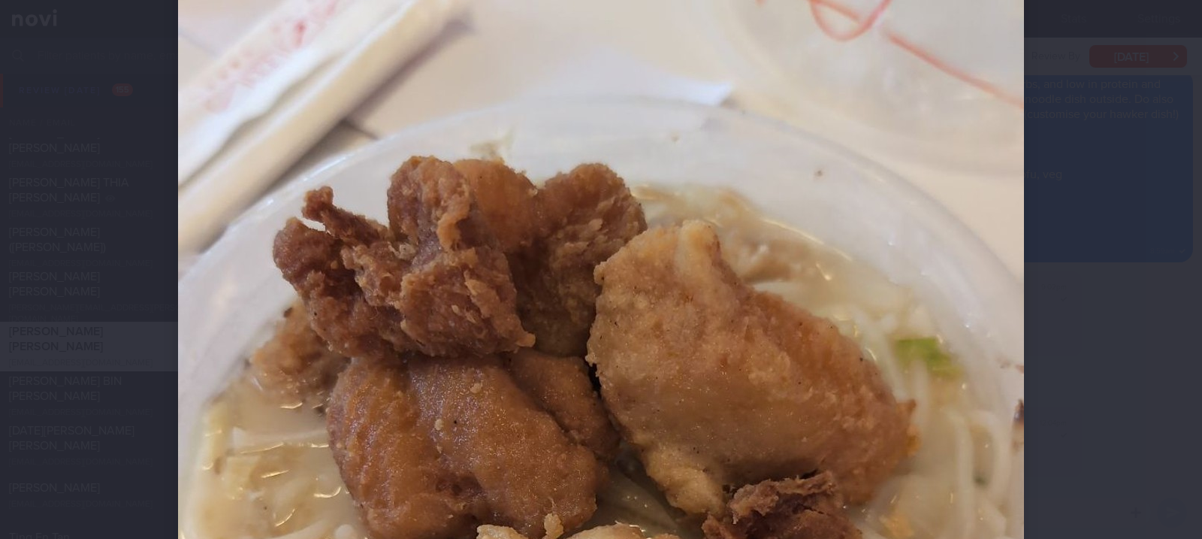
drag, startPoint x: 937, startPoint y: 408, endPoint x: 968, endPoint y: 389, distance: 36.1
click at [939, 406] on img at bounding box center [601, 511] width 846 height 1502
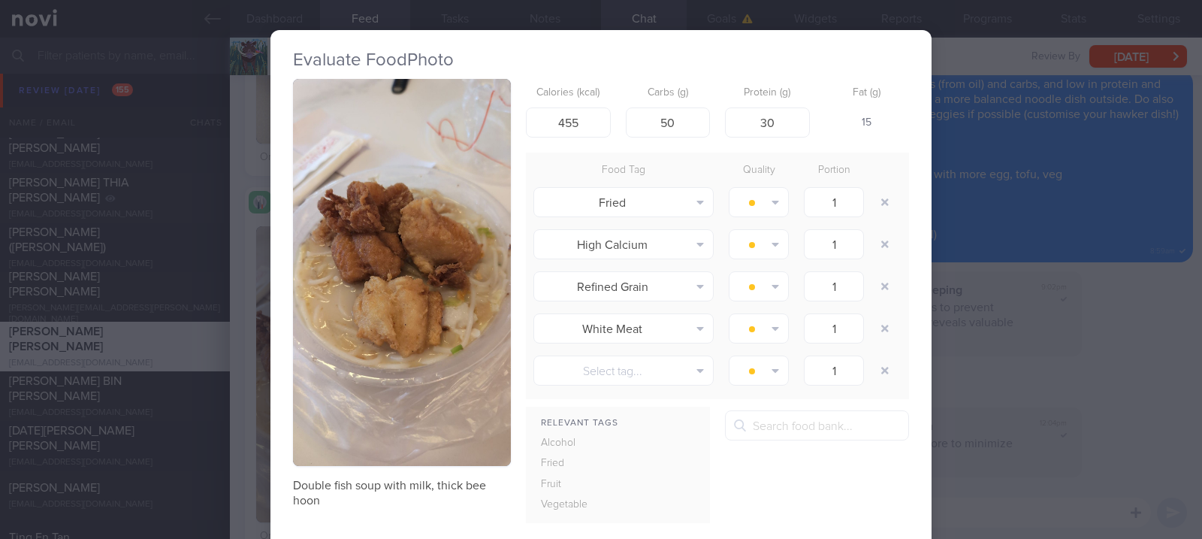
click at [1013, 347] on div "Evaluate Food Photo Double fish soup with milk, thick bee hoon Calories (kcal) …" at bounding box center [601, 269] width 1202 height 539
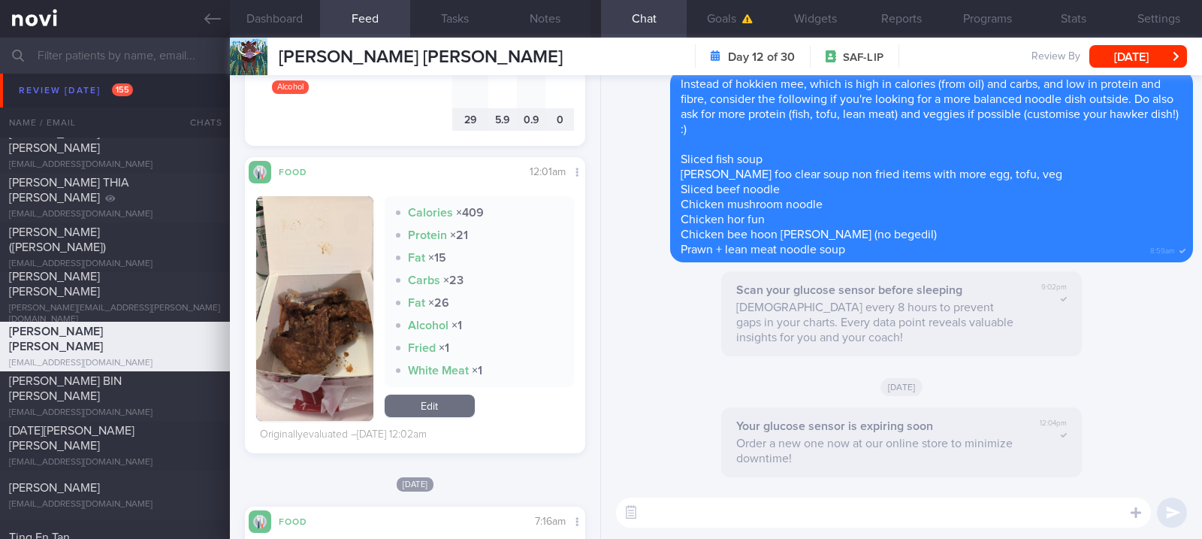
scroll to position [4106, 0]
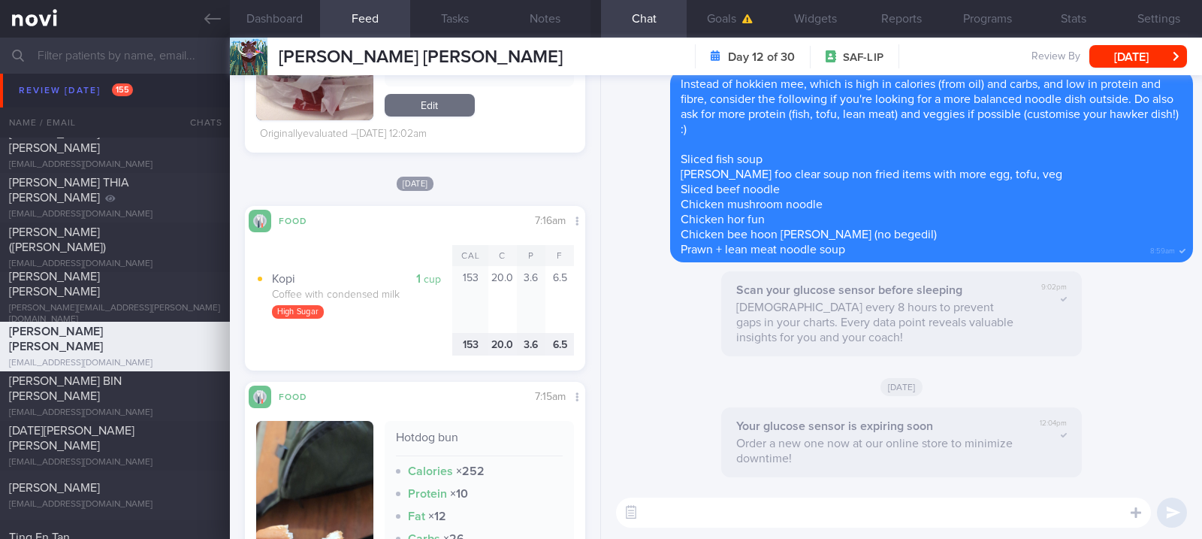
click at [809, 520] on textarea at bounding box center [883, 512] width 535 height 30
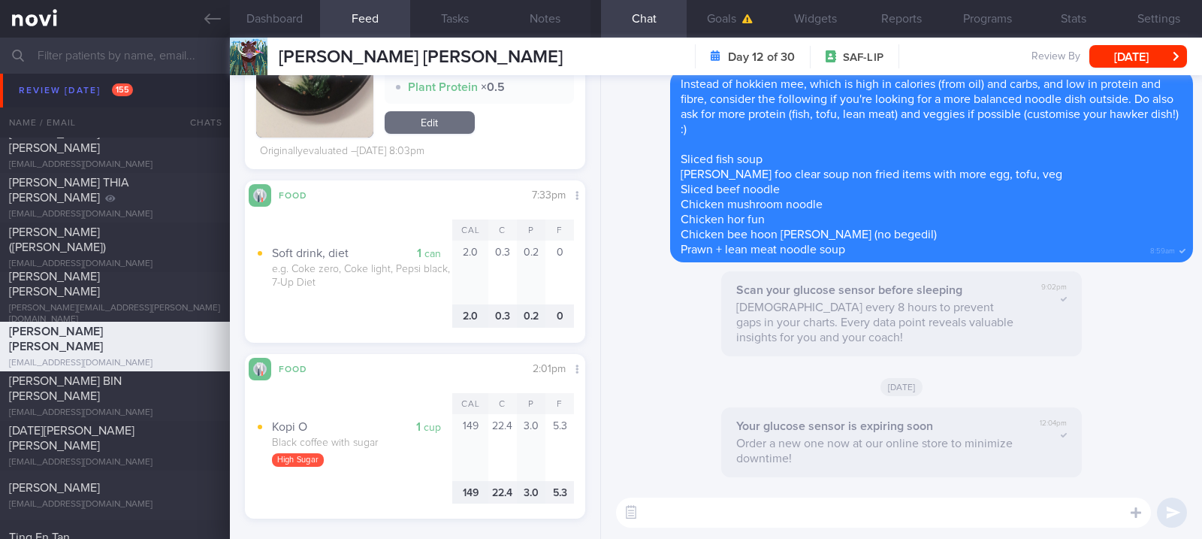
scroll to position [2426, 0]
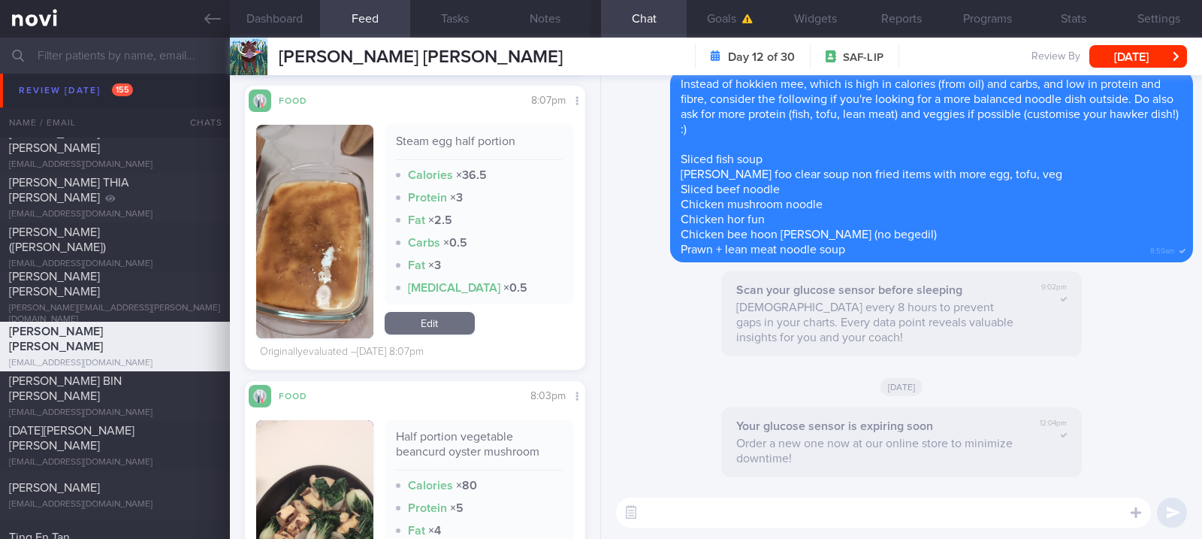
click at [726, 524] on textarea at bounding box center [883, 512] width 535 height 30
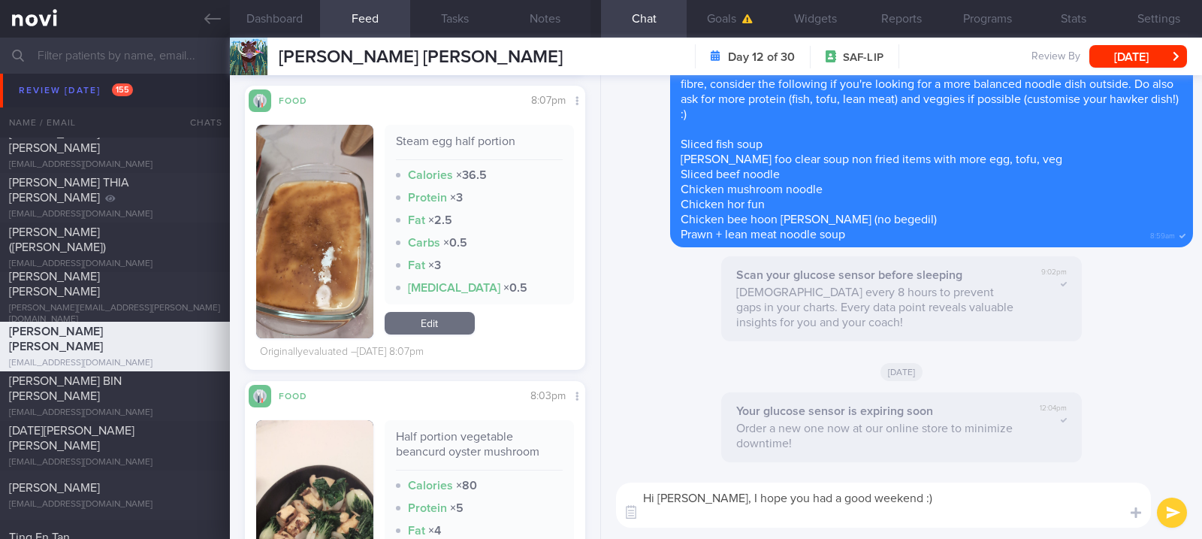
scroll to position [0, 0]
type textarea "Hi [PERSON_NAME], I hope you had a good weekend :)"
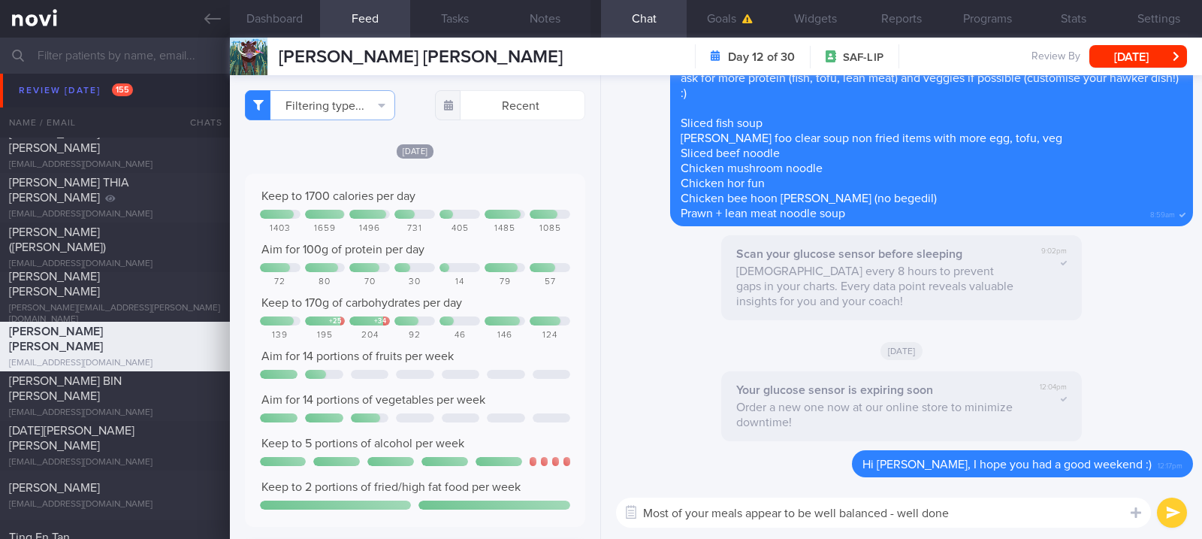
type textarea "Most of your meals appear to be well balanced - well done!"
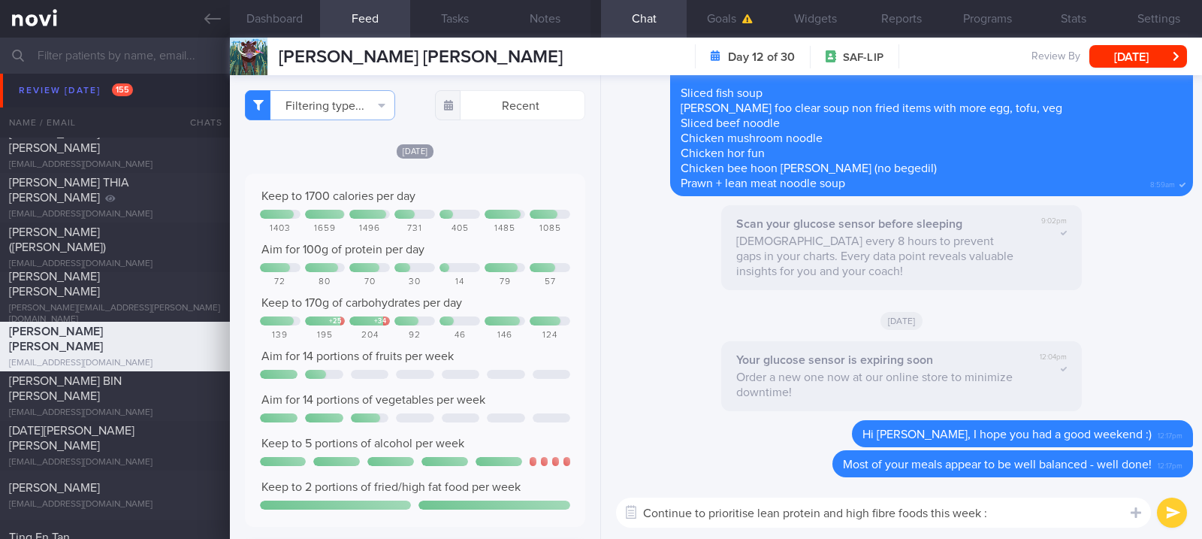
type textarea "Continue to prioritise lean protein and high fibre foods this week :)"
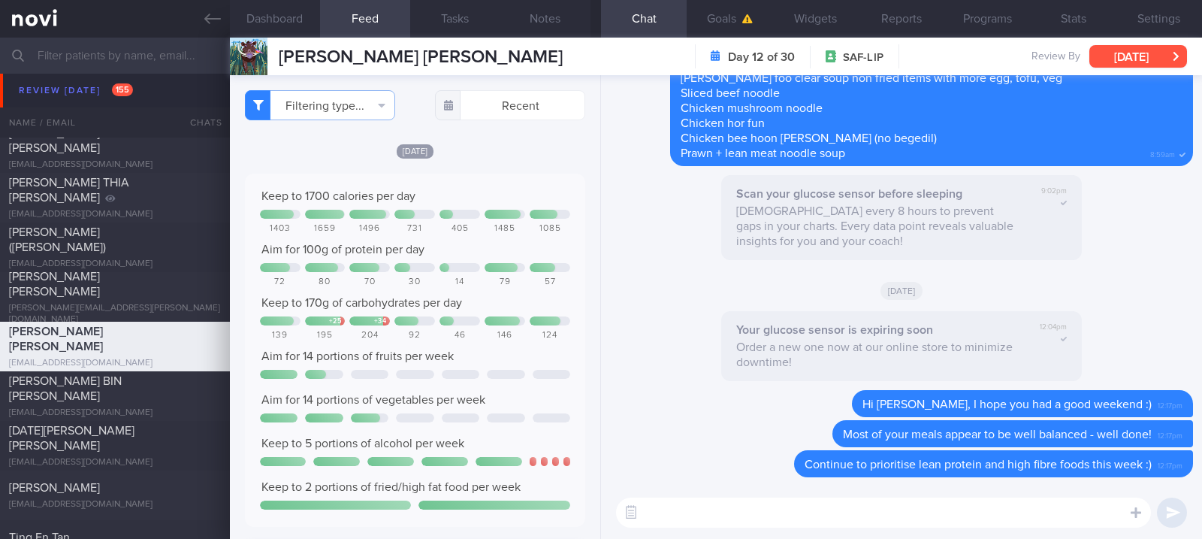
click at [1130, 60] on button "[DATE]" at bounding box center [1138, 56] width 98 height 23
click at [171, 391] on div "[PERSON_NAME] BIN [PERSON_NAME]" at bounding box center [113, 388] width 208 height 30
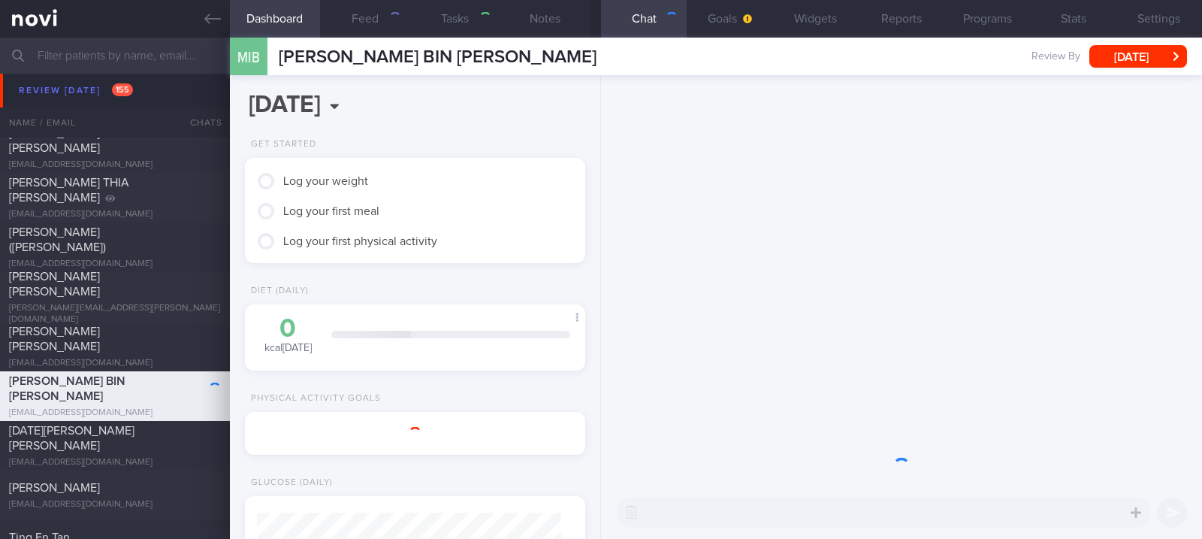
select select "8"
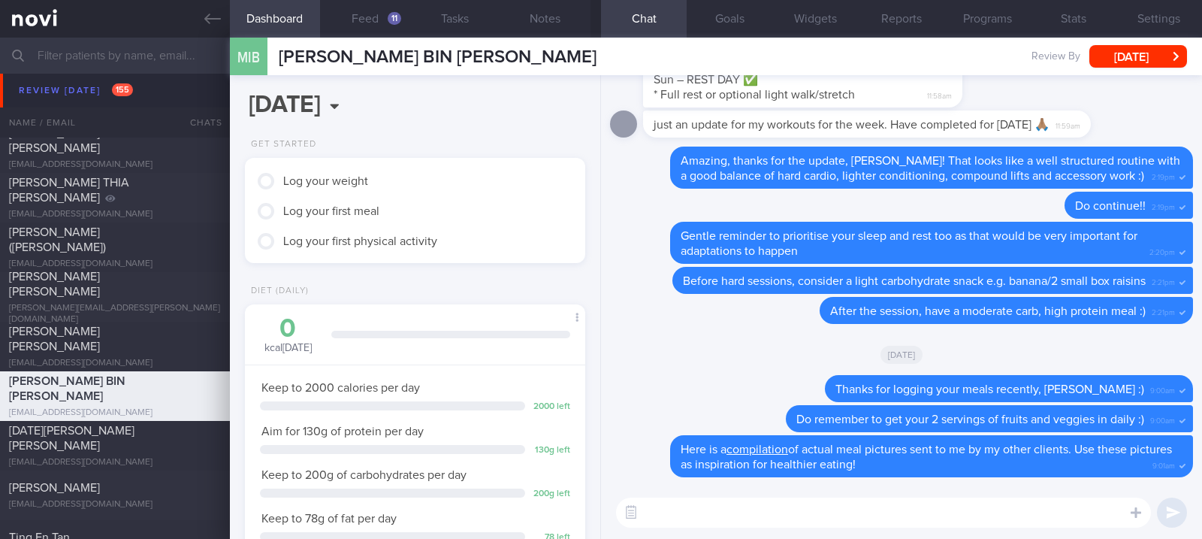
scroll to position [152, 304]
click at [358, 25] on button "Feed 11" at bounding box center [365, 19] width 90 height 38
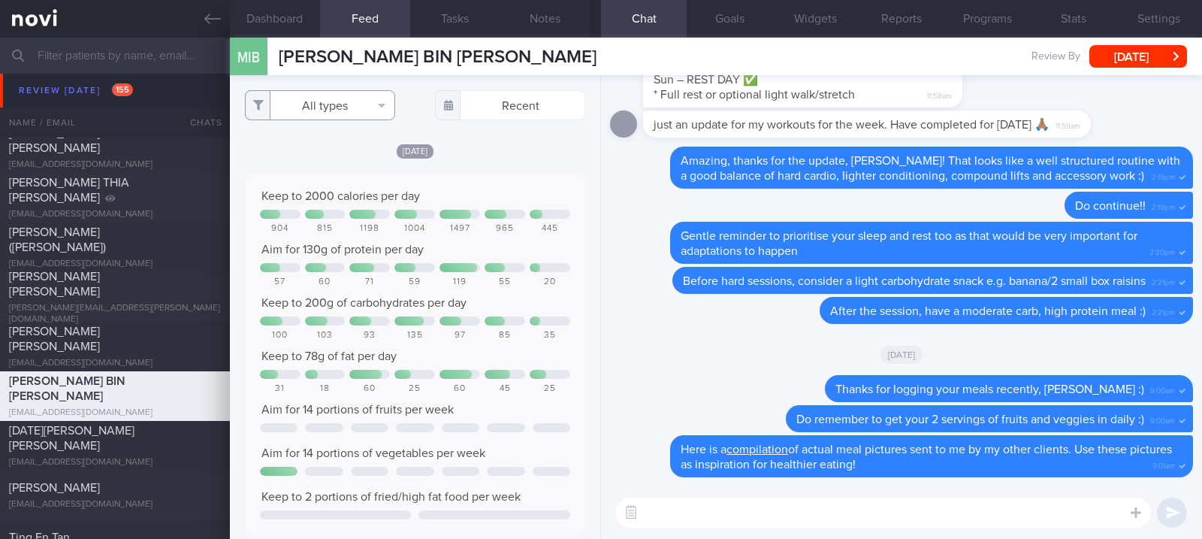
click at [343, 101] on button "All types" at bounding box center [320, 105] width 150 height 30
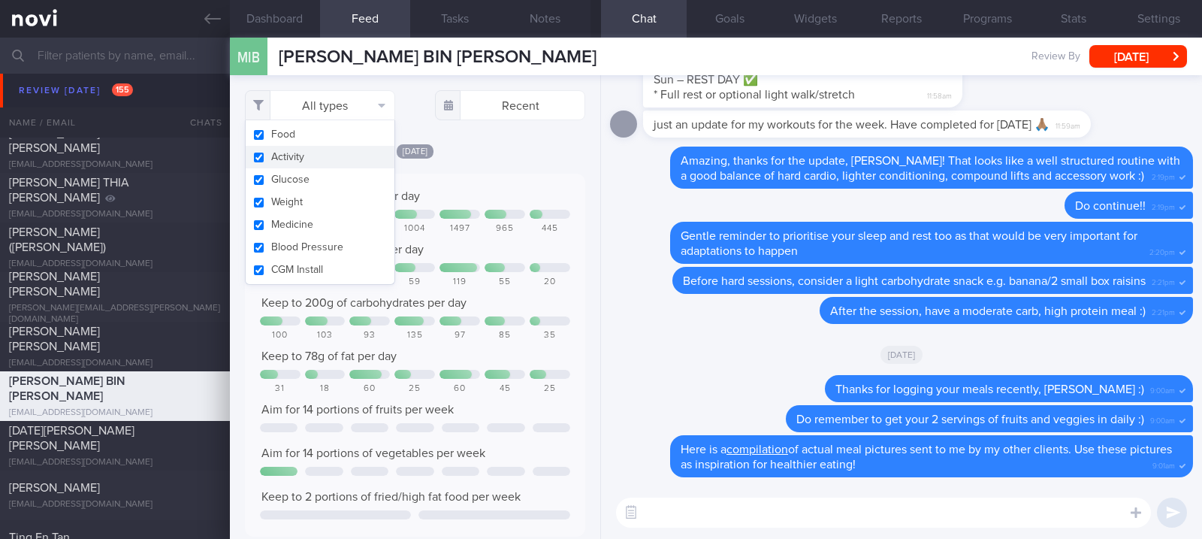
click at [311, 159] on button "Activity" at bounding box center [320, 157] width 149 height 23
checkbox input "false"
click at [524, 187] on div "Keep to 2000 calories per day 904 815 1198 1004 1497 965 445 Aim for 130g of pr…" at bounding box center [415, 355] width 340 height 363
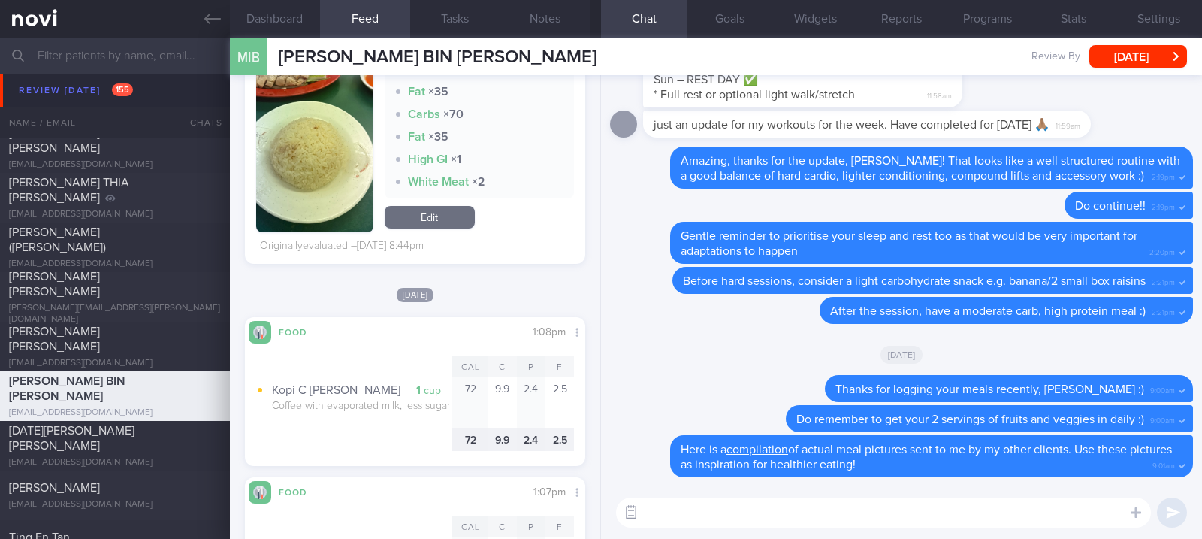
scroll to position [2103, 0]
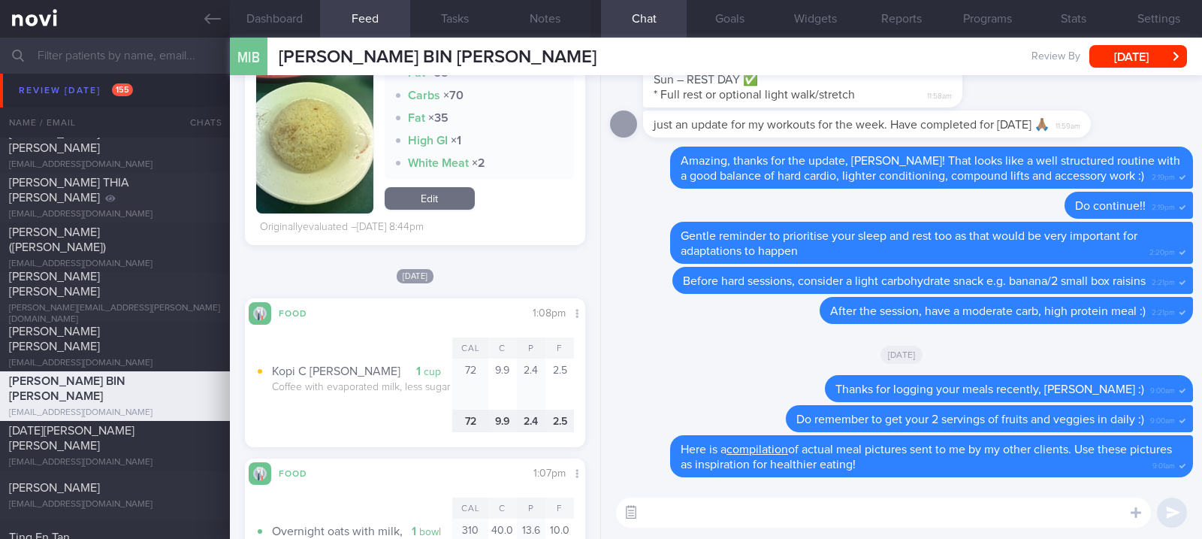
click at [640, 518] on button "button" at bounding box center [630, 512] width 27 height 27
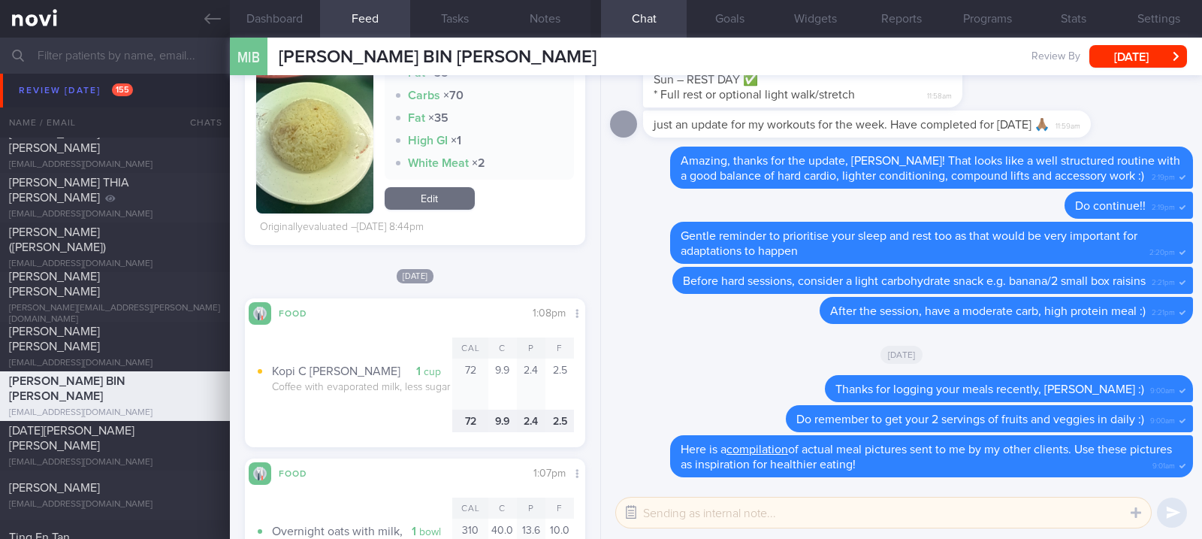
click at [643, 514] on button "button" at bounding box center [630, 512] width 27 height 27
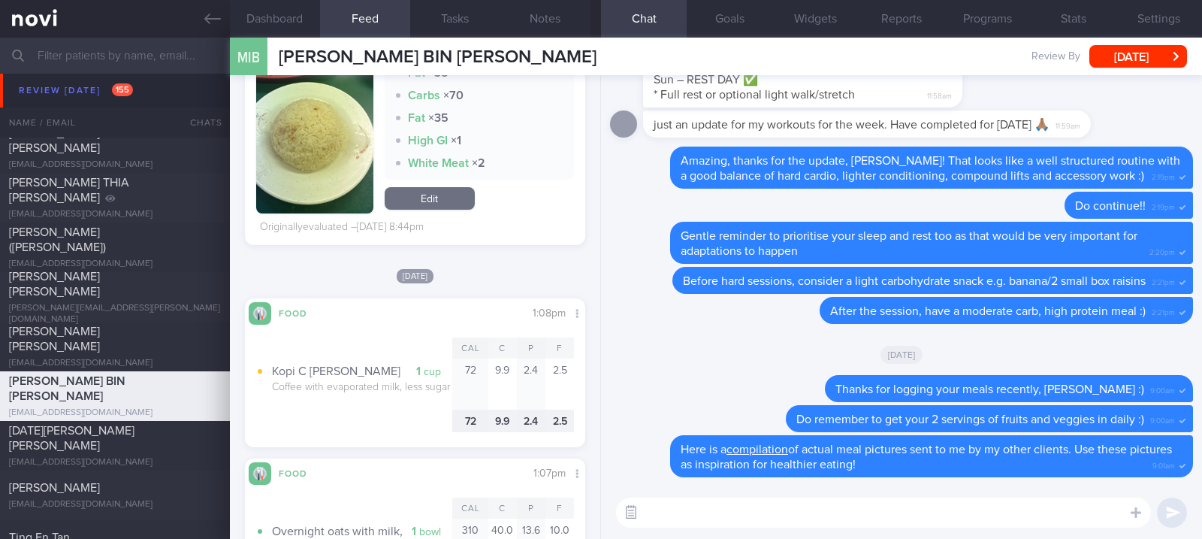
click at [631, 515] on button "button" at bounding box center [630, 512] width 27 height 27
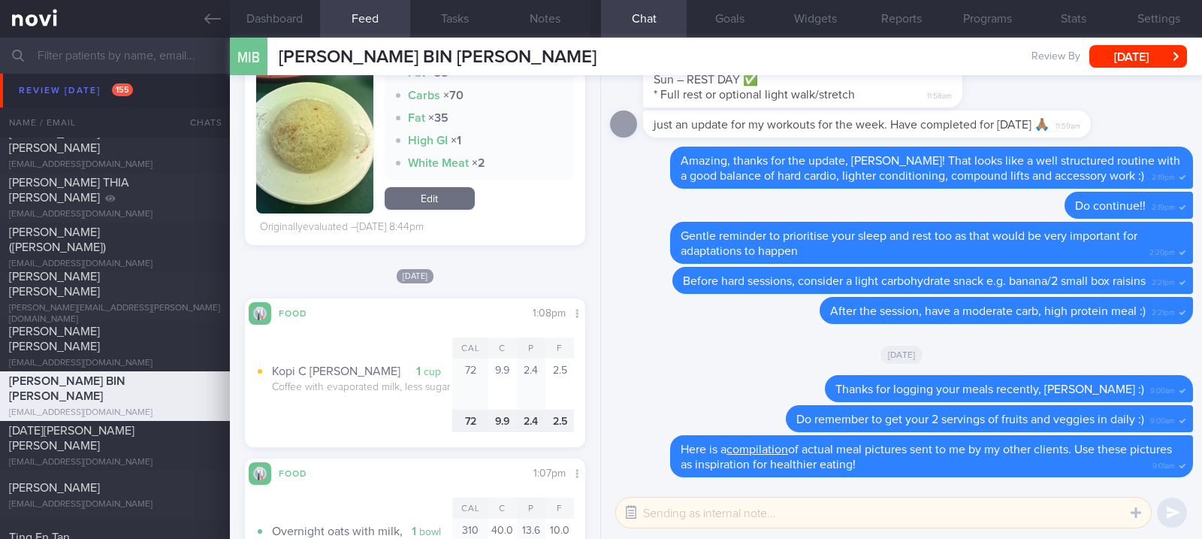
click at [625, 512] on button "button" at bounding box center [630, 512] width 27 height 27
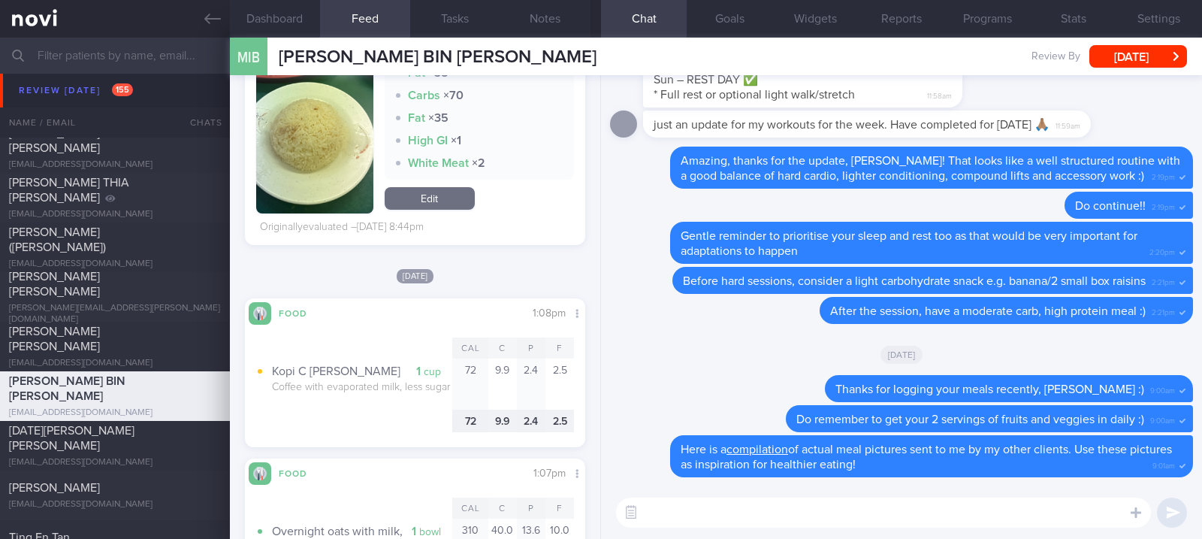
scroll to position [1803, 0]
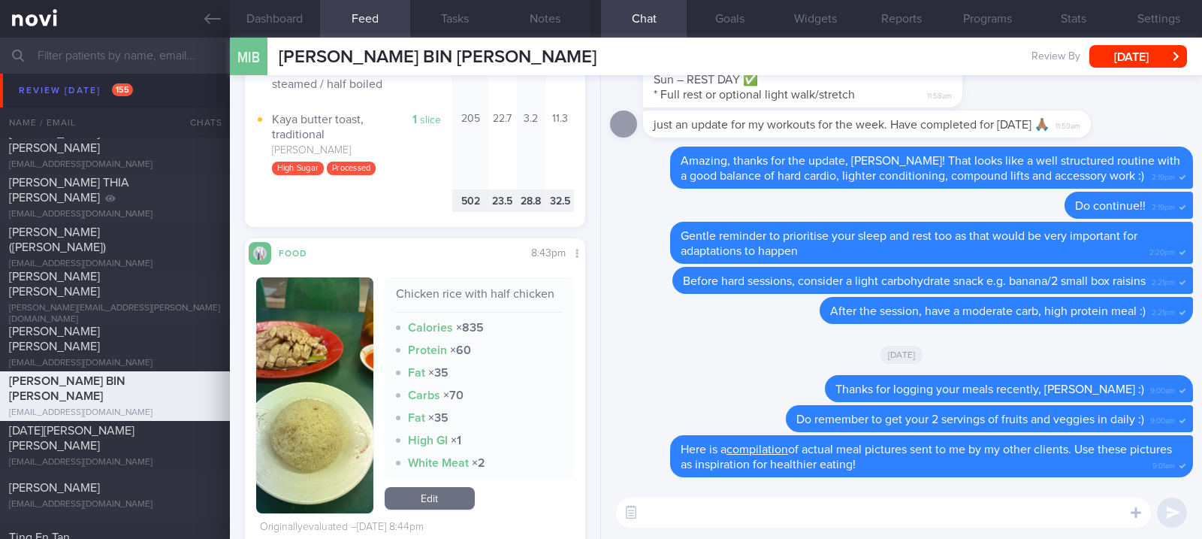
click at [684, 524] on textarea at bounding box center [883, 512] width 535 height 30
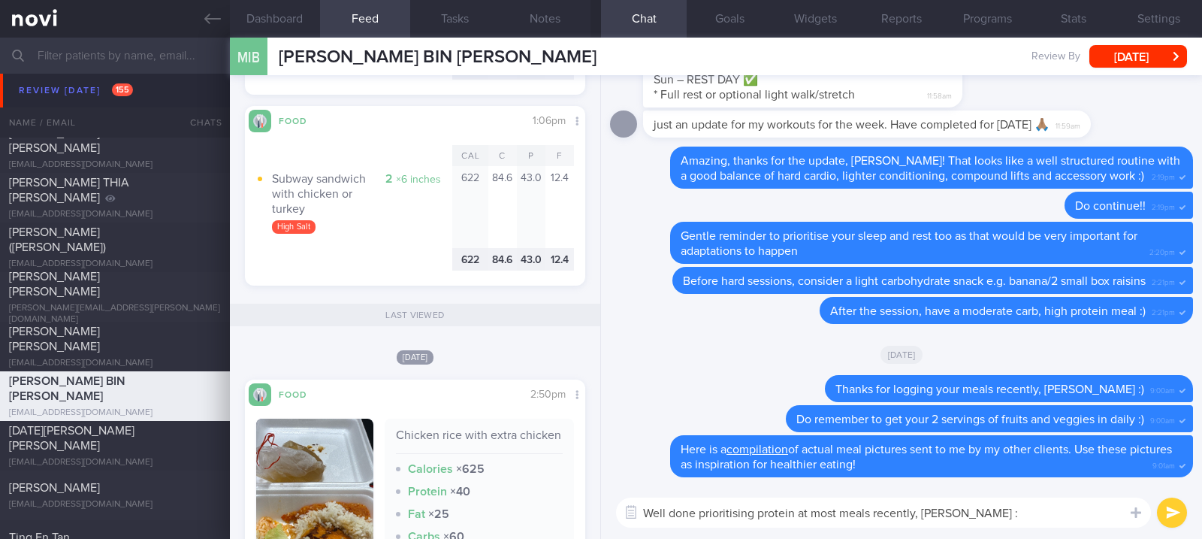
type textarea "Well done prioritising protein at most meals recently, [PERSON_NAME] :)"
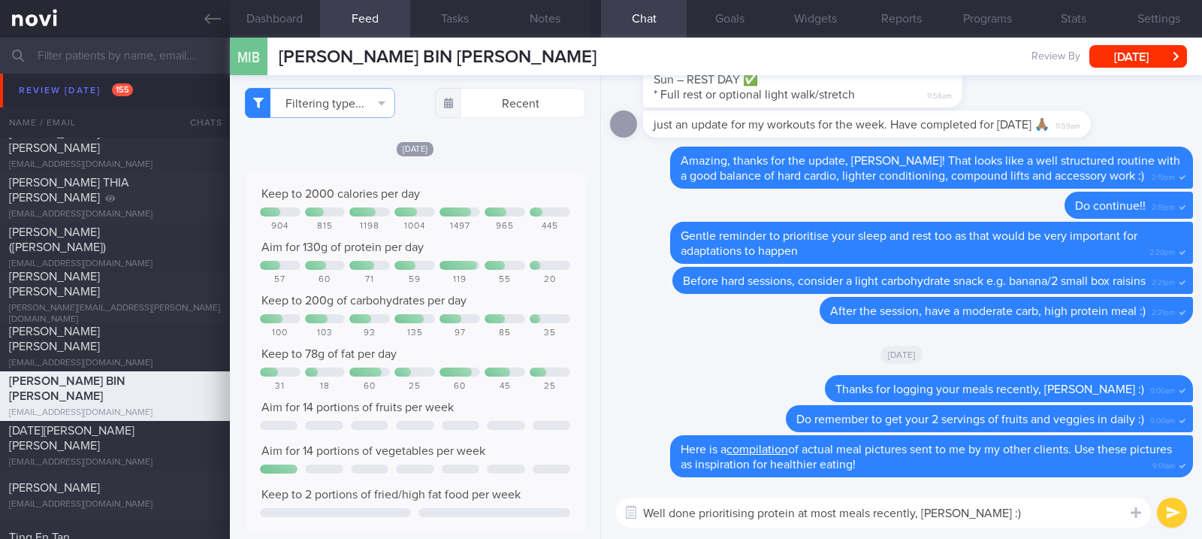
scroll to position [0, 0]
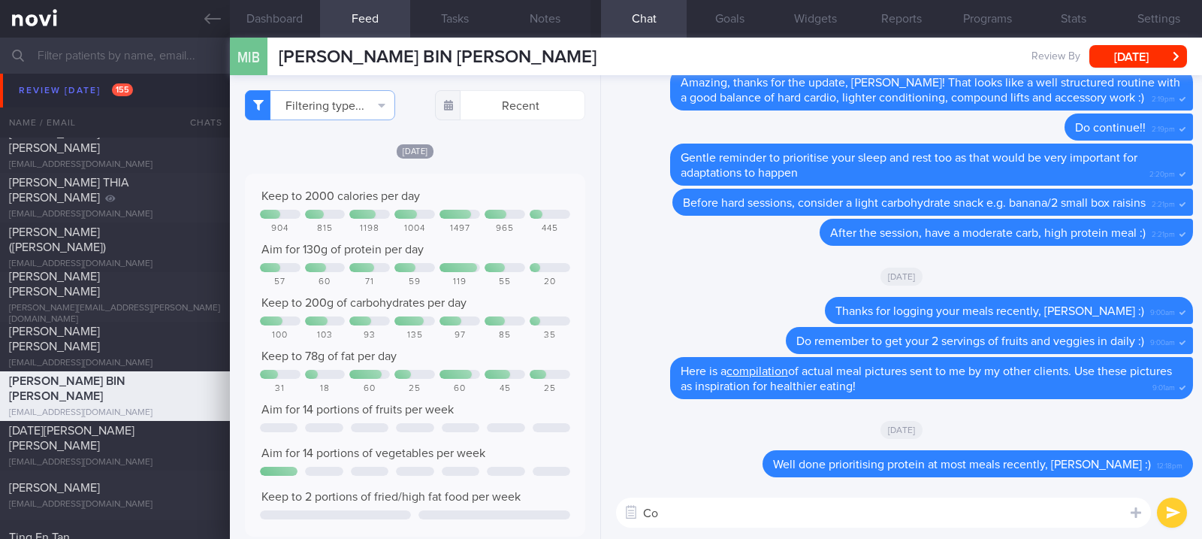
type textarea "C"
type textarea "B"
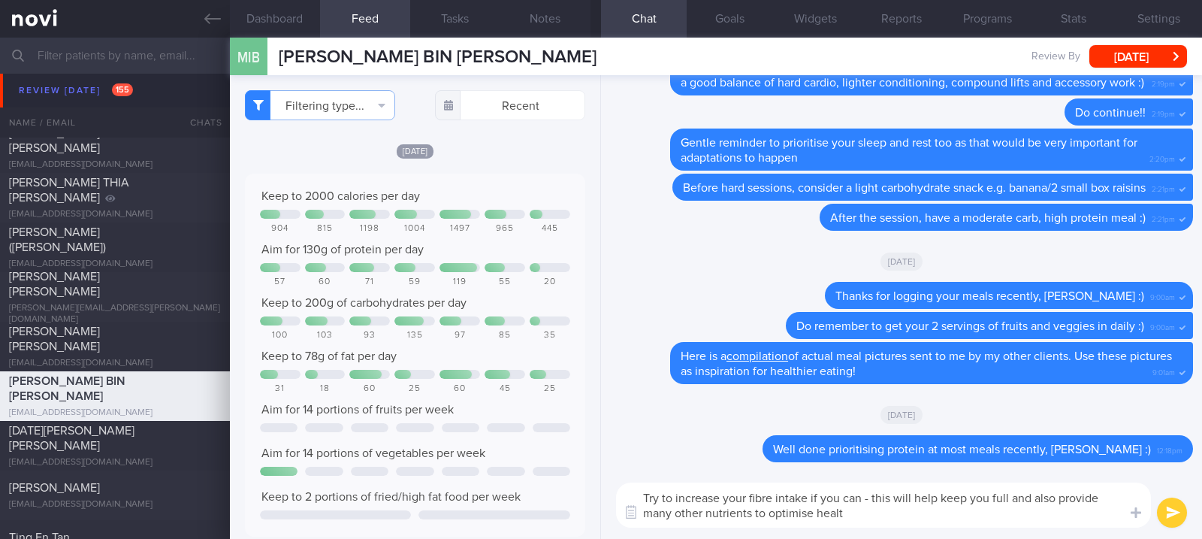
type textarea "Try to increase your fibre intake if you can - this will help keep you full and…"
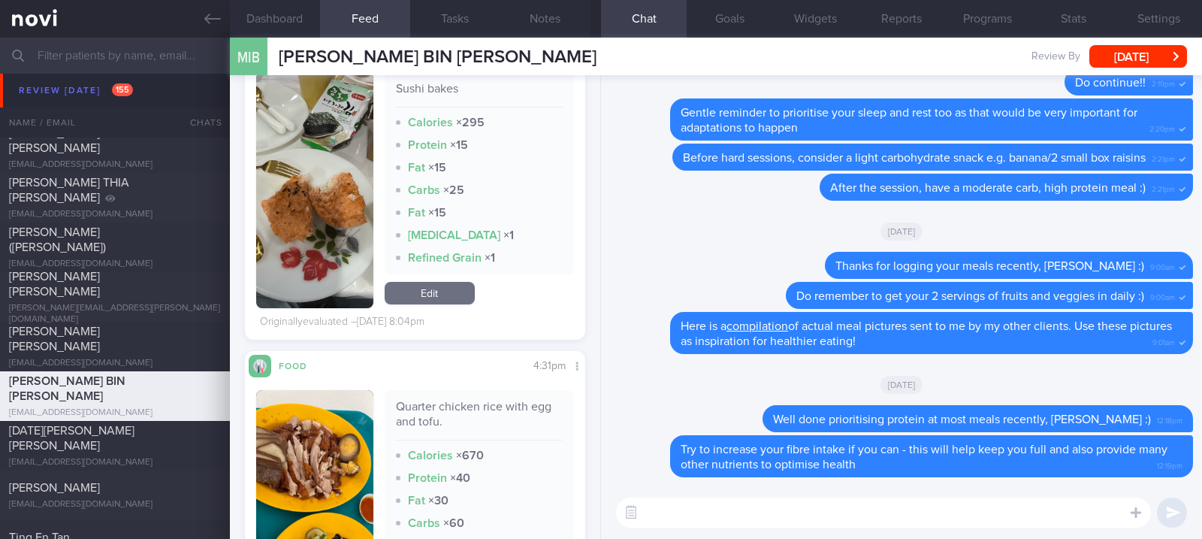
scroll to position [400, 0]
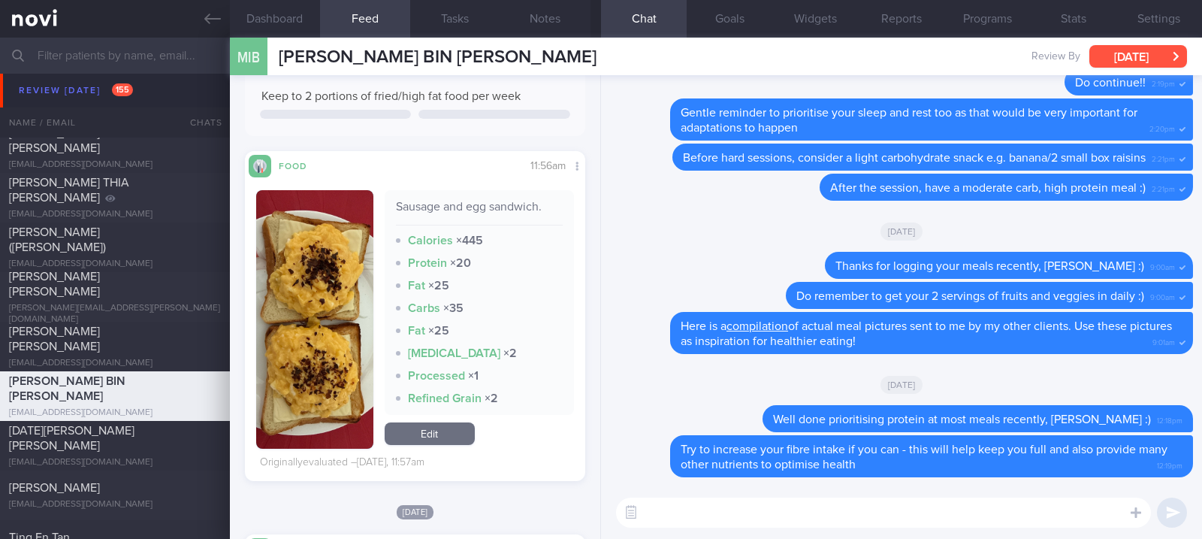
click at [1132, 57] on button "[DATE]" at bounding box center [1138, 56] width 98 height 23
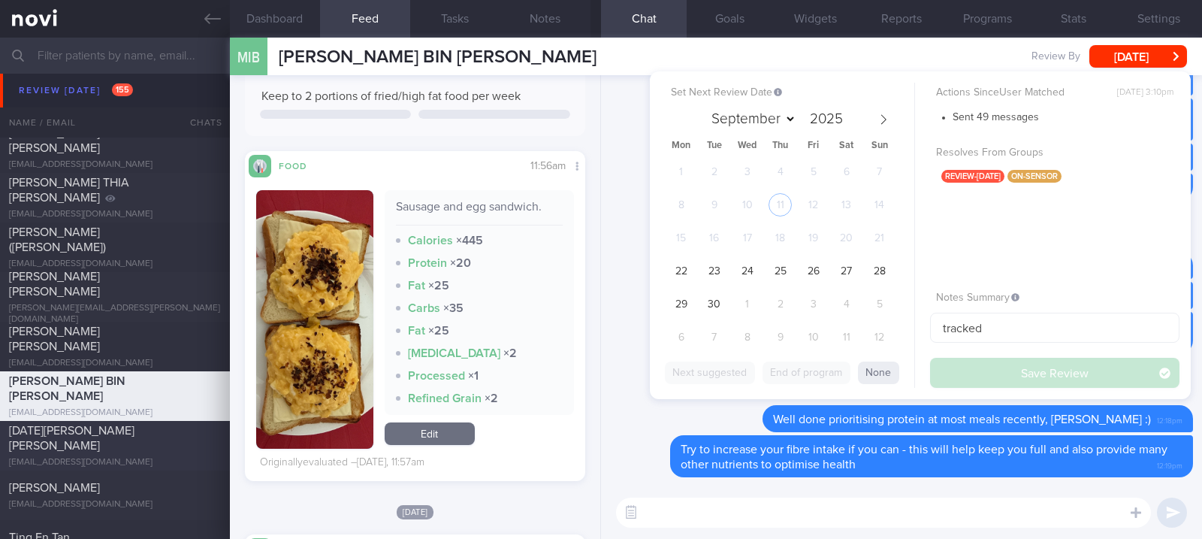
click at [134, 440] on span "[DATE][PERSON_NAME] [PERSON_NAME]" at bounding box center [71, 437] width 125 height 27
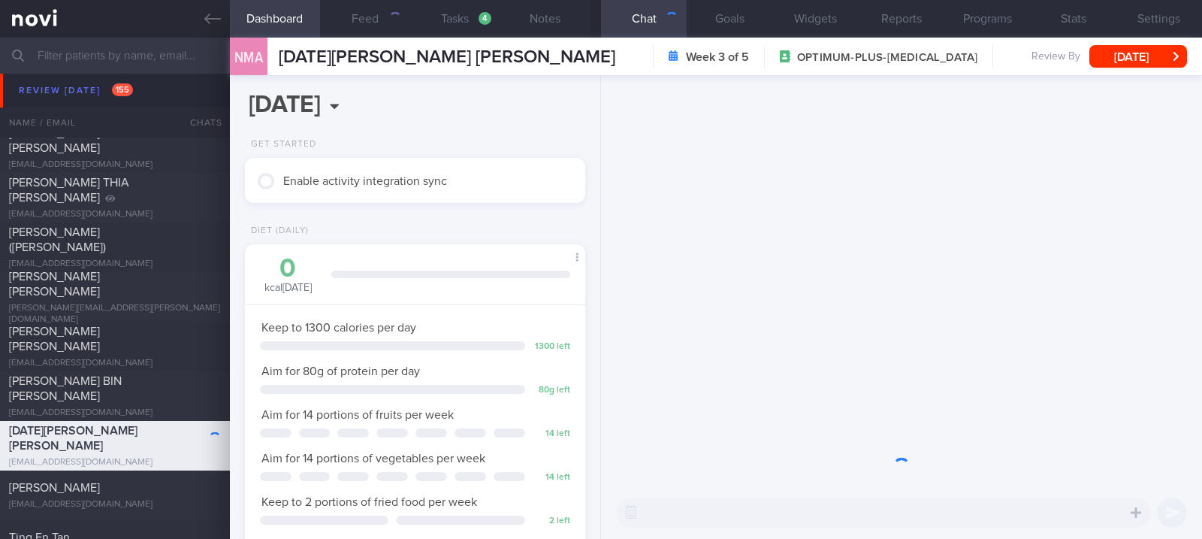
scroll to position [171, 298]
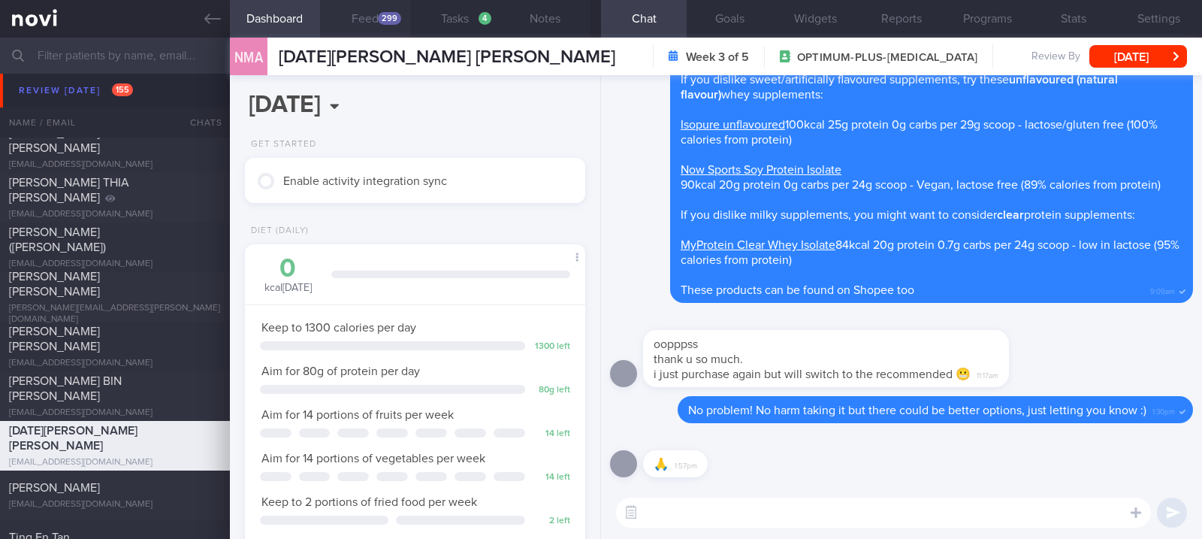
click at [379, 18] on div "299" at bounding box center [389, 18] width 23 height 13
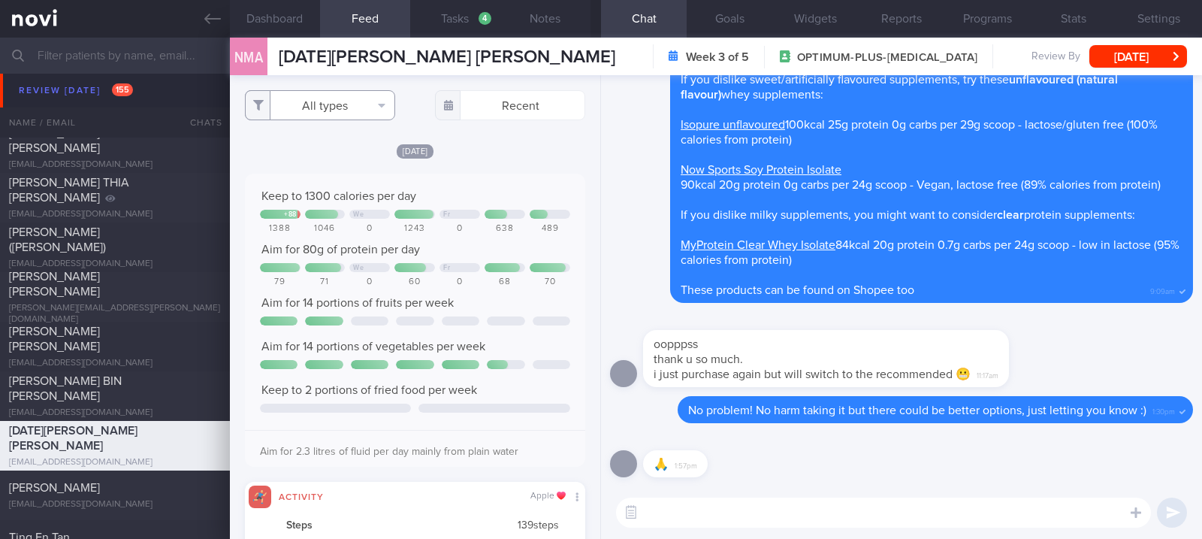
click at [333, 101] on button "All types" at bounding box center [320, 105] width 150 height 30
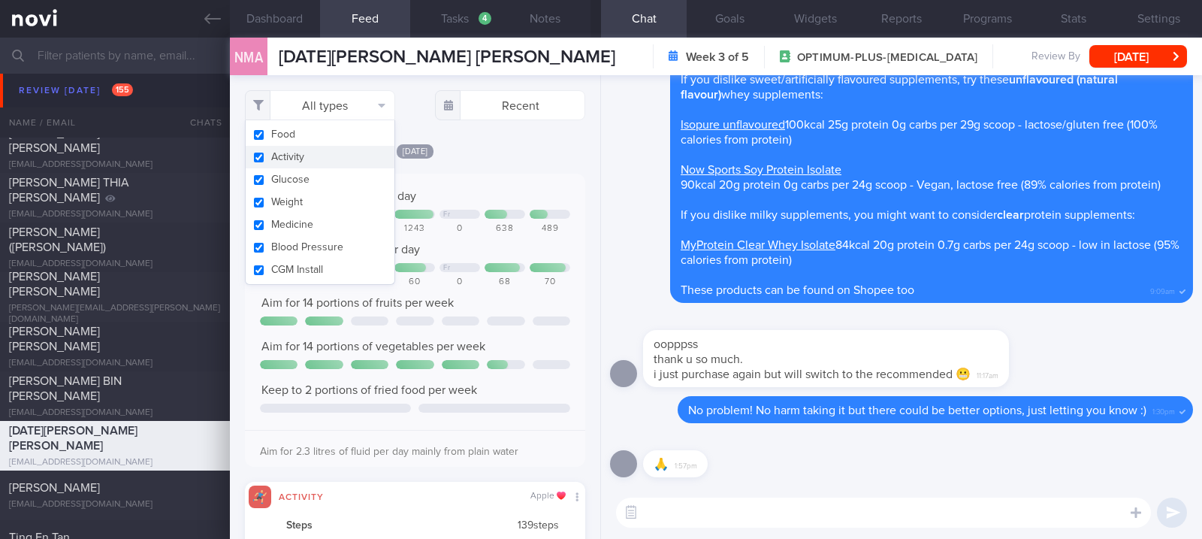
click at [316, 155] on button "Activity" at bounding box center [320, 157] width 149 height 23
click at [497, 196] on div "Keep to 1300 calories per day" at bounding box center [415, 196] width 310 height 15
checkbox input "false"
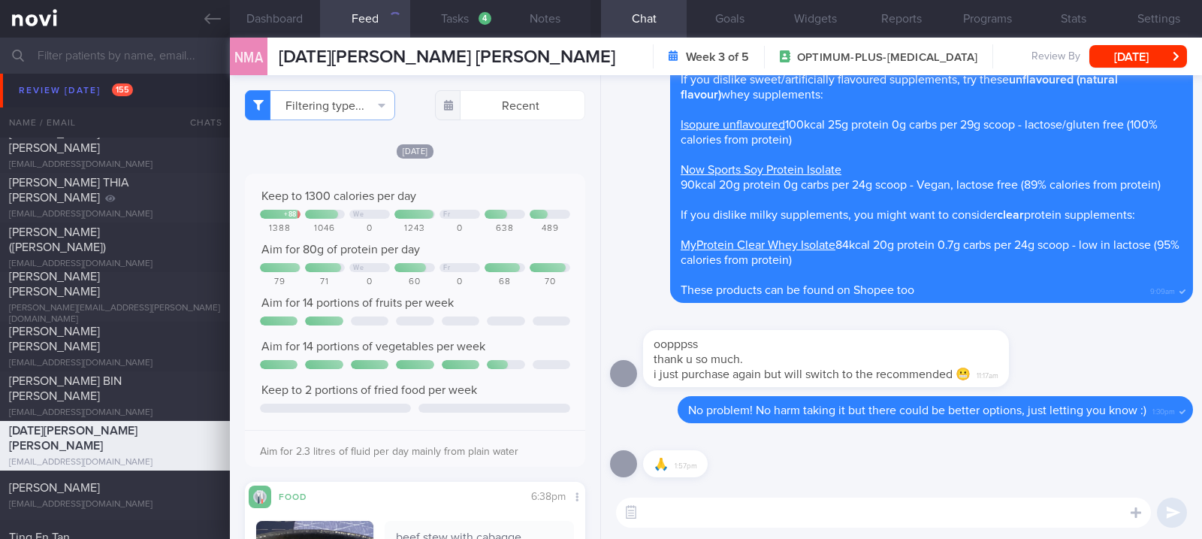
click at [502, 231] on div "638" at bounding box center [504, 228] width 41 height 11
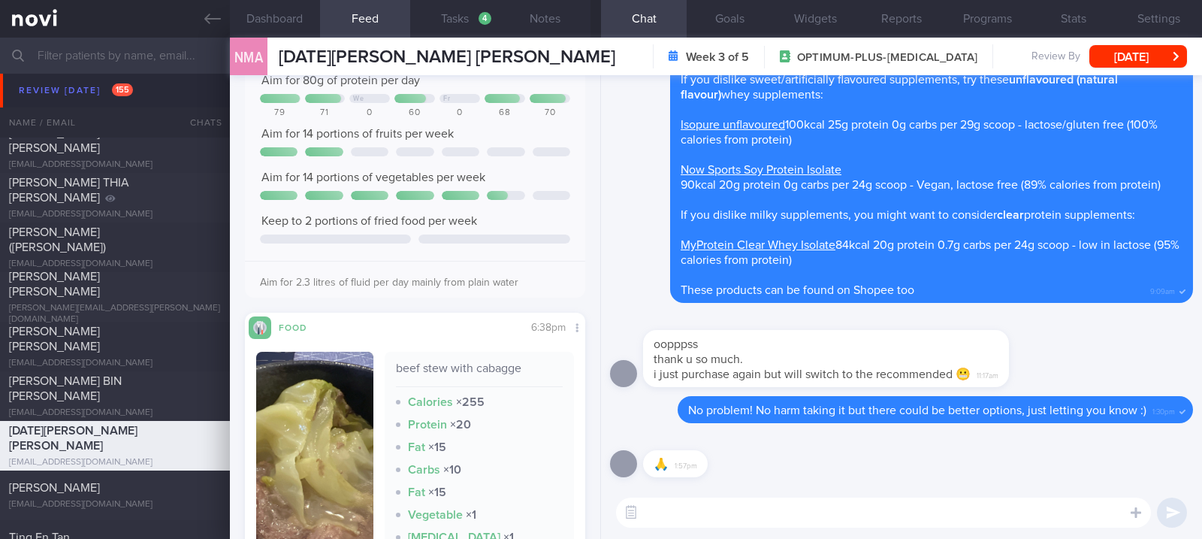
scroll to position [100, 0]
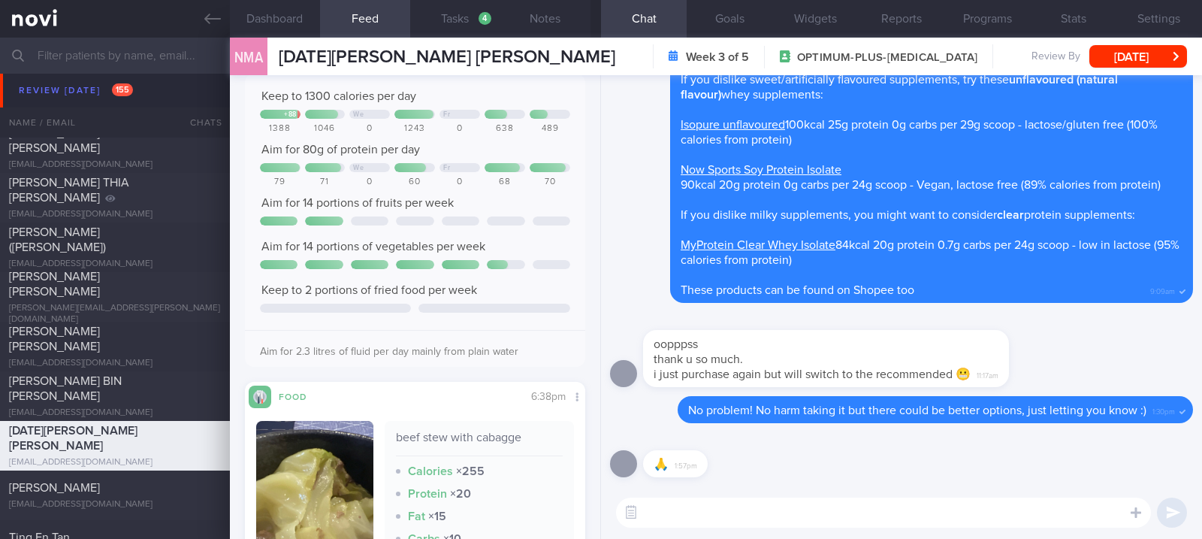
click at [720, 527] on div "​ ​" at bounding box center [901, 512] width 601 height 53
click at [657, 517] on textarea at bounding box center [883, 512] width 535 height 30
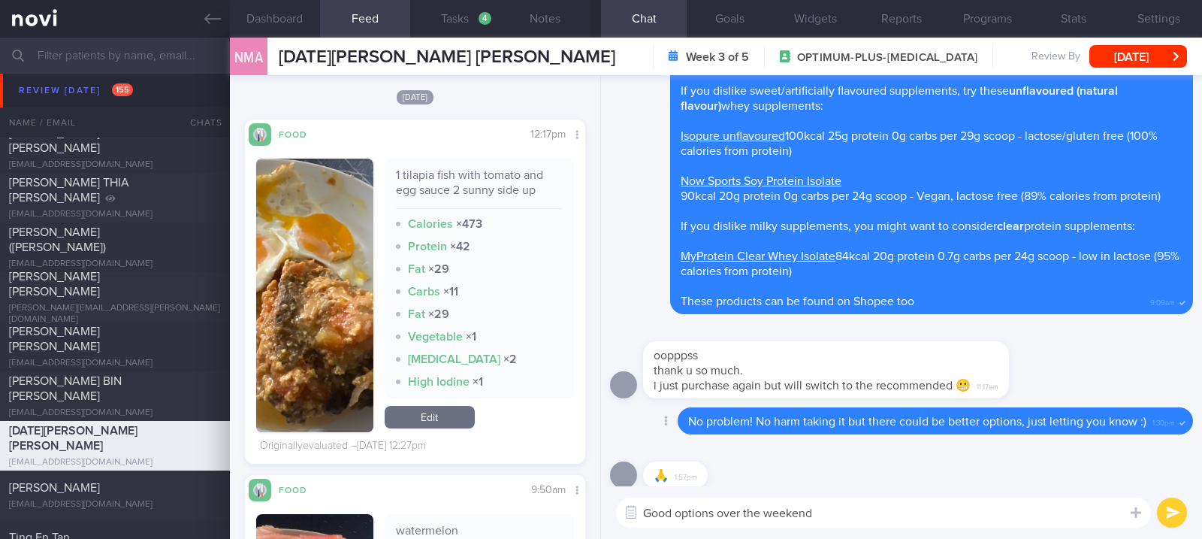
scroll to position [0, 0]
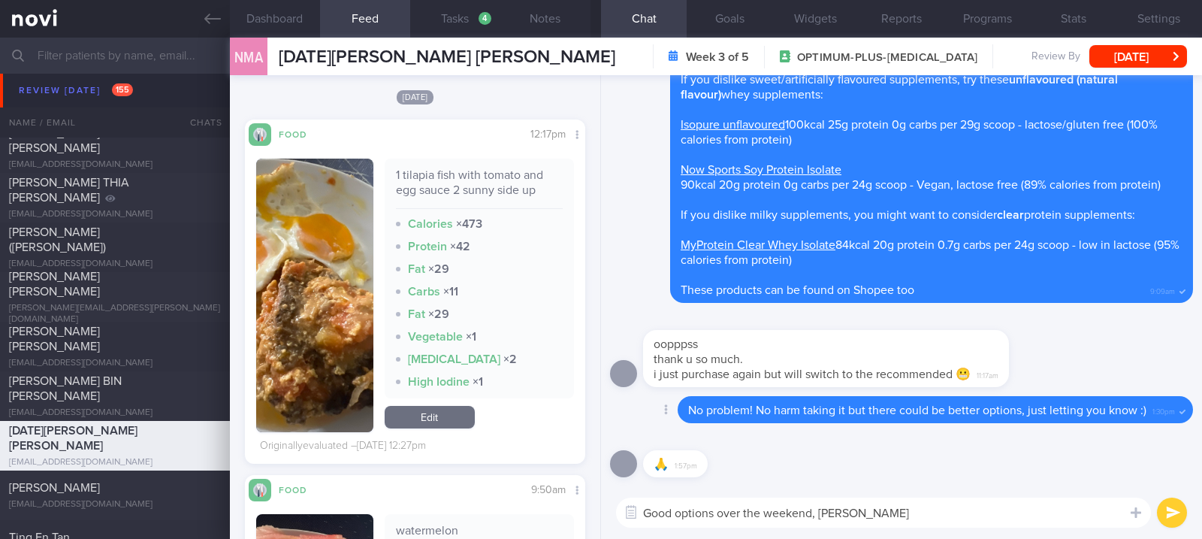
type textarea "Good options over the weekend, [PERSON_NAME]!"
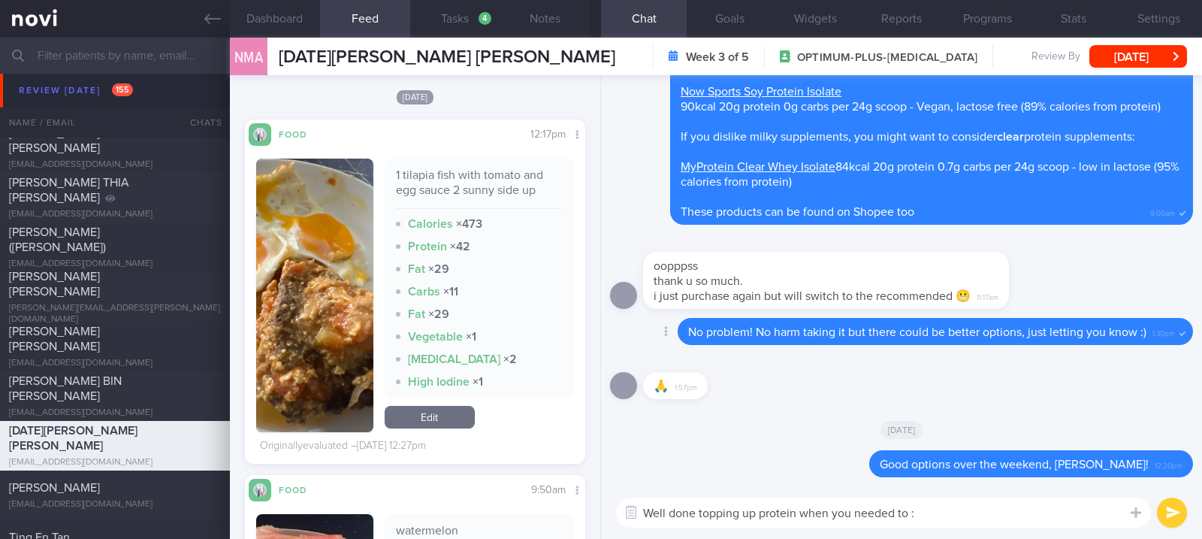
type textarea "Well done topping up protein when you needed to :)"
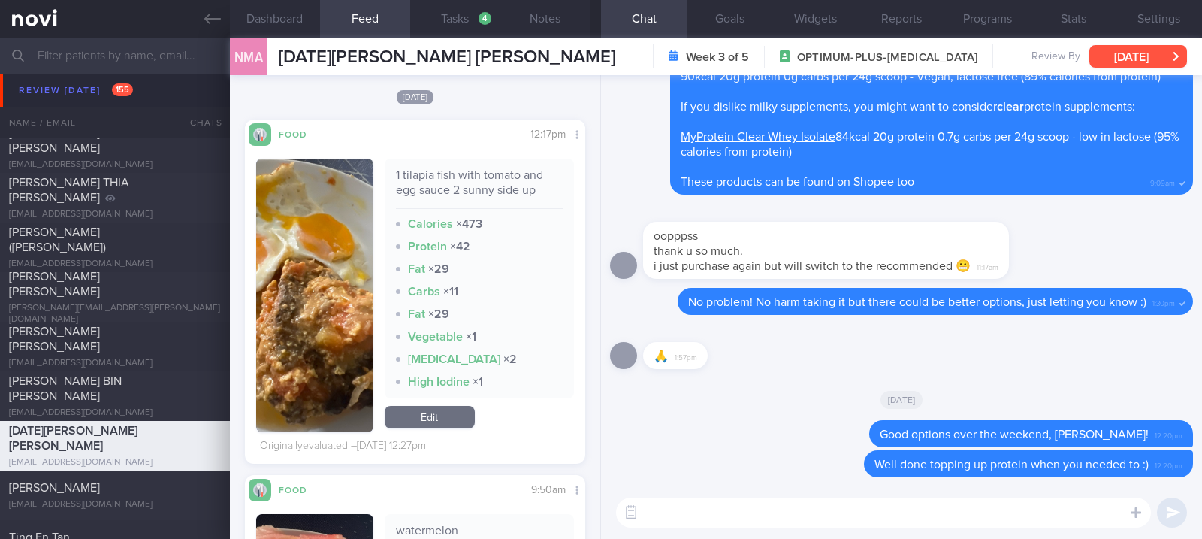
click at [1121, 62] on button "[DATE]" at bounding box center [1138, 56] width 98 height 23
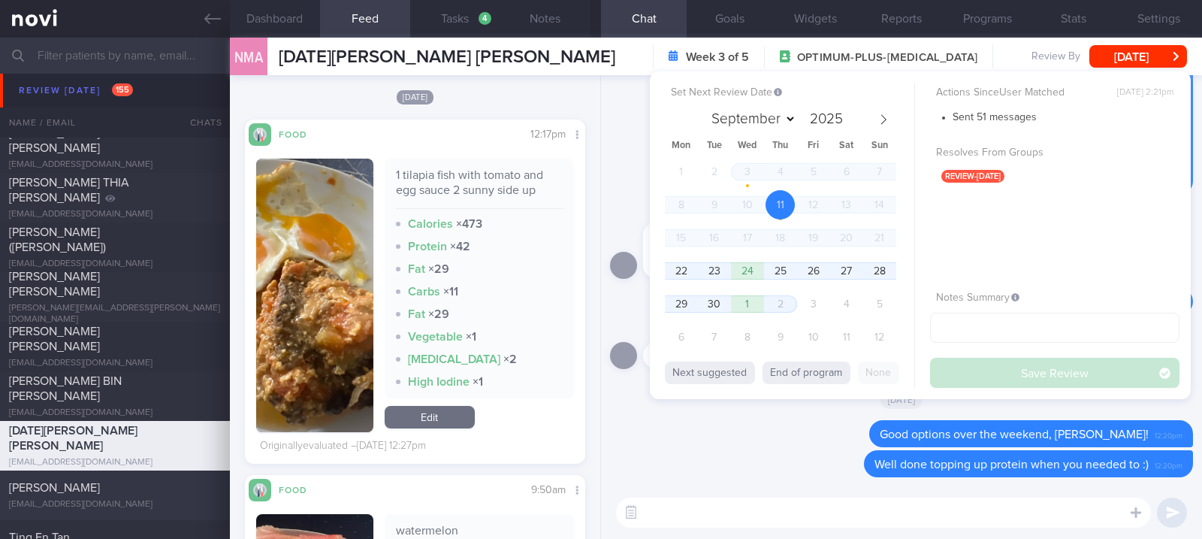
click at [101, 487] on div "[PERSON_NAME]" at bounding box center [113, 487] width 208 height 15
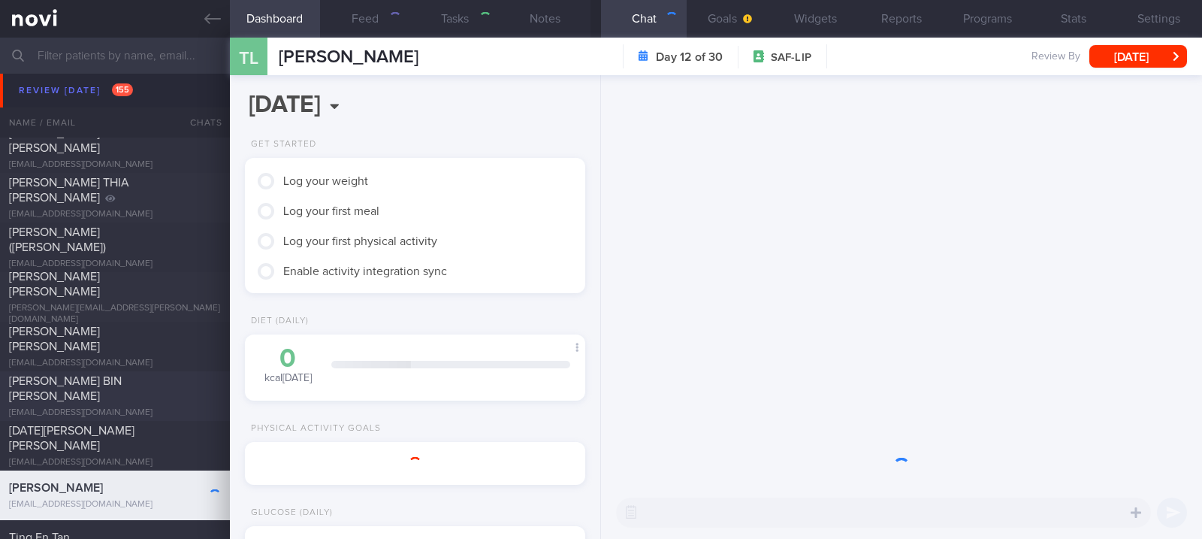
click at [122, 382] on span "[PERSON_NAME] BIN [PERSON_NAME]" at bounding box center [65, 388] width 113 height 27
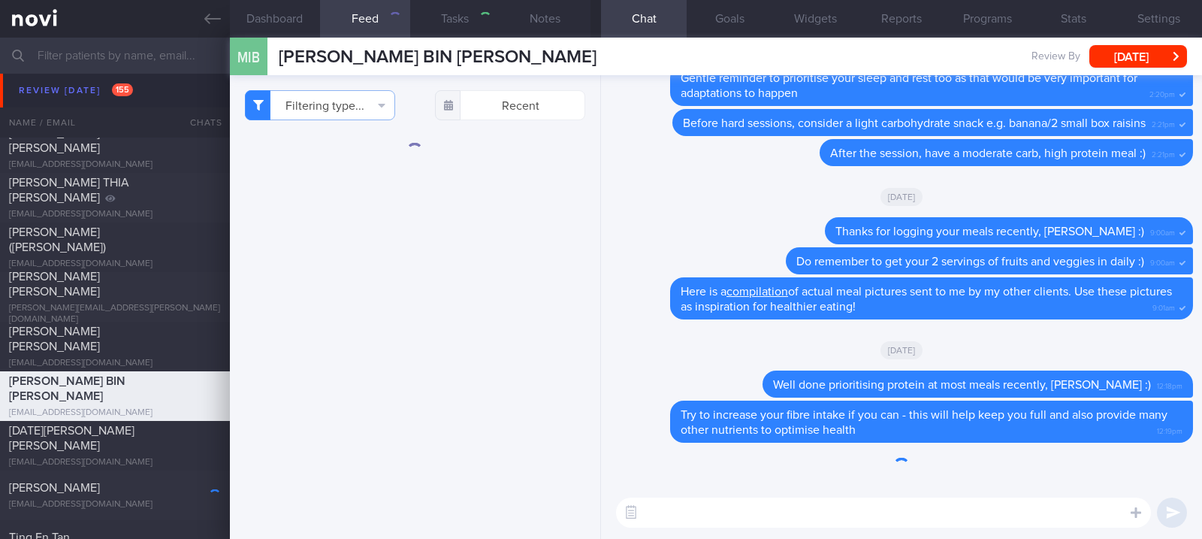
select select "Month"
type input "tracked"
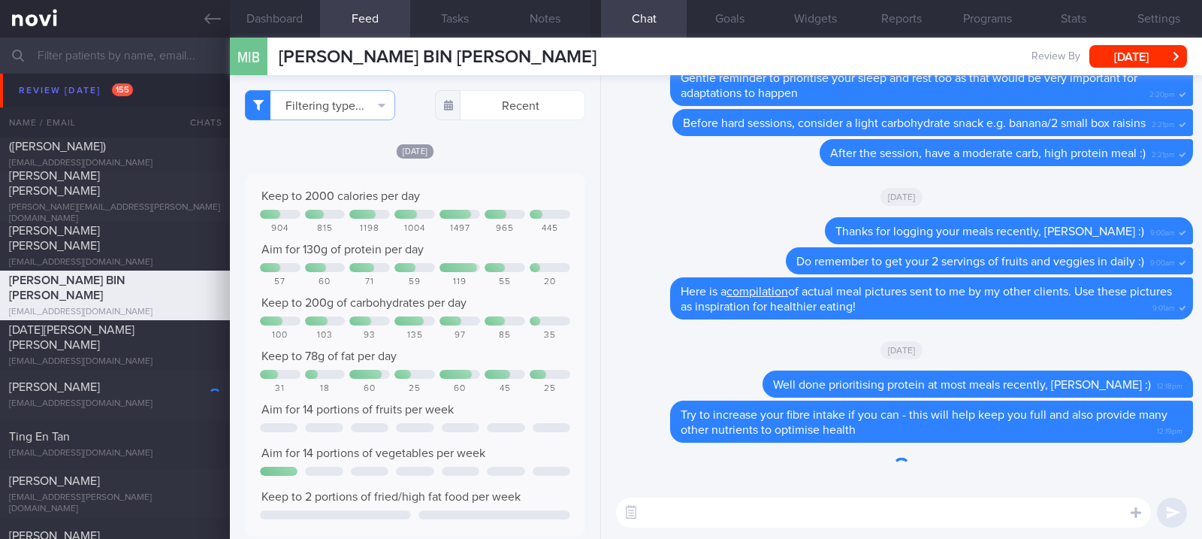
select select "8"
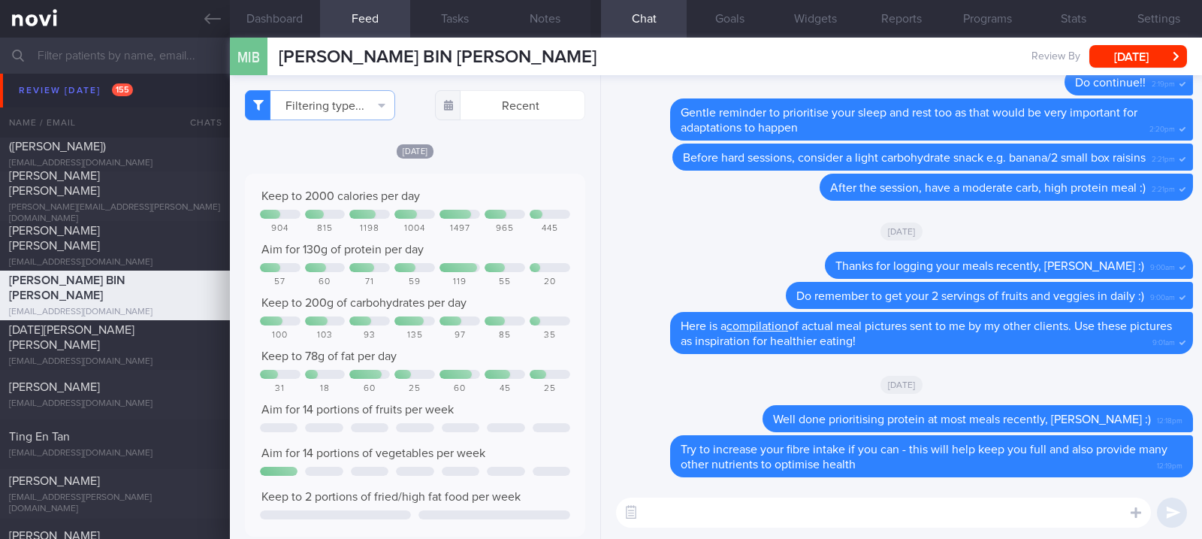
click at [484, 198] on div "Keep to 2000 calories per day" at bounding box center [415, 196] width 310 height 15
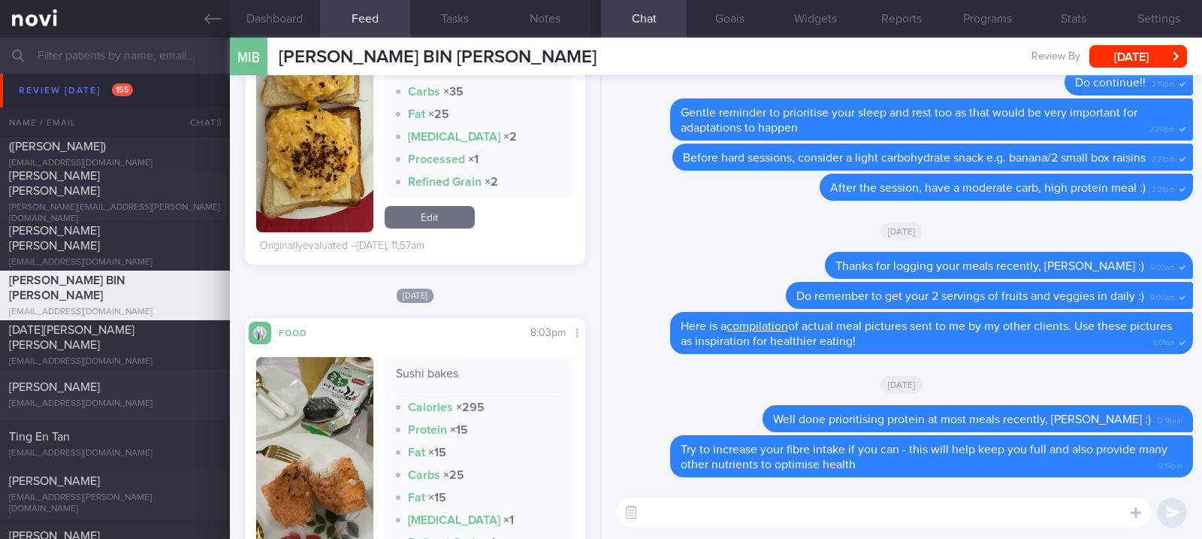
scroll to position [801, 0]
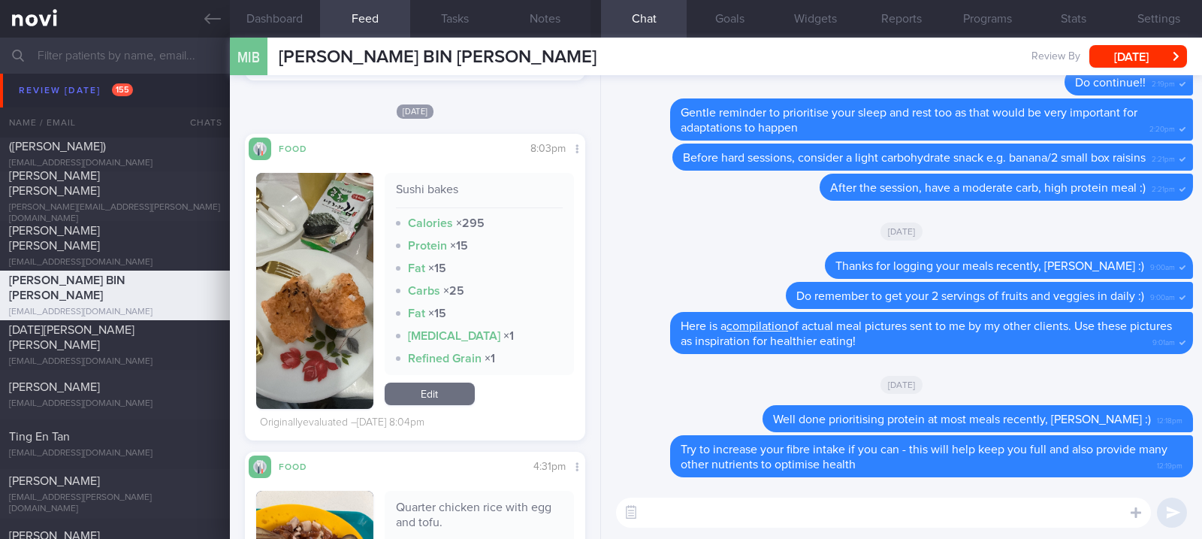
drag, startPoint x: 174, startPoint y: 353, endPoint x: 263, endPoint y: 323, distance: 94.3
click at [174, 356] on div "[EMAIL_ADDRESS][DOMAIN_NAME]" at bounding box center [115, 361] width 212 height 11
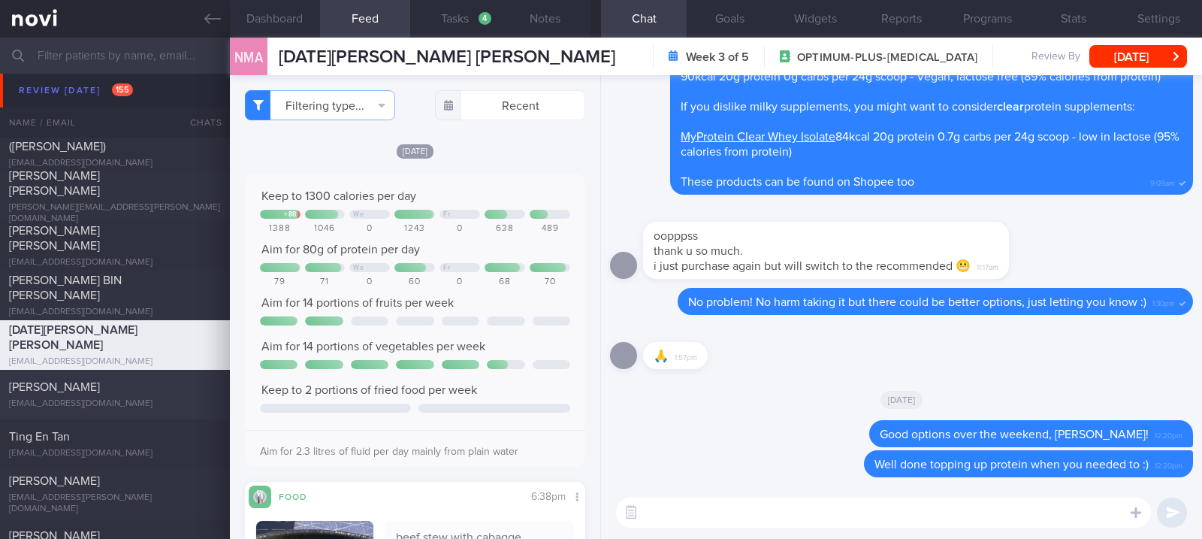
click at [113, 409] on div "[PERSON_NAME] [EMAIL_ADDRESS][DOMAIN_NAME] [DATE] – SAF-LIP tracked" at bounding box center [601, 395] width 1202 height 50
type input "tracked"
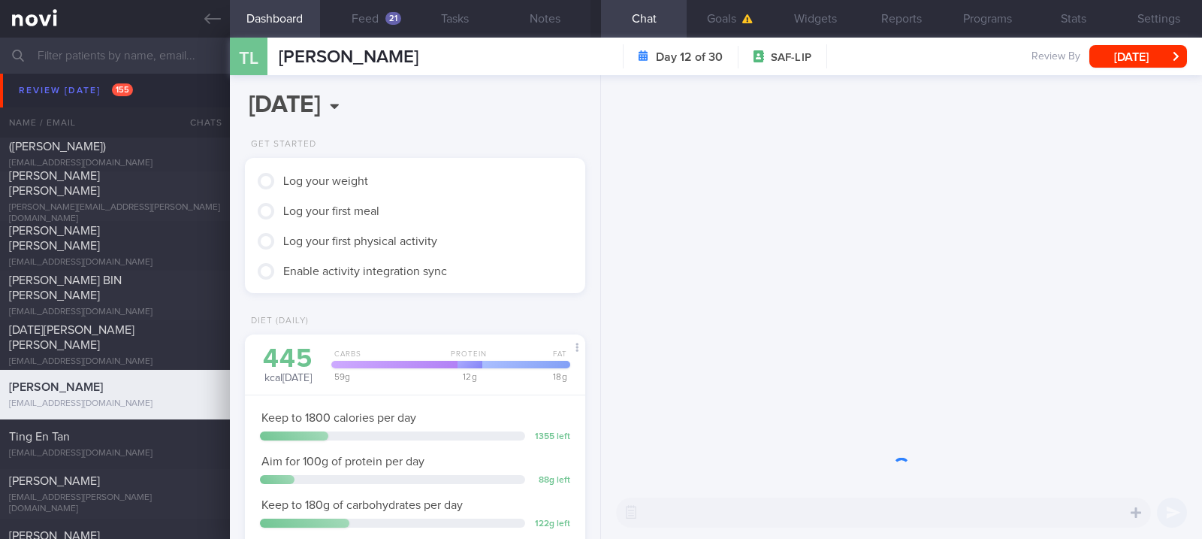
scroll to position [171, 298]
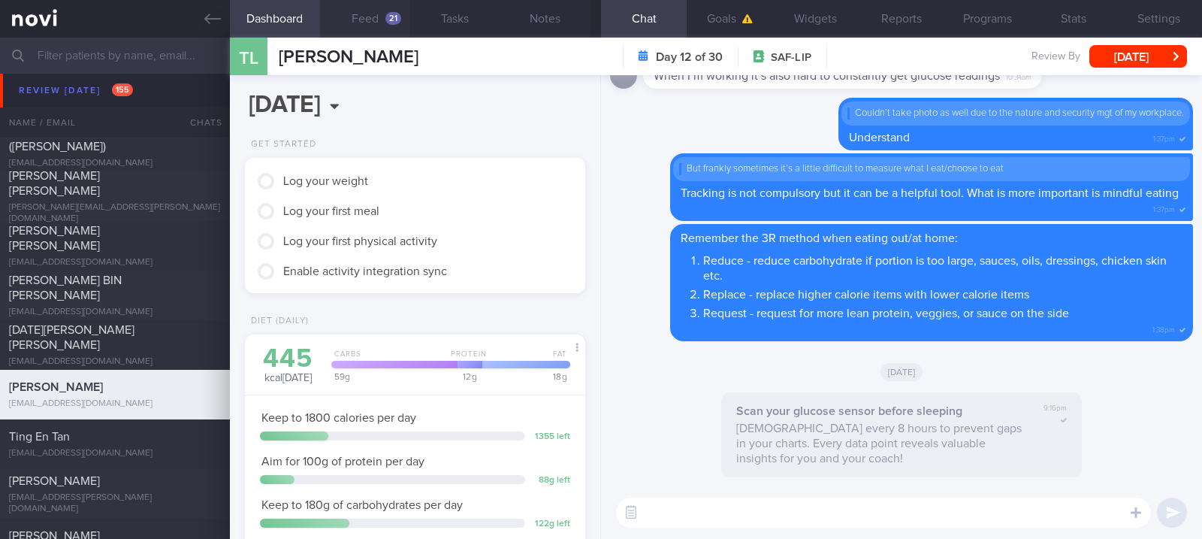
click at [388, 25] on button "Feed 21" at bounding box center [365, 19] width 90 height 38
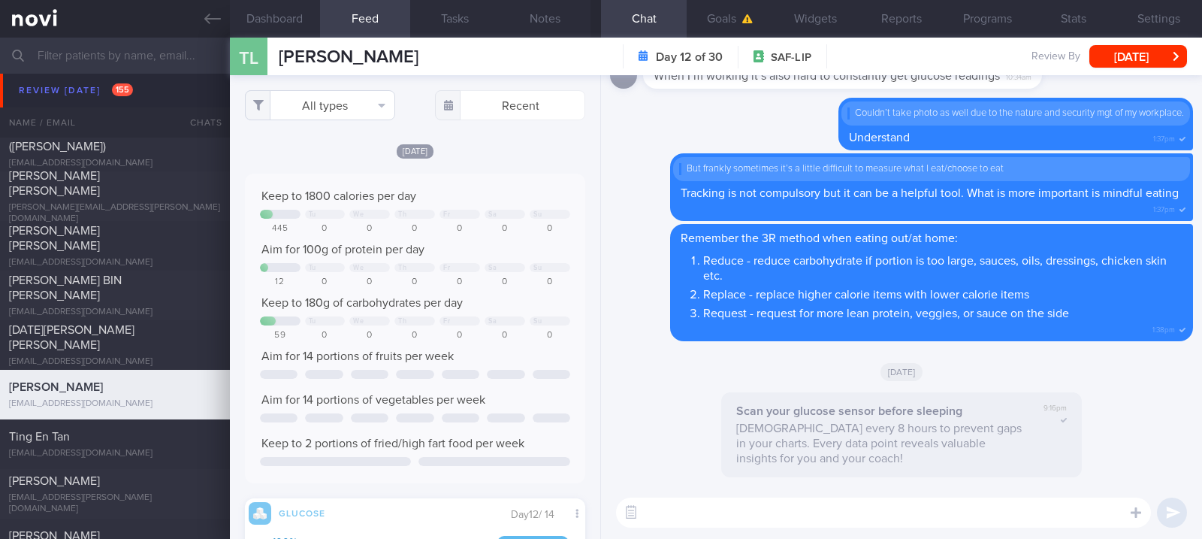
scroll to position [207, 312]
click at [368, 104] on button "All types" at bounding box center [320, 105] width 150 height 30
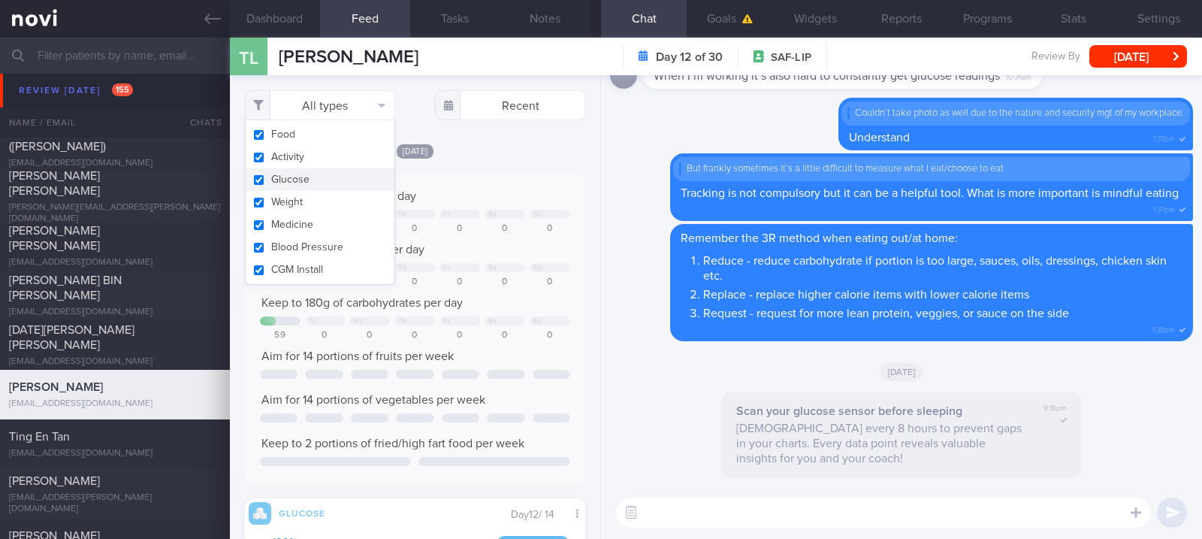
click at [339, 169] on button "Glucose" at bounding box center [320, 179] width 149 height 23
checkbox input "false"
click at [365, 149] on button "Activity" at bounding box center [320, 157] width 149 height 23
checkbox input "false"
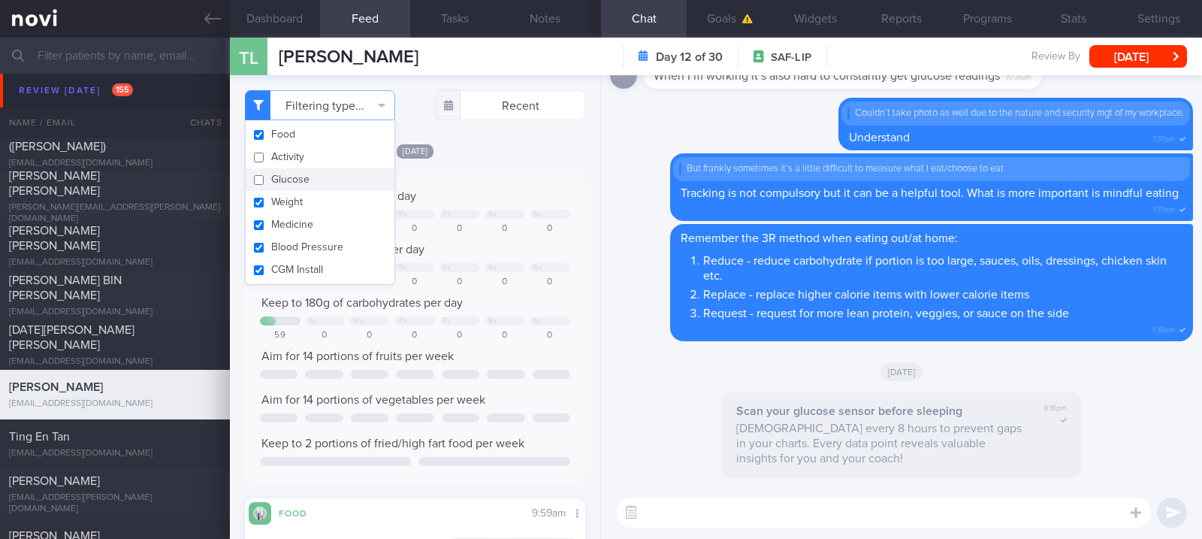
click at [406, 204] on div "Keep to 1800 calories per day Tu We Th Fr Sa Su 445 0 0 0 0 0 0 Aim for 100g of…" at bounding box center [415, 328] width 310 height 279
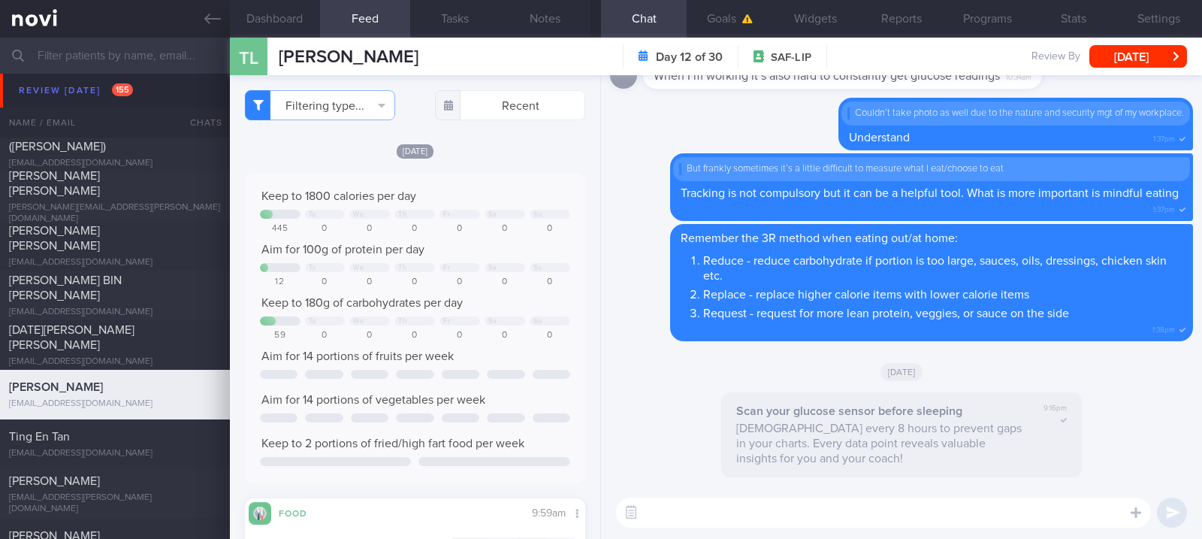
click at [445, 243] on div "Aim for 100g of protein per day" at bounding box center [415, 249] width 310 height 15
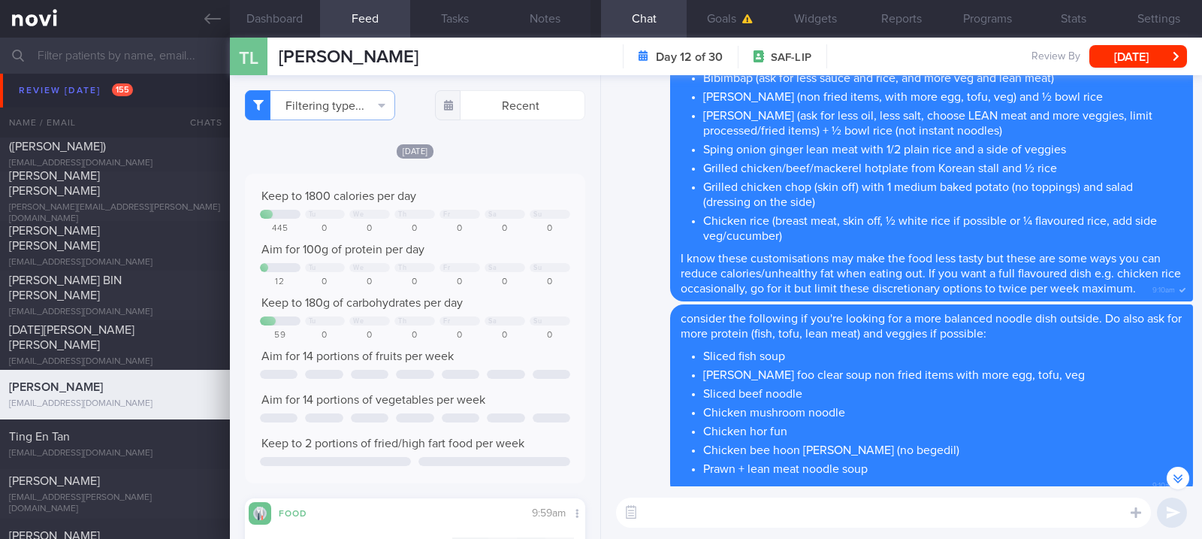
scroll to position [-2006, 0]
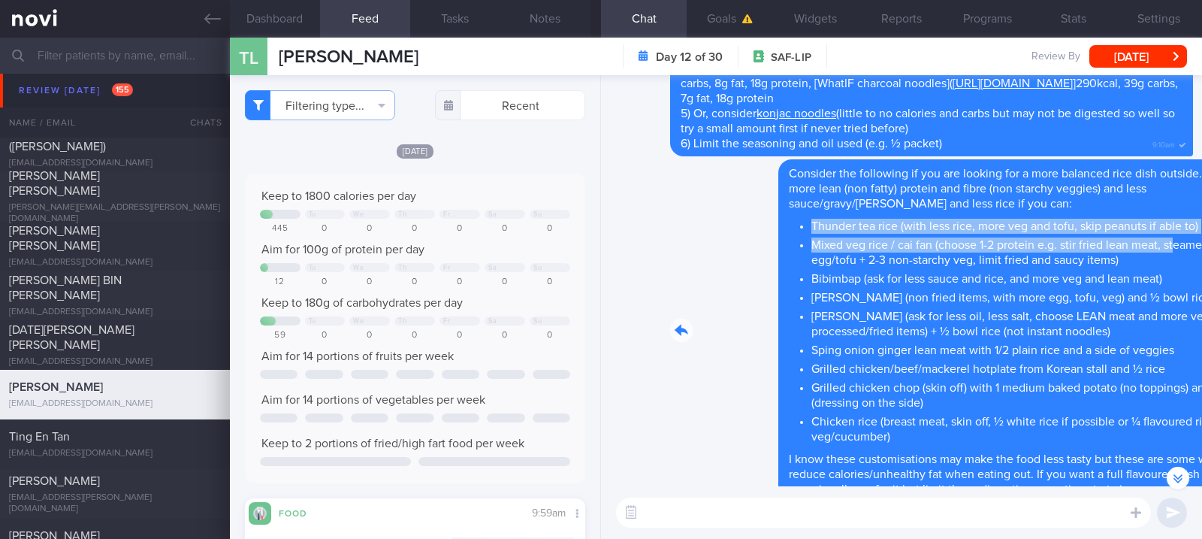
drag, startPoint x: 706, startPoint y: 198, endPoint x: 1067, endPoint y: 237, distance: 362.7
click at [1067, 237] on div "Delete Consider the following if you are looking for a more balanced rice dish …" at bounding box center [901, 330] width 583 height 343
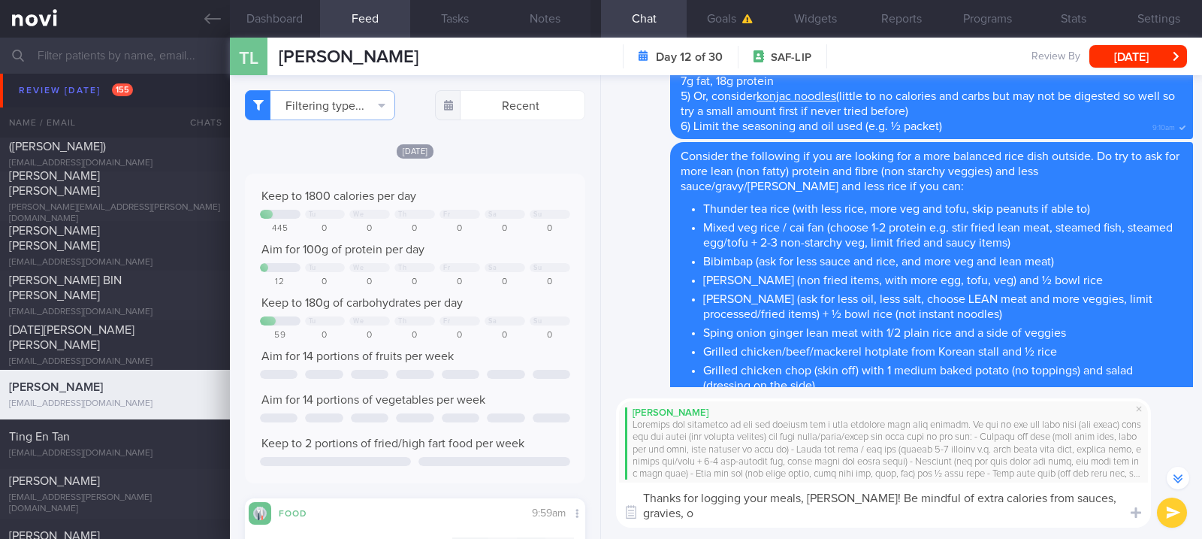
scroll to position [-2104, 0]
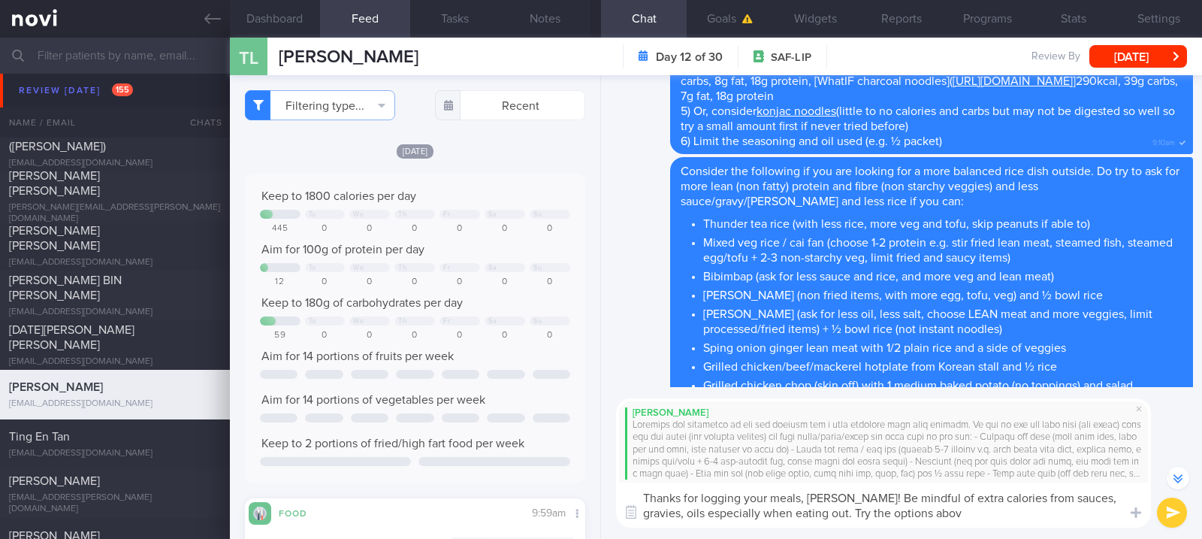
type textarea "Thanks for logging your meals, [PERSON_NAME]! Be mindful of extra calories from…"
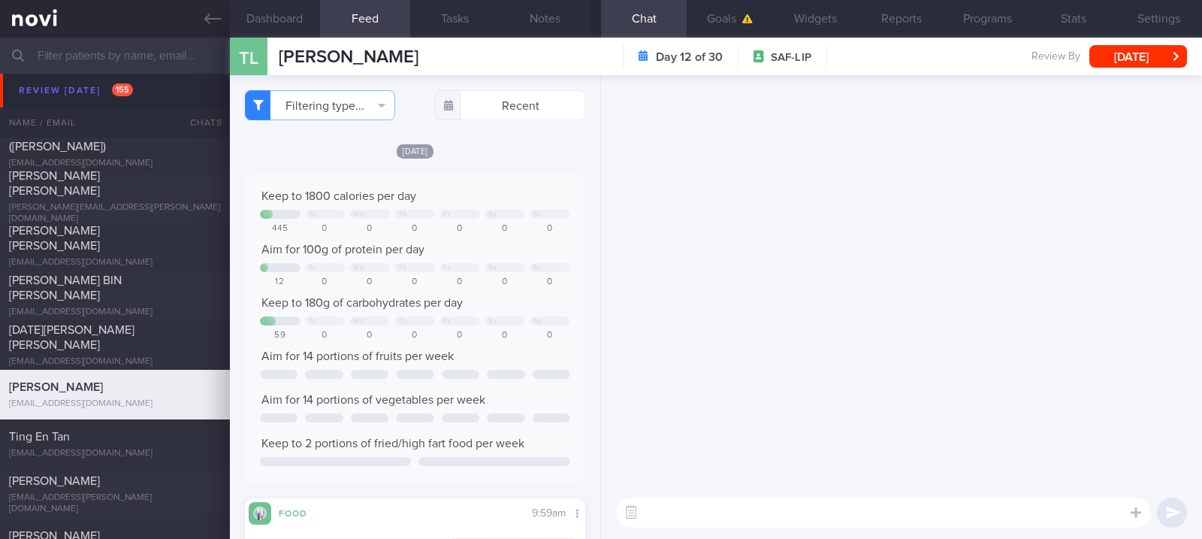
scroll to position [0, 0]
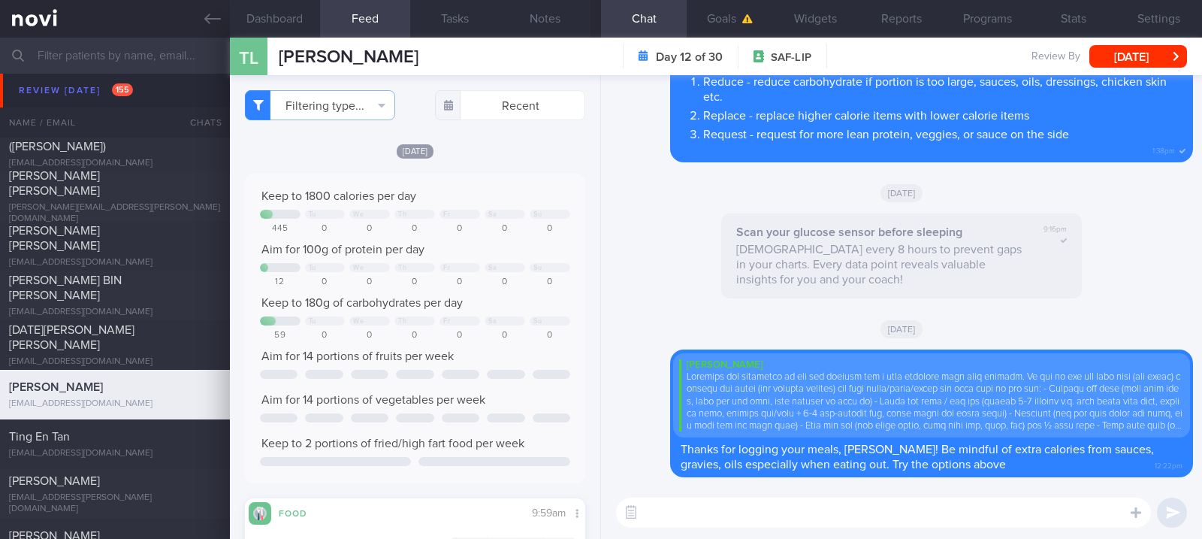
click at [822, 509] on textarea at bounding box center [883, 512] width 535 height 30
paste textarea "For lower calorie eating out options in [GEOGRAPHIC_DATA] (<500kcal) - Check ou…"
type textarea "For lower calorie eating out options in [GEOGRAPHIC_DATA] (<500kcal) - Check ou…"
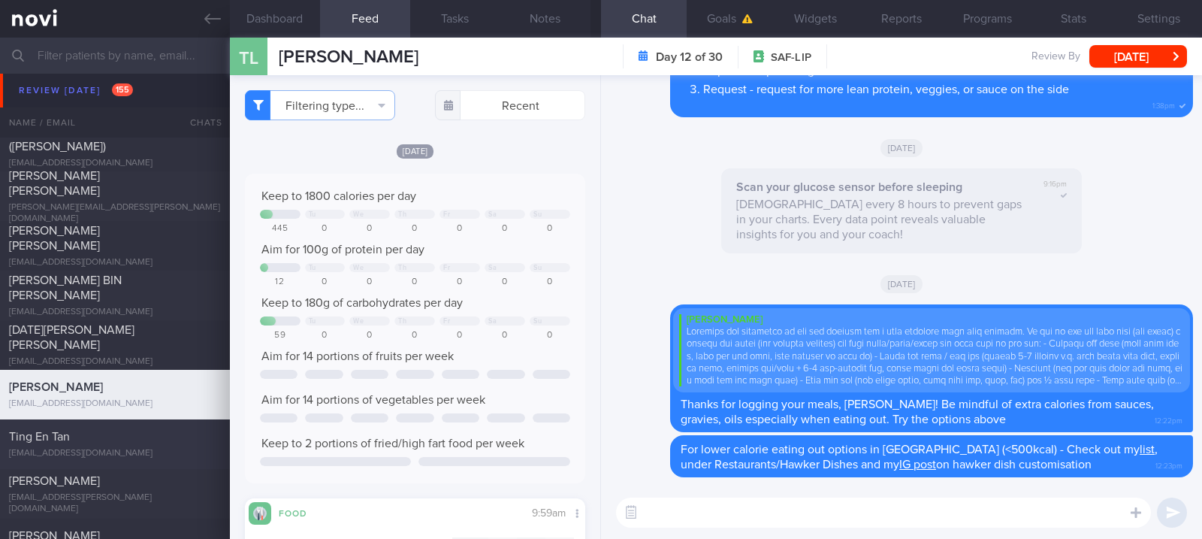
scroll to position [1903, 0]
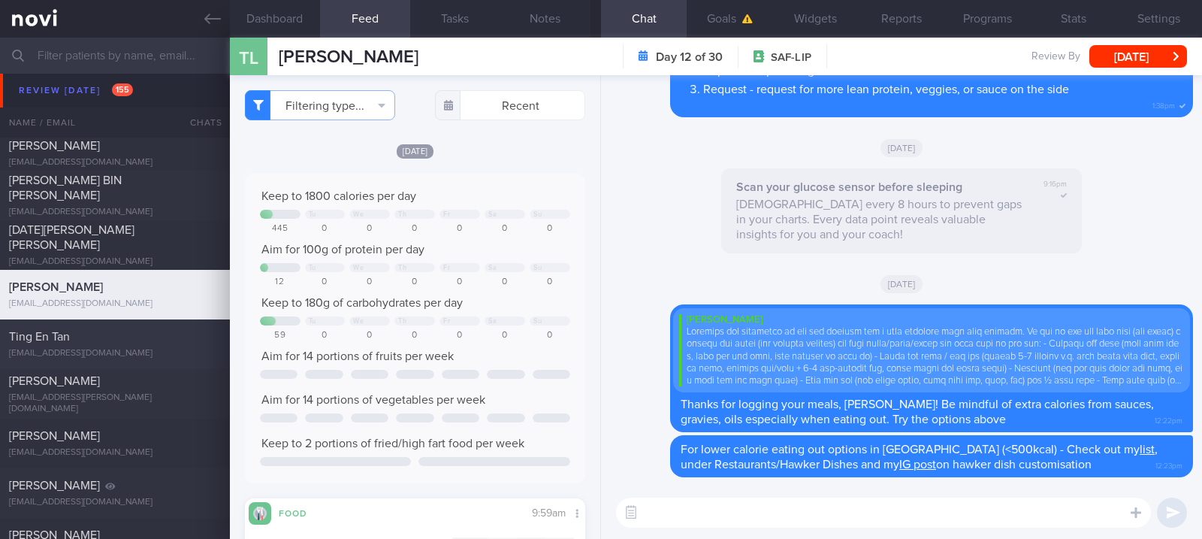
click at [149, 343] on div "Ting En Tan" at bounding box center [113, 336] width 208 height 15
type textarea "3x/week run 3-4km nil other exercise Anytime fitness gym membership - paused me…"
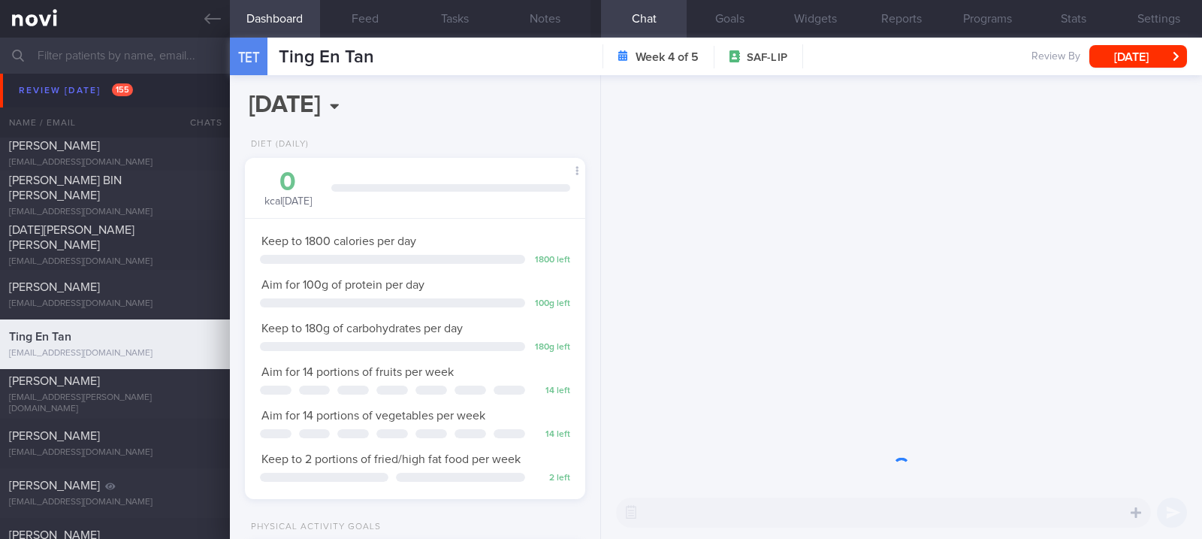
scroll to position [152, 304]
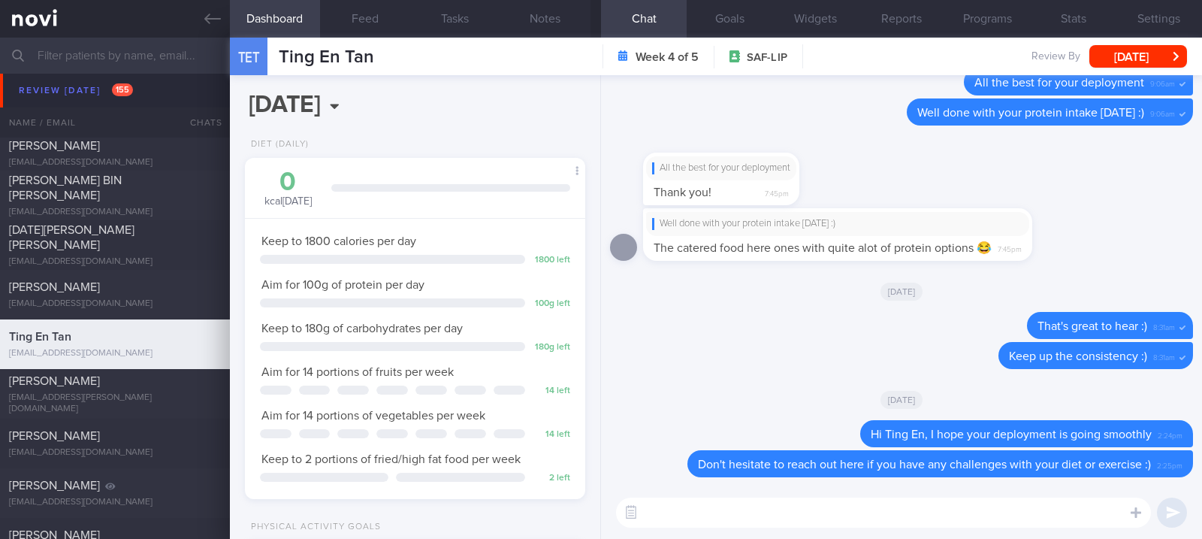
click at [756, 507] on textarea at bounding box center [883, 512] width 535 height 30
type textarea "Hi Ting En, how are you doing? :)"
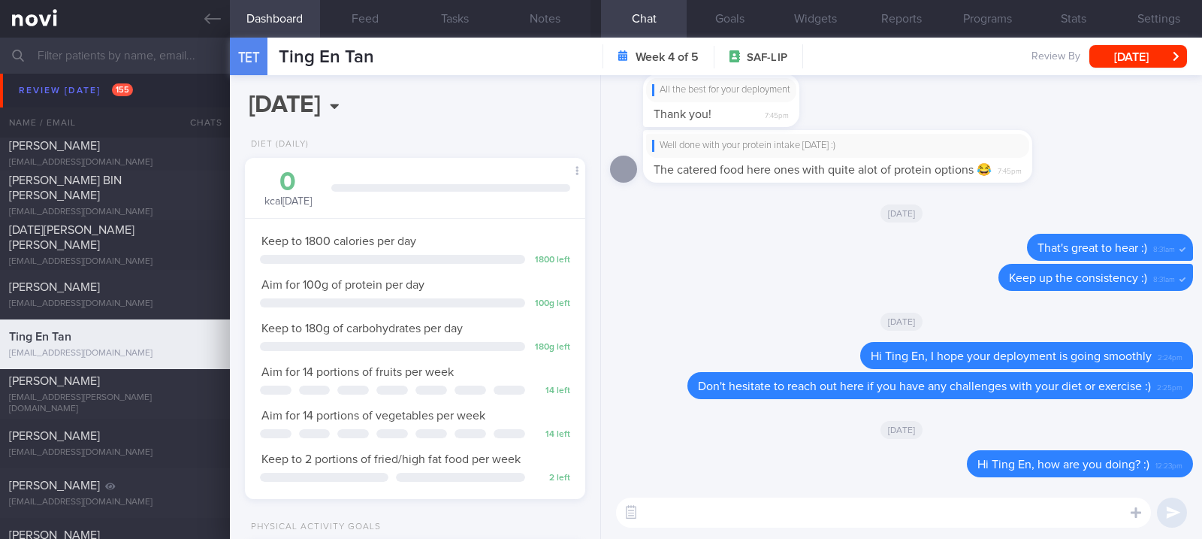
drag, startPoint x: 144, startPoint y: 391, endPoint x: 743, endPoint y: 113, distance: 660.0
click at [150, 395] on div "[PERSON_NAME] DE LEON [EMAIL_ADDRESS][PERSON_NAME][DOMAIN_NAME]" at bounding box center [115, 393] width 230 height 41
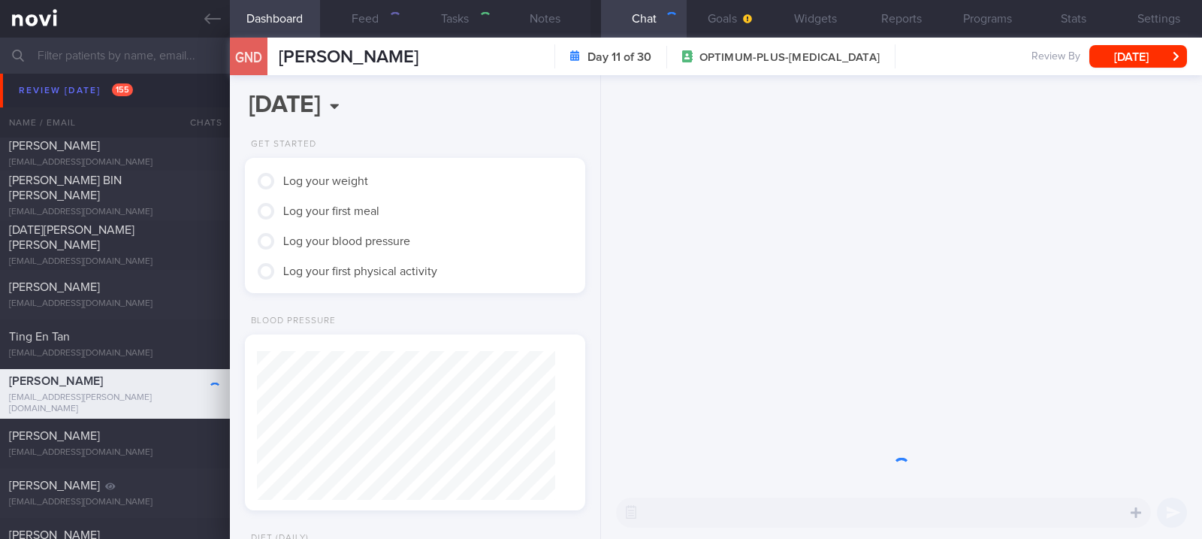
type textarea "38F PCOS - not on f/up Borderline hyperlipdiemia - not on f/up [MEDICAL_DATA] -…"
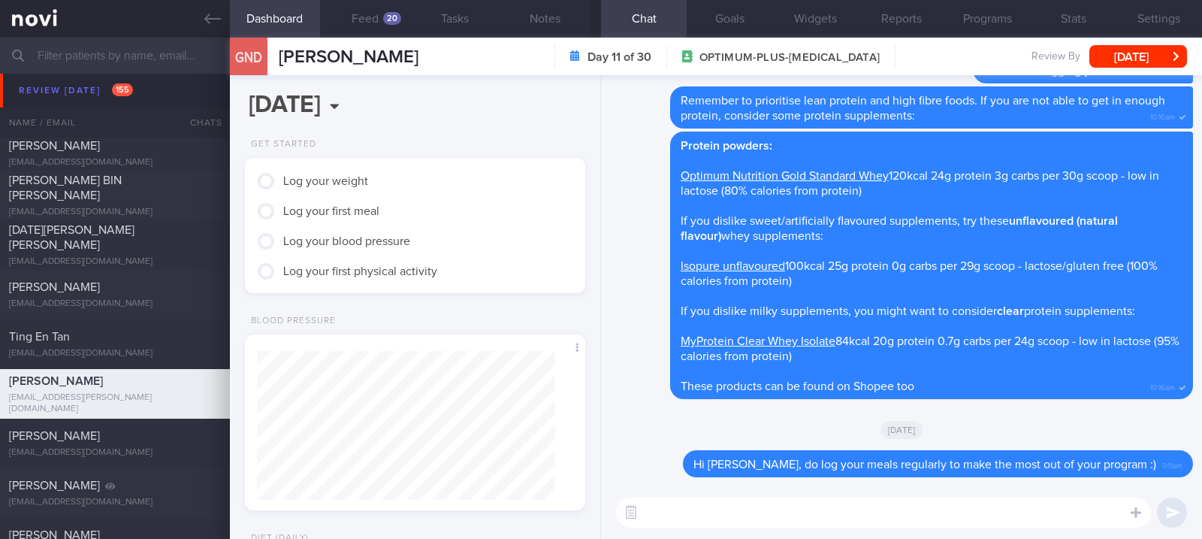
click at [1083, 415] on div "[DATE]" at bounding box center [901, 429] width 583 height 42
click at [382, 23] on button "Feed 20" at bounding box center [365, 19] width 90 height 38
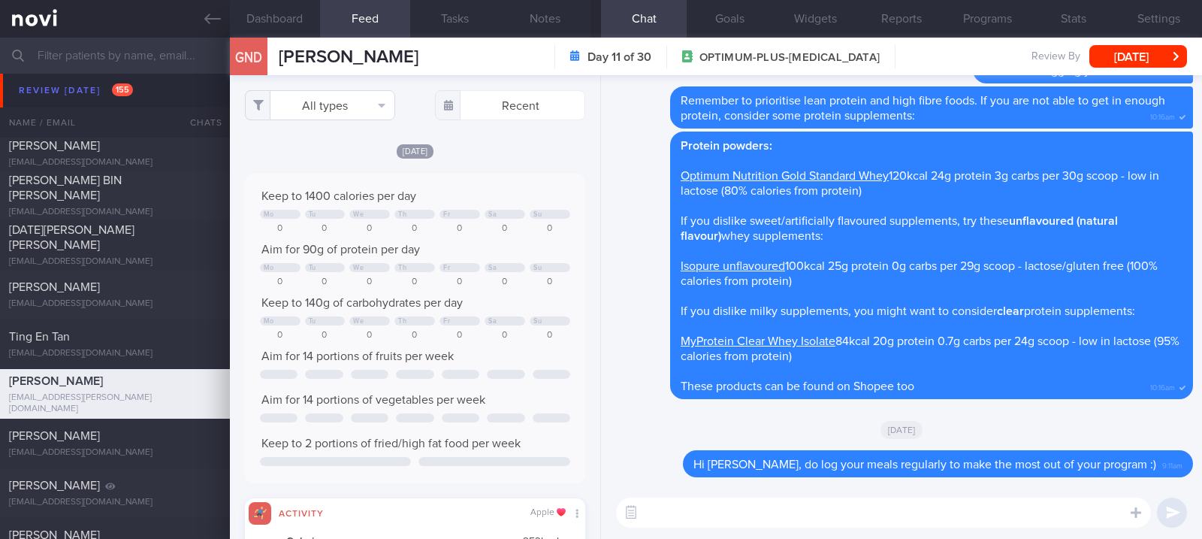
scroll to position [75, 306]
click at [343, 107] on button "All types" at bounding box center [320, 105] width 150 height 30
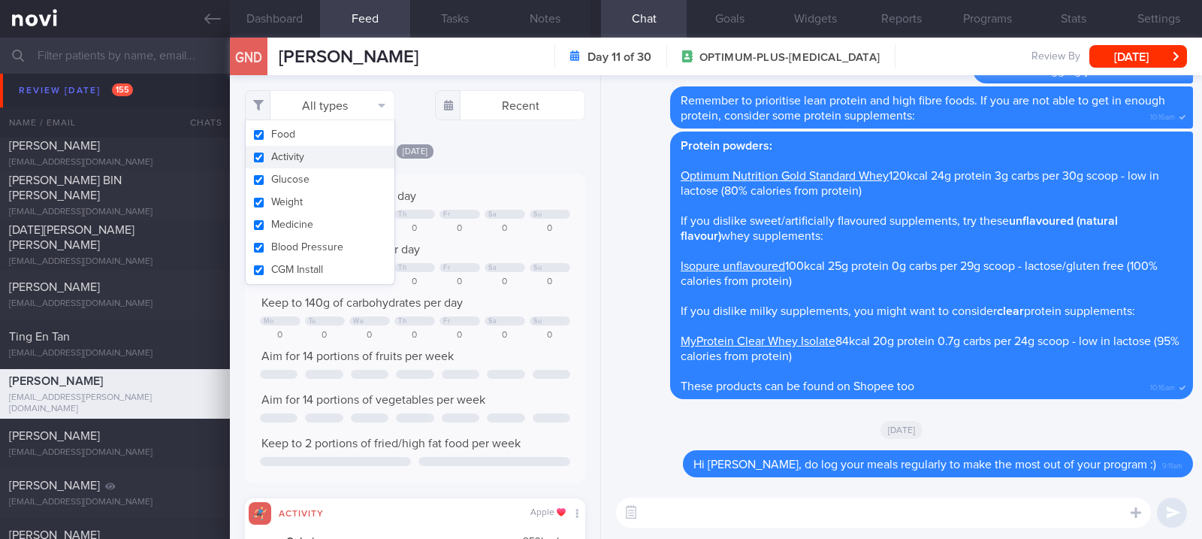
click at [317, 156] on button "Activity" at bounding box center [320, 157] width 149 height 23
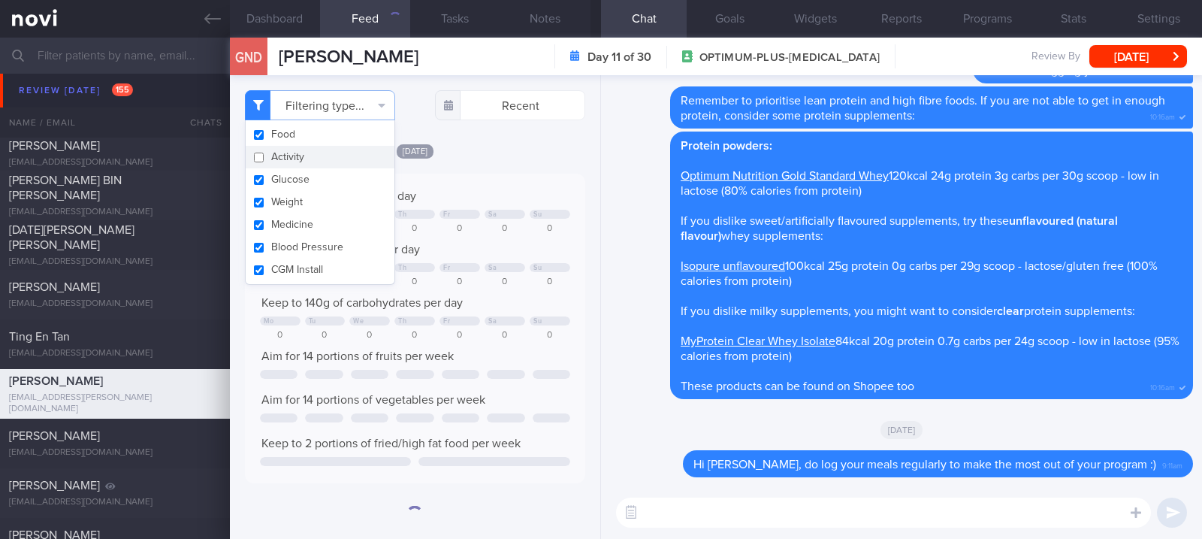
checkbox input "false"
click at [533, 404] on div "Aim for 14 portions of vegetables per week" at bounding box center [415, 399] width 310 height 15
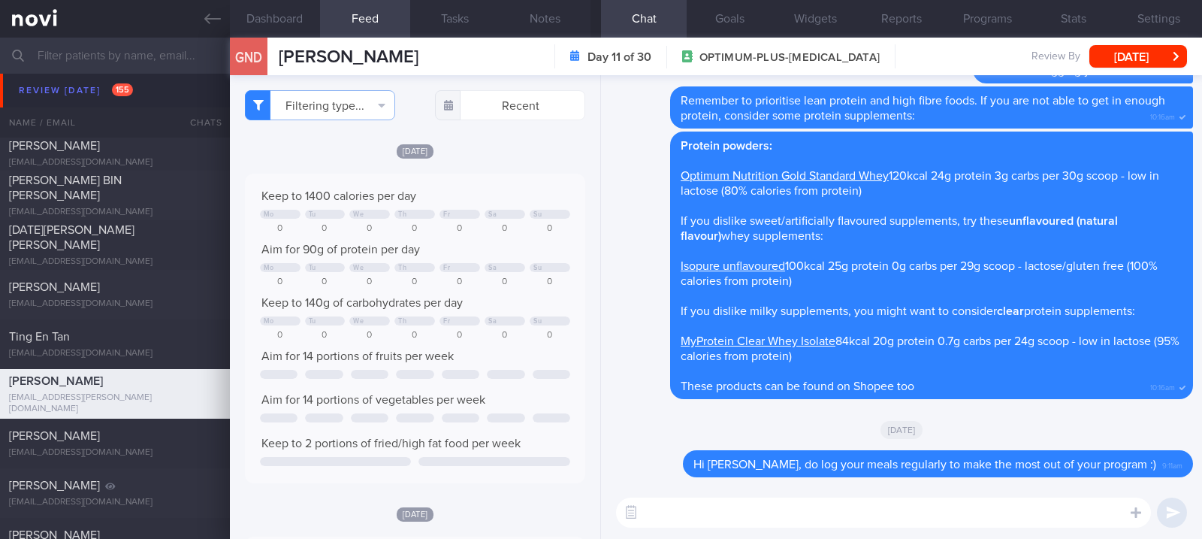
scroll to position [20, 0]
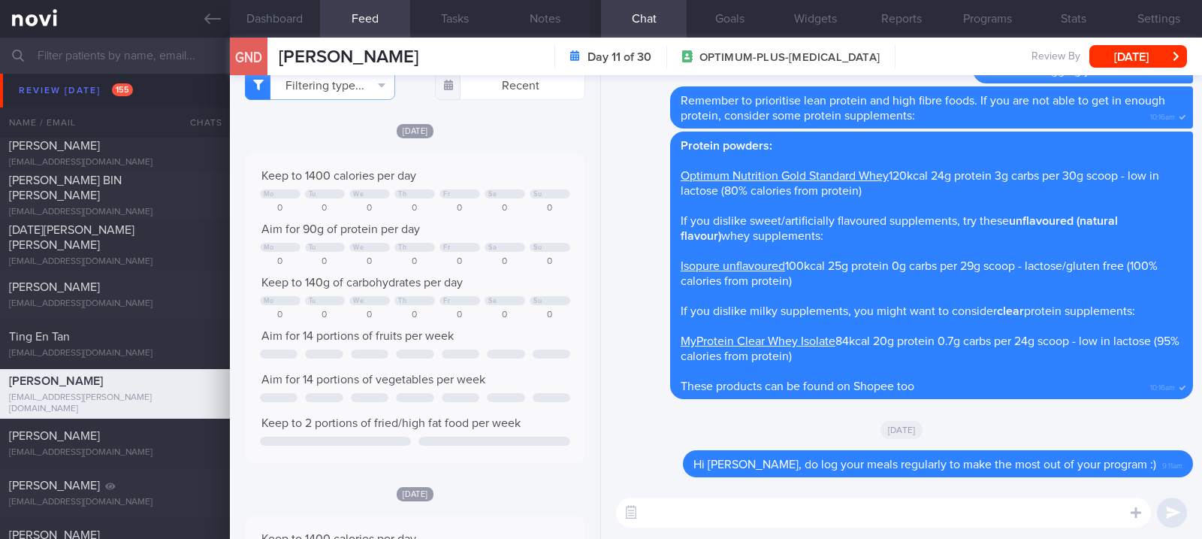
click at [868, 523] on textarea at bounding box center [883, 512] width 535 height 30
type textarea "H"
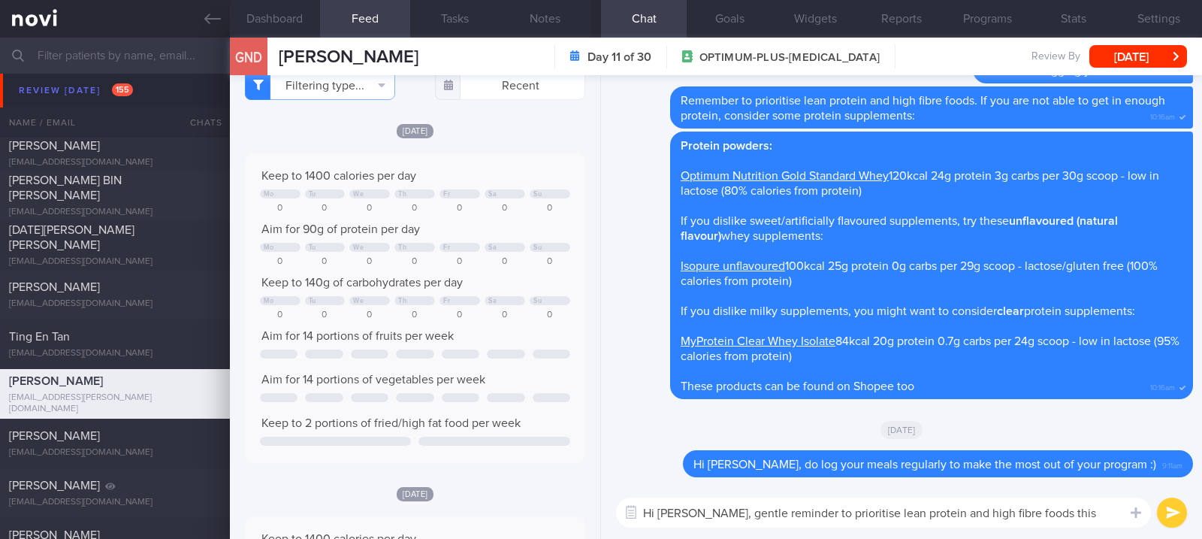
type textarea "Hi [PERSON_NAME], gentle reminder to prioritise lean protein and high fibre foo…"
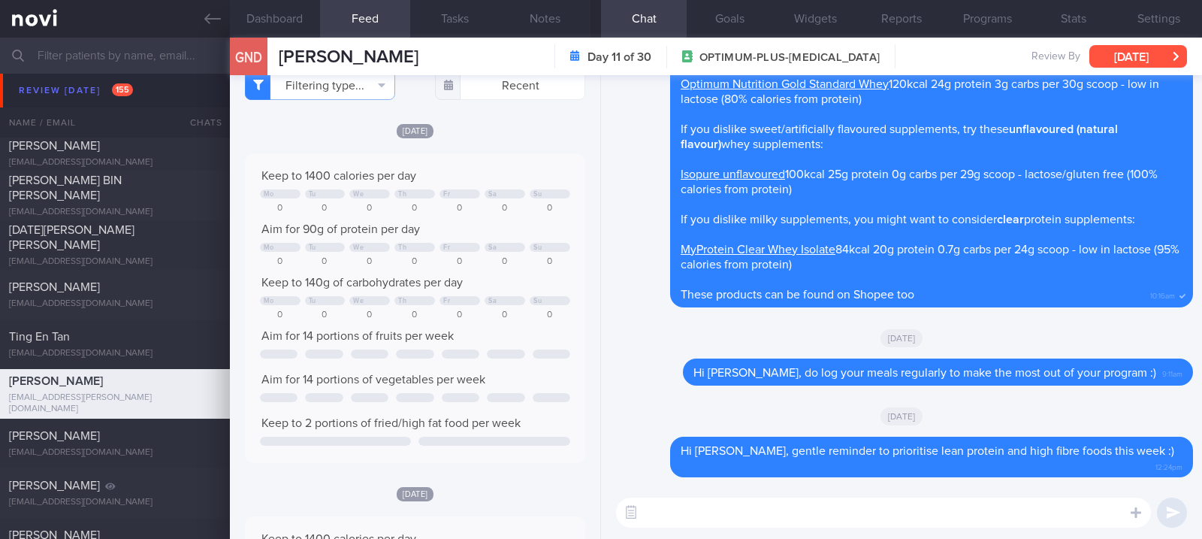
click at [1148, 56] on button "[DATE]" at bounding box center [1138, 56] width 98 height 23
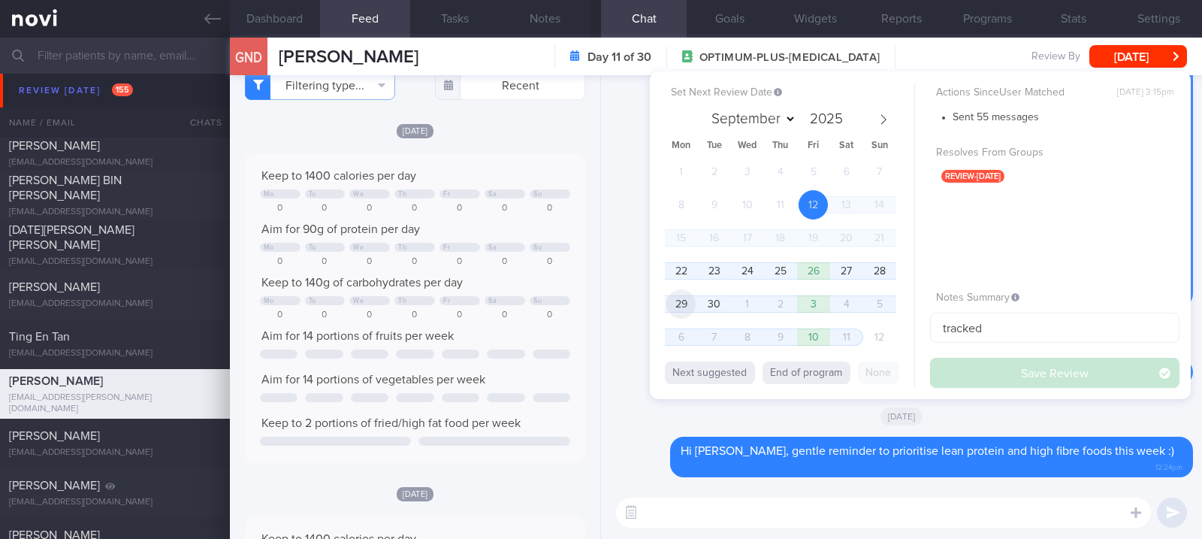
click at [677, 292] on span "29" at bounding box center [680, 303] width 29 height 29
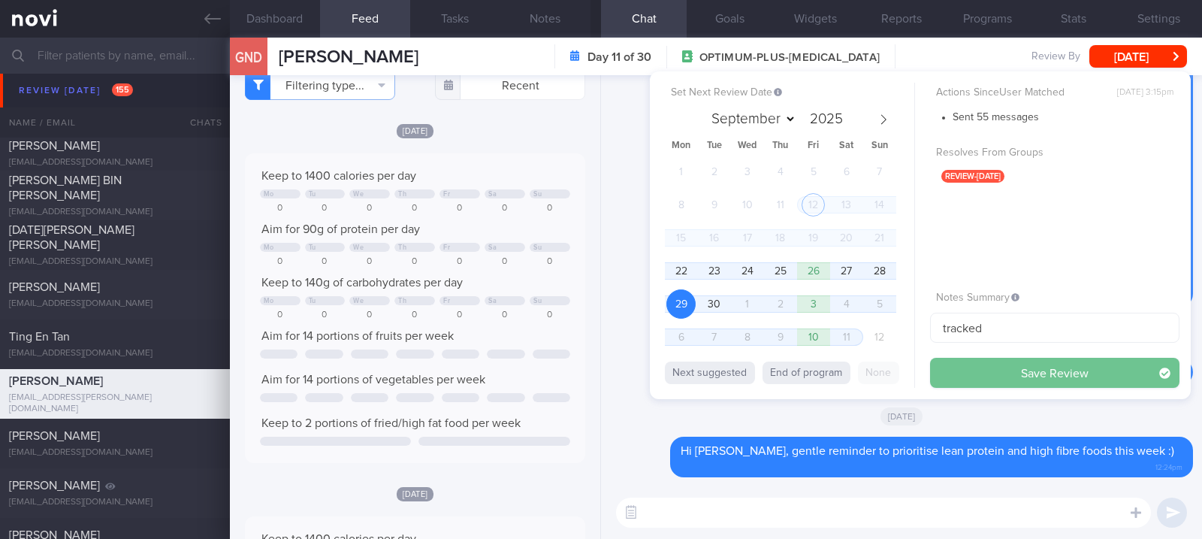
click at [1124, 367] on button "Save Review" at bounding box center [1054, 373] width 249 height 30
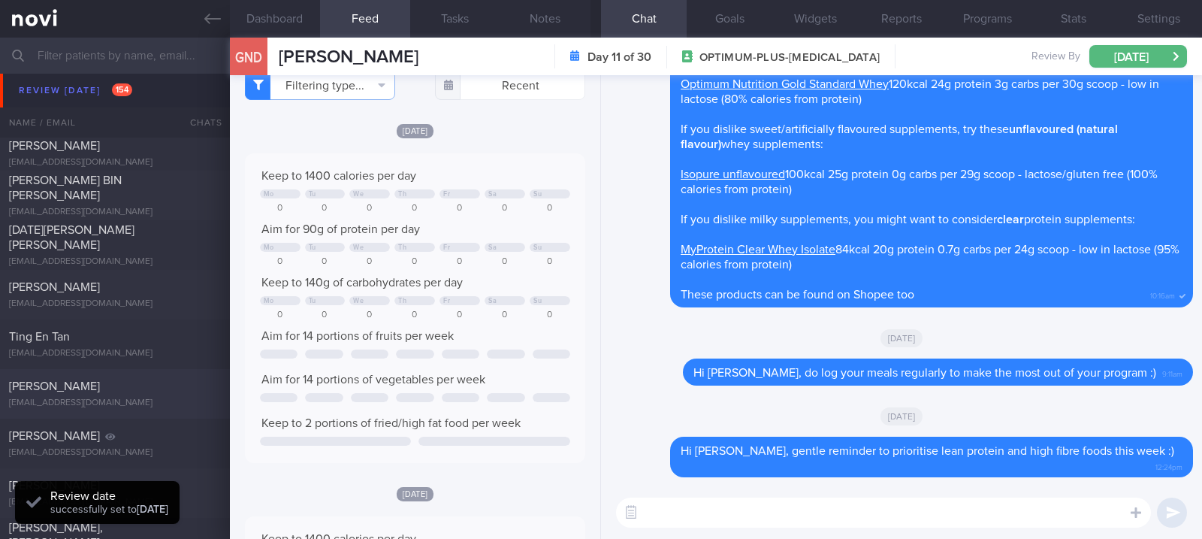
click at [135, 391] on div "[PERSON_NAME]" at bounding box center [113, 386] width 208 height 15
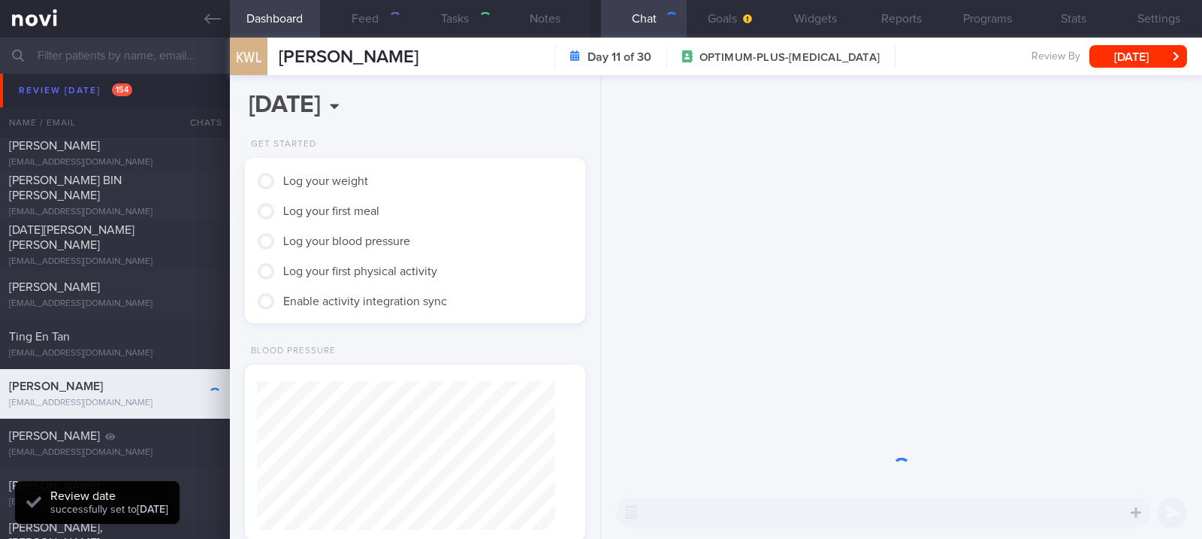
type textarea "38F Right [MEDICAL_DATA] - f/up GP Lua Clinic & Surgery, TCM [MEDICAL_DATA] nil…"
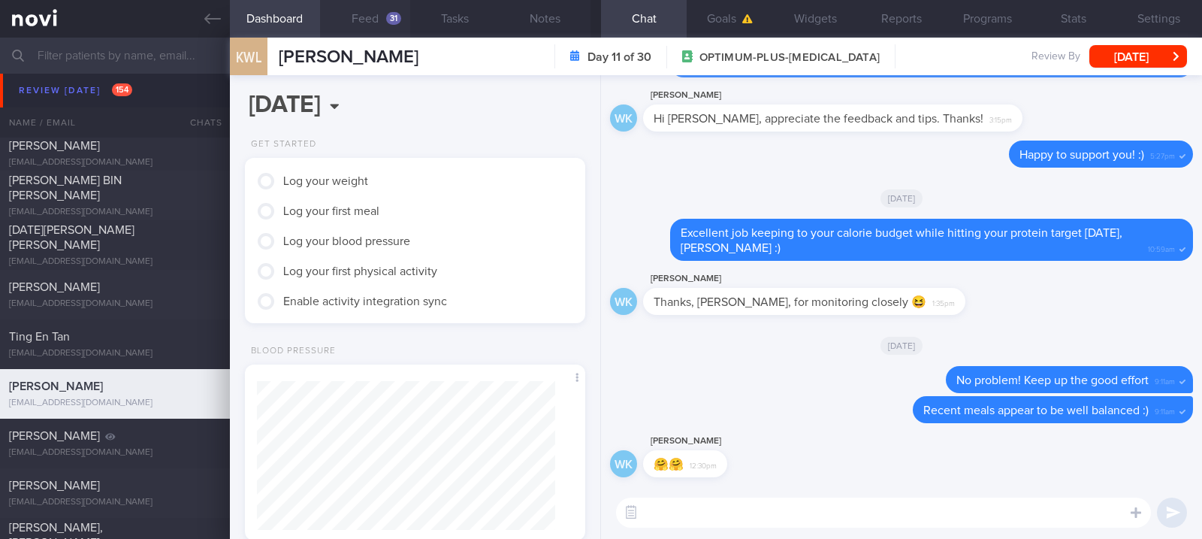
drag, startPoint x: 395, startPoint y: 16, endPoint x: 396, endPoint y: 2, distance: 14.3
click at [395, 16] on div "31" at bounding box center [393, 18] width 15 height 13
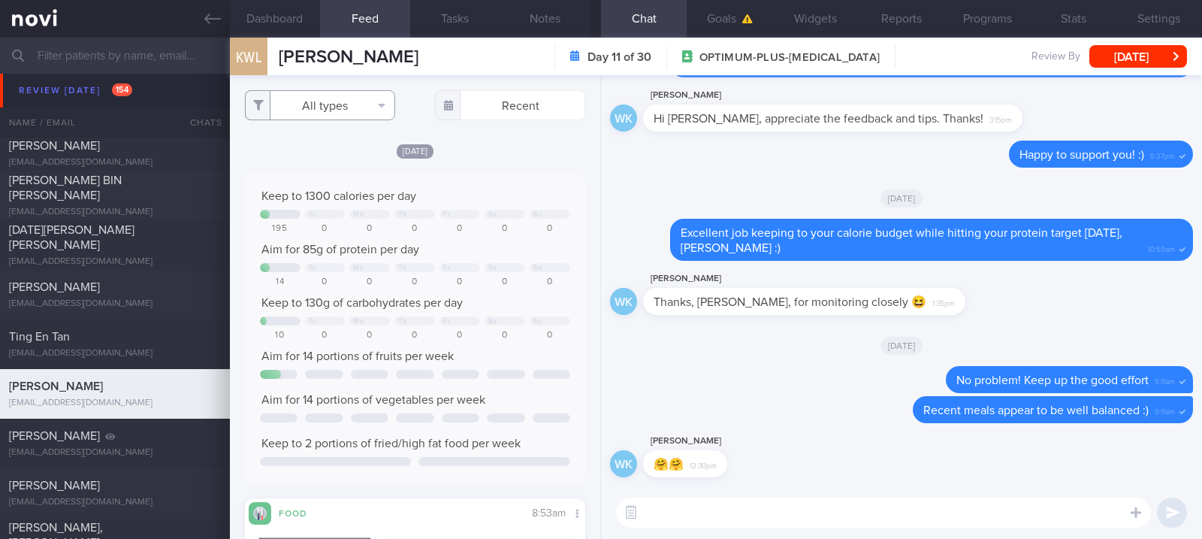
click at [351, 103] on button "All types" at bounding box center [320, 105] width 150 height 30
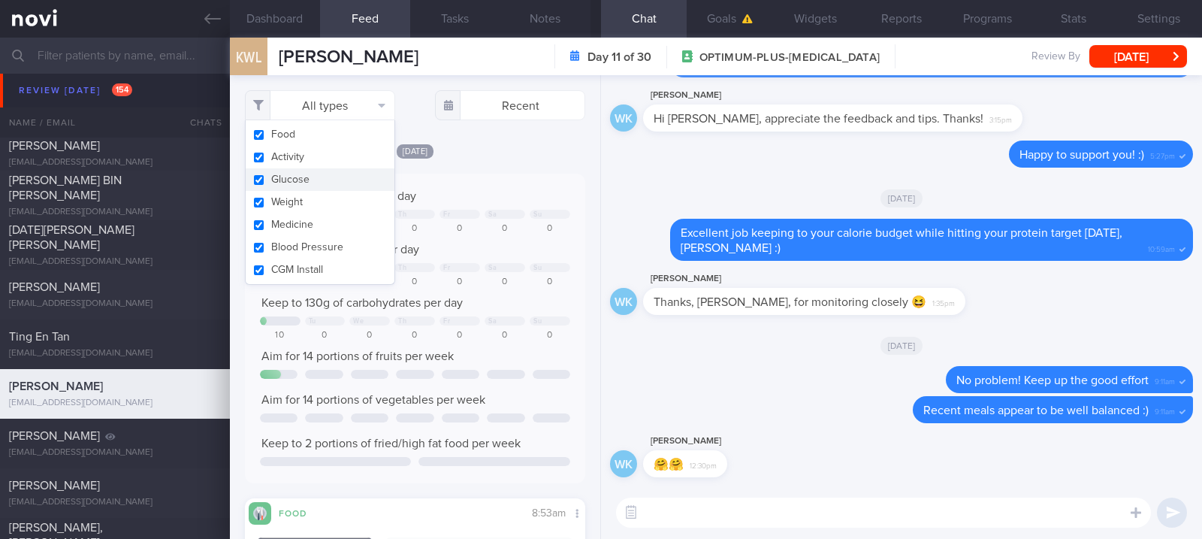
click at [306, 161] on button "Activity" at bounding box center [320, 157] width 149 height 23
click at [509, 187] on div "Keep to 1300 calories per day Tu We Th Fr Sa Su 195 0 0 0 0 0 0 Aim for 85g of …" at bounding box center [415, 328] width 340 height 309
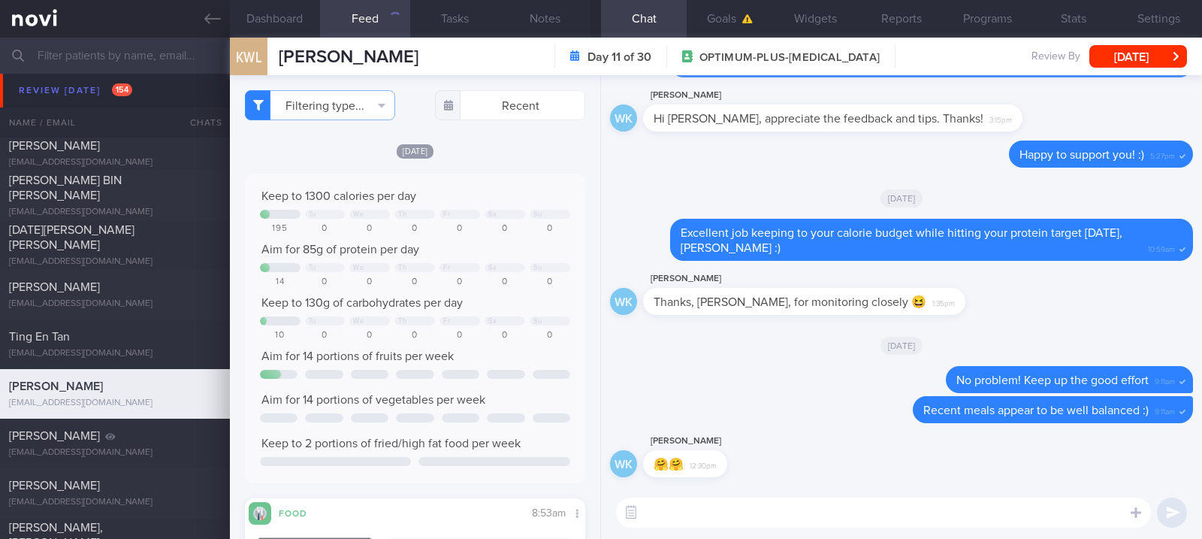
checkbox input "false"
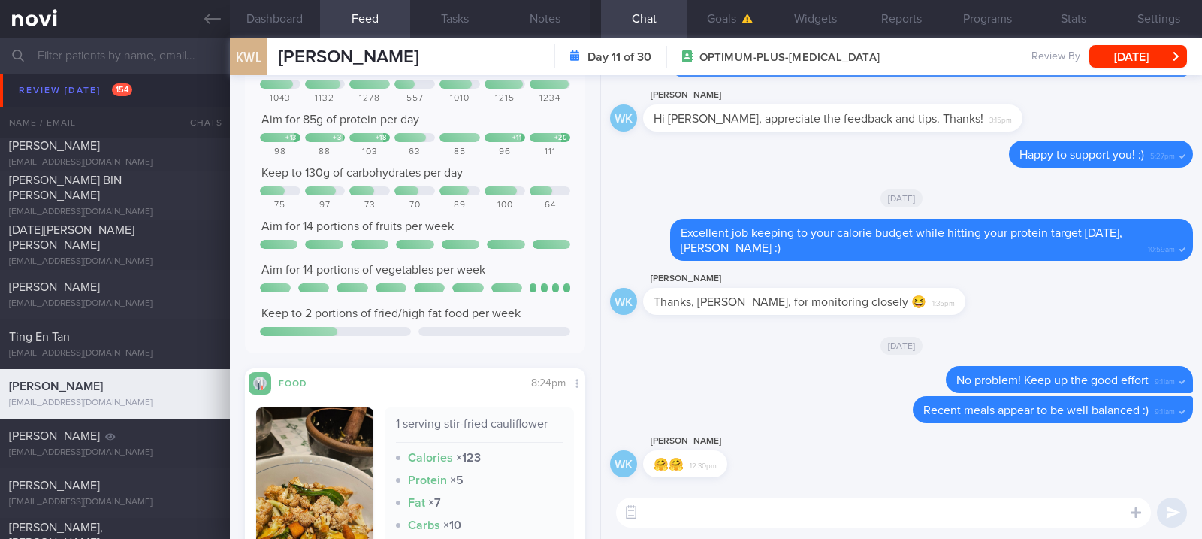
scroll to position [601, 0]
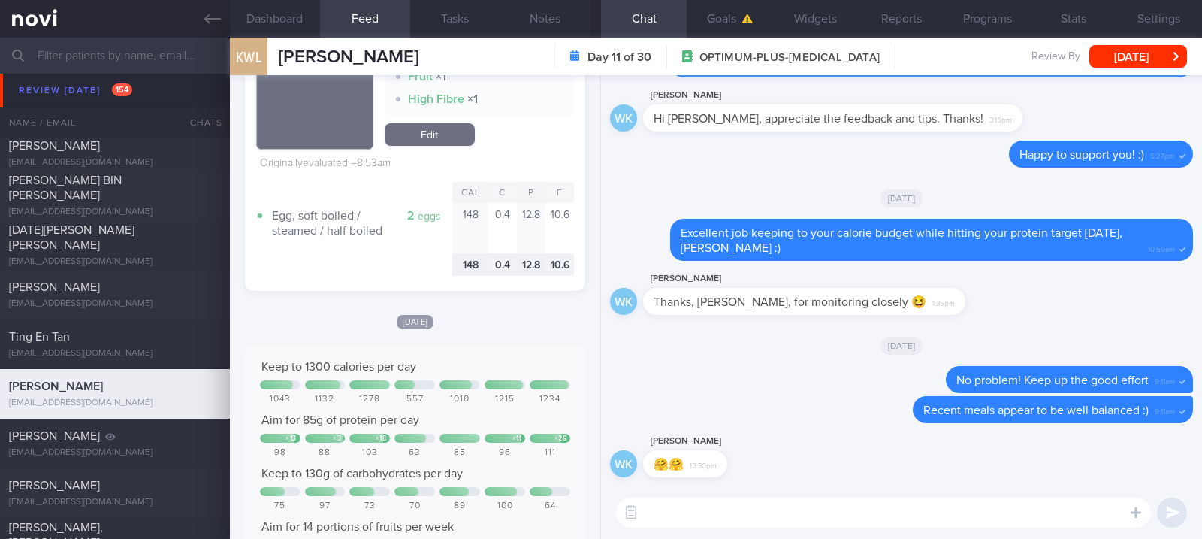
click at [719, 534] on div "​ ​" at bounding box center [901, 512] width 601 height 53
click at [672, 502] on textarea at bounding box center [883, 512] width 535 height 30
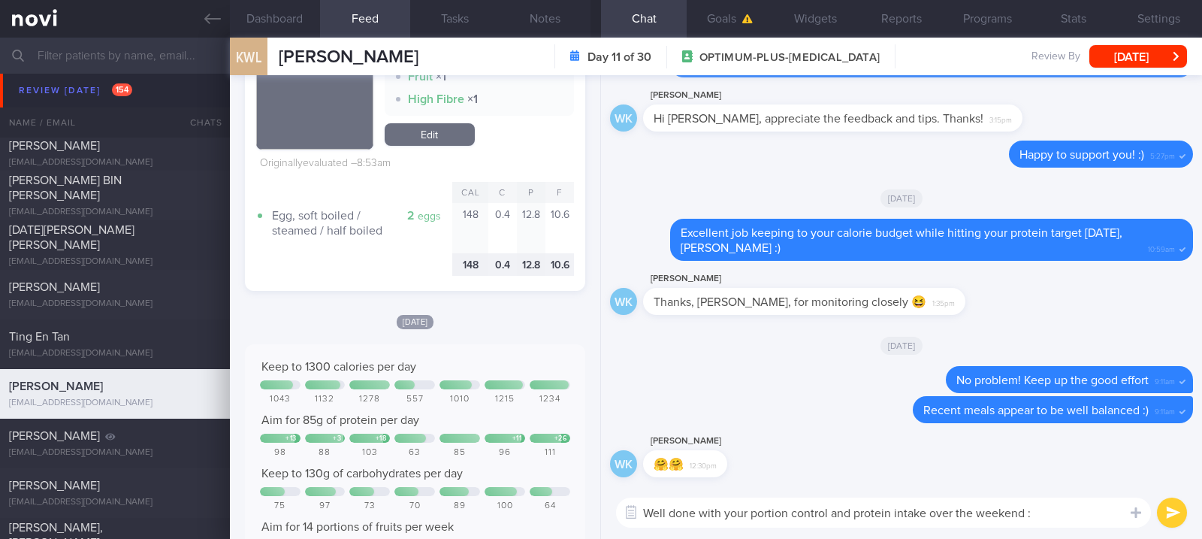
type textarea "Well done with your portion control and protein intake over the weekend :)"
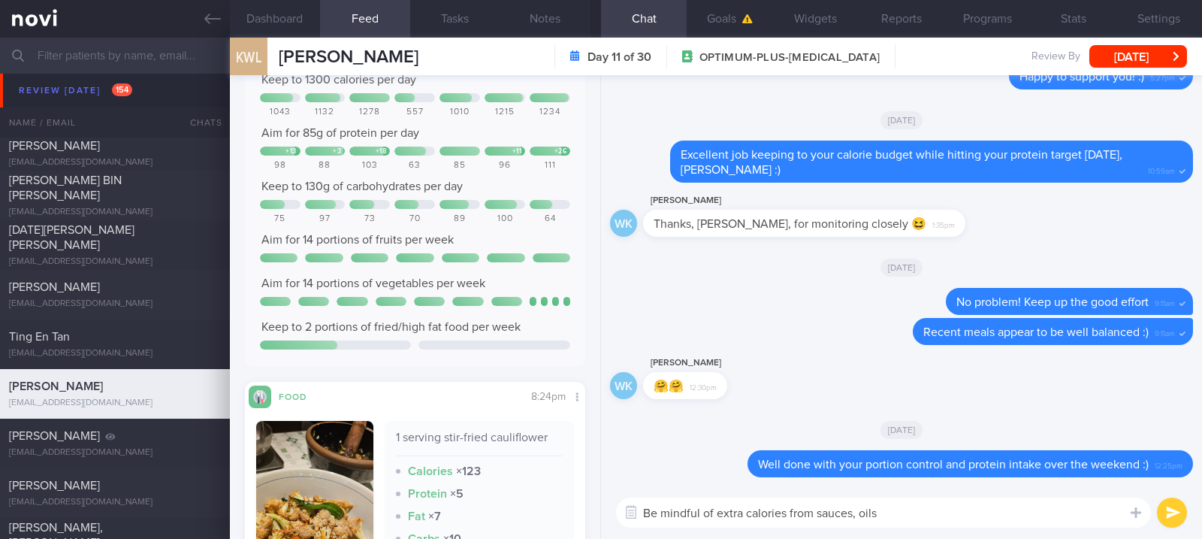
scroll to position [0, 0]
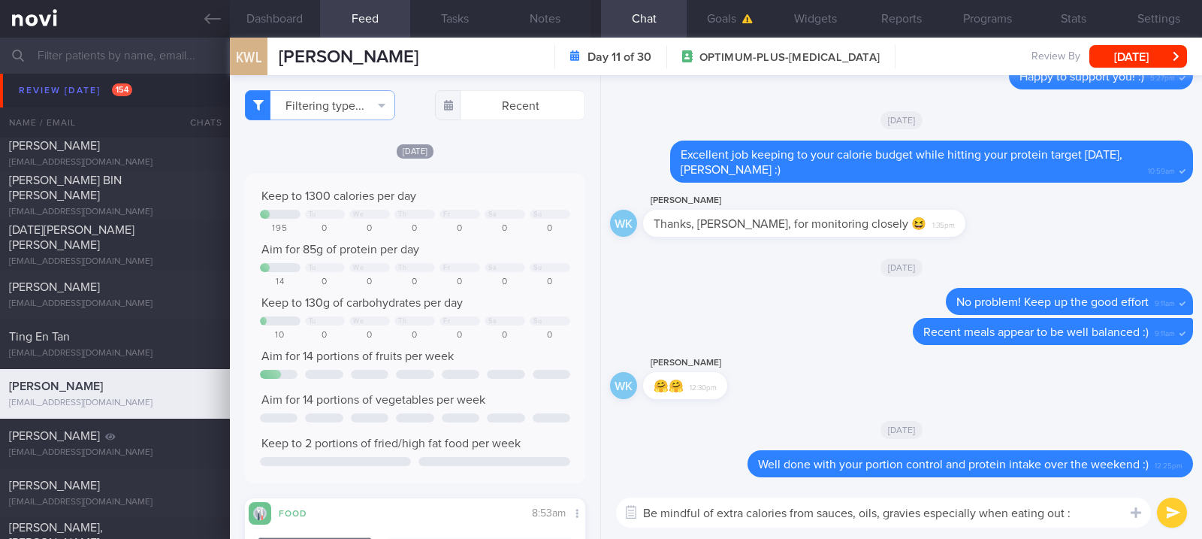
type textarea "Be mindful of extra calories from sauces, oils, gravies especially when eating …"
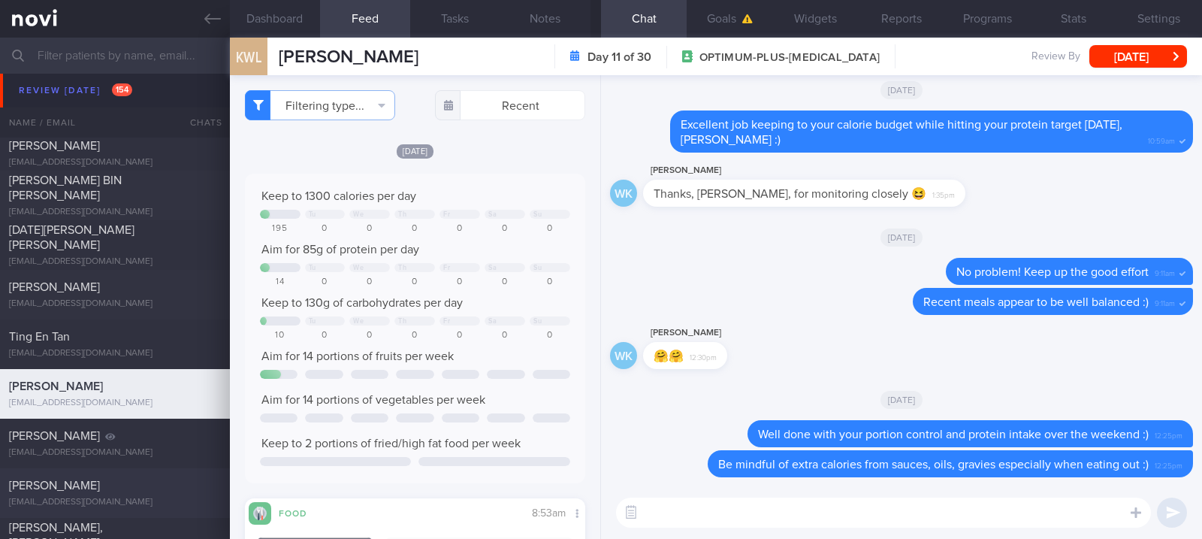
scroll to position [2103, 0]
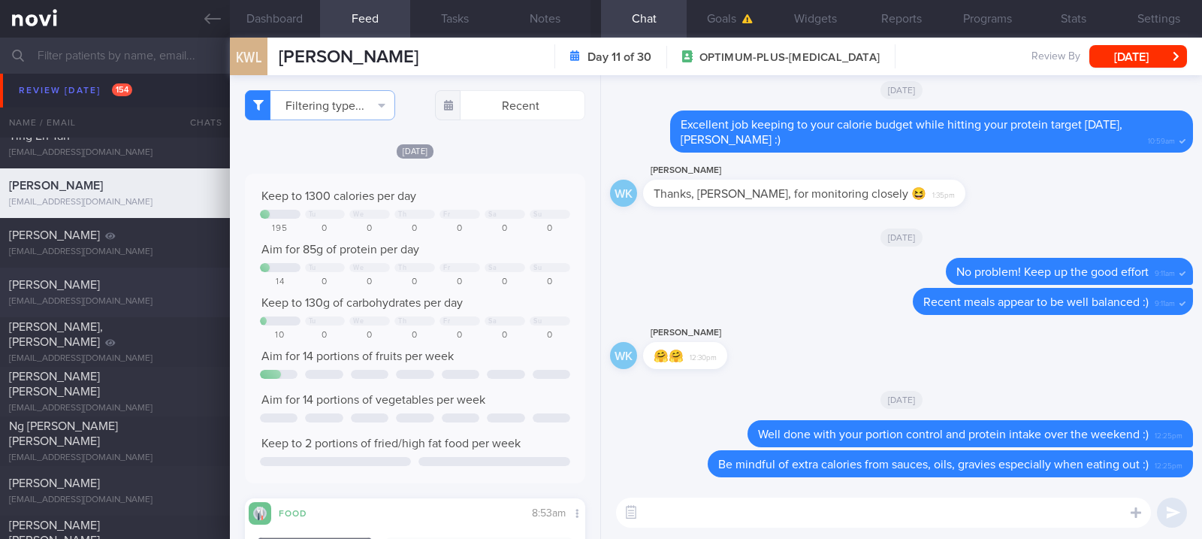
click at [158, 301] on div "[EMAIL_ADDRESS][DOMAIN_NAME]" at bounding box center [115, 301] width 212 height 11
type textarea "Alcohol Intake 12 units per week Comorbidities [MEDICAL_DATA] [MEDICAL_DATA] (s…"
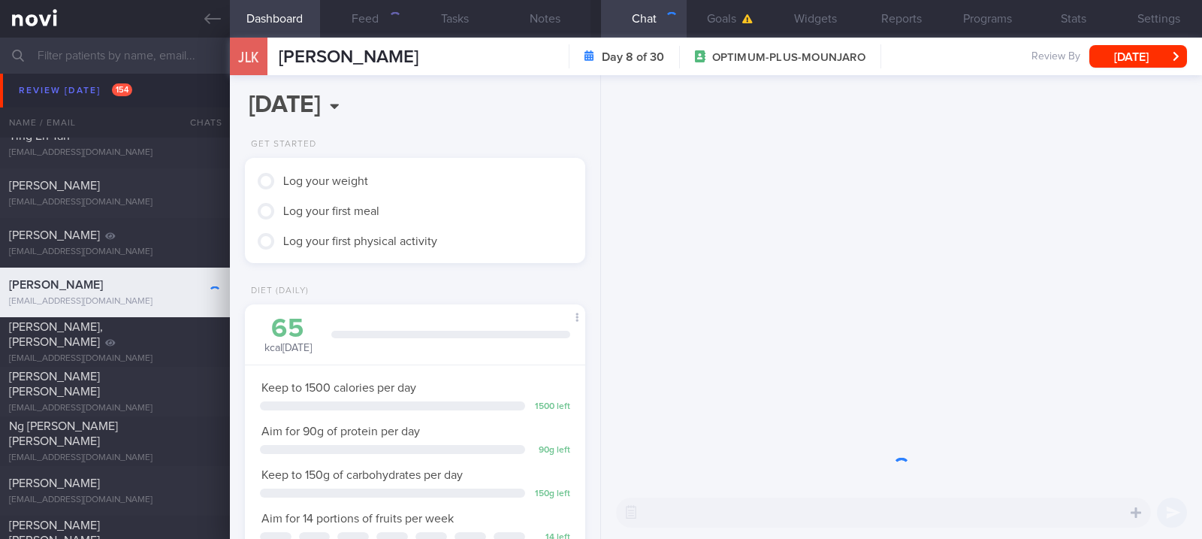
scroll to position [171, 298]
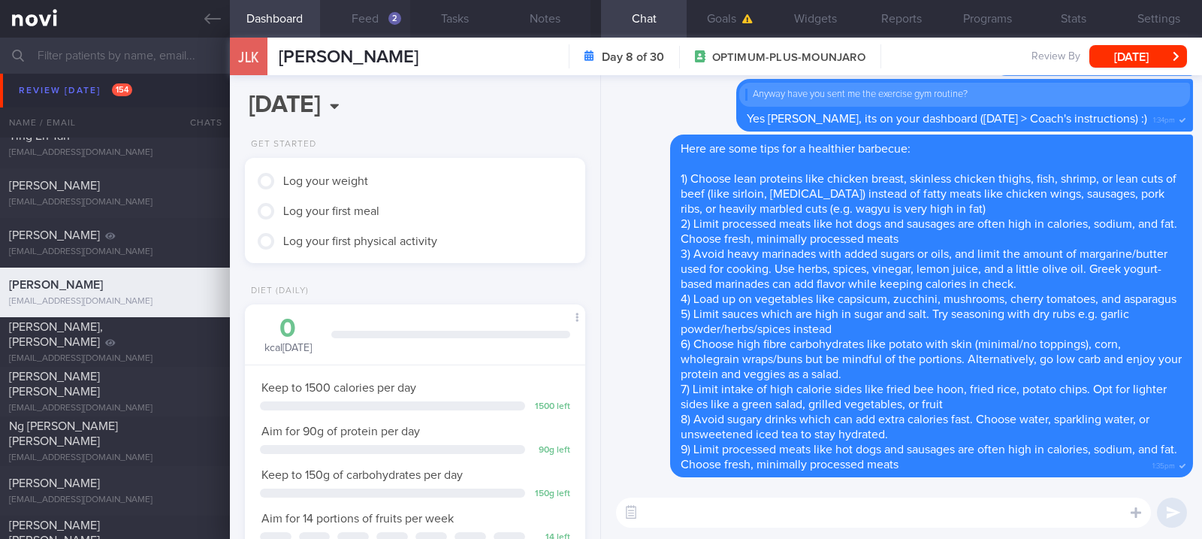
click at [373, 17] on button "Feed 2" at bounding box center [365, 19] width 90 height 38
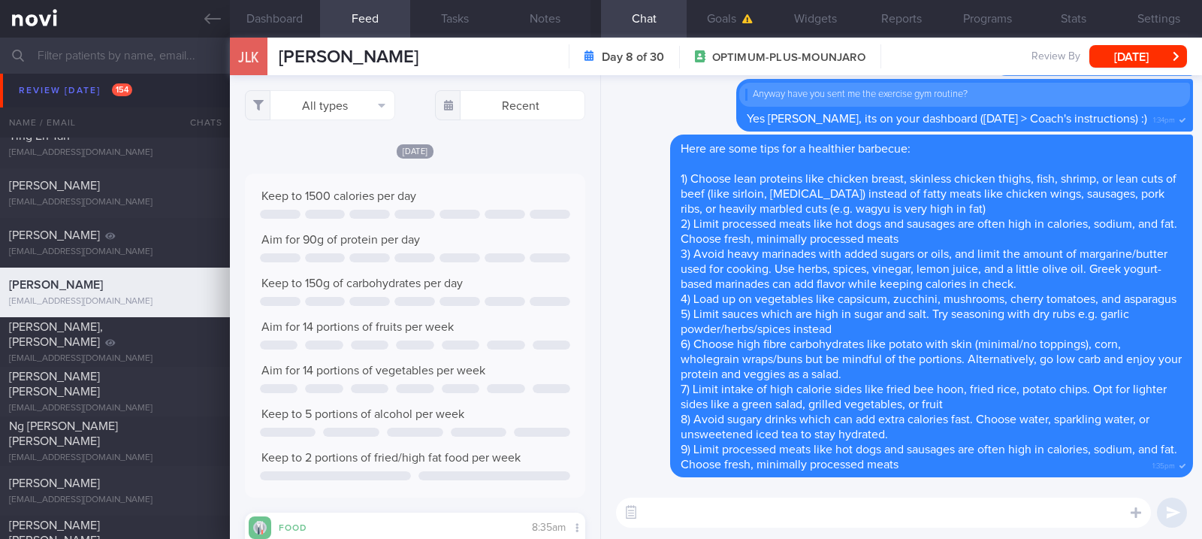
scroll to position [400, 0]
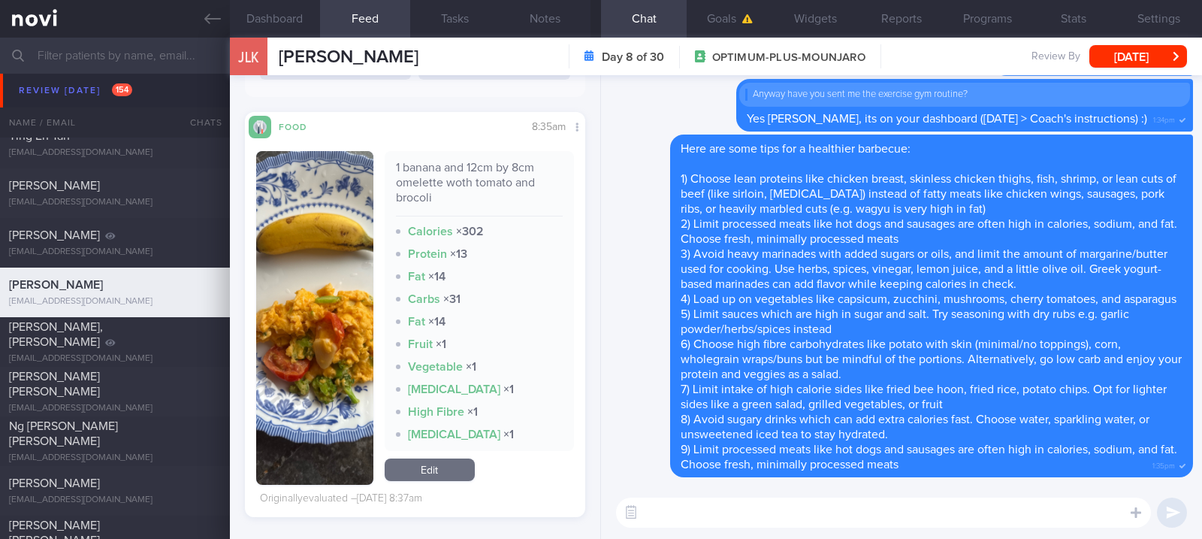
click at [706, 521] on textarea at bounding box center [883, 512] width 535 height 30
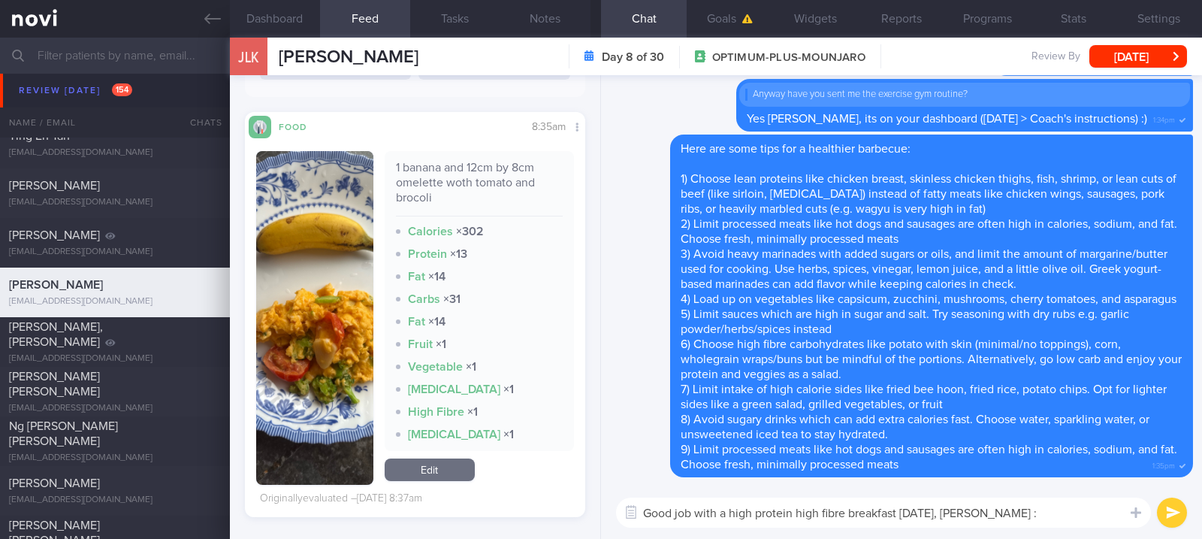
type textarea "Good job with a high protein high fibre breakfast [DATE], [PERSON_NAME] :)"
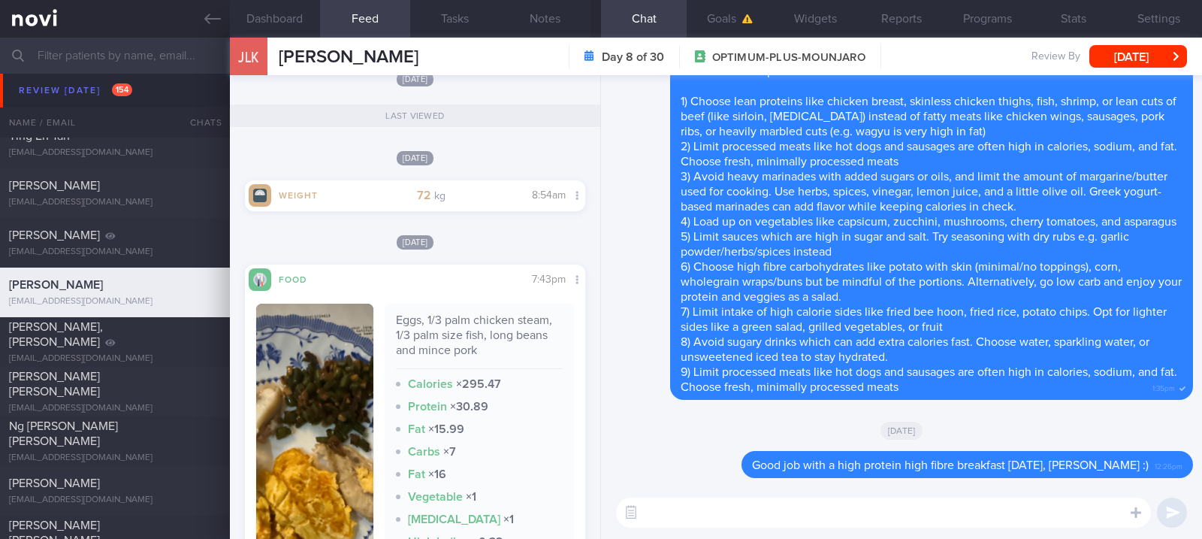
scroll to position [0, 0]
click at [847, 512] on textarea at bounding box center [883, 512] width 535 height 30
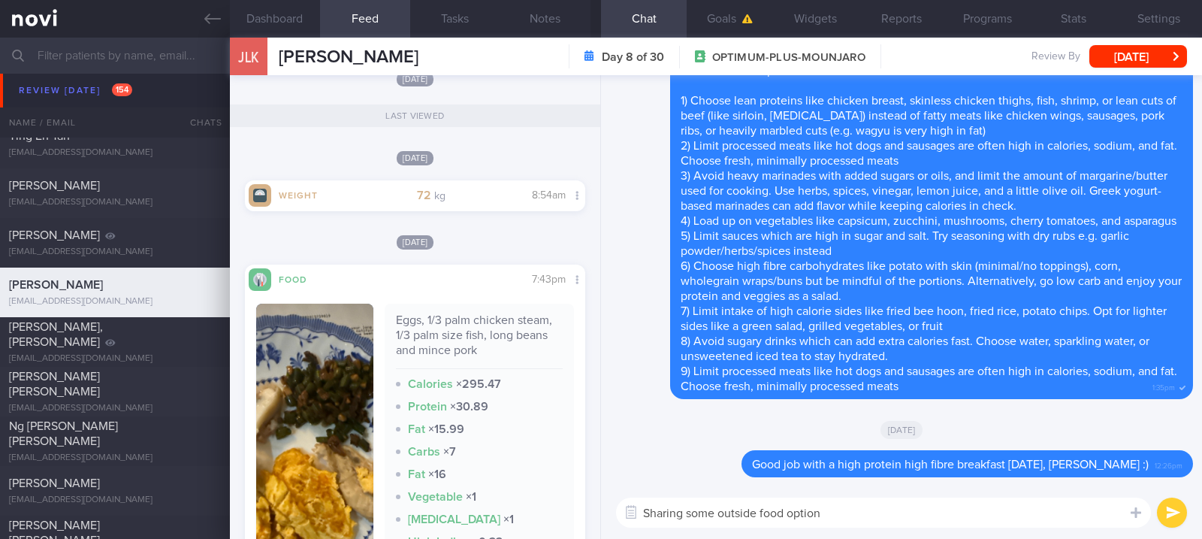
type textarea "Sharing some outside food options"
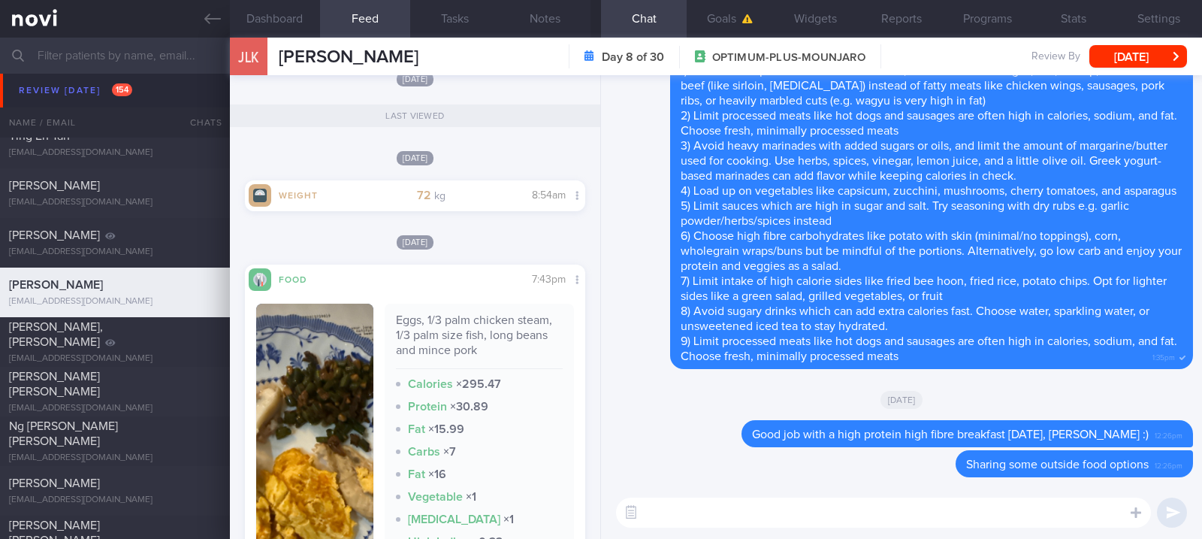
click at [982, 500] on textarea at bounding box center [883, 512] width 535 height 30
paste textarea "consider the following if you're looking for a more balanced noodle dish outsid…"
type textarea "consider the following if you're looking for a more balanced noodle dish outsid…"
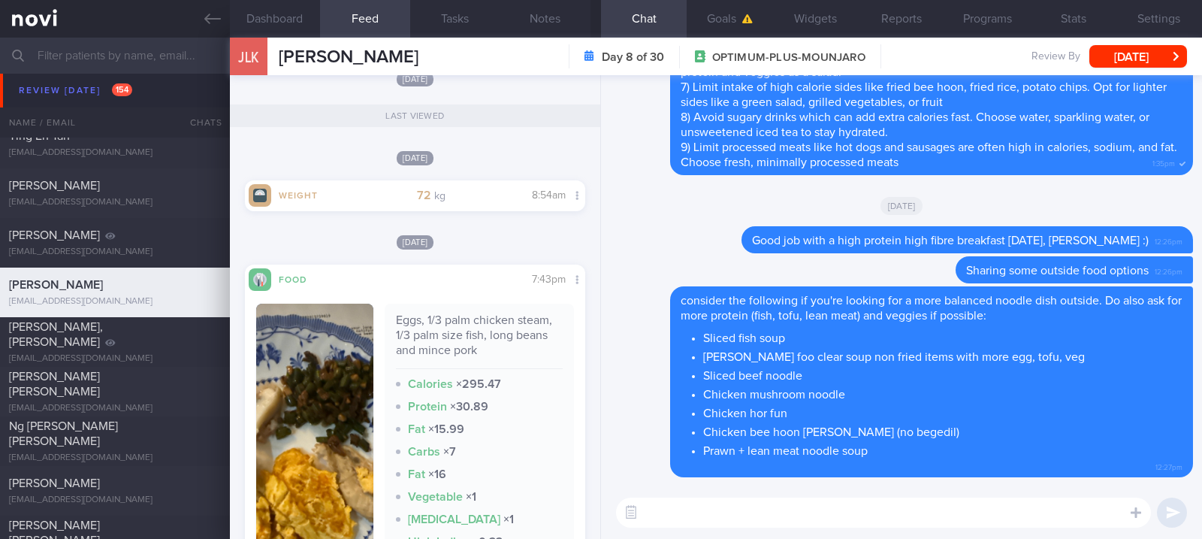
click at [853, 507] on textarea at bounding box center [883, 512] width 535 height 30
paste textarea "Loremips dol sitametco ad eli sed doeiusm tem i utla etdolore magn aliq enimadm…"
type textarea "Loremips dol sitametco ad eli sed doeiusm tem i utla etdolore magn aliq enimadm…"
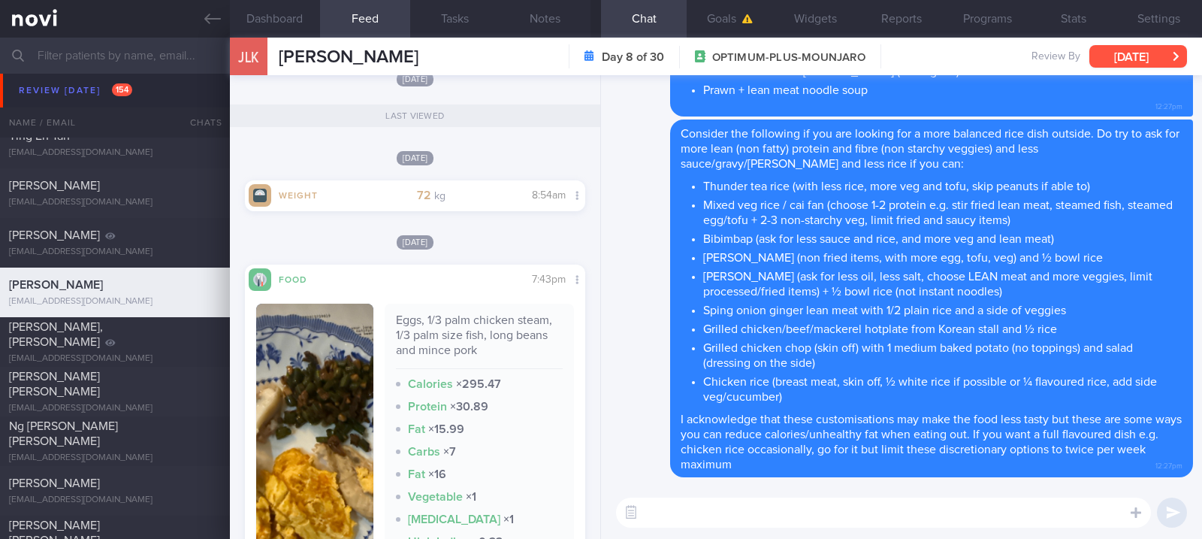
click at [1156, 56] on button "[DATE]" at bounding box center [1138, 56] width 98 height 23
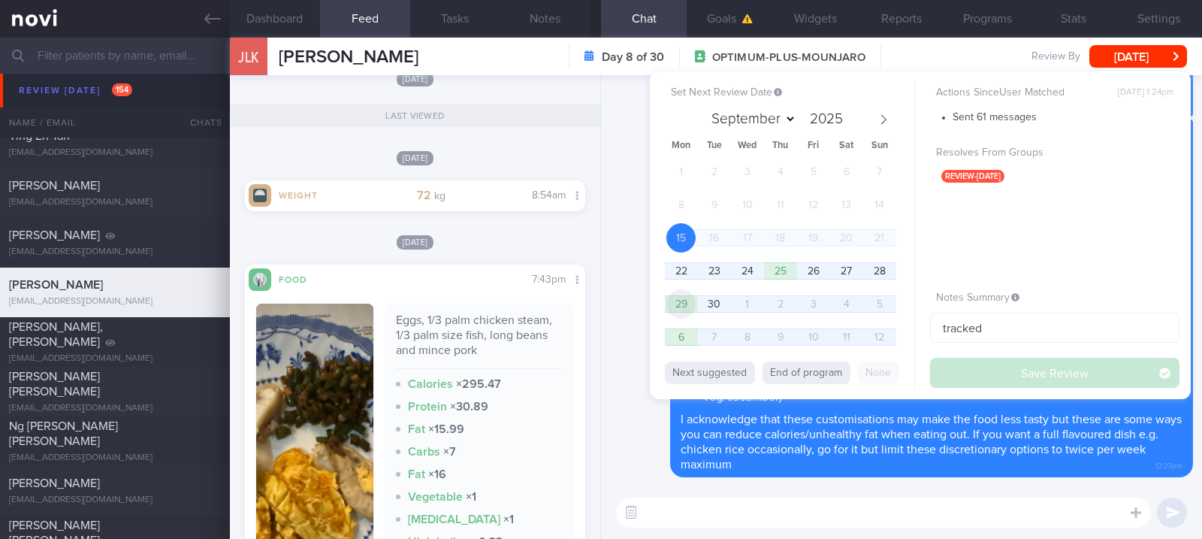
click at [690, 303] on span "29" at bounding box center [680, 303] width 29 height 29
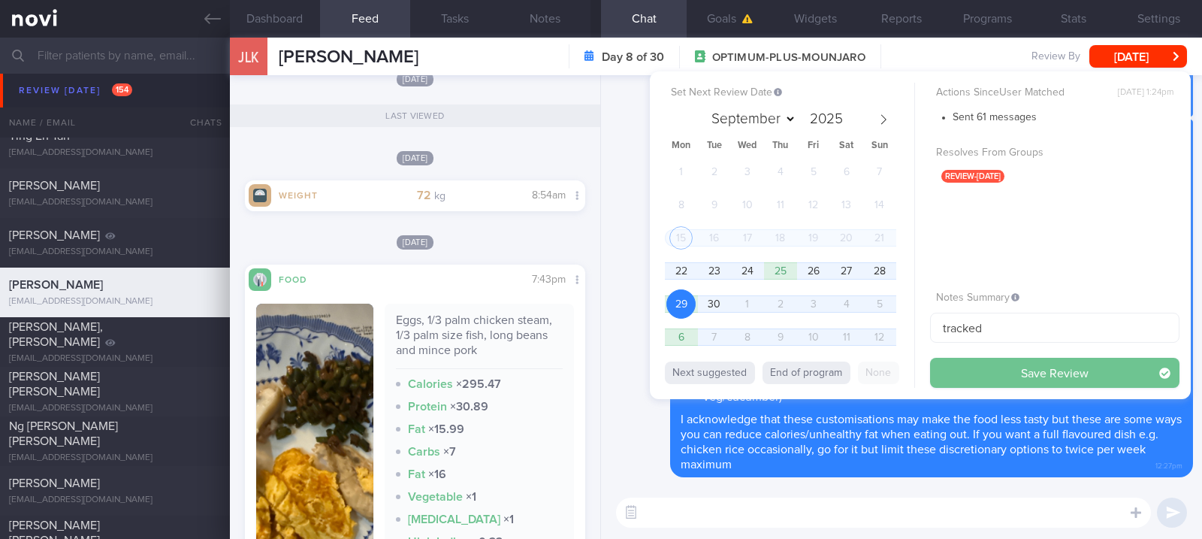
click at [961, 364] on button "Save Review" at bounding box center [1054, 373] width 249 height 30
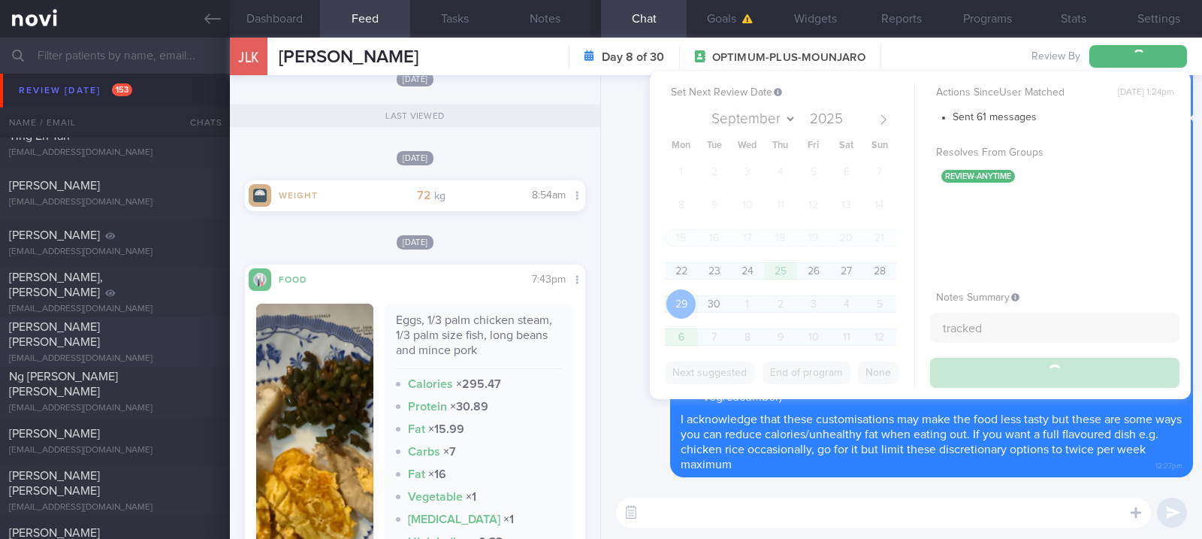
click at [134, 334] on div "[PERSON_NAME] [PERSON_NAME]" at bounding box center [113, 334] width 208 height 30
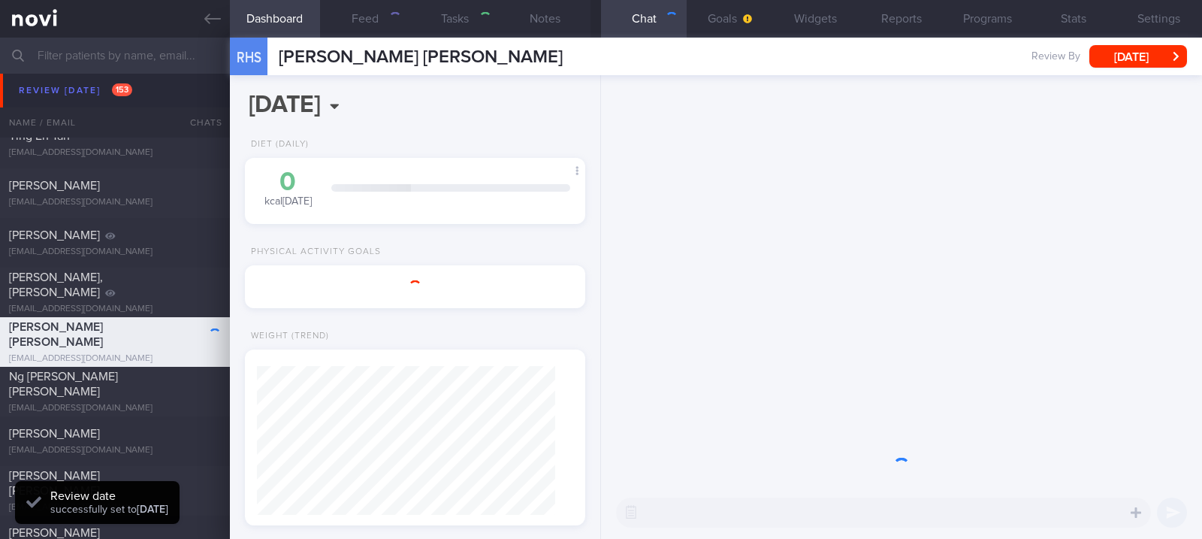
type input "Tracked"
type textarea "[DEMOGRAPHIC_DATA] [DEMOGRAPHIC_DATA] Occupation Market research WFH Comorbidit…"
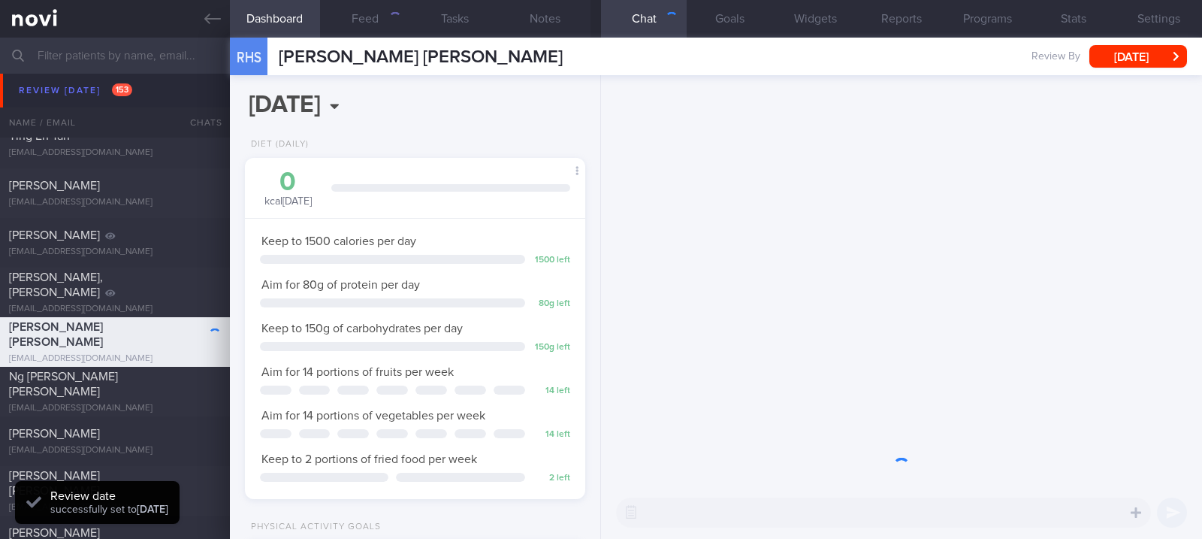
scroll to position [171, 298]
